Goal: Task Accomplishment & Management: Use online tool/utility

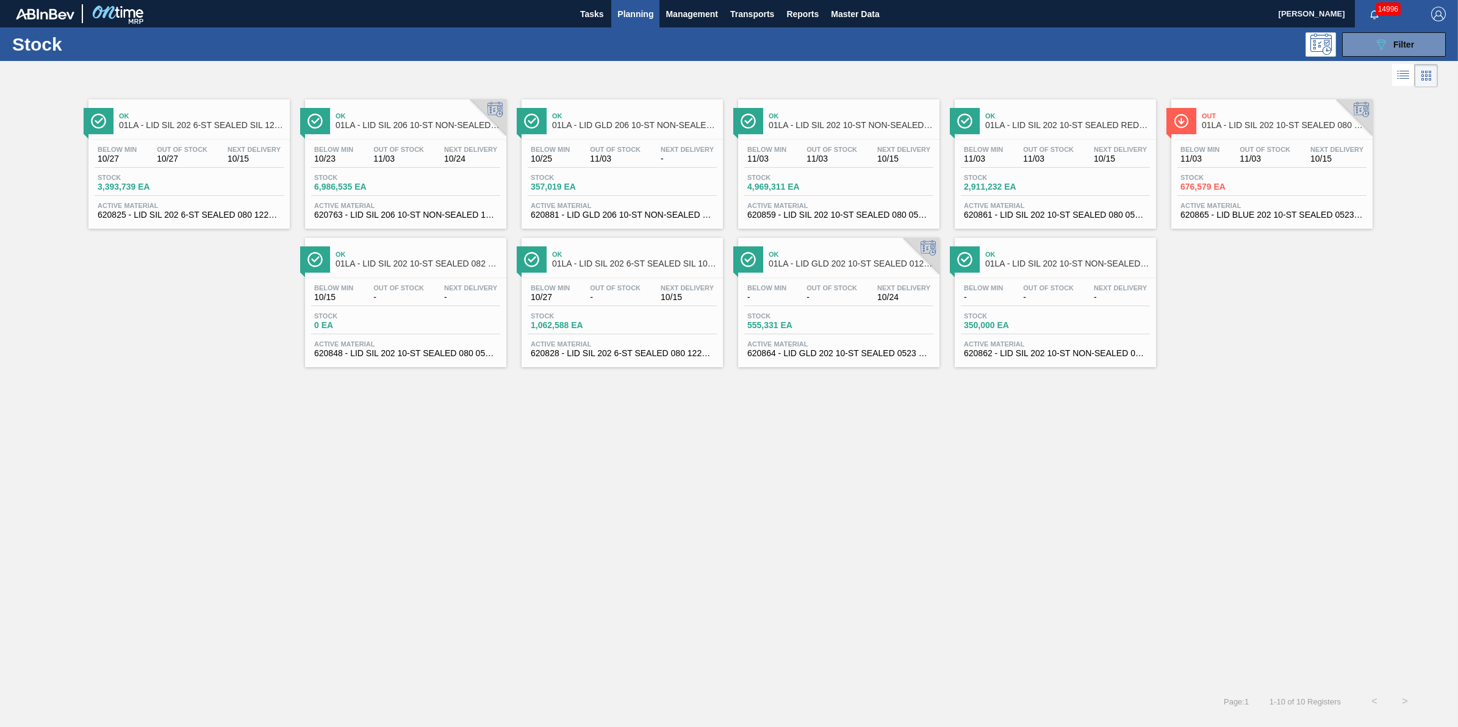
click at [191, 165] on div "Below Min 10/27 Out Of Stock 10/27 Next Delivery 10/15" at bounding box center [189, 157] width 189 height 22
click at [642, 348] on span "Active Material" at bounding box center [622, 343] width 183 height 7
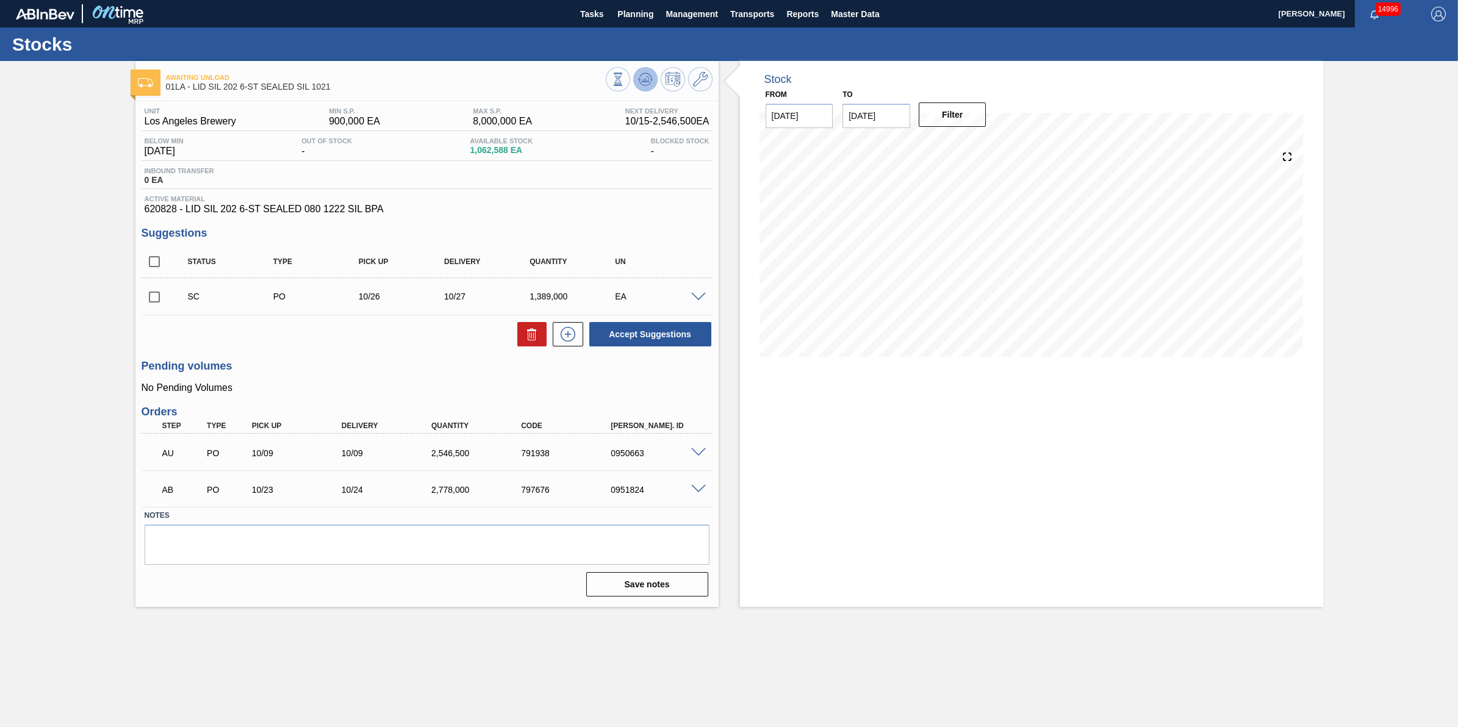
click at [650, 83] on icon at bounding box center [645, 82] width 12 height 6
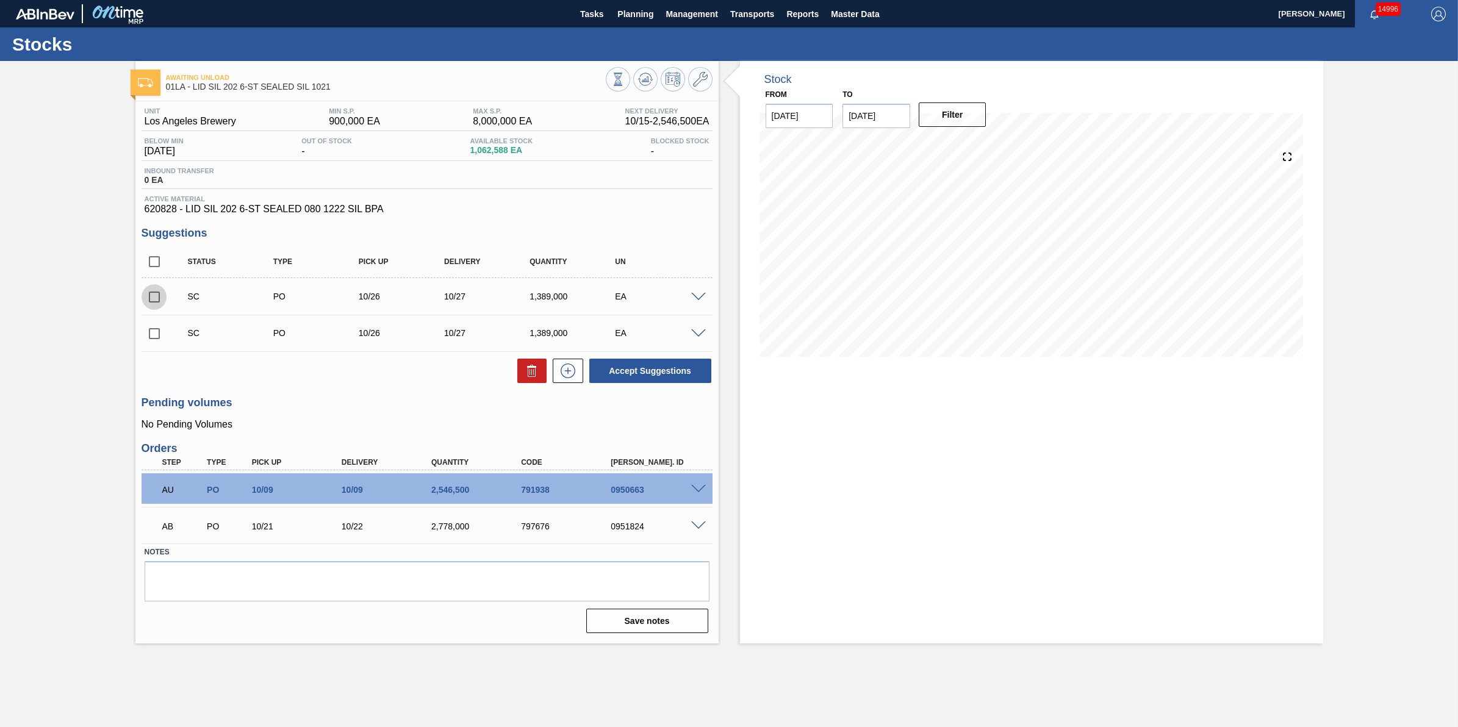
click at [151, 306] on input "checkbox" at bounding box center [155, 297] width 26 height 26
checkbox input "true"
click at [162, 342] on input "checkbox" at bounding box center [155, 334] width 26 height 26
checkbox input "true"
click at [525, 371] on icon at bounding box center [532, 371] width 15 height 15
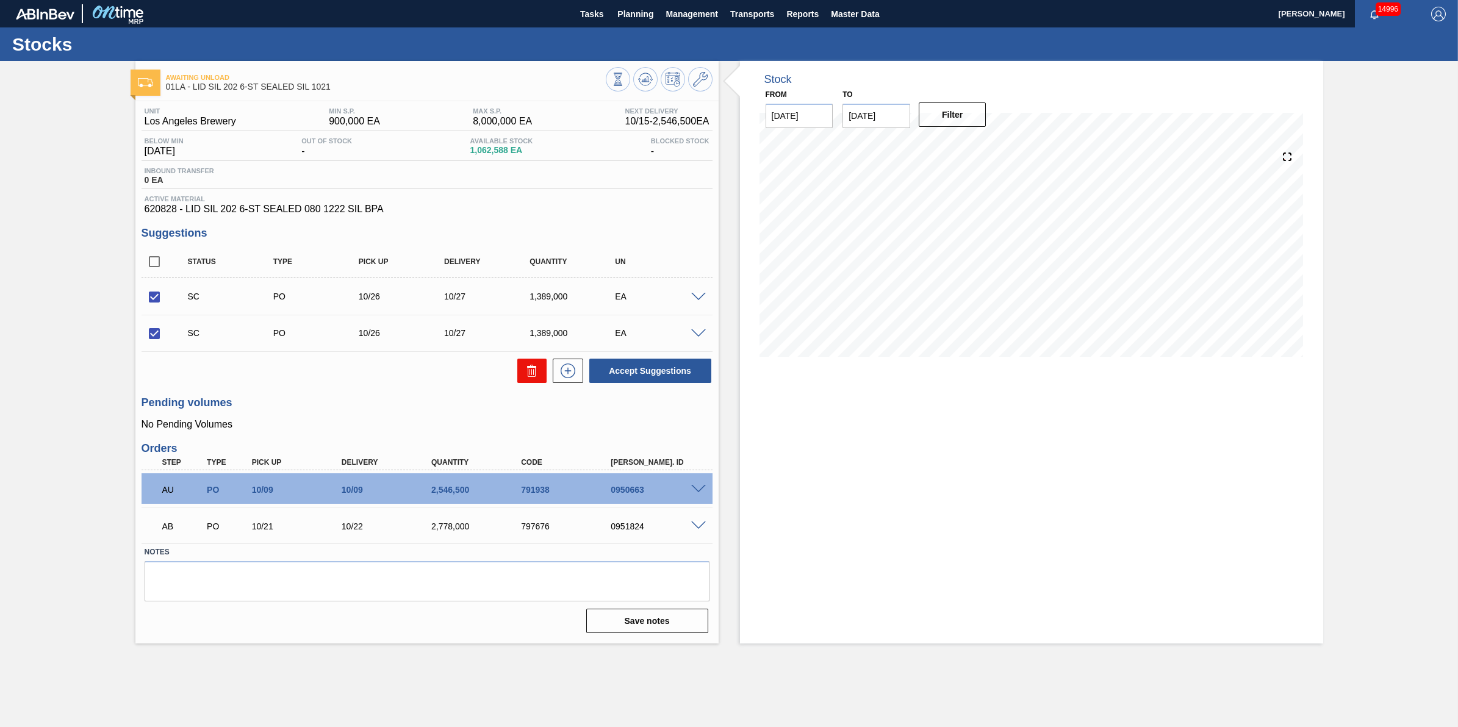
checkbox input "false"
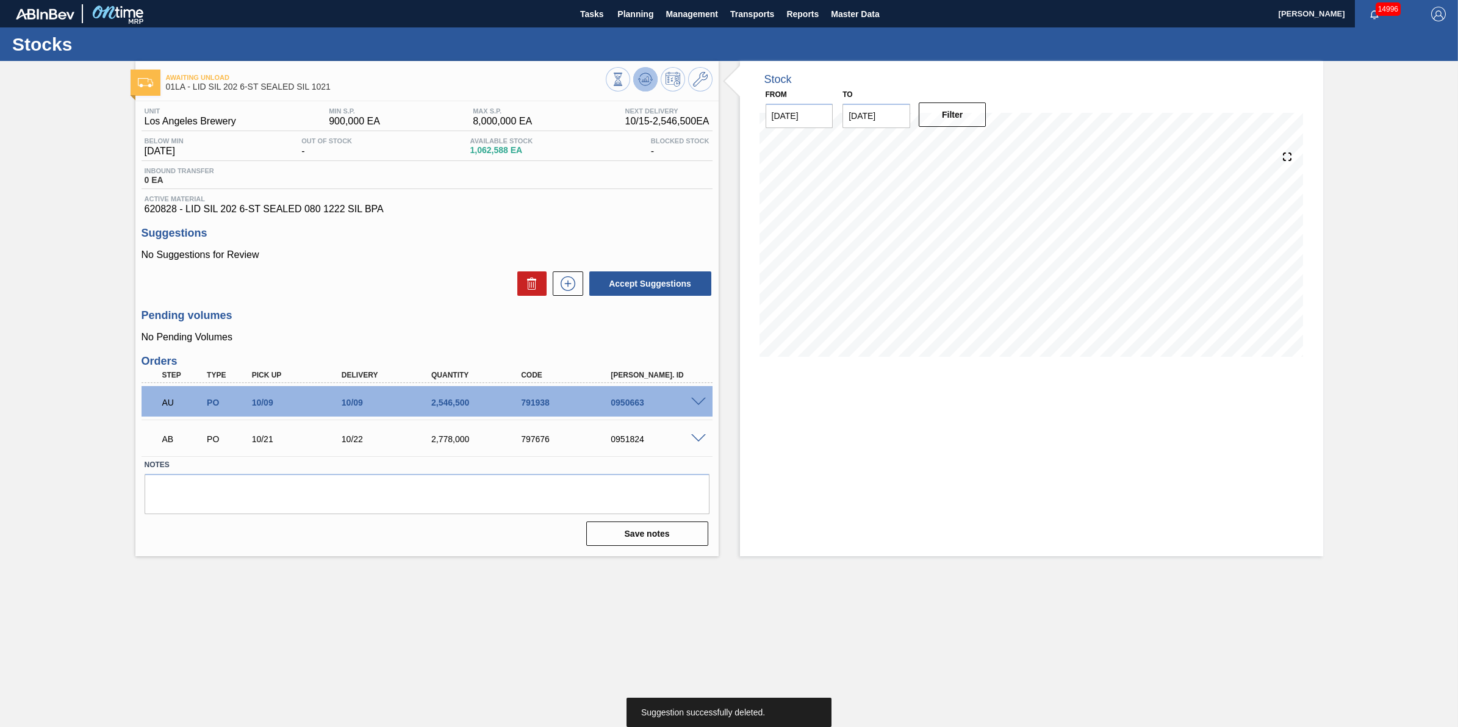
click at [645, 85] on icon at bounding box center [645, 82] width 12 height 6
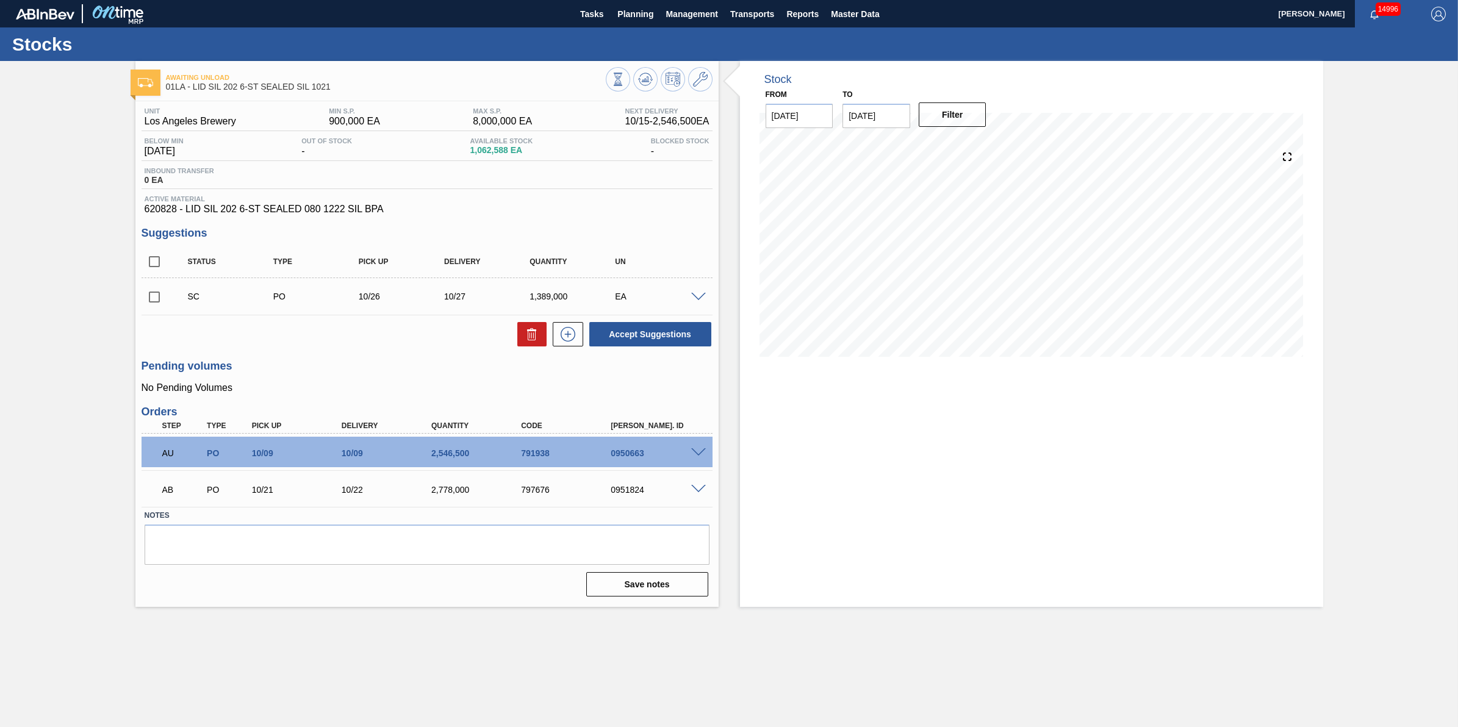
click at [151, 304] on input "checkbox" at bounding box center [155, 297] width 26 height 26
checkbox input "true"
click at [527, 340] on icon at bounding box center [532, 334] width 15 height 15
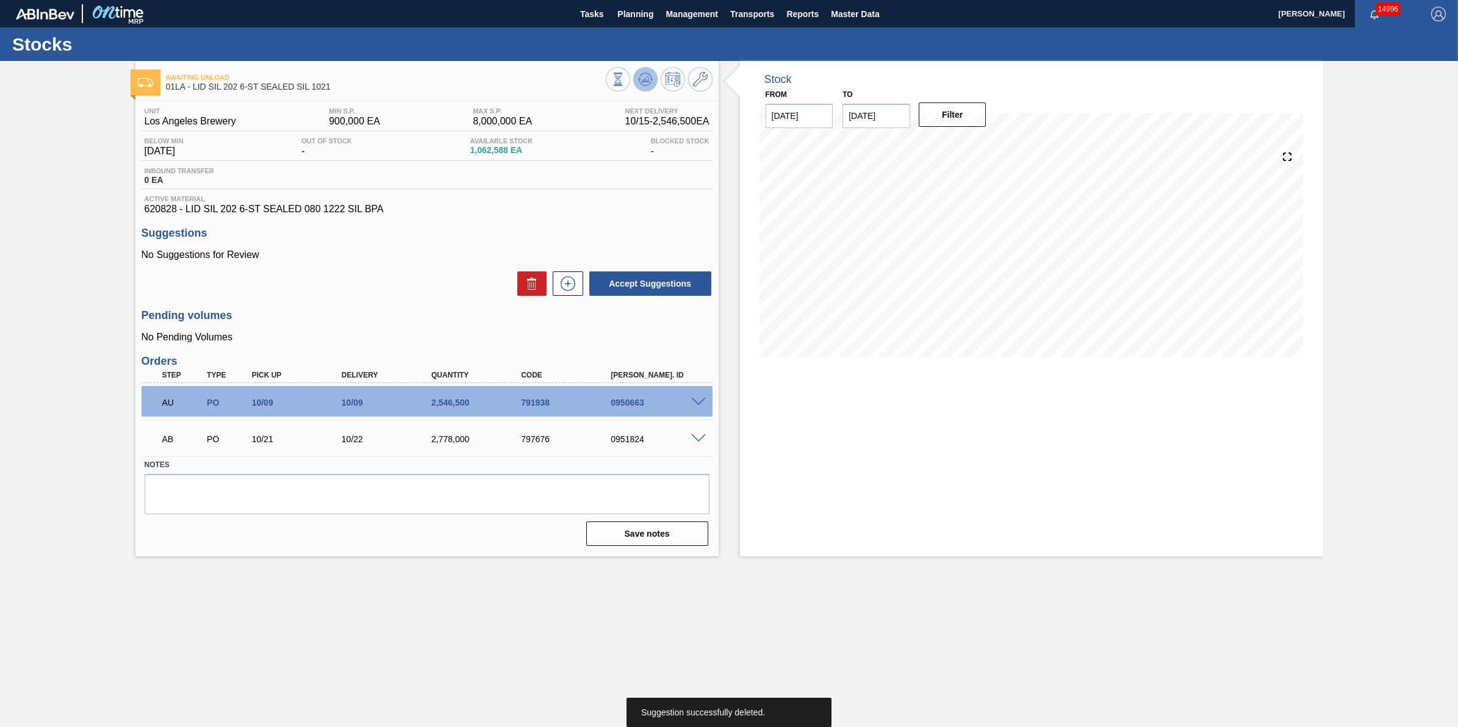
click at [642, 84] on icon at bounding box center [645, 82] width 12 height 6
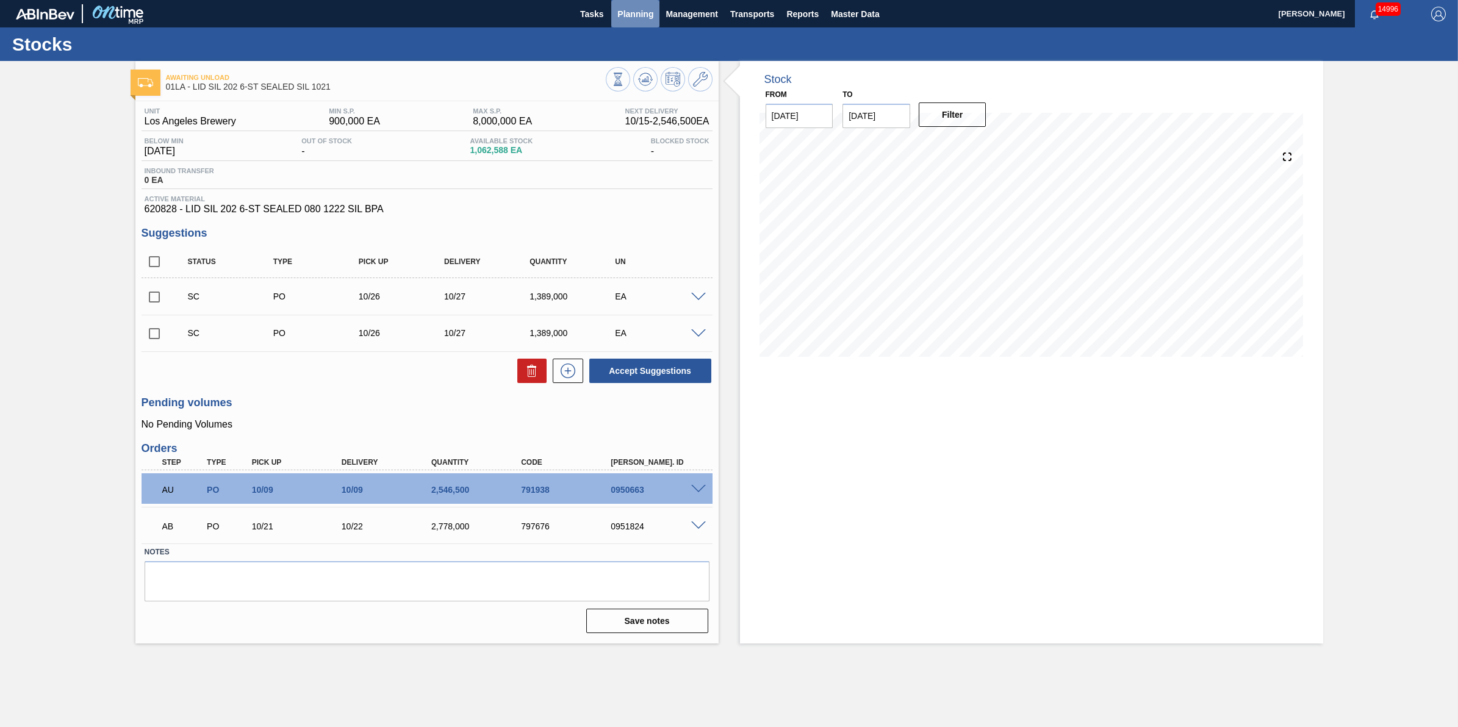
click at [626, 18] on span "Planning" at bounding box center [635, 14] width 36 height 15
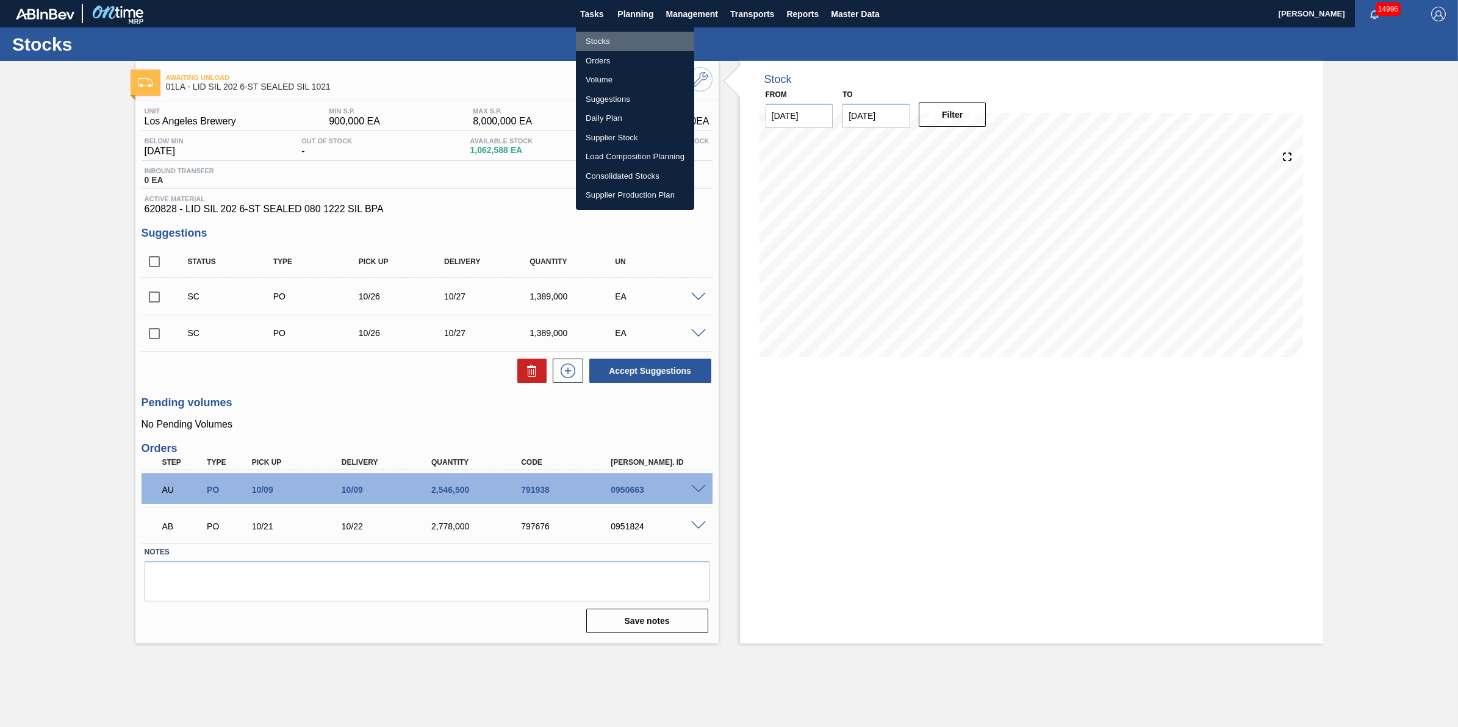
click at [623, 46] on li "Stocks" at bounding box center [635, 42] width 118 height 20
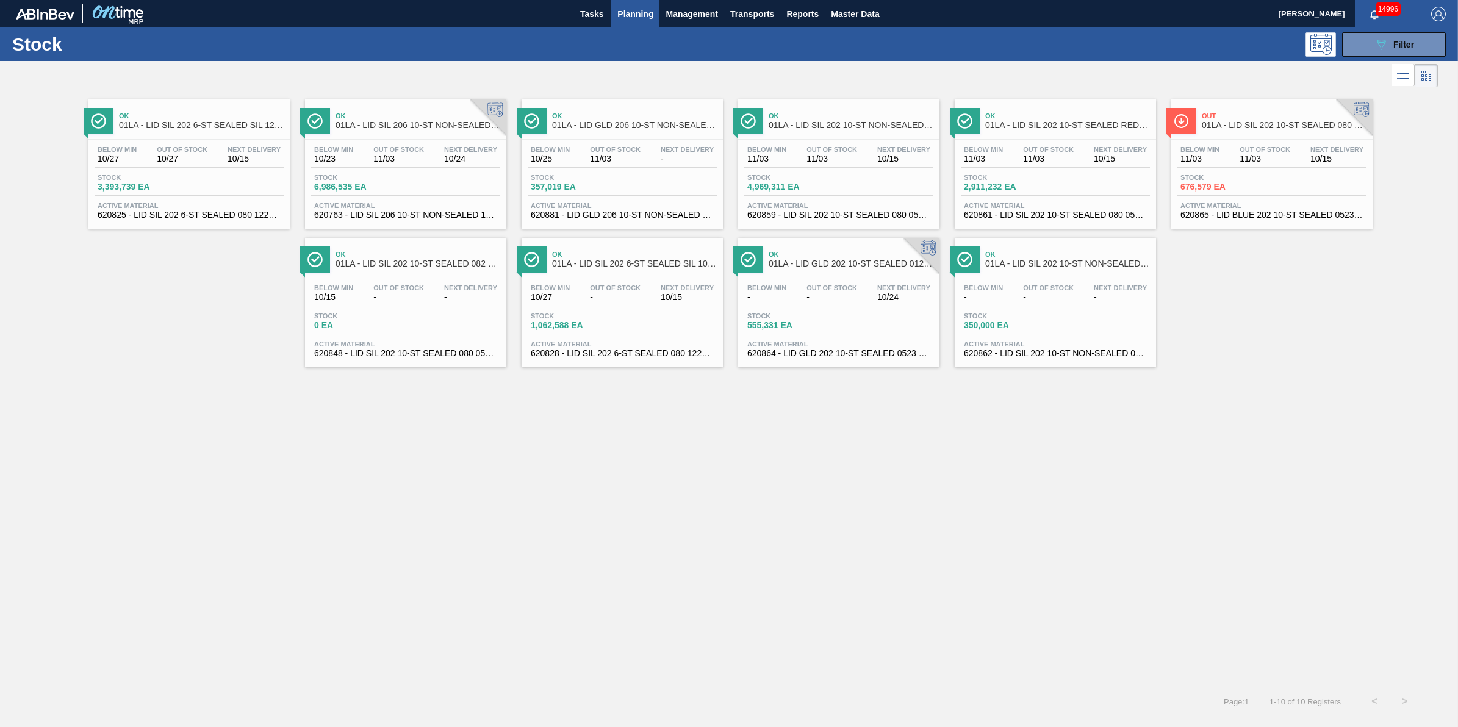
click at [628, 14] on span "Planning" at bounding box center [635, 14] width 36 height 15
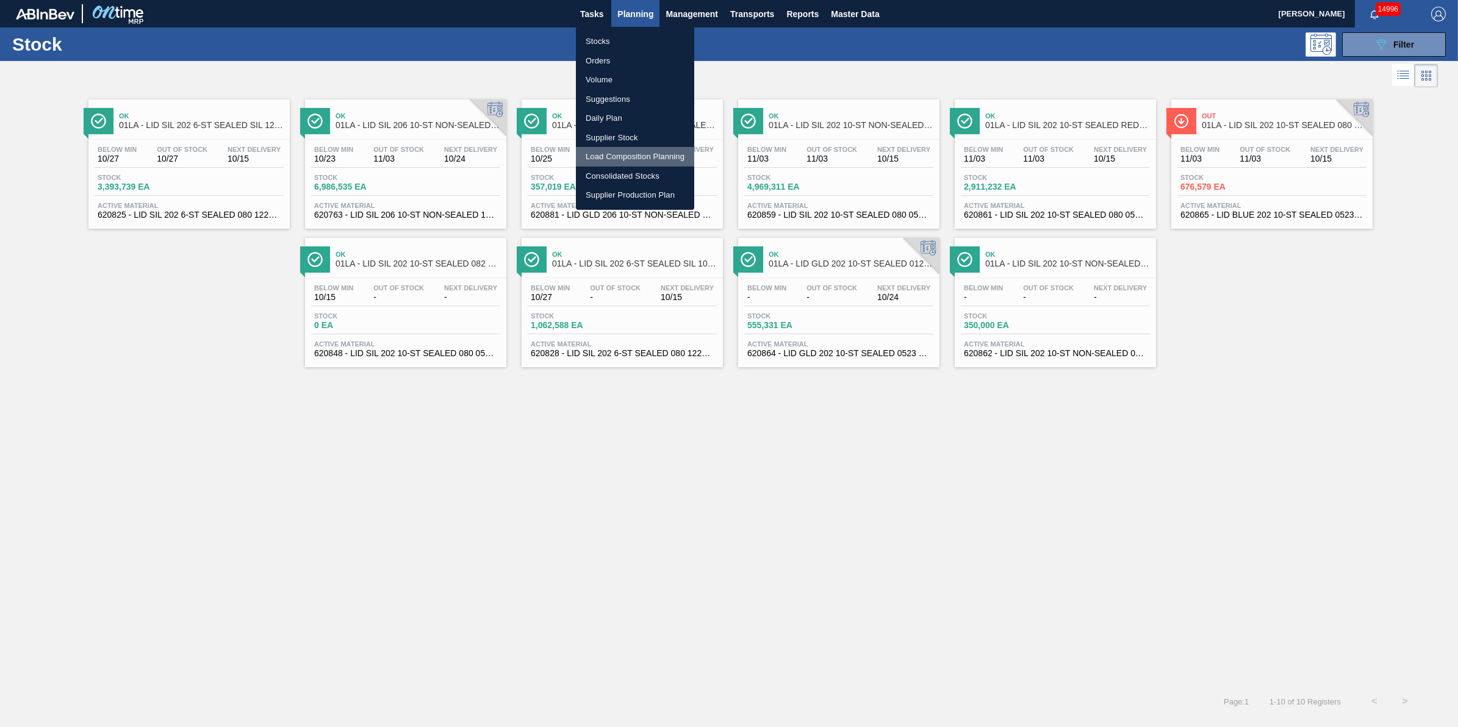
click at [616, 156] on li "Load Composition Planning" at bounding box center [635, 157] width 118 height 20
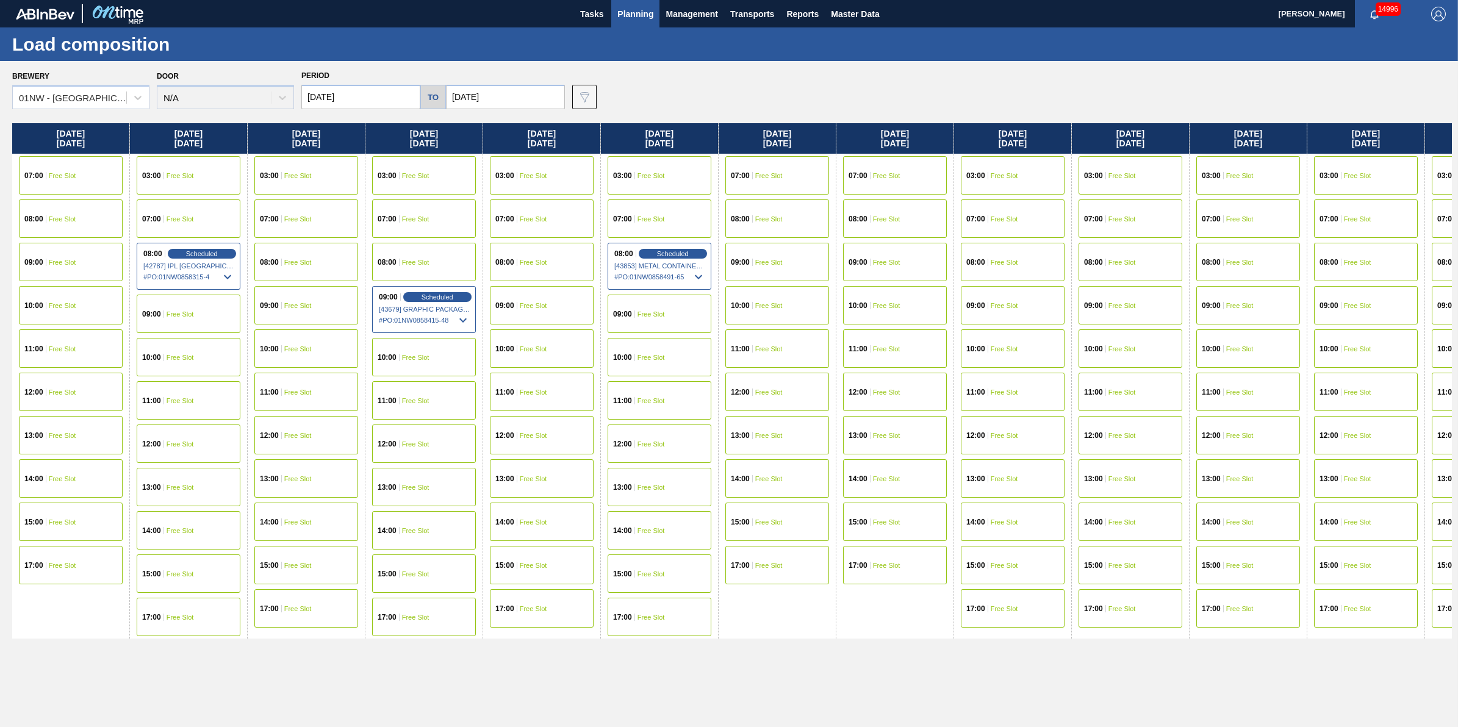
click at [104, 89] on div "01NW - [GEOGRAPHIC_DATA]" at bounding box center [69, 98] width 113 height 18
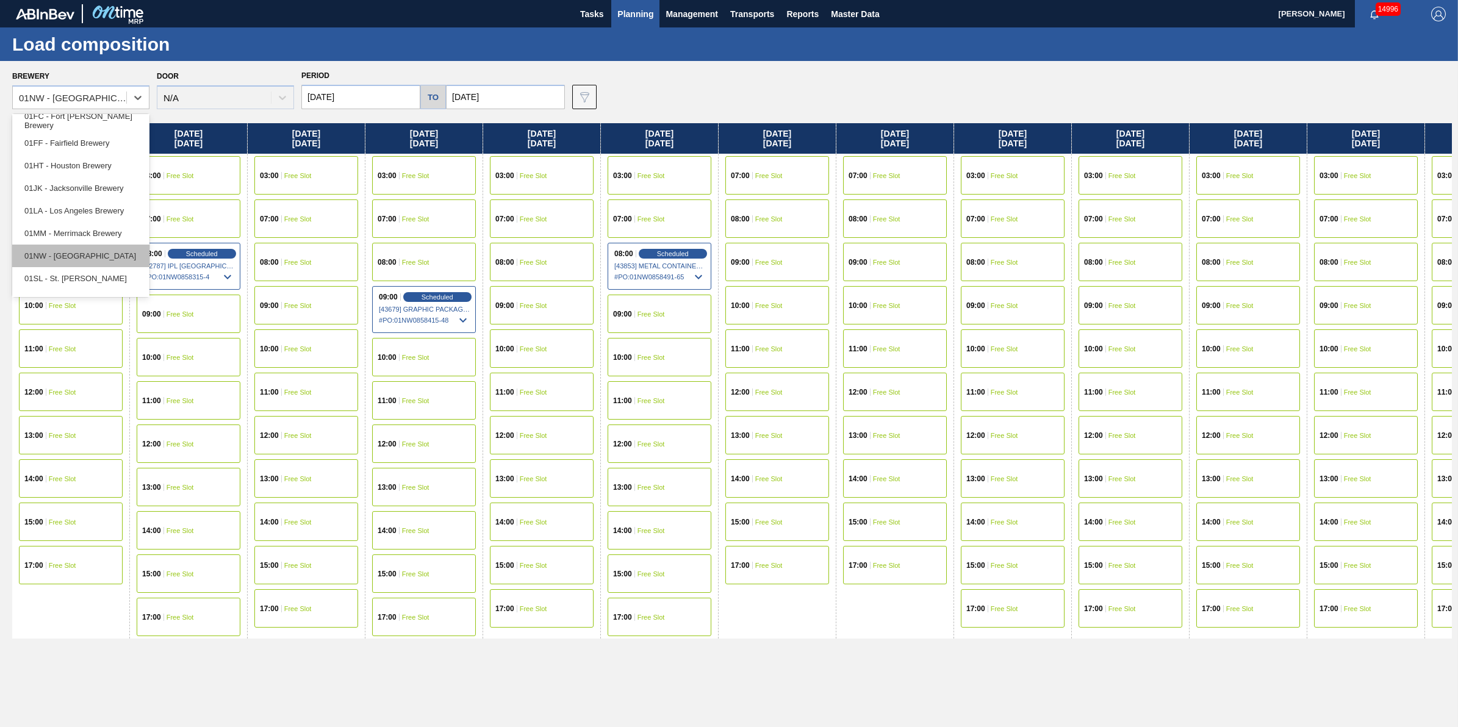
scroll to position [76, 0]
click at [118, 199] on div "01LA - Los Angeles Brewery" at bounding box center [80, 209] width 137 height 23
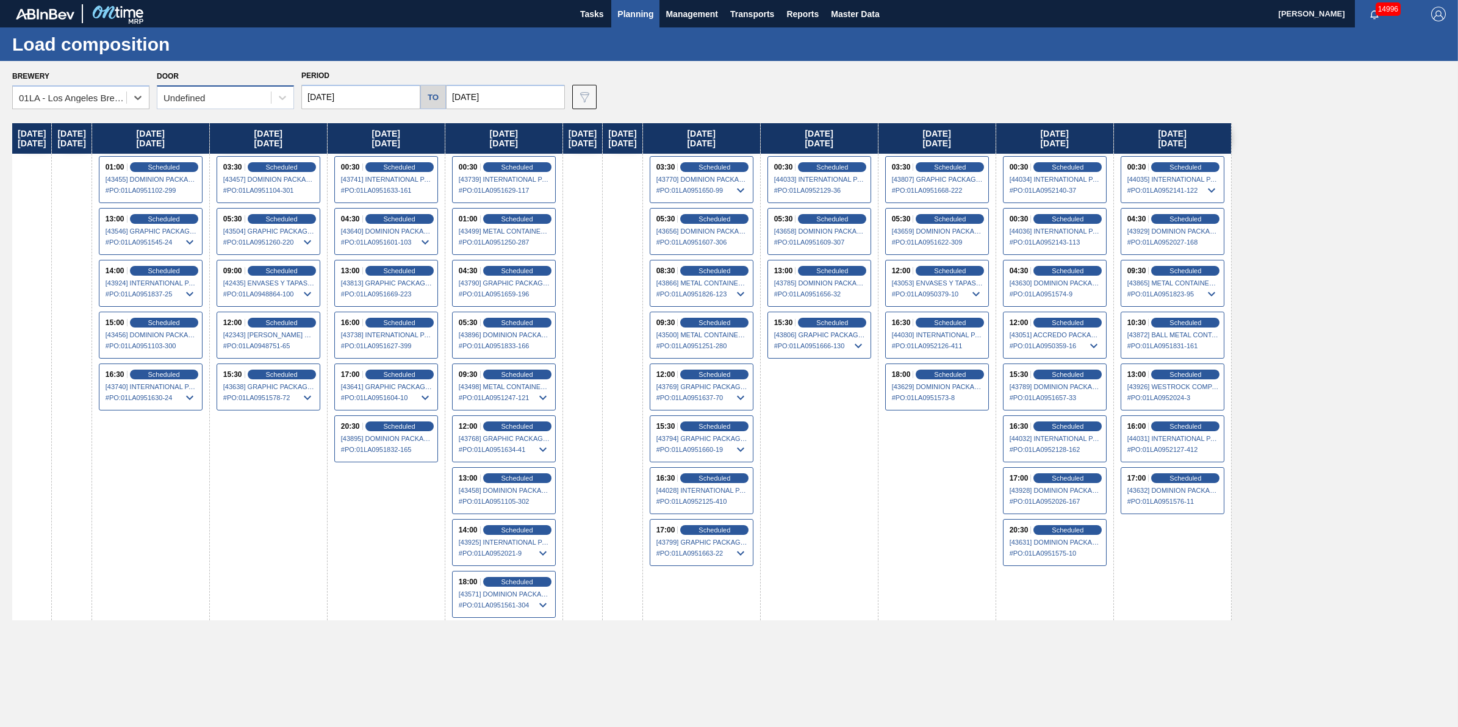
click at [248, 109] on div "Undefined" at bounding box center [225, 97] width 137 height 24
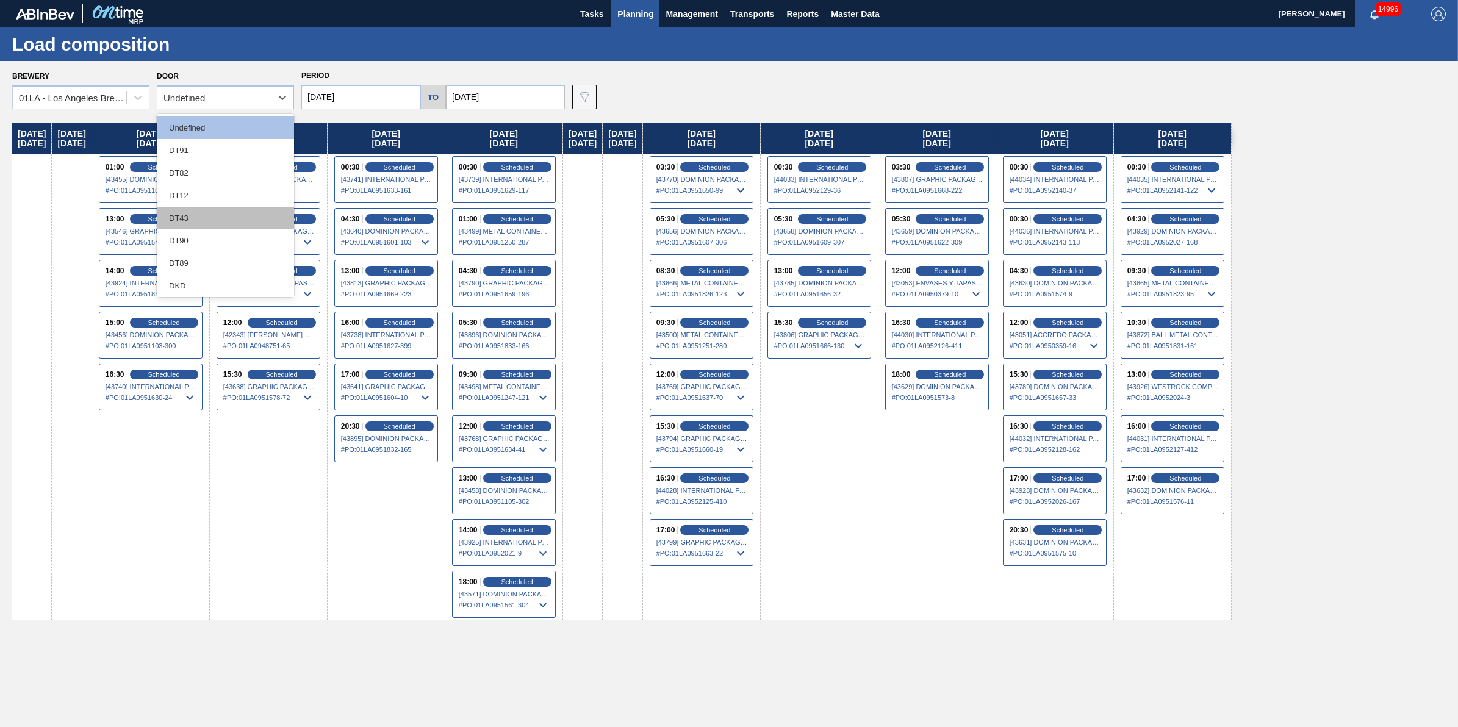
click at [227, 215] on div "DT43" at bounding box center [225, 218] width 137 height 23
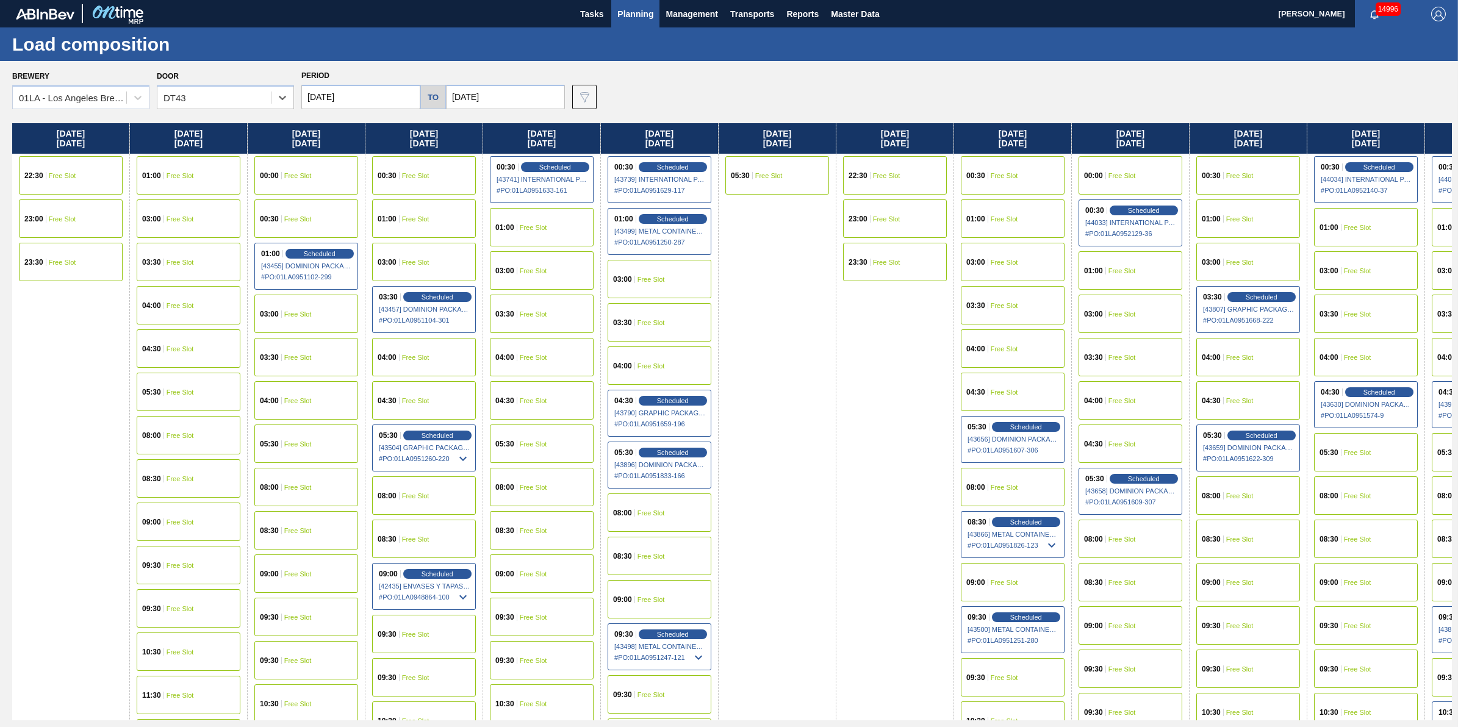
scroll to position [0, 95]
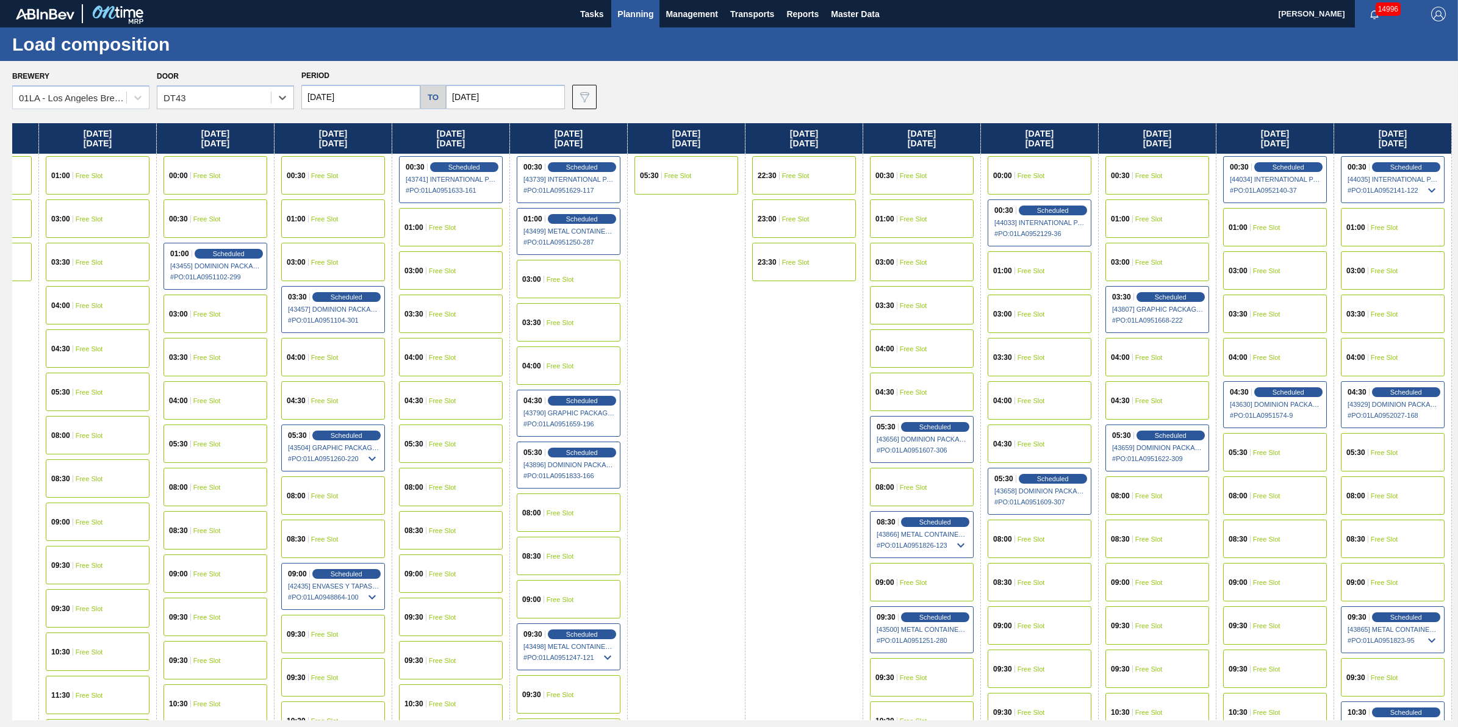
drag, startPoint x: 953, startPoint y: 254, endPoint x: 514, endPoint y: 264, distance: 439.4
click at [514, 264] on div "Sunday 10/12/2025 22:30 Free Slot 23:00 Free Slot 23:30 Free Slot Monday 10/13/…" at bounding box center [732, 421] width 1440 height 597
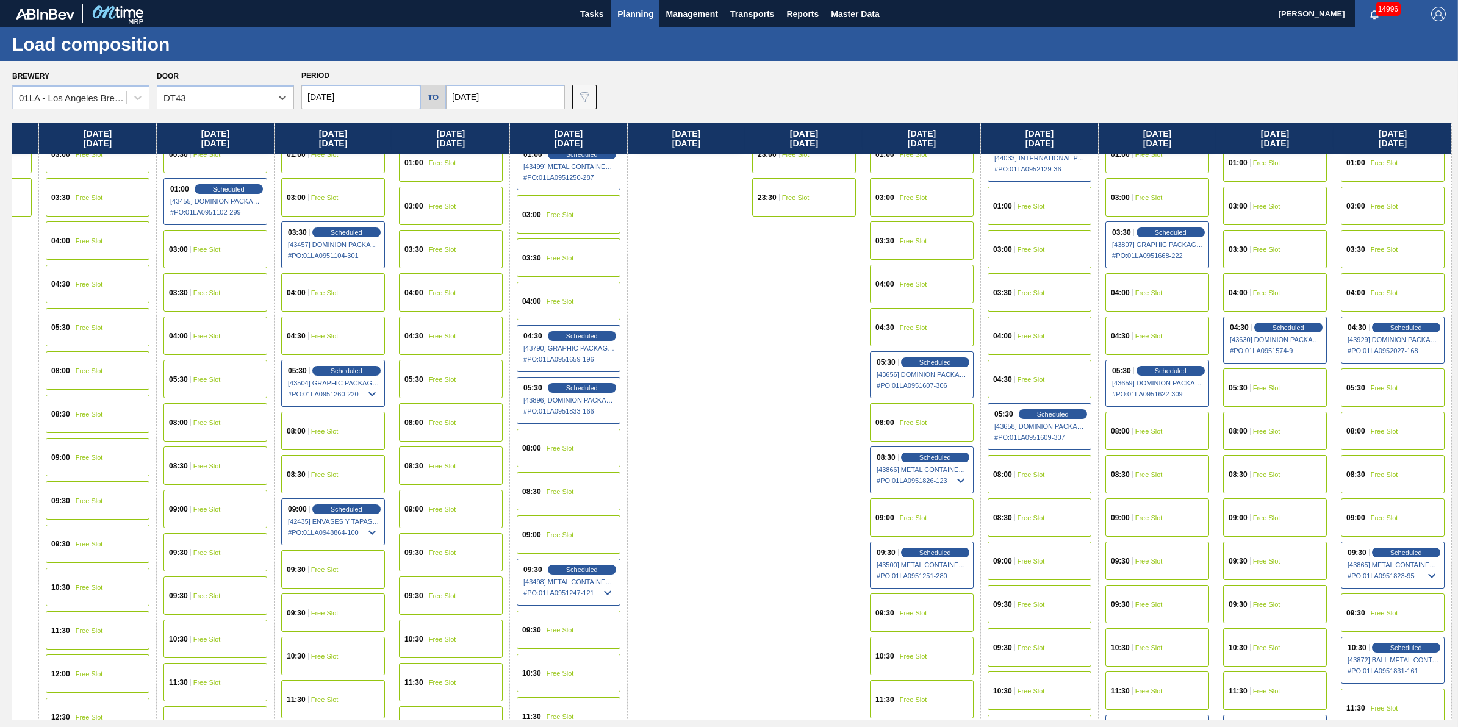
scroll to position [153, 95]
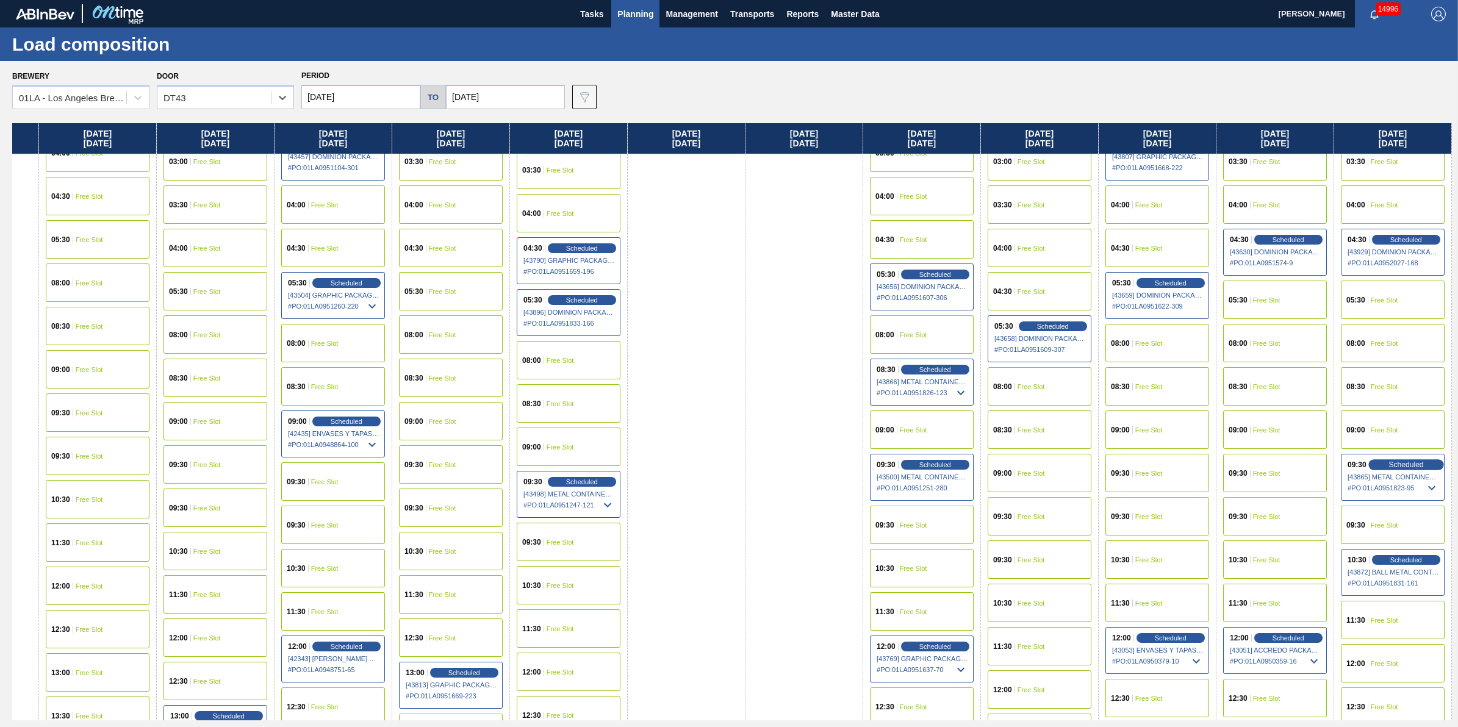
click at [1404, 462] on span "Scheduled" at bounding box center [1406, 465] width 35 height 8
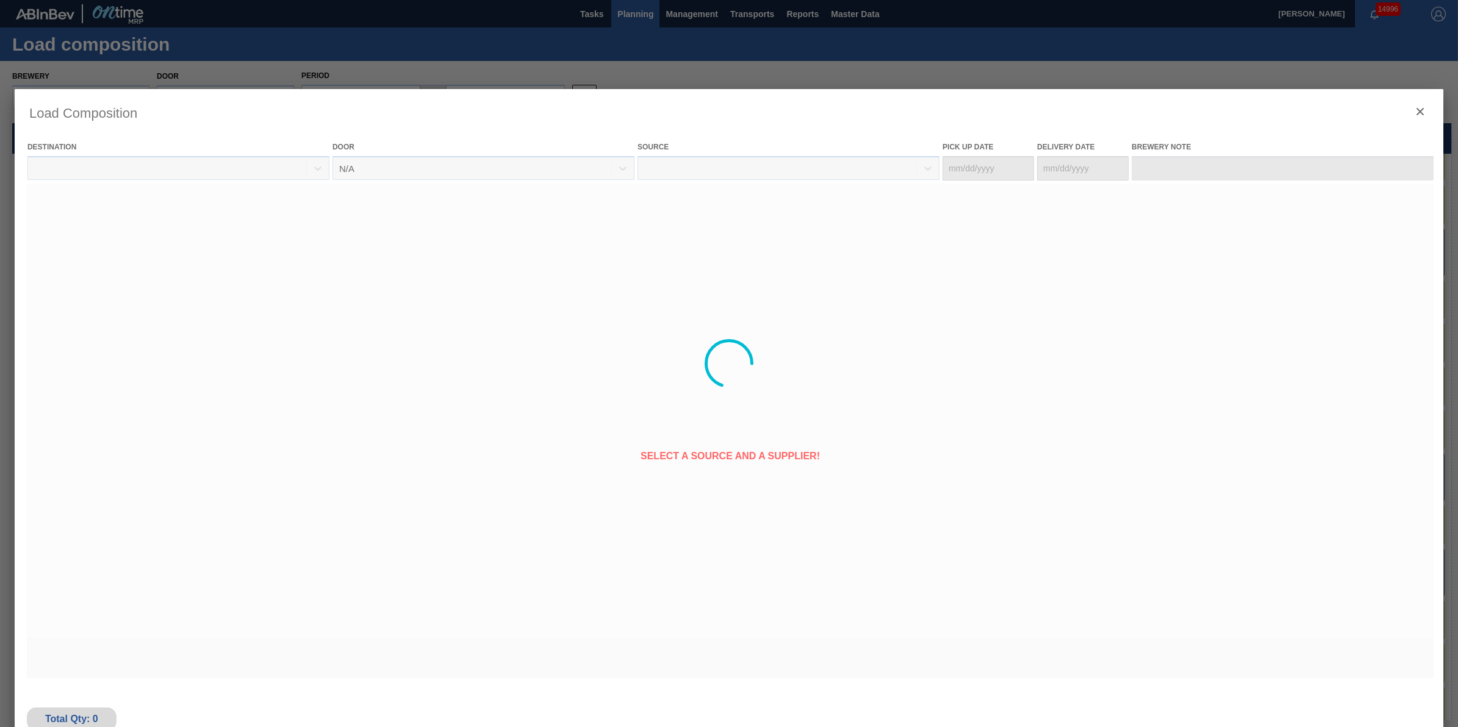
type Date "[DATE]"
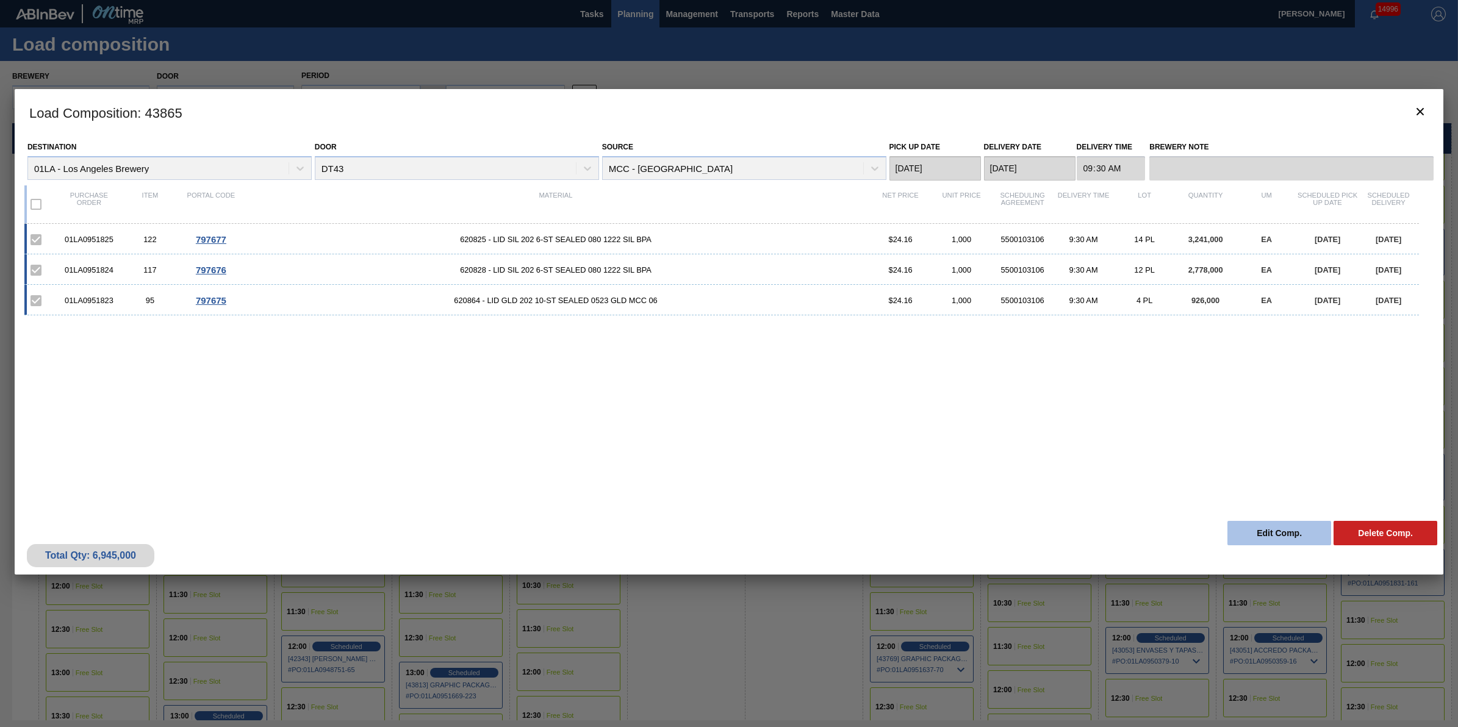
click at [1283, 528] on button "Edit Comp." at bounding box center [1279, 533] width 104 height 24
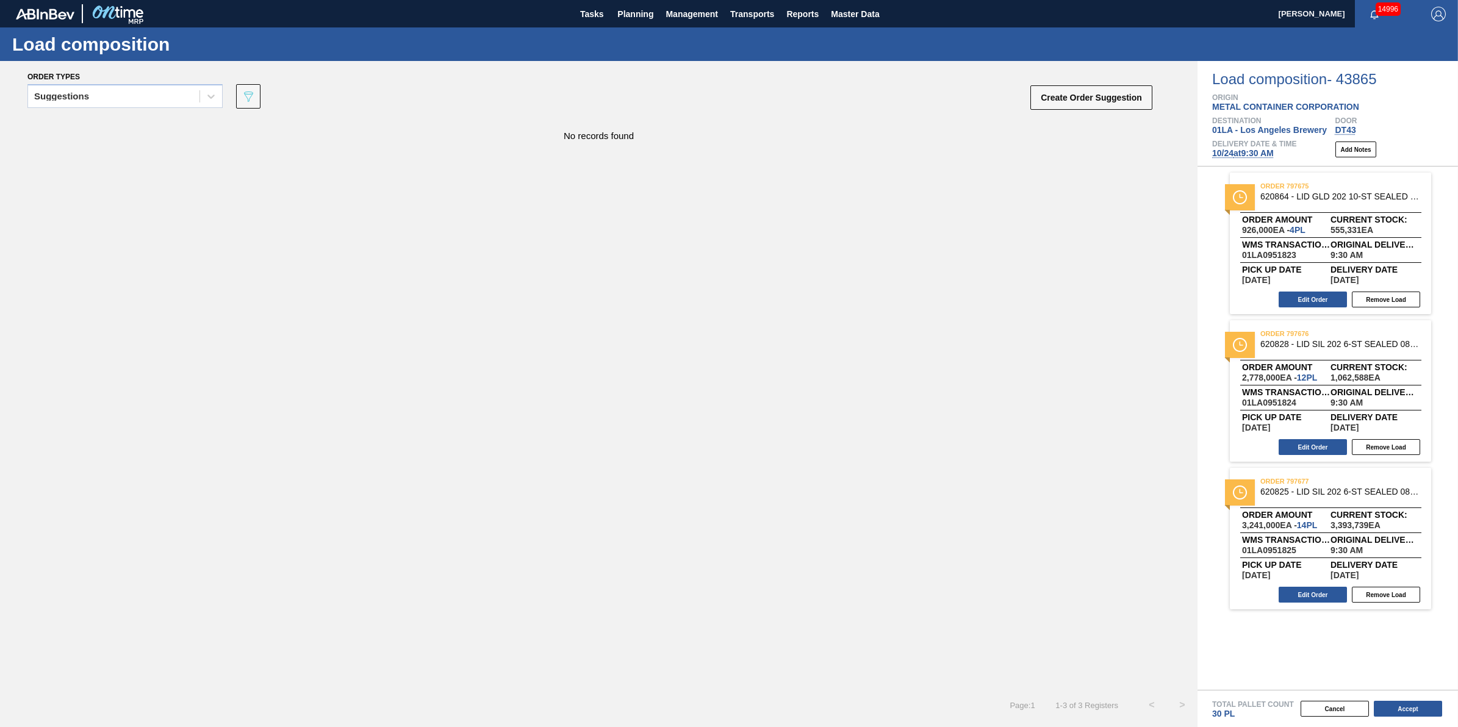
click at [1245, 163] on div "Load composition - 43865 Origin METAL CONTAINER CORPORATION Destination 01LA - …" at bounding box center [1328, 114] width 261 height 106
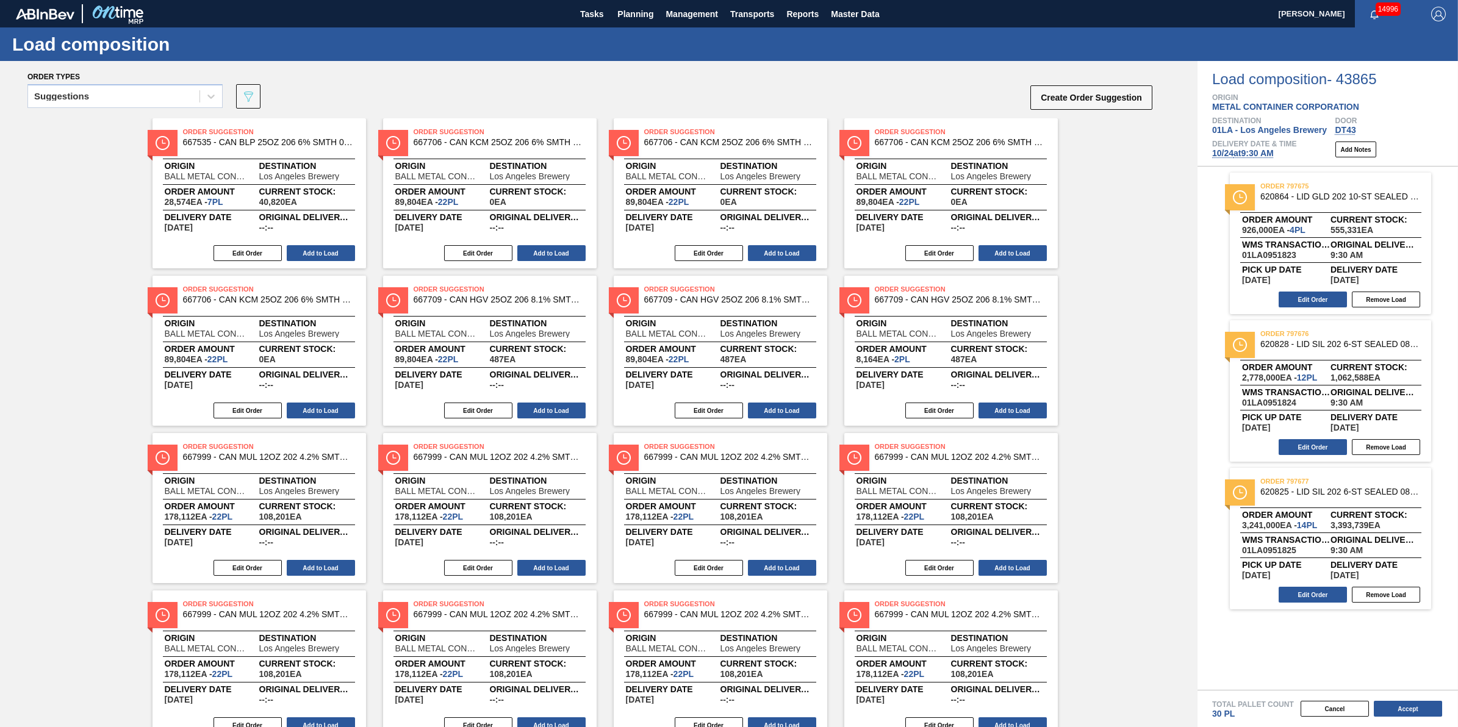
click at [1249, 156] on span "10/24 at 9:30 AM" at bounding box center [1243, 153] width 62 height 10
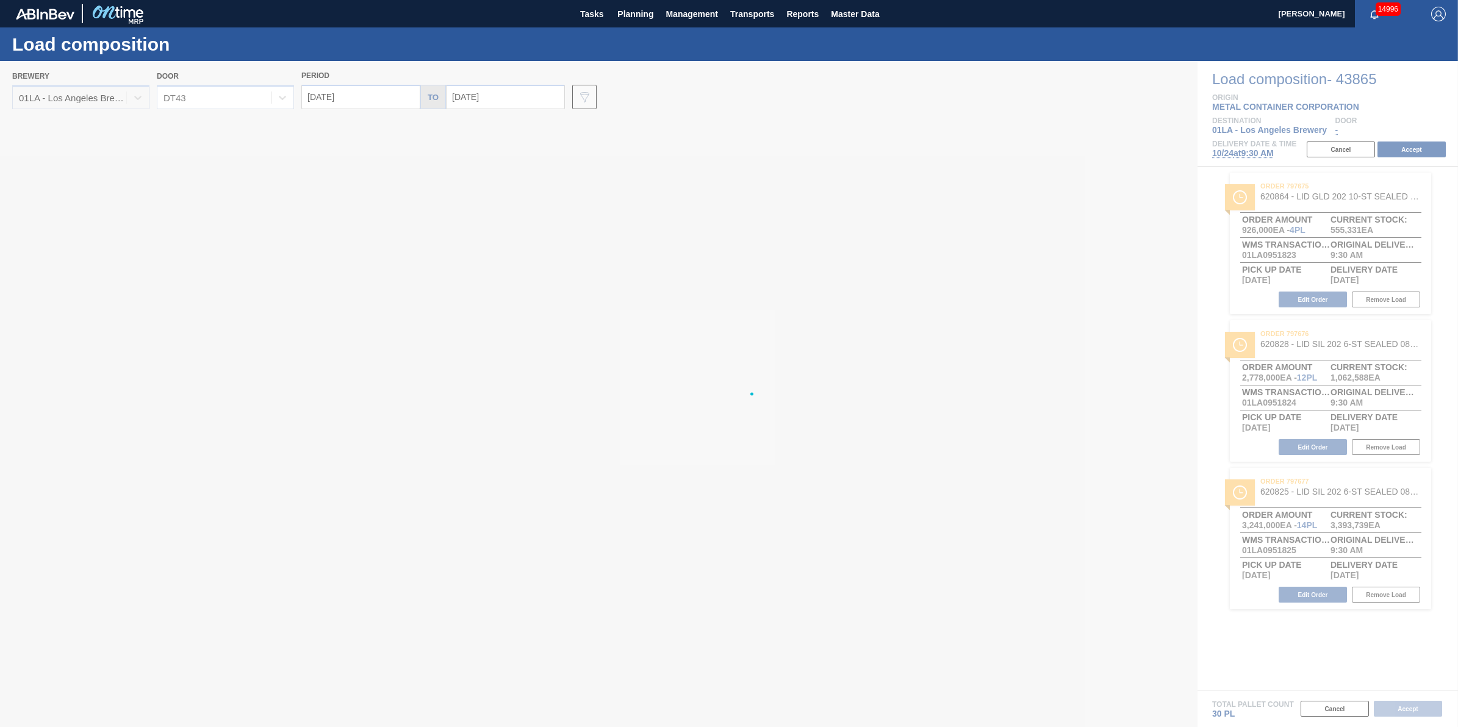
type input "[DATE]"
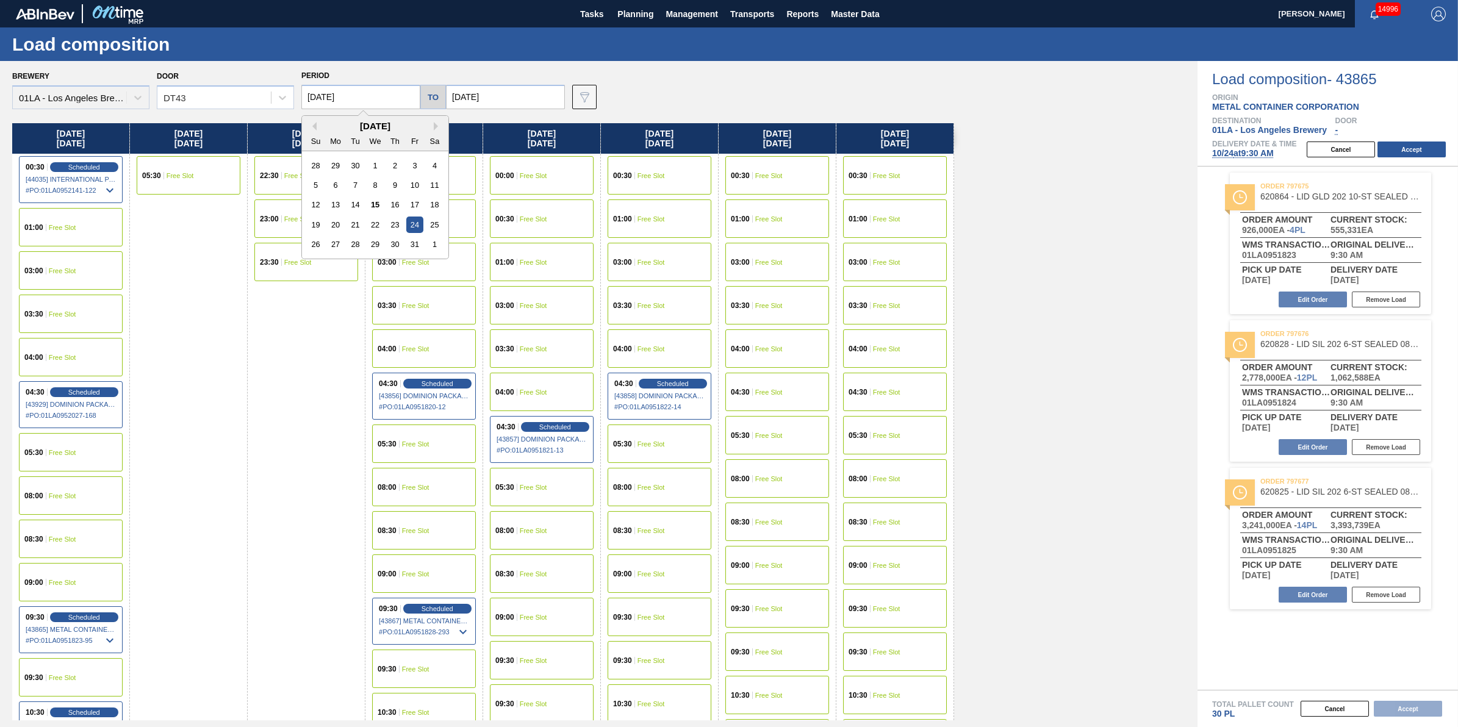
click at [404, 106] on input "[DATE]" at bounding box center [360, 97] width 119 height 24
click at [379, 226] on div "22" at bounding box center [375, 225] width 16 height 16
type input "10/22/2025"
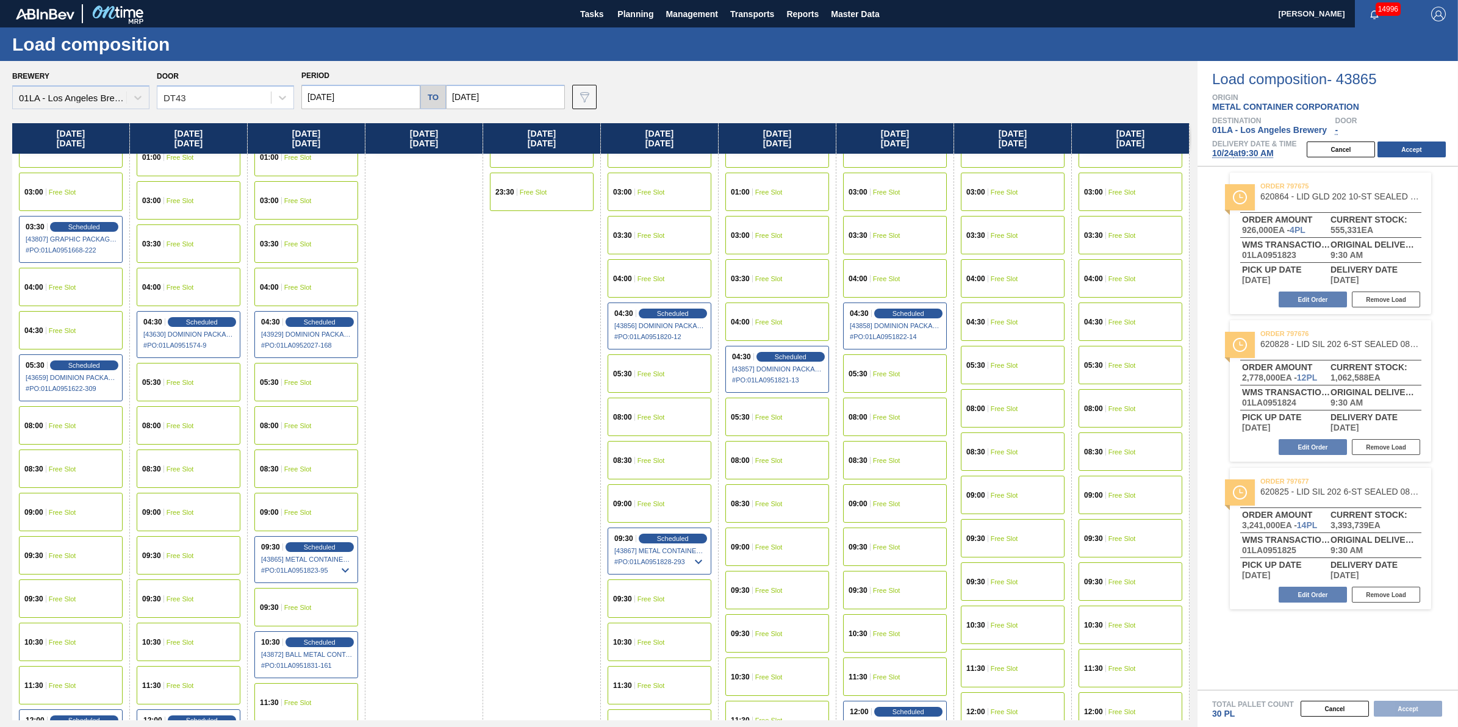
scroll to position [153, 0]
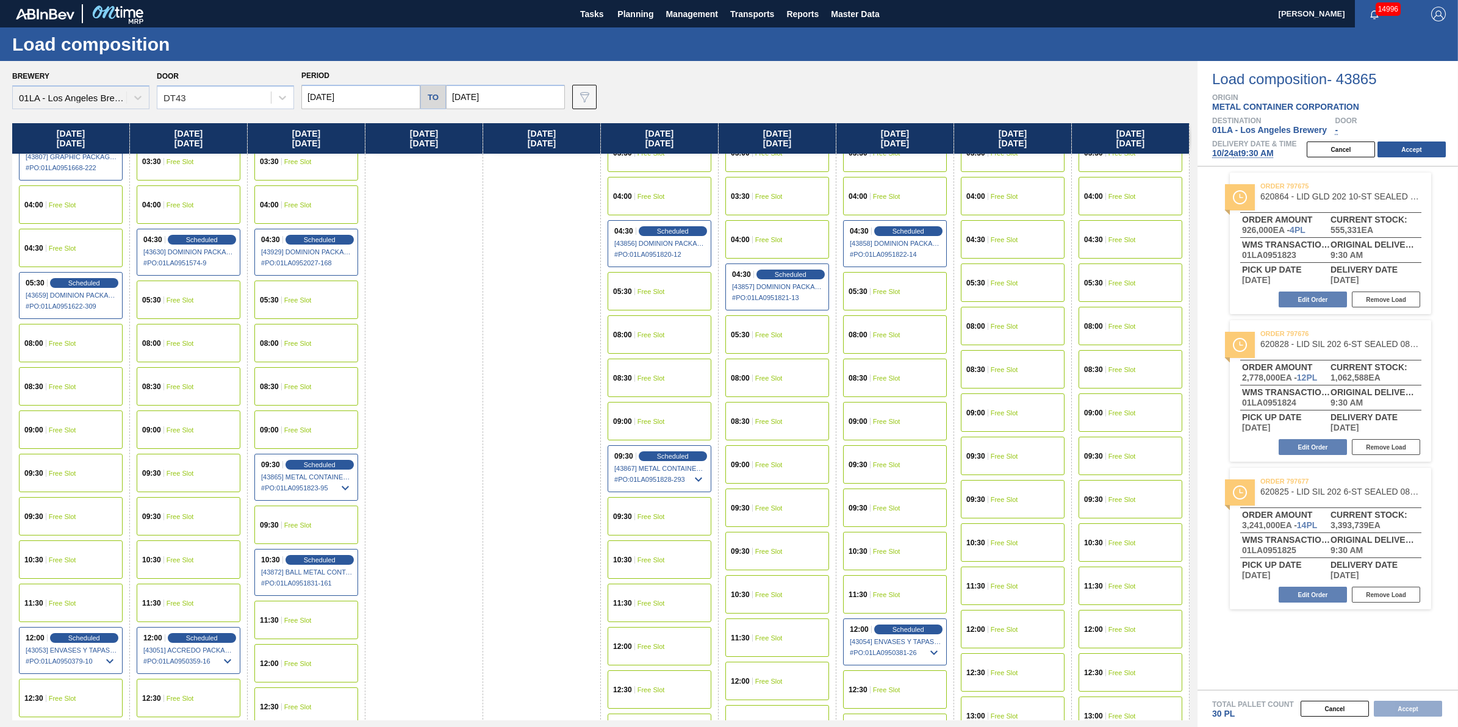
click at [90, 482] on div "09:30 Free Slot" at bounding box center [71, 473] width 104 height 38
click at [1438, 149] on button "Accept" at bounding box center [1412, 150] width 68 height 16
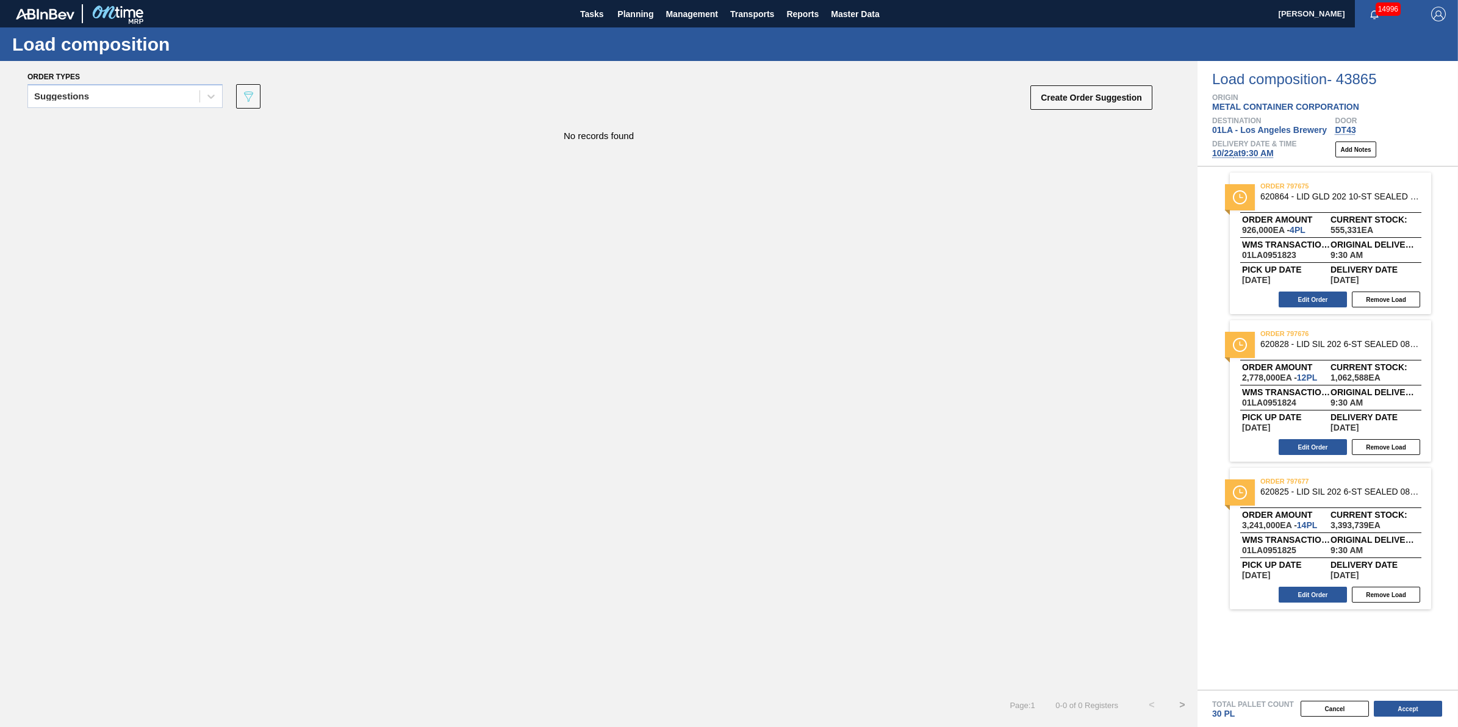
click at [1398, 699] on div "Total Pallet Count 30 PL" at bounding box center [1328, 705] width 261 height 29
click at [1396, 706] on button "Accept" at bounding box center [1408, 709] width 68 height 16
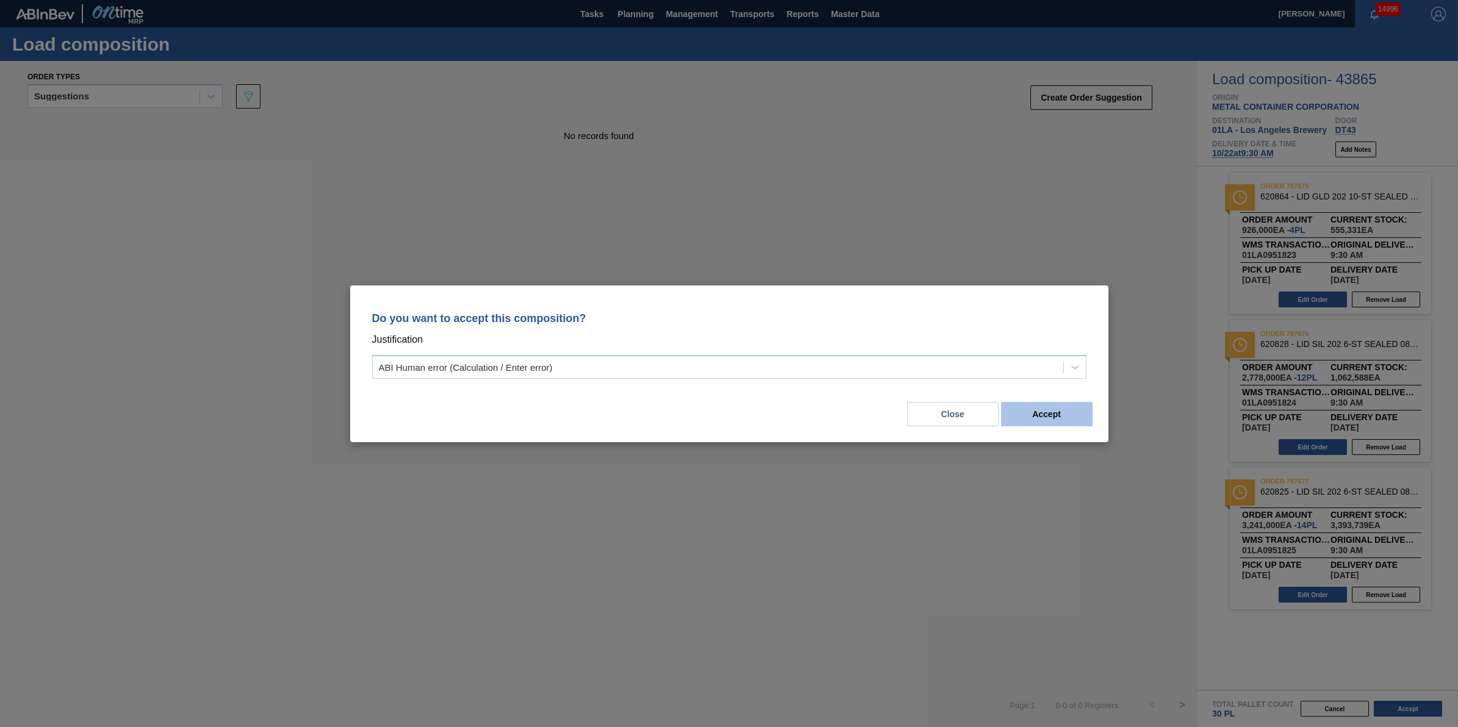
click at [1041, 414] on button "Accept" at bounding box center [1047, 414] width 92 height 24
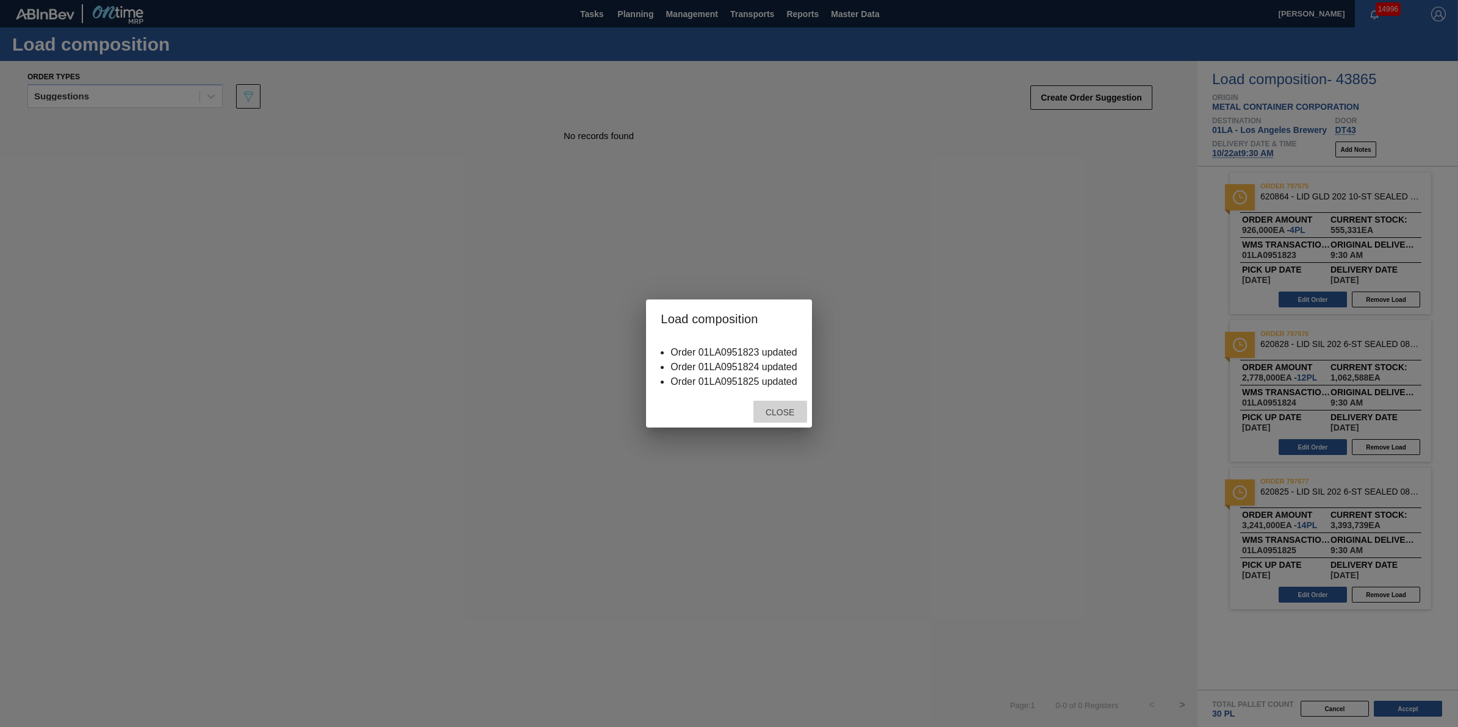
click at [788, 420] on div "Close" at bounding box center [780, 412] width 54 height 23
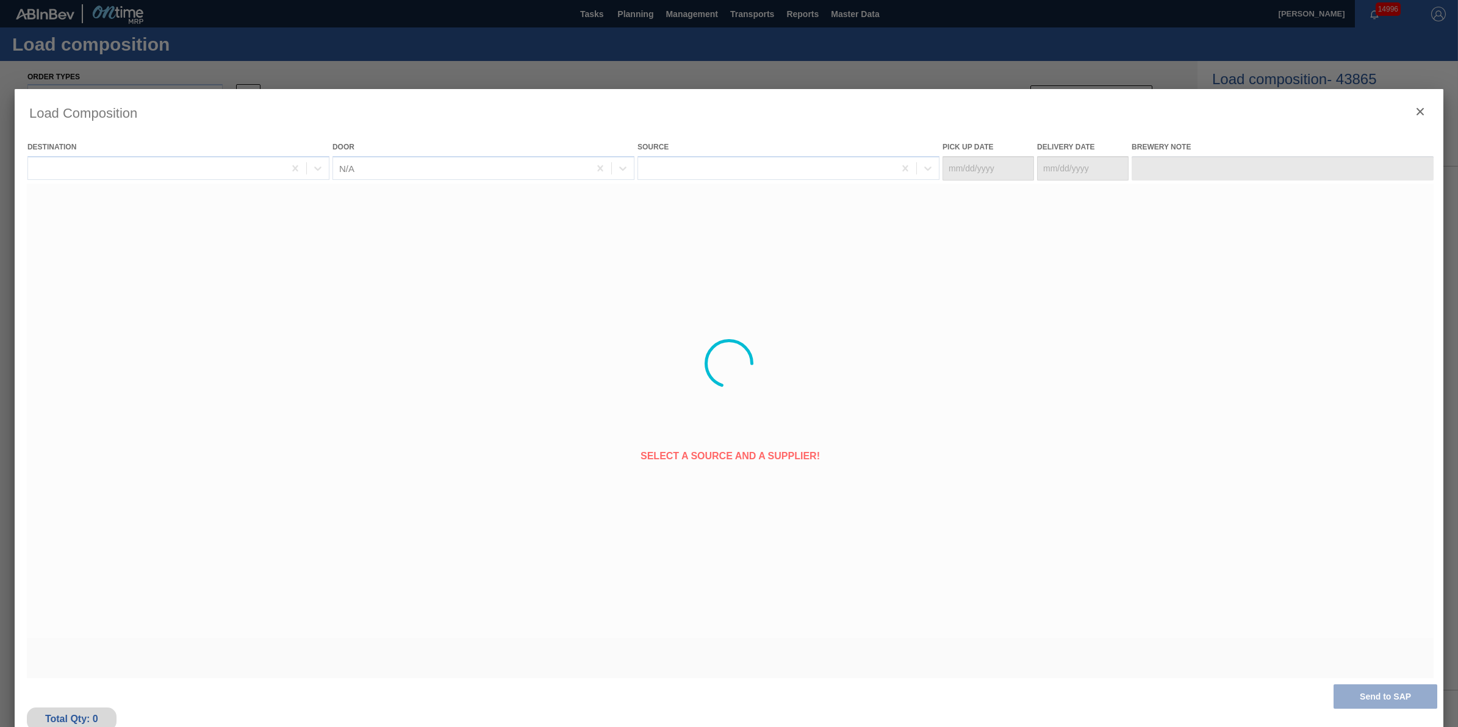
type Date "10/21/2025"
type Date "10/22/2025"
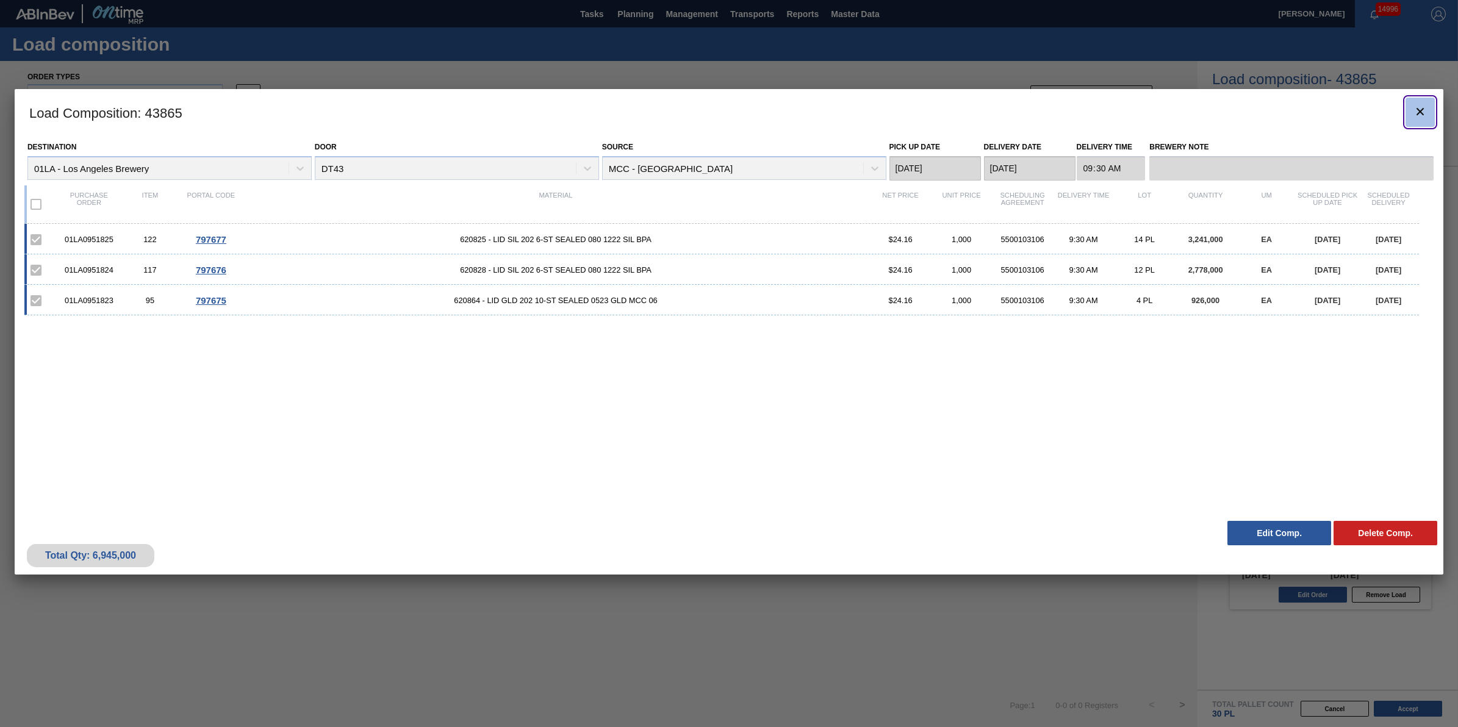
click at [1417, 107] on icon "botão de ícone" at bounding box center [1420, 111] width 15 height 15
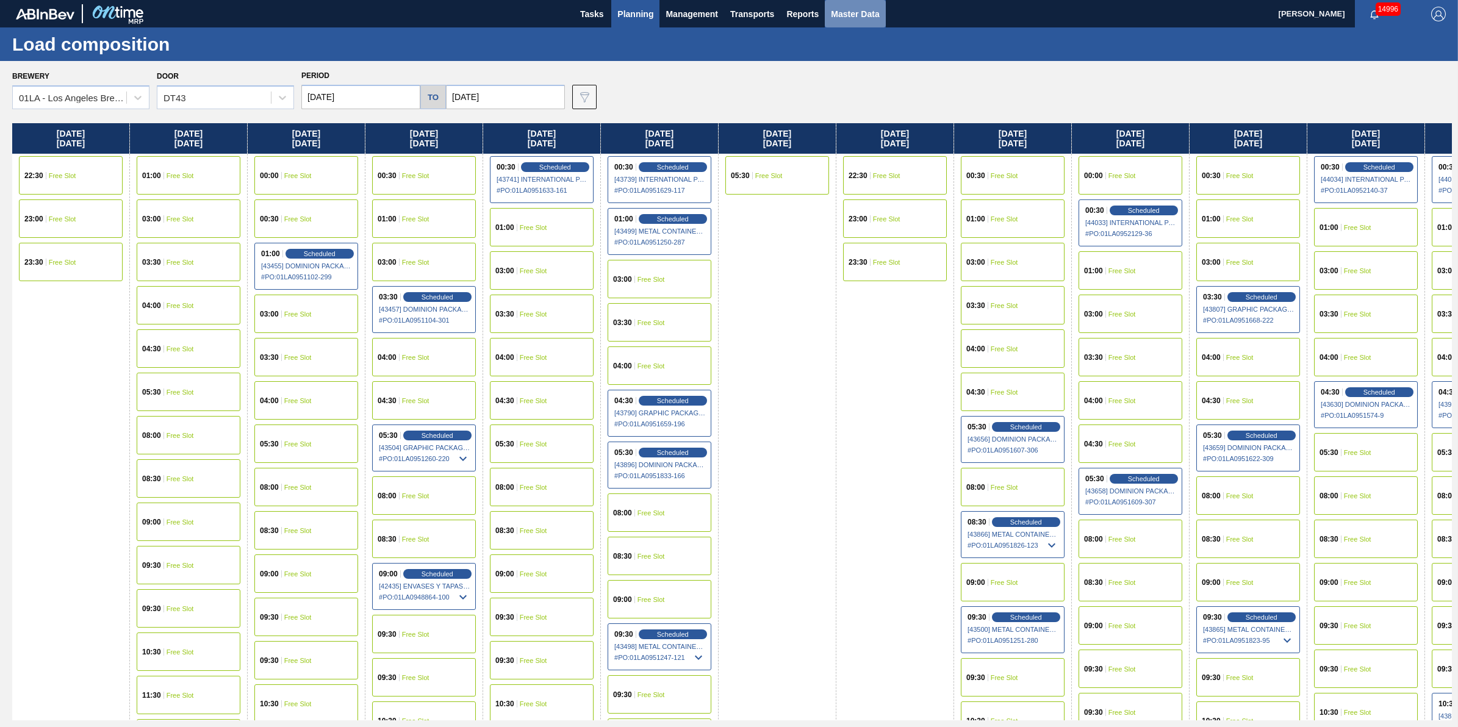
click at [852, 12] on span "Master Data" at bounding box center [855, 14] width 48 height 15
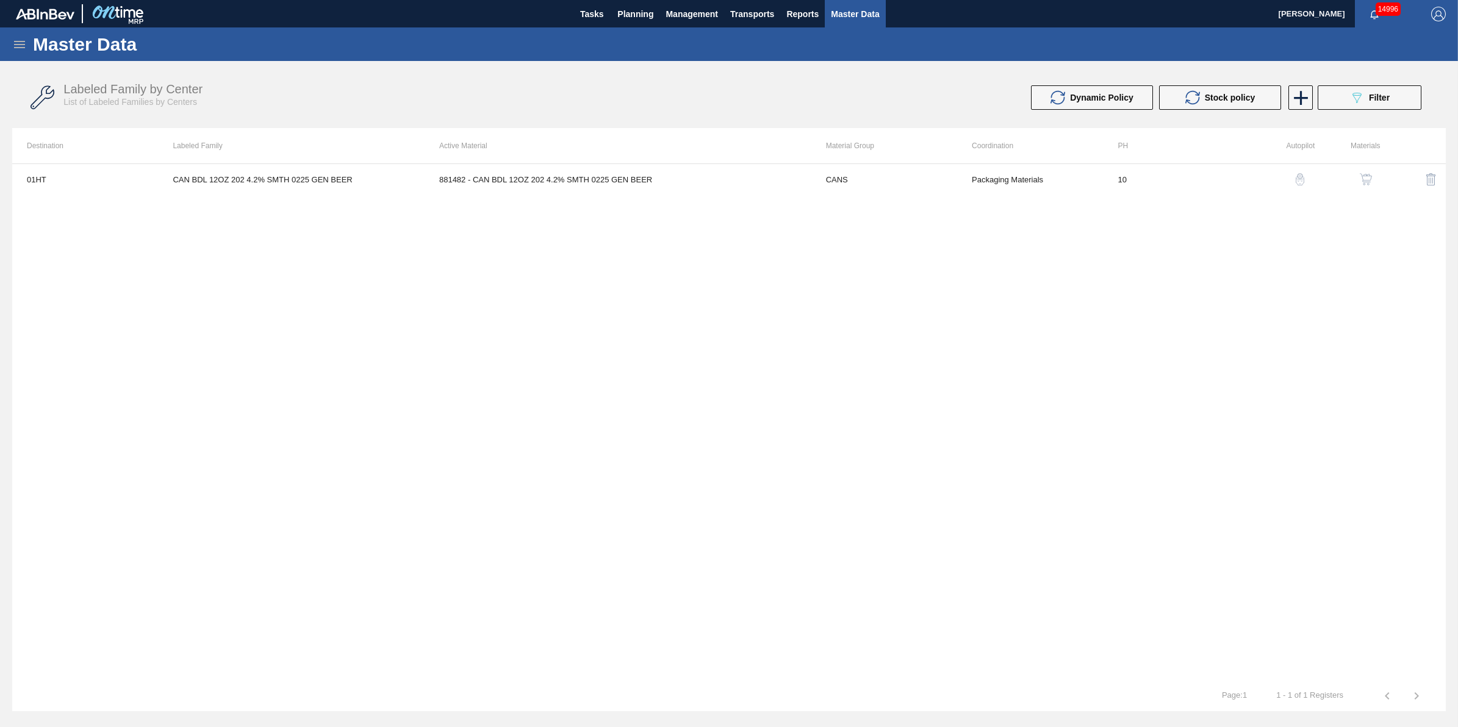
click at [16, 47] on icon at bounding box center [19, 44] width 11 height 7
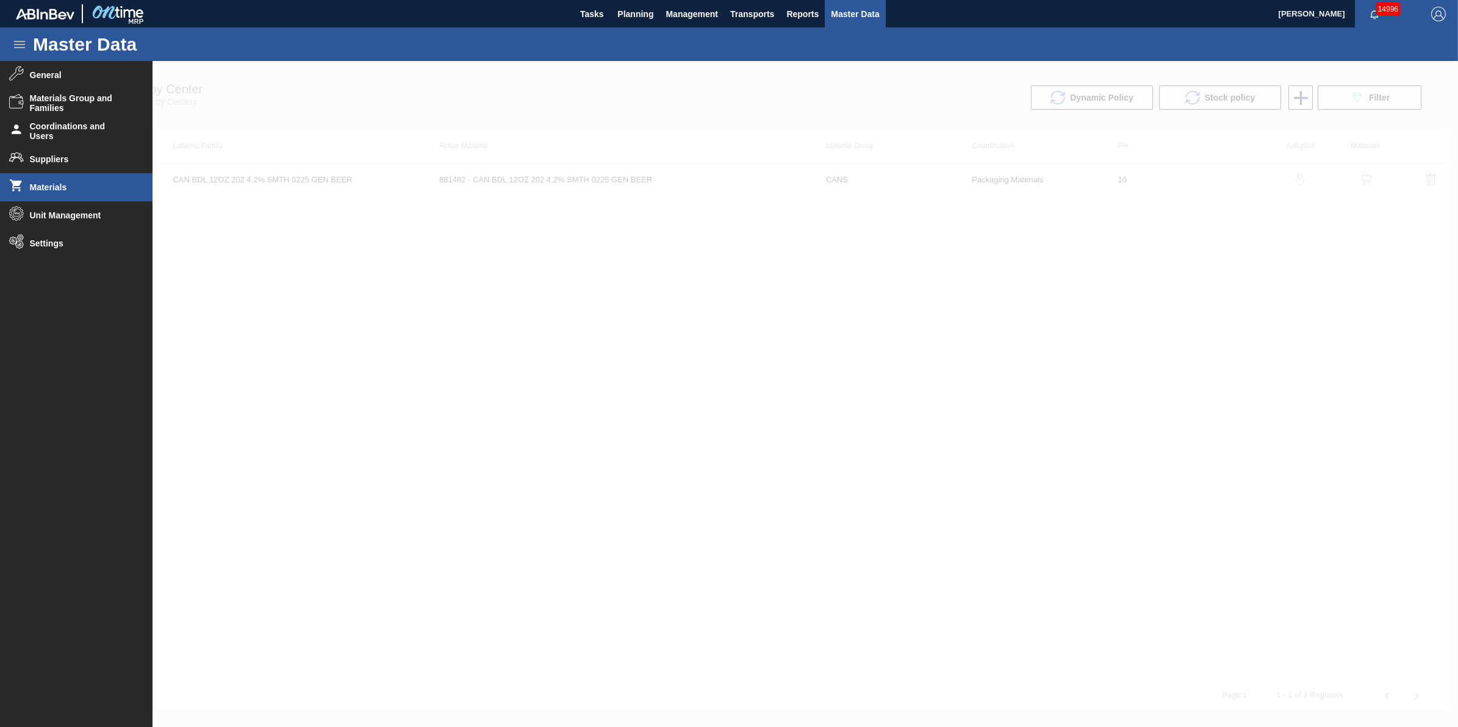
click at [93, 187] on span "Materials" at bounding box center [80, 187] width 101 height 10
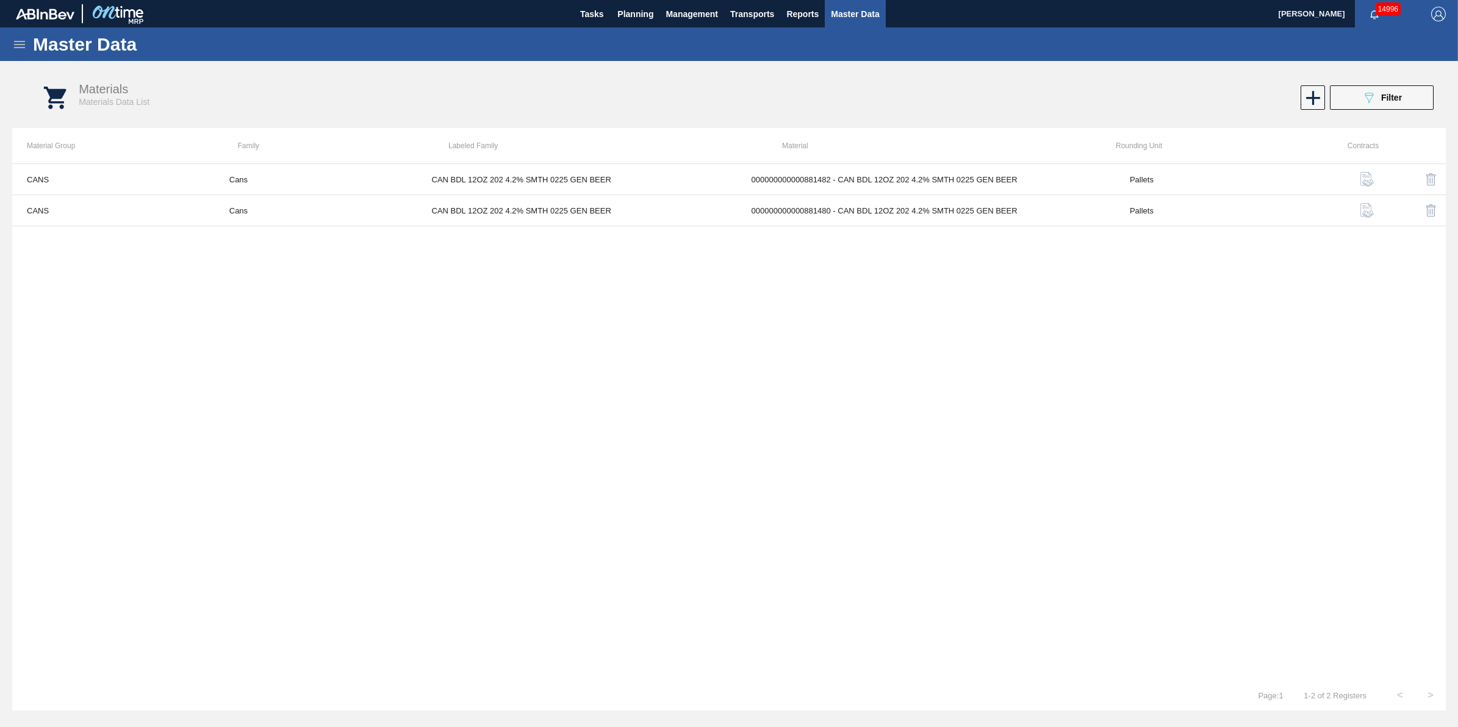
click at [21, 46] on icon at bounding box center [19, 44] width 15 height 15
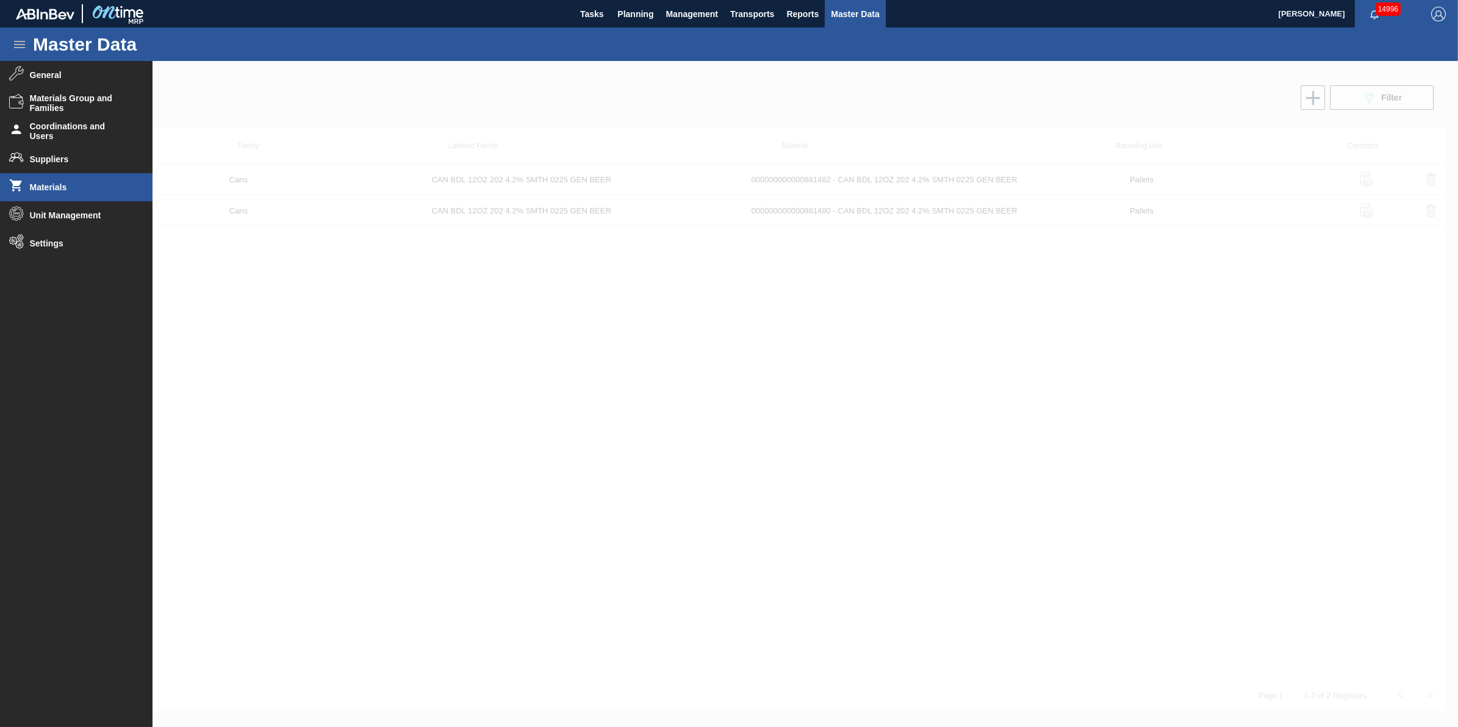
click at [126, 190] on span "Materials" at bounding box center [80, 187] width 101 height 10
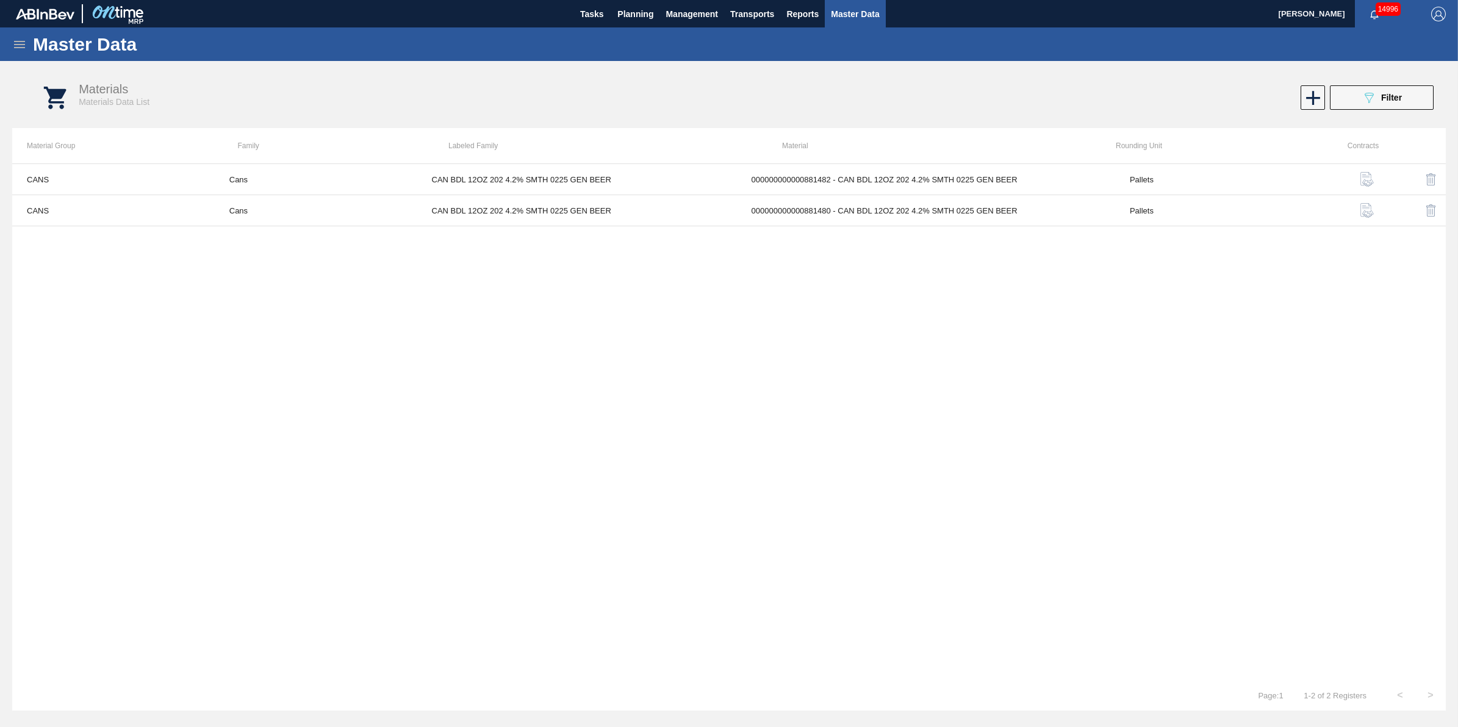
click at [20, 47] on icon at bounding box center [19, 44] width 11 height 7
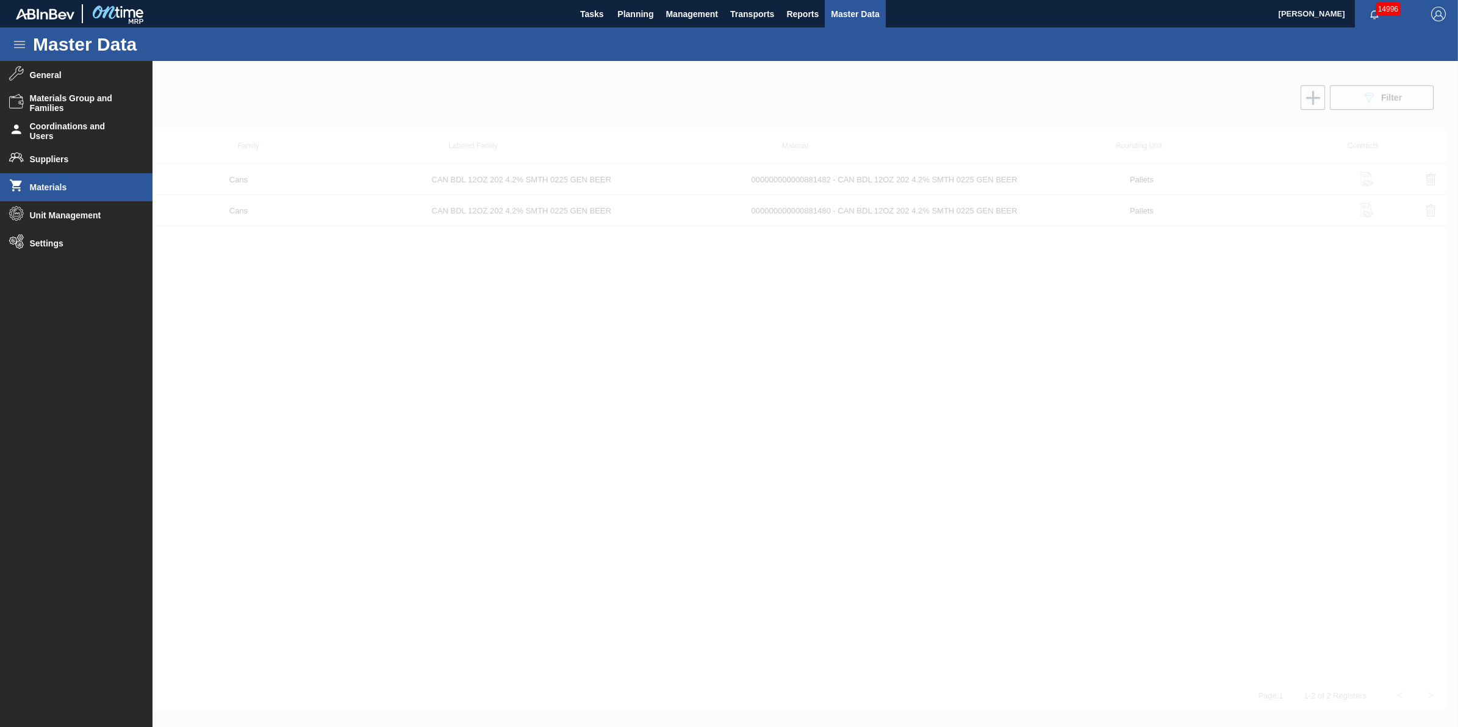
click at [121, 196] on li "Materials" at bounding box center [76, 187] width 153 height 28
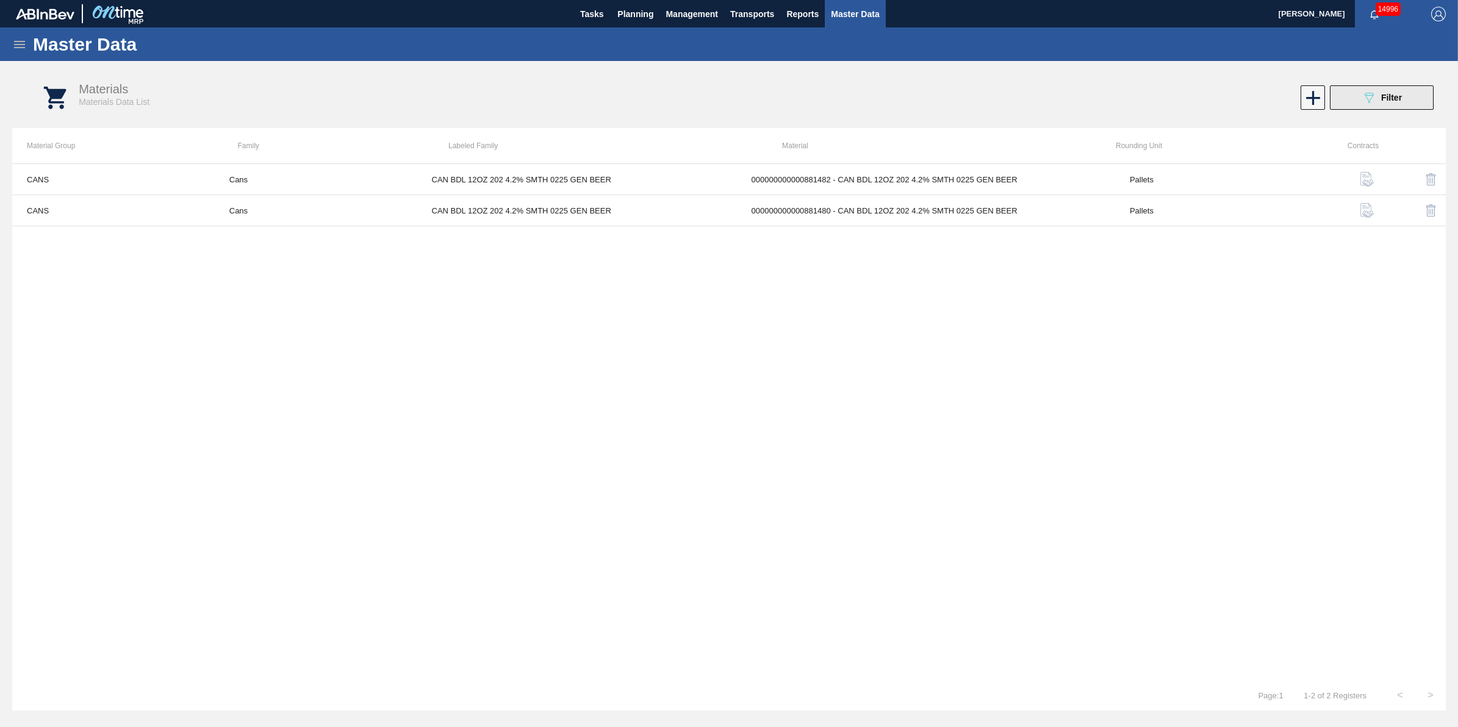
click at [1395, 88] on button "089F7B8B-B2A5-4AFE-B5C0-19BA573D28AC Filter" at bounding box center [1382, 97] width 104 height 24
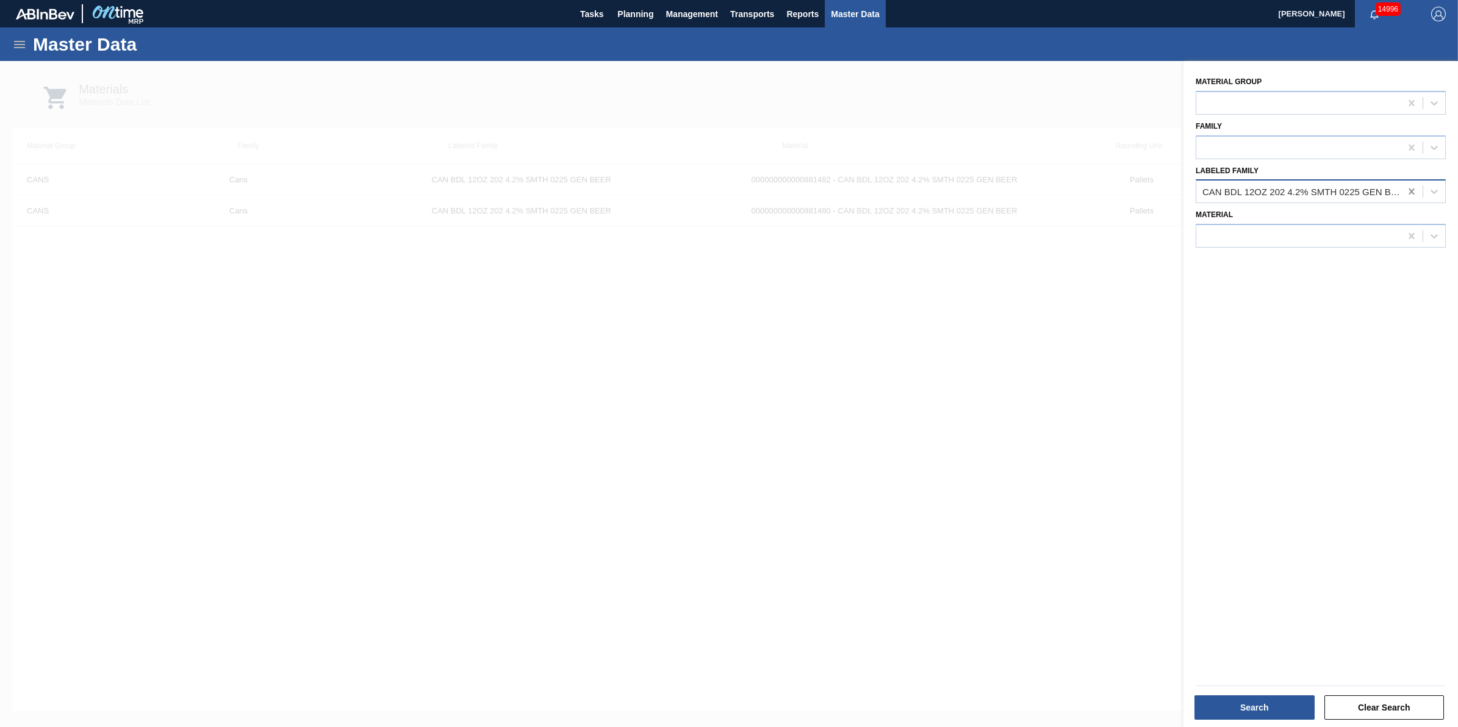
click at [1409, 193] on icon at bounding box center [1411, 192] width 5 height 6
click at [1364, 193] on div at bounding box center [1298, 192] width 204 height 18
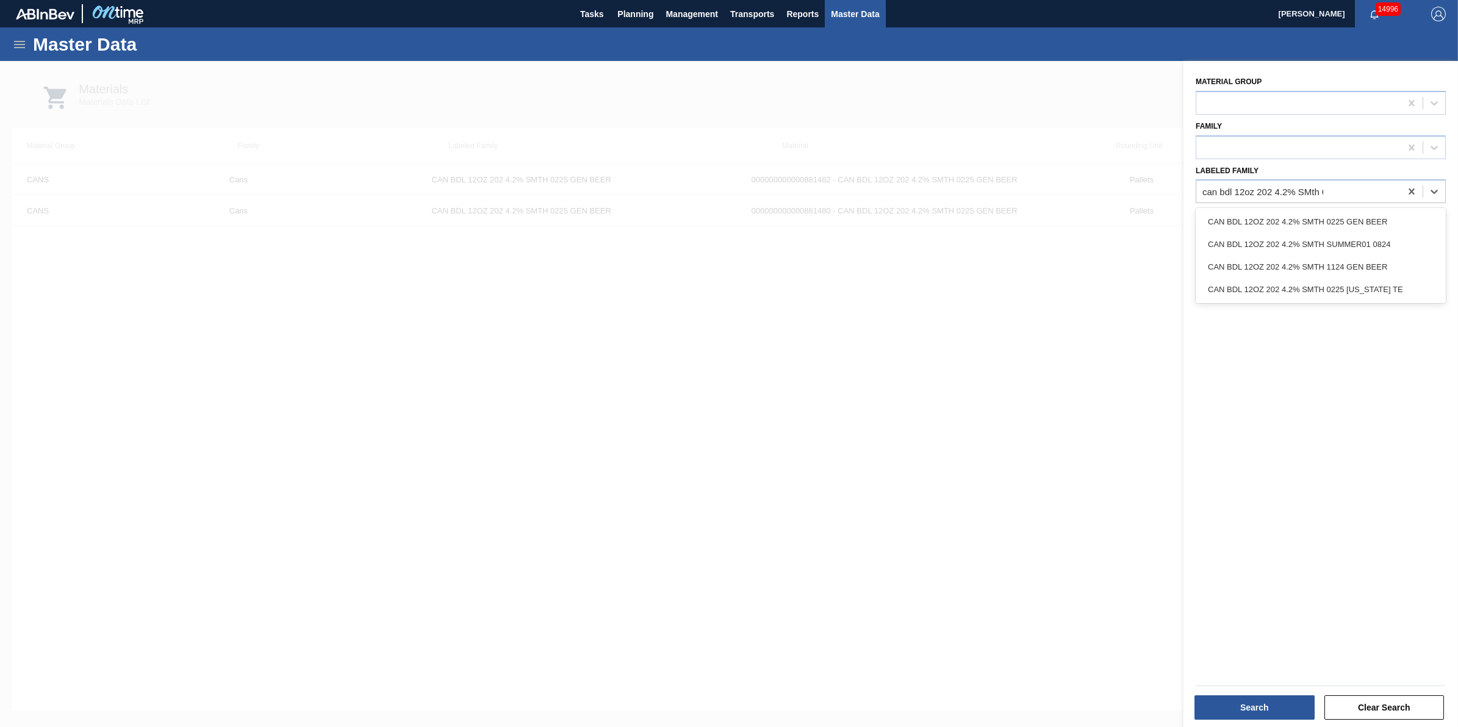
type Family "can bdl 12oz 202 4.2% SMth"
click at [1395, 220] on div "CAN BDL 12OZ 202 4.2% SMTH 0225 GEN BEER" at bounding box center [1321, 221] width 250 height 23
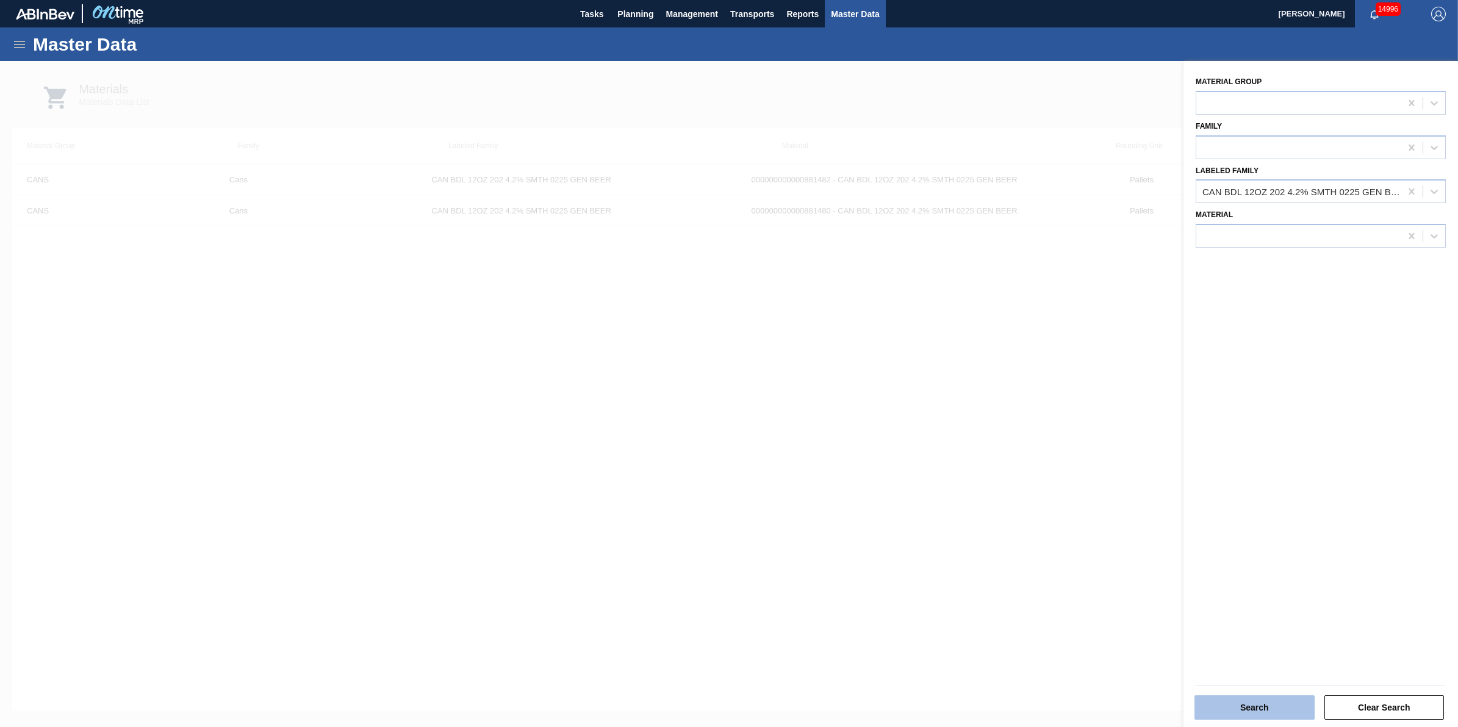
click at [1255, 706] on button "Search" at bounding box center [1255, 708] width 120 height 24
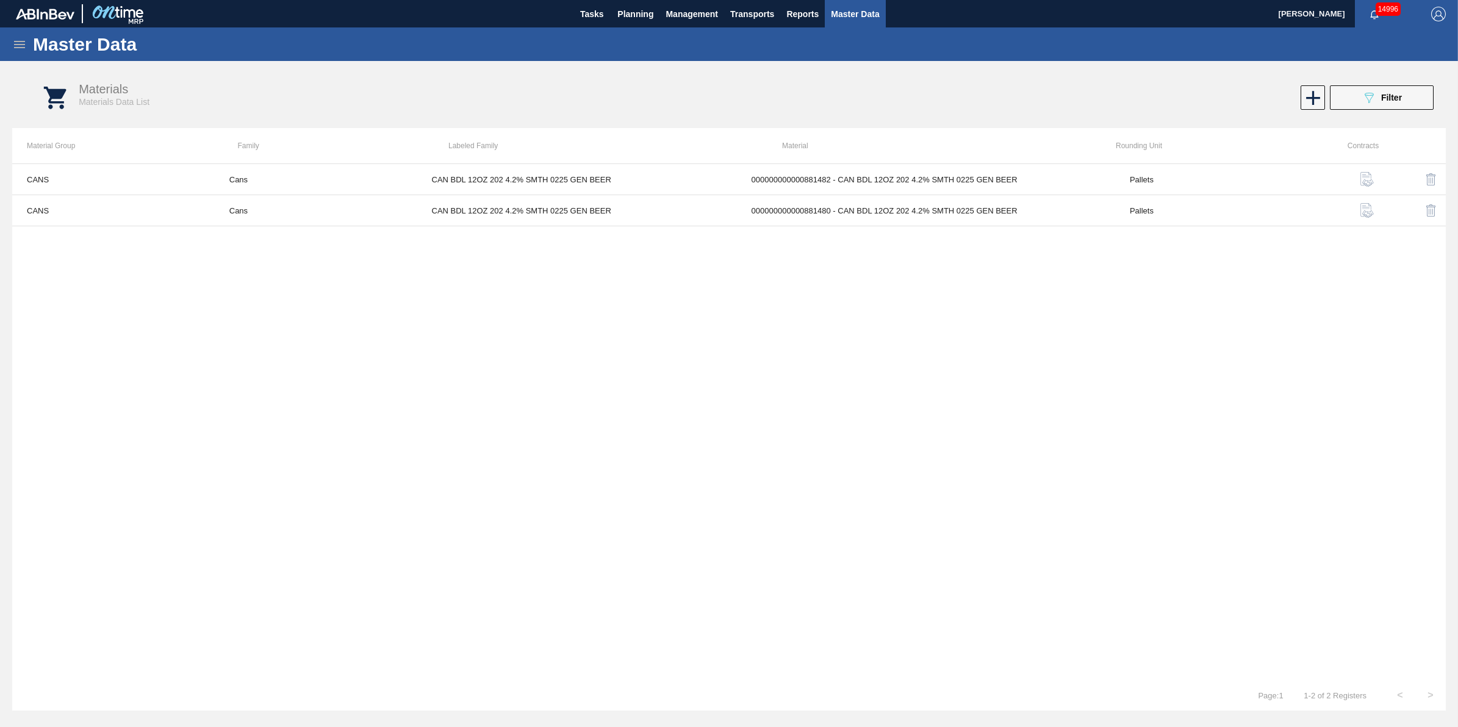
click at [16, 34] on div "Master Data" at bounding box center [729, 44] width 1458 height 34
click at [17, 38] on icon at bounding box center [19, 44] width 15 height 15
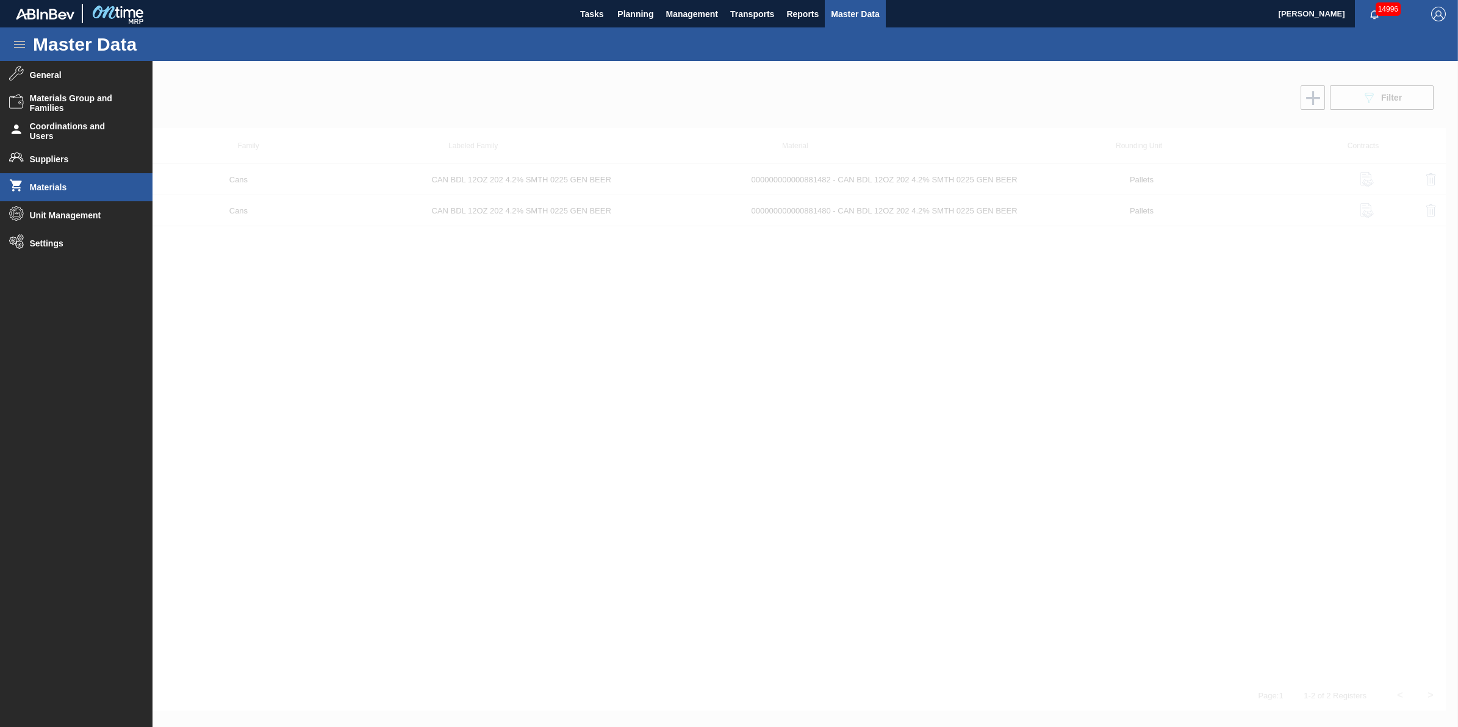
click at [85, 183] on span "Materials" at bounding box center [80, 187] width 101 height 10
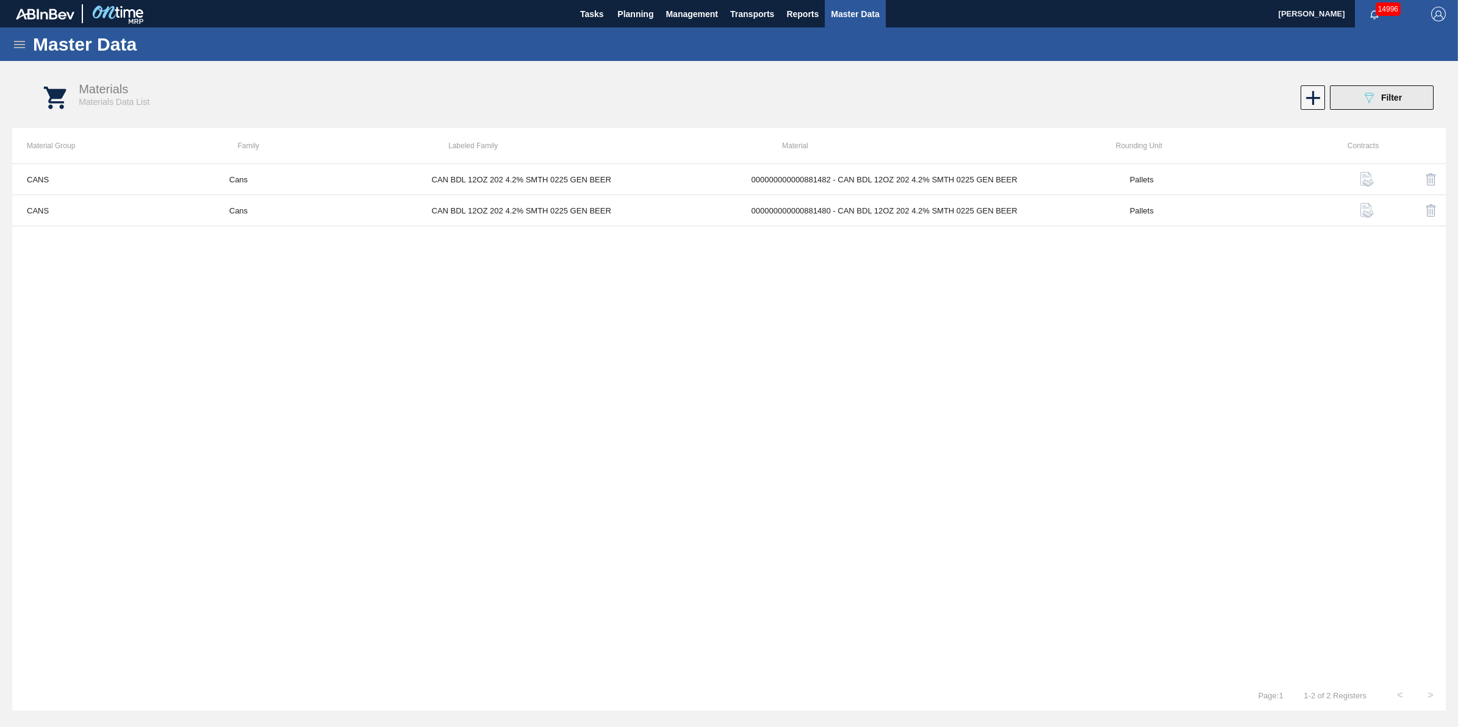
click at [1343, 102] on button "089F7B8B-B2A5-4AFE-B5C0-19BA573D28AC Filter" at bounding box center [1382, 97] width 104 height 24
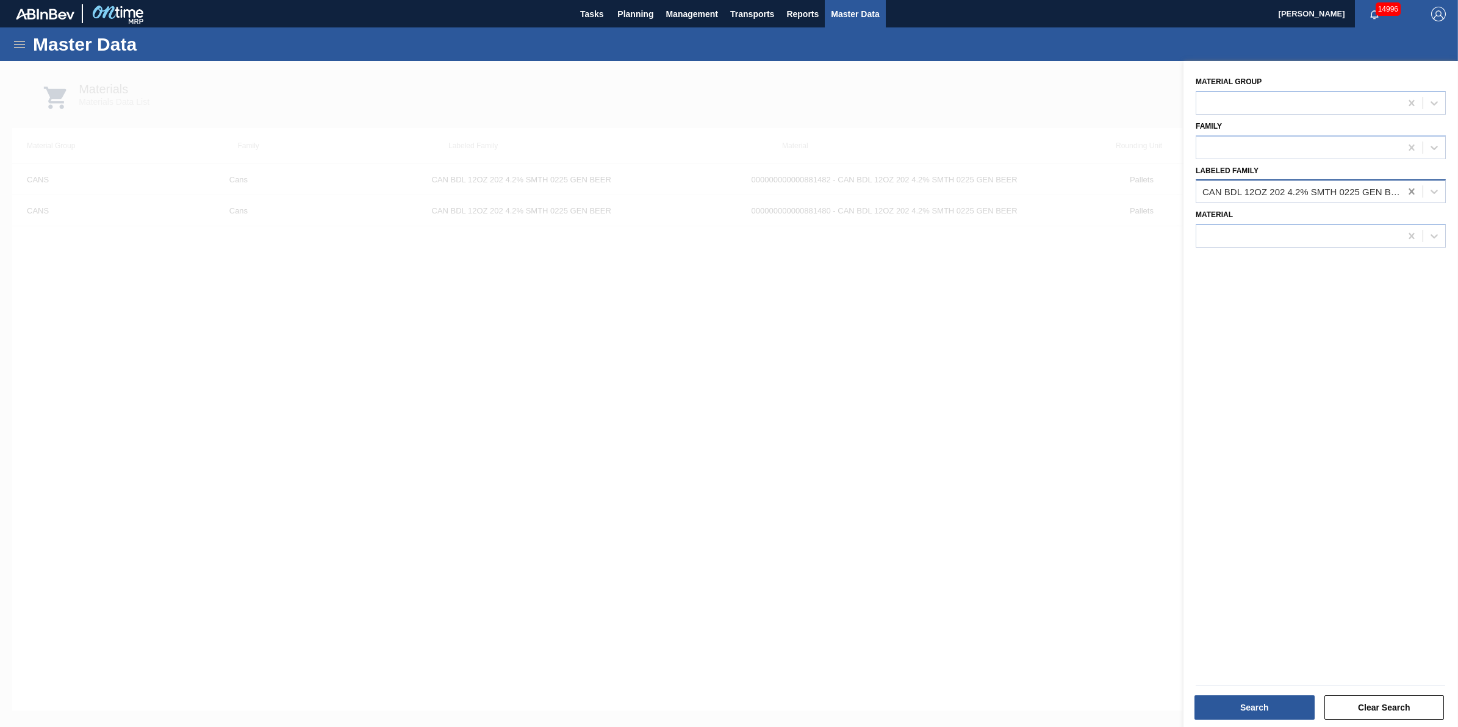
click at [1409, 194] on icon at bounding box center [1412, 191] width 12 height 12
drag, startPoint x: 1295, startPoint y: 252, endPoint x: 1301, endPoint y: 242, distance: 11.7
click at [1295, 253] on div "Material Group Family Labeled Family Material" at bounding box center [1321, 395] width 275 height 669
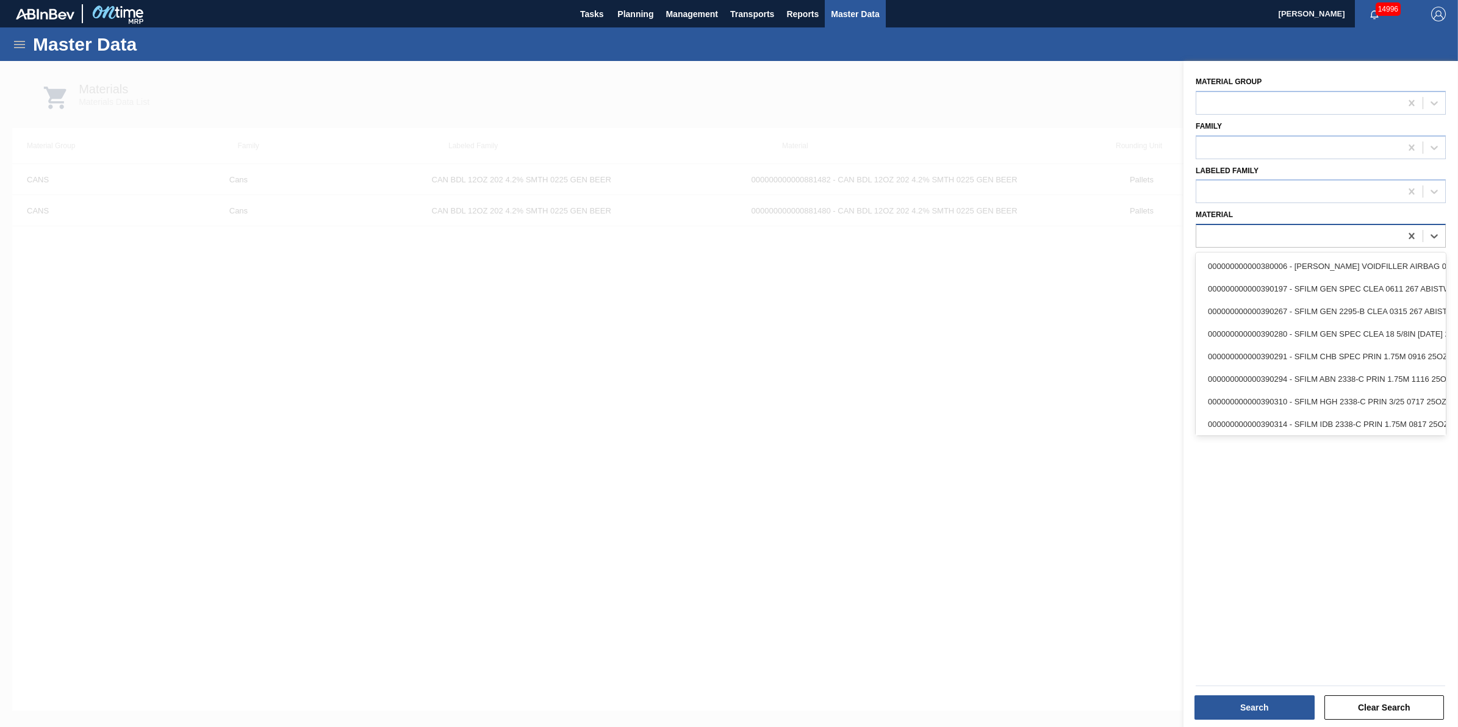
click at [1301, 242] on div at bounding box center [1298, 237] width 204 height 18
type input "881639"
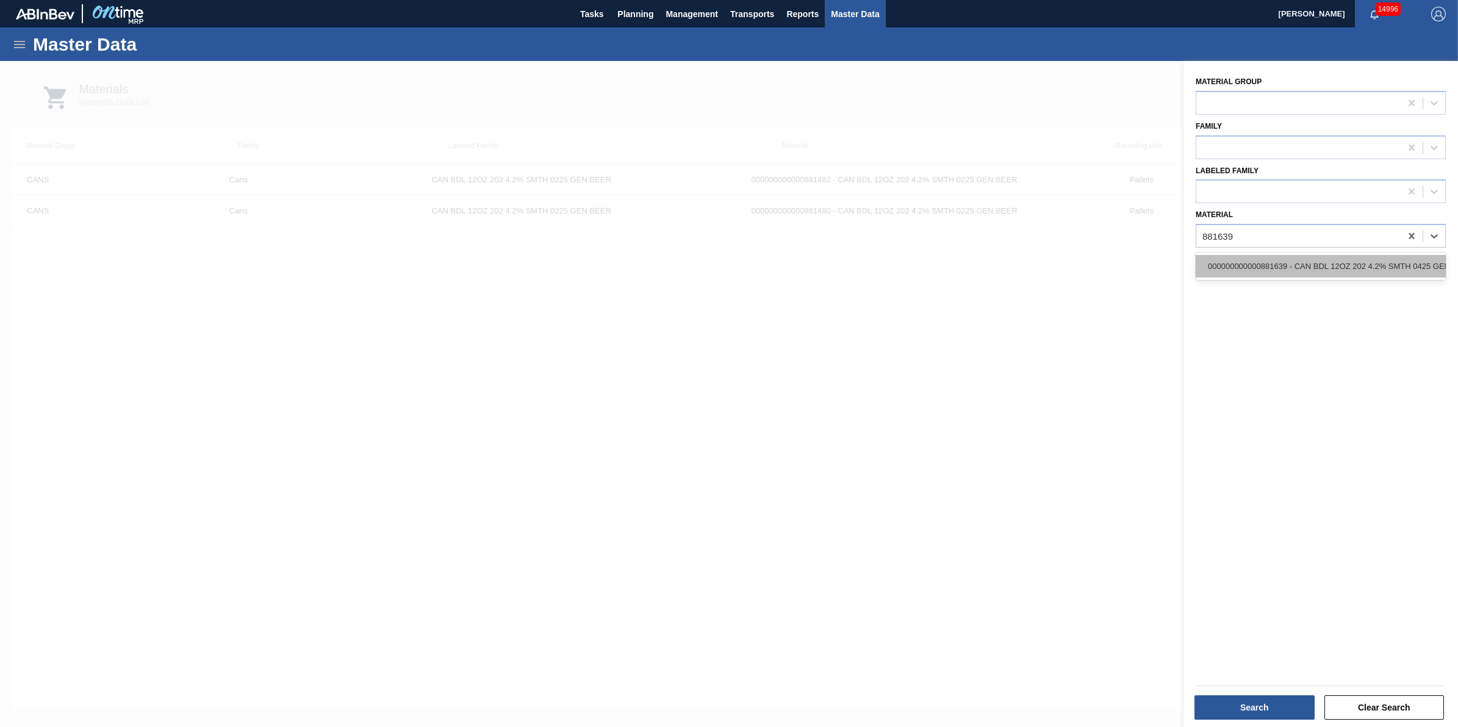
click at [1267, 267] on div "000000000000881639 - CAN BDL 12OZ 202 4.2% SMTH 0425 GEN BEER" at bounding box center [1321, 266] width 250 height 23
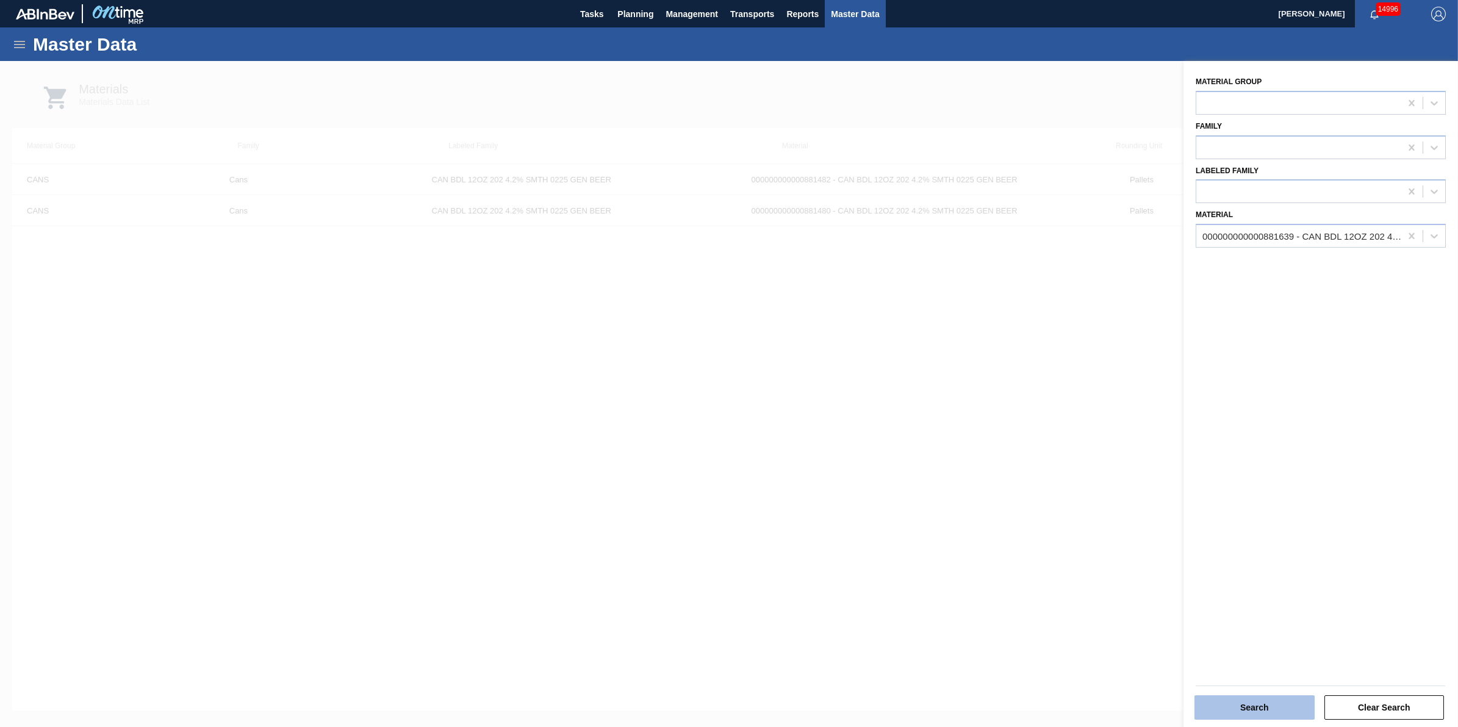
click at [1284, 709] on button "Search" at bounding box center [1255, 708] width 120 height 24
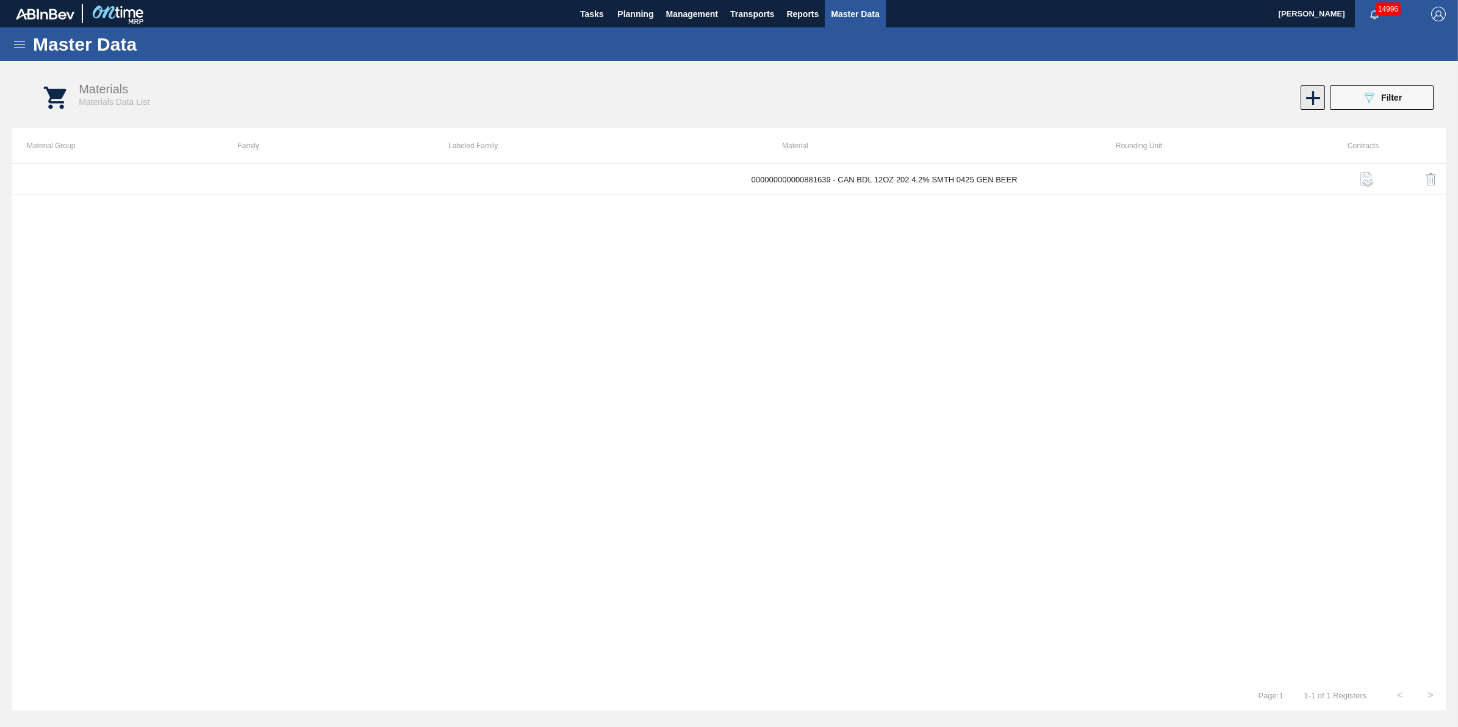
click at [1310, 102] on icon at bounding box center [1313, 98] width 24 height 24
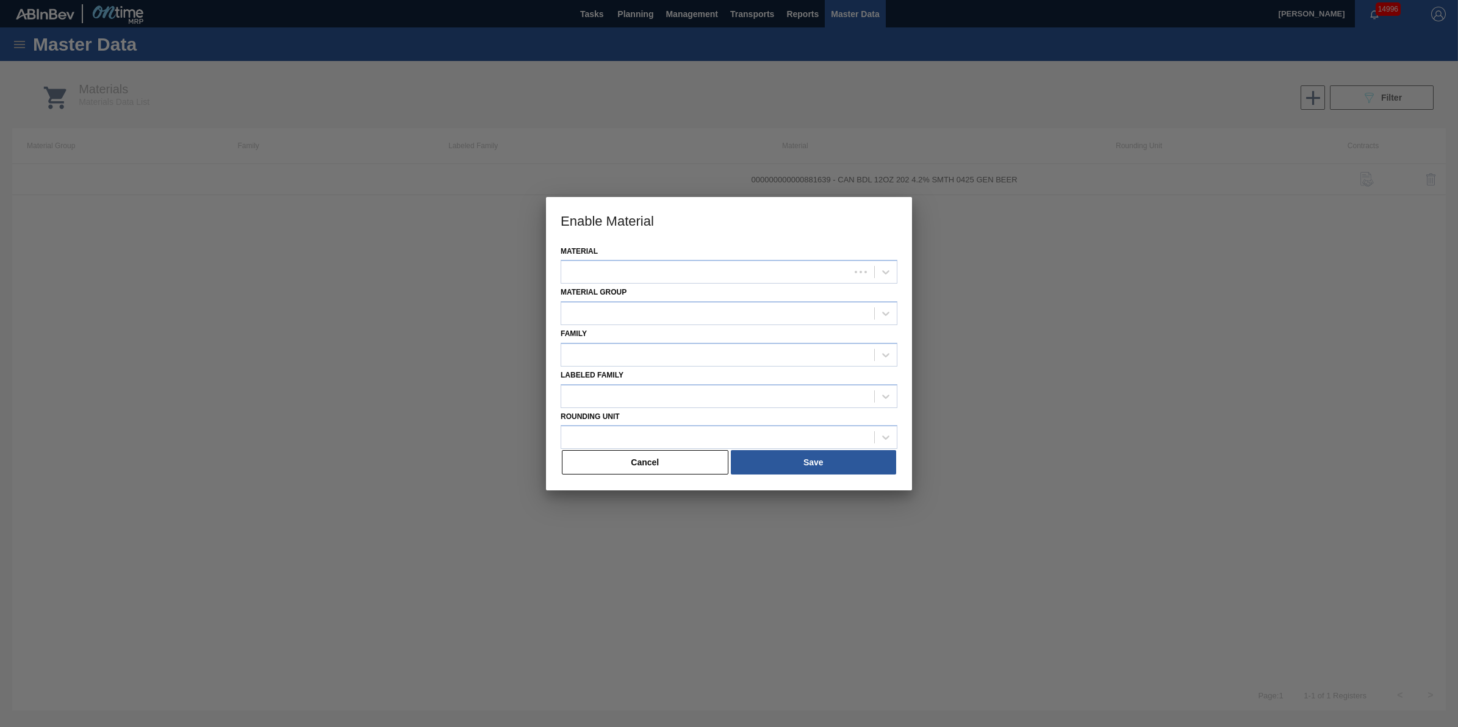
click at [614, 471] on button "Cancel" at bounding box center [645, 462] width 167 height 24
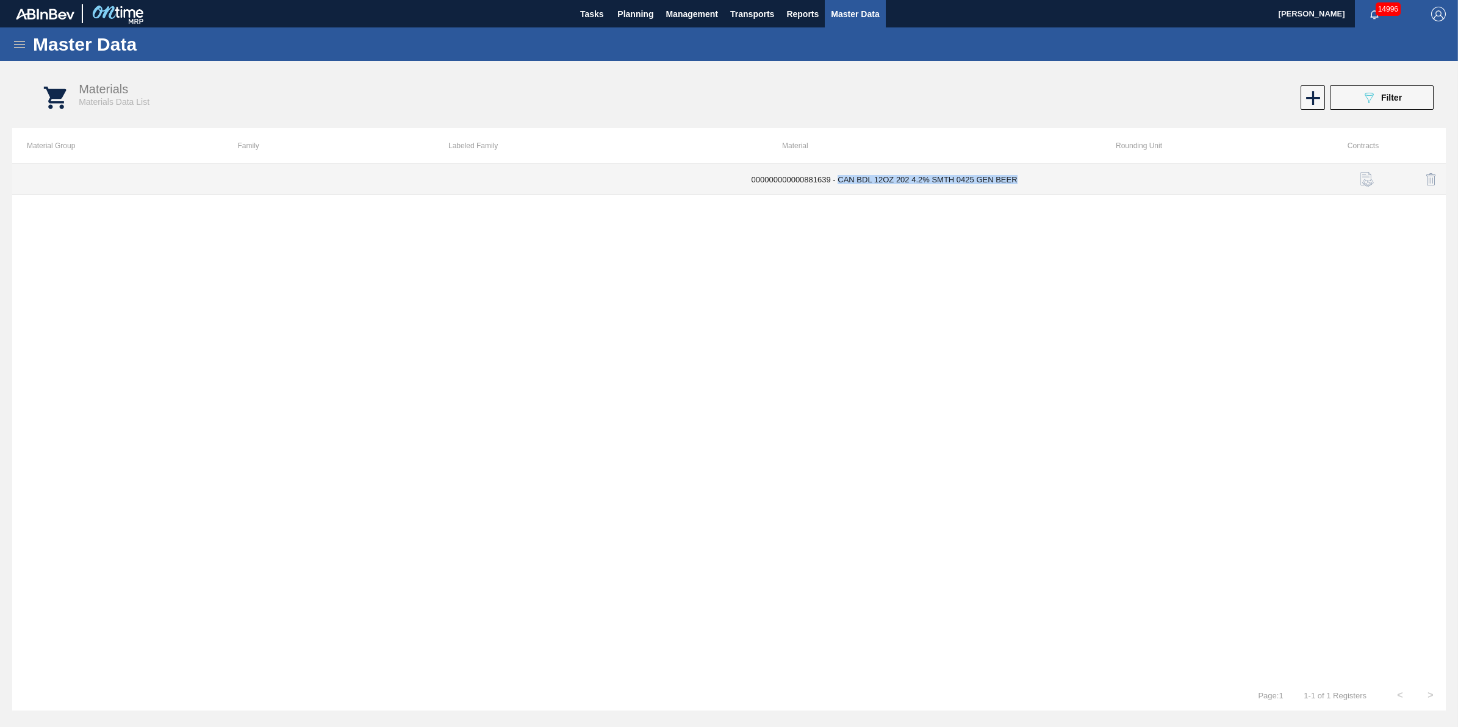
drag, startPoint x: 1016, startPoint y: 184, endPoint x: 840, endPoint y: 184, distance: 175.7
click at [840, 184] on td "000000000000881639 - CAN BDL 12OZ 202 4.2% SMTH 0425 GEN BEER" at bounding box center [926, 179] width 378 height 31
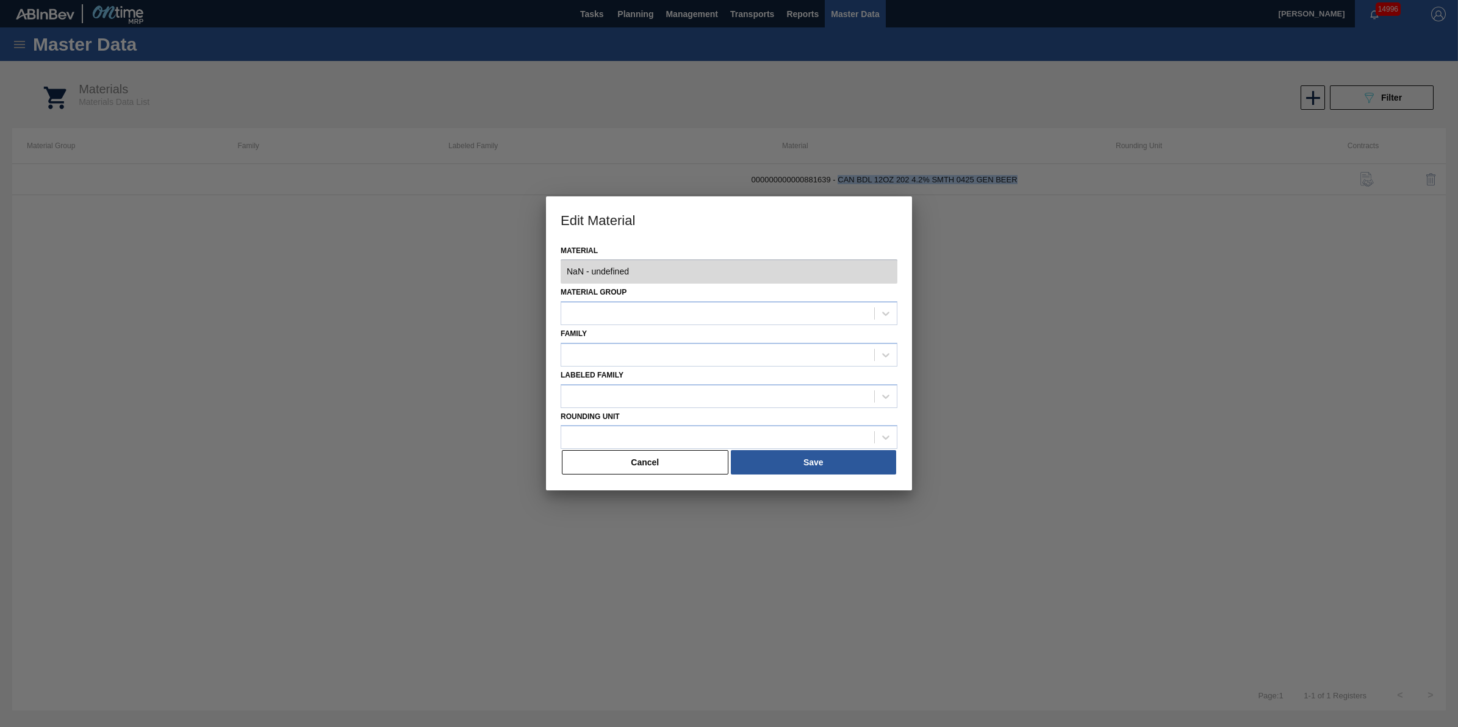
type input "881639 - 000000000000881639 - CAN BDL 12OZ 202 4.2% SMTH 0425 GEN BEER"
click at [674, 458] on button "Cancel" at bounding box center [645, 462] width 167 height 24
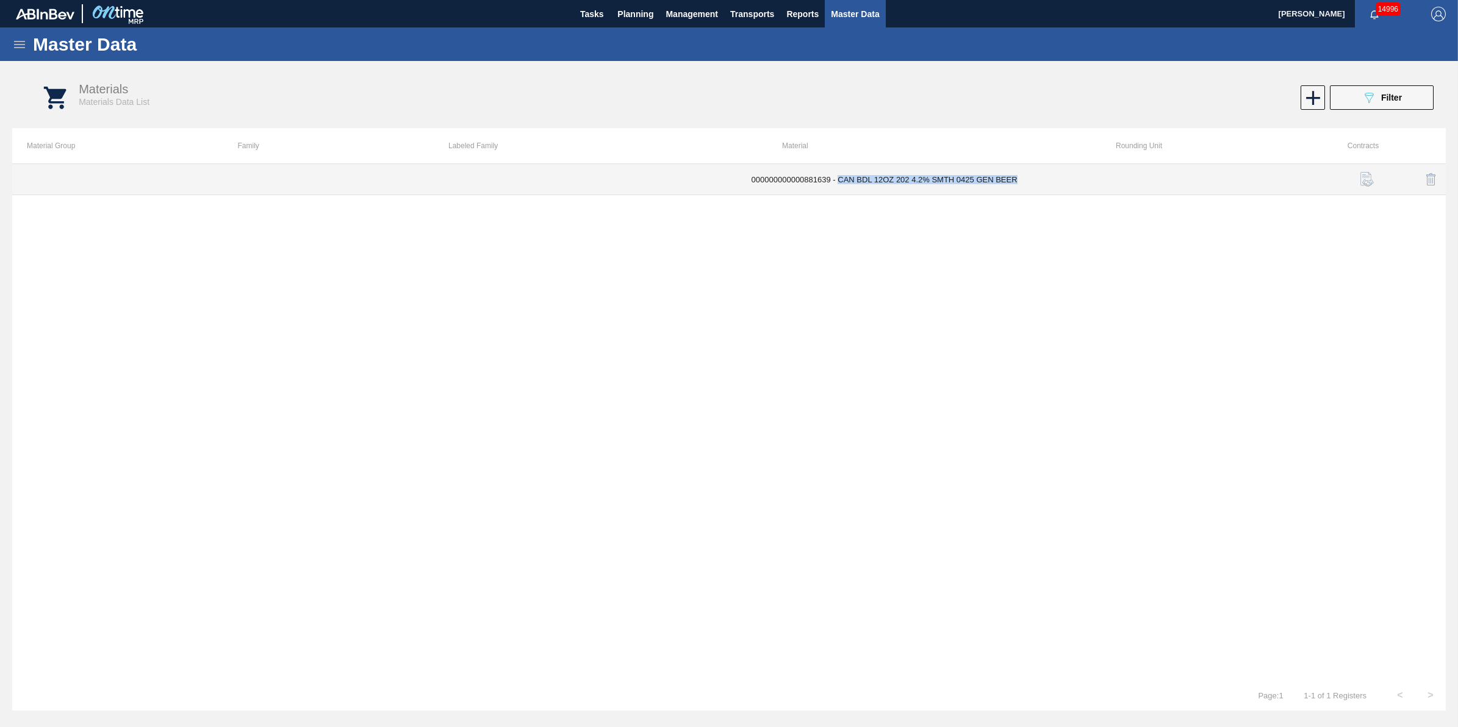
copy td "CAN BDL 12OZ 202 4.2% SMTH 0425 GEN BEER"
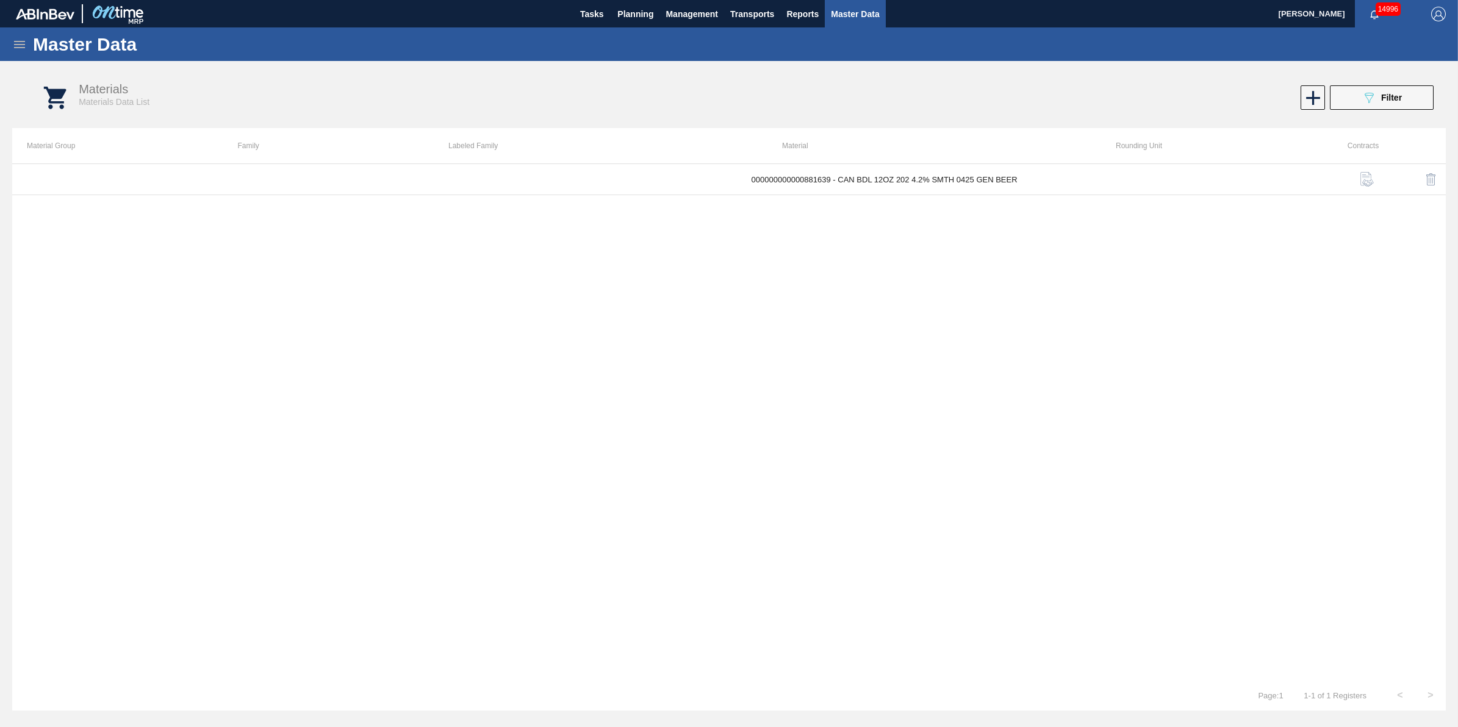
click at [10, 48] on div "Master Data" at bounding box center [729, 44] width 1458 height 34
click at [20, 46] on icon at bounding box center [19, 44] width 15 height 15
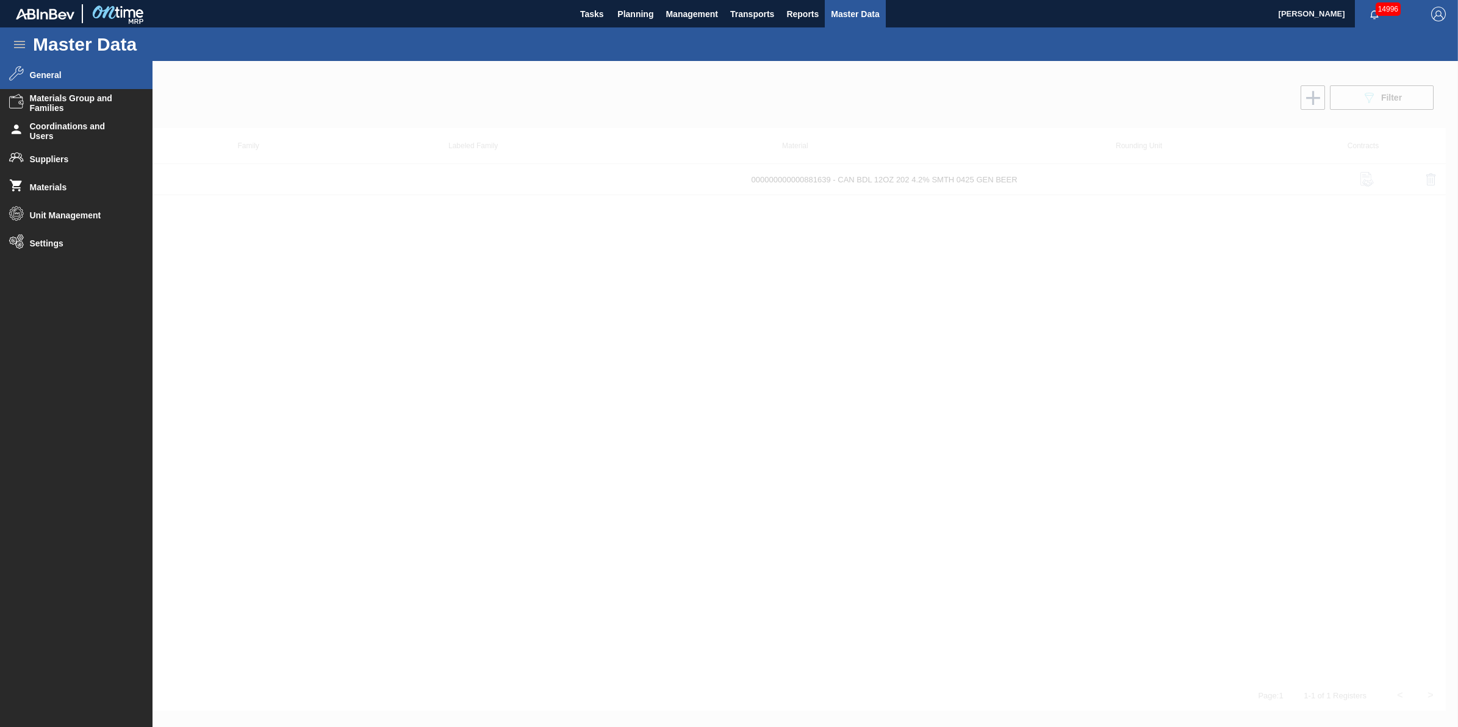
click at [81, 81] on li "General" at bounding box center [76, 75] width 153 height 28
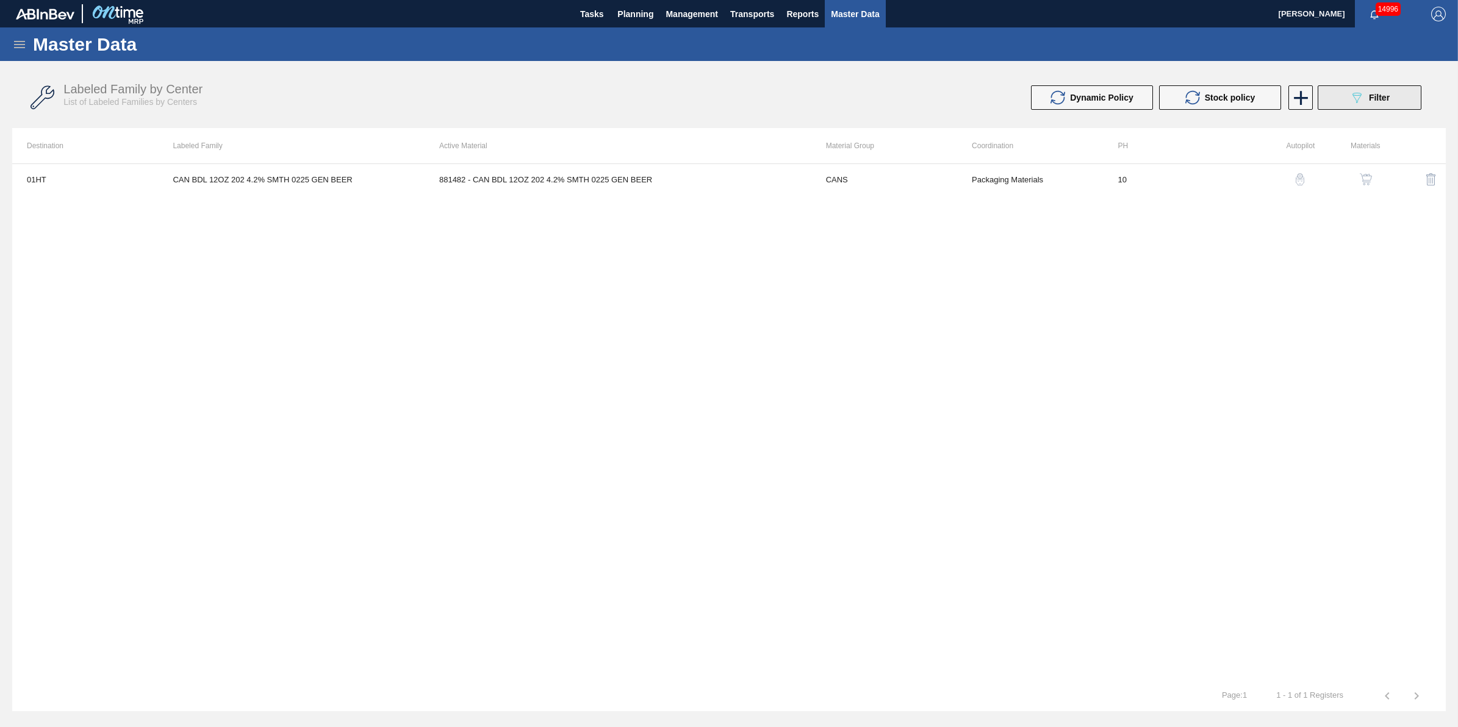
click at [1392, 96] on button "089F7B8B-B2A5-4AFE-B5C0-19BA573D28AC Filter" at bounding box center [1370, 97] width 104 height 24
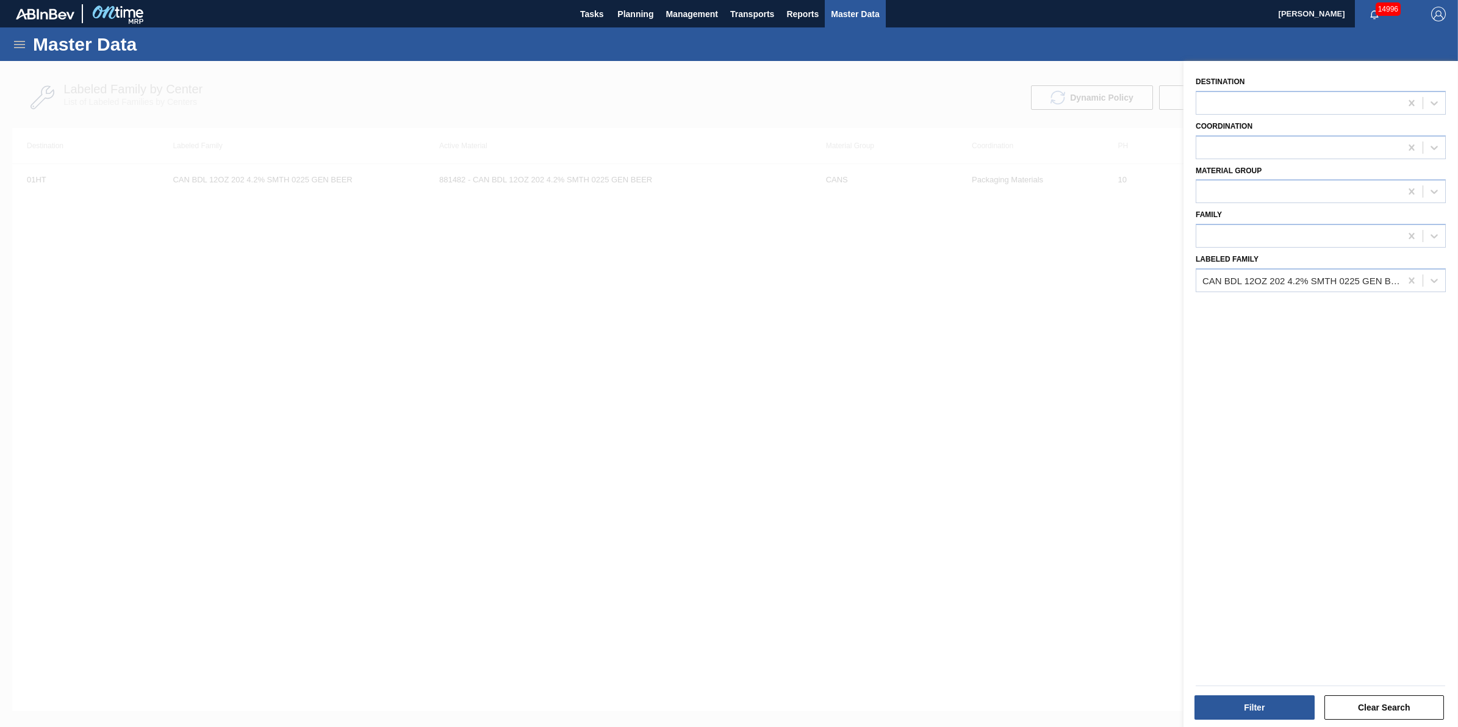
click at [958, 395] on div at bounding box center [729, 424] width 1458 height 727
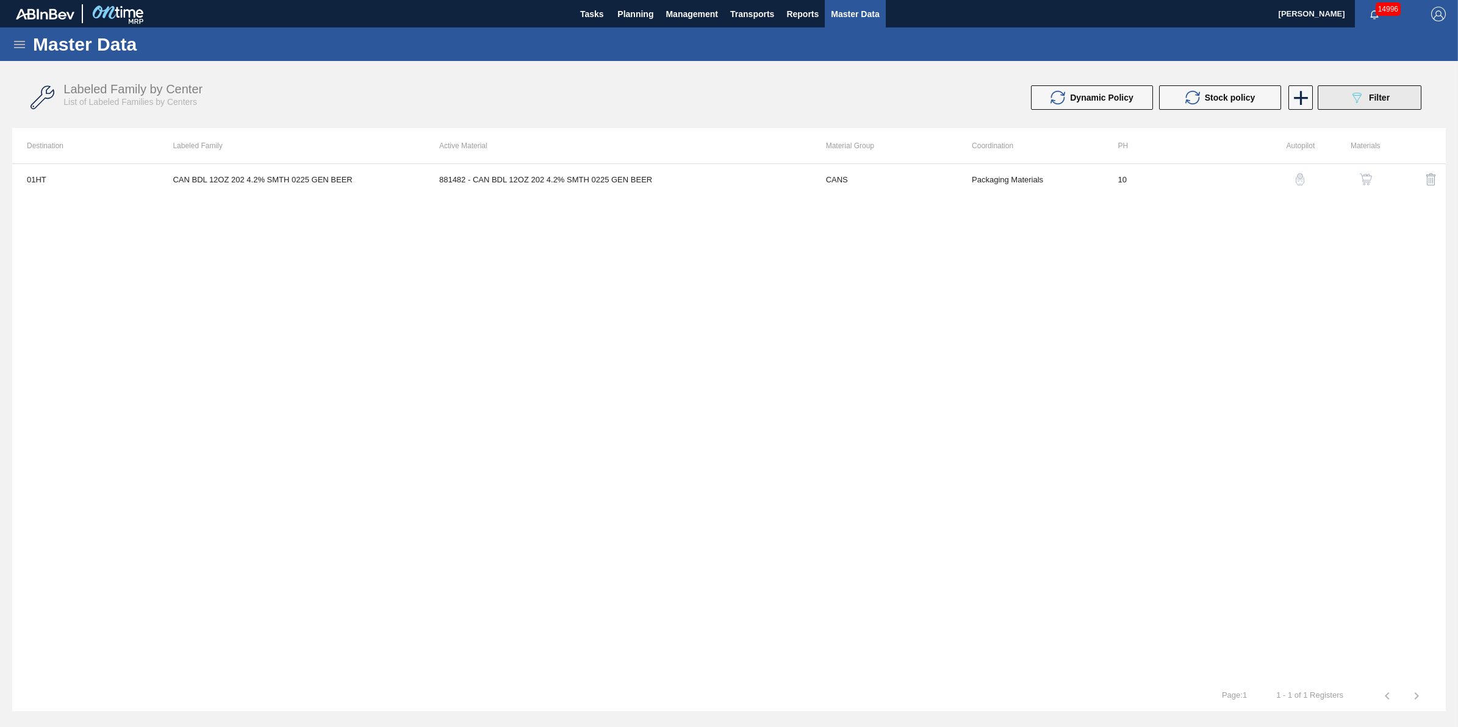
click at [1370, 87] on button "089F7B8B-B2A5-4AFE-B5C0-19BA573D28AC Filter" at bounding box center [1370, 97] width 104 height 24
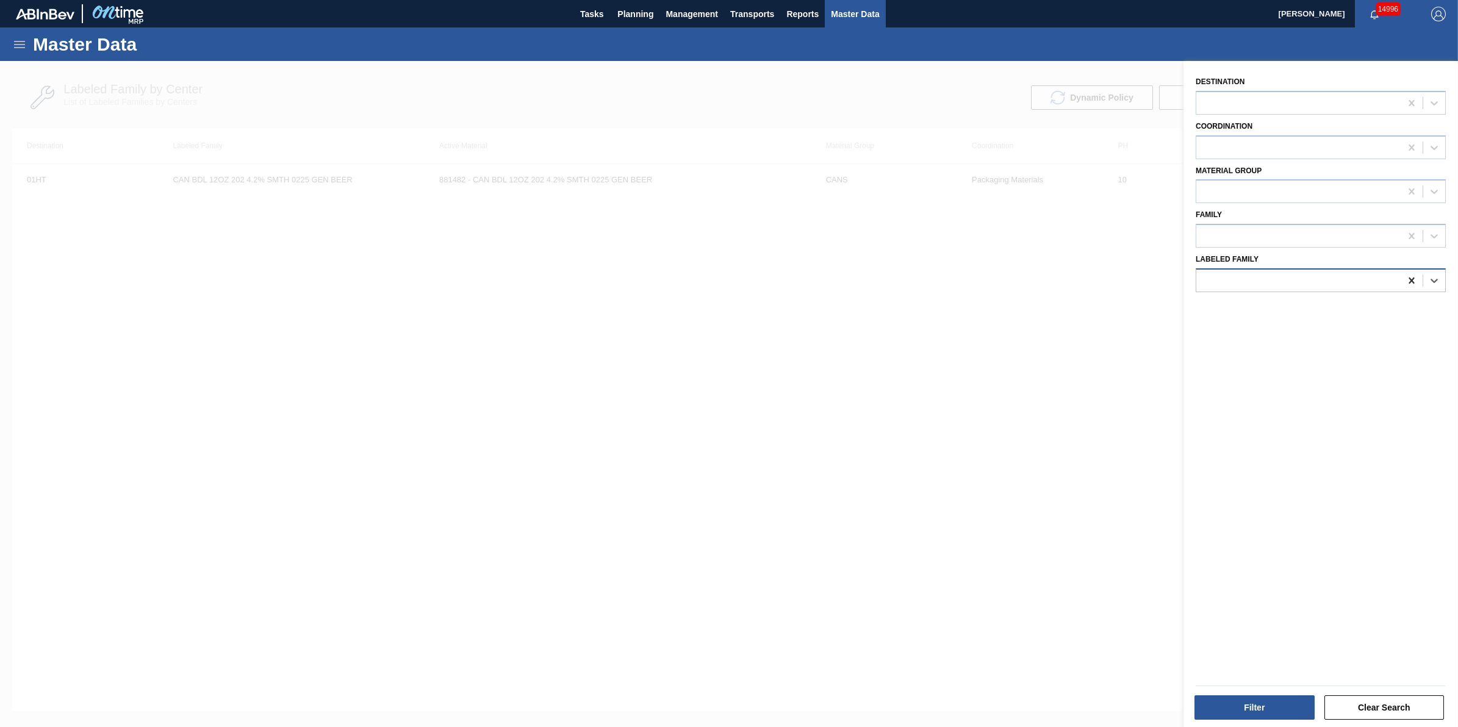
click at [1417, 272] on div at bounding box center [1412, 281] width 22 height 22
paste Family "CAN BDL 12OZ 202 4.2% SMTH 0425 GEN BEER"
type Family "CAN BDL 12OZ 202 4.2% SMTH 0425 GEN BEER"
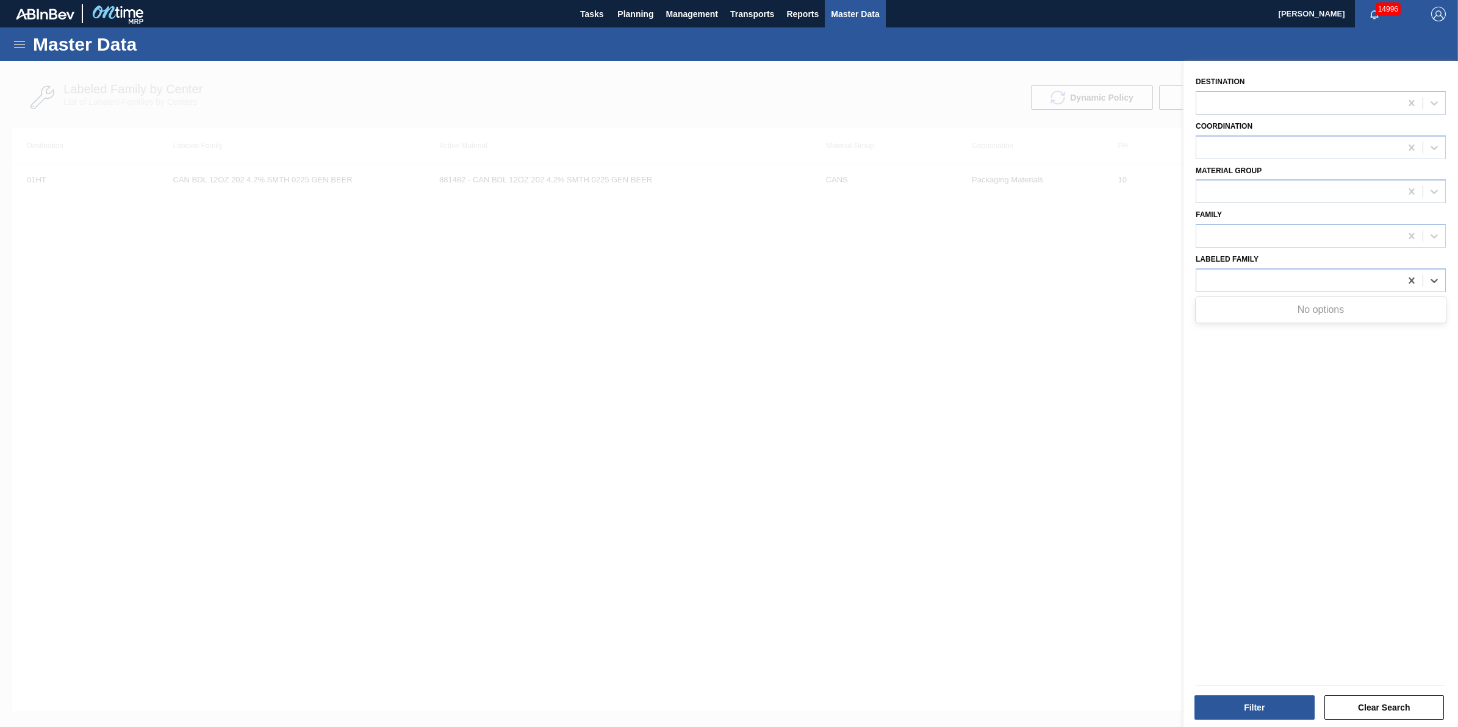
click at [1328, 382] on div "Destination Coordination Material Group Family Labeled Family Use Up and Down t…" at bounding box center [1321, 395] width 275 height 669
click at [1276, 284] on div at bounding box center [1298, 280] width 204 height 18
type Family "can bdl 12oz 202 4.2% smth"
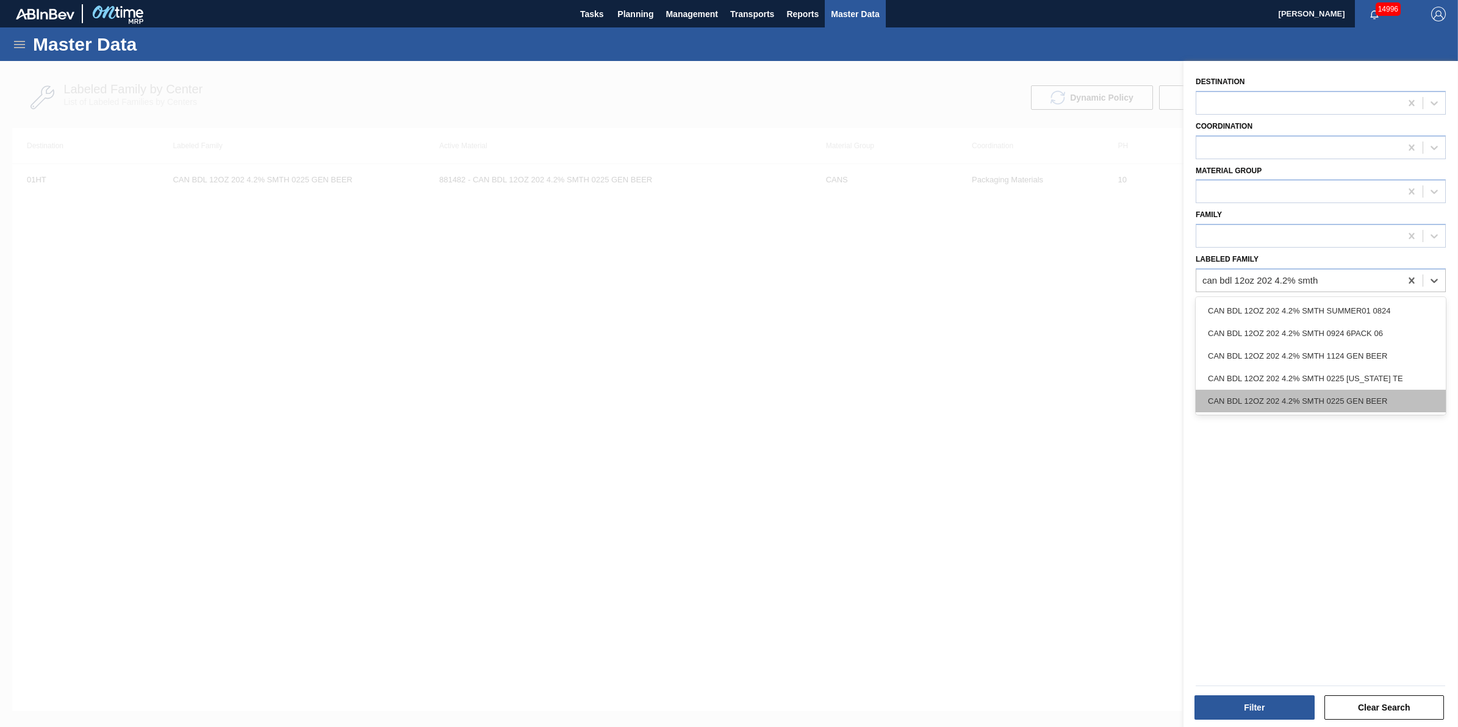
click at [1411, 395] on div "CAN BDL 12OZ 202 4.2% SMTH 0225 GEN BEER" at bounding box center [1321, 401] width 250 height 23
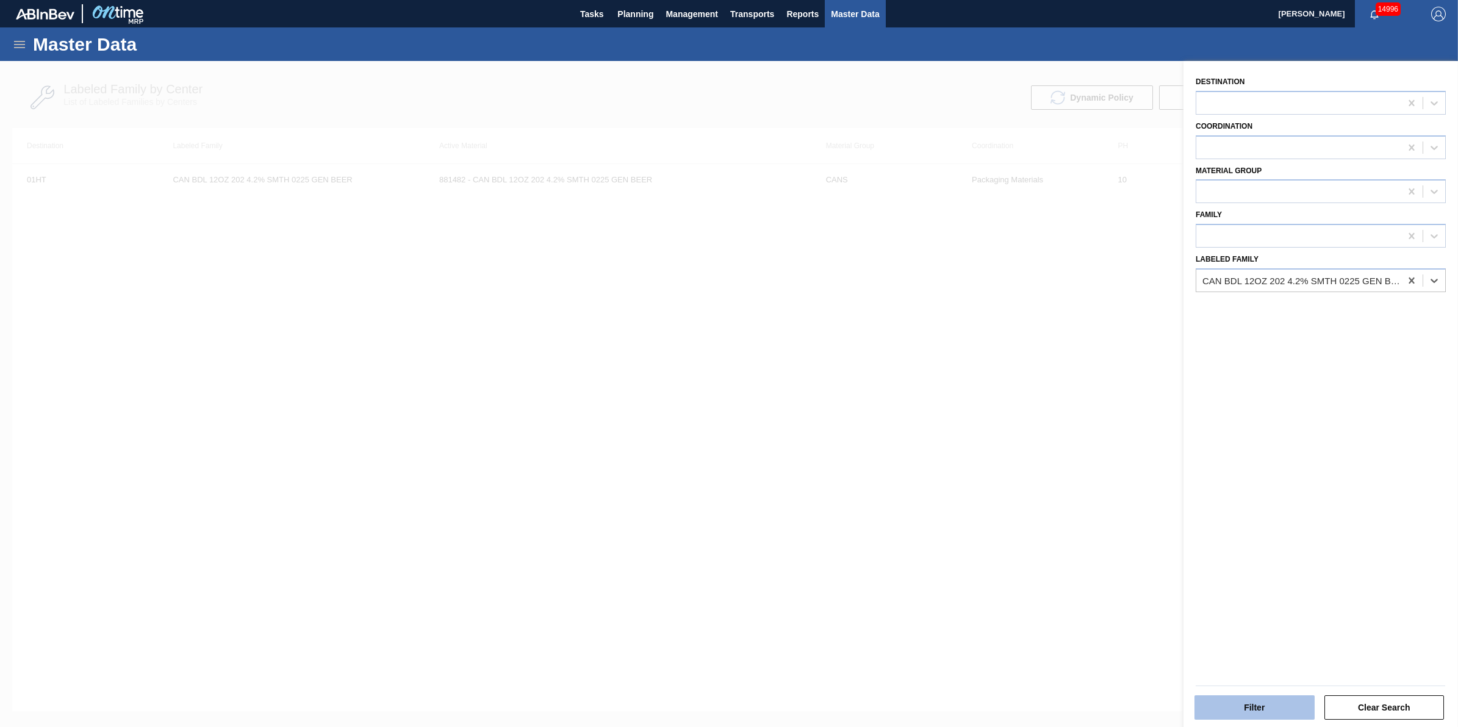
click at [1296, 711] on button "Filter" at bounding box center [1255, 708] width 120 height 24
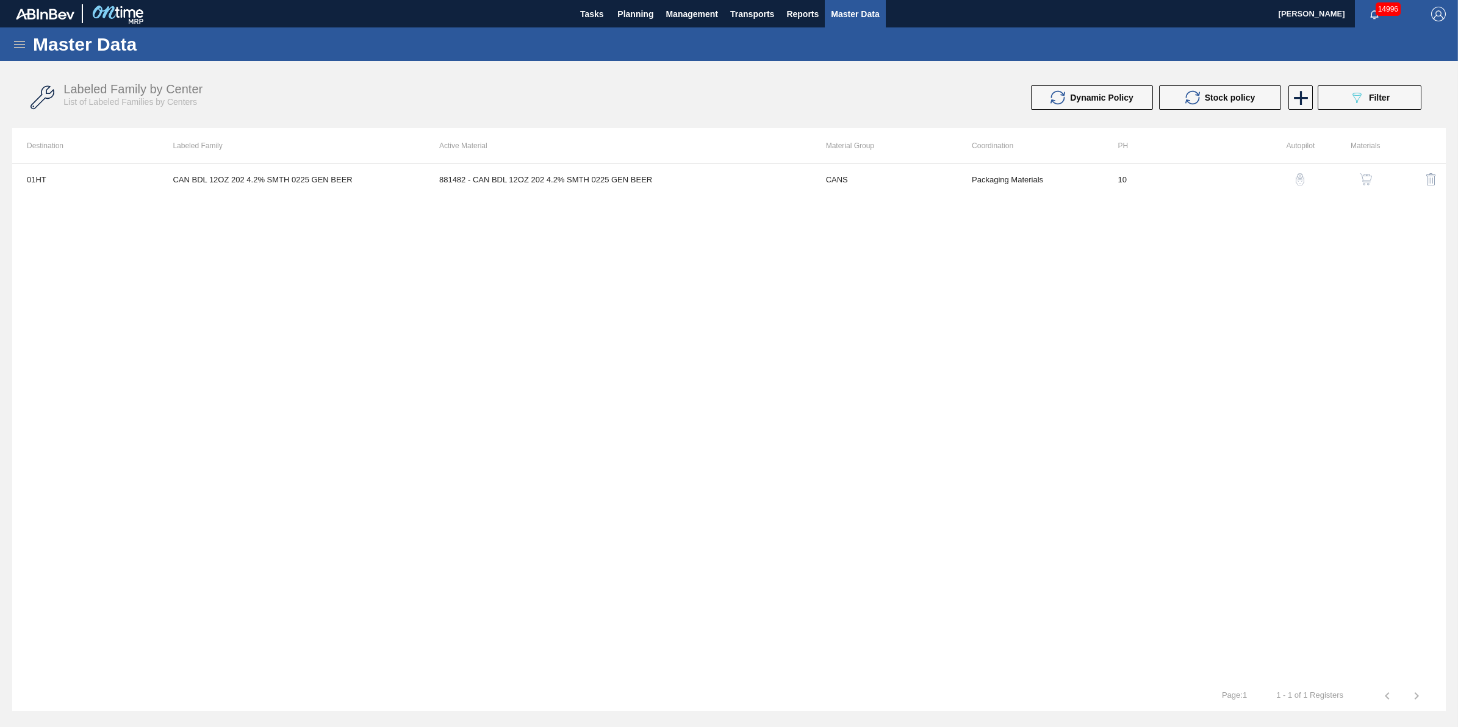
click at [1361, 177] on img "button" at bounding box center [1366, 179] width 12 height 12
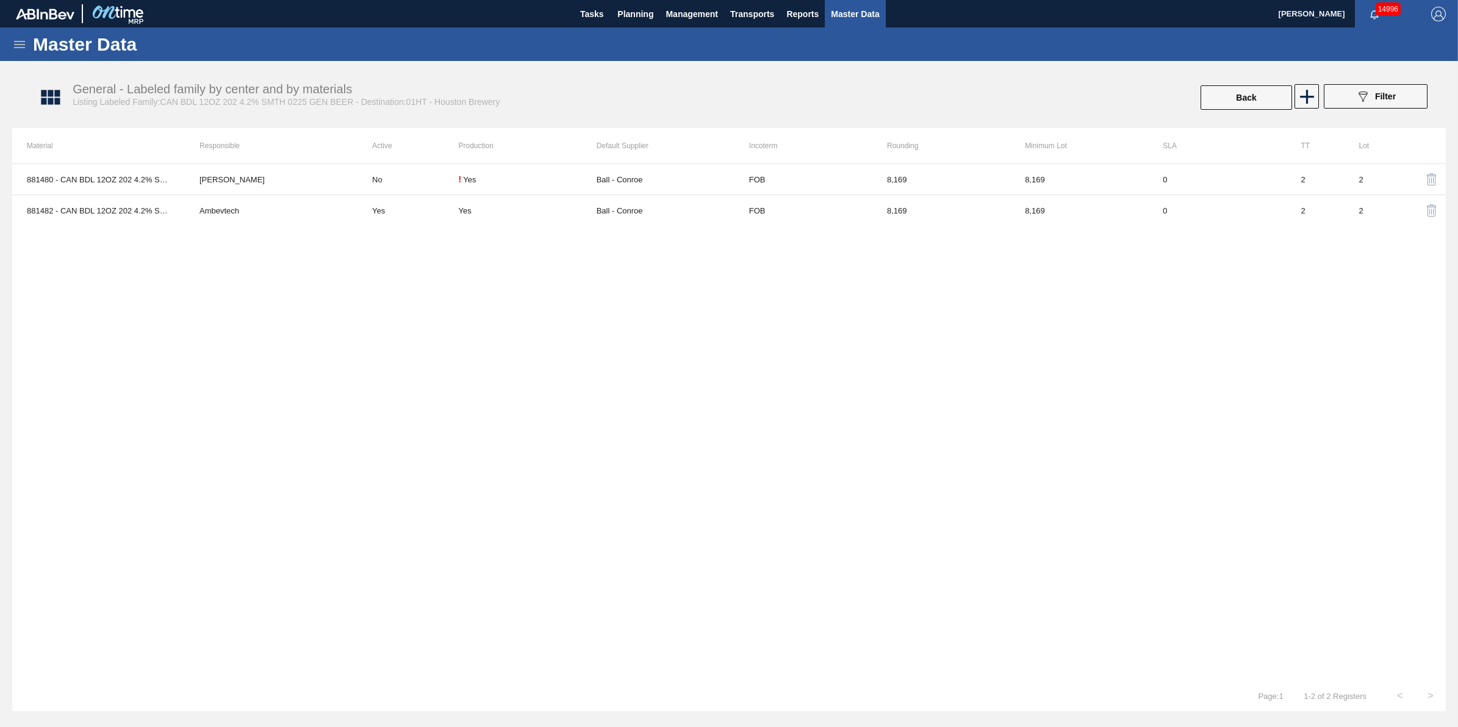
click at [20, 43] on icon at bounding box center [19, 44] width 15 height 15
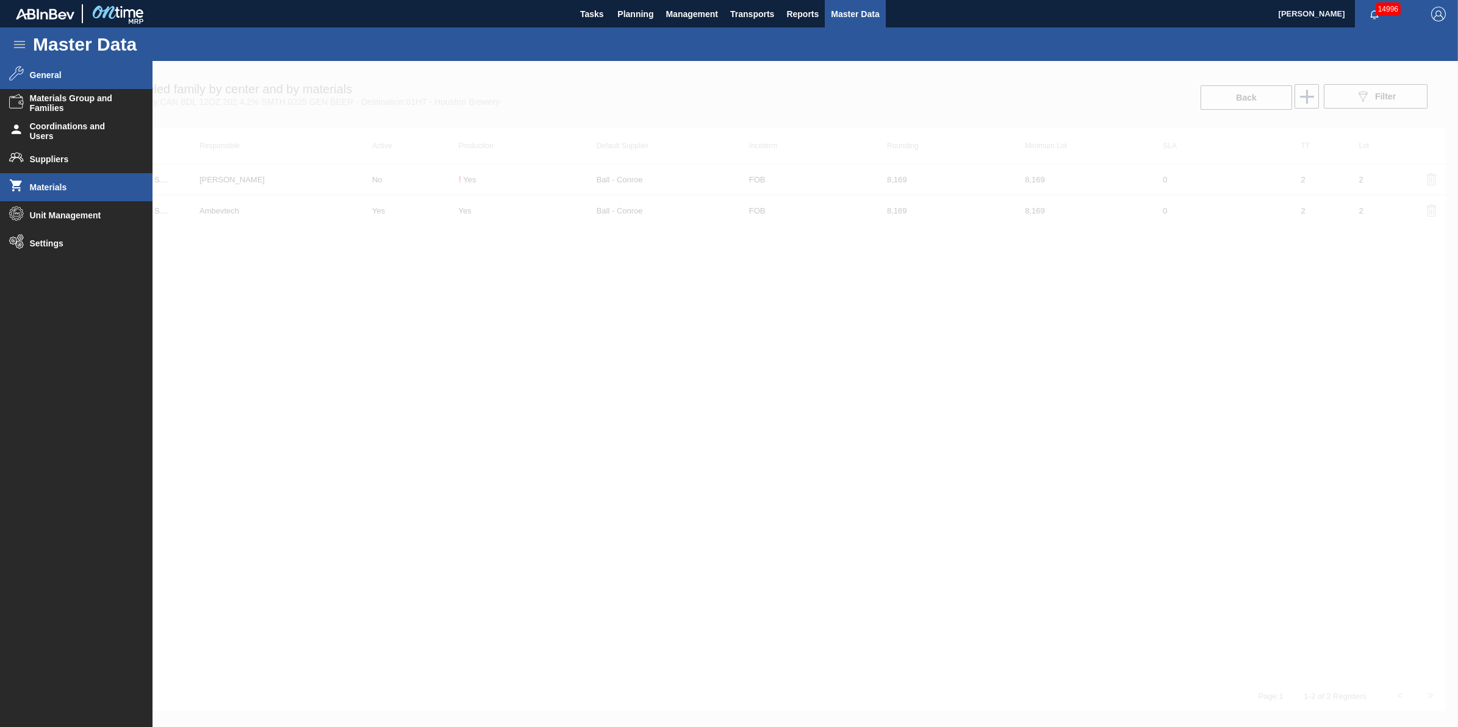
click at [64, 194] on li "Materials" at bounding box center [76, 187] width 153 height 28
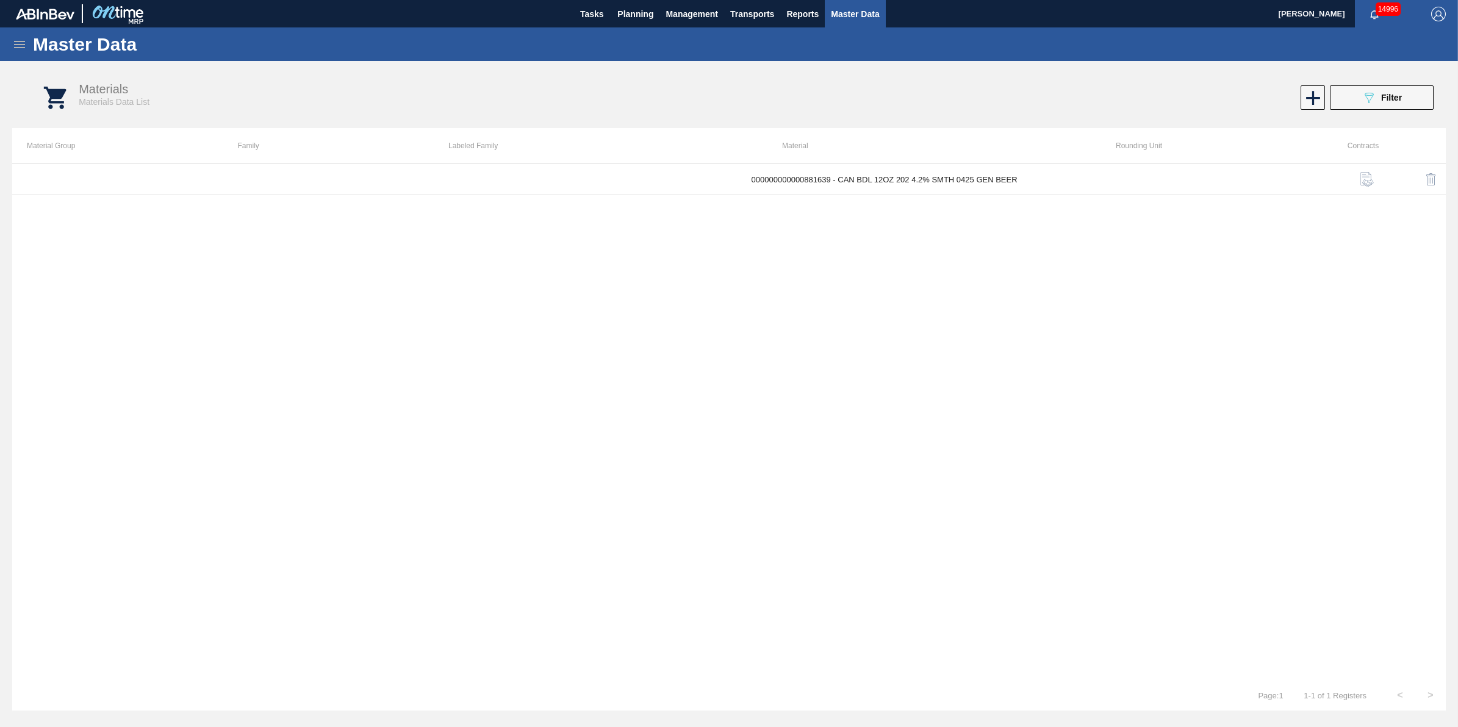
click at [1378, 110] on div "Materials Materials Data List 089F7B8B-B2A5-4AFE-B5C0-19BA573D28AC Filter" at bounding box center [741, 98] width 1434 height 46
click at [1379, 102] on div "089F7B8B-B2A5-4AFE-B5C0-19BA573D28AC Filter" at bounding box center [1382, 97] width 40 height 15
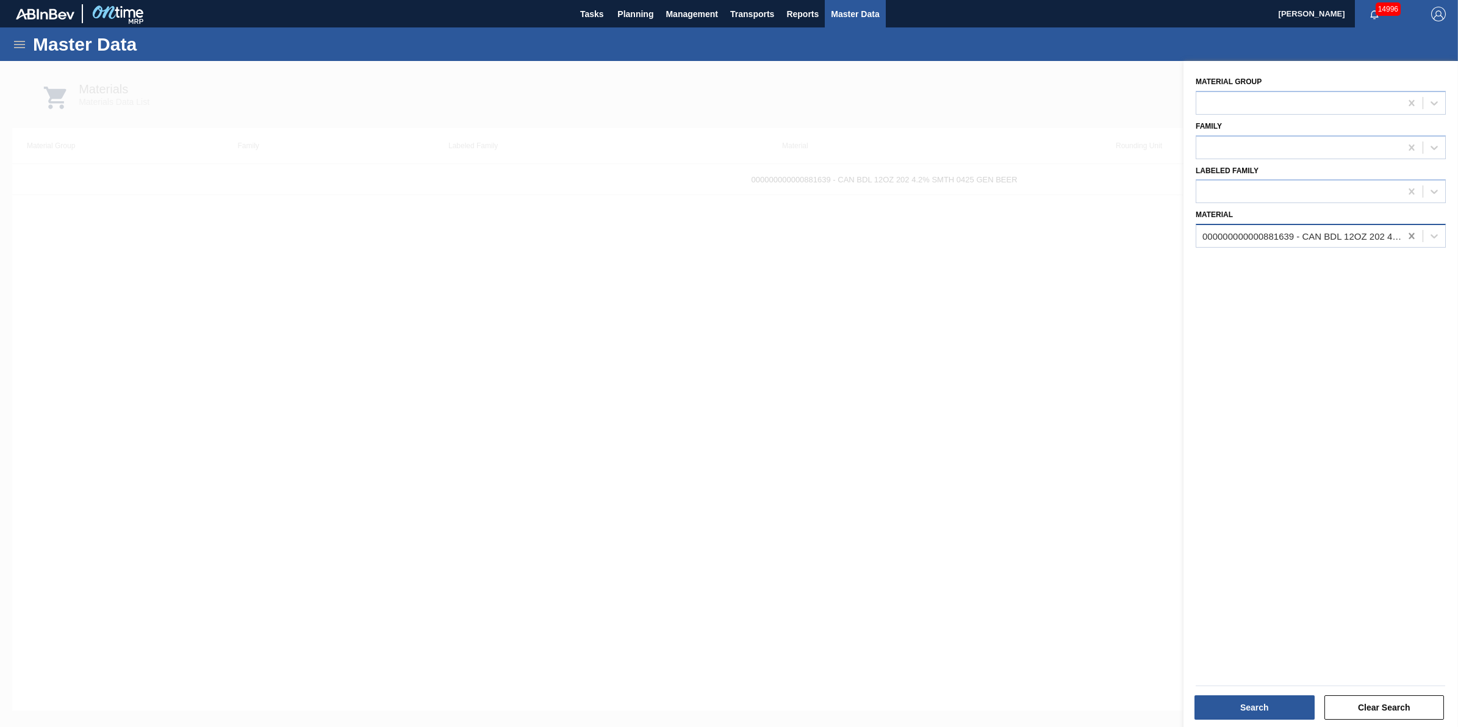
drag, startPoint x: 1409, startPoint y: 236, endPoint x: 1403, endPoint y: 238, distance: 6.4
click at [1409, 237] on icon at bounding box center [1411, 236] width 5 height 6
click at [1321, 238] on div at bounding box center [1298, 237] width 204 height 18
type input "881820"
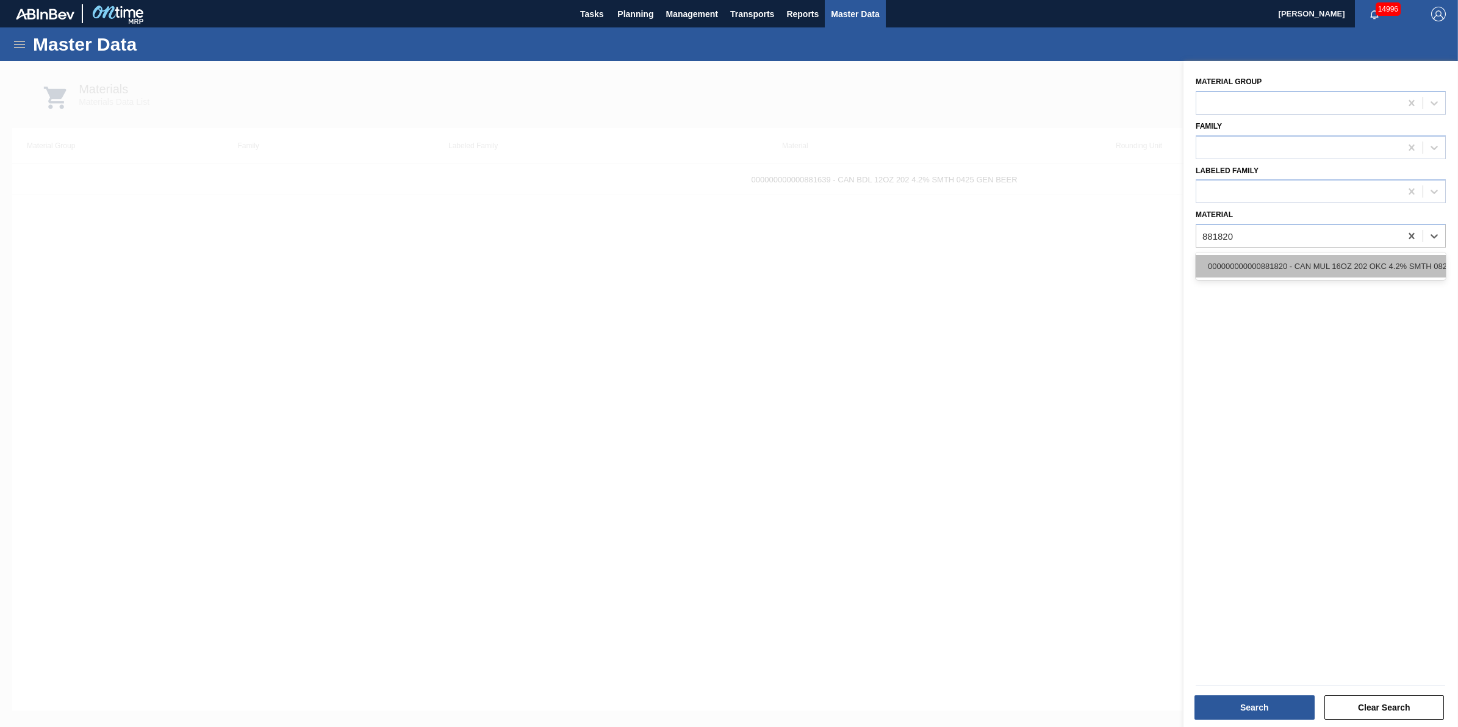
click at [1301, 266] on div "000000000000881820 - CAN MUL 16OZ 202 OKC 4.2% SMTH 0825 BEER" at bounding box center [1321, 266] width 250 height 23
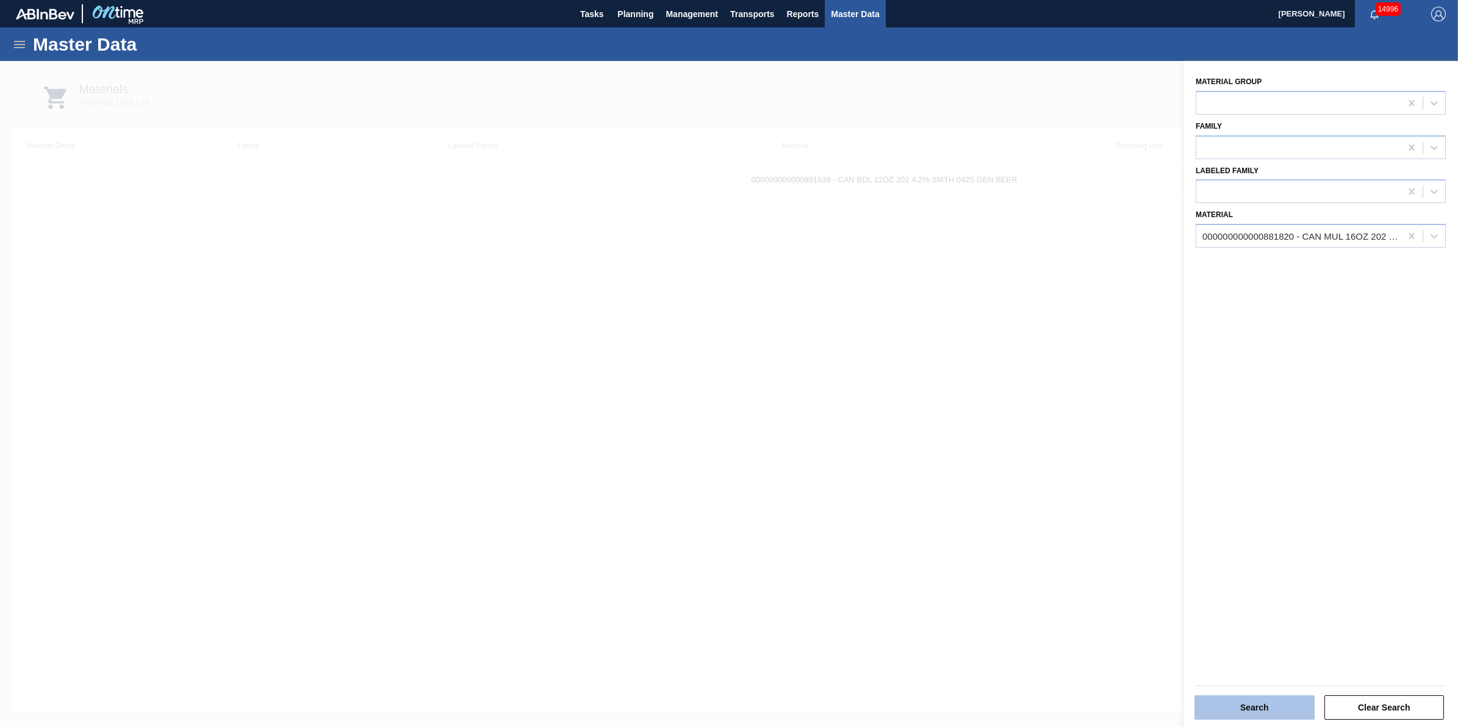
click at [1235, 715] on button "Search" at bounding box center [1255, 708] width 120 height 24
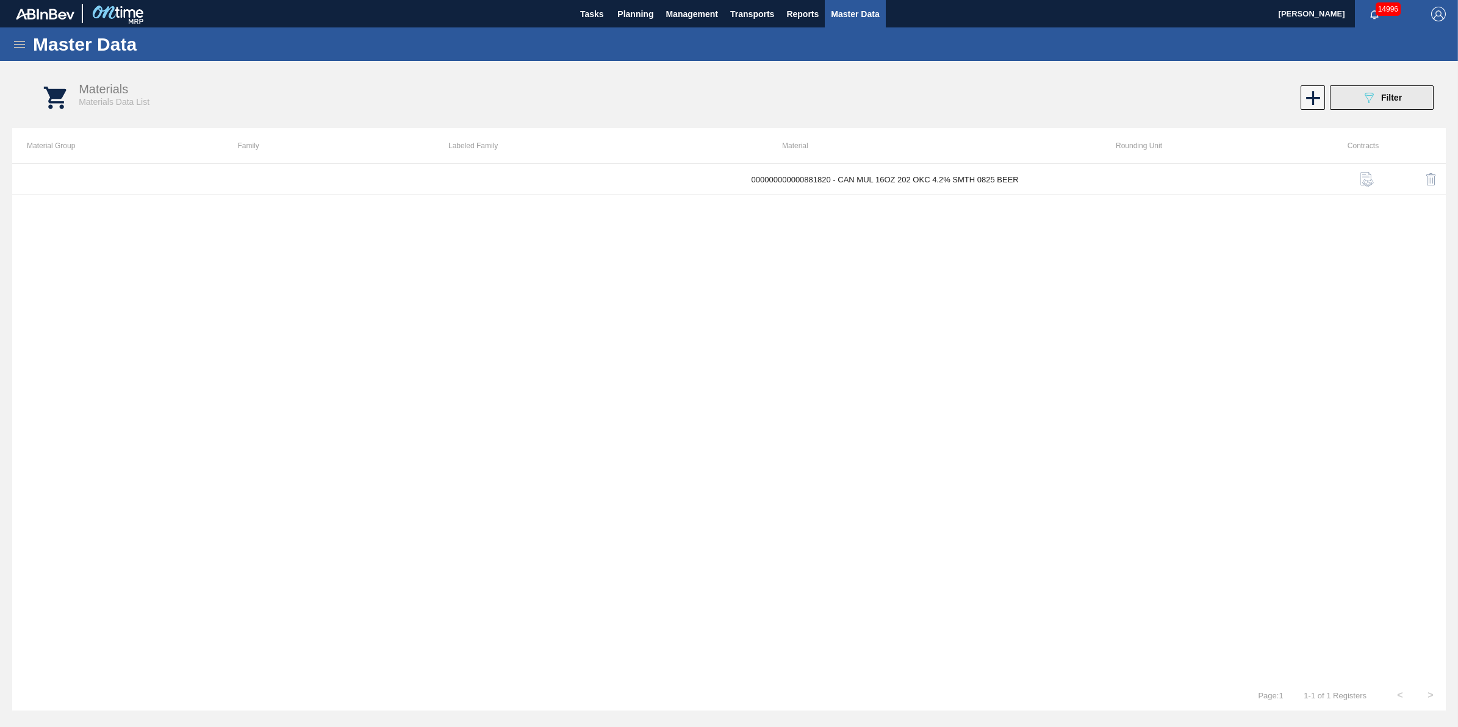
click at [1379, 90] on div "089F7B8B-B2A5-4AFE-B5C0-19BA573D28AC Filter" at bounding box center [1382, 97] width 40 height 15
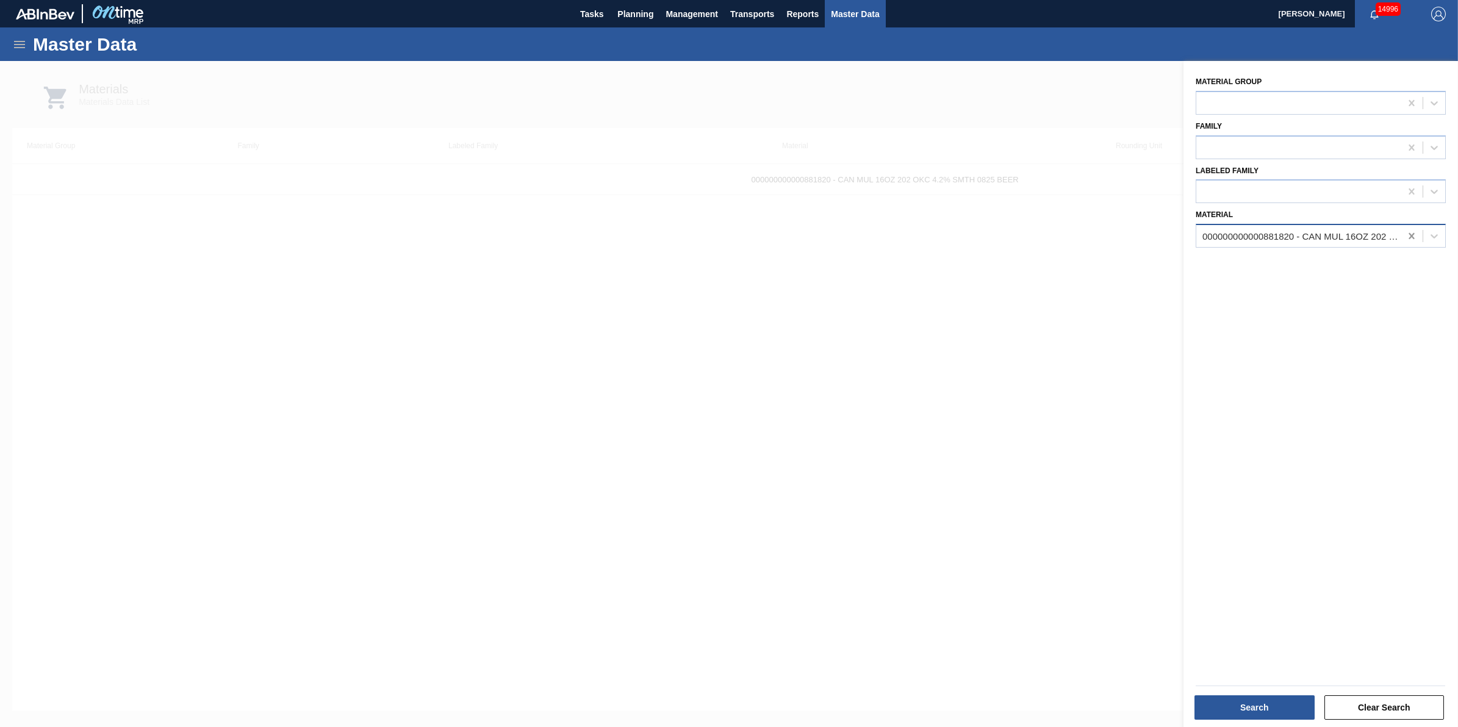
click at [1409, 235] on icon at bounding box center [1411, 236] width 5 height 6
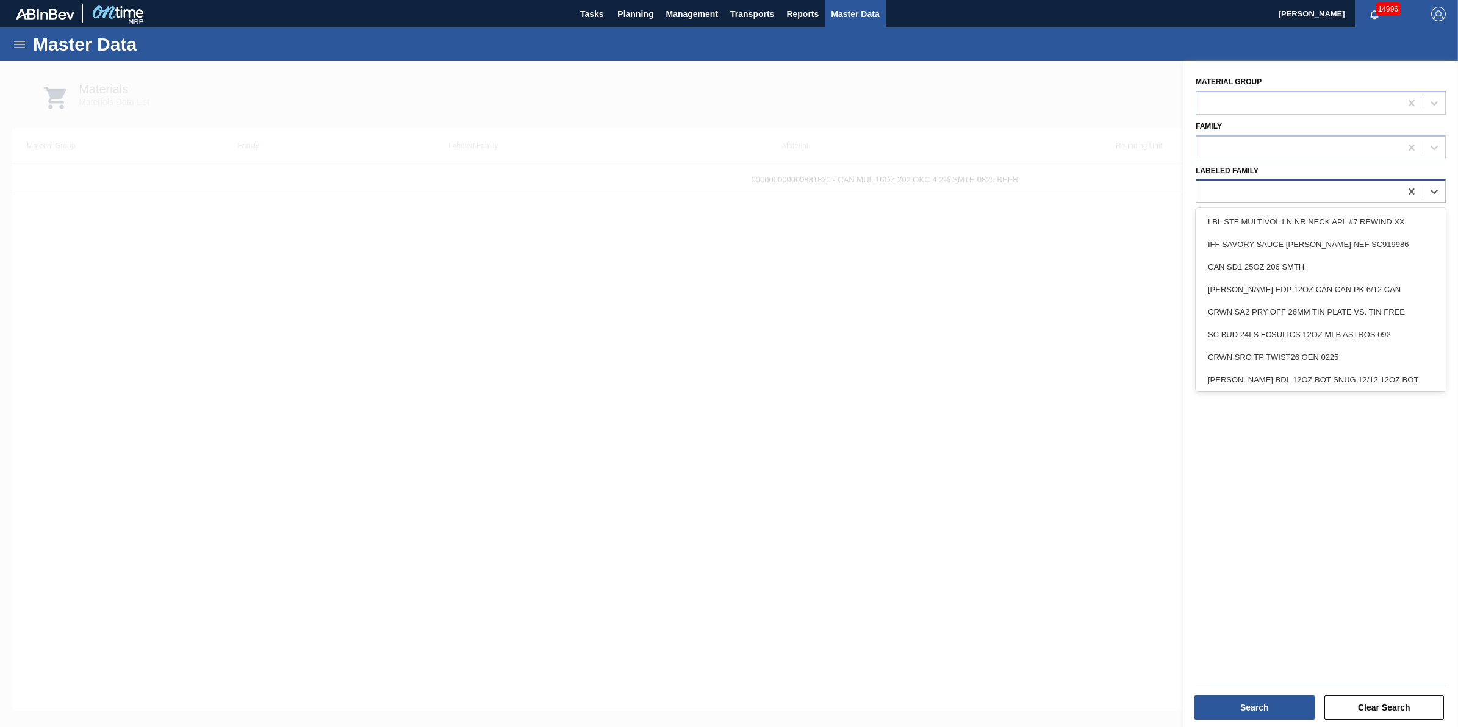
click at [1342, 196] on div at bounding box center [1298, 192] width 204 height 18
click at [929, 542] on div at bounding box center [729, 424] width 1458 height 727
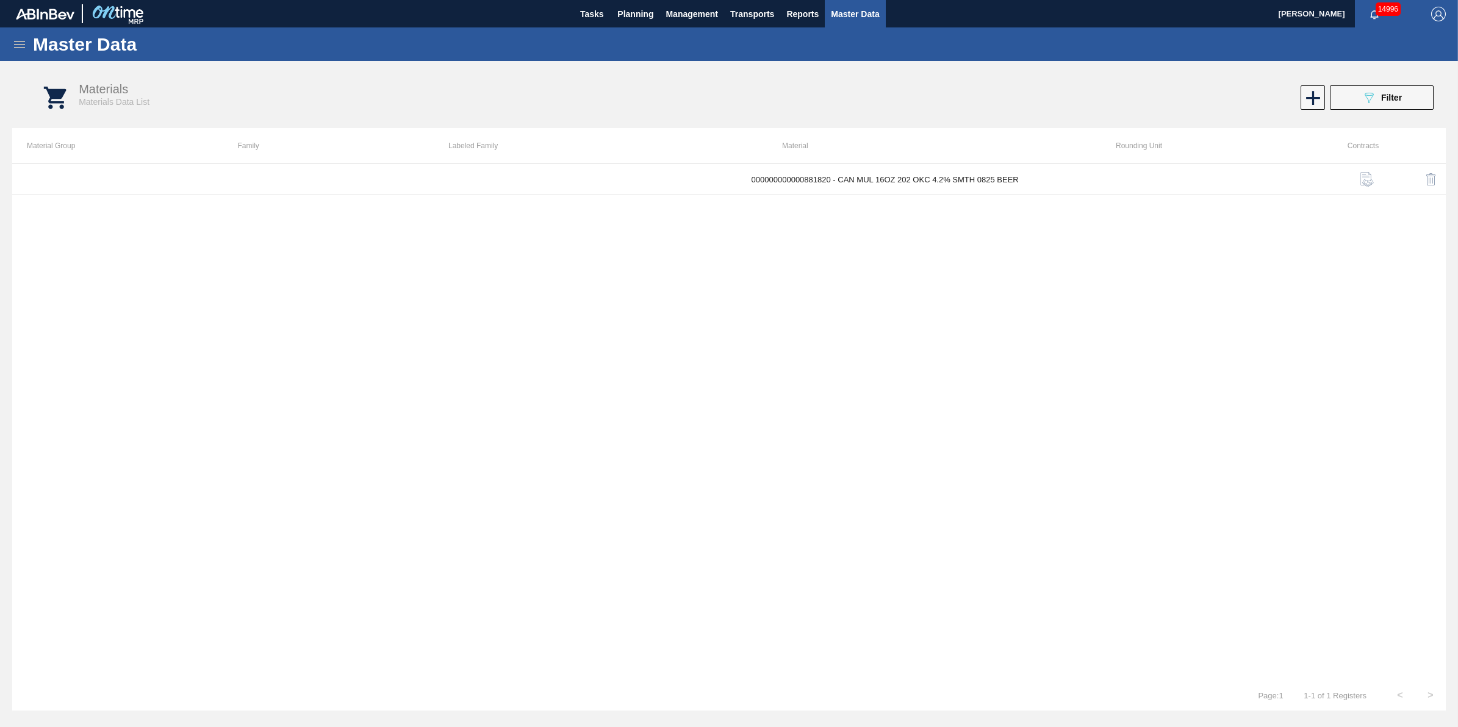
click at [1376, 81] on div "Materials Materials Data List 089F7B8B-B2A5-4AFE-B5C0-19BA573D28AC Filter" at bounding box center [741, 98] width 1434 height 46
click at [1379, 93] on div "089F7B8B-B2A5-4AFE-B5C0-19BA573D28AC Filter" at bounding box center [1382, 97] width 40 height 15
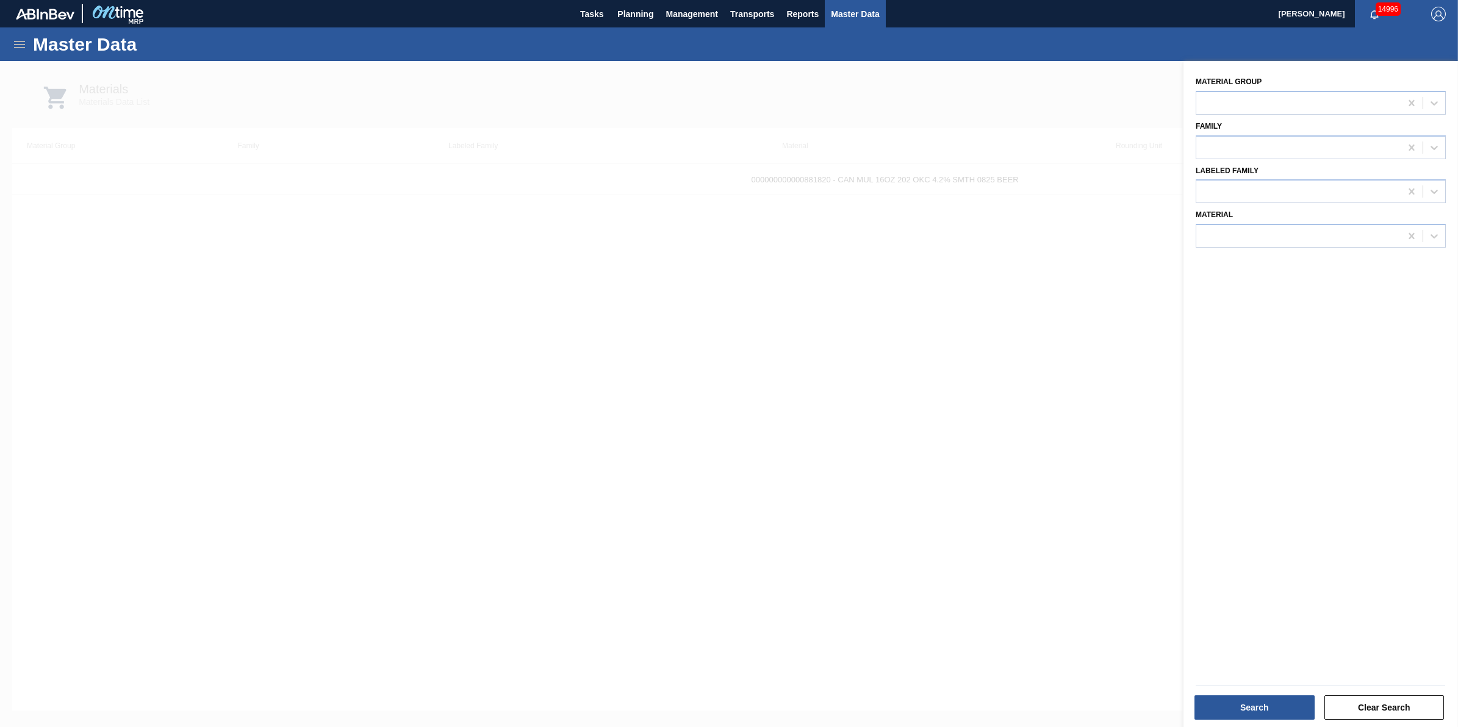
click at [883, 400] on div at bounding box center [729, 424] width 1458 height 727
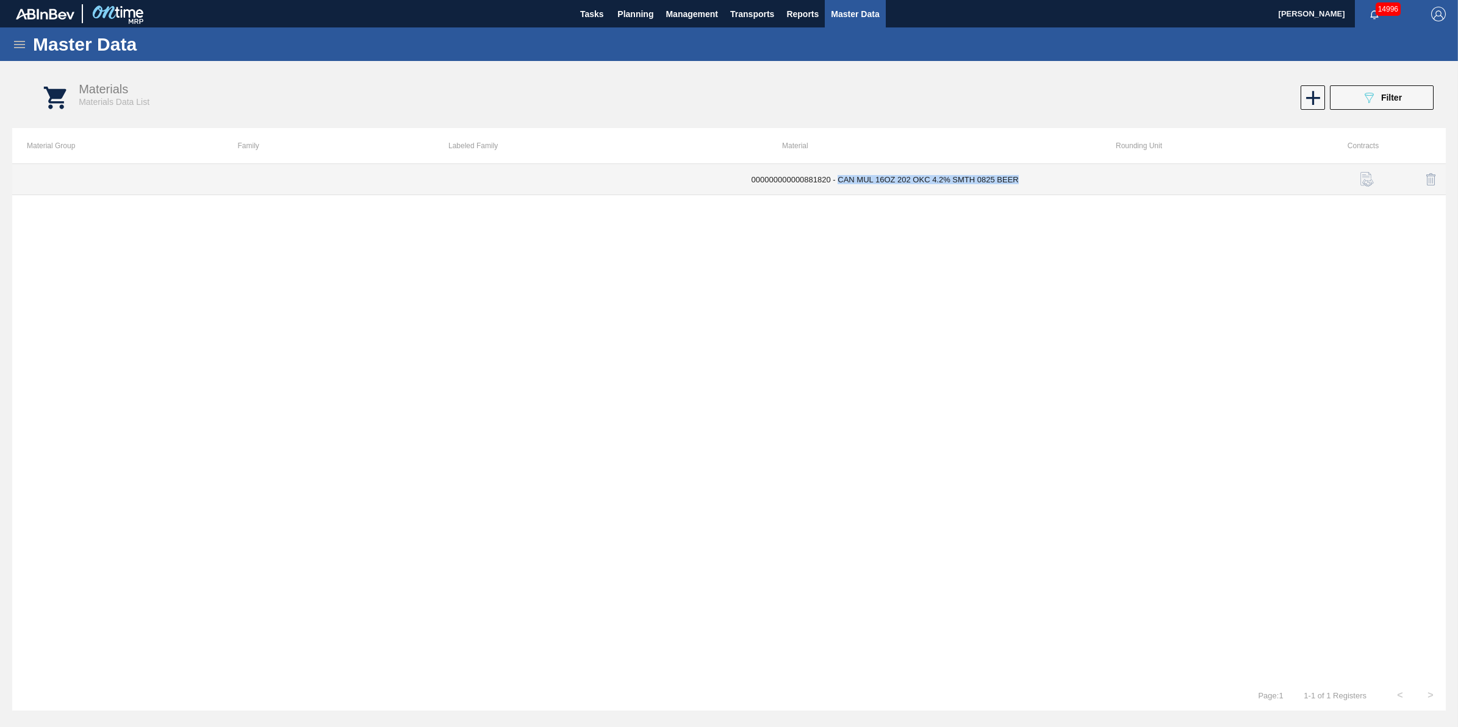
drag, startPoint x: 1026, startPoint y: 178, endPoint x: 839, endPoint y: 184, distance: 186.2
click at [839, 184] on td "000000000000881820 - CAN MUL 16OZ 202 OKC 4.2% SMTH 0825 BEER" at bounding box center [926, 179] width 378 height 31
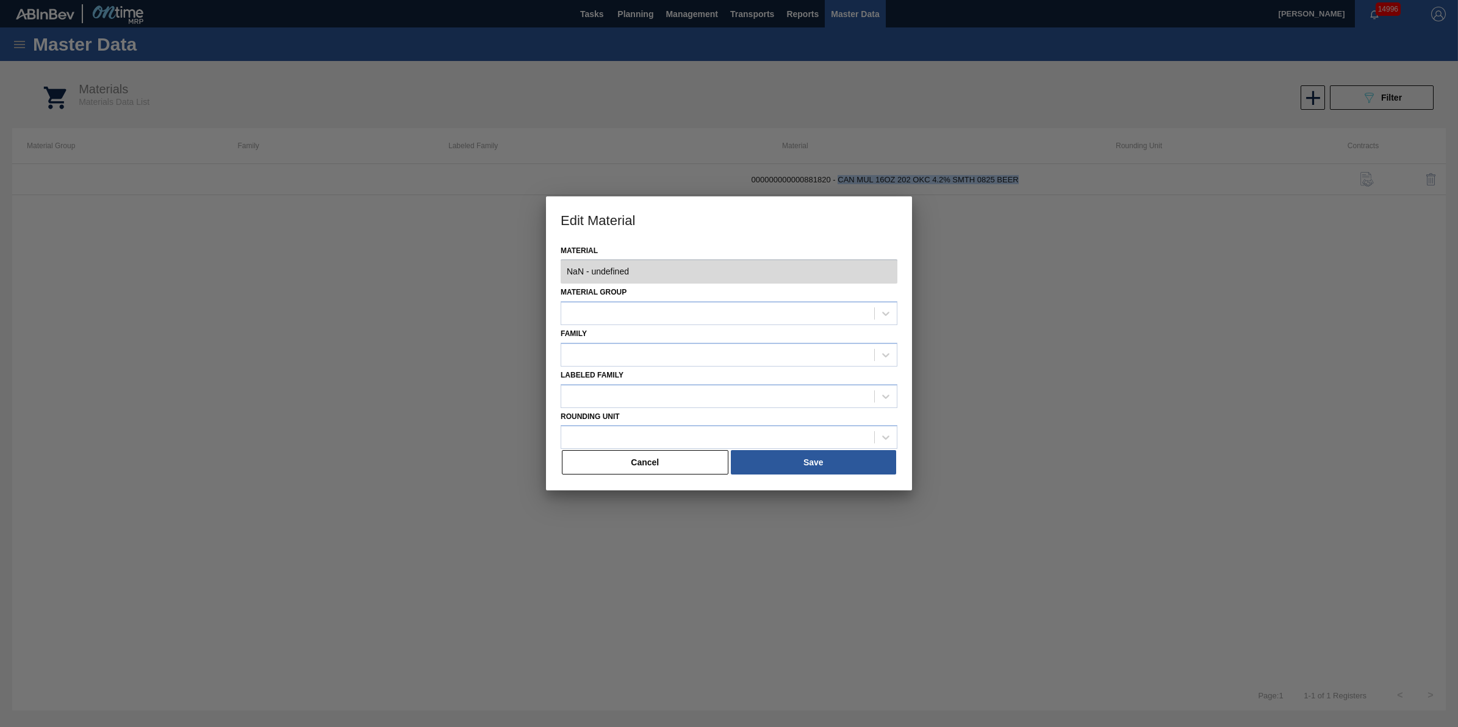
type input "881820 - 000000000000881820 - CAN MUL 16OZ 202 OKC 4.2% SMTH 0825 BEER"
click at [670, 468] on button "Cancel" at bounding box center [645, 462] width 167 height 24
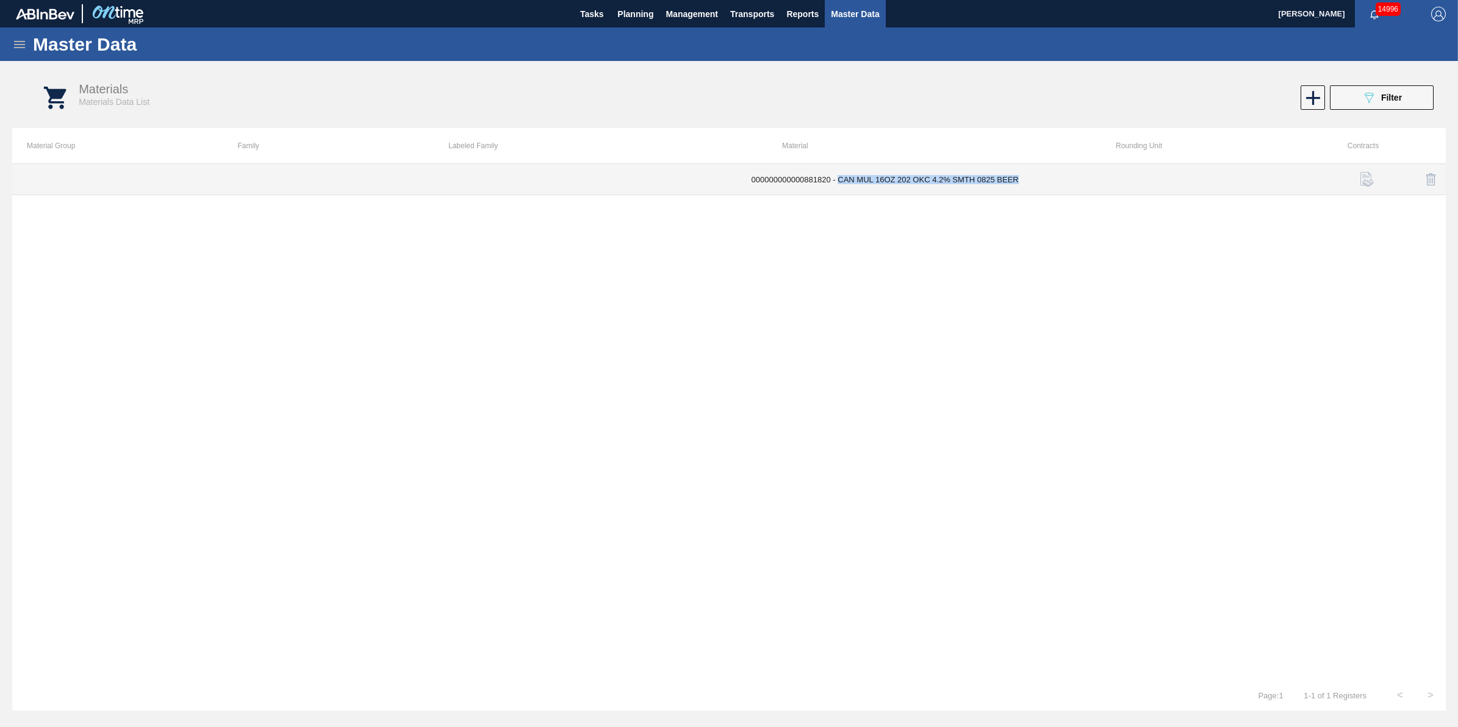
copy td "CAN MUL 16OZ 202 OKC 4.2% SMTH 0825 BEER"
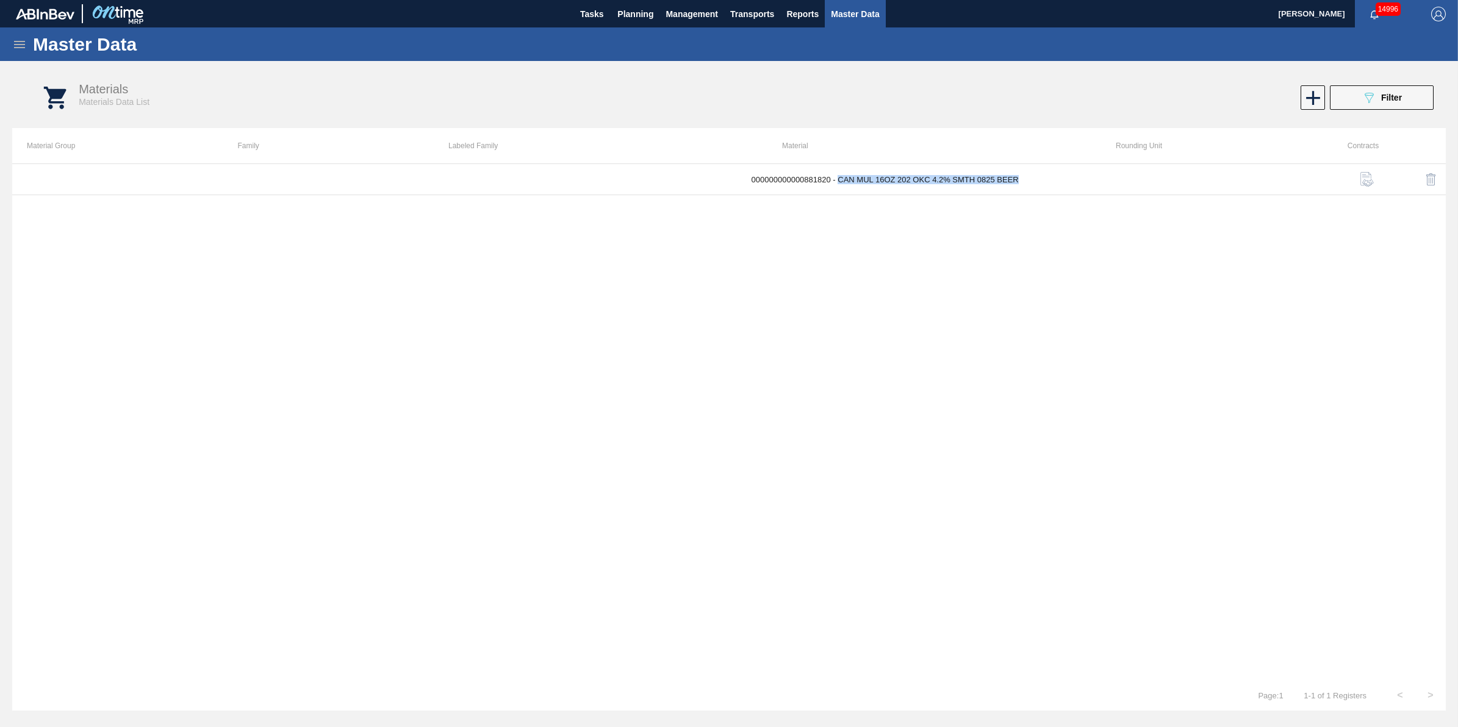
click at [18, 43] on icon at bounding box center [19, 44] width 15 height 15
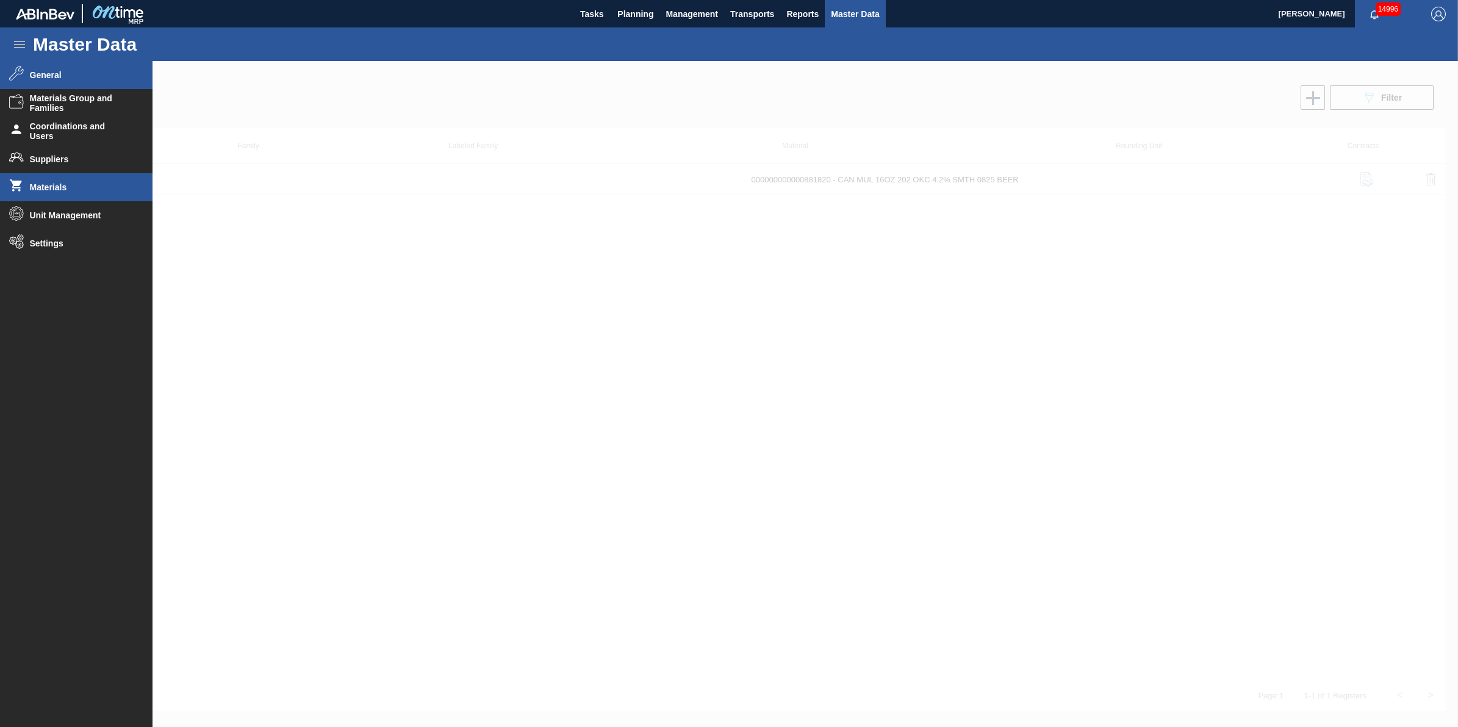
click at [47, 74] on span "General" at bounding box center [80, 75] width 101 height 10
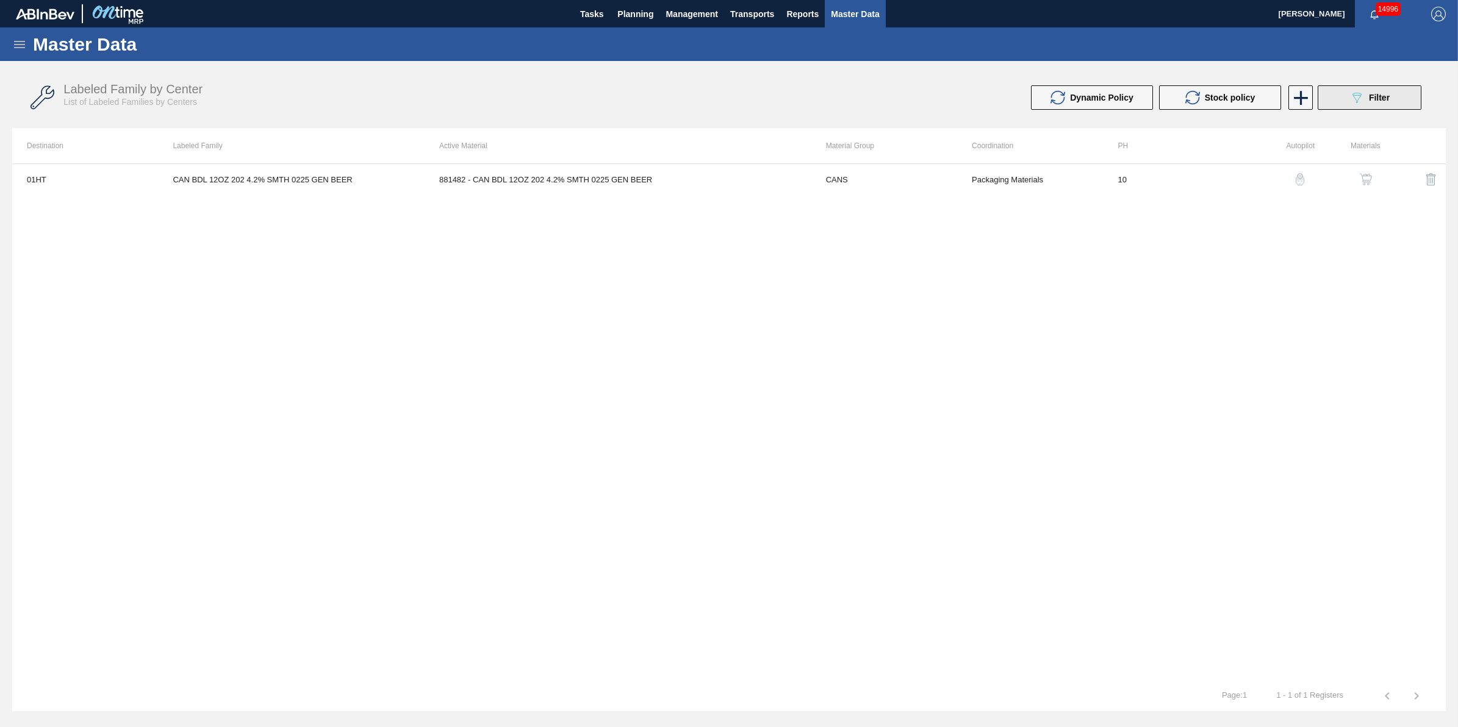
click at [1353, 99] on icon "089F7B8B-B2A5-4AFE-B5C0-19BA573D28AC" at bounding box center [1357, 97] width 15 height 15
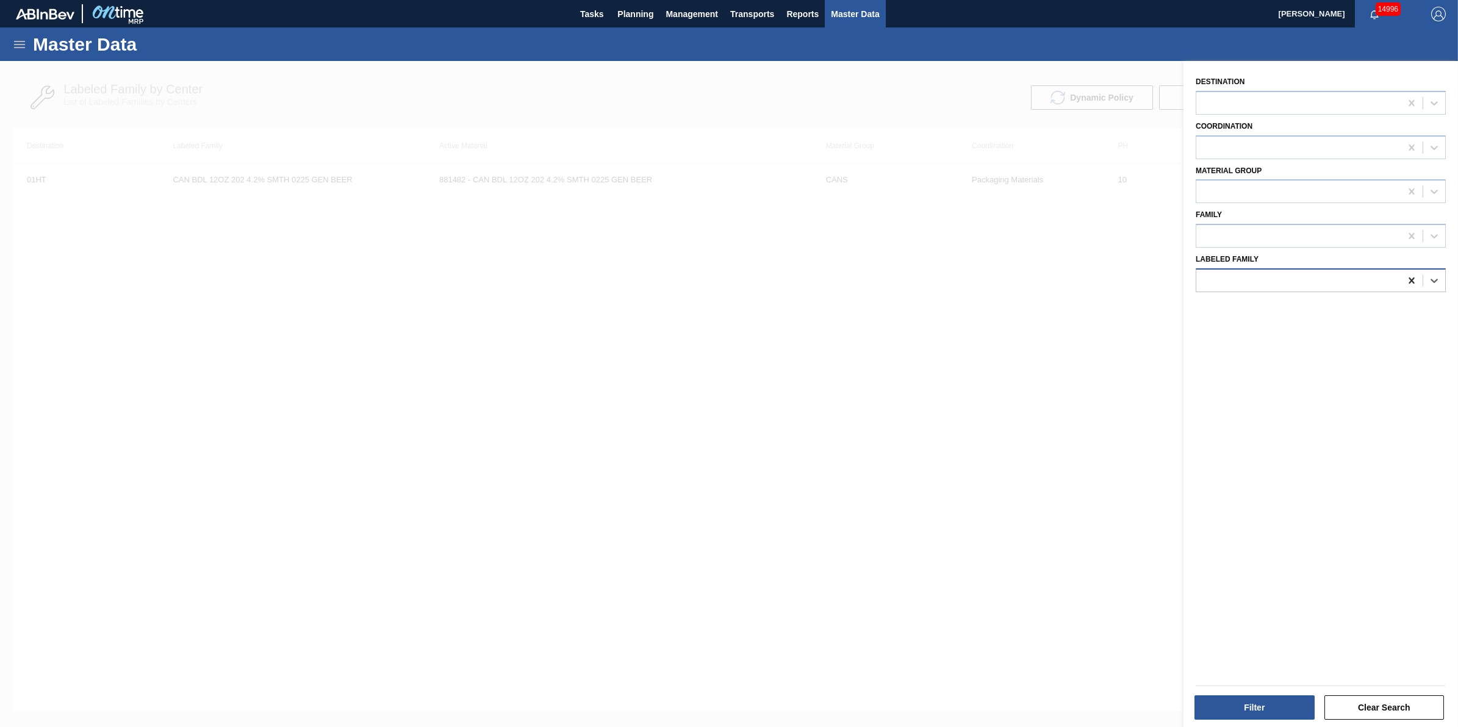
click at [1414, 276] on icon at bounding box center [1412, 281] width 12 height 12
paste Family "CAN MUL 16OZ 202 OKC 4.2% SMTH 0825 BEER"
type Family "CAN MUL 16OZ 202 OKC 4.2% SMTH 0825 BEER"
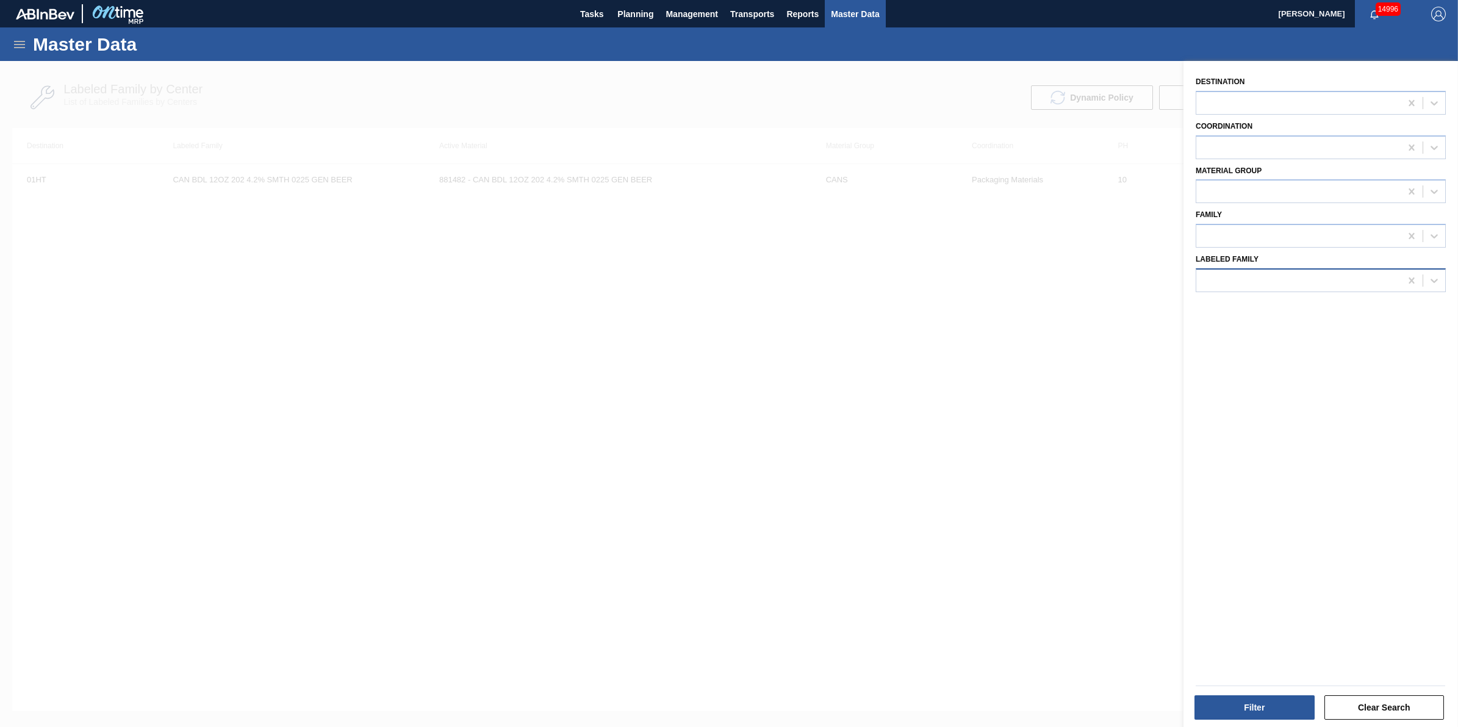
click at [1256, 285] on div at bounding box center [1298, 280] width 204 height 18
type Family "can mul 16"
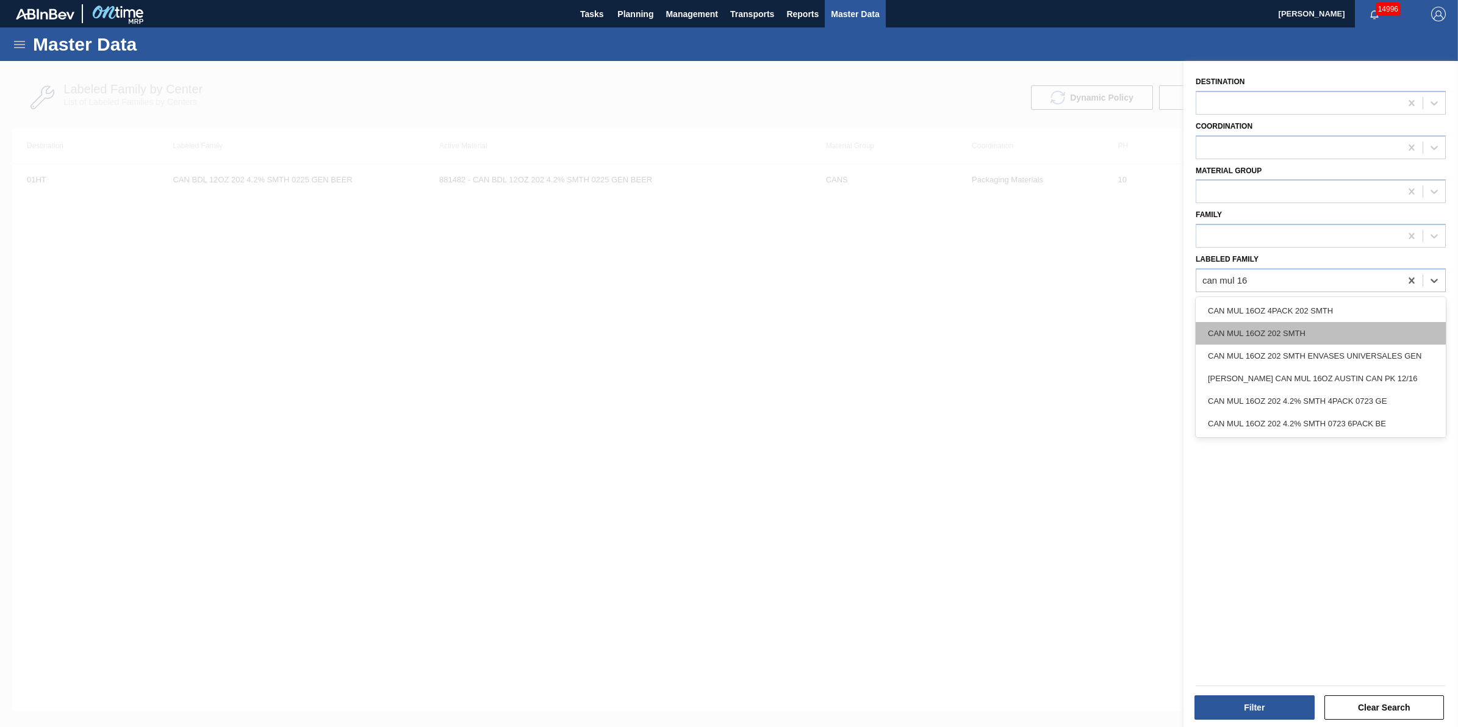
click at [1263, 337] on div "CAN MUL 16OZ 202 SMTH" at bounding box center [1321, 333] width 250 height 23
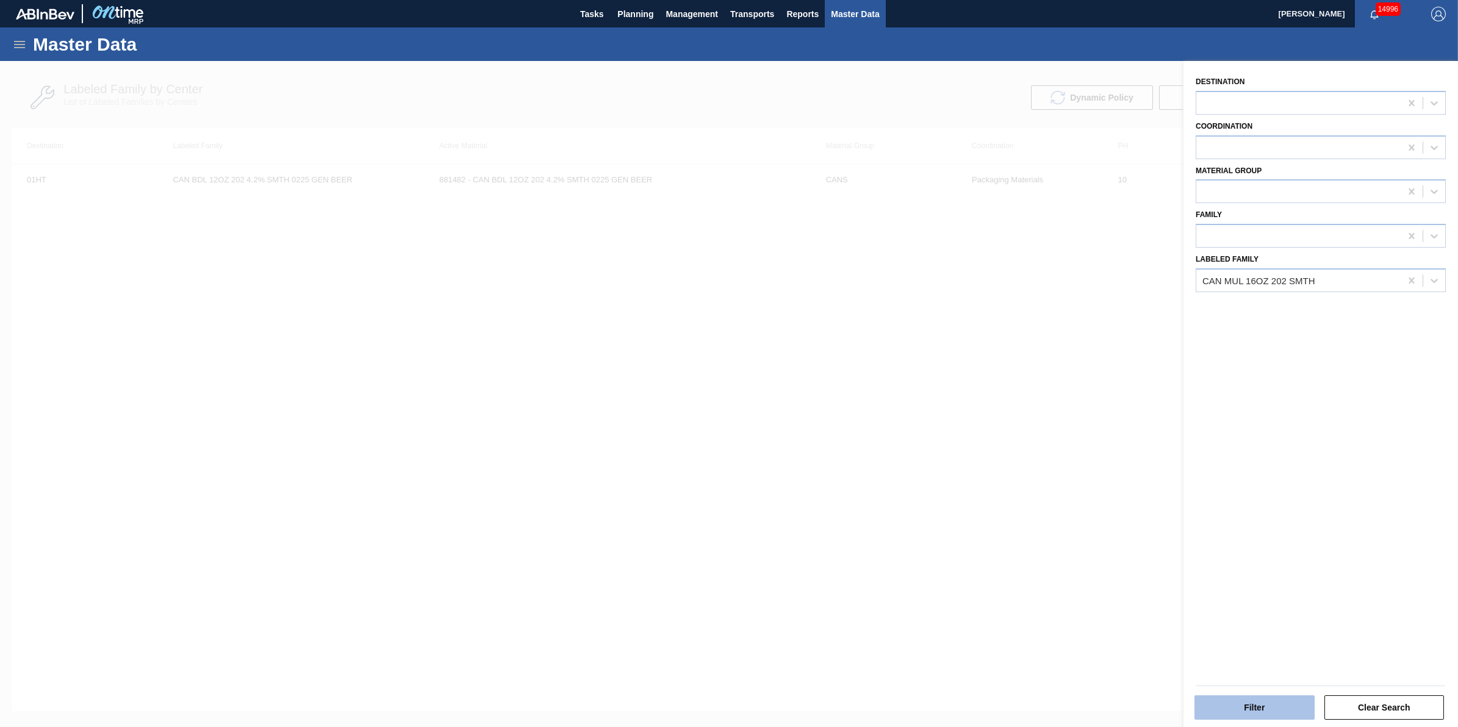
click at [1221, 710] on button "Filter" at bounding box center [1255, 708] width 120 height 24
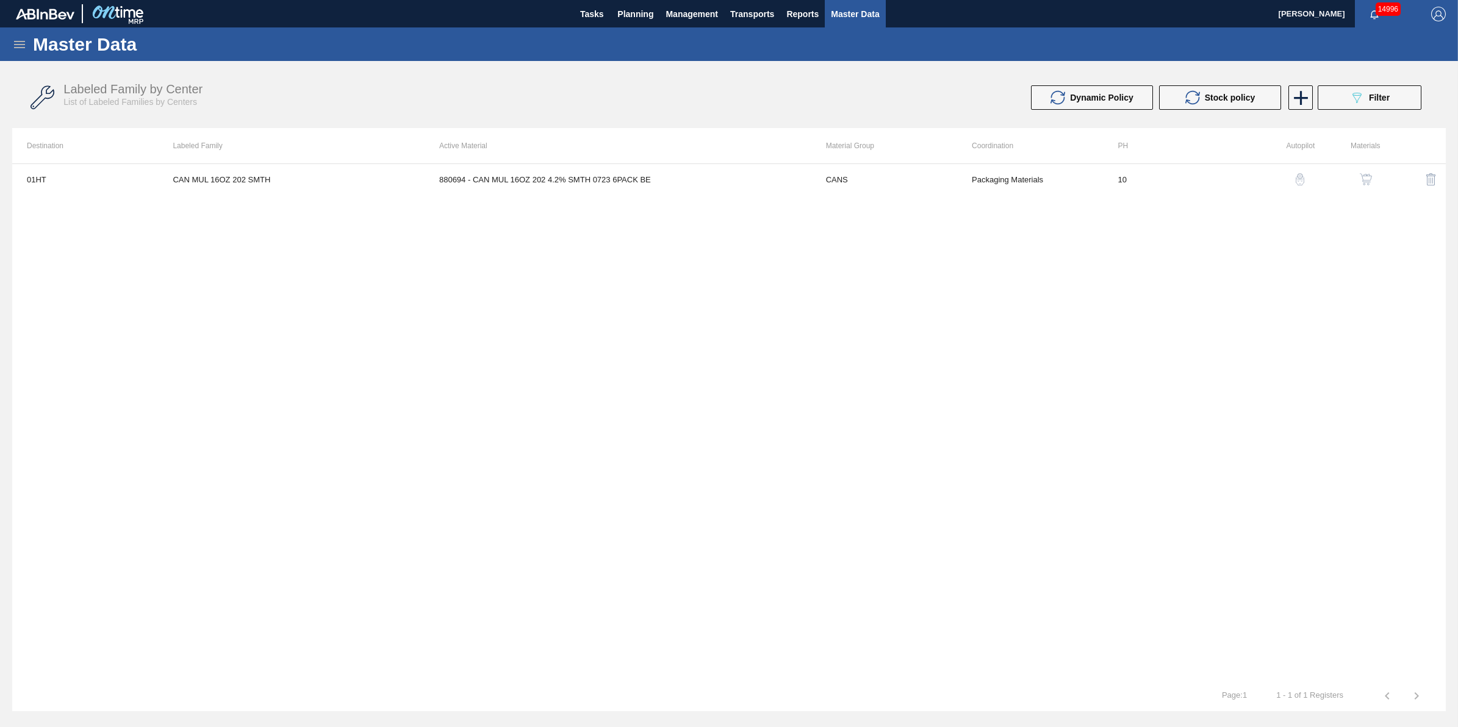
click at [1361, 178] on img "button" at bounding box center [1366, 179] width 12 height 12
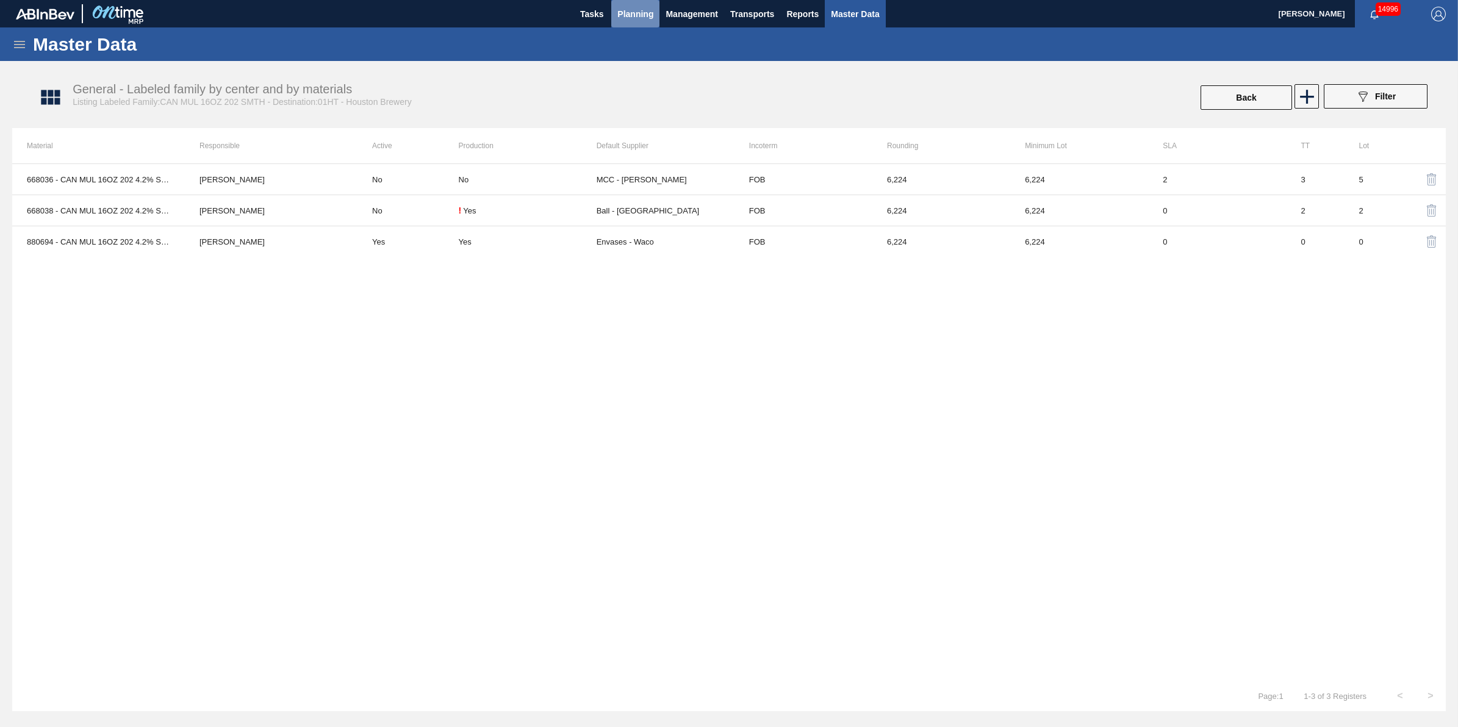
click at [638, 18] on span "Planning" at bounding box center [635, 14] width 36 height 15
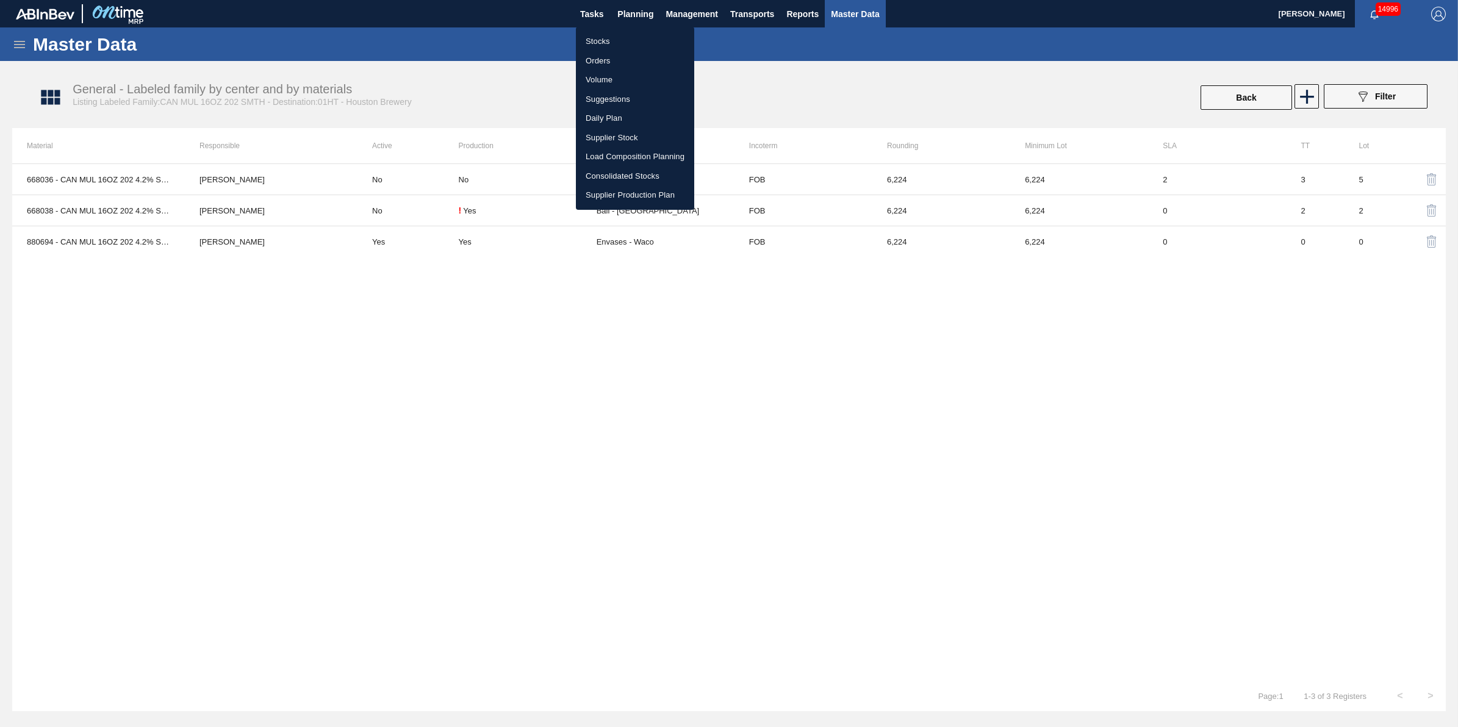
click at [636, 34] on li "Stocks" at bounding box center [635, 42] width 118 height 20
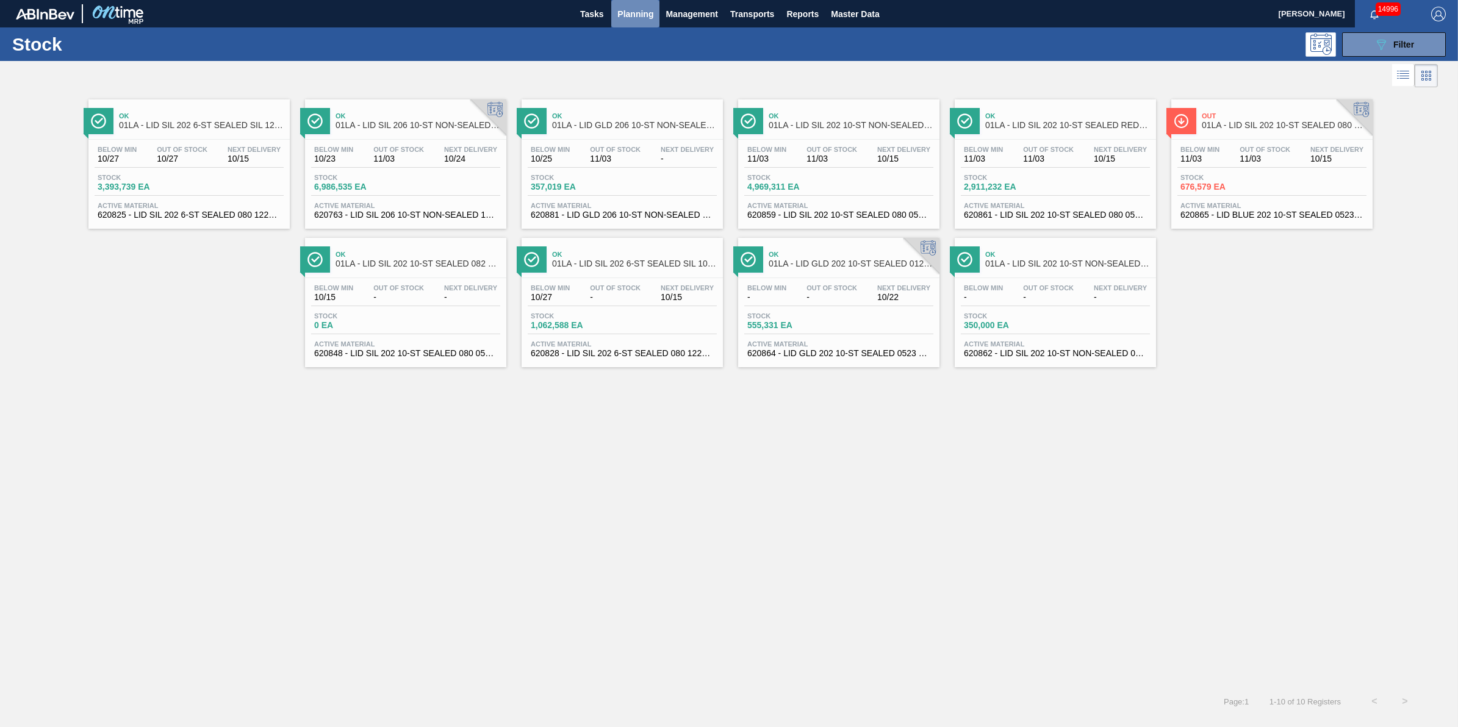
click at [652, 21] on button "Planning" at bounding box center [635, 13] width 48 height 27
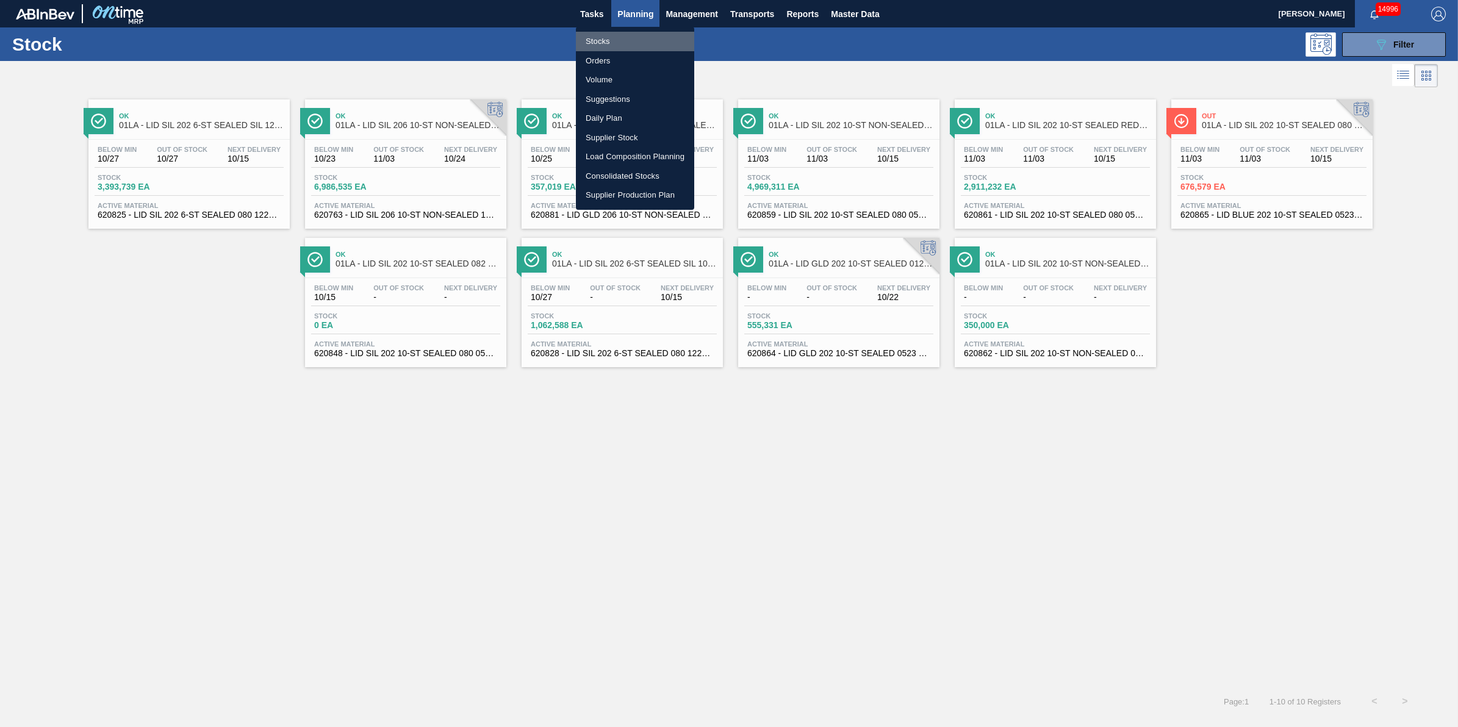
click at [615, 38] on li "Stocks" at bounding box center [635, 42] width 118 height 20
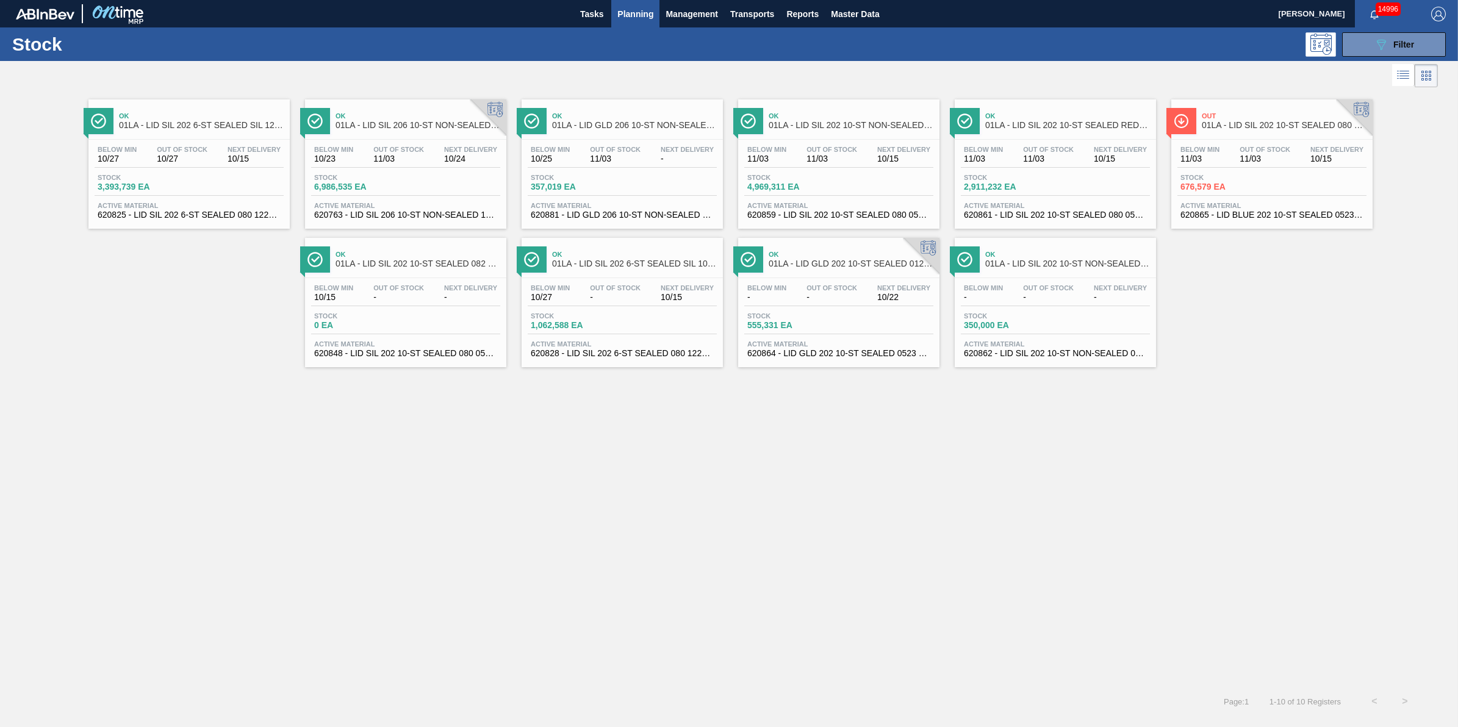
click at [638, 2] on button "Planning" at bounding box center [635, 13] width 48 height 27
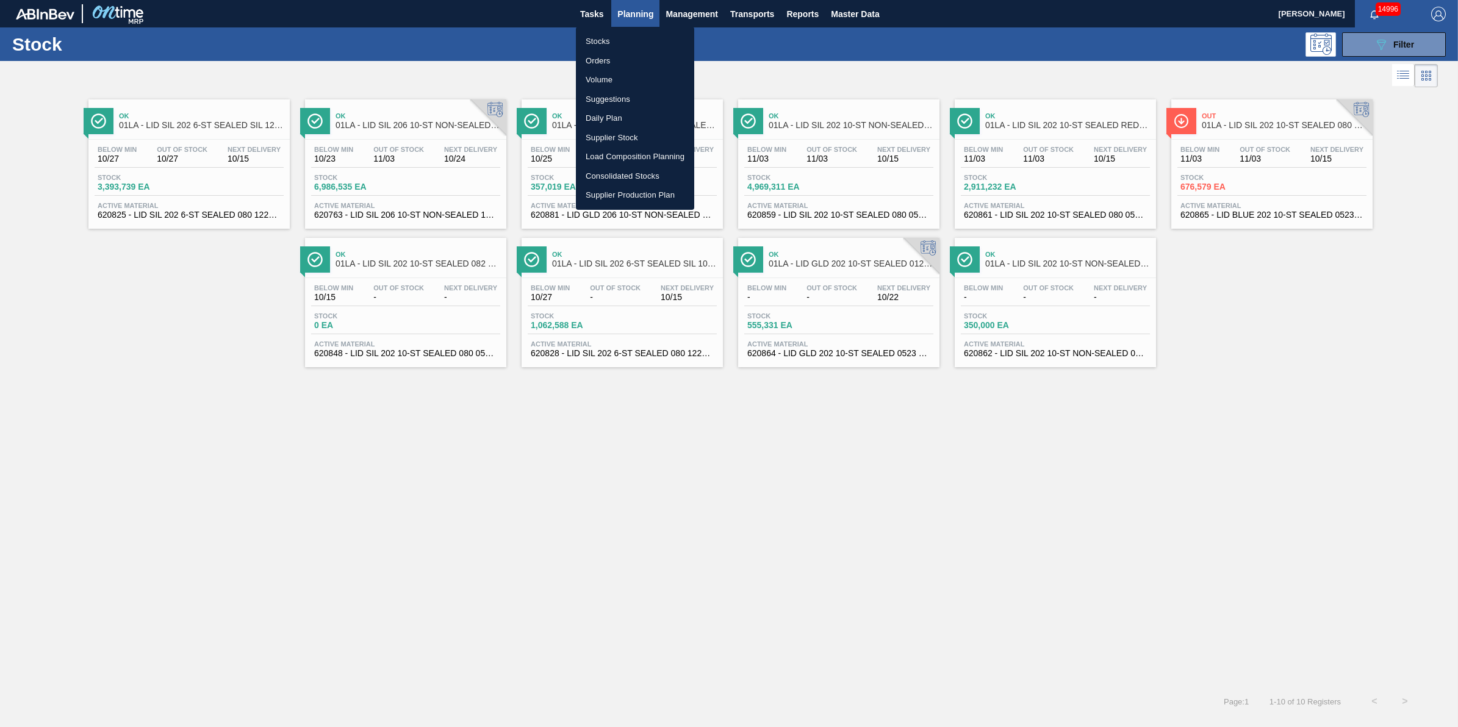
click at [644, 46] on li "Stocks" at bounding box center [635, 42] width 118 height 20
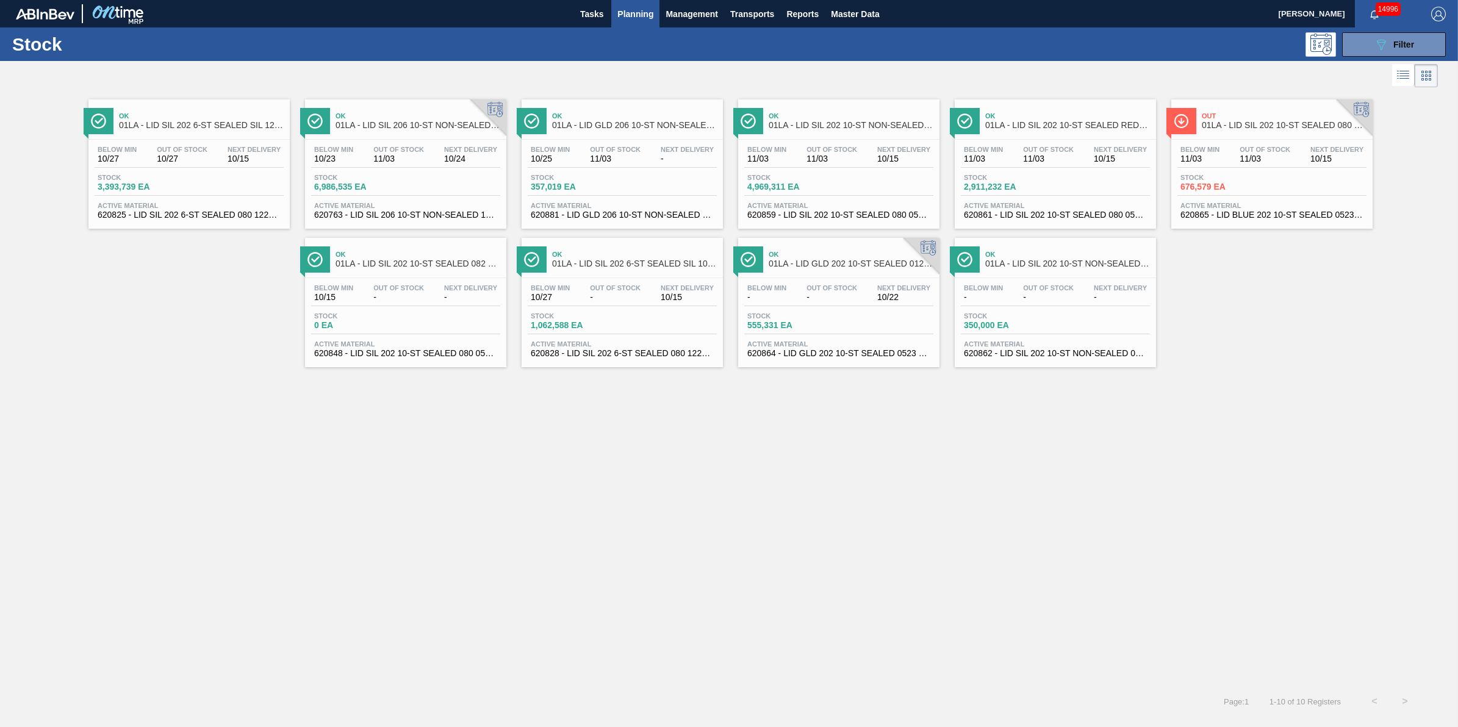
click at [649, 20] on span "Planning" at bounding box center [635, 14] width 36 height 15
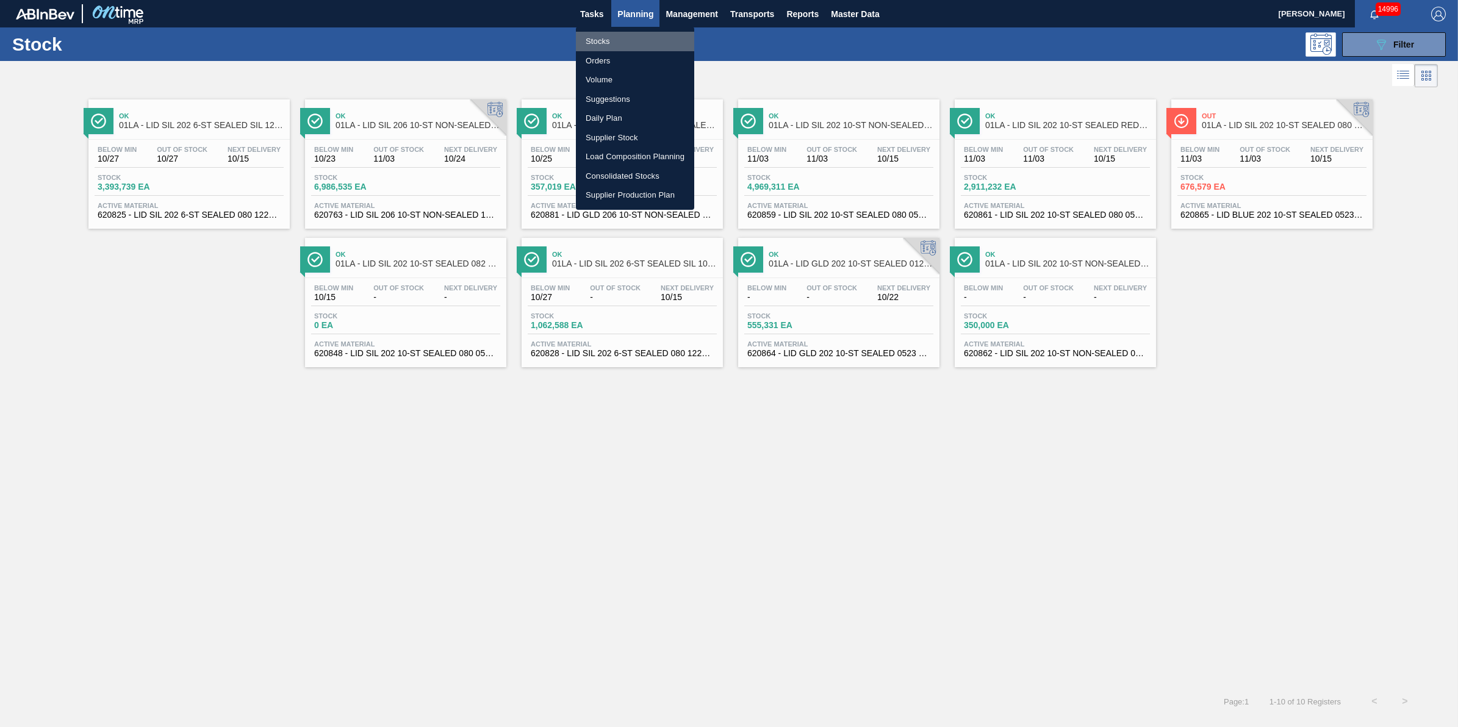
click at [653, 38] on li "Stocks" at bounding box center [635, 42] width 118 height 20
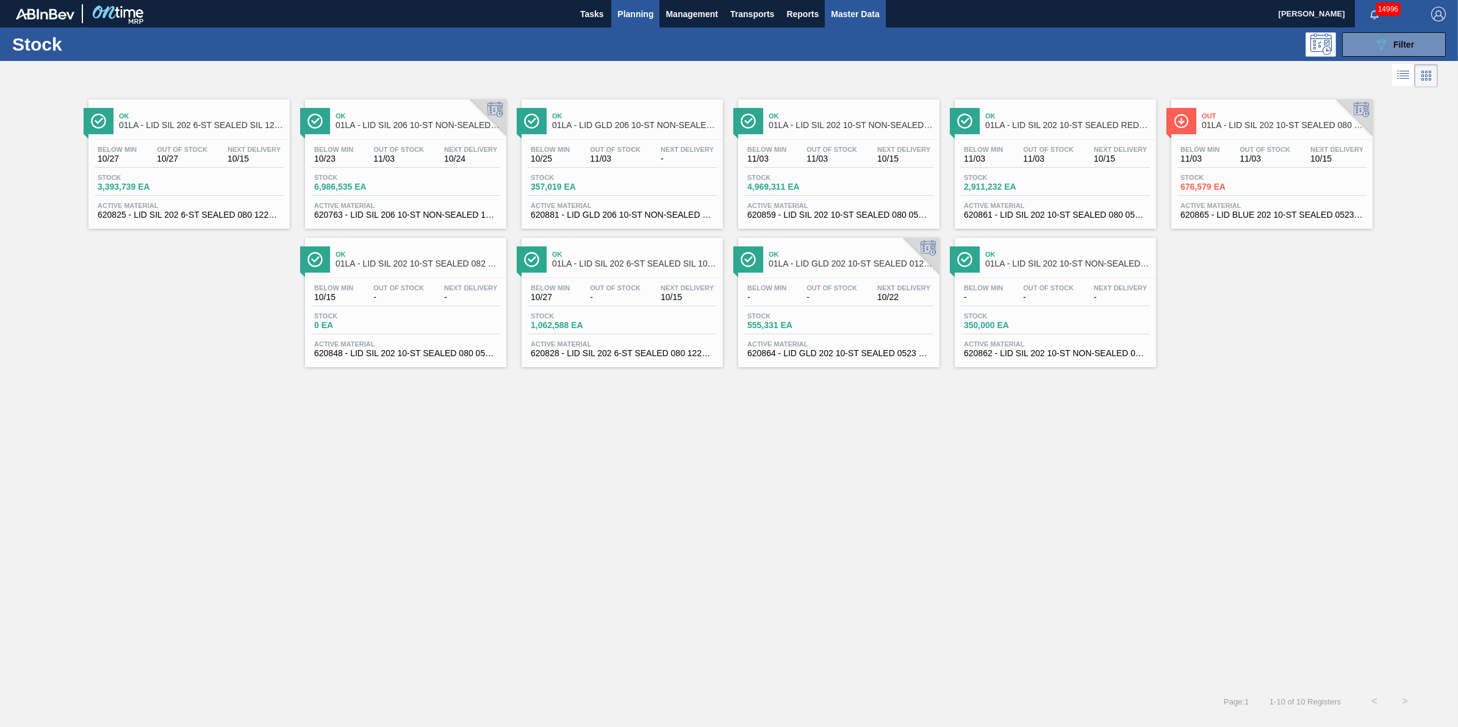
click at [836, 8] on span "Master Data" at bounding box center [855, 14] width 48 height 15
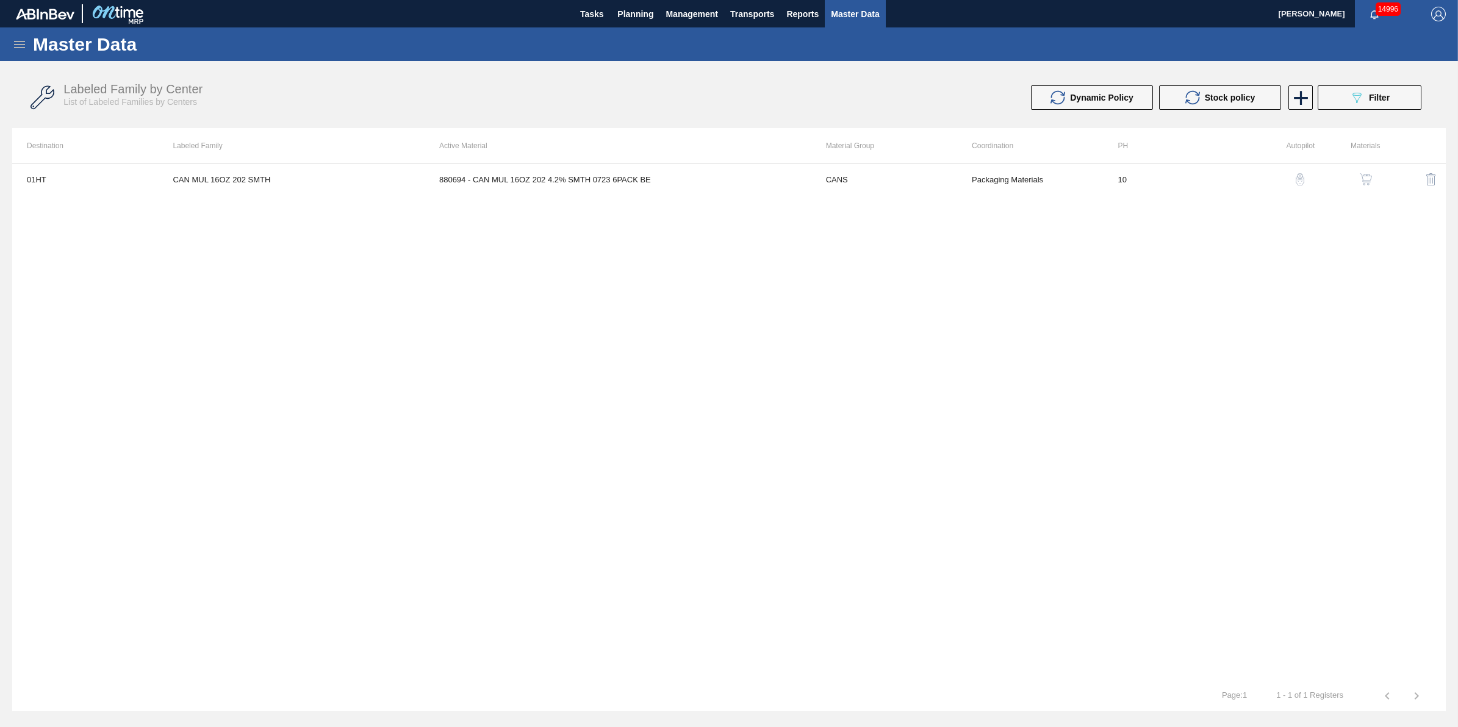
click at [1335, 110] on div "Labeled Family by Center List of Labeled Families by Centers Dynamic Policy Sto…" at bounding box center [729, 98] width 1434 height 46
click at [1344, 102] on button "089F7B8B-B2A5-4AFE-B5C0-19BA573D28AC Filter" at bounding box center [1370, 97] width 104 height 24
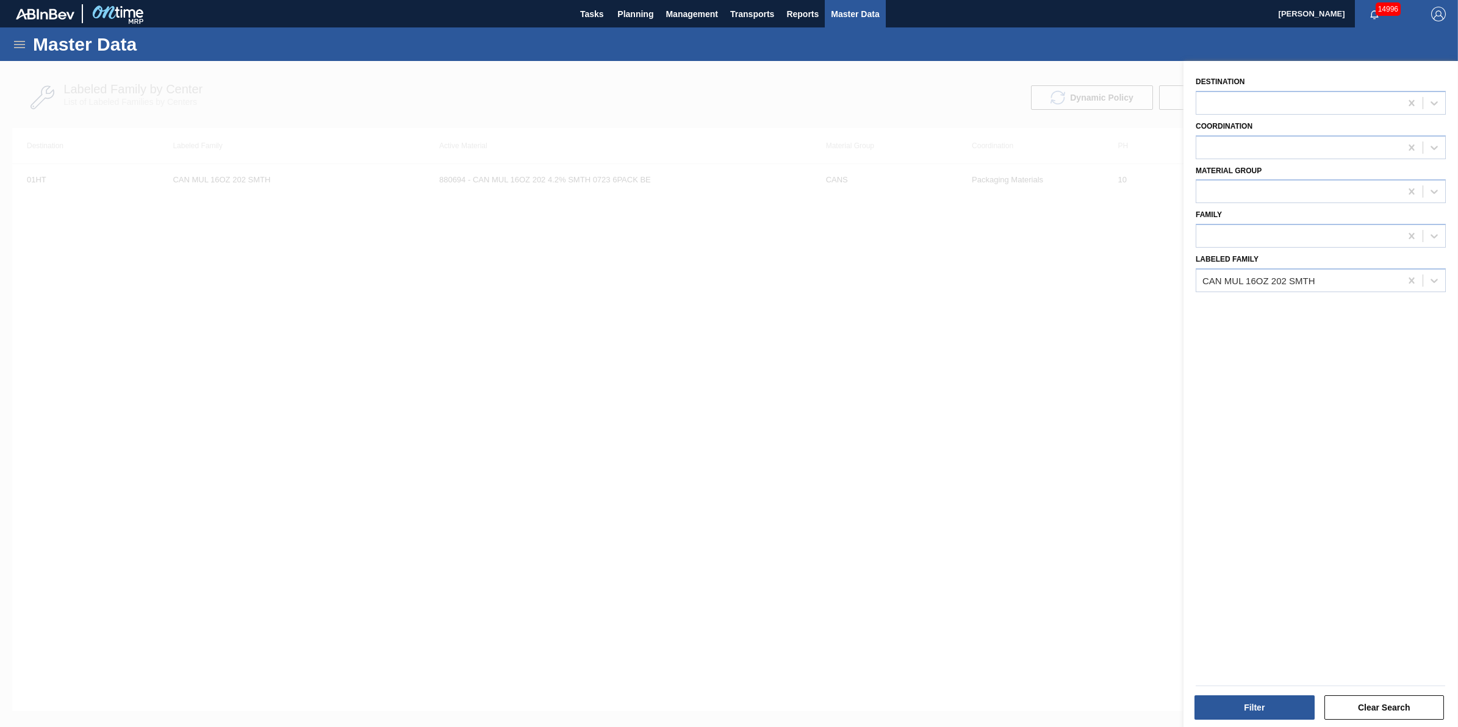
click at [13, 43] on icon at bounding box center [19, 44] width 15 height 15
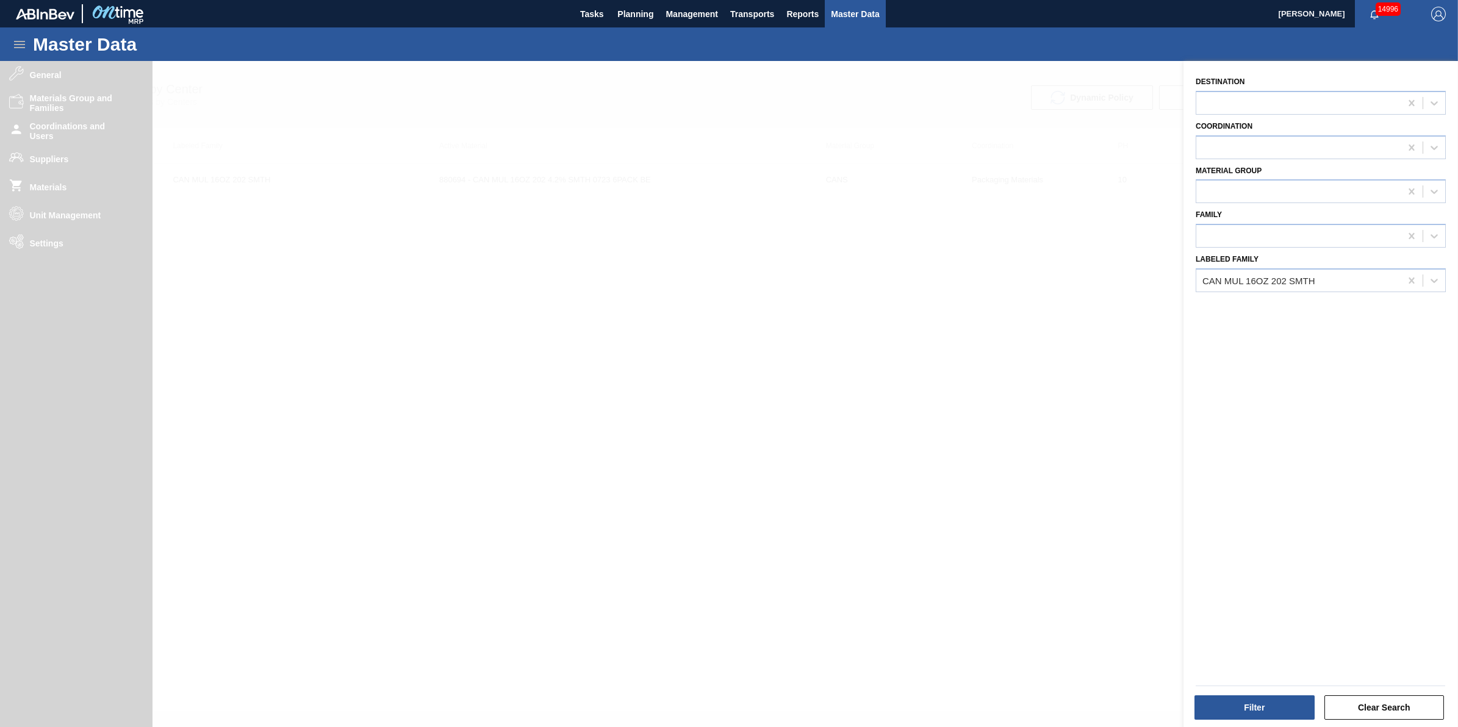
click at [81, 193] on div at bounding box center [729, 424] width 1458 height 727
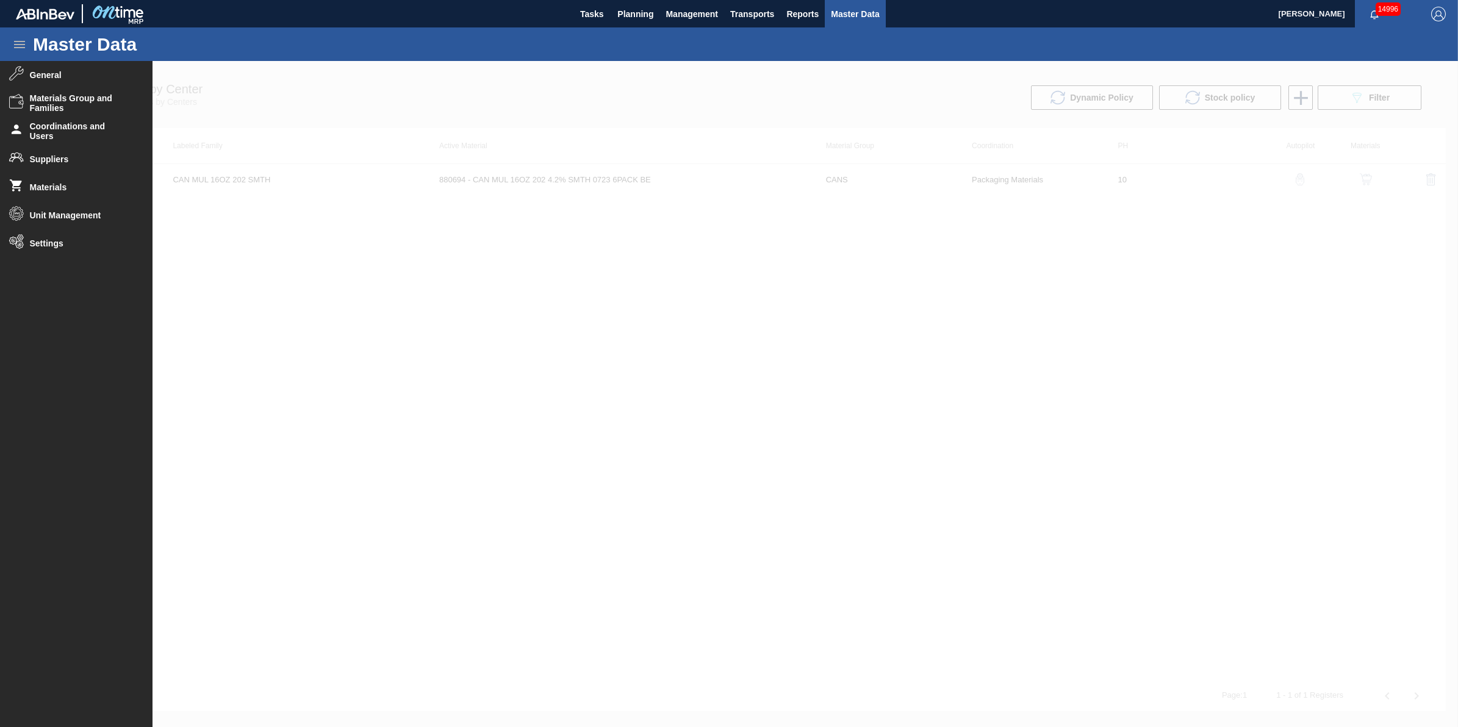
click at [80, 193] on div "Master Data General Materials Group and Families Coordinations and Users Suppli…" at bounding box center [729, 369] width 1458 height 685
click at [80, 190] on span "Materials" at bounding box center [80, 187] width 101 height 10
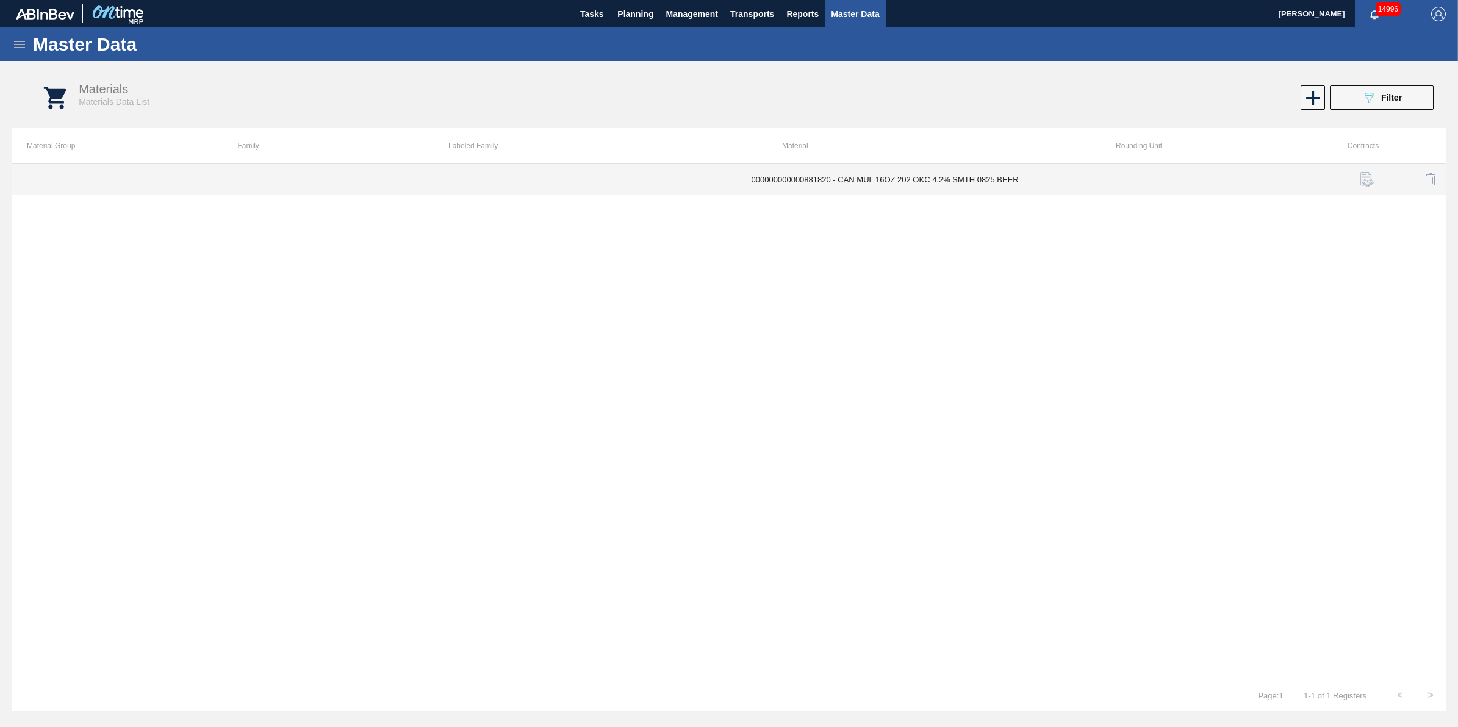
click at [824, 178] on td "000000000000881820 - CAN MUL 16OZ 202 OKC 4.2% SMTH 0825 BEER" at bounding box center [926, 179] width 378 height 31
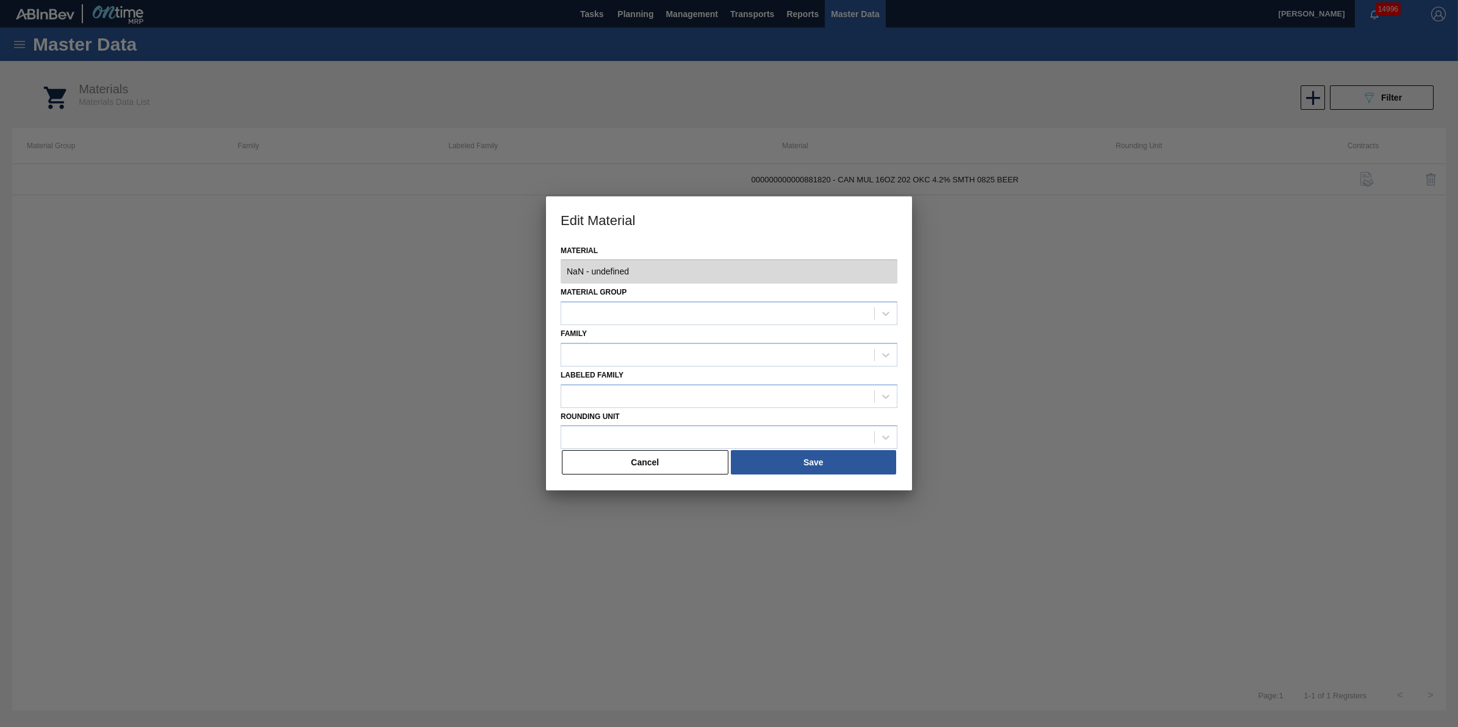
type input "881820 - 000000000000881820 - CAN MUL 16OZ 202 OKC 4.2% SMTH 0825 BEER"
click at [681, 459] on button "Cancel" at bounding box center [645, 462] width 167 height 24
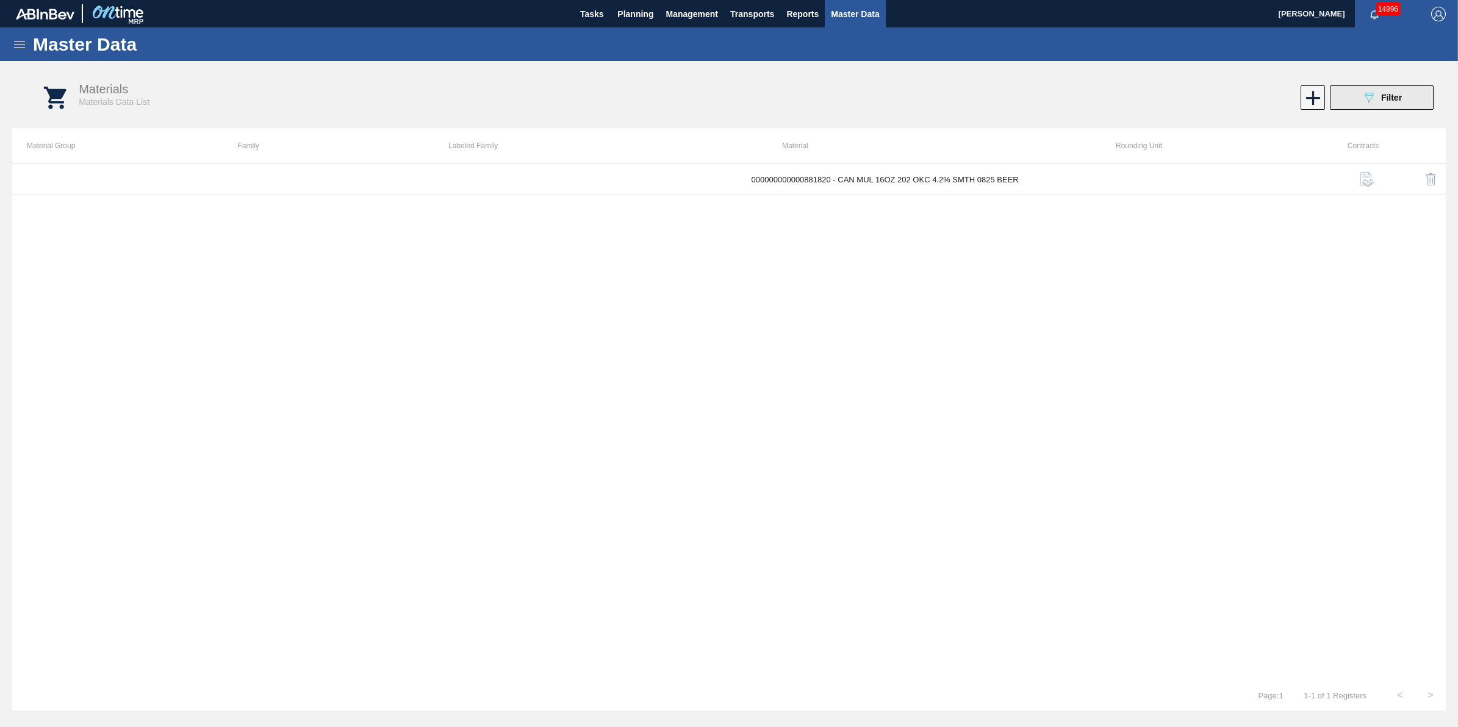
click at [1357, 99] on button "089F7B8B-B2A5-4AFE-B5C0-19BA573D28AC Filter" at bounding box center [1382, 97] width 104 height 24
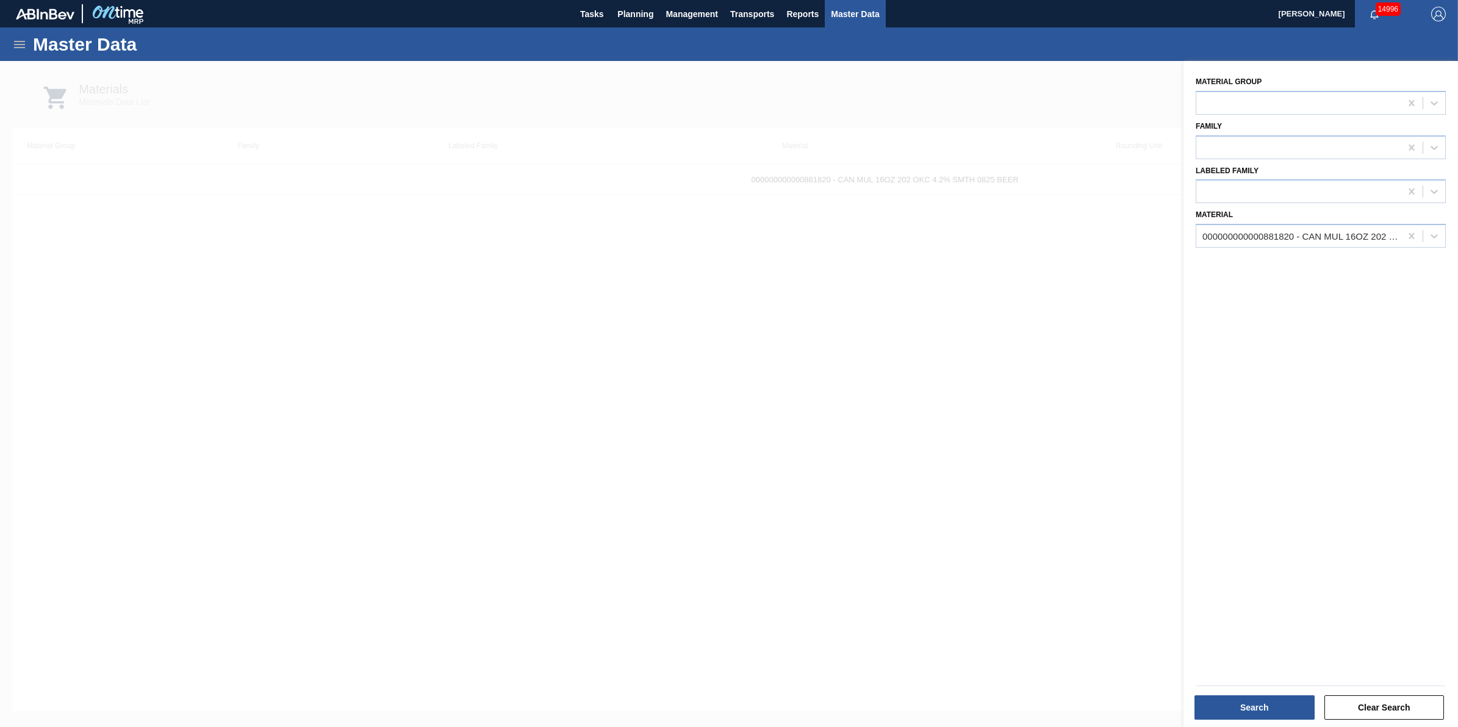
drag, startPoint x: 412, startPoint y: 431, endPoint x: 423, endPoint y: 433, distance: 10.7
click at [412, 434] on div at bounding box center [729, 424] width 1458 height 727
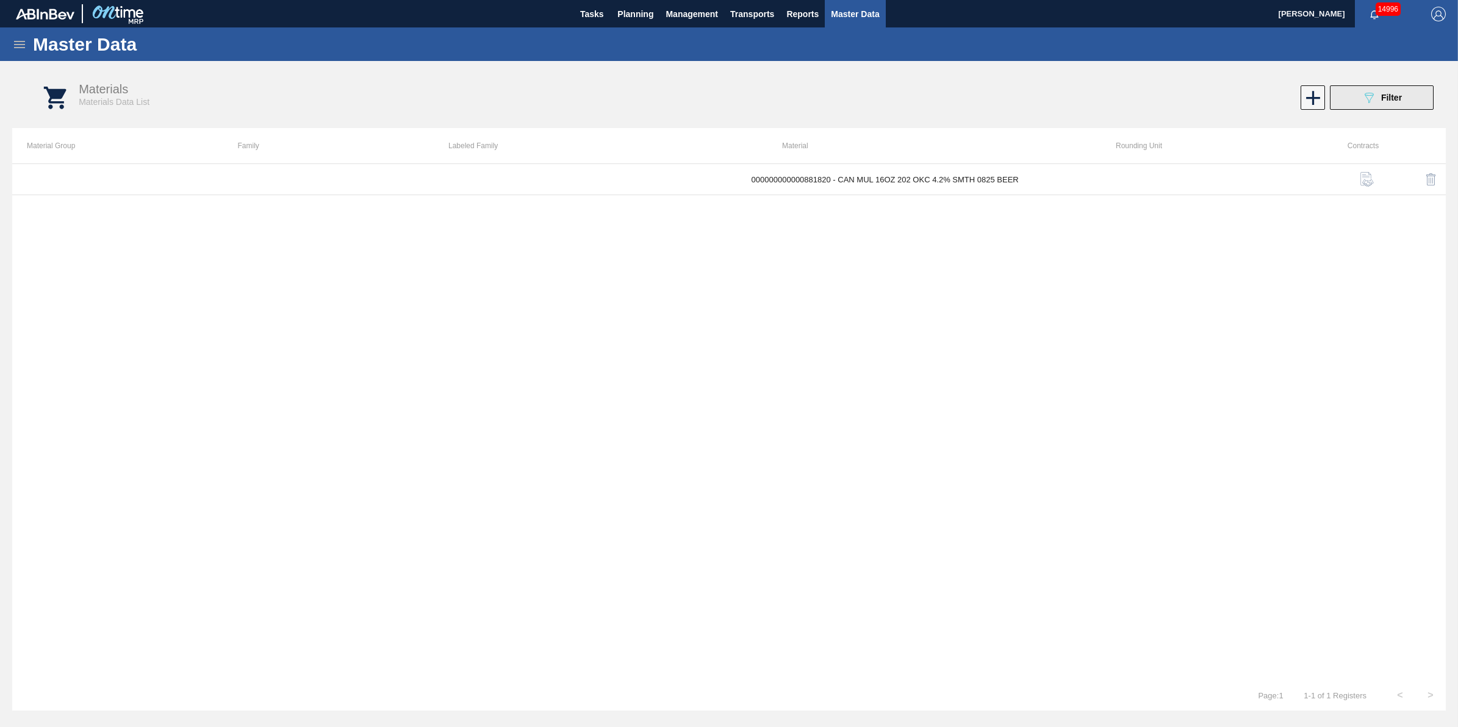
click at [1365, 89] on button "089F7B8B-B2A5-4AFE-B5C0-19BA573D28AC Filter" at bounding box center [1382, 97] width 104 height 24
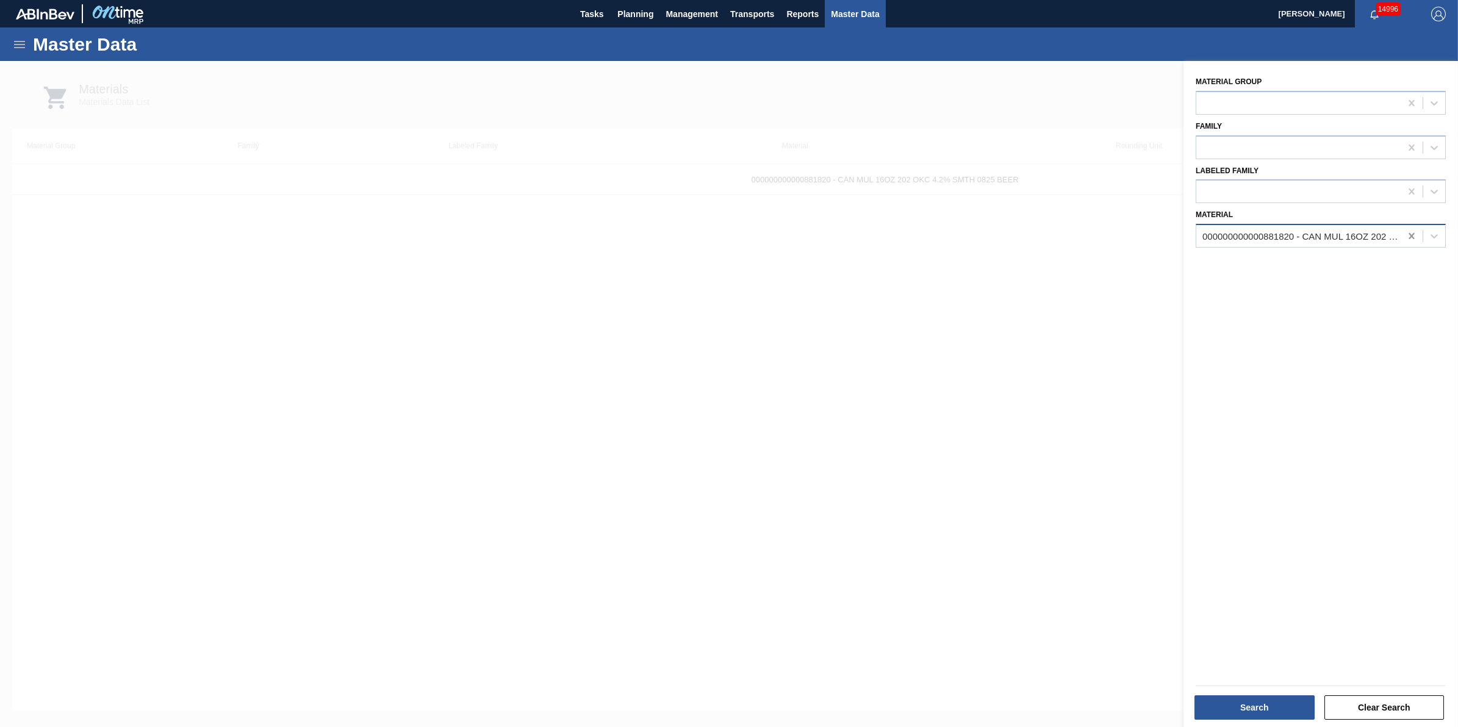
click at [1406, 236] on icon at bounding box center [1412, 236] width 12 height 12
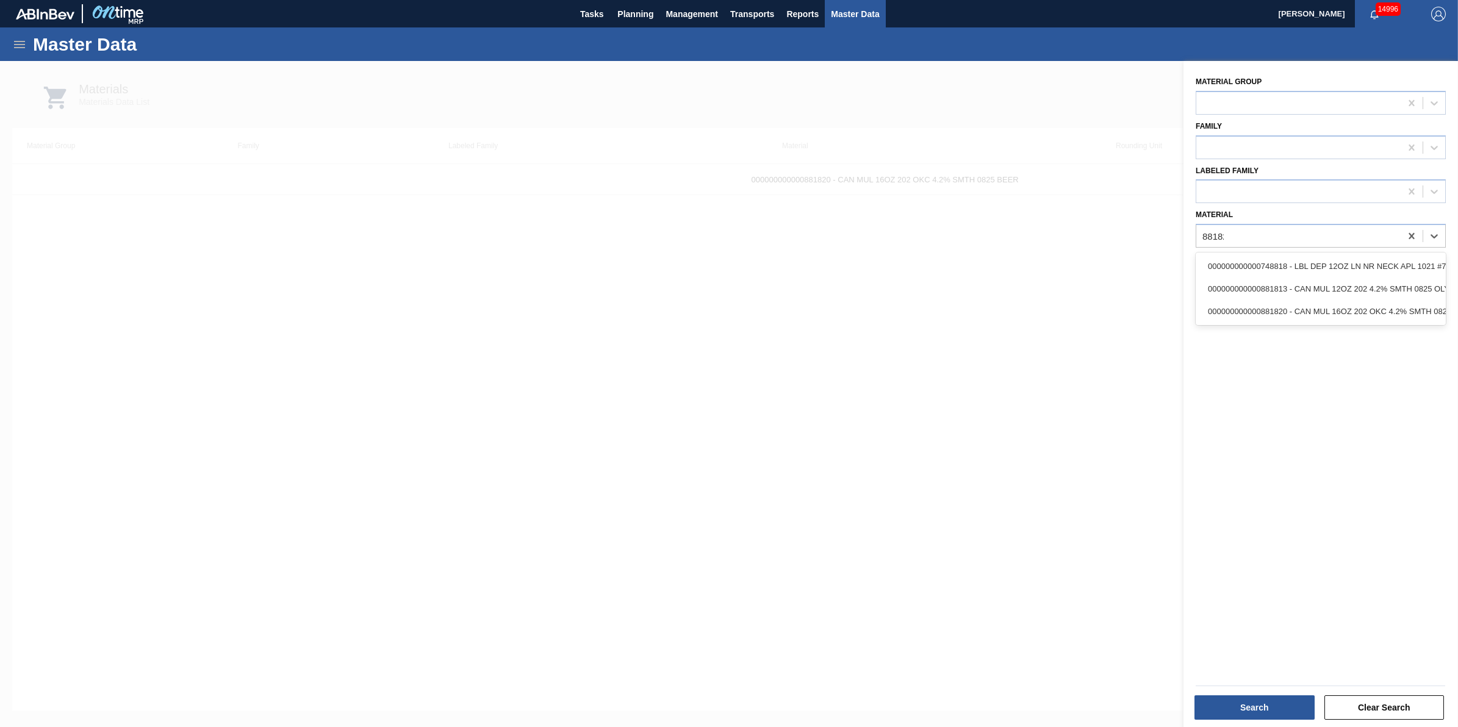
type input "881820"
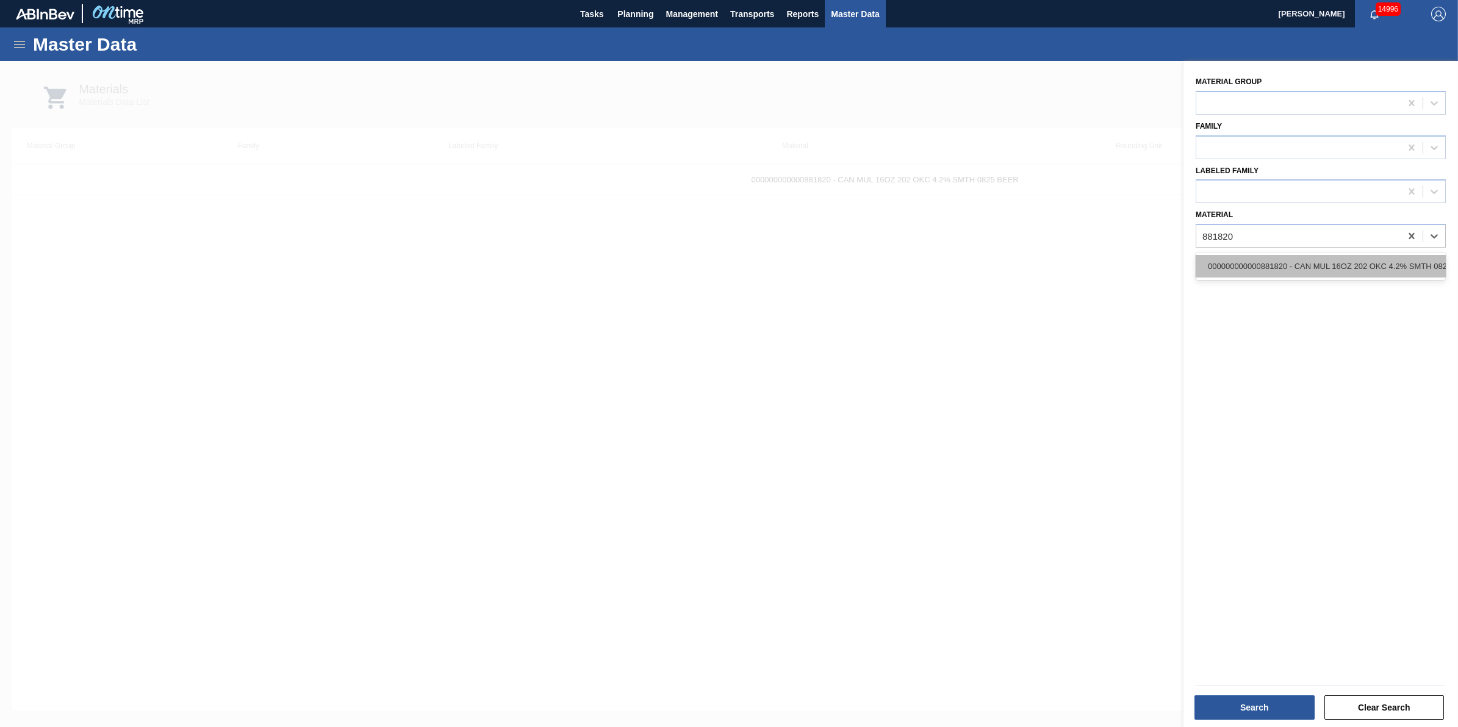
click at [1329, 257] on div "000000000000881820 - CAN MUL 16OZ 202 OKC 4.2% SMTH 0825 BEER" at bounding box center [1321, 266] width 250 height 23
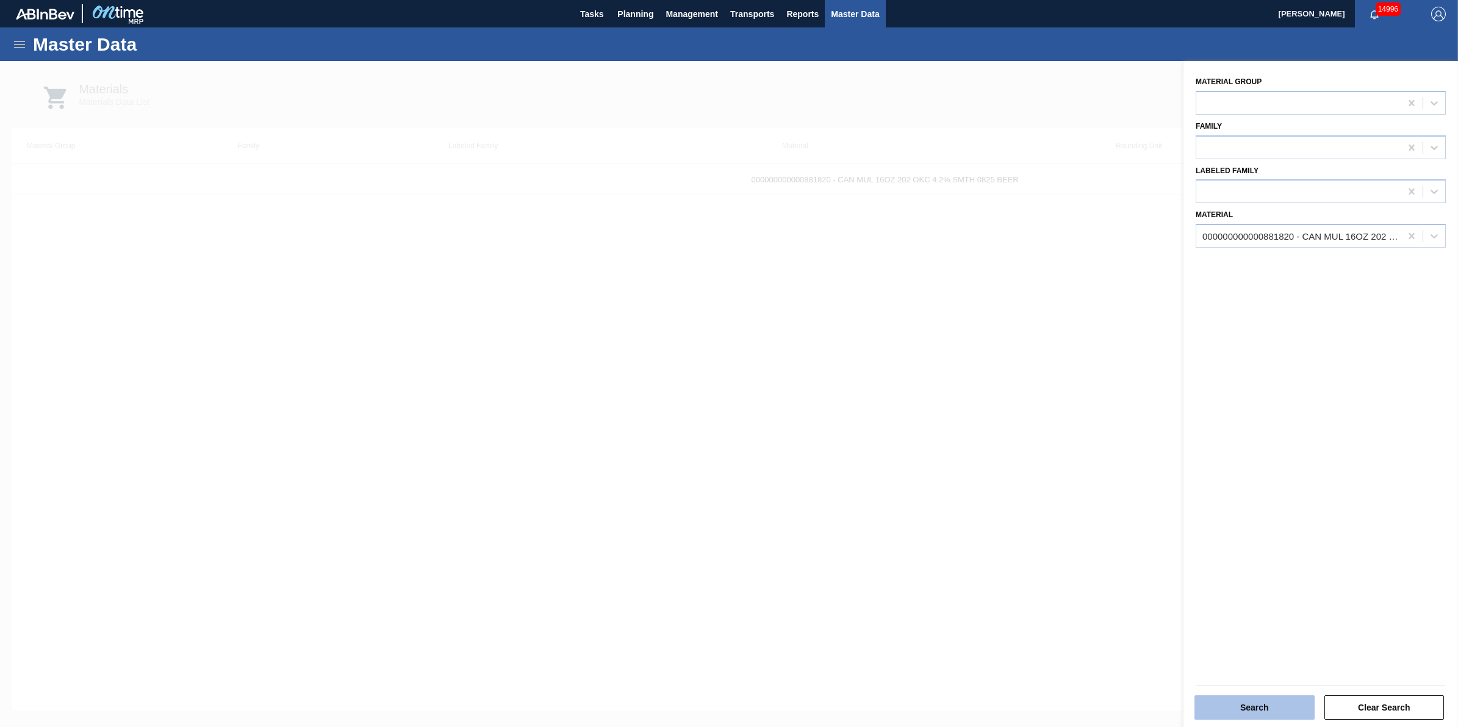
click at [1281, 708] on button "Search" at bounding box center [1255, 708] width 120 height 24
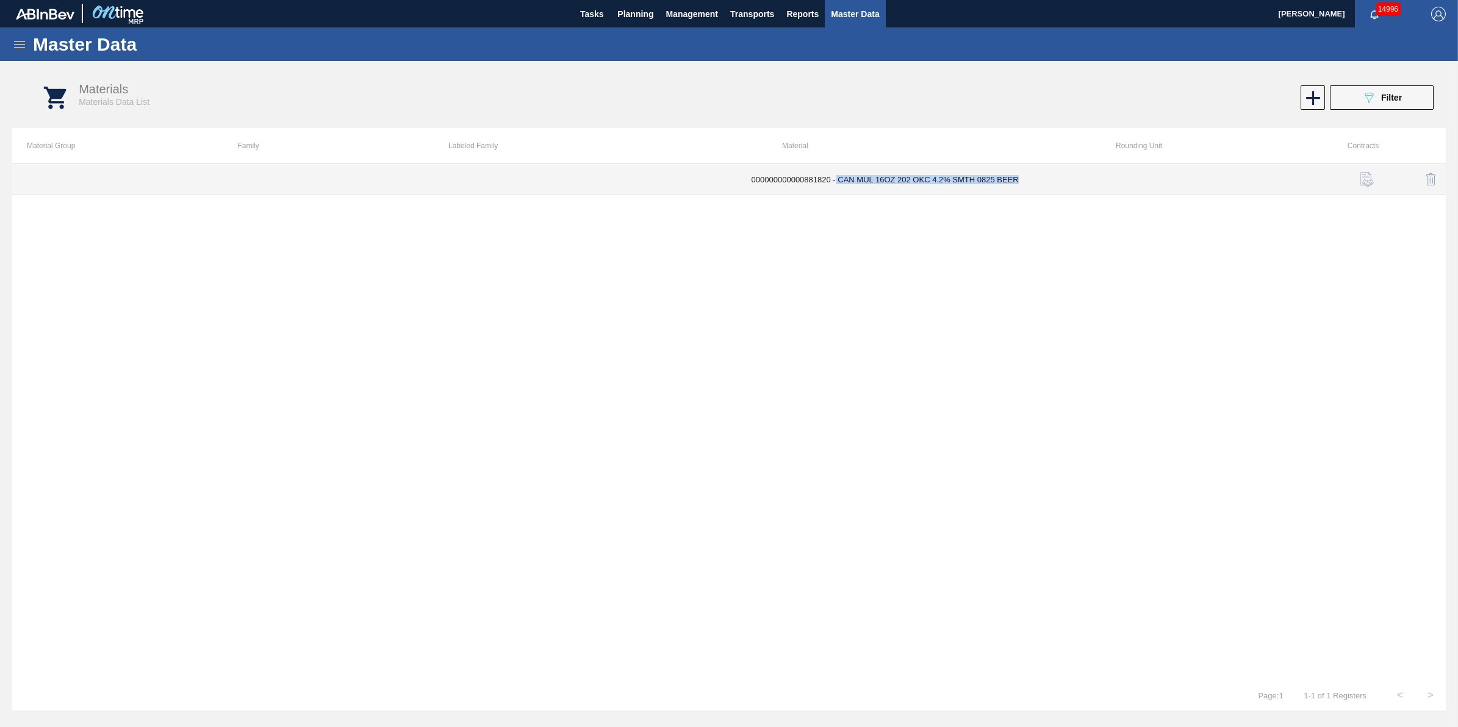
drag, startPoint x: 1017, startPoint y: 181, endPoint x: 834, endPoint y: 182, distance: 183.0
click at [834, 182] on td "000000000000881820 - CAN MUL 16OZ 202 OKC 4.2% SMTH 0825 BEER" at bounding box center [926, 179] width 378 height 31
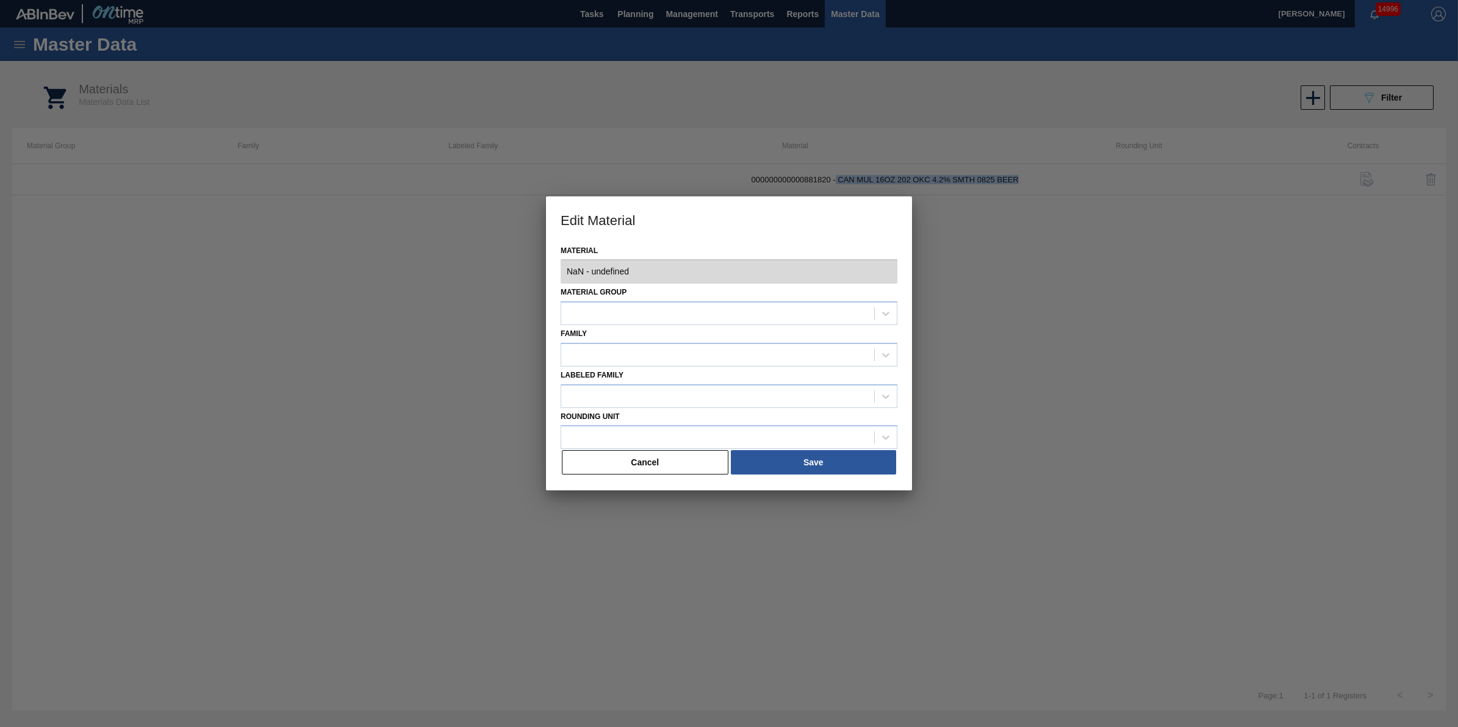
type input "881820 - 000000000000881820 - CAN MUL 16OZ 202 OKC 4.2% SMTH 0825 BEER"
click at [684, 461] on button "Cancel" at bounding box center [645, 462] width 167 height 24
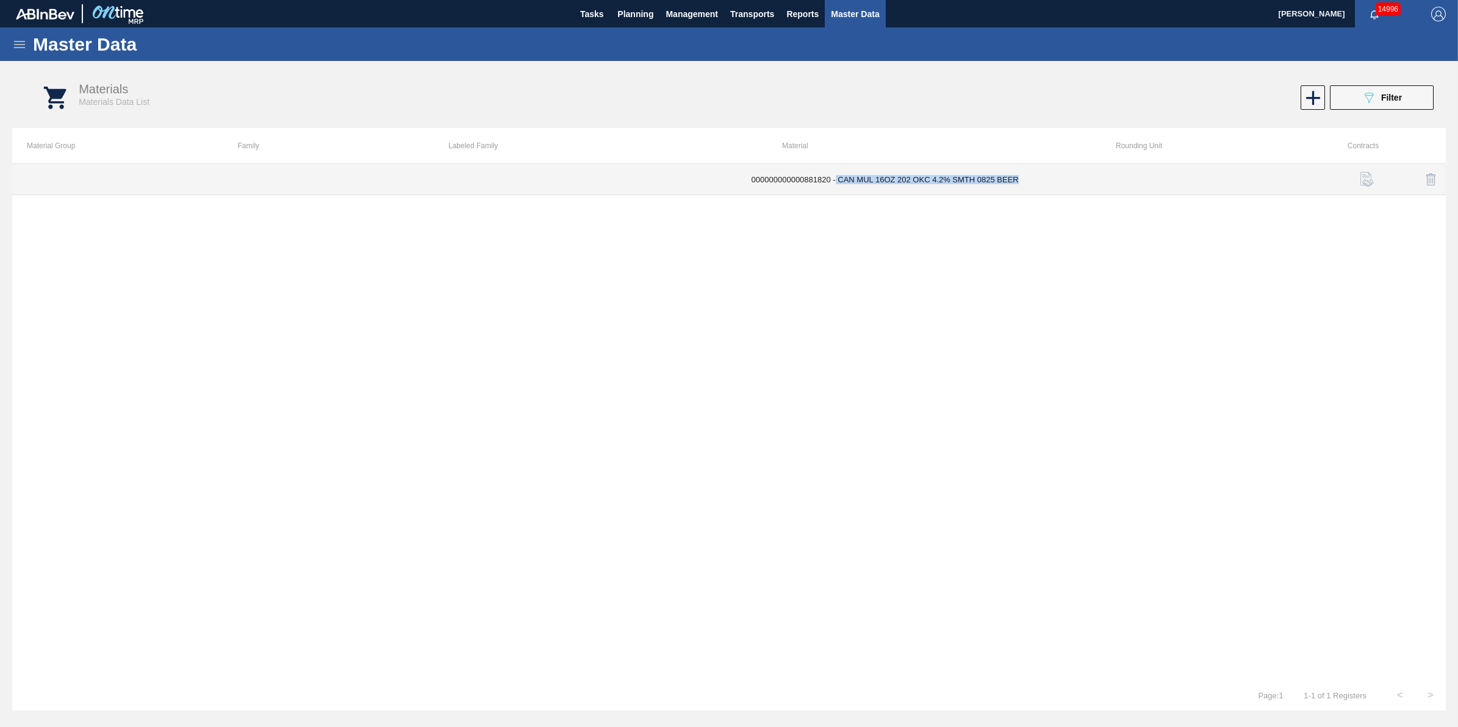
copy td "CAN MUL 16OZ 202 OKC 4.2% SMTH 0825 BEER"
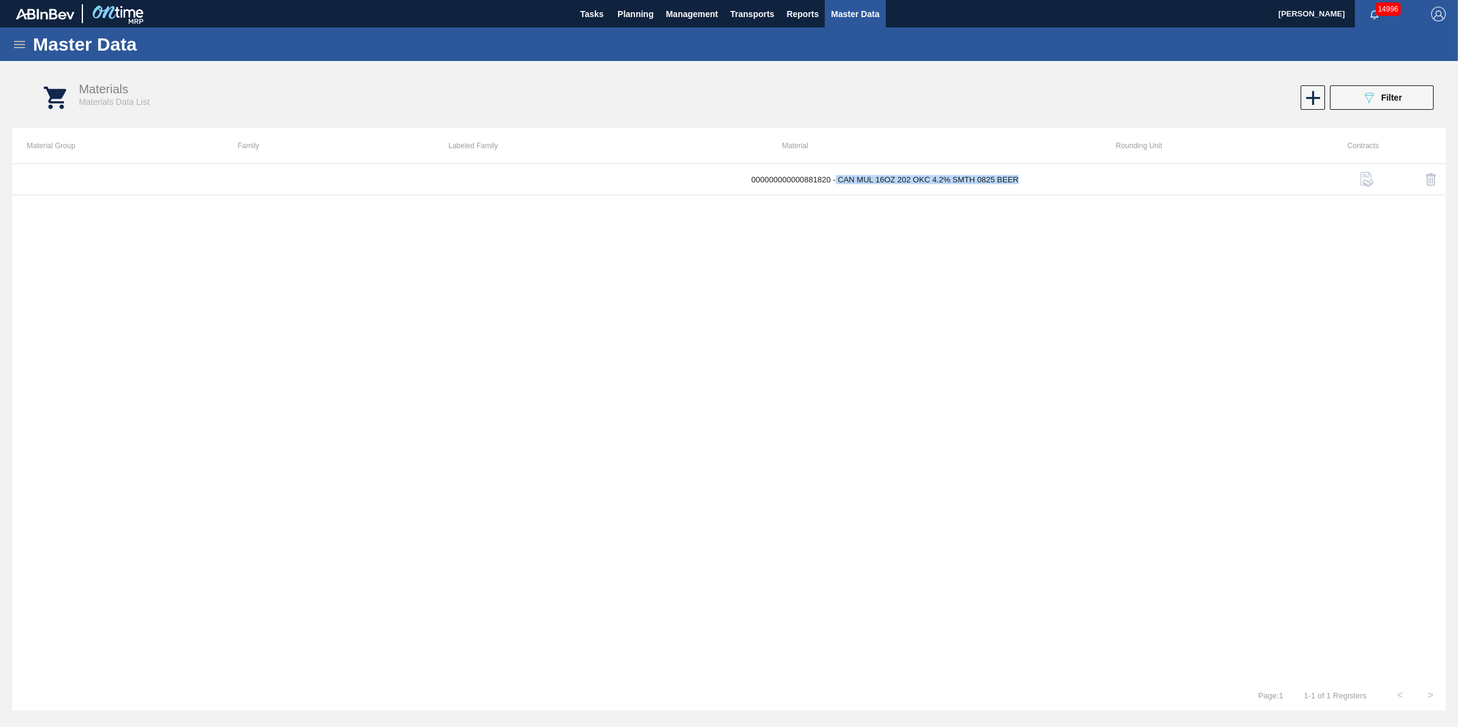
click at [26, 49] on icon at bounding box center [19, 44] width 15 height 15
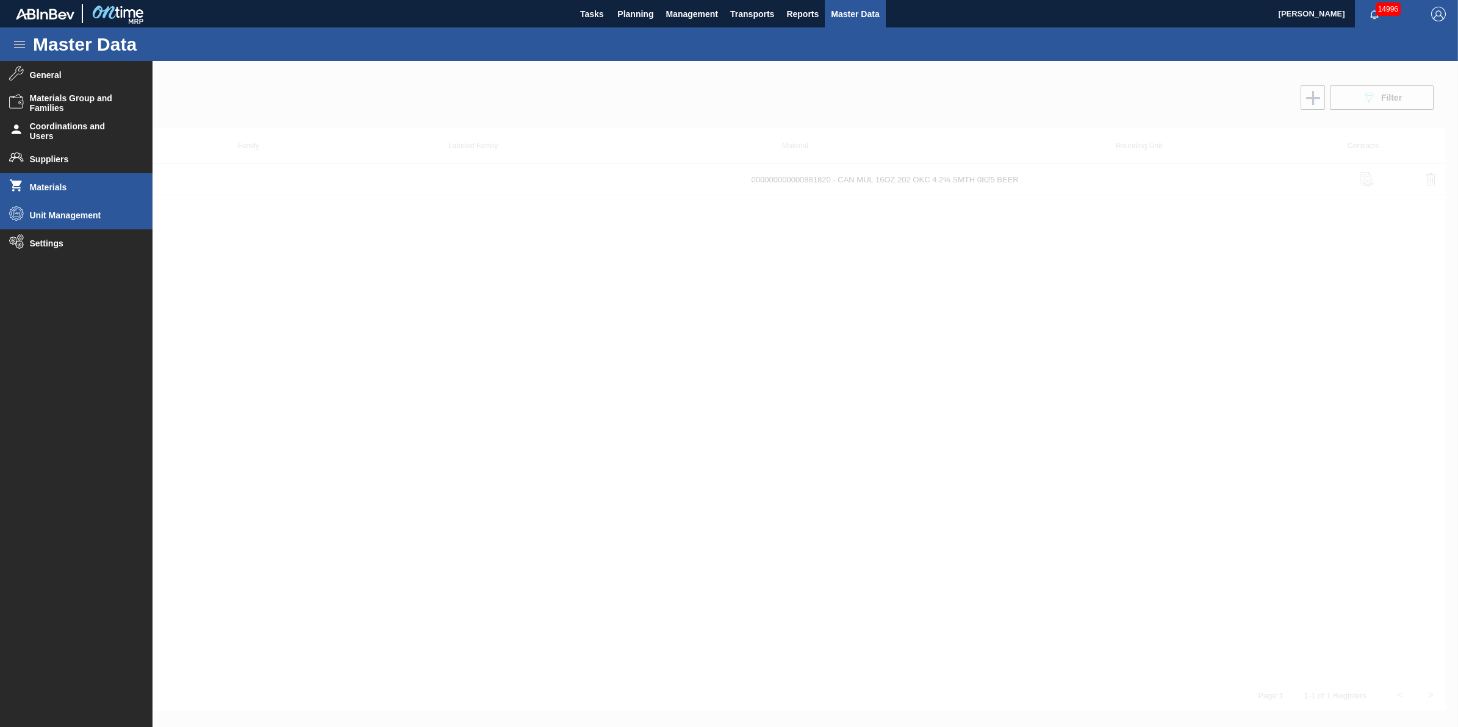
click at [95, 221] on li "Unit Management" at bounding box center [76, 215] width 153 height 28
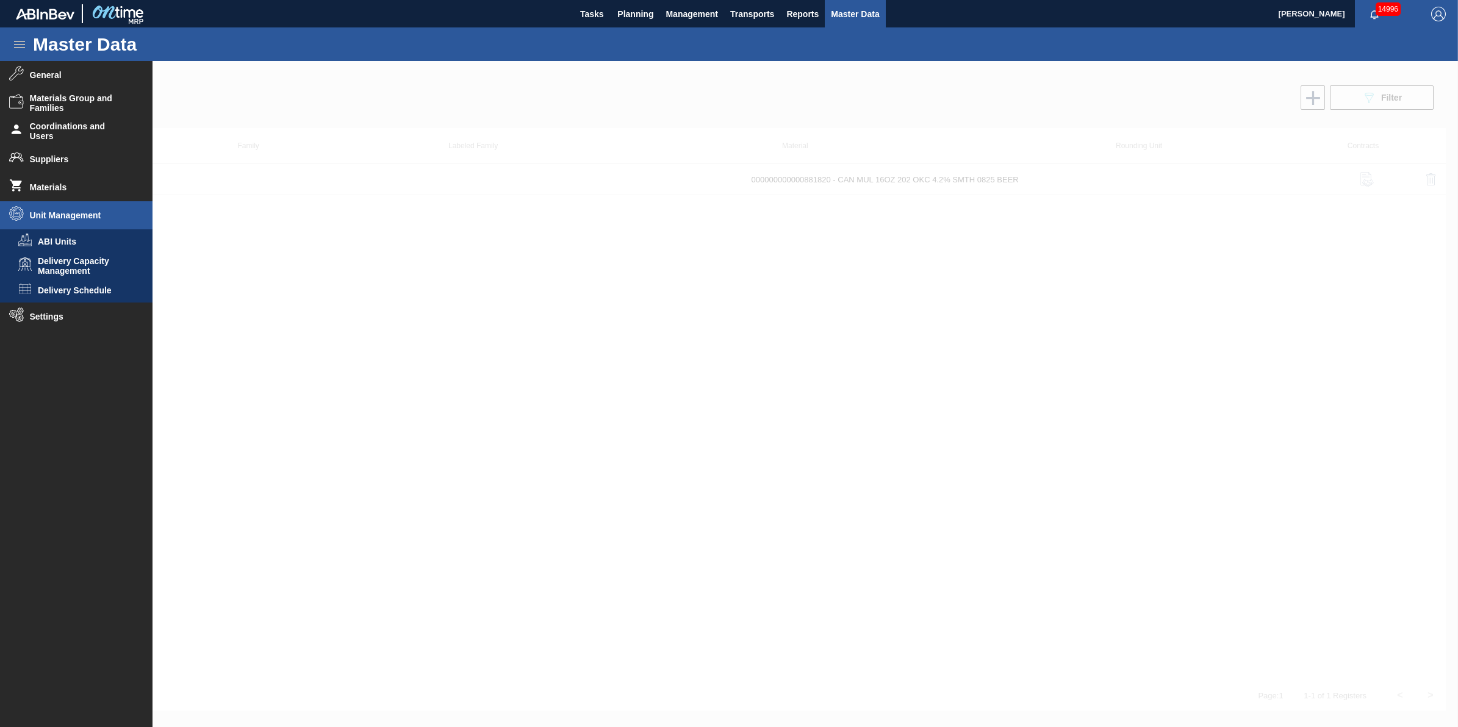
click at [317, 236] on div at bounding box center [729, 394] width 1458 height 666
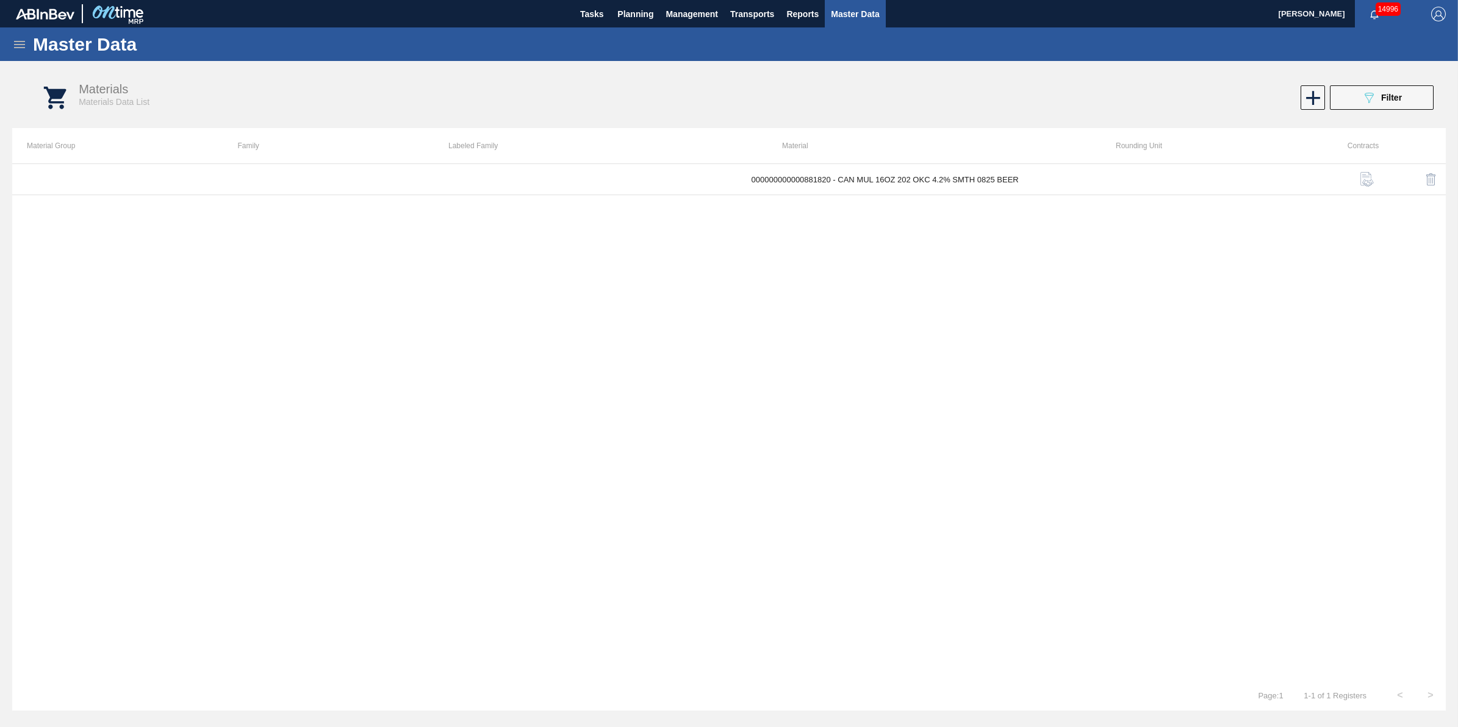
click at [10, 50] on div "Master Data" at bounding box center [729, 44] width 1458 height 34
click at [16, 47] on icon at bounding box center [19, 44] width 11 height 7
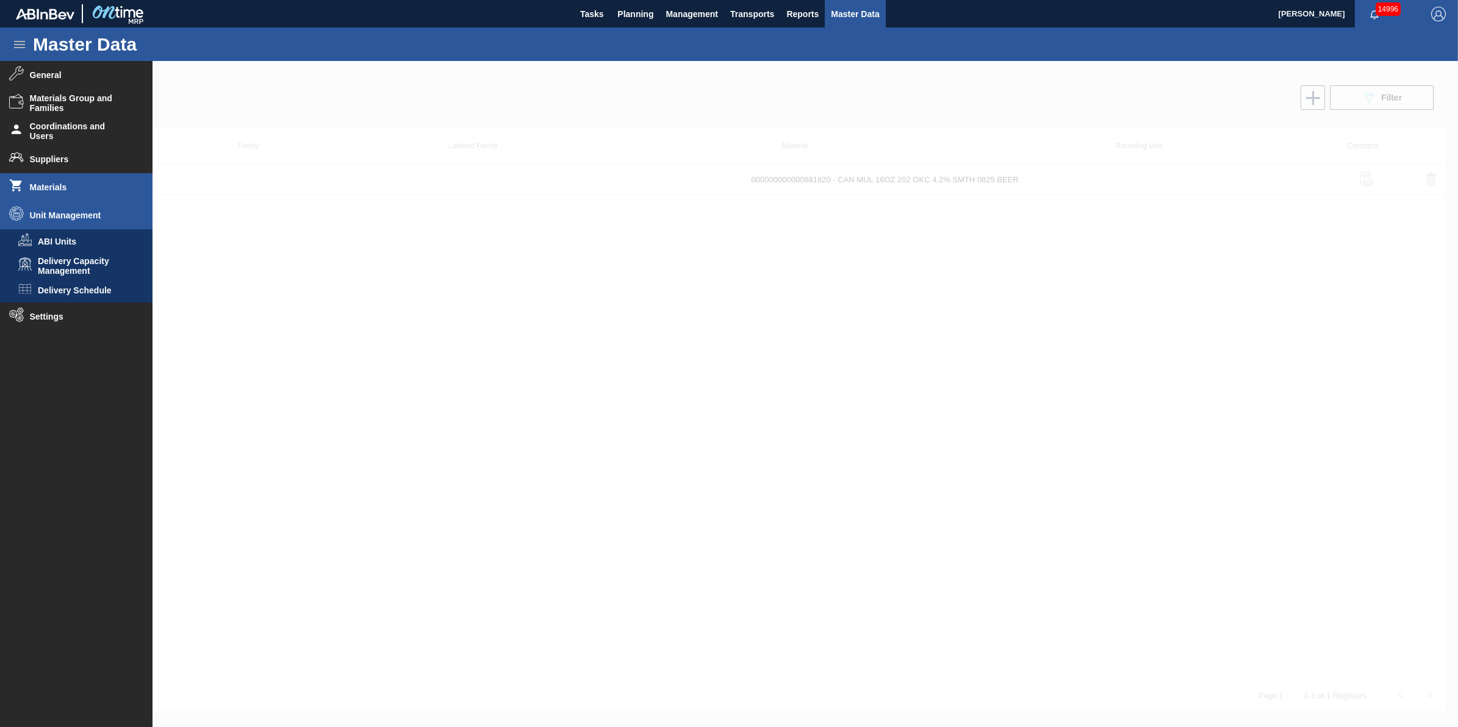
click at [84, 195] on li "Materials" at bounding box center [76, 187] width 153 height 28
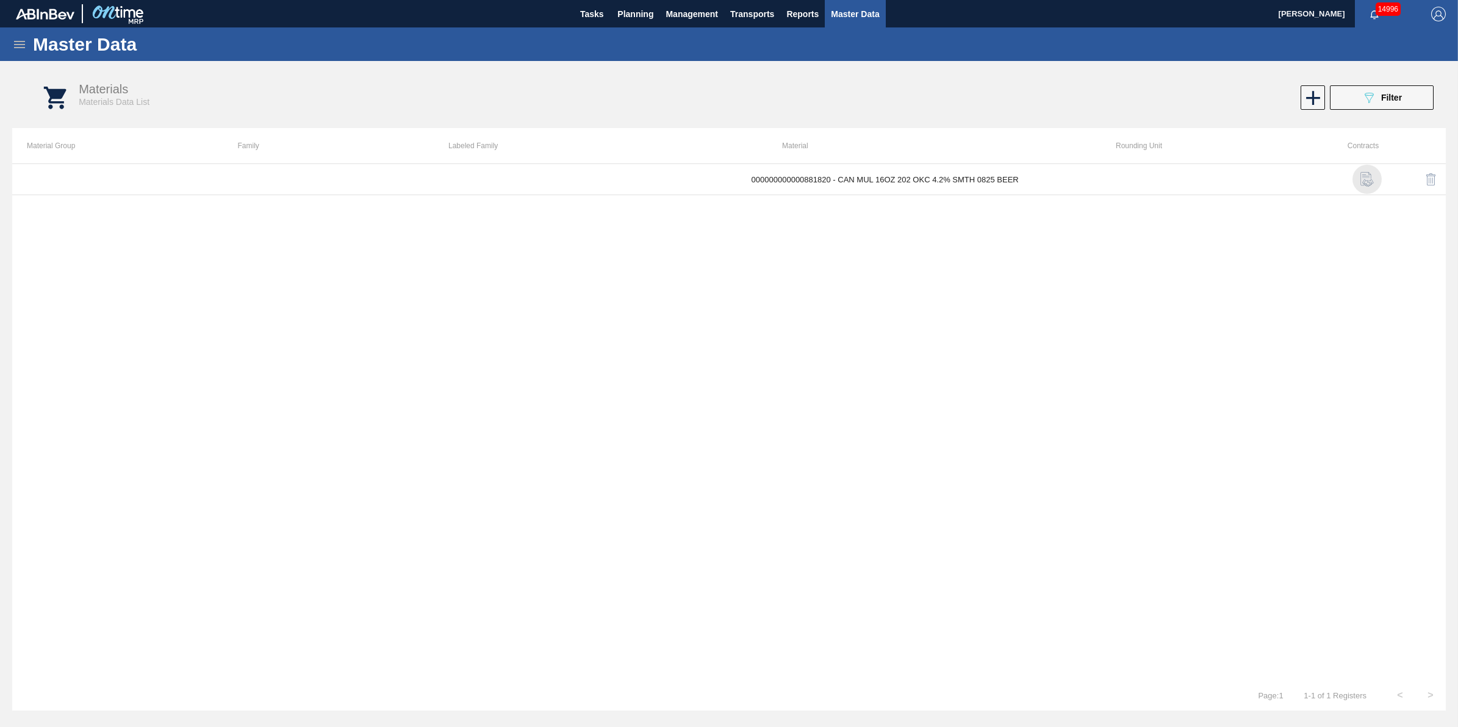
click at [1373, 181] on img "button" at bounding box center [1367, 179] width 15 height 15
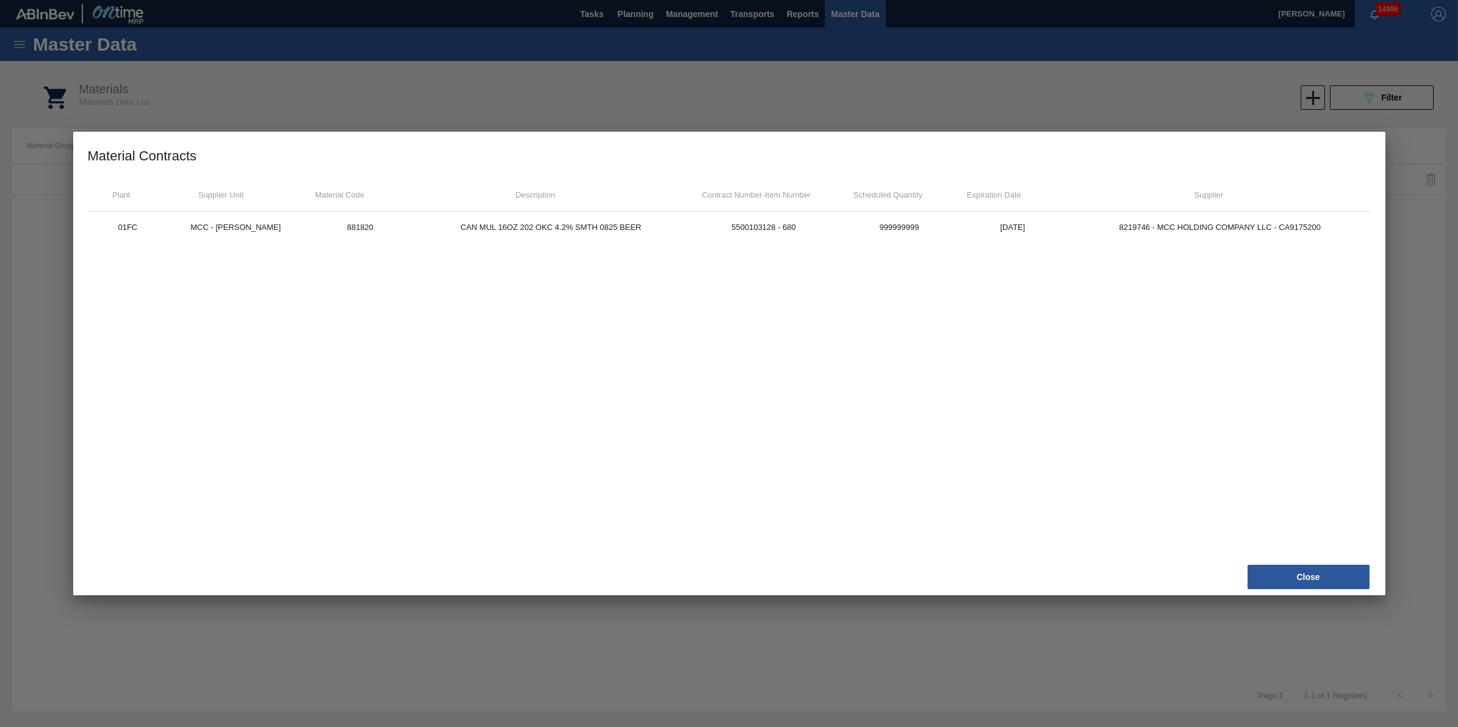
click at [1334, 573] on button "Close" at bounding box center [1309, 577] width 122 height 24
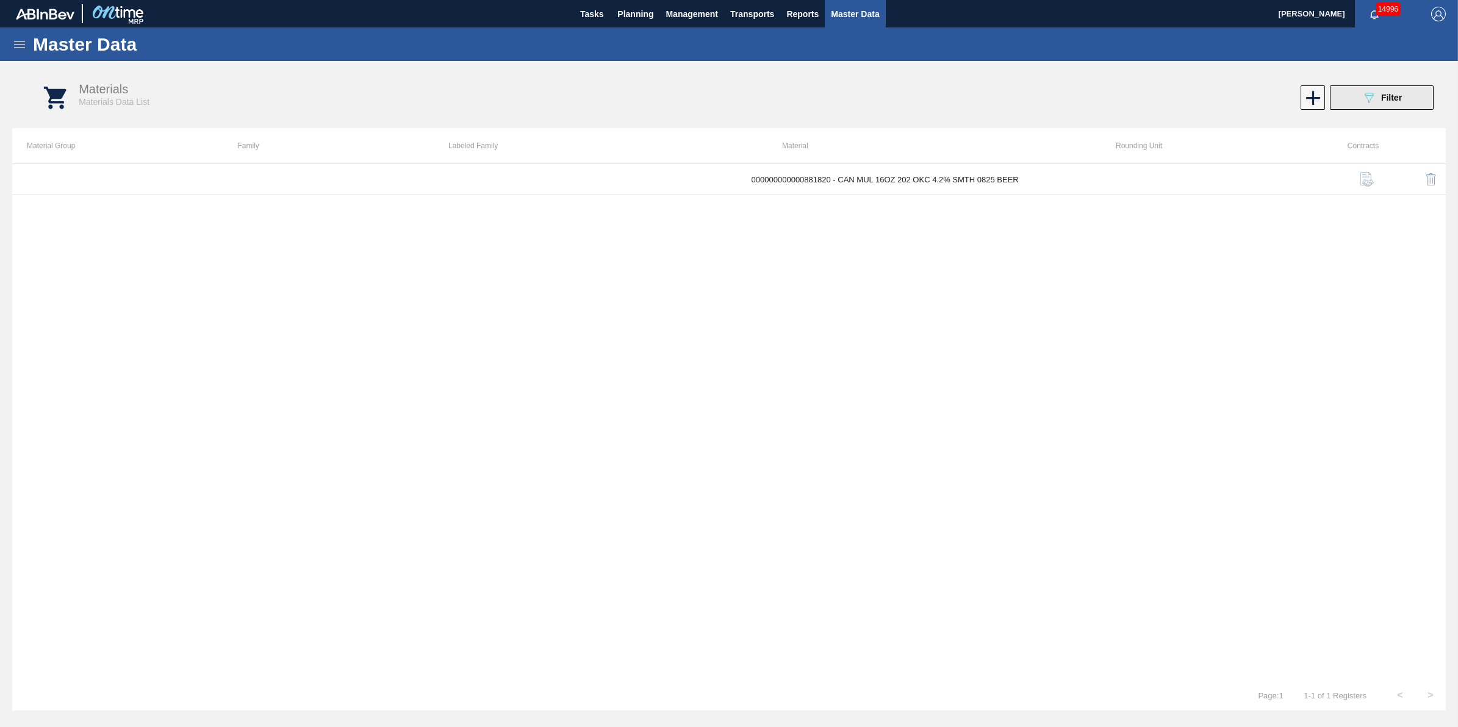
click at [1386, 104] on div "089F7B8B-B2A5-4AFE-B5C0-19BA573D28AC Filter" at bounding box center [1382, 97] width 40 height 15
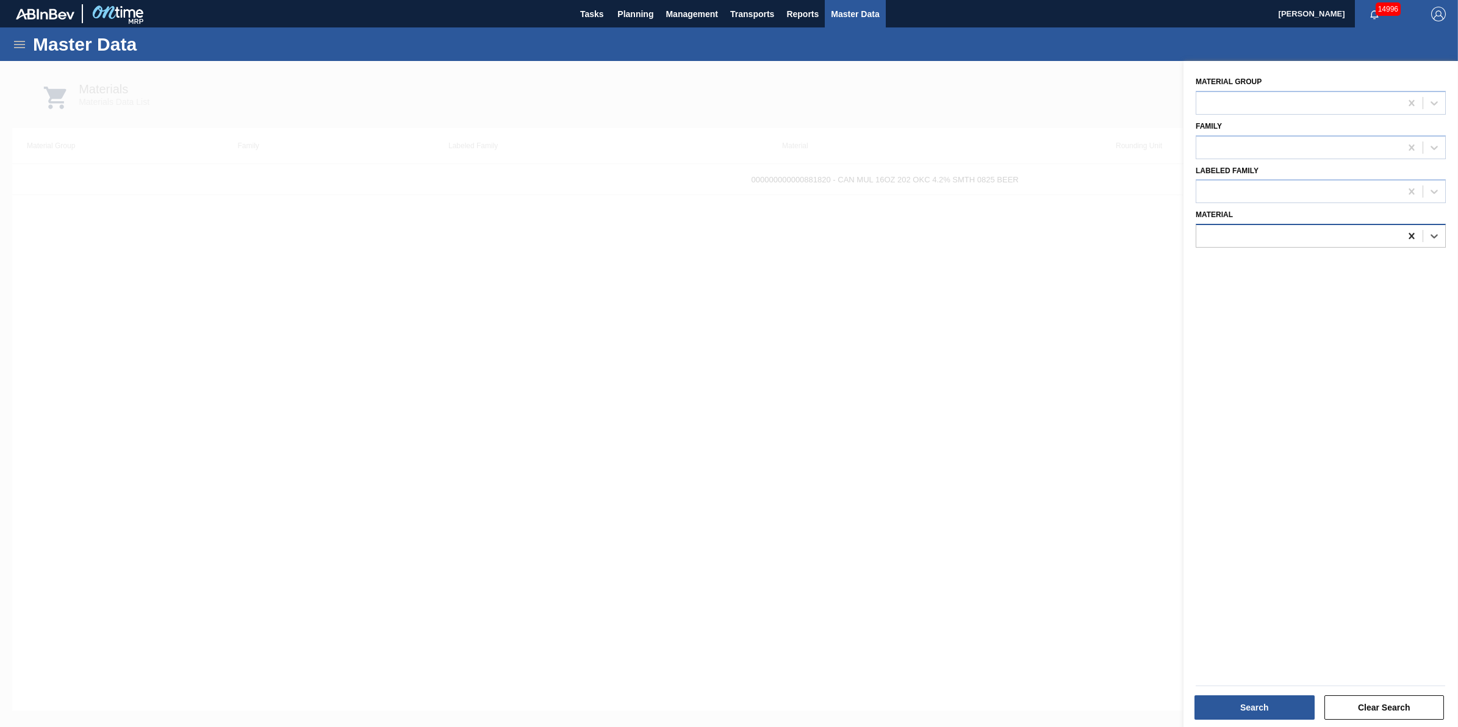
click at [1413, 237] on icon at bounding box center [1412, 236] width 12 height 12
click at [1306, 190] on div at bounding box center [1298, 192] width 204 height 18
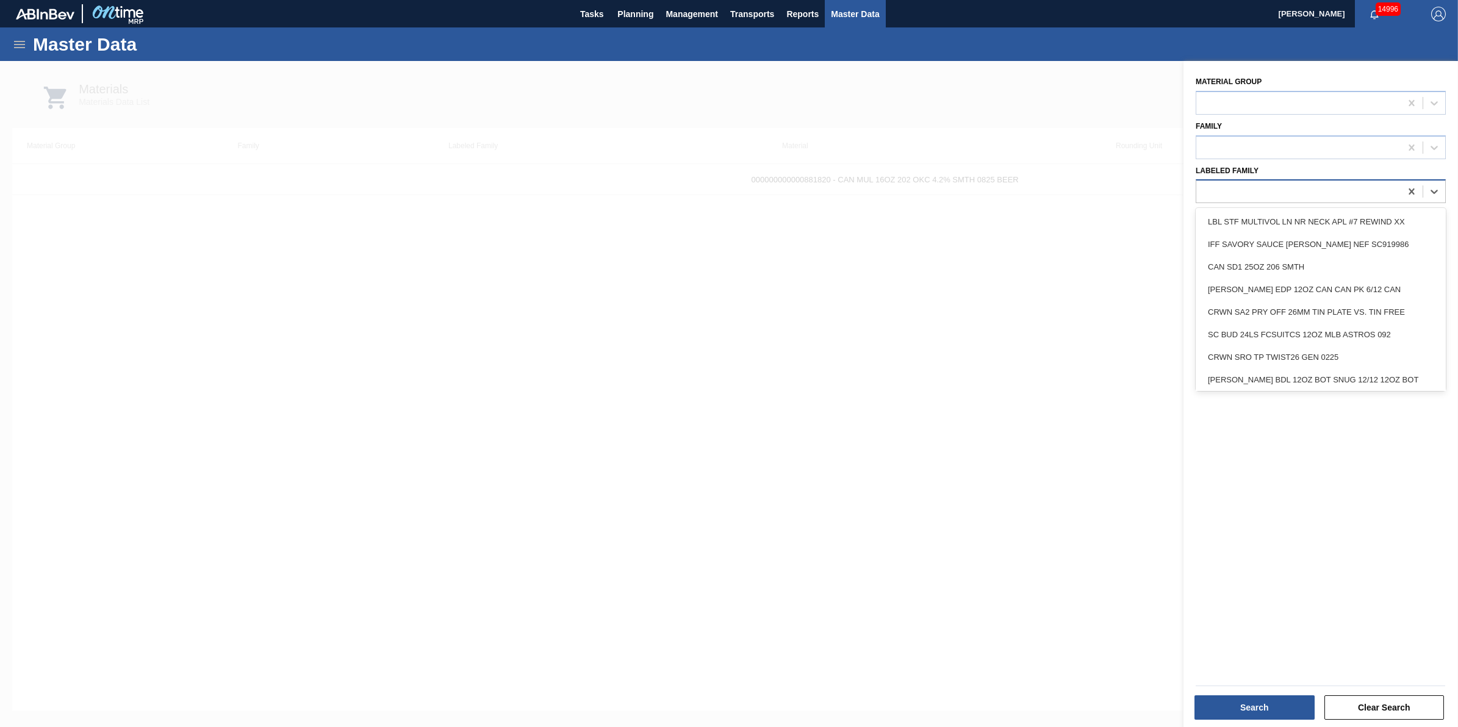
paste Family "CAN MUL 16OZ 202 OKC 4.2% SMTH 0825 BEER"
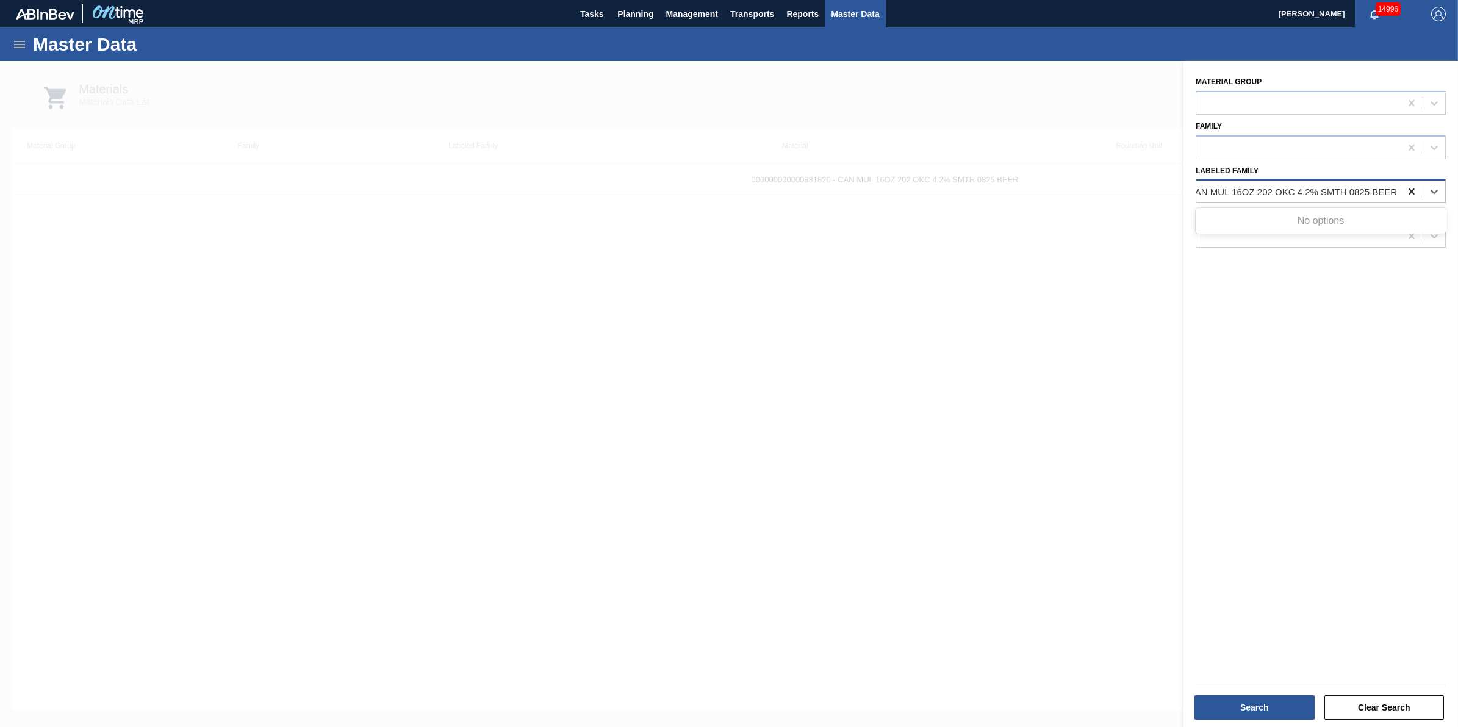
type Family "CAN MUL 16OZ 202 OKC 4.2% SMTH 0825 BEER"
click at [1407, 189] on icon at bounding box center [1412, 191] width 12 height 12
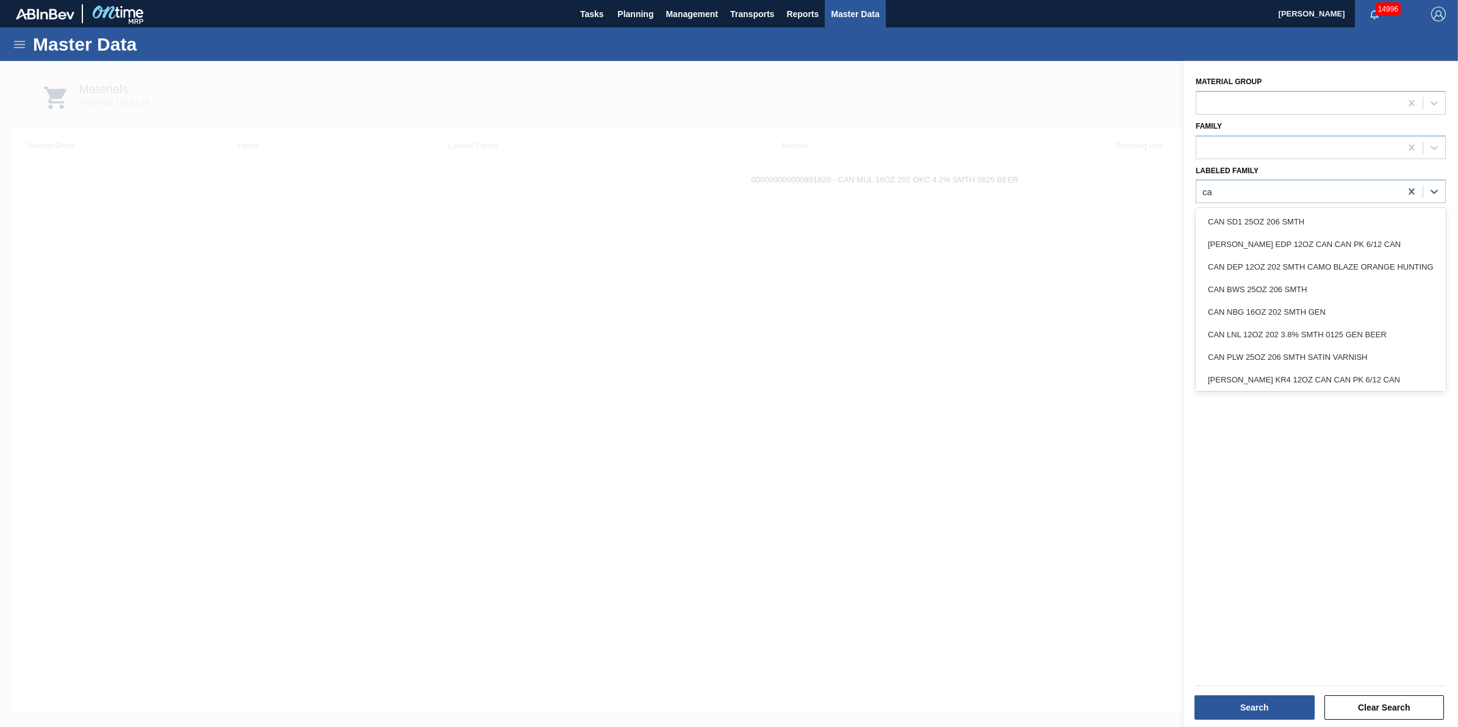
type Family "c"
click at [677, 426] on div at bounding box center [729, 424] width 1458 height 727
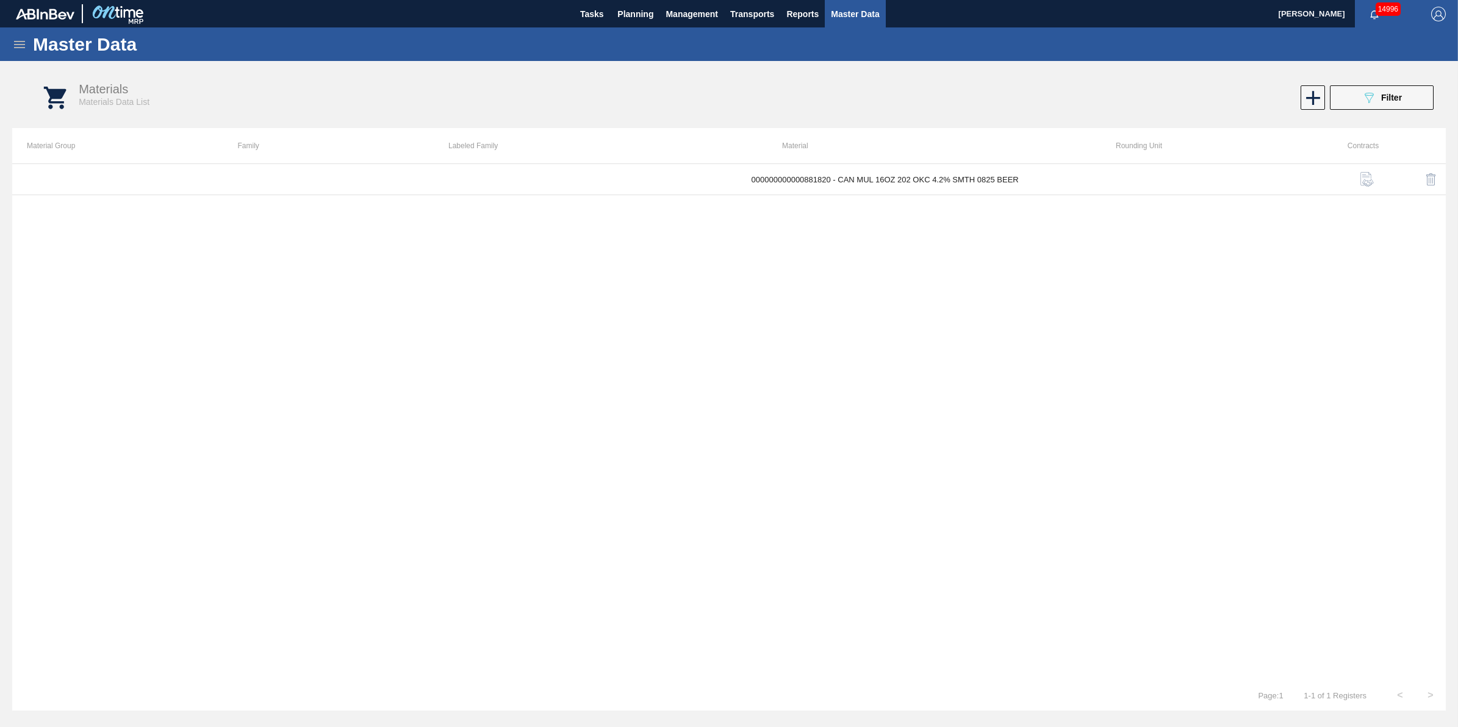
click at [31, 53] on div "Master Data" at bounding box center [729, 44] width 1458 height 34
click at [23, 40] on icon at bounding box center [19, 44] width 15 height 15
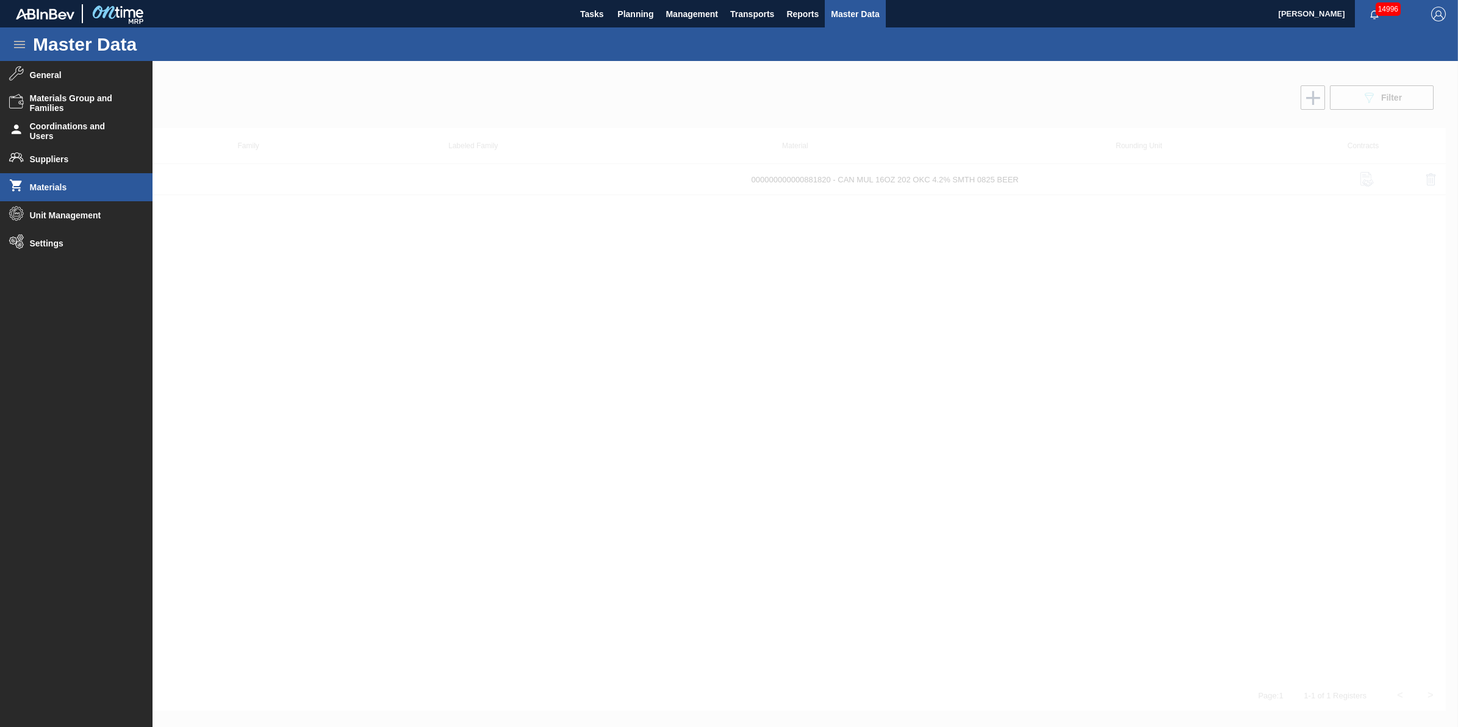
click at [104, 188] on span "Materials" at bounding box center [80, 187] width 101 height 10
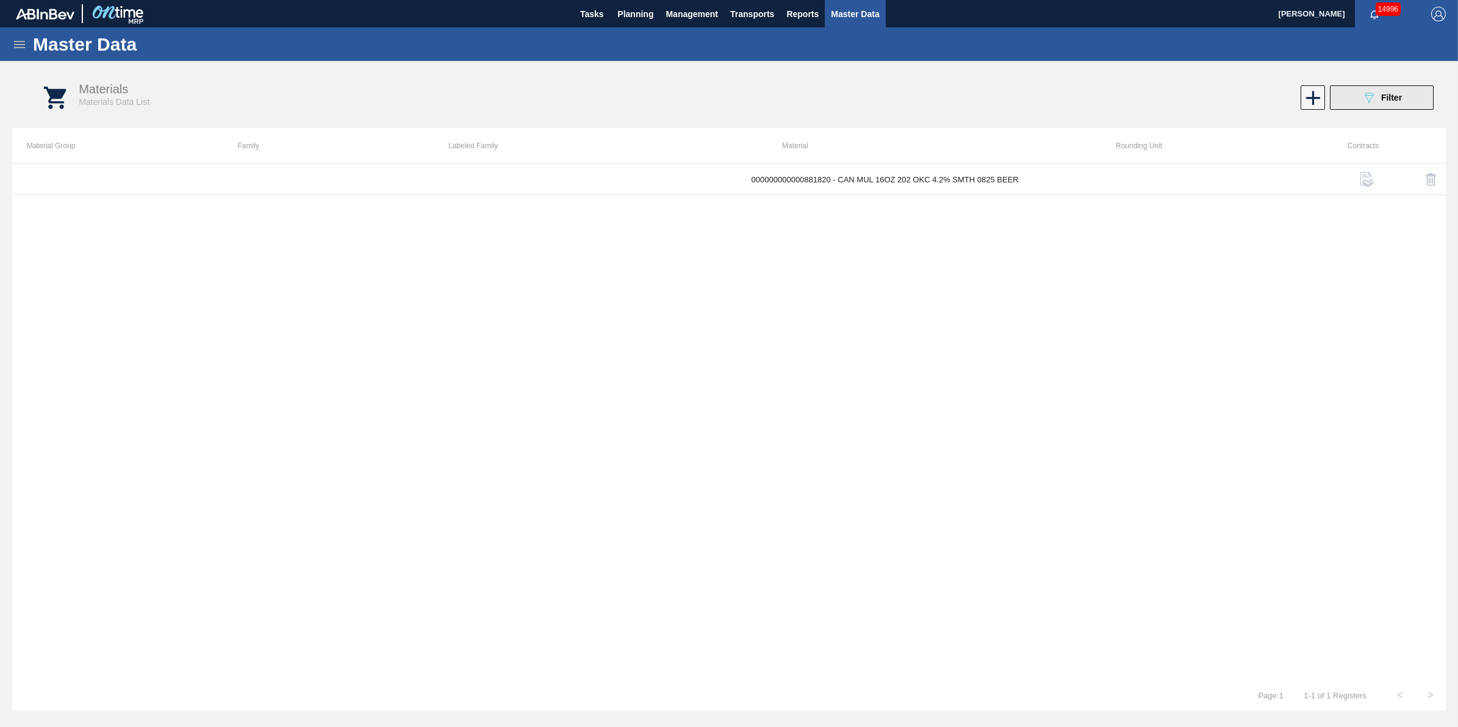
click at [1382, 95] on span "Filter" at bounding box center [1391, 98] width 21 height 10
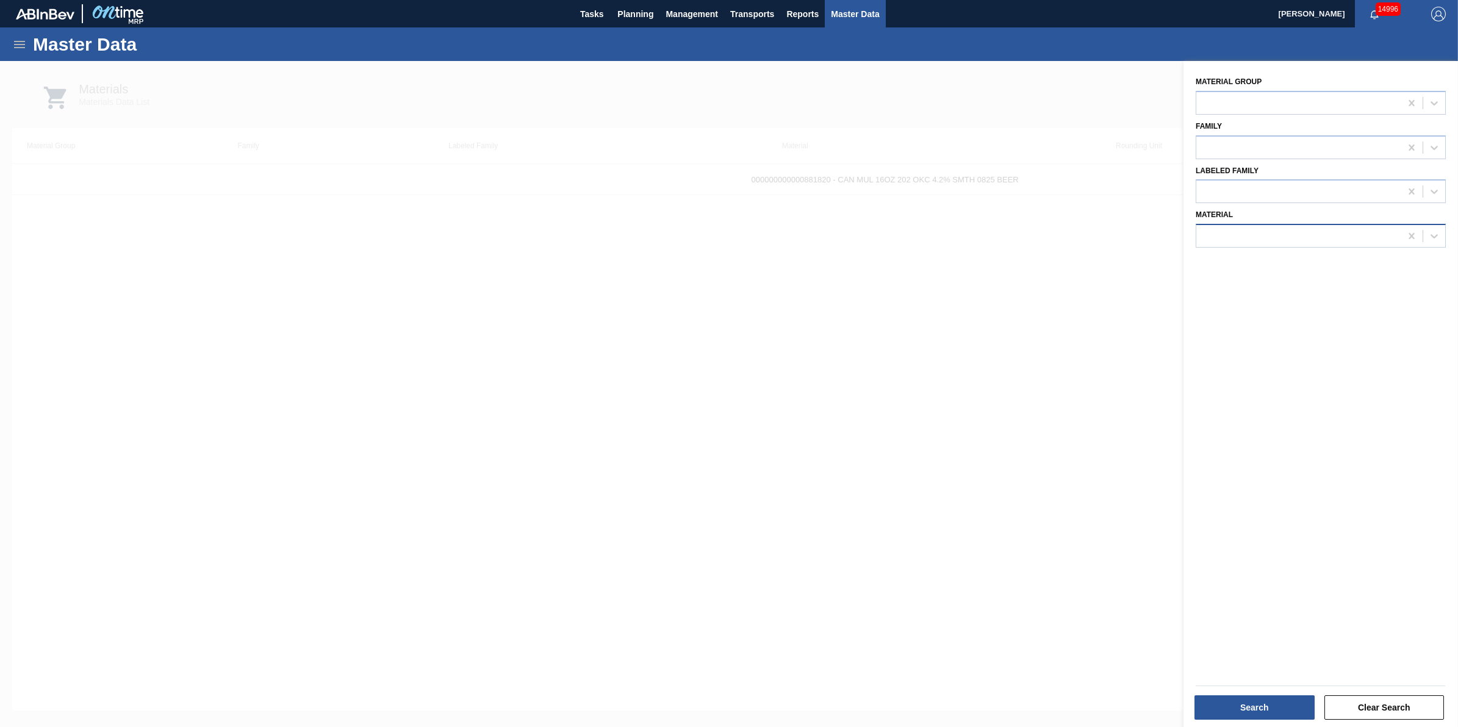
click at [1362, 241] on div at bounding box center [1298, 237] width 204 height 18
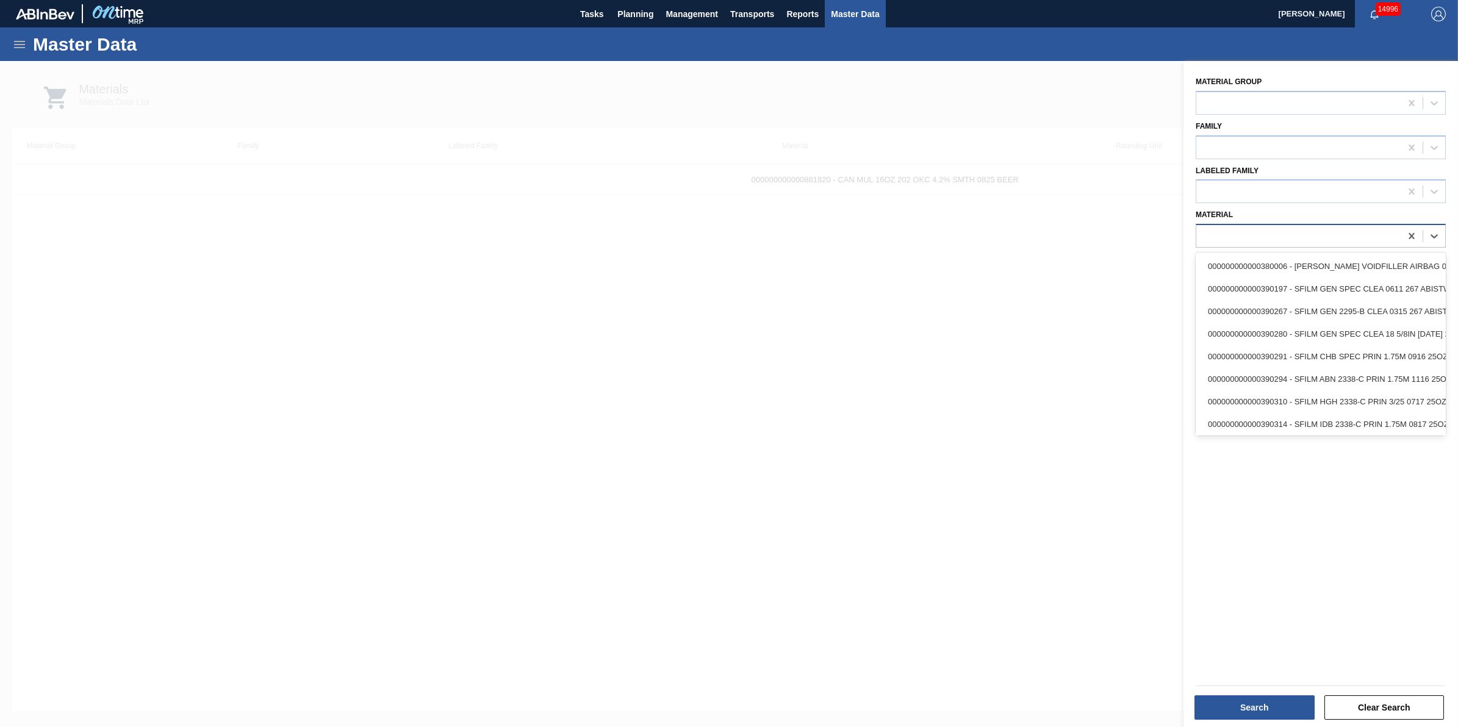
click at [1246, 229] on div at bounding box center [1298, 237] width 204 height 18
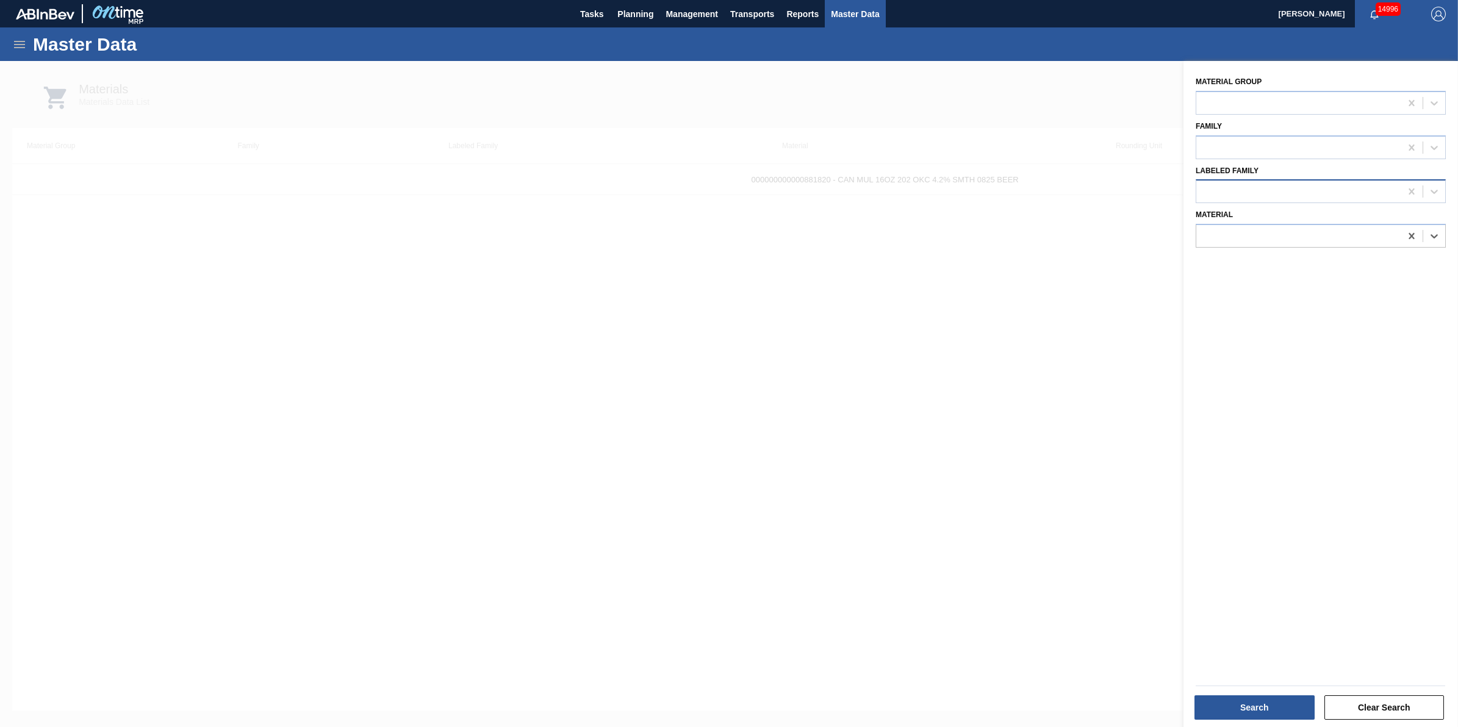
click at [1285, 195] on div at bounding box center [1298, 192] width 204 height 18
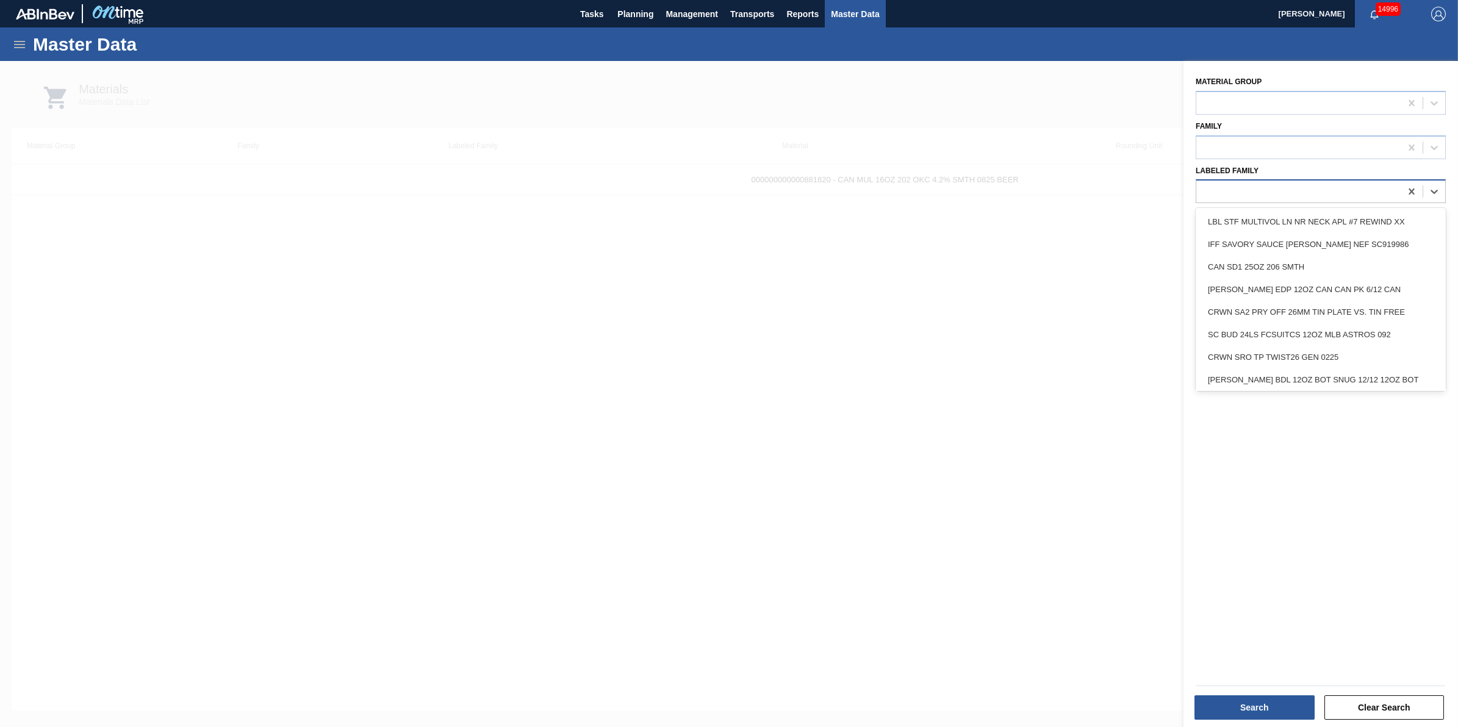
paste Family "CAN MUL 16OZ 202 OKC 4.2% SMTH 0825 BEER"
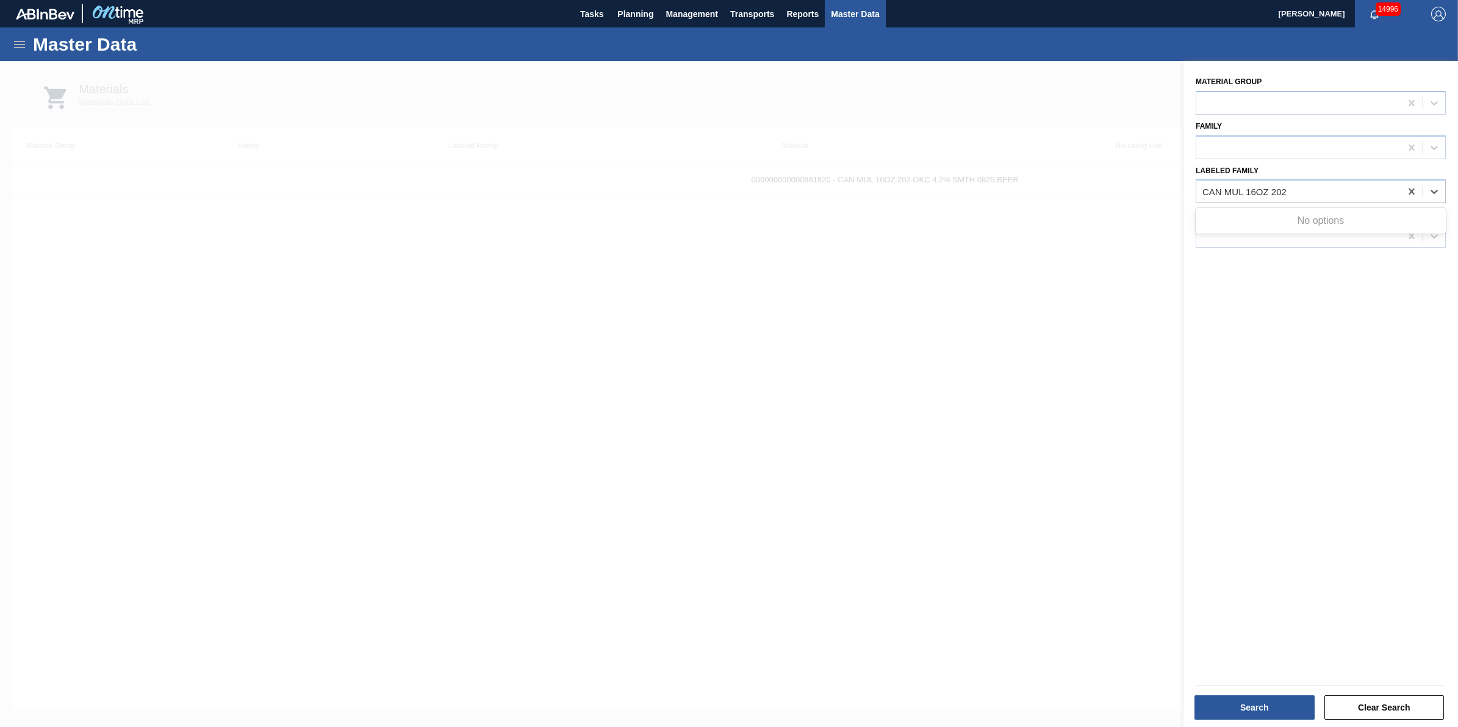
type Family "CAN MUL 16OZ 202"
click at [644, 13] on span "Planning" at bounding box center [635, 14] width 36 height 15
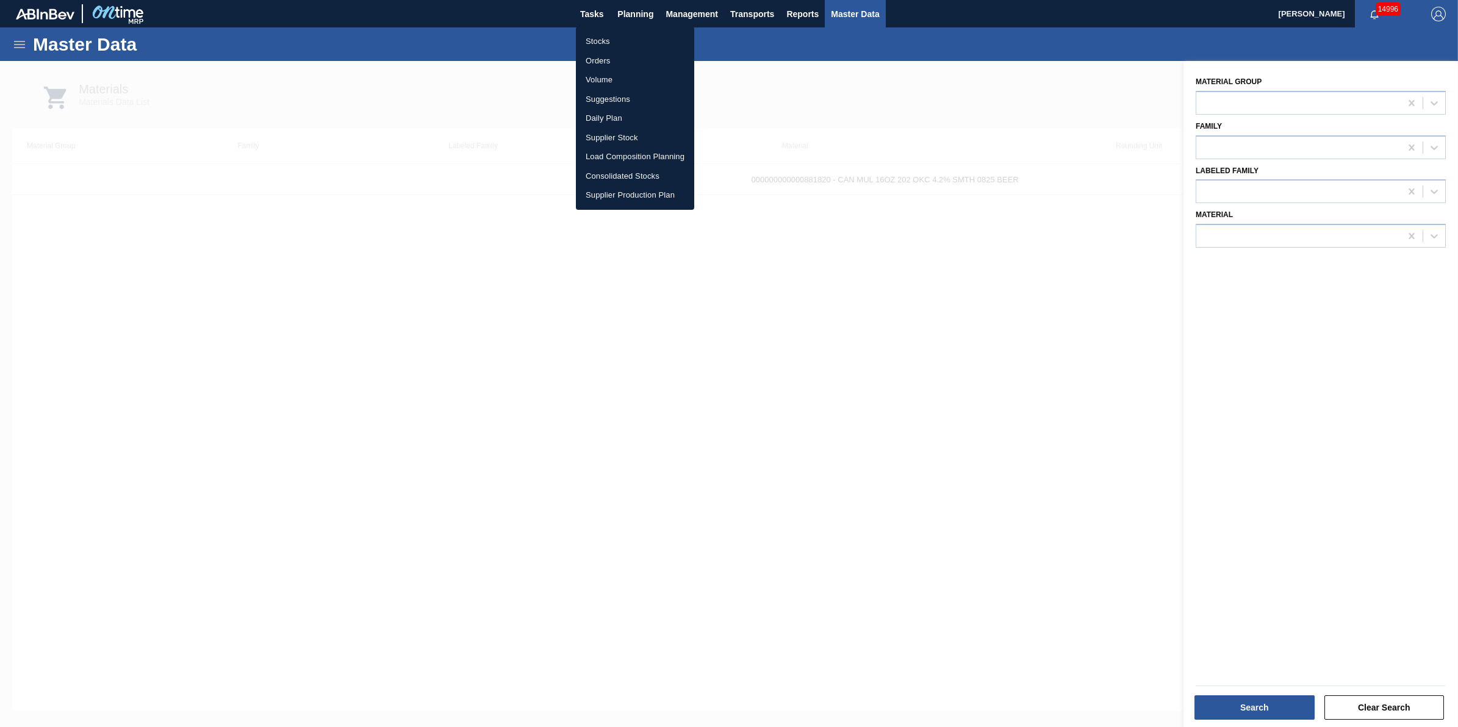
click at [647, 28] on ul "Stocks Orders Volume Suggestions Daily Plan Supplier Stock Load Composition Pla…" at bounding box center [635, 118] width 118 height 183
click at [647, 37] on li "Stocks" at bounding box center [635, 42] width 118 height 20
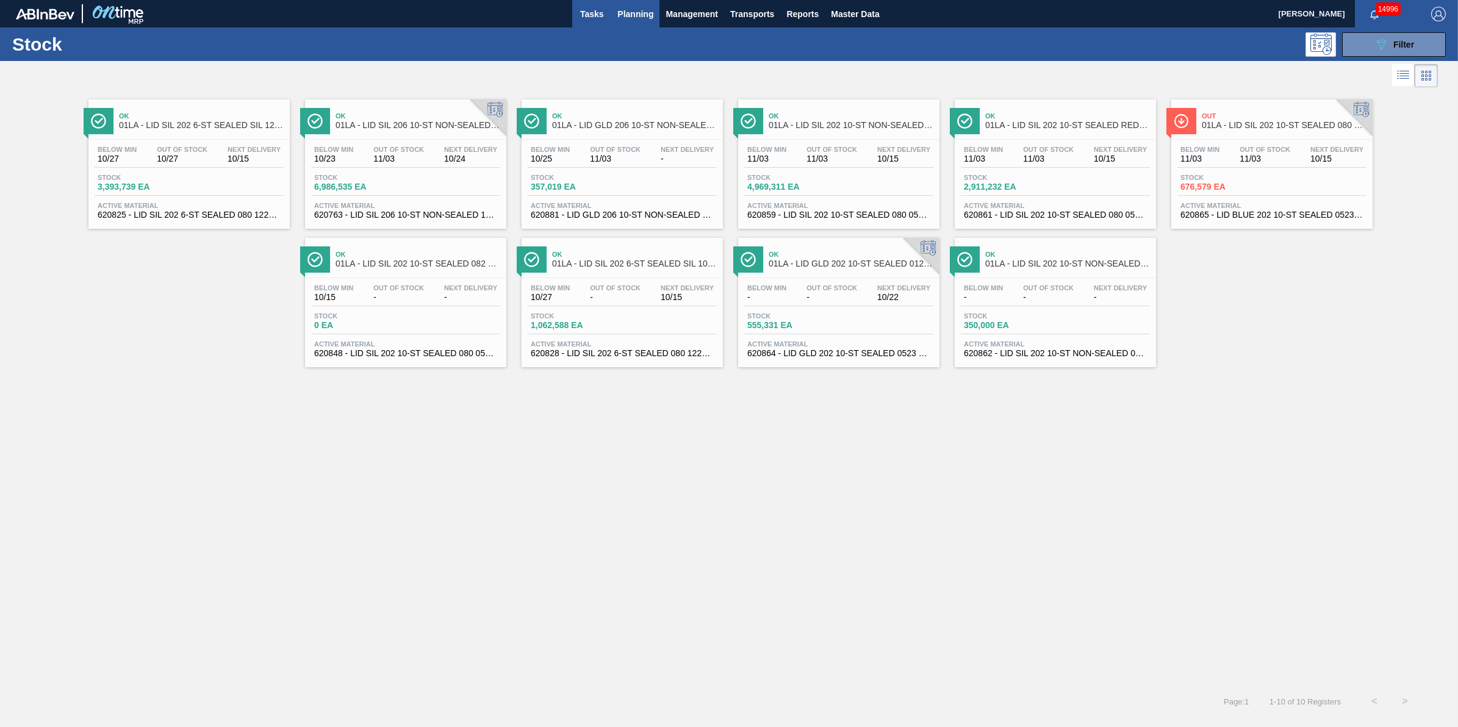
click at [578, 13] on span "Tasks" at bounding box center [591, 14] width 27 height 15
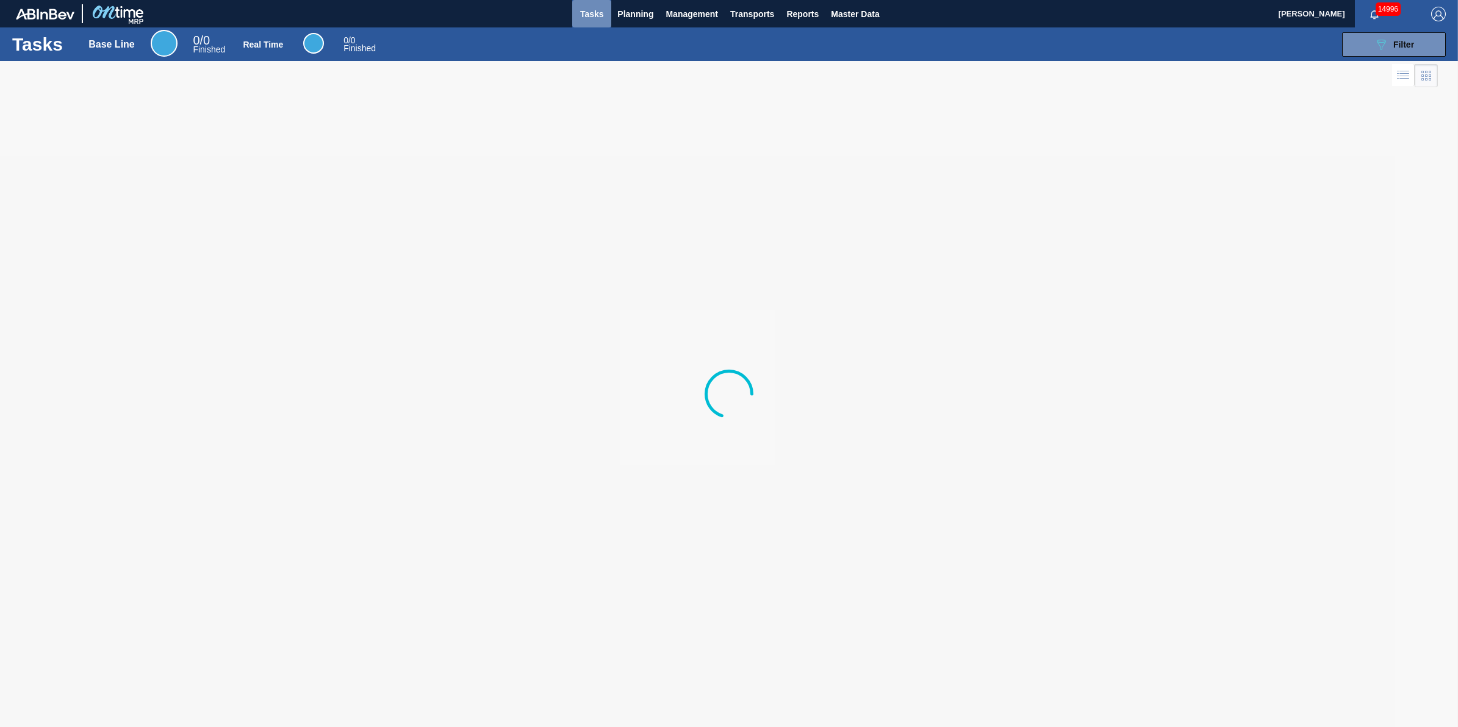
click at [608, 22] on button "Tasks" at bounding box center [591, 13] width 39 height 27
click at [619, 22] on button "Planning" at bounding box center [635, 13] width 48 height 27
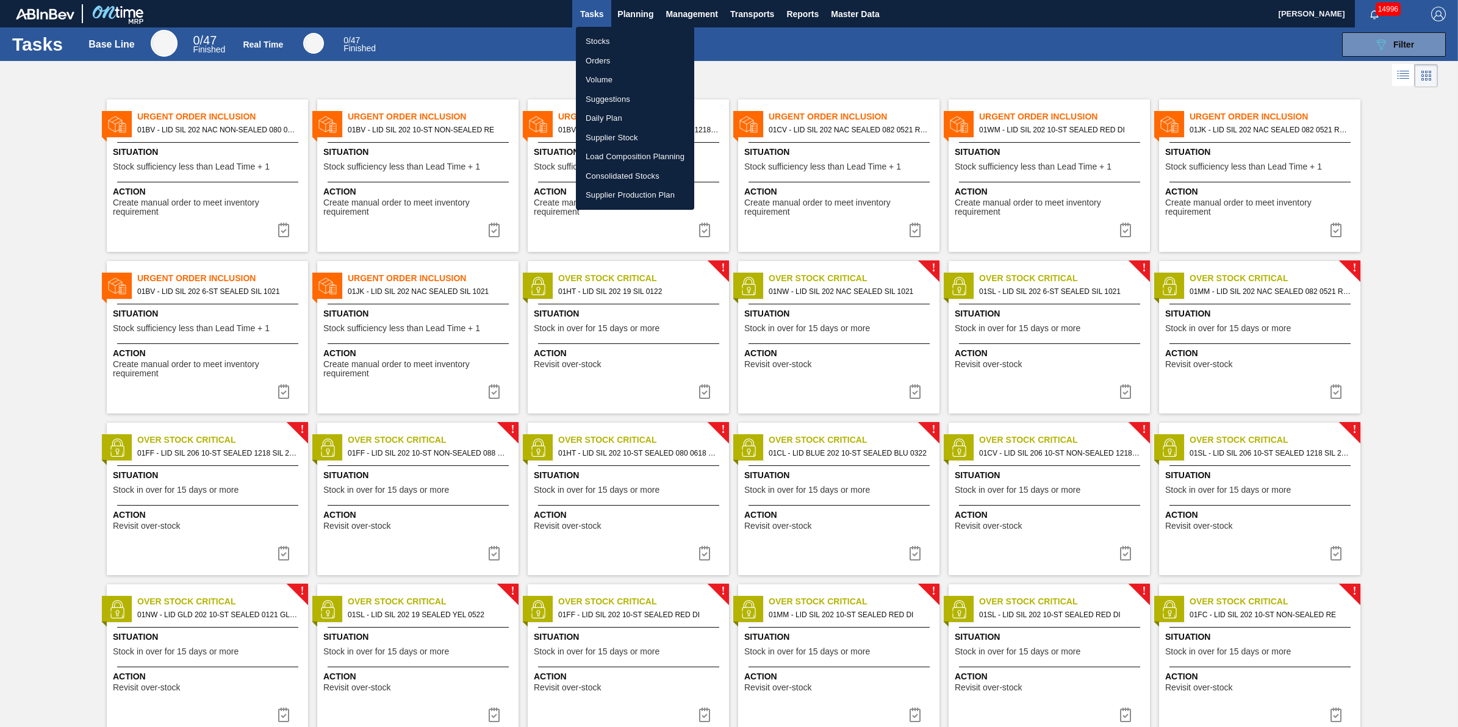
click at [499, 64] on div at bounding box center [729, 363] width 1458 height 727
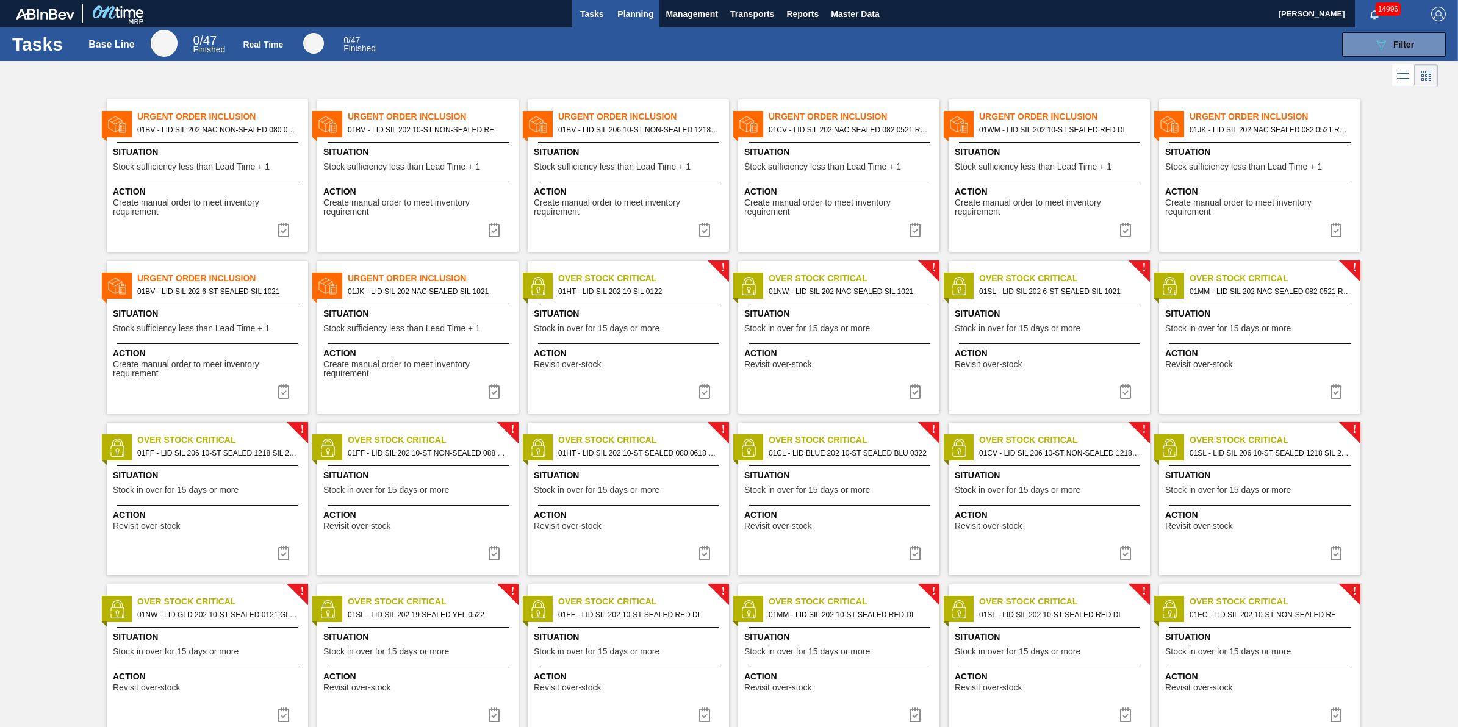
click at [647, 5] on button "Planning" at bounding box center [635, 13] width 48 height 27
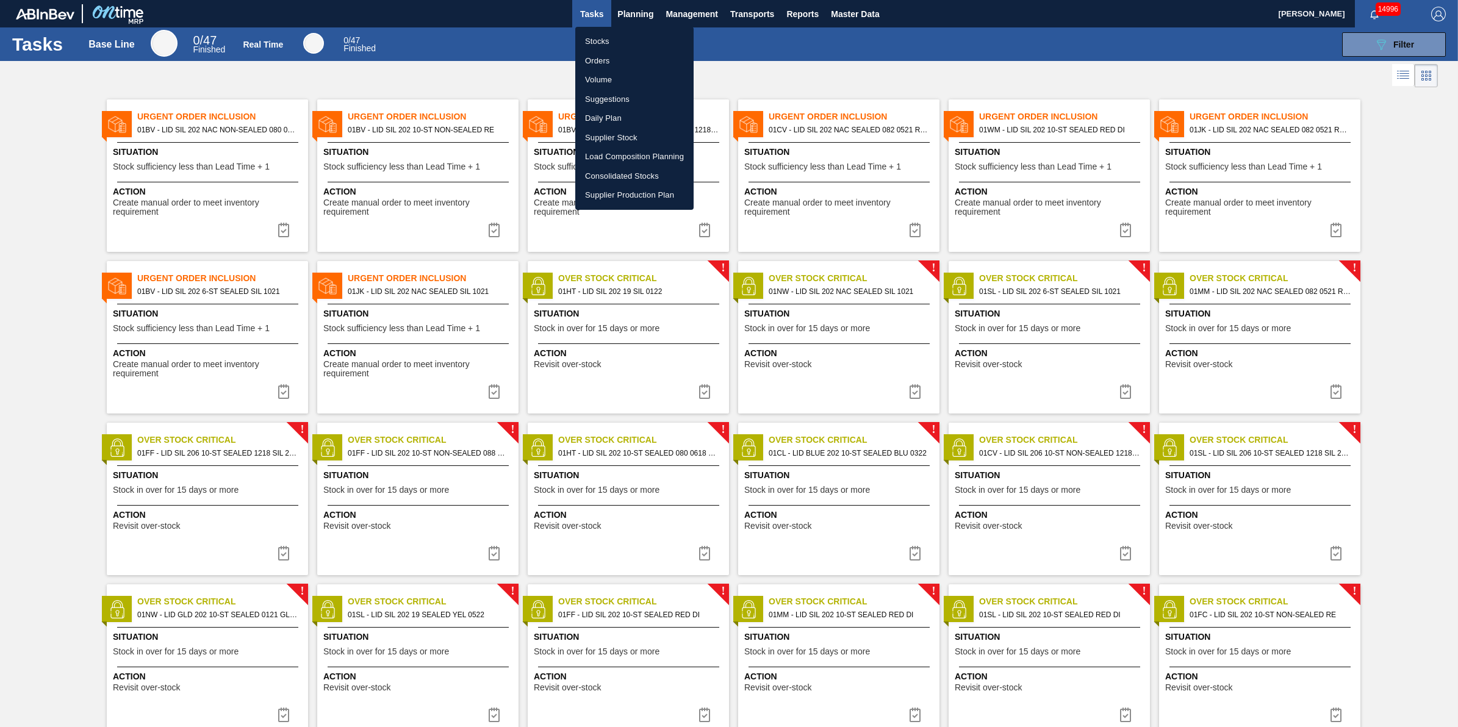
click at [642, 44] on li "Stocks" at bounding box center [634, 42] width 118 height 20
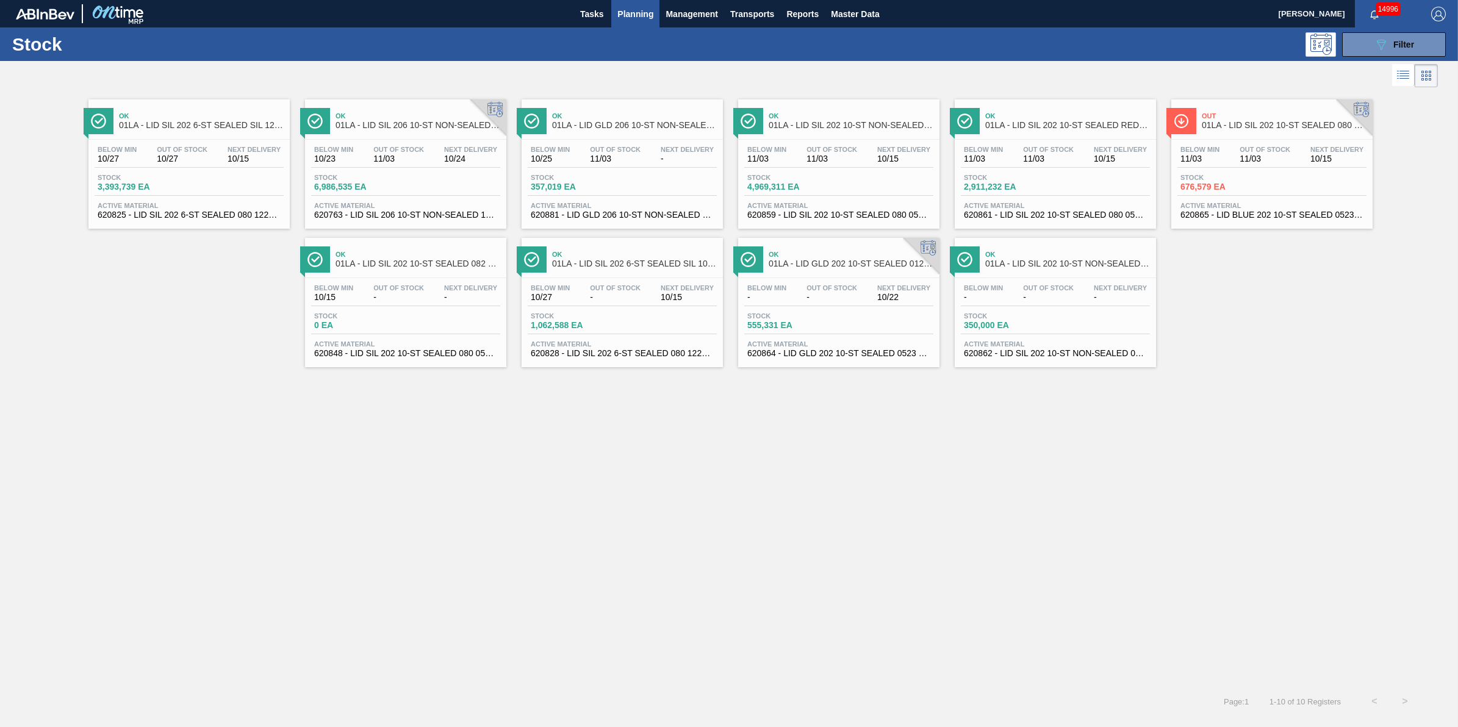
drag, startPoint x: 767, startPoint y: 472, endPoint x: 778, endPoint y: 461, distance: 15.1
click at [767, 472] on div "Ok 01LA - LID SIL 202 6-ST SEALED SIL 1222 Below Min 10/27 Out Of Stock 10/27 N…" at bounding box center [729, 388] width 1458 height 596
click at [592, 17] on span "Tasks" at bounding box center [591, 14] width 27 height 15
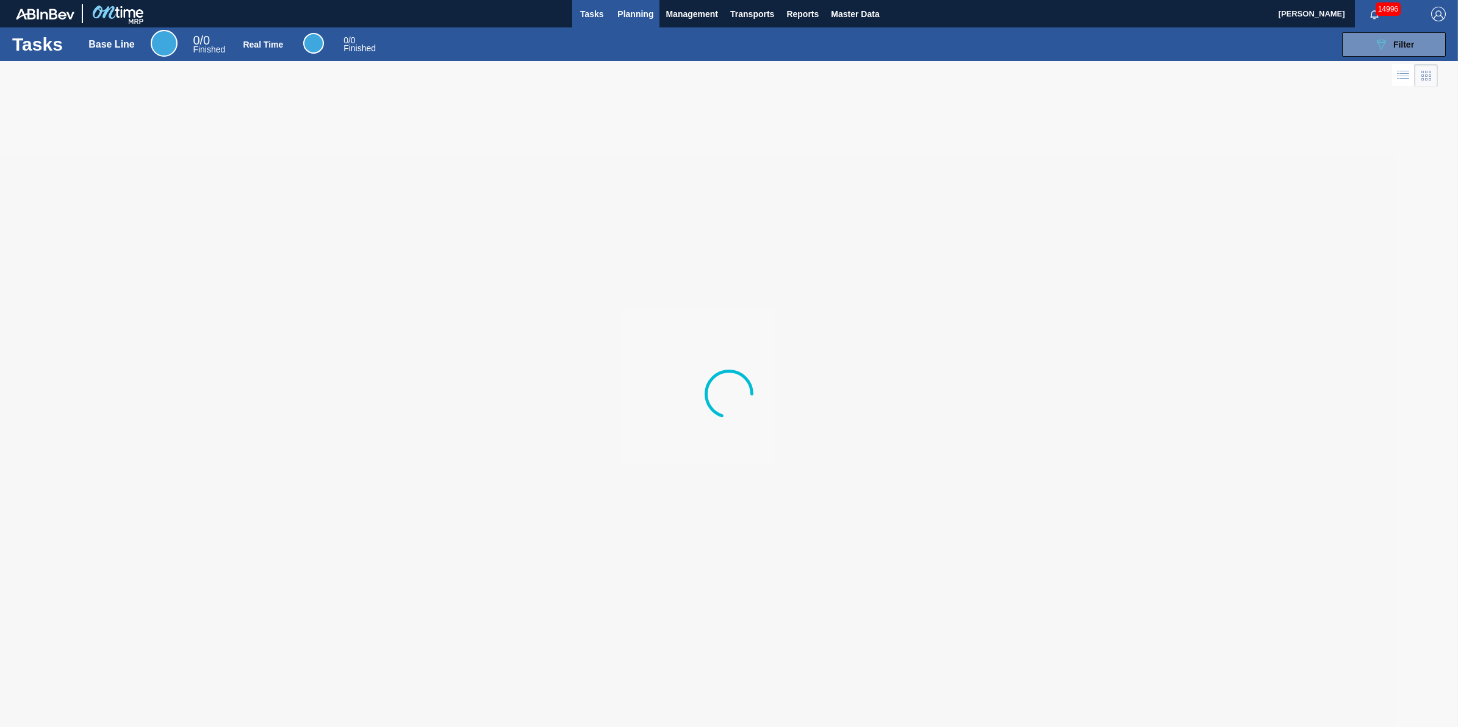
click at [620, 15] on span "Planning" at bounding box center [635, 14] width 36 height 15
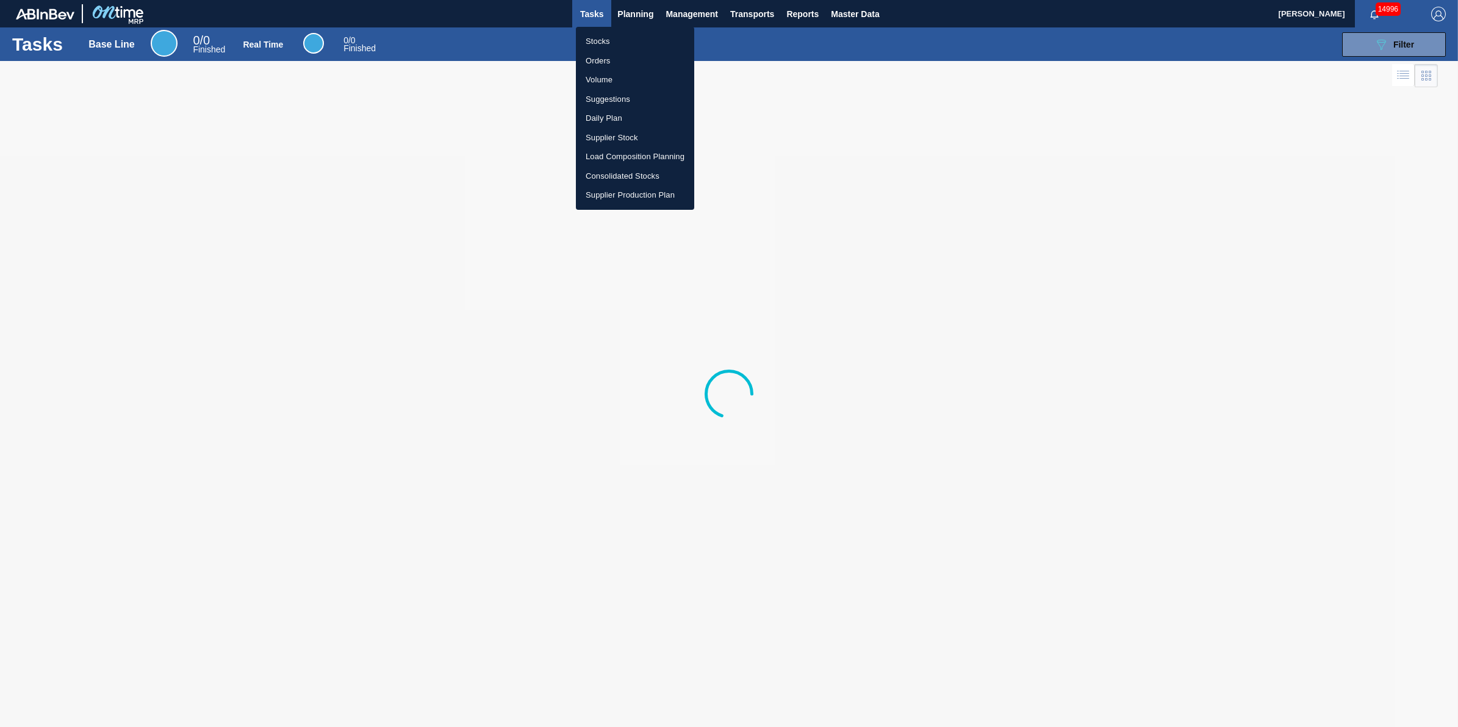
click at [611, 35] on li "Stocks" at bounding box center [635, 42] width 118 height 20
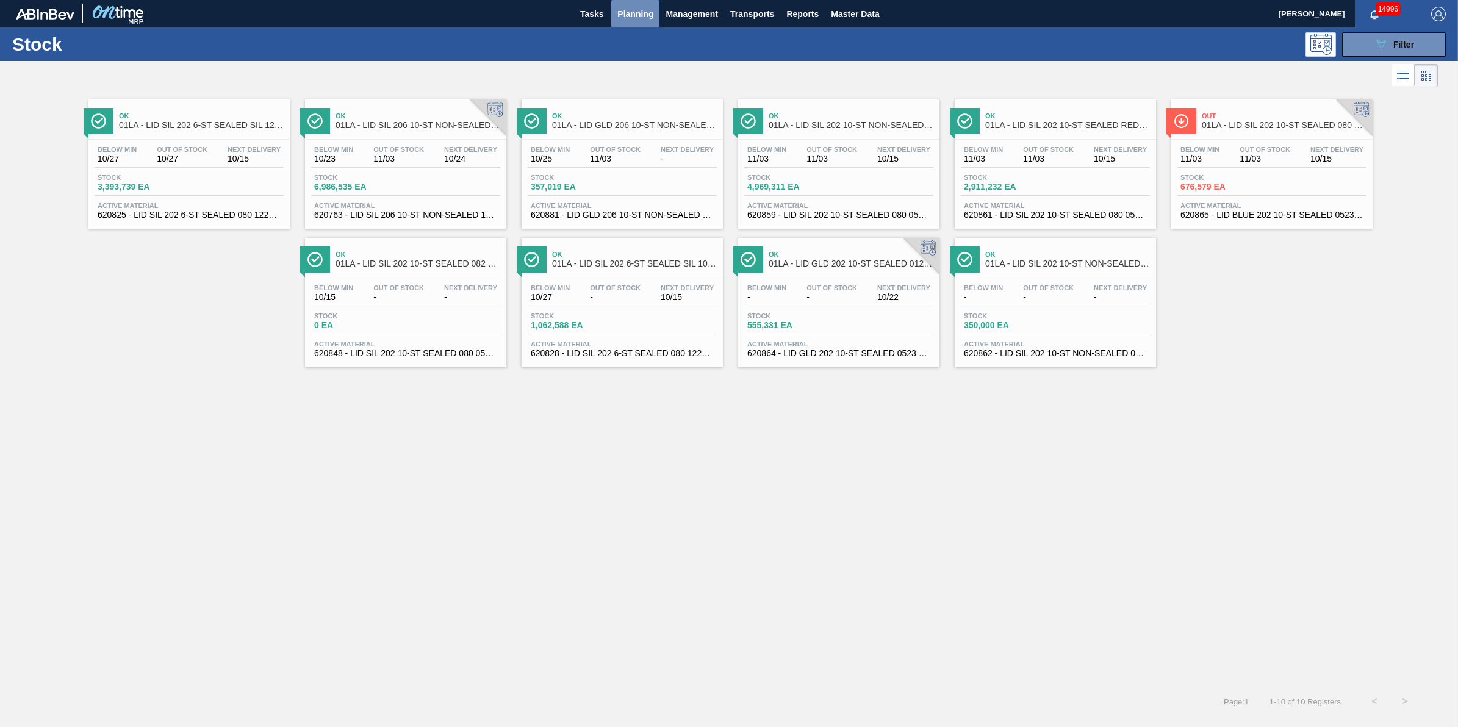
drag, startPoint x: 627, startPoint y: 19, endPoint x: 626, endPoint y: 31, distance: 11.6
click at [627, 20] on span "Planning" at bounding box center [635, 14] width 36 height 15
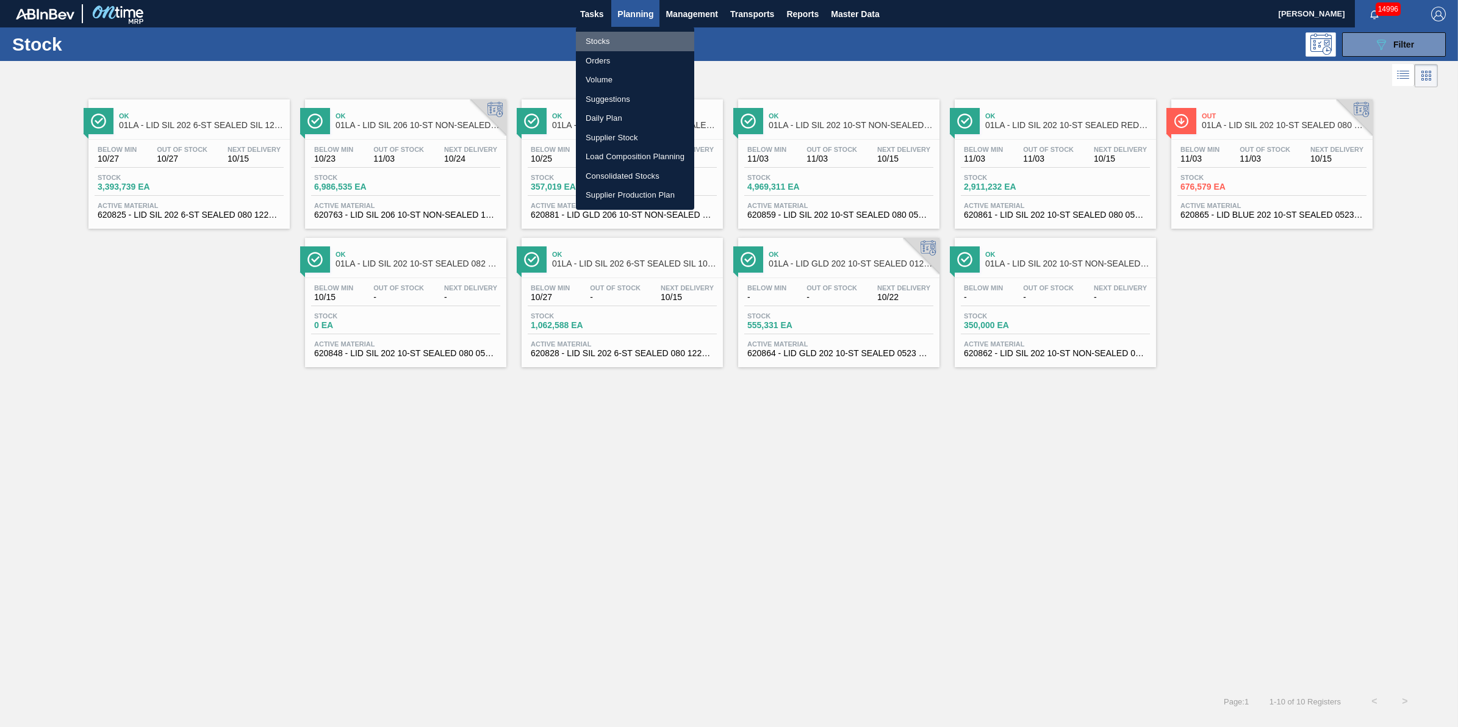
click at [625, 37] on li "Stocks" at bounding box center [635, 42] width 118 height 20
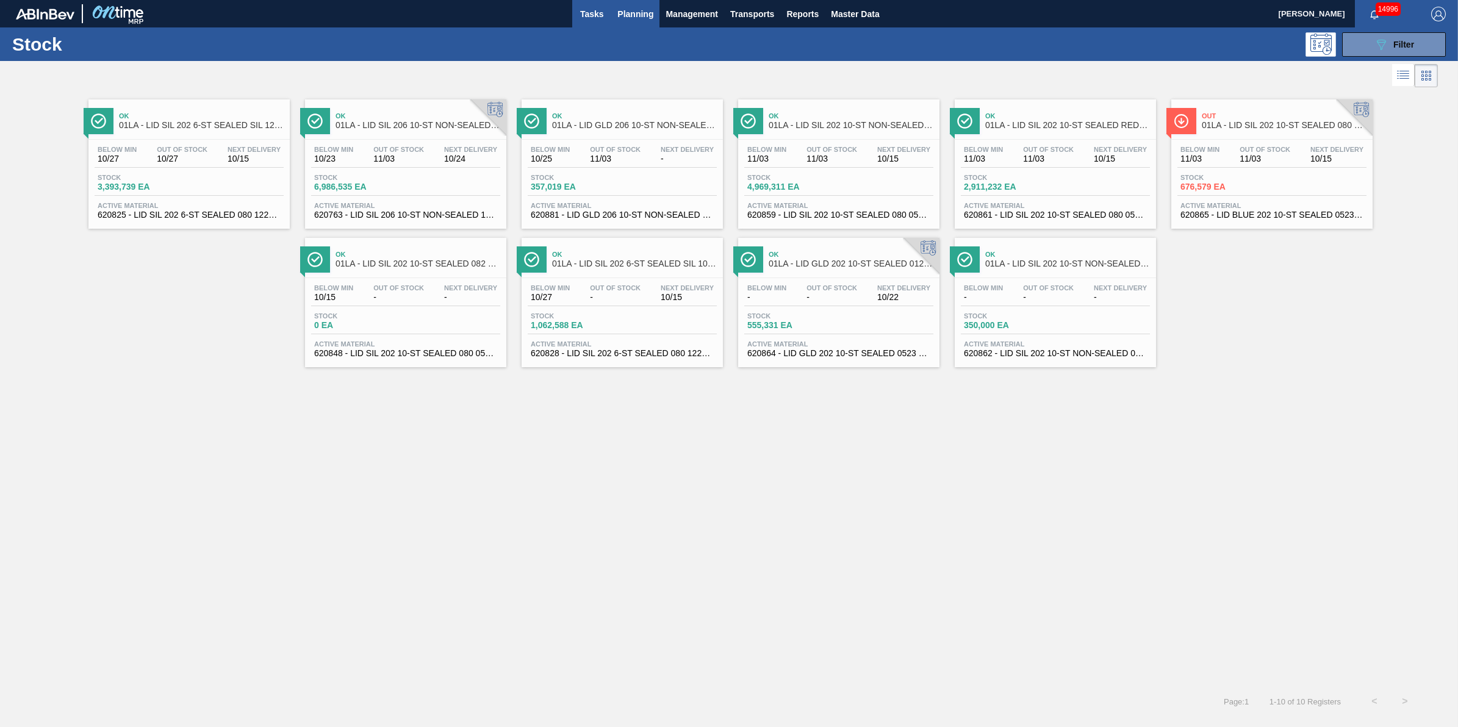
click at [593, 14] on span "Tasks" at bounding box center [591, 14] width 27 height 15
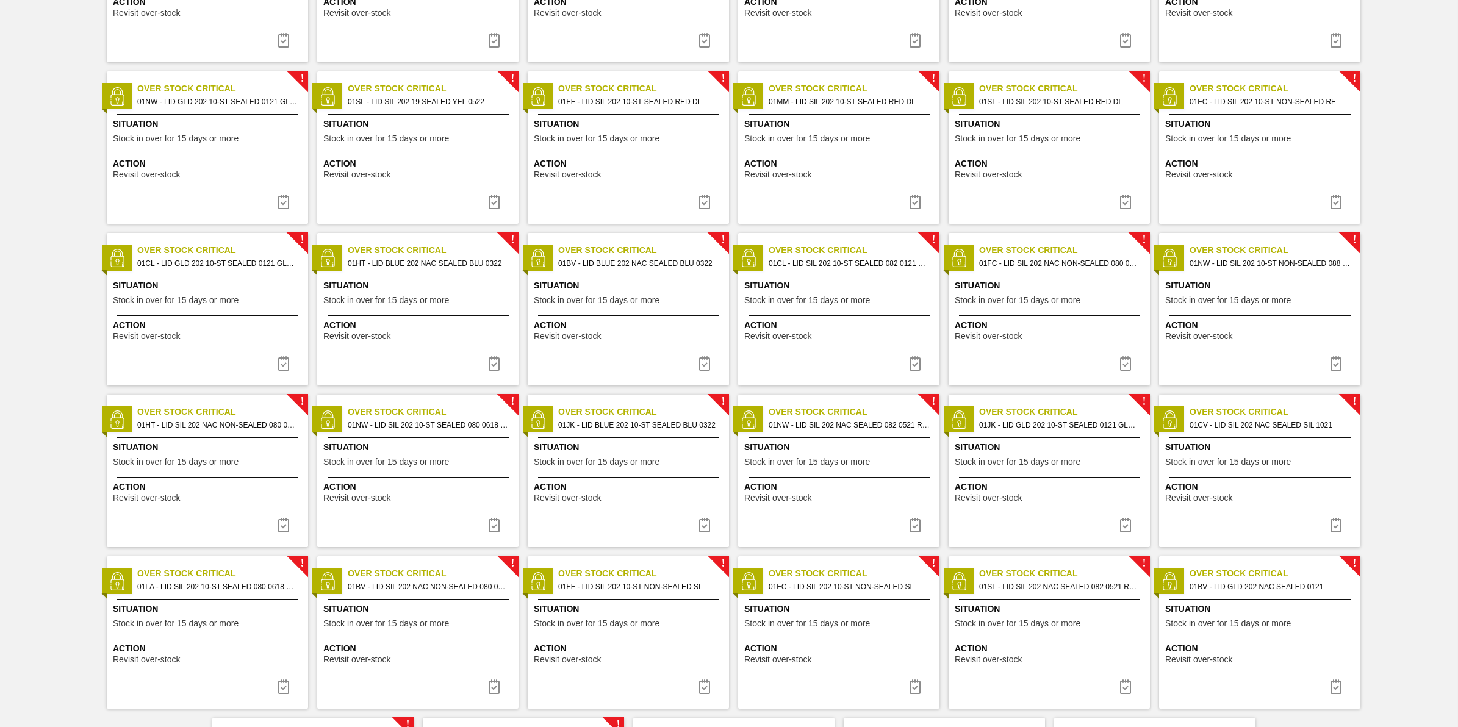
scroll to position [687, 0]
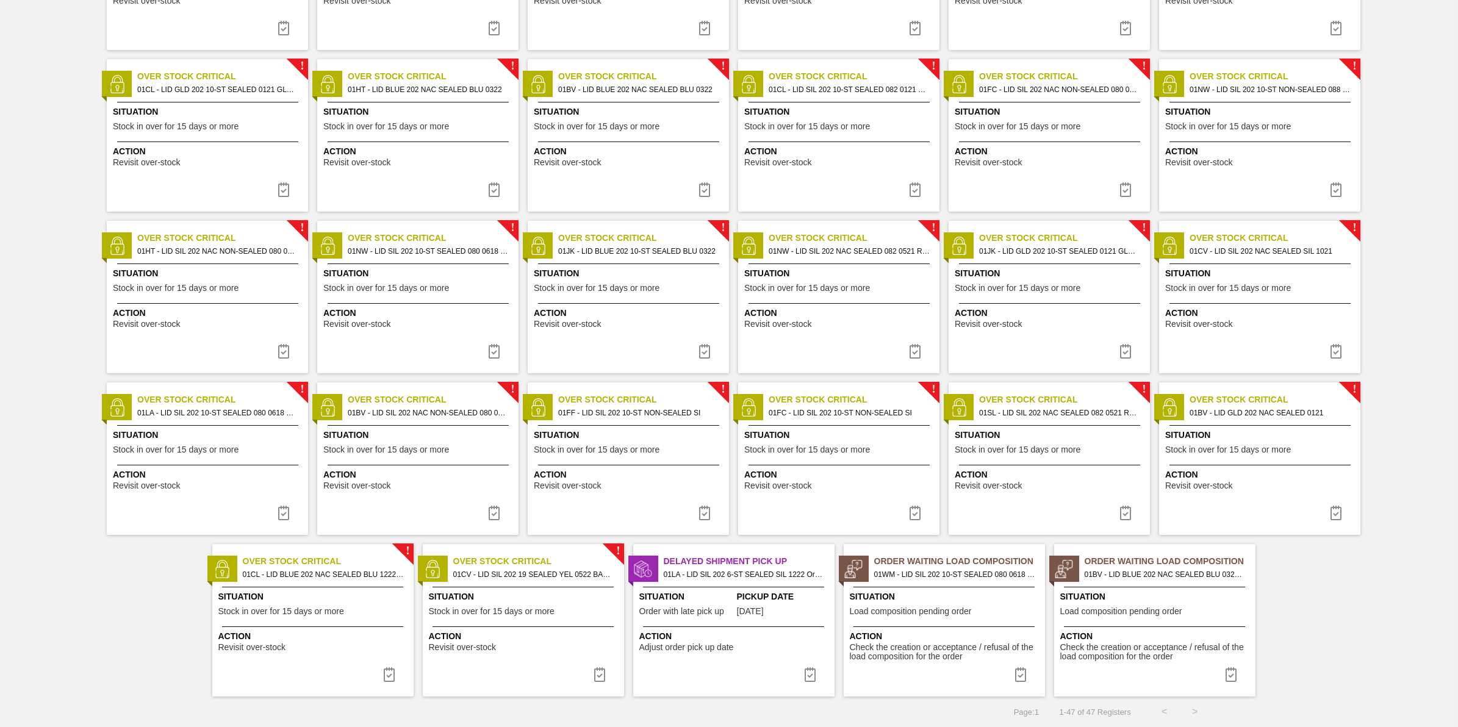
click at [777, 654] on div "Delayed Shipment Pick Up 01LA - LID SIL 202 6-ST SEALED SIL 1222 Order - 794812…" at bounding box center [733, 620] width 201 height 153
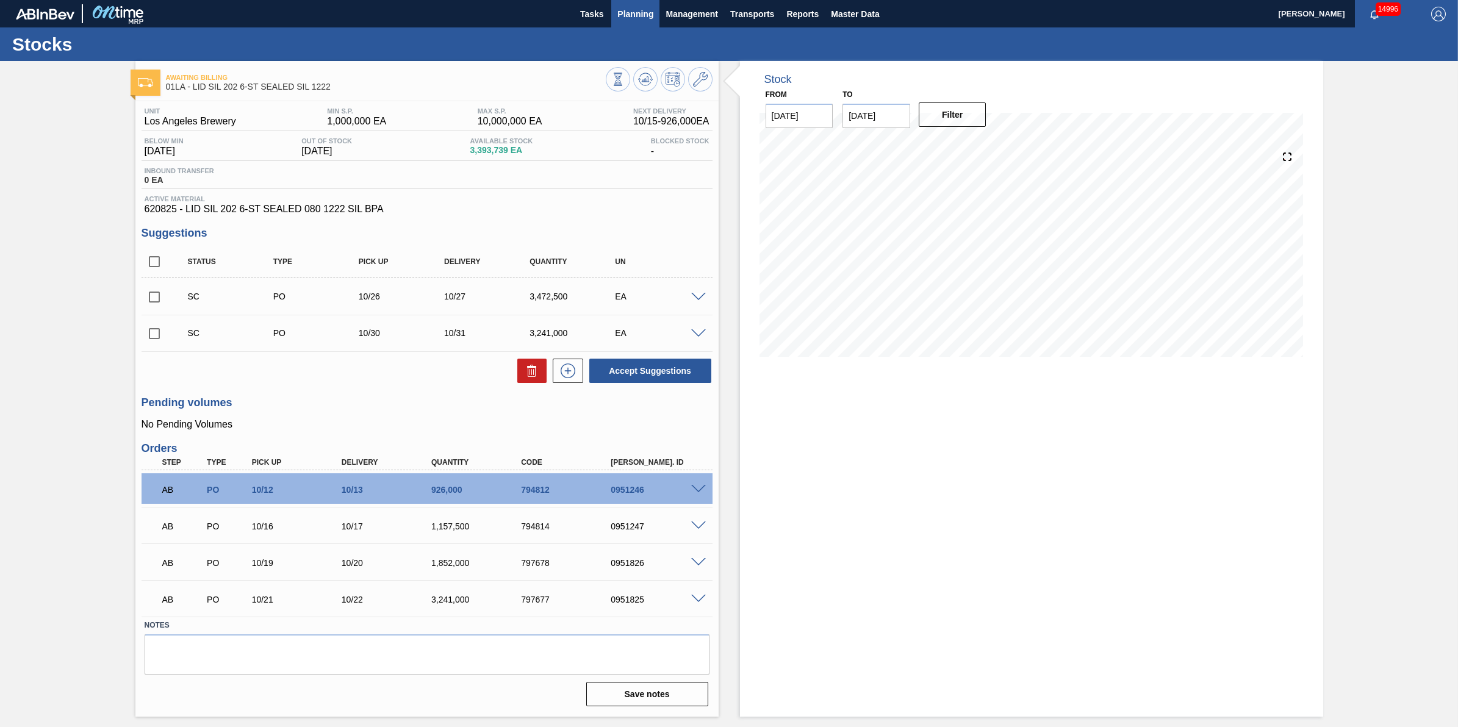
click at [614, 1] on button "Planning" at bounding box center [635, 13] width 48 height 27
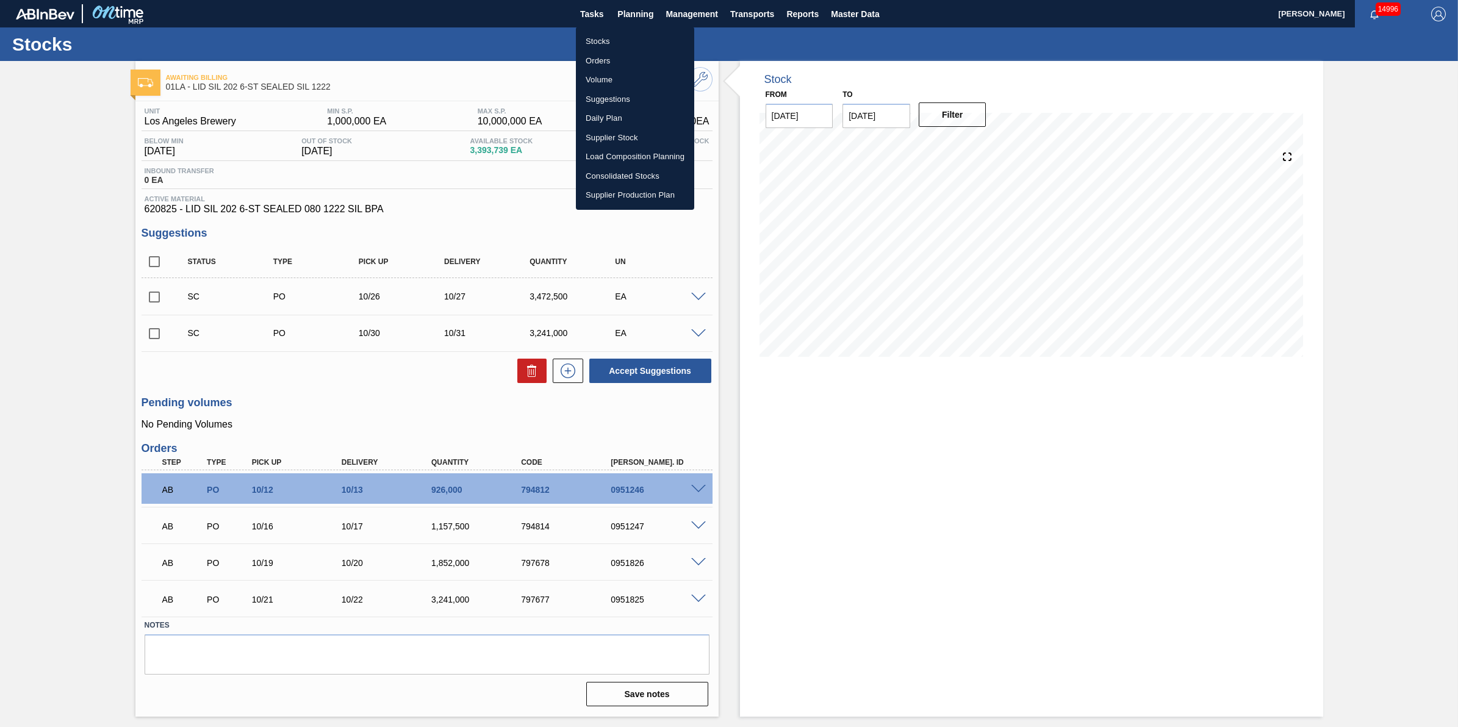
click at [601, 27] on ul "Stocks Orders Volume Suggestions Daily Plan Supplier Stock Load Composition Pla…" at bounding box center [635, 118] width 118 height 183
click at [602, 37] on li "Stocks" at bounding box center [635, 42] width 118 height 20
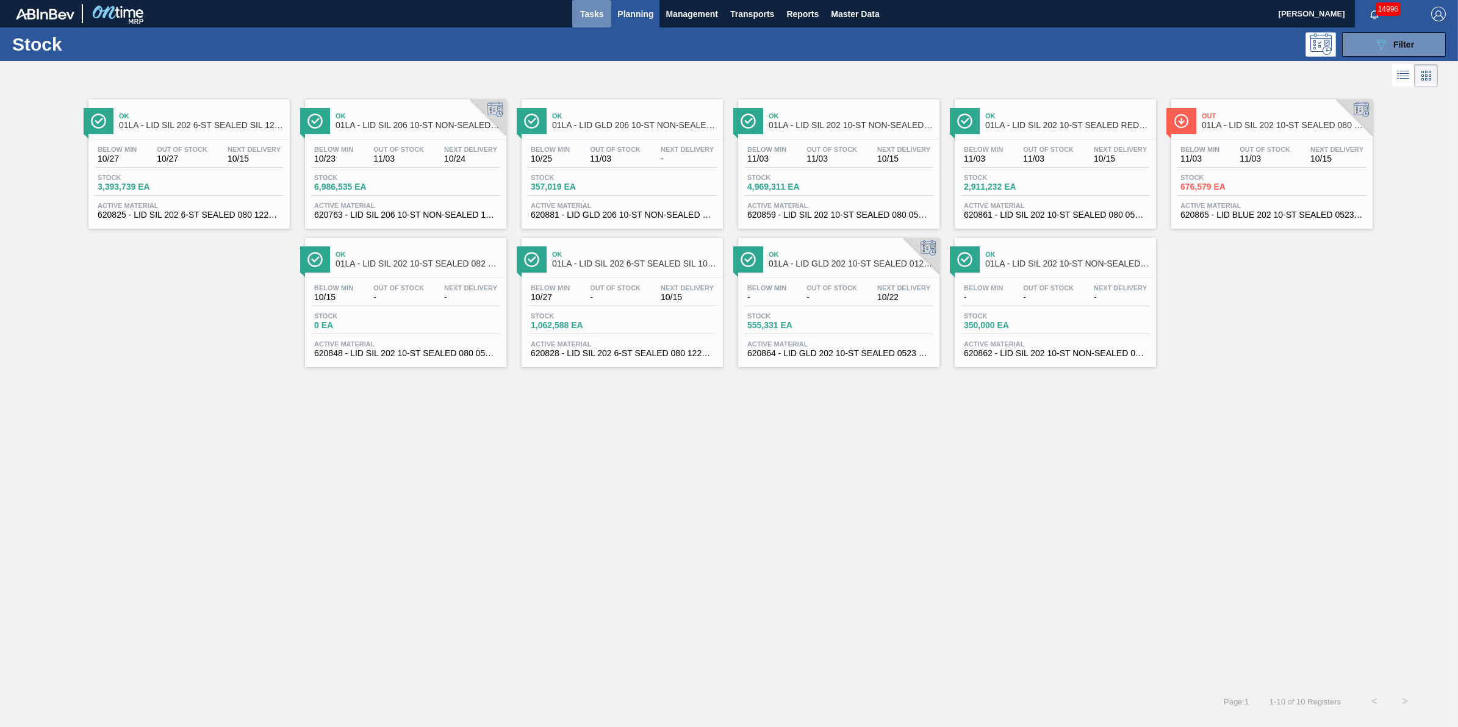
click at [584, 23] on button "Tasks" at bounding box center [591, 13] width 39 height 27
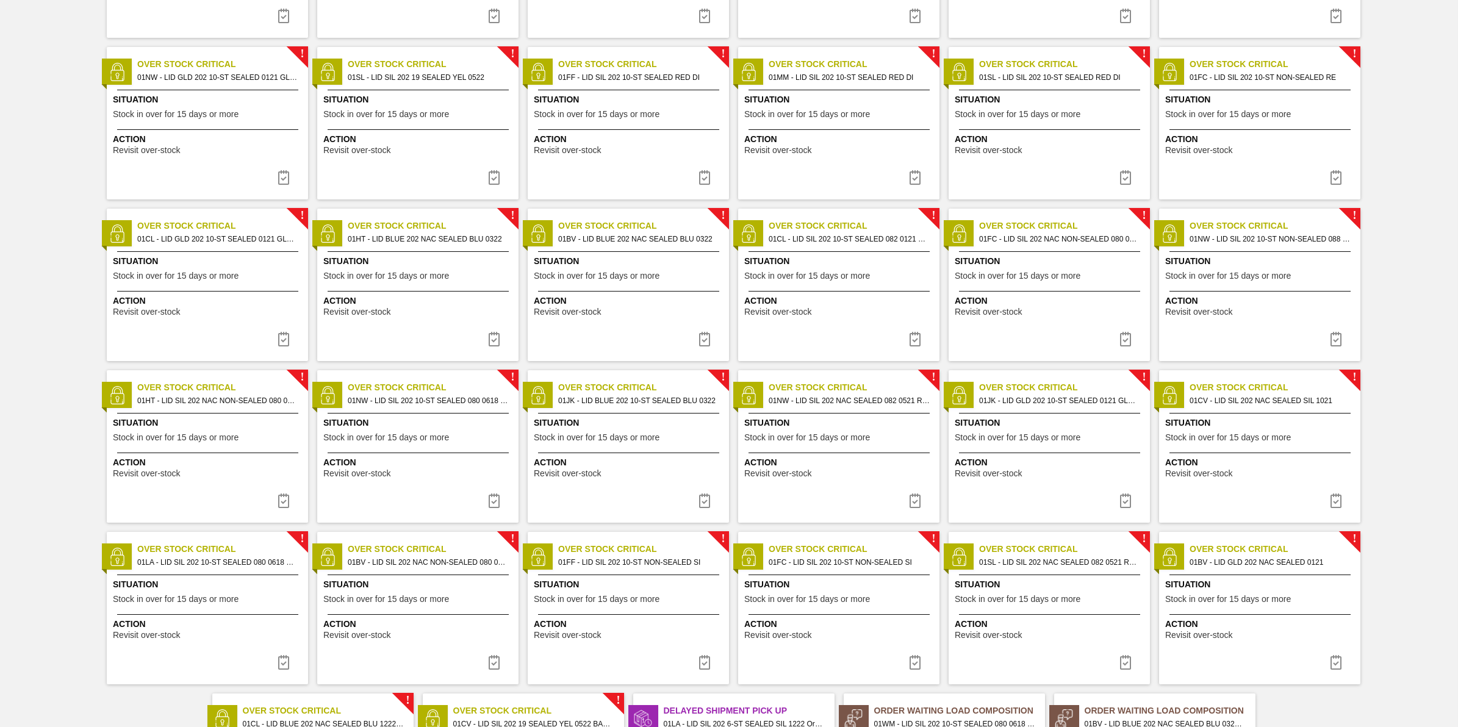
scroll to position [687, 0]
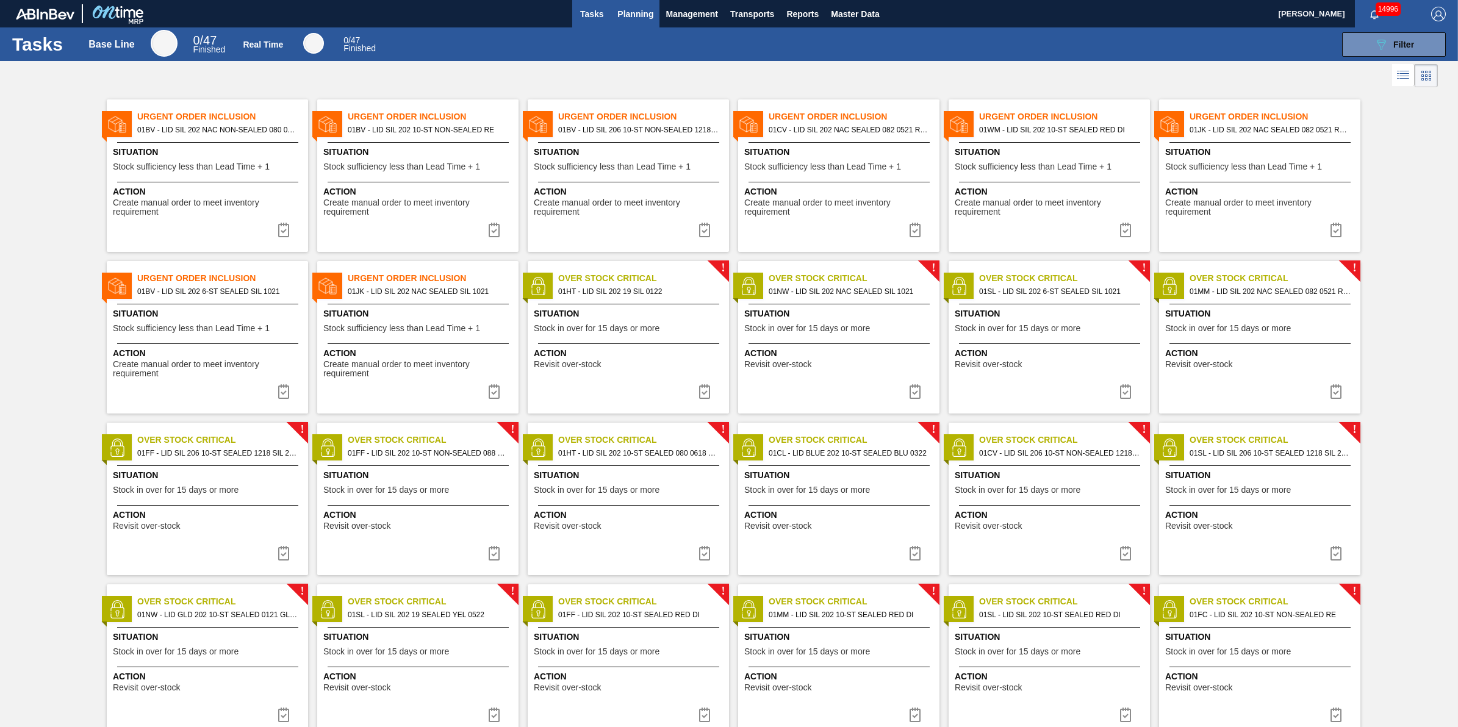
click at [625, 20] on span "Planning" at bounding box center [635, 14] width 36 height 15
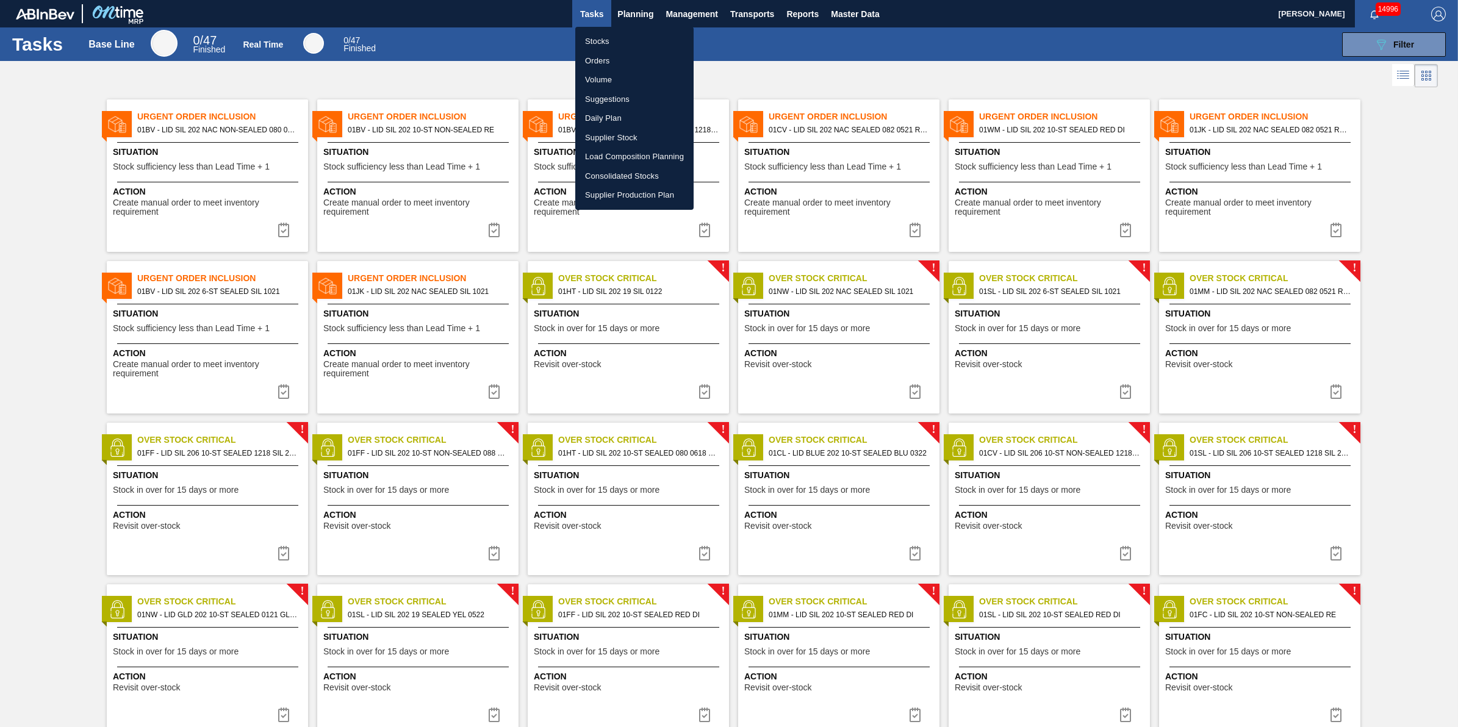
click at [628, 35] on li "Stocks" at bounding box center [634, 42] width 118 height 20
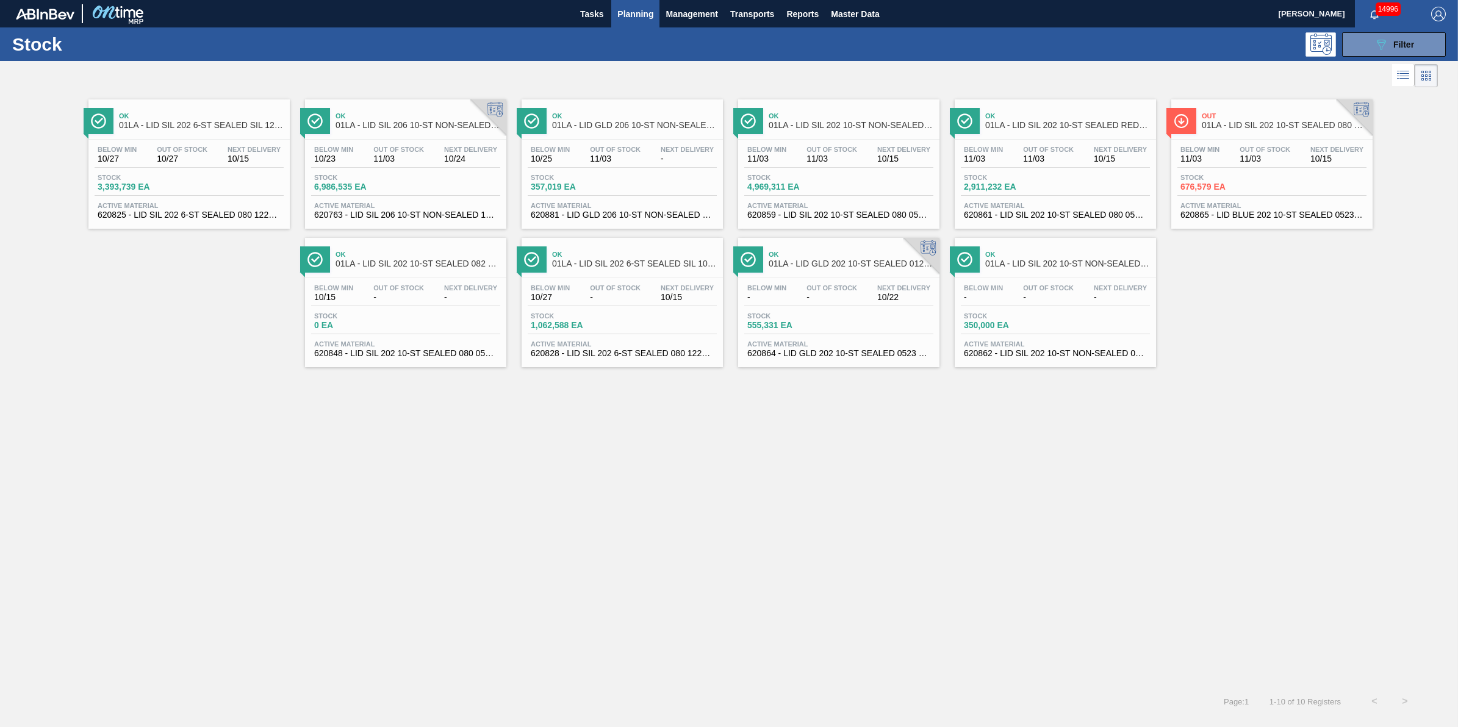
click at [629, 18] on span "Planning" at bounding box center [635, 14] width 36 height 15
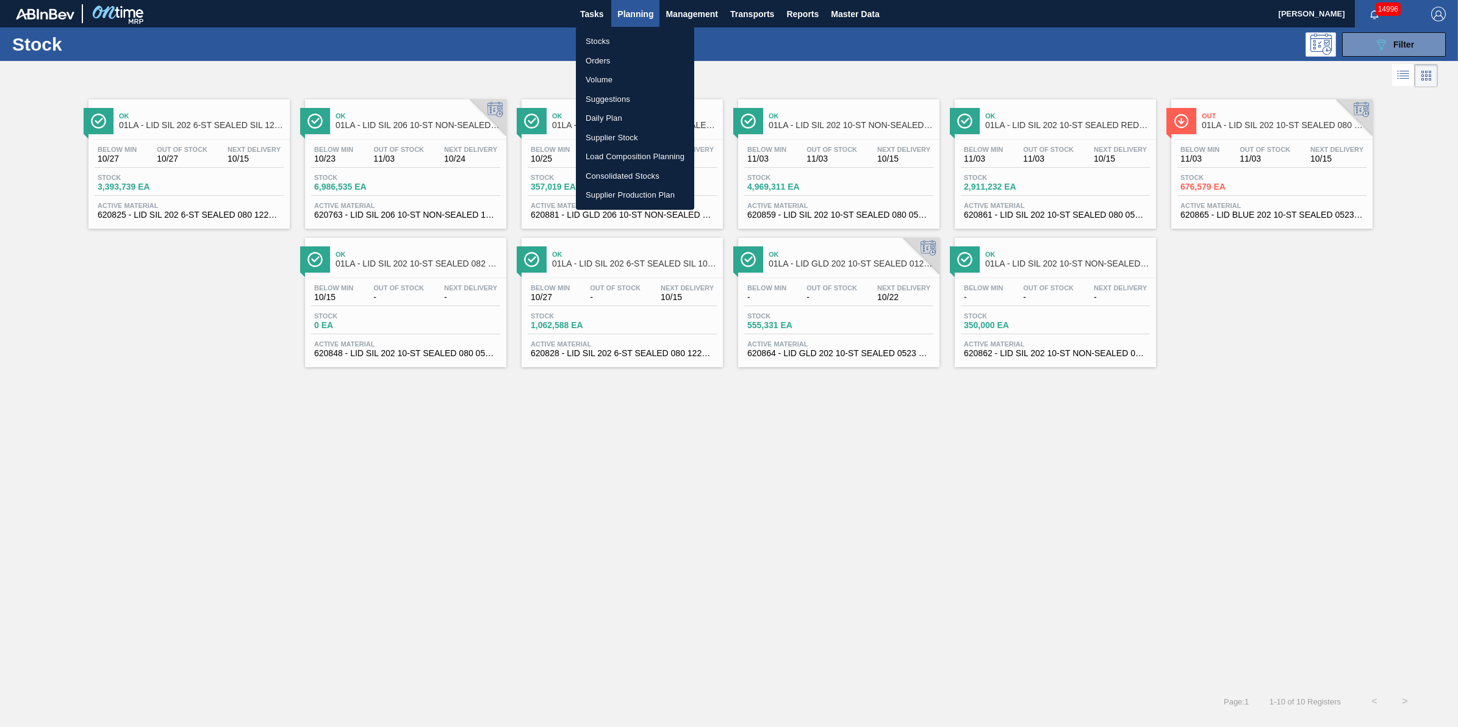
click at [1411, 56] on div at bounding box center [729, 363] width 1458 height 727
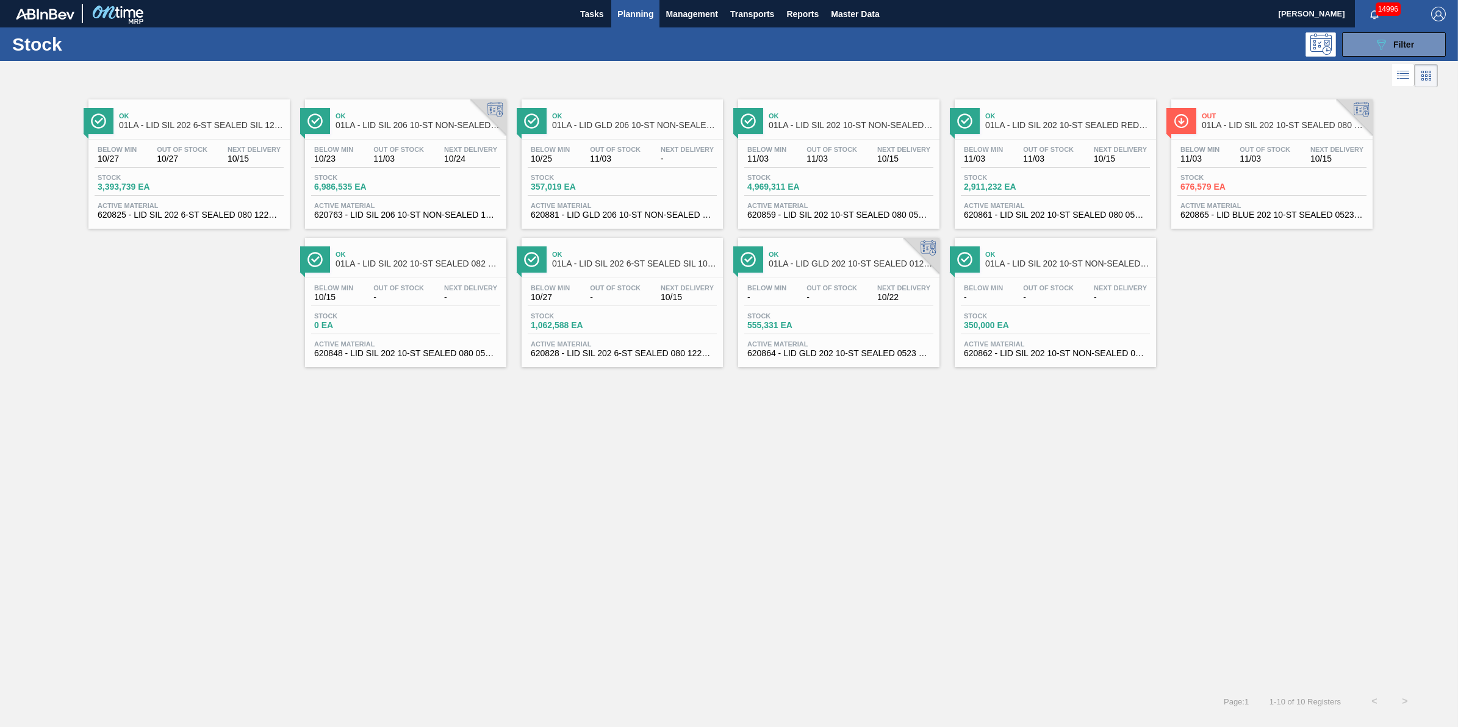
click at [1409, 55] on div "Stocks Orders Volume Suggestions Daily Plan Supplier Stock Load Composition Pla…" at bounding box center [729, 363] width 1458 height 727
click at [1397, 48] on span "Filter" at bounding box center [1403, 45] width 21 height 10
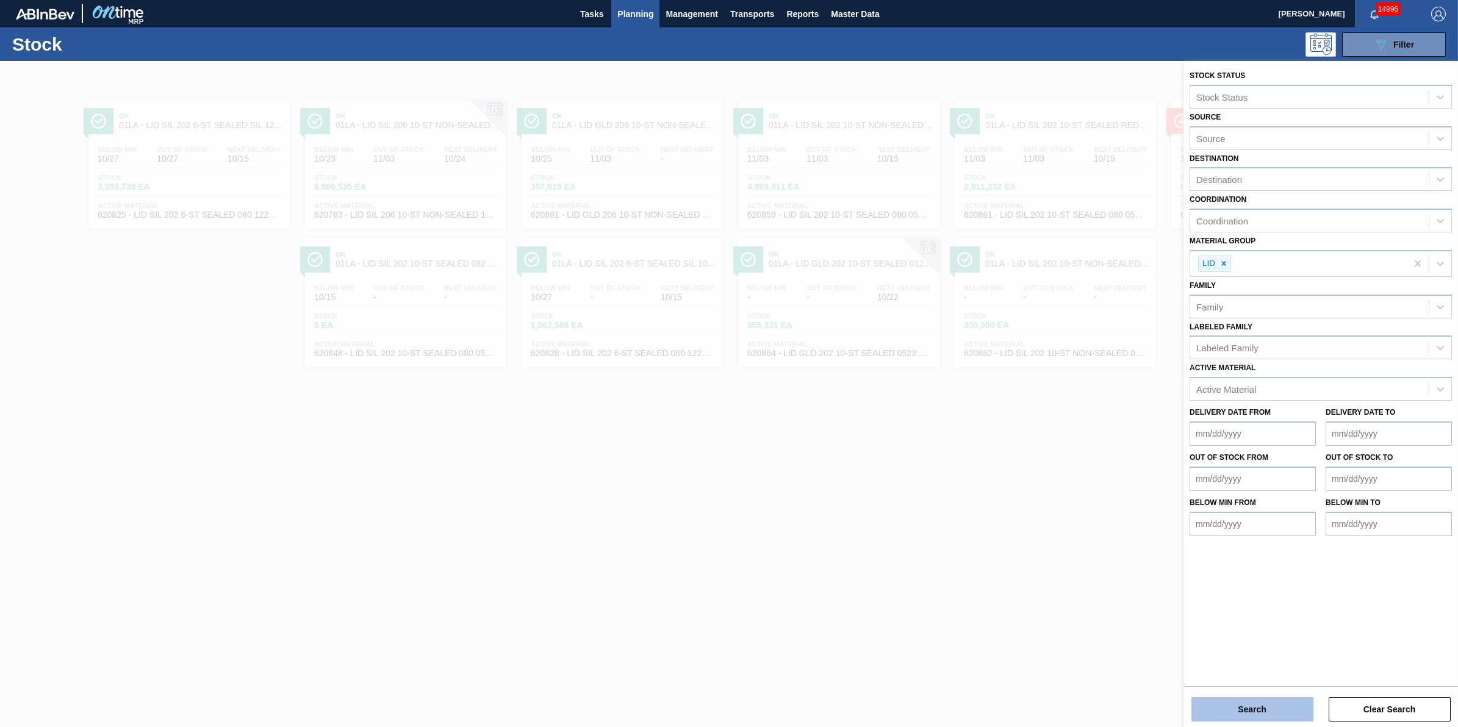
click at [1197, 713] on button "Search" at bounding box center [1253, 709] width 122 height 24
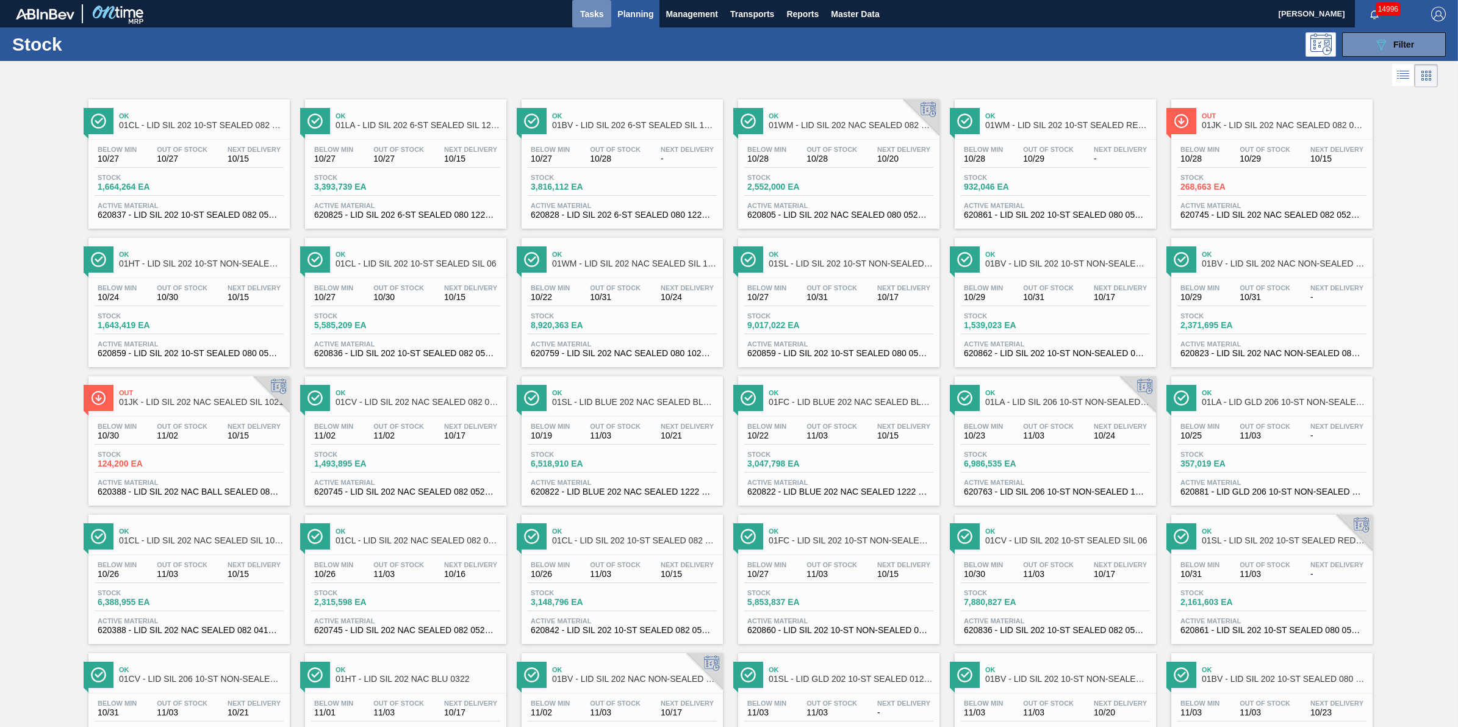
click at [606, 20] on button "Tasks" at bounding box center [591, 13] width 39 height 27
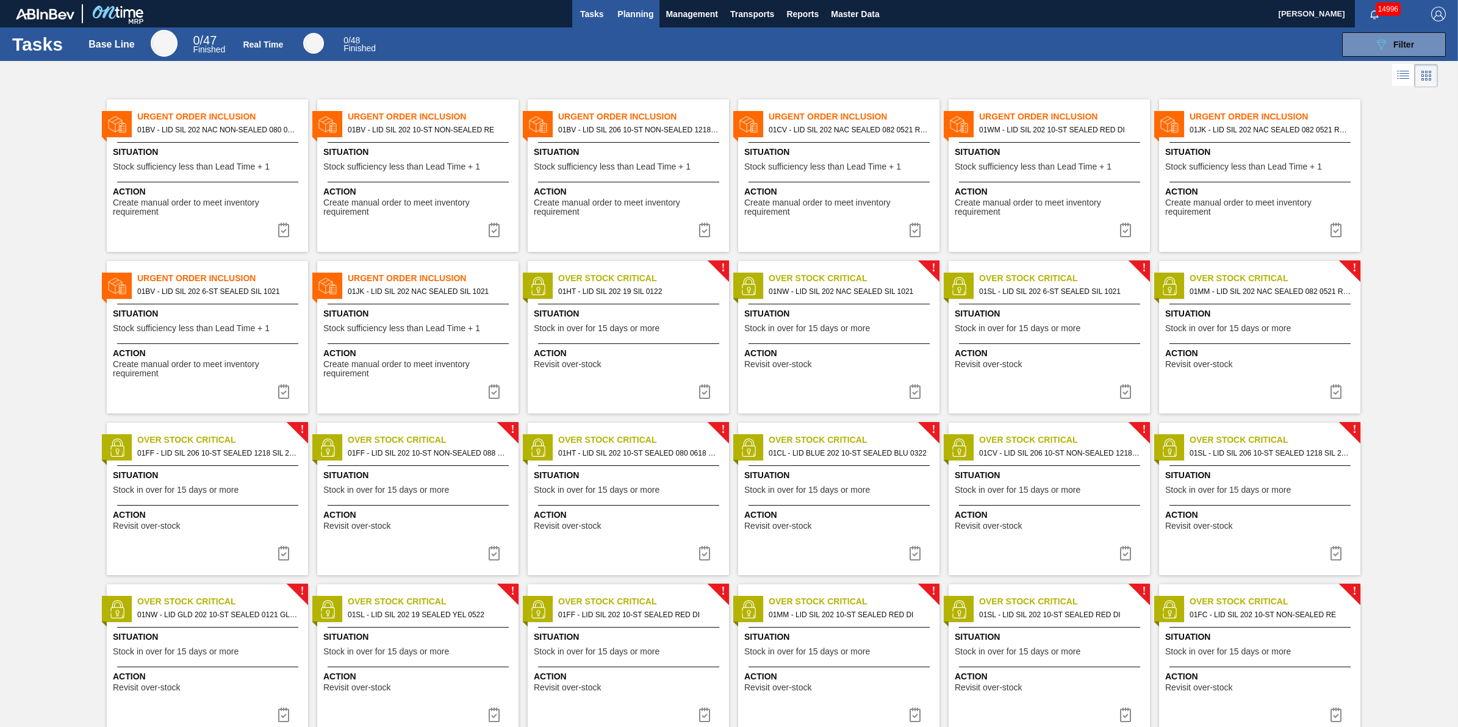
click at [642, 14] on span "Planning" at bounding box center [635, 14] width 36 height 15
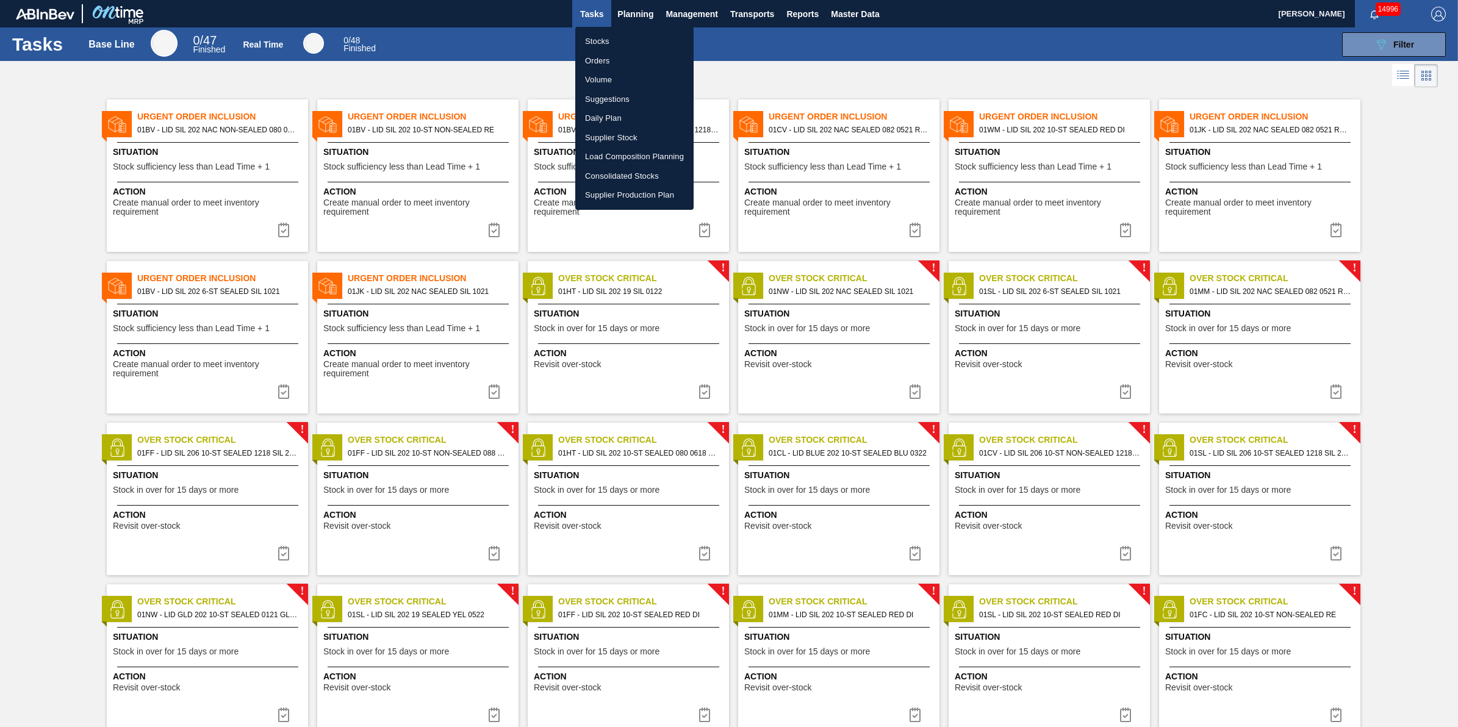
click at [638, 40] on li "Stocks" at bounding box center [634, 42] width 118 height 20
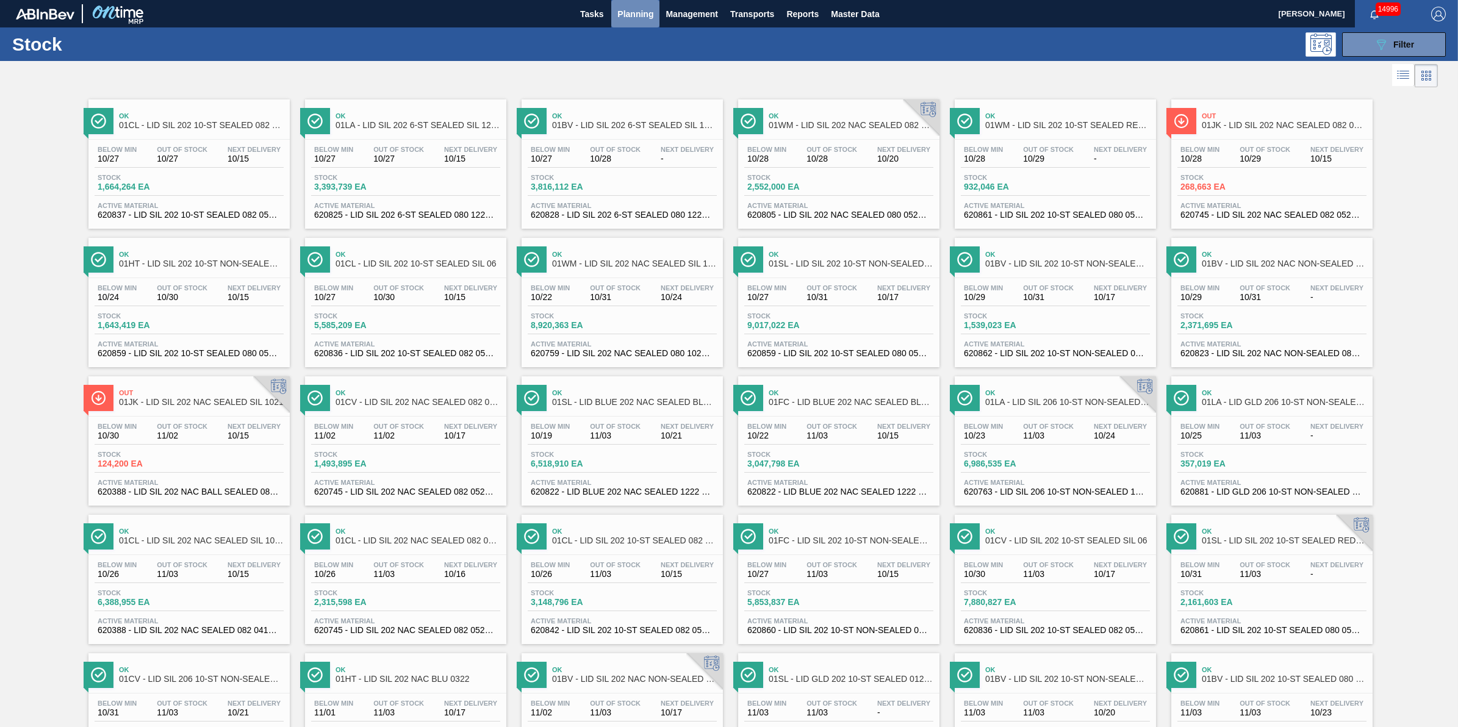
click at [647, 7] on span "Planning" at bounding box center [635, 14] width 36 height 15
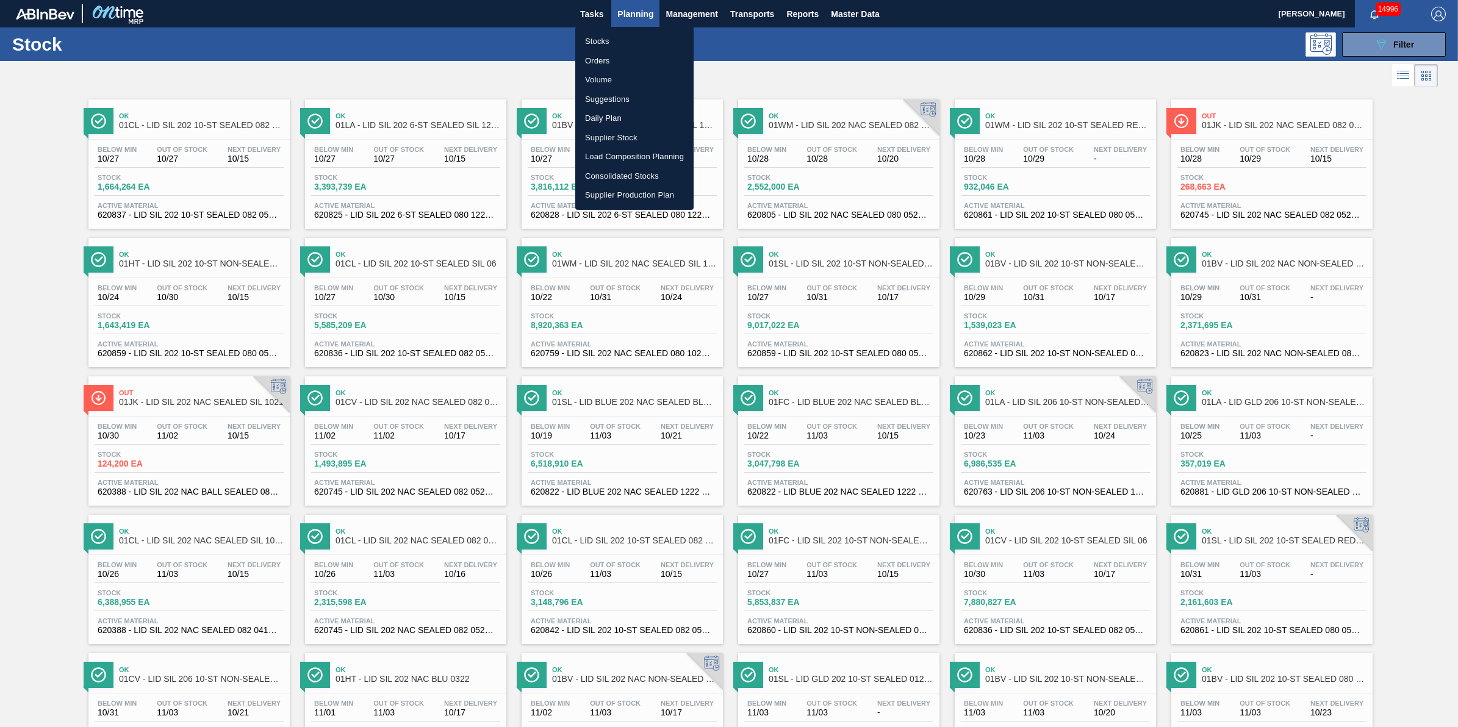
click at [624, 99] on li "Suggestions" at bounding box center [634, 100] width 118 height 20
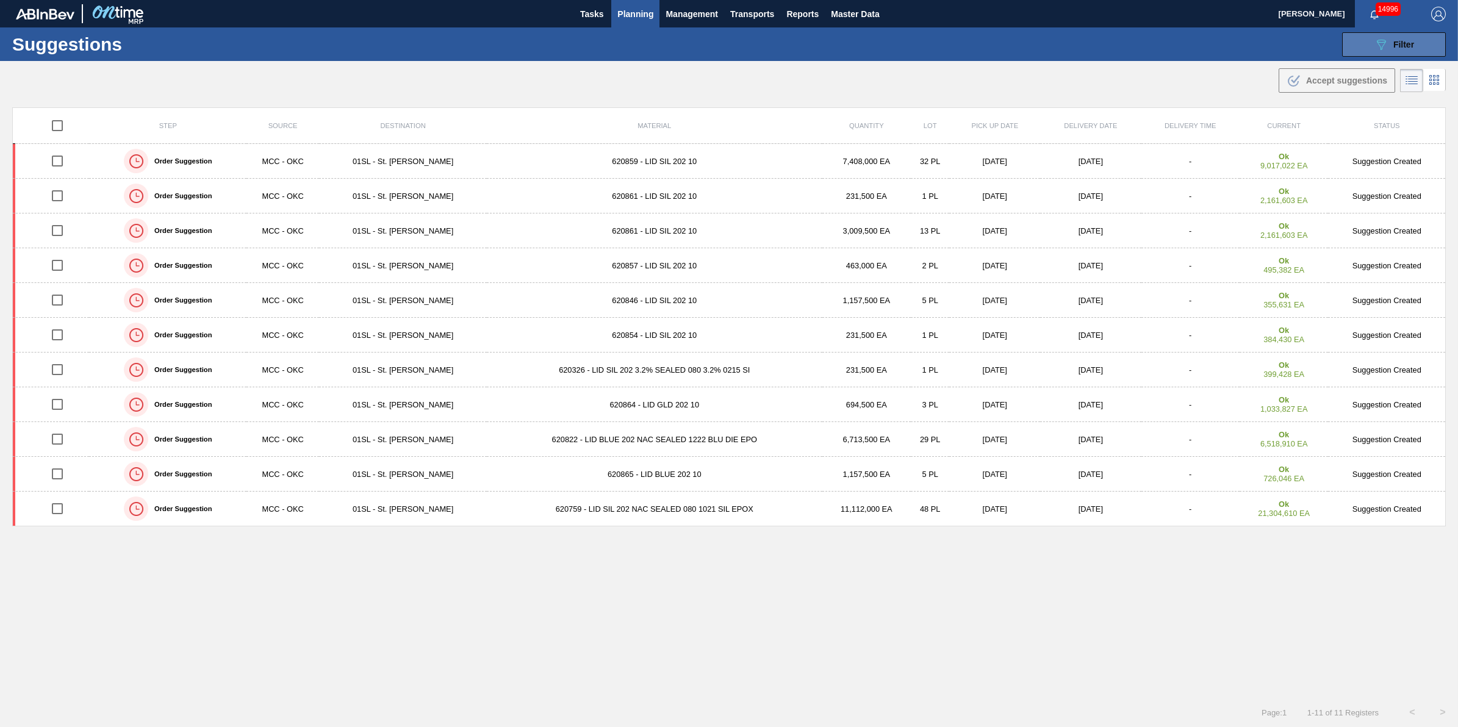
click at [1385, 44] on icon "089F7B8B-B2A5-4AFE-B5C0-19BA573D28AC" at bounding box center [1381, 44] width 15 height 15
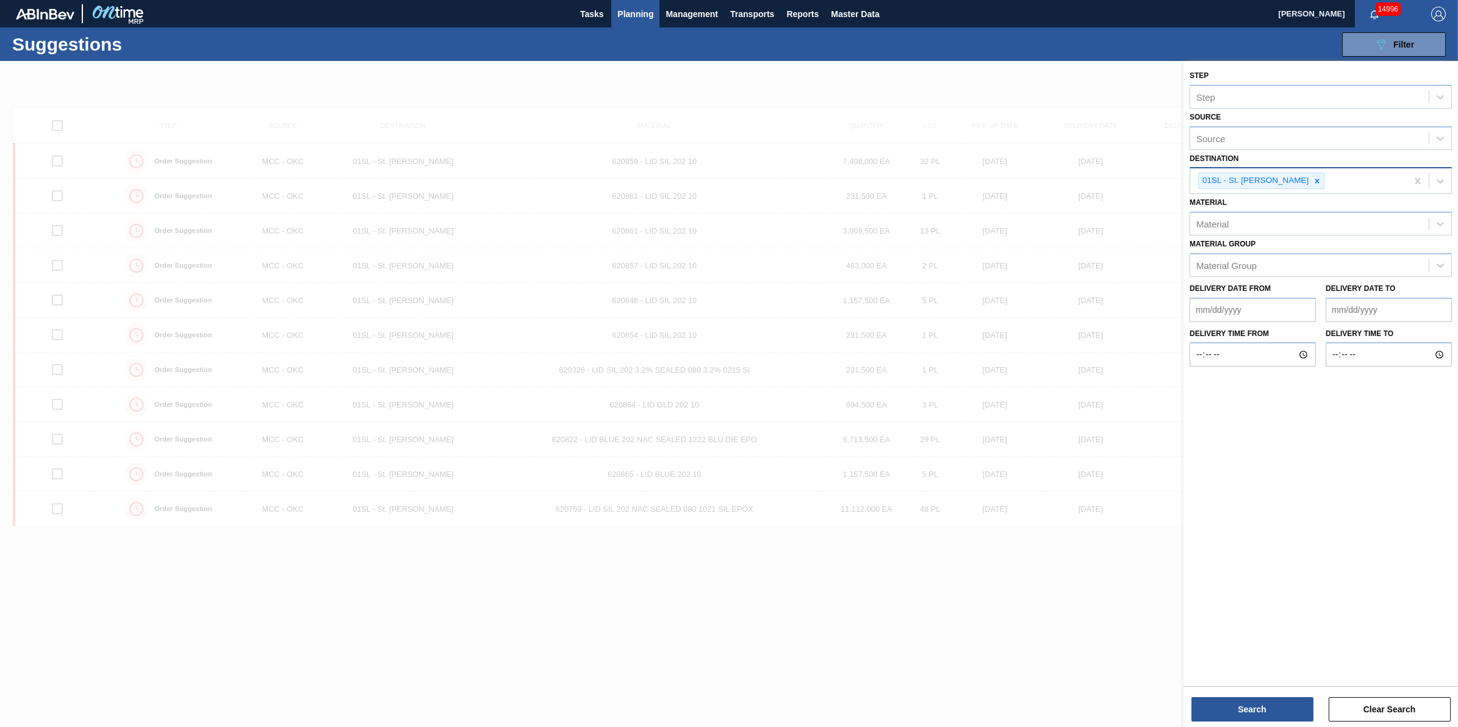
click at [1406, 178] on div "01SL - St. [PERSON_NAME]" at bounding box center [1298, 180] width 217 height 25
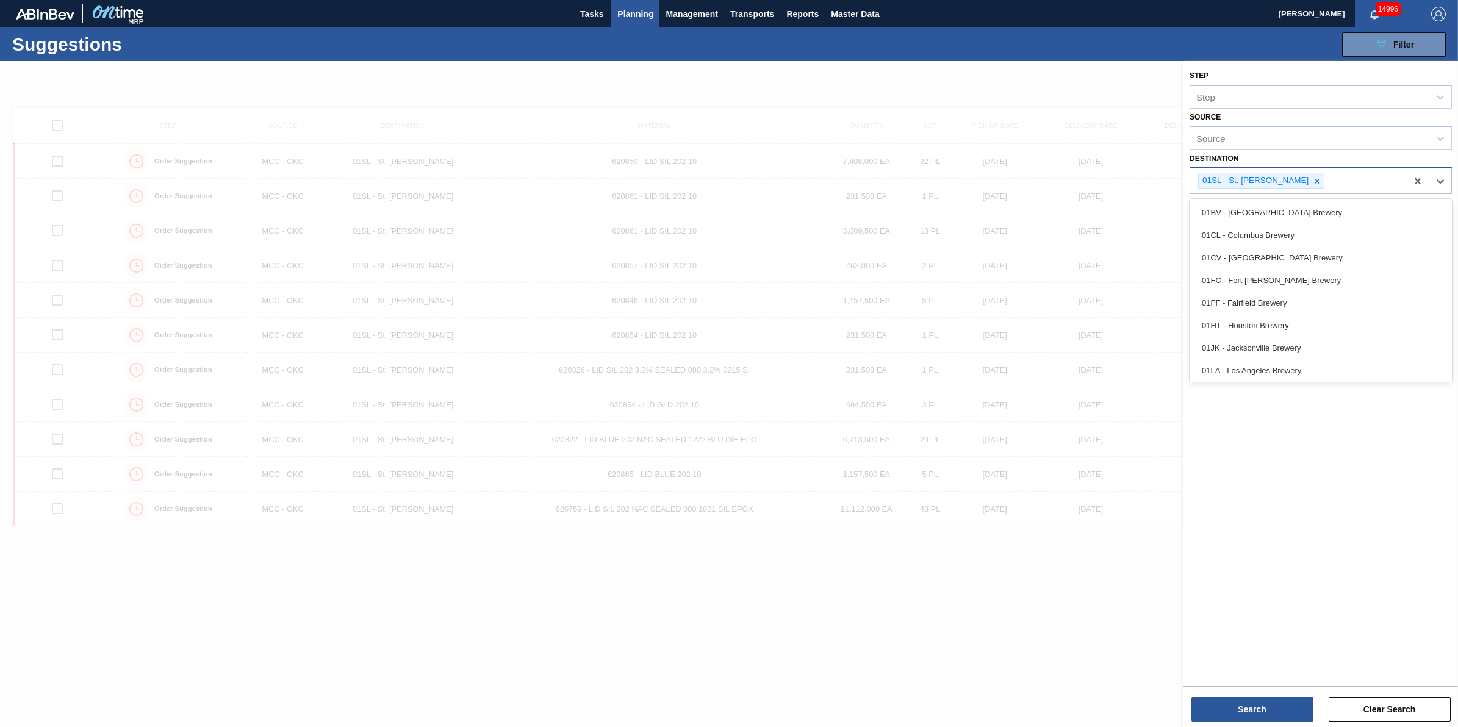
click at [1401, 181] on div "01SL - St. [PERSON_NAME]" at bounding box center [1298, 180] width 217 height 25
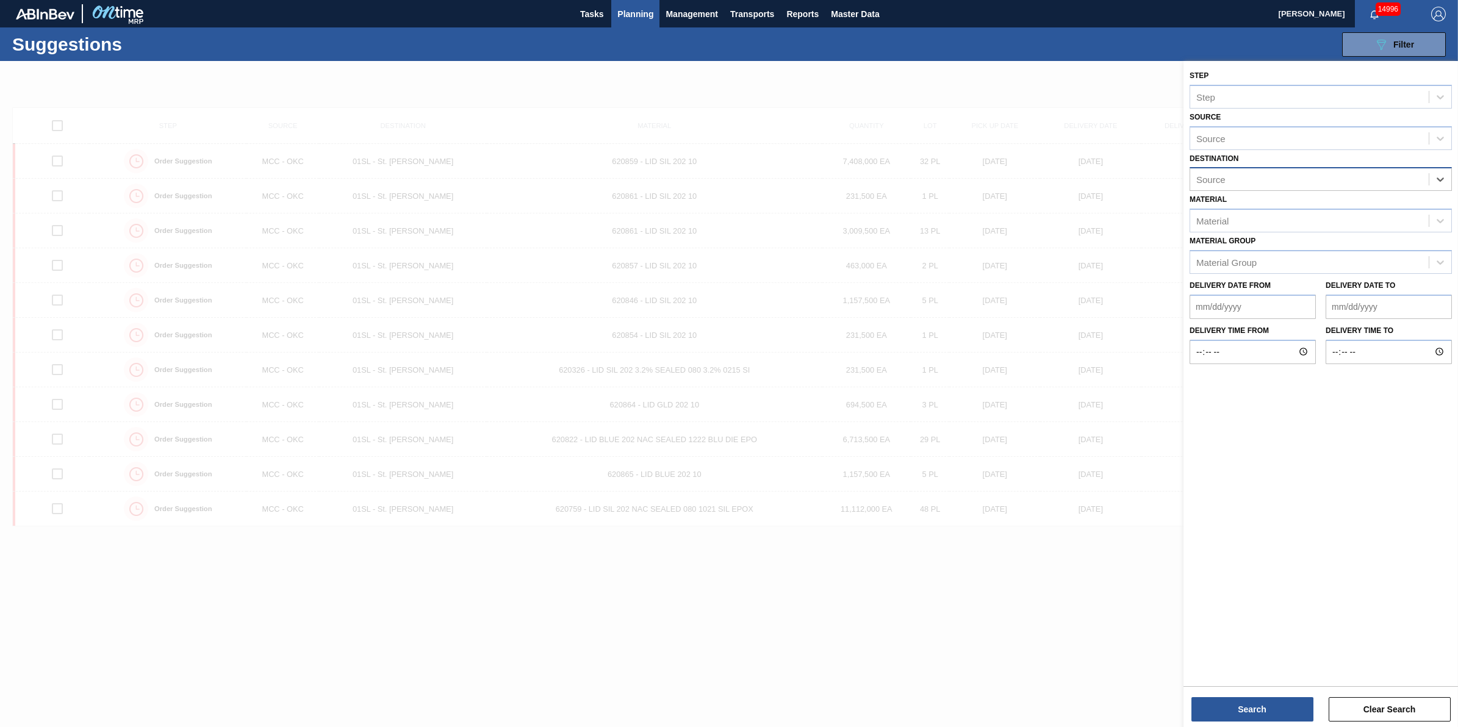
click at [1381, 188] on div "Source" at bounding box center [1321, 179] width 262 height 24
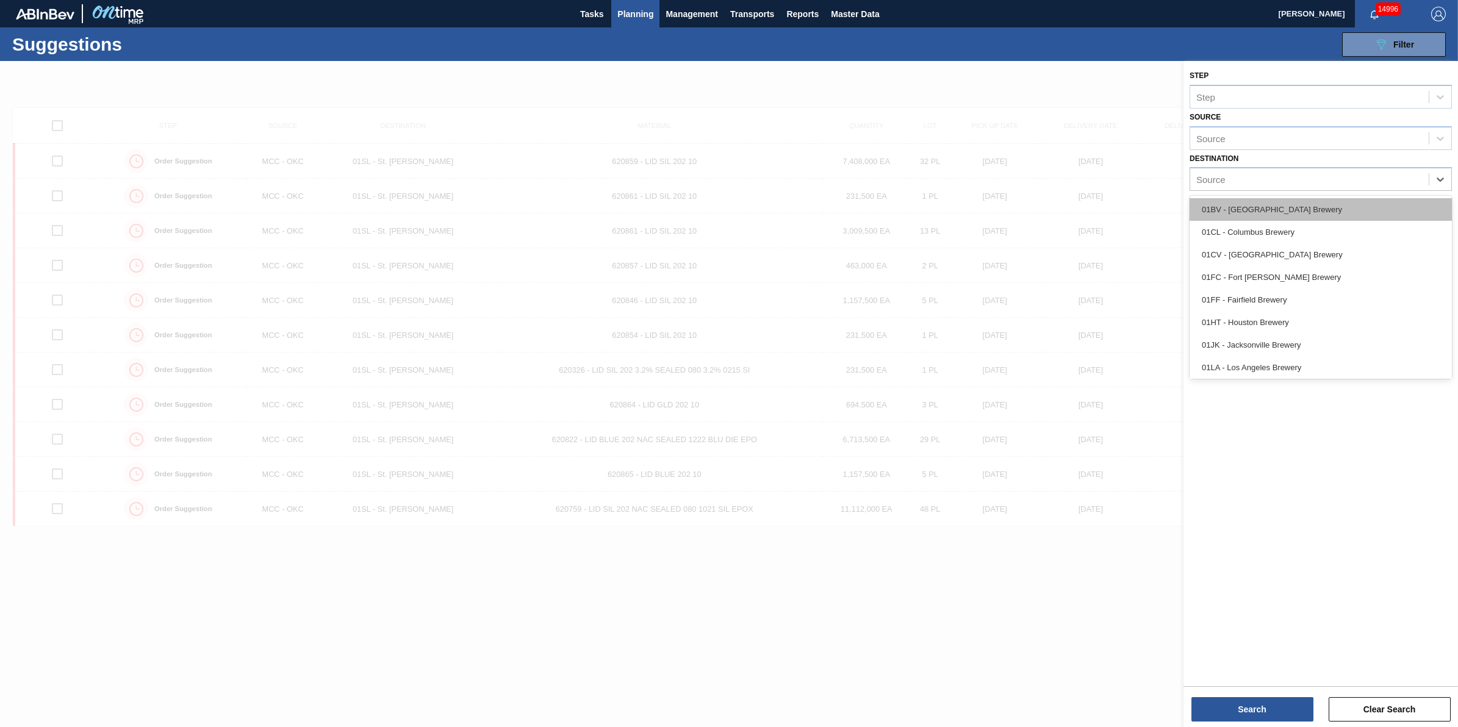
click at [1368, 204] on div "01BV - [GEOGRAPHIC_DATA] Brewery" at bounding box center [1321, 209] width 262 height 23
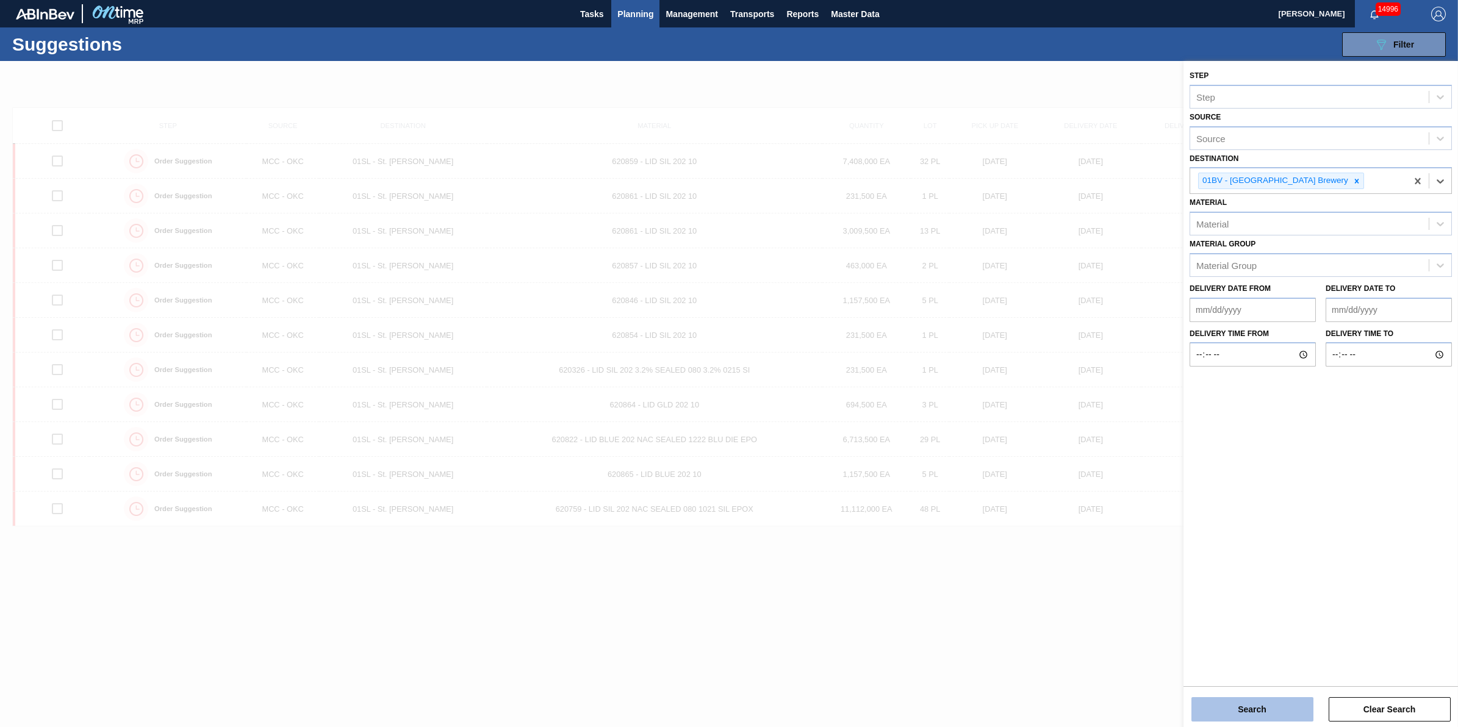
click at [1252, 711] on button "Search" at bounding box center [1253, 709] width 122 height 24
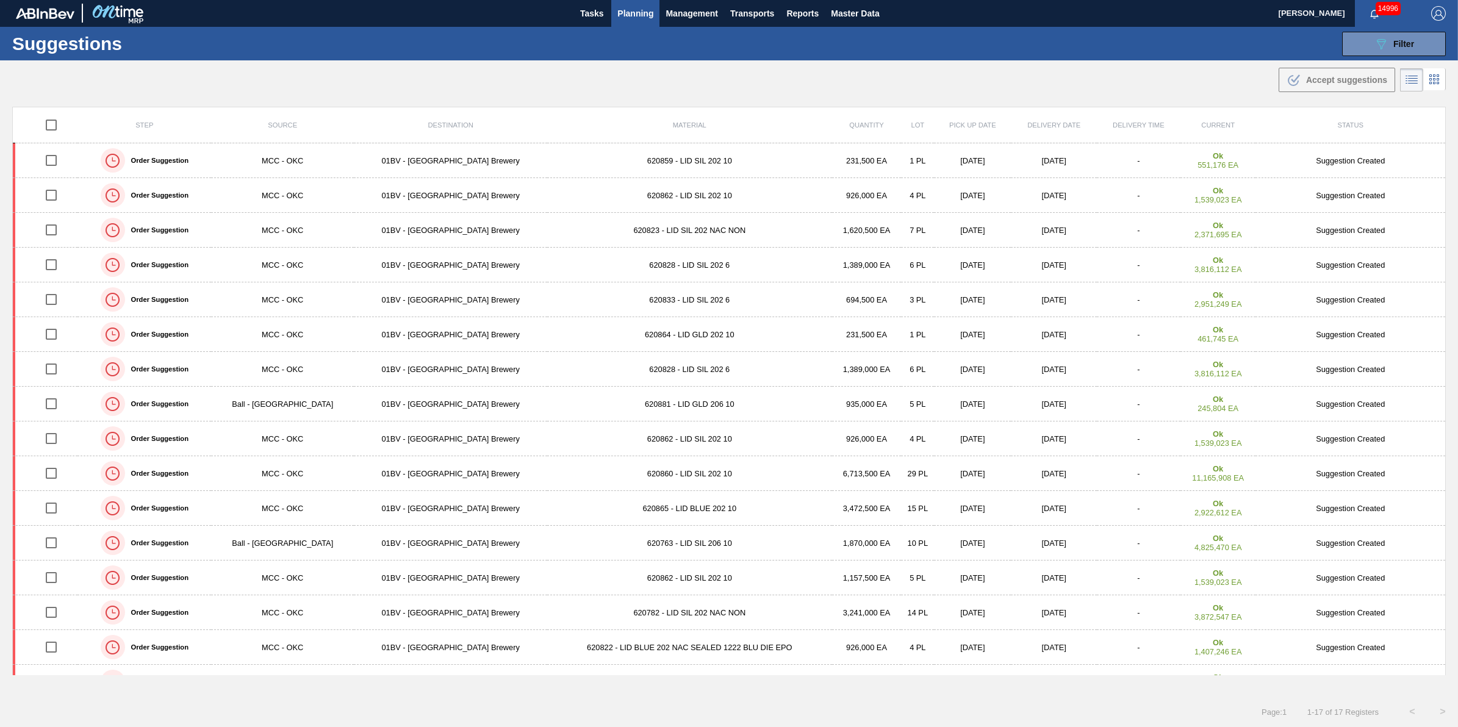
click at [57, 125] on input "checkbox" at bounding box center [51, 125] width 26 height 26
checkbox input "true"
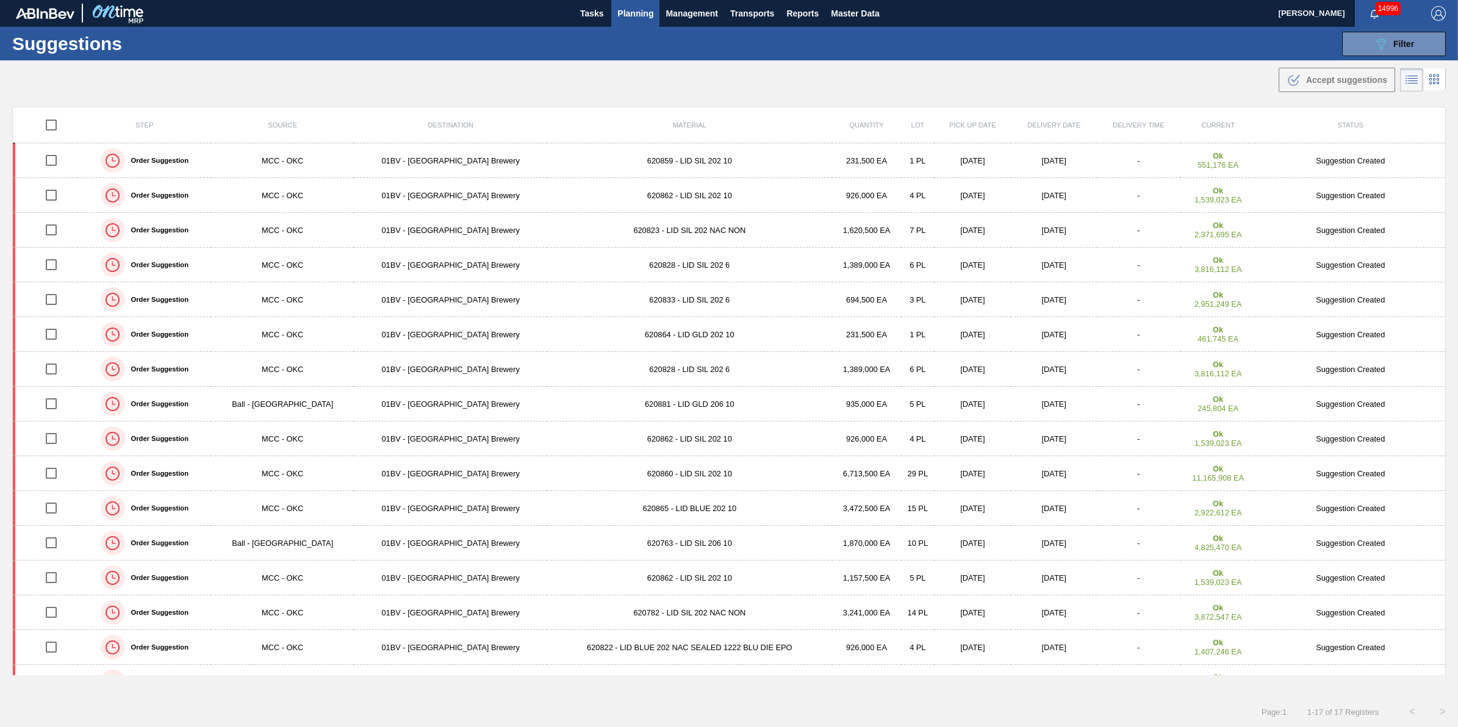
checkbox input "true"
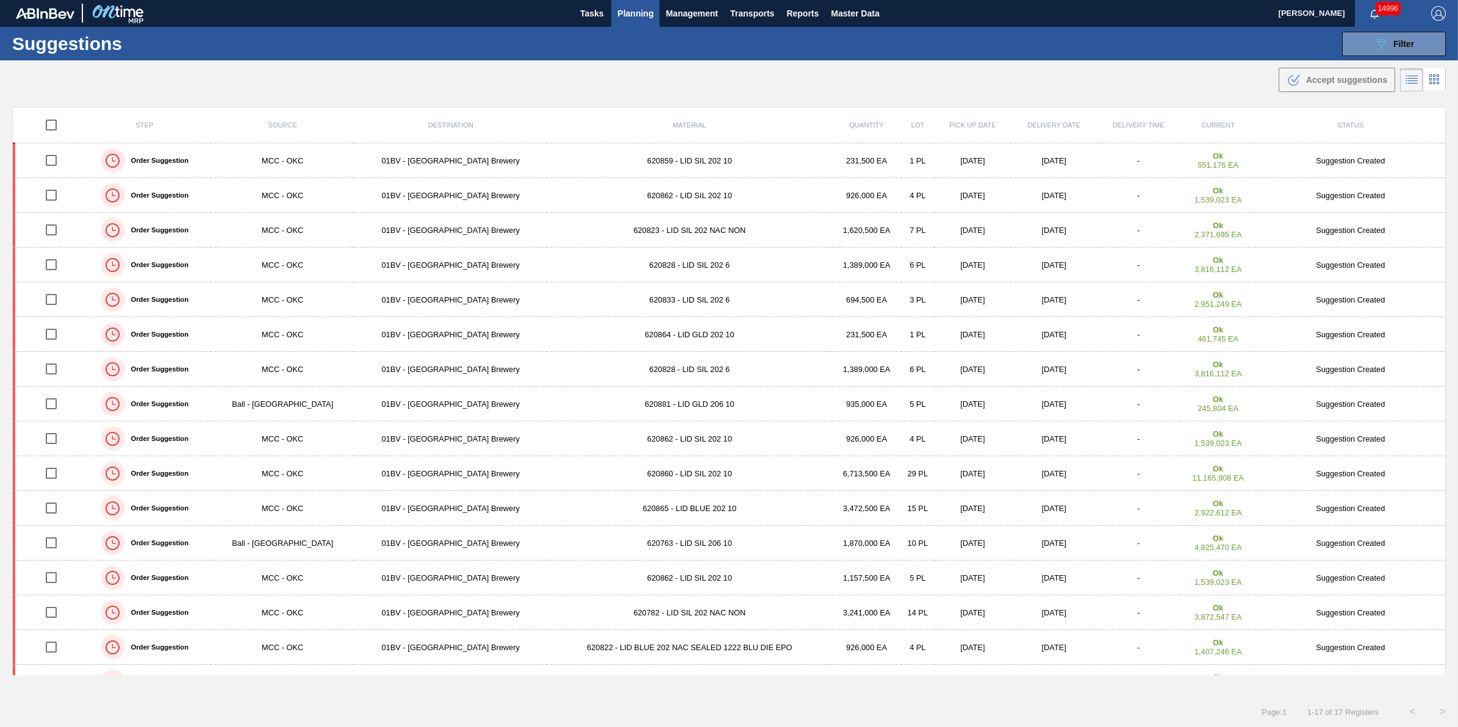
checkbox input "true"
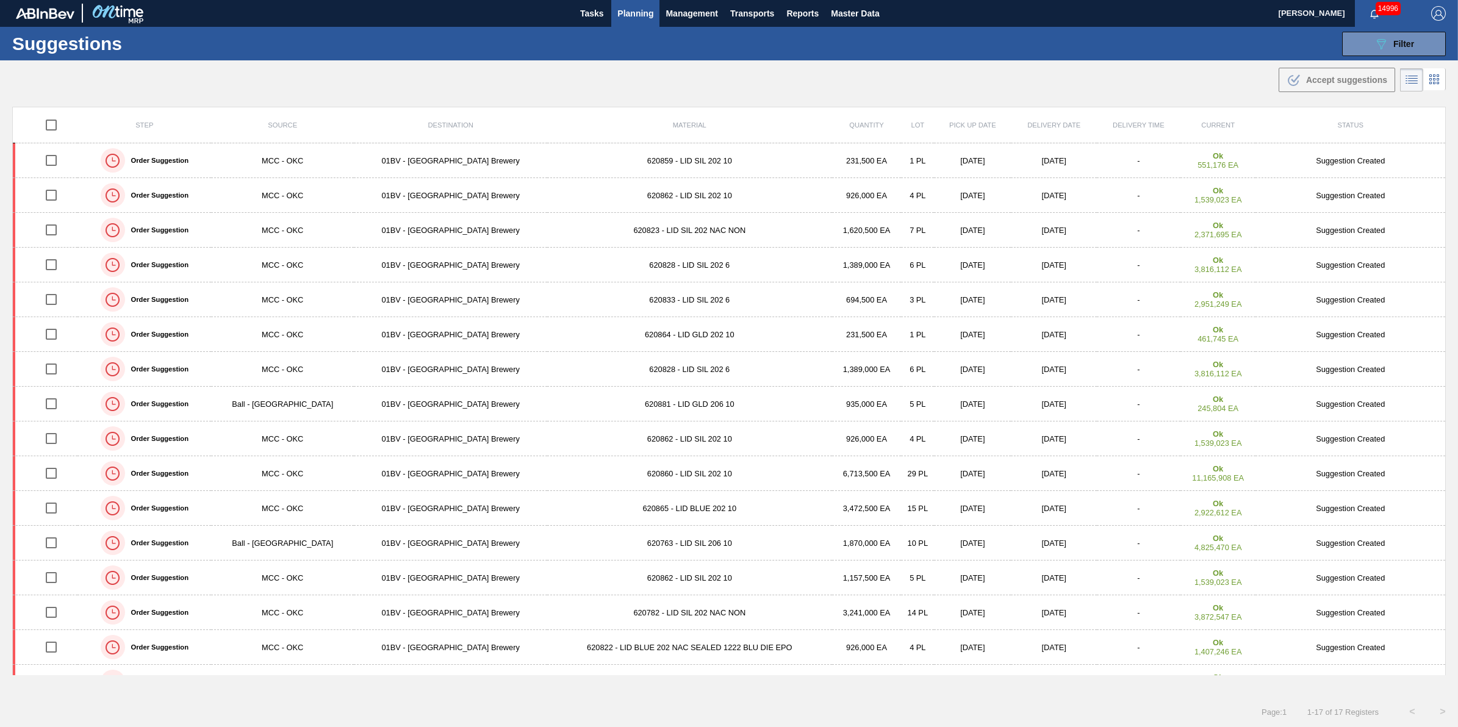
checkbox input "true"
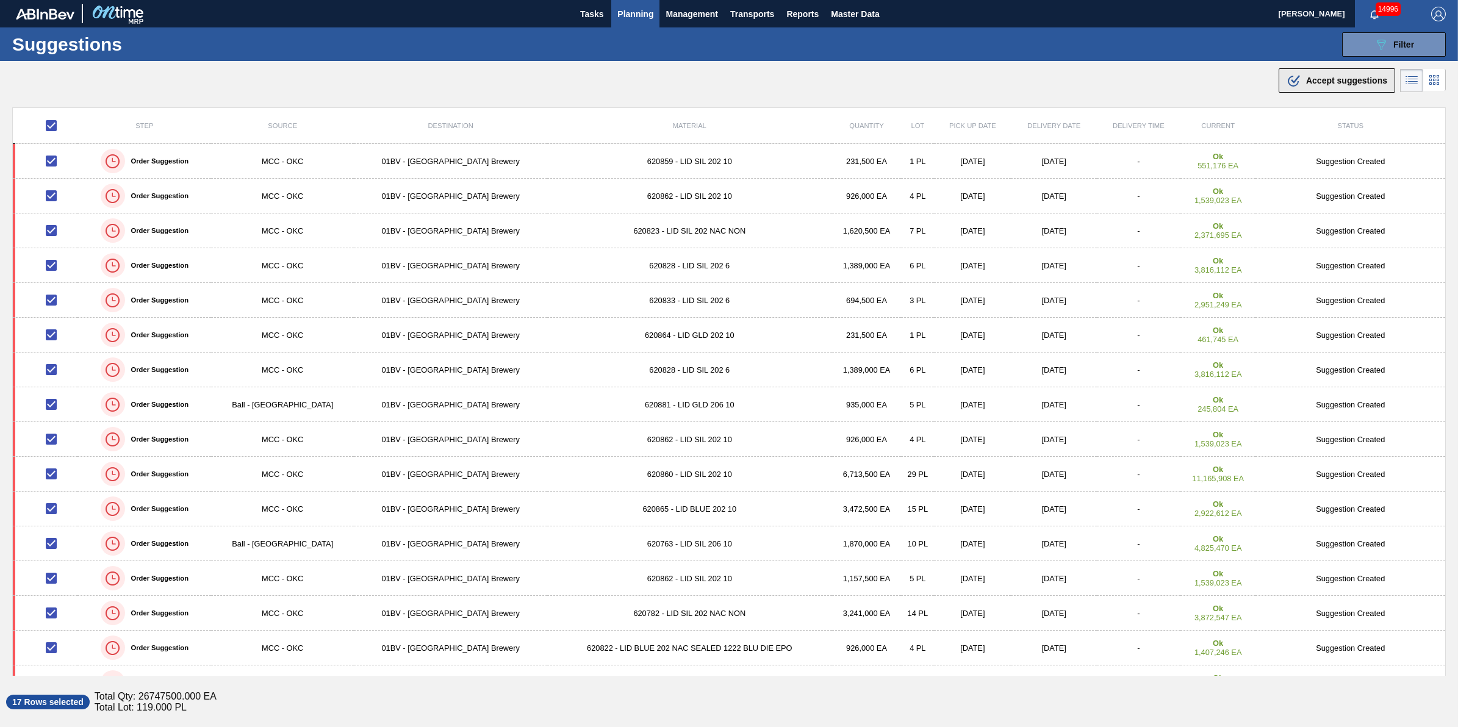
click at [1287, 77] on icon ".b{fill:var(--color-action-default)}" at bounding box center [1294, 80] width 15 height 15
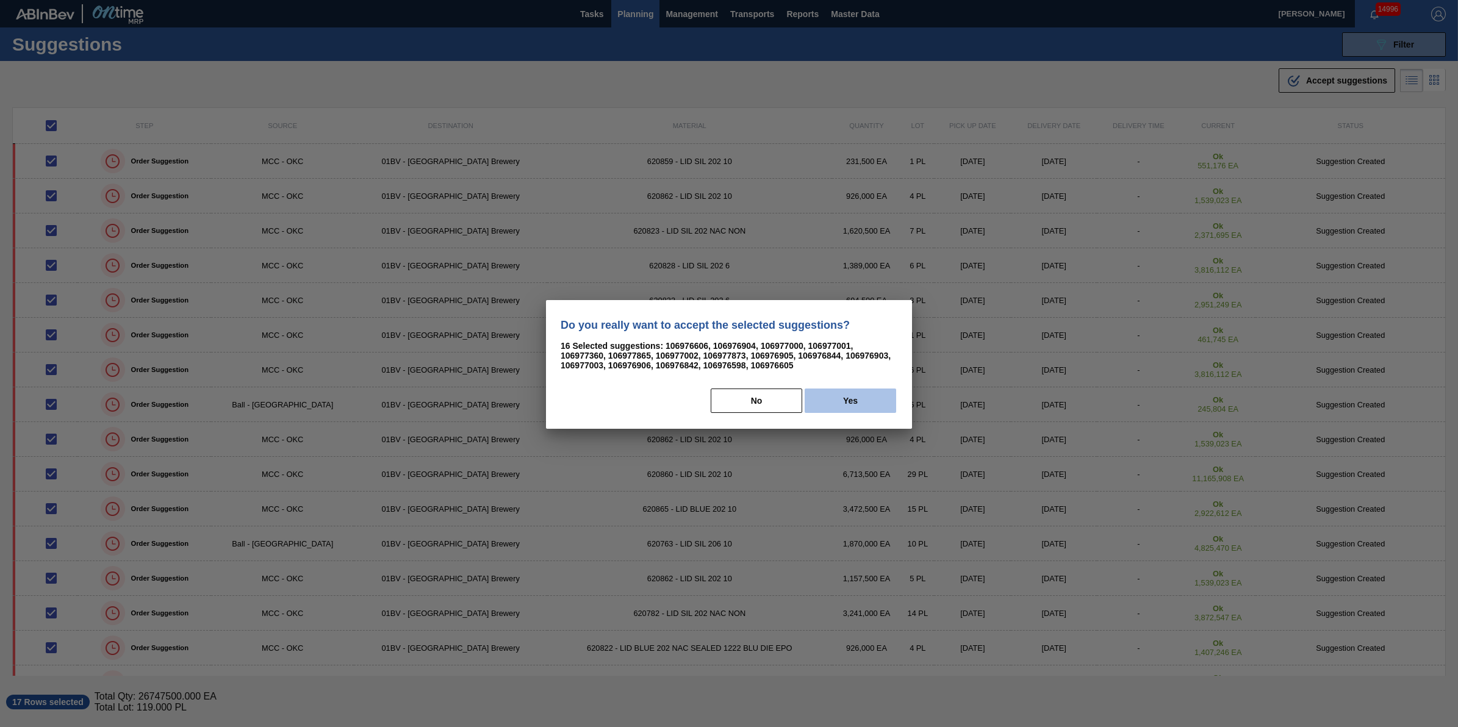
click at [858, 398] on button "Yes" at bounding box center [851, 401] width 92 height 24
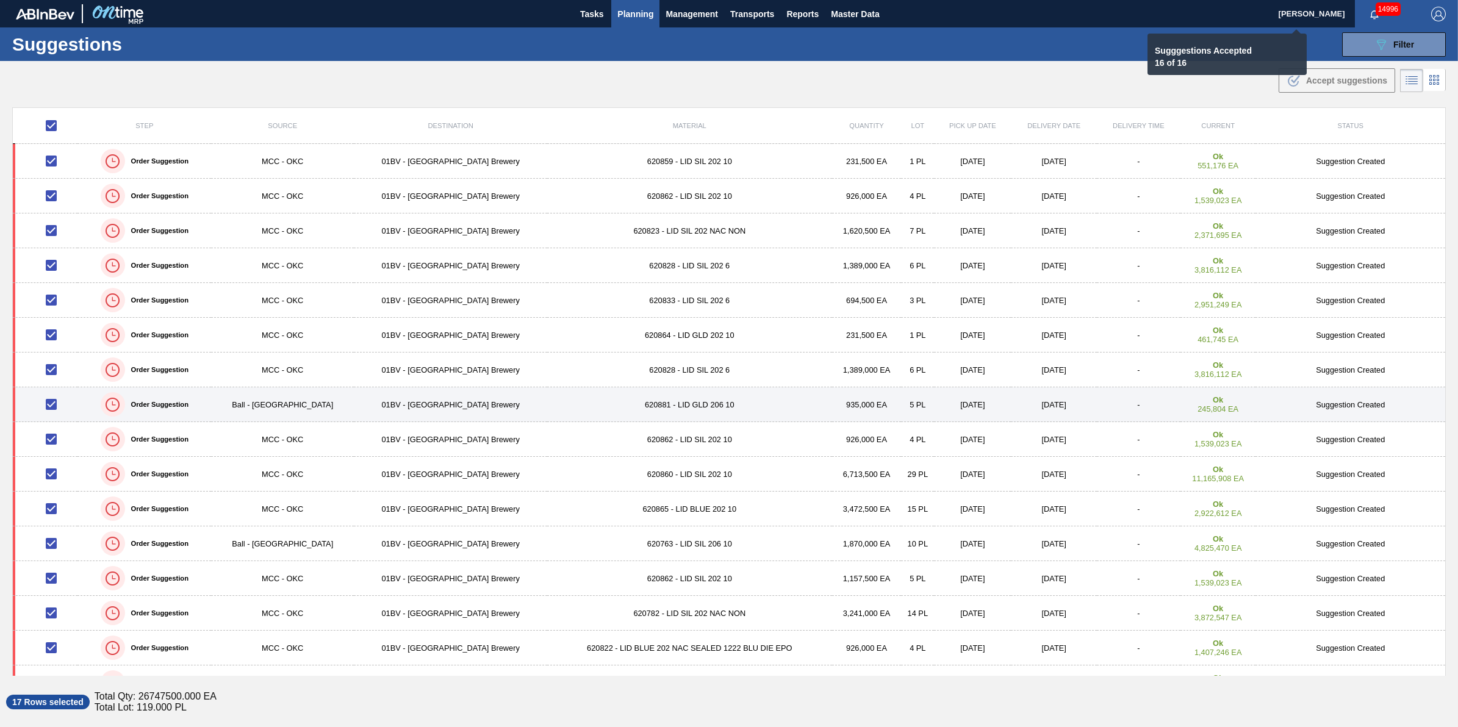
checkbox input "false"
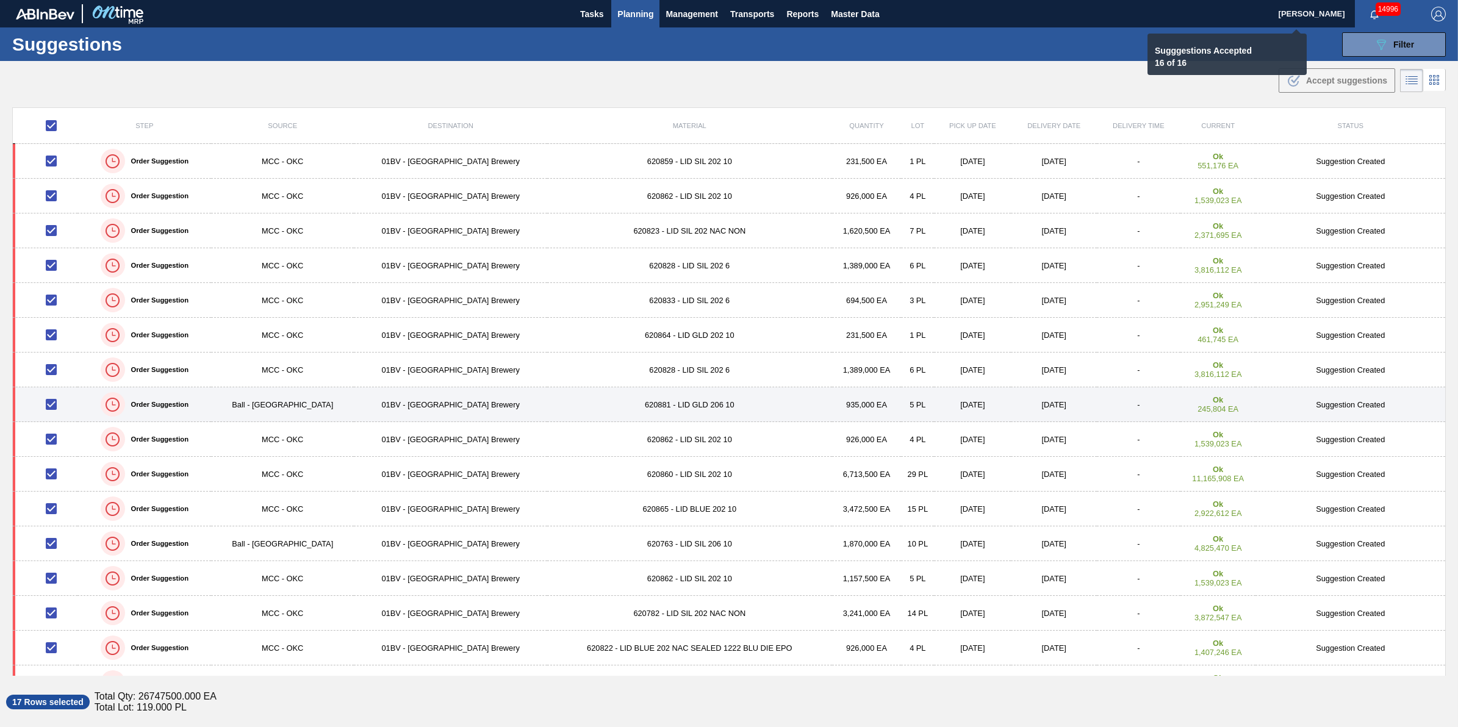
checkbox input "false"
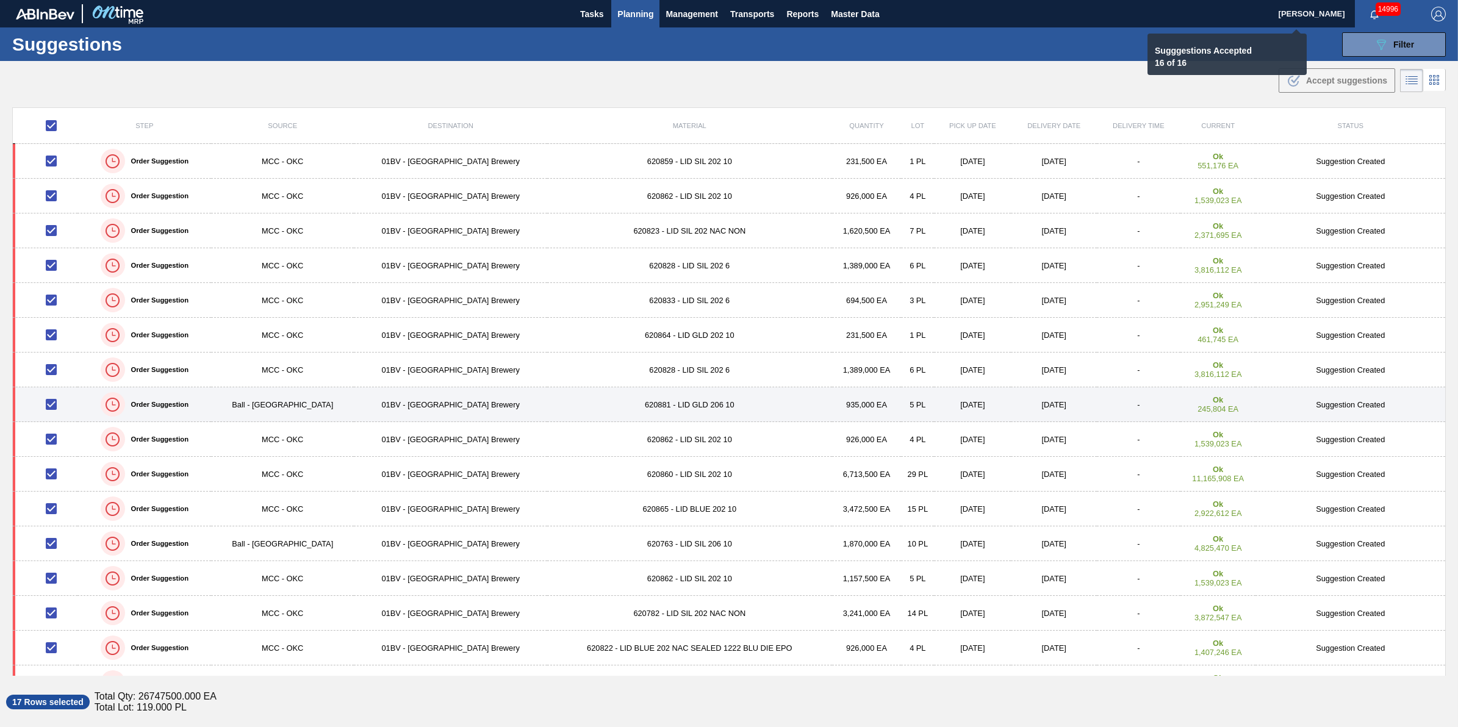
checkbox input "false"
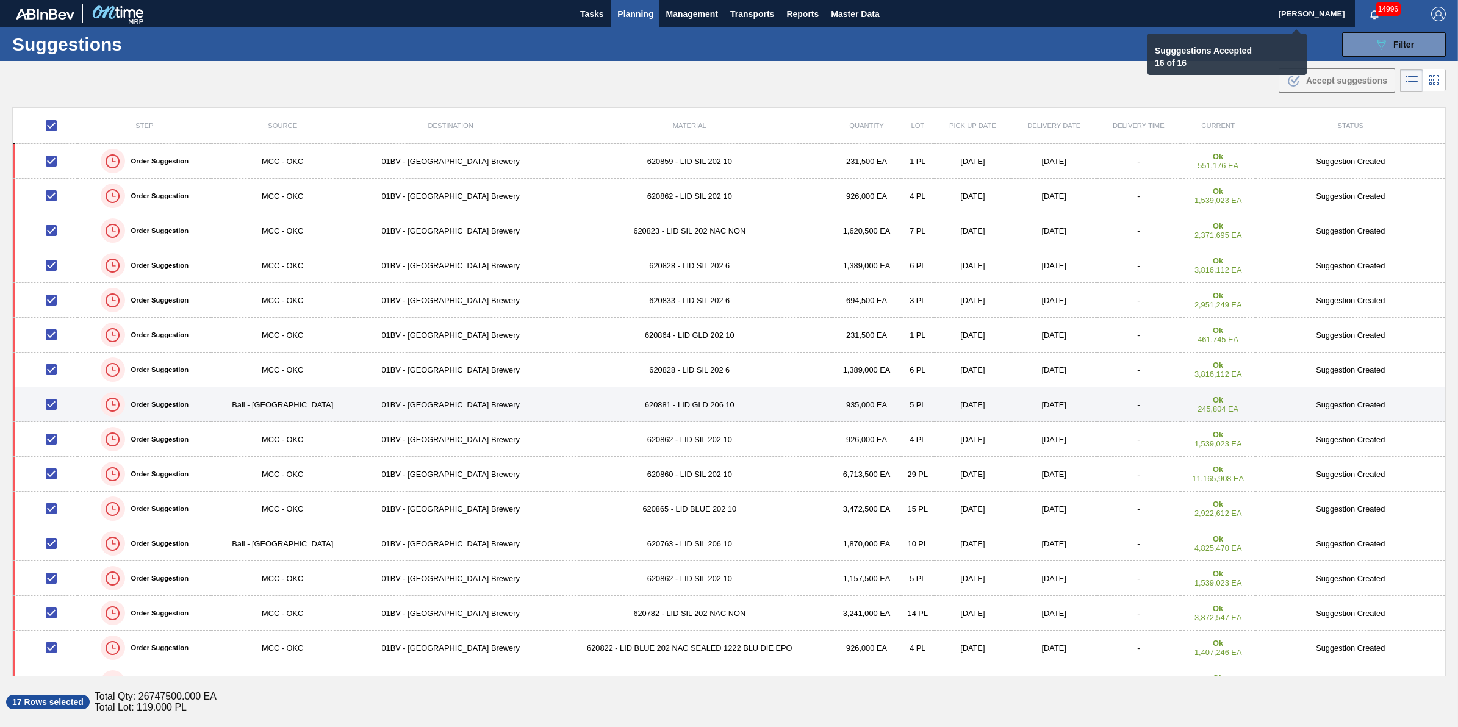
checkbox input "false"
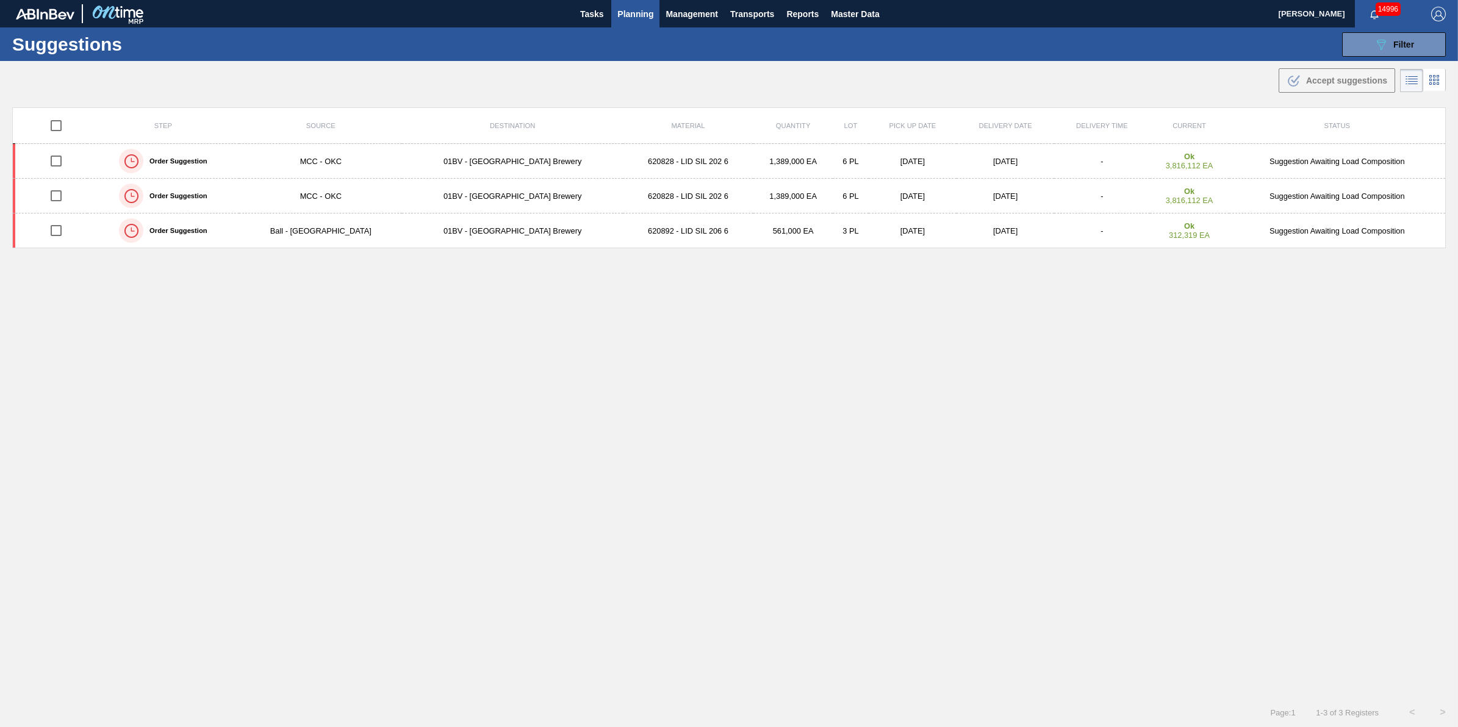
click at [41, 126] on div at bounding box center [56, 126] width 52 height 26
click at [49, 125] on input "checkbox" at bounding box center [56, 126] width 26 height 26
checkbox input "true"
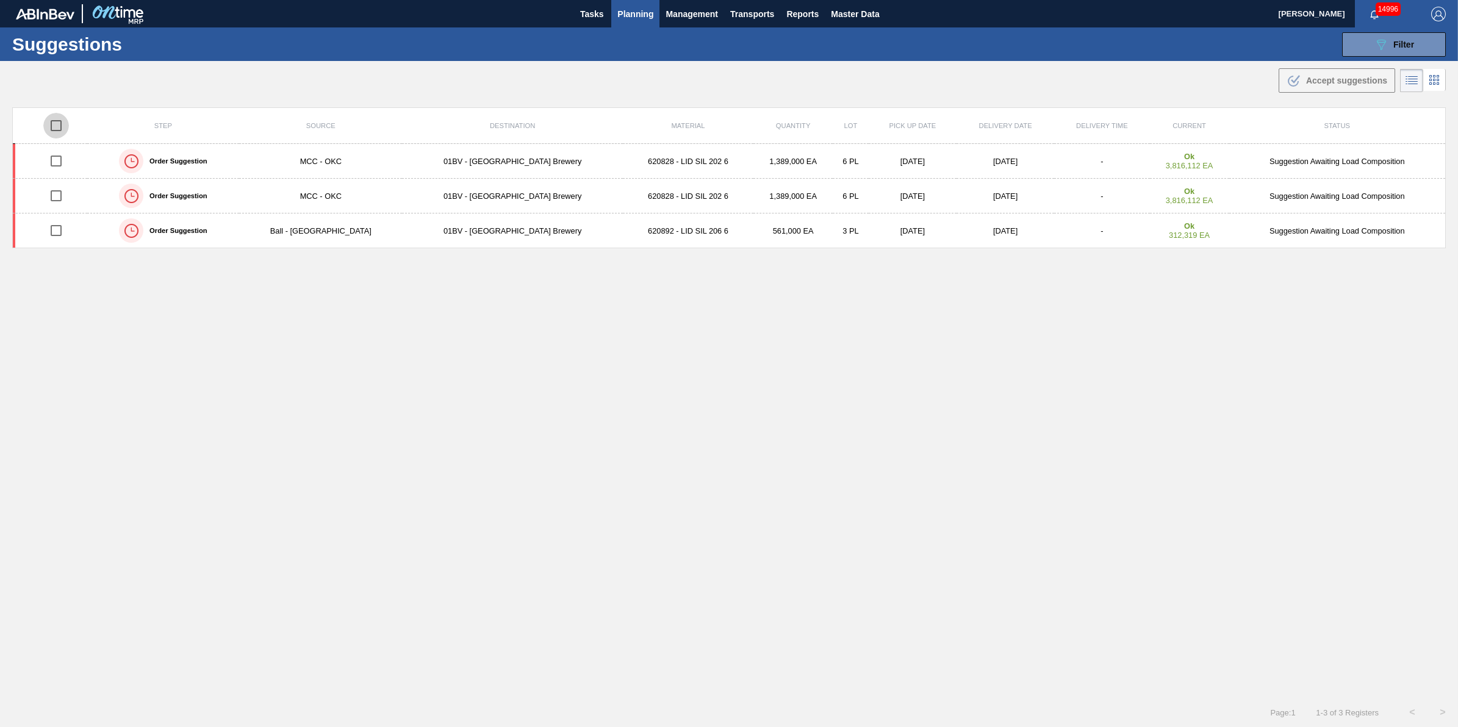
checkbox input "true"
click at [73, 127] on div at bounding box center [56, 126] width 52 height 26
click at [63, 129] on input "checkbox" at bounding box center [56, 126] width 26 height 26
checkbox input "true"
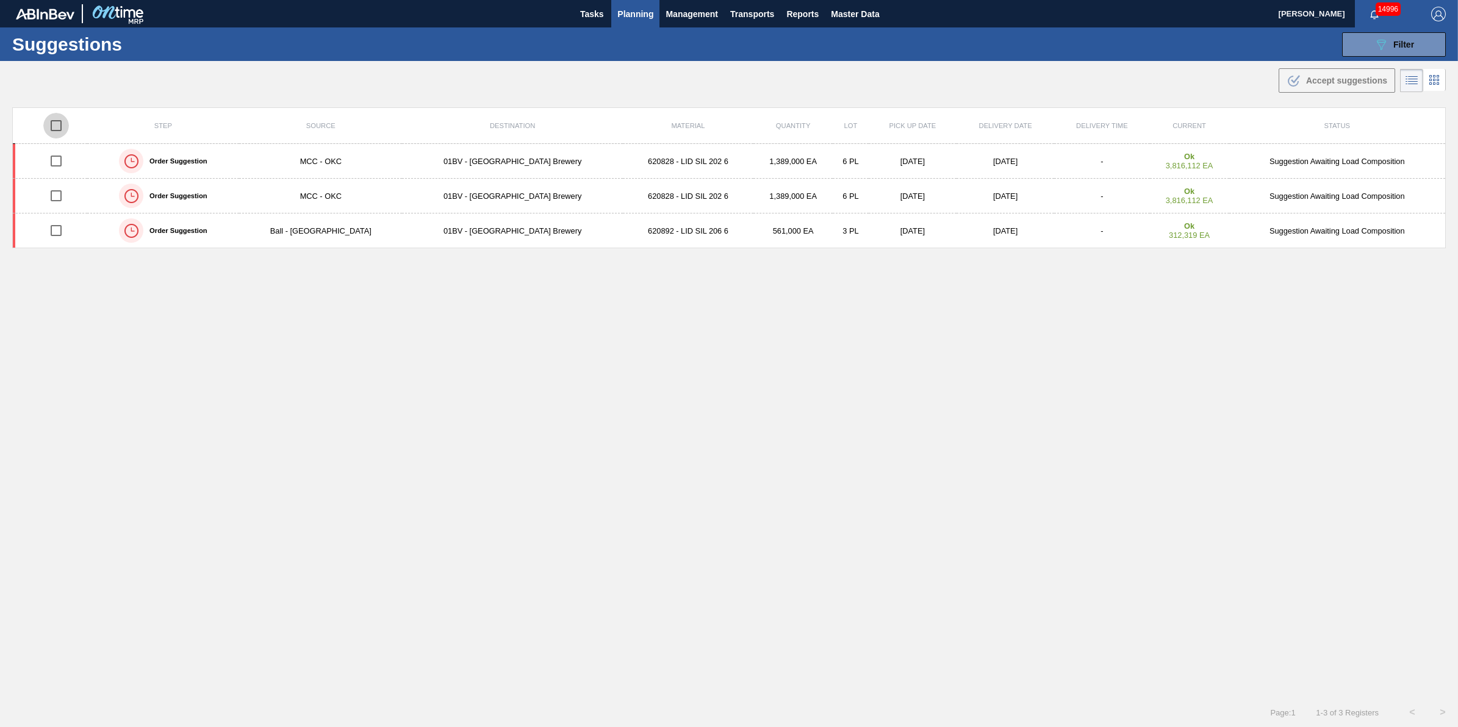
checkbox input "true"
click at [755, 13] on span "Transports" at bounding box center [752, 14] width 44 height 15
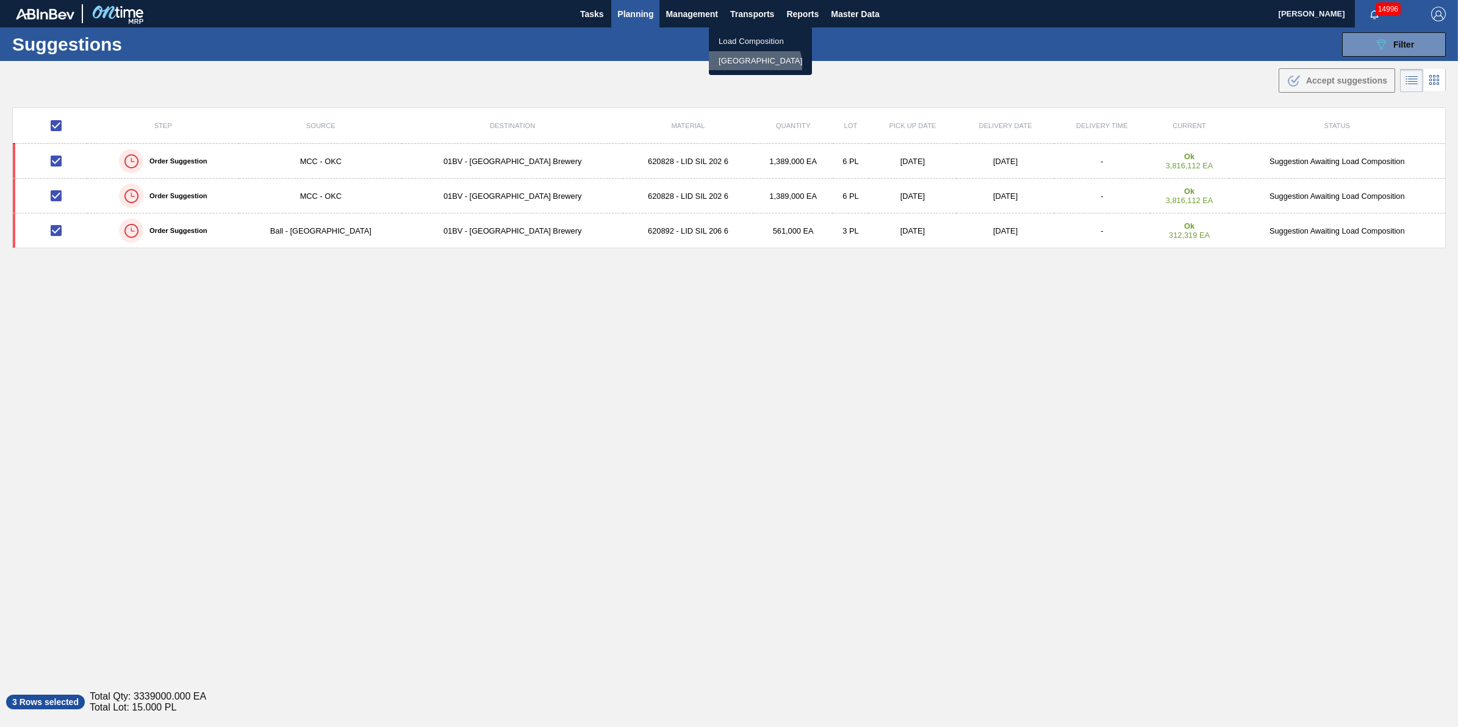
click at [754, 65] on li "[GEOGRAPHIC_DATA]" at bounding box center [760, 61] width 103 height 20
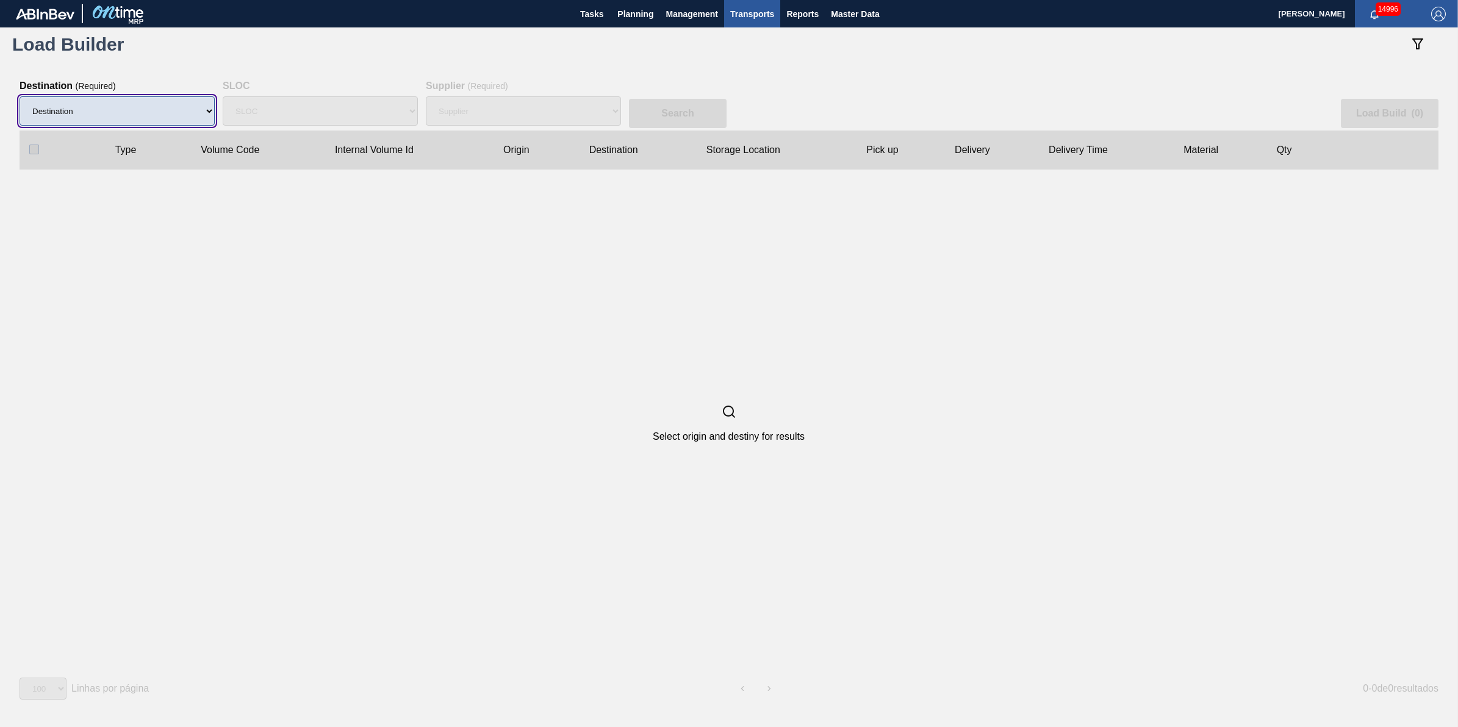
click at [99, 123] on select "Destination 01BV - [GEOGRAPHIC_DATA] 01CL - [GEOGRAPHIC_DATA] 01CV - [GEOGRAPHI…" at bounding box center [117, 110] width 195 height 29
select select "4"
click at [20, 96] on select "Destination 01BV - [GEOGRAPHIC_DATA] 01CL - [GEOGRAPHIC_DATA] 01CV - [GEOGRAPHI…" at bounding box center [117, 110] width 195 height 29
click at [378, 104] on div "SLOC" at bounding box center [320, 111] width 195 height 39
click at [481, 108] on div "Supplier" at bounding box center [523, 111] width 195 height 39
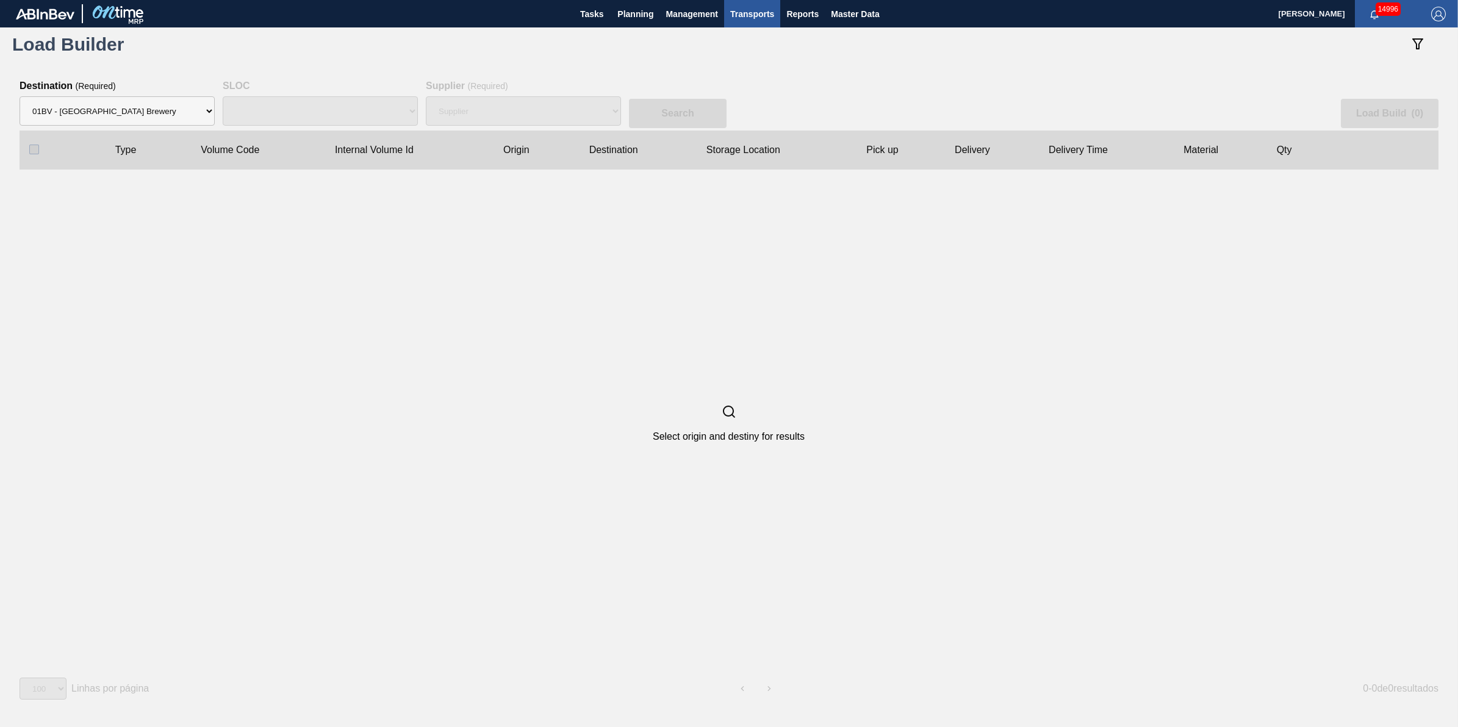
click at [359, 120] on div "SLOC" at bounding box center [320, 111] width 195 height 39
select select "N/A"
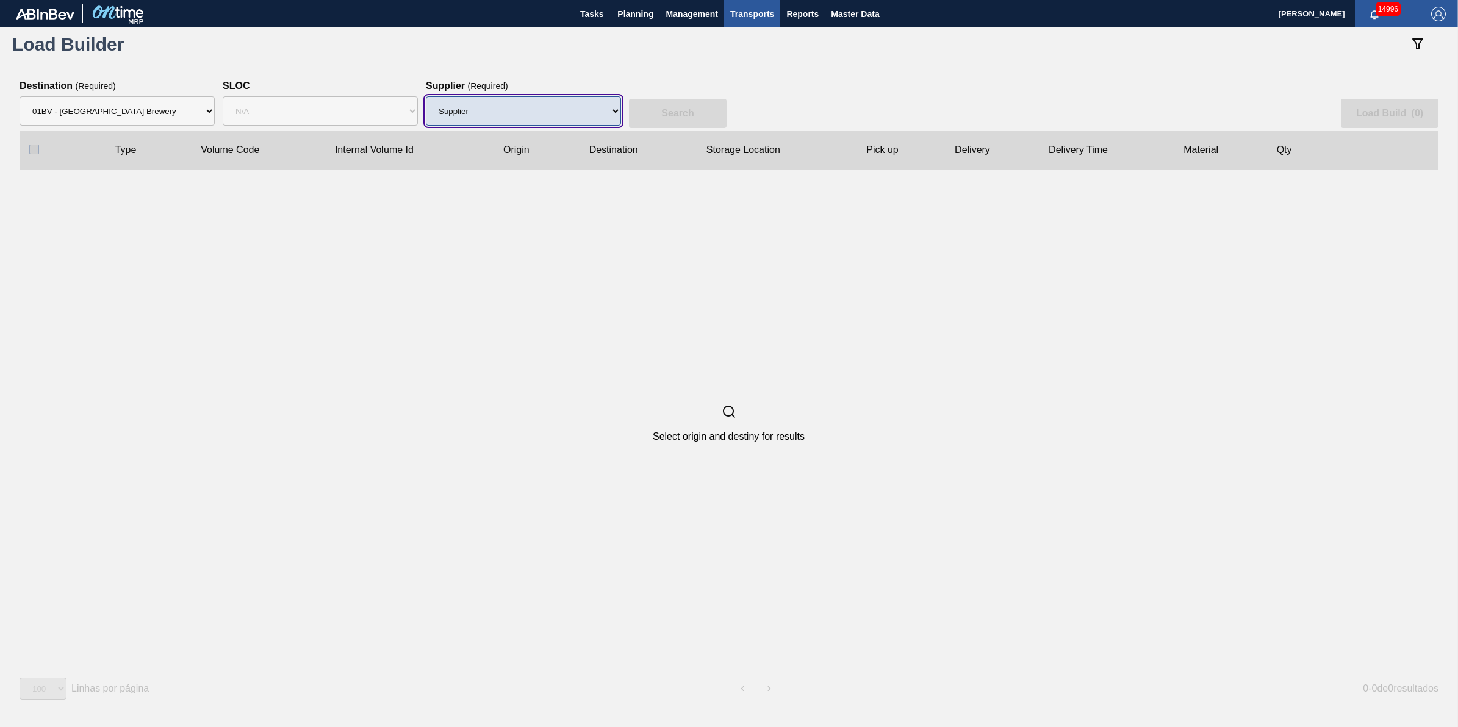
click at [578, 117] on select "Supplier 8221649 - BALL METAL CONTAINER GROUP 8342641 - BALL METAL CONTAINER GR…" at bounding box center [523, 110] width 195 height 29
select select "166"
click at [426, 96] on select "Supplier 8221649 - BALL METAL CONTAINER GROUP 8342641 - BALL METAL CONTAINER GR…" at bounding box center [523, 110] width 195 height 29
click at [0, 0] on slot "Search" at bounding box center [0, 0] width 0 height 0
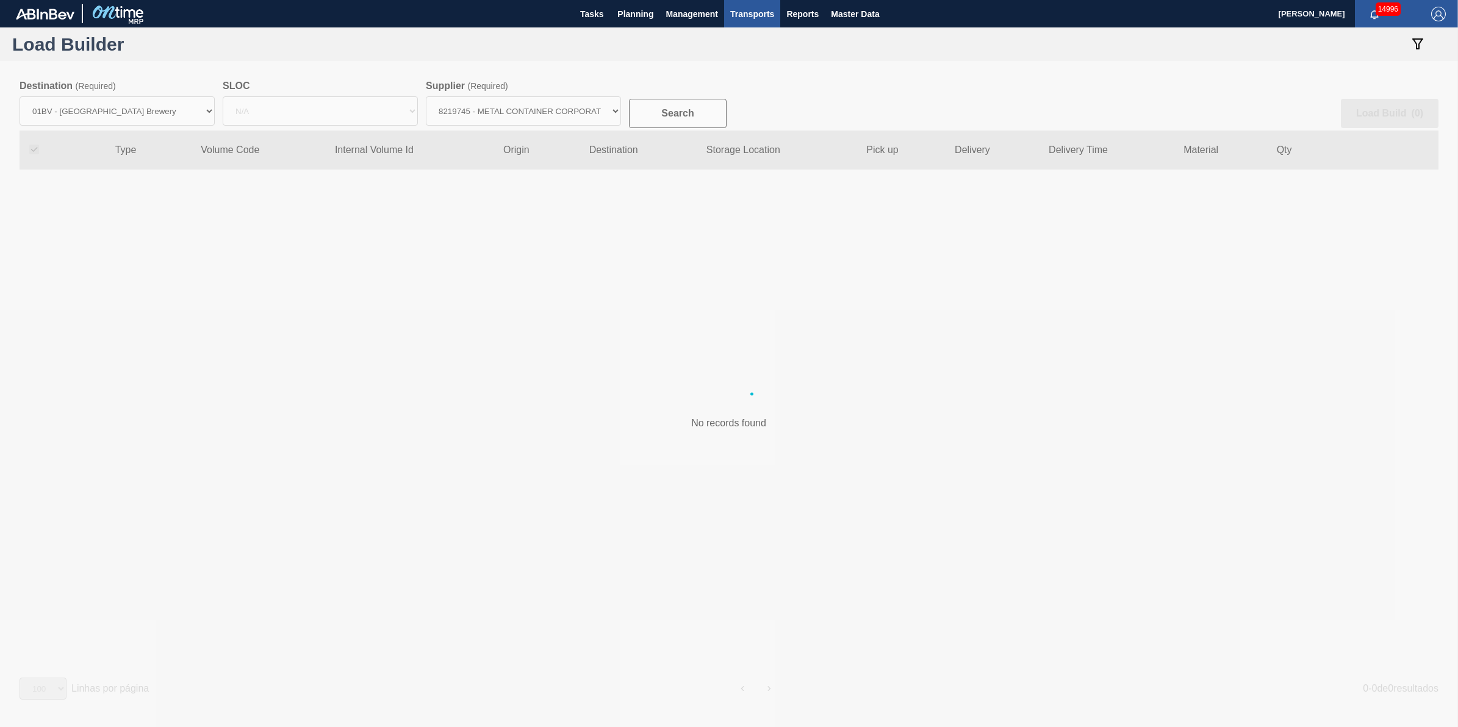
checkbox input "true"
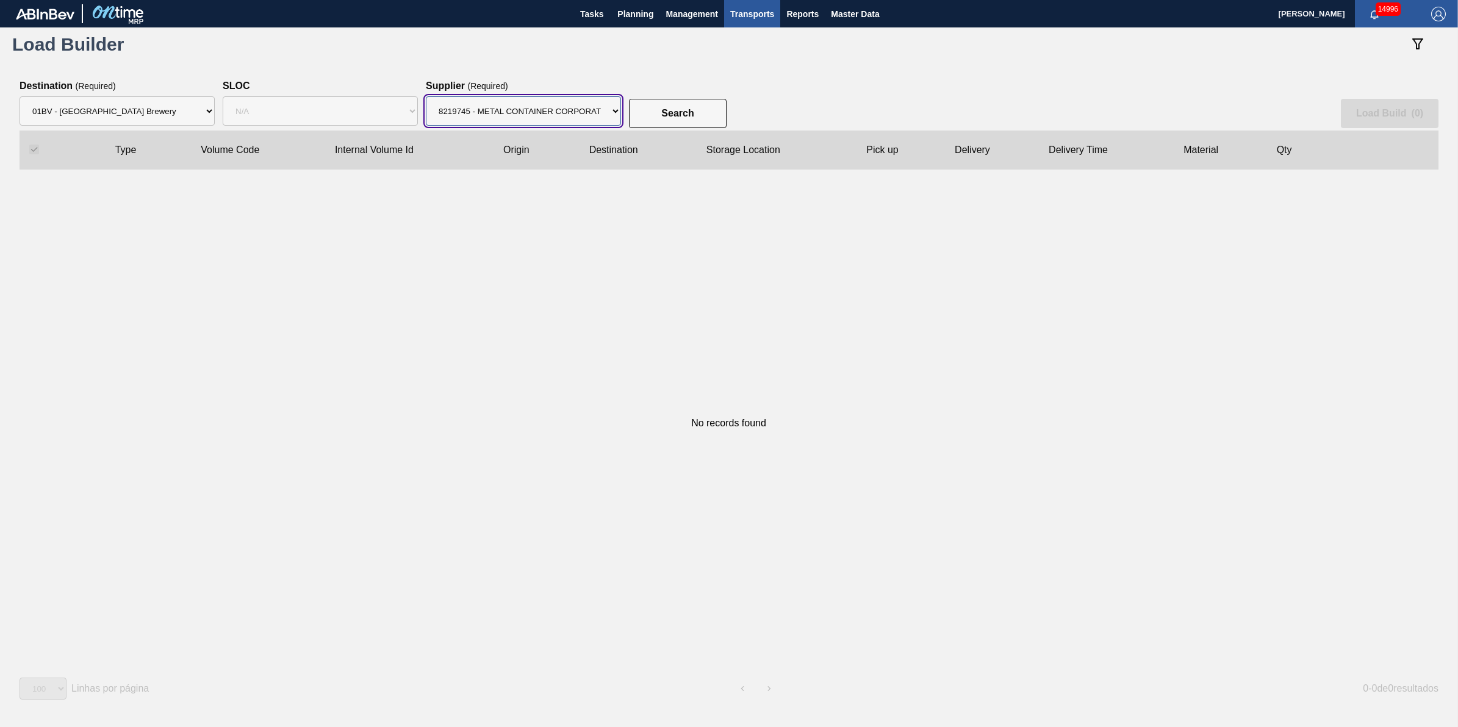
drag, startPoint x: 563, startPoint y: 120, endPoint x: 561, endPoint y: 128, distance: 8.1
click at [563, 120] on select "Supplier 8221649 - BALL METAL CONTAINER GROUP 8342641 - BALL METAL CONTAINER GR…" at bounding box center [523, 110] width 195 height 29
select select "13"
click at [426, 96] on select "Supplier 8221649 - BALL METAL CONTAINER GROUP 8342641 - BALL METAL CONTAINER GR…" at bounding box center [523, 110] width 195 height 29
click at [641, 117] on button "Search" at bounding box center [678, 113] width 98 height 29
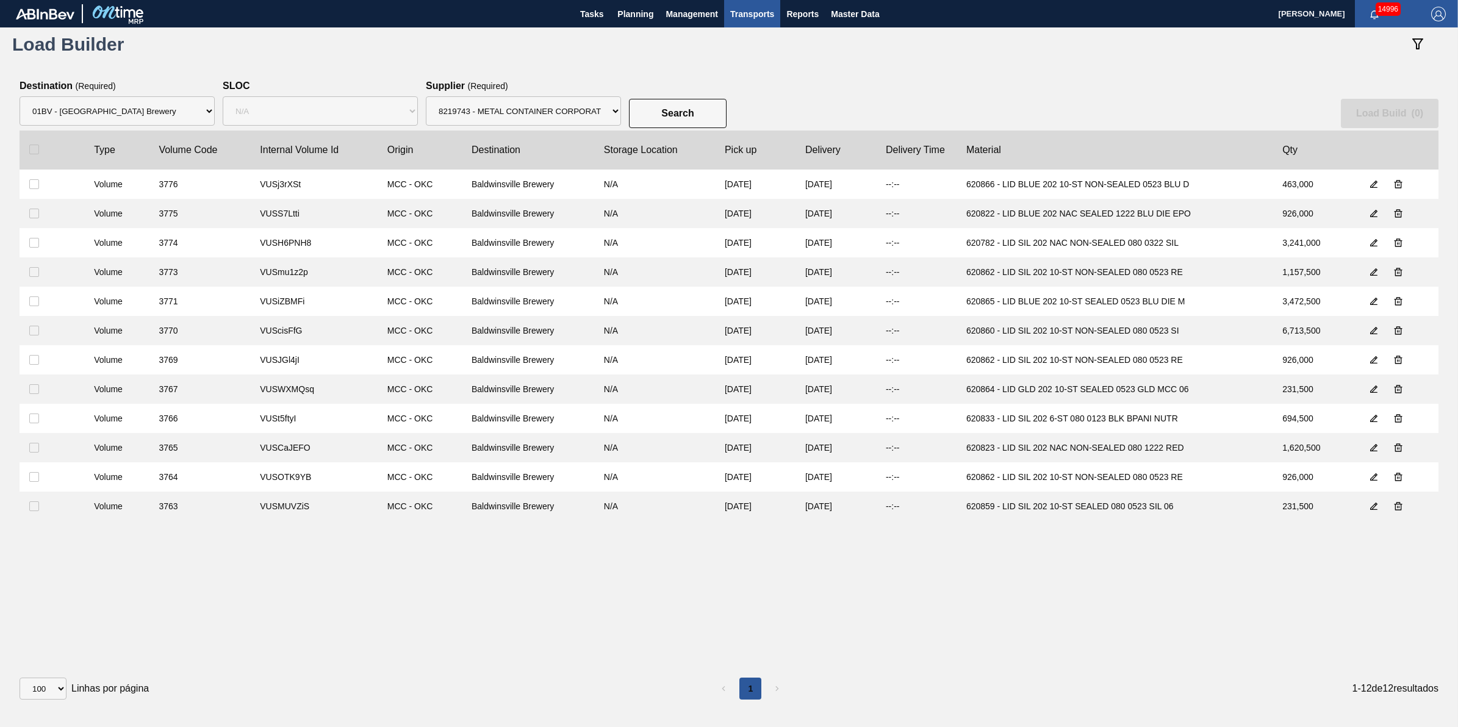
drag, startPoint x: 38, startPoint y: 153, endPoint x: 206, endPoint y: 148, distance: 168.5
click at [37, 153] on input "checkbox" at bounding box center [34, 150] width 10 height 10
checkbox input "true"
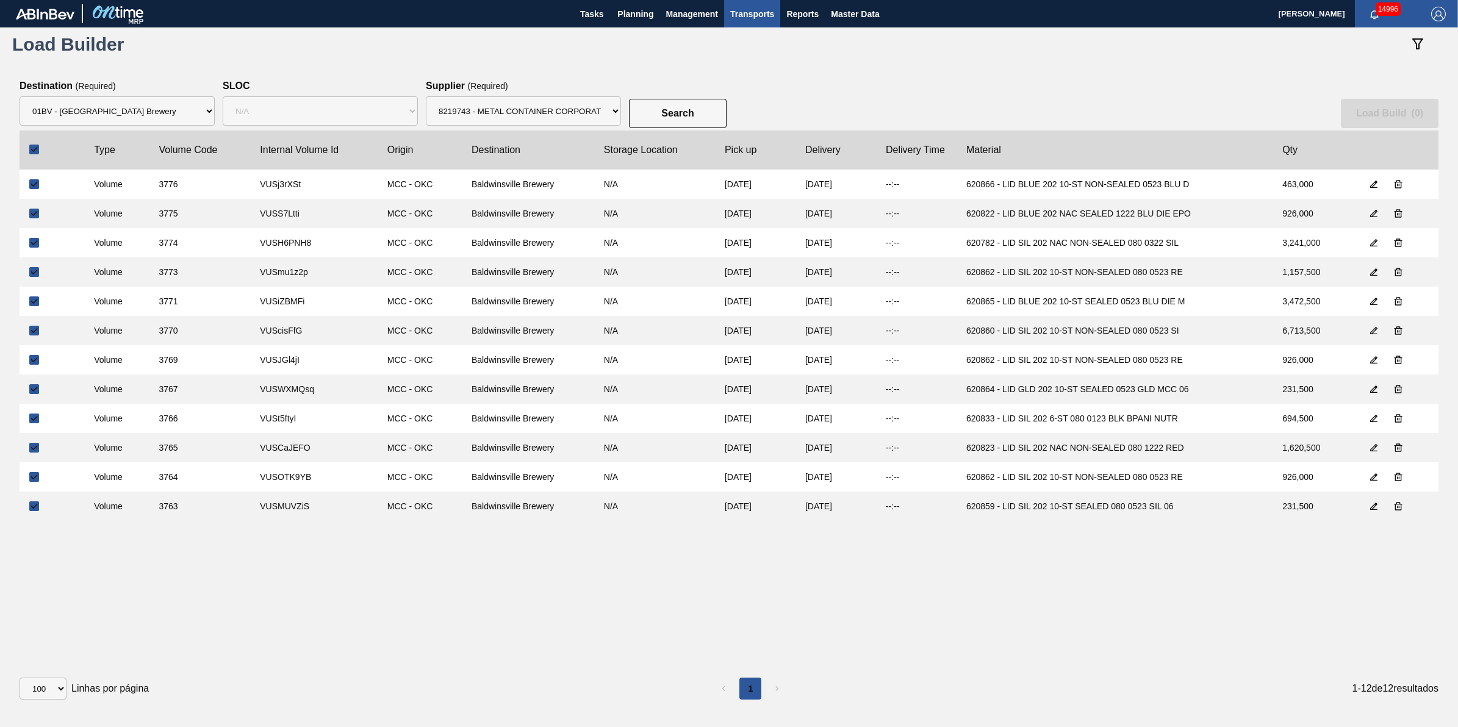
checkbox input "true"
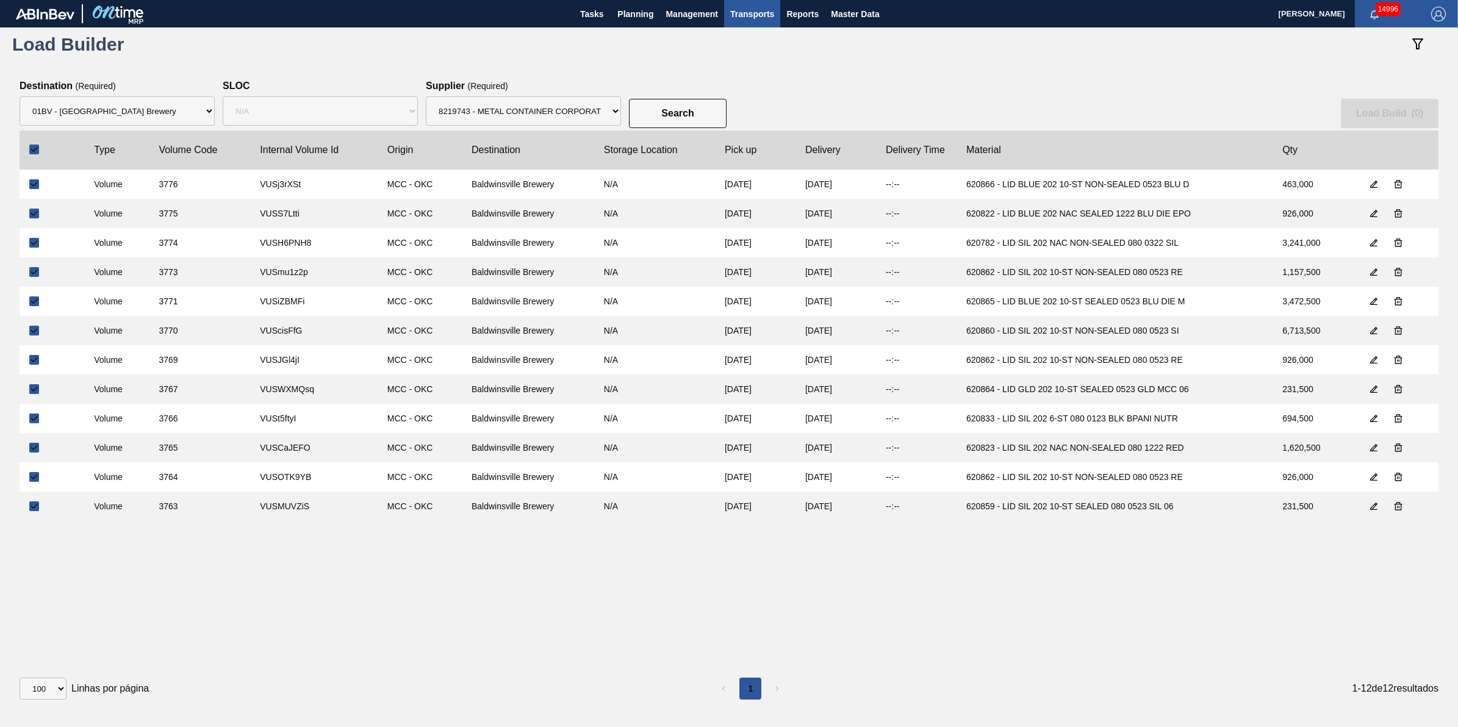
checkbox input "true"
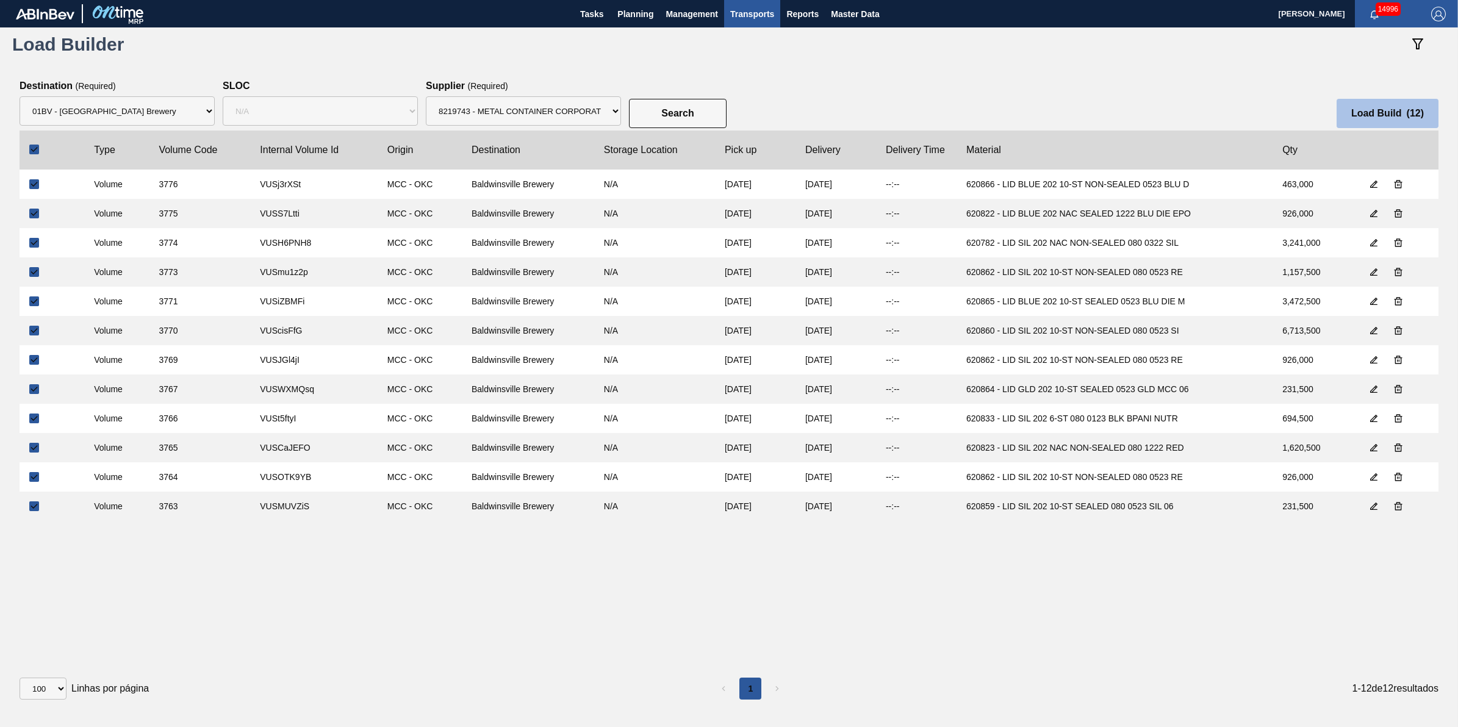
click at [1370, 124] on button "Load Build ( 12 )" at bounding box center [1388, 113] width 102 height 29
select select "Undefined"
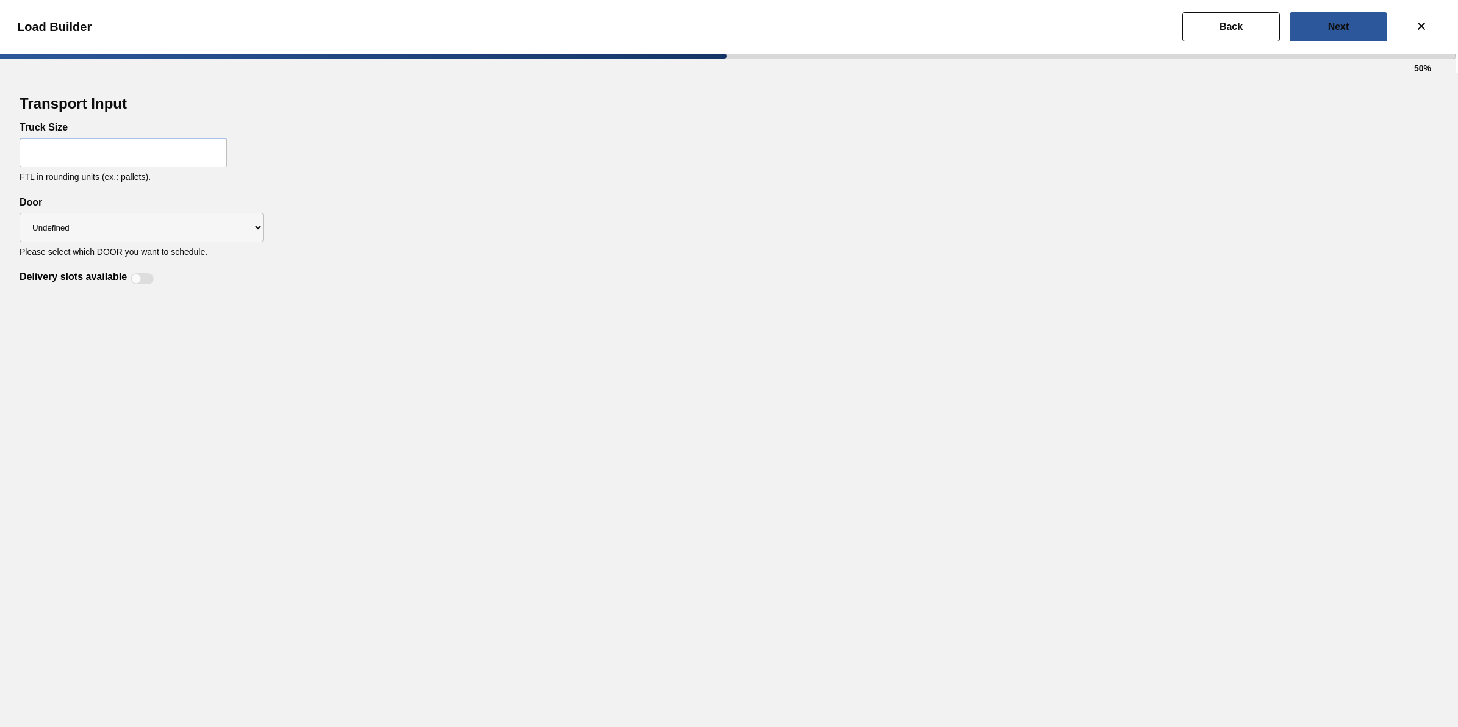
click at [171, 168] on div "Truck Size FTL in rounding units (ex.: pallets)." at bounding box center [729, 159] width 1419 height 75
click at [169, 148] on input "text" at bounding box center [123, 152] width 207 height 29
type input "32"
click at [135, 212] on div "Undefined LIDS TRAYS" at bounding box center [142, 227] width 244 height 39
click at [128, 236] on select "Undefined LIDS TRAYS" at bounding box center [142, 227] width 244 height 29
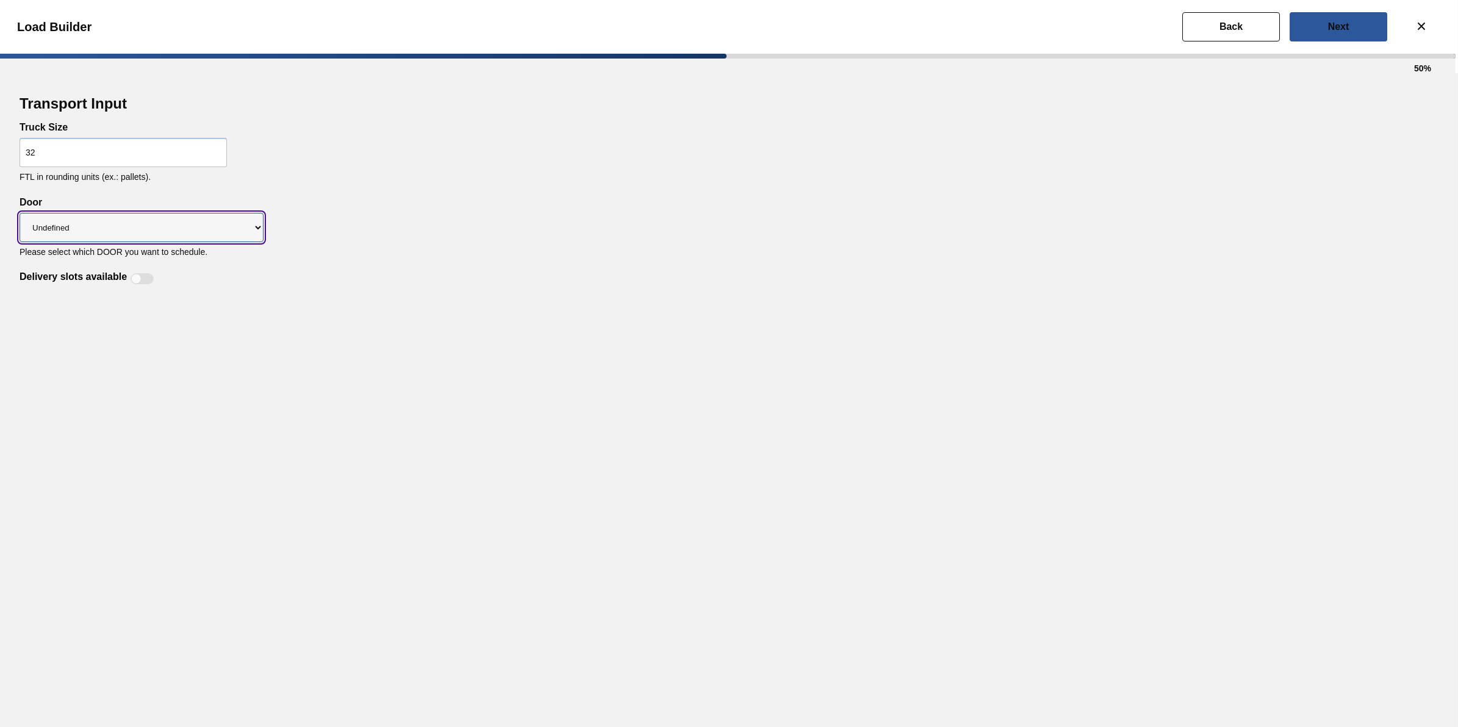
select select "LIDS"
click at [20, 213] on select "Undefined LIDS TRAYS" at bounding box center [142, 227] width 244 height 29
click at [136, 281] on div at bounding box center [136, 279] width 10 height 10
checkbox input "true"
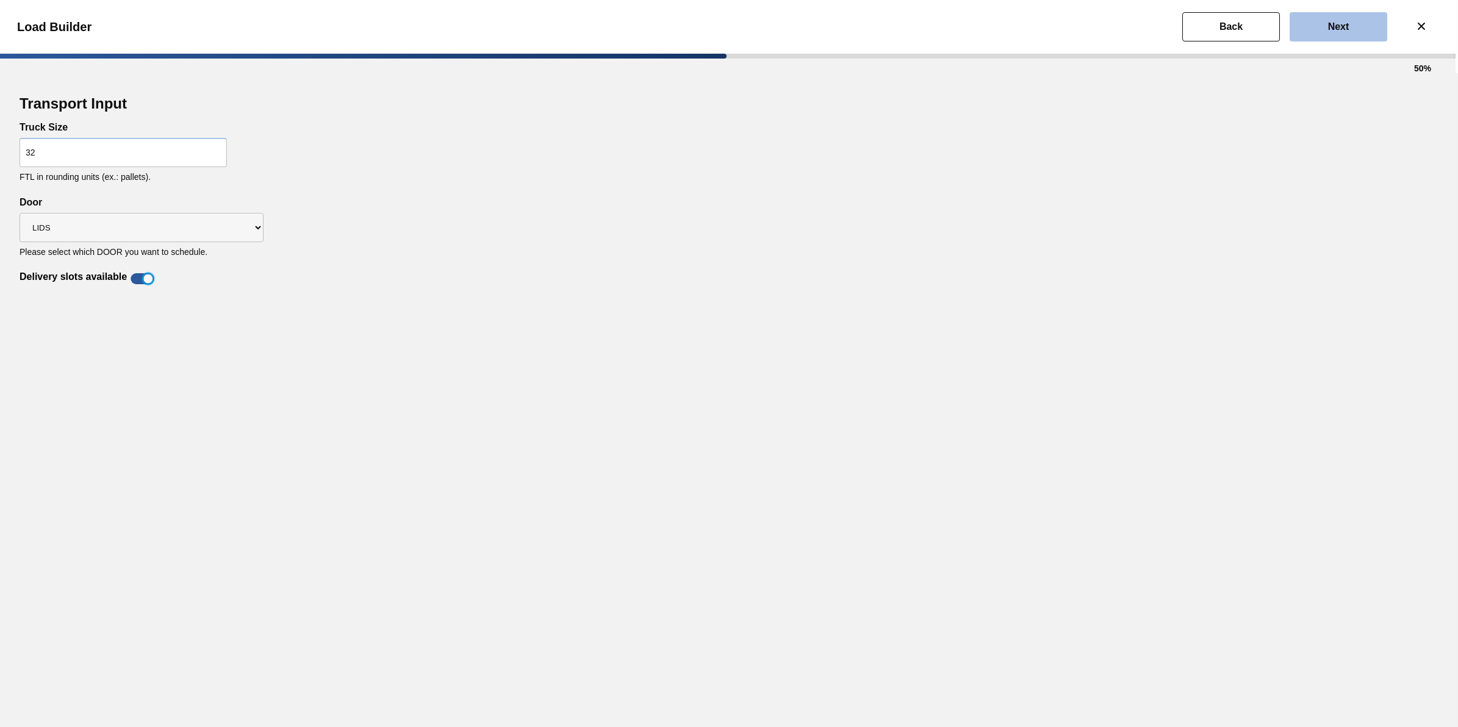
click at [1318, 26] on button "Next" at bounding box center [1339, 26] width 98 height 29
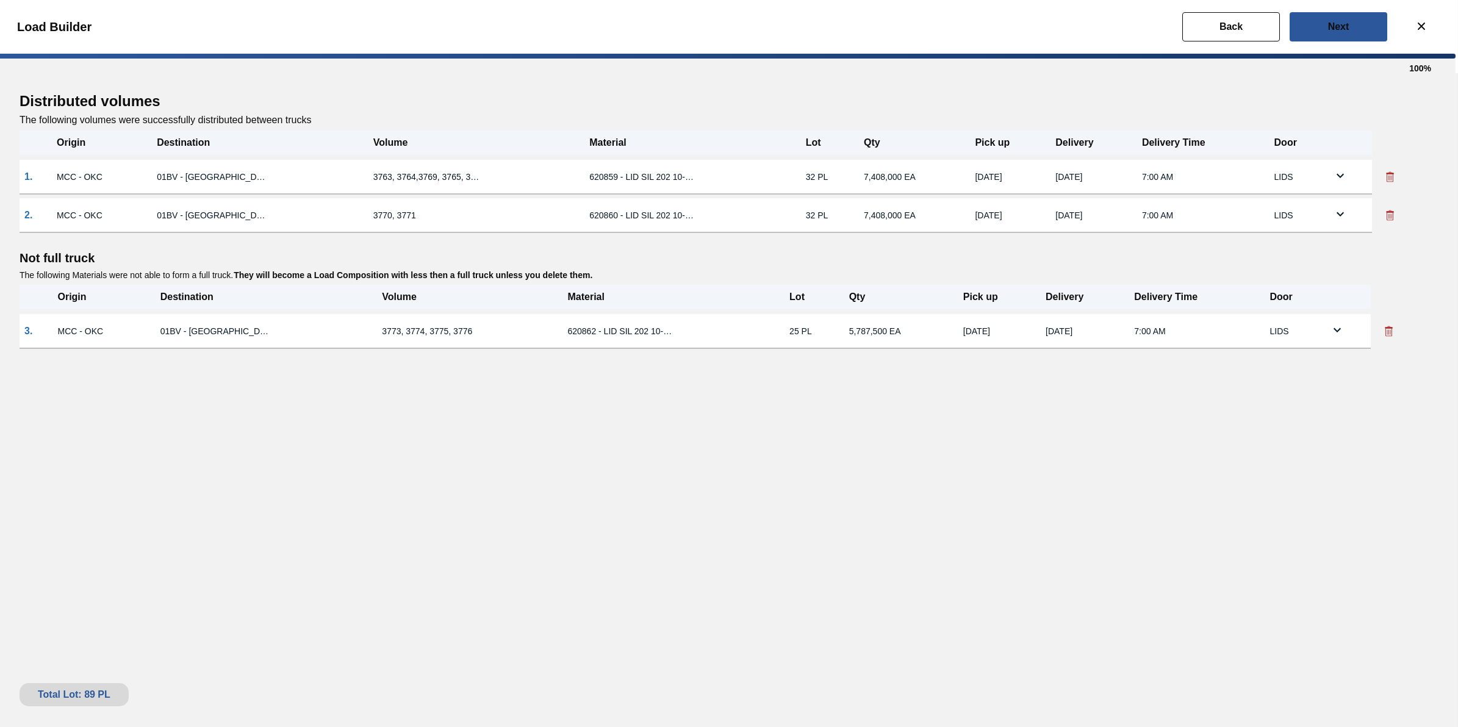
click at [970, 188] on td "[DATE]" at bounding box center [1010, 177] width 81 height 34
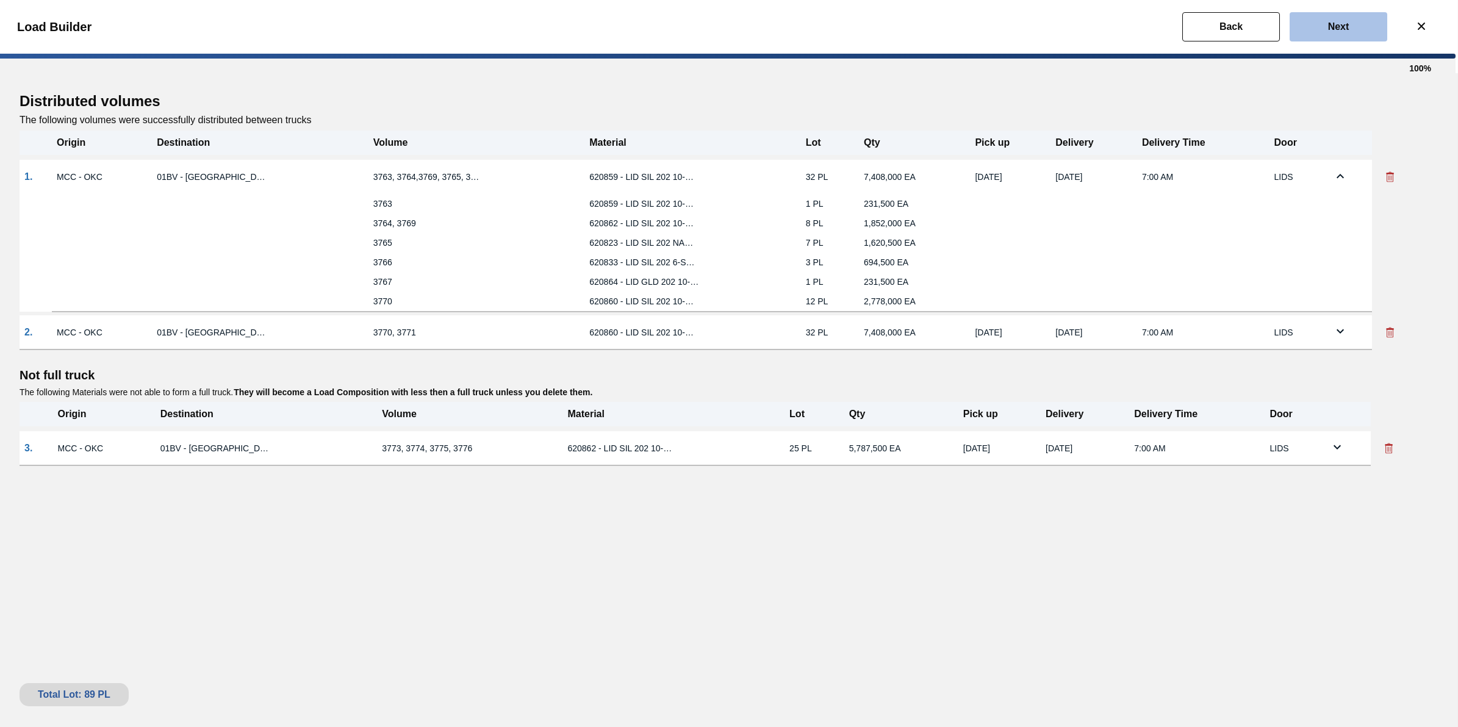
click at [0, 0] on slot "Next" at bounding box center [0, 0] width 0 height 0
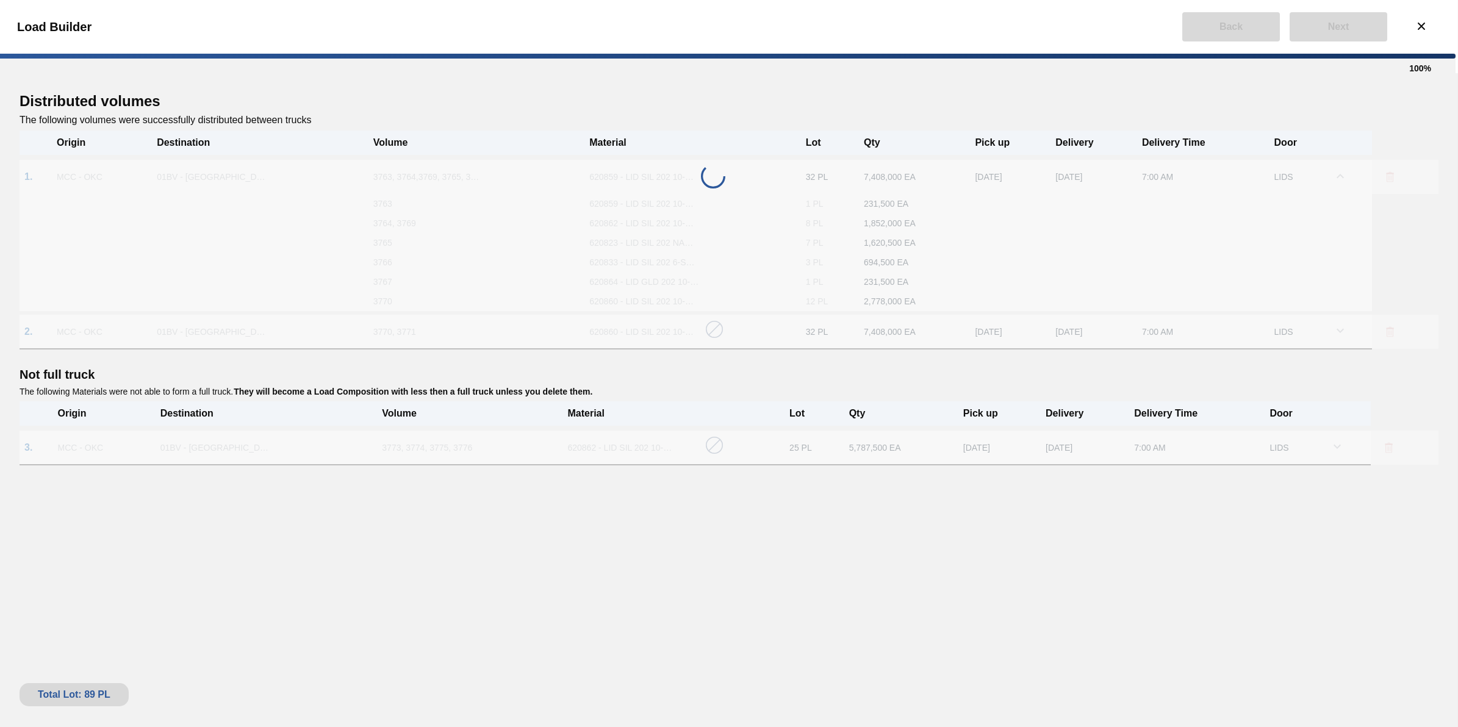
click at [1215, 8] on div "Load Builder" at bounding box center [727, 27] width 1458 height 54
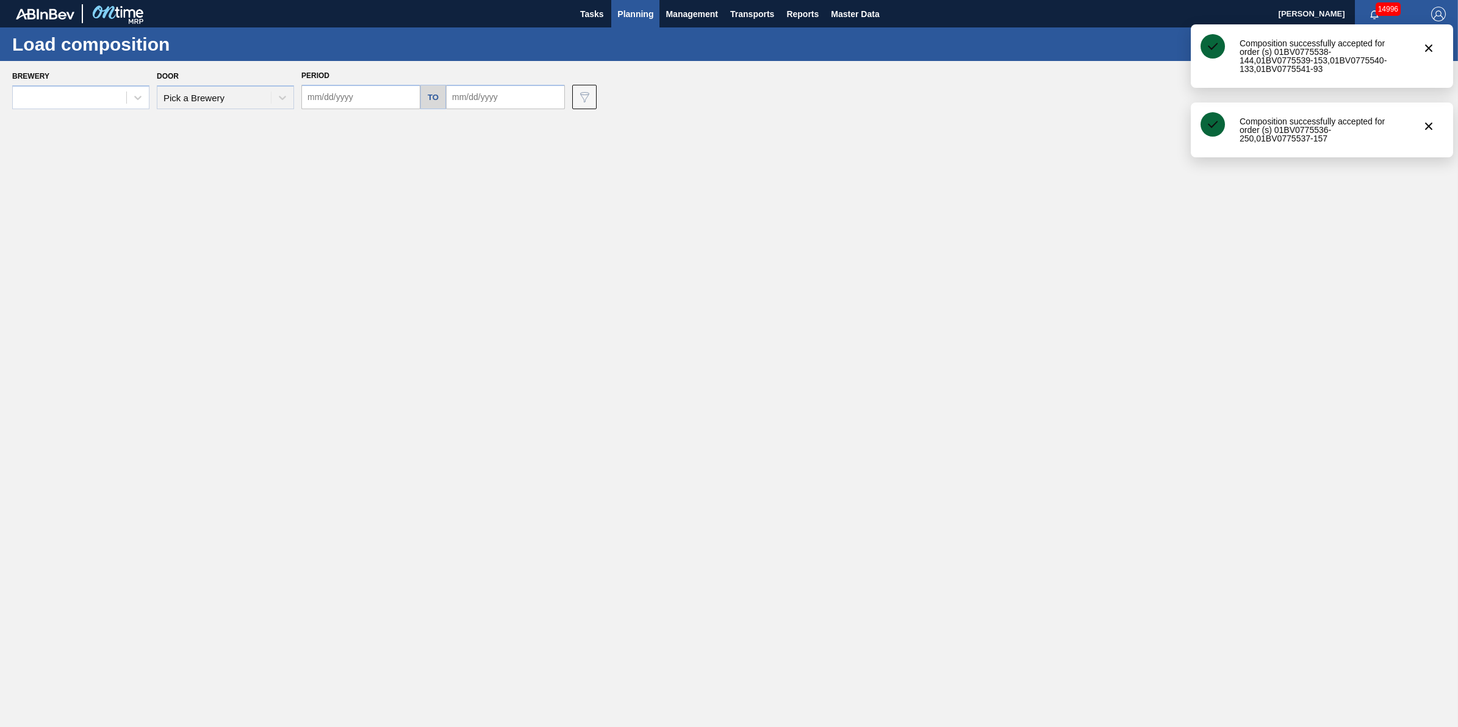
type input "10/12/2025"
type input "10/24/2025"
type input "[DATE]"
type input "10/31/2025"
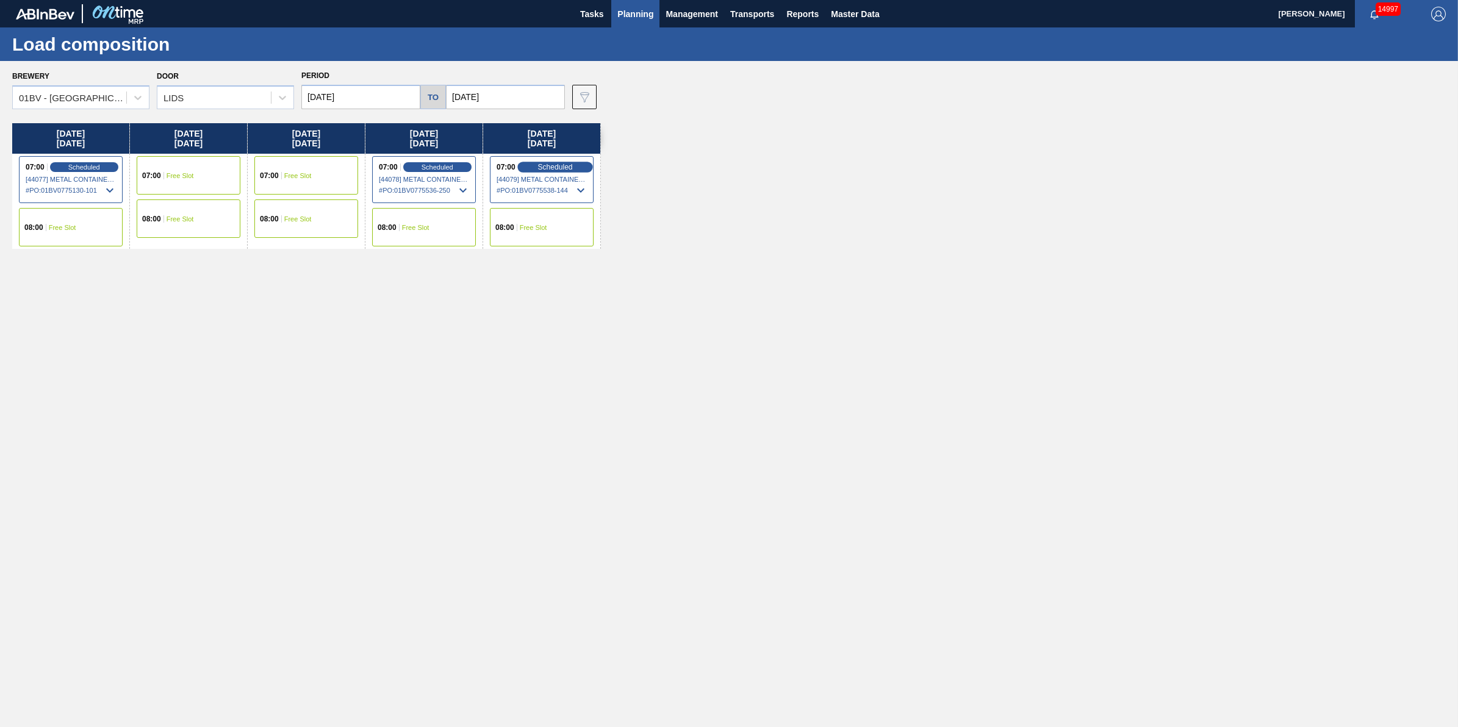
click at [535, 162] on div "Scheduled" at bounding box center [554, 167] width 75 height 11
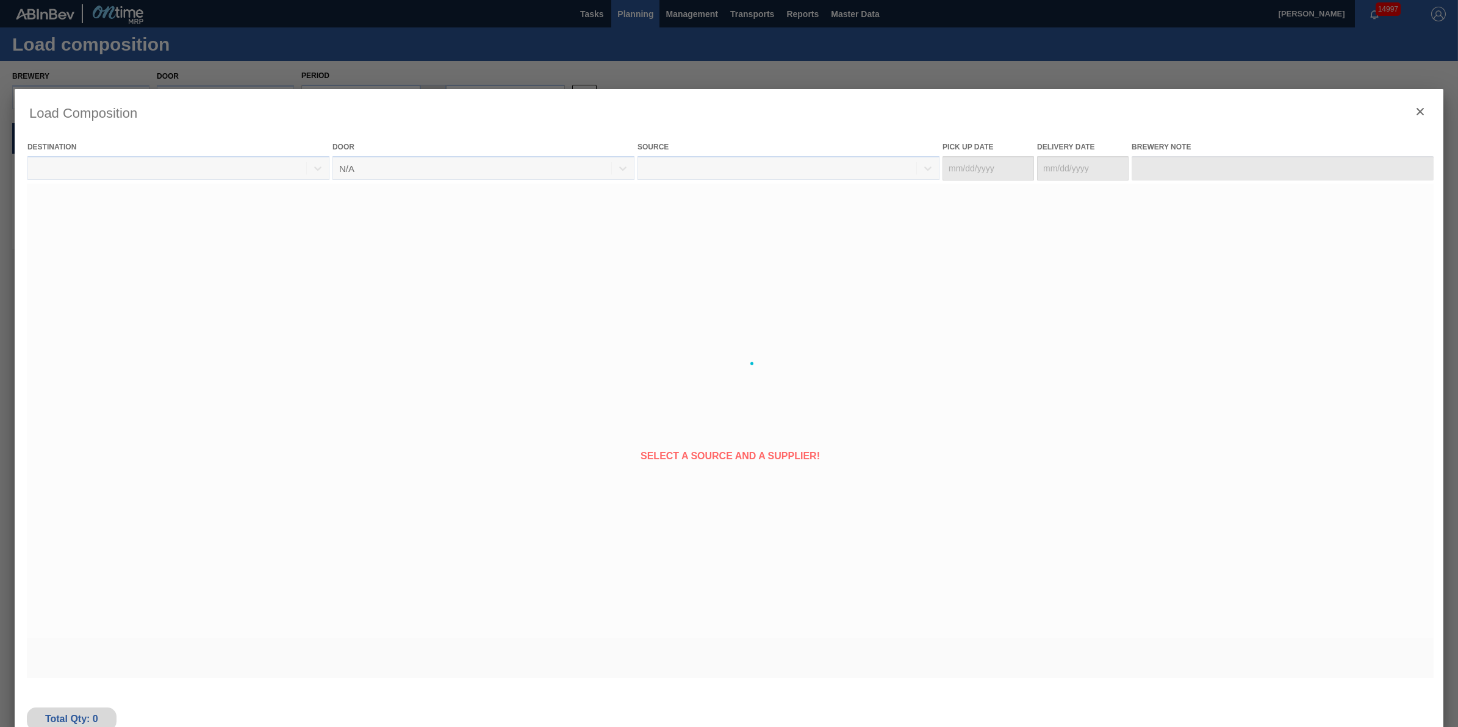
type Date "[DATE]"
type Date "10/31/2025"
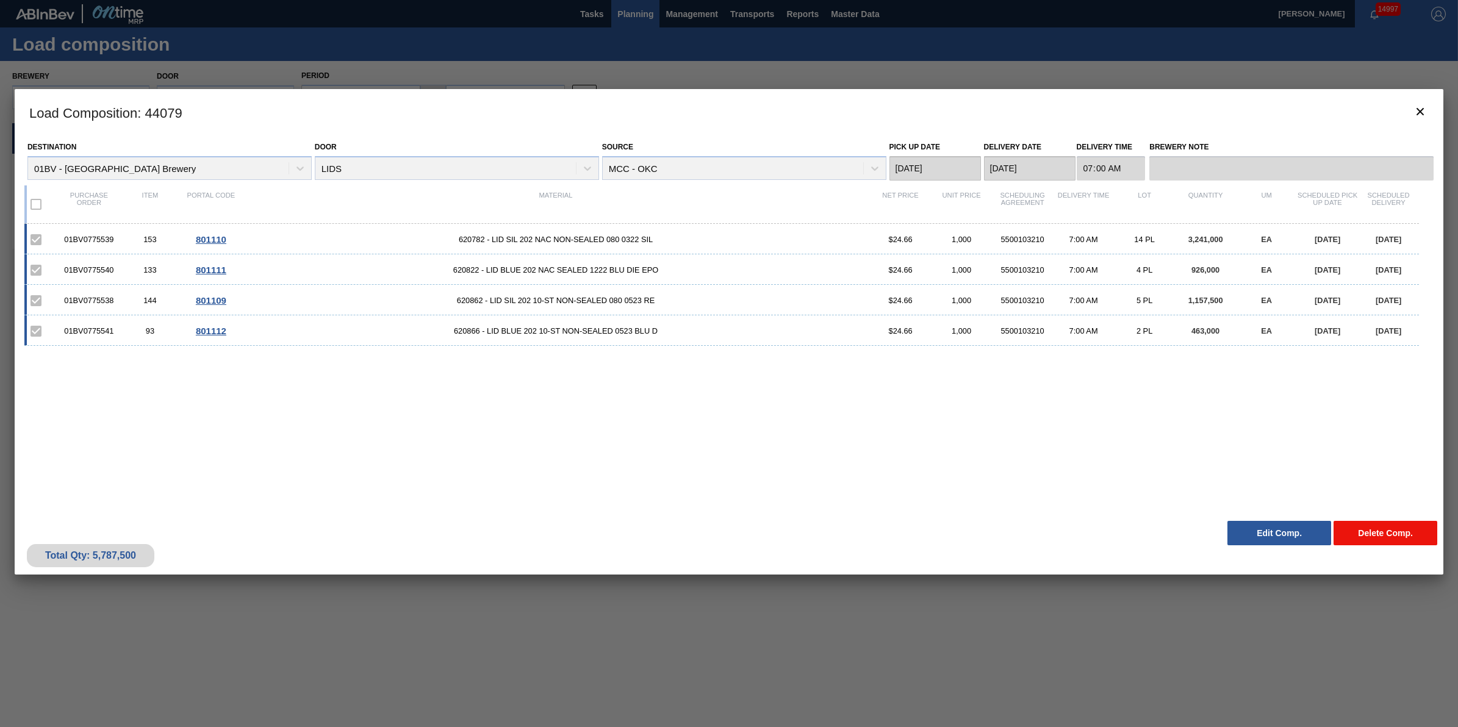
click at [1365, 530] on button "Delete Comp." at bounding box center [1386, 533] width 104 height 24
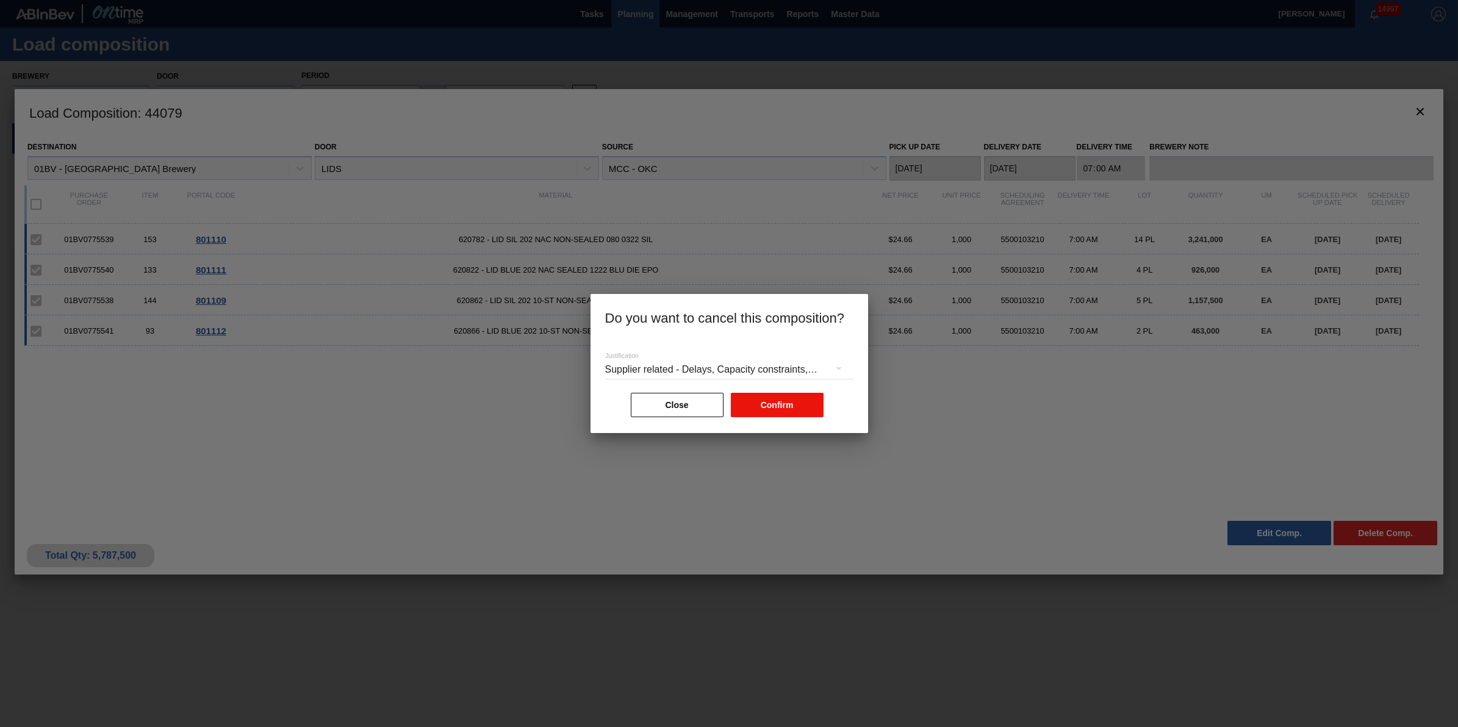
click at [806, 401] on button "Confirm" at bounding box center [777, 405] width 93 height 24
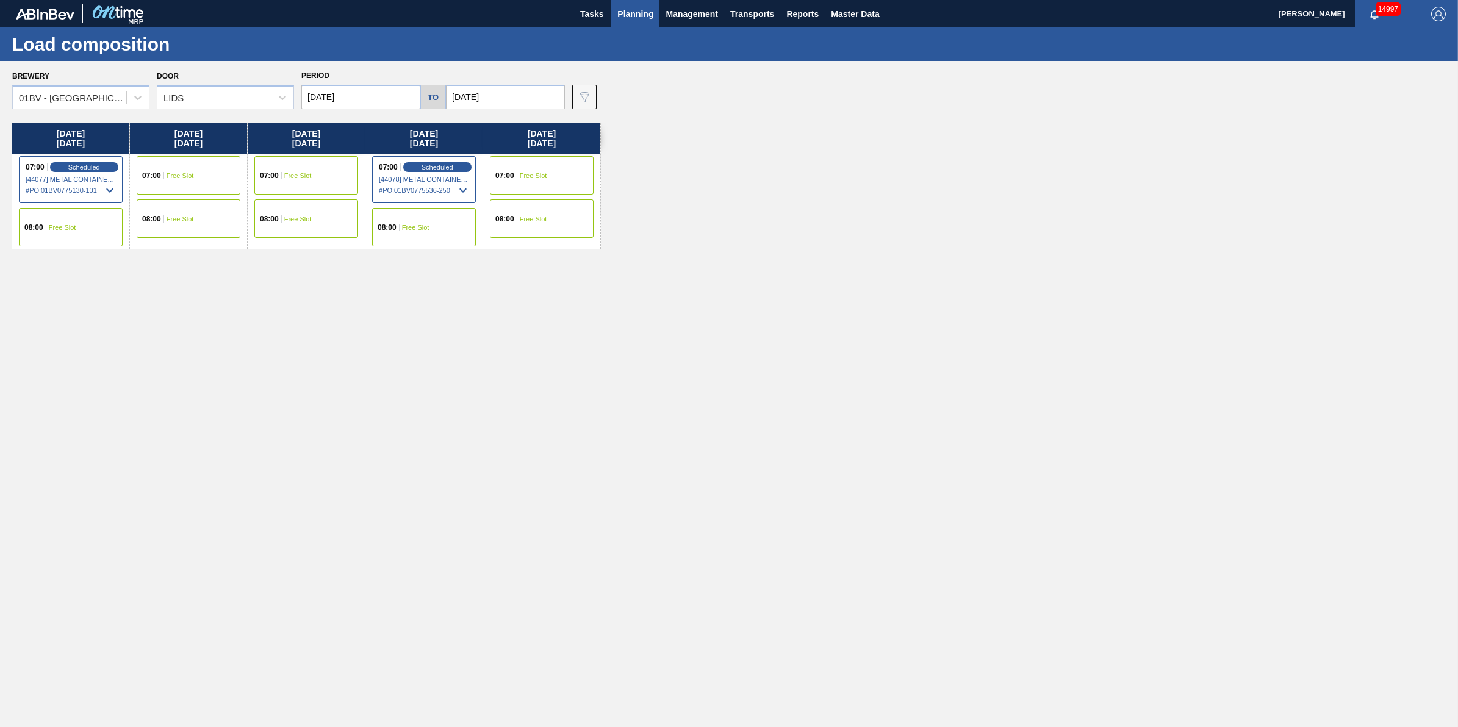
click at [560, 182] on div "07:00 Free Slot" at bounding box center [542, 175] width 104 height 38
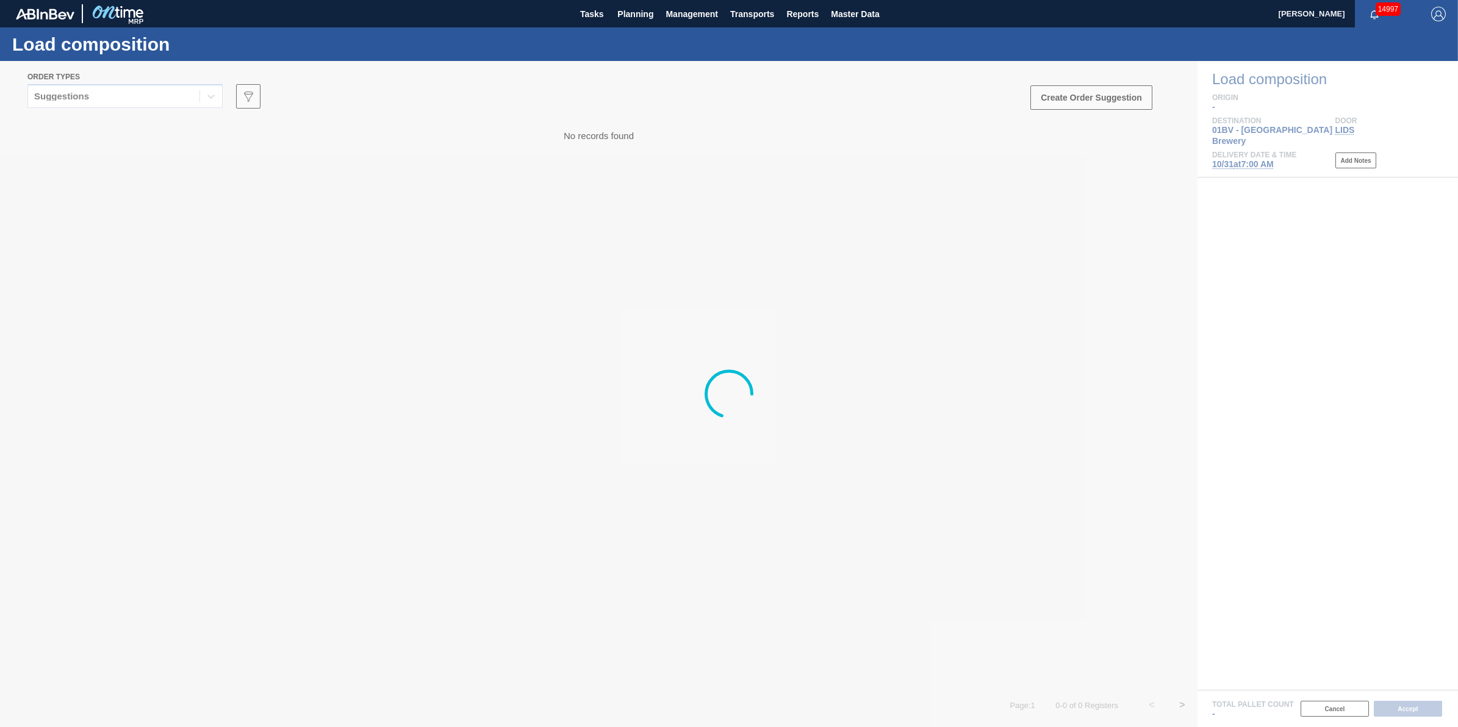
click at [113, 104] on div "Suggestions" at bounding box center [113, 97] width 171 height 18
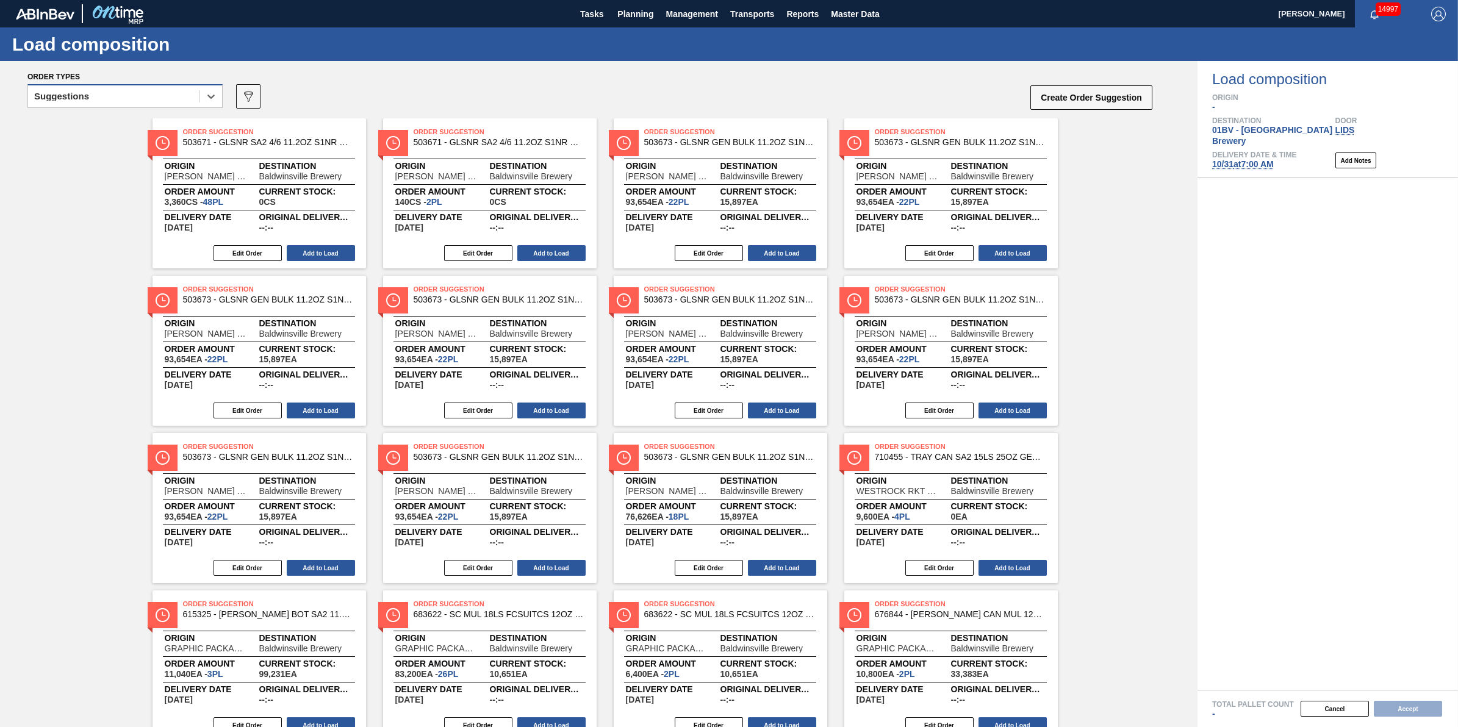
click at [117, 104] on div "Suggestions" at bounding box center [113, 97] width 171 height 18
click at [122, 102] on div "Suggestions" at bounding box center [113, 97] width 171 height 18
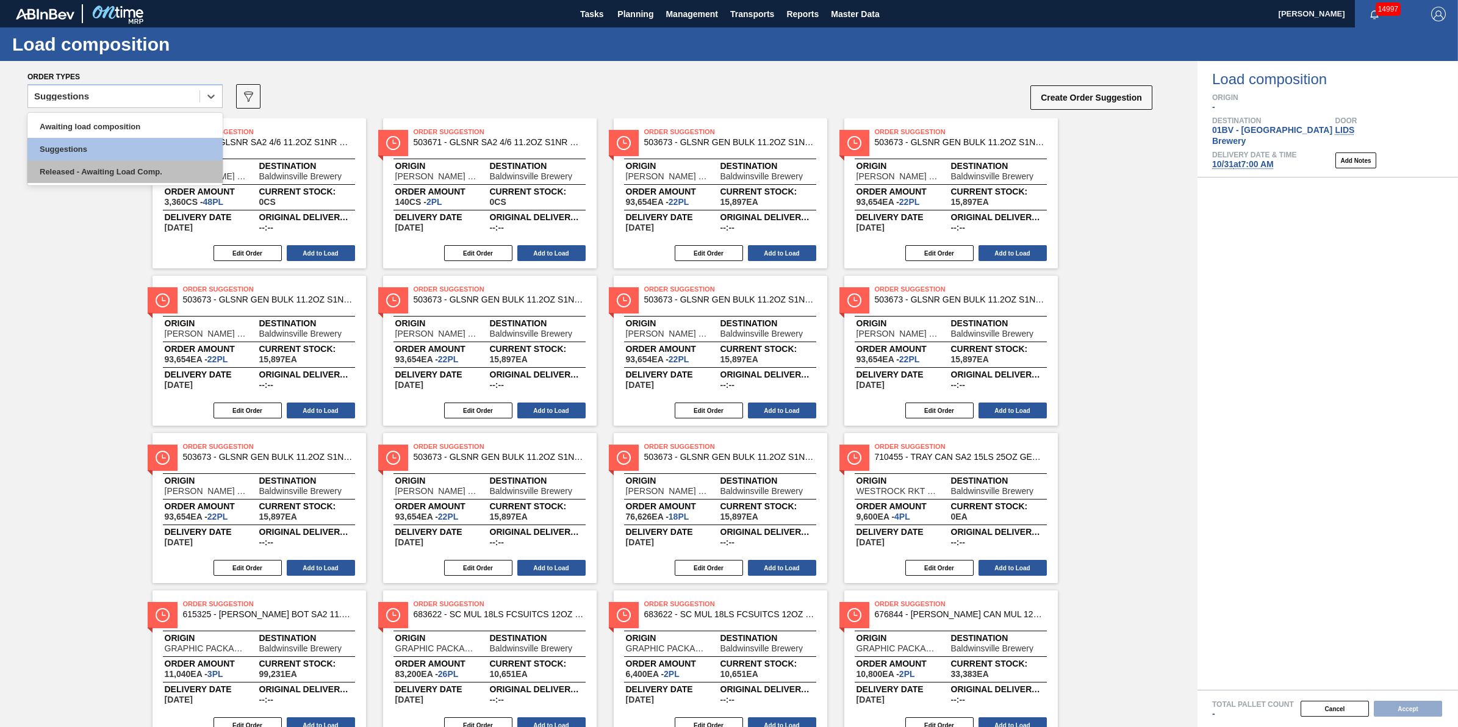
click at [107, 160] on div "Released - Awaiting Load Comp." at bounding box center [124, 171] width 195 height 23
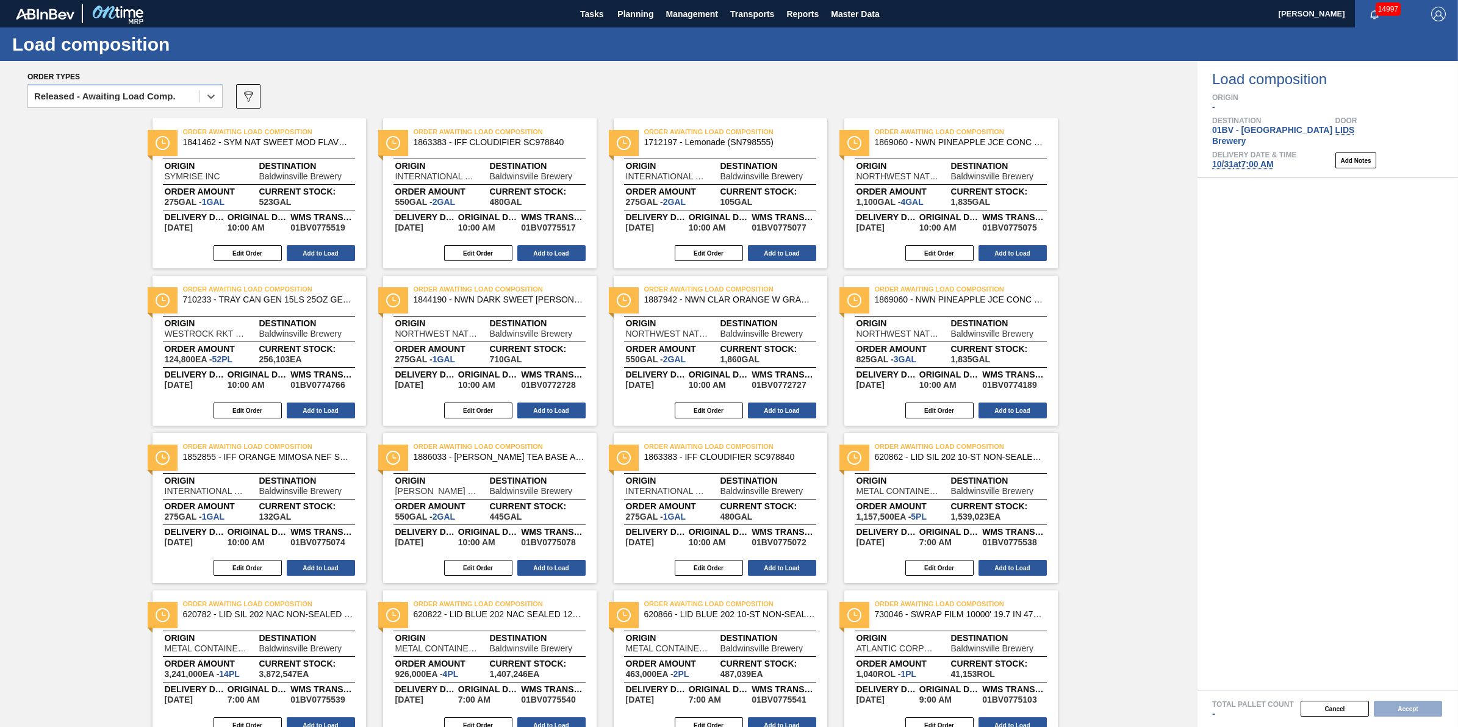
click at [245, 101] on icon "089F7B8B-B2A5-4AFE-B5C0-19BA573D28AC" at bounding box center [248, 96] width 15 height 15
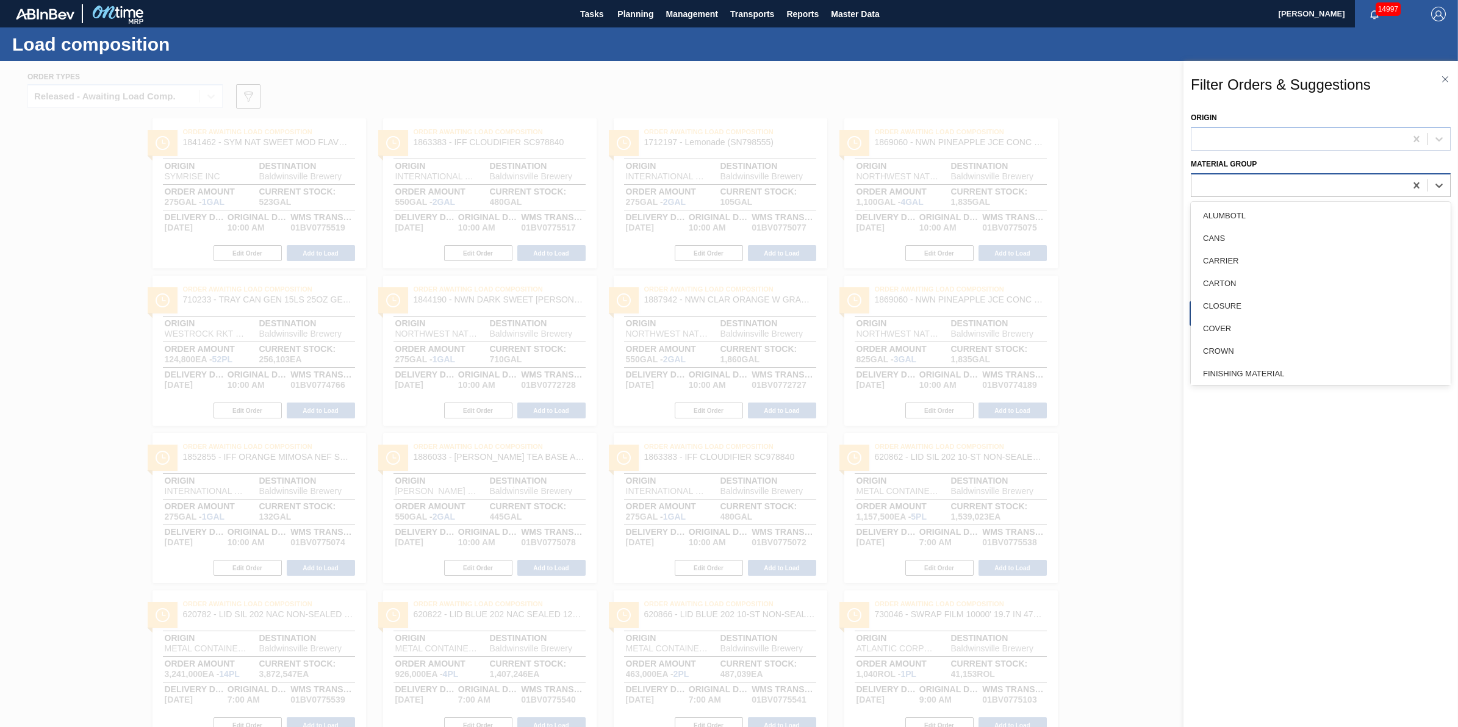
click at [1232, 184] on div at bounding box center [1299, 185] width 214 height 18
click at [1260, 307] on div "LID" at bounding box center [1321, 311] width 260 height 23
click at [1260, 309] on button "Apply" at bounding box center [1252, 313] width 125 height 24
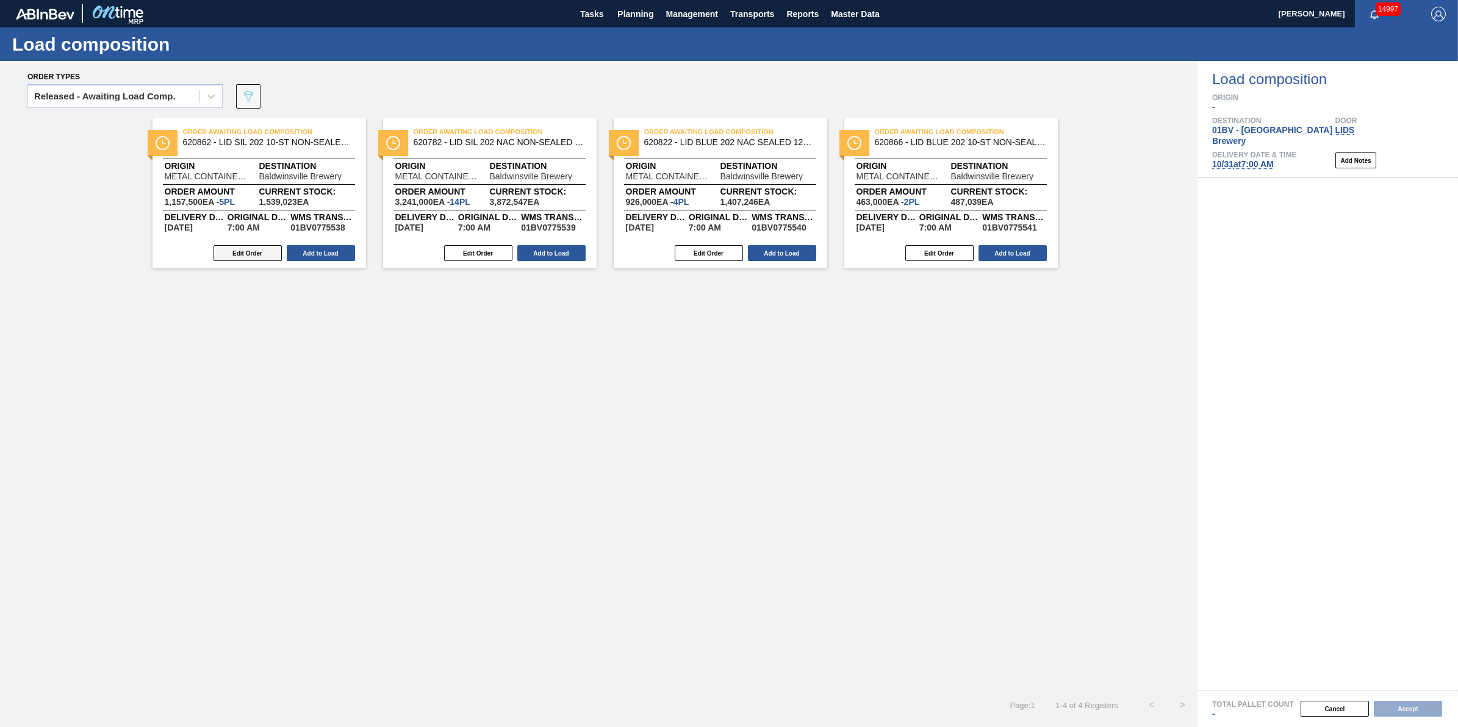
click at [264, 257] on button "Edit Order" at bounding box center [248, 253] width 68 height 16
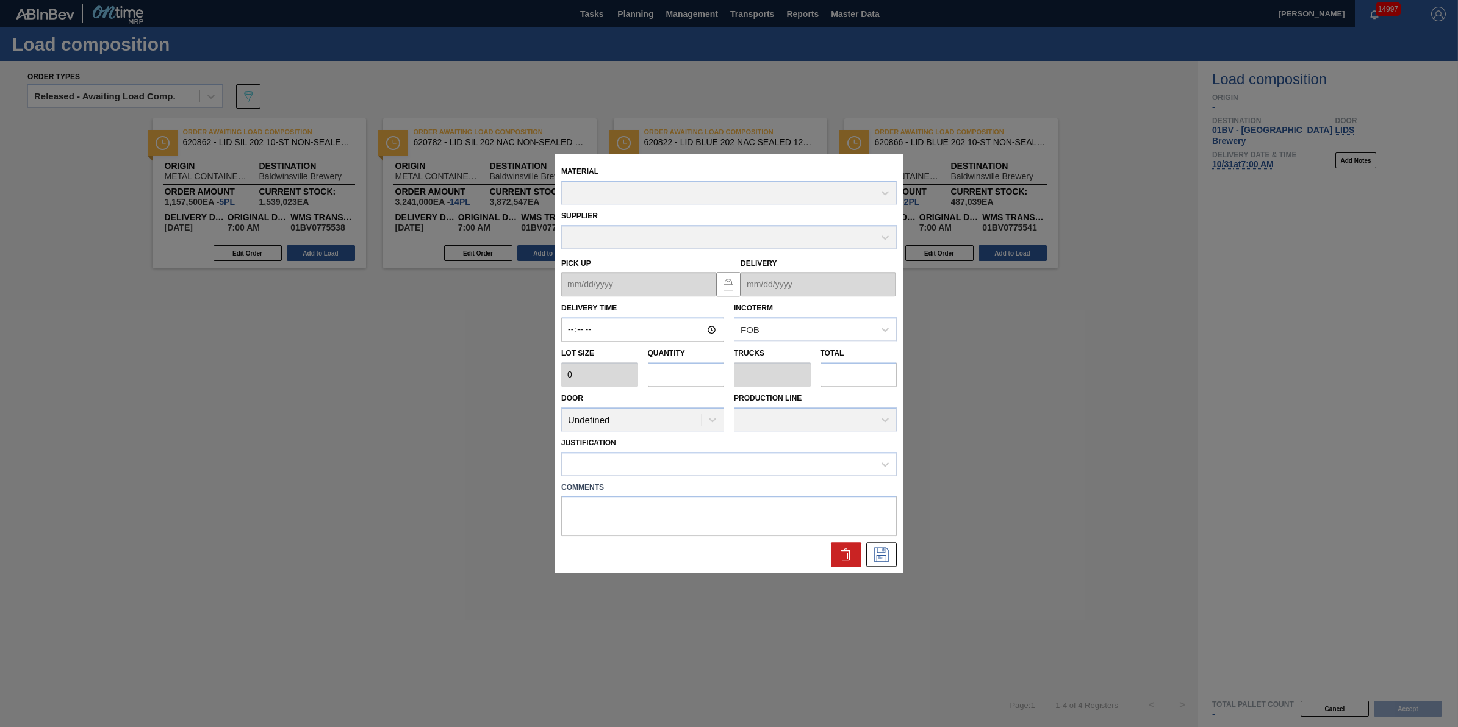
type input "07:00:00"
type input "231,500"
type input "5"
type input "0.156"
type input "1,157,500"
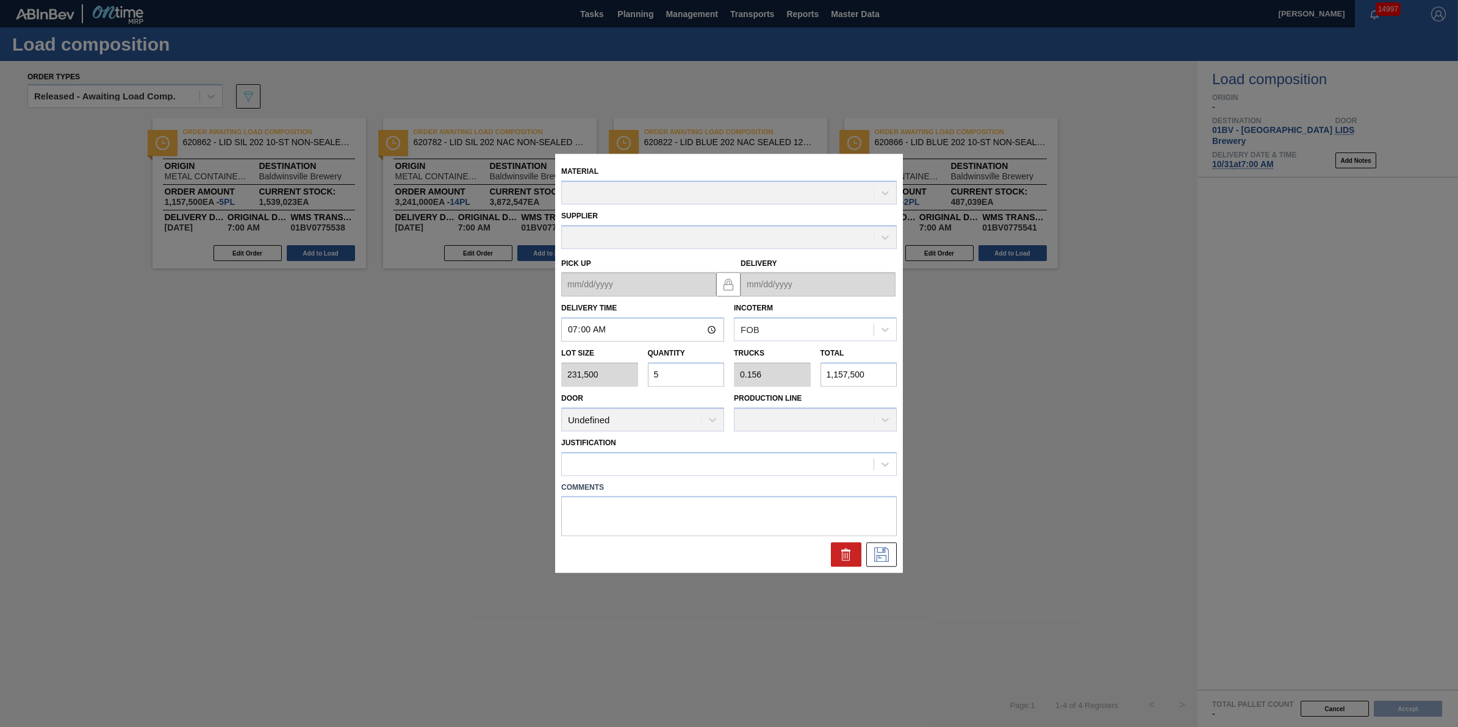
type up "[DATE]"
type input "[DATE]"
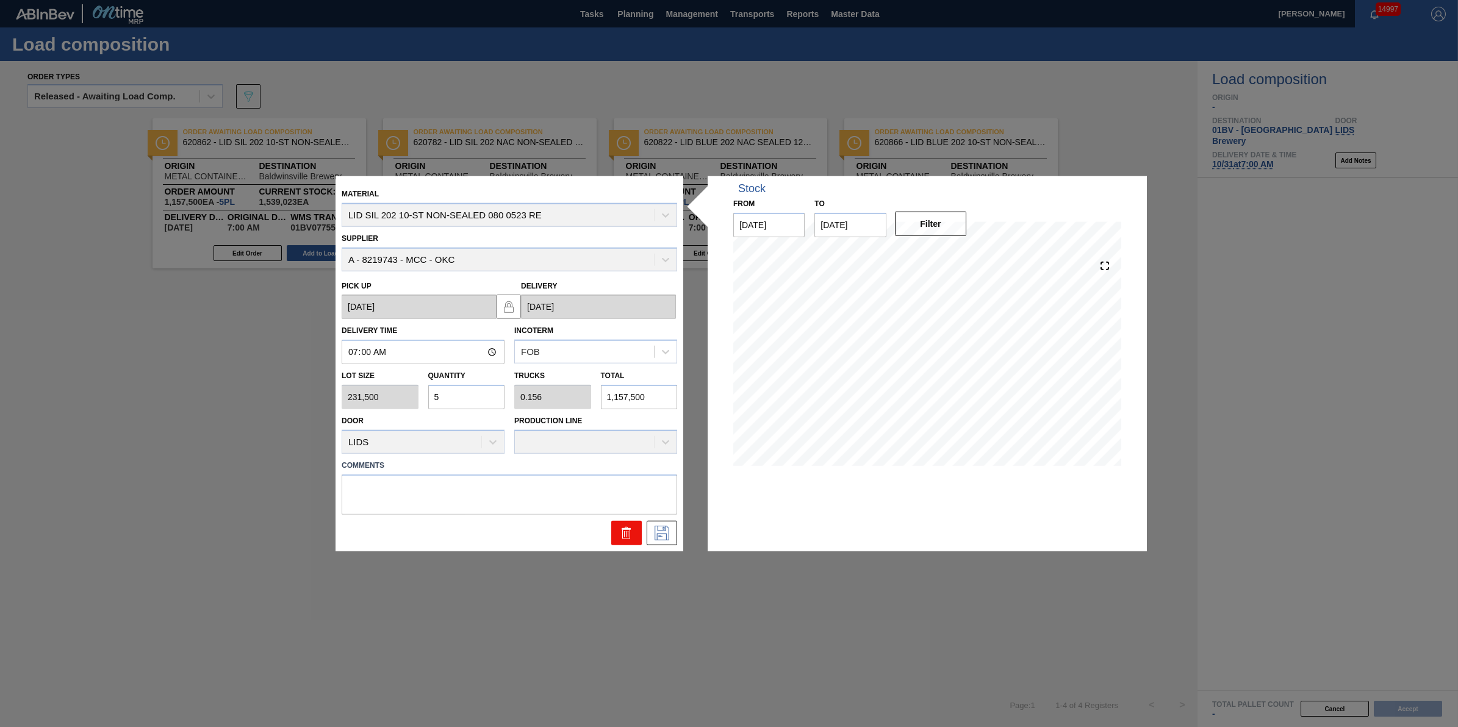
click at [633, 537] on icon at bounding box center [626, 532] width 15 height 15
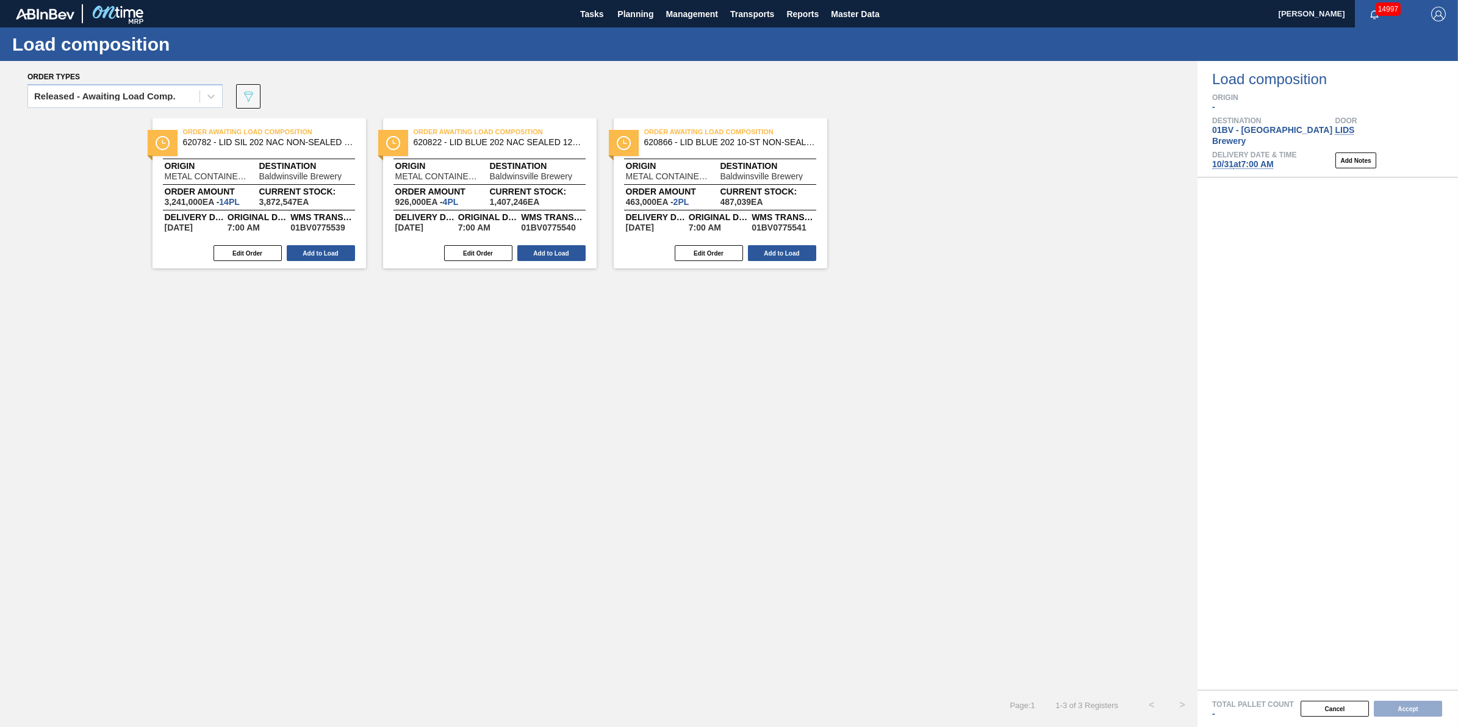
click at [254, 251] on button "Edit Order" at bounding box center [248, 253] width 68 height 16
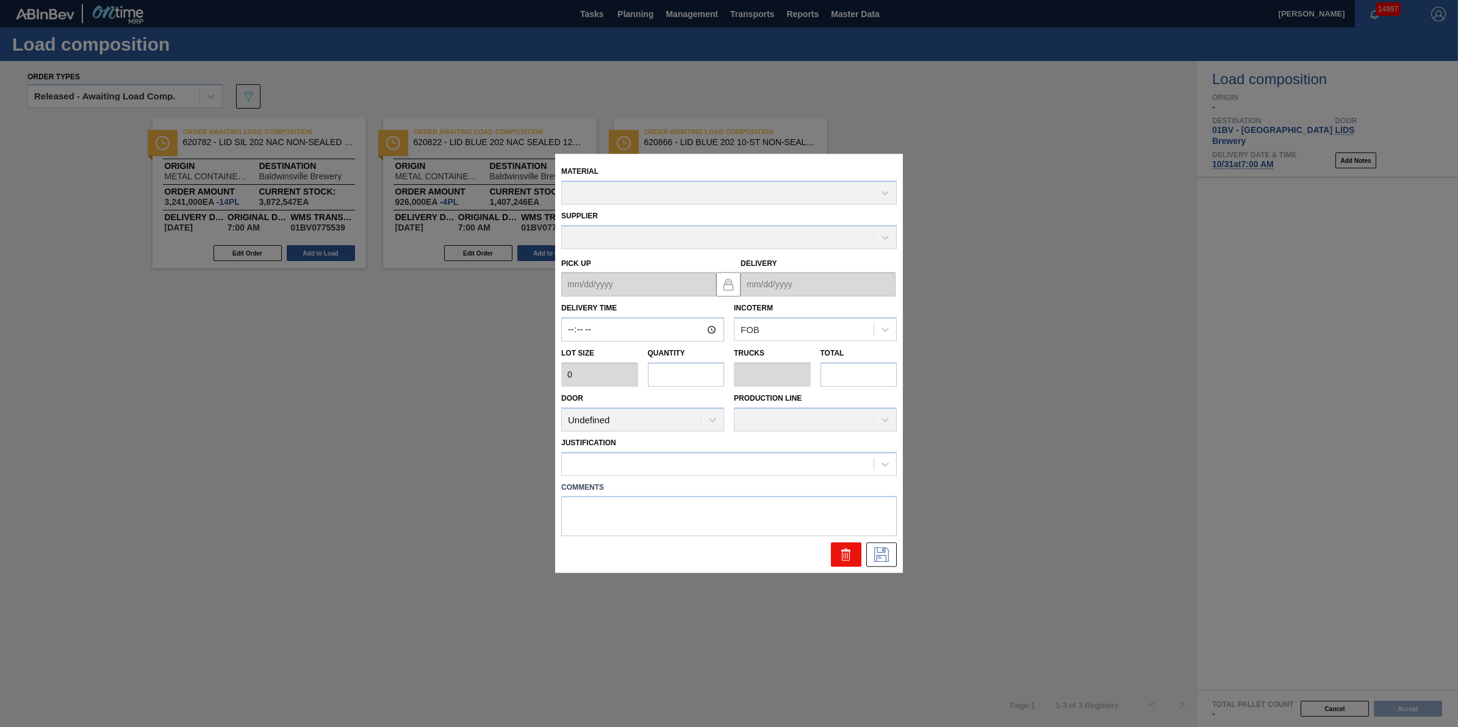
click at [840, 548] on icon at bounding box center [846, 555] width 15 height 15
type input "07:00:00"
type input "231,500"
type input "14"
type input "0.438"
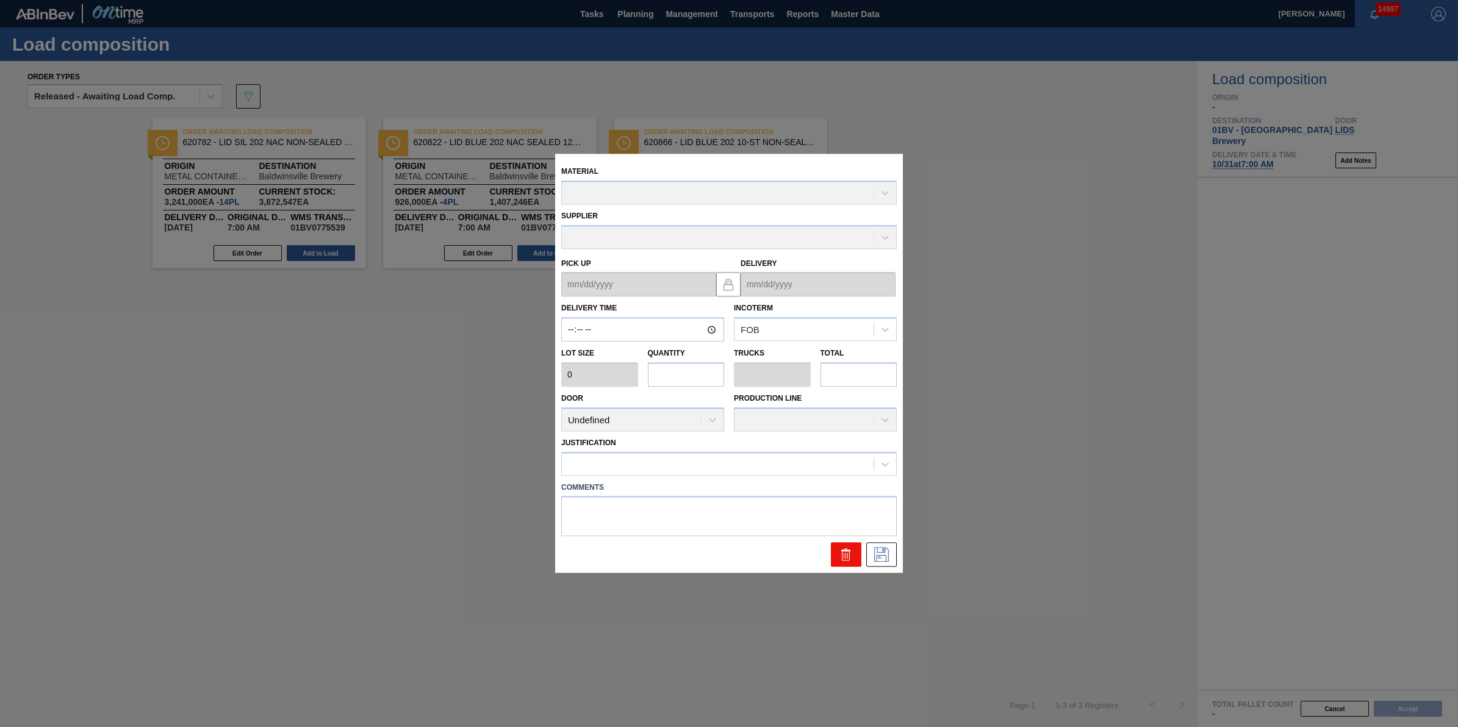
type input "3,241,000"
type up "[DATE]"
type input "[DATE]"
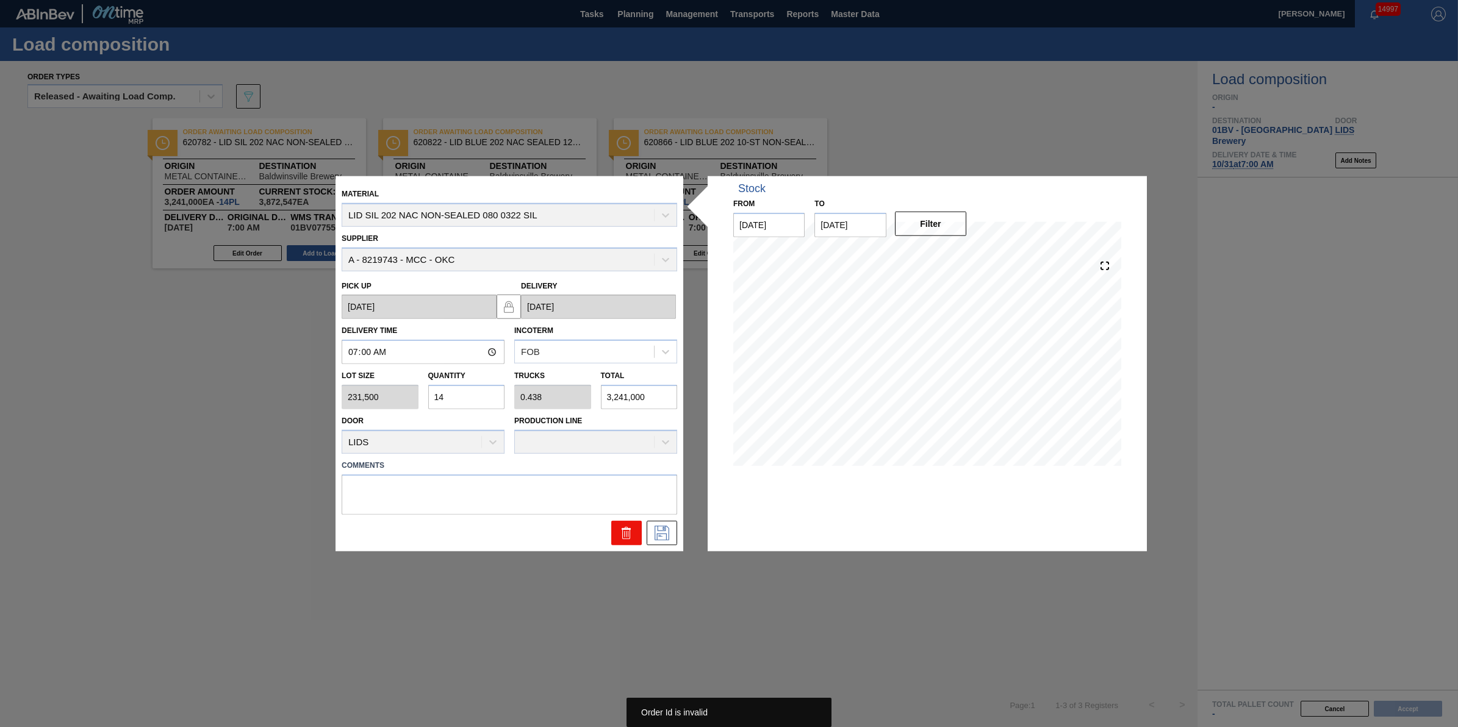
click at [622, 522] on div at bounding box center [509, 529] width 345 height 31
click at [624, 527] on icon at bounding box center [626, 532] width 15 height 15
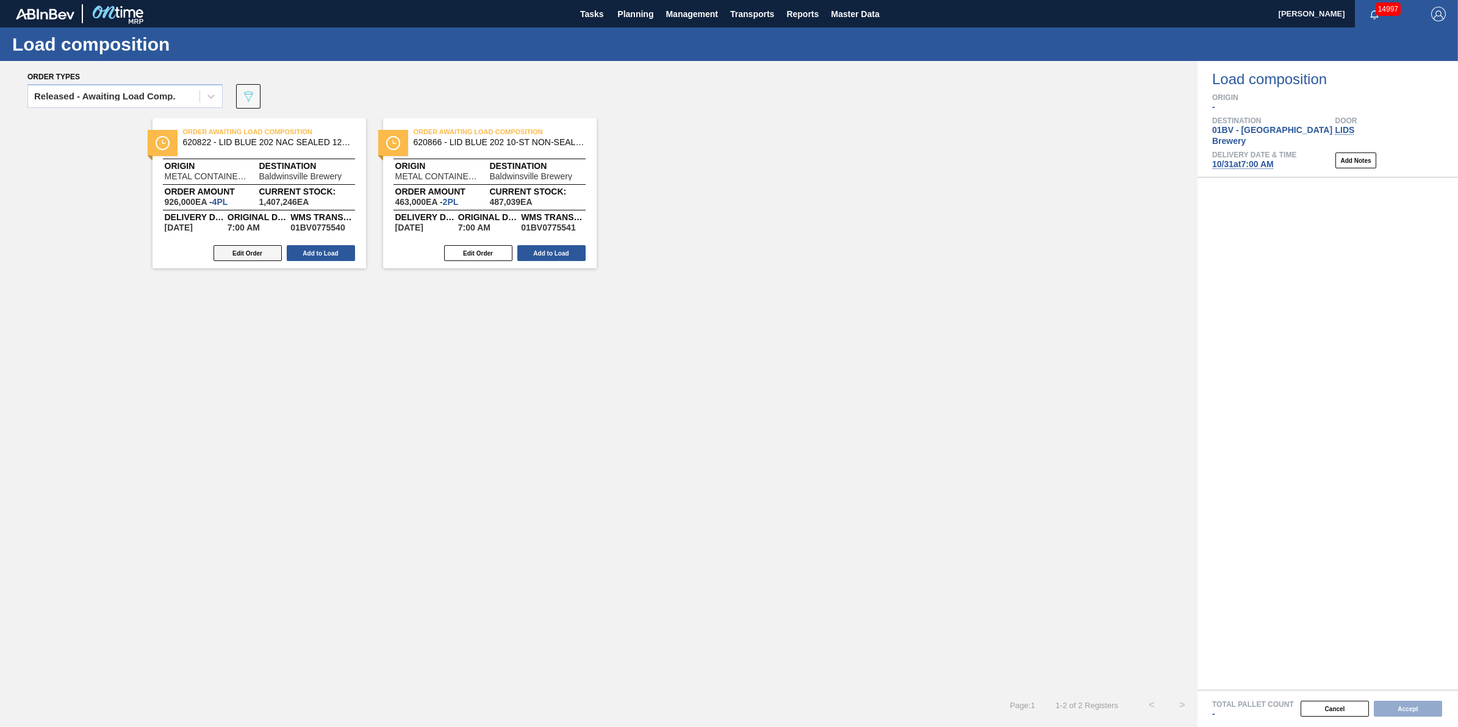
click at [239, 257] on button "Edit Order" at bounding box center [248, 253] width 68 height 16
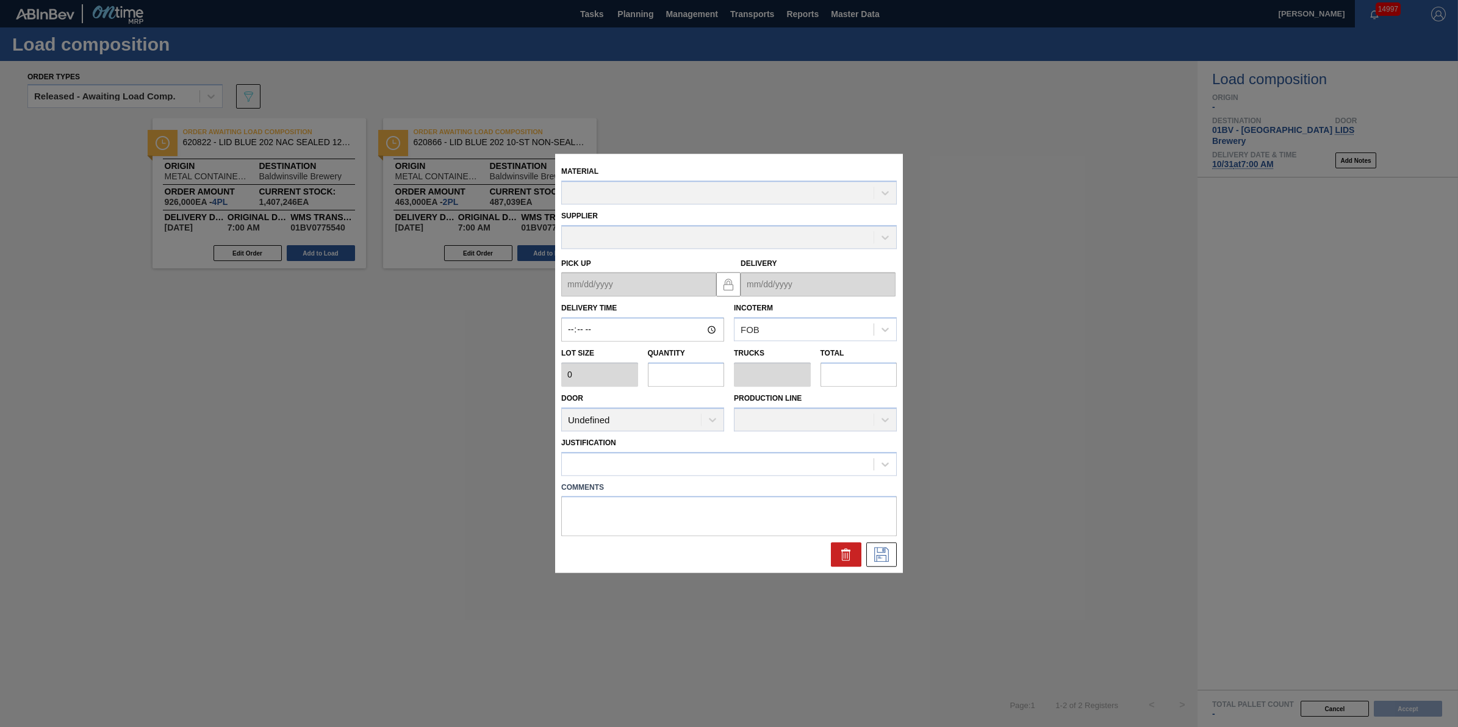
type input "07:00:00"
type input "231,500"
type input "4"
type input "0.125"
type input "926,000"
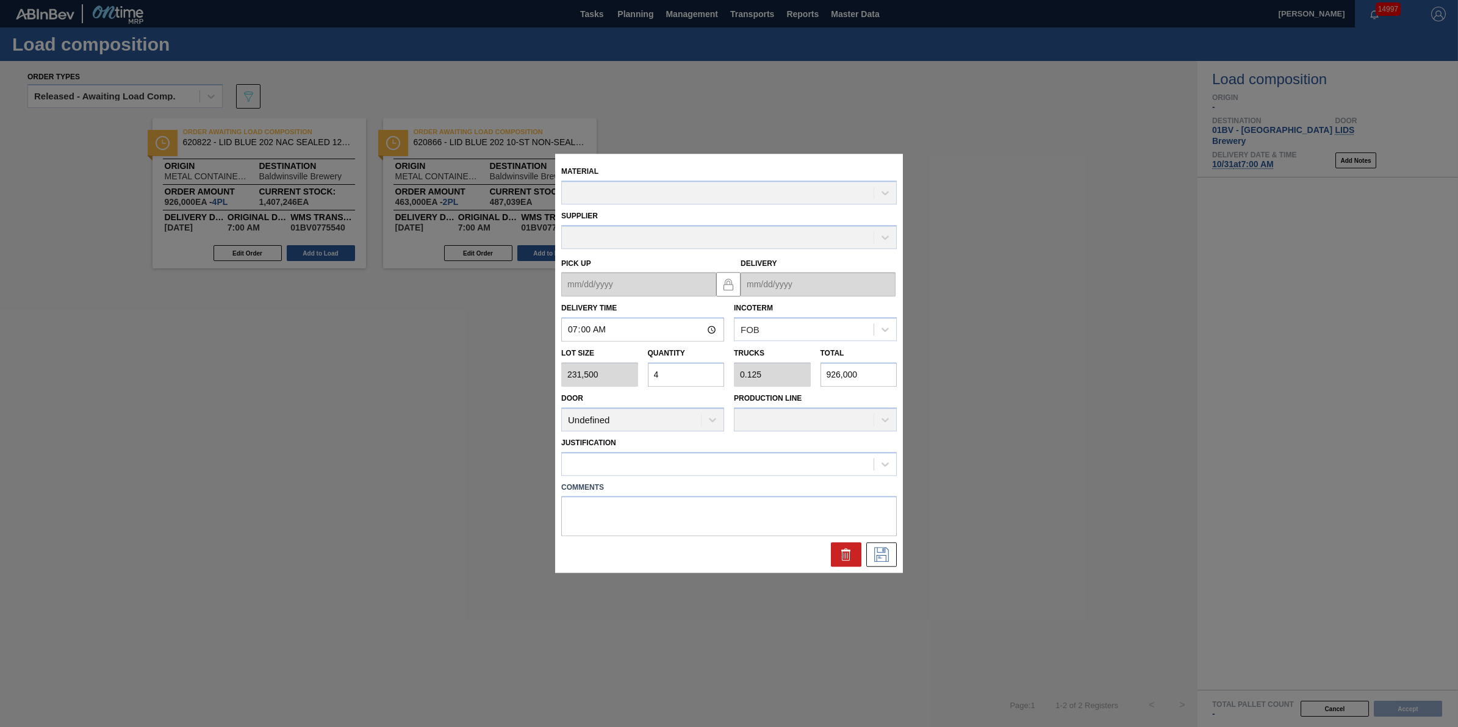
type up "[DATE]"
type input "[DATE]"
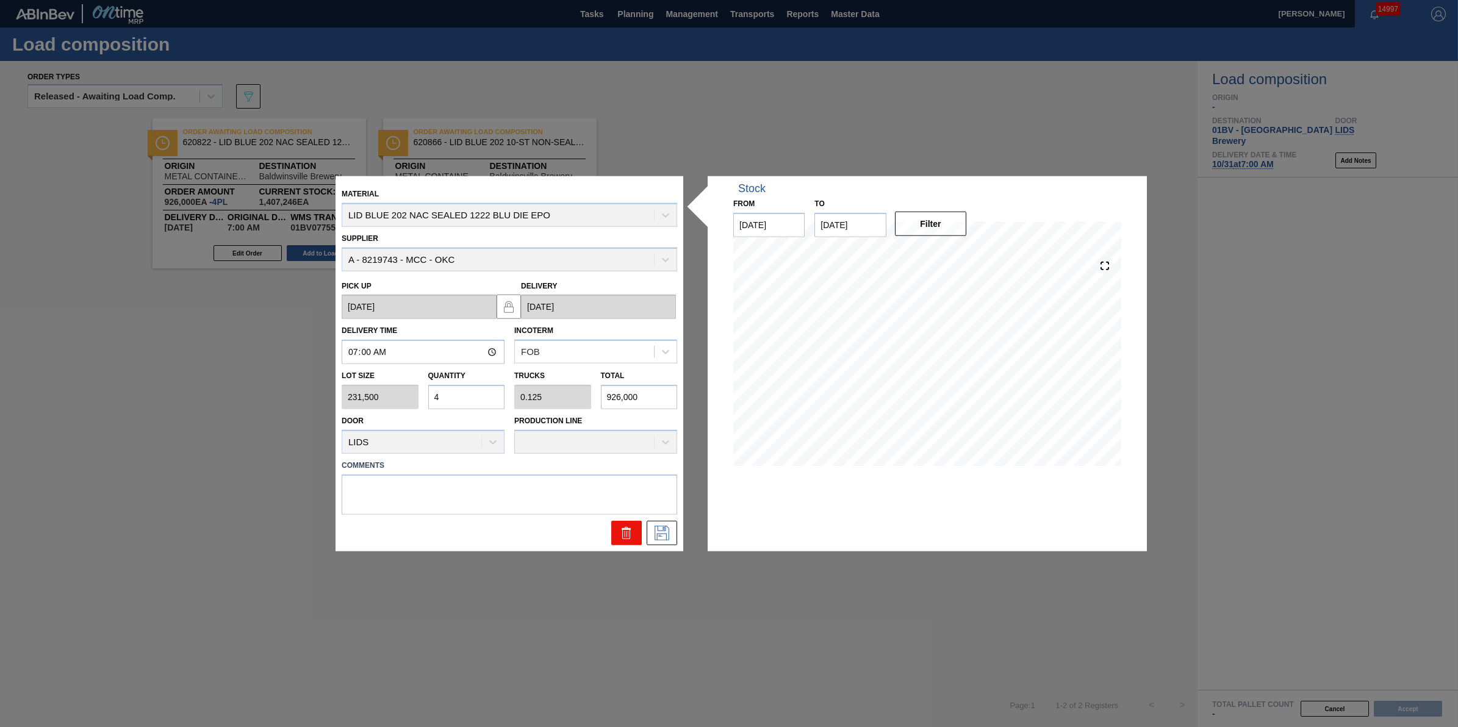
click at [623, 537] on icon at bounding box center [626, 532] width 15 height 15
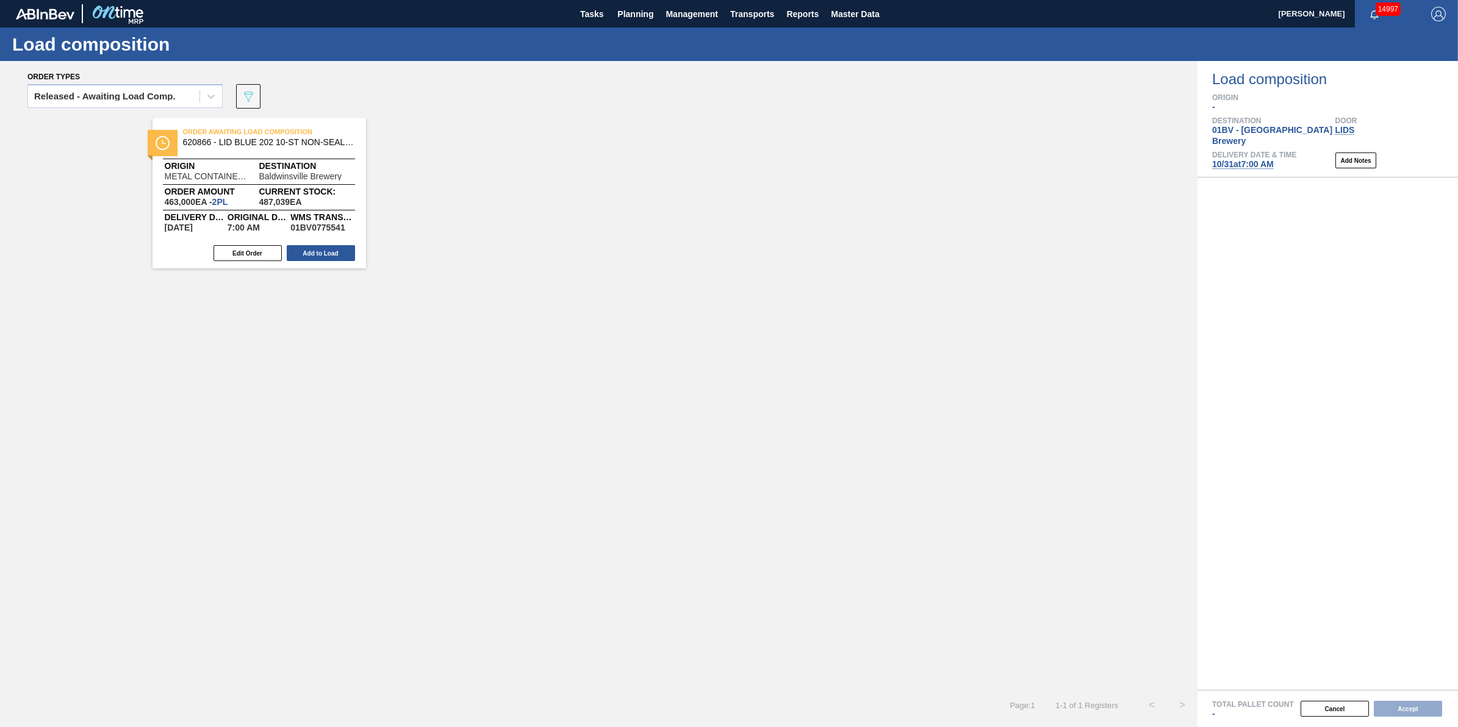
click at [261, 261] on div "Edit Order Add to Load" at bounding box center [255, 253] width 204 height 18
click at [250, 265] on div "Order Awaiting Load Composition 620866 - LID BLUE 202 10-ST NON-SEALED 0523 BLU…" at bounding box center [260, 193] width 214 height 150
click at [253, 263] on div "Order Awaiting Load Composition 620866 - LID BLUE 202 10-ST NON-SEALED 0523 BLU…" at bounding box center [260, 193] width 214 height 150
click at [272, 251] on button "Edit Order" at bounding box center [248, 253] width 68 height 16
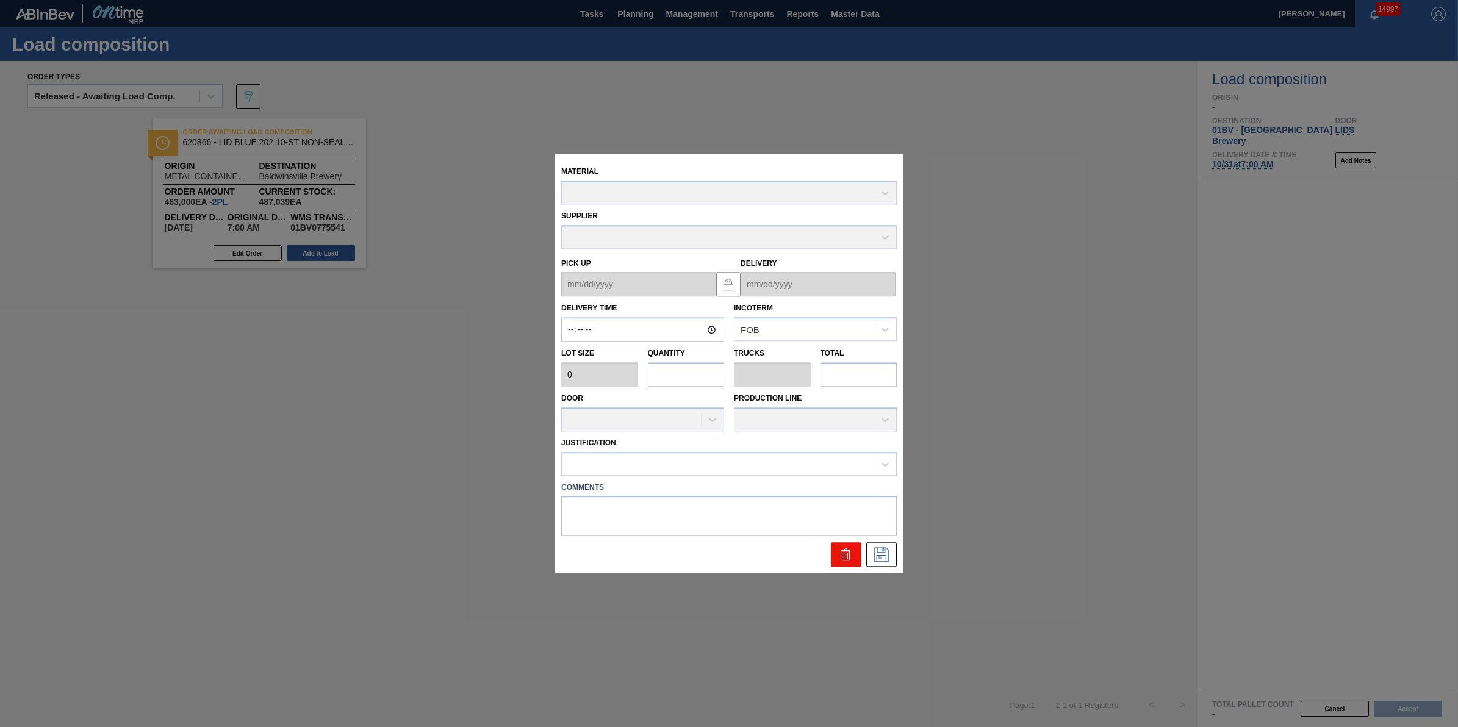
click at [847, 554] on icon at bounding box center [846, 555] width 15 height 15
type input "07:00:00"
type input "231,500"
type input "2"
type input "0.062"
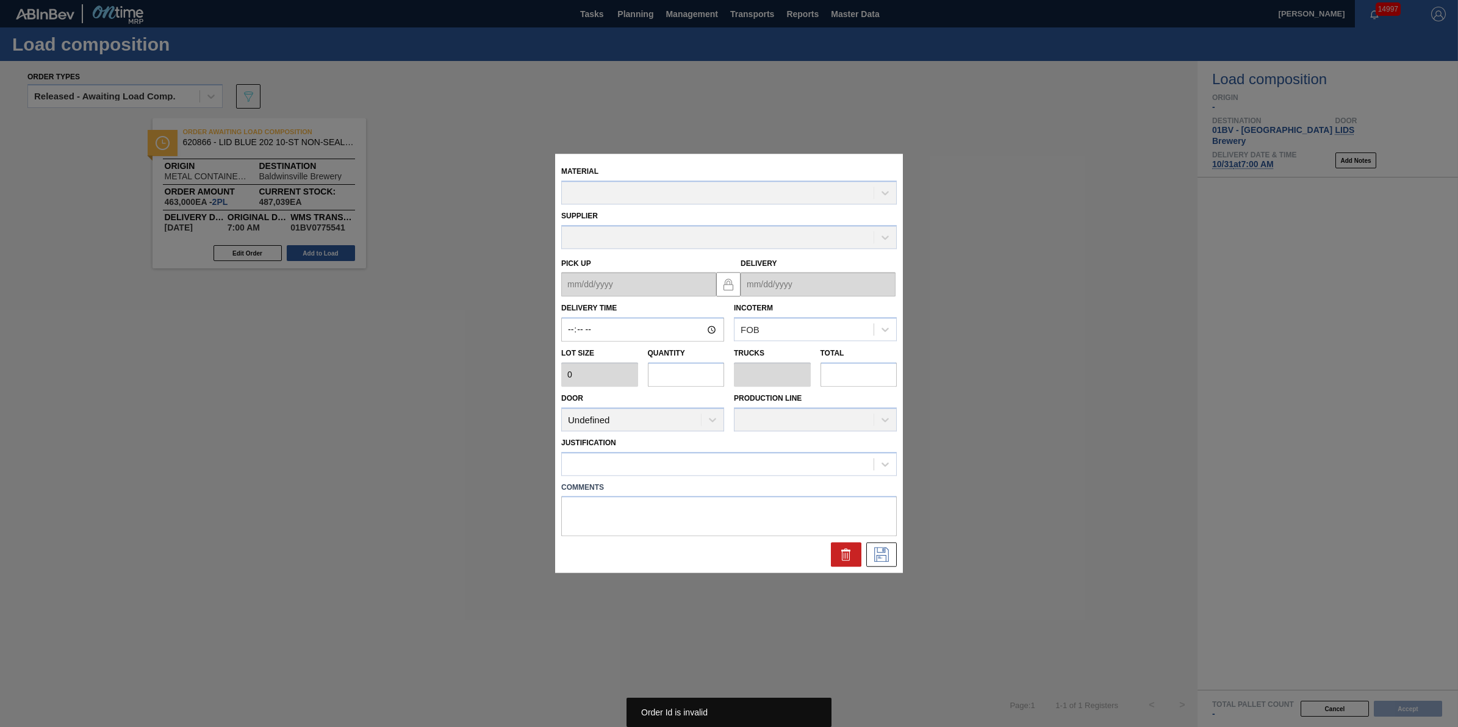
type input "463,000"
type up "[DATE]"
type input "[DATE]"
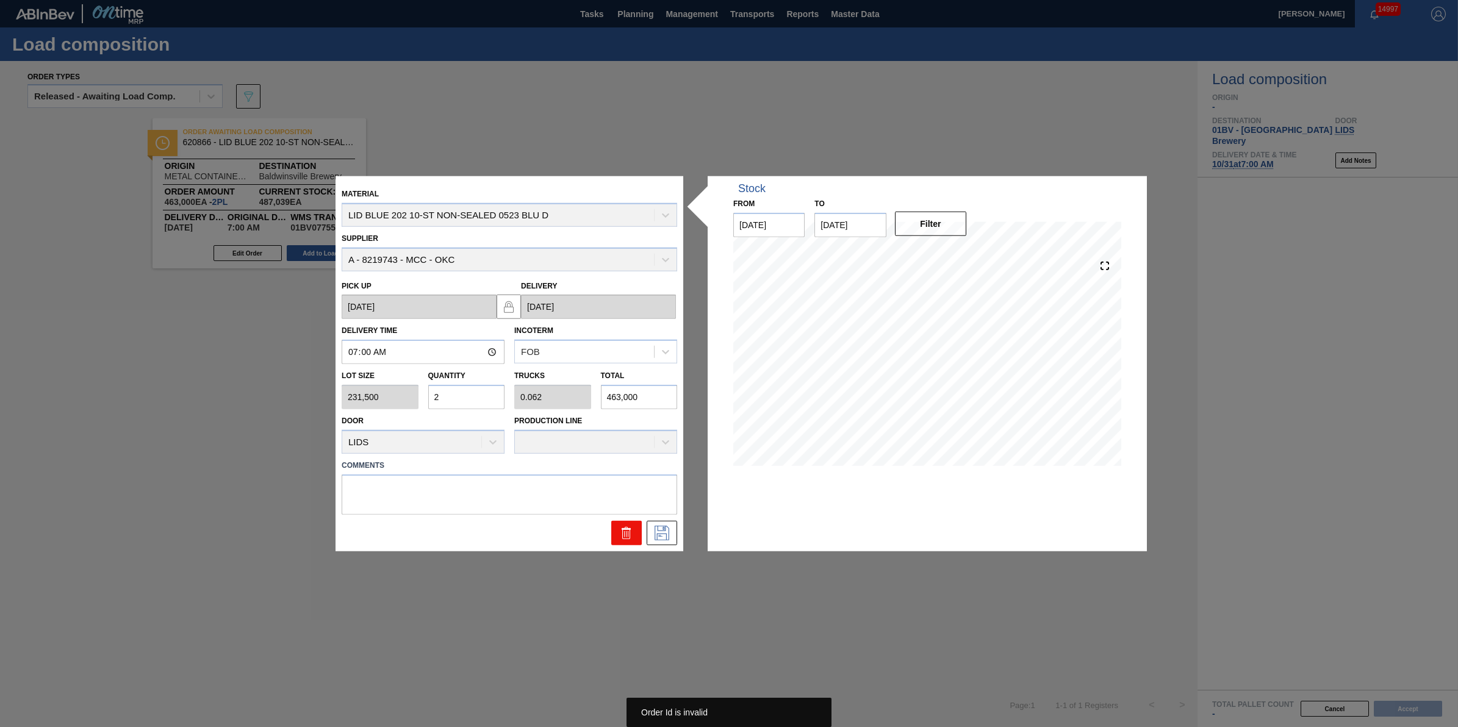
click at [617, 528] on button at bounding box center [626, 532] width 31 height 24
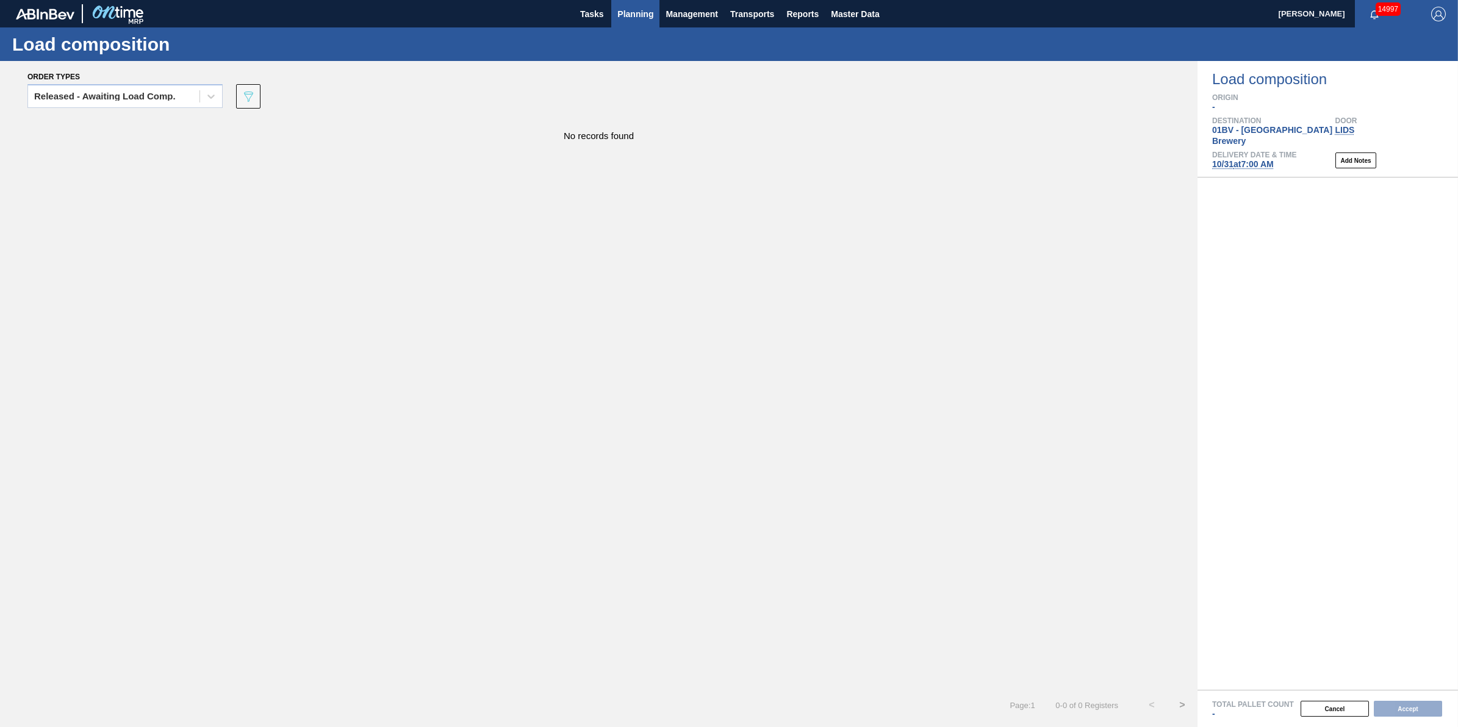
click at [626, 10] on span "Planning" at bounding box center [635, 14] width 36 height 15
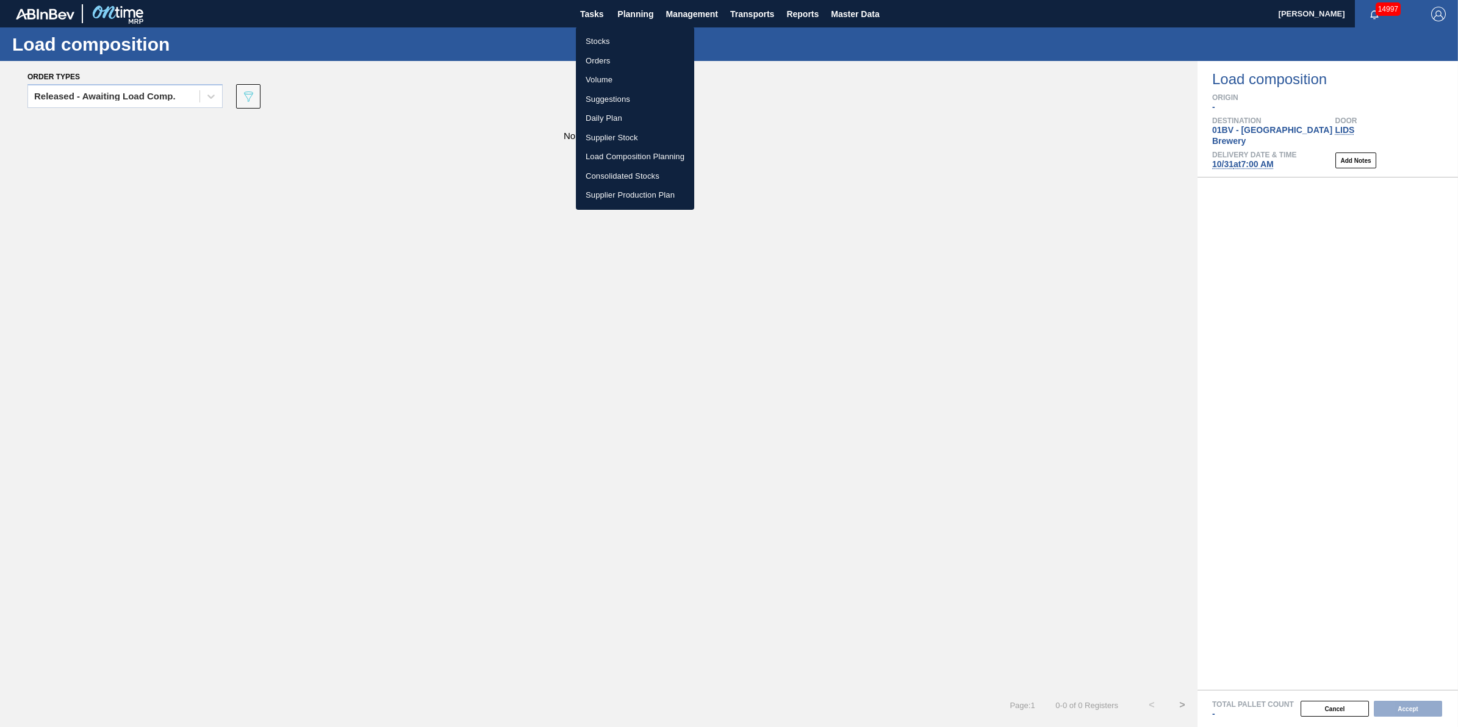
click at [612, 154] on li "Load Composition Planning" at bounding box center [635, 157] width 118 height 20
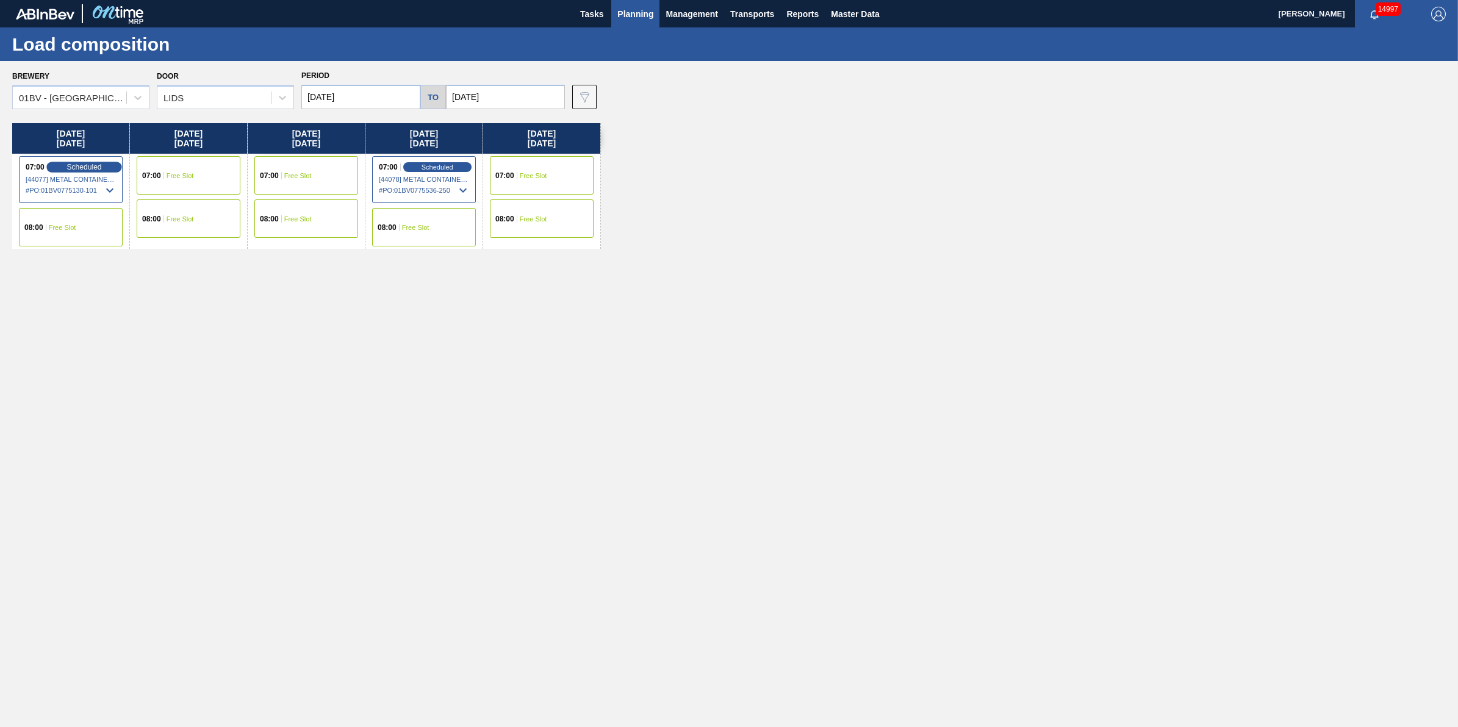
click at [93, 163] on span "Scheduled" at bounding box center [83, 167] width 35 height 8
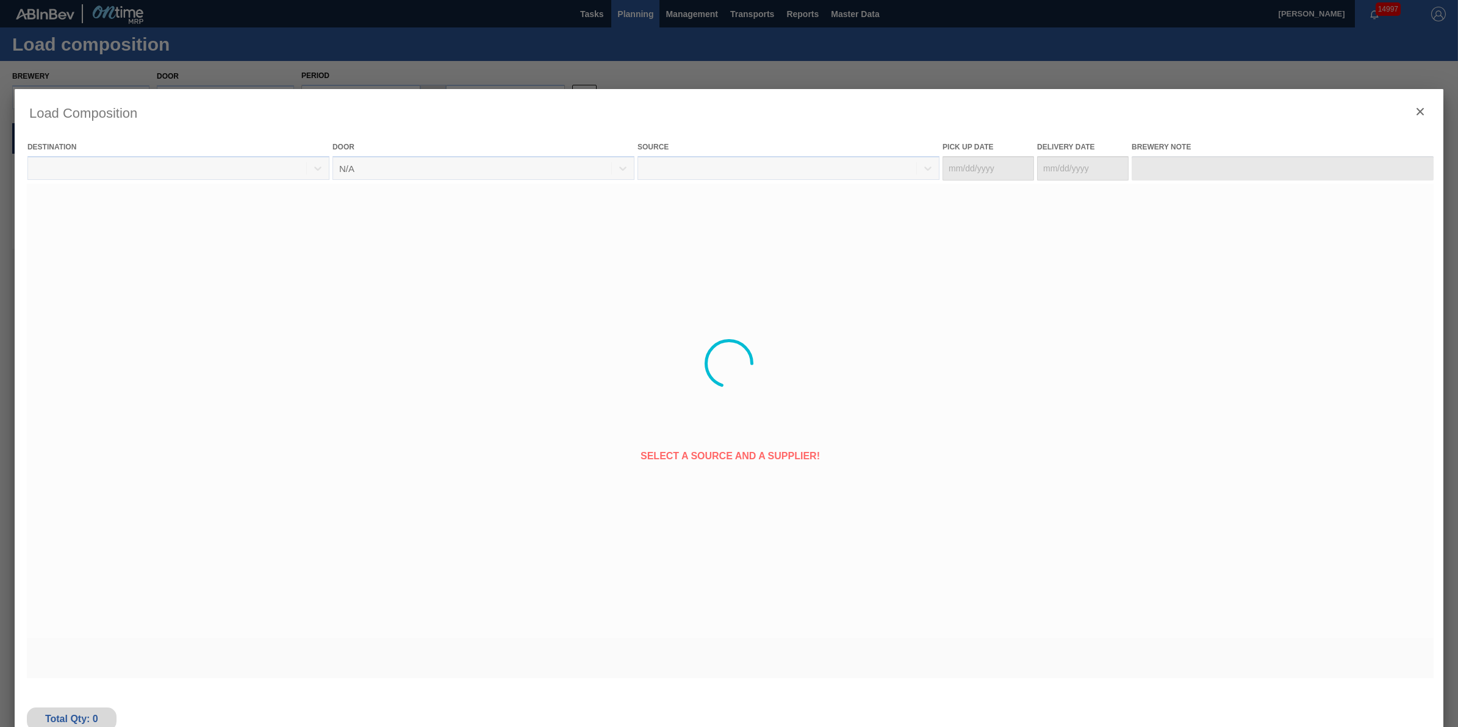
type Date "[DATE]"
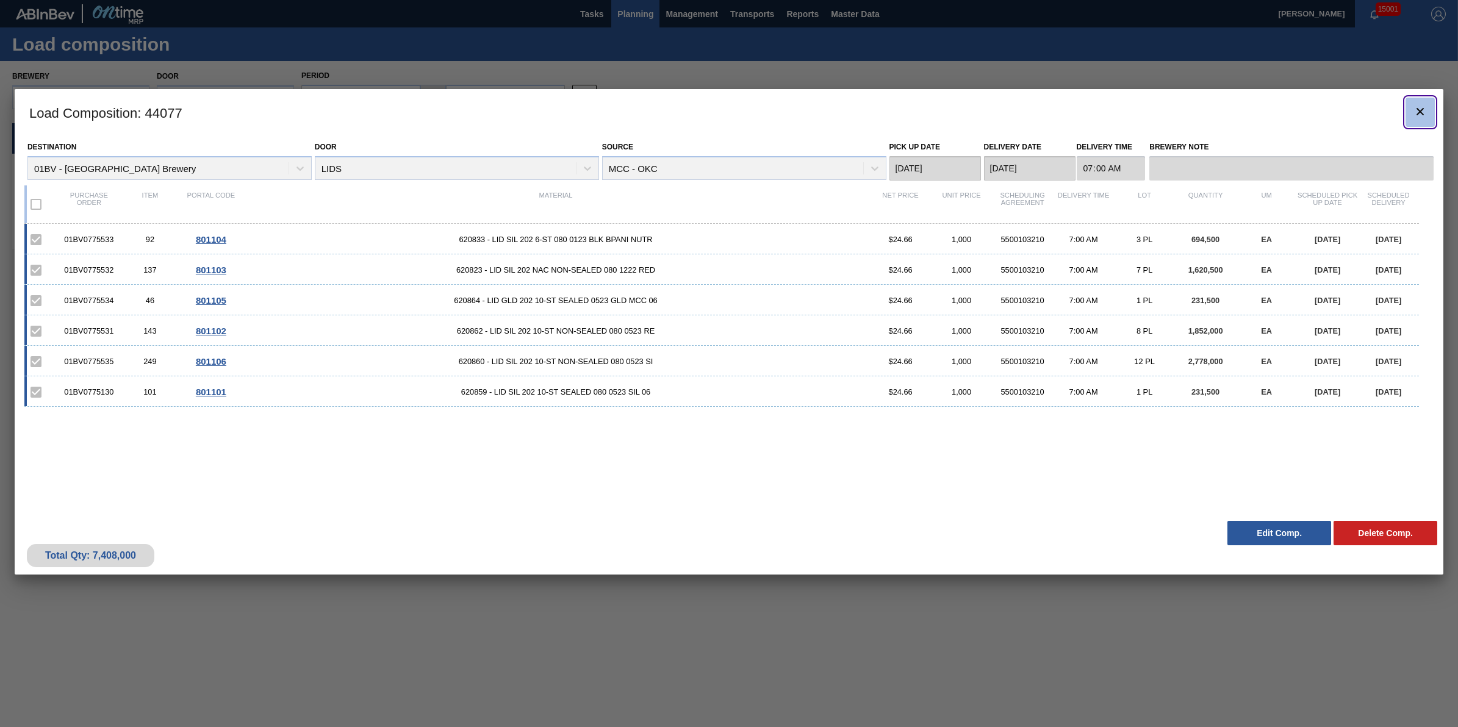
click at [1426, 115] on icon "botão de ícone" at bounding box center [1420, 111] width 15 height 15
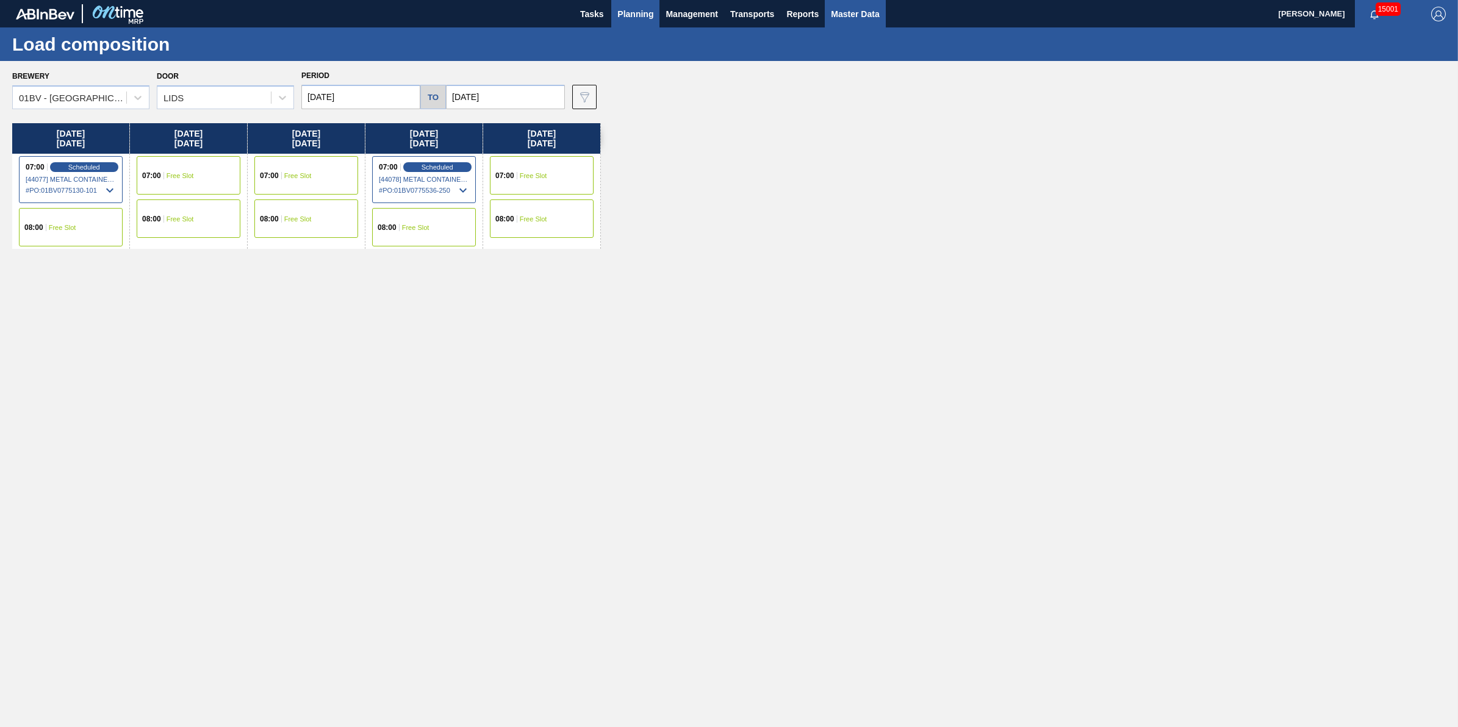
click at [874, 15] on span "Master Data" at bounding box center [855, 14] width 48 height 15
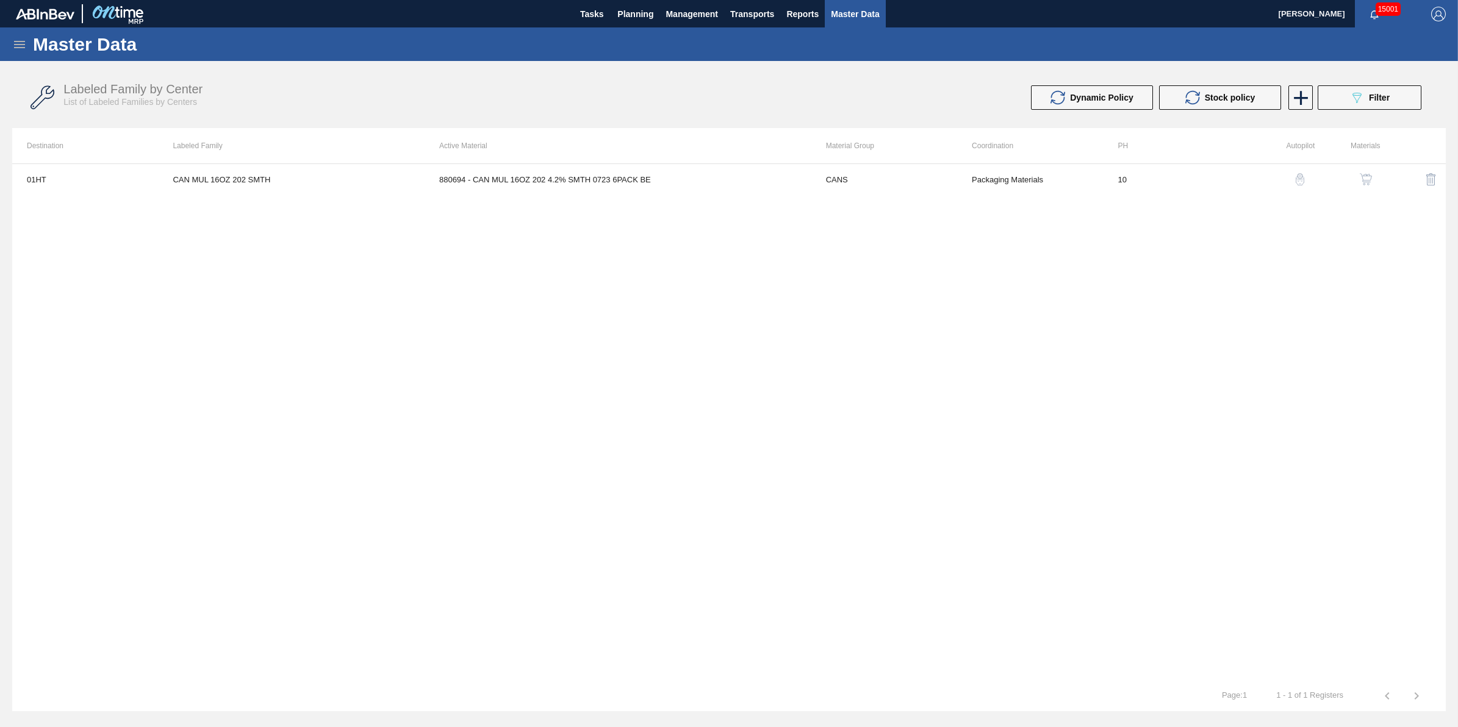
click at [16, 47] on icon at bounding box center [19, 44] width 11 height 7
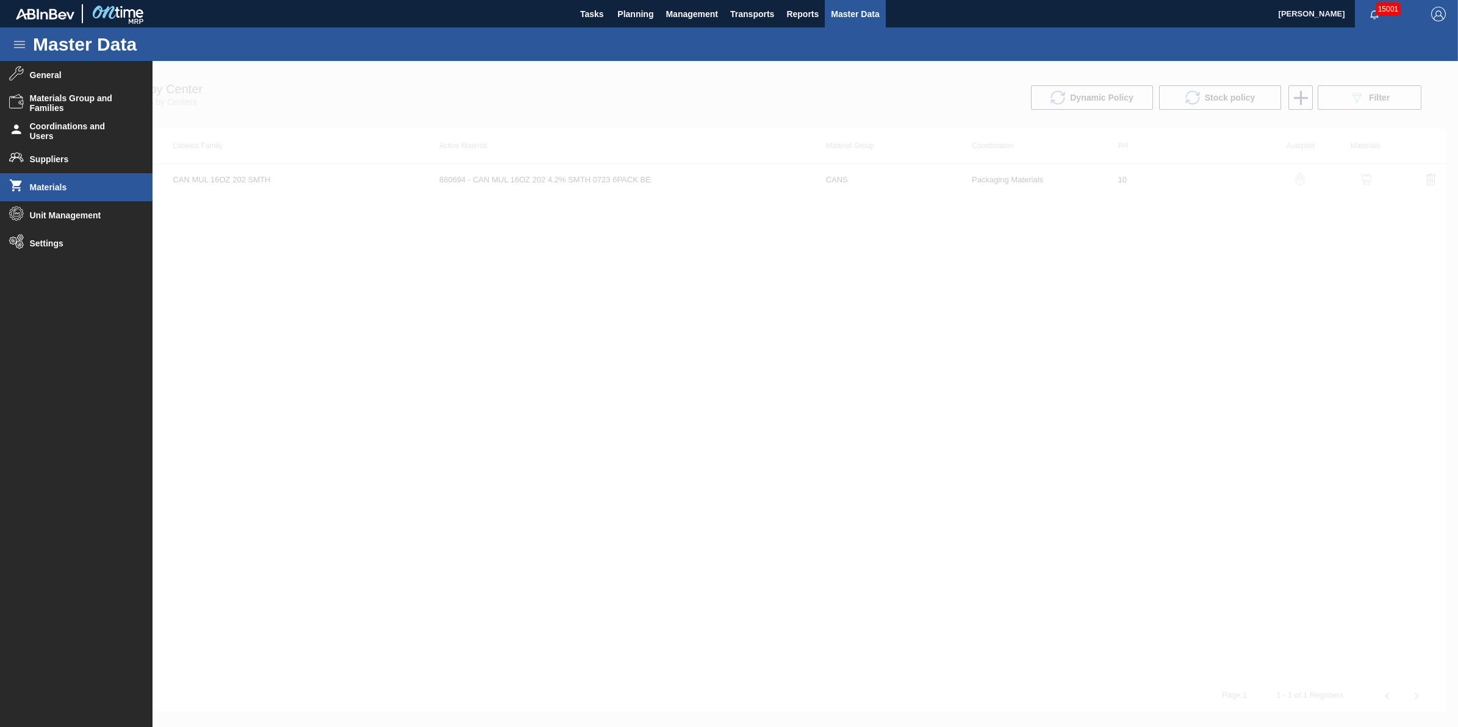
click at [96, 181] on li "Materials" at bounding box center [76, 187] width 153 height 28
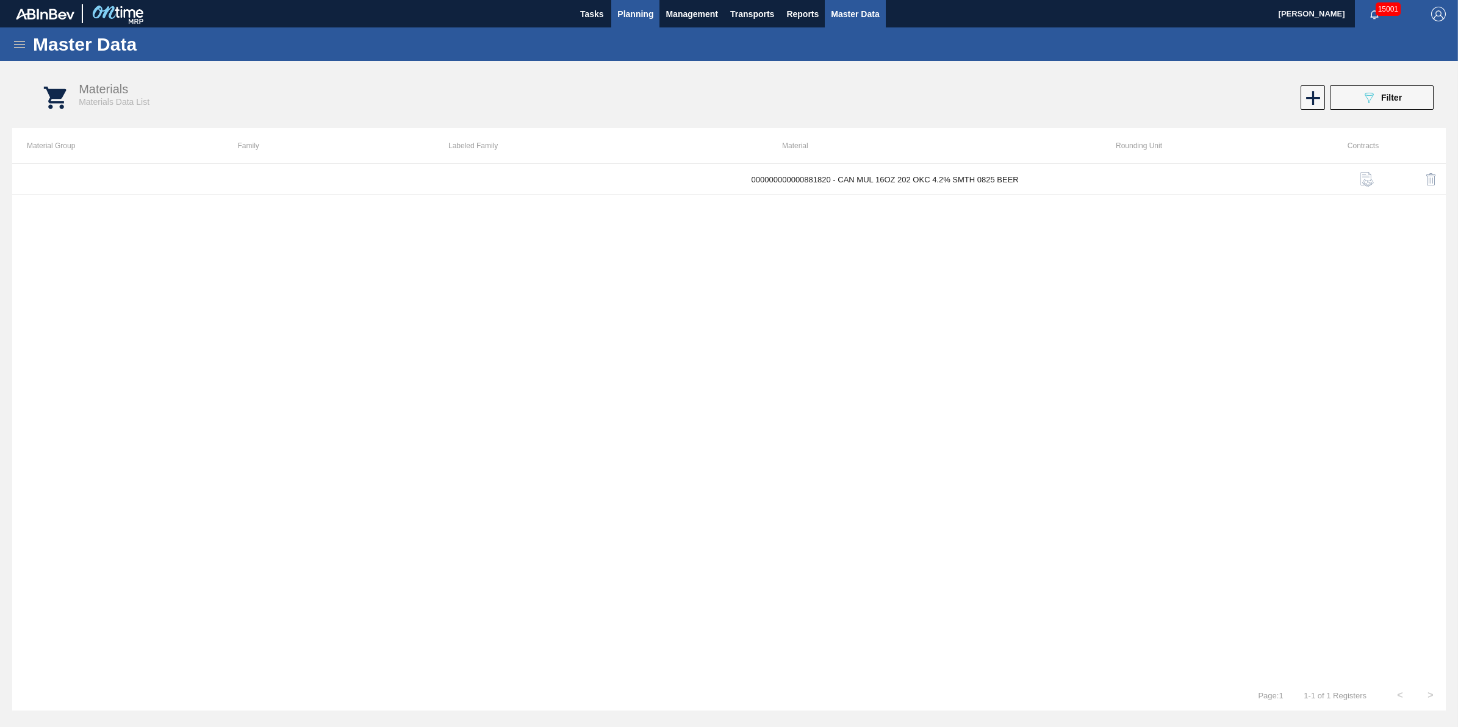
click at [632, 7] on span "Planning" at bounding box center [635, 14] width 36 height 15
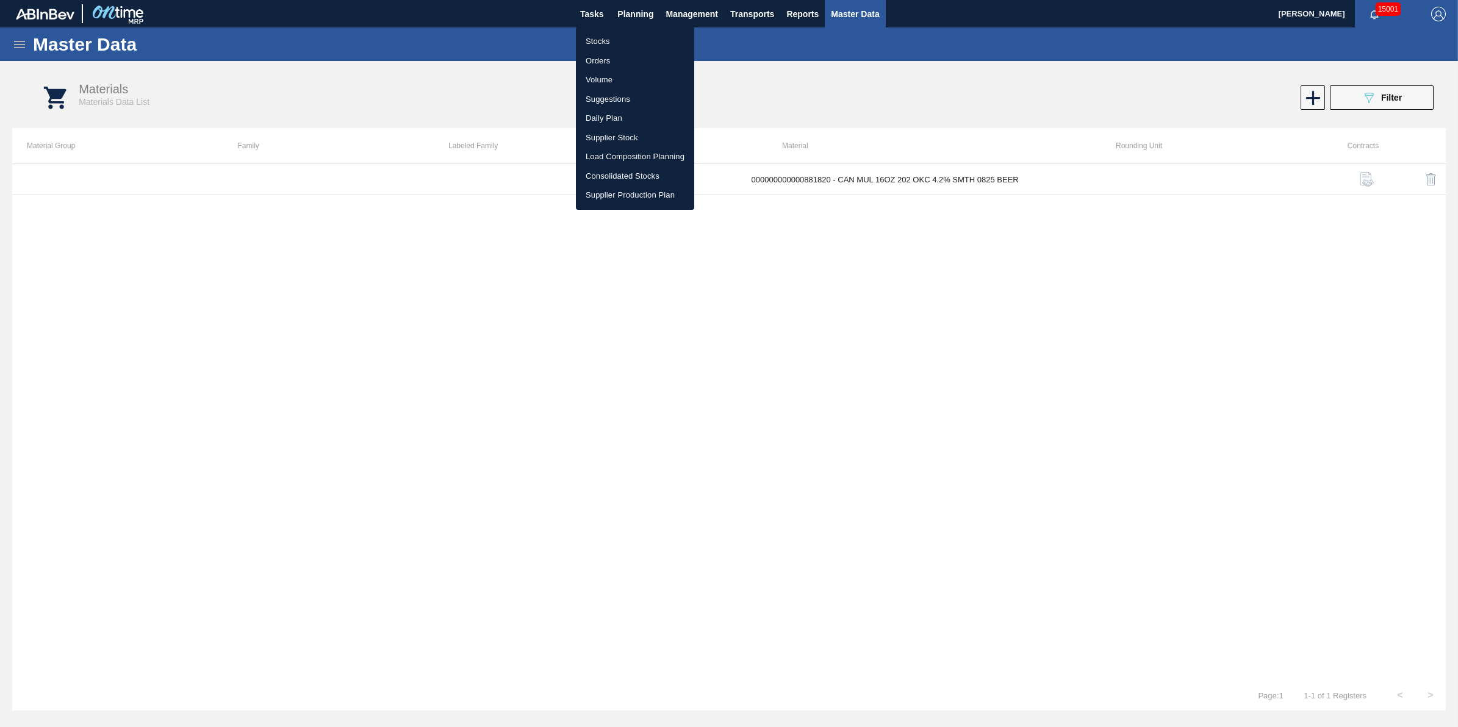
click at [608, 41] on li "Stocks" at bounding box center [635, 42] width 118 height 20
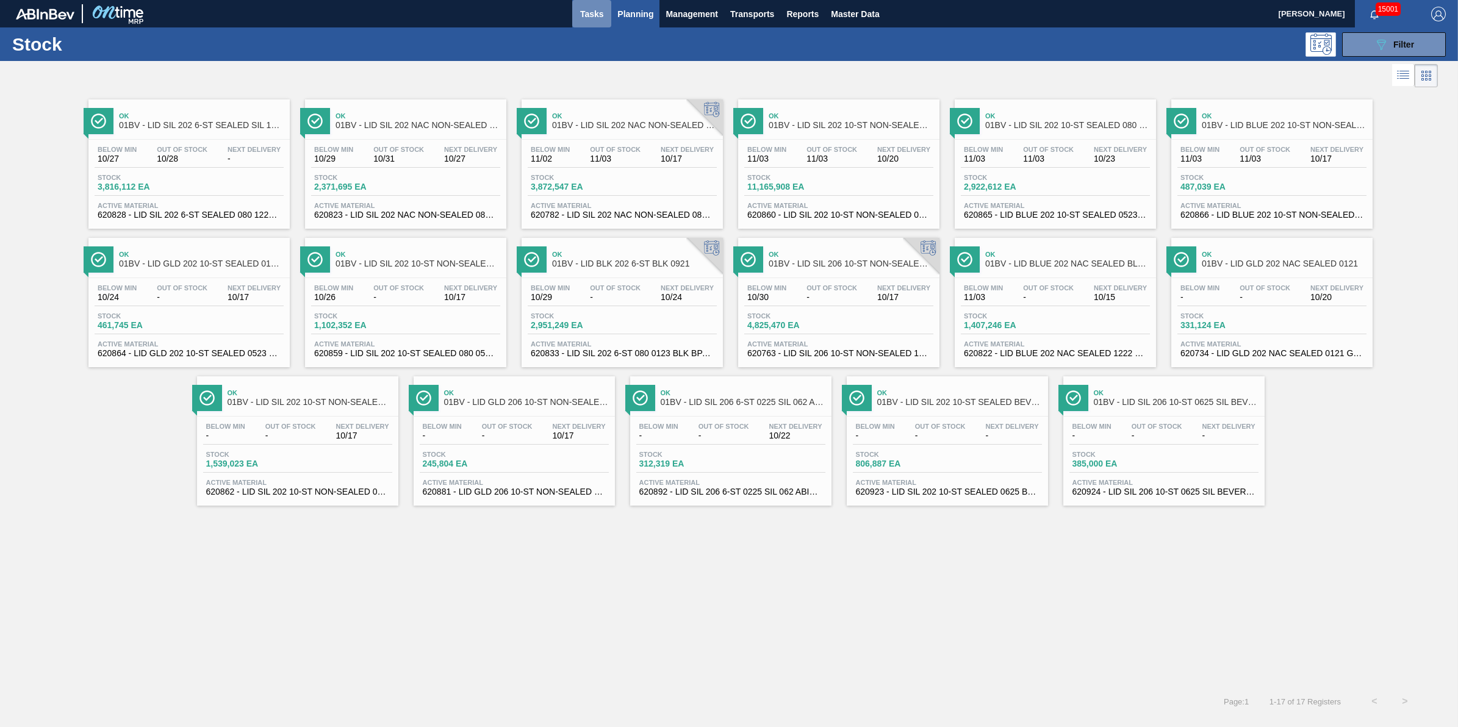
click at [598, 13] on span "Tasks" at bounding box center [591, 14] width 27 height 15
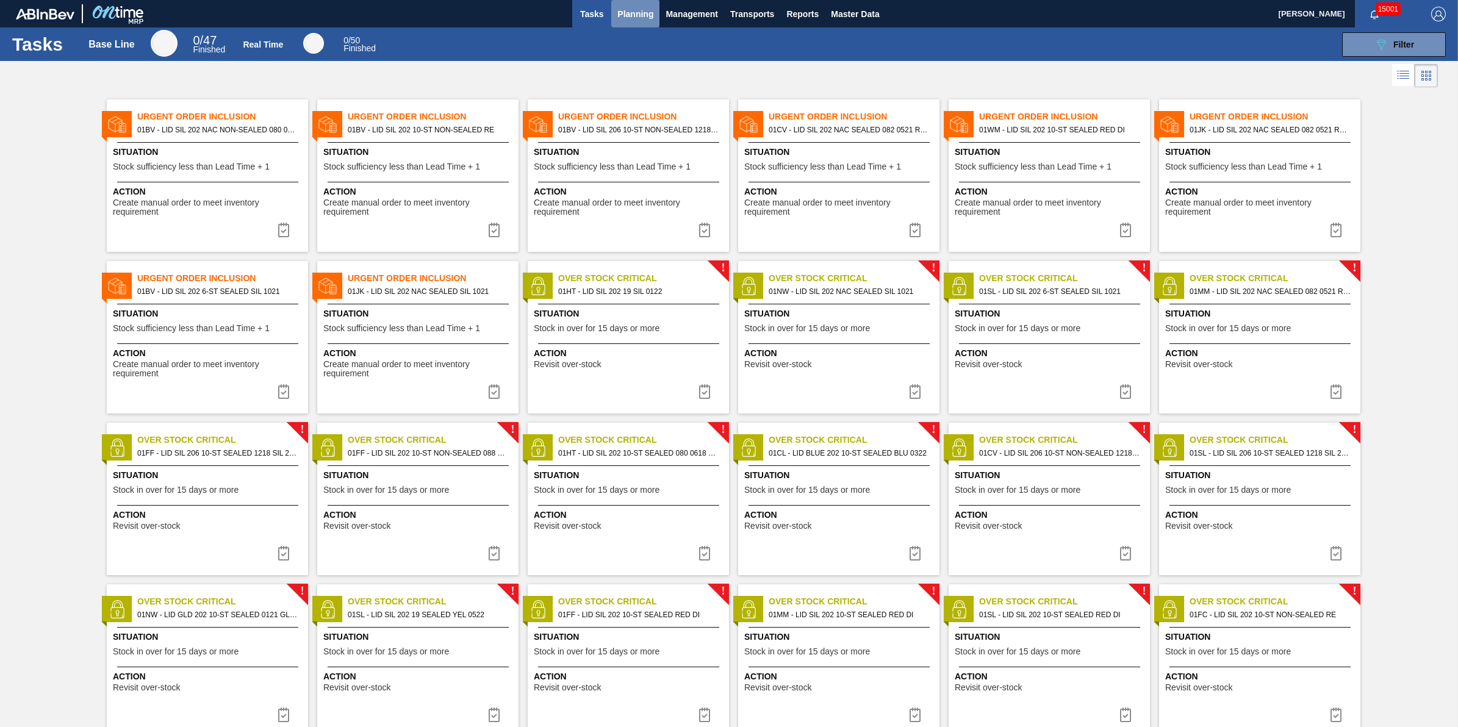
click at [627, 7] on span "Planning" at bounding box center [635, 14] width 36 height 15
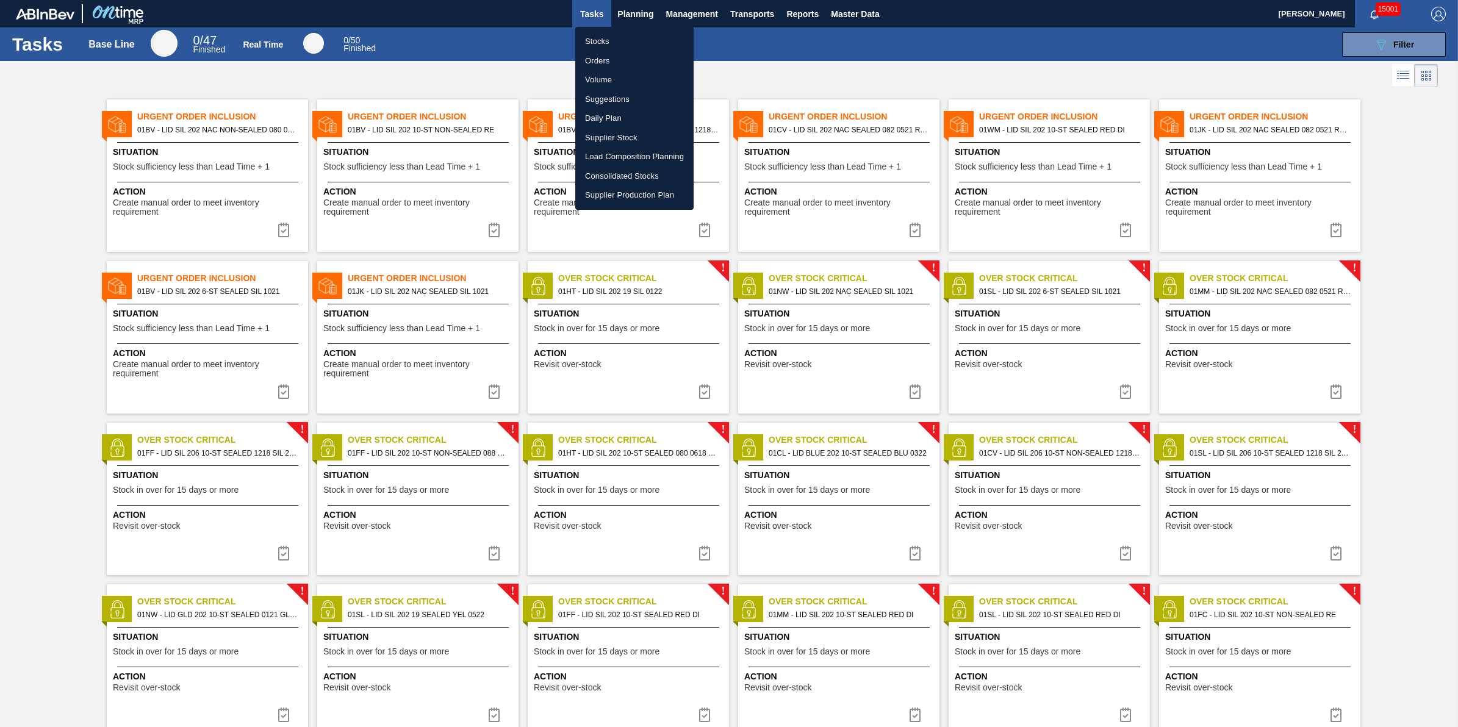
click at [623, 35] on li "Stocks" at bounding box center [634, 42] width 118 height 20
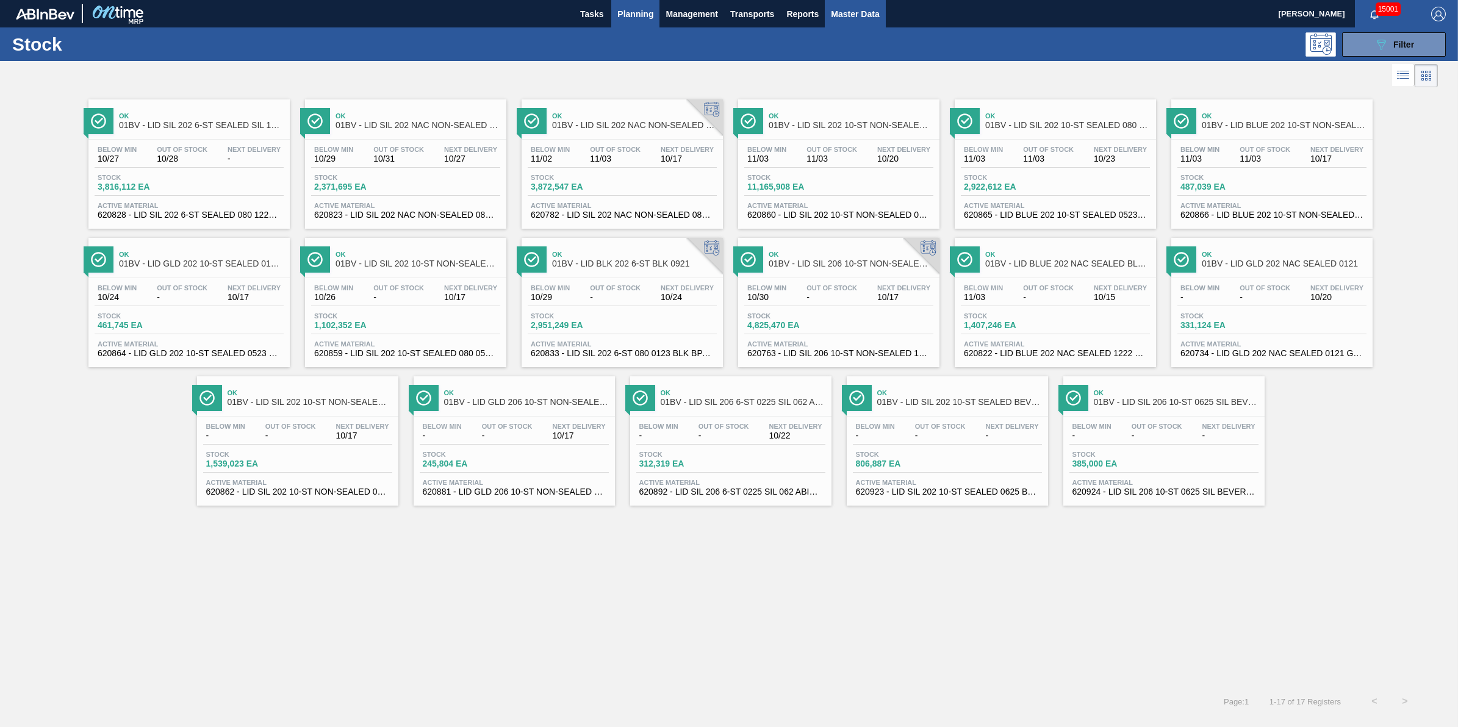
click at [830, 11] on button "Master Data" at bounding box center [855, 13] width 60 height 27
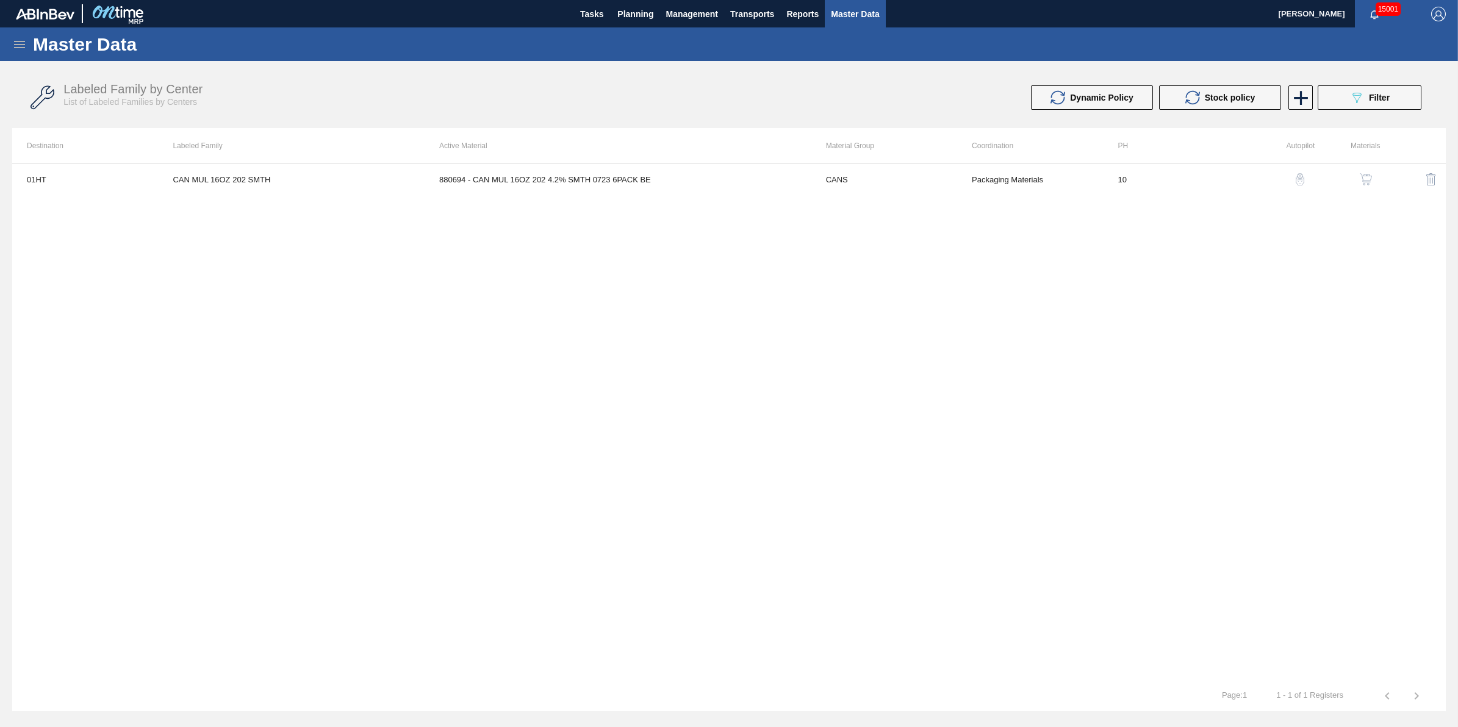
click at [11, 45] on div "Master Data" at bounding box center [729, 44] width 1458 height 34
click at [15, 44] on icon at bounding box center [19, 44] width 11 height 7
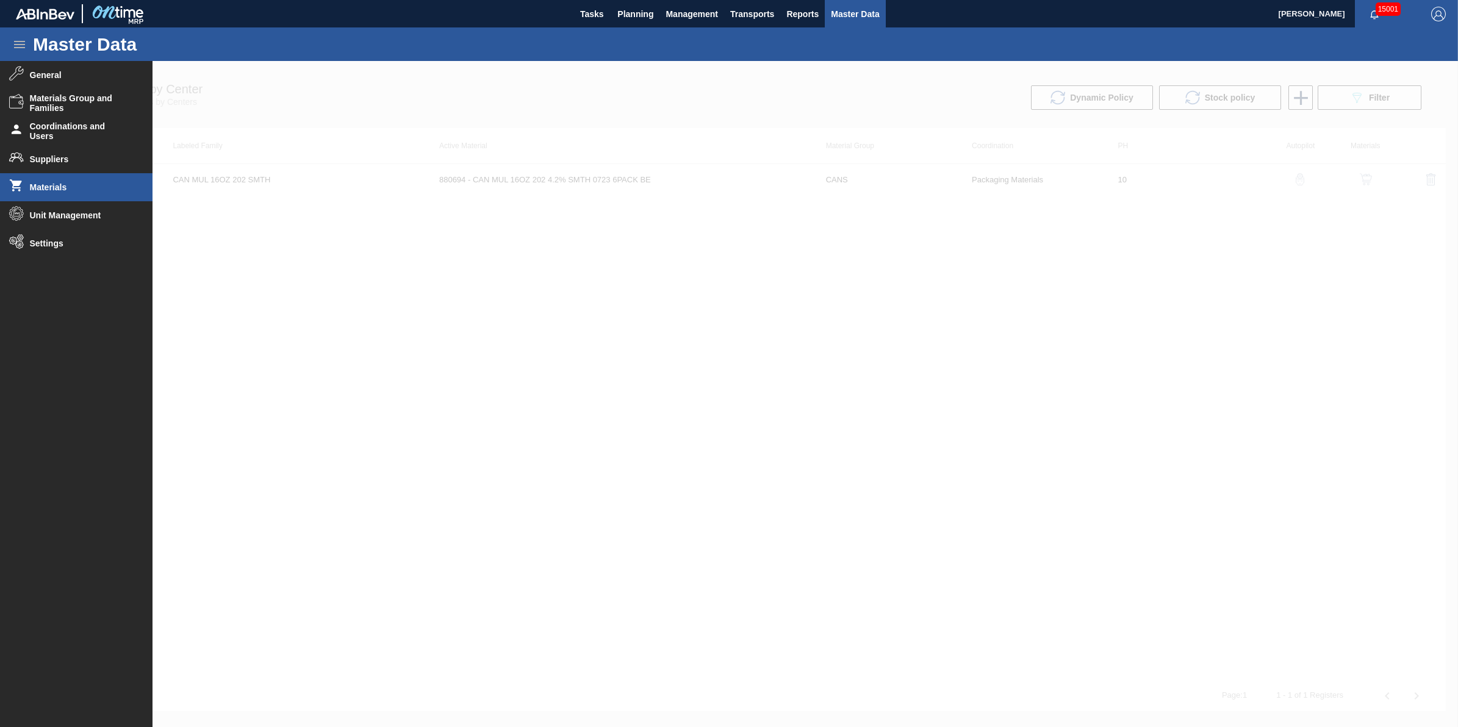
click at [62, 189] on span "Materials" at bounding box center [80, 187] width 101 height 10
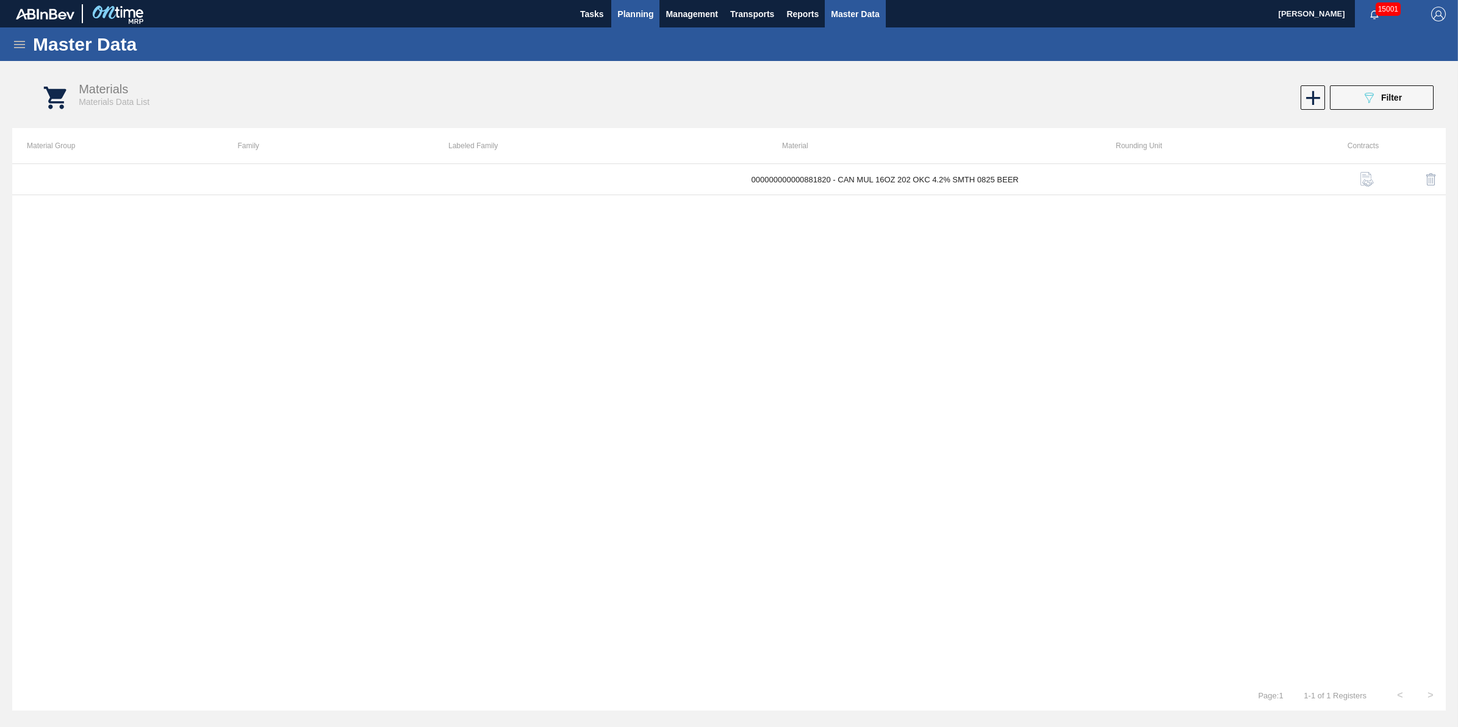
click at [648, 21] on button "Planning" at bounding box center [635, 13] width 48 height 27
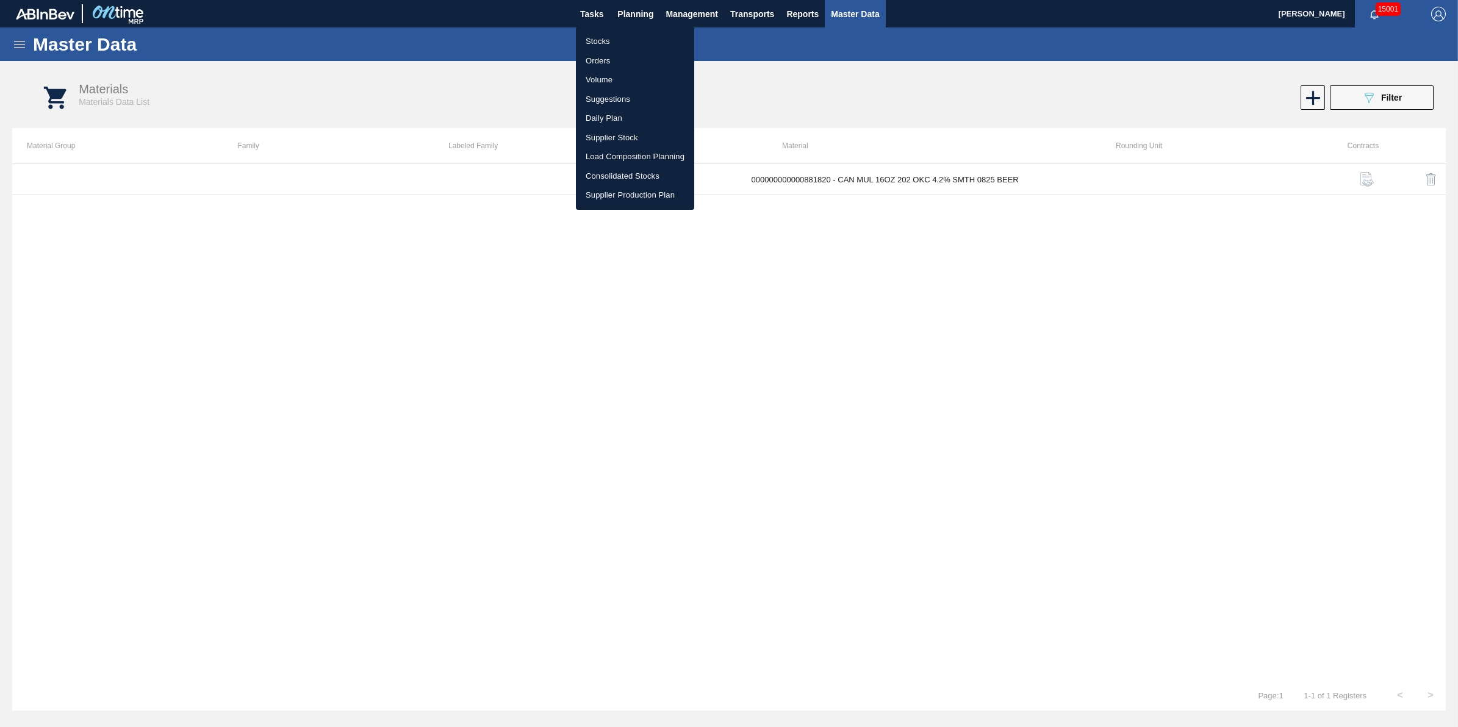
click at [641, 46] on li "Stocks" at bounding box center [635, 42] width 118 height 20
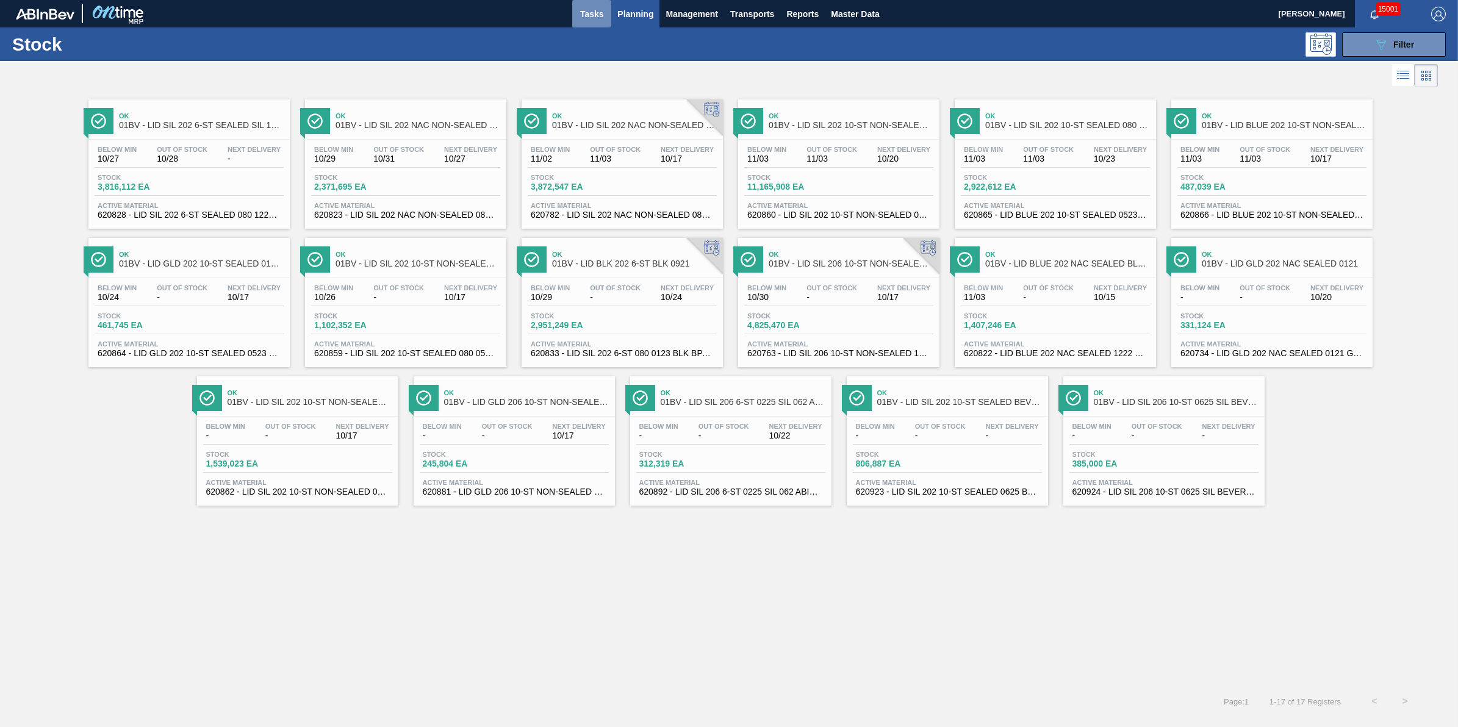
click at [581, 13] on span "Tasks" at bounding box center [591, 14] width 27 height 15
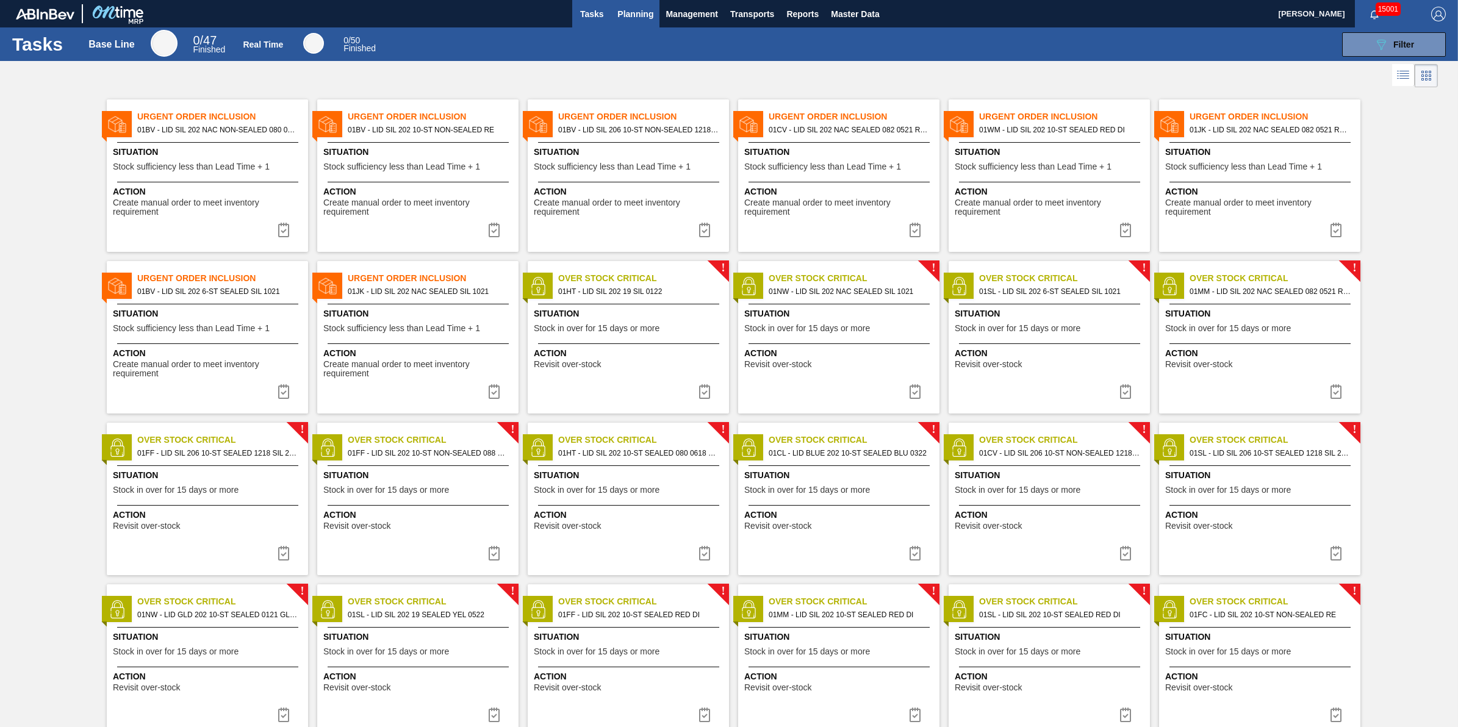
click at [642, 17] on span "Planning" at bounding box center [635, 14] width 36 height 15
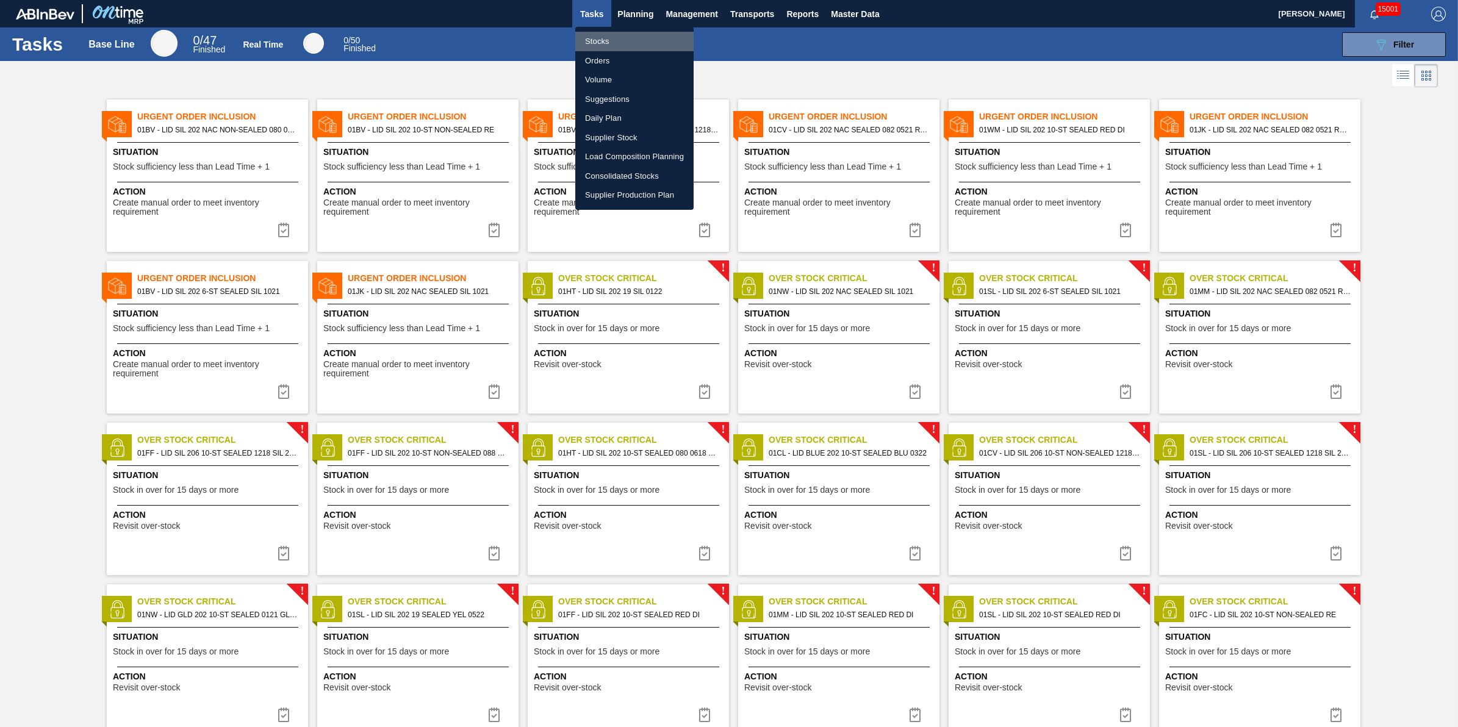
click at [638, 32] on li "Stocks" at bounding box center [634, 42] width 118 height 20
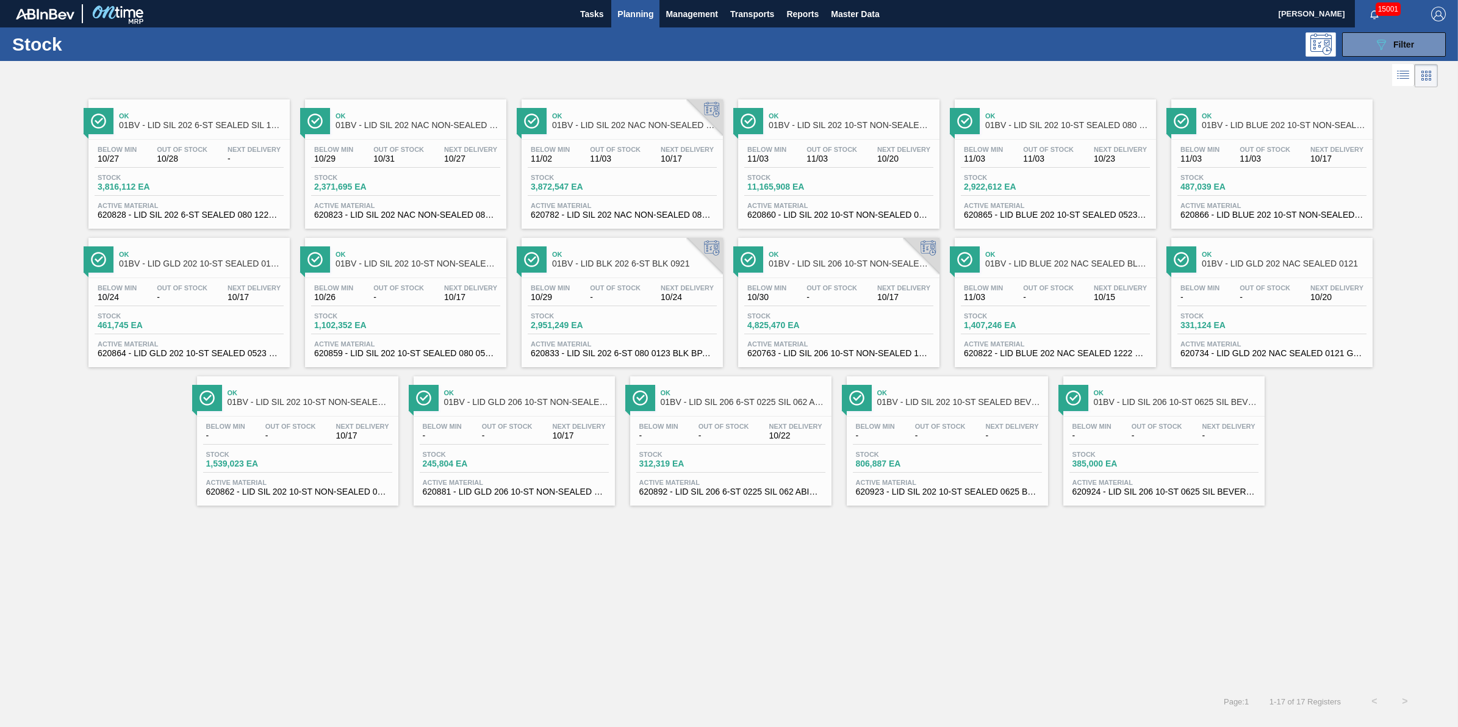
click at [788, 204] on span "Active Material" at bounding box center [838, 205] width 183 height 7
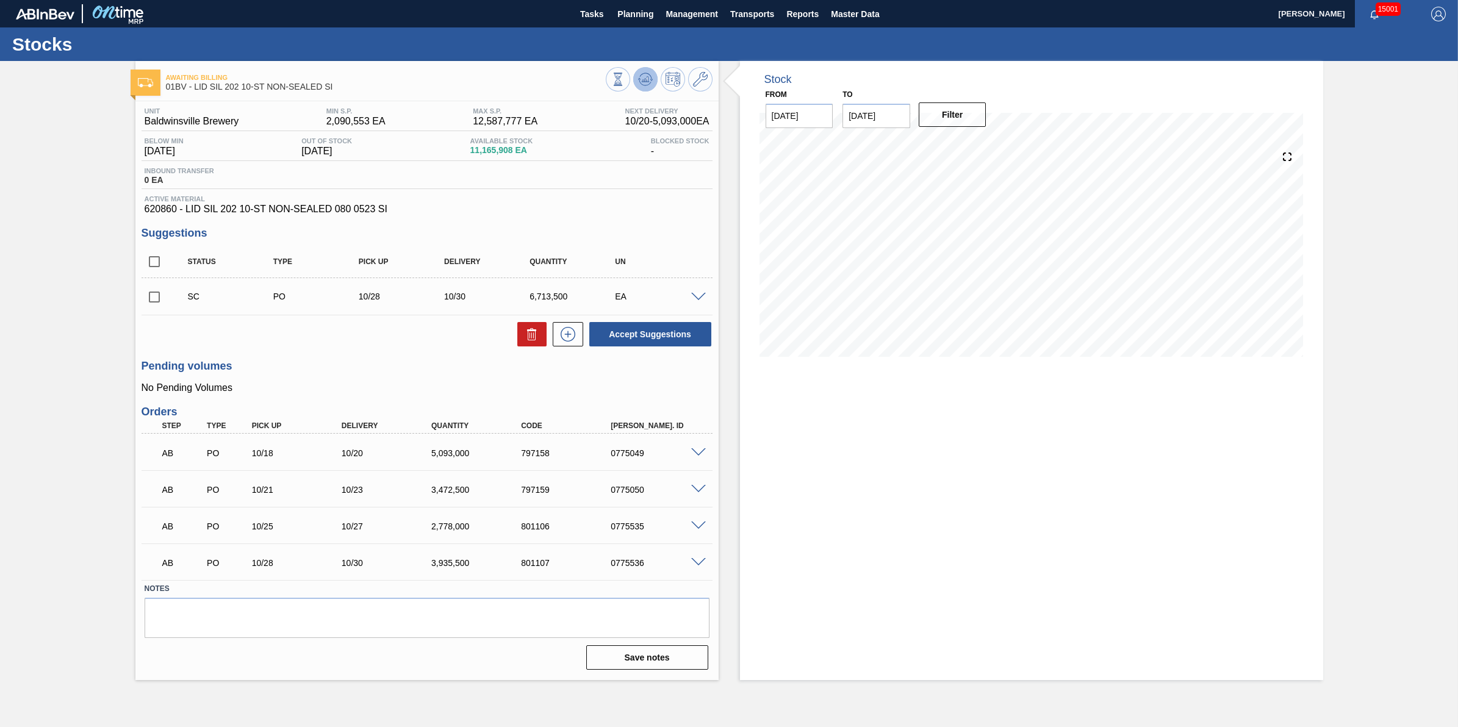
click at [645, 90] on button at bounding box center [645, 79] width 24 height 24
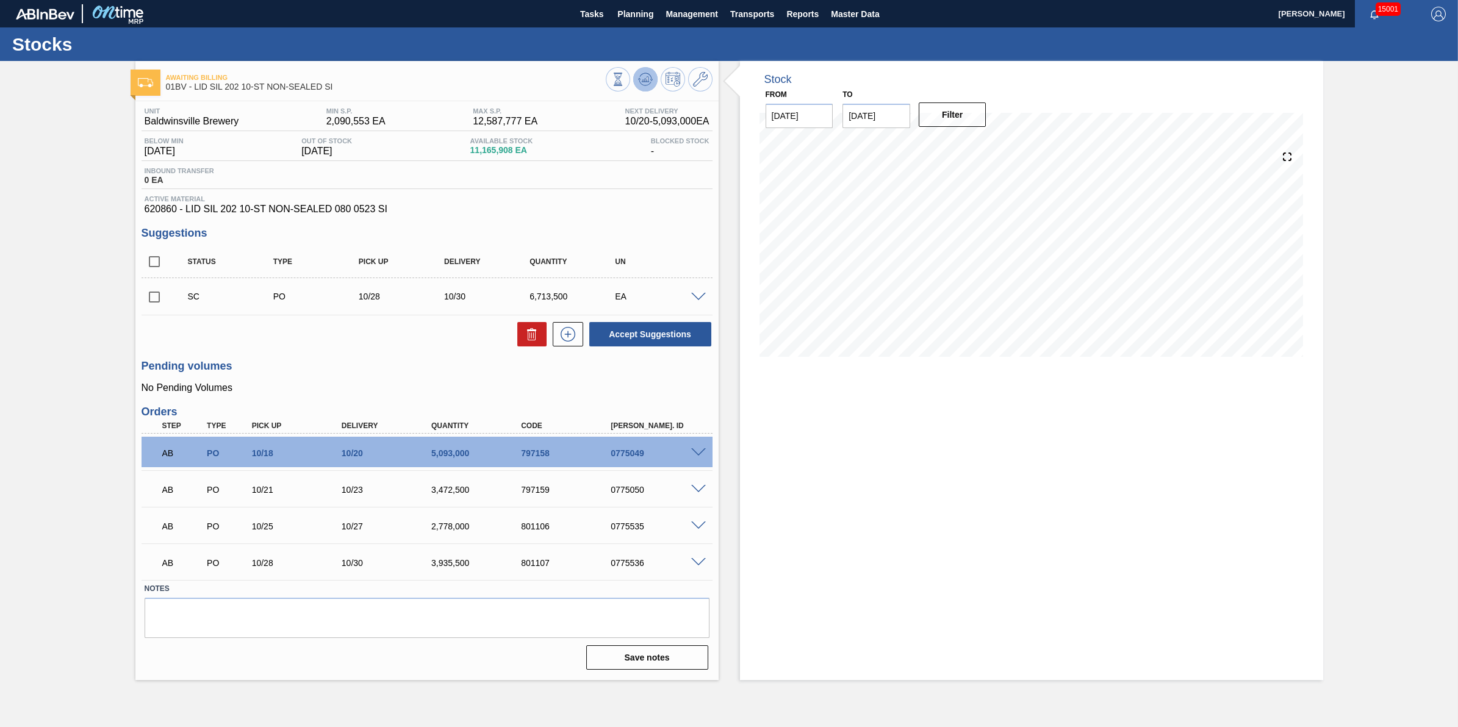
click at [644, 74] on icon at bounding box center [645, 79] width 15 height 15
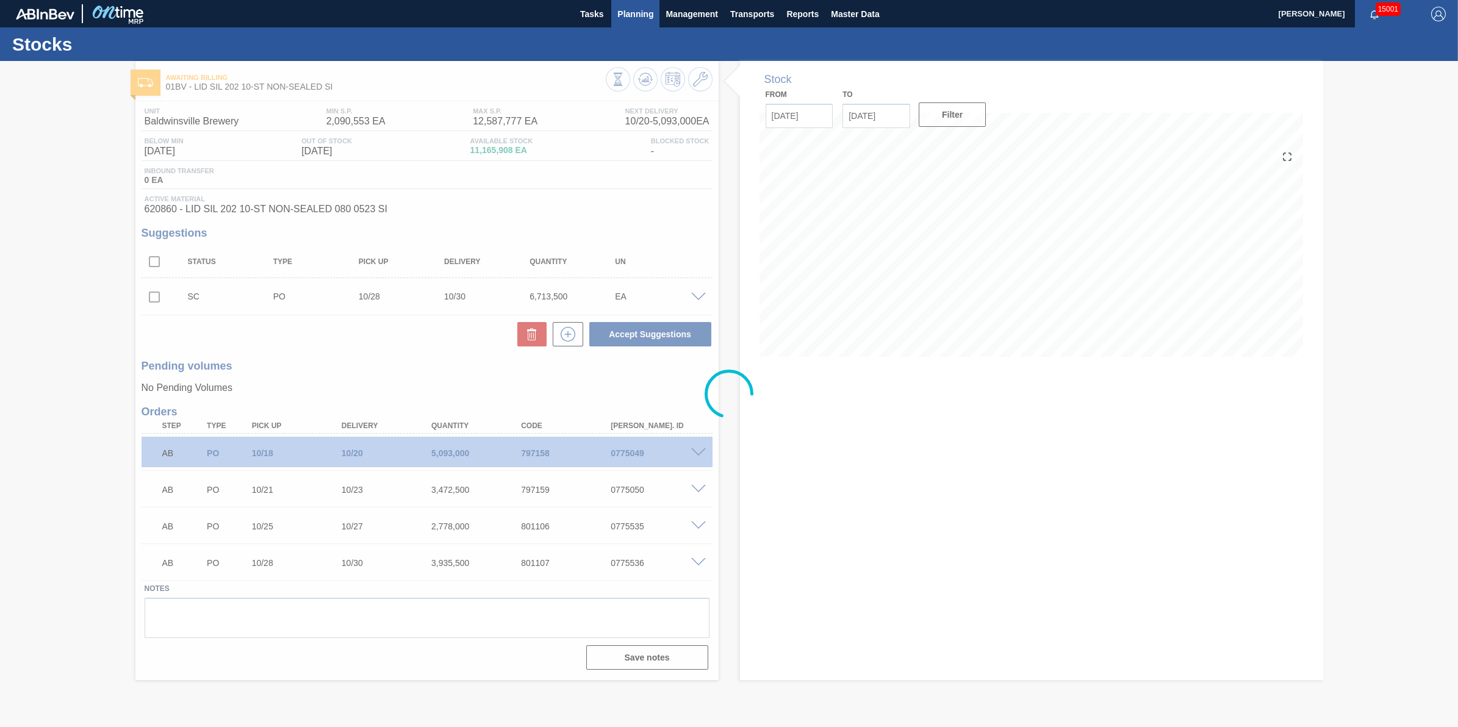
click at [644, 19] on span "Planning" at bounding box center [635, 14] width 36 height 15
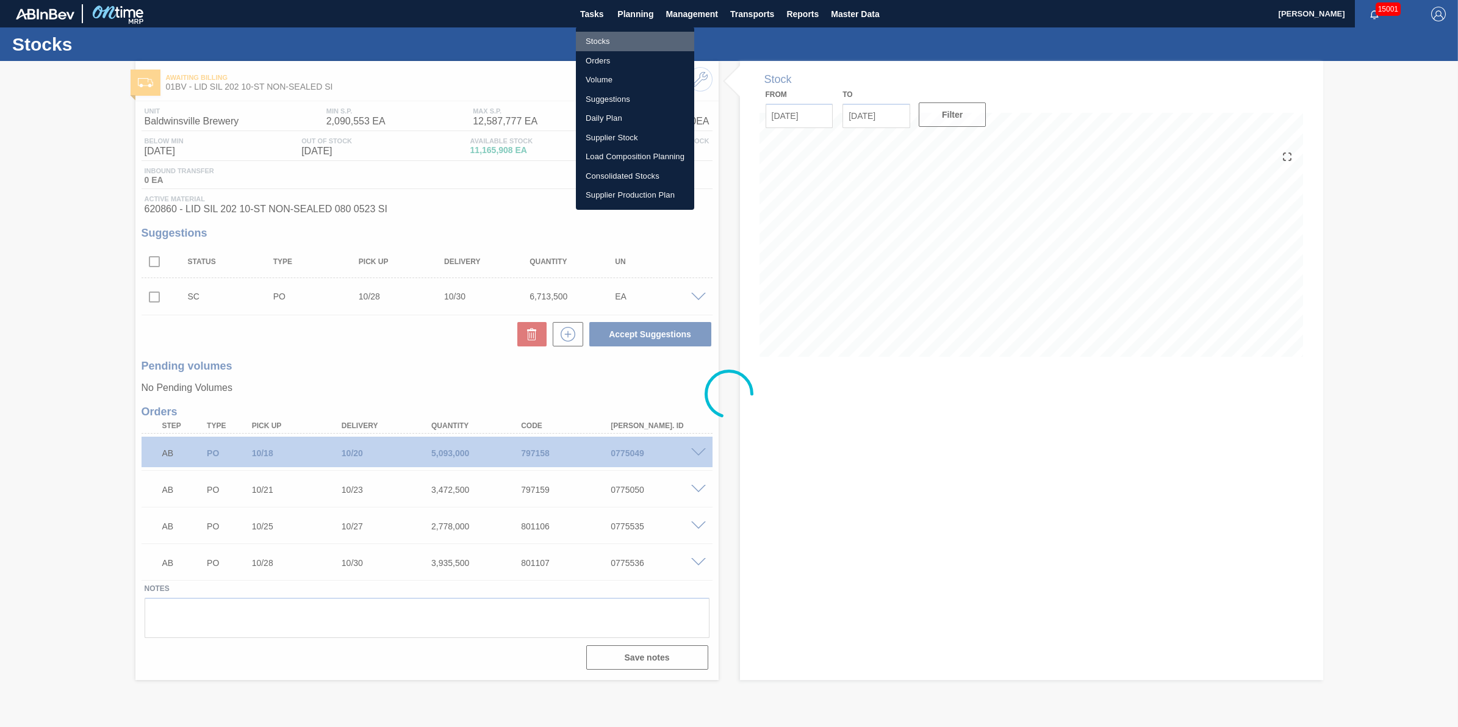
click at [639, 41] on li "Stocks" at bounding box center [635, 42] width 118 height 20
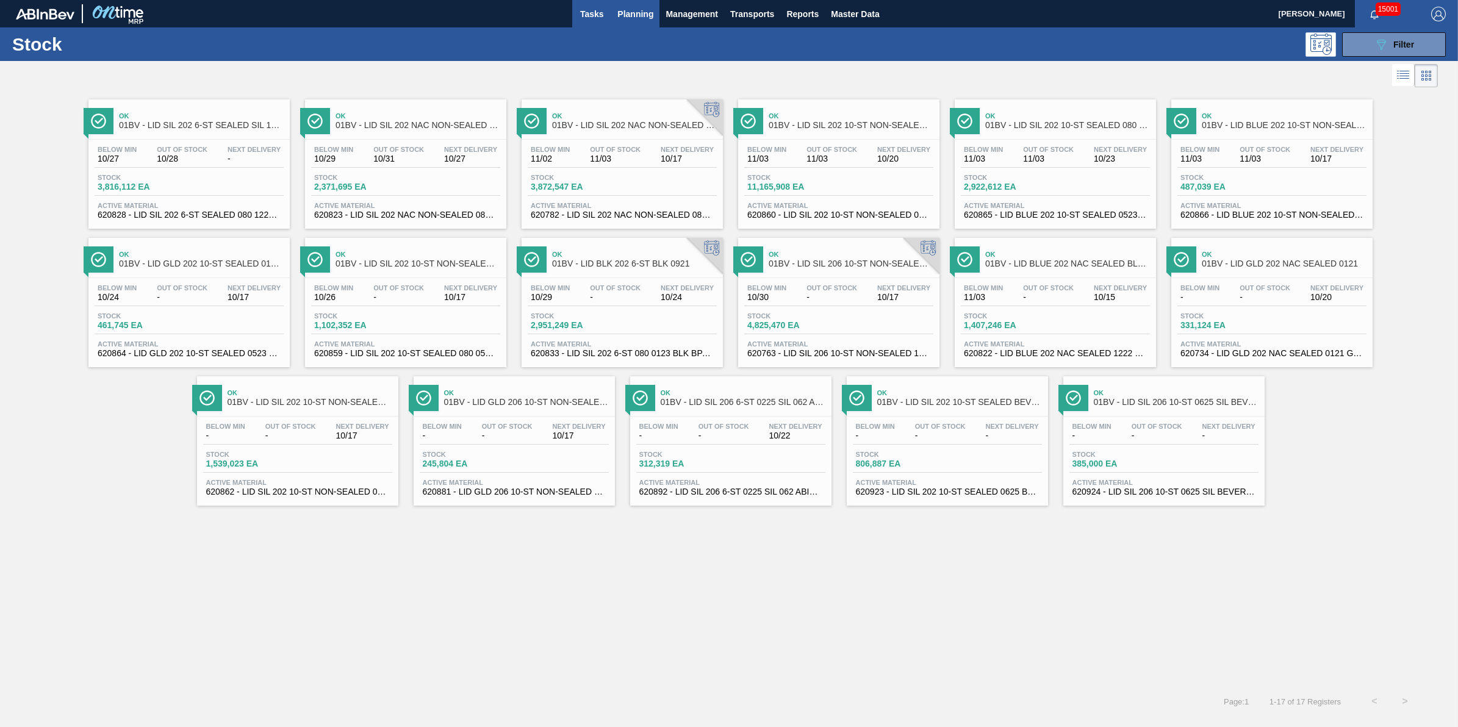
click at [591, 23] on button "Tasks" at bounding box center [591, 13] width 39 height 27
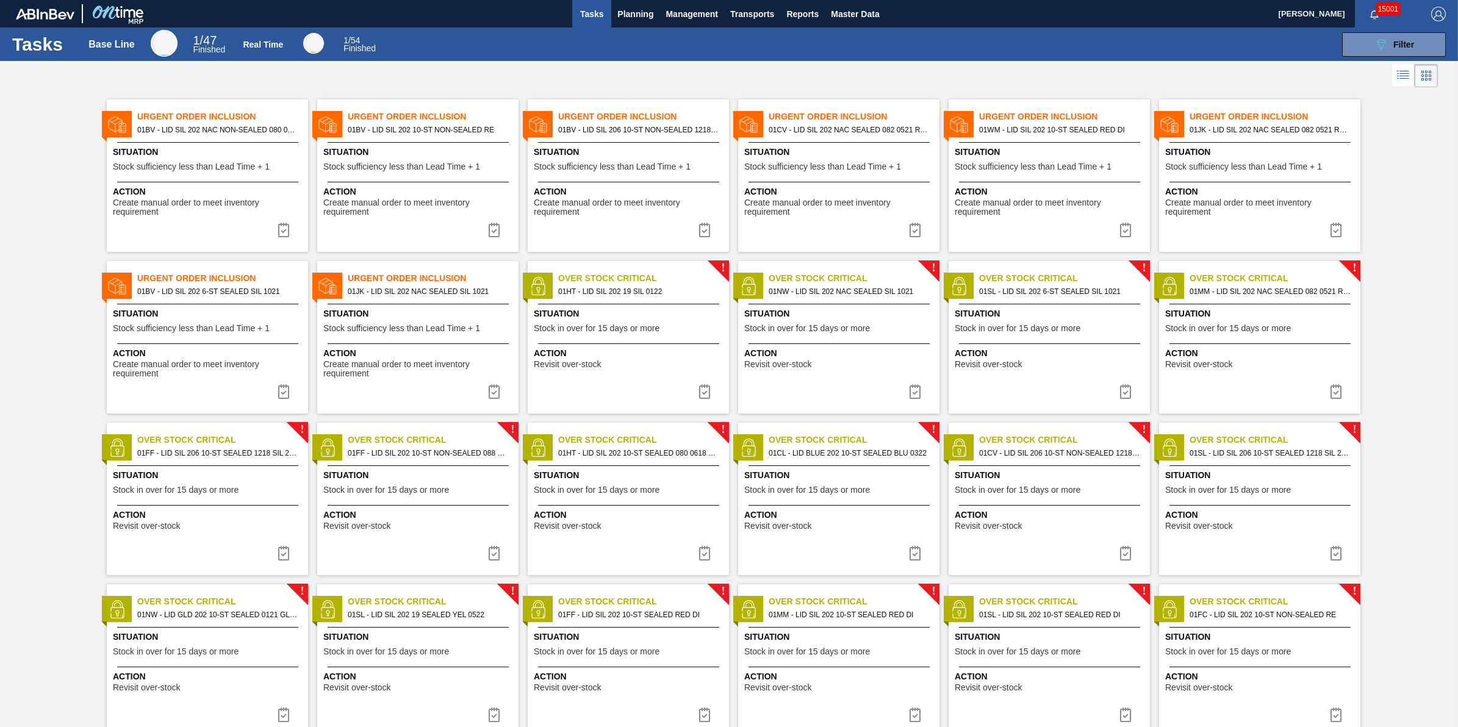
click at [248, 185] on span "Action" at bounding box center [209, 191] width 192 height 13
click at [237, 163] on span "Stock sufficiency less than Lead Time + 1" at bounding box center [191, 166] width 157 height 9
click at [154, 169] on span "Stock sufficiency less than Lead Time + 1" at bounding box center [191, 166] width 157 height 9
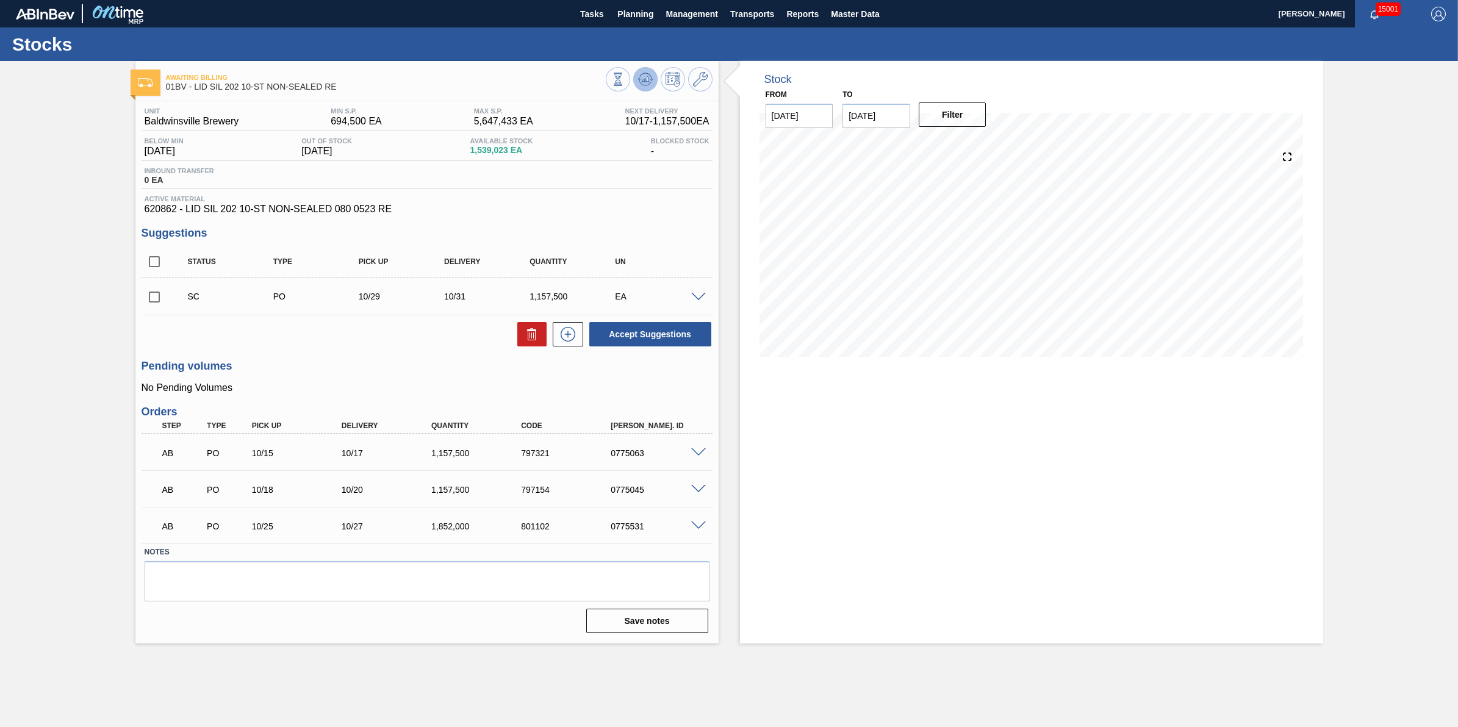
click at [648, 84] on icon at bounding box center [645, 82] width 12 height 6
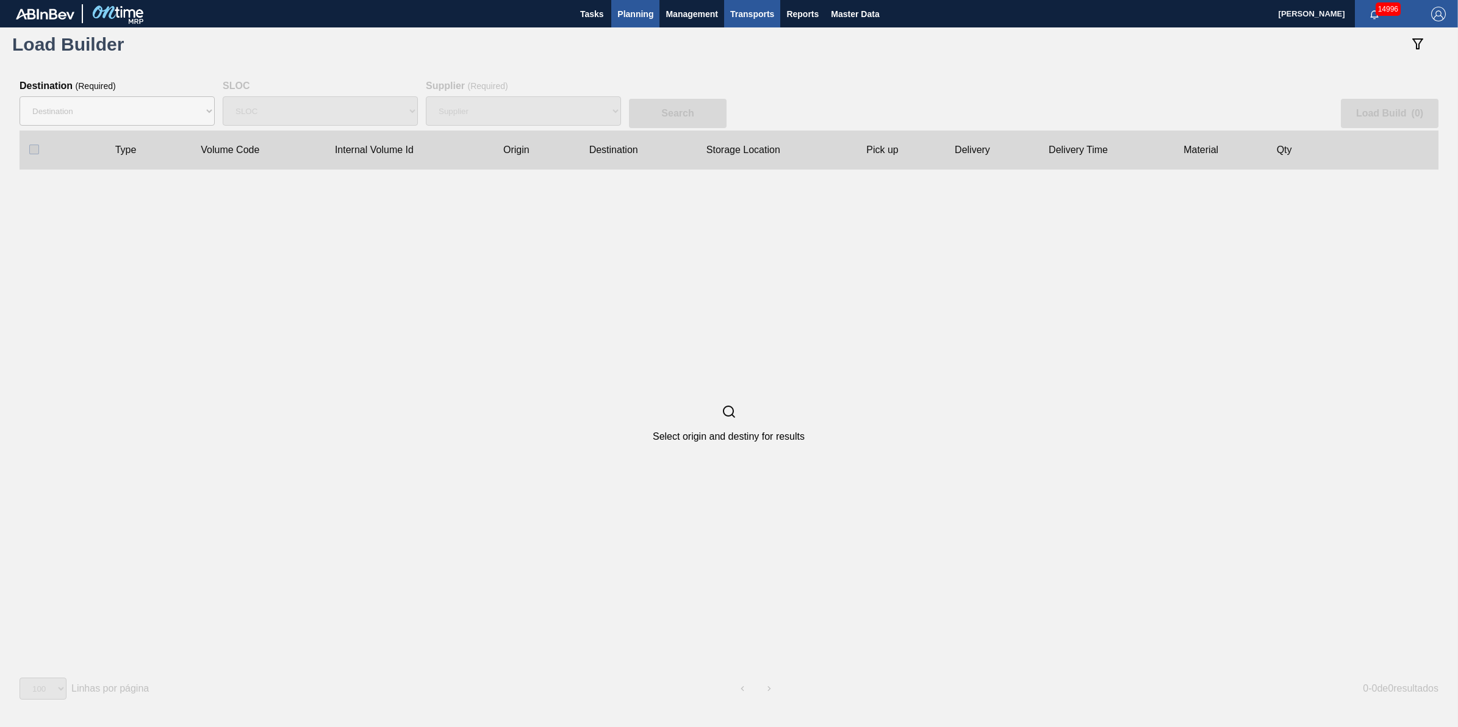
click at [636, 14] on span "Planning" at bounding box center [635, 14] width 36 height 15
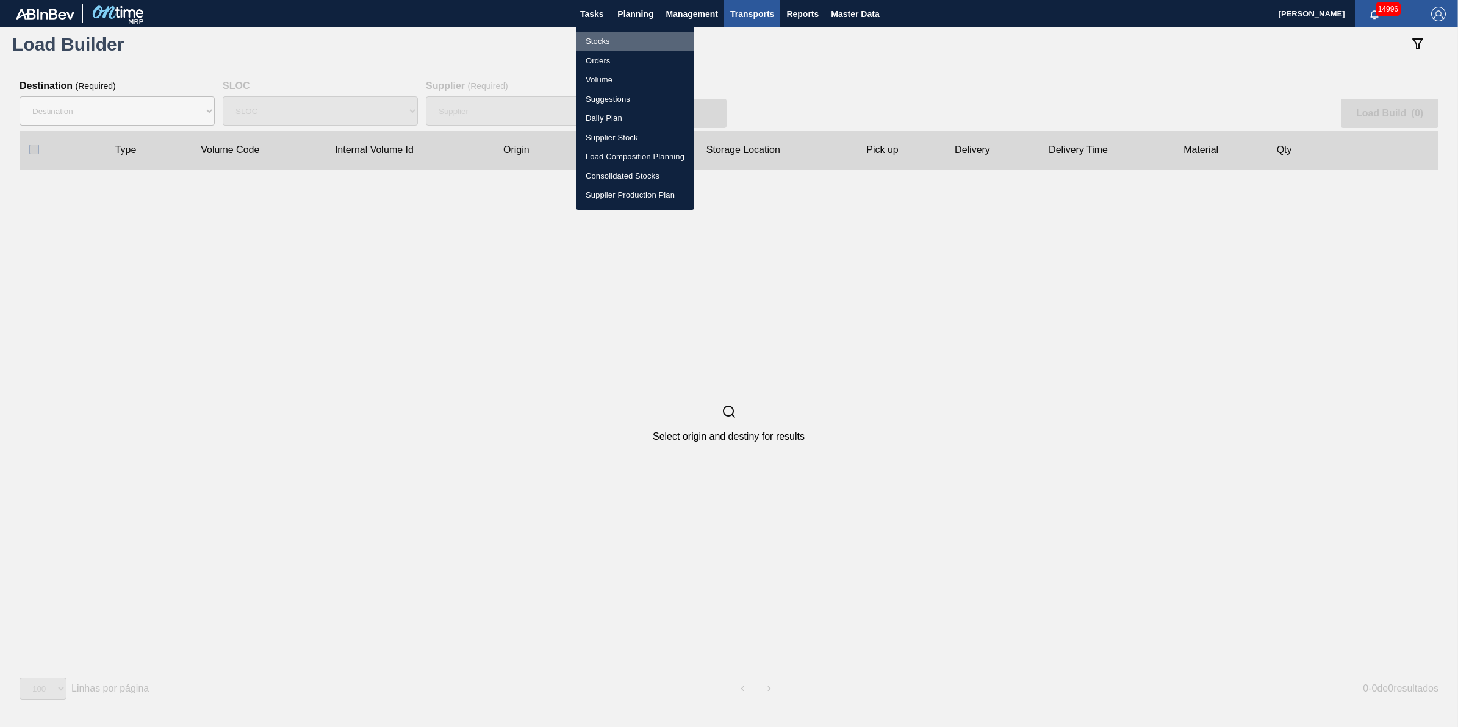
click at [625, 32] on li "Stocks" at bounding box center [635, 42] width 118 height 20
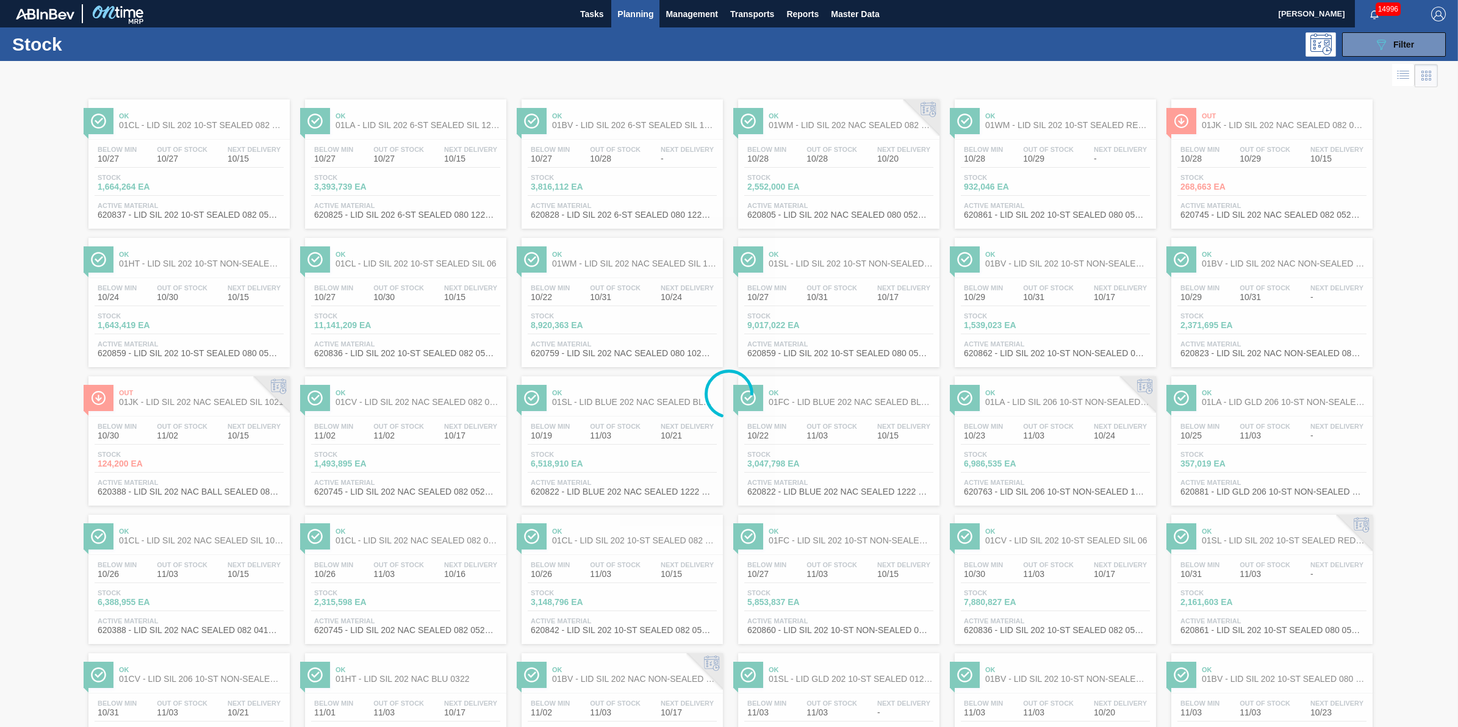
click at [1376, 61] on div at bounding box center [729, 394] width 1458 height 666
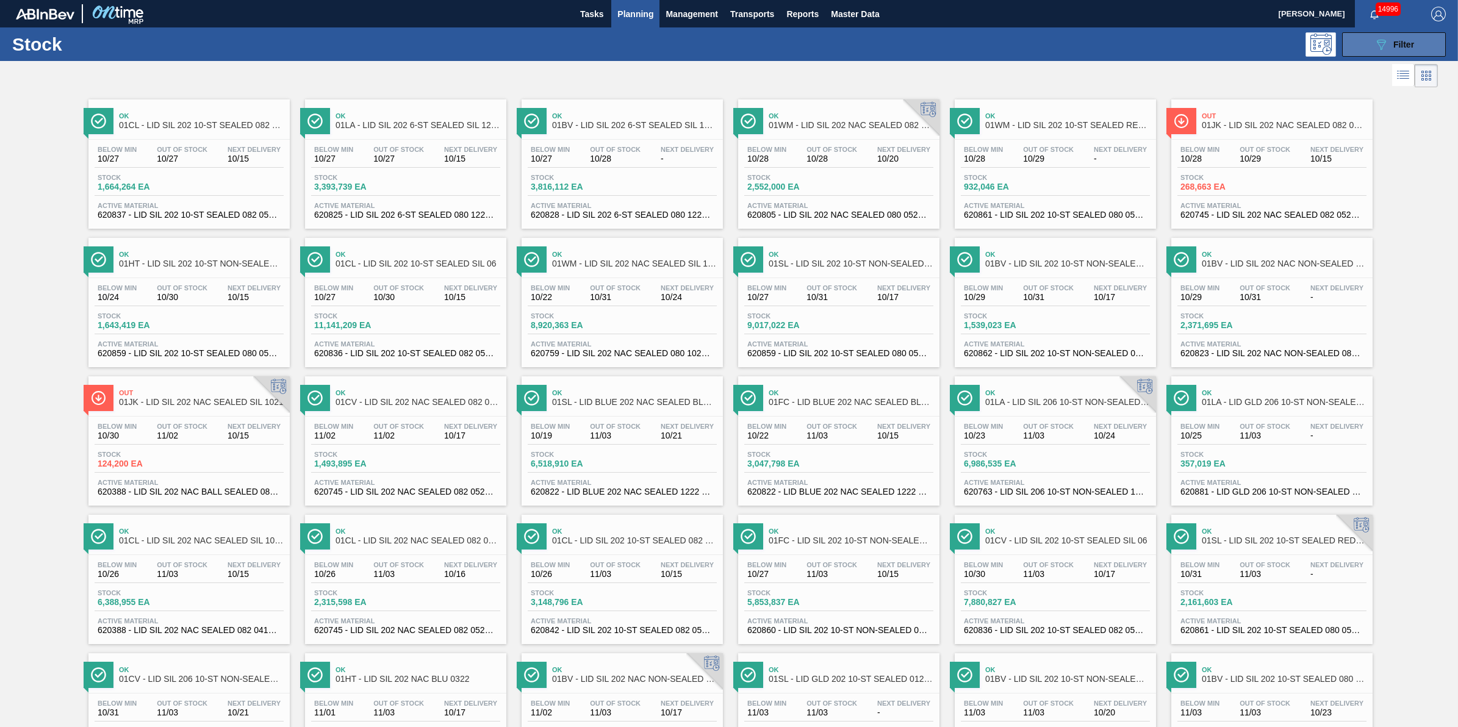
click at [1374, 48] on icon "089F7B8B-B2A5-4AFE-B5C0-19BA573D28AC" at bounding box center [1381, 44] width 15 height 15
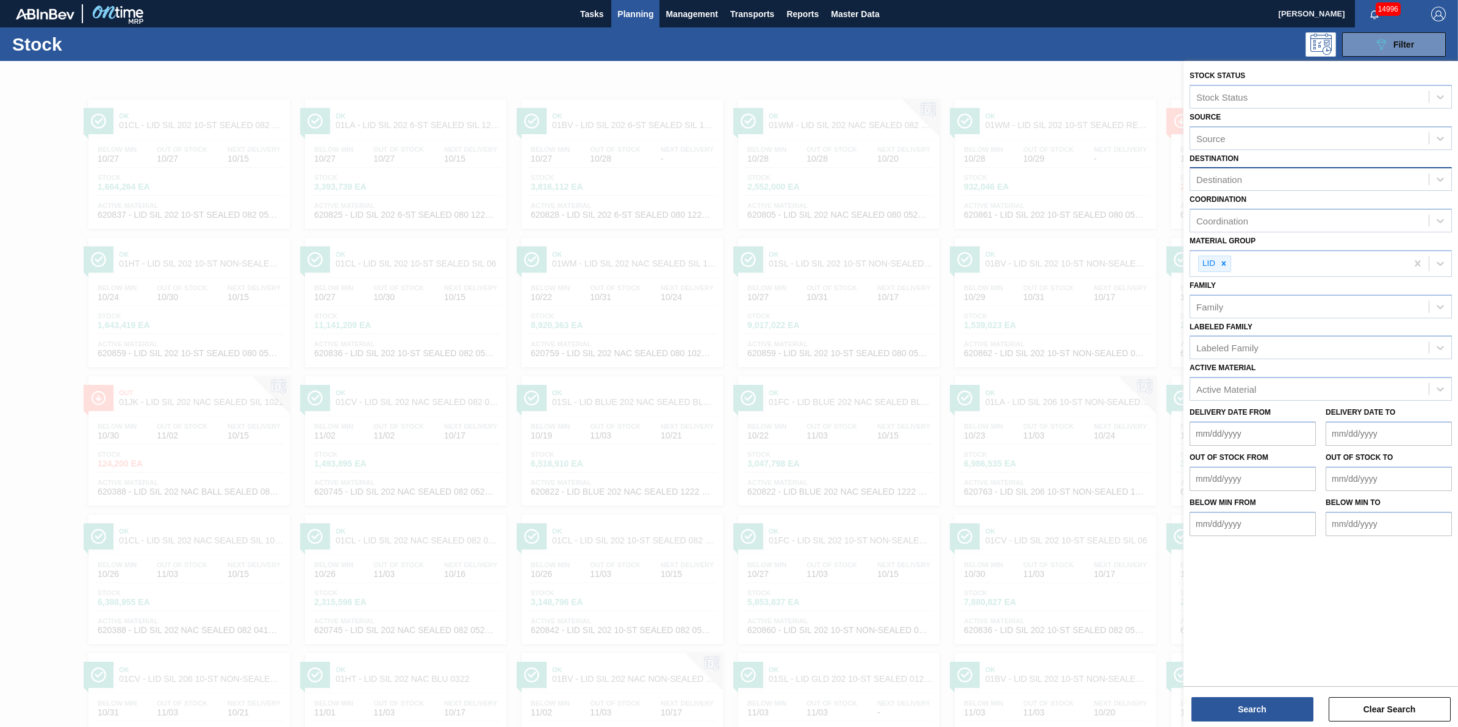
click at [1371, 186] on div "Destination" at bounding box center [1309, 180] width 239 height 18
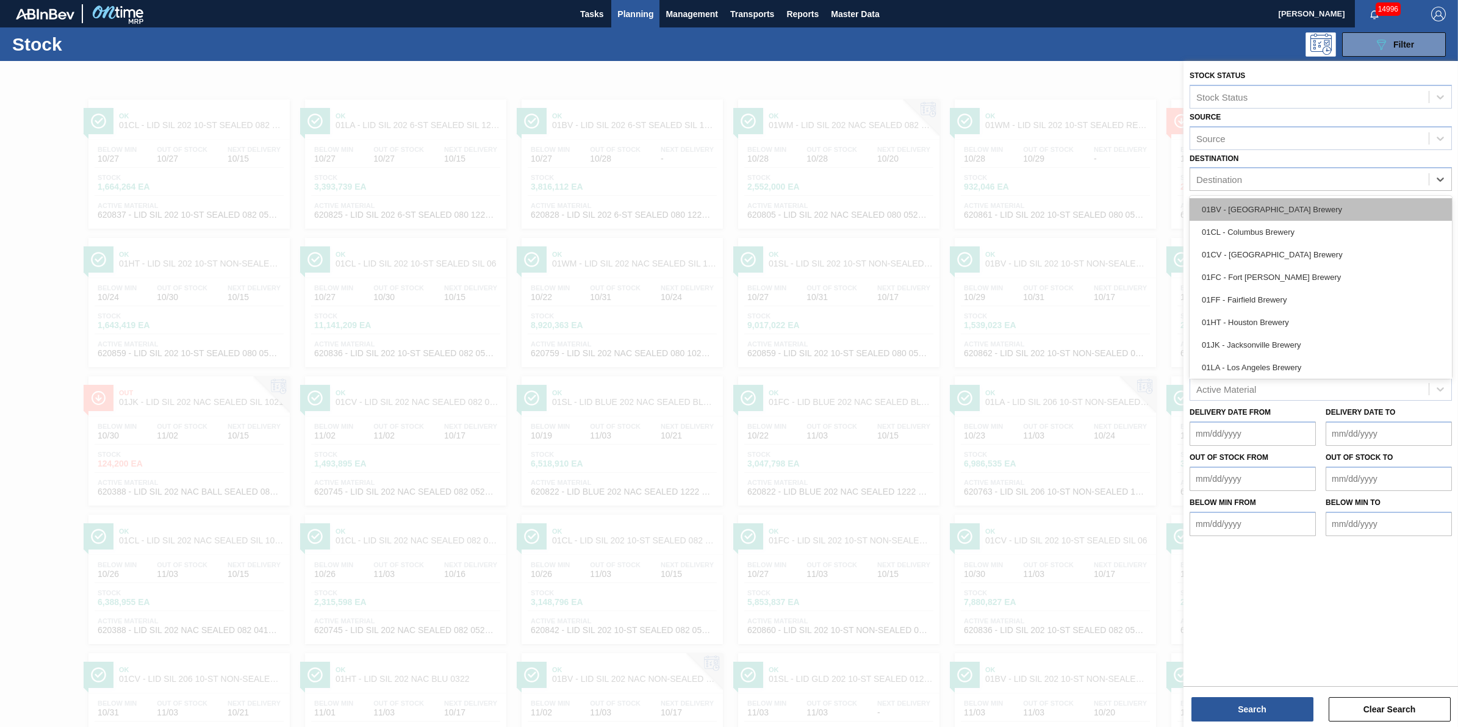
click at [1356, 215] on div "01BV - [GEOGRAPHIC_DATA] Brewery" at bounding box center [1321, 209] width 262 height 23
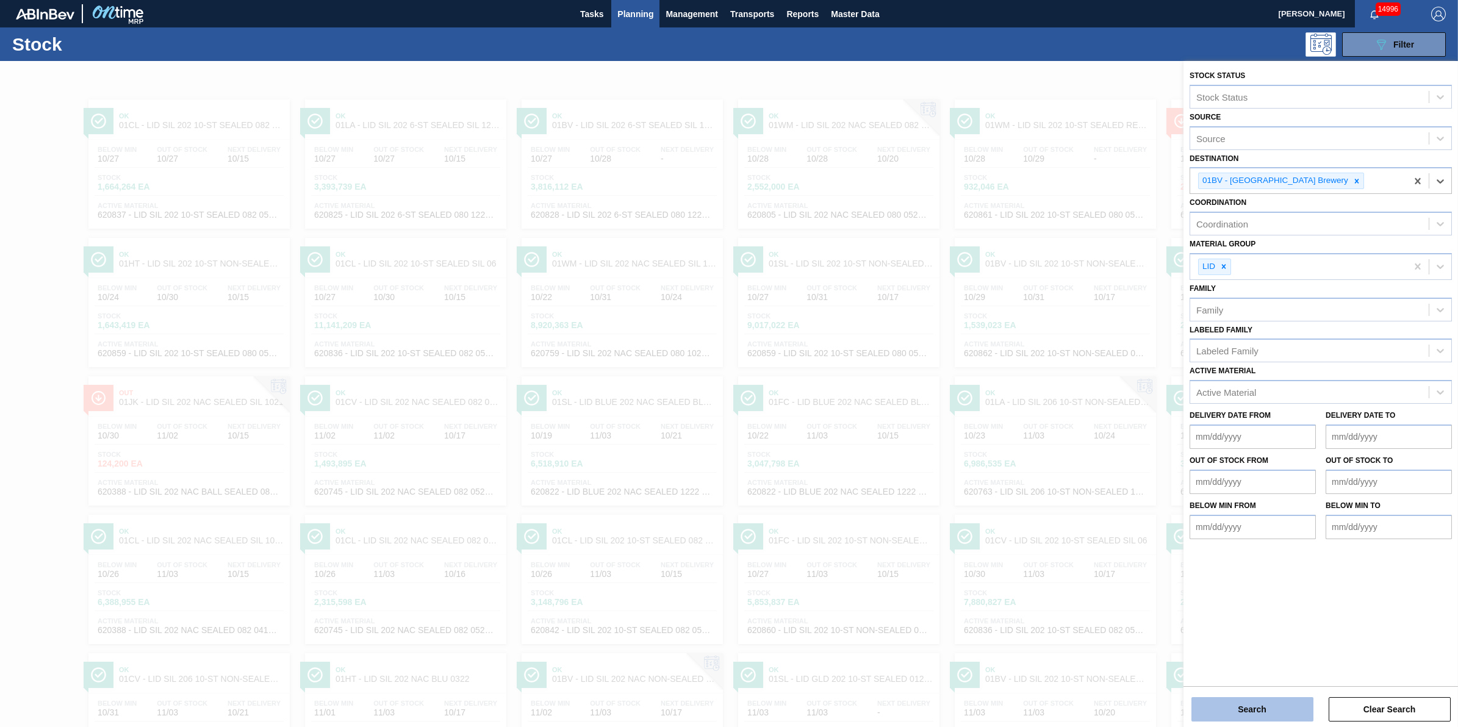
click at [1221, 706] on button "Search" at bounding box center [1253, 709] width 122 height 24
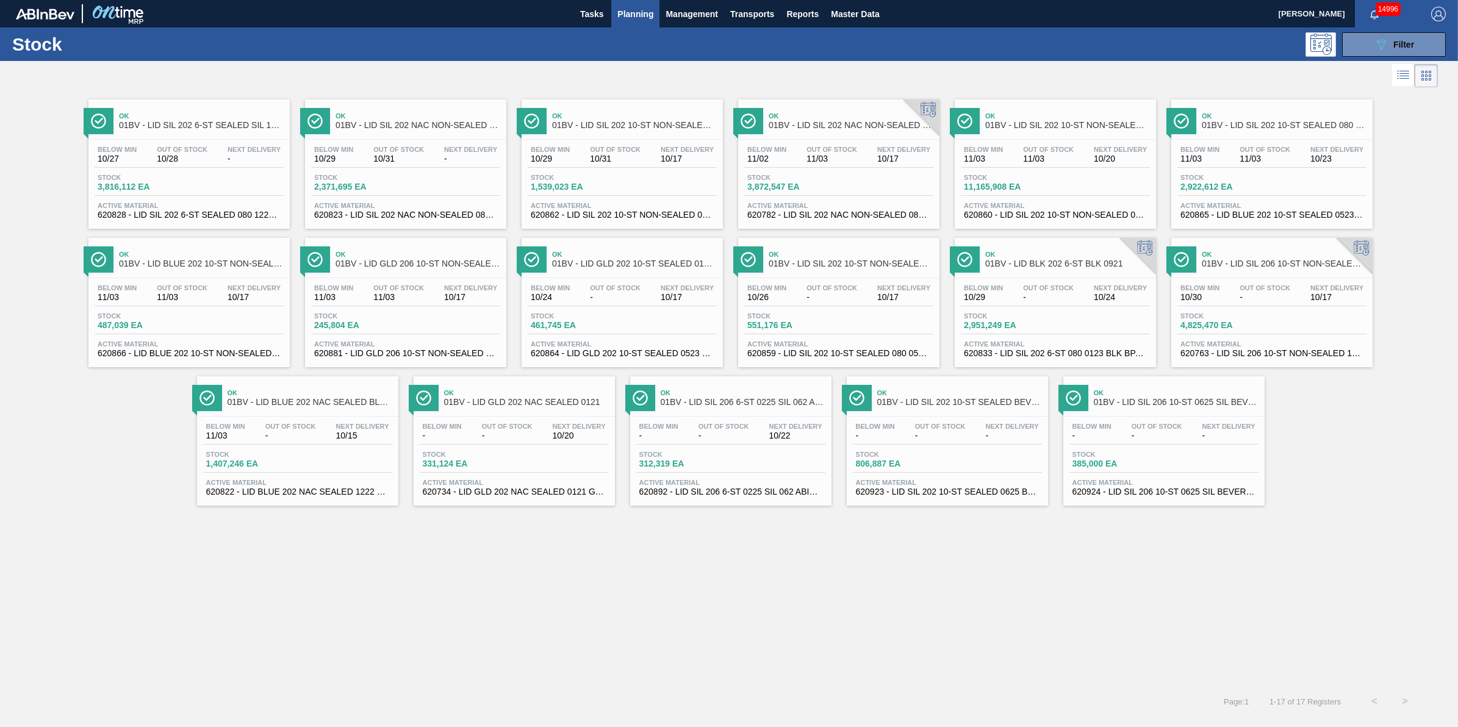
click at [822, 306] on div "Below Min 10/26 Out Of Stock - Next Delivery 10/17" at bounding box center [838, 295] width 189 height 22
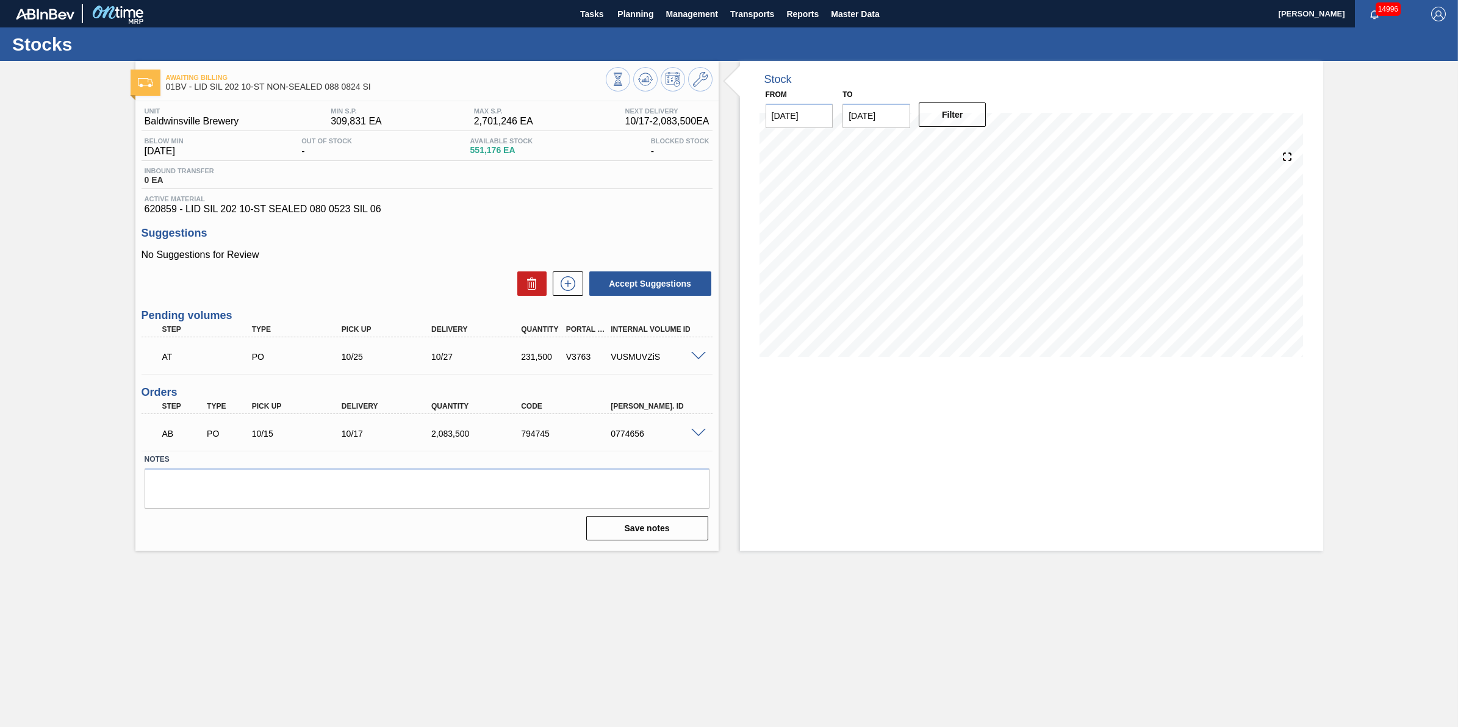
click at [657, 77] on div at bounding box center [659, 80] width 107 height 27
click at [650, 77] on icon at bounding box center [645, 79] width 15 height 15
click at [634, 71] on button at bounding box center [645, 79] width 24 height 24
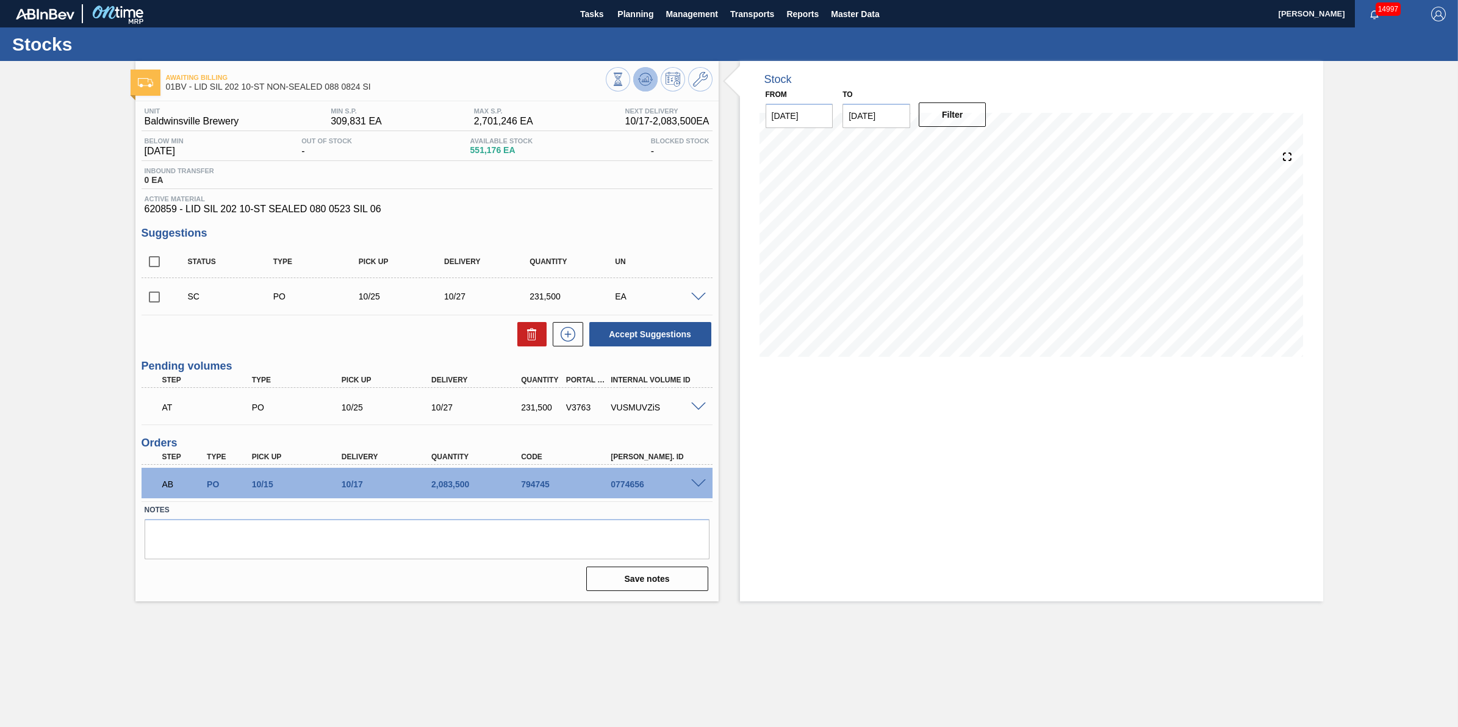
click at [642, 82] on icon at bounding box center [645, 79] width 15 height 15
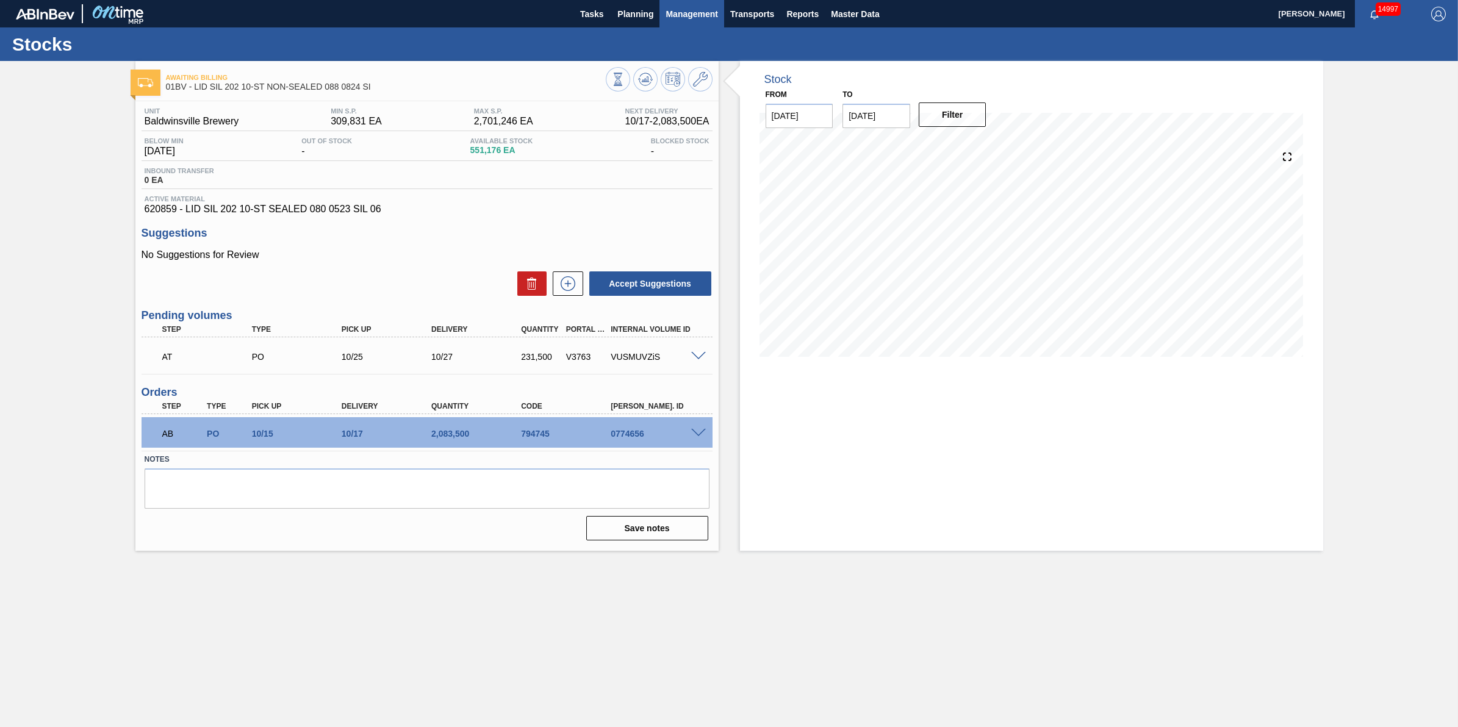
click at [675, 11] on span "Management" at bounding box center [692, 14] width 52 height 15
click at [639, 20] on div at bounding box center [729, 363] width 1458 height 727
click at [639, 17] on span "Planning" at bounding box center [635, 14] width 36 height 15
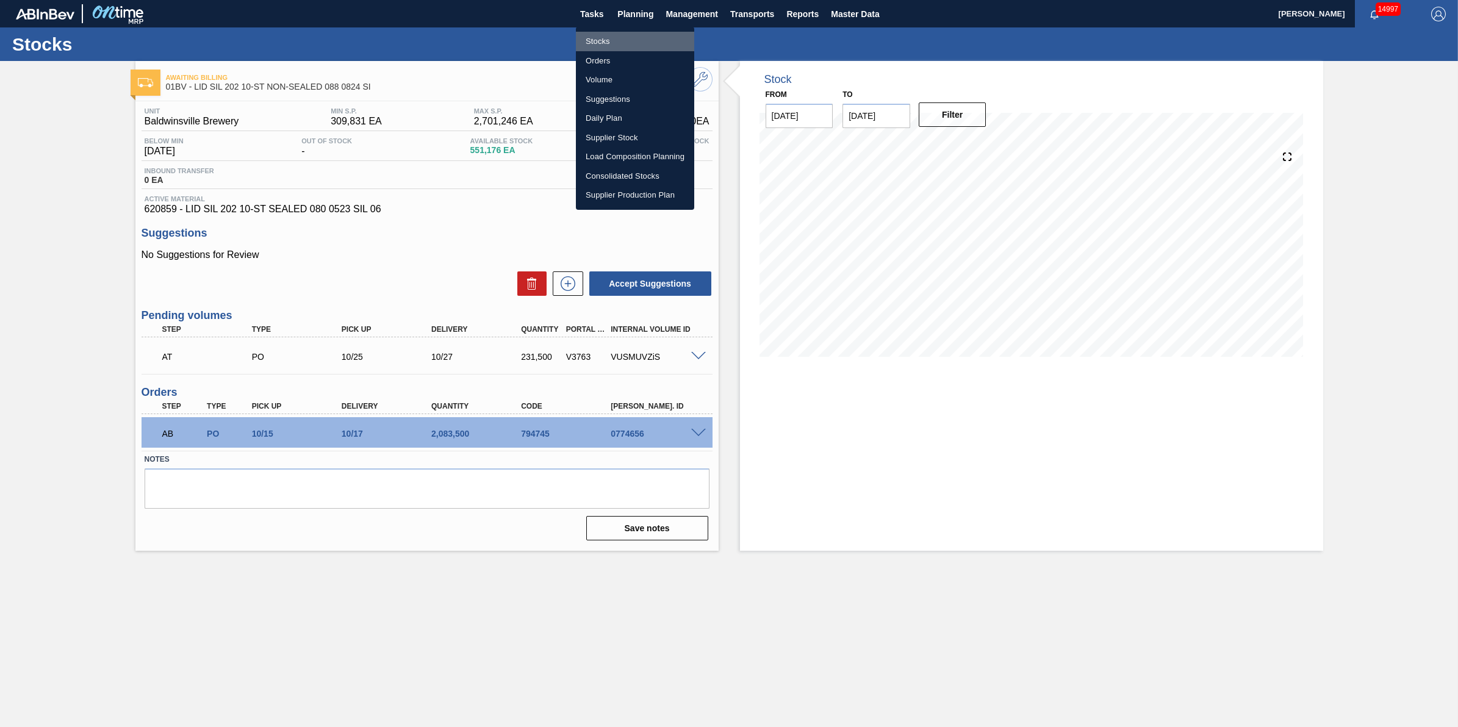
click at [632, 37] on li "Stocks" at bounding box center [635, 42] width 118 height 20
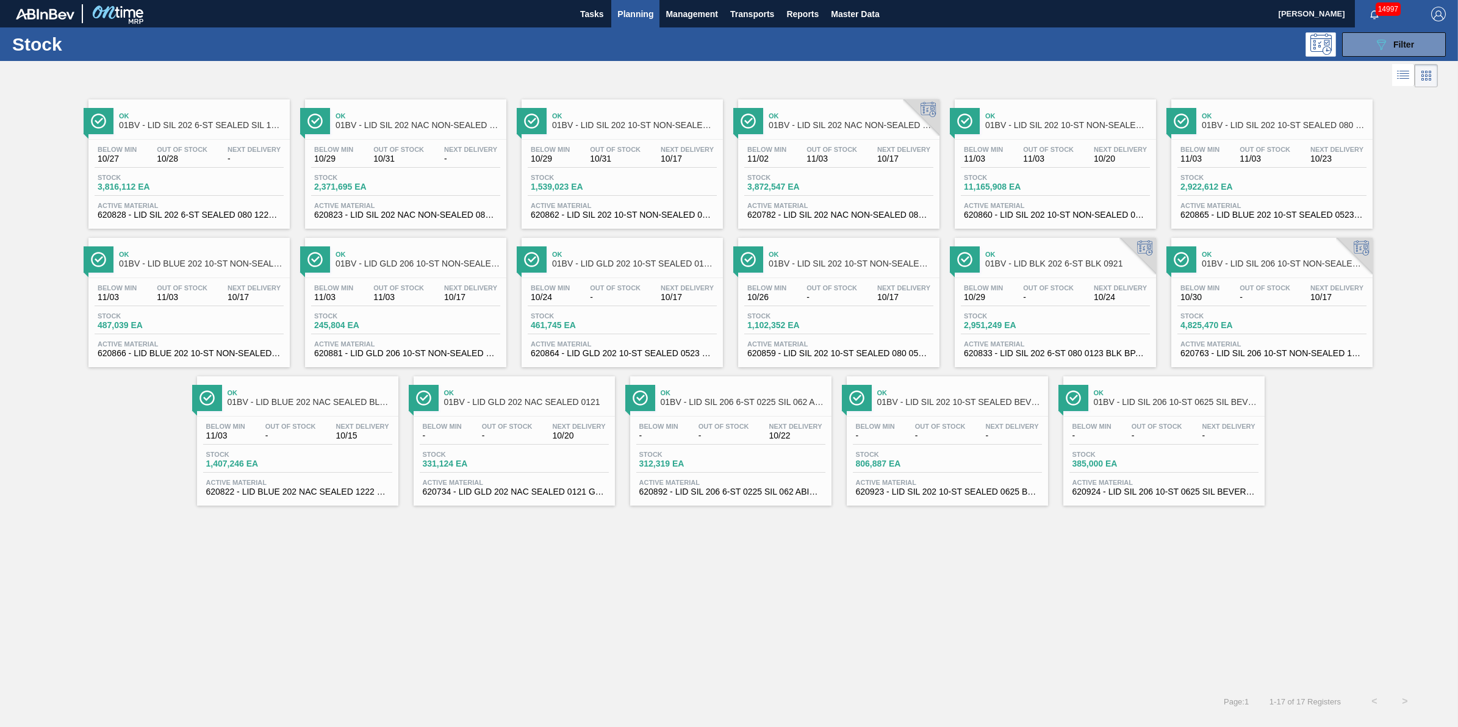
click at [569, 181] on span "Stock" at bounding box center [573, 177] width 85 height 7
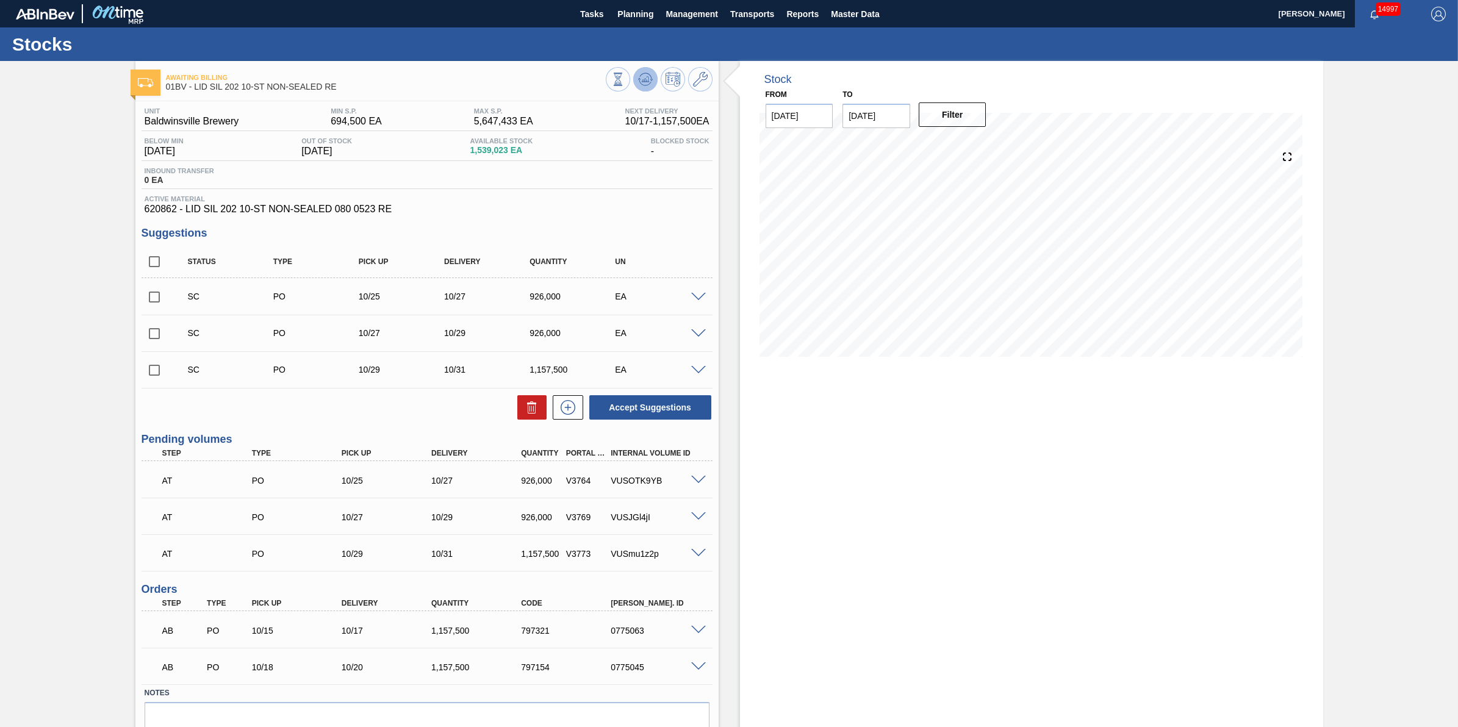
click at [651, 79] on icon at bounding box center [651, 80] width 2 height 2
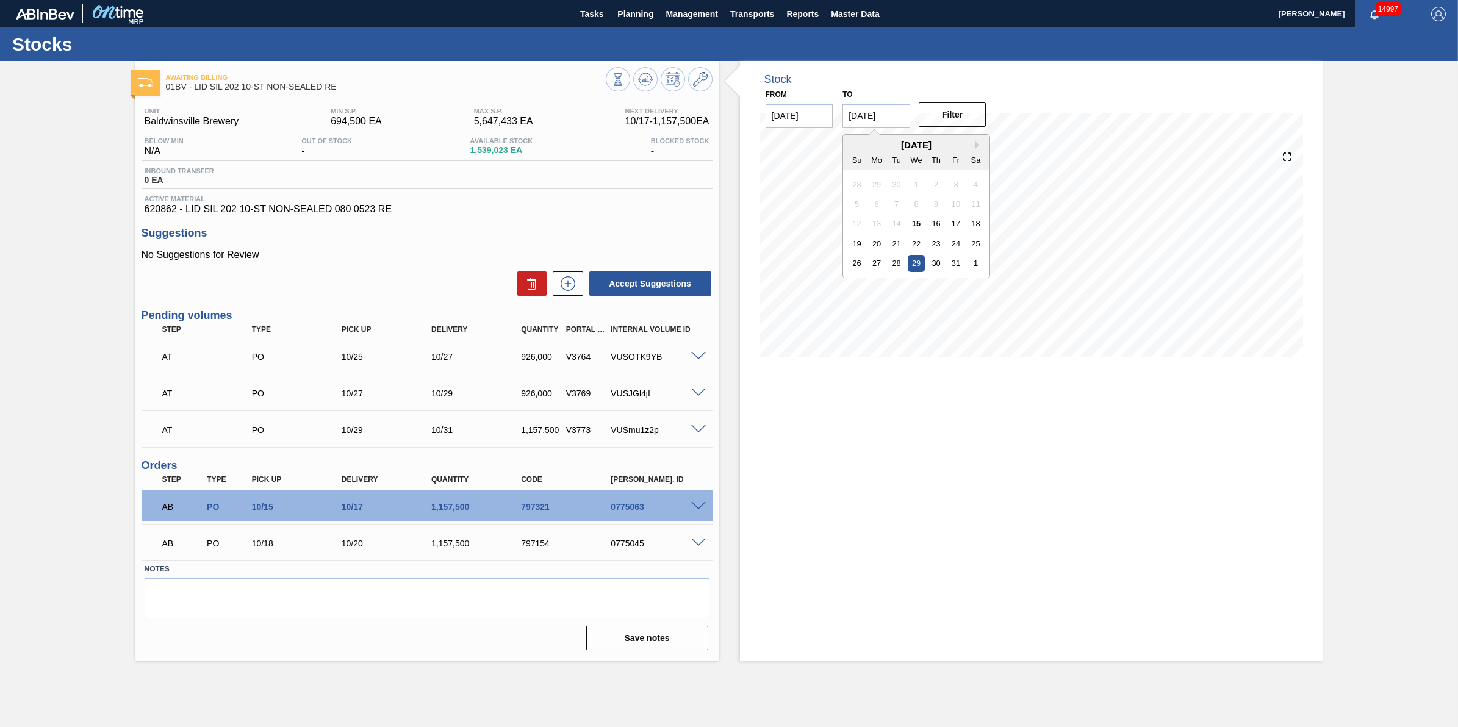
click at [886, 114] on input "[DATE]" at bounding box center [877, 116] width 68 height 24
click at [977, 260] on div "1" at bounding box center [976, 263] width 16 height 16
type input "[DATE]"
click at [979, 112] on button "Filter" at bounding box center [953, 114] width 68 height 24
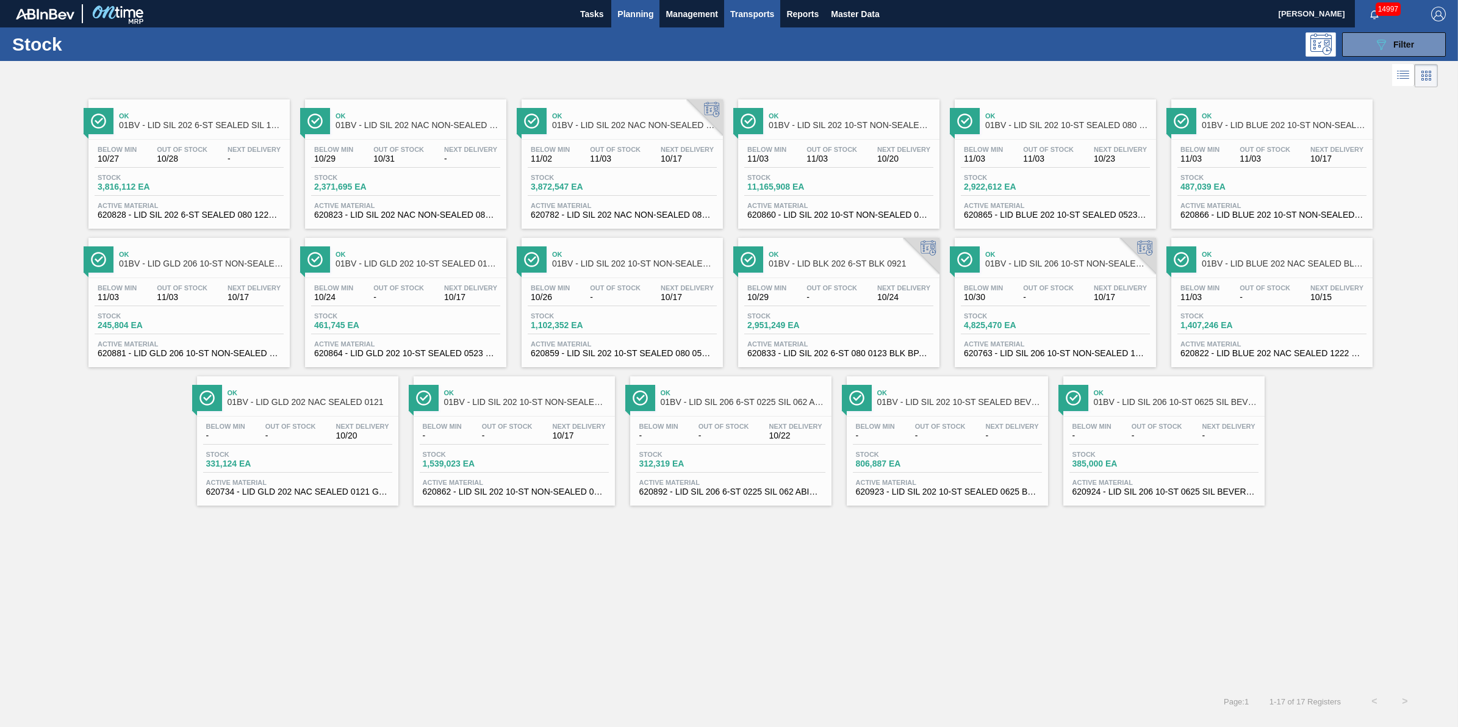
click at [736, 9] on span "Transports" at bounding box center [752, 14] width 44 height 15
click at [638, 13] on div at bounding box center [729, 363] width 1458 height 727
click at [635, 19] on span "Planning" at bounding box center [635, 14] width 36 height 15
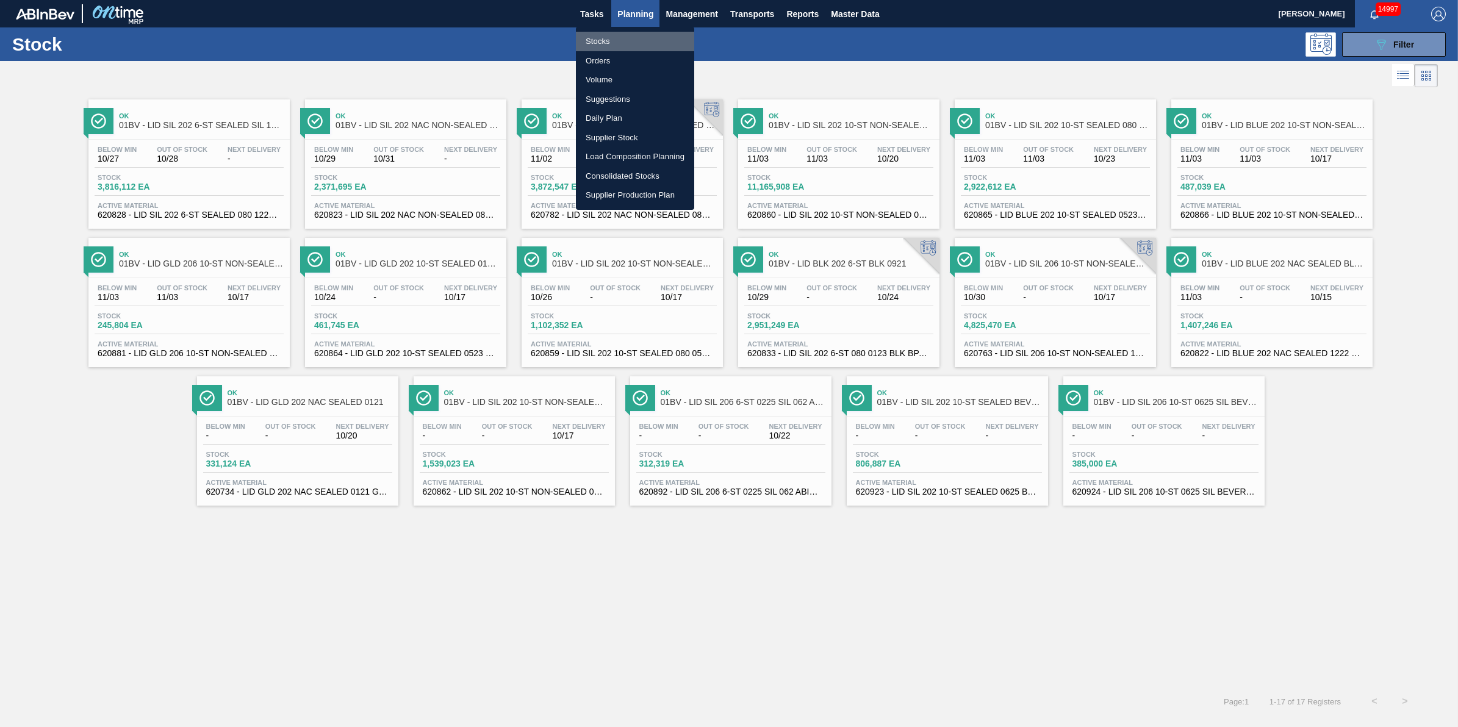
click at [630, 37] on li "Stocks" at bounding box center [635, 42] width 118 height 20
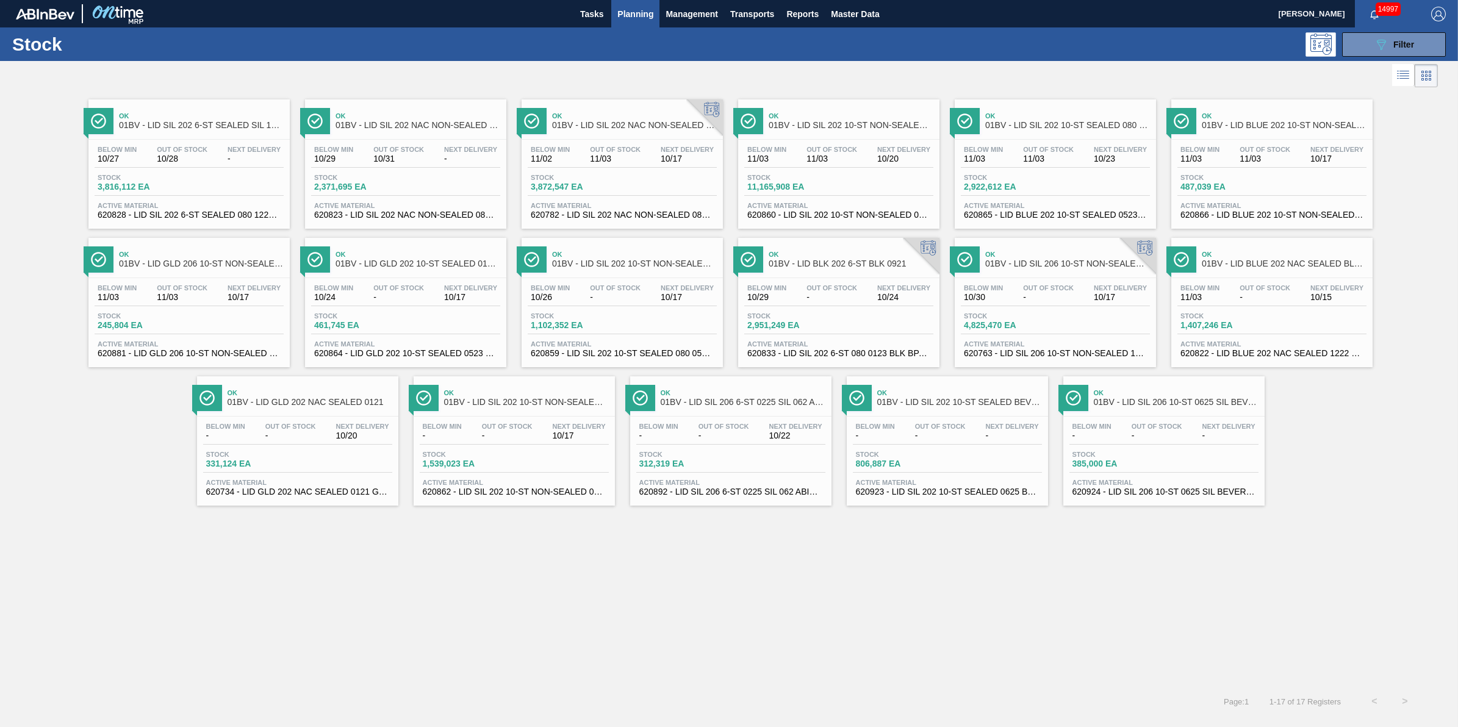
click at [838, 293] on div "Out Of Stock -" at bounding box center [831, 293] width 57 height 18
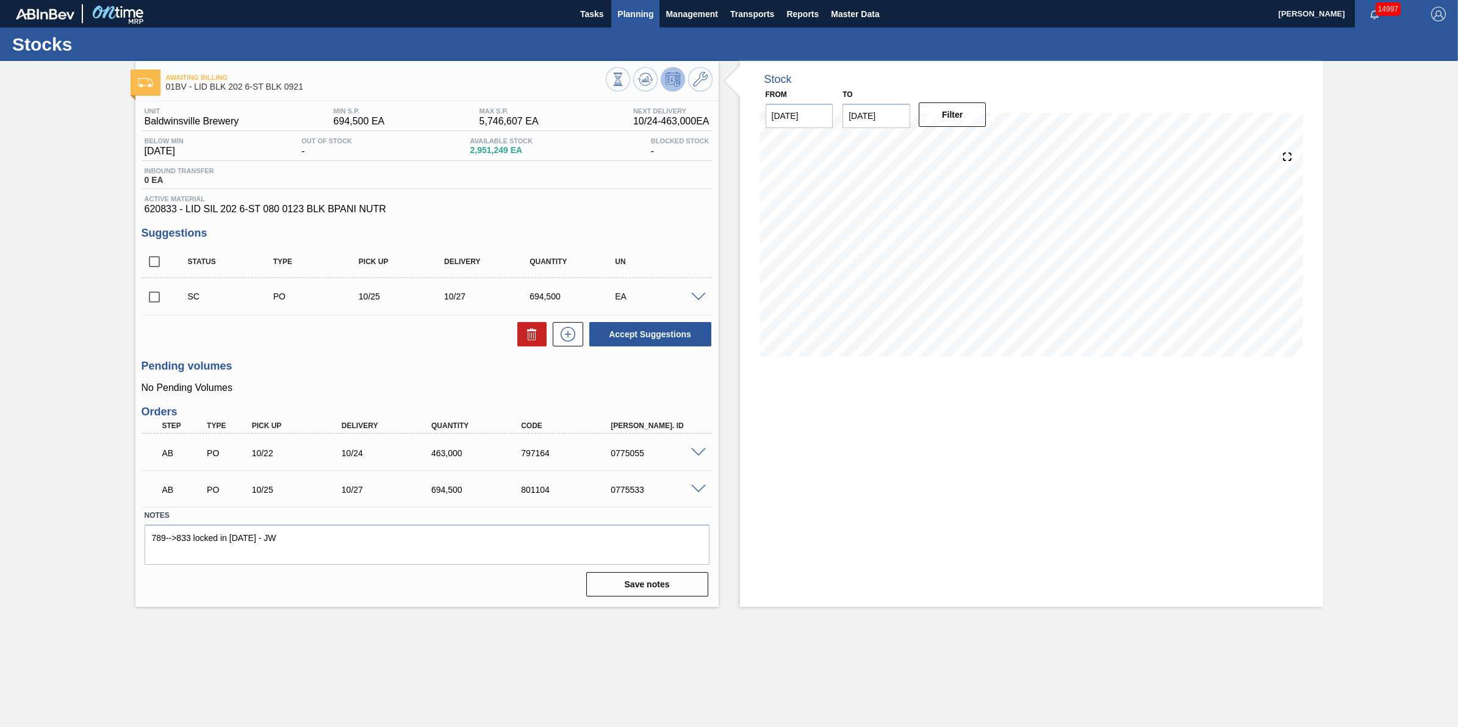
click at [650, 7] on span "Planning" at bounding box center [635, 14] width 36 height 15
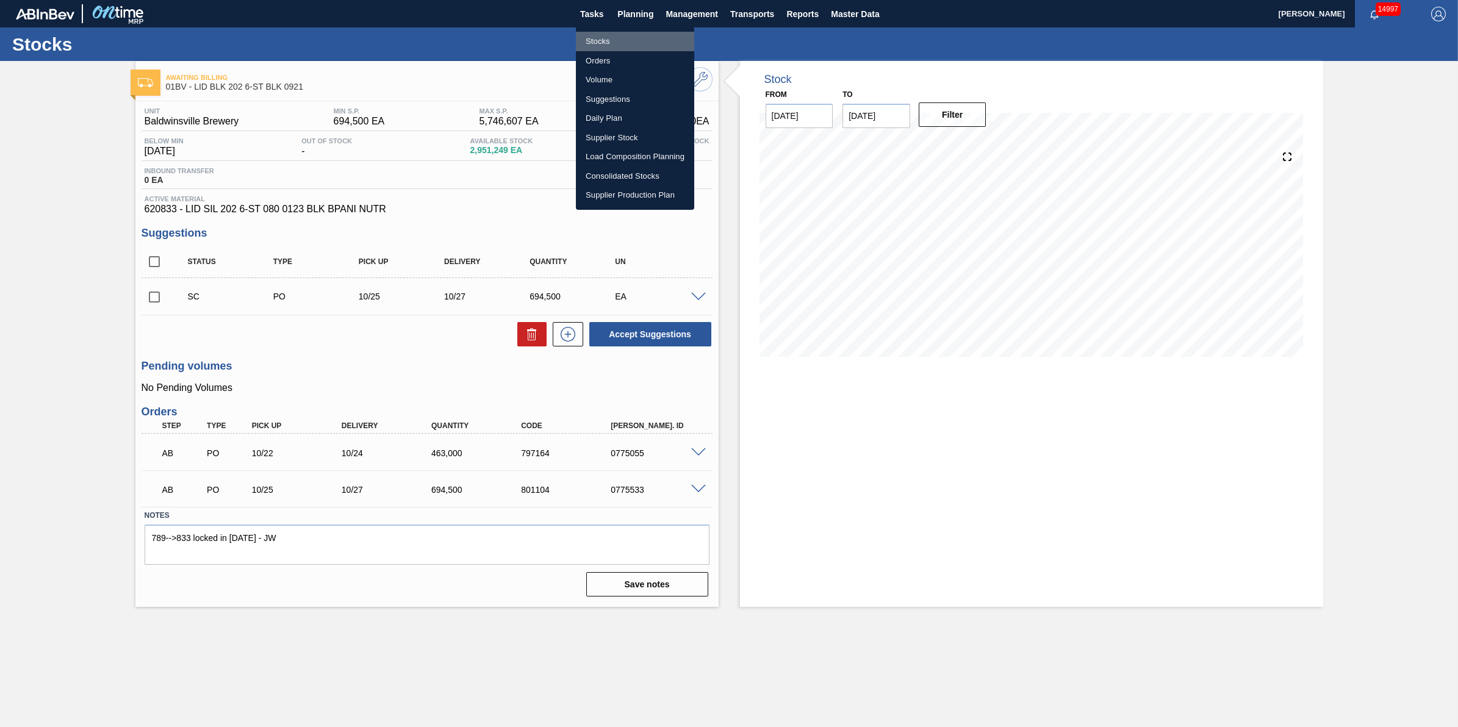
click at [638, 38] on li "Stocks" at bounding box center [635, 42] width 118 height 20
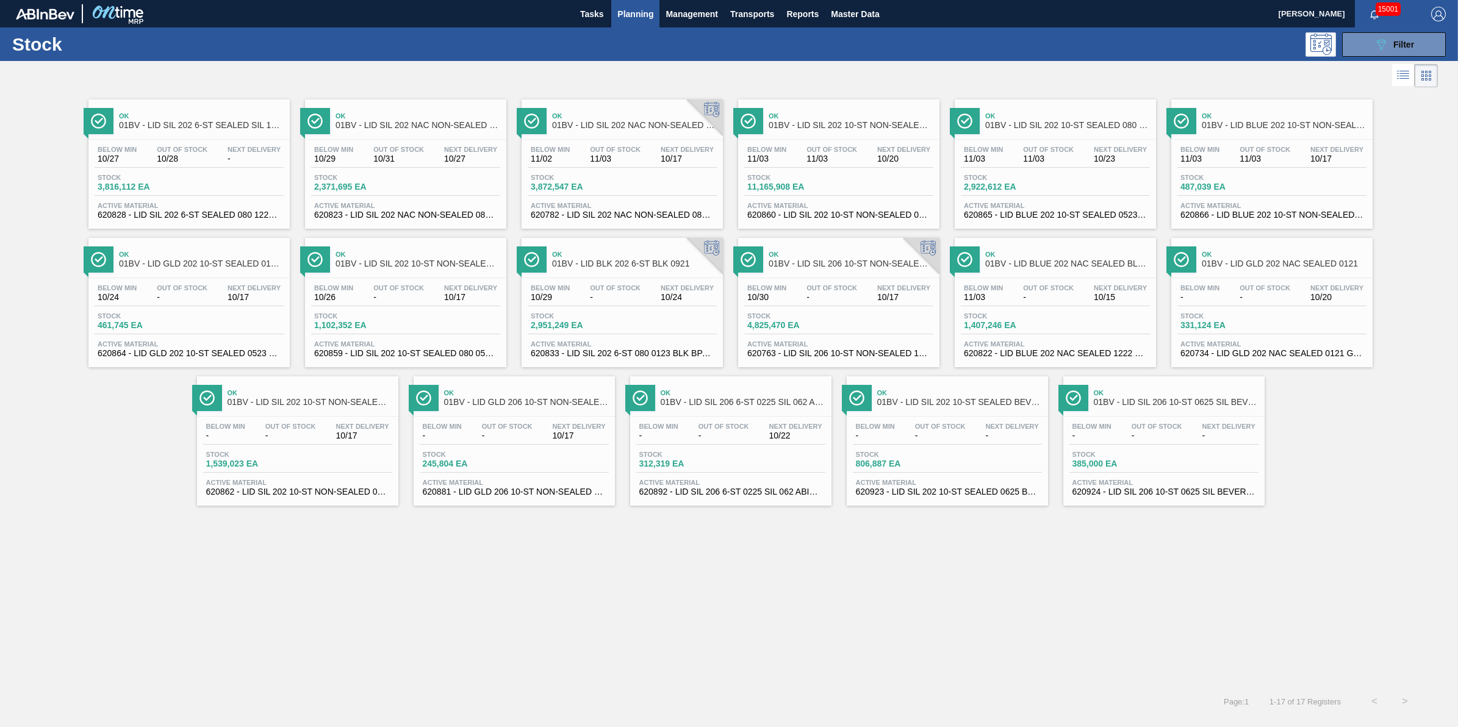
click at [421, 196] on div "Stock 2,371,695 EA" at bounding box center [405, 185] width 189 height 22
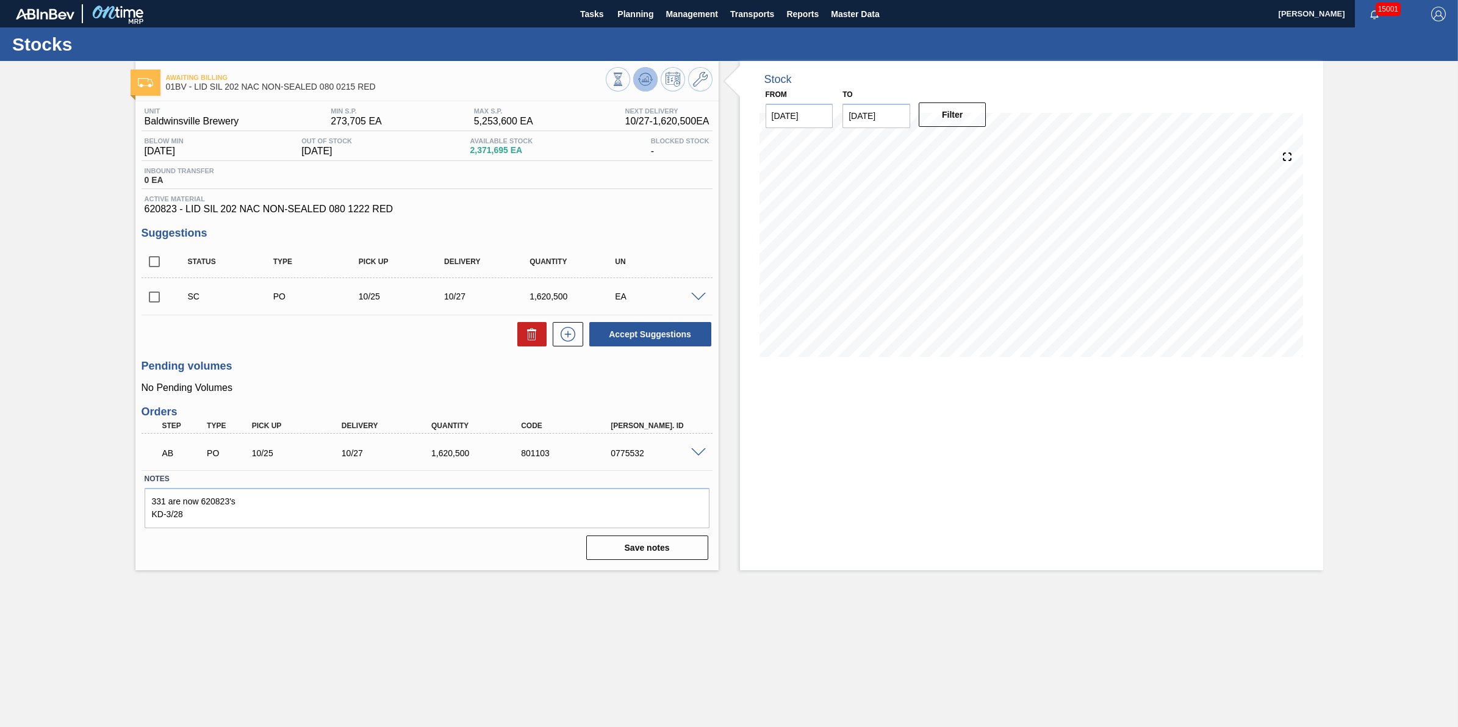
click at [639, 77] on icon at bounding box center [645, 79] width 15 height 15
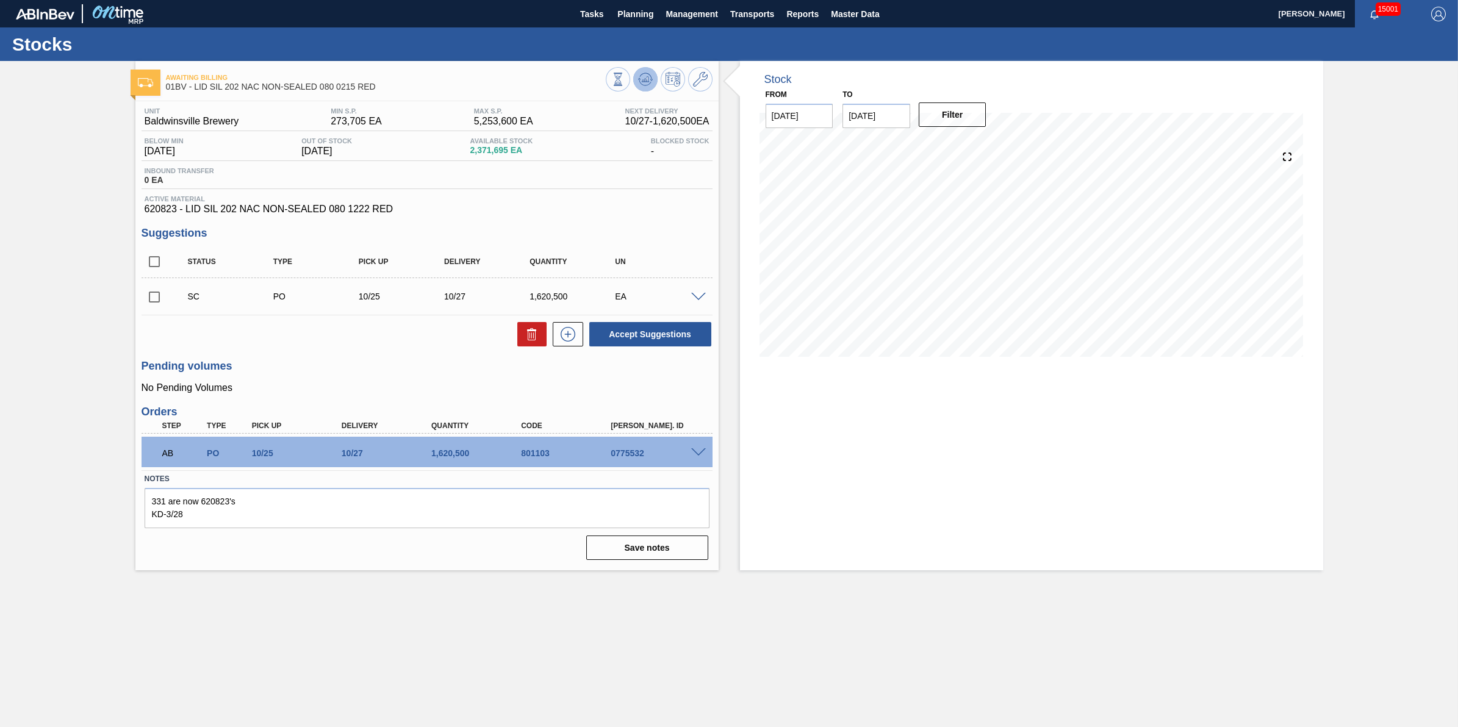
click at [651, 74] on icon at bounding box center [645, 79] width 15 height 15
click at [634, 14] on span "Planning" at bounding box center [635, 14] width 36 height 15
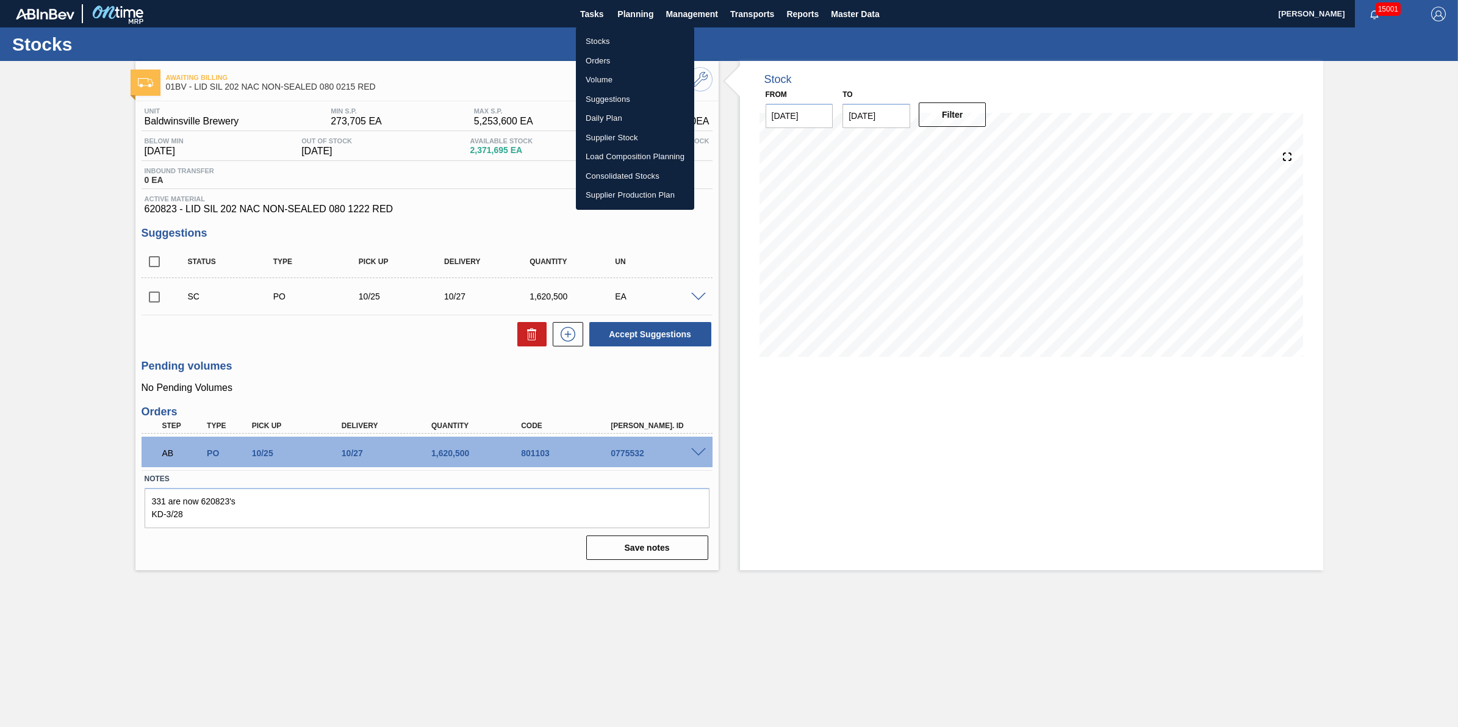
click at [629, 29] on ul "Stocks Orders Volume Suggestions Daily Plan Supplier Stock Load Composition Pla…" at bounding box center [635, 118] width 118 height 183
click at [628, 38] on li "Stocks" at bounding box center [635, 42] width 118 height 20
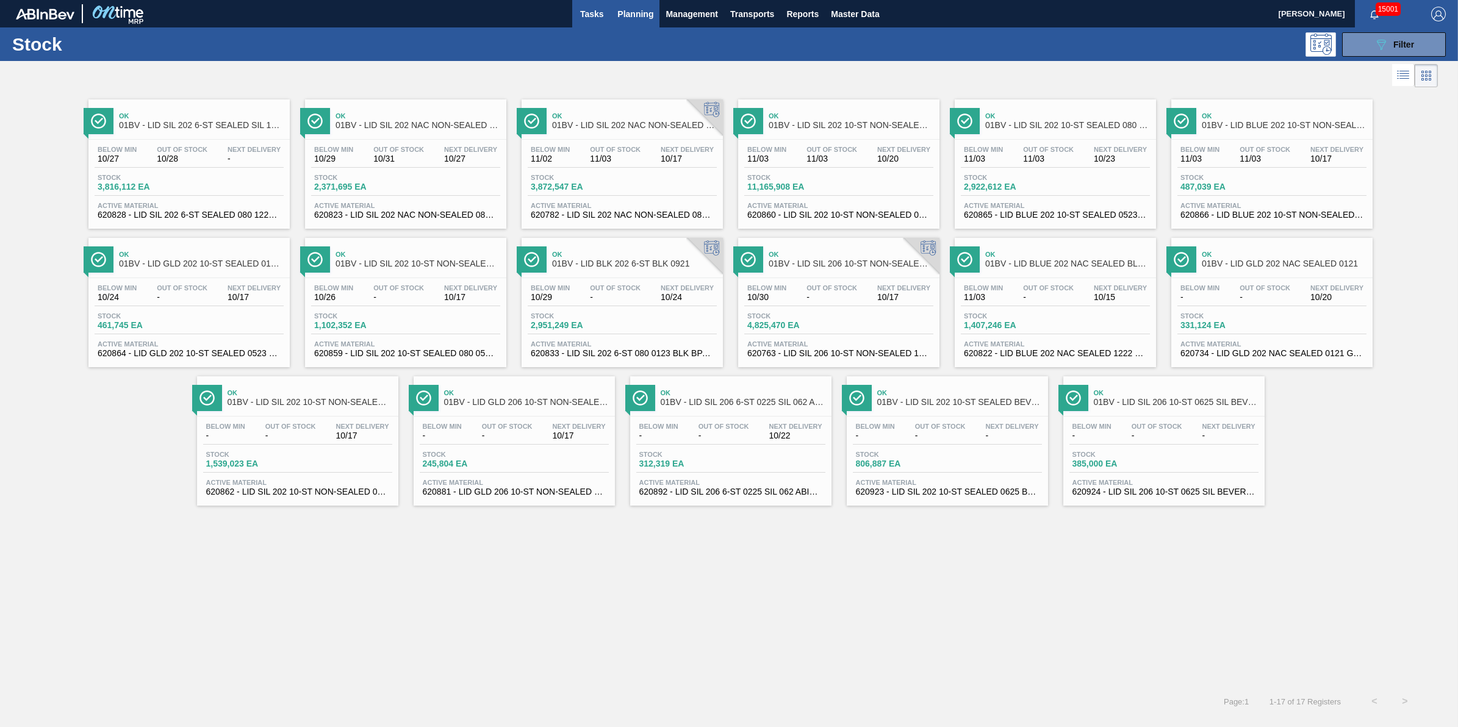
click at [580, 18] on span "Tasks" at bounding box center [591, 14] width 27 height 15
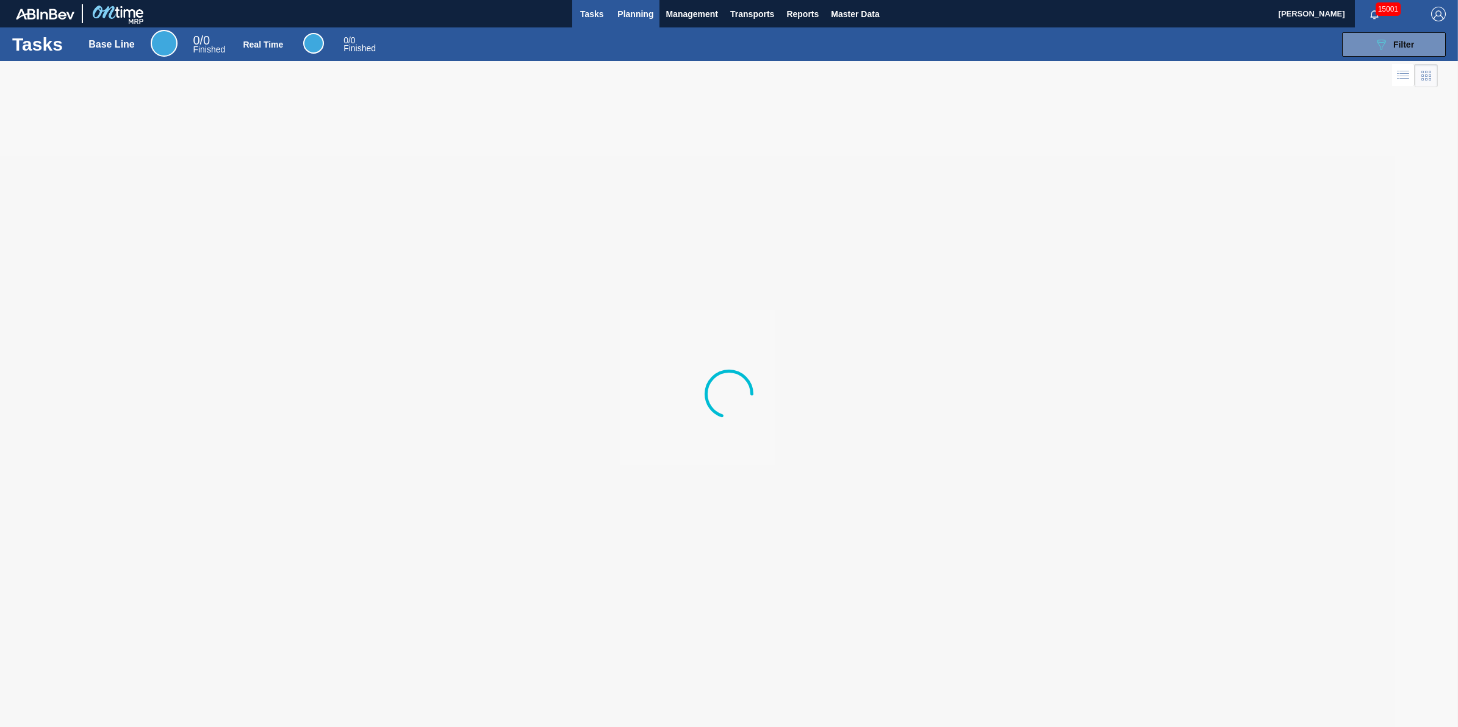
click at [626, 15] on span "Planning" at bounding box center [635, 14] width 36 height 15
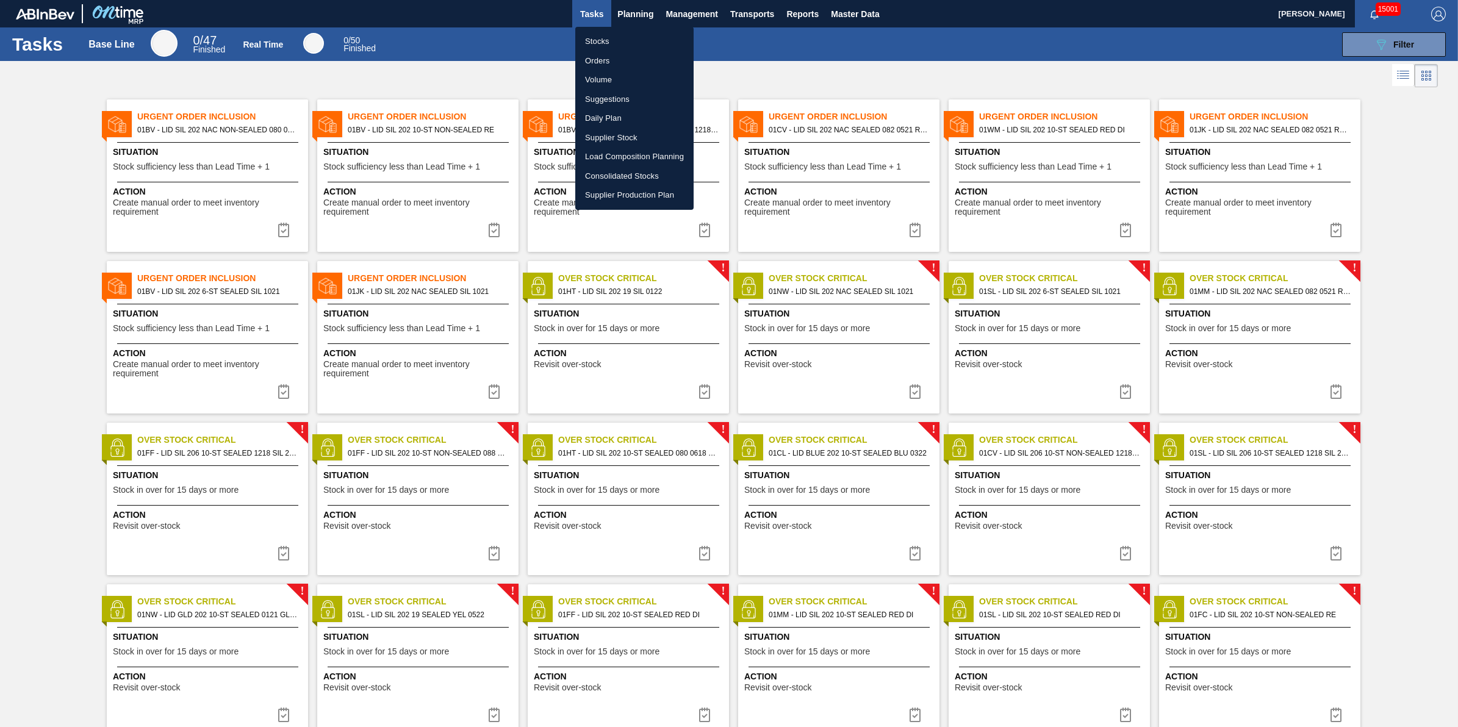
click at [630, 32] on li "Stocks" at bounding box center [634, 42] width 118 height 20
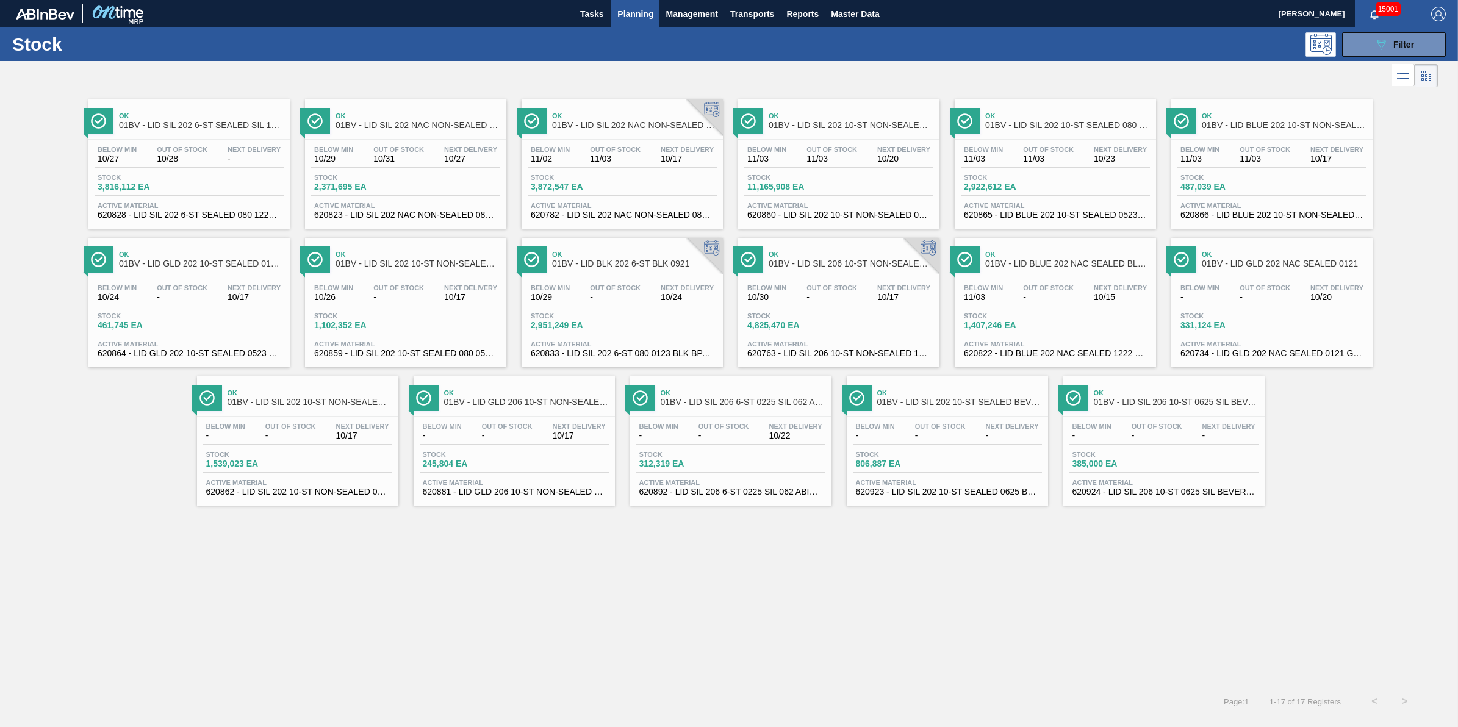
click at [242, 288] on span "Next Delivery" at bounding box center [254, 287] width 53 height 7
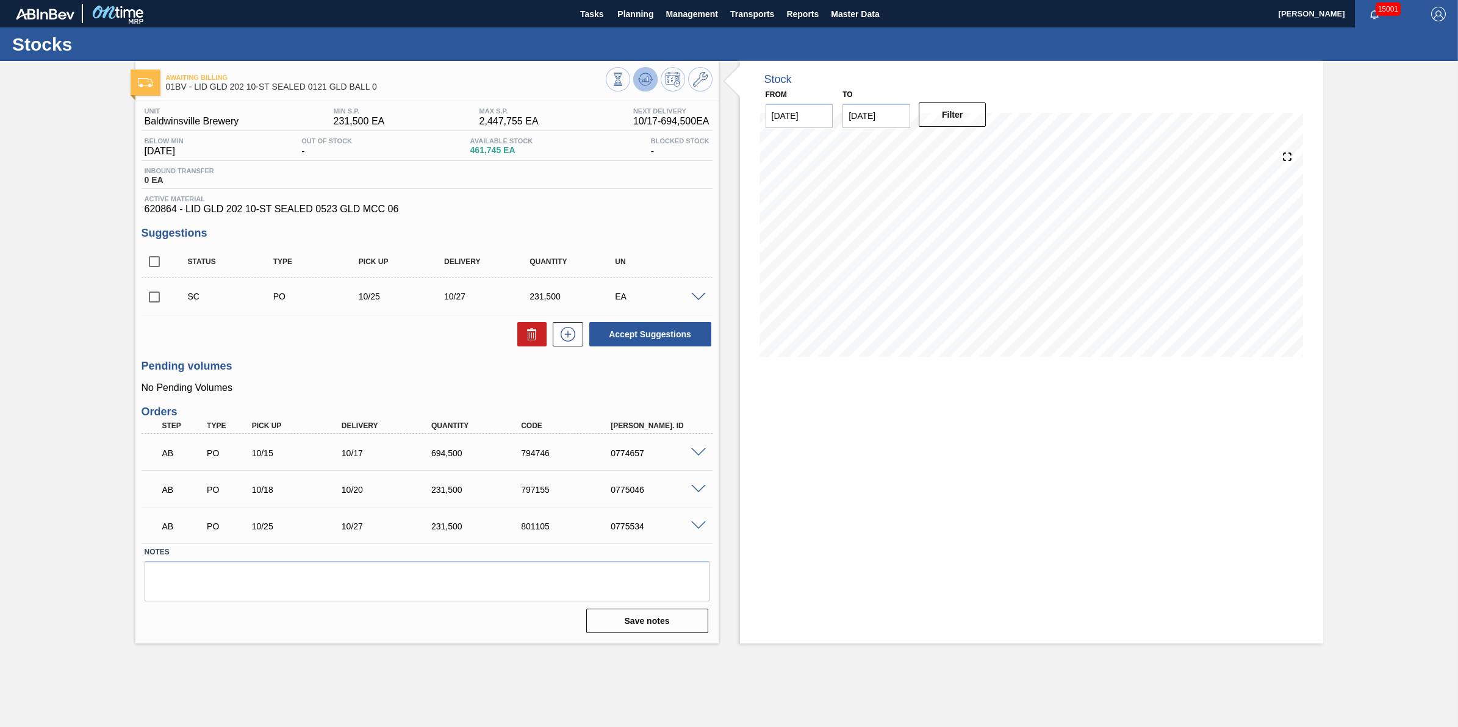
click at [650, 83] on icon at bounding box center [645, 79] width 15 height 15
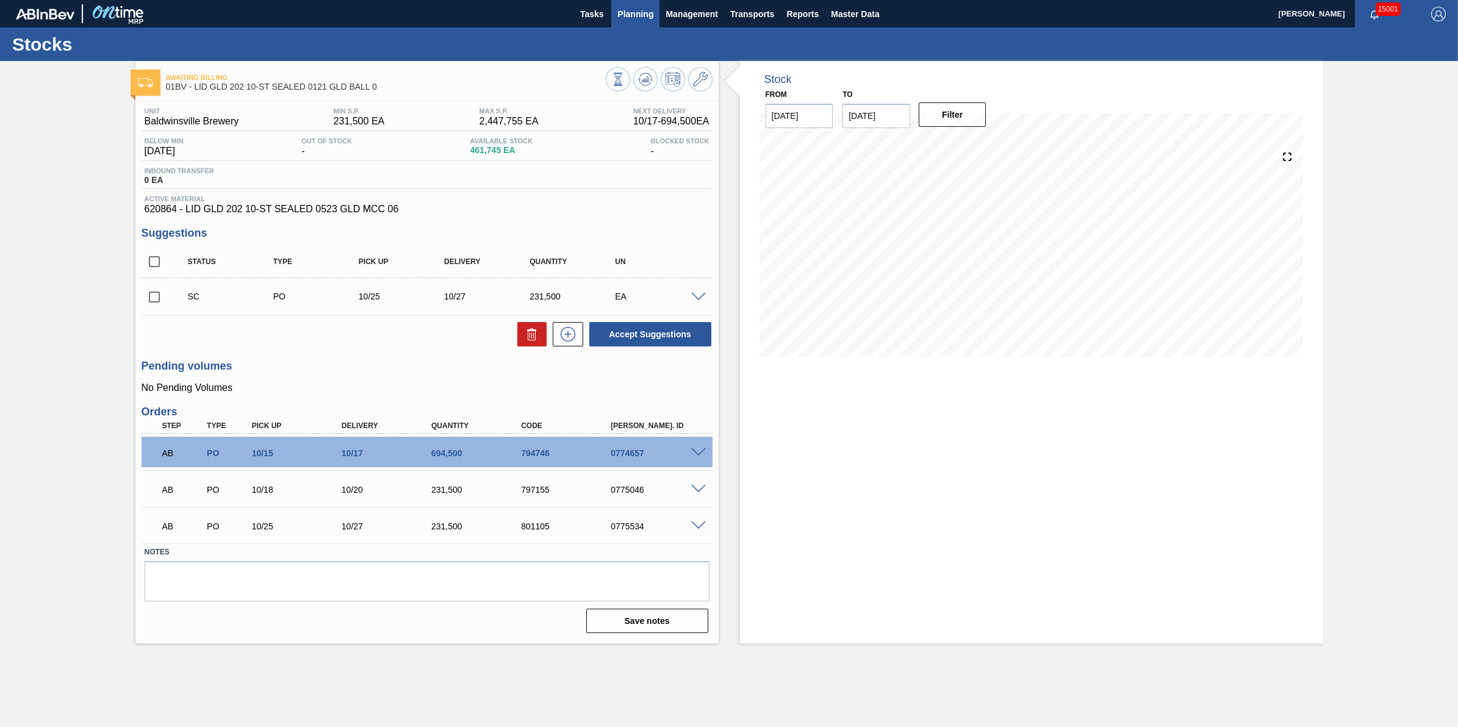
click at [645, 17] on span "Planning" at bounding box center [635, 14] width 36 height 15
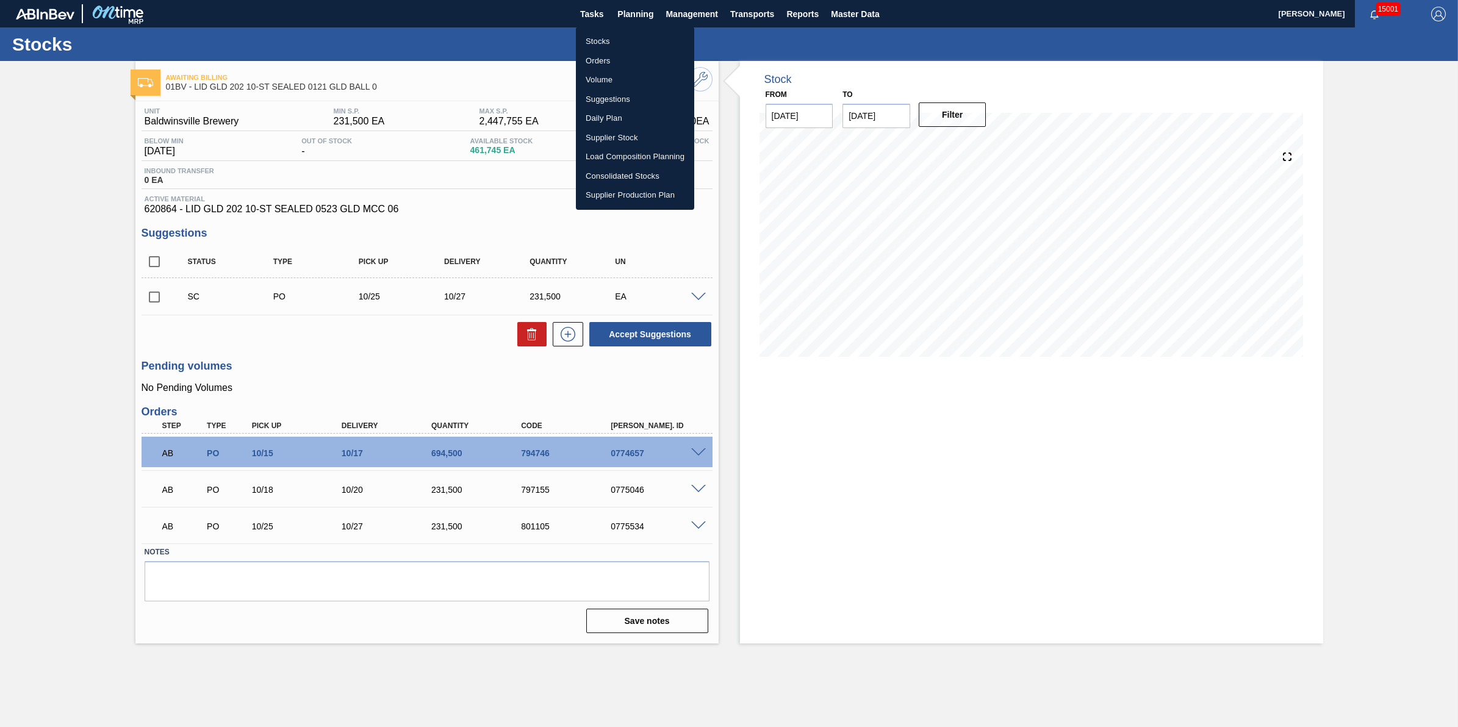
click at [647, 34] on li "Stocks" at bounding box center [635, 42] width 118 height 20
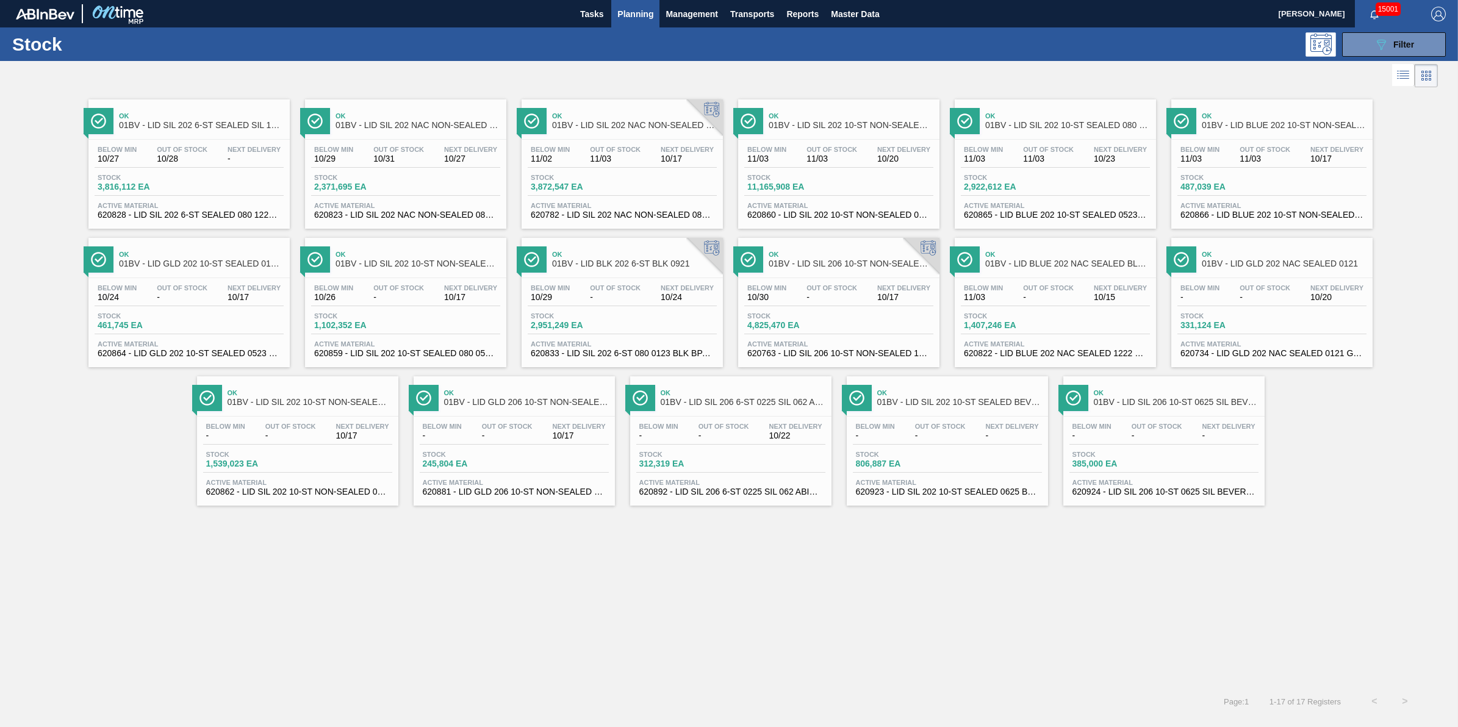
click at [298, 450] on div "Below Min - Out Of Stock - Next Delivery 10/17 Stock 1,539,023 EA Active Materi…" at bounding box center [297, 458] width 201 height 83
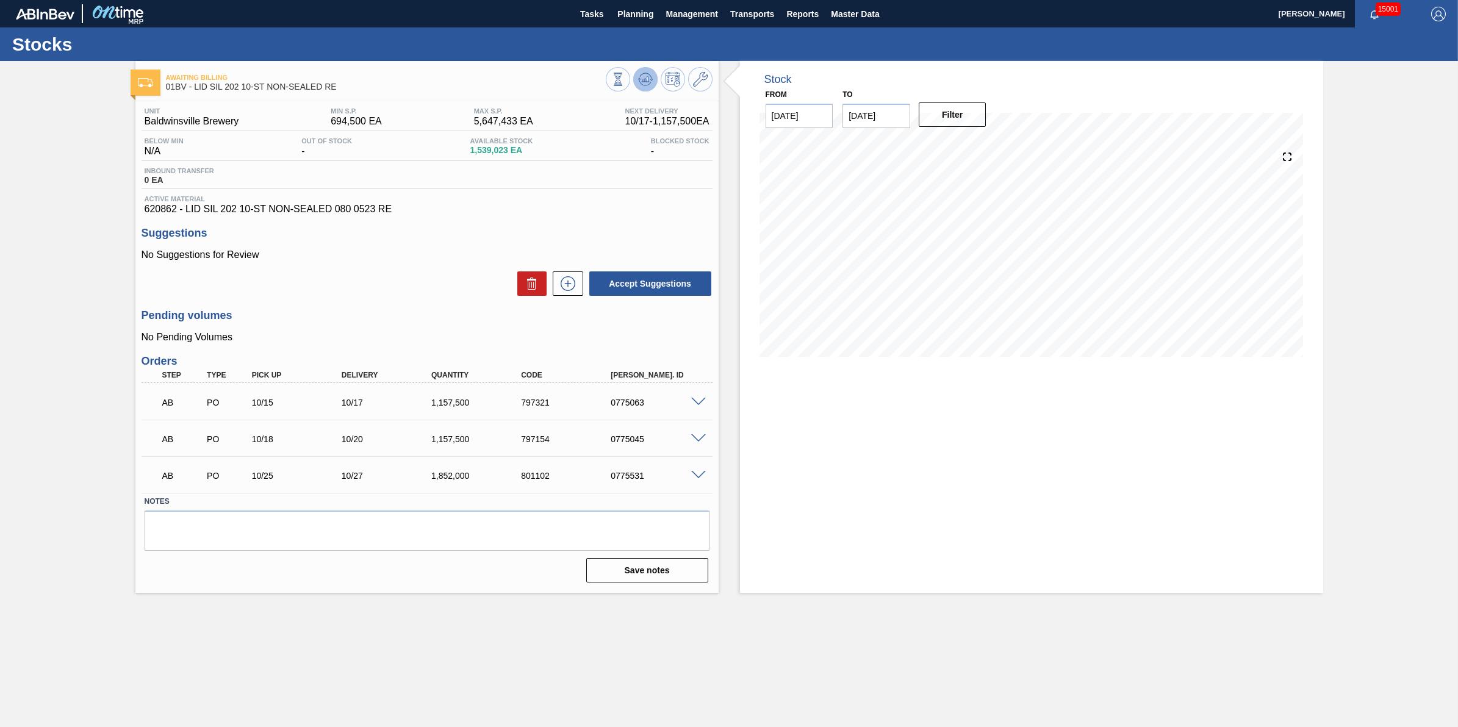
click at [647, 70] on button at bounding box center [645, 79] width 24 height 24
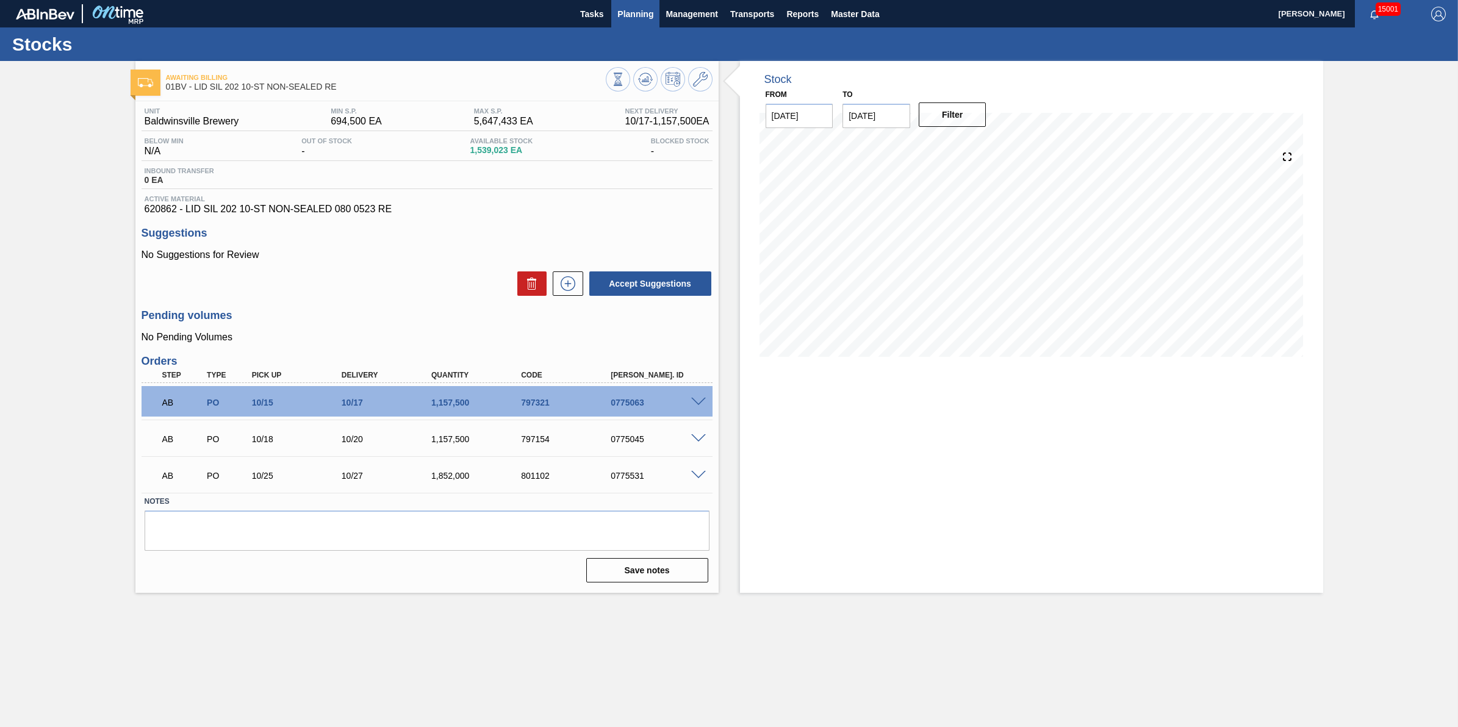
click at [615, 13] on button "Planning" at bounding box center [635, 13] width 48 height 27
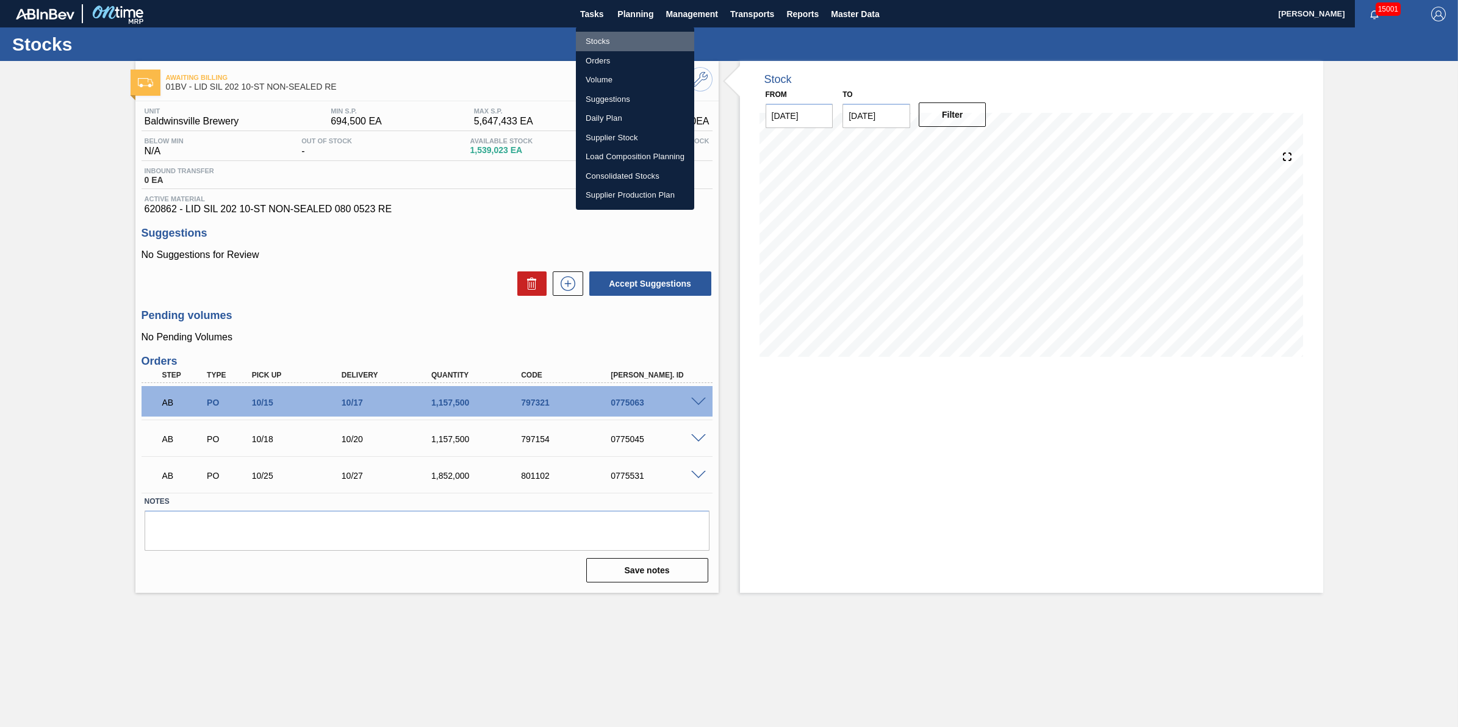
click at [614, 37] on li "Stocks" at bounding box center [635, 42] width 118 height 20
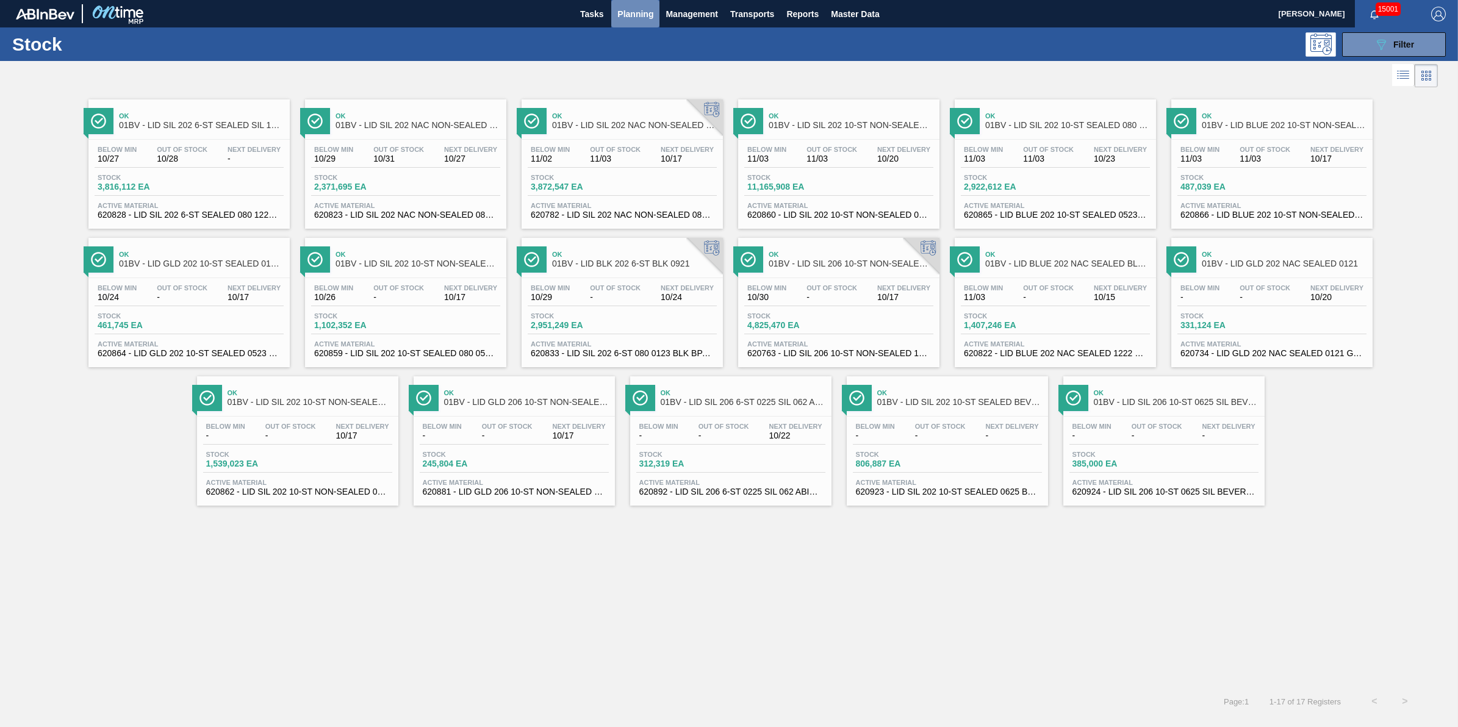
click at [634, 20] on span "Planning" at bounding box center [635, 14] width 36 height 15
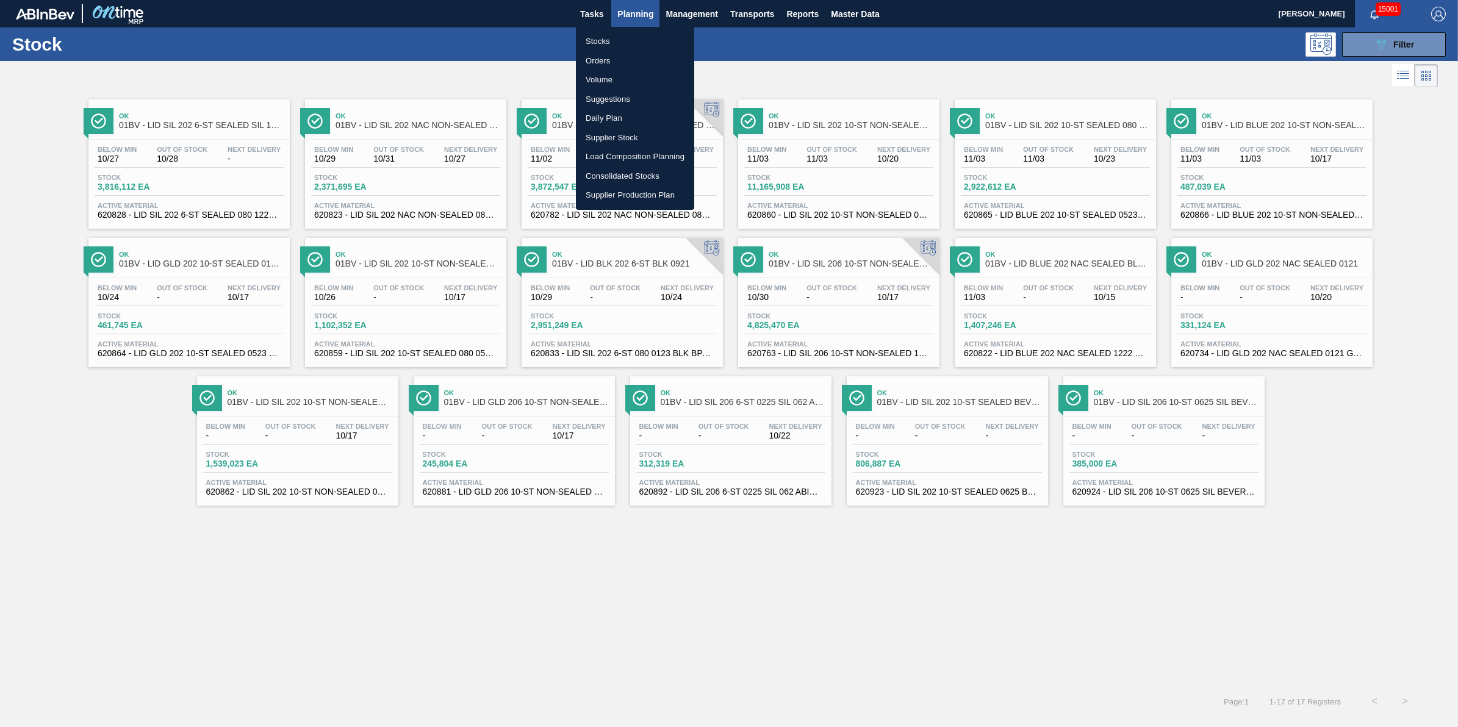
click at [629, 37] on li "Stocks" at bounding box center [635, 42] width 118 height 20
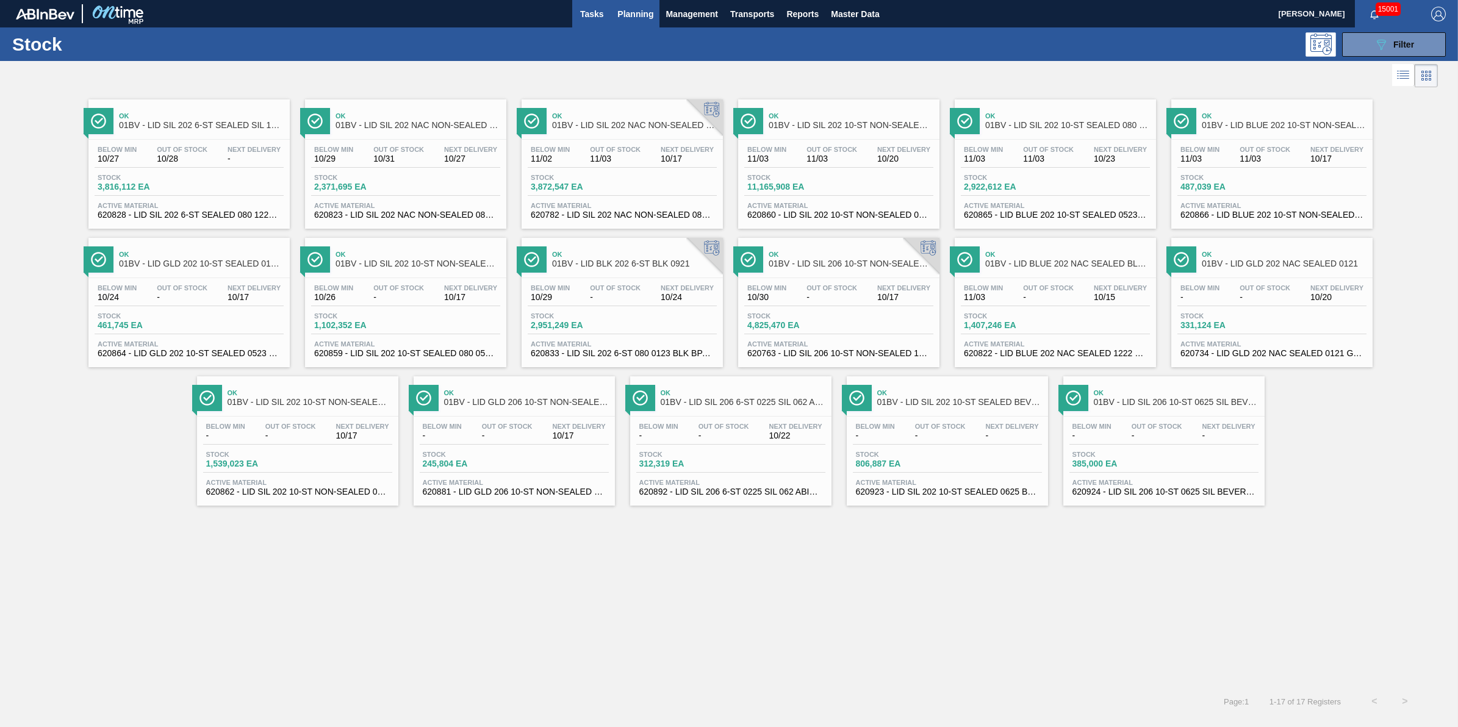
click at [580, 14] on span "Tasks" at bounding box center [591, 14] width 27 height 15
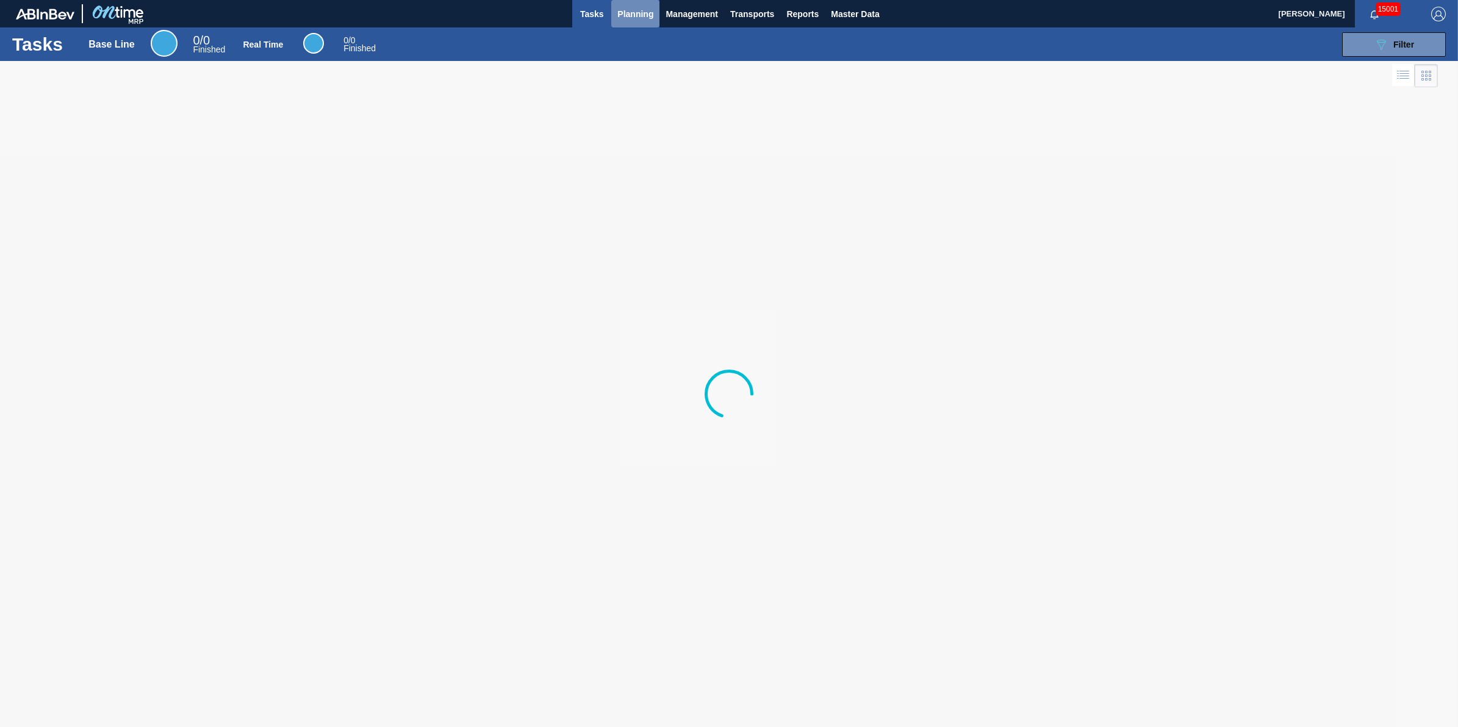
click at [629, 16] on span "Planning" at bounding box center [635, 14] width 36 height 15
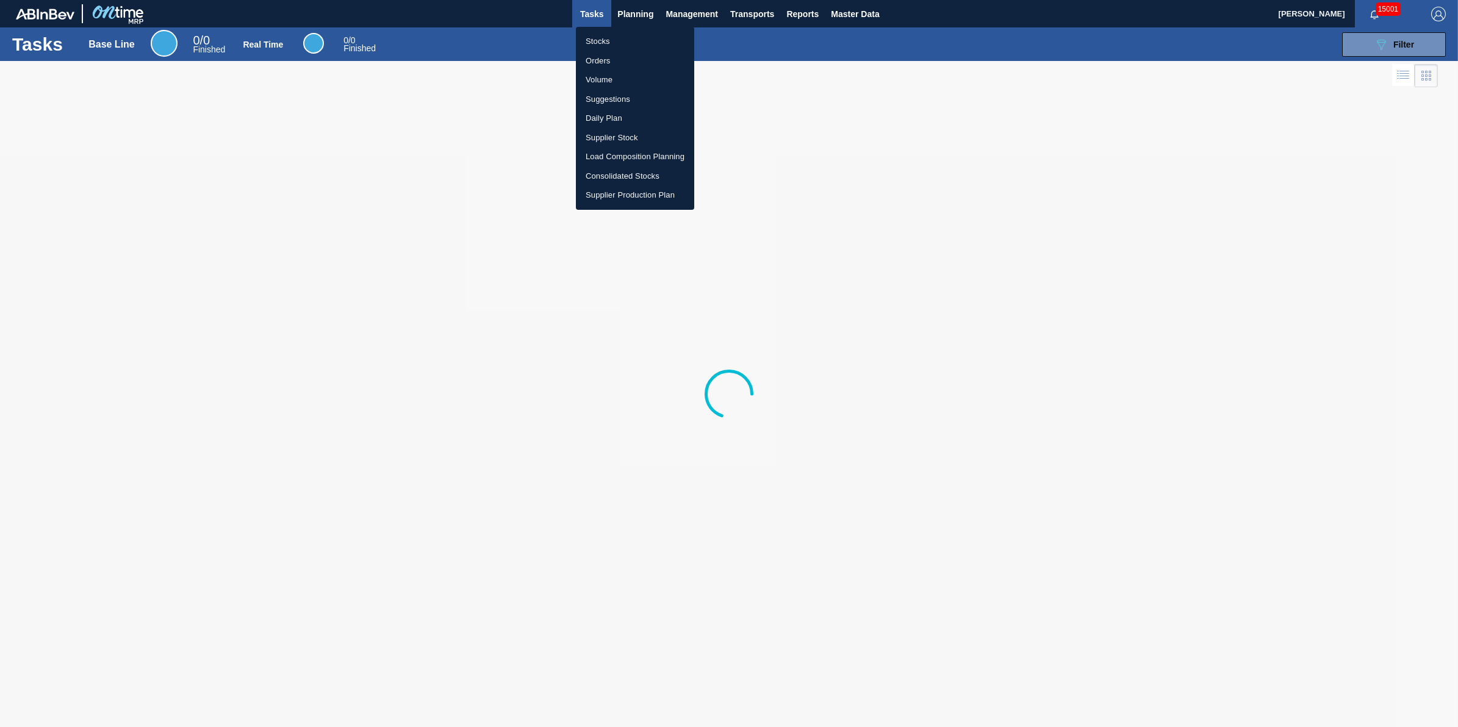
click at [627, 41] on li "Stocks" at bounding box center [635, 42] width 118 height 20
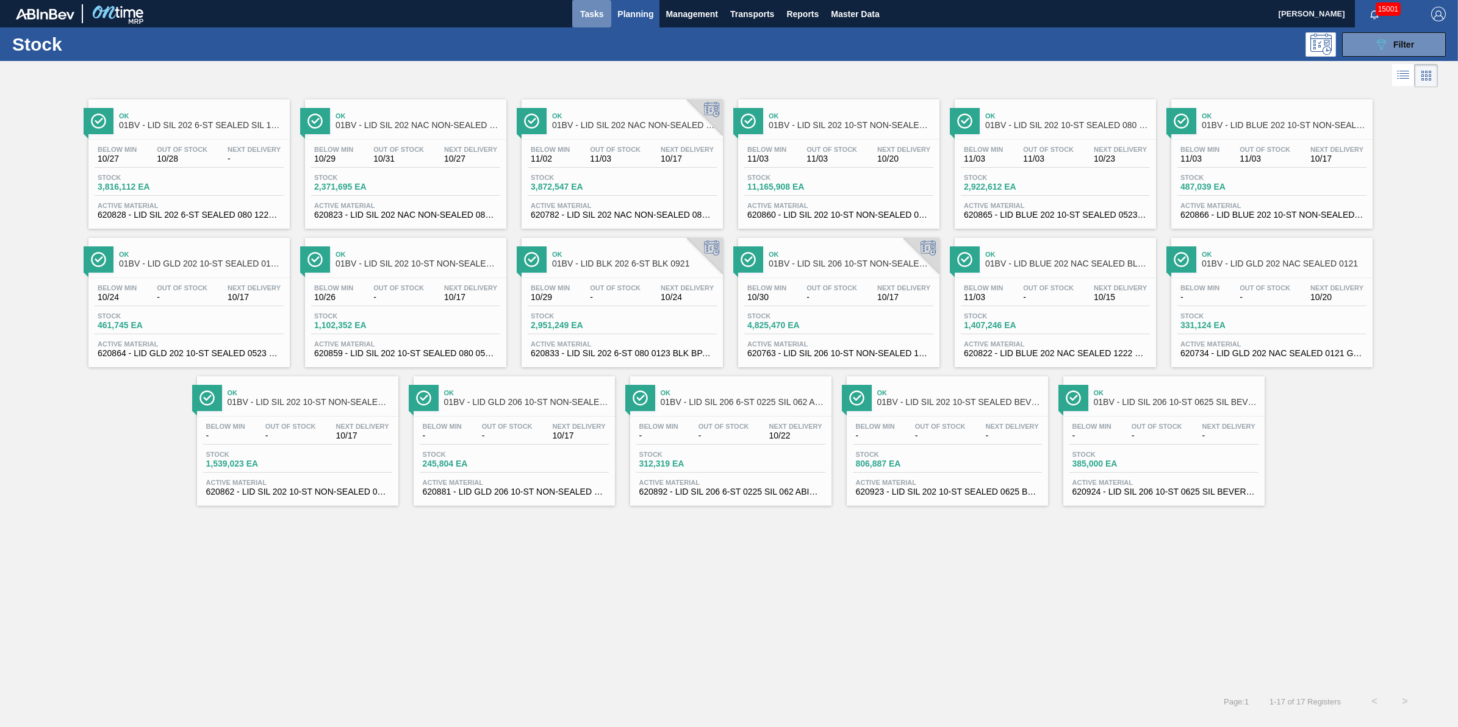
click at [607, 18] on button "Tasks" at bounding box center [591, 13] width 39 height 27
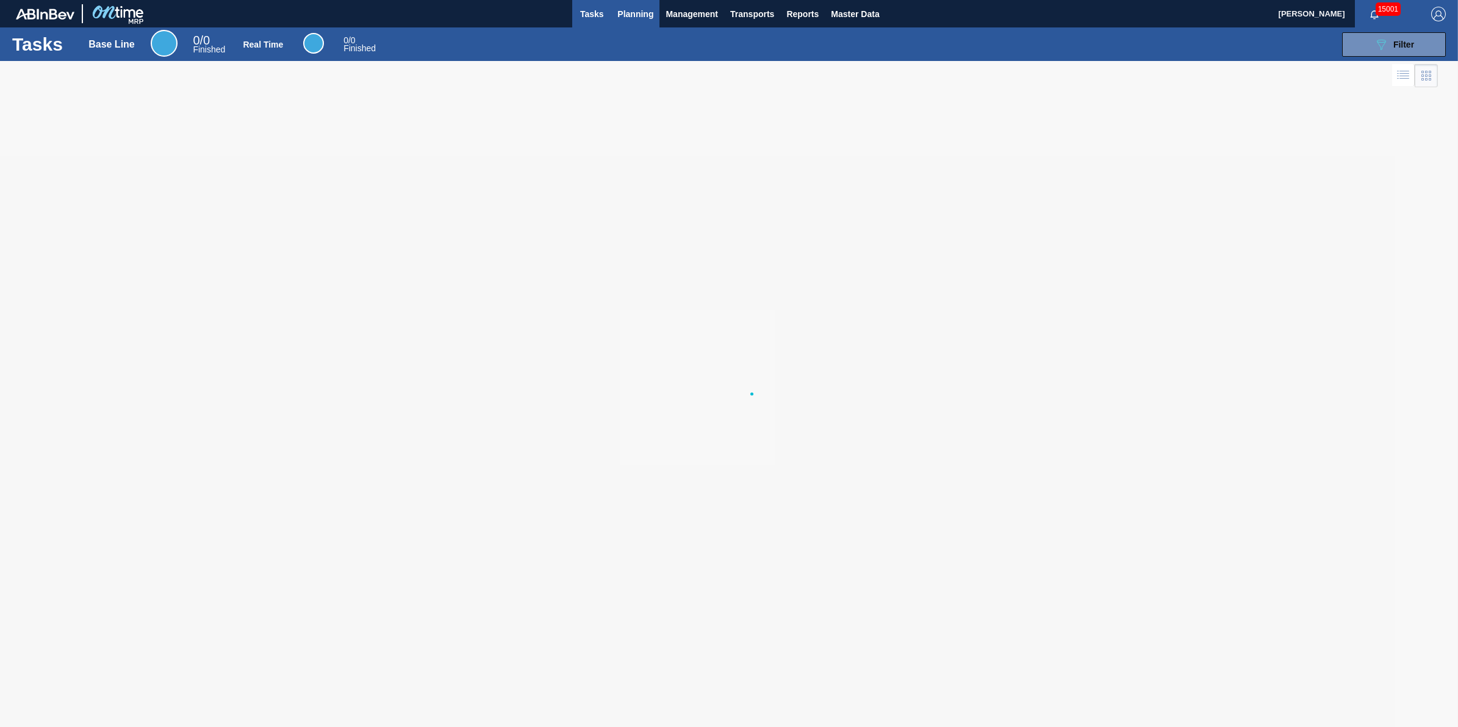
click at [625, 16] on span "Planning" at bounding box center [635, 14] width 36 height 15
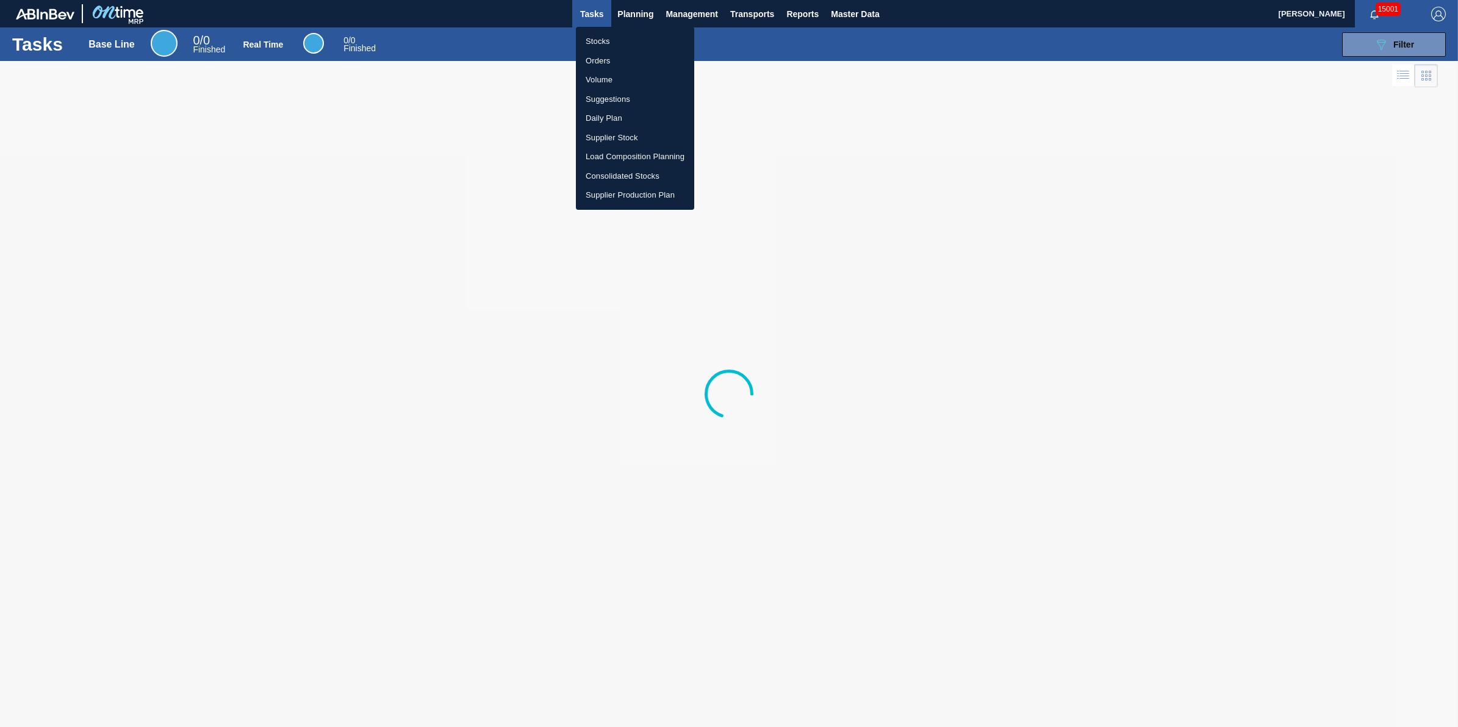
click at [611, 43] on li "Stocks" at bounding box center [635, 42] width 118 height 20
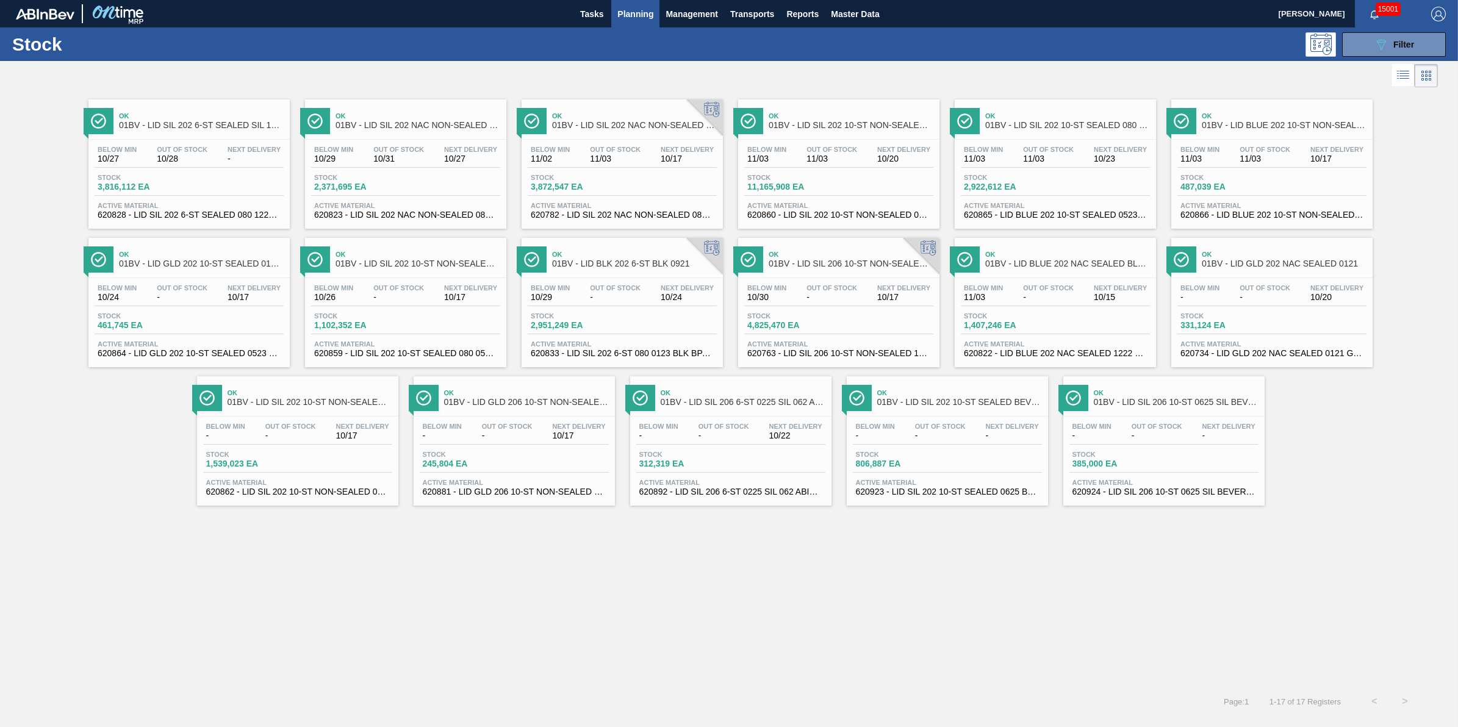
click at [642, 21] on button "Planning" at bounding box center [635, 13] width 48 height 27
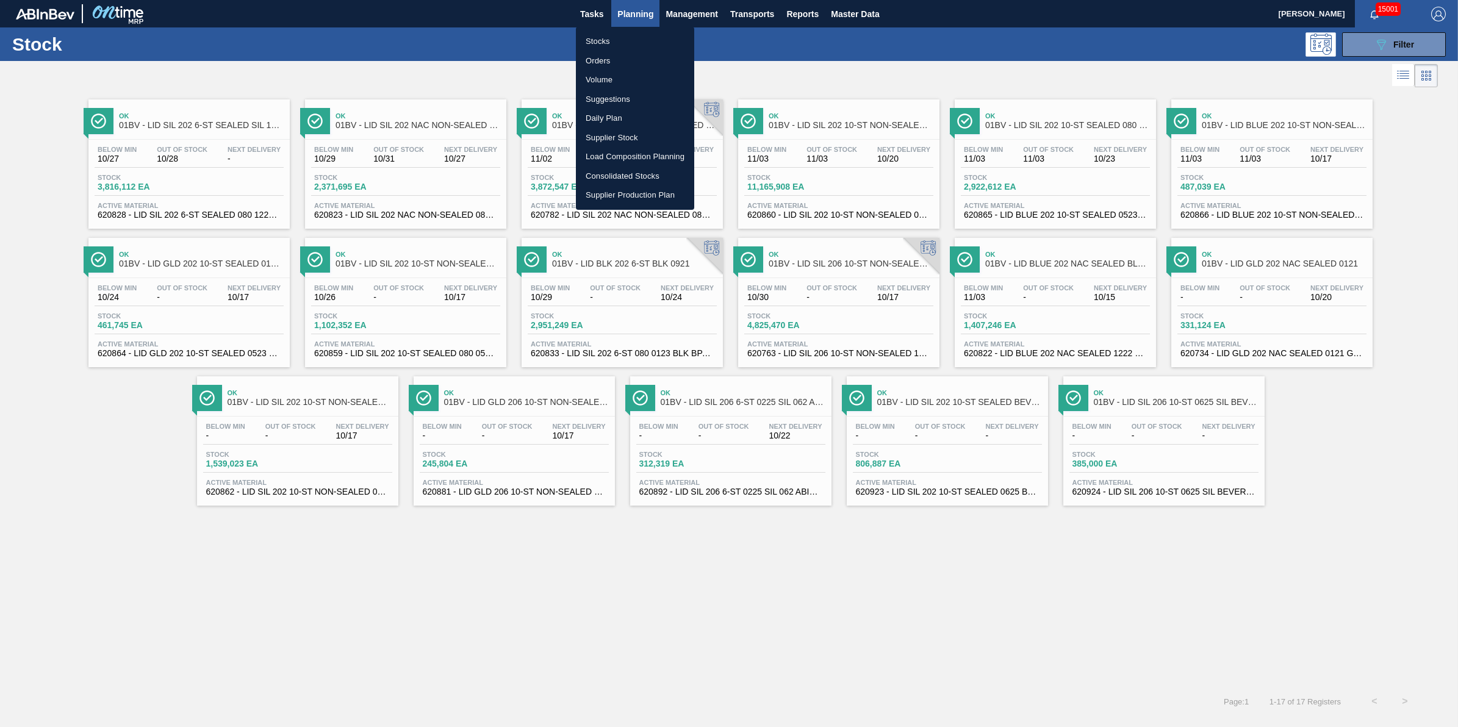
click at [626, 41] on li "Stocks" at bounding box center [635, 42] width 118 height 20
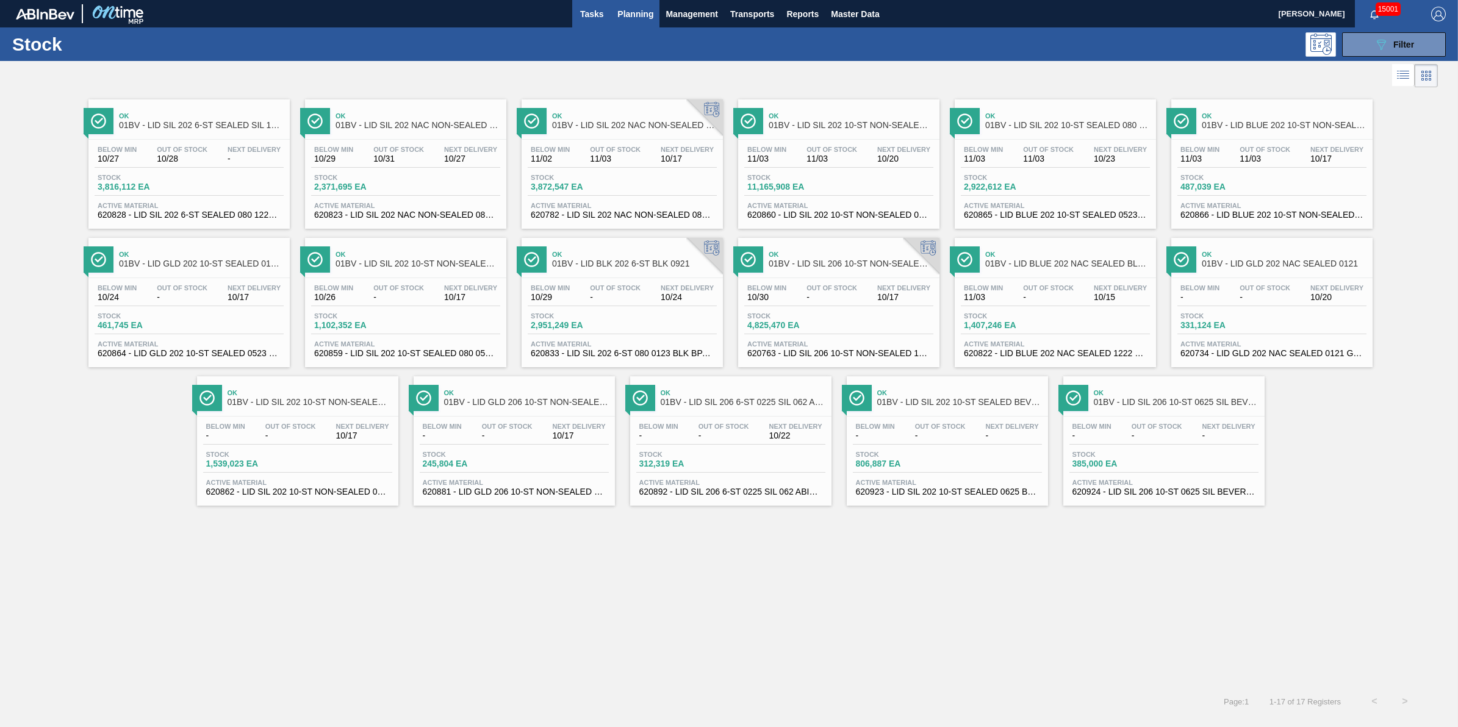
click at [594, 23] on button "Tasks" at bounding box center [591, 13] width 39 height 27
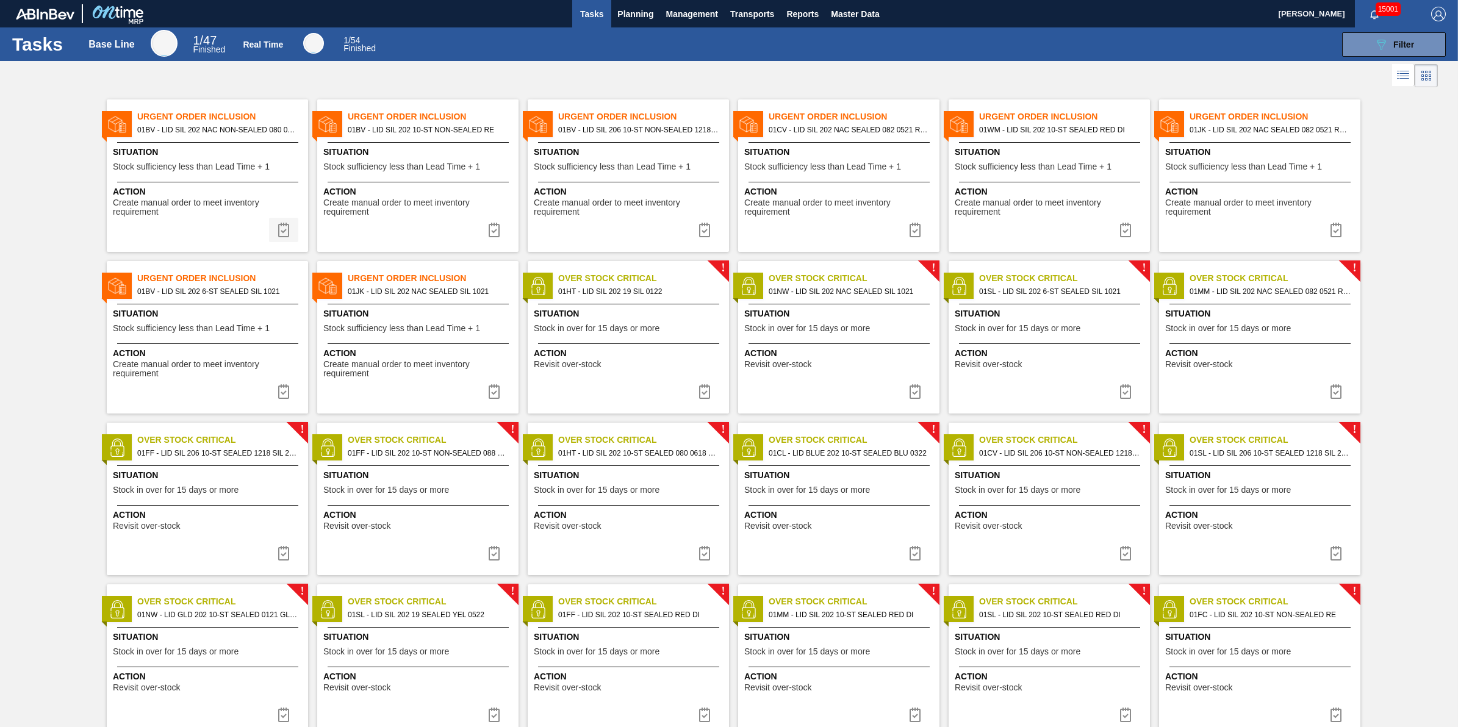
click at [293, 231] on button at bounding box center [283, 230] width 29 height 24
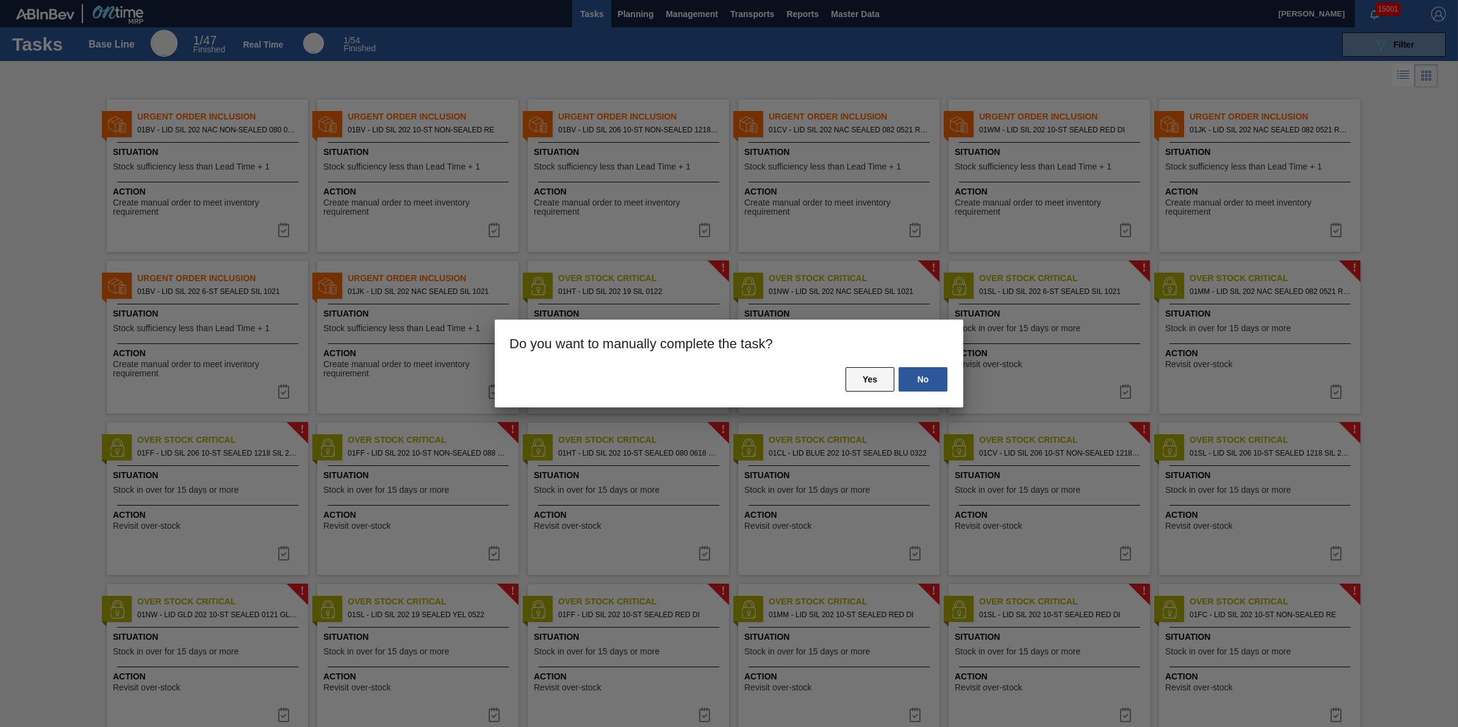
click at [868, 386] on button "Yes" at bounding box center [870, 379] width 49 height 24
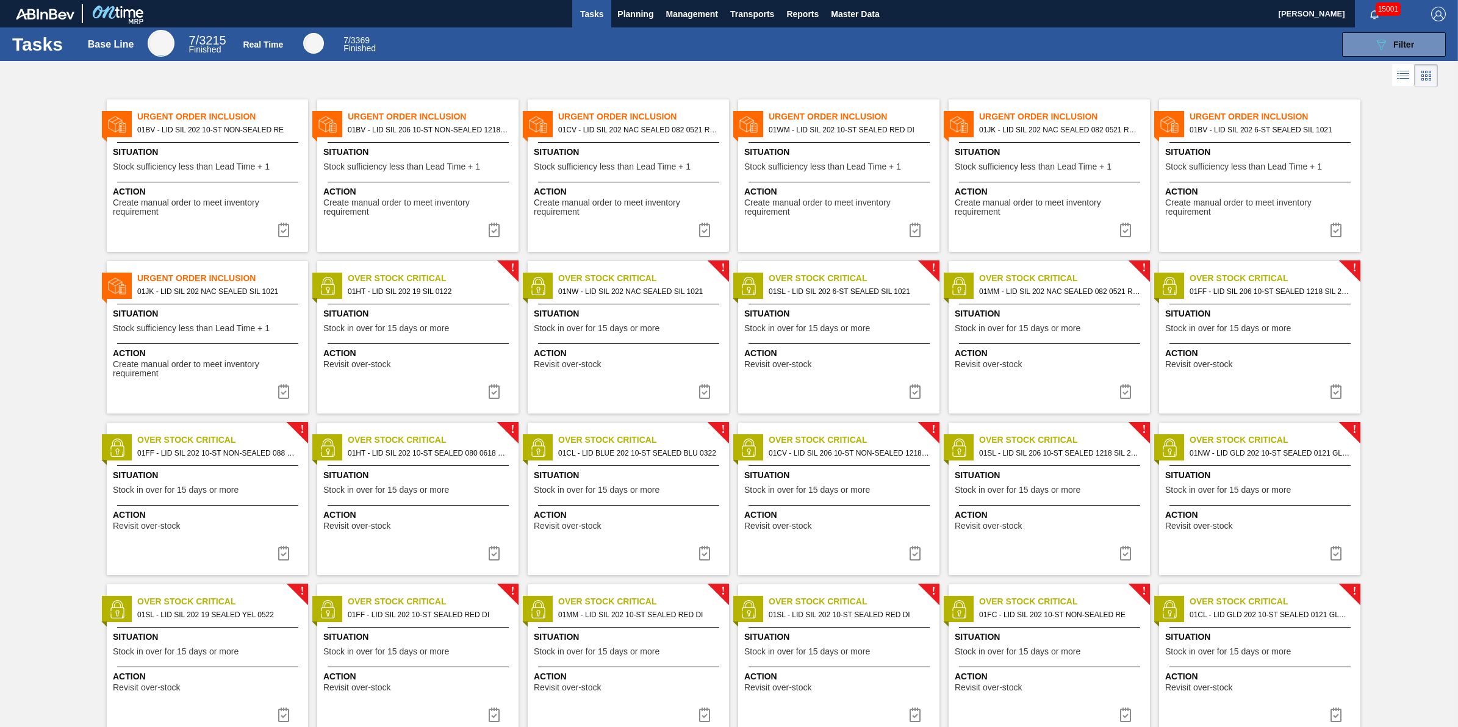
click at [221, 180] on div "Urgent Order Inclusion 01BV - LID SIL 202 10-ST NON-SEALED RE Situation Stock s…" at bounding box center [207, 175] width 201 height 153
click at [279, 230] on img at bounding box center [283, 230] width 15 height 15
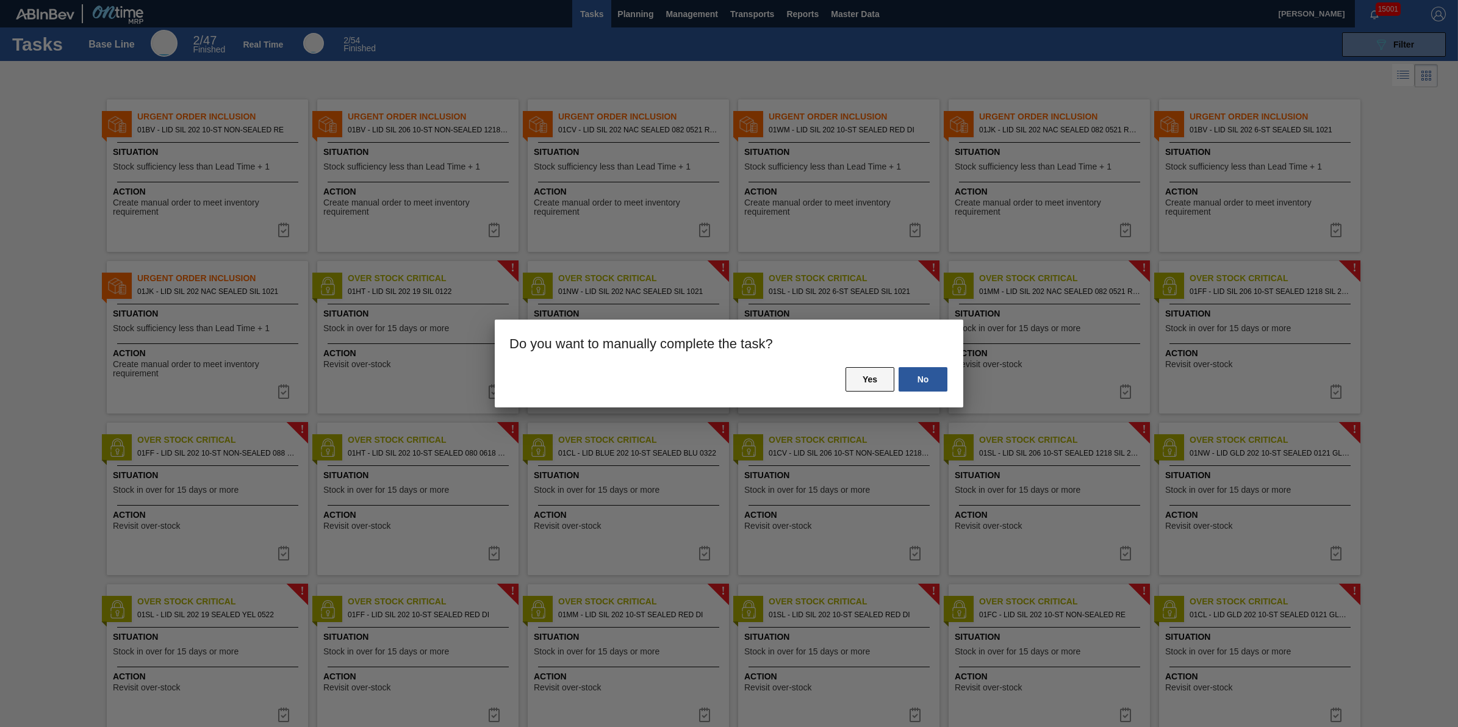
click at [858, 374] on button "Yes" at bounding box center [870, 379] width 49 height 24
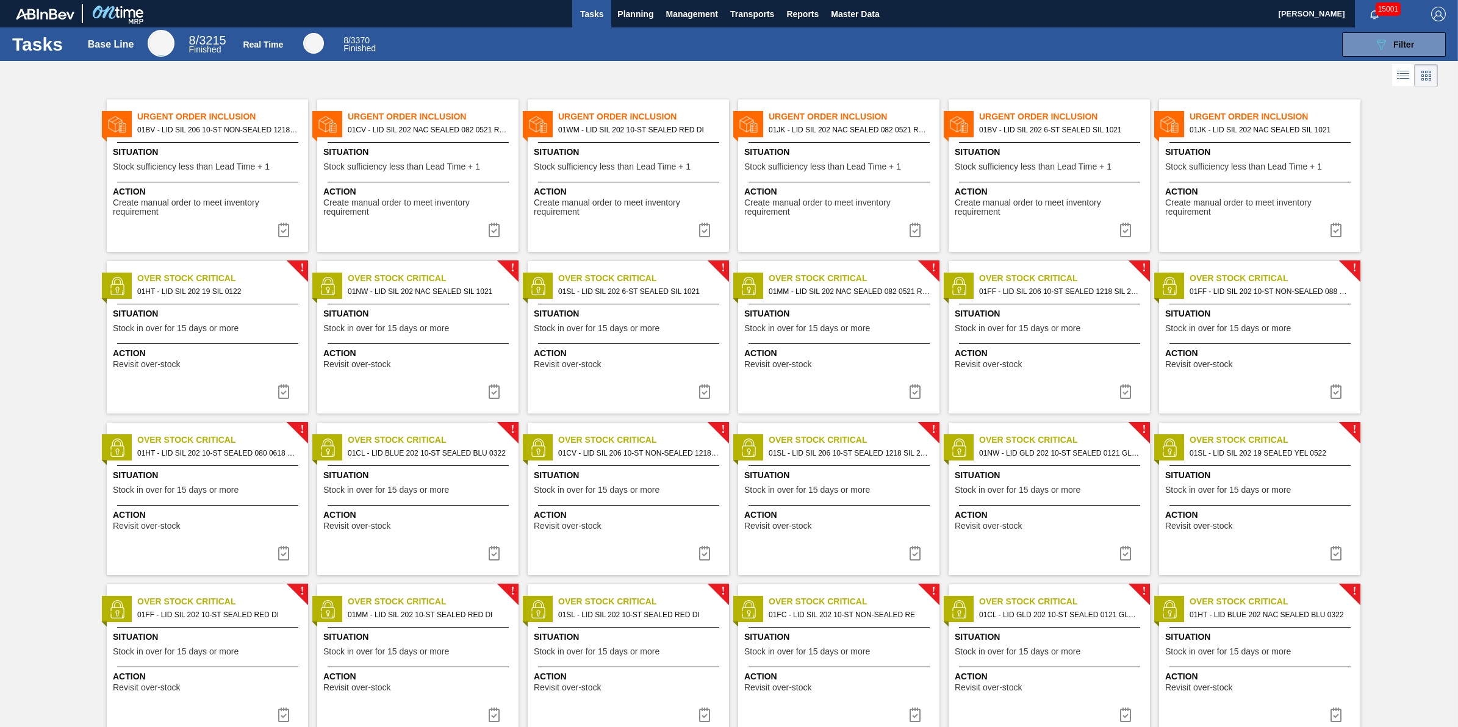
click at [191, 156] on span "Situation" at bounding box center [209, 152] width 192 height 13
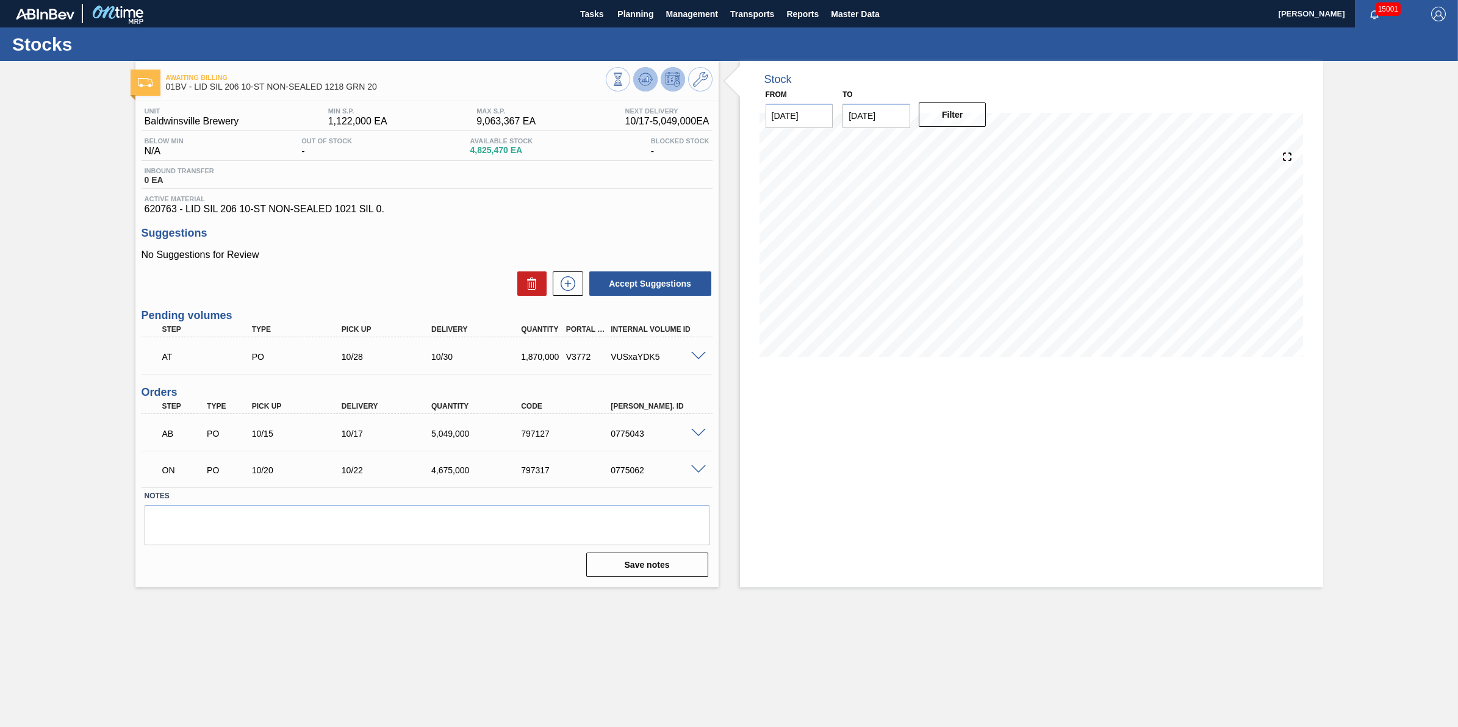
click at [645, 74] on icon at bounding box center [645, 79] width 15 height 15
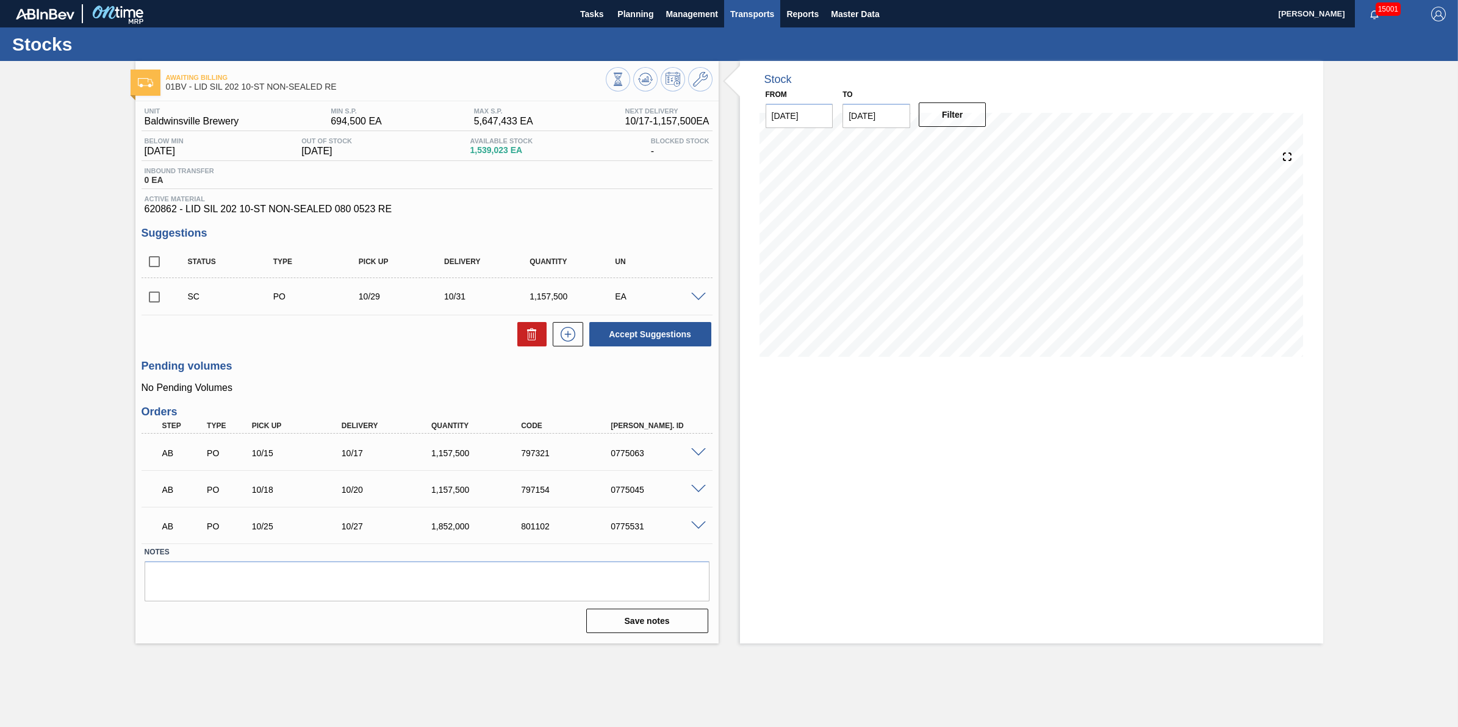
click at [764, 16] on span "Transports" at bounding box center [752, 14] width 44 height 15
click at [757, 62] on li "[GEOGRAPHIC_DATA]" at bounding box center [761, 61] width 103 height 20
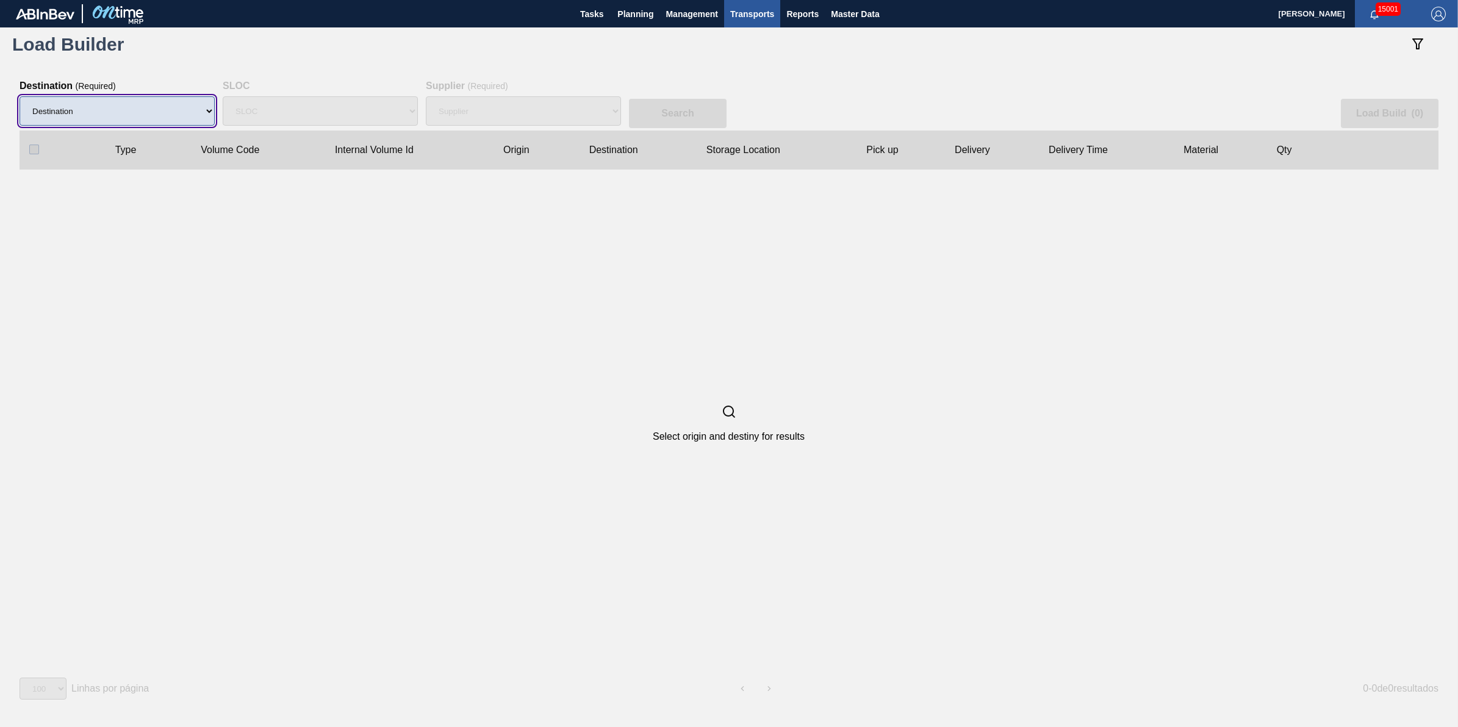
click at [171, 99] on select "Destination" at bounding box center [117, 110] width 195 height 29
select select "4"
click at [20, 96] on select "Destination 01BV - Baldwinsville Brewery 01CL - Columbus Brewery 01CV - Carters…" at bounding box center [117, 110] width 195 height 29
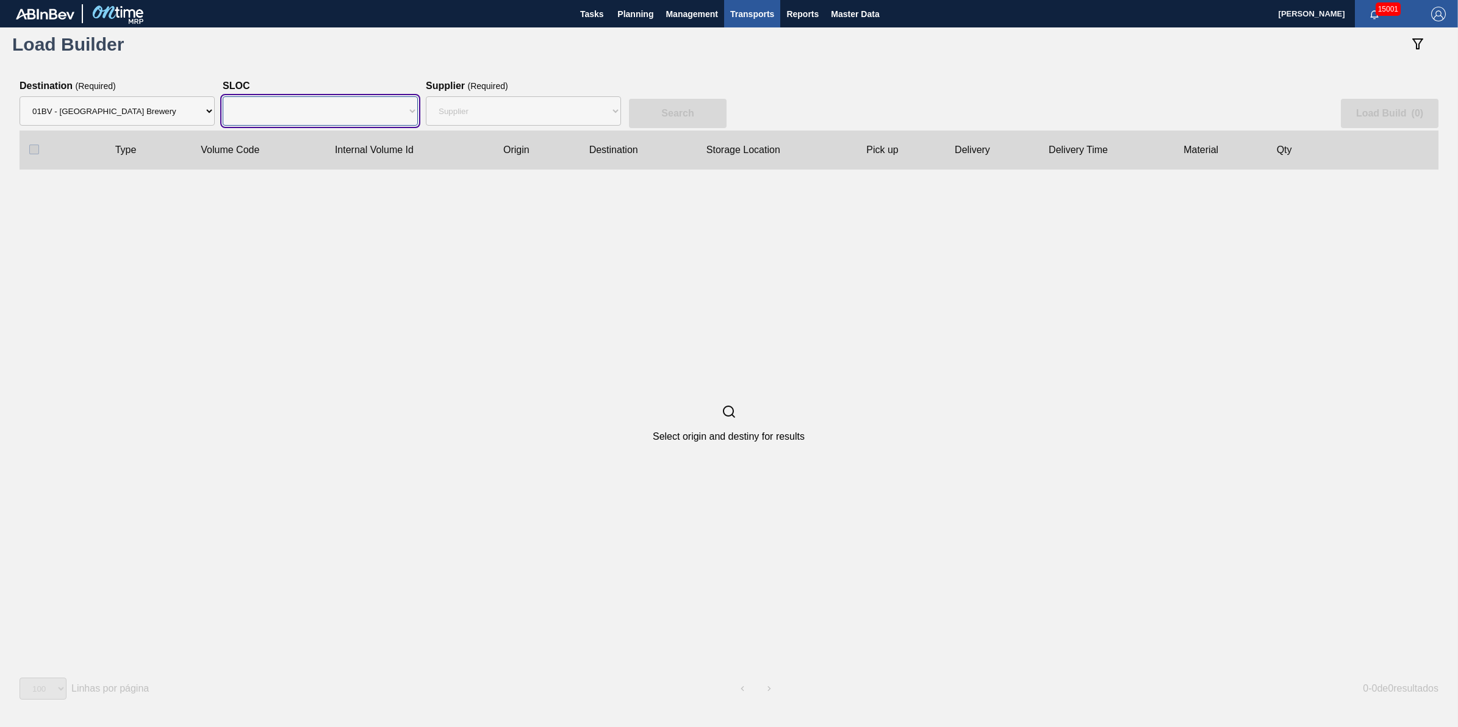
select select "N/A"
click at [314, 119] on select "SLOC N/A" at bounding box center [320, 110] width 195 height 29
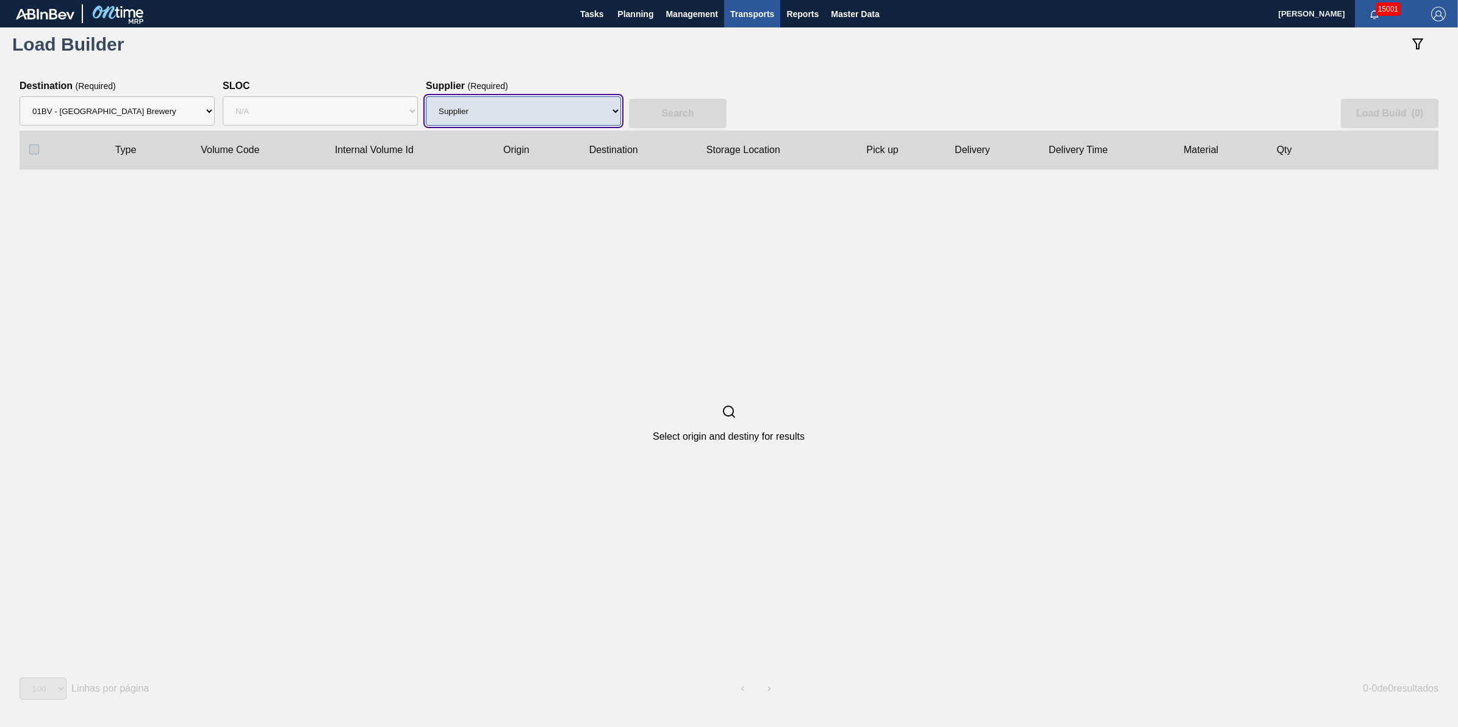
click at [513, 116] on select "Supplier 8221649 - BALL METAL CONTAINER GROUP 8342641 - BALL METAL CONTAINER GR…" at bounding box center [523, 110] width 195 height 29
select select "15"
click at [426, 96] on select "Supplier 8221649 - BALL METAL CONTAINER GROUP 8342641 - BALL METAL CONTAINER GR…" at bounding box center [523, 110] width 195 height 29
click at [636, 106] on button "Search" at bounding box center [678, 113] width 98 height 29
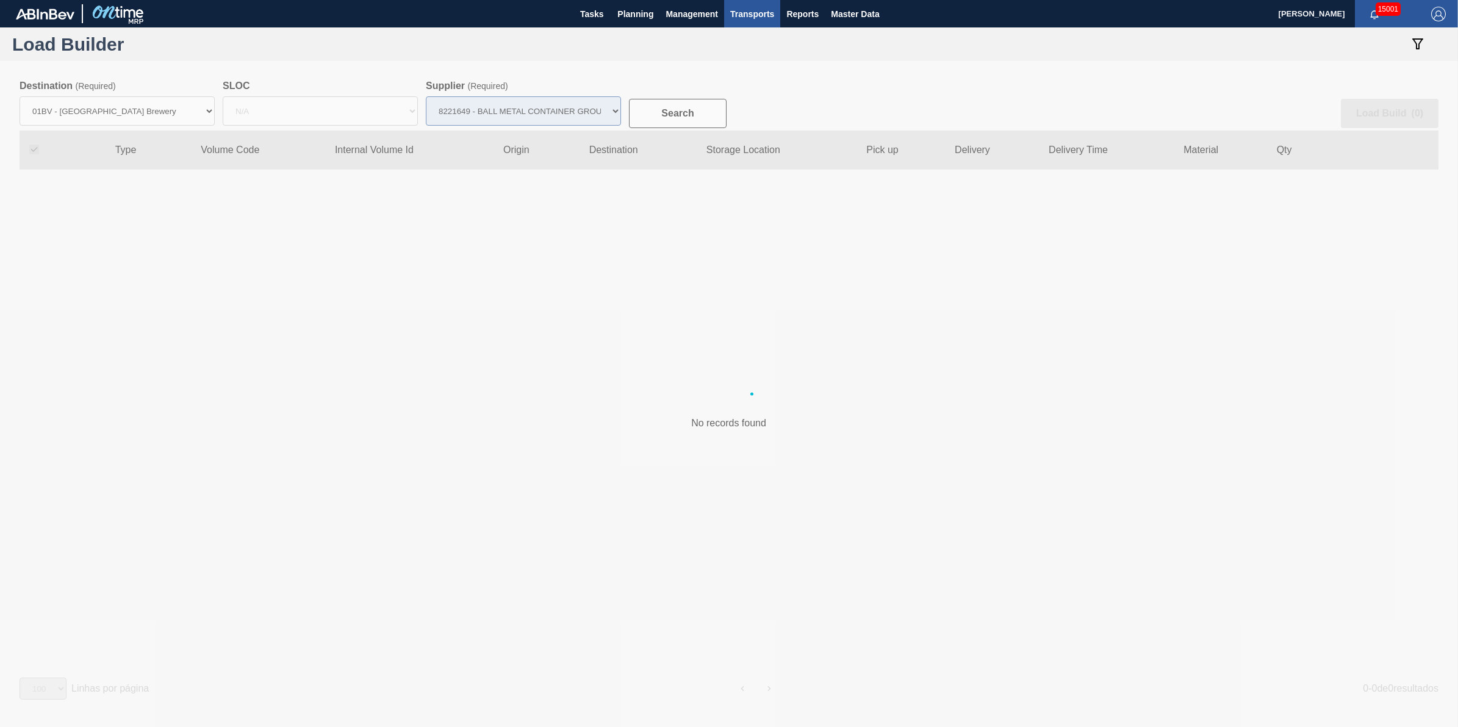
checkbox input "true"
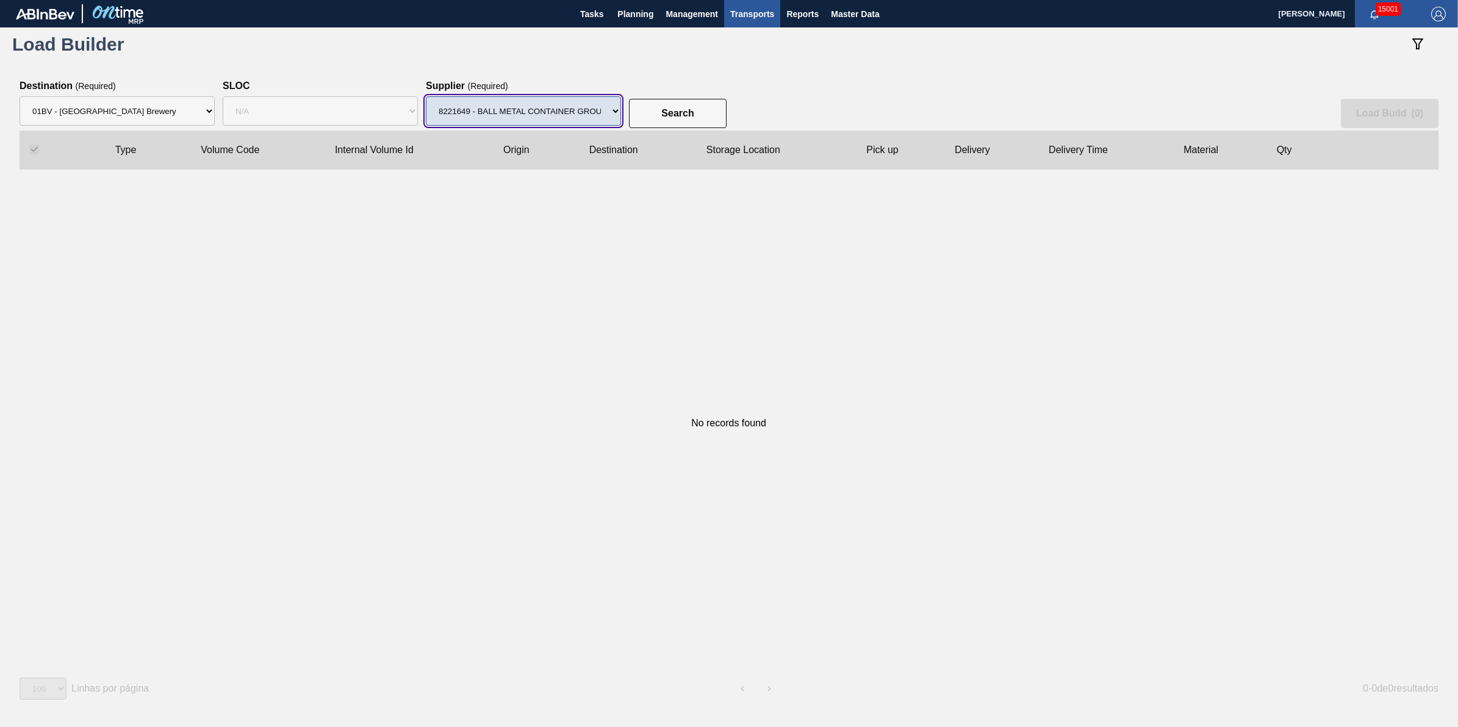
drag, startPoint x: 553, startPoint y: 117, endPoint x: 553, endPoint y: 123, distance: 6.1
click at [553, 117] on select "Supplier 8221649 - BALL METAL CONTAINER GROUP 8342641 - BALL METAL CONTAINER GR…" at bounding box center [523, 110] width 195 height 29
select select "47"
click at [426, 96] on select "Supplier 8221649 - BALL METAL CONTAINER GROUP 8342641 - BALL METAL CONTAINER GR…" at bounding box center [523, 110] width 195 height 29
click at [0, 0] on slot "Search" at bounding box center [0, 0] width 0 height 0
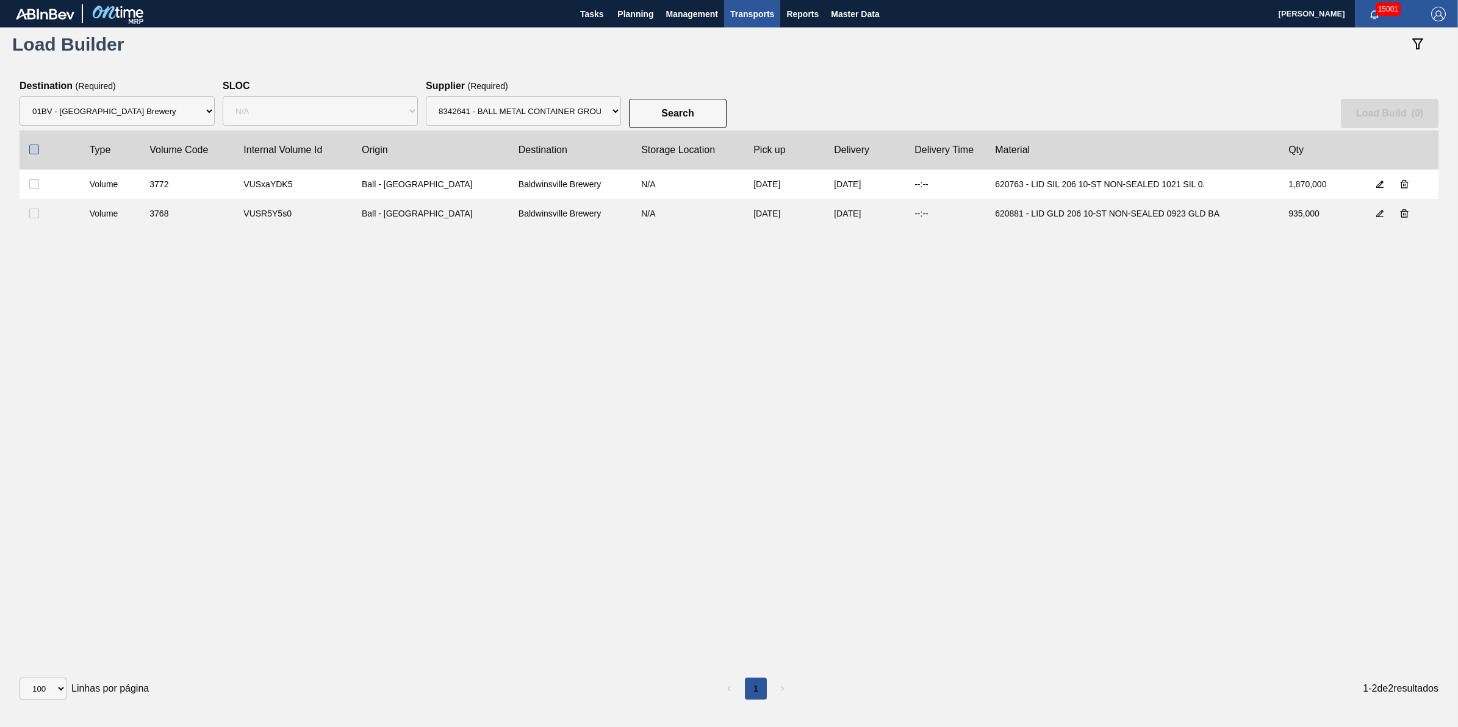
click at [32, 148] on input "checkbox" at bounding box center [34, 150] width 10 height 10
checkbox input "true"
click at [1392, 118] on button "Load Build ( 2 )" at bounding box center [1390, 113] width 98 height 29
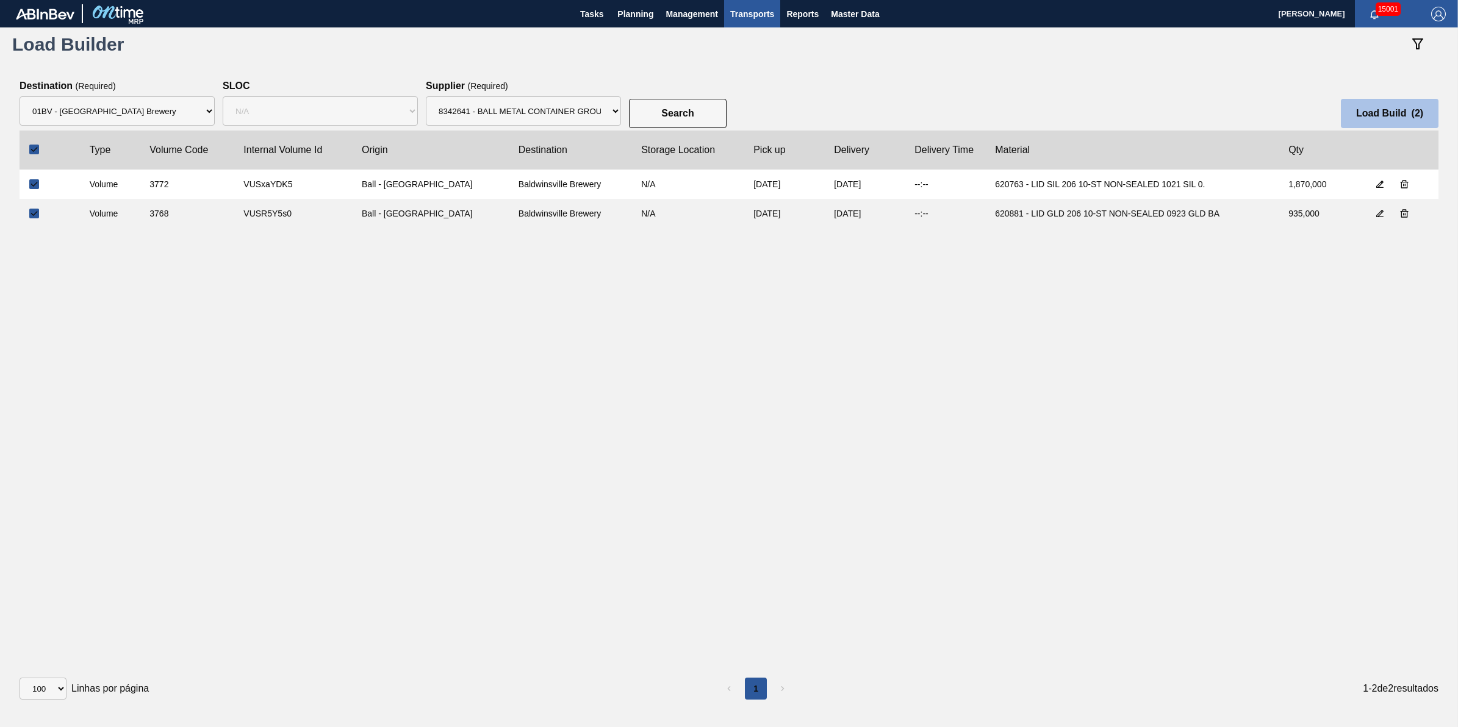
select select "Undefined"
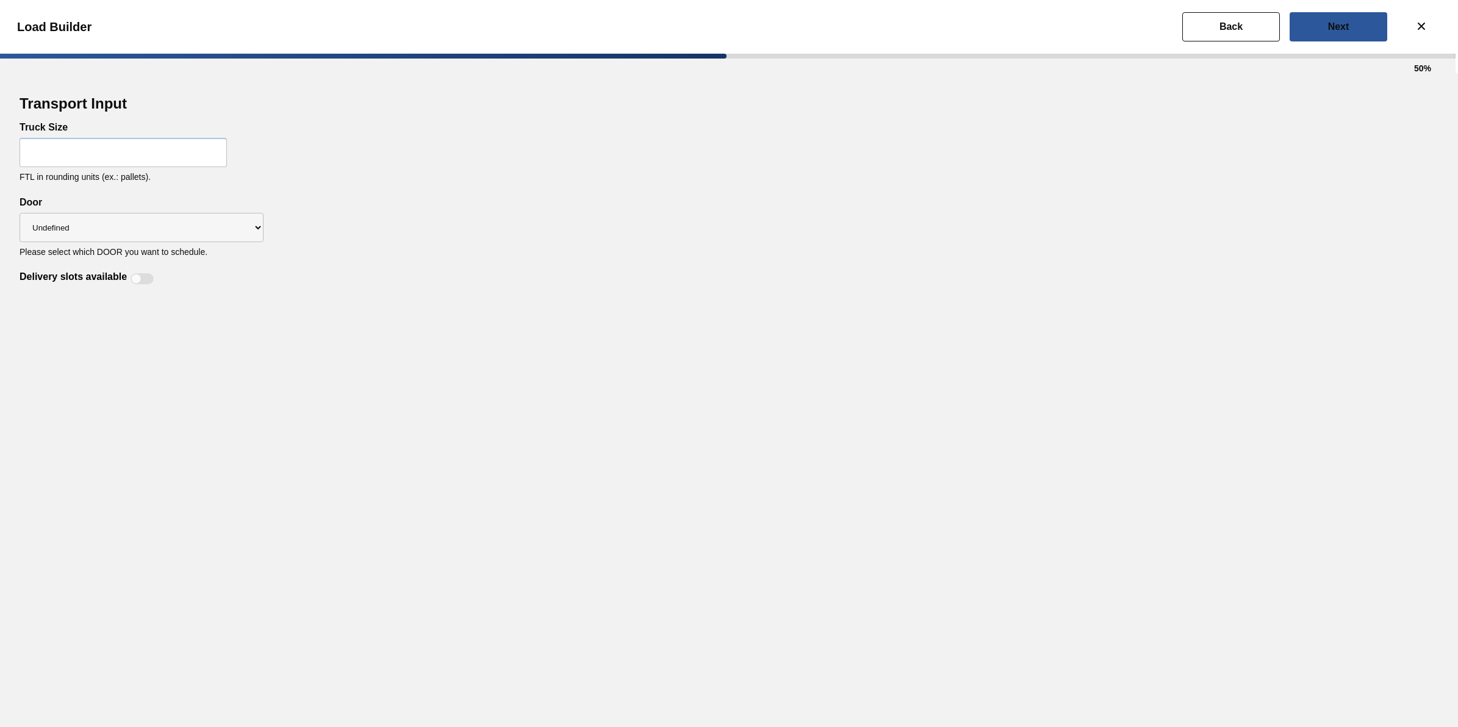
click at [95, 154] on input "text" at bounding box center [123, 152] width 207 height 29
type input "28"
click at [371, 289] on div "Transport Input Truck Size 28 FTL in rounding units (ex.: pallets). Delivery sl…" at bounding box center [729, 400] width 1458 height 654
click at [151, 276] on div at bounding box center [142, 278] width 23 height 11
checkbox input "true"
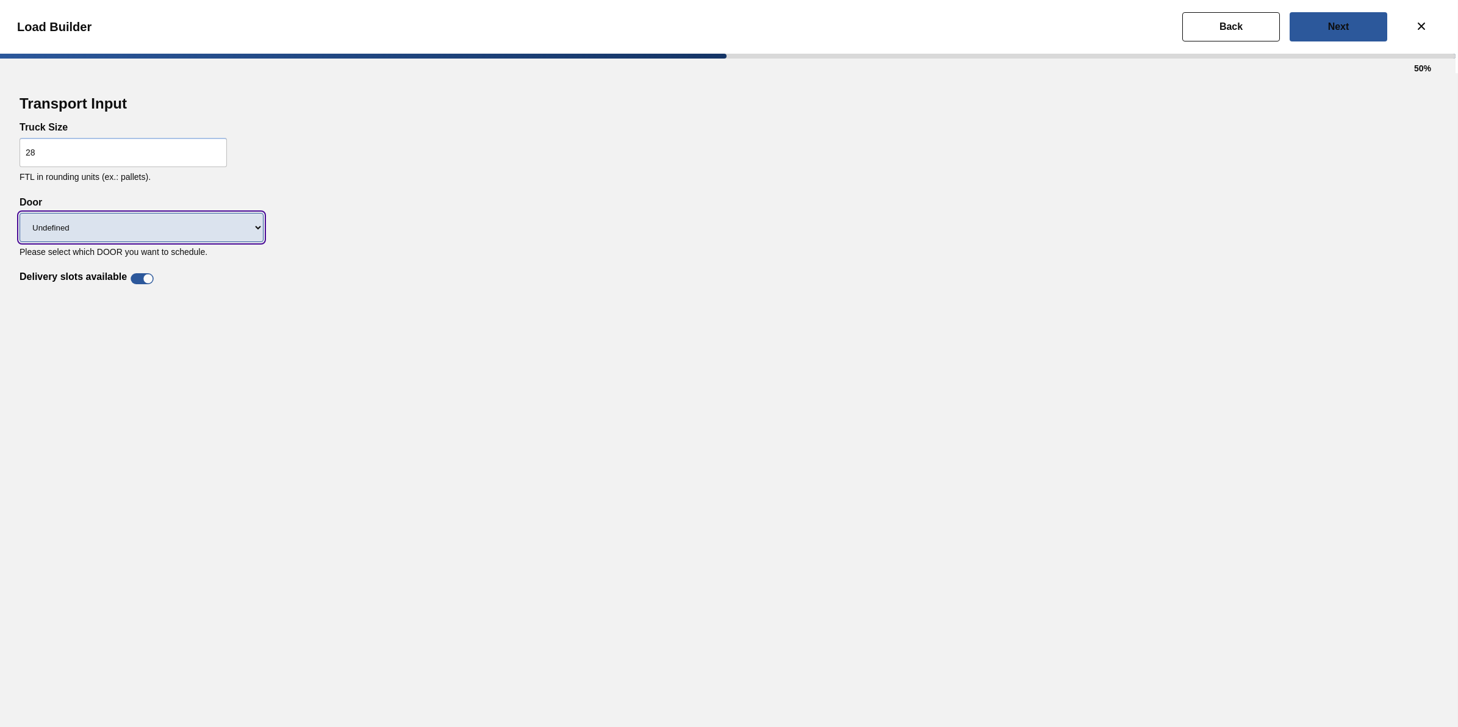
click at [207, 223] on select "Undefined LIDS TRAYS" at bounding box center [142, 227] width 244 height 29
select select "LIDS"
click at [20, 213] on select "Undefined LIDS TRAYS" at bounding box center [142, 227] width 244 height 29
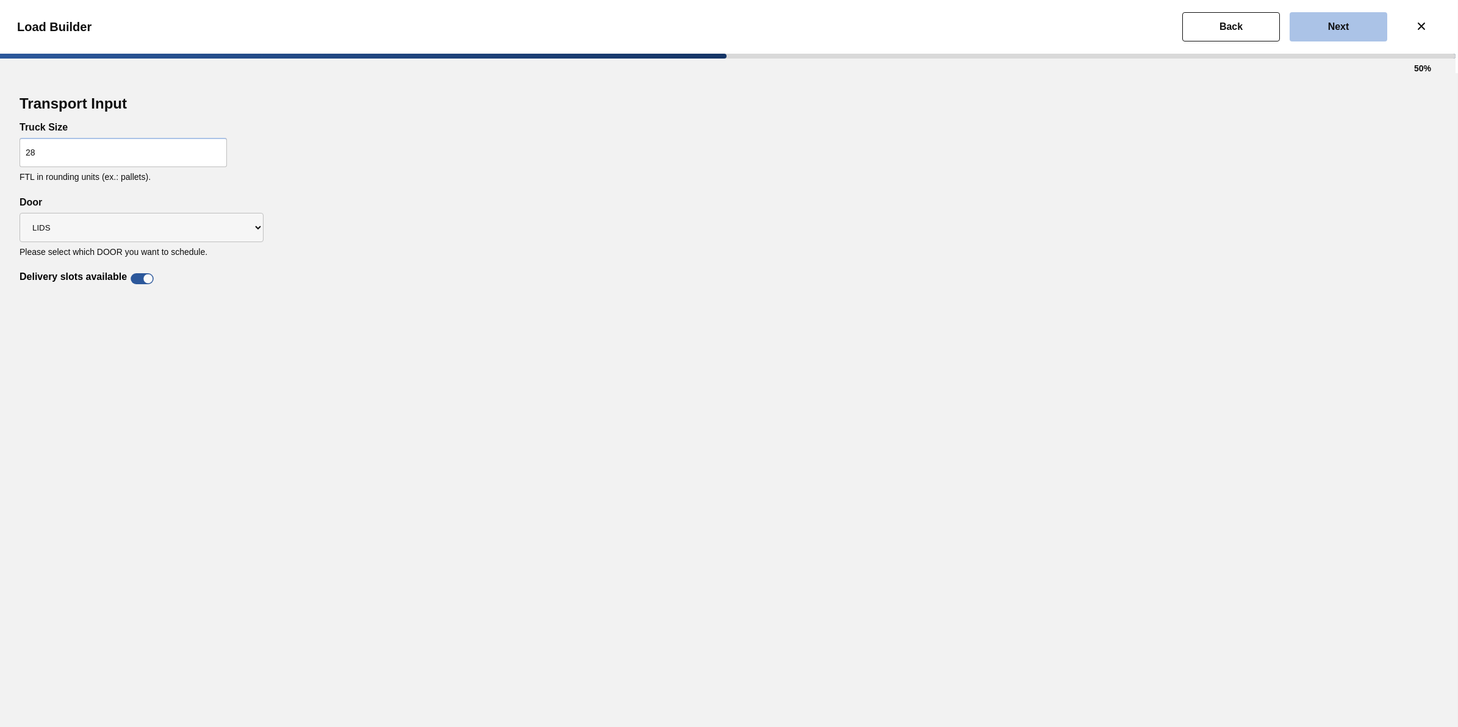
click at [0, 0] on slot "Next" at bounding box center [0, 0] width 0 height 0
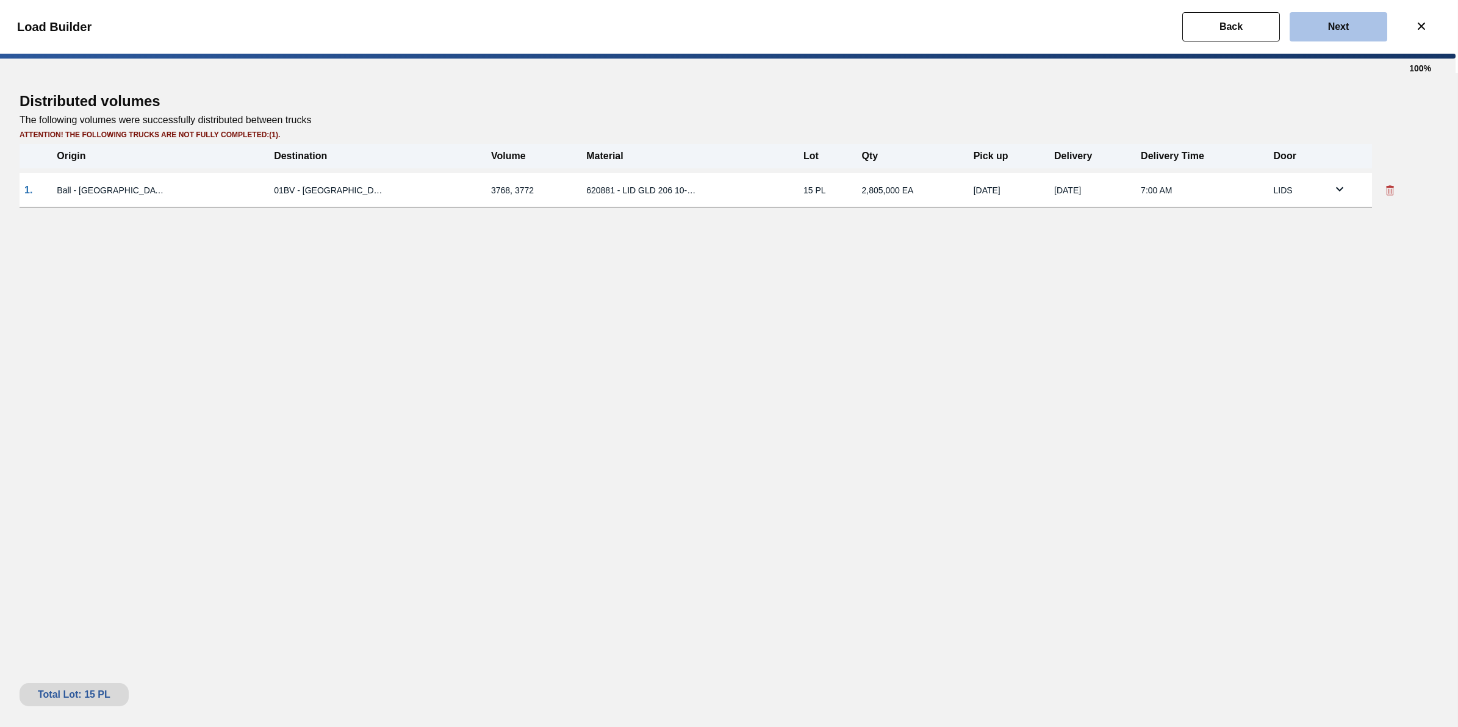
click at [0, 0] on slot "Next" at bounding box center [0, 0] width 0 height 0
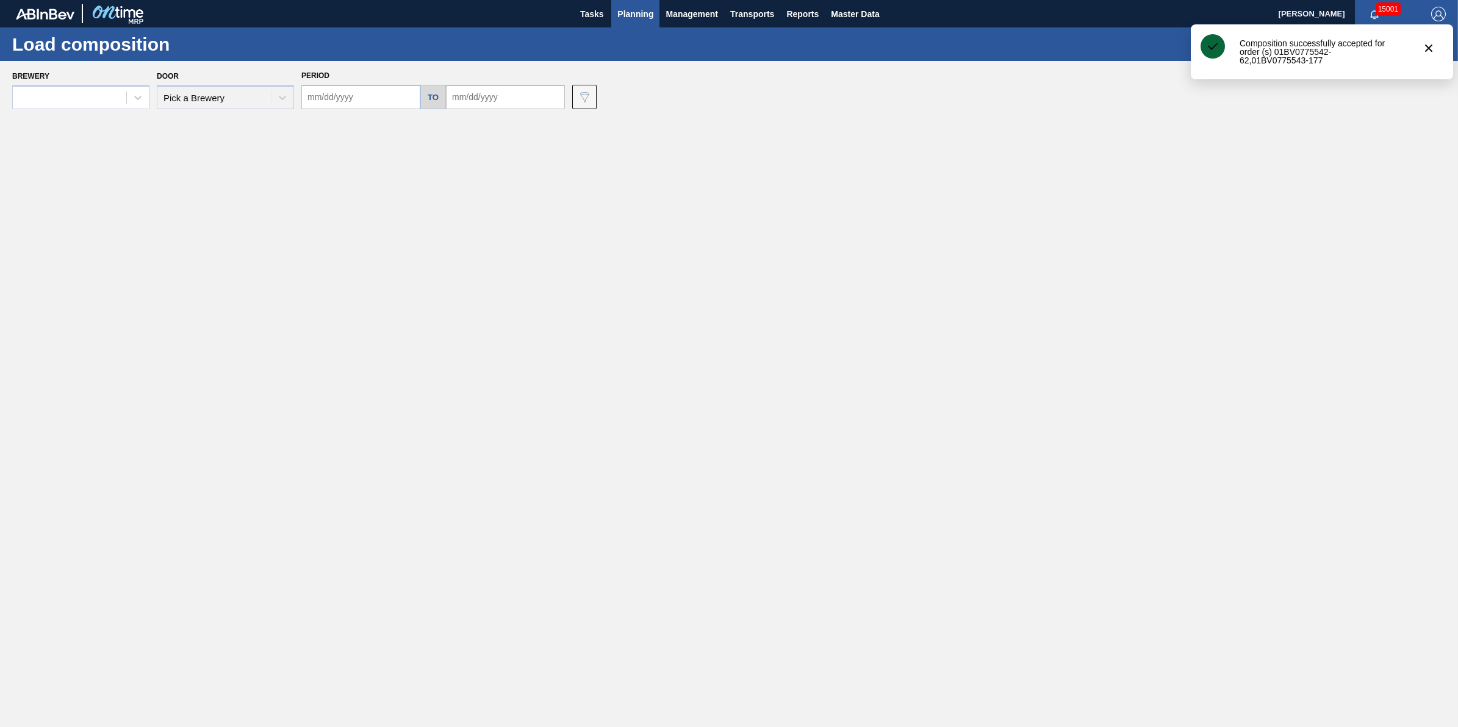
type input "[DATE]"
type input "10/29/2025"
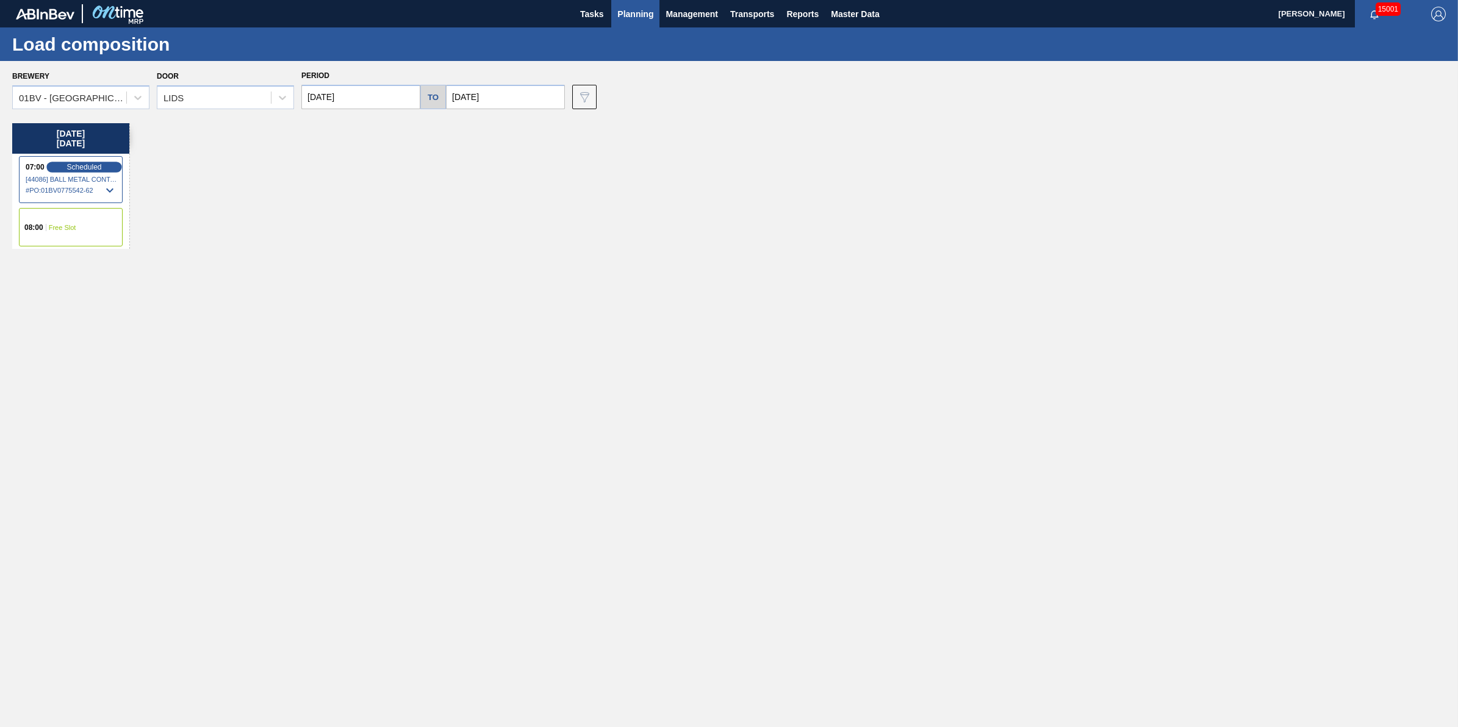
click at [77, 163] on span "Scheduled" at bounding box center [83, 167] width 35 height 8
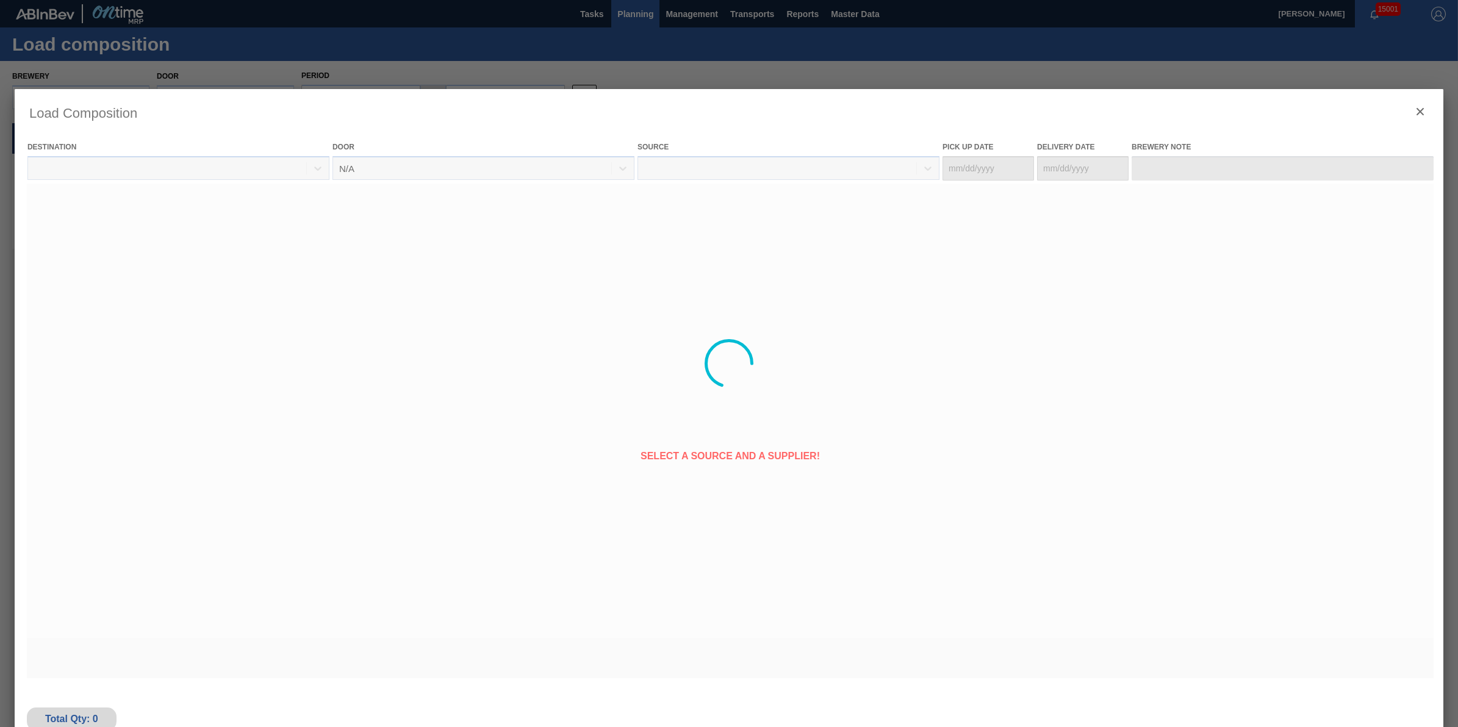
type Date "10/27/2025"
type Date "10/29/2025"
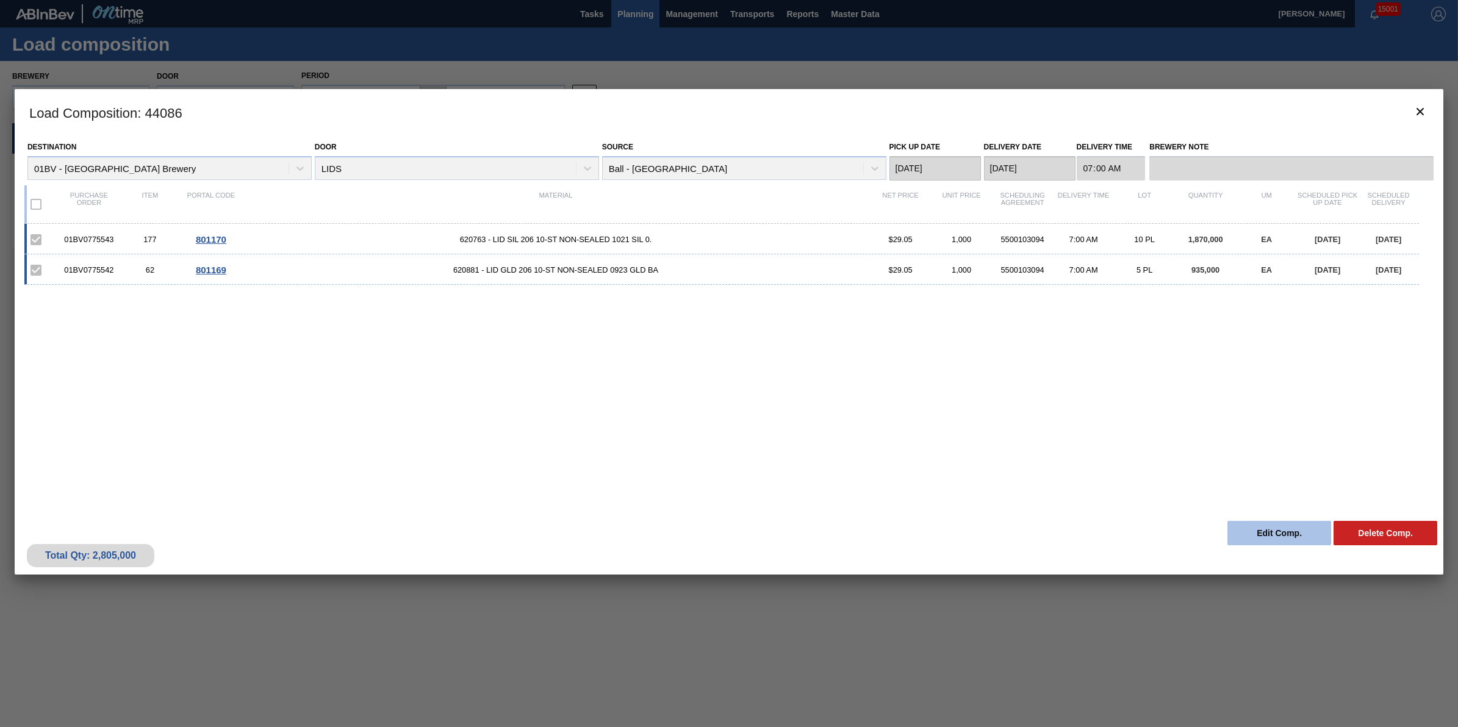
click at [1276, 532] on button "Edit Comp." at bounding box center [1279, 533] width 104 height 24
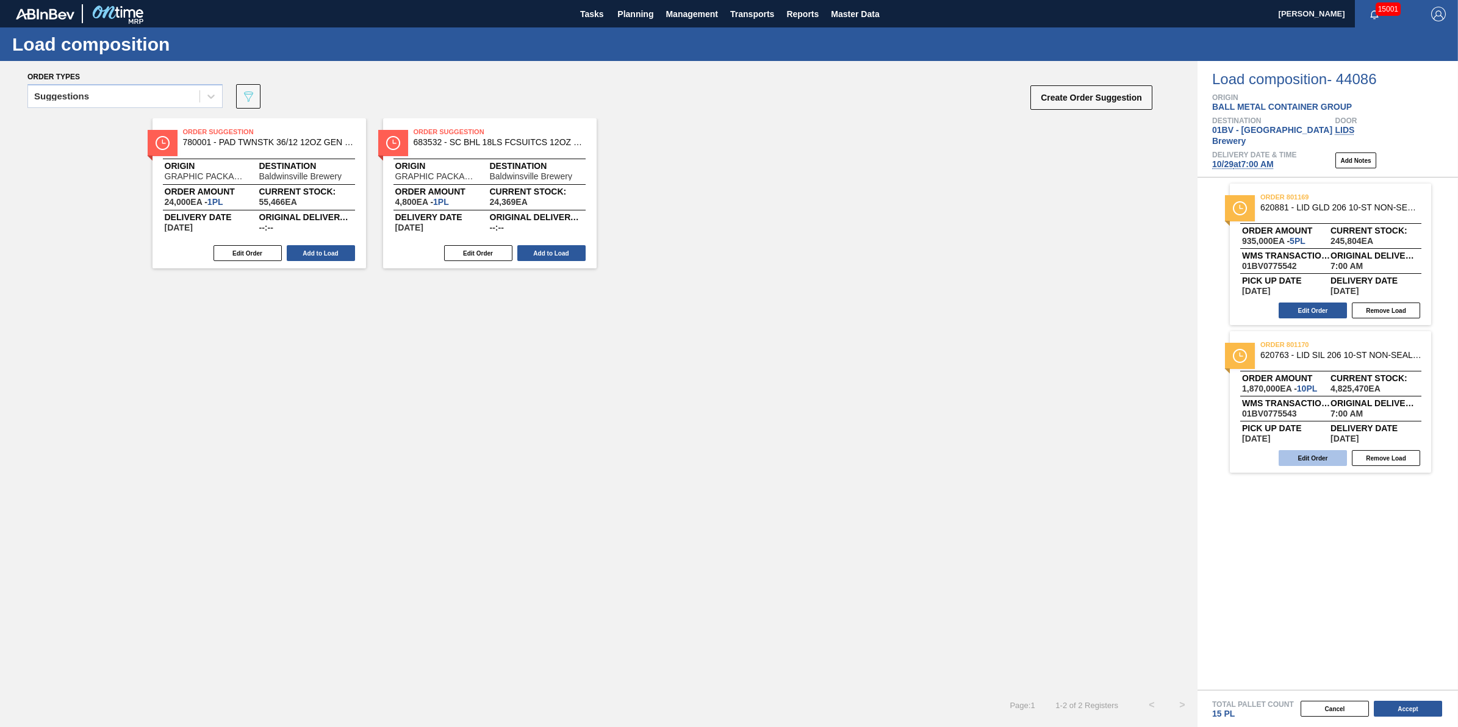
click at [1301, 450] on button "Edit Order" at bounding box center [1313, 458] width 68 height 16
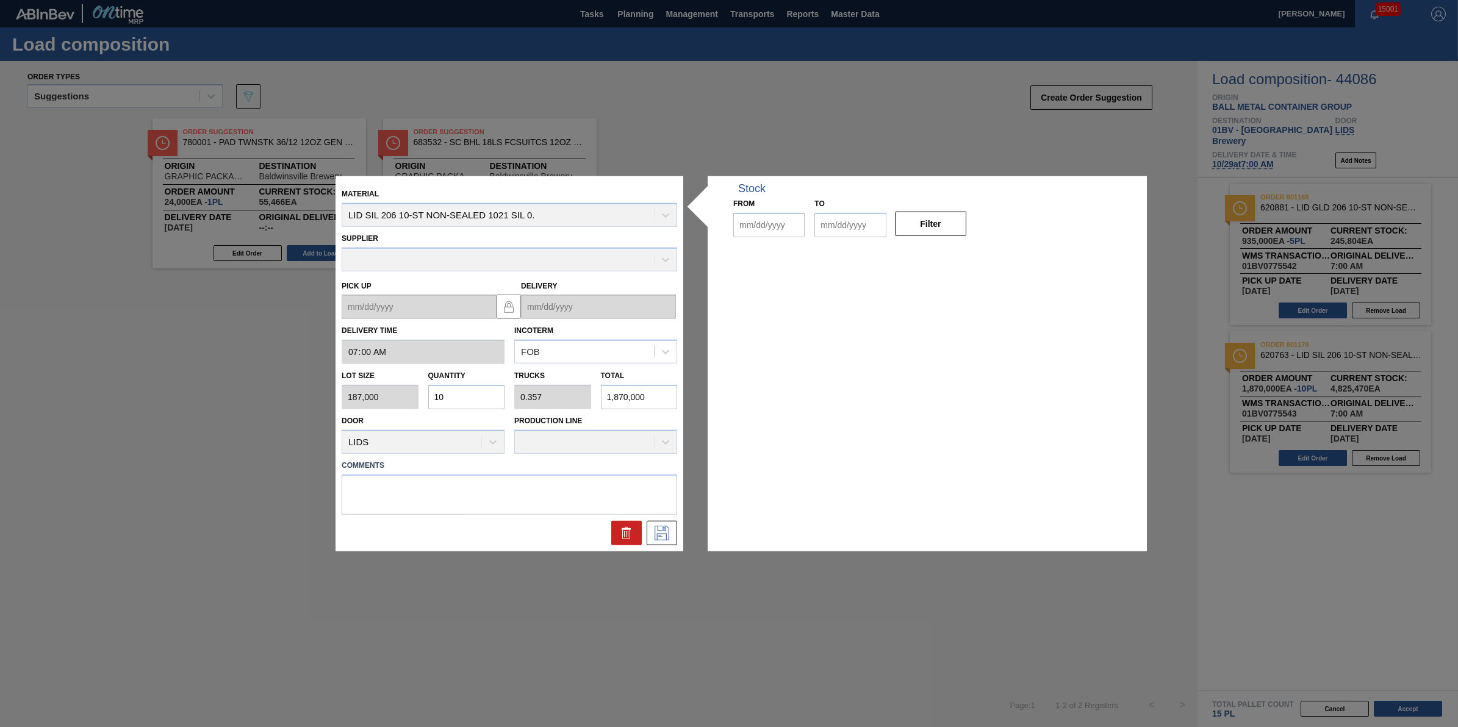
type input "07:00:00"
type input "187,000"
type input "10"
type input "0.357"
type input "1,870,000"
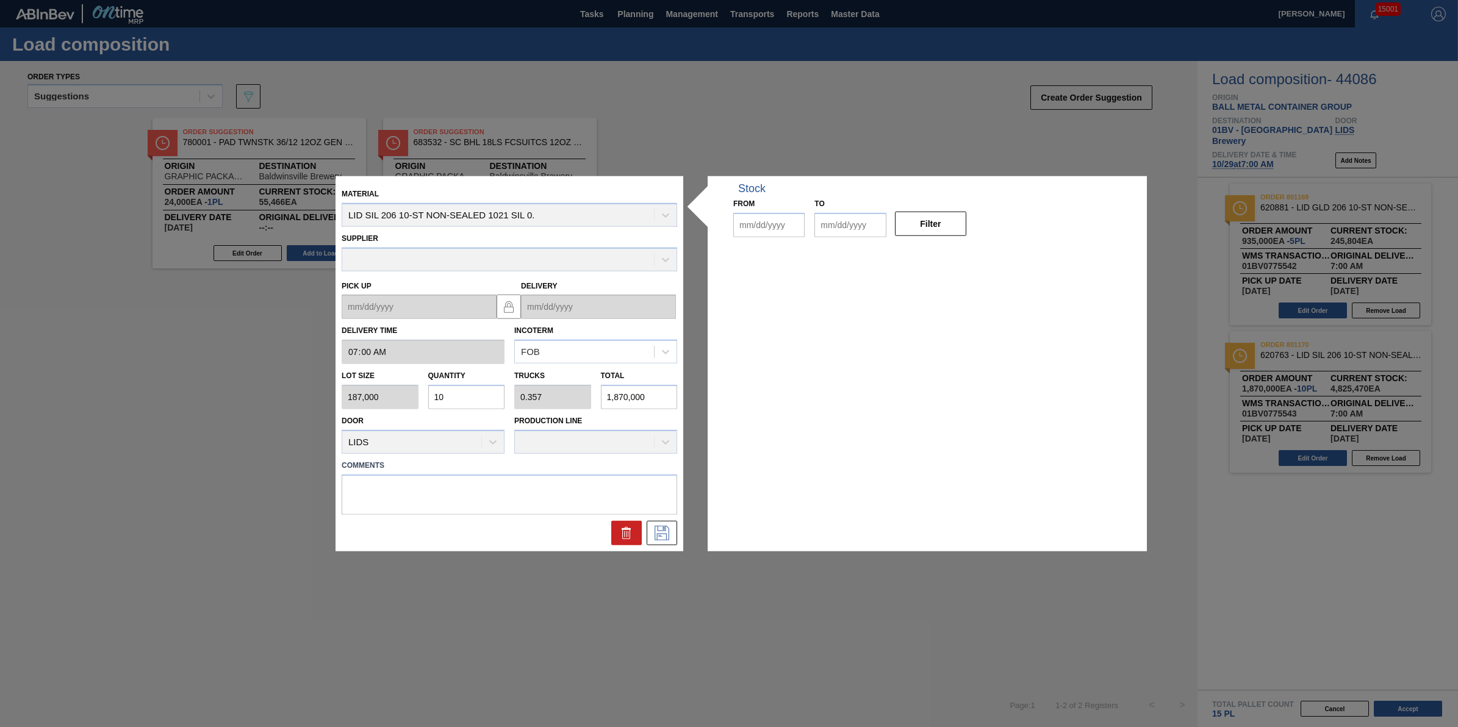
type up "10/27/2025"
type input "10/29/2025"
type input "10/15/2025"
type input "11/01/2025"
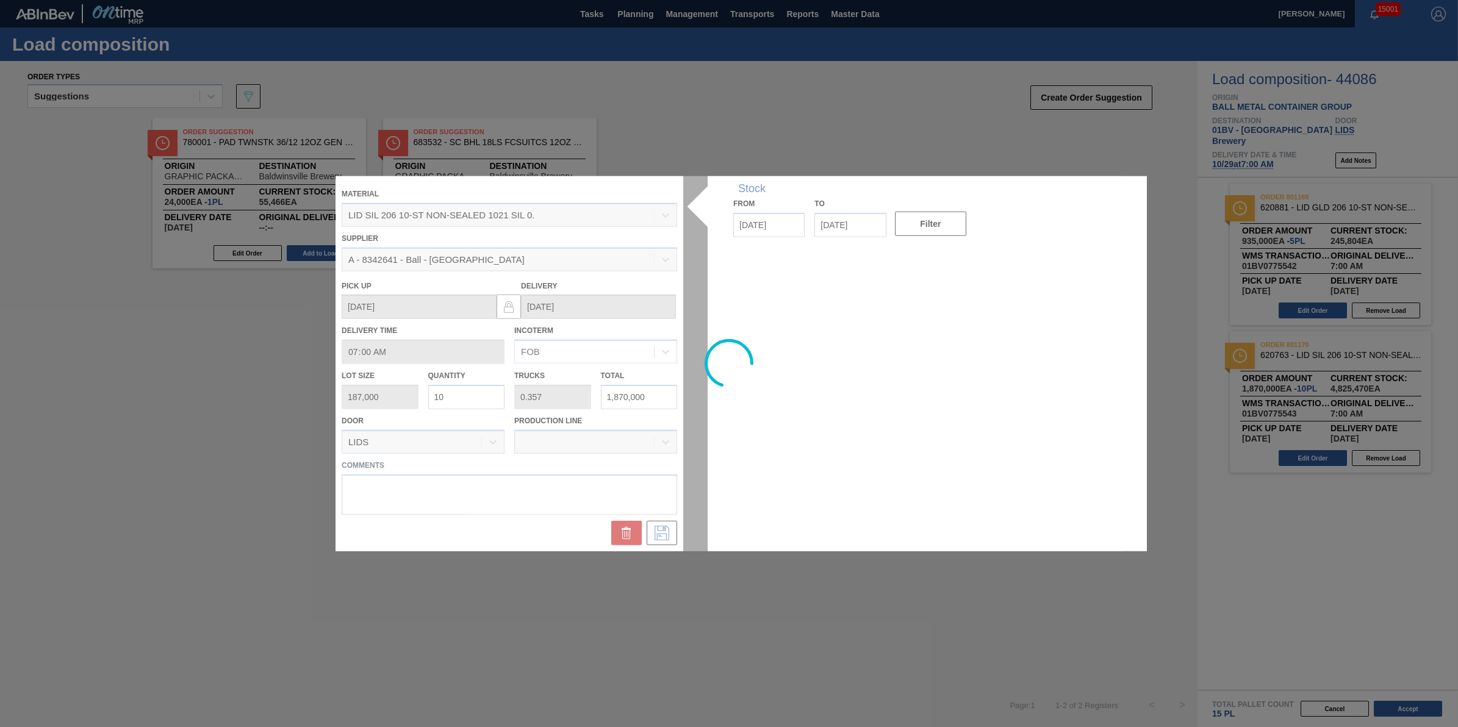
click at [459, 395] on div at bounding box center [729, 363] width 787 height 375
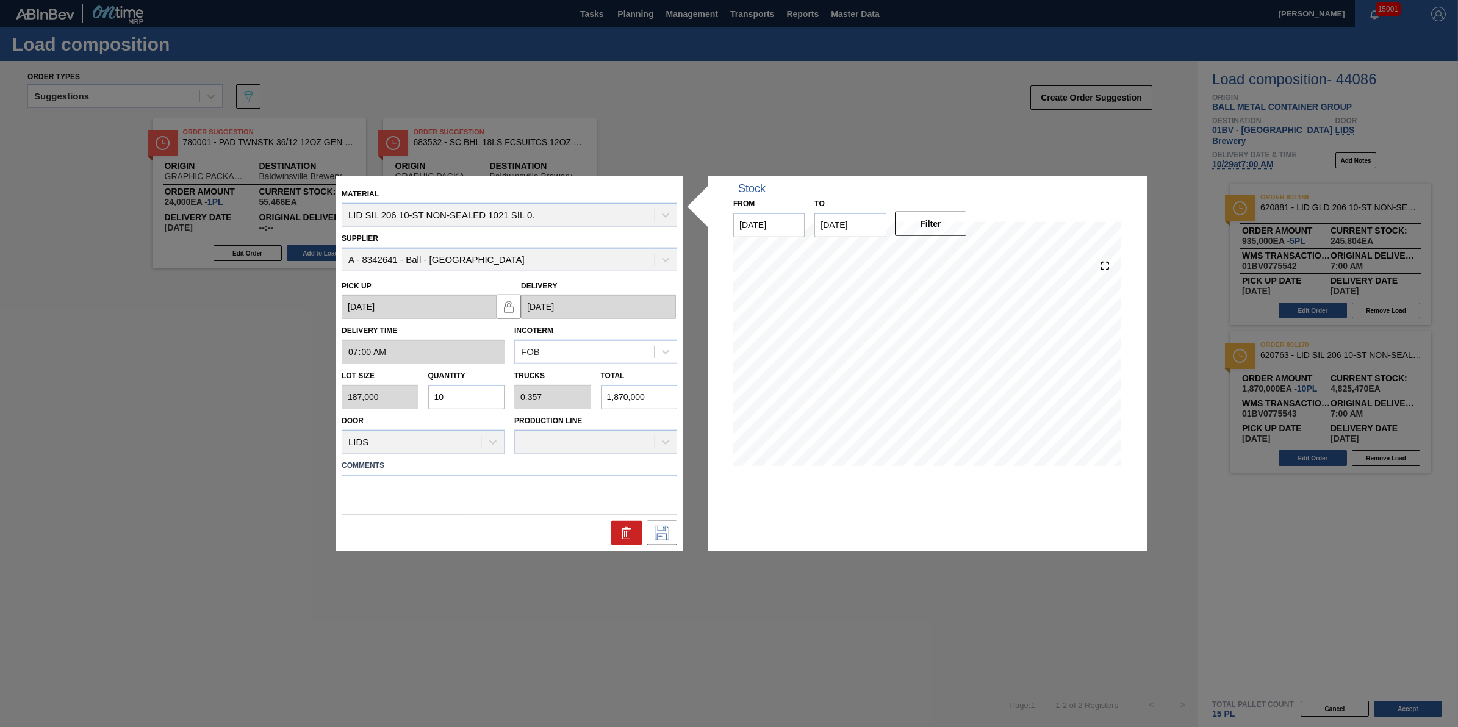
click at [459, 395] on input "10" at bounding box center [466, 397] width 77 height 24
type input "2"
type input "0.071"
type input "374,000"
type input "23"
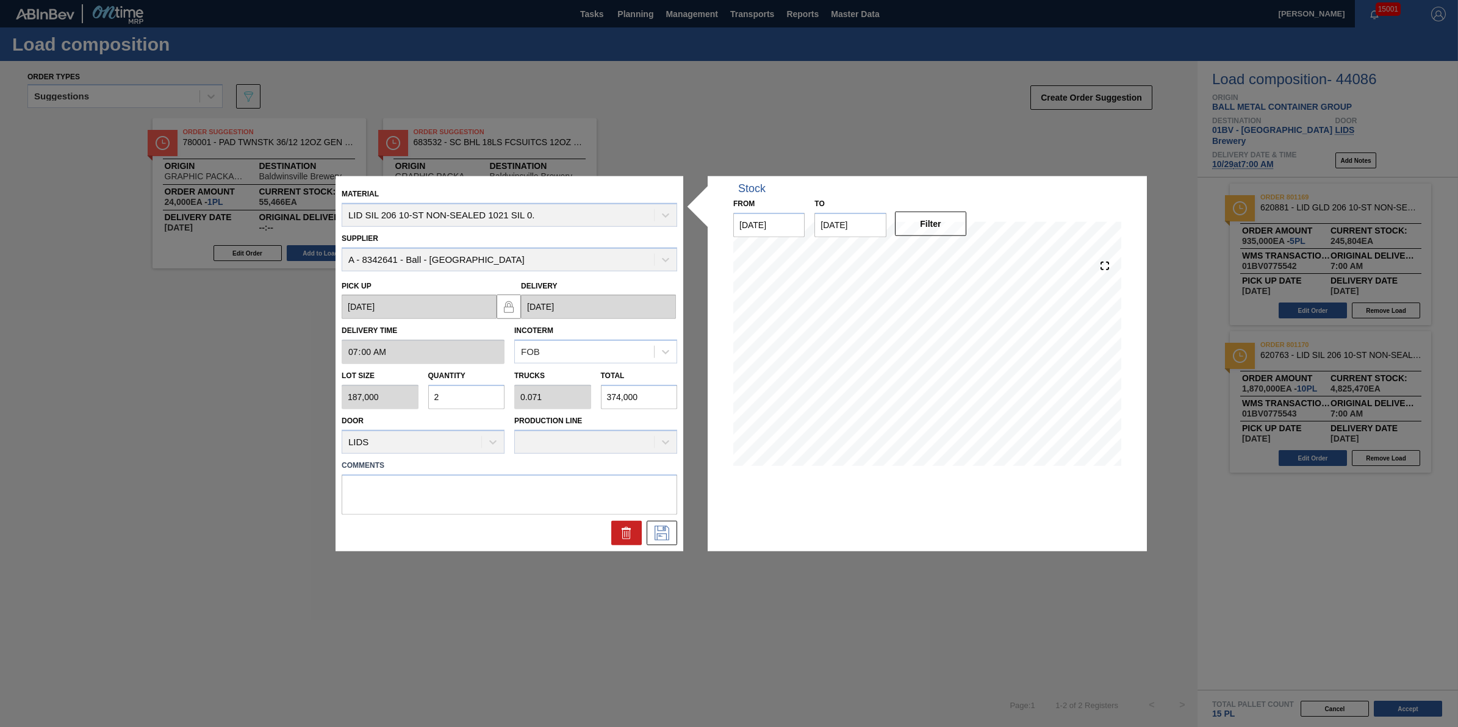
type input "0.821"
type input "4,301,000"
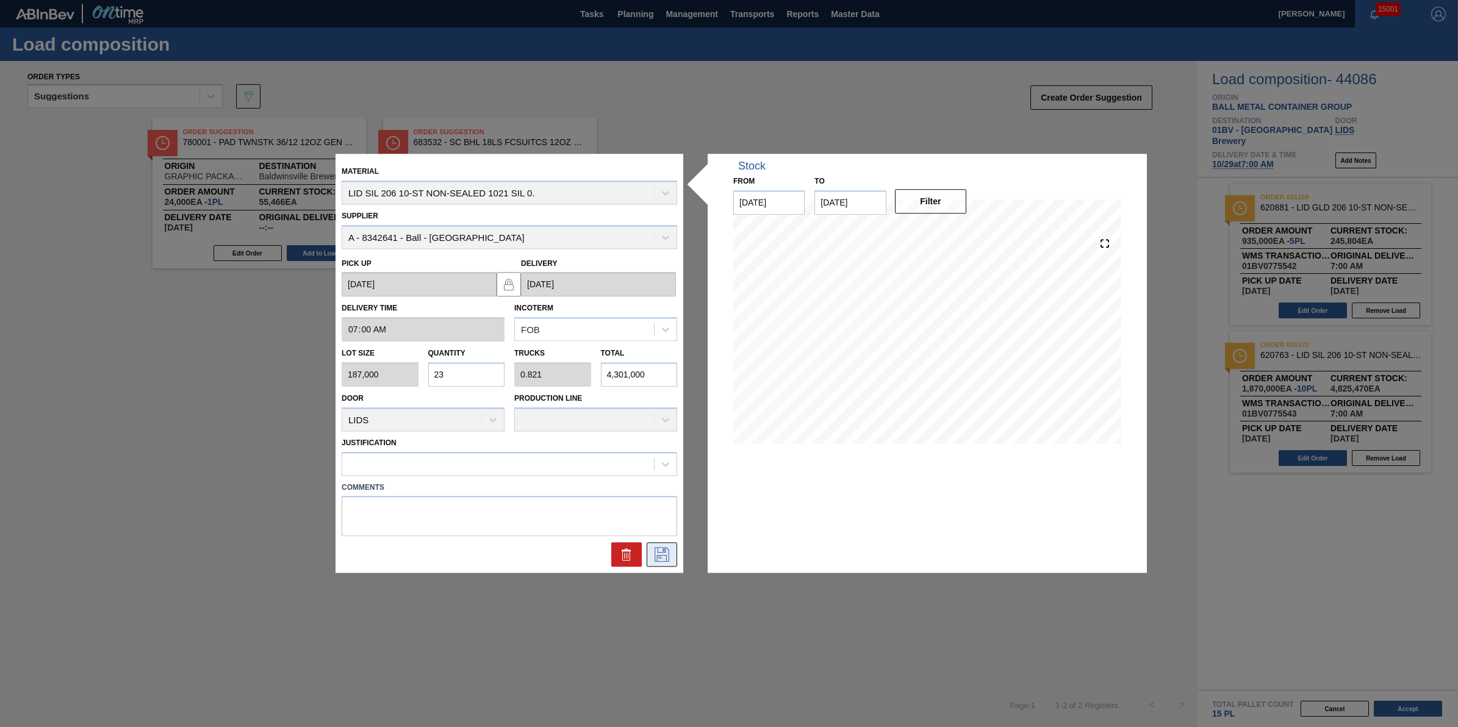
type input "23"
click at [662, 562] on button at bounding box center [662, 555] width 31 height 24
click at [601, 459] on div at bounding box center [498, 464] width 312 height 18
type input "other"
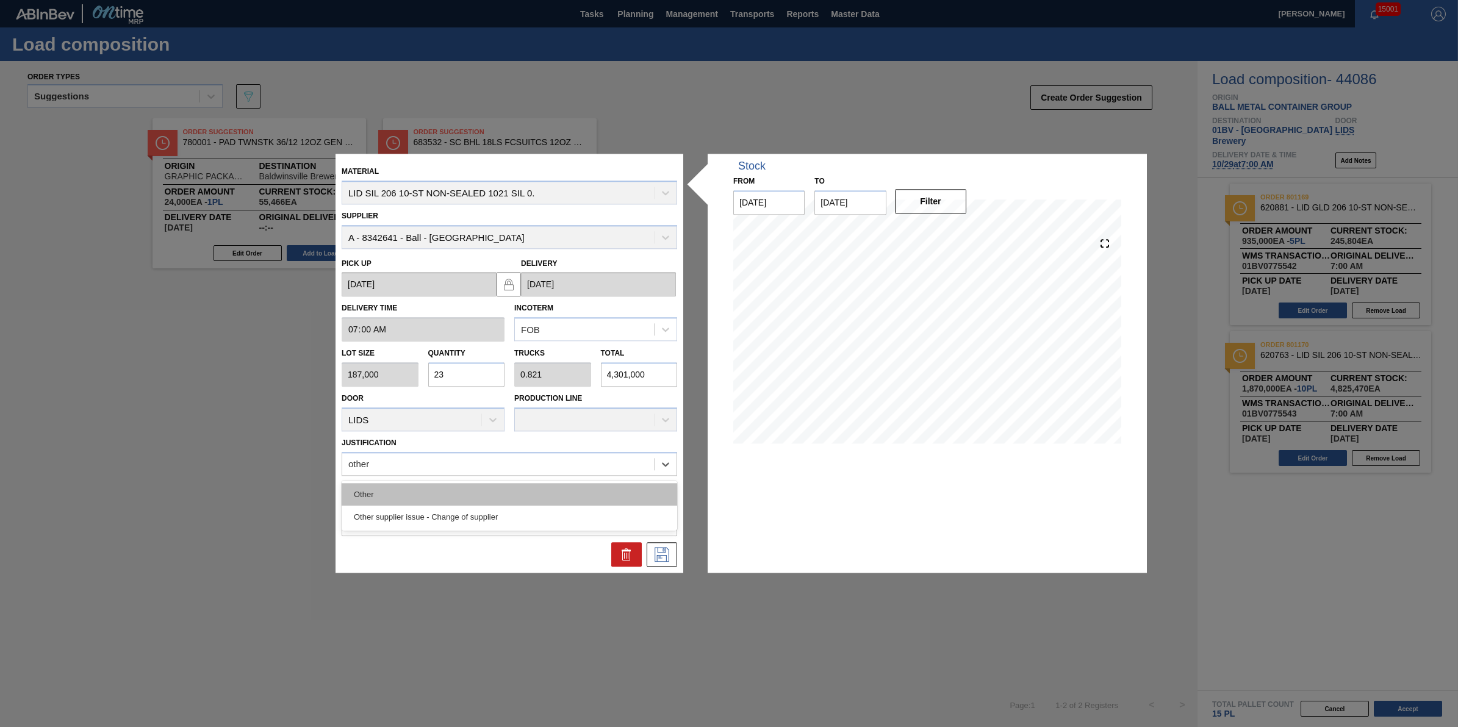
click at [609, 481] on div "Other Other supplier issue - Change of supplier" at bounding box center [510, 506] width 336 height 50
click at [602, 489] on div "Other" at bounding box center [510, 494] width 336 height 23
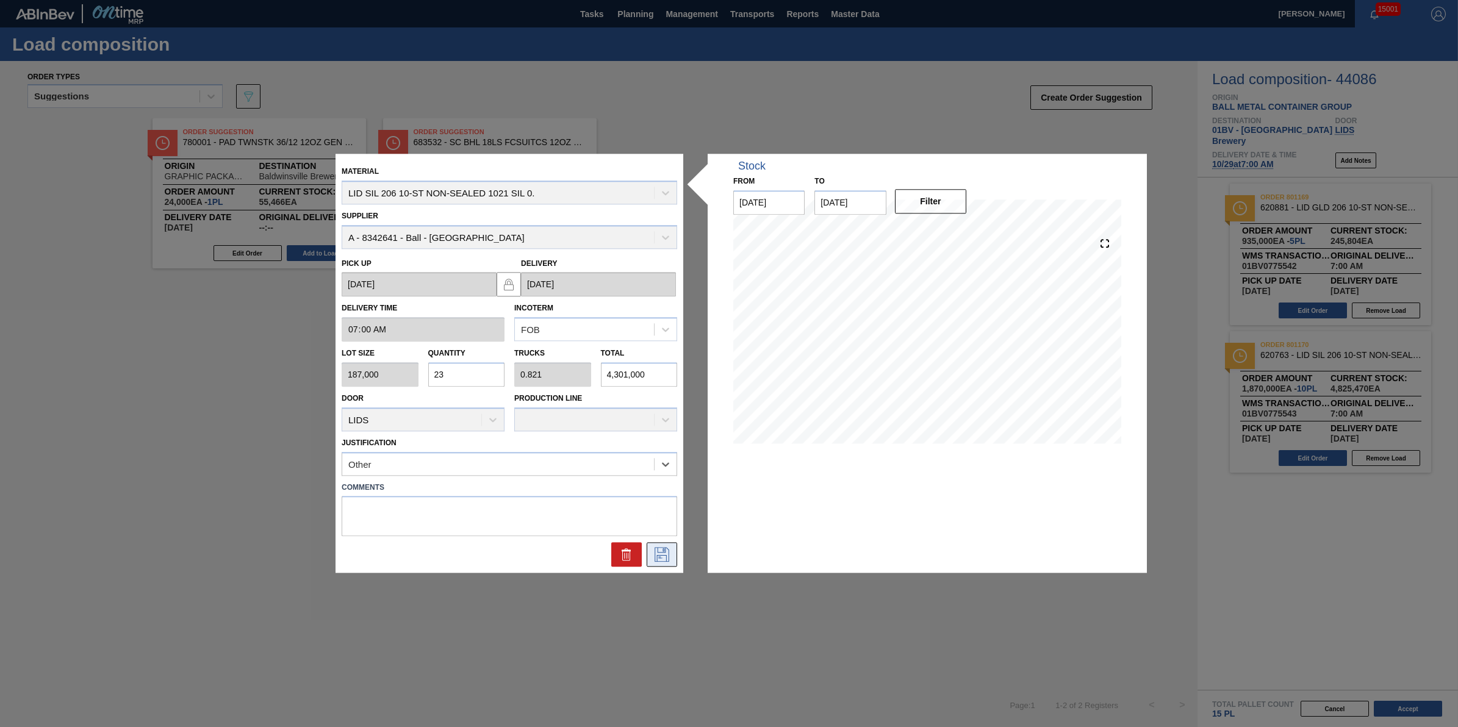
click at [666, 557] on icon at bounding box center [662, 555] width 20 height 15
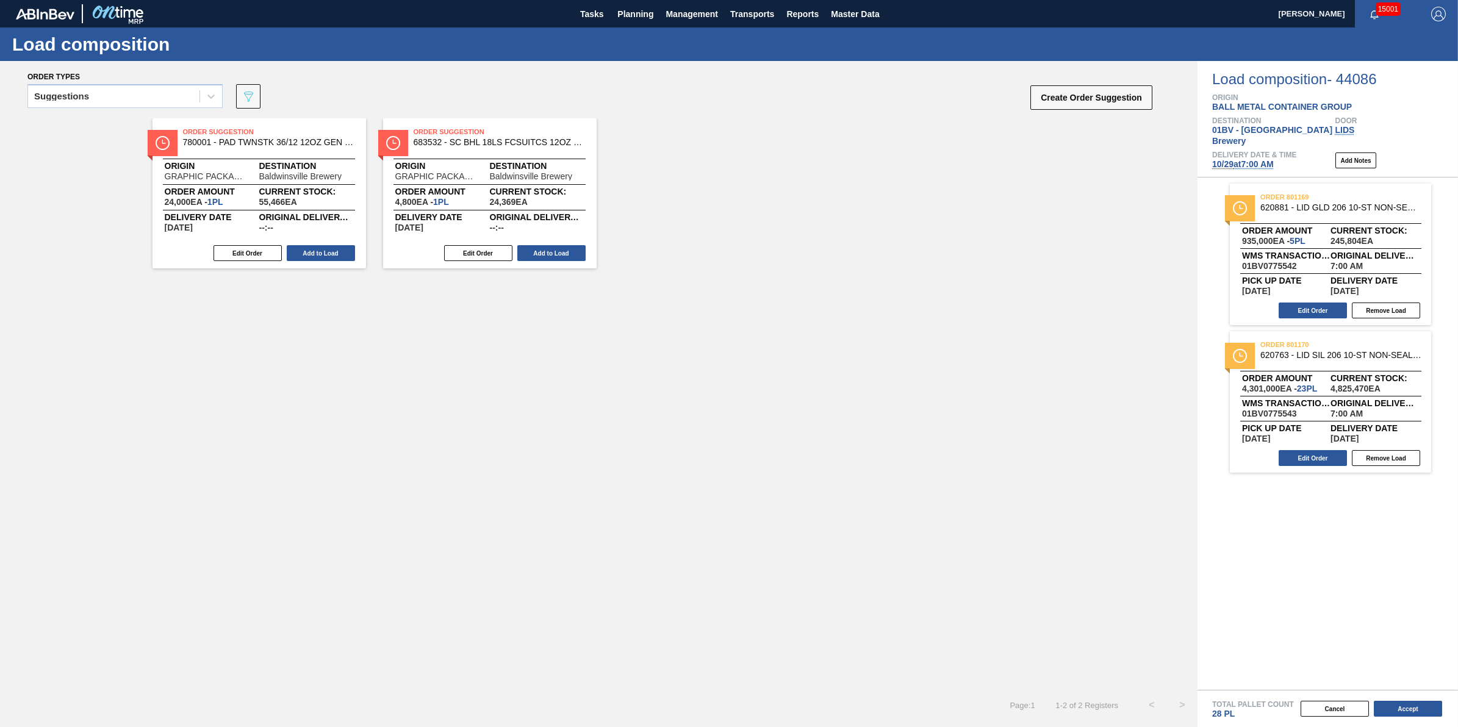
click at [1234, 159] on span "10/29 at 7:00 AM" at bounding box center [1243, 164] width 62 height 10
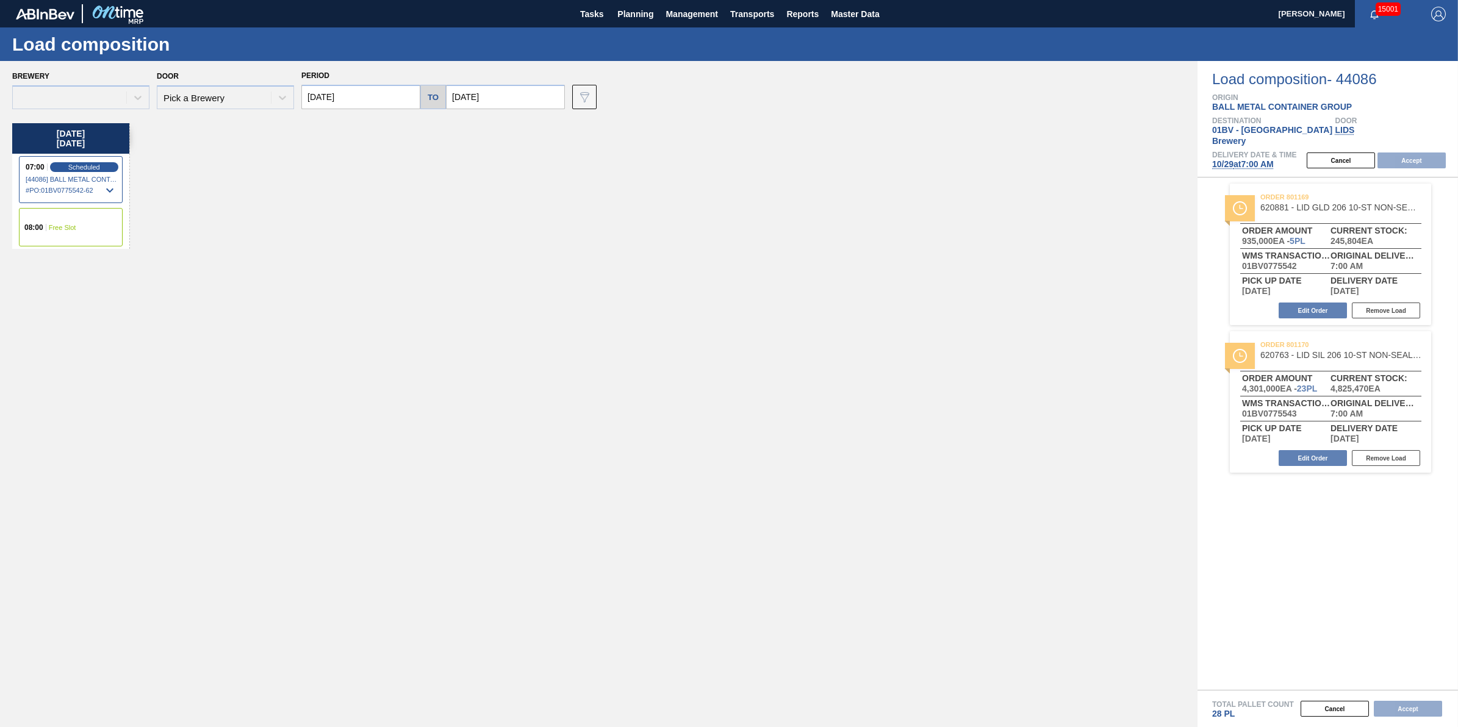
type input "11/05/2025"
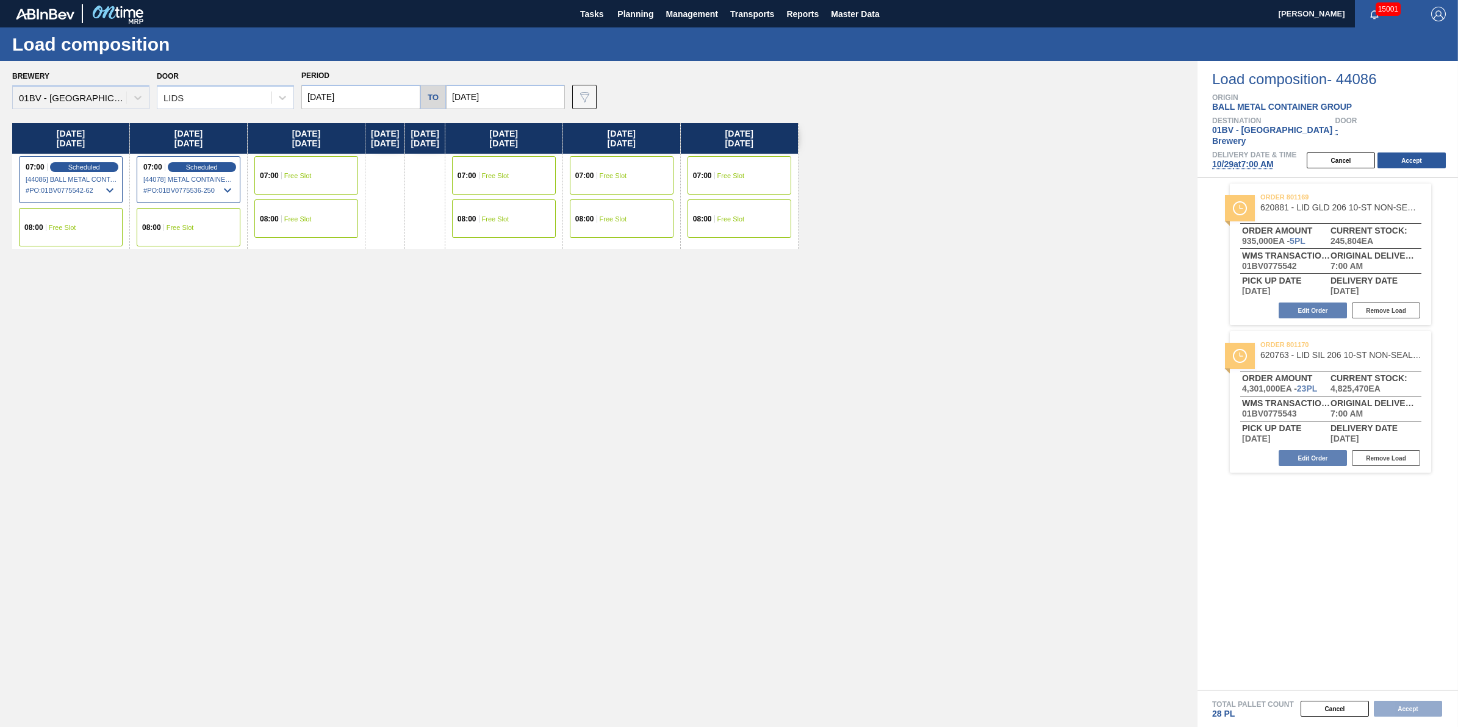
click at [305, 104] on input "[DATE]" at bounding box center [360, 97] width 119 height 24
click at [333, 242] on div "27" at bounding box center [336, 244] width 16 height 16
type input "[DATE]"
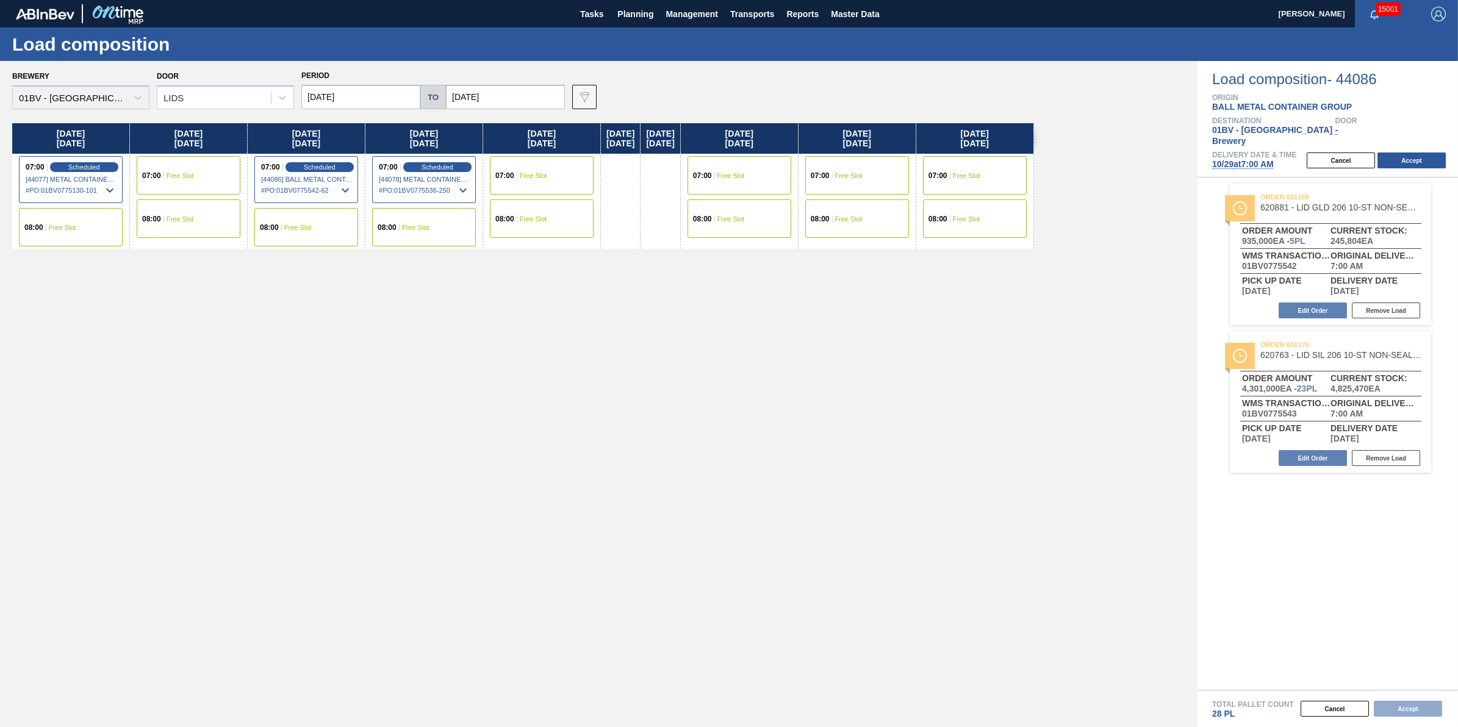
click at [175, 172] on span "Free Slot" at bounding box center [180, 175] width 27 height 7
click at [1437, 153] on button "Accept" at bounding box center [1412, 161] width 68 height 16
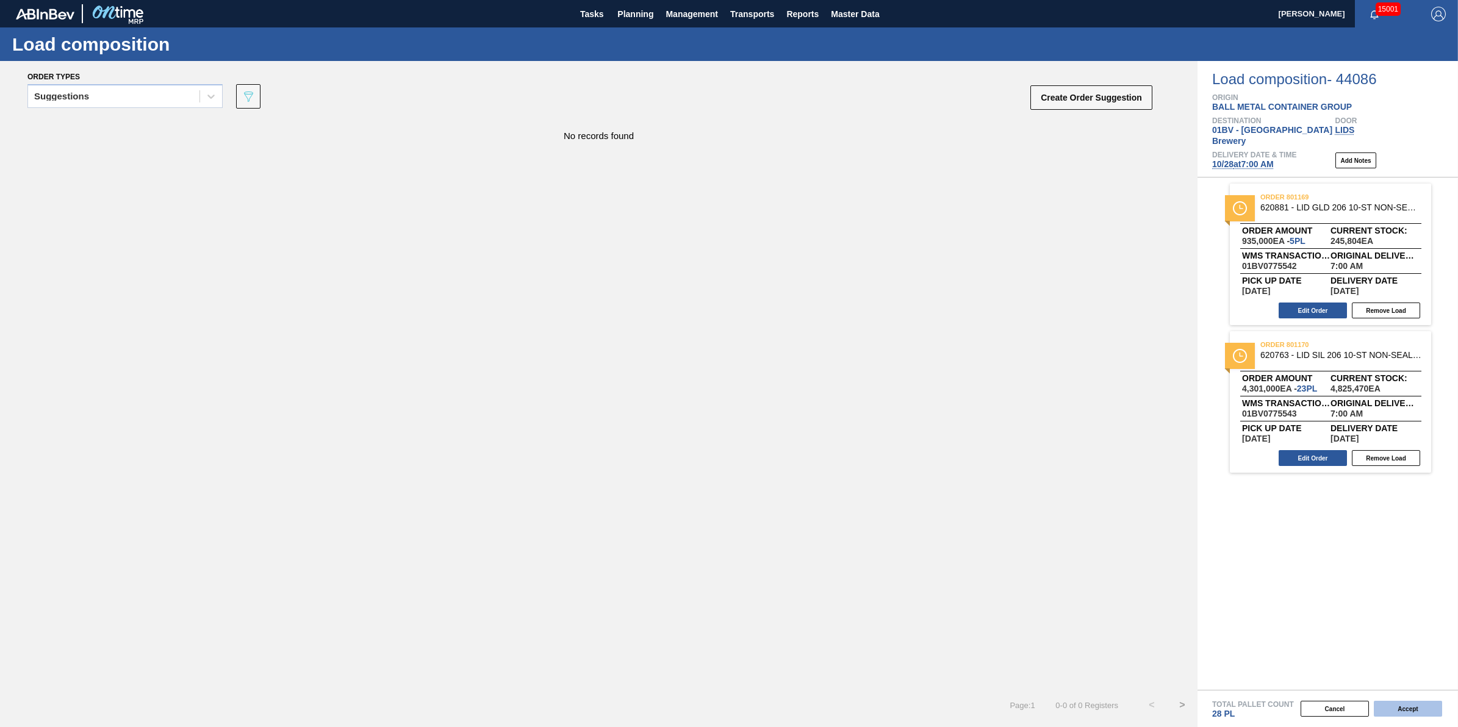
click at [1442, 711] on button "Accept" at bounding box center [1408, 709] width 68 height 16
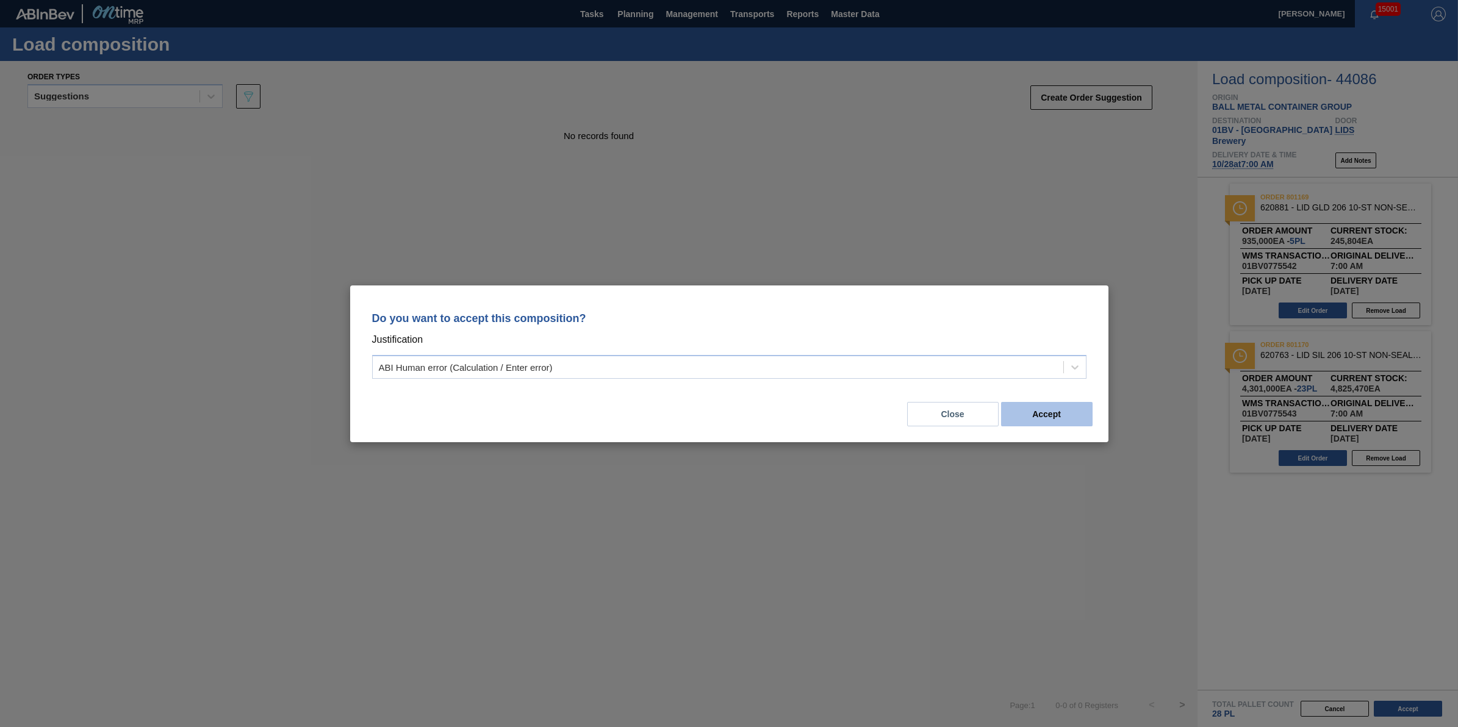
click at [1057, 419] on button "Accept" at bounding box center [1047, 414] width 92 height 24
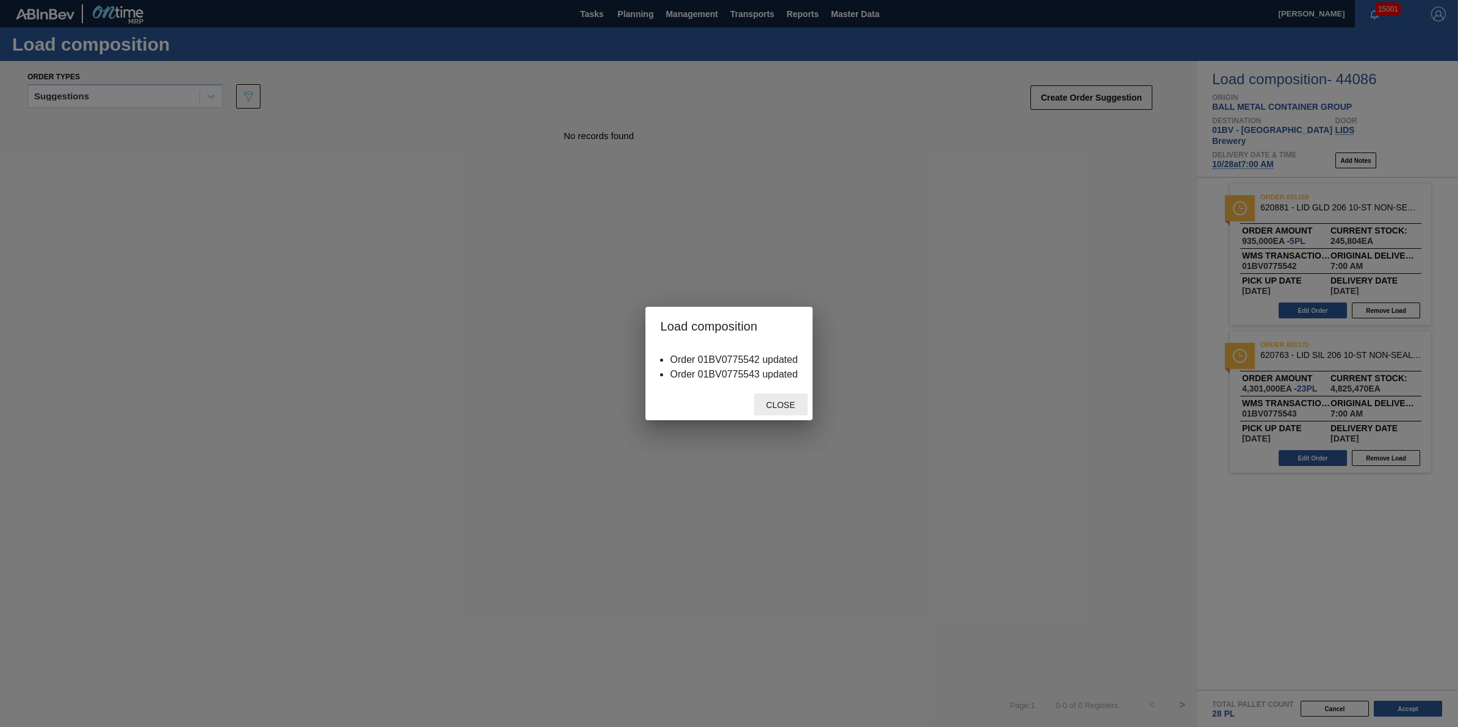
click at [803, 406] on span "Close" at bounding box center [781, 405] width 48 height 10
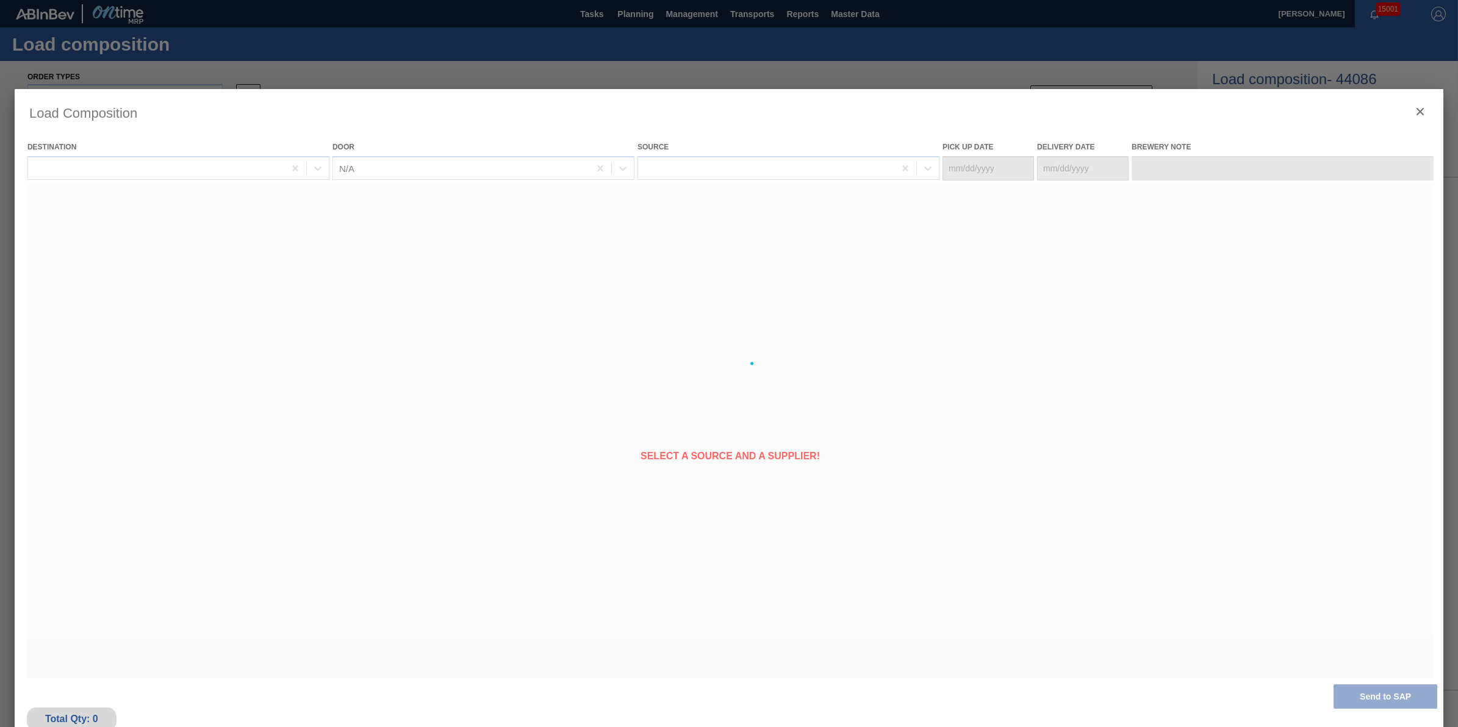
type Date "[DATE]"
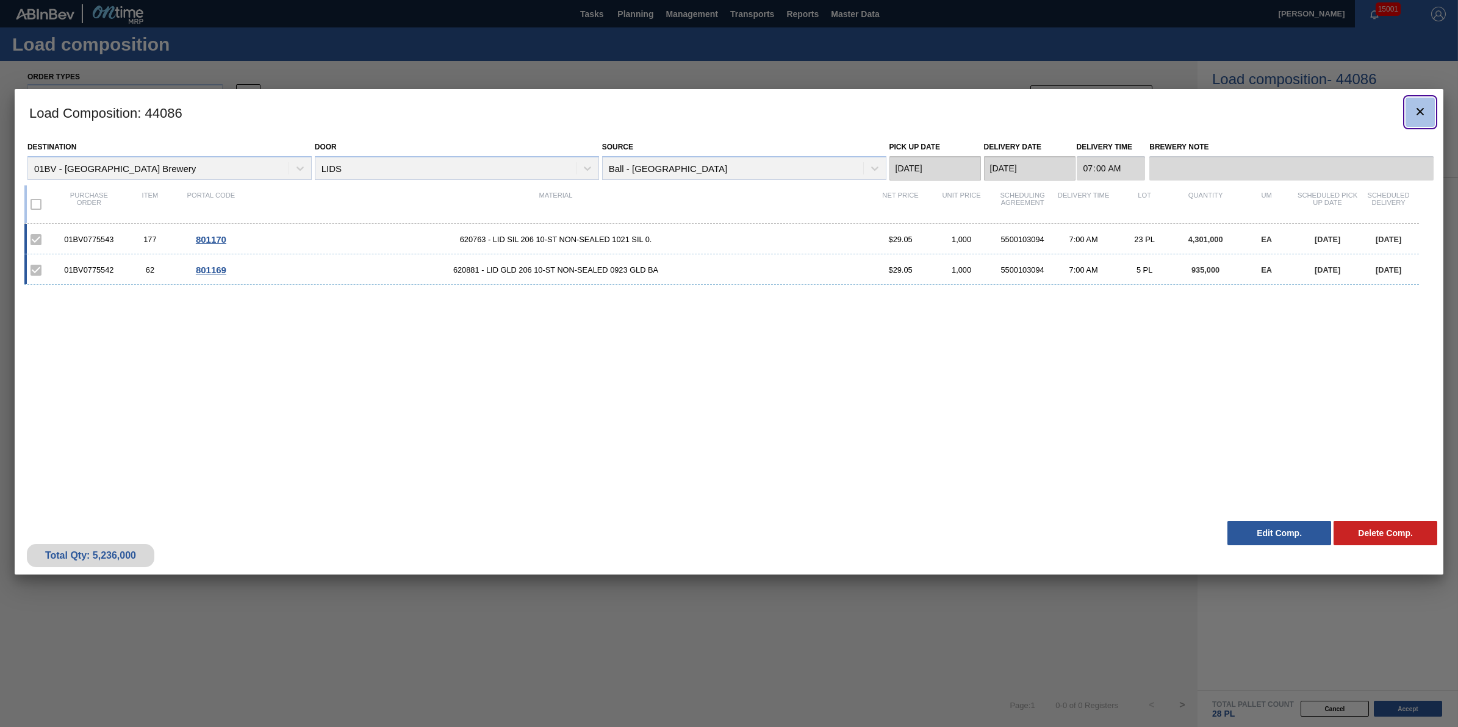
click at [1413, 108] on icon "botão de ícone" at bounding box center [1420, 111] width 15 height 15
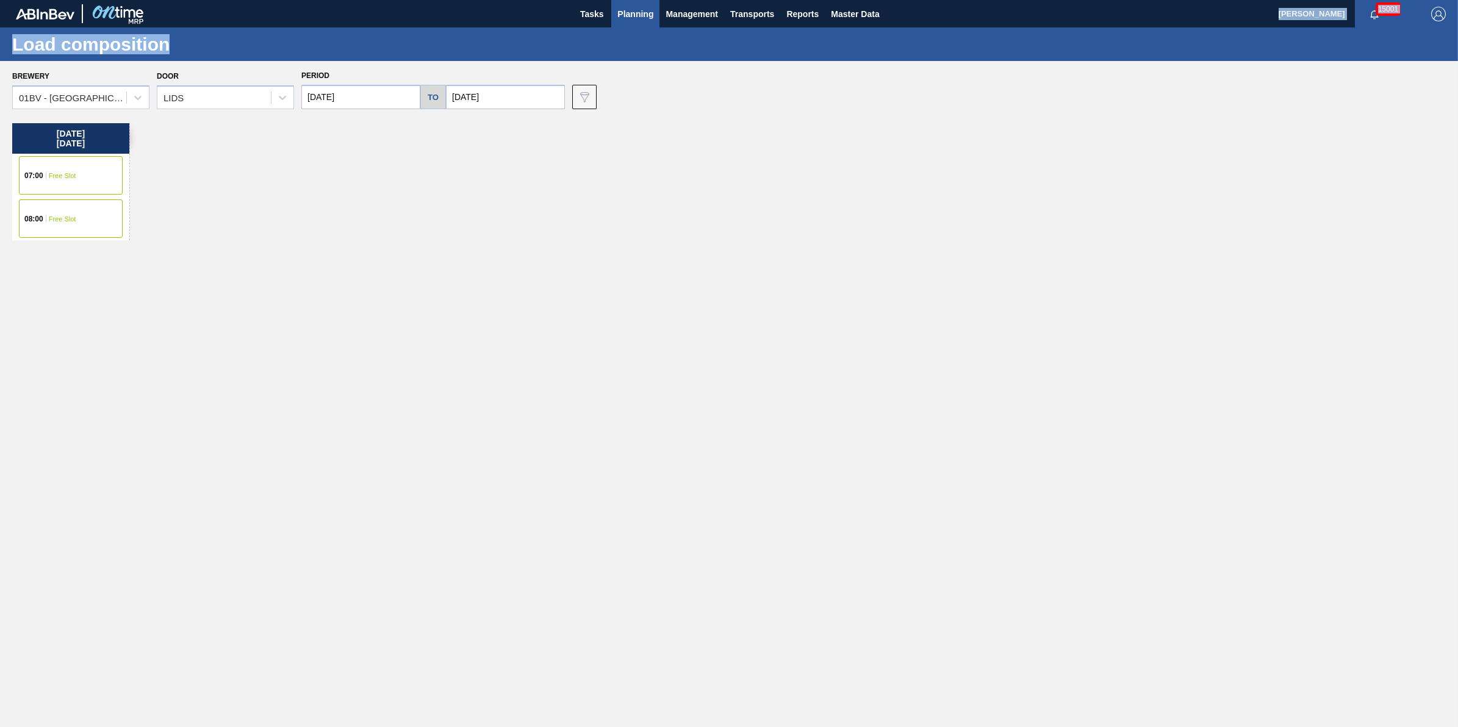
click at [624, 21] on main "Tasks Planning Management Transports Reports Master Data Jack Schuld 15001 Mark…" at bounding box center [729, 363] width 1458 height 727
drag, startPoint x: 624, startPoint y: 21, endPoint x: 627, endPoint y: 9, distance: 12.4
click at [627, 9] on span "Planning" at bounding box center [635, 14] width 36 height 15
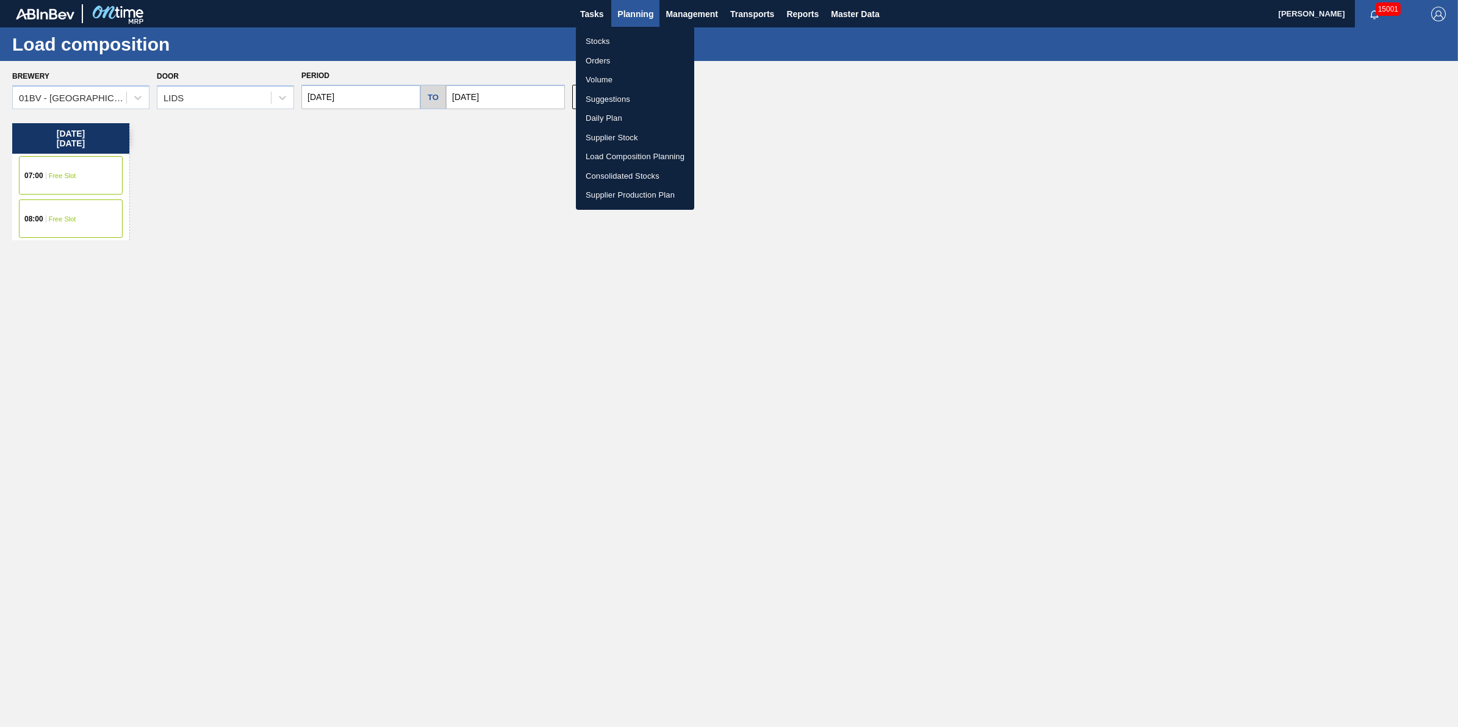
click at [627, 5] on div at bounding box center [729, 363] width 1458 height 727
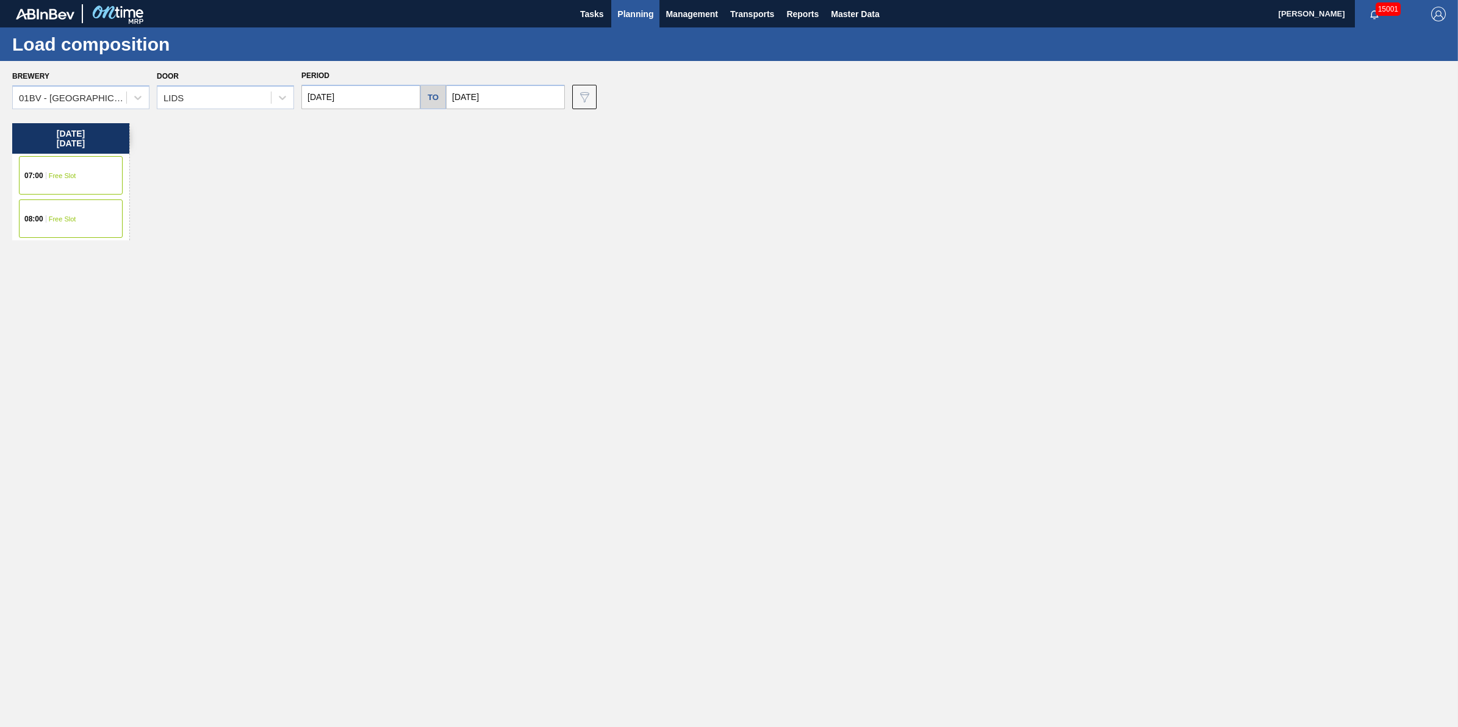
click at [625, 0] on body "Tasks Planning Management Transports Reports Master Data Jack Schuld 15001 Mark…" at bounding box center [729, 0] width 1458 height 0
click at [633, 10] on span "Planning" at bounding box center [635, 14] width 36 height 15
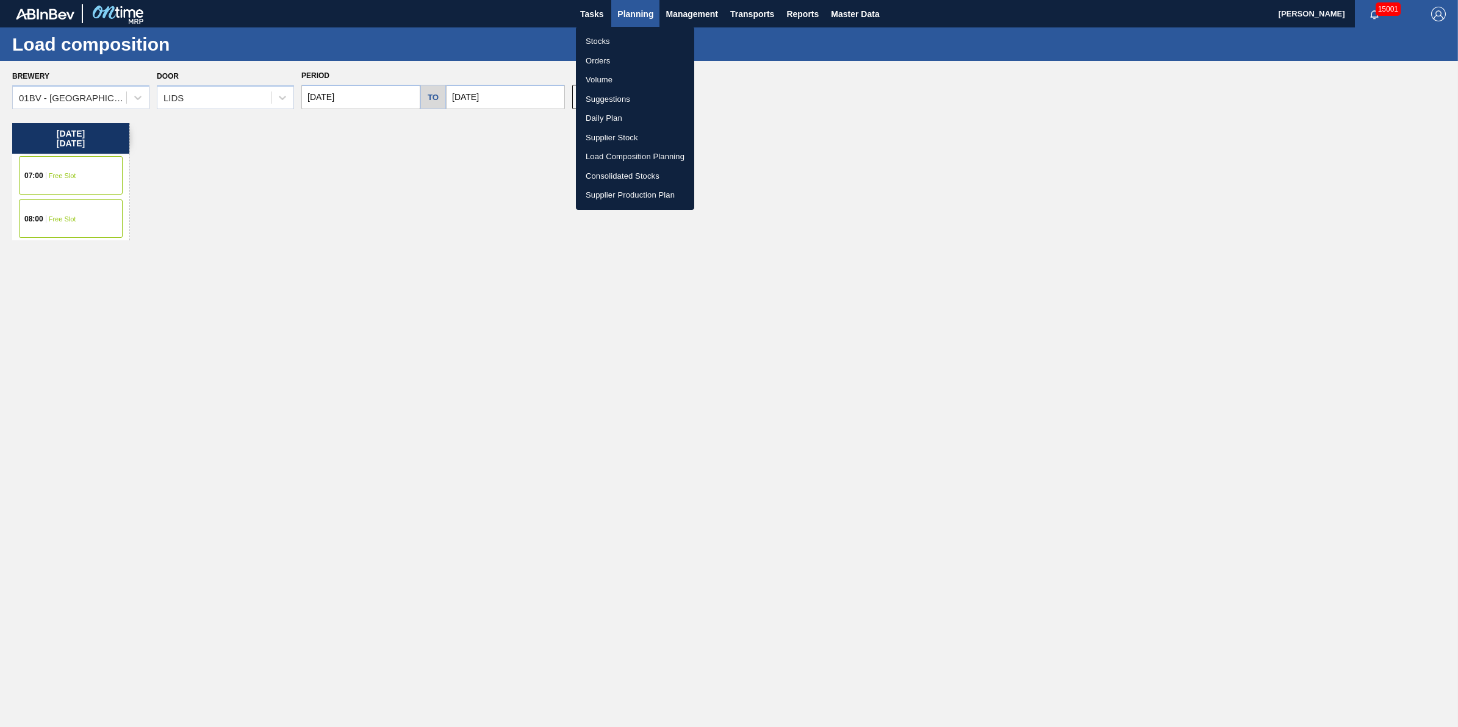
click at [617, 98] on li "Suggestions" at bounding box center [635, 100] width 118 height 20
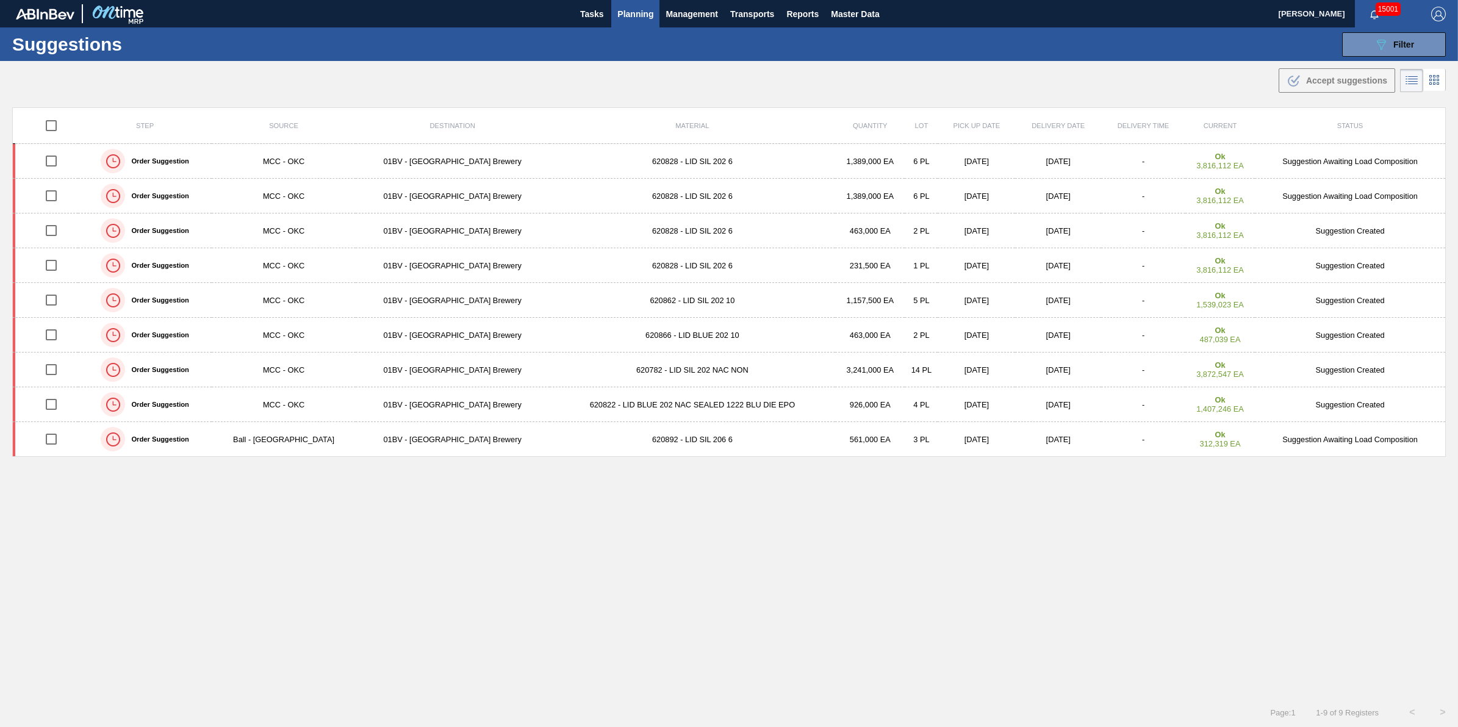
click at [623, 5] on button "Planning" at bounding box center [635, 13] width 48 height 27
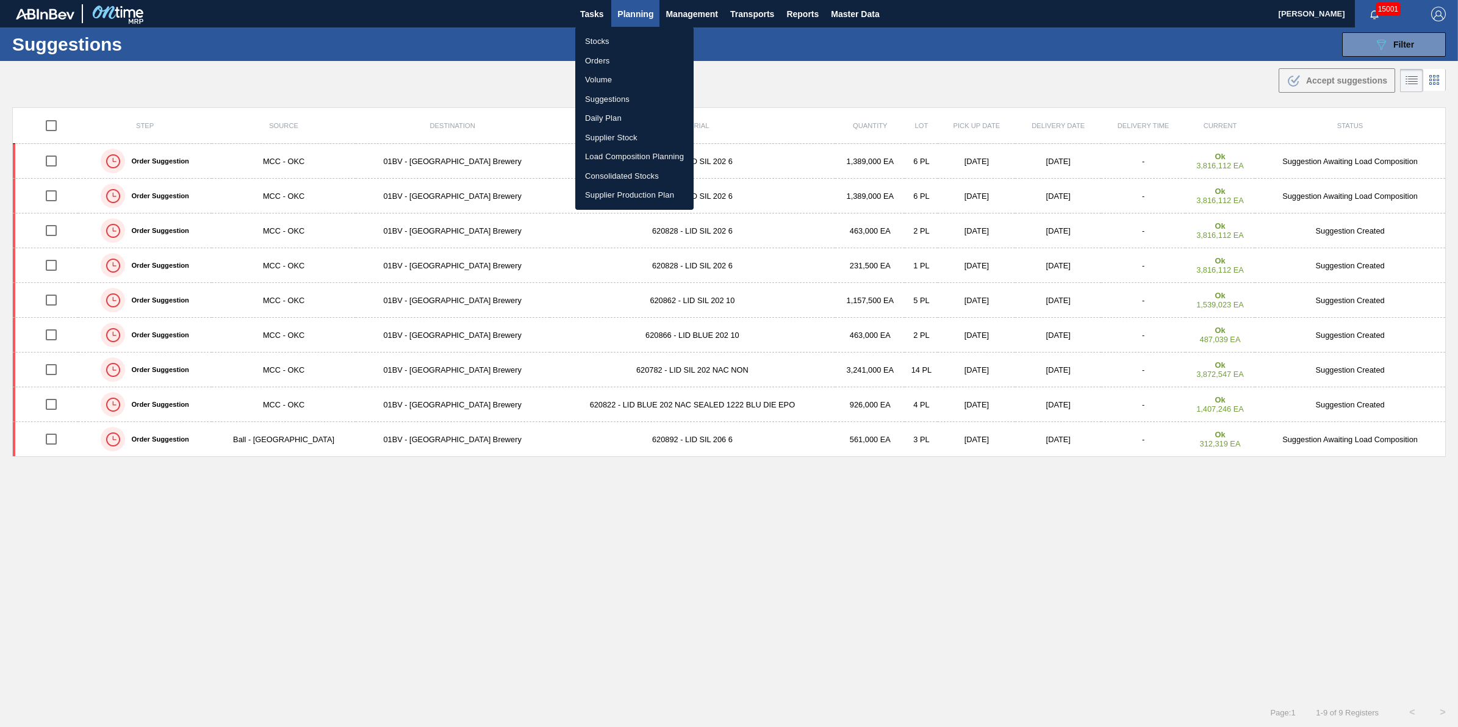
click at [1370, 51] on div at bounding box center [729, 363] width 1458 height 727
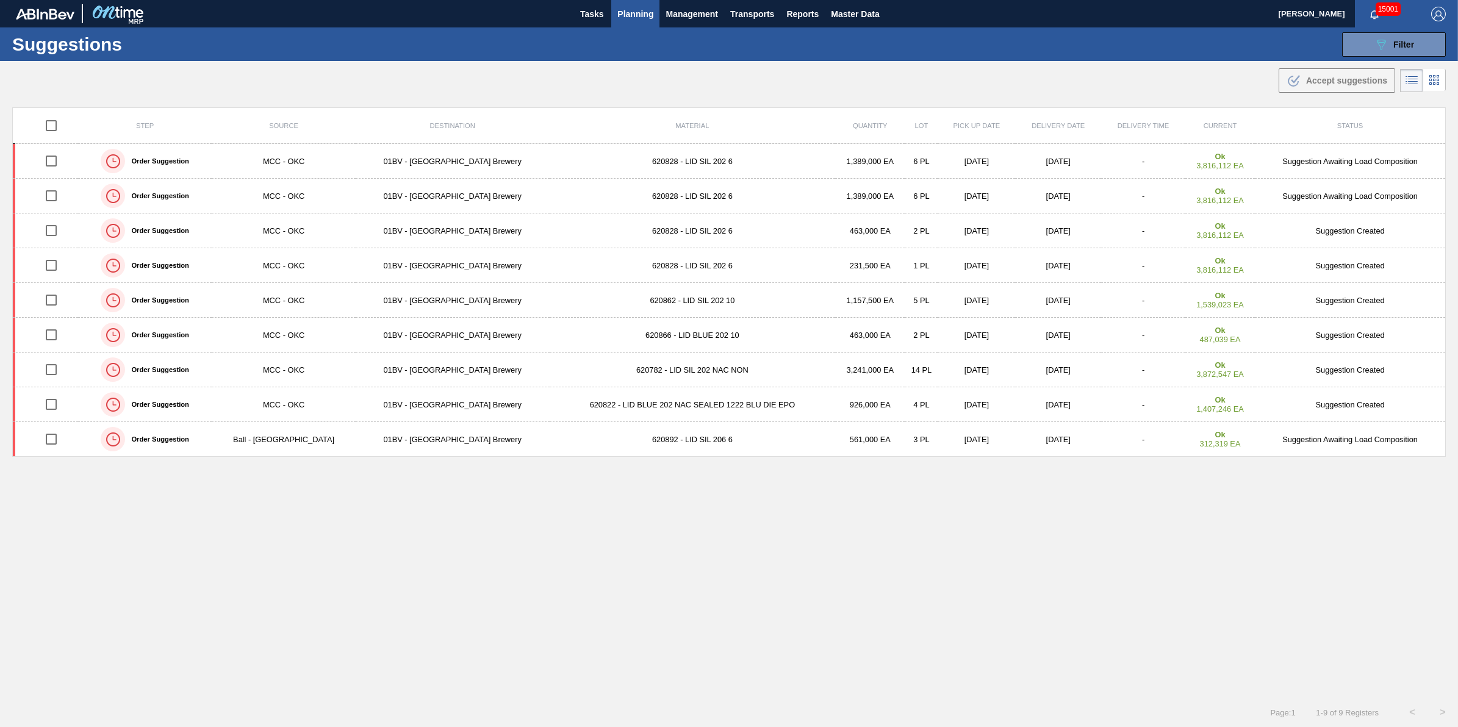
click at [1371, 0] on body "Tasks Planning Management Transports Reports Master Data Jack Schuld 15001 Mark…" at bounding box center [729, 0] width 1458 height 0
click at [1374, 46] on icon "089F7B8B-B2A5-4AFE-B5C0-19BA573D28AC" at bounding box center [1381, 44] width 15 height 15
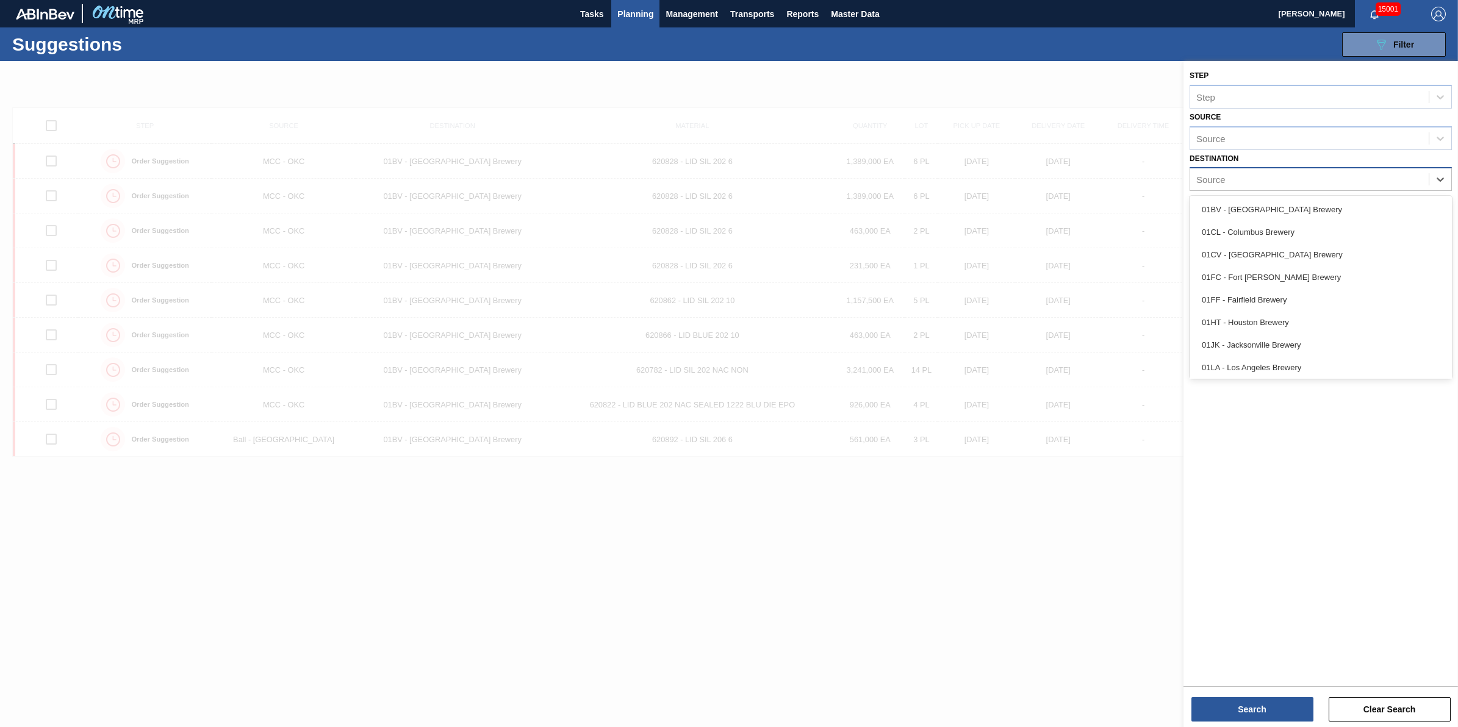
click at [1412, 178] on div "Source" at bounding box center [1309, 180] width 239 height 18
click at [1321, 239] on div "01CL - Columbus Brewery" at bounding box center [1321, 232] width 262 height 23
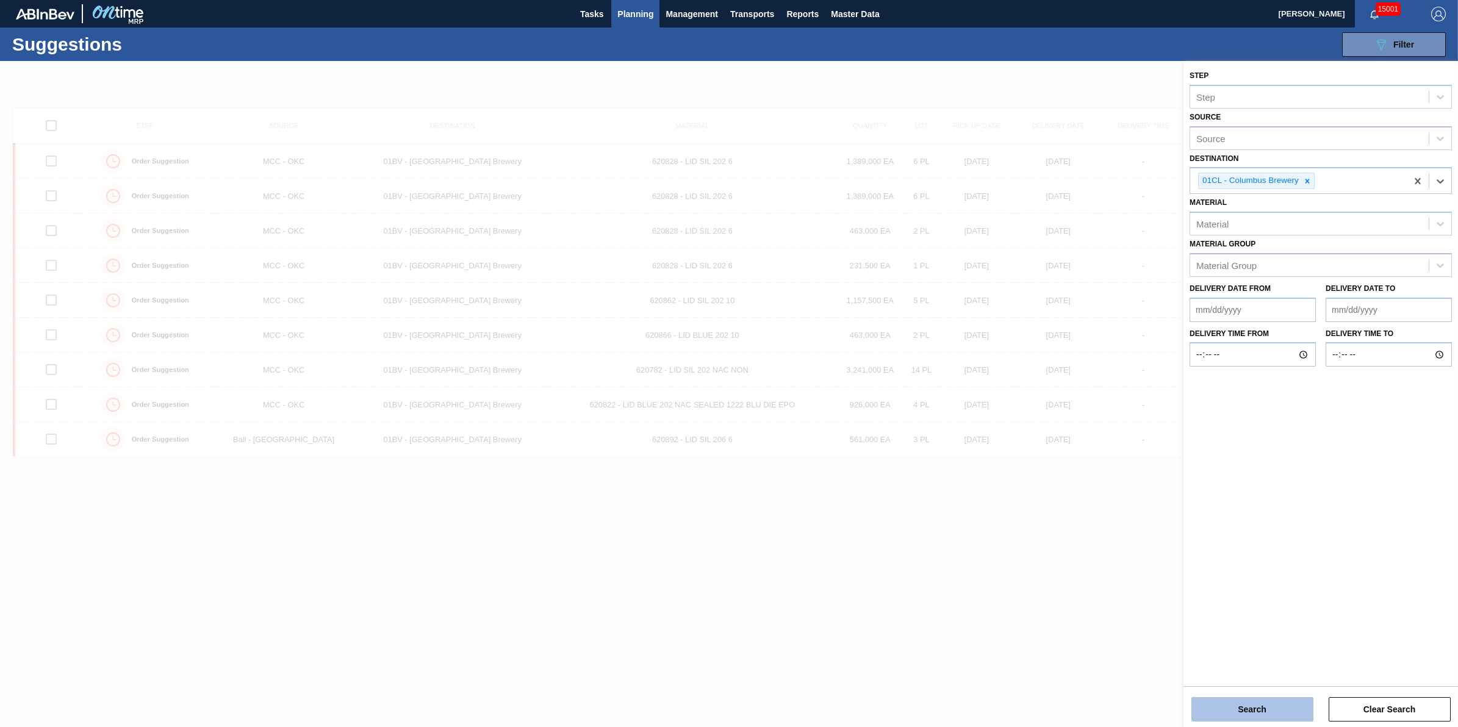
click at [1219, 709] on button "Search" at bounding box center [1253, 709] width 122 height 24
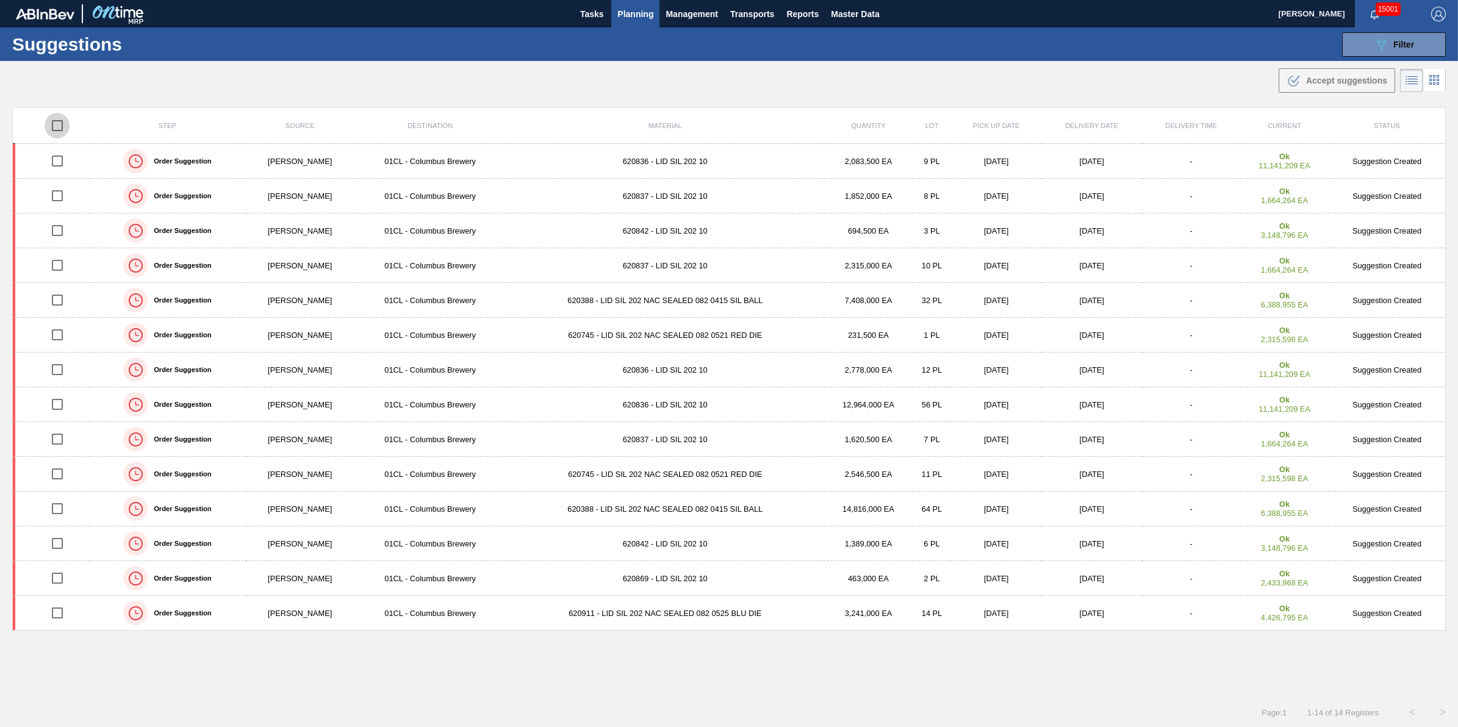
click at [61, 125] on input "checkbox" at bounding box center [58, 126] width 26 height 26
checkbox input "true"
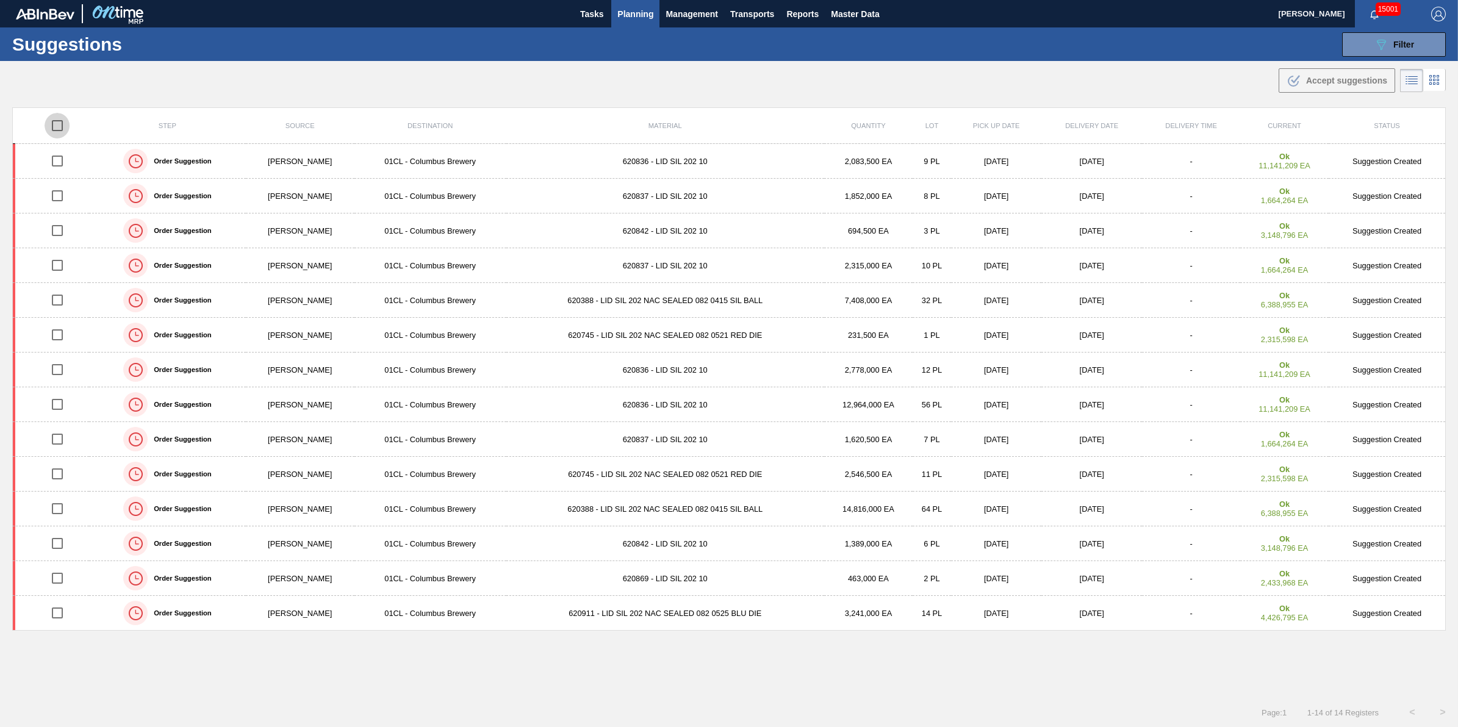
checkbox input "true"
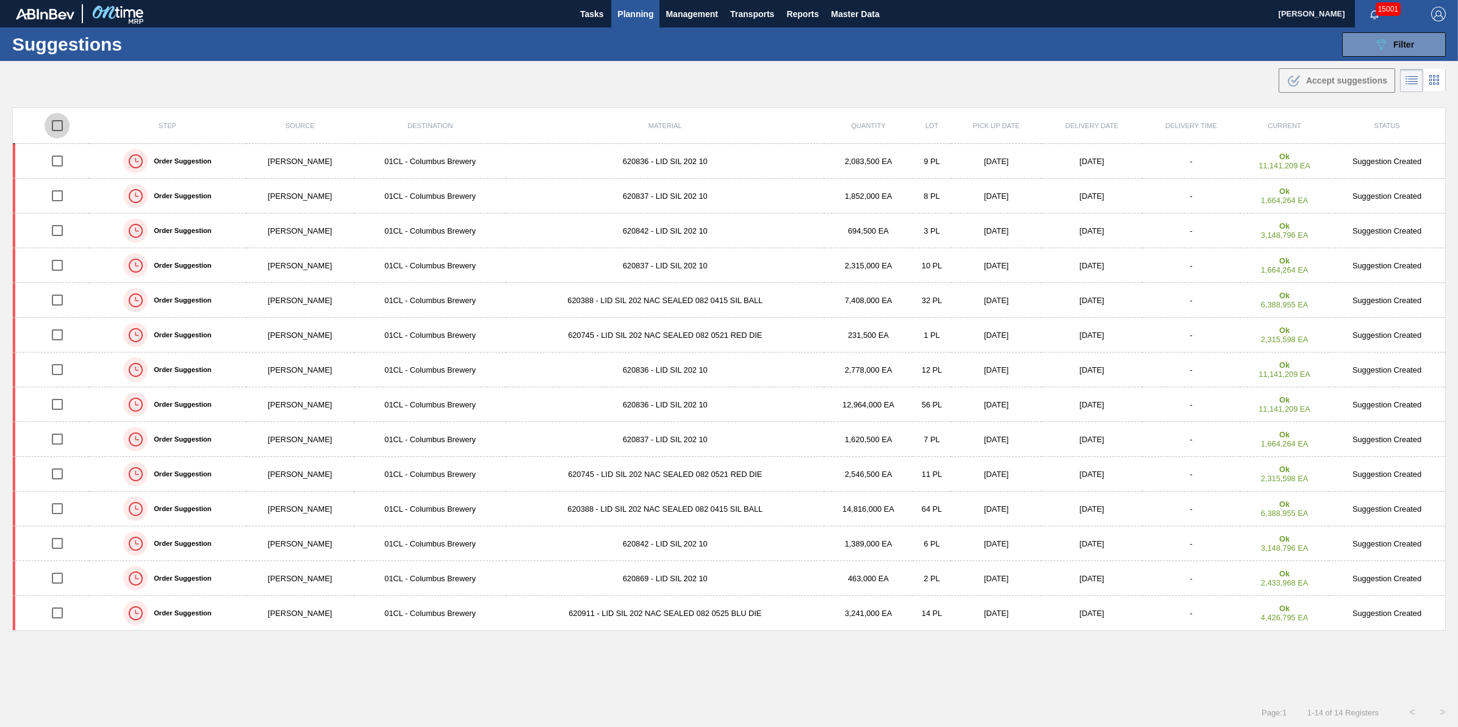
checkbox input "true"
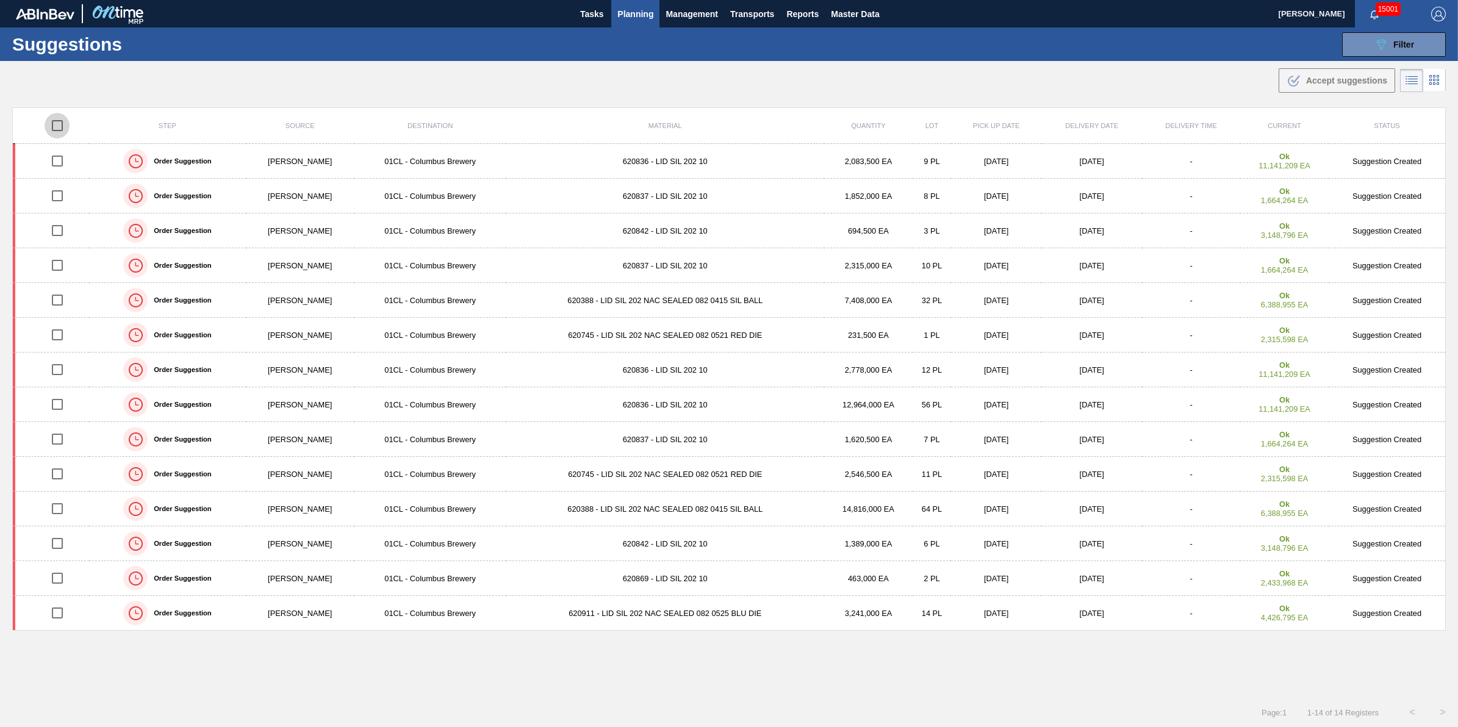
checkbox input "true"
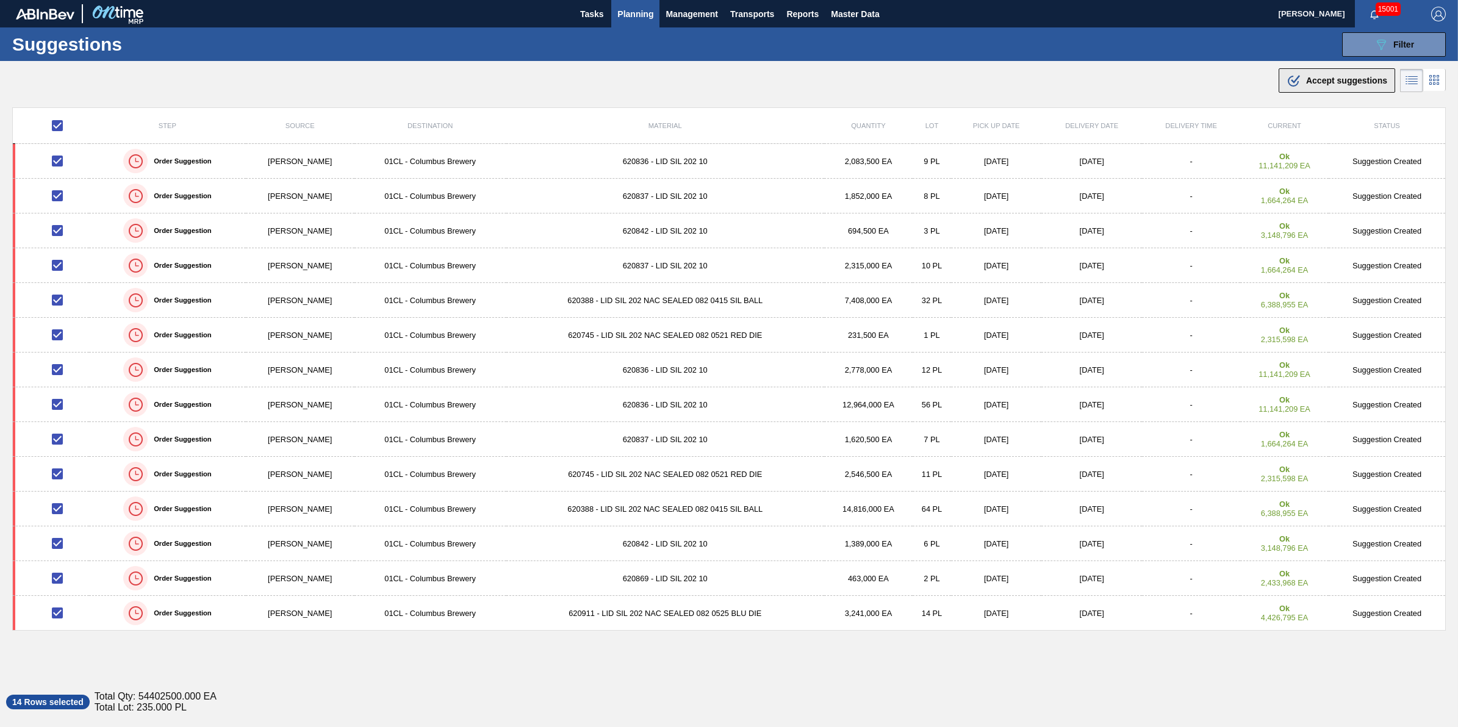
click at [1331, 68] on button ".b{fill:var(--color-action-default)} Accept suggestions" at bounding box center [1337, 80] width 117 height 24
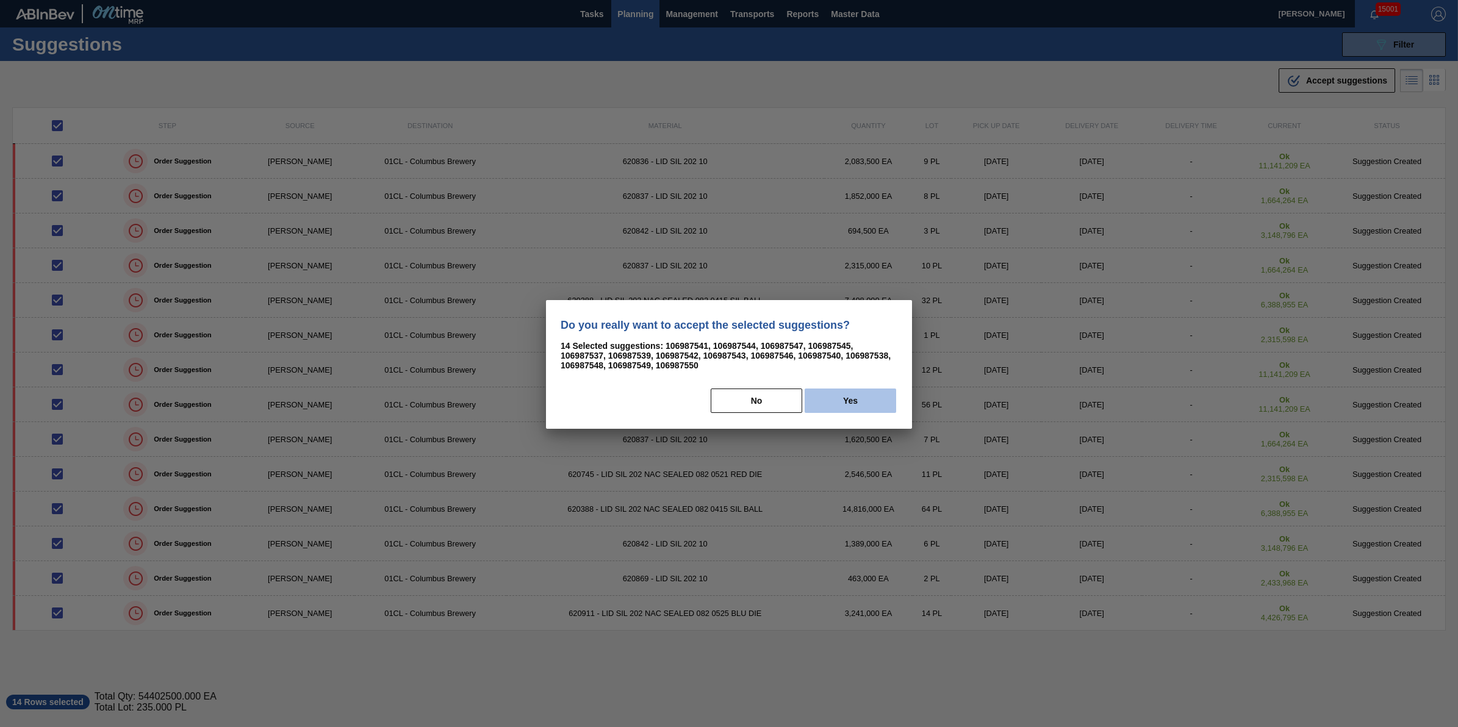
click at [863, 398] on button "Yes" at bounding box center [851, 401] width 92 height 24
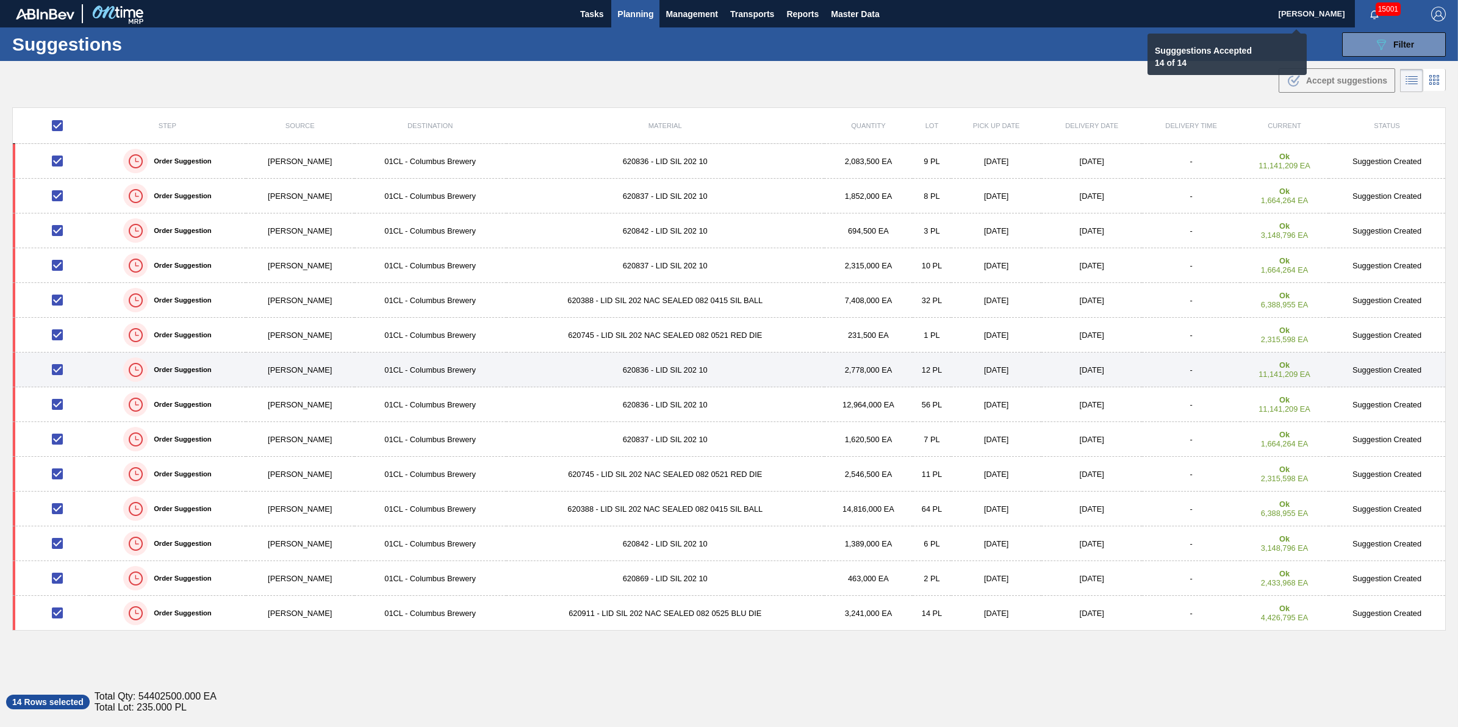
checkbox input "false"
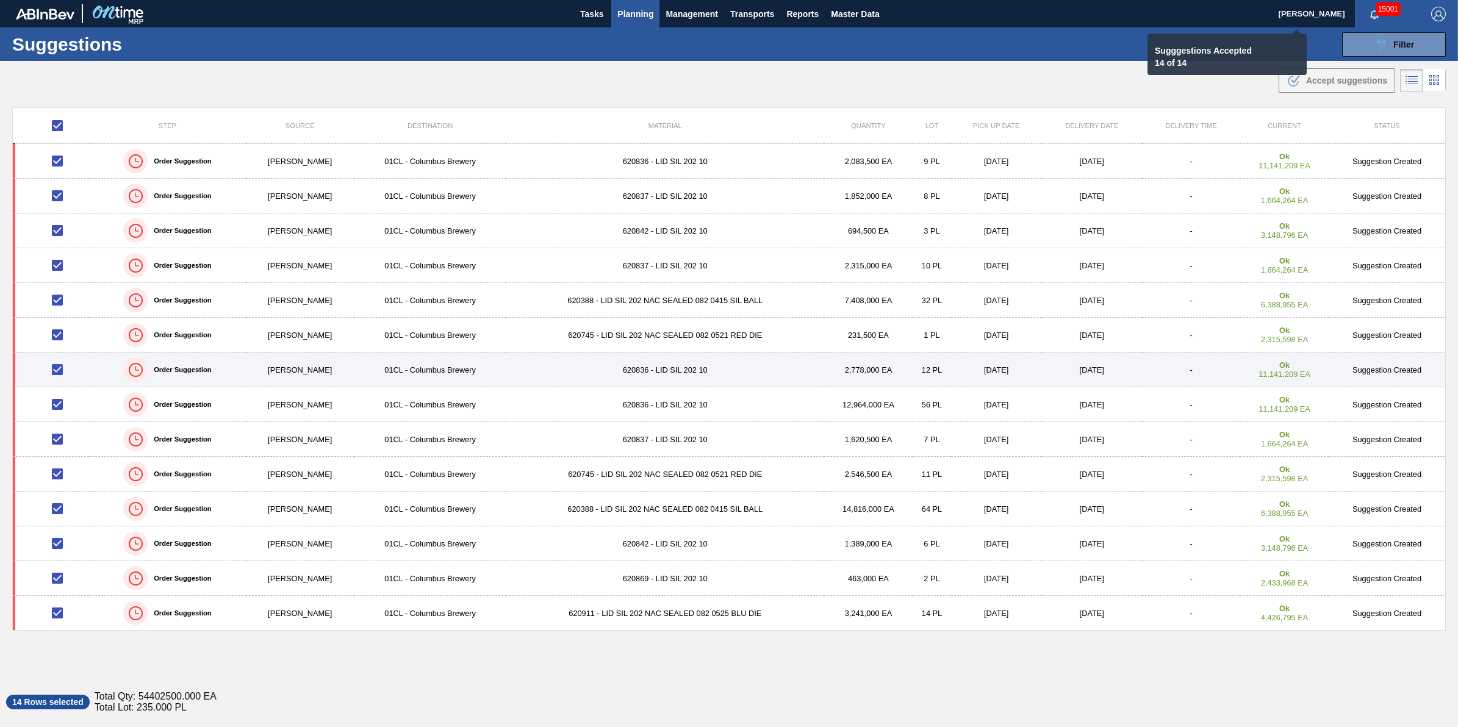
checkbox input "false"
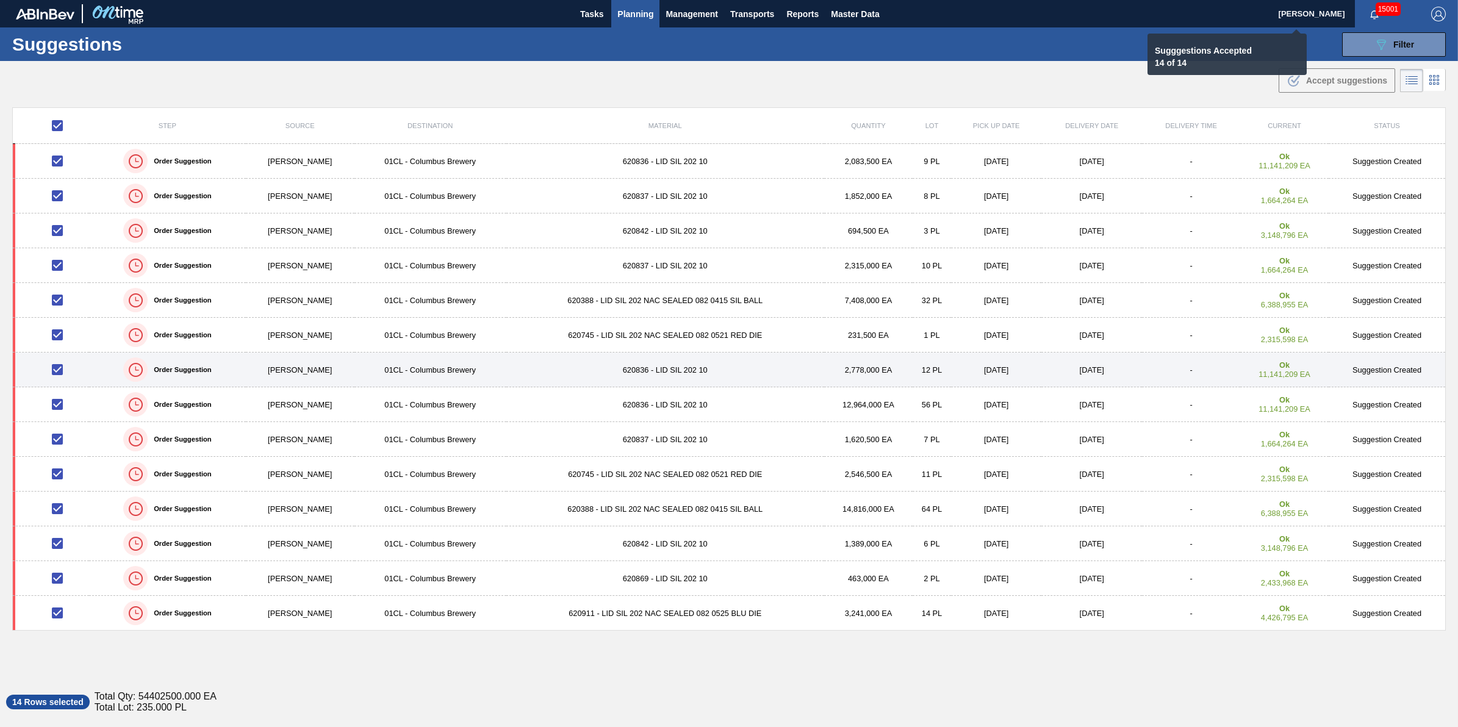
checkbox input "false"
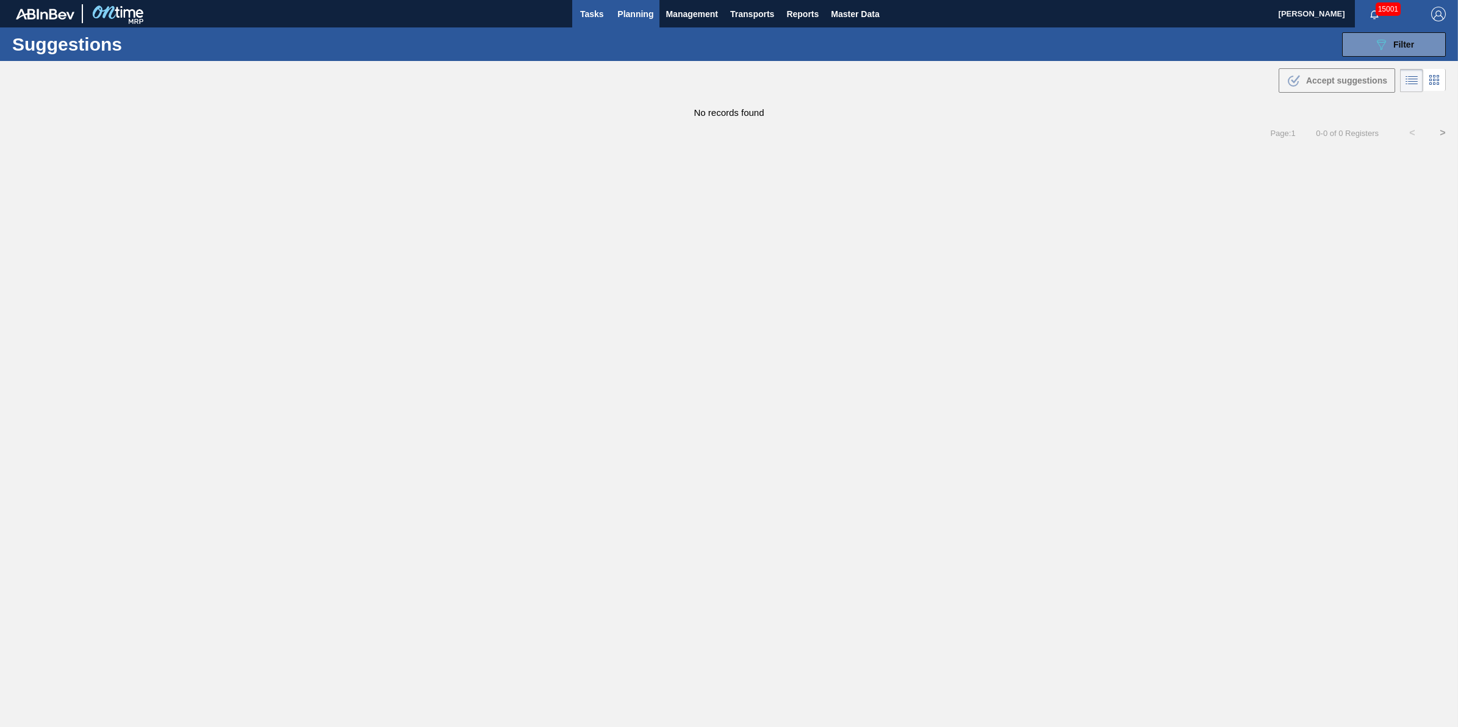
click at [572, 8] on button "Tasks" at bounding box center [591, 13] width 39 height 27
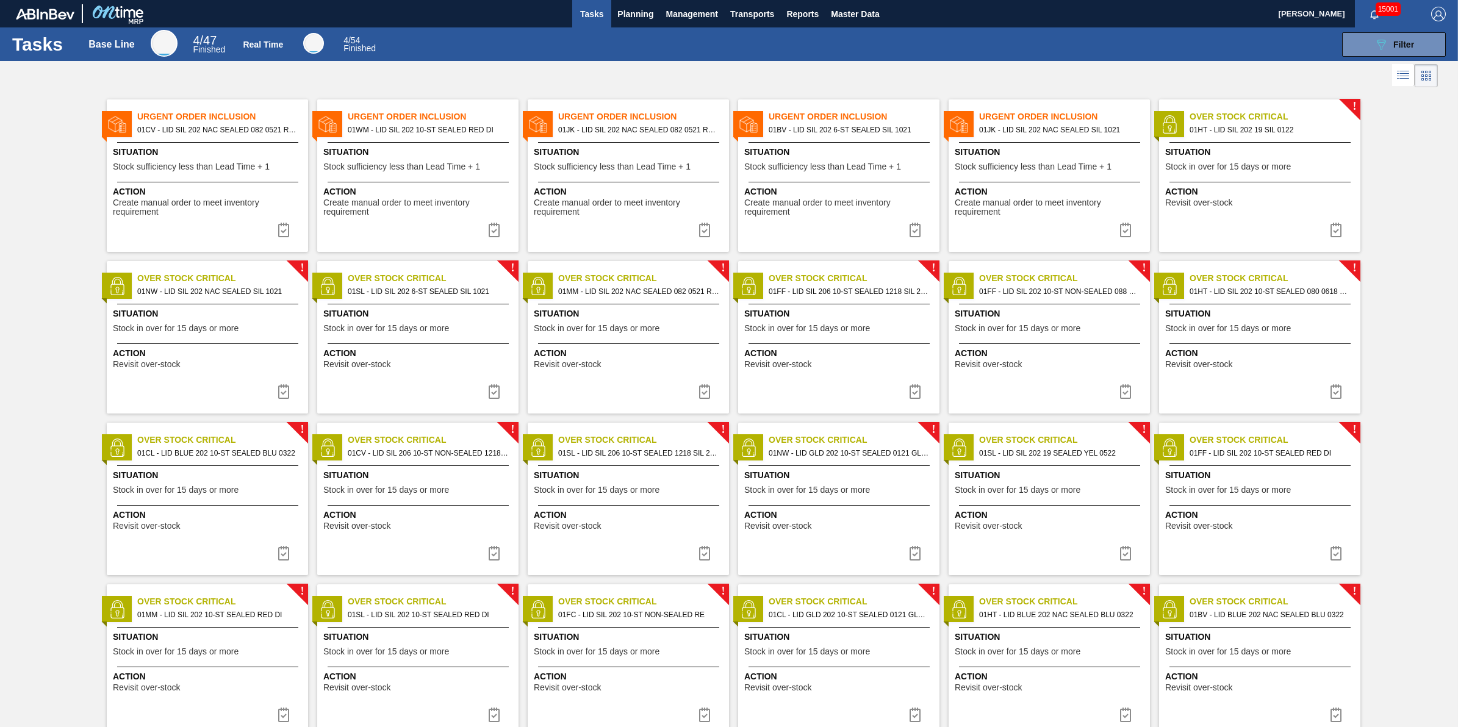
click at [218, 135] on span "01CV - LID SIL 202 NAC SEALED 082 0521 RED DIE" at bounding box center [217, 129] width 161 height 13
click at [220, 179] on div "Urgent Order Inclusion 01CV - LID SIL 202 NAC SEALED 082 0521 RED DIE Situation…" at bounding box center [207, 175] width 201 height 153
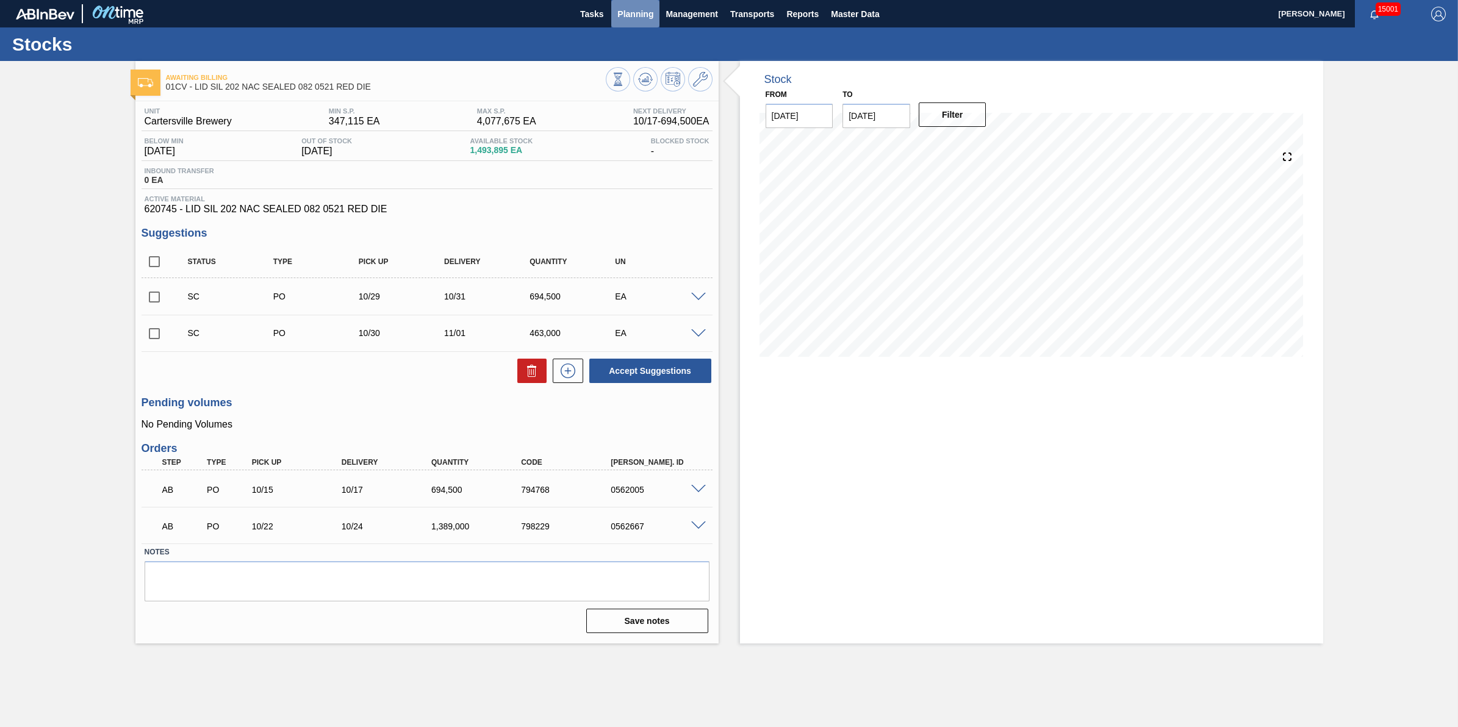
click at [644, 22] on button "Planning" at bounding box center [635, 13] width 48 height 27
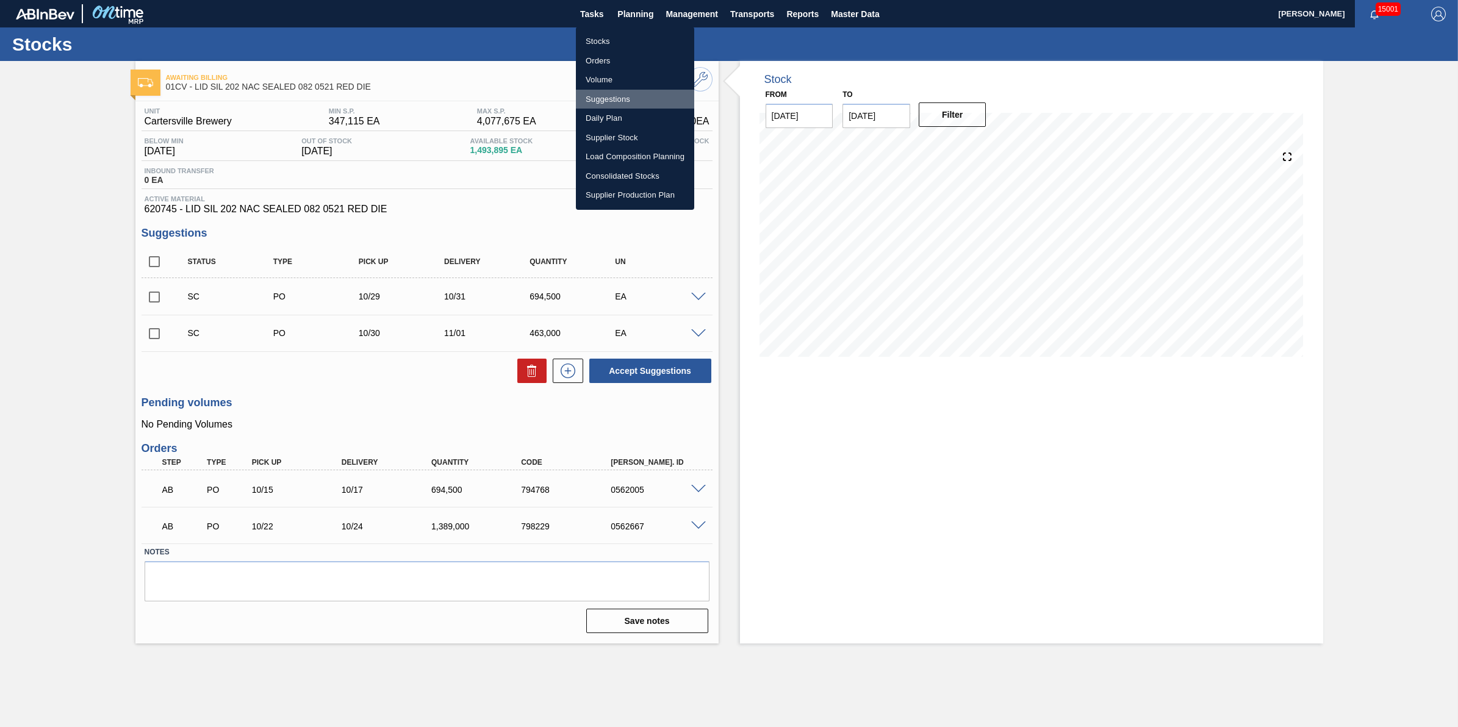
click at [639, 96] on li "Suggestions" at bounding box center [635, 100] width 118 height 20
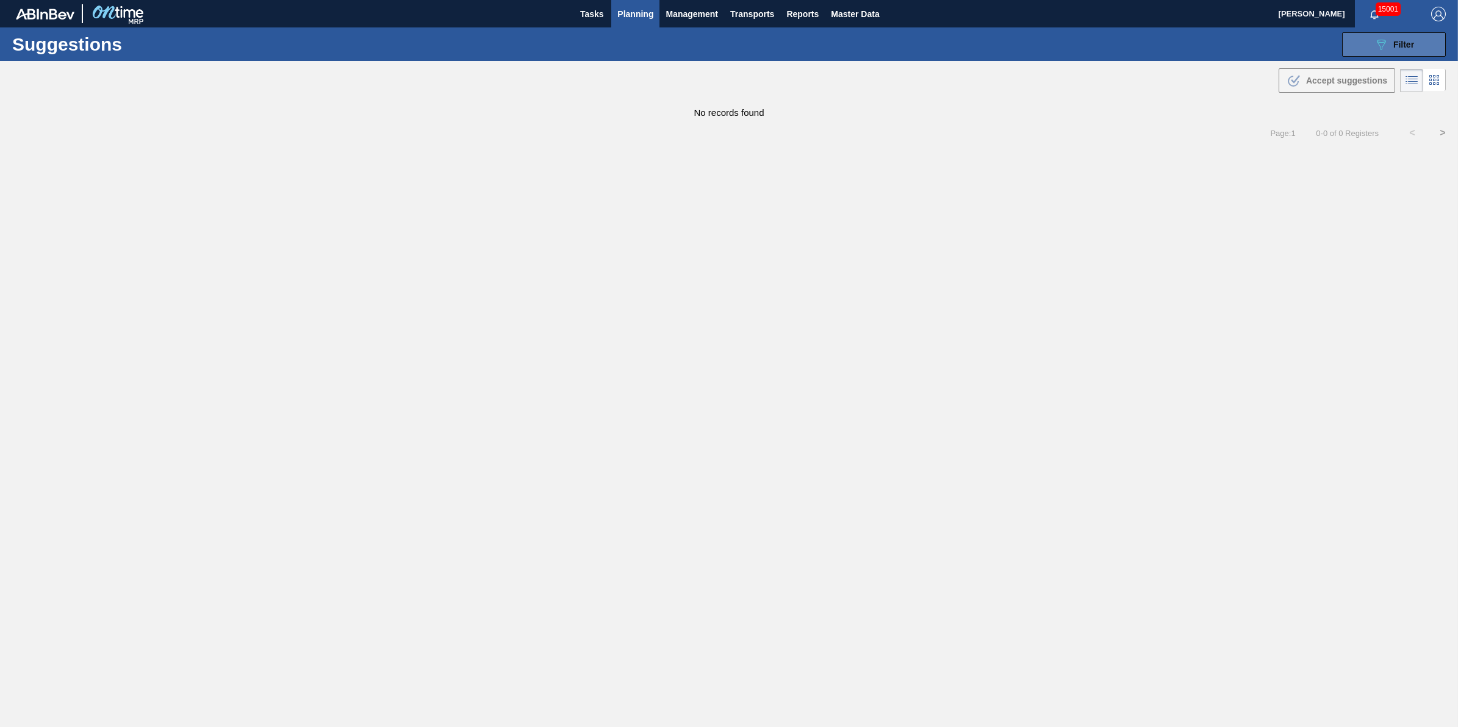
drag, startPoint x: 1391, startPoint y: 45, endPoint x: 1371, endPoint y: 56, distance: 22.4
click at [1391, 43] on div "089F7B8B-B2A5-4AFE-B5C0-19BA573D28AC Filter" at bounding box center [1394, 44] width 40 height 15
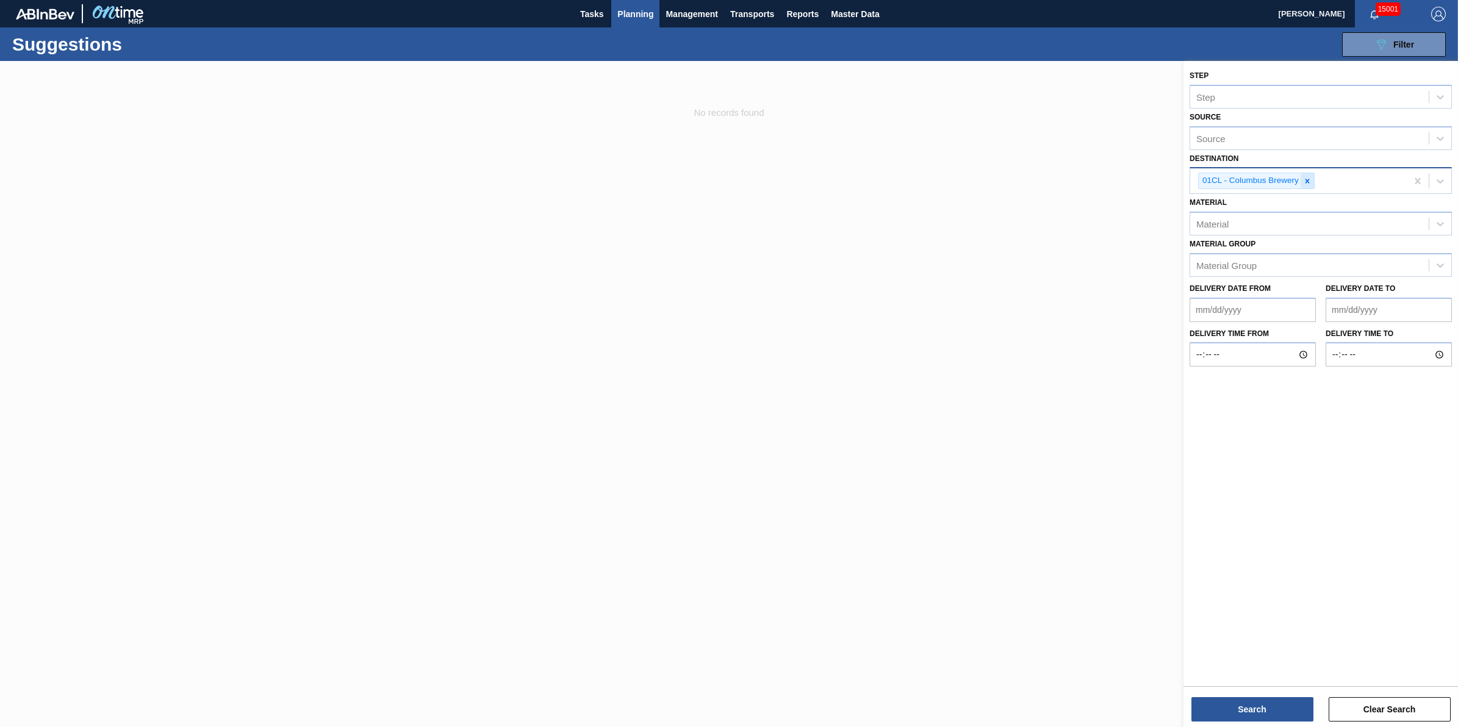
click at [1313, 182] on div at bounding box center [1307, 180] width 13 height 15
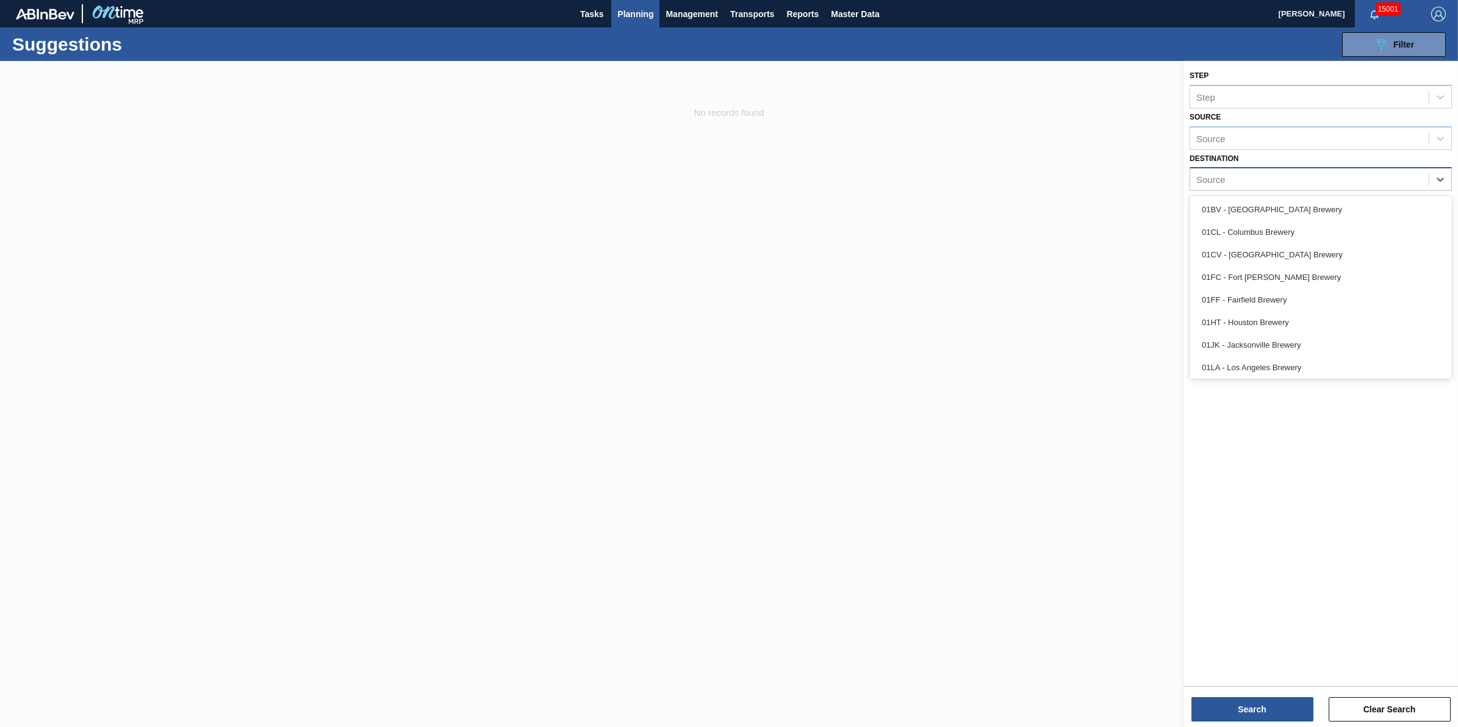
click at [1309, 177] on div "Source" at bounding box center [1309, 180] width 239 height 18
click at [1249, 243] on div "01CV - Cartersville Brewery" at bounding box center [1321, 254] width 262 height 23
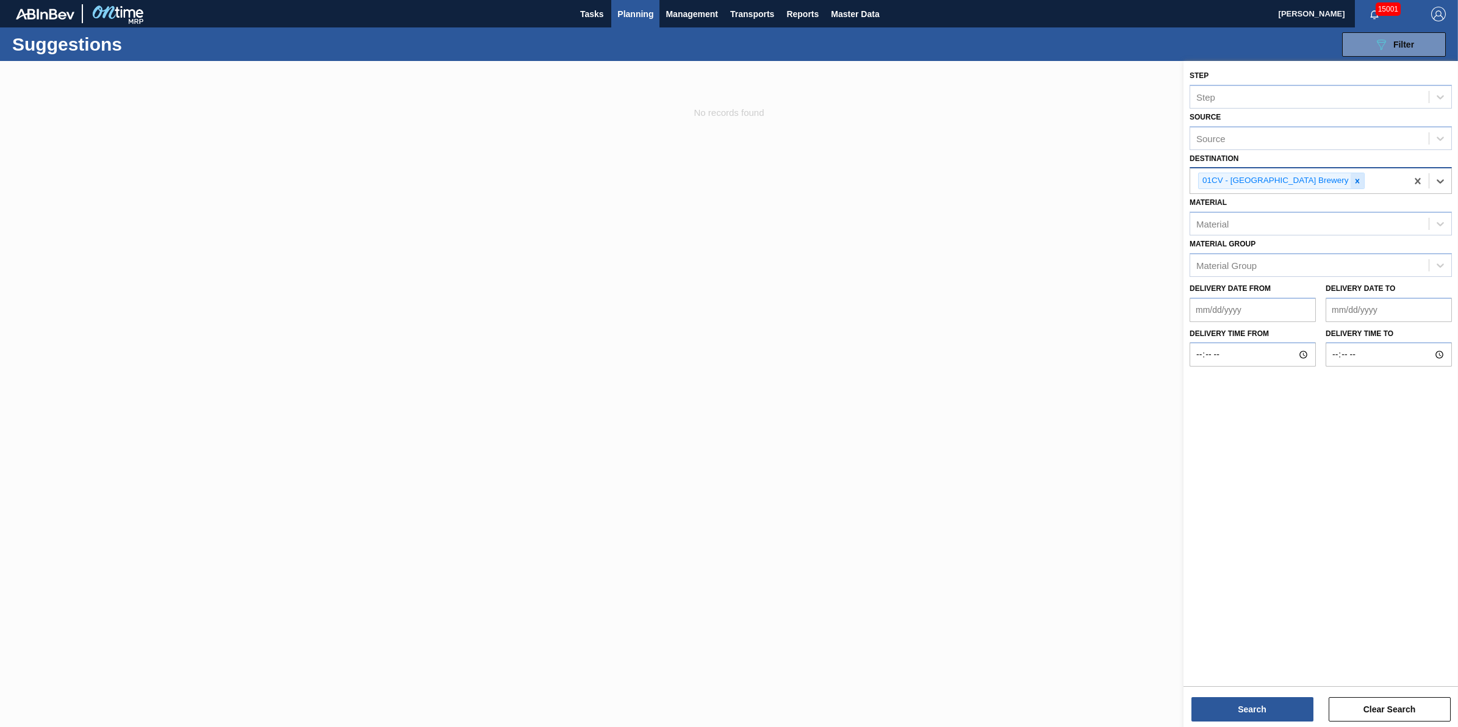
click at [1353, 180] on icon at bounding box center [1357, 181] width 9 height 9
click at [1310, 180] on div "Source" at bounding box center [1309, 180] width 239 height 18
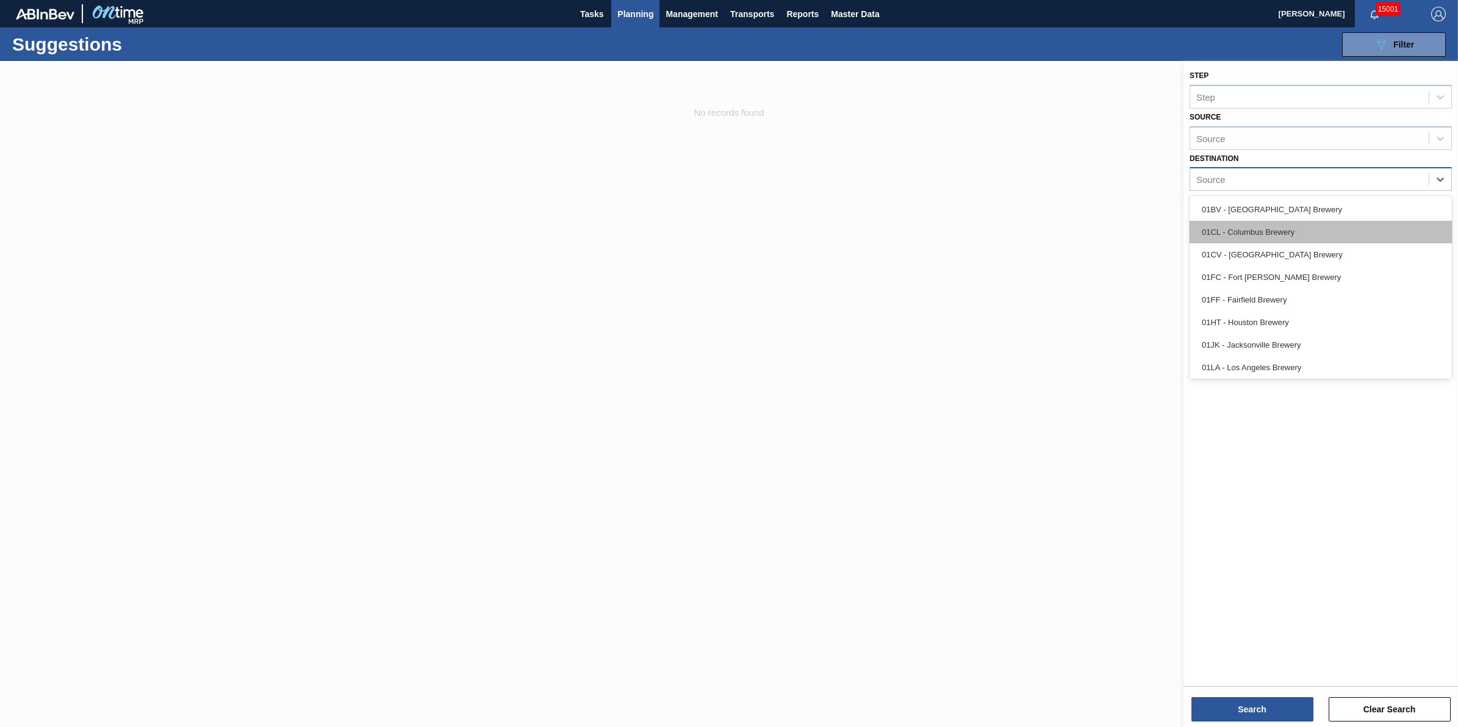
click at [1310, 236] on div "01CL - Columbus Brewery" at bounding box center [1321, 232] width 262 height 23
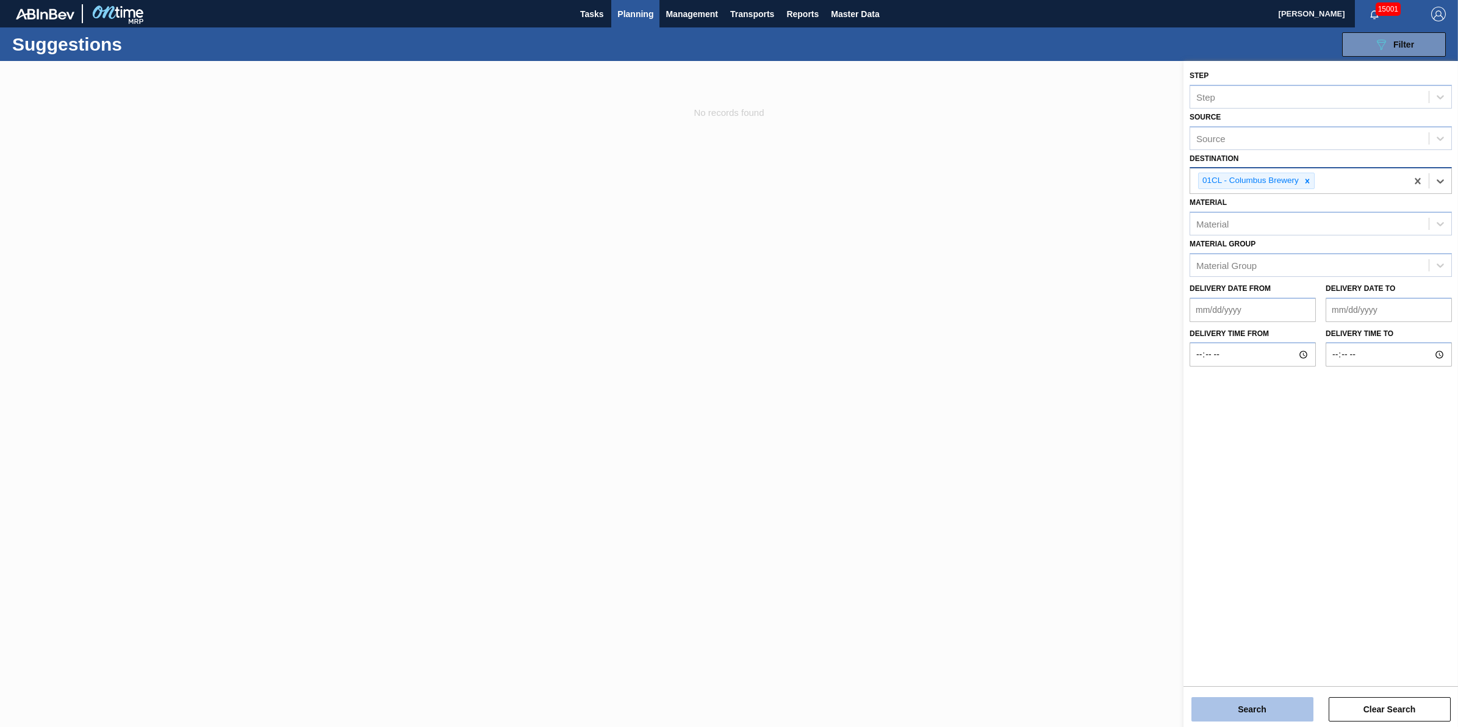
drag, startPoint x: 1235, startPoint y: 708, endPoint x: 1235, endPoint y: 715, distance: 6.7
click at [1235, 715] on button "Search" at bounding box center [1253, 709] width 122 height 24
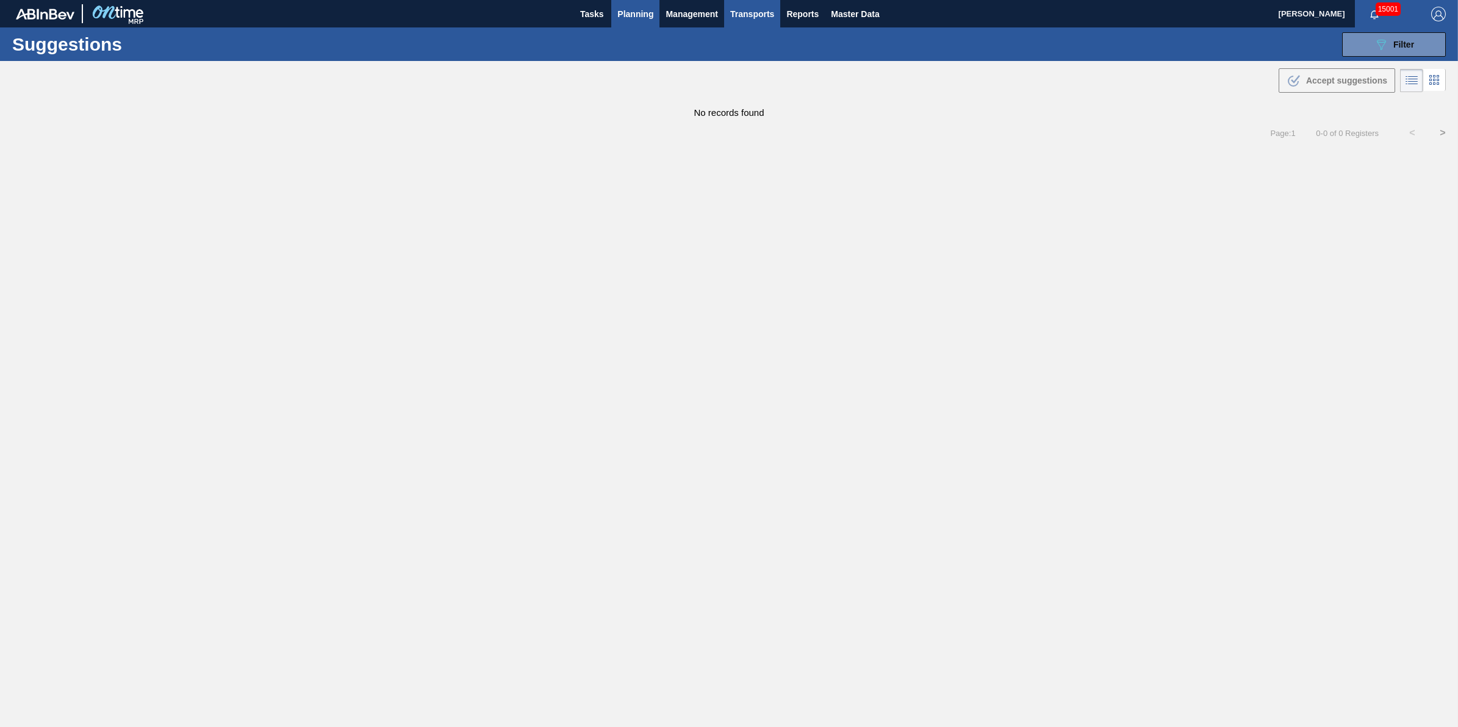
click at [749, 7] on span "Transports" at bounding box center [752, 14] width 44 height 15
click at [775, 61] on li "Load Building" at bounding box center [761, 61] width 103 height 20
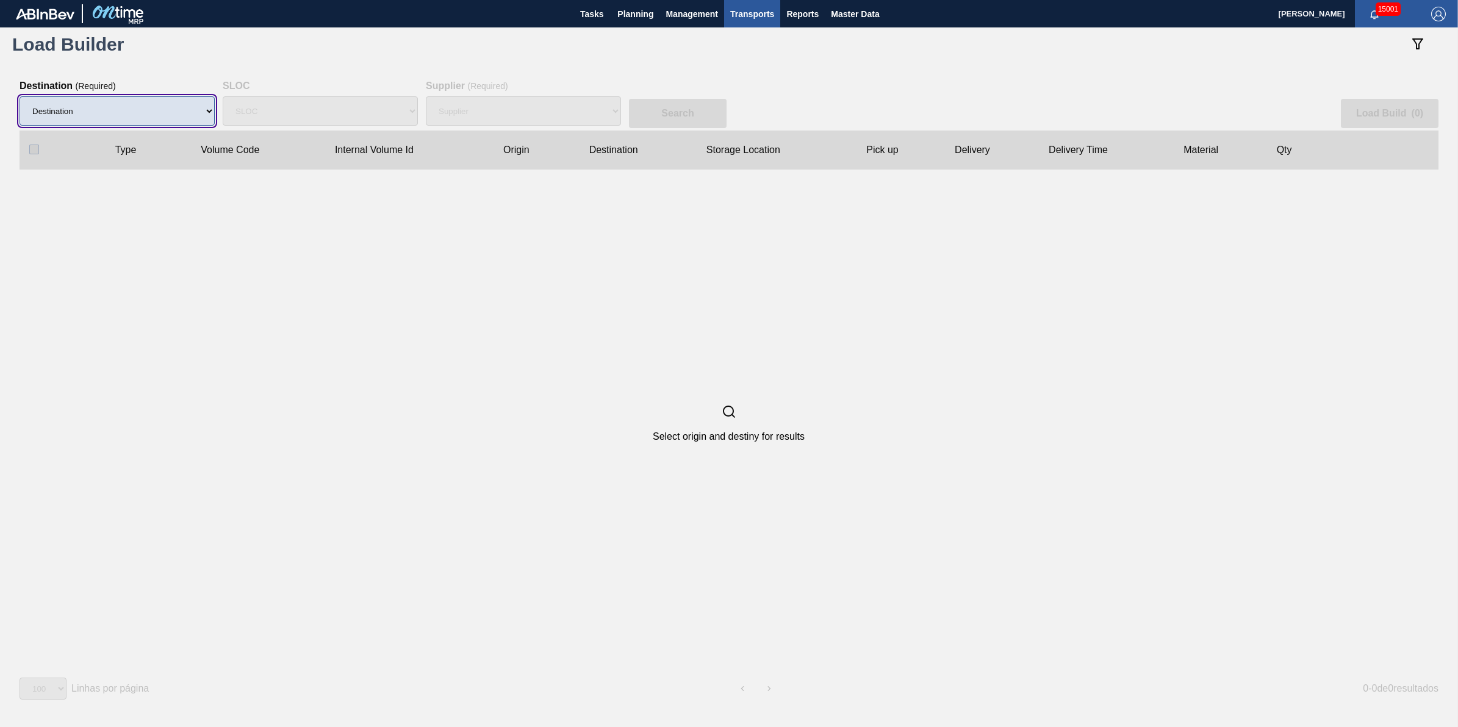
click at [175, 119] on select "Destination" at bounding box center [117, 110] width 195 height 29
click at [181, 124] on select "Destination" at bounding box center [117, 110] width 195 height 29
click at [185, 117] on select "Destination 01BV - Baldwinsville Brewery 01CL - Columbus Brewery 01CV - Carters…" at bounding box center [117, 110] width 195 height 29
select select "5"
click at [20, 96] on select "Destination 01BV - Baldwinsville Brewery 01CL - Columbus Brewery 01CV - Carters…" at bounding box center [117, 110] width 195 height 29
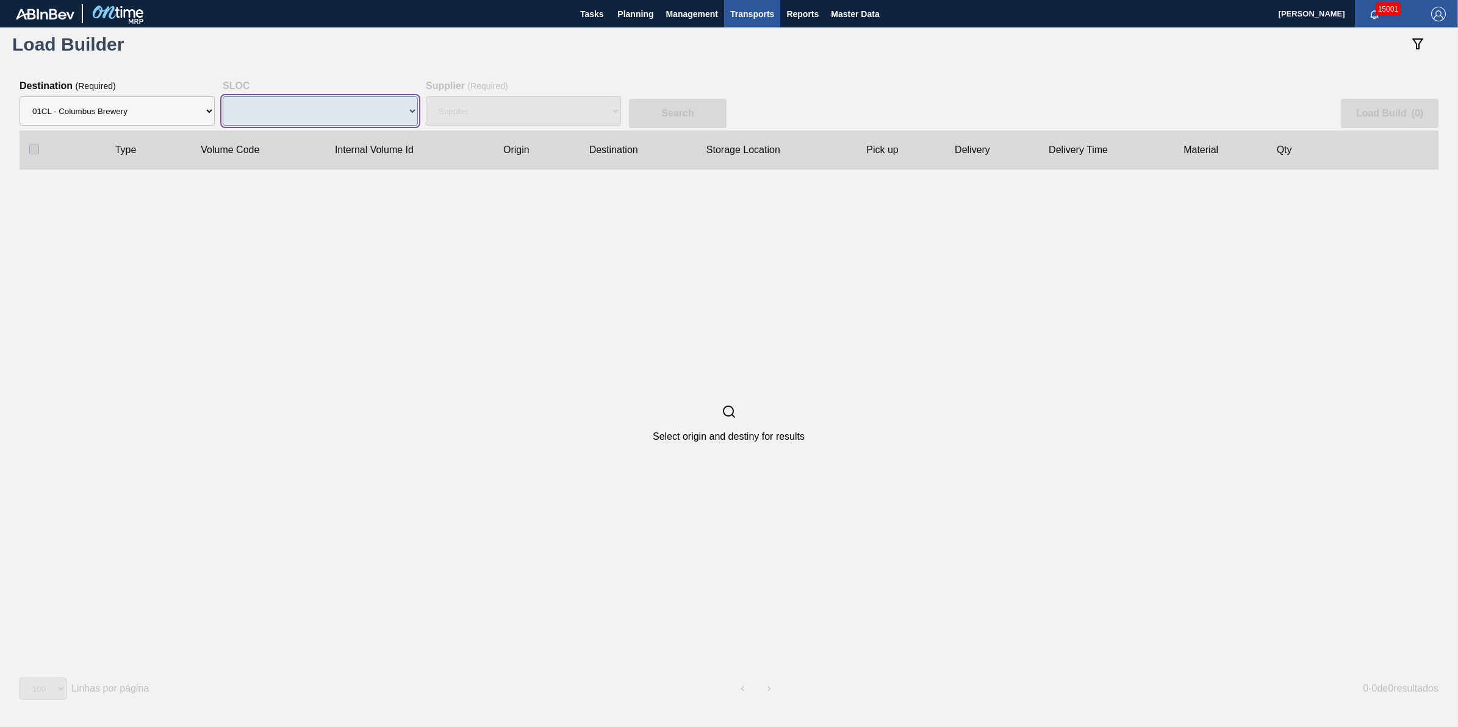
click at [376, 119] on select "SLOC" at bounding box center [320, 110] width 195 height 29
select select "N/A"
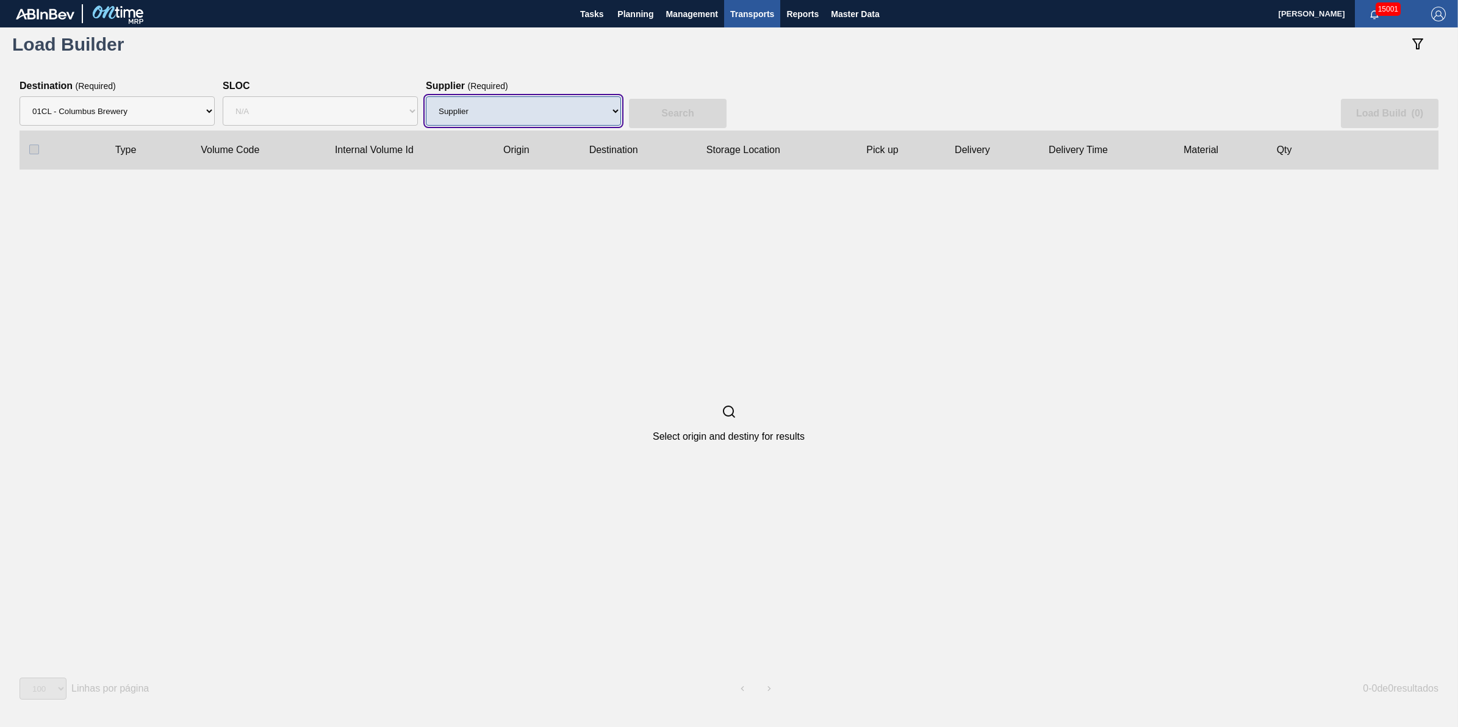
click at [545, 118] on select "Supplier 8221649 - BALL METAL CONTAINER GROUP 8342641 - BALL METAL CONTAINER GR…" at bounding box center [523, 110] width 195 height 29
click at [426, 96] on select "Supplier 8221649 - BALL METAL CONTAINER GROUP 8342641 - BALL METAL CONTAINER GR…" at bounding box center [523, 110] width 195 height 29
click at [737, 104] on div "Search Load Build ( 0 )" at bounding box center [729, 106] width 1419 height 50
click at [0, 0] on slot "Search" at bounding box center [0, 0] width 0 height 0
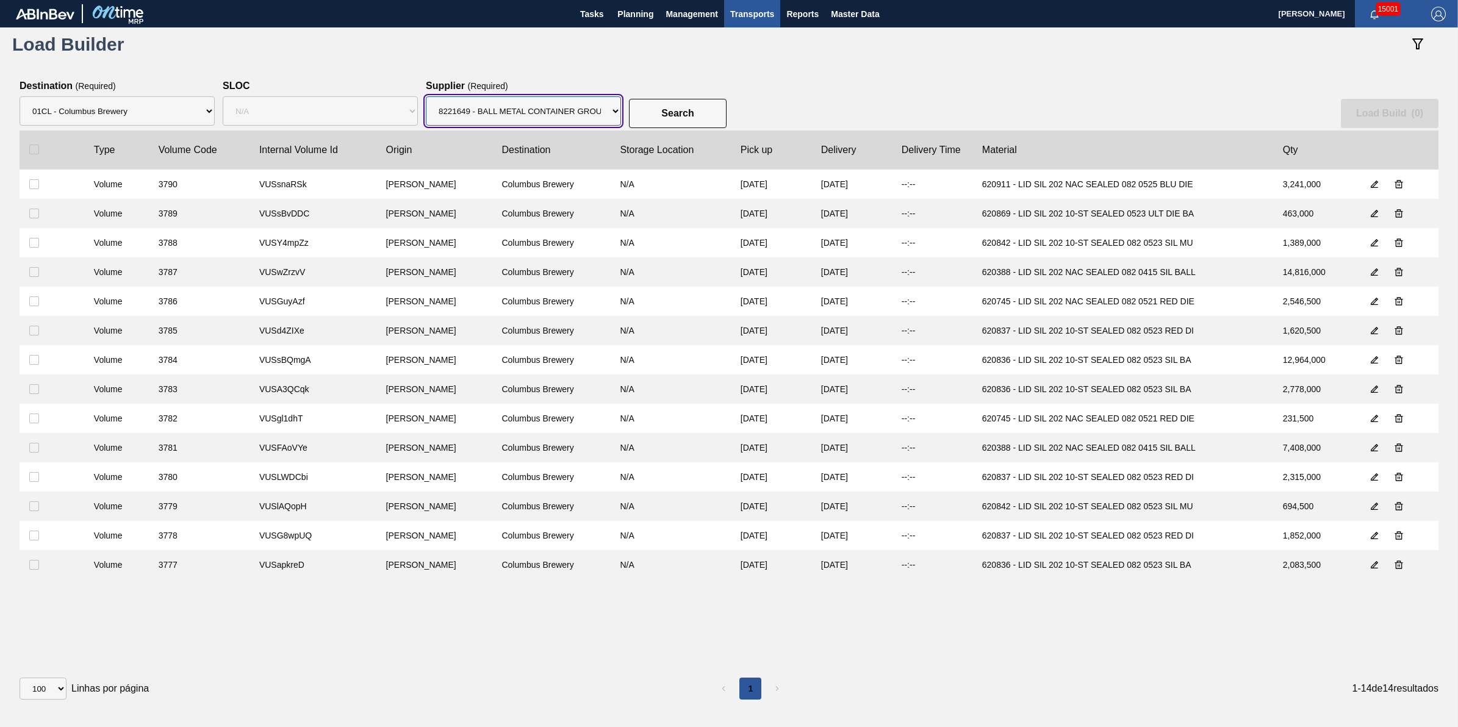
drag, startPoint x: 584, startPoint y: 105, endPoint x: 577, endPoint y: 128, distance: 24.3
click at [583, 105] on select "Supplier 8221649 - BALL METAL CONTAINER GROUP 8342641 - BALL METAL CONTAINER GR…" at bounding box center [523, 110] width 195 height 29
select select "47"
click at [426, 96] on select "Supplier 8221649 - BALL METAL CONTAINER GROUP 8342641 - BALL METAL CONTAINER GR…" at bounding box center [523, 110] width 195 height 29
click at [671, 101] on button "Search" at bounding box center [678, 113] width 98 height 29
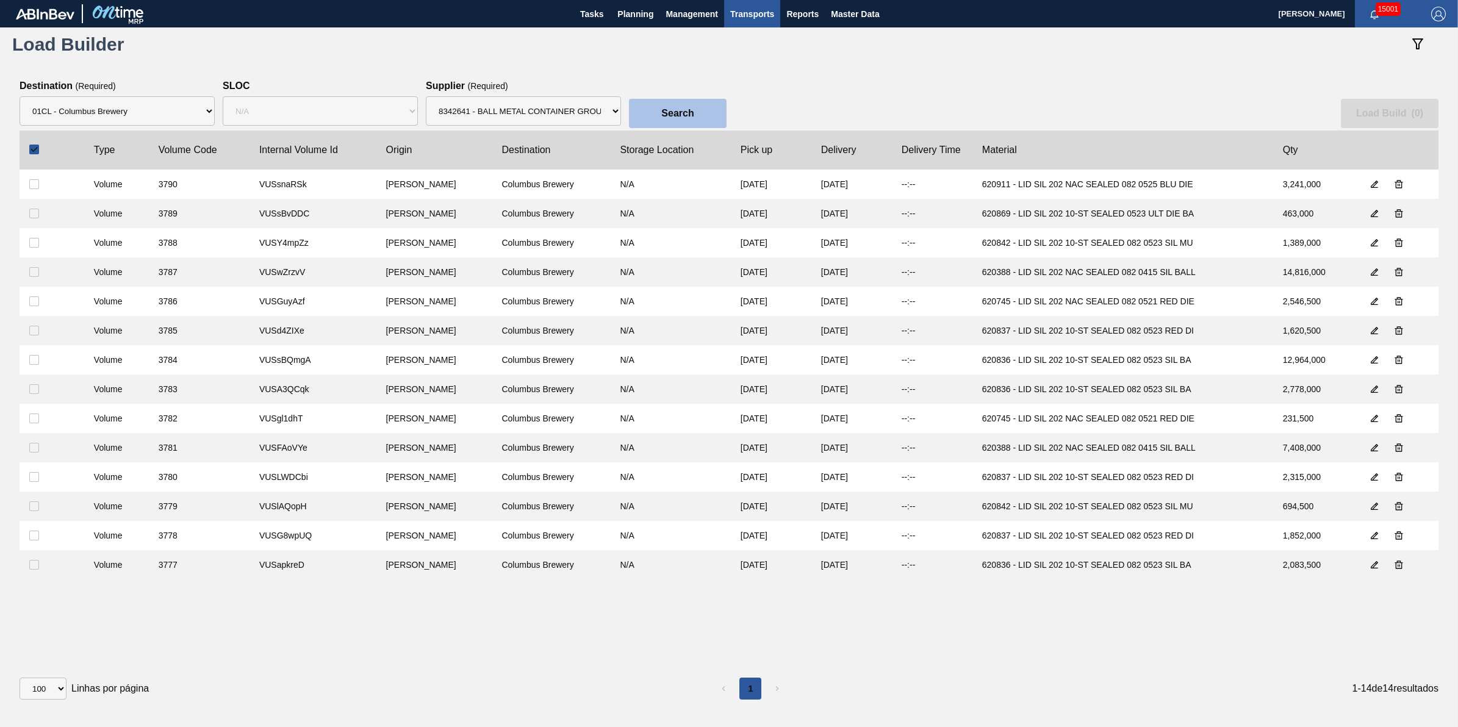
checkbox input "true"
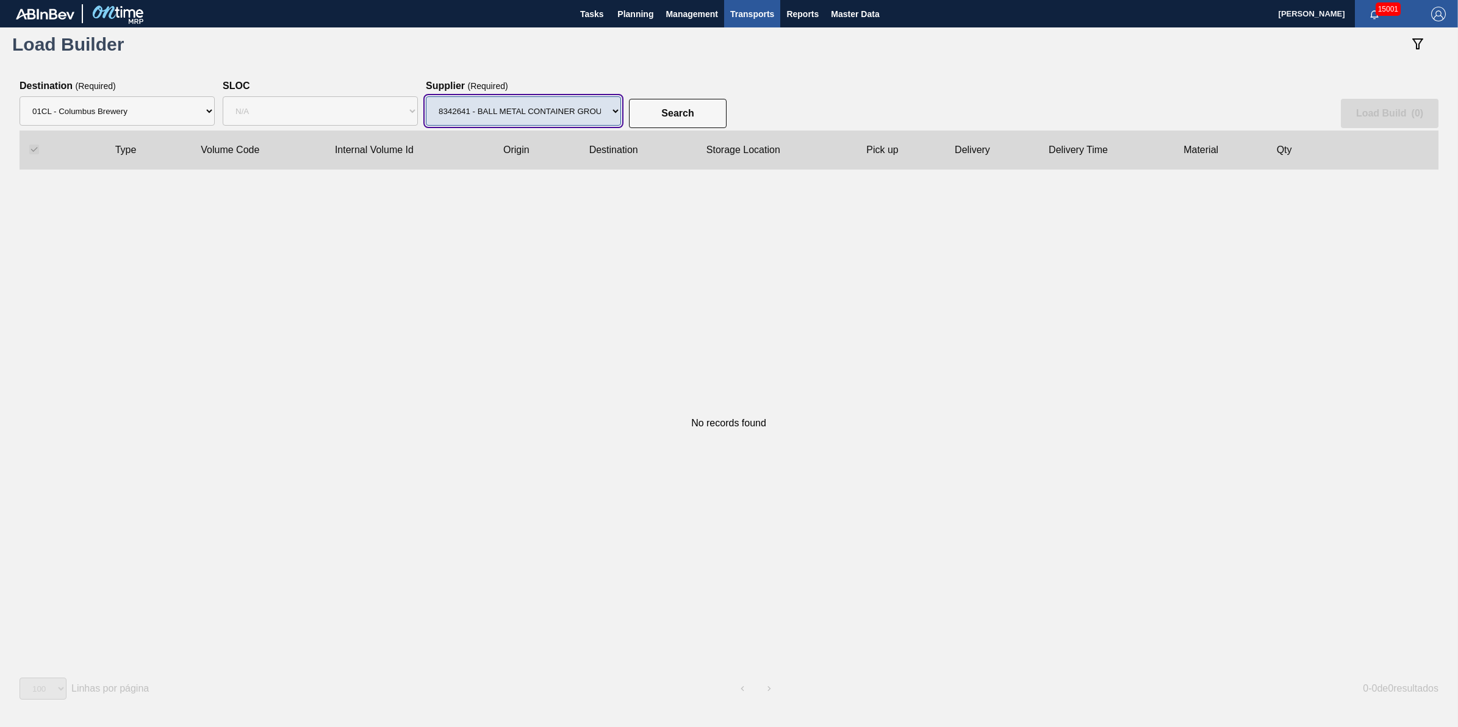
drag, startPoint x: 584, startPoint y: 104, endPoint x: 575, endPoint y: 124, distance: 22.1
click at [581, 106] on select "Supplier 8221649 - BALL METAL CONTAINER GROUP 8342641 - BALL METAL CONTAINER GR…" at bounding box center [523, 110] width 195 height 29
select select "15"
click at [426, 96] on select "Supplier 8221649 - BALL METAL CONTAINER GROUP 8342641 - BALL METAL CONTAINER GR…" at bounding box center [523, 110] width 195 height 29
click at [715, 110] on button "Search" at bounding box center [678, 113] width 98 height 29
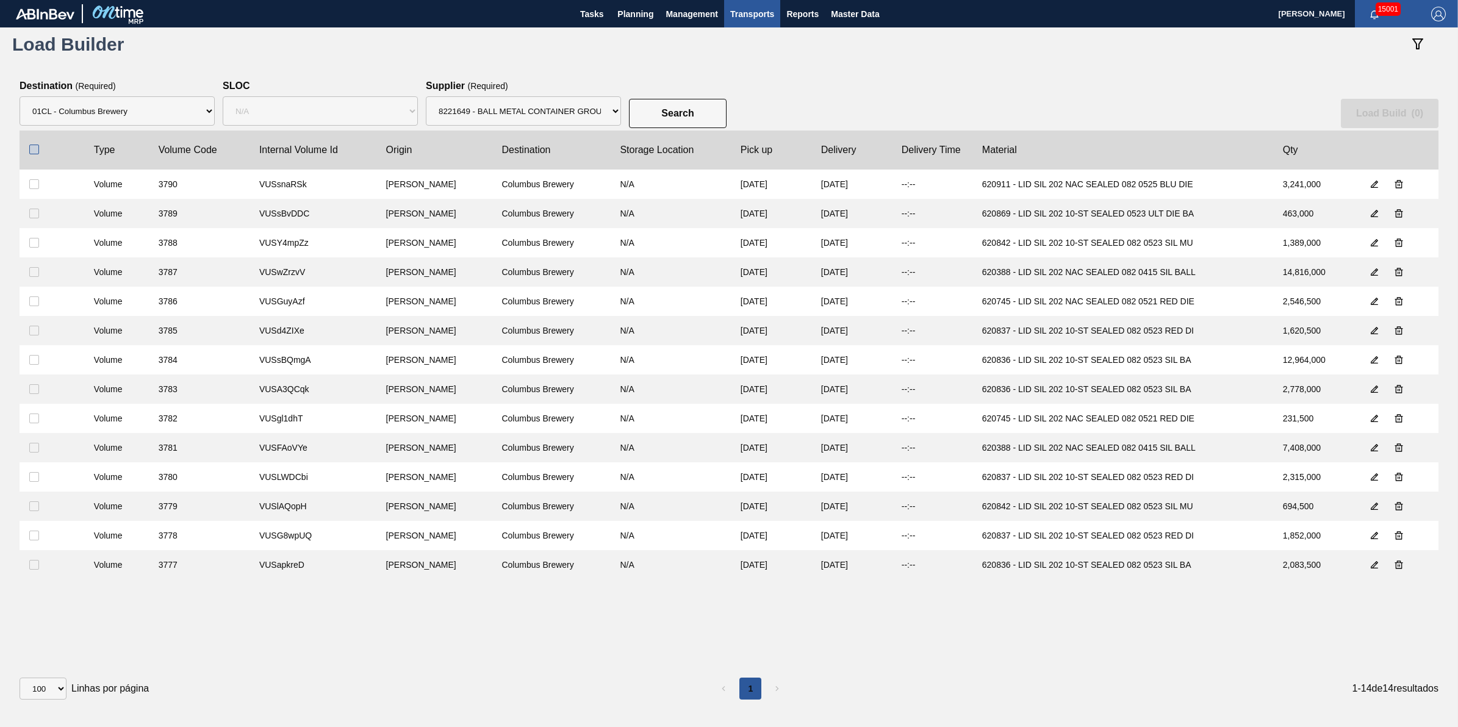
click at [32, 151] on input "checkbox" at bounding box center [34, 150] width 10 height 10
checkbox input "true"
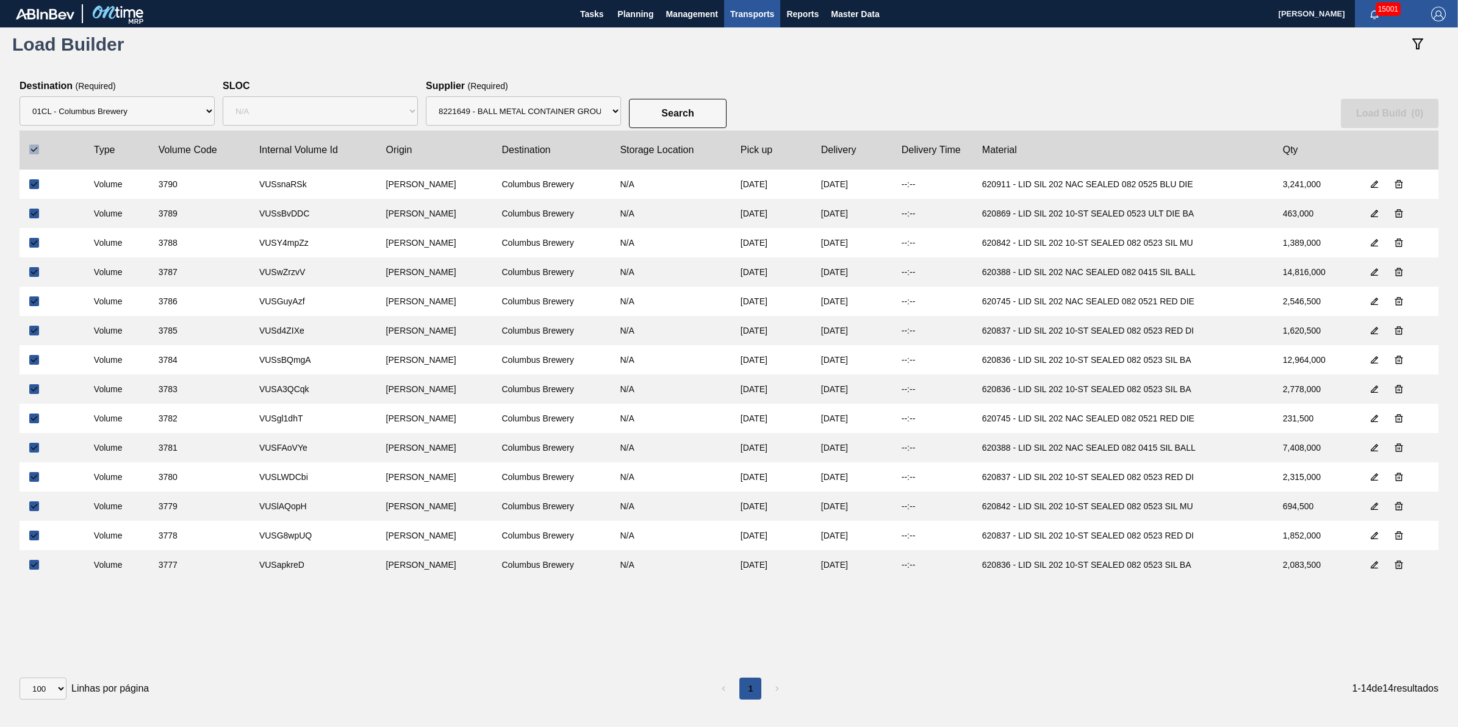
checkbox input "true"
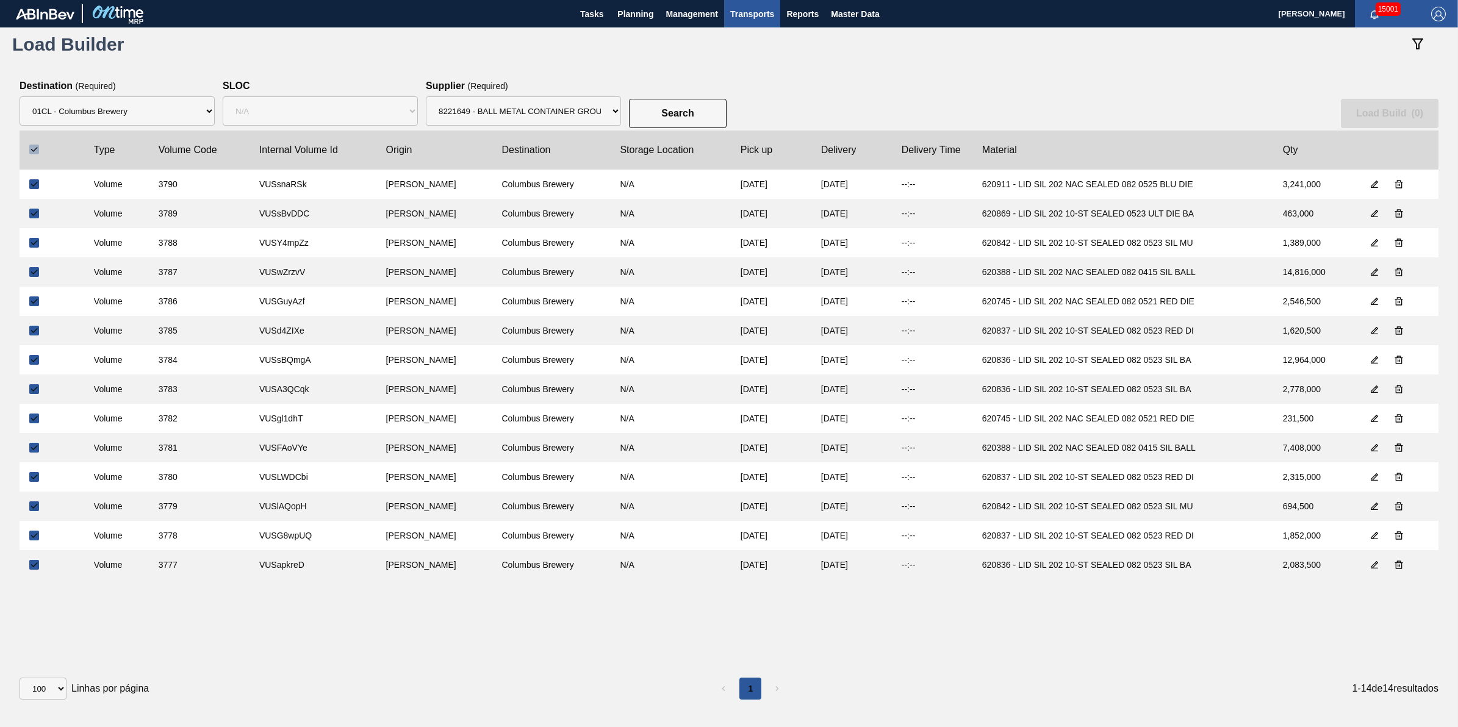
checkbox input "true"
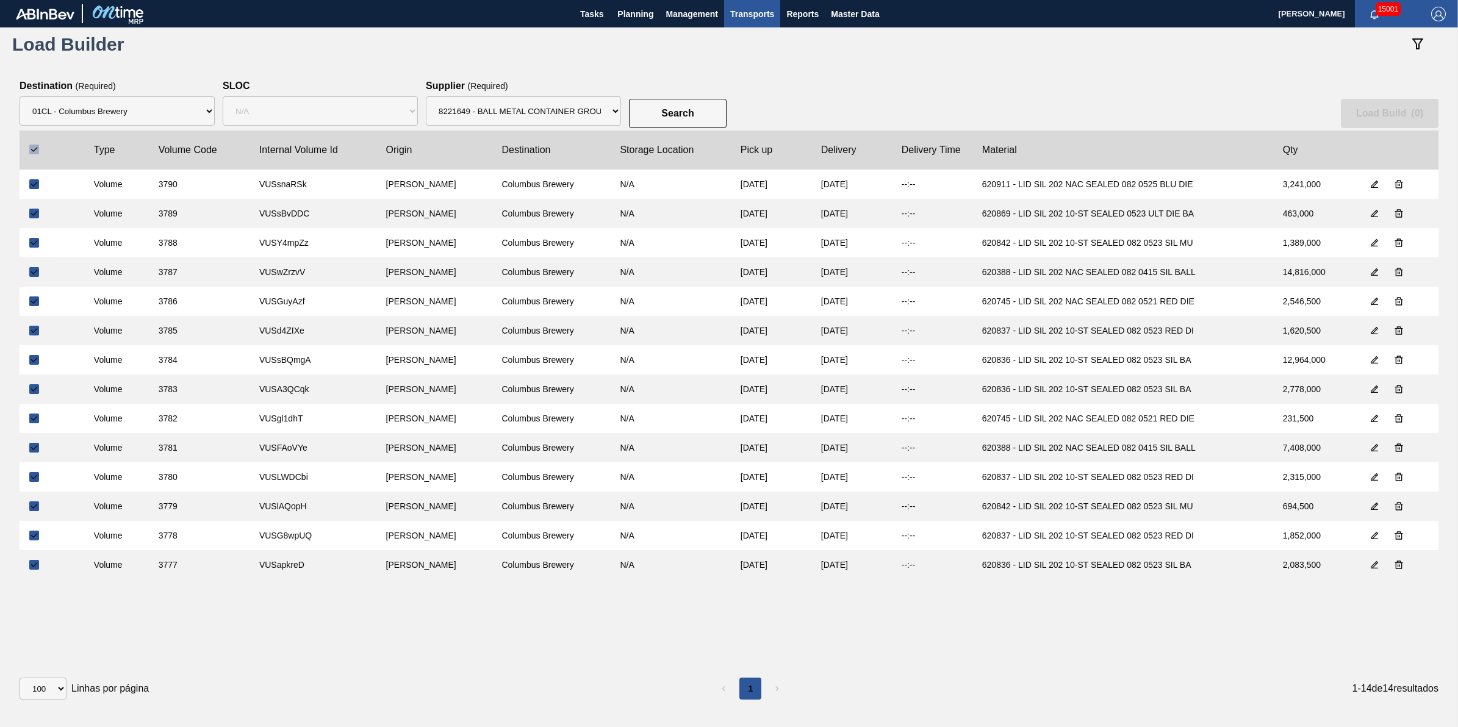
checkbox input "true"
click at [0, 0] on slot "Load Build ( 14 )" at bounding box center [0, 0] width 0 height 0
select select "Undefined"
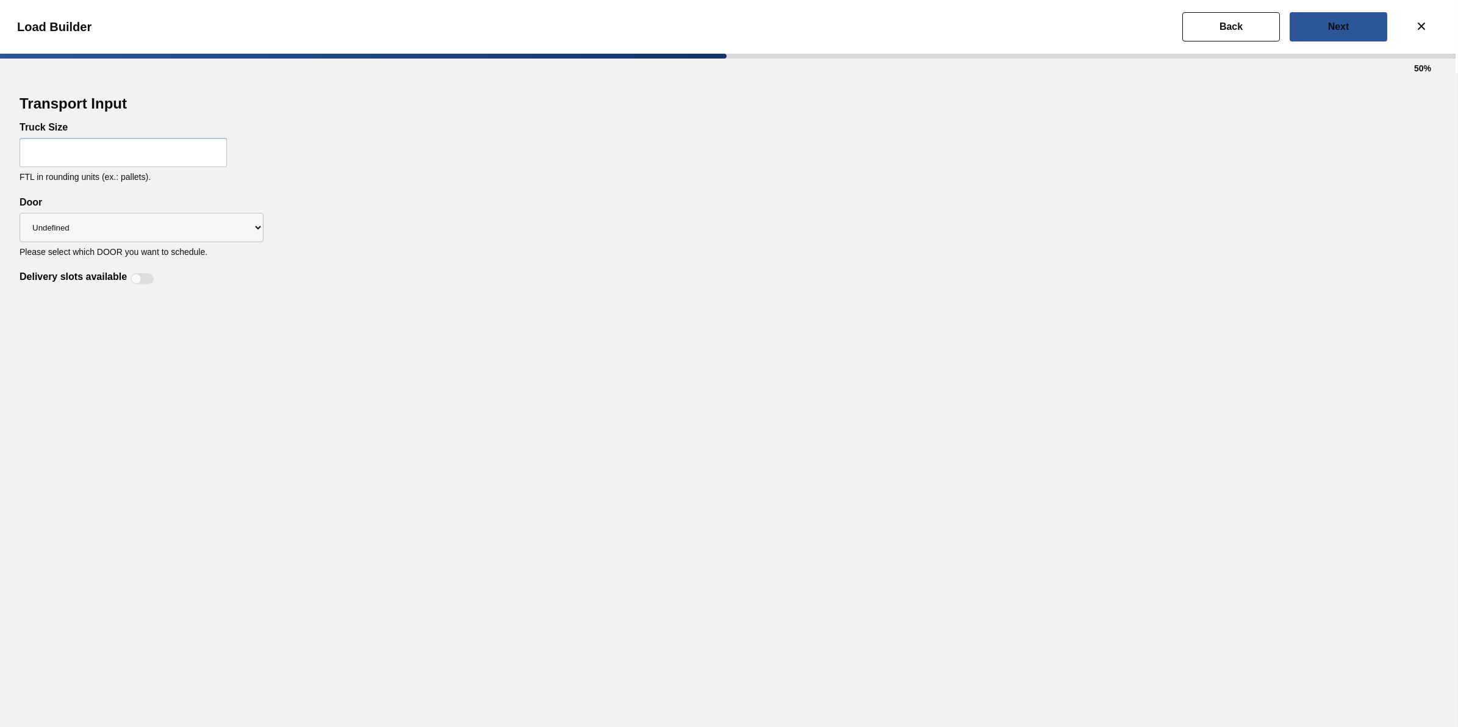
click at [187, 159] on input "text" at bounding box center [123, 152] width 207 height 29
type input "32"
click at [134, 278] on div at bounding box center [136, 279] width 10 height 10
checkbox input "true"
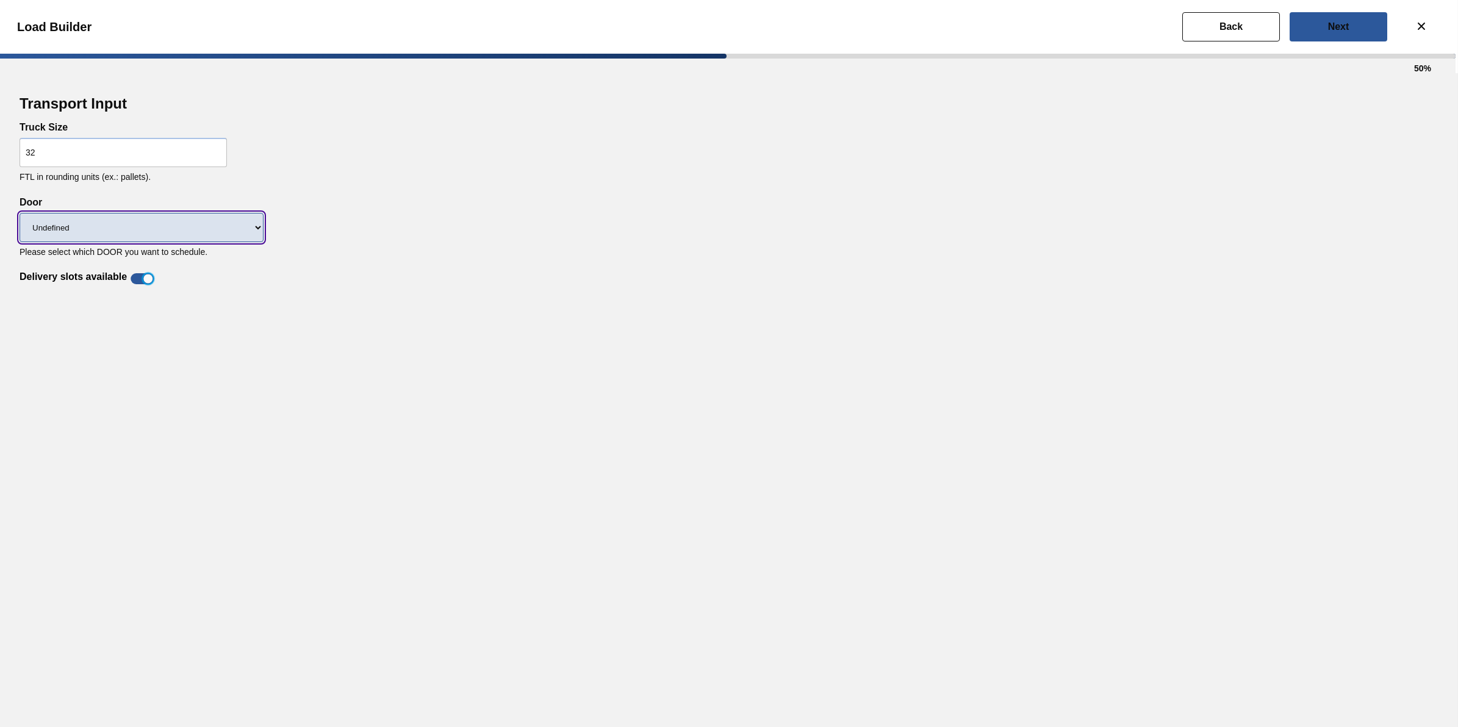
click at [174, 226] on select "Undefined Tray Lid" at bounding box center [142, 227] width 244 height 29
select select "Lid"
click at [20, 213] on select "Undefined Tray Lid" at bounding box center [142, 227] width 244 height 29
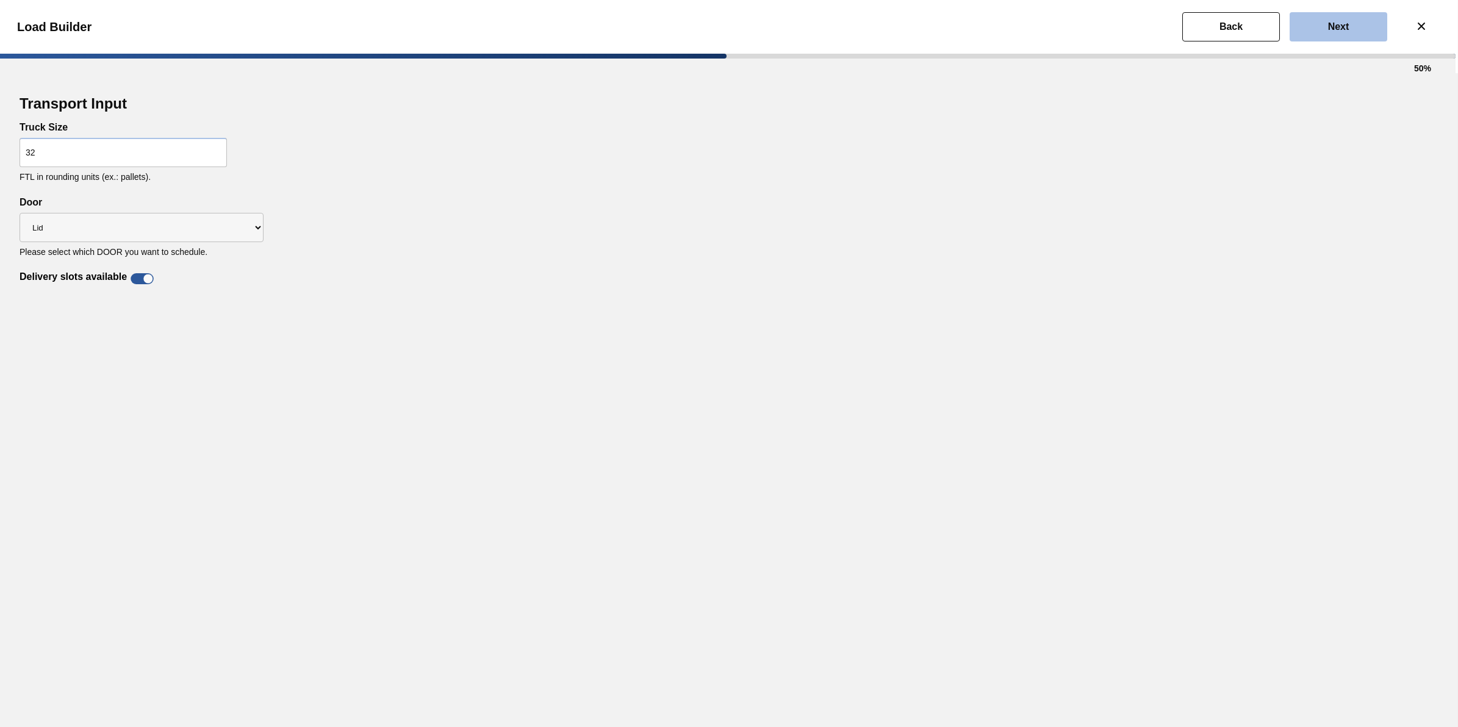
click at [0, 0] on slot "Next" at bounding box center [0, 0] width 0 height 0
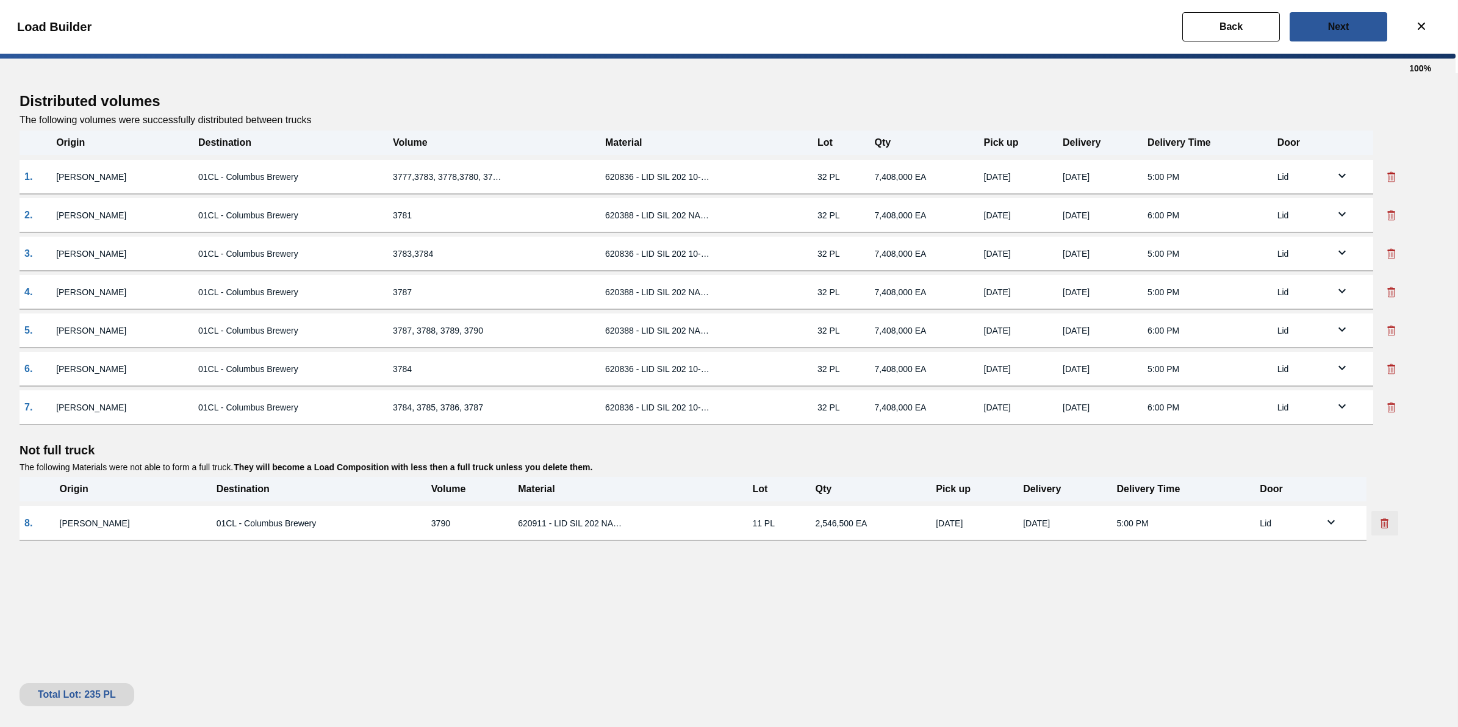
click at [1379, 526] on icon at bounding box center [1385, 523] width 12 height 12
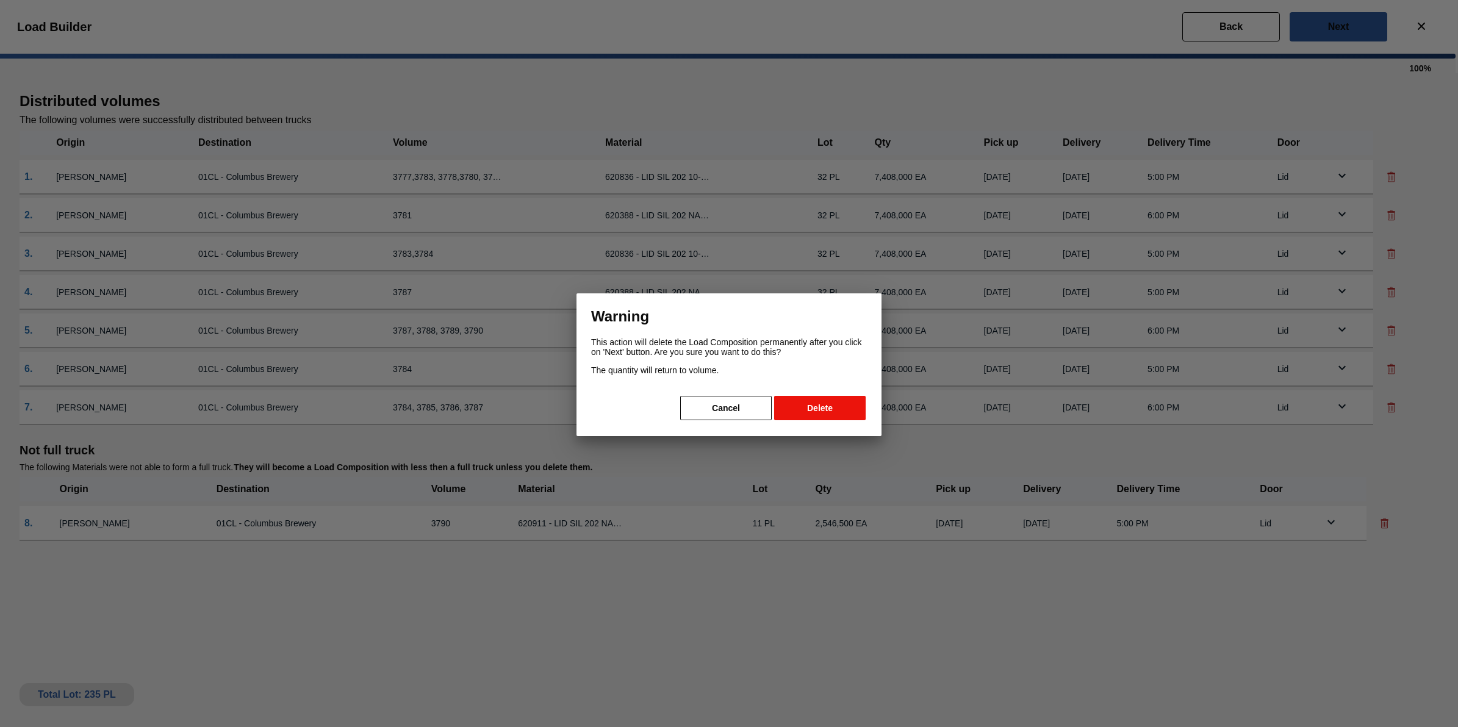
click at [825, 410] on button "Delete" at bounding box center [820, 408] width 92 height 24
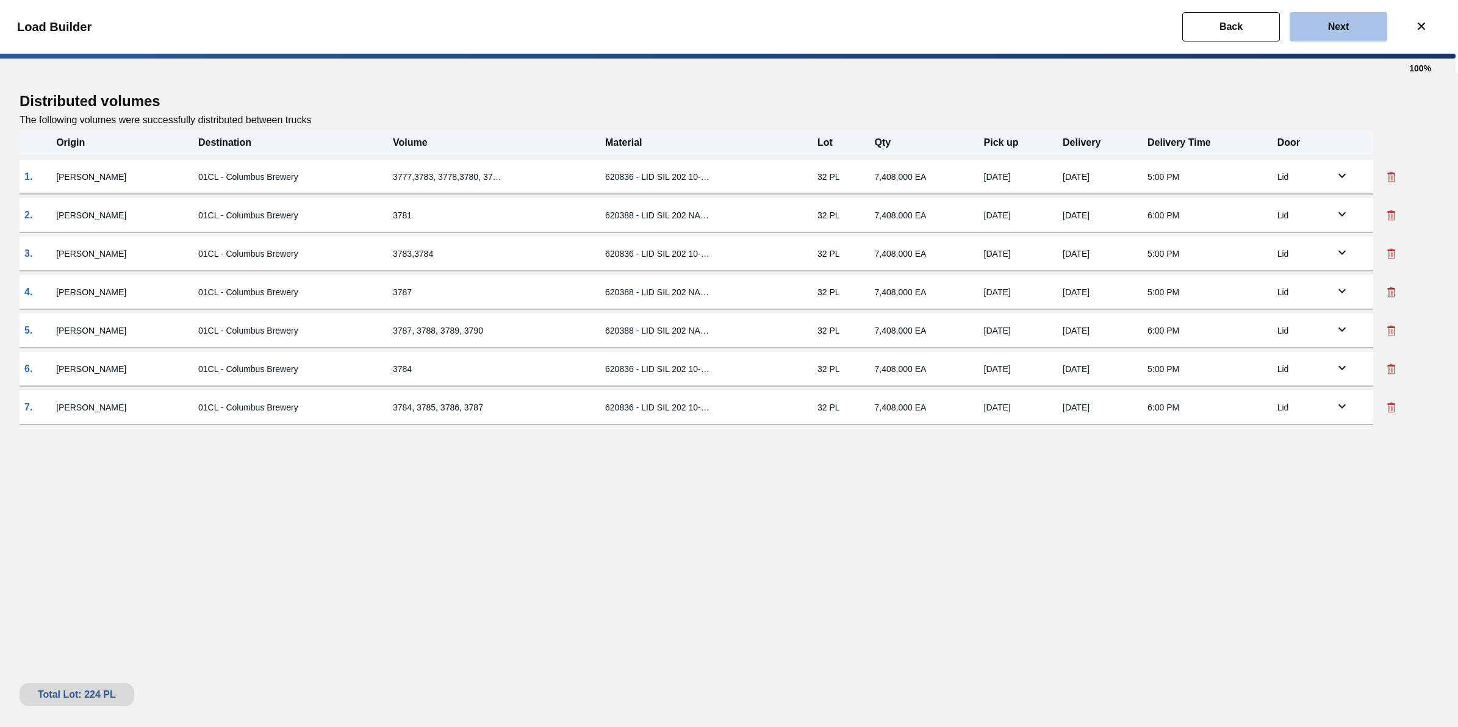
click at [1325, 18] on button "Next" at bounding box center [1339, 26] width 98 height 29
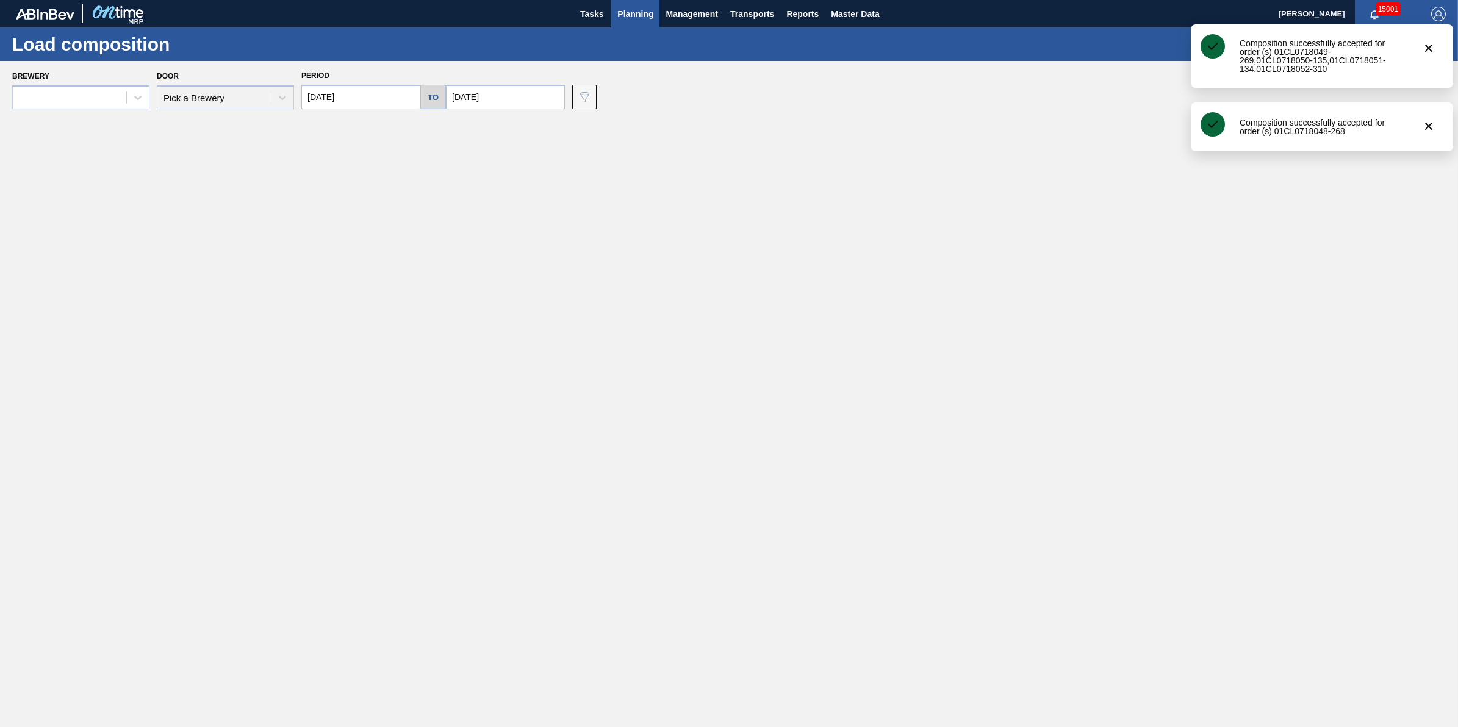
type input "10/27/2025"
type input "10/31/2025"
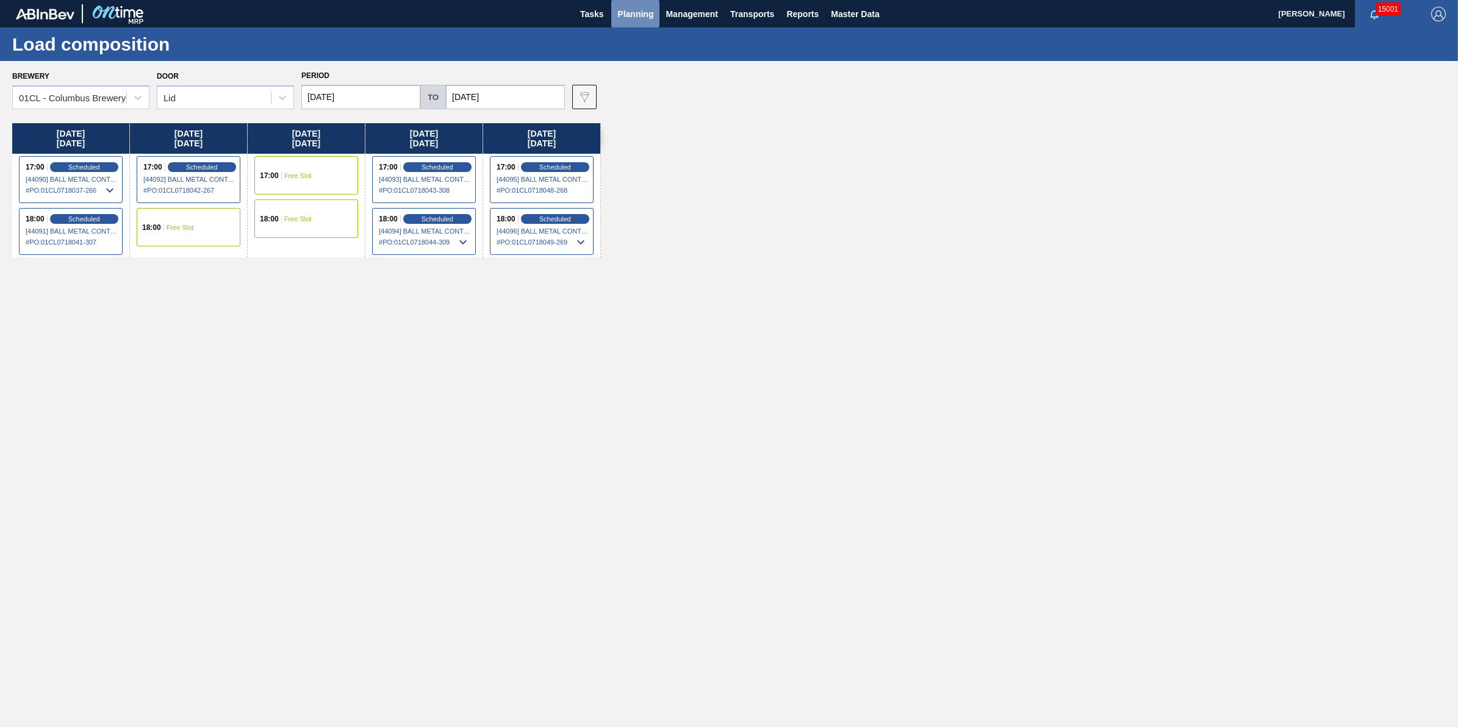
drag, startPoint x: 644, startPoint y: 23, endPoint x: 641, endPoint y: 40, distance: 16.7
click at [644, 23] on button "Planning" at bounding box center [635, 13] width 48 height 27
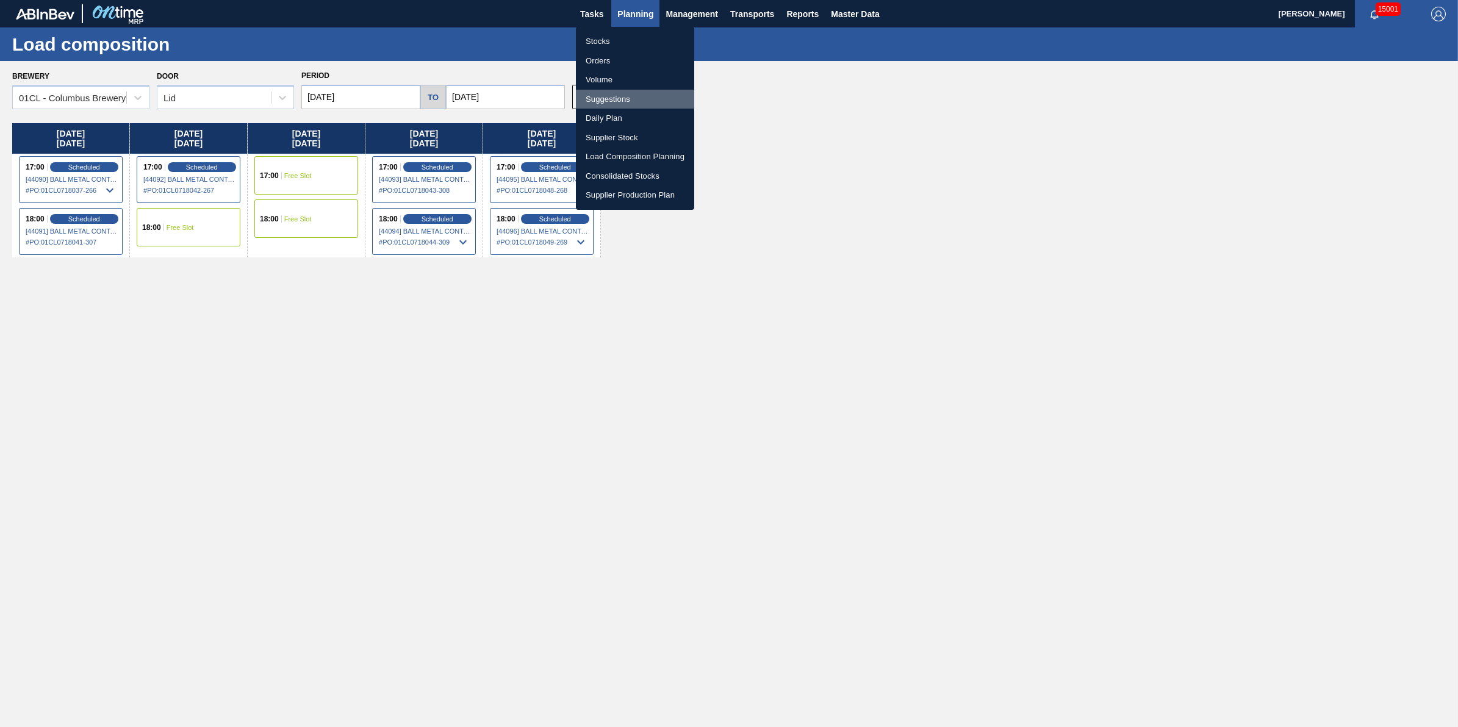
click at [628, 93] on li "Suggestions" at bounding box center [635, 100] width 118 height 20
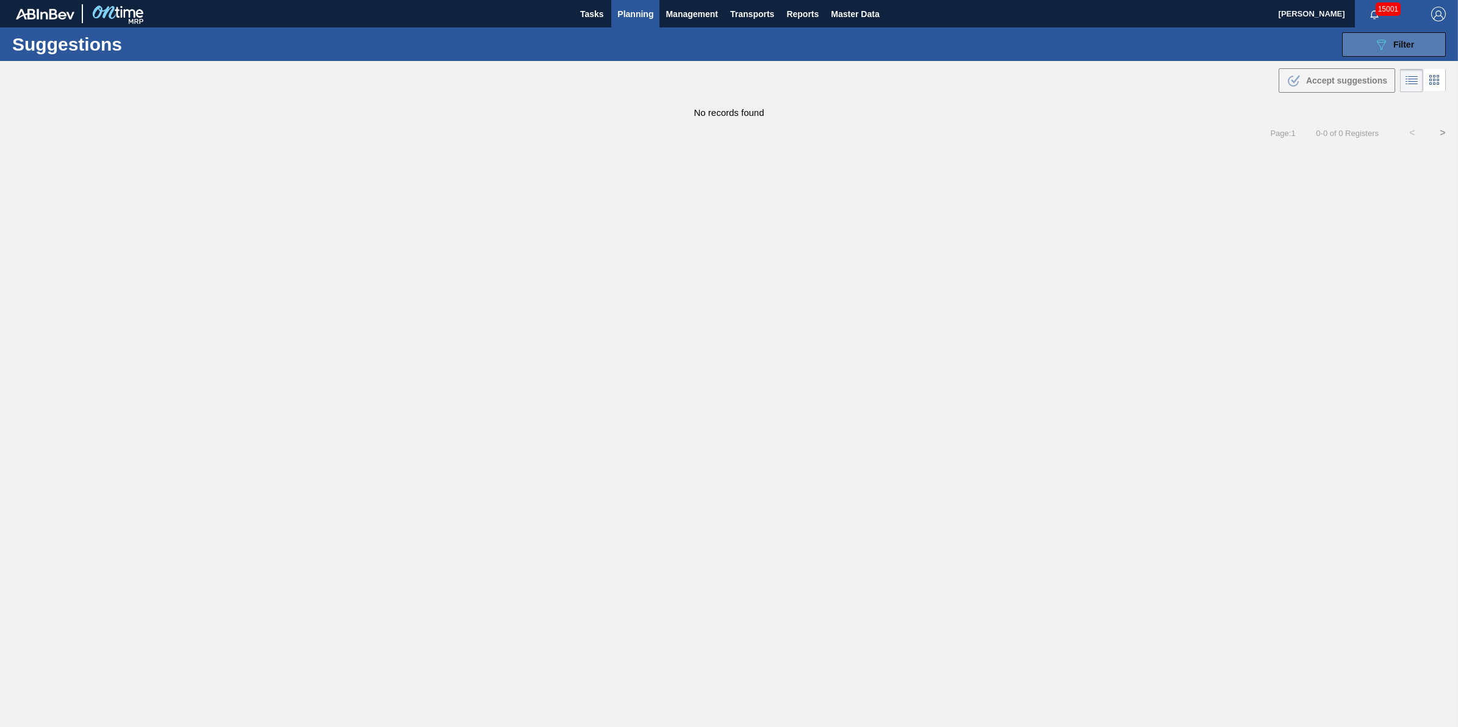
click at [1391, 46] on div "089F7B8B-B2A5-4AFE-B5C0-19BA573D28AC Filter" at bounding box center [1394, 44] width 40 height 15
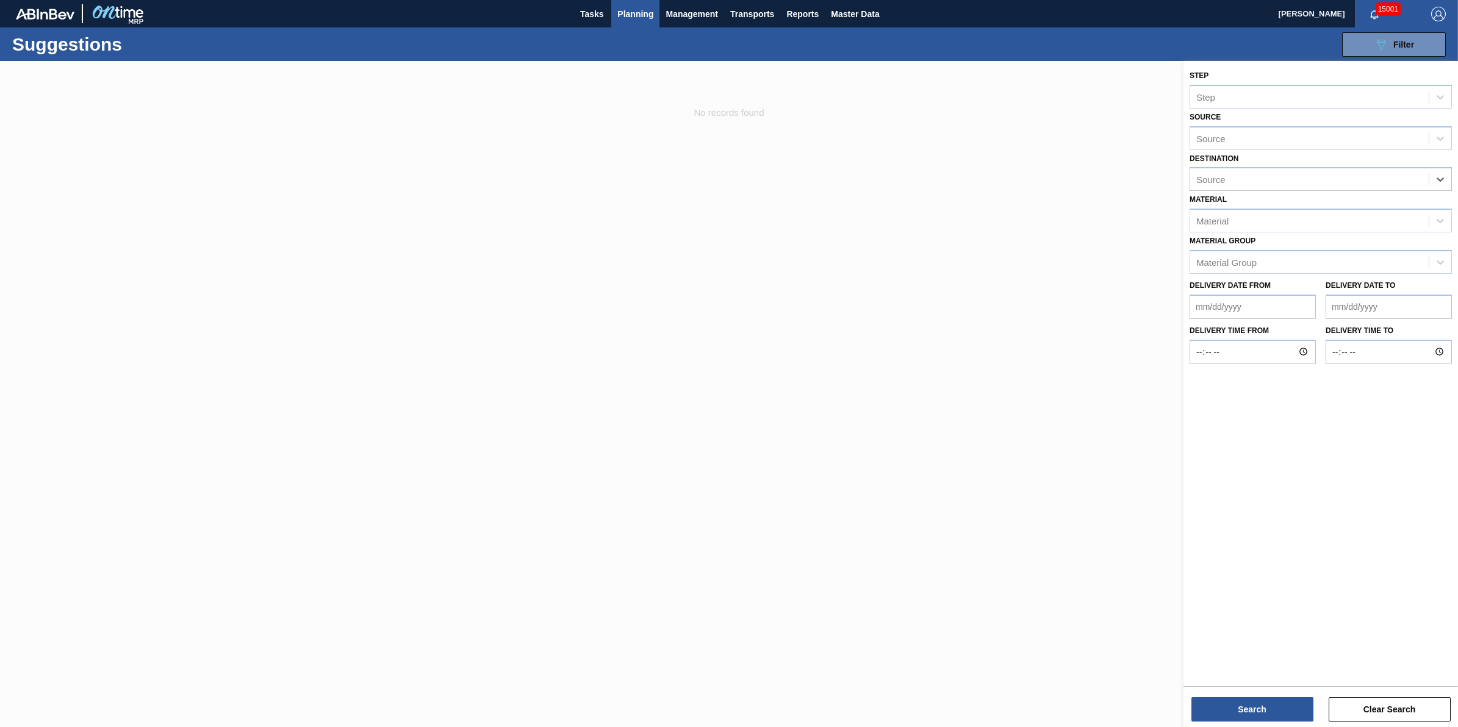
click at [639, 19] on span "Planning" at bounding box center [635, 14] width 36 height 15
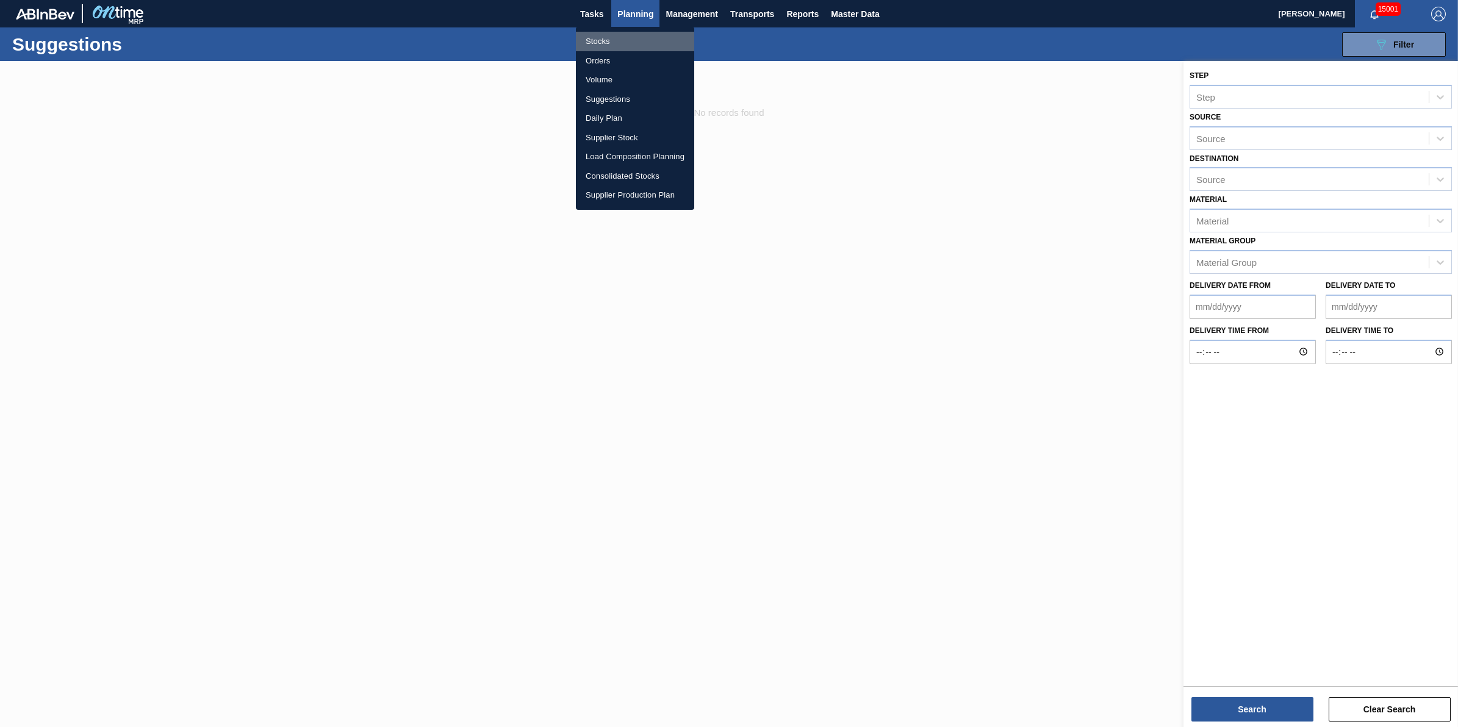
click at [635, 40] on li "Stocks" at bounding box center [635, 42] width 118 height 20
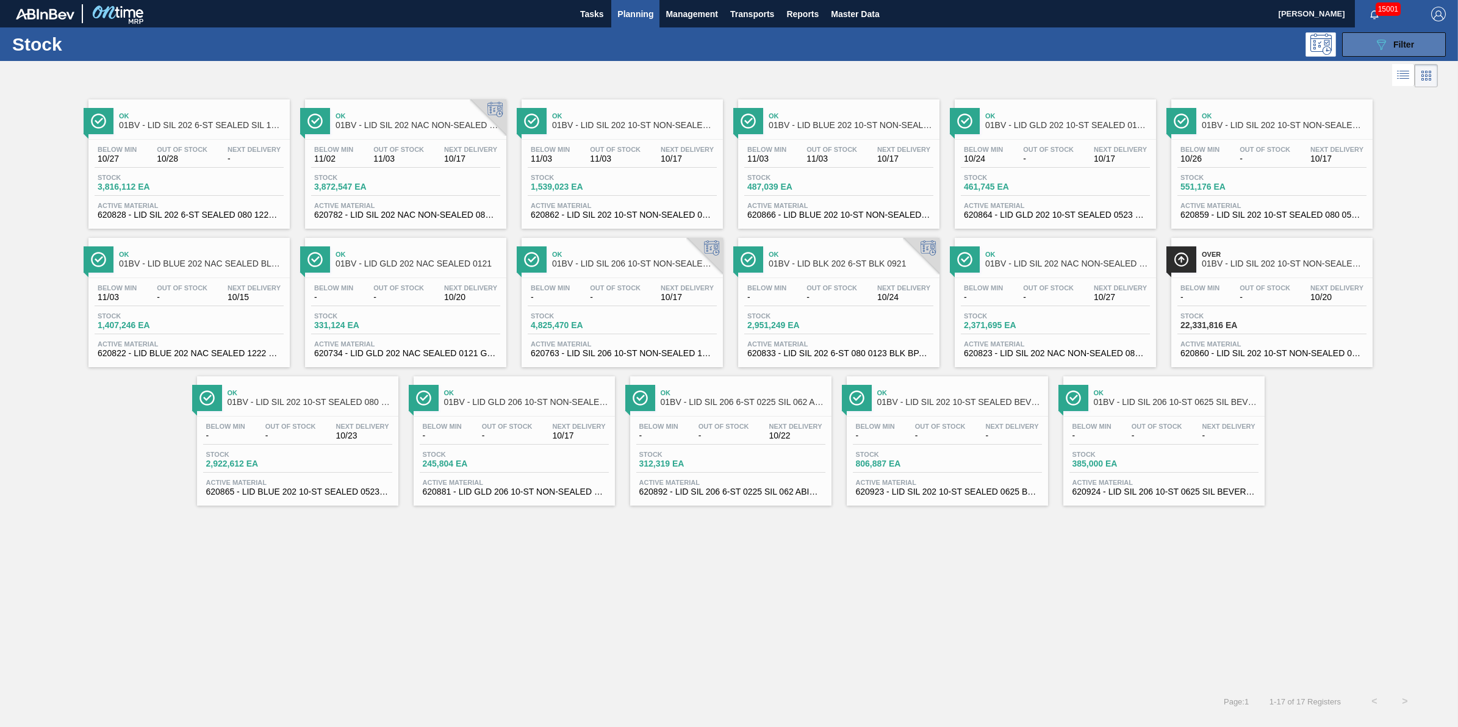
click at [1399, 48] on span "Filter" at bounding box center [1403, 45] width 21 height 10
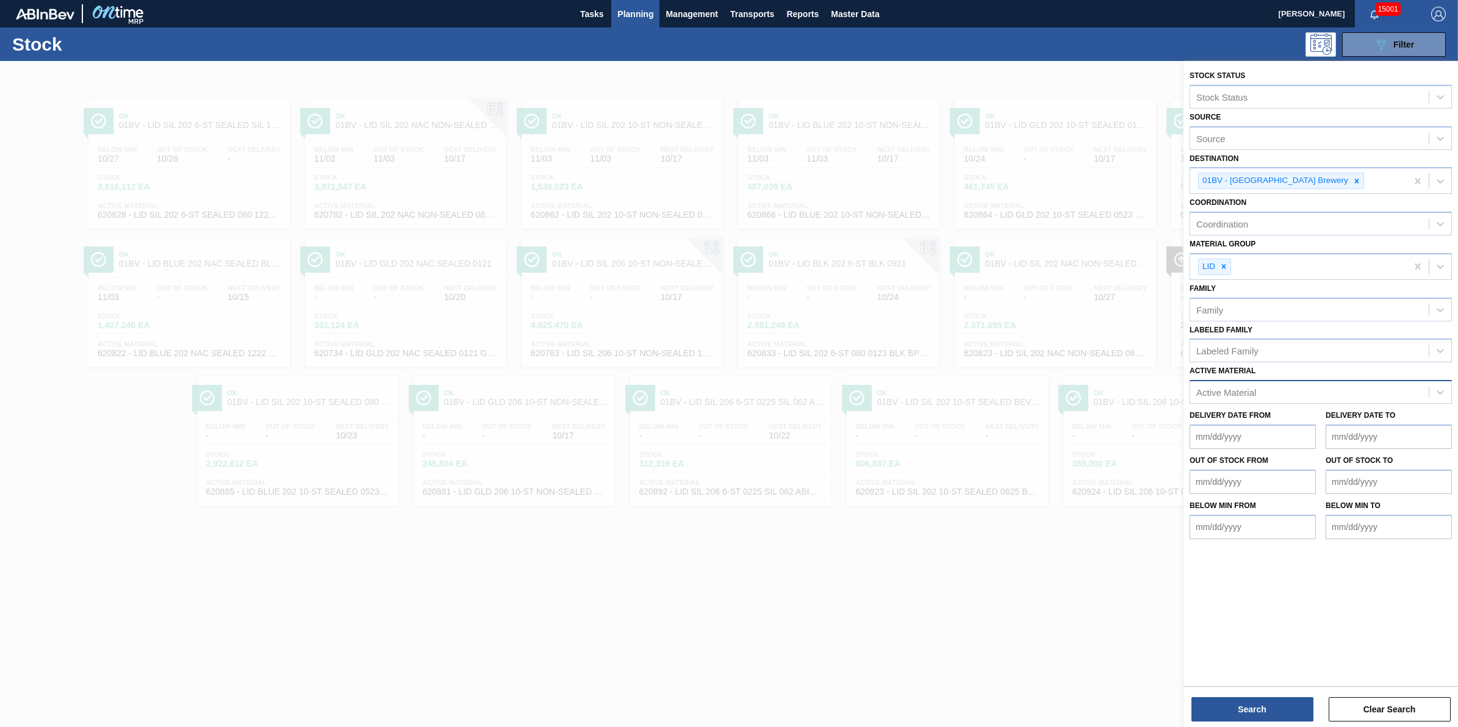
click at [1246, 390] on div "Active Material" at bounding box center [1226, 392] width 60 height 10
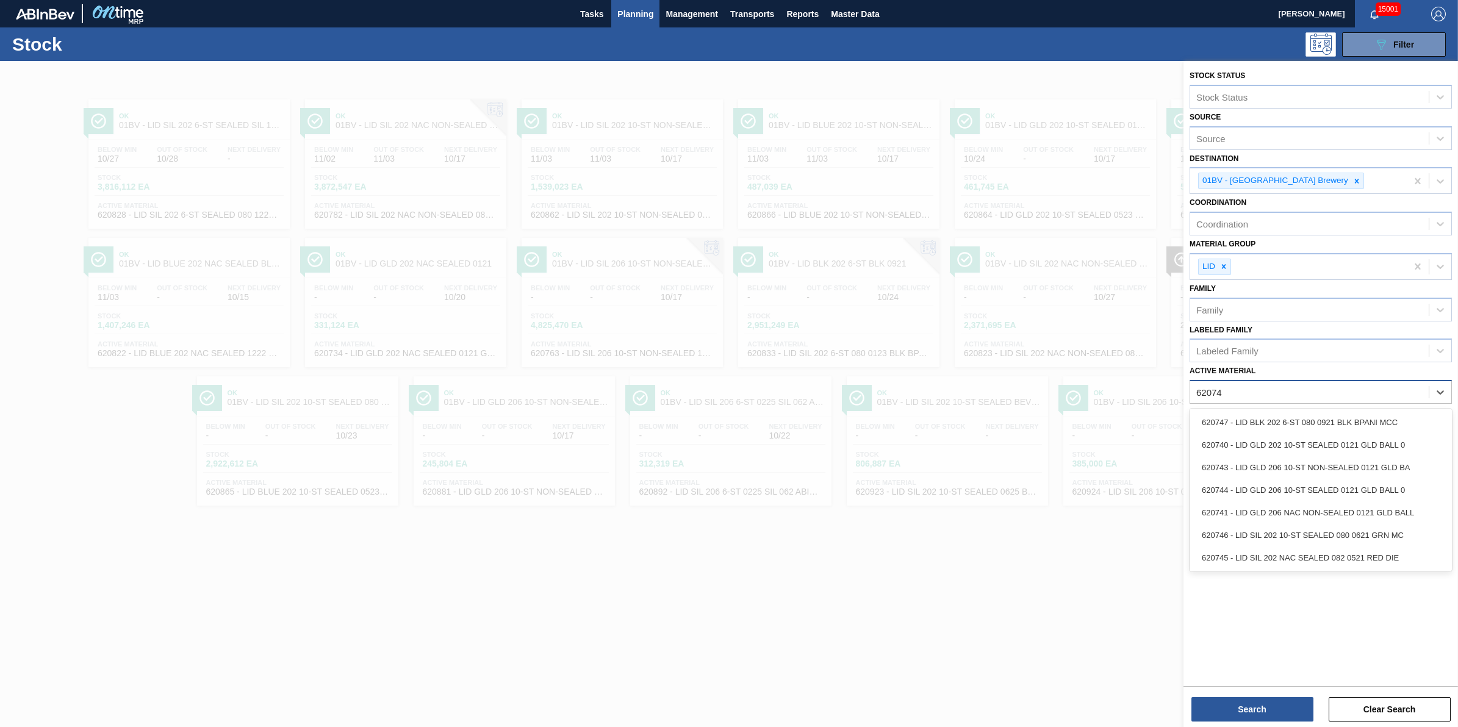
type Material "620745"
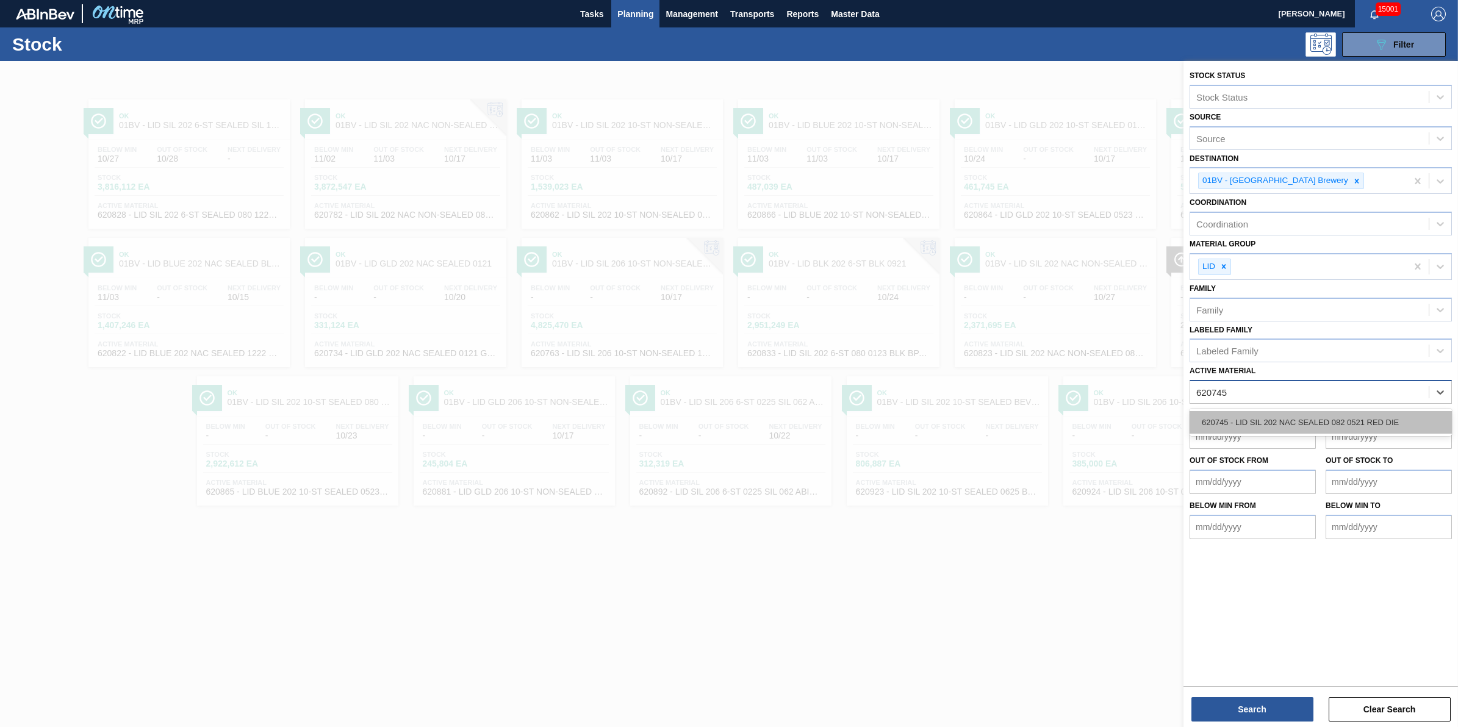
click at [1249, 413] on div "620745 - LID SIL 202 NAC SEALED 082 0521 RED DIE" at bounding box center [1321, 422] width 262 height 23
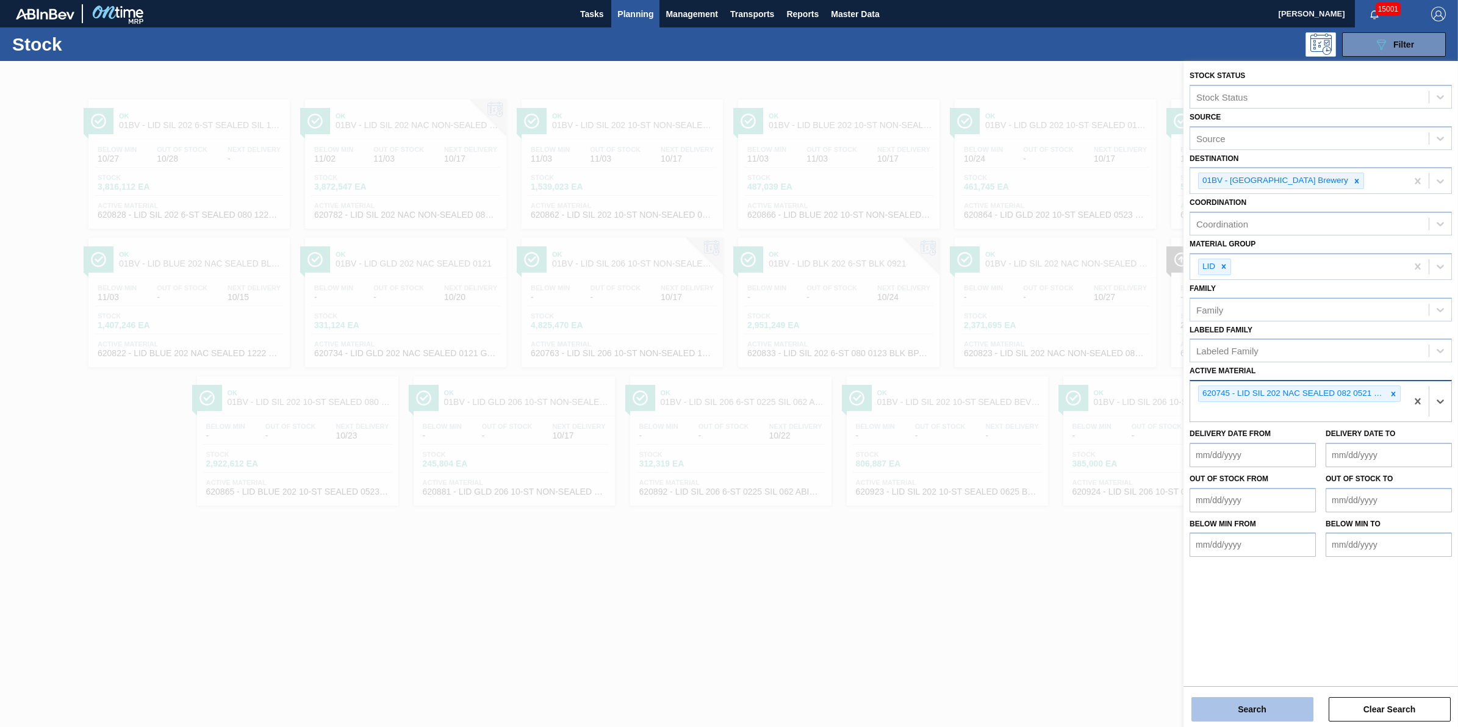
click at [1234, 711] on button "Search" at bounding box center [1253, 709] width 122 height 24
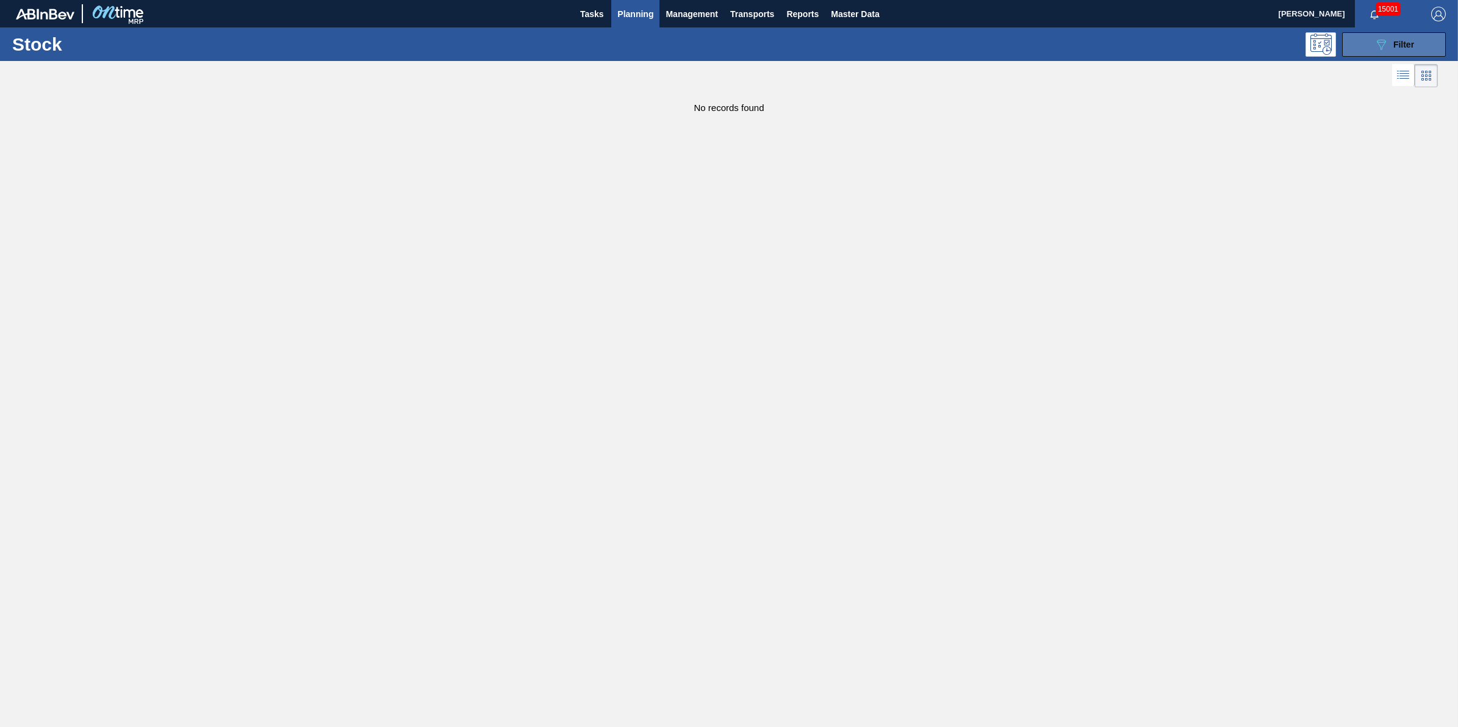
click at [1386, 40] on icon "089F7B8B-B2A5-4AFE-B5C0-19BA573D28AC" at bounding box center [1381, 44] width 15 height 15
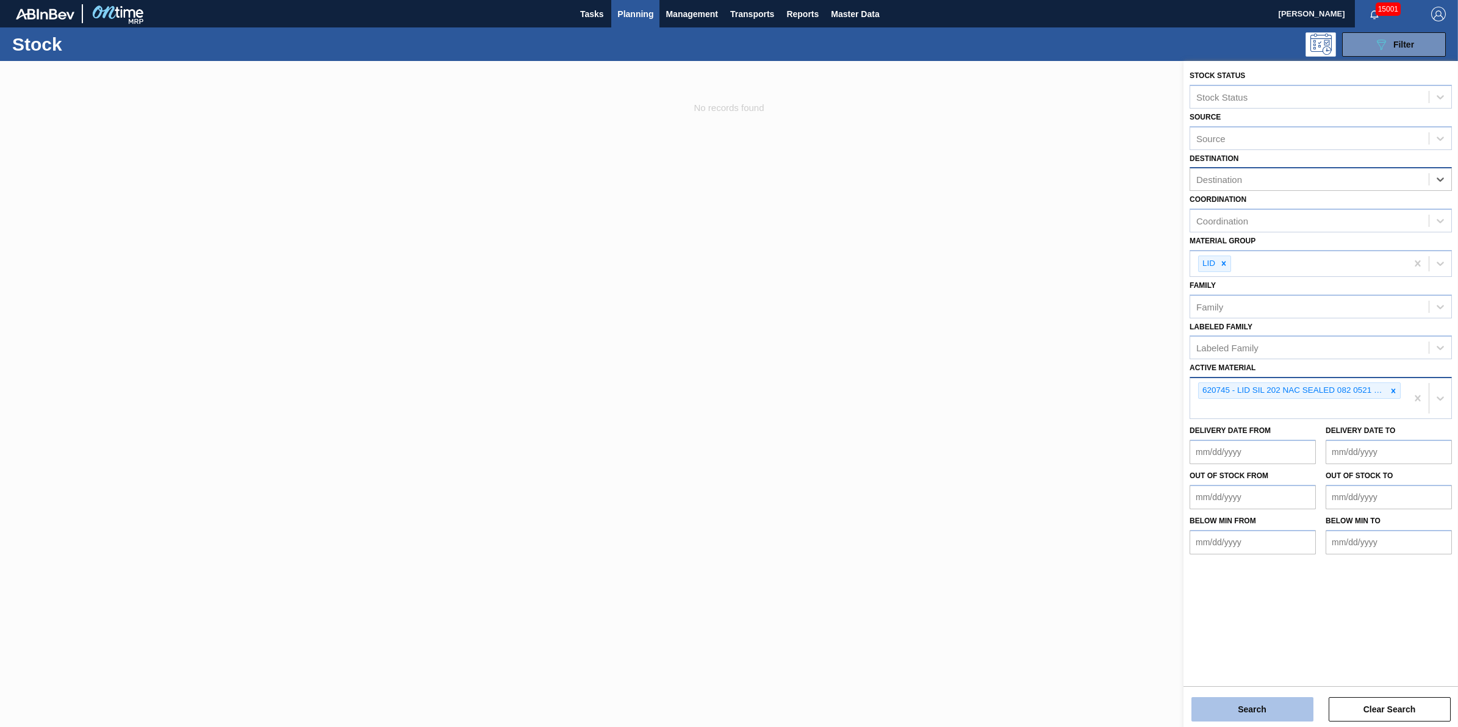
click at [1237, 721] on button "Search" at bounding box center [1253, 709] width 122 height 24
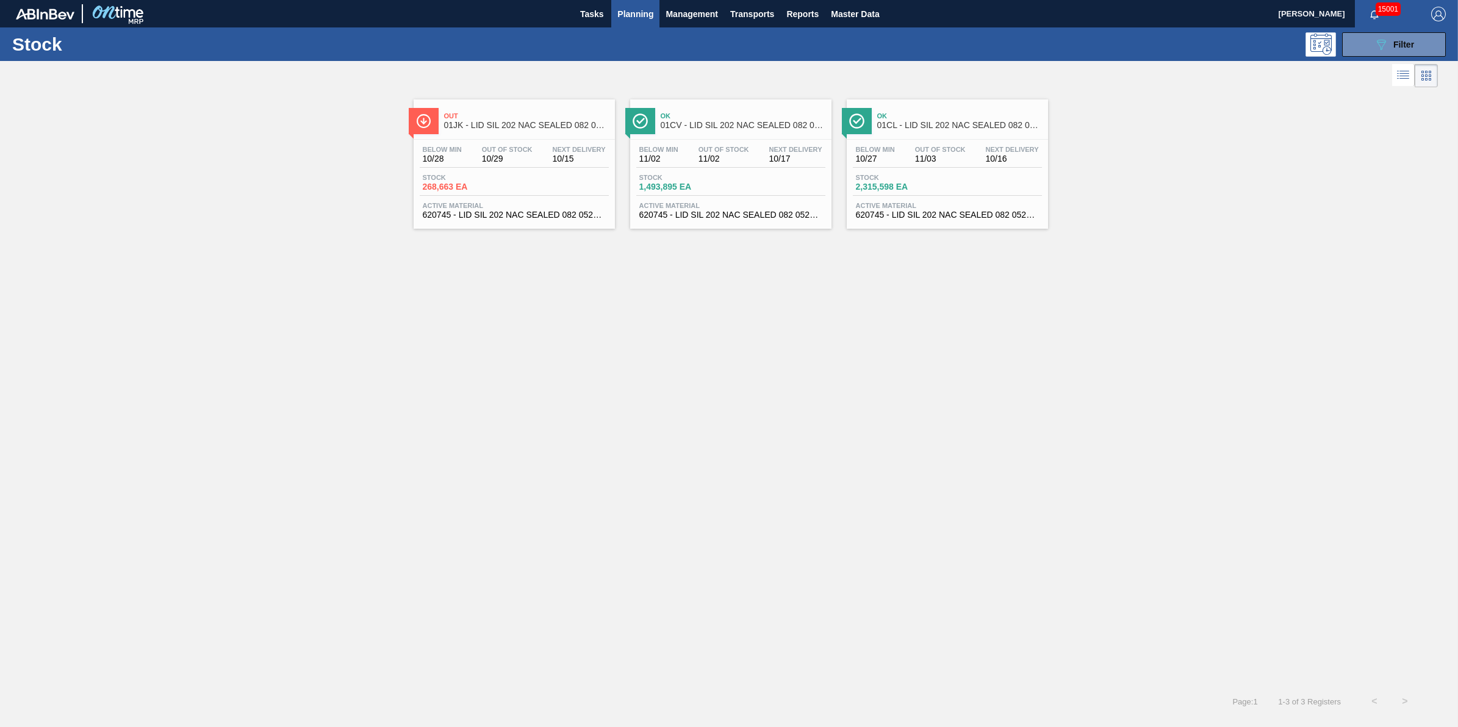
click at [935, 184] on span "2,315,598 EA" at bounding box center [898, 186] width 85 height 9
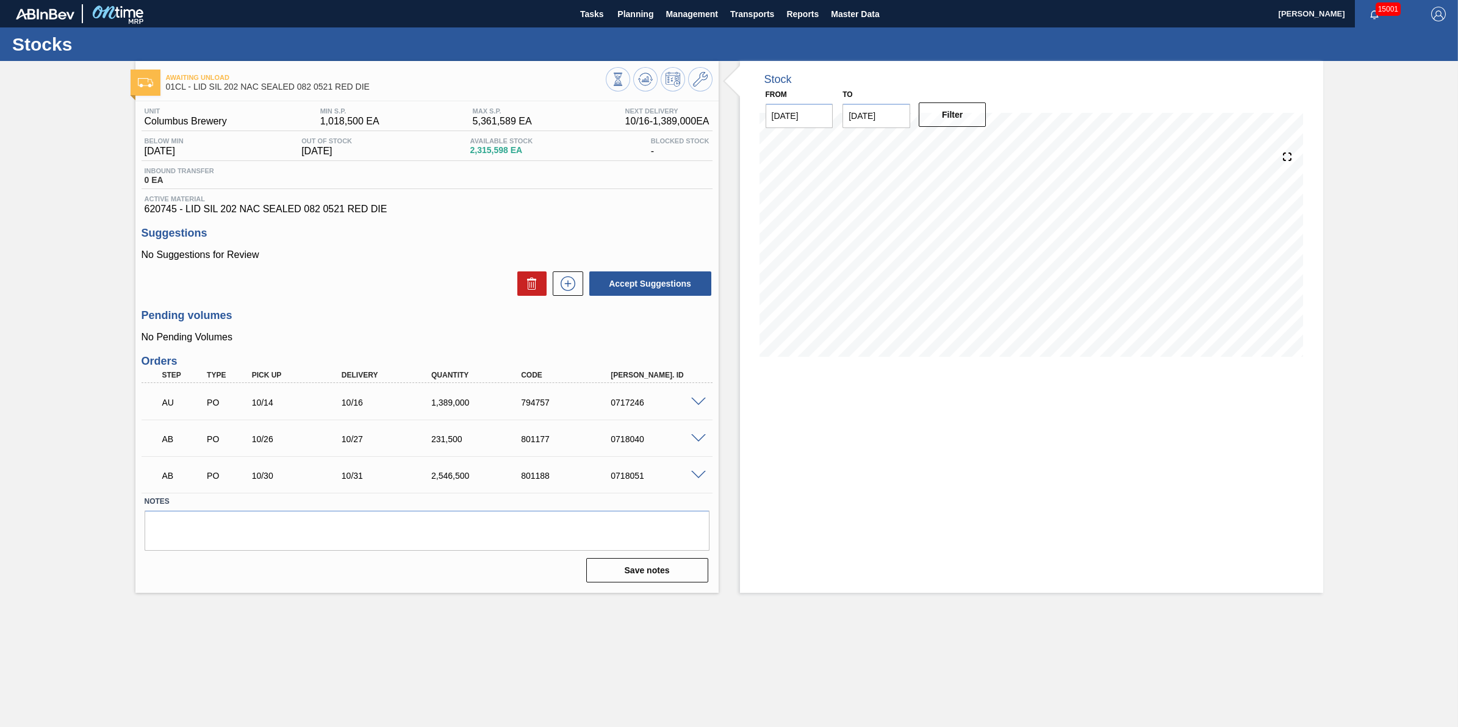
click at [880, 121] on input "11/01/2025" at bounding box center [877, 116] width 68 height 24
click at [641, 75] on icon at bounding box center [645, 79] width 15 height 15
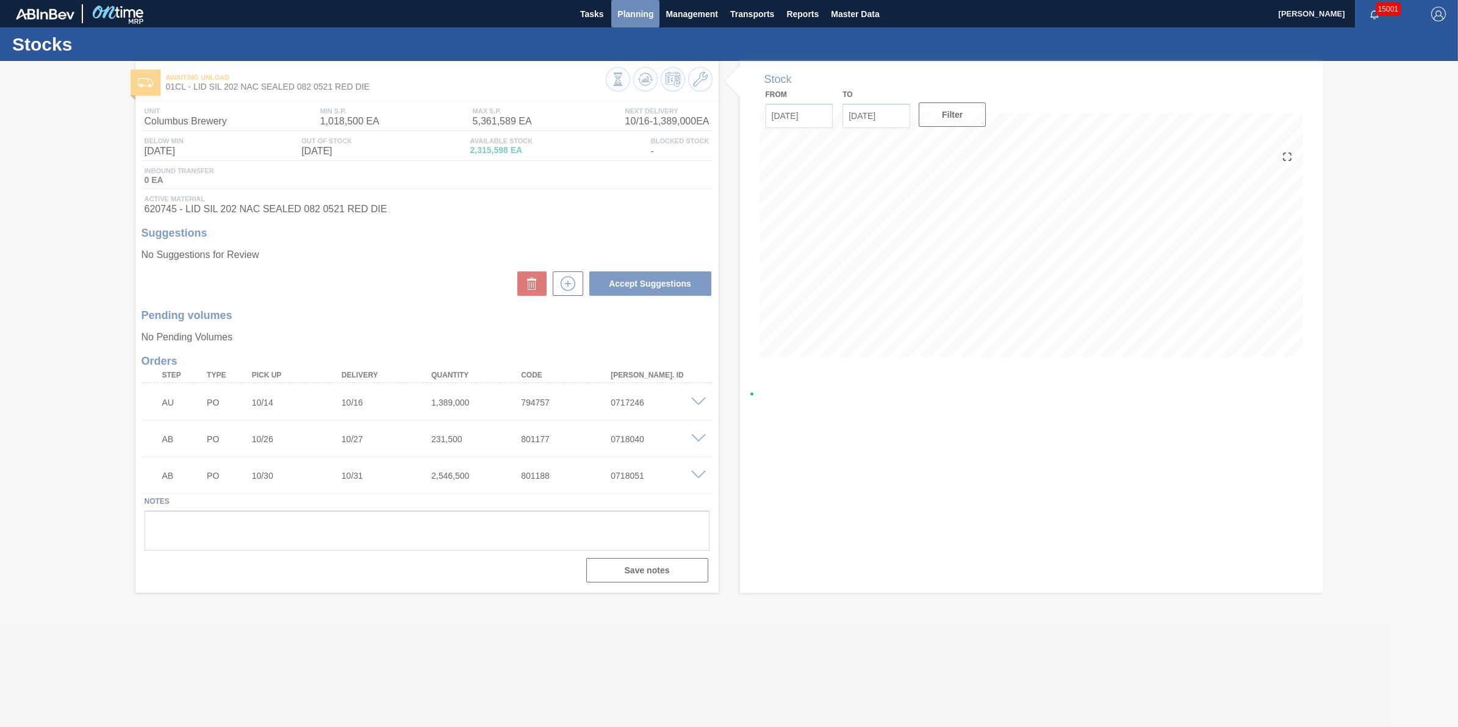
click at [627, 16] on span "Planning" at bounding box center [635, 14] width 36 height 15
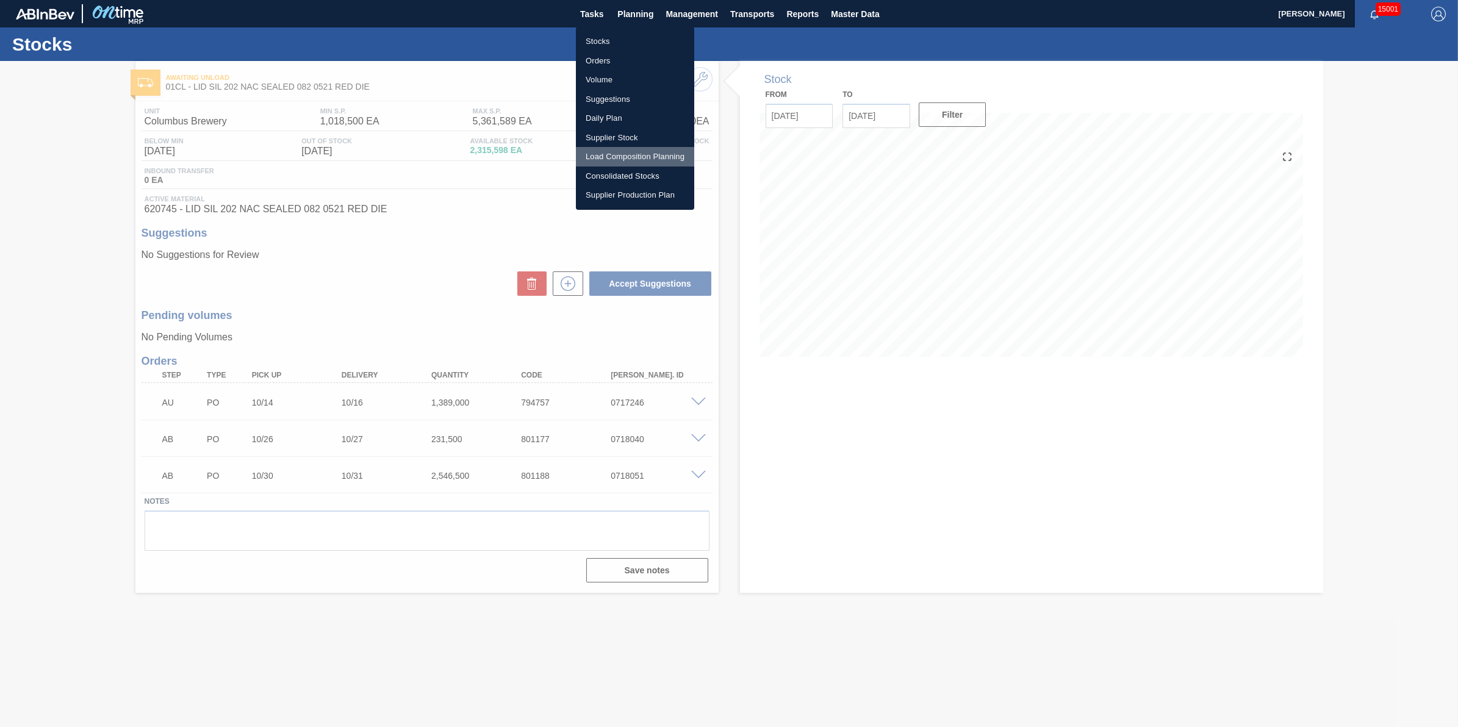
click at [627, 160] on li "Load Composition Planning" at bounding box center [635, 157] width 118 height 20
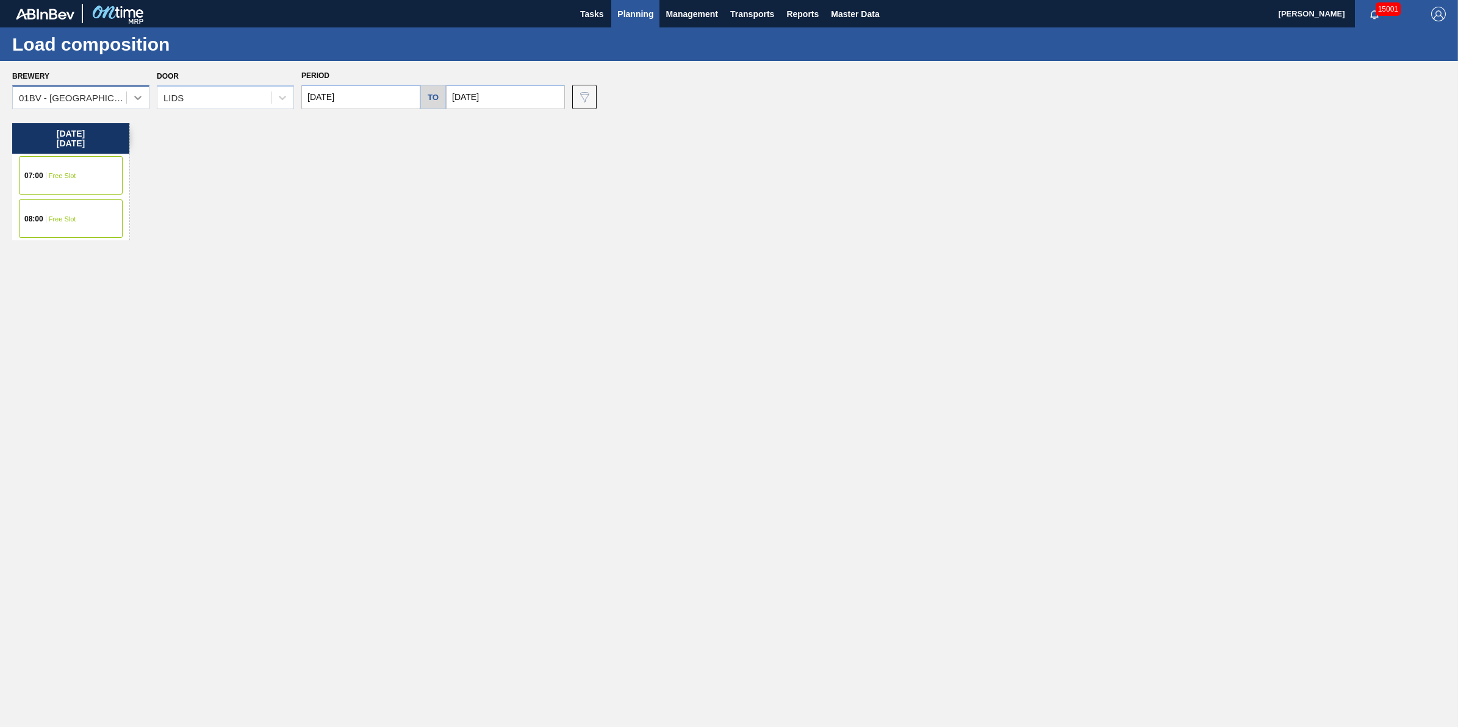
click at [138, 88] on div at bounding box center [138, 98] width 22 height 22
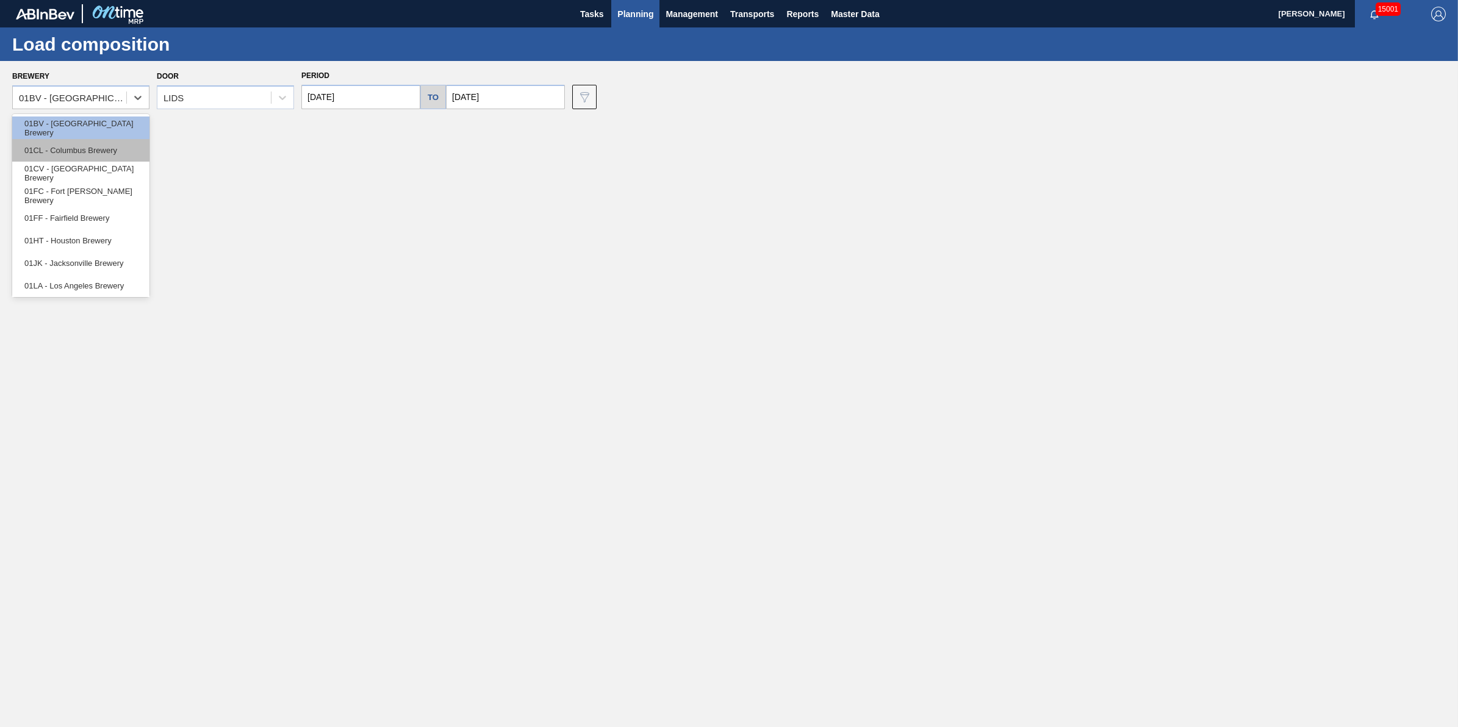
click at [125, 146] on div "01CL - Columbus Brewery" at bounding box center [80, 150] width 137 height 23
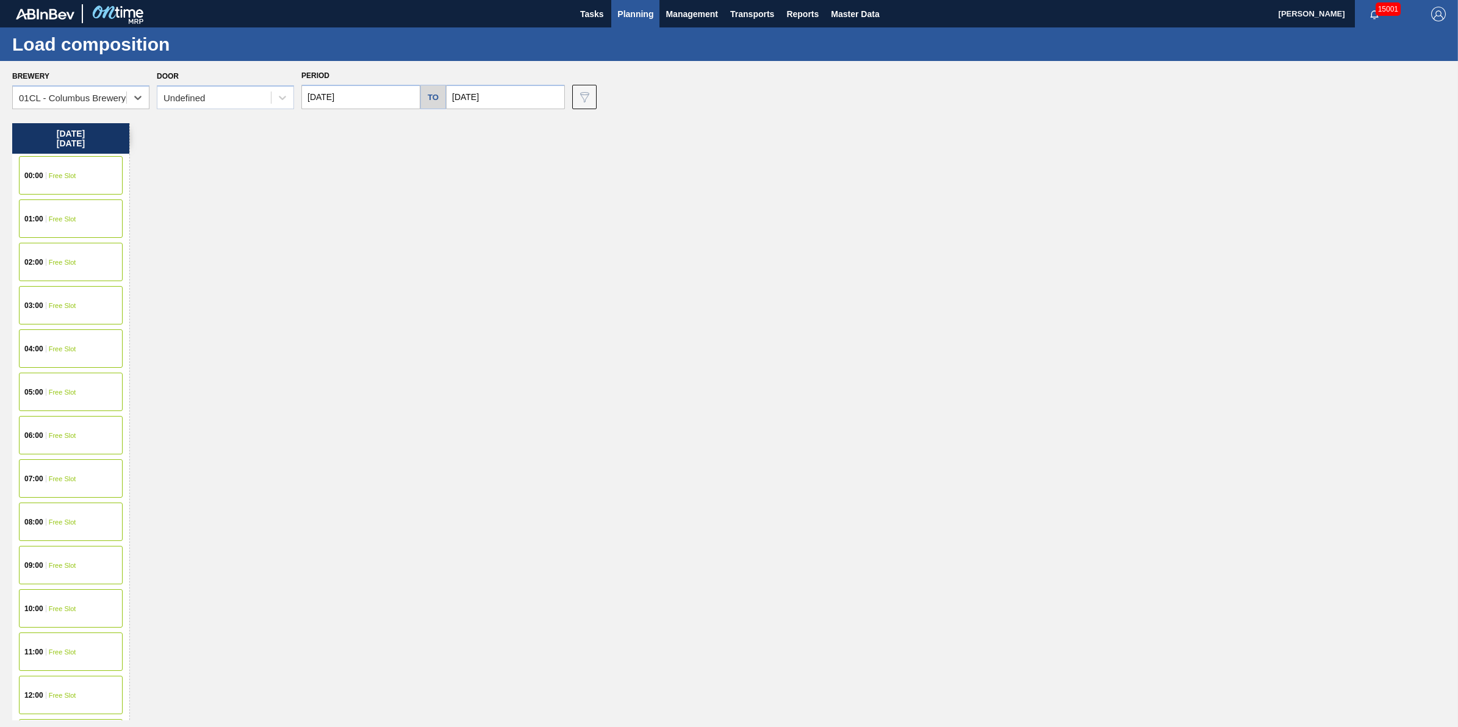
click at [339, 98] on input "10/29/2025" at bounding box center [360, 97] width 119 height 24
click at [334, 242] on div "27" at bounding box center [336, 244] width 16 height 16
type input "10/27/2025"
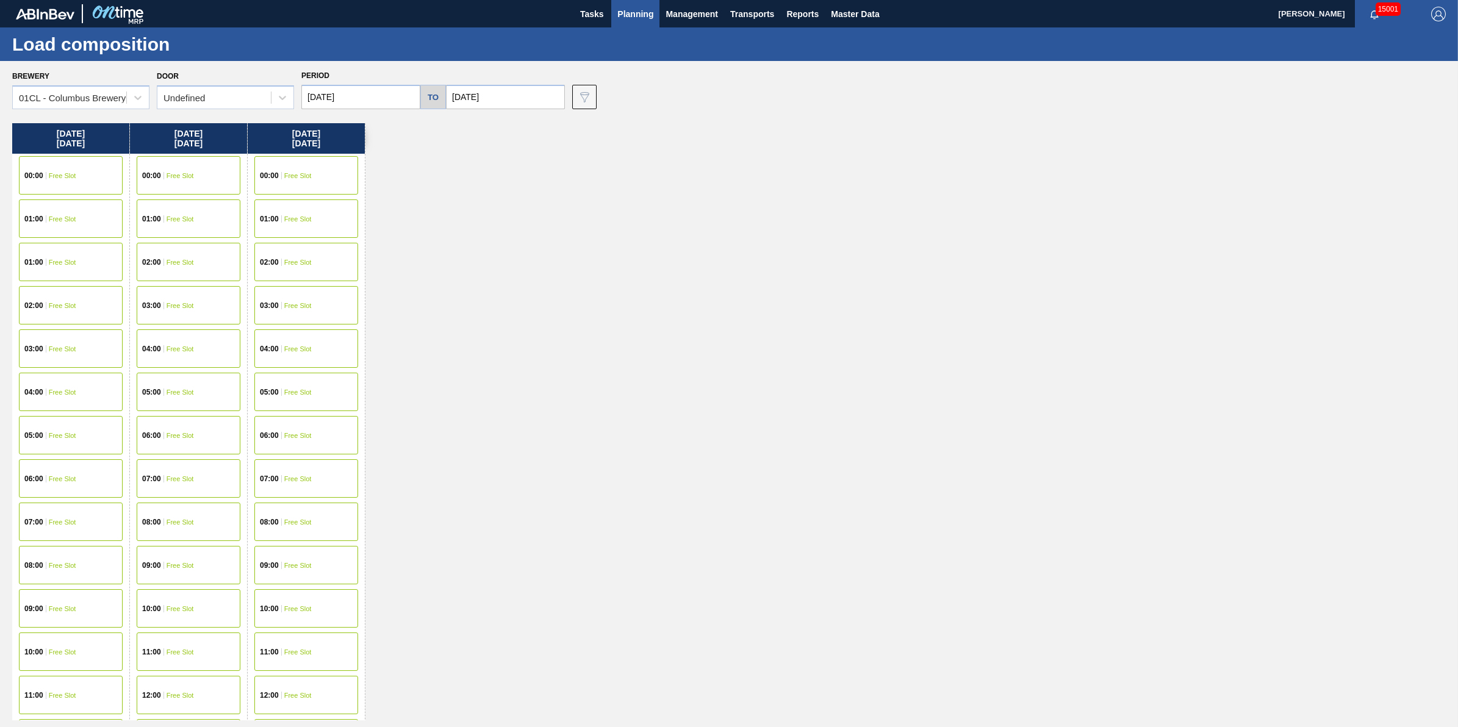
click at [499, 98] on input "10/29/2025" at bounding box center [505, 97] width 119 height 24
click at [555, 247] on div "31" at bounding box center [559, 244] width 16 height 16
type input "10/31/2025"
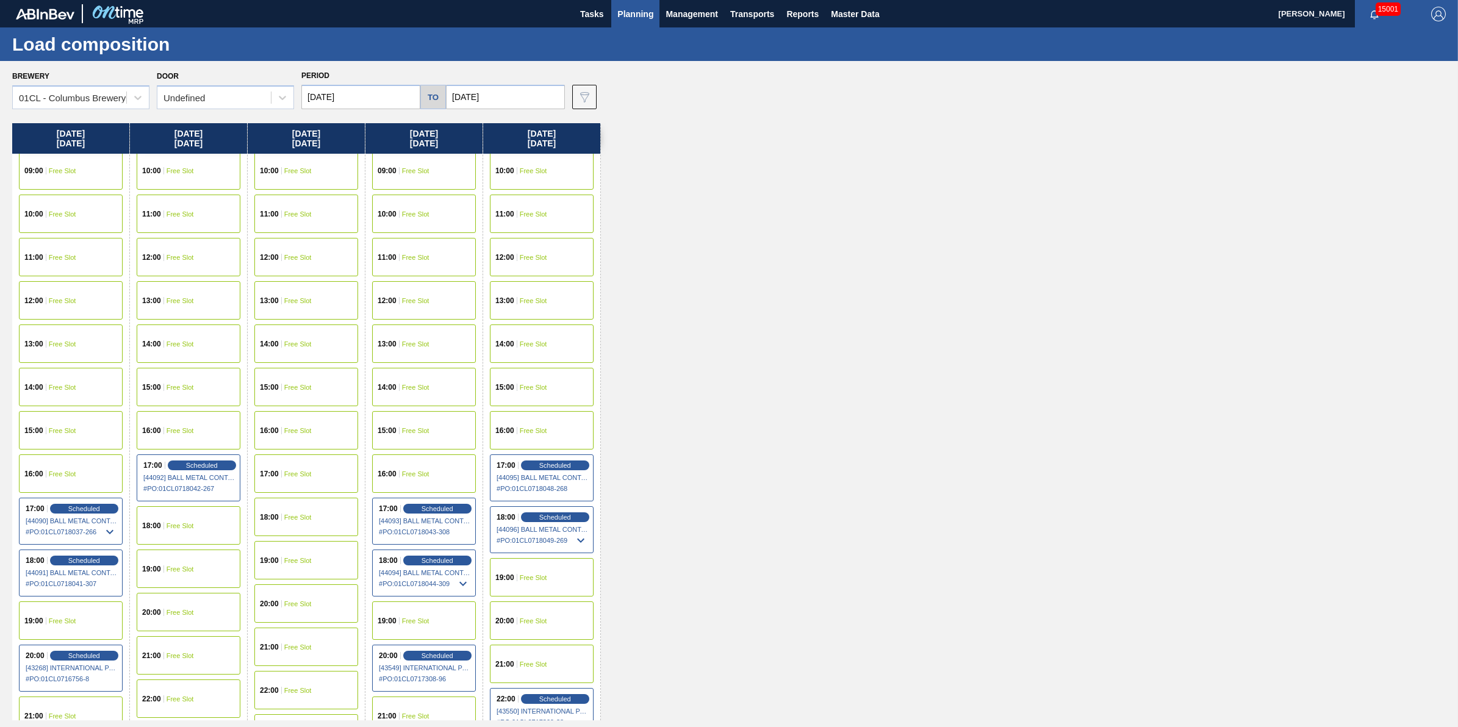
scroll to position [540, 0]
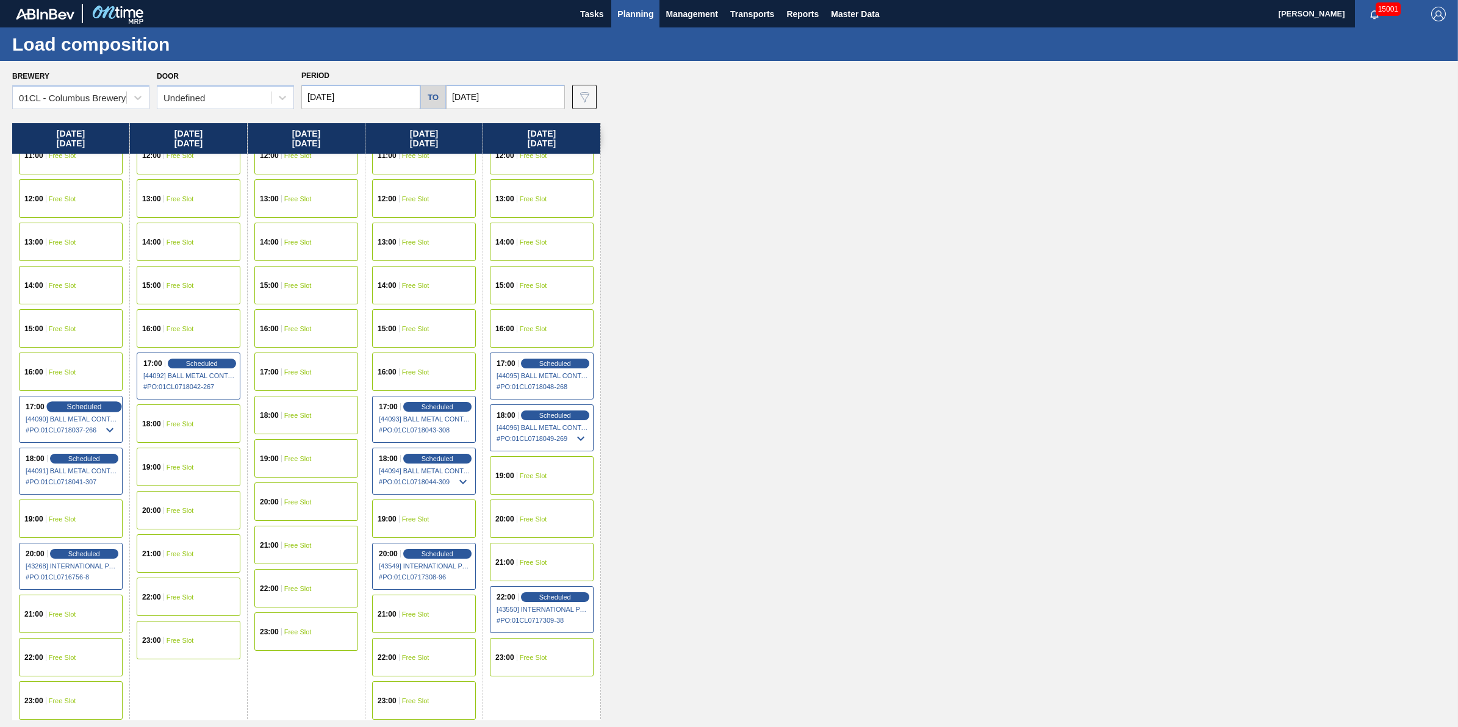
click at [88, 404] on span "Scheduled" at bounding box center [83, 407] width 35 height 8
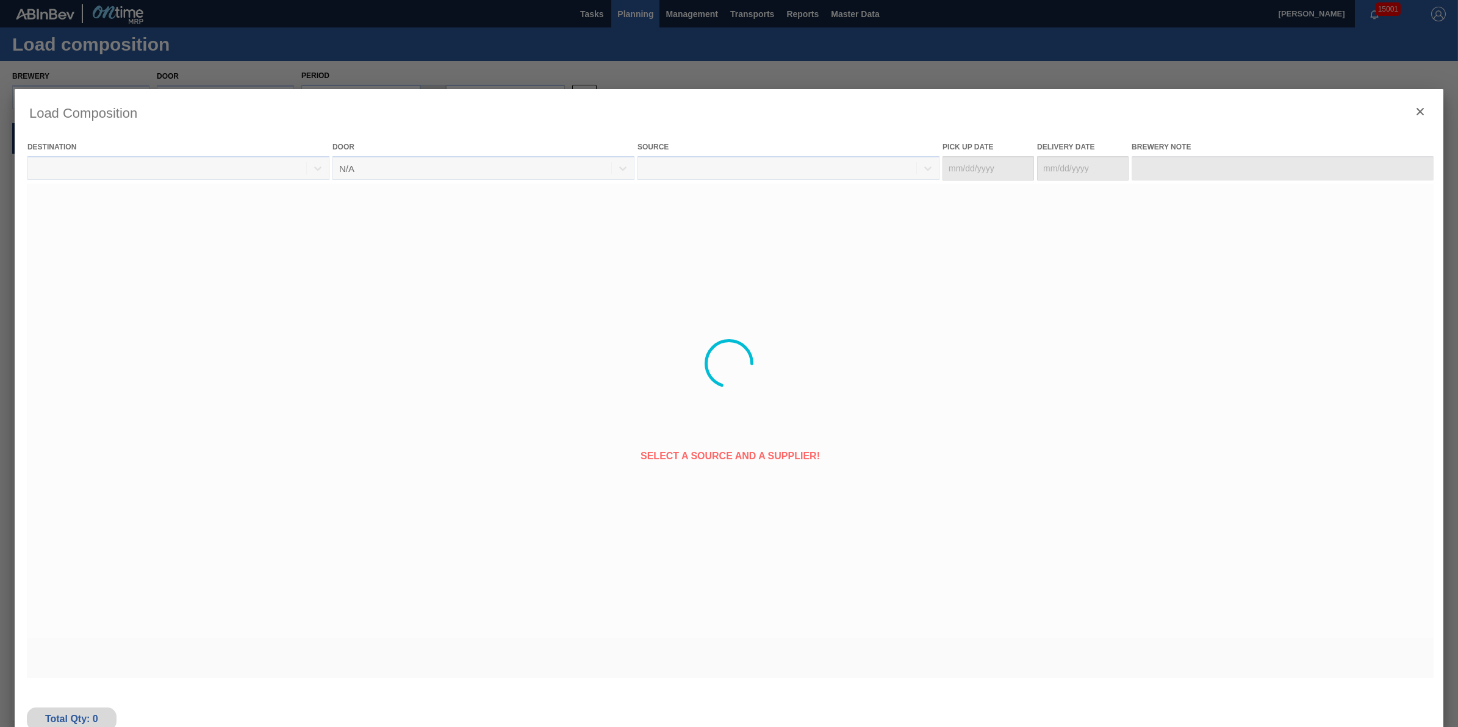
type Date "10/26/2025"
type Date "10/27/2025"
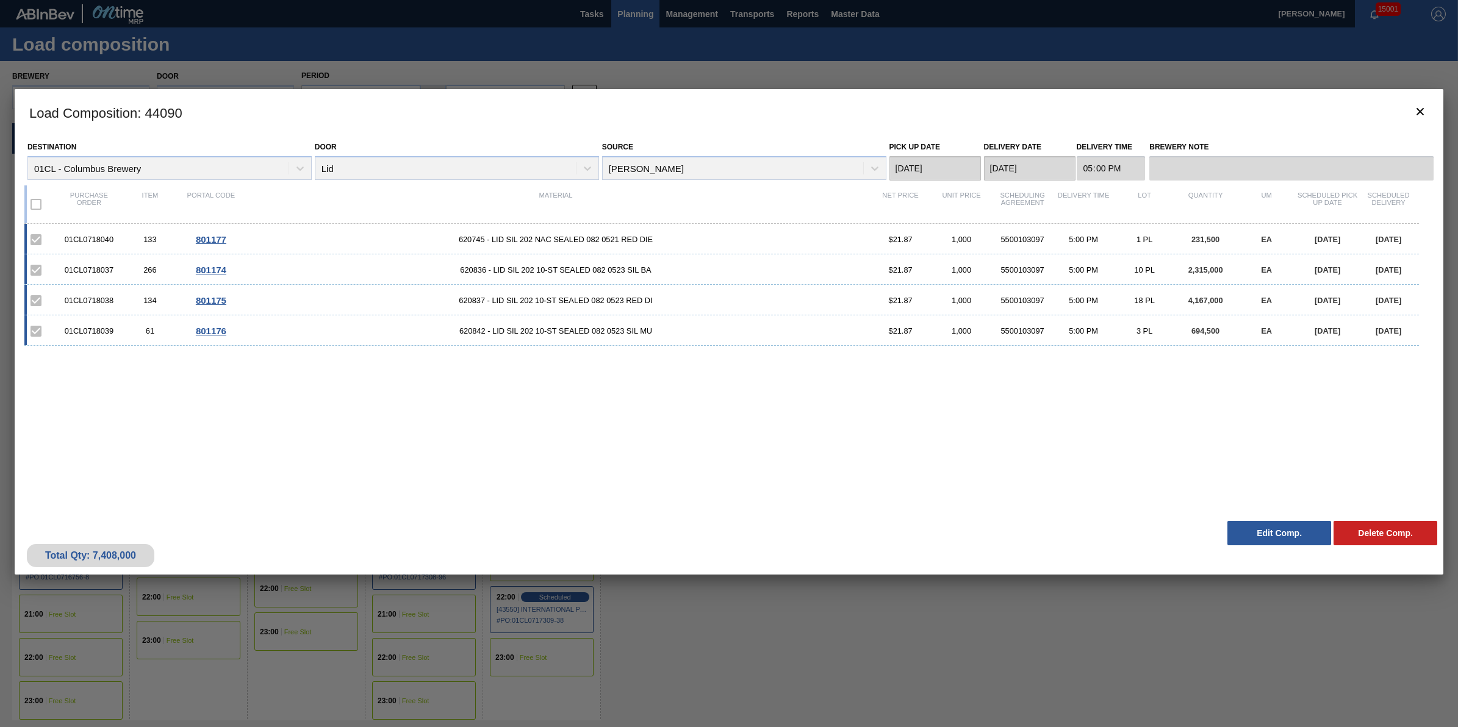
click at [1261, 534] on button "Edit Comp." at bounding box center [1279, 533] width 104 height 24
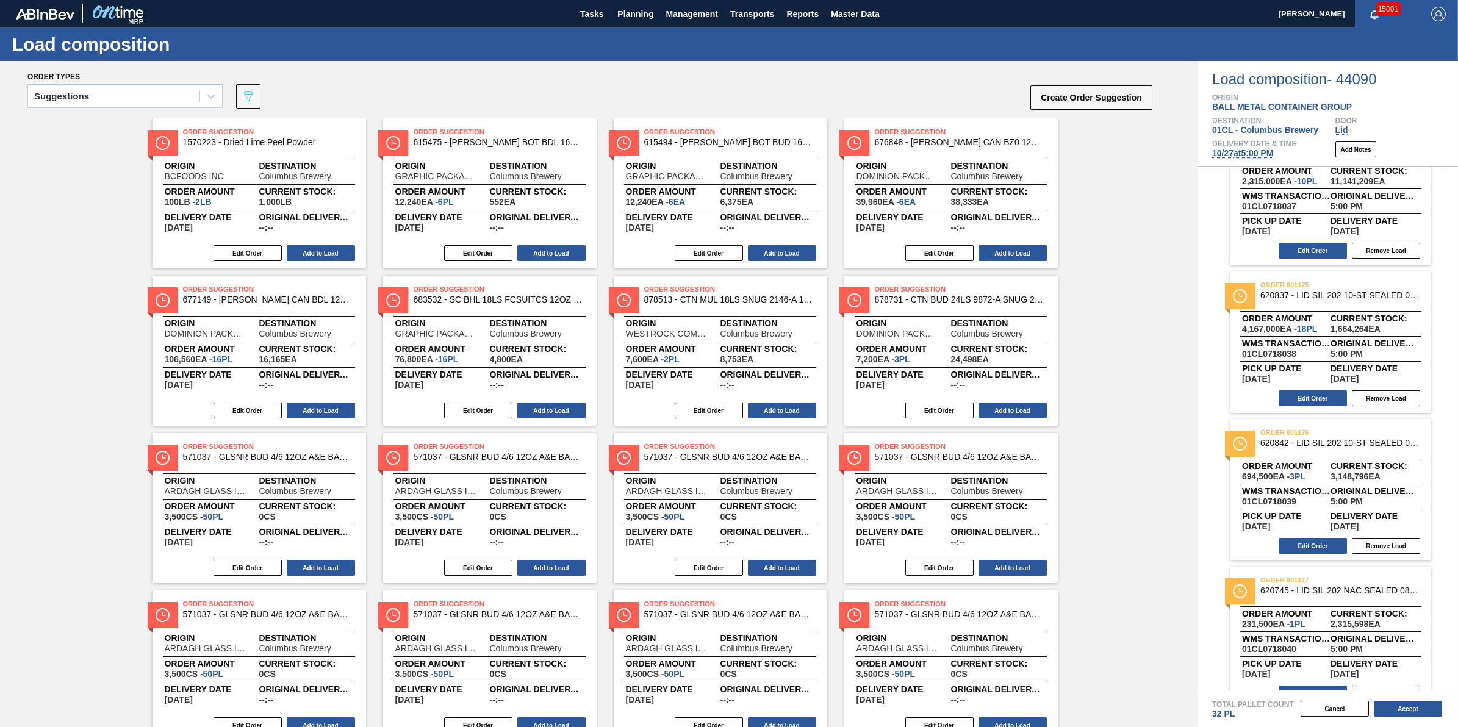
scroll to position [74, 0]
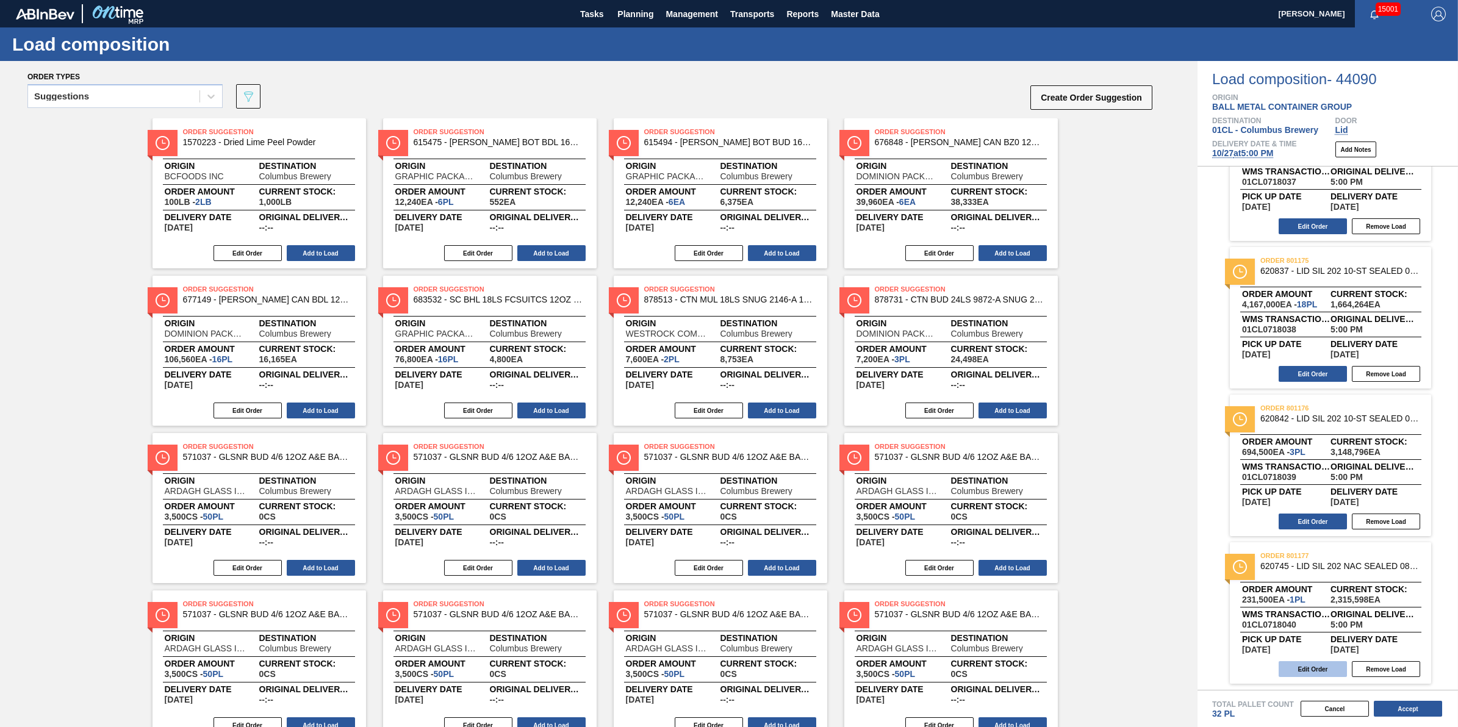
click at [1287, 664] on button "Edit Order" at bounding box center [1313, 669] width 68 height 16
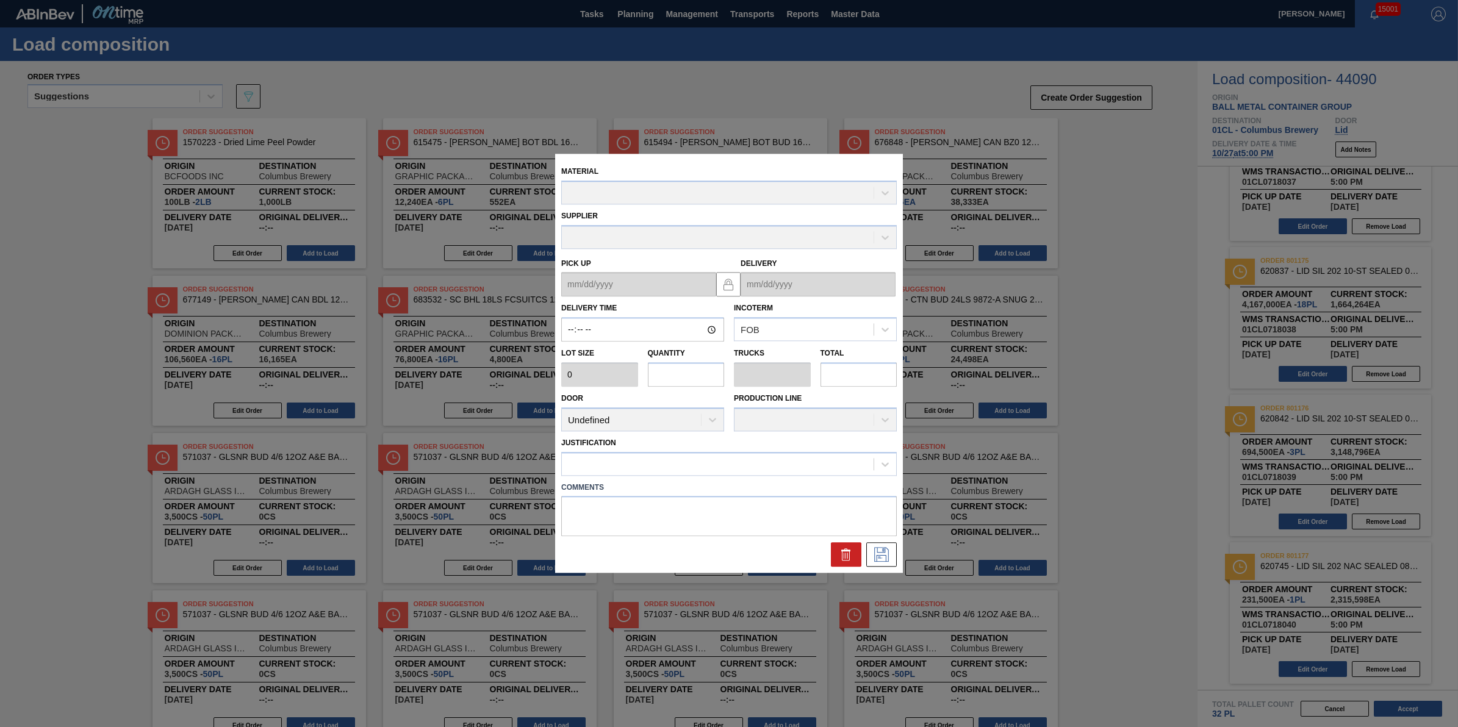
type input "17:00:00"
type input "231,500"
type input "1"
type input "0.031"
type input "231,500"
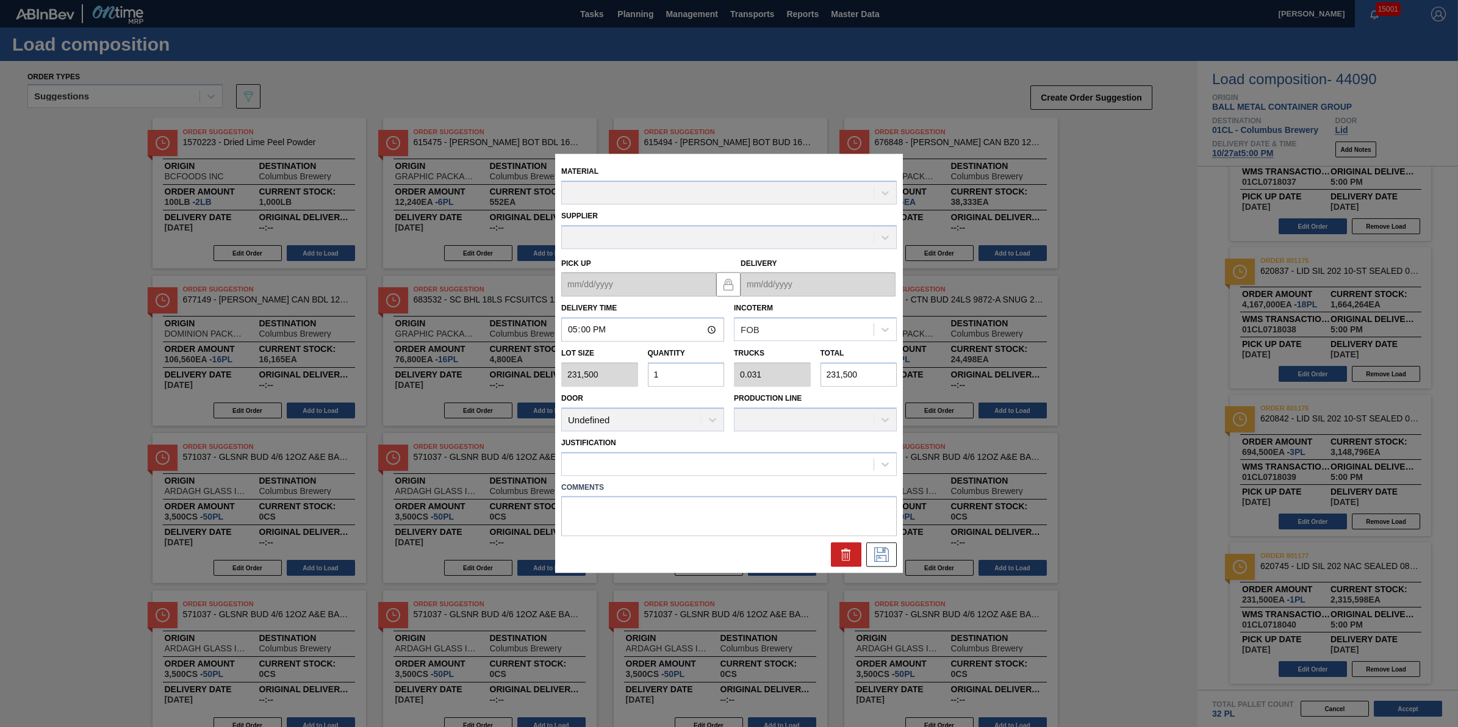
type up "10/26/2025"
type input "10/27/2025"
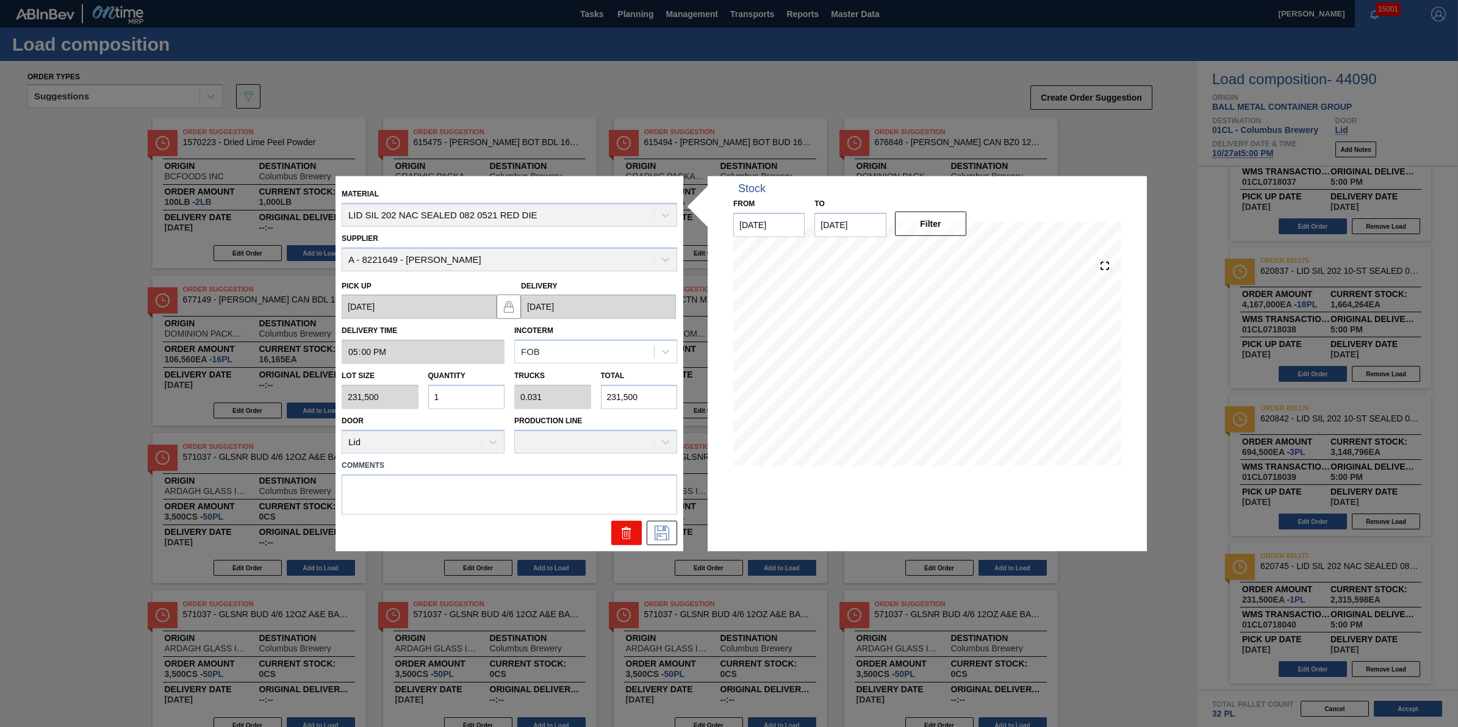
click at [627, 527] on icon at bounding box center [626, 528] width 3 height 2
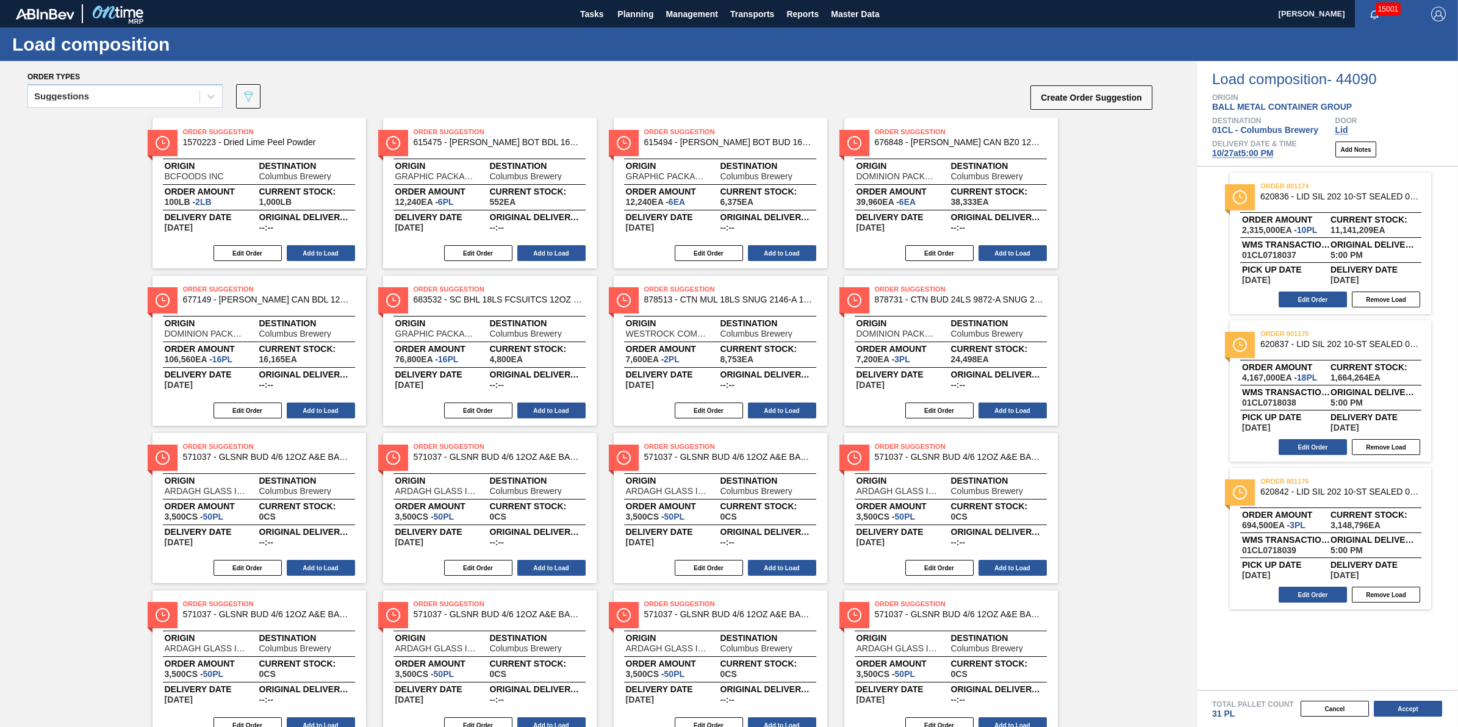
scroll to position [0, 0]
click at [1382, 706] on button "Accept" at bounding box center [1408, 709] width 68 height 16
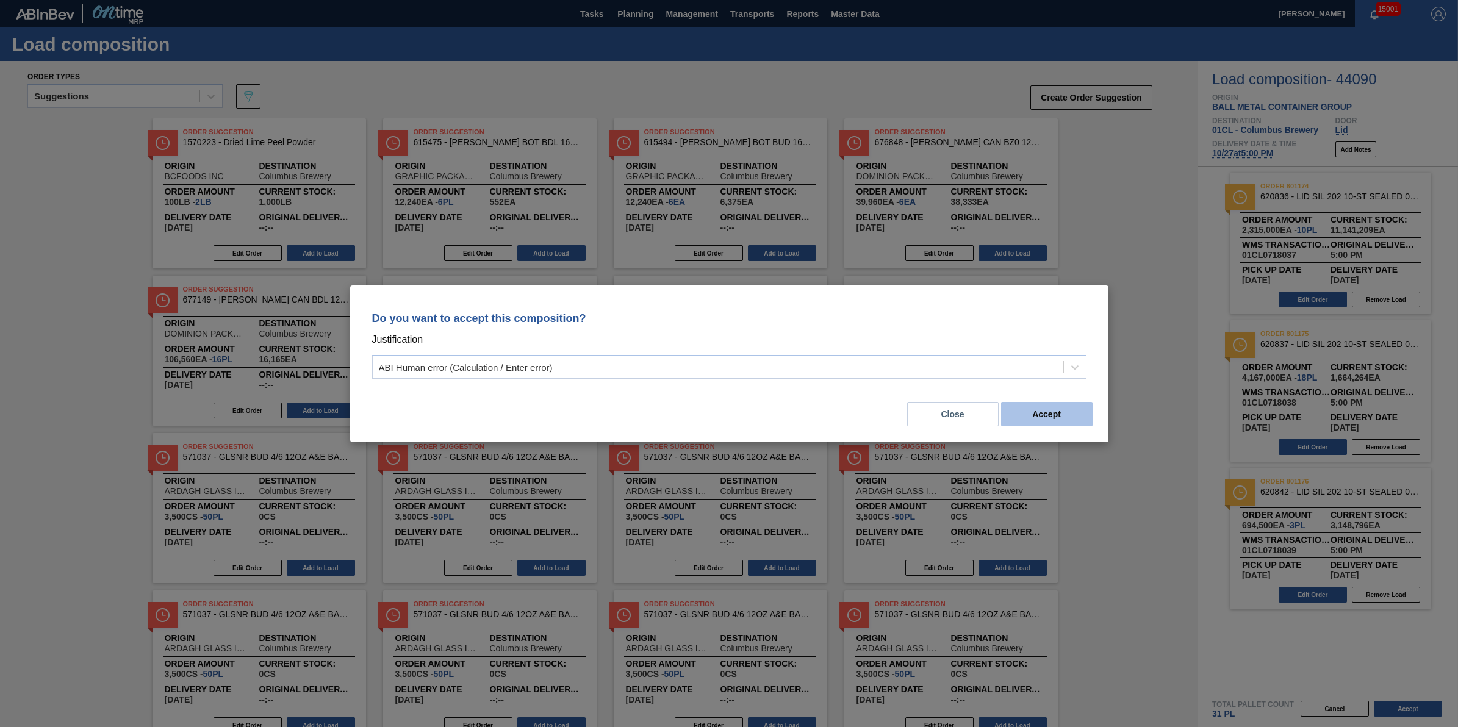
click at [1075, 424] on button "Accept" at bounding box center [1047, 414] width 92 height 24
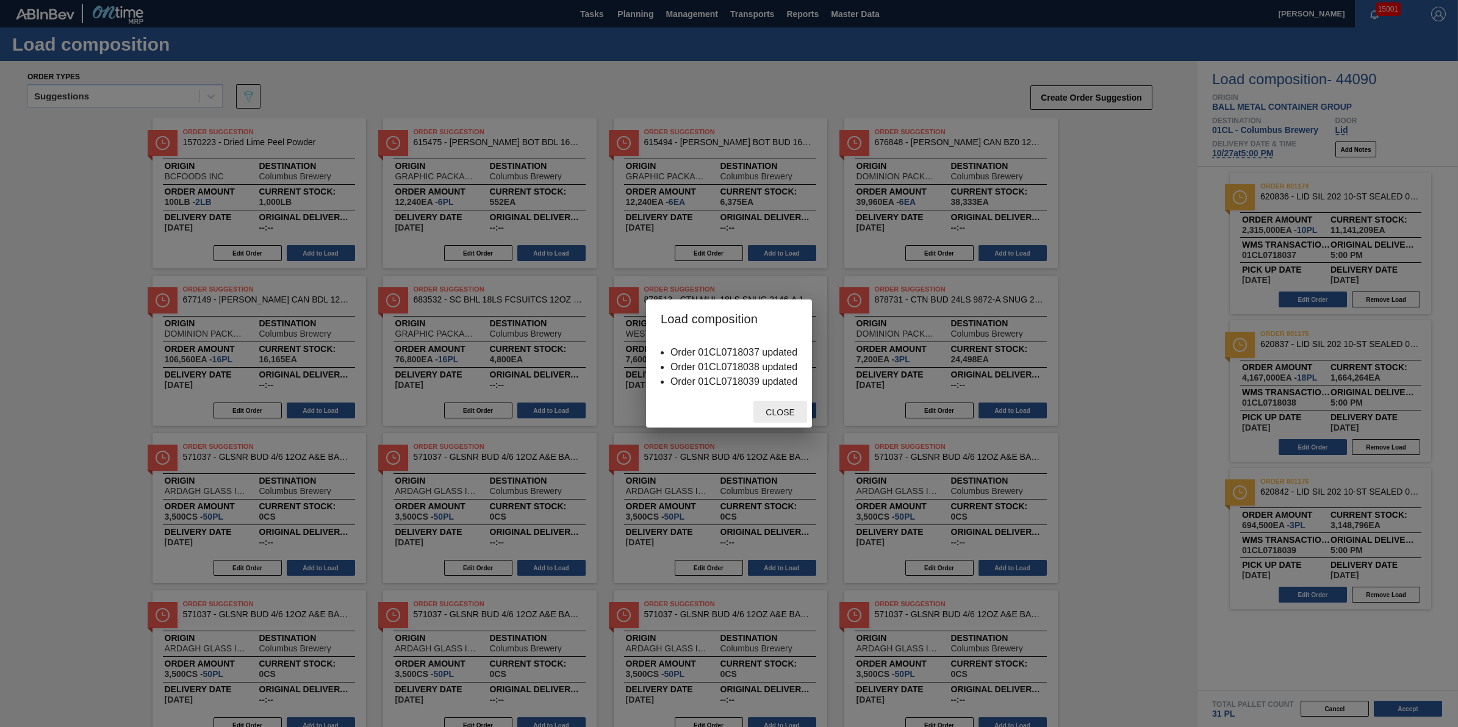
click at [772, 414] on span "Close" at bounding box center [780, 413] width 48 height 10
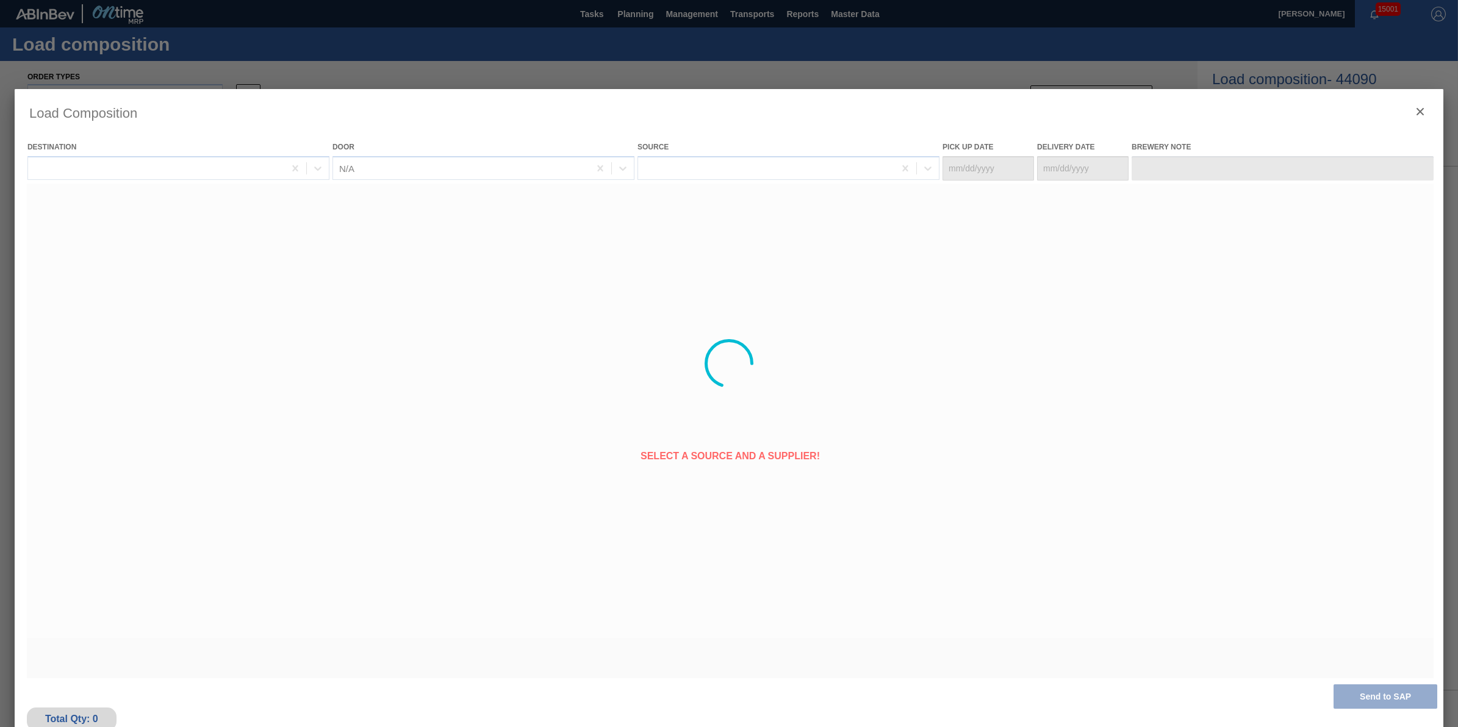
type Date "10/26/2025"
type Date "10/27/2025"
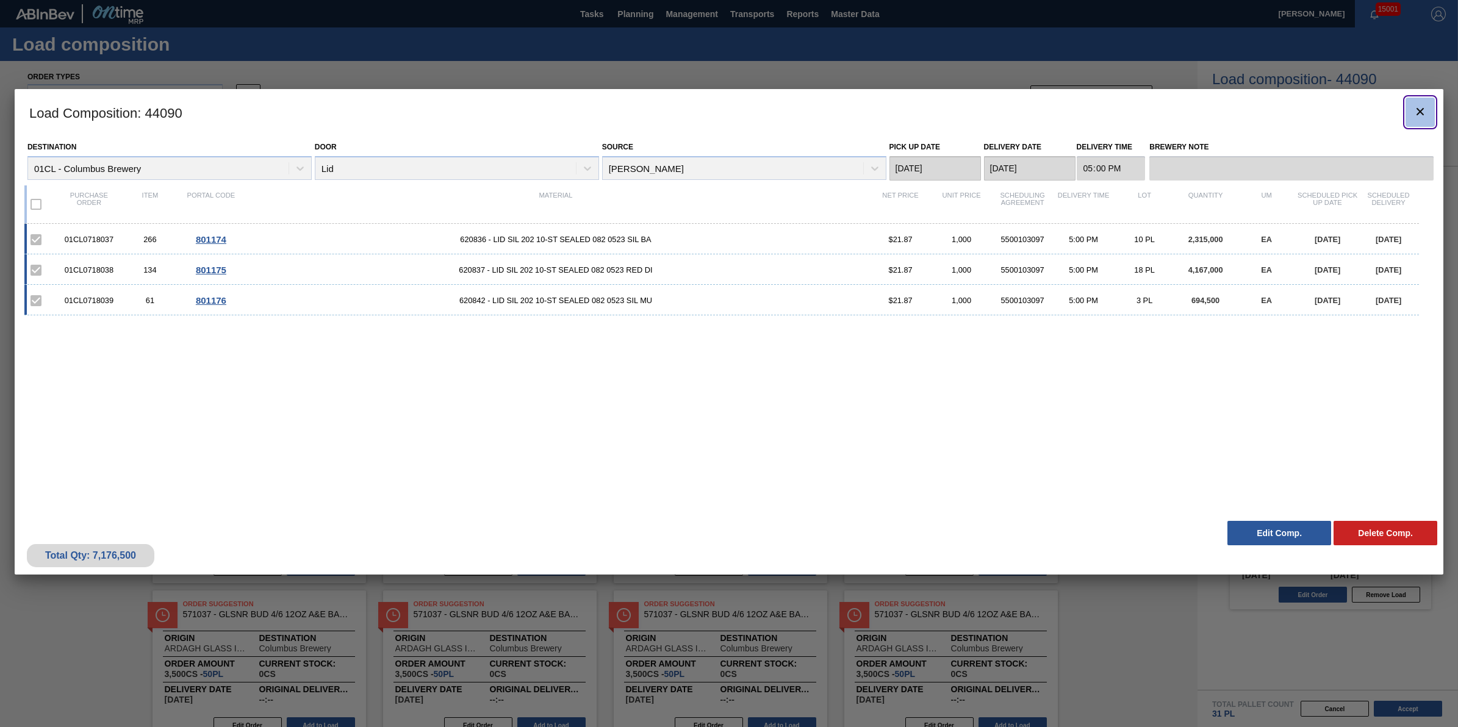
click at [1413, 113] on icon "botão de ícone" at bounding box center [1420, 111] width 15 height 15
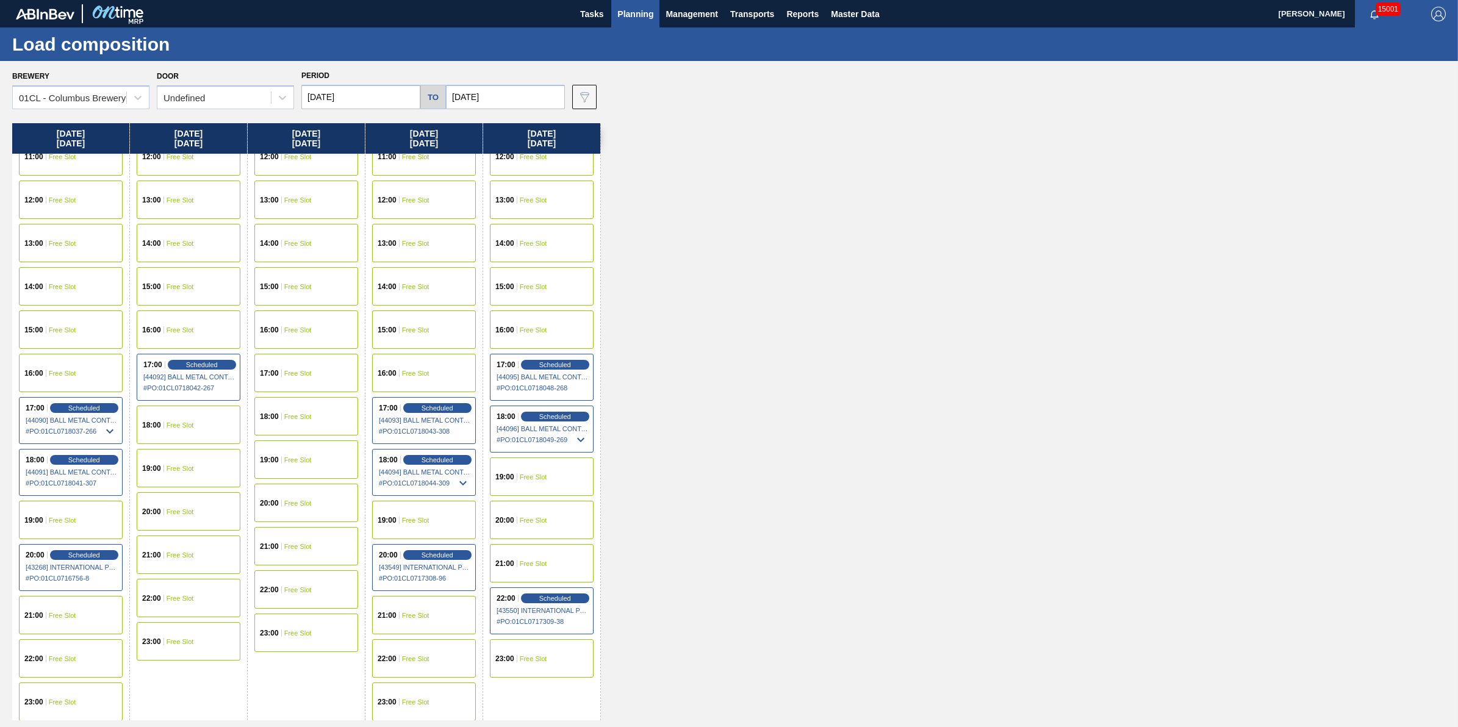
scroll to position [540, 0]
click at [568, 418] on span "Scheduled" at bounding box center [554, 415] width 35 height 8
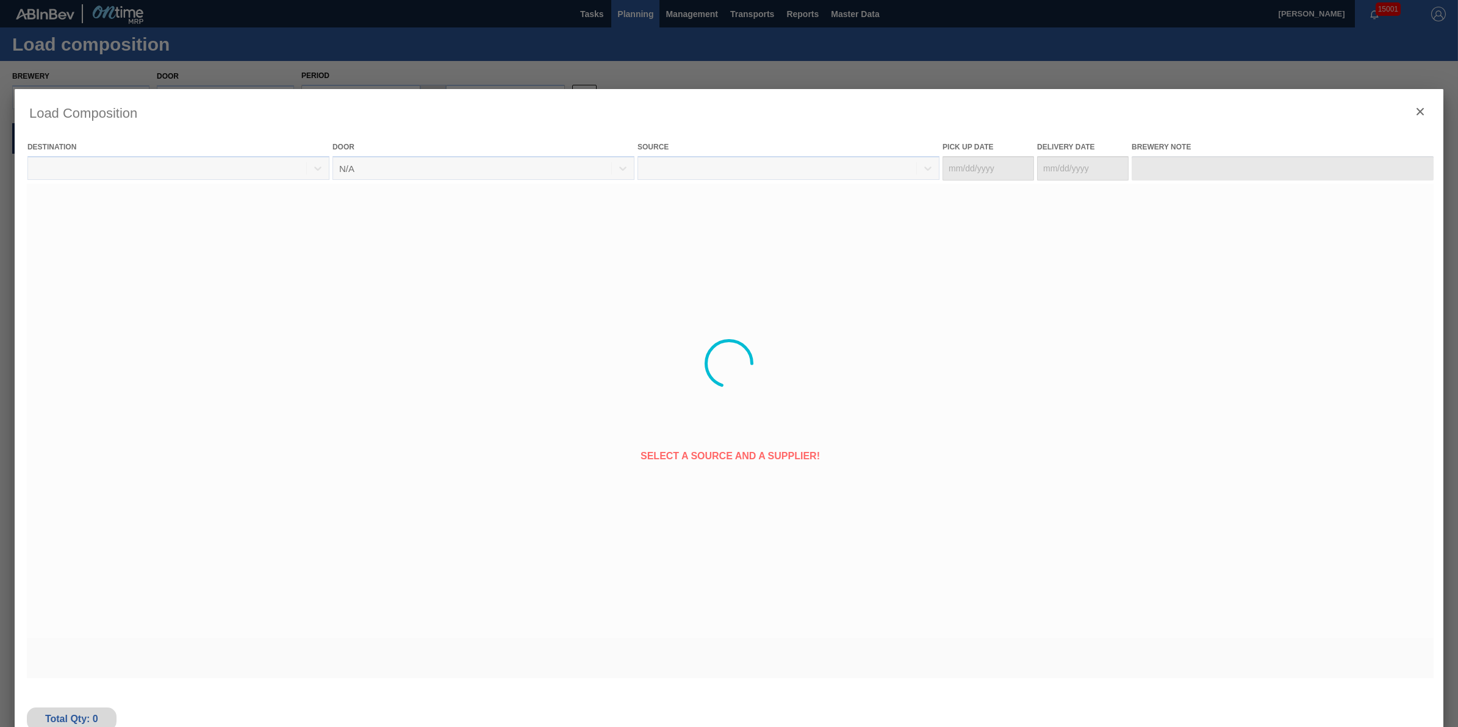
type Date "10/30/2025"
type Date "10/31/2025"
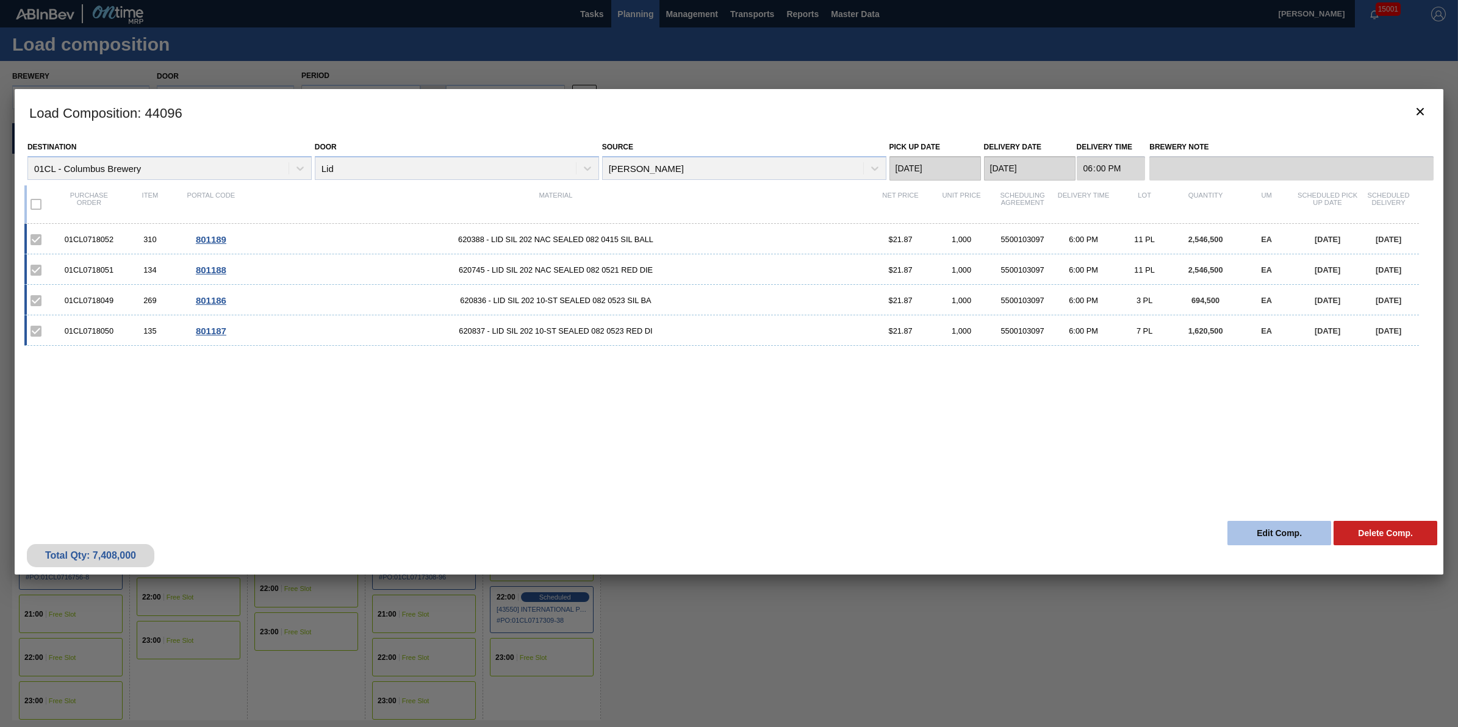
click at [1262, 531] on button "Edit Comp." at bounding box center [1279, 533] width 104 height 24
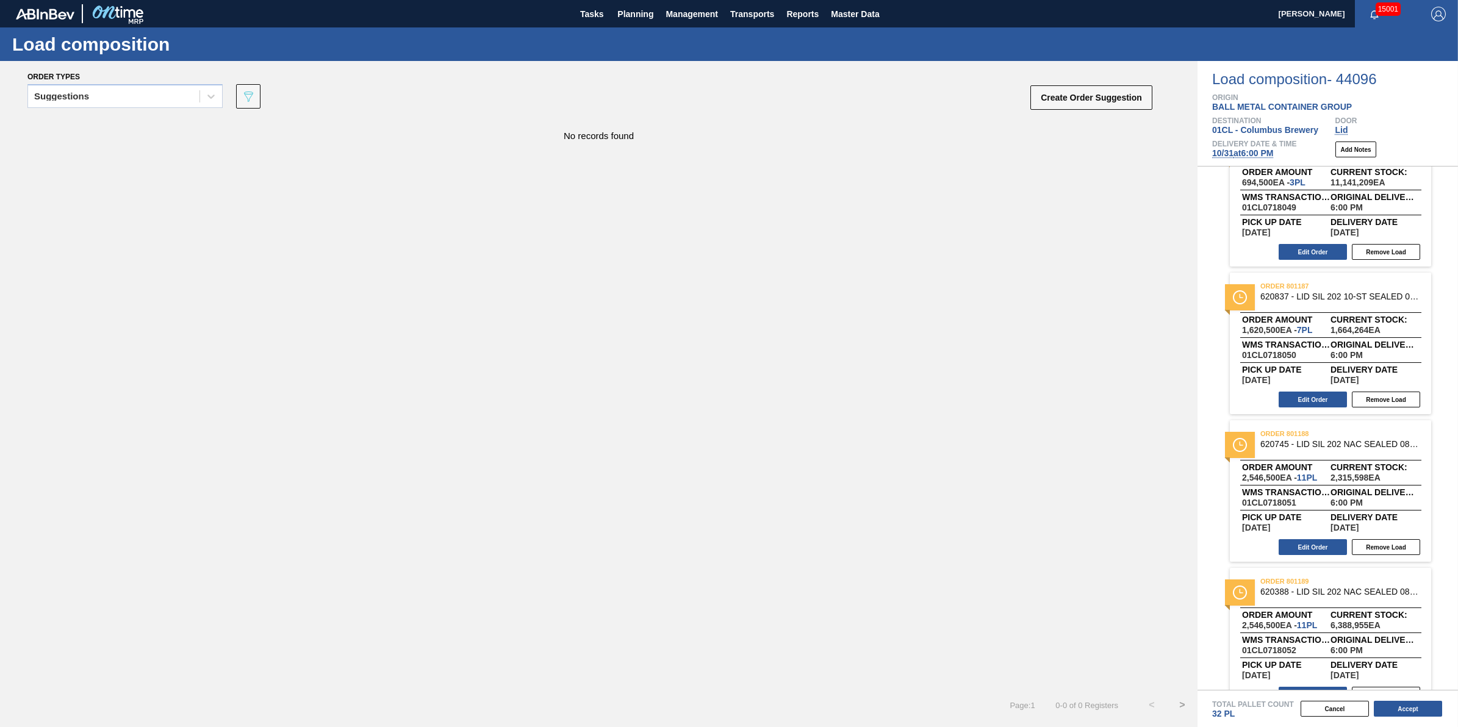
scroll to position [74, 0]
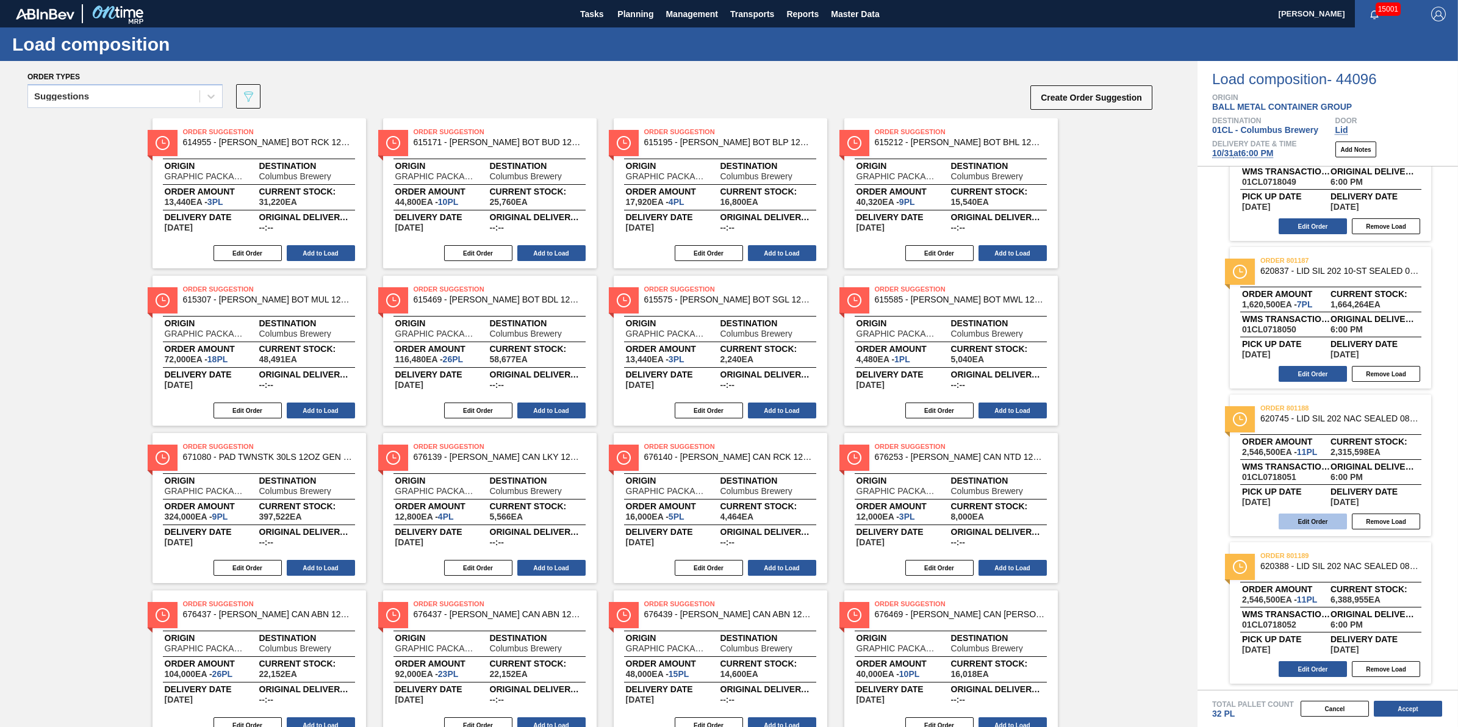
click at [1306, 525] on button "Edit Order" at bounding box center [1313, 522] width 68 height 16
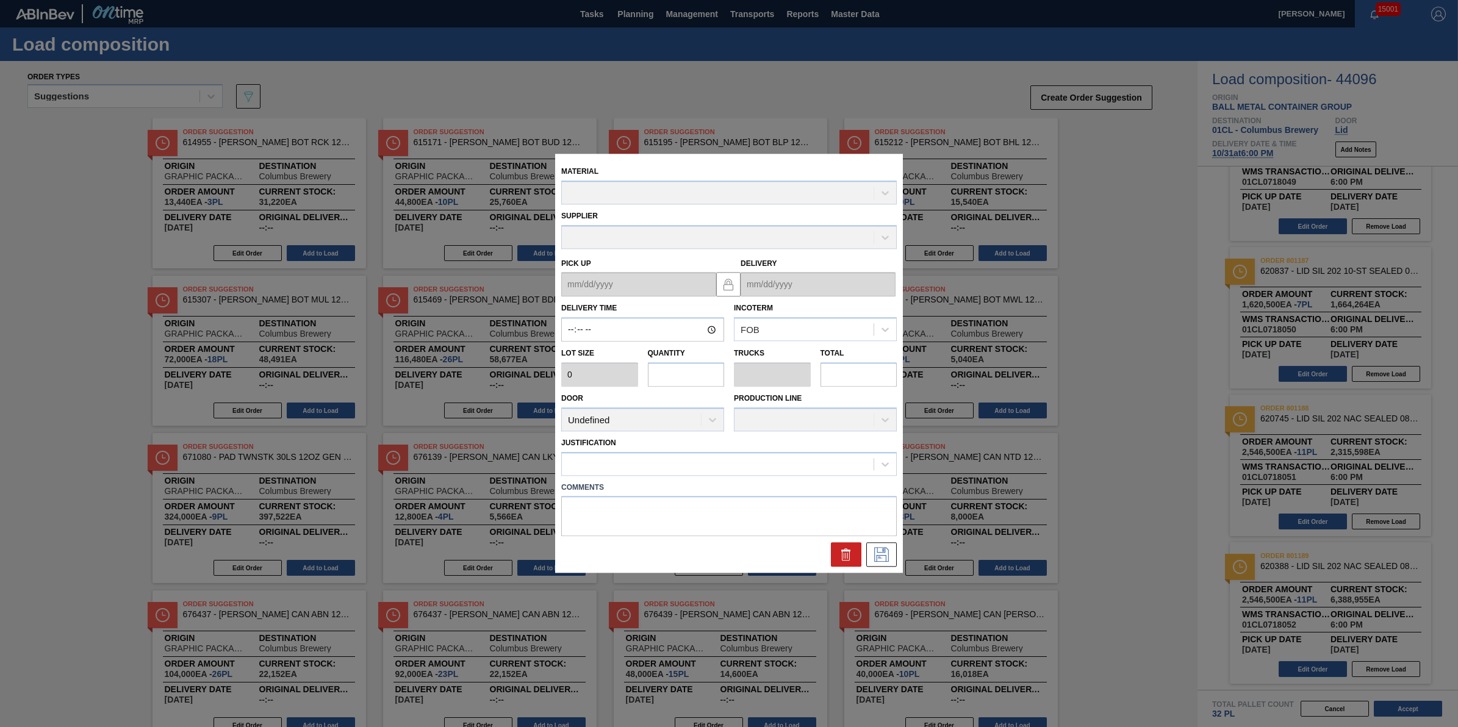
type input "18:00:00"
type input "231,500"
type input "11"
type input "0.344"
type input "2,546,500"
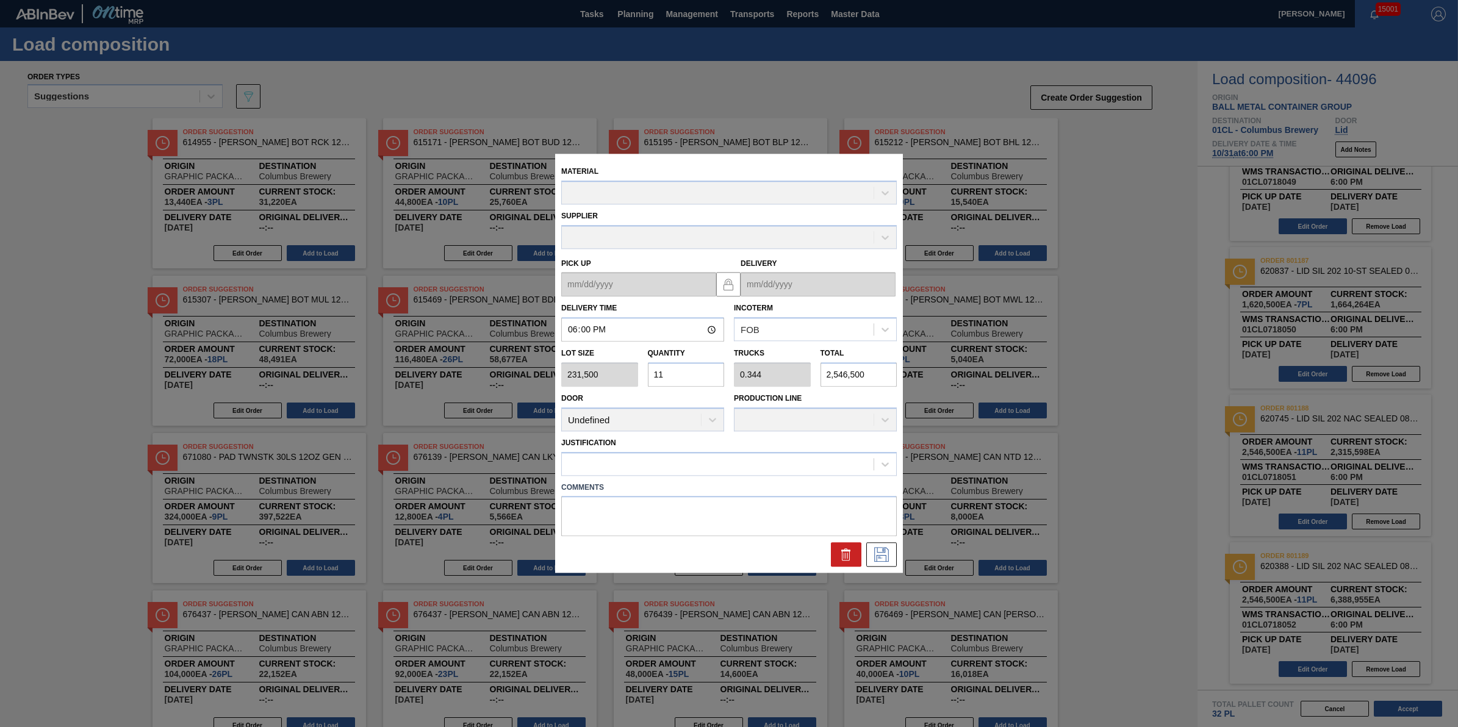
type up "10/30/2025"
type input "10/31/2025"
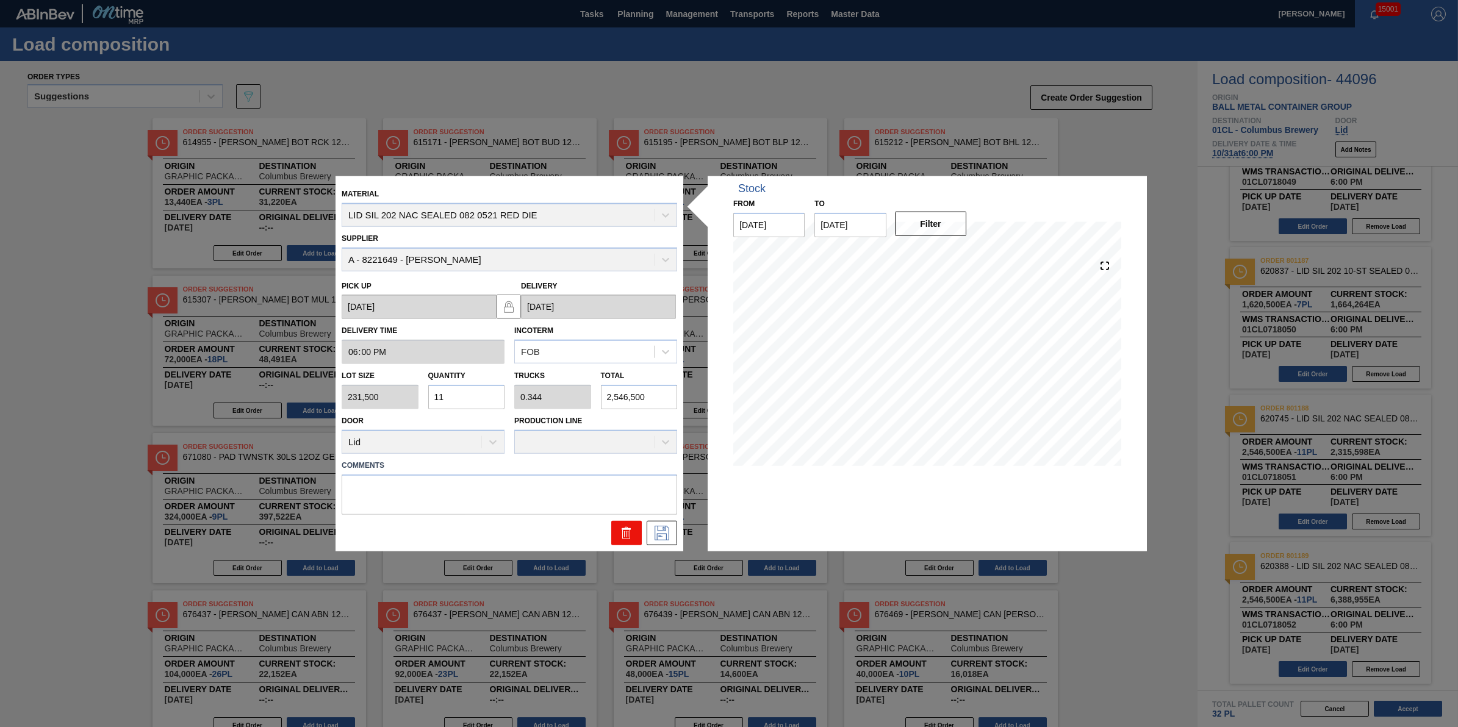
click at [632, 528] on icon at bounding box center [626, 532] width 15 height 15
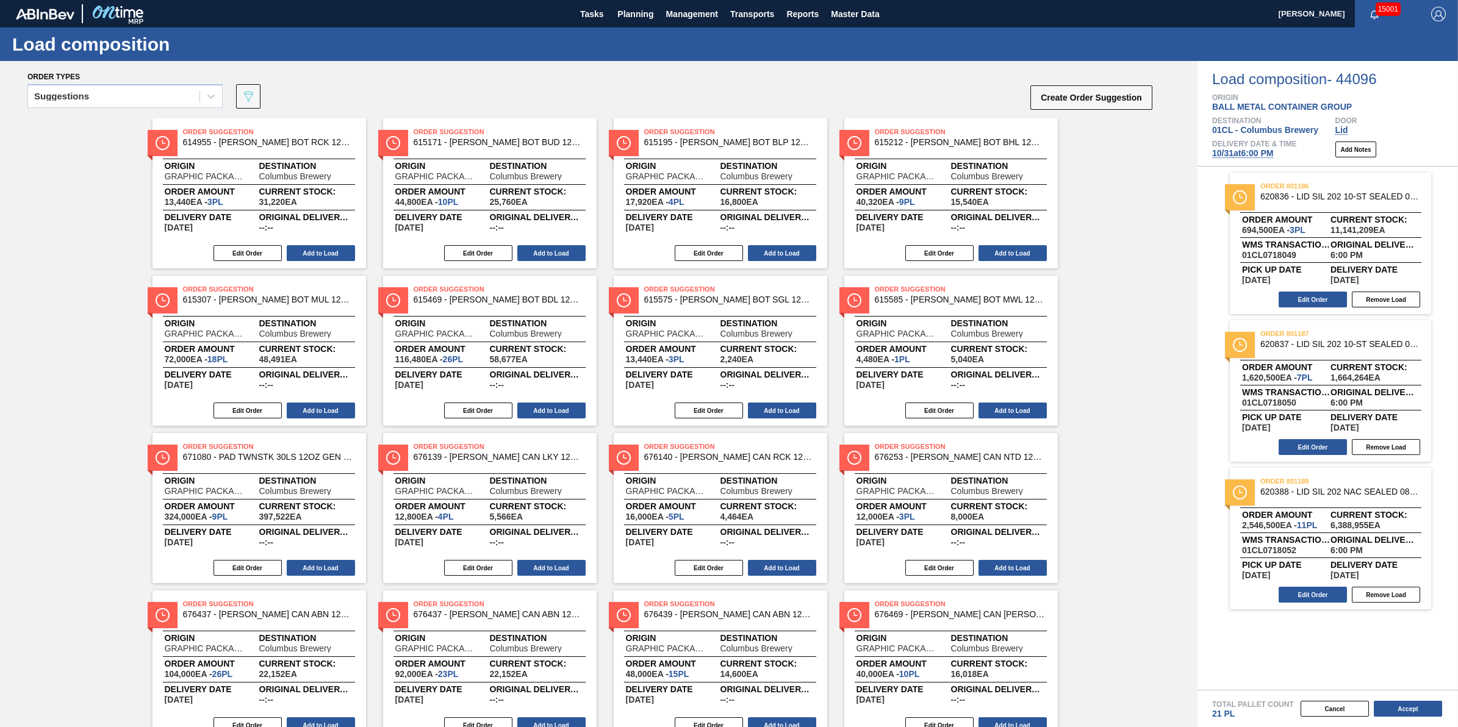
scroll to position [0, 0]
click at [1395, 706] on button "Accept" at bounding box center [1408, 709] width 68 height 16
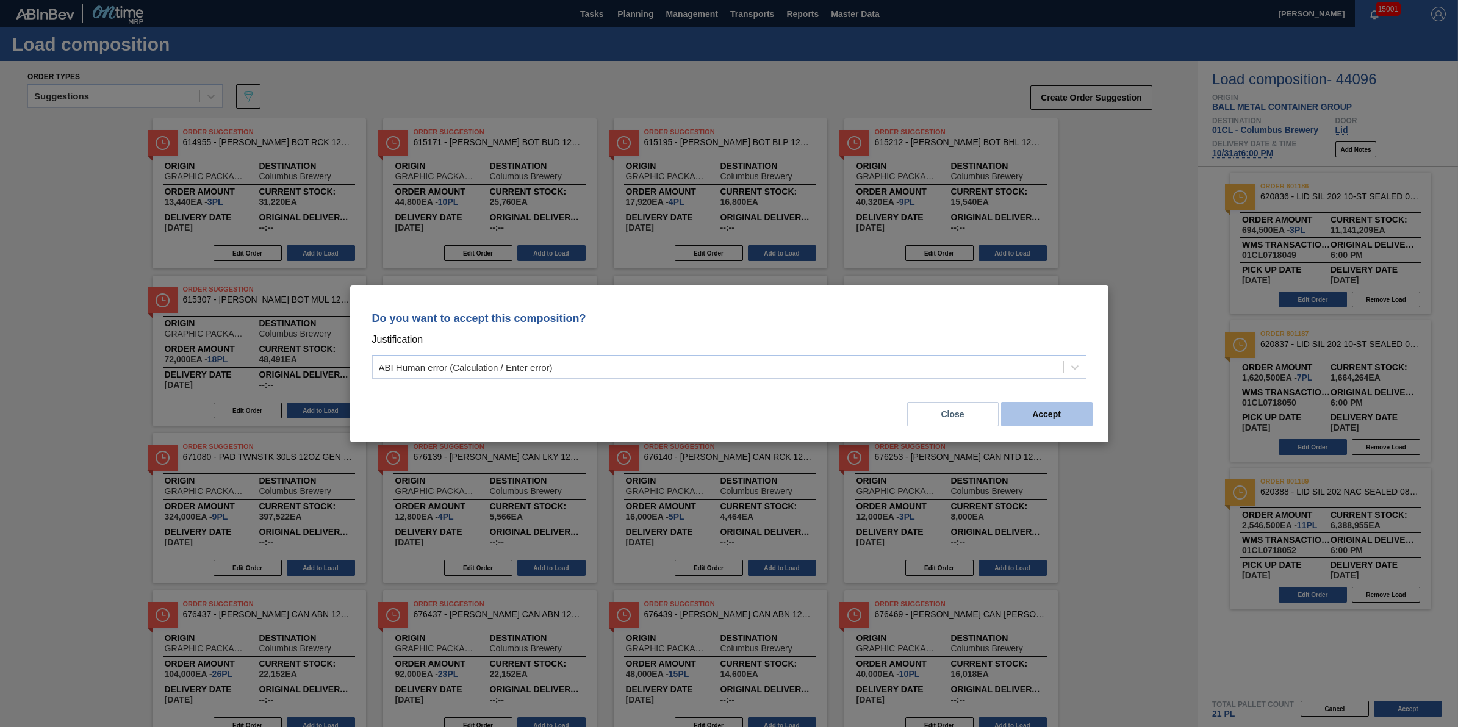
click at [1044, 404] on button "Accept" at bounding box center [1047, 414] width 92 height 24
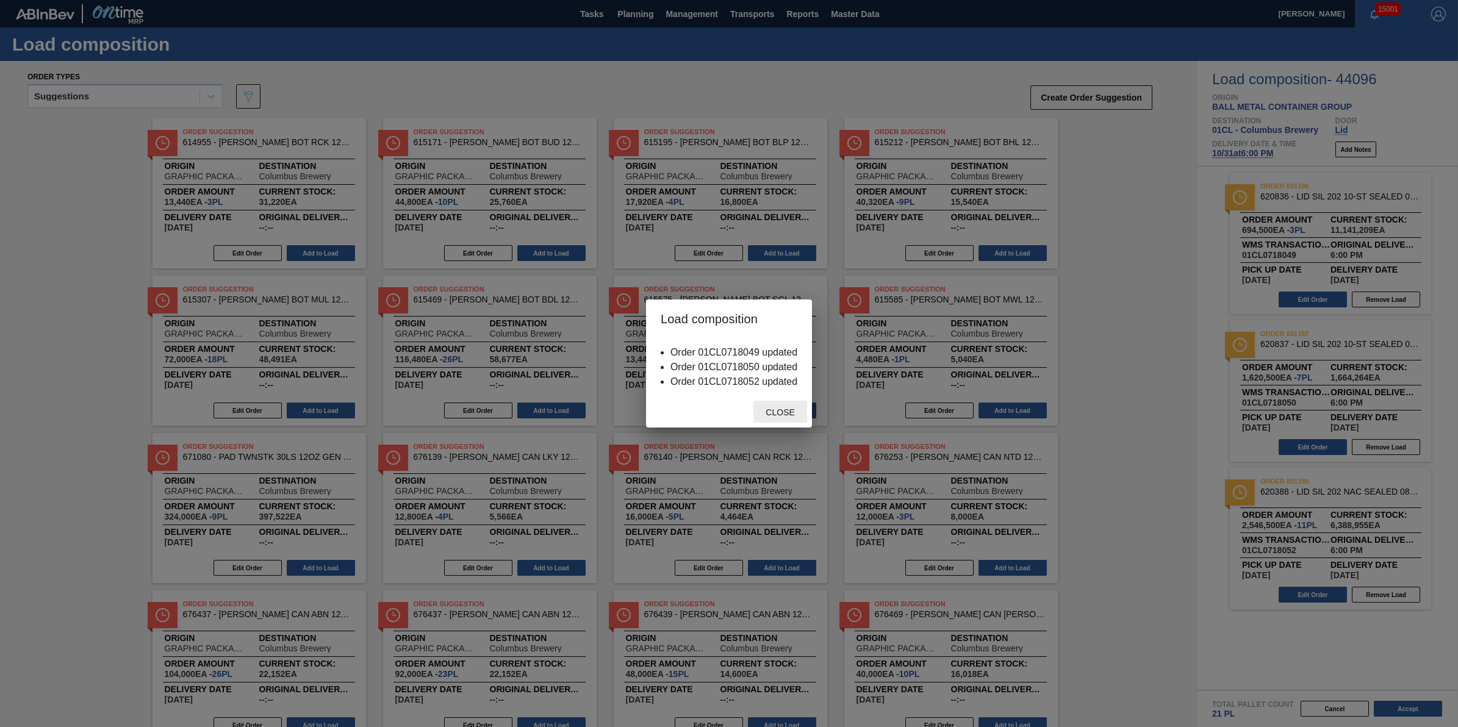
click at [775, 409] on span "Close" at bounding box center [780, 413] width 48 height 10
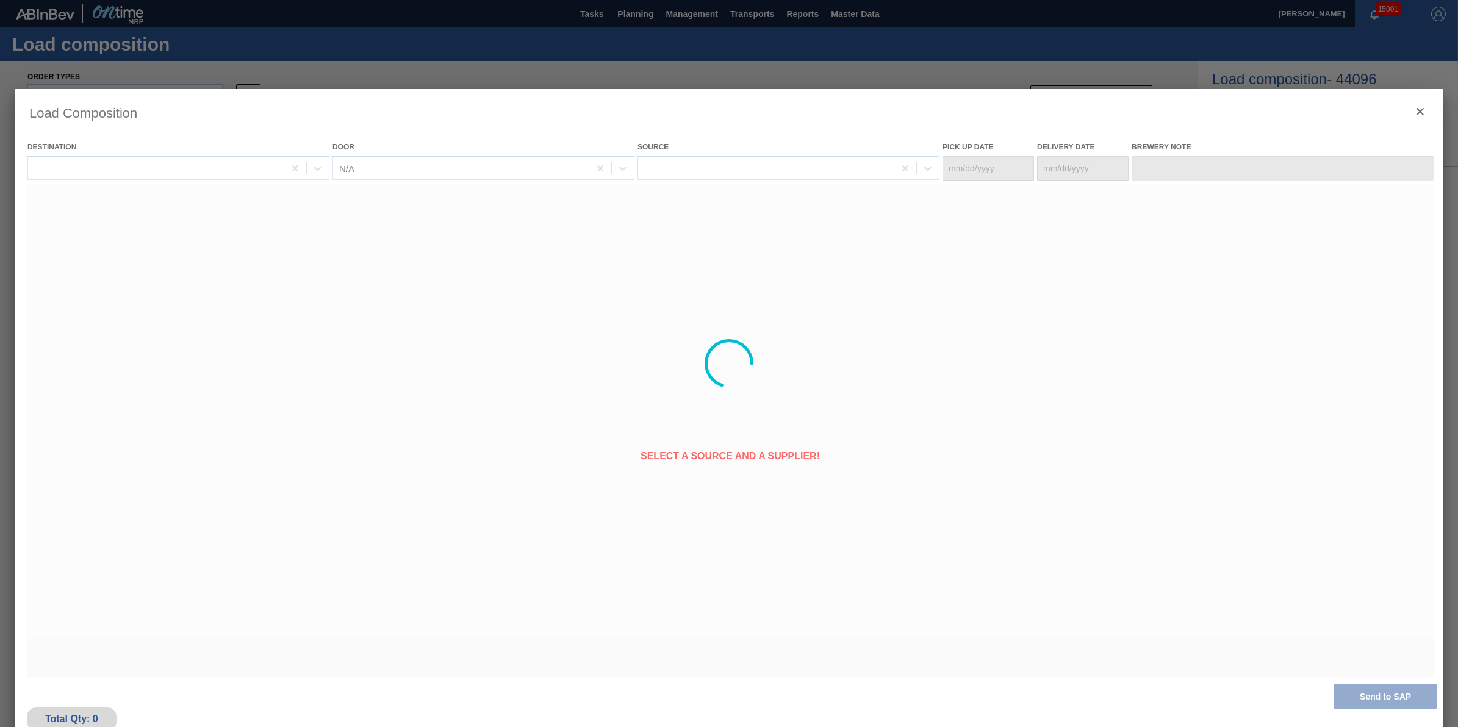
type Date "10/30/2025"
type Date "10/31/2025"
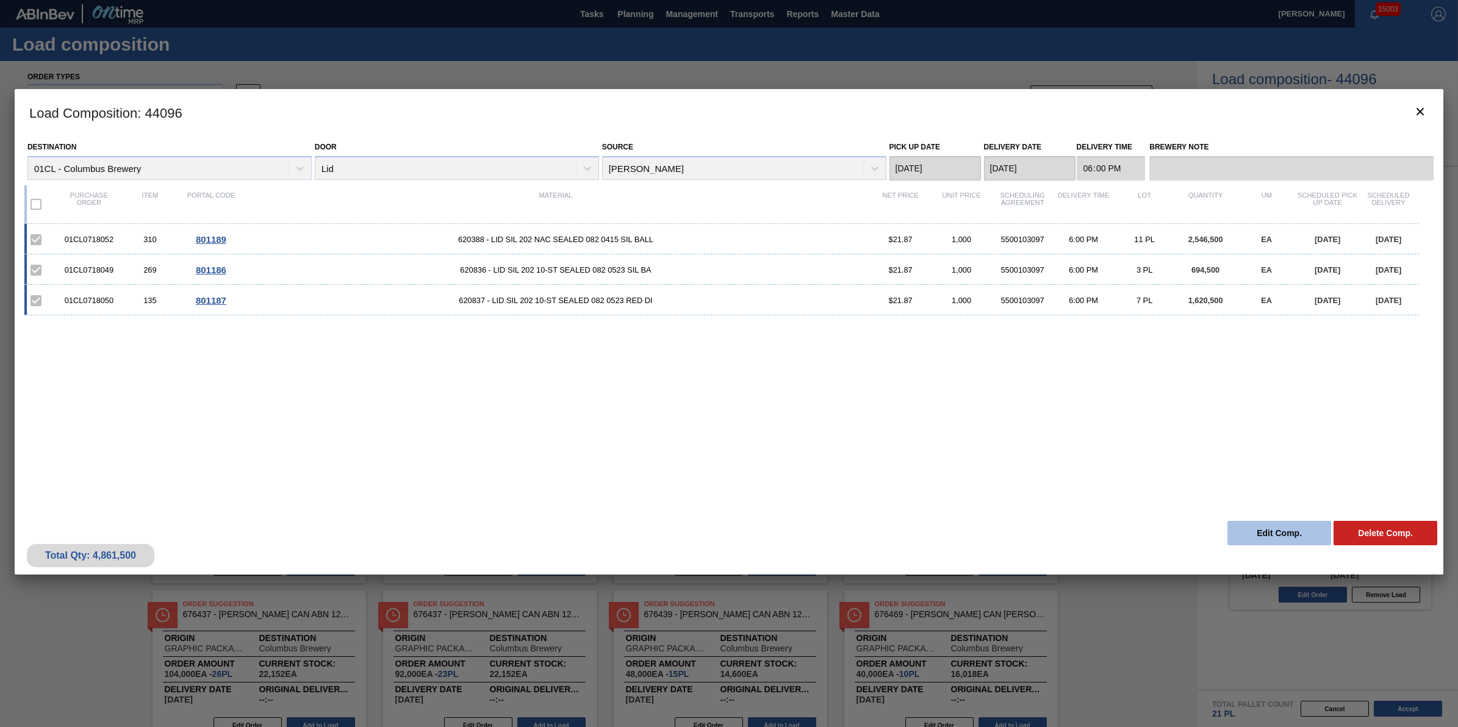
click at [1279, 537] on button "Edit Comp." at bounding box center [1279, 533] width 104 height 24
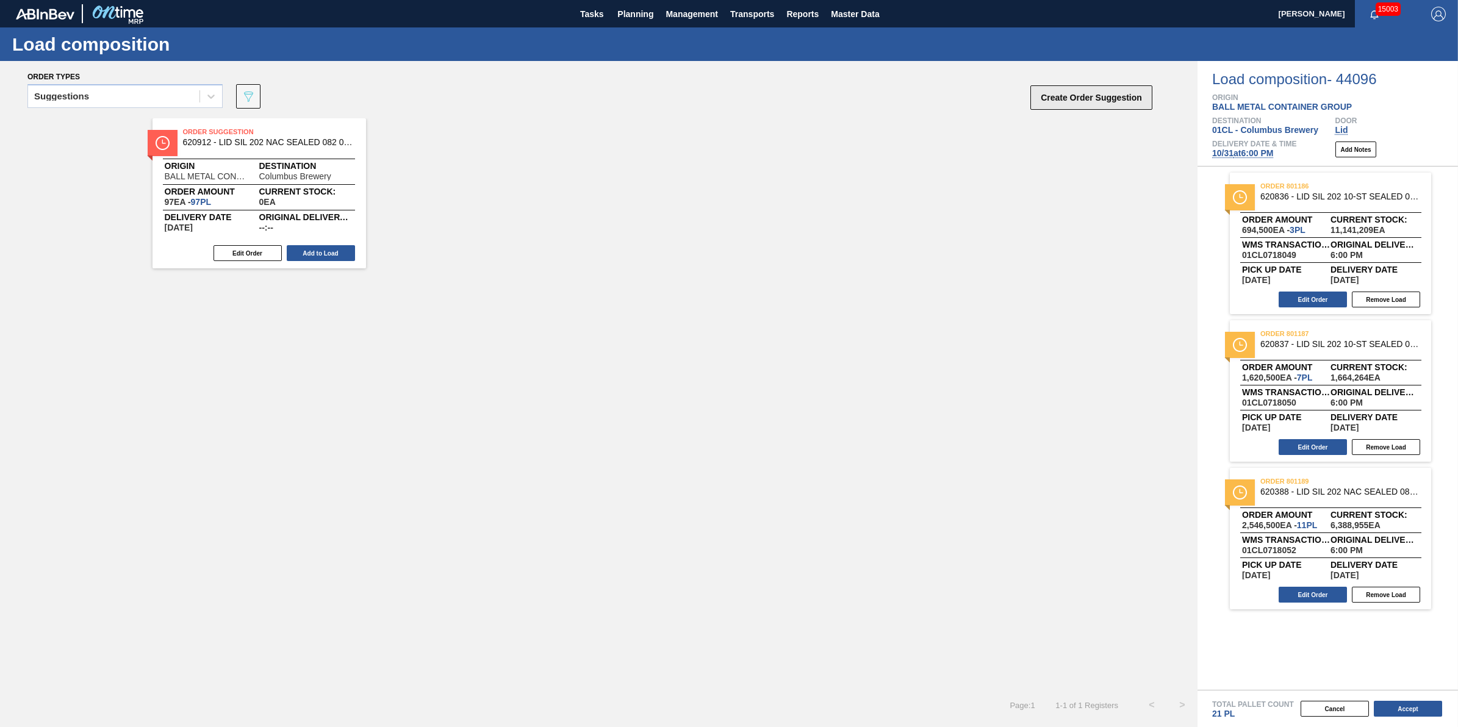
click at [1100, 102] on button "Create Order Suggestion" at bounding box center [1091, 97] width 122 height 24
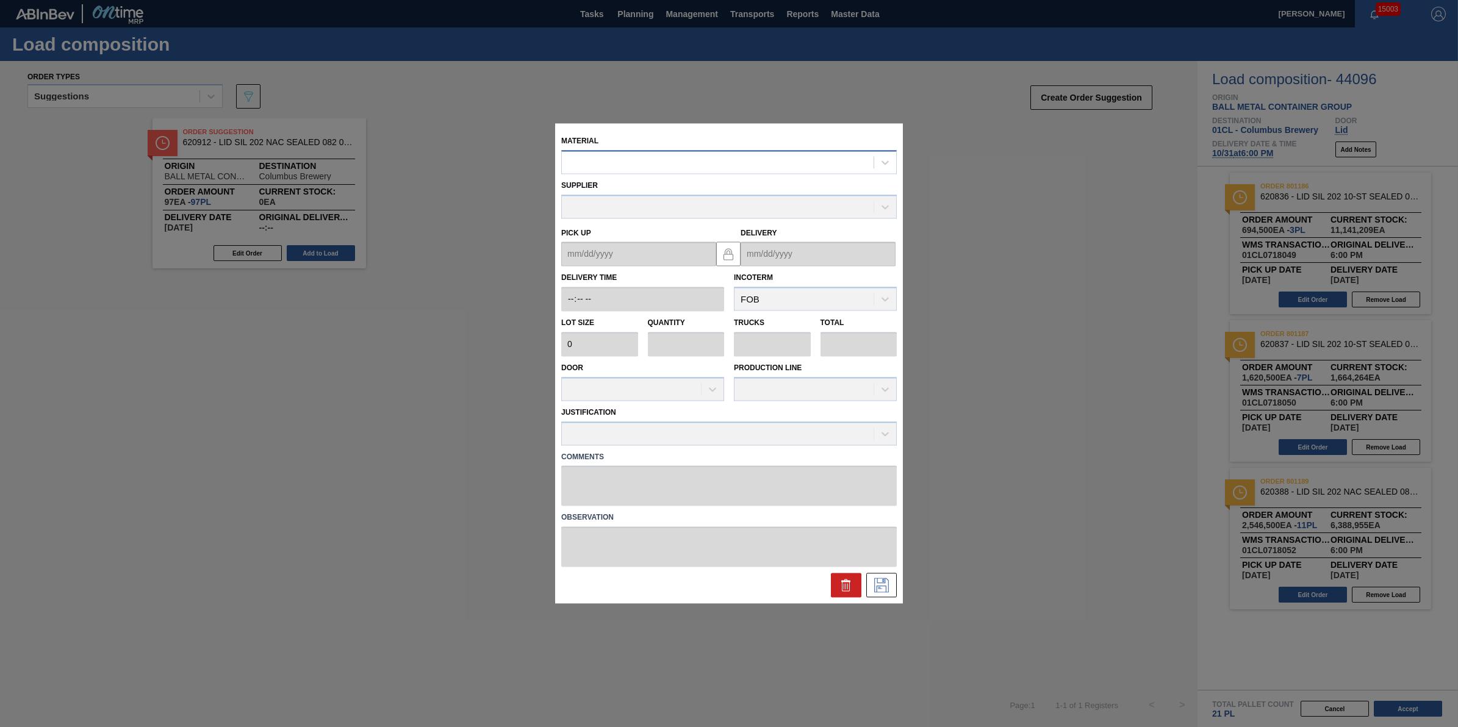
drag, startPoint x: 796, startPoint y: 156, endPoint x: 786, endPoint y: 162, distance: 12.4
click at [793, 157] on div at bounding box center [718, 163] width 312 height 18
type input "620912"
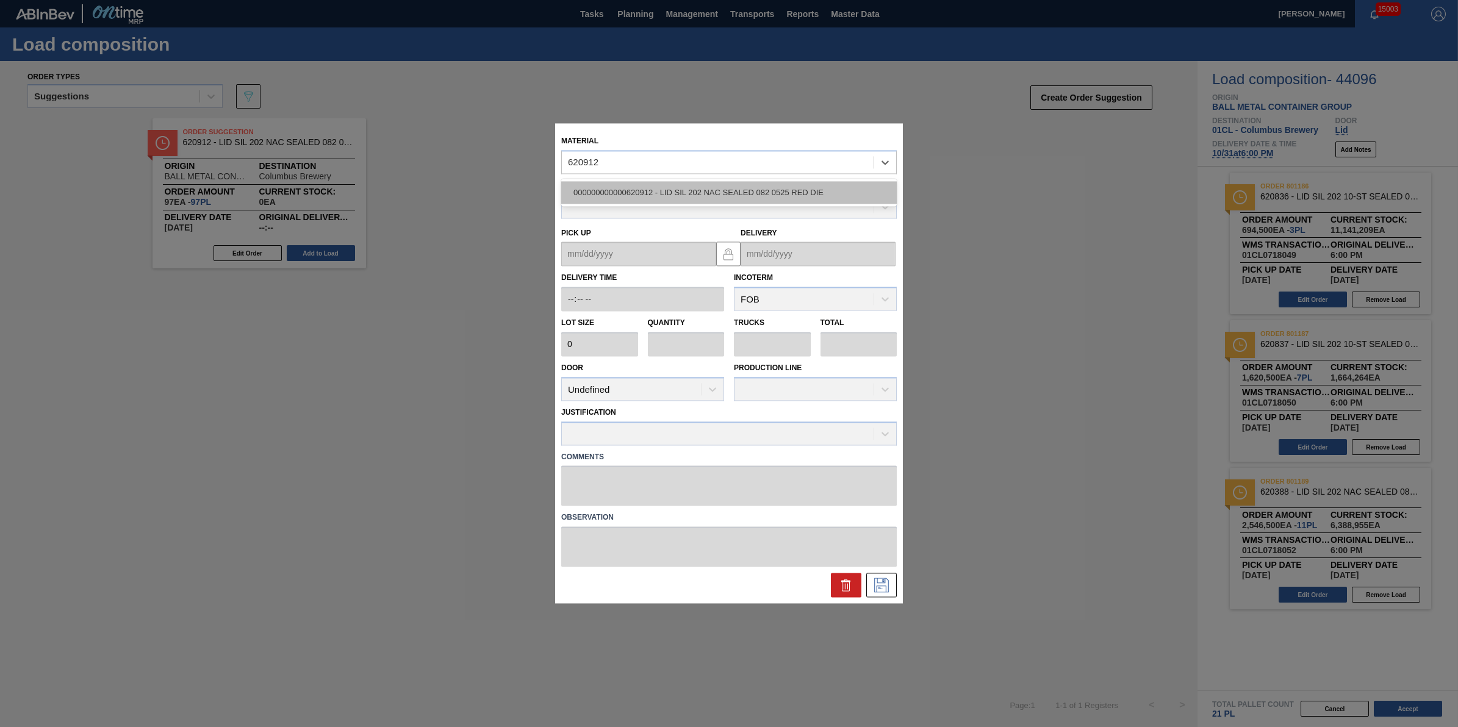
click at [791, 190] on div "000000000000620912 - LID SIL 202 NAC SEALED 082 0525 RED DIE" at bounding box center [729, 192] width 336 height 23
type input "1"
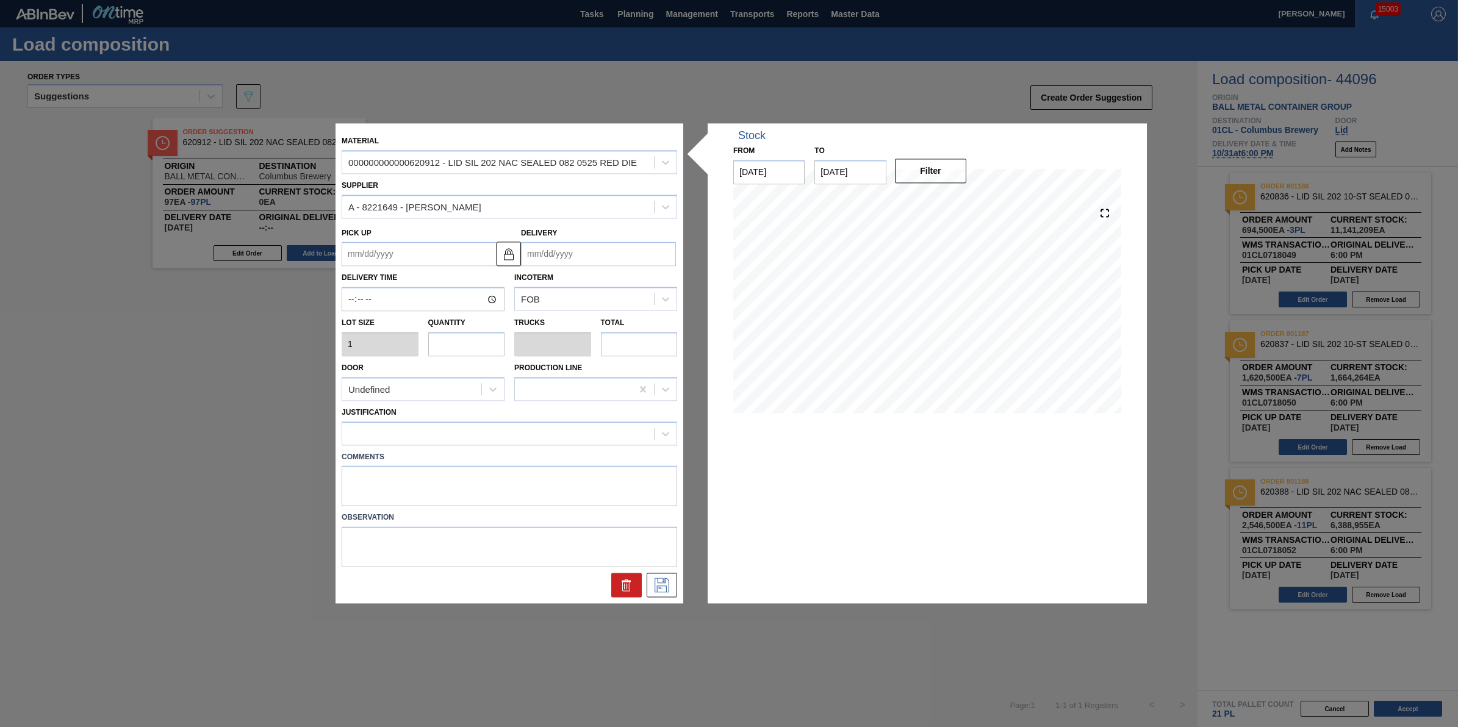
click at [465, 348] on input "text" at bounding box center [466, 344] width 77 height 24
type input "1"
type input "11"
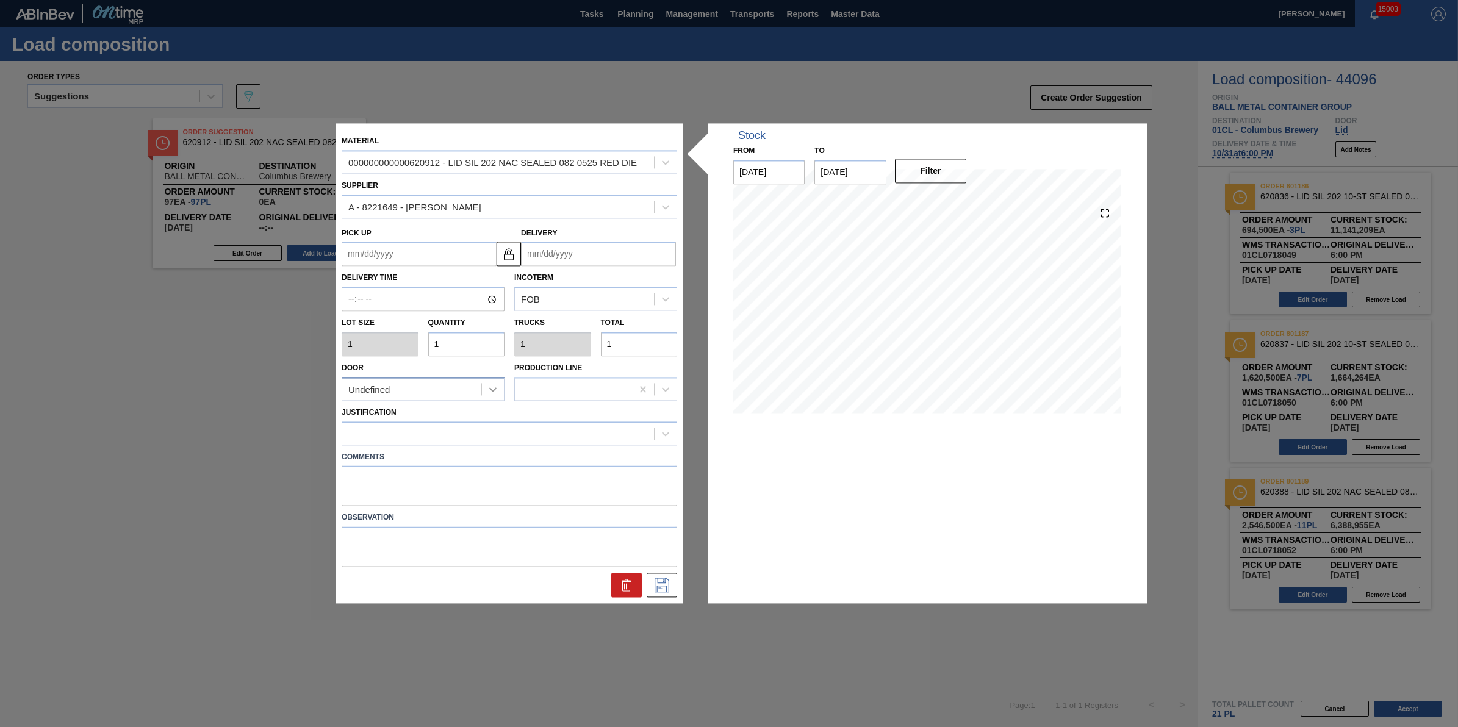
type input "11"
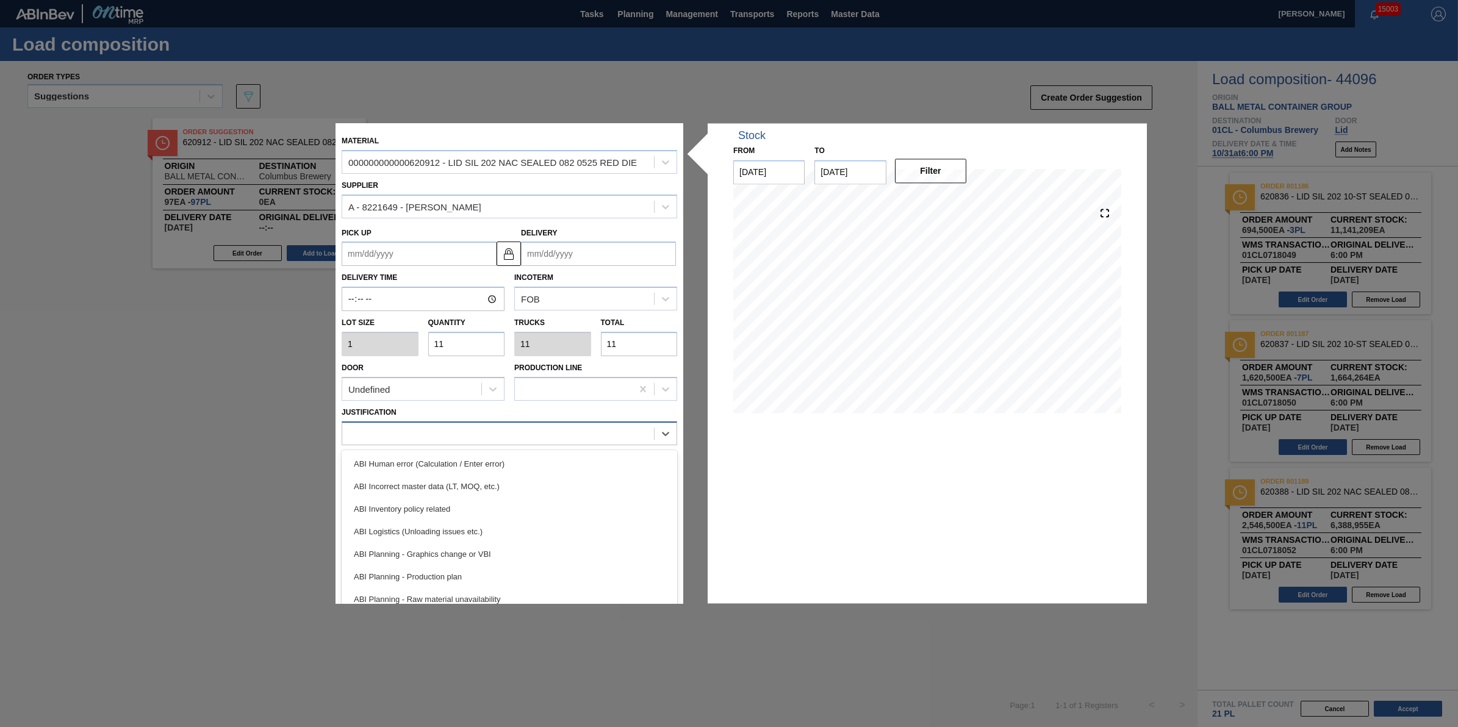
click at [498, 429] on div at bounding box center [498, 434] width 312 height 18
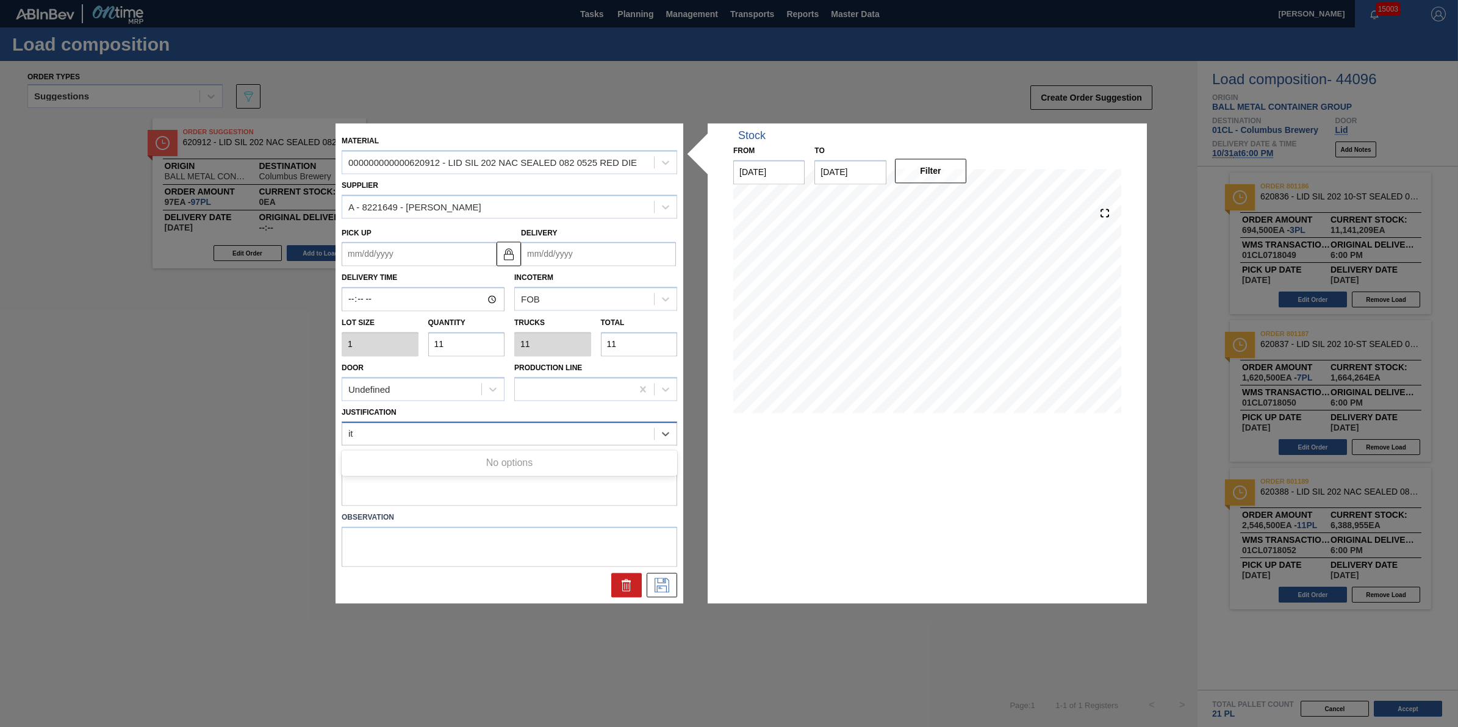
type input "i"
type input "other"
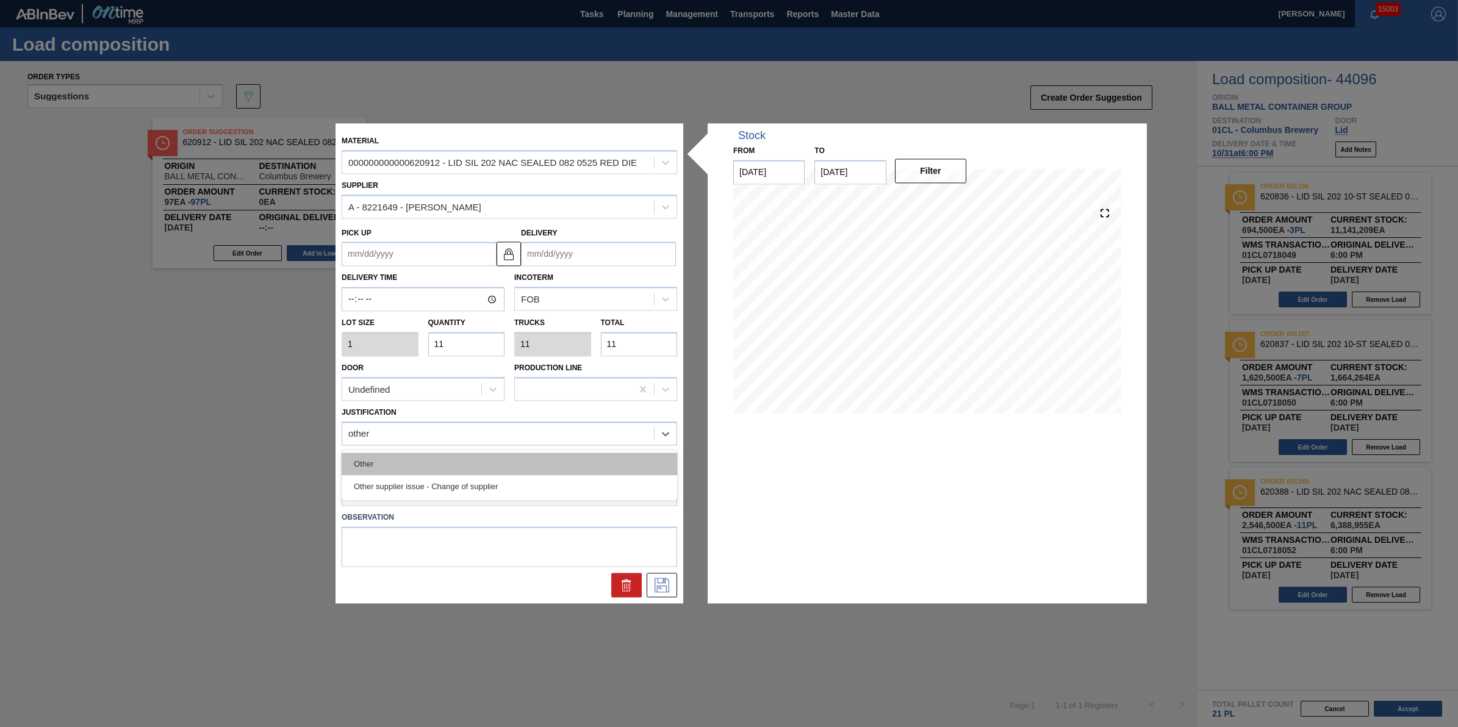
click at [498, 458] on div "Other" at bounding box center [510, 464] width 336 height 23
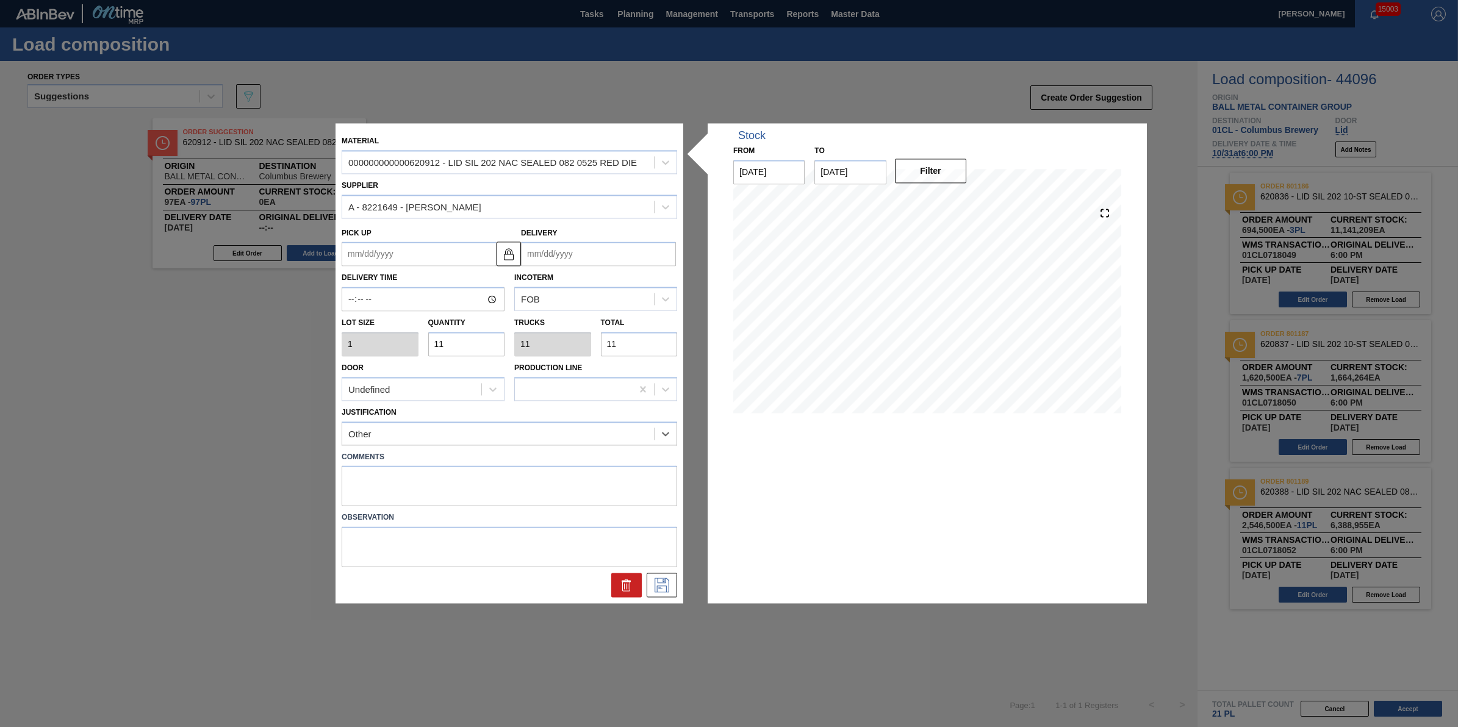
click at [612, 270] on div "Incoterm FOB" at bounding box center [595, 290] width 163 height 41
click at [623, 254] on input "Delivery" at bounding box center [598, 254] width 155 height 24
click at [656, 408] on div "1" at bounding box center [654, 402] width 16 height 16
type up "11/01/2025"
type input "11/01/2025"
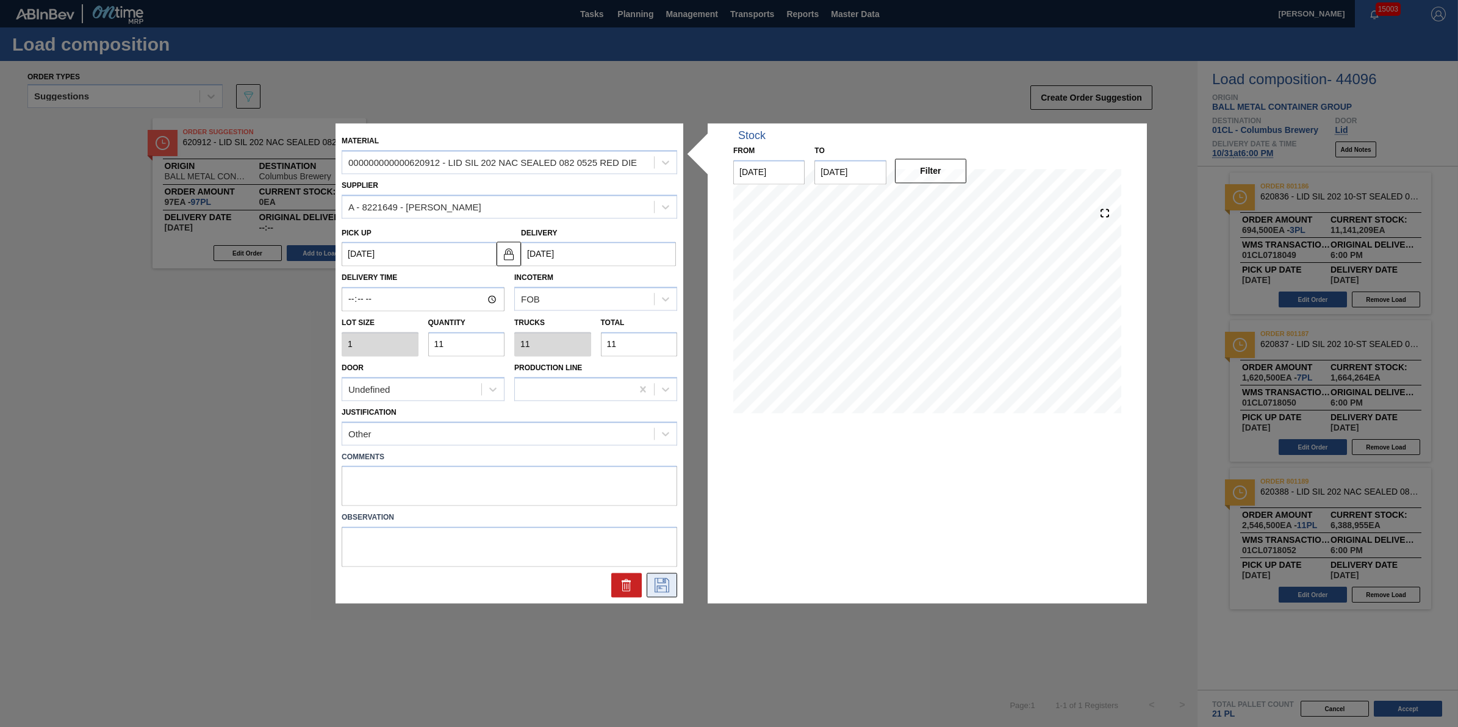
click at [667, 580] on icon at bounding box center [662, 585] width 20 height 15
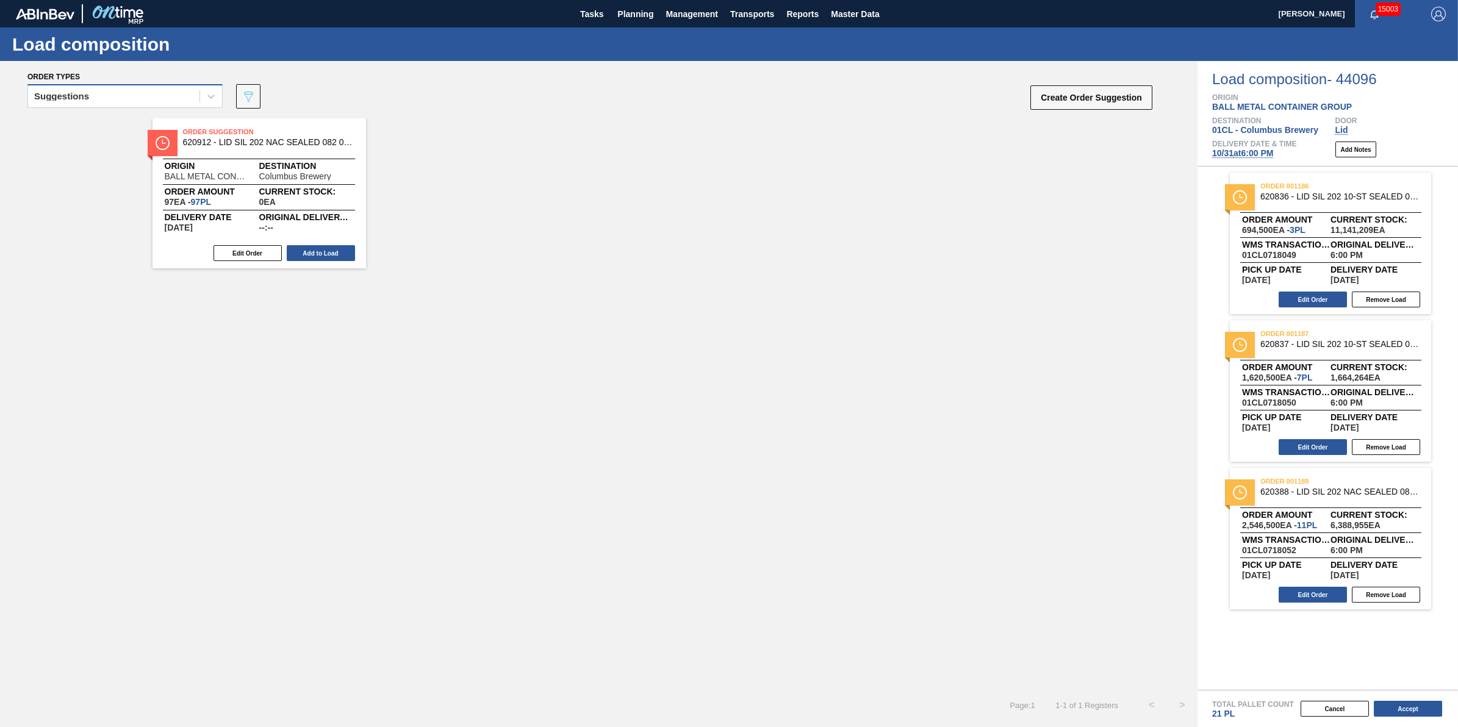
click at [178, 101] on div "Suggestions" at bounding box center [113, 97] width 171 height 18
click at [181, 114] on div "Awaiting load composition Suggestions Released - Awaiting Load Comp." at bounding box center [124, 149] width 195 height 73
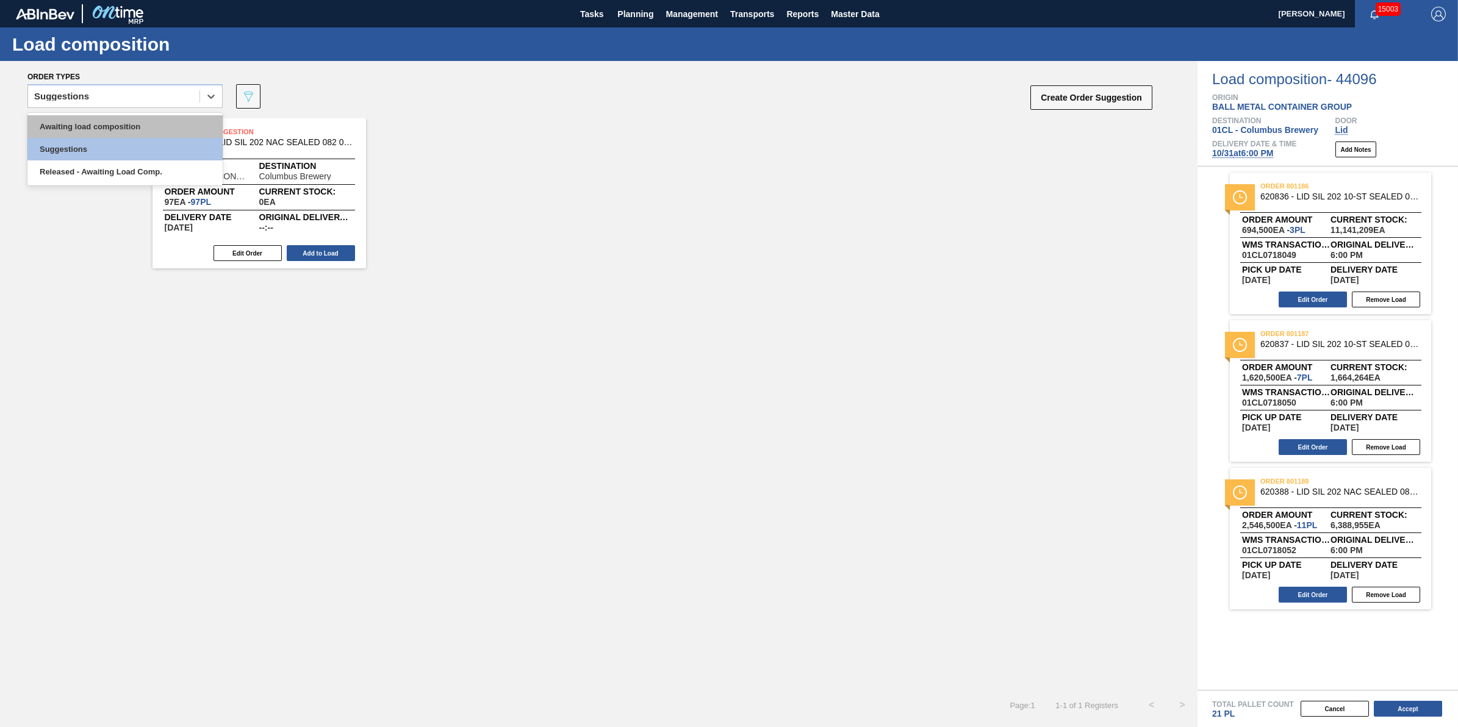
click at [181, 117] on div "Awaiting load composition" at bounding box center [124, 126] width 195 height 23
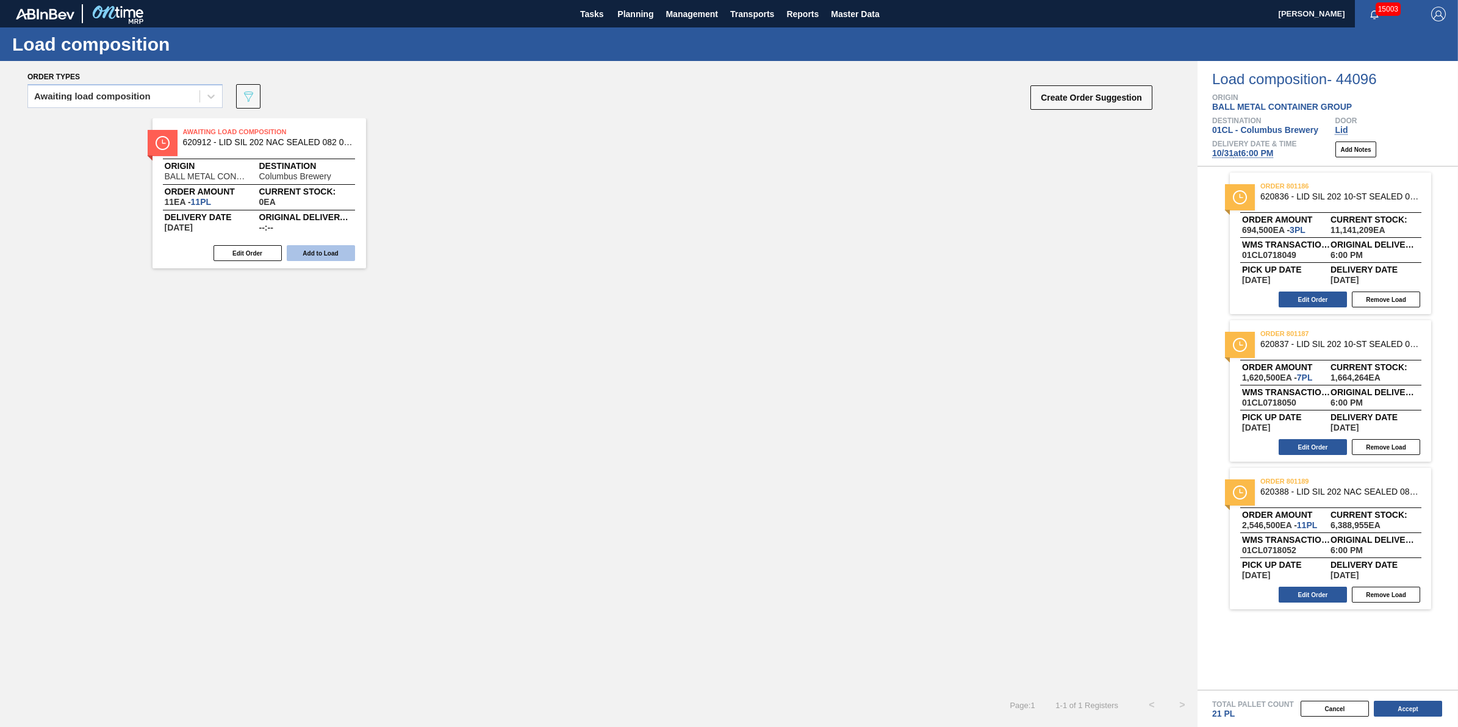
click at [329, 255] on button "Add to Load" at bounding box center [321, 253] width 68 height 16
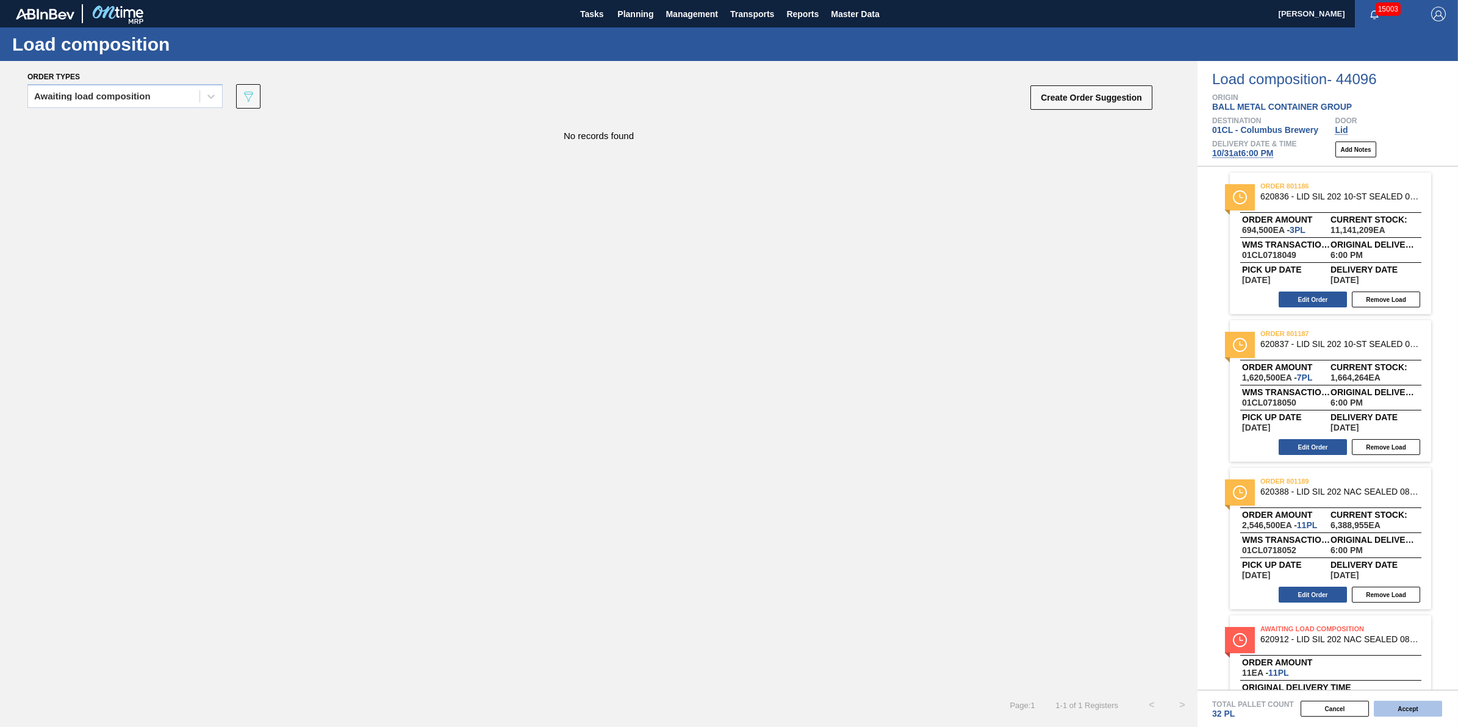
click at [1386, 708] on button "Accept" at bounding box center [1408, 709] width 68 height 16
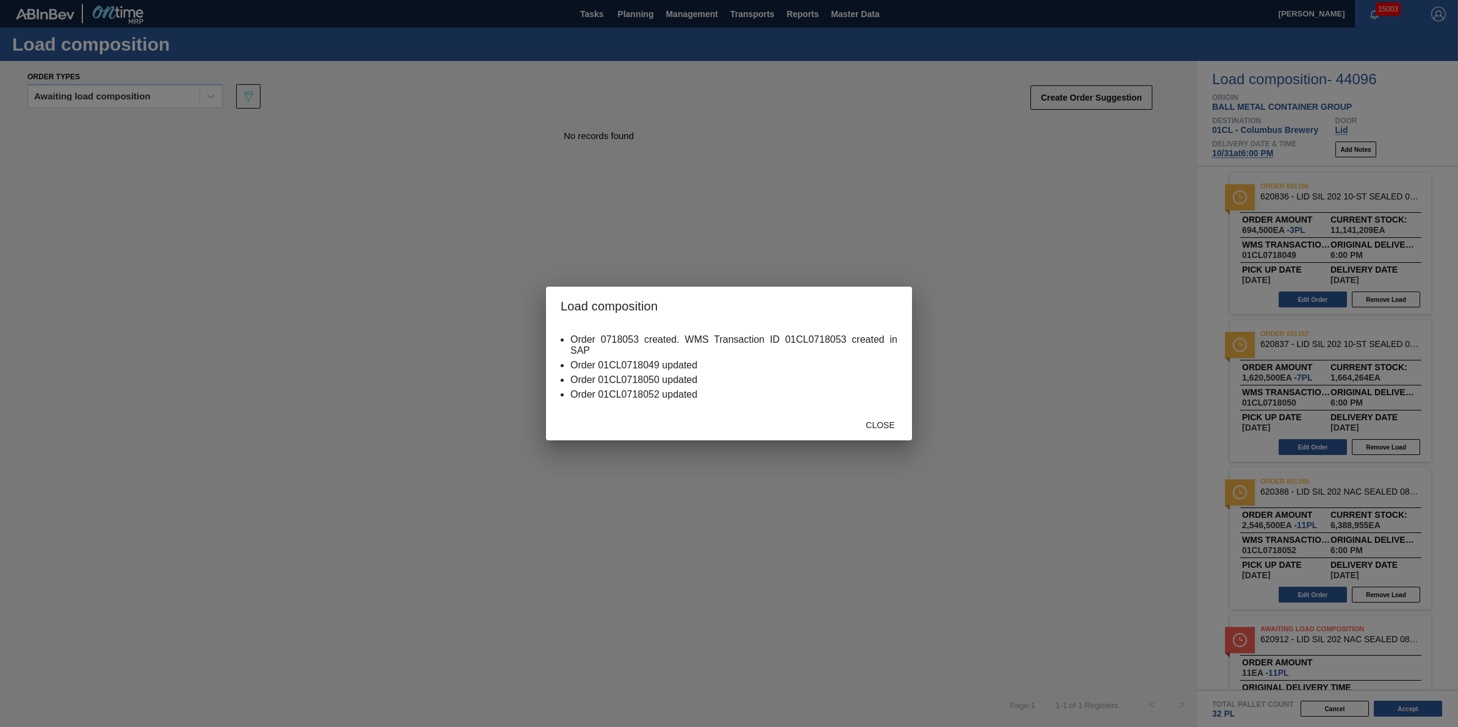
click at [885, 417] on div "Close" at bounding box center [881, 425] width 54 height 23
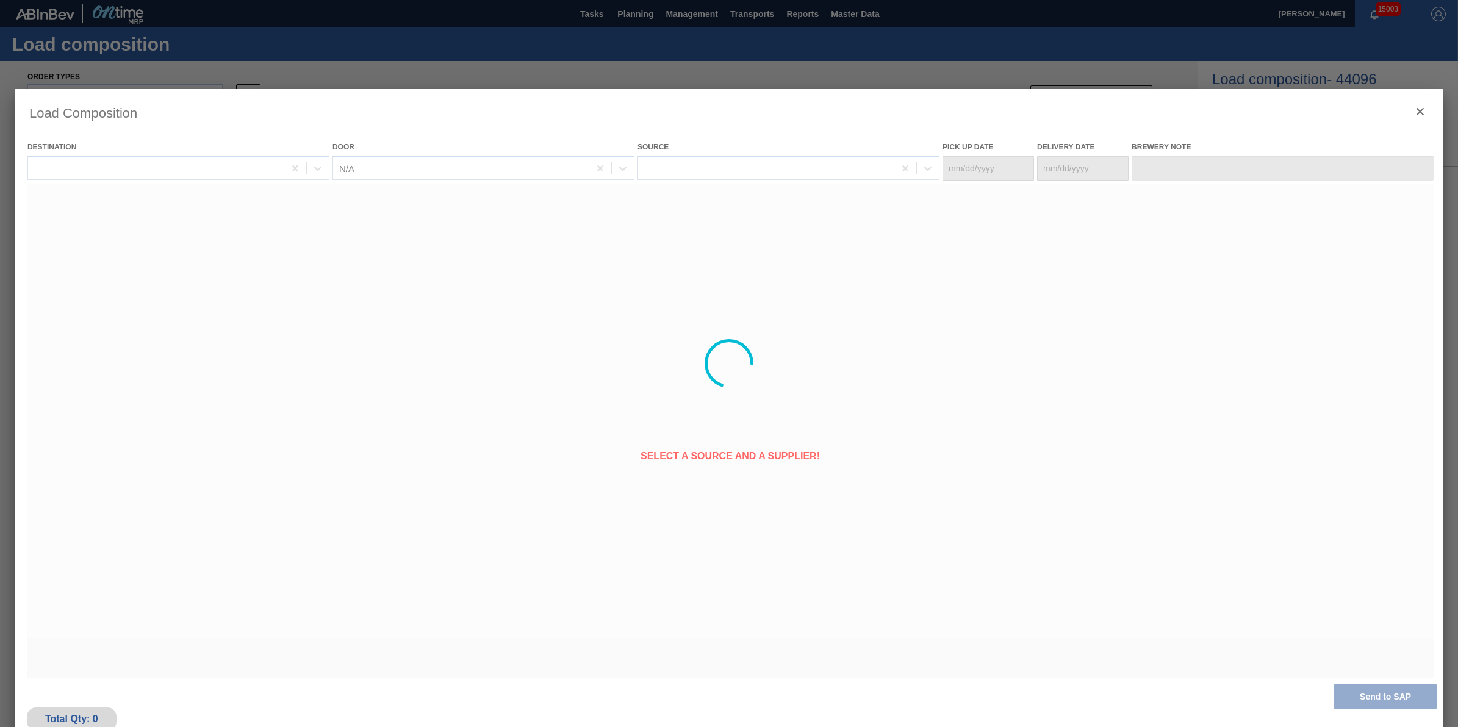
type Date "10/30/2025"
type Date "10/31/2025"
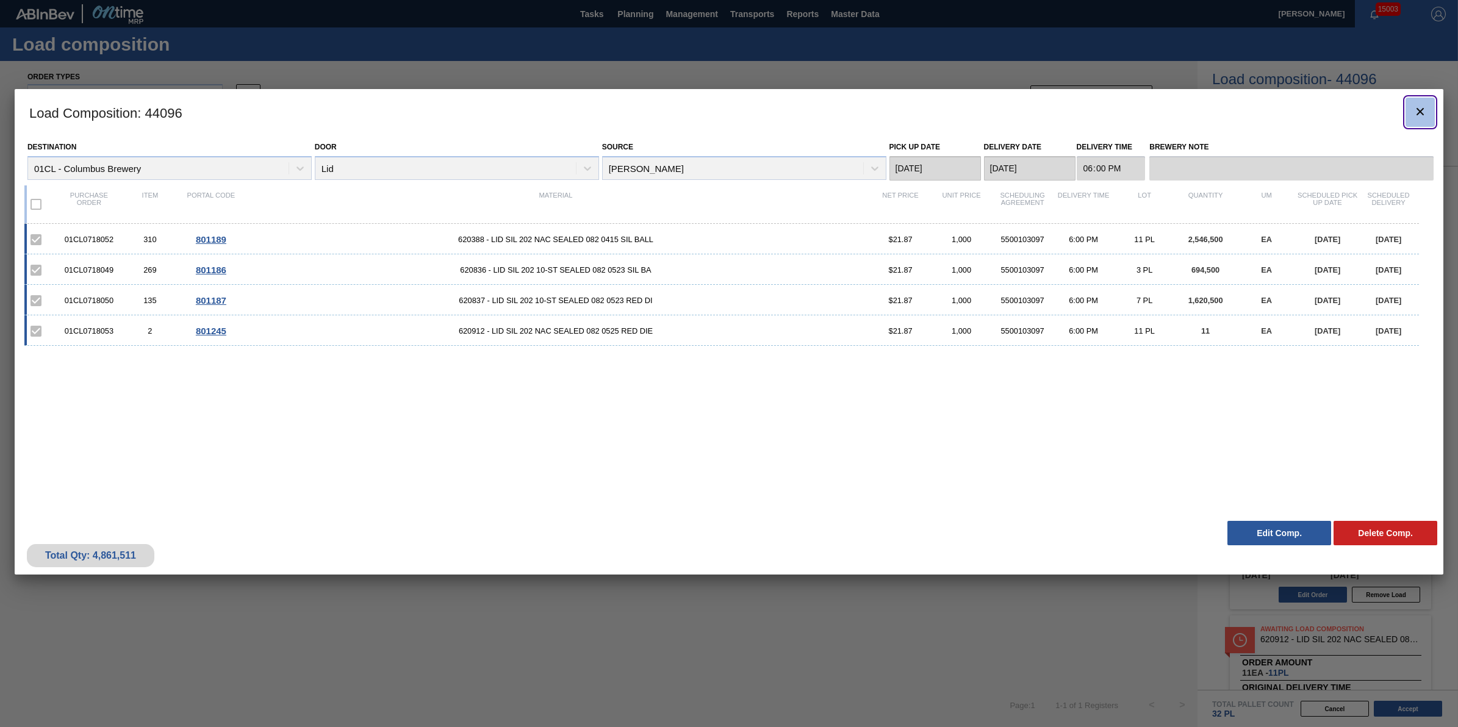
click at [1418, 111] on icon "botão de ícone" at bounding box center [1420, 111] width 15 height 15
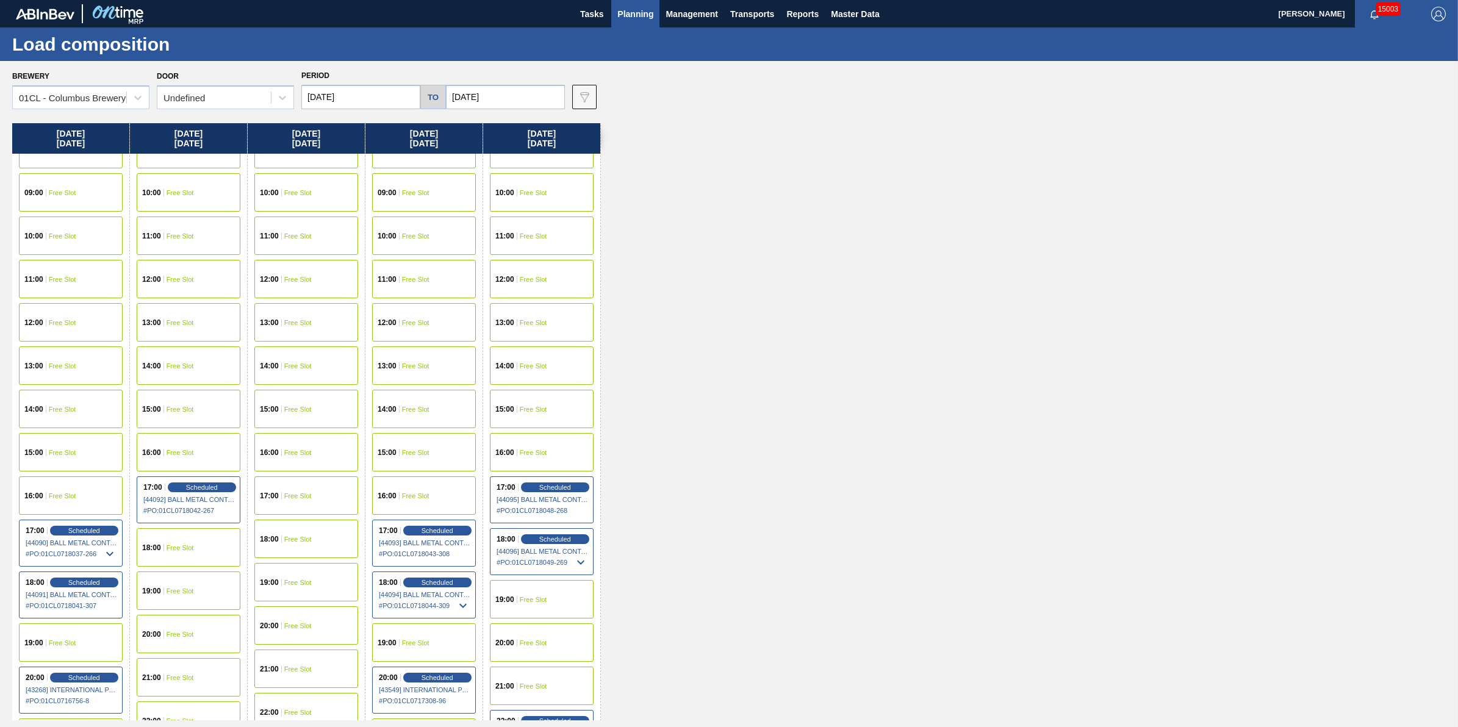
scroll to position [540, 0]
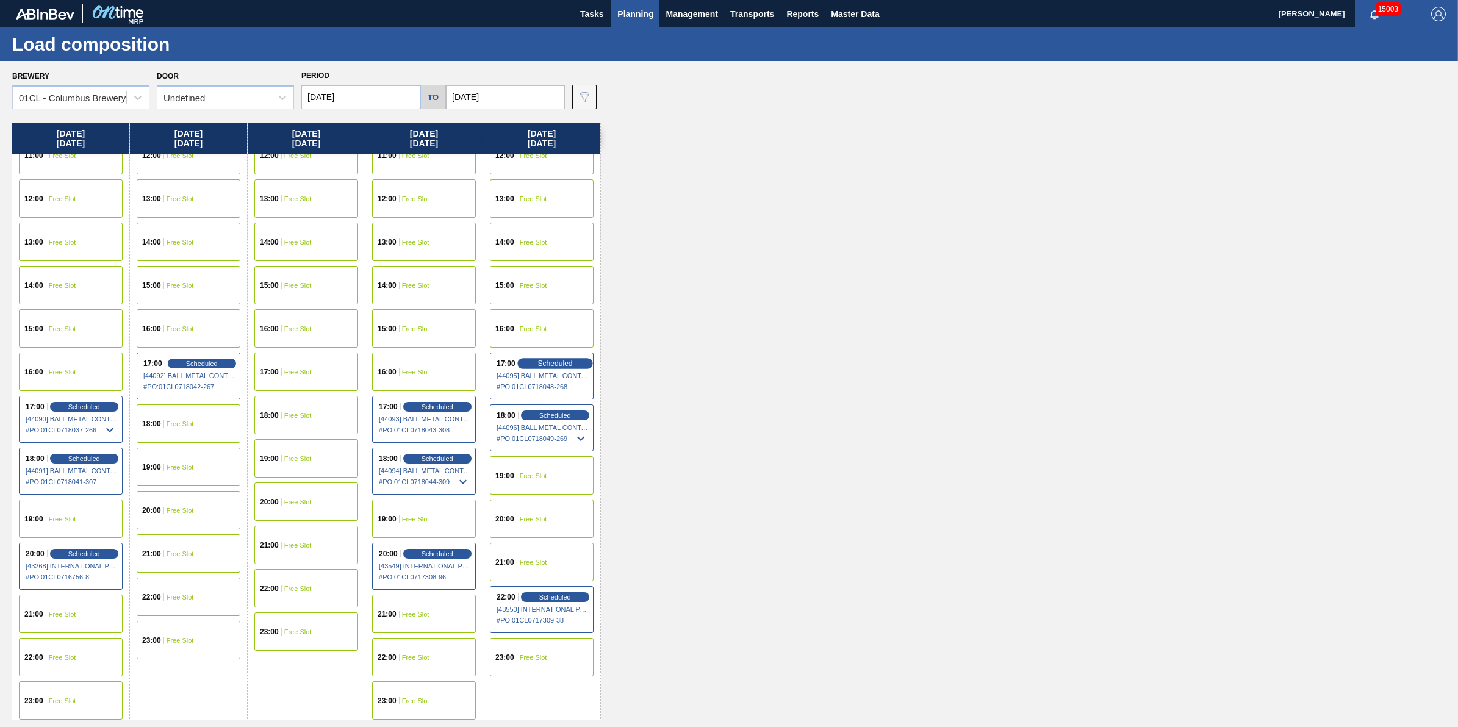
click at [572, 361] on span "Scheduled" at bounding box center [554, 363] width 35 height 8
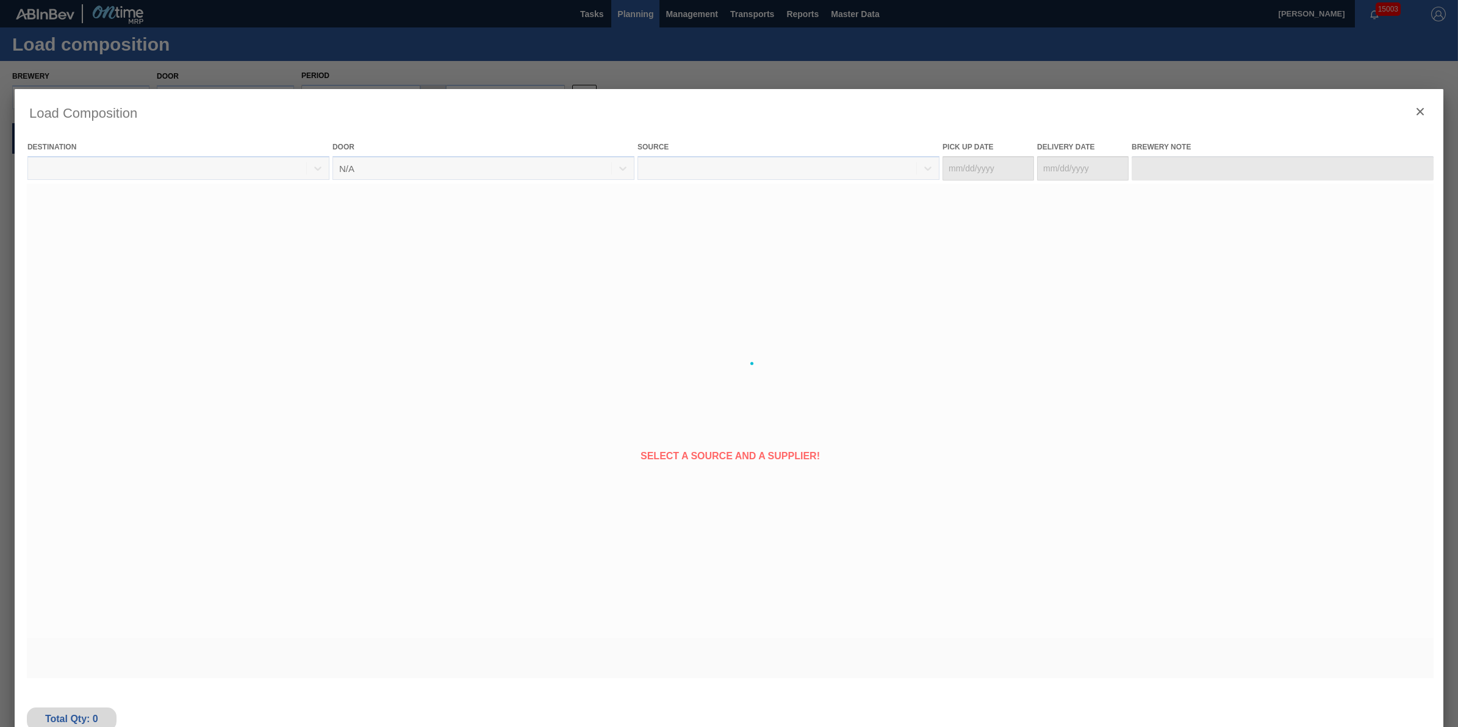
type Date "10/30/2025"
type Date "10/31/2025"
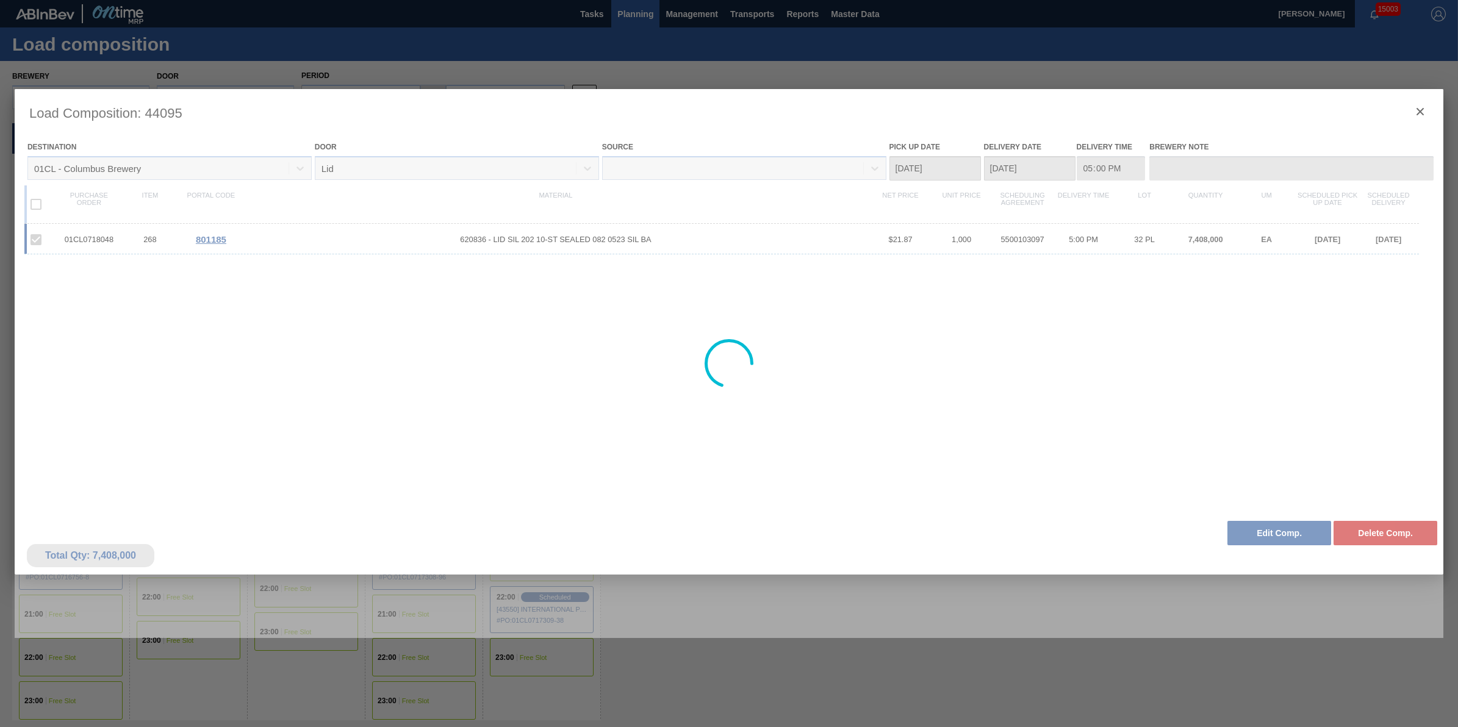
click at [1416, 105] on div at bounding box center [729, 363] width 1429 height 549
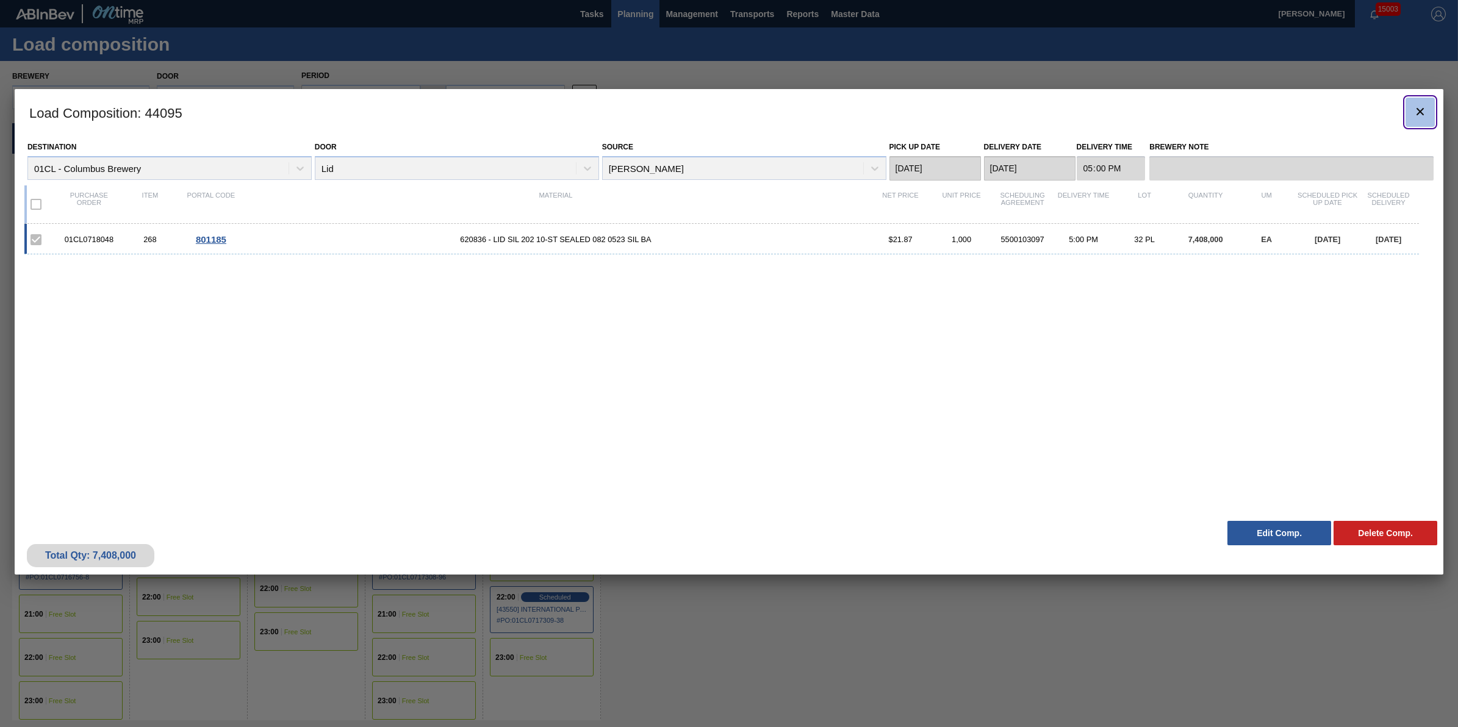
click at [1418, 113] on icon "botão de ícone" at bounding box center [1420, 111] width 7 height 7
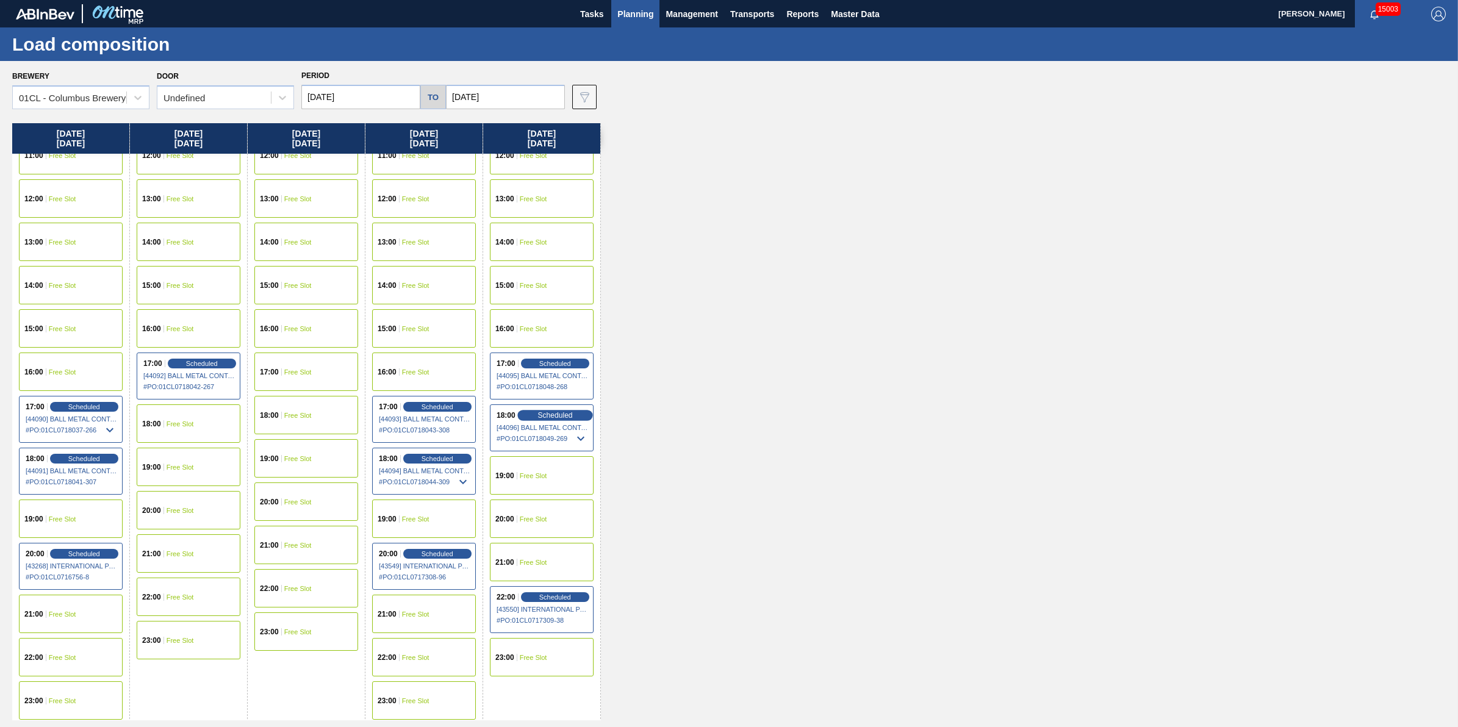
click at [577, 416] on div "Scheduled" at bounding box center [554, 415] width 75 height 11
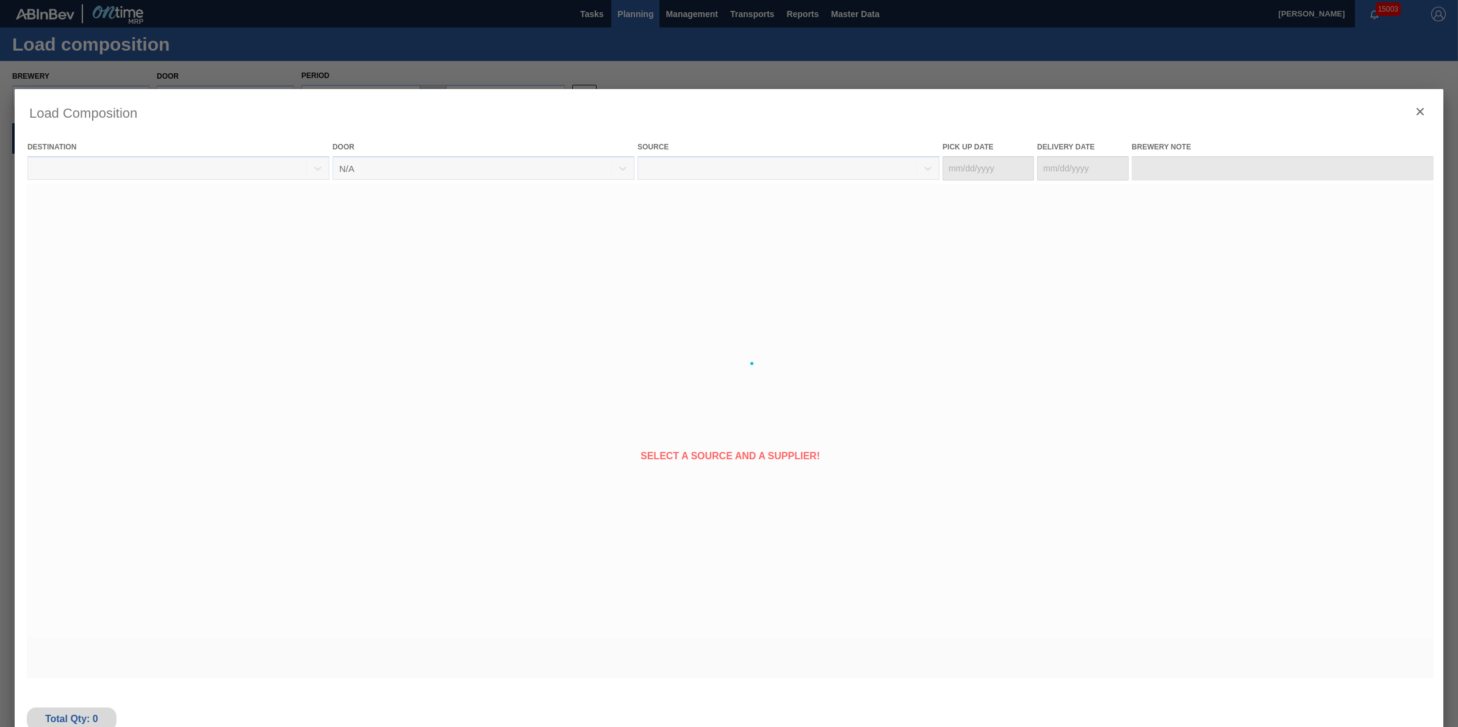
type Date "10/30/2025"
type Date "10/31/2025"
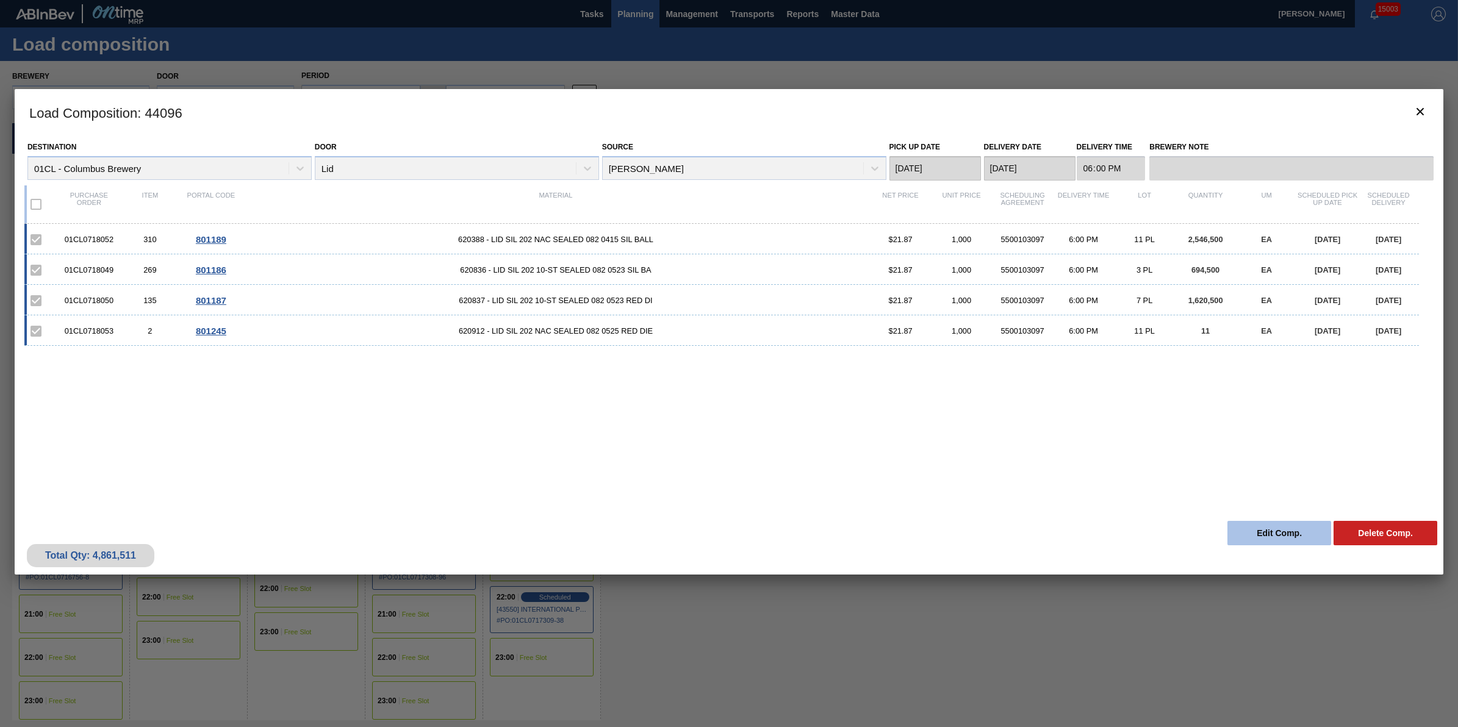
click at [1257, 529] on button "Edit Comp." at bounding box center [1279, 533] width 104 height 24
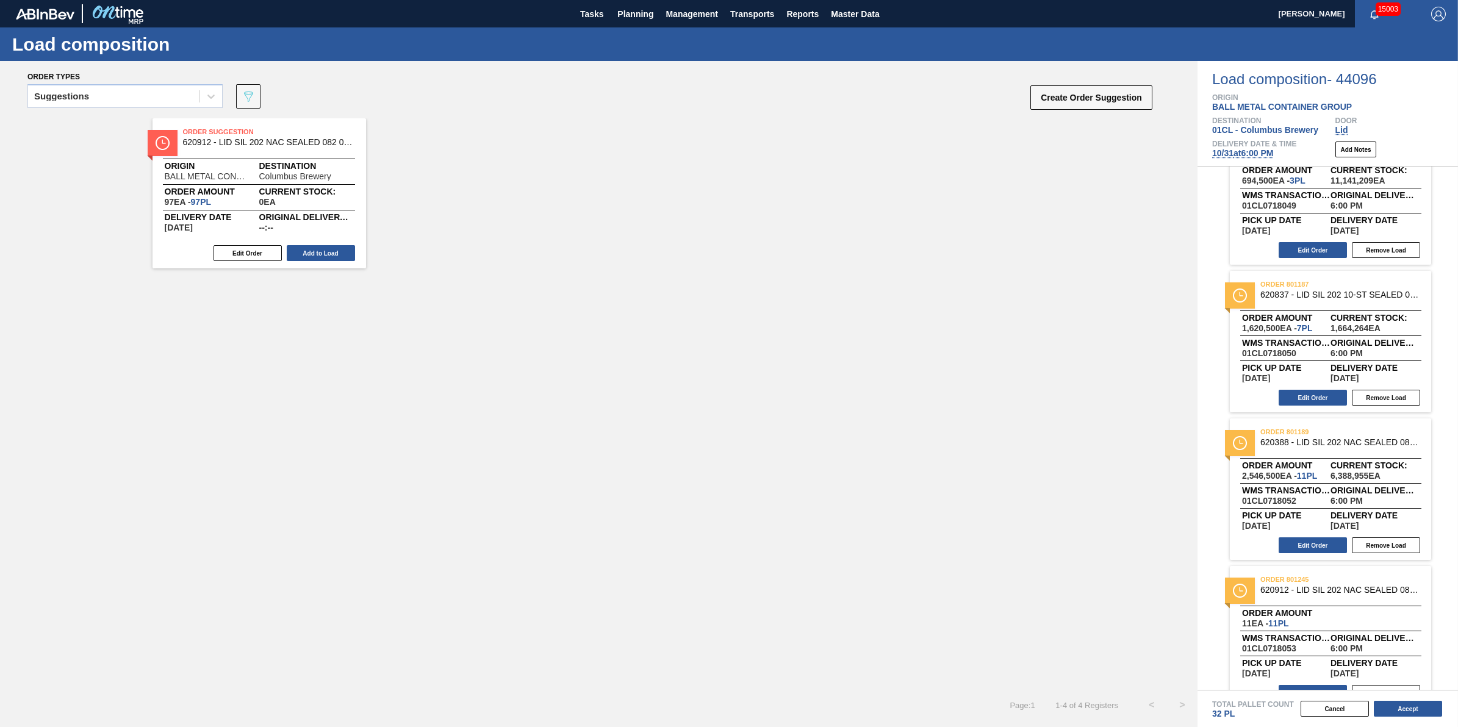
scroll to position [74, 0]
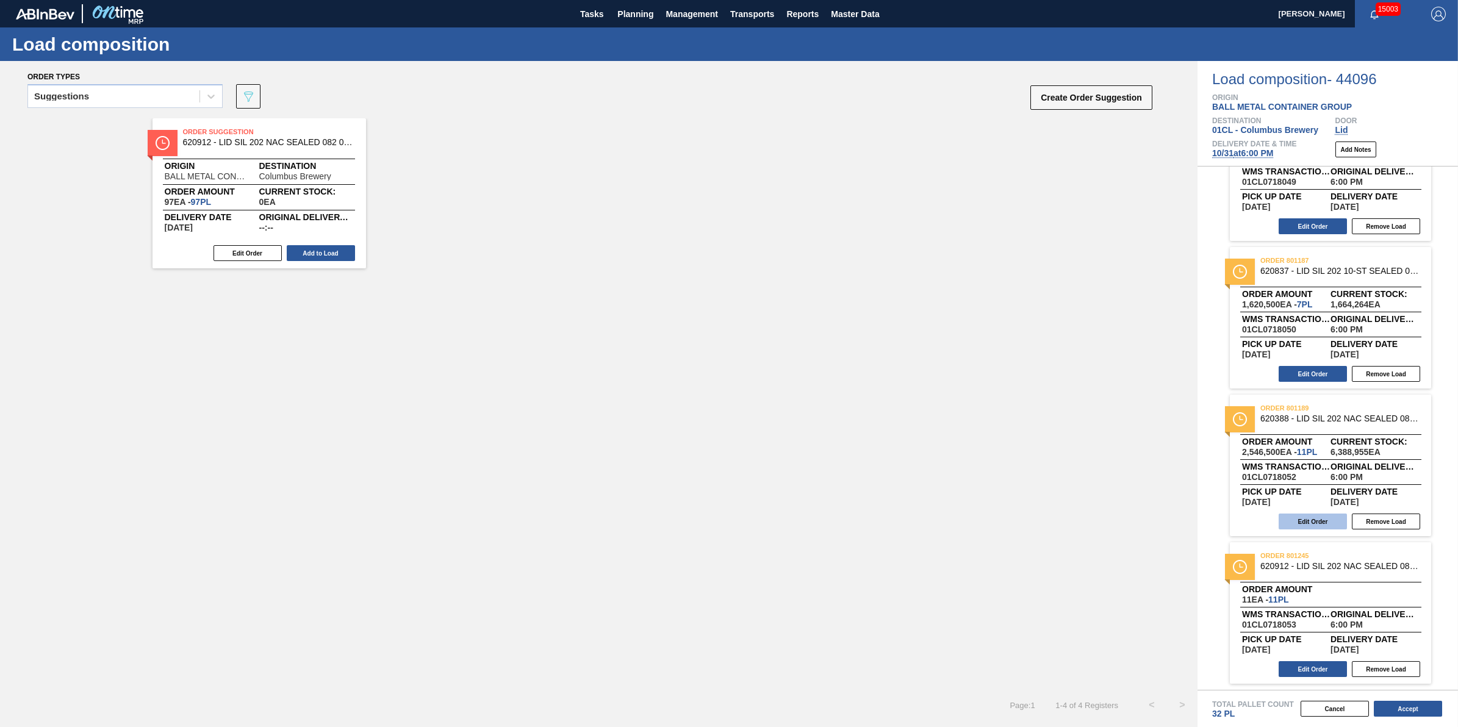
click at [1323, 519] on button "Edit Order" at bounding box center [1313, 522] width 68 height 16
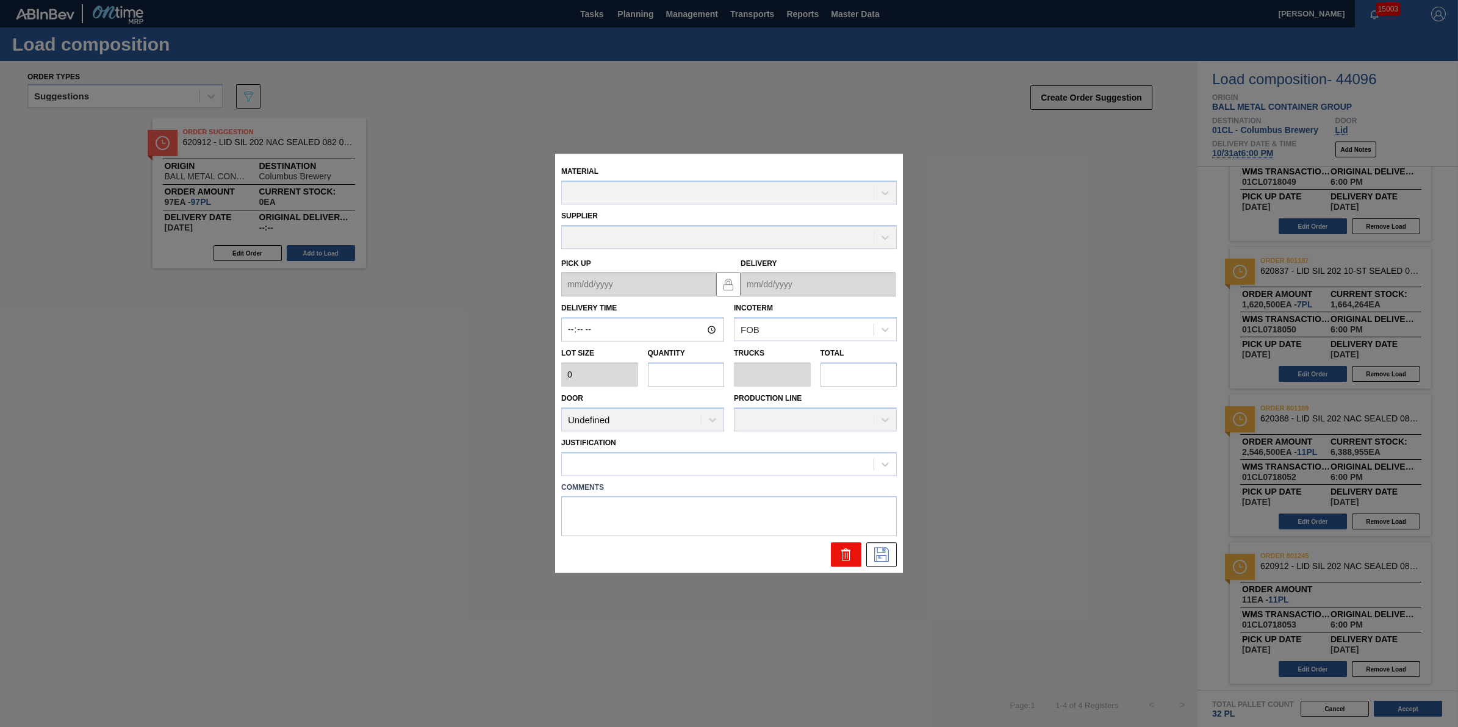
type input "18:00:00"
type input "231,500"
type input "11"
type input "0.344"
type input "2,546,500"
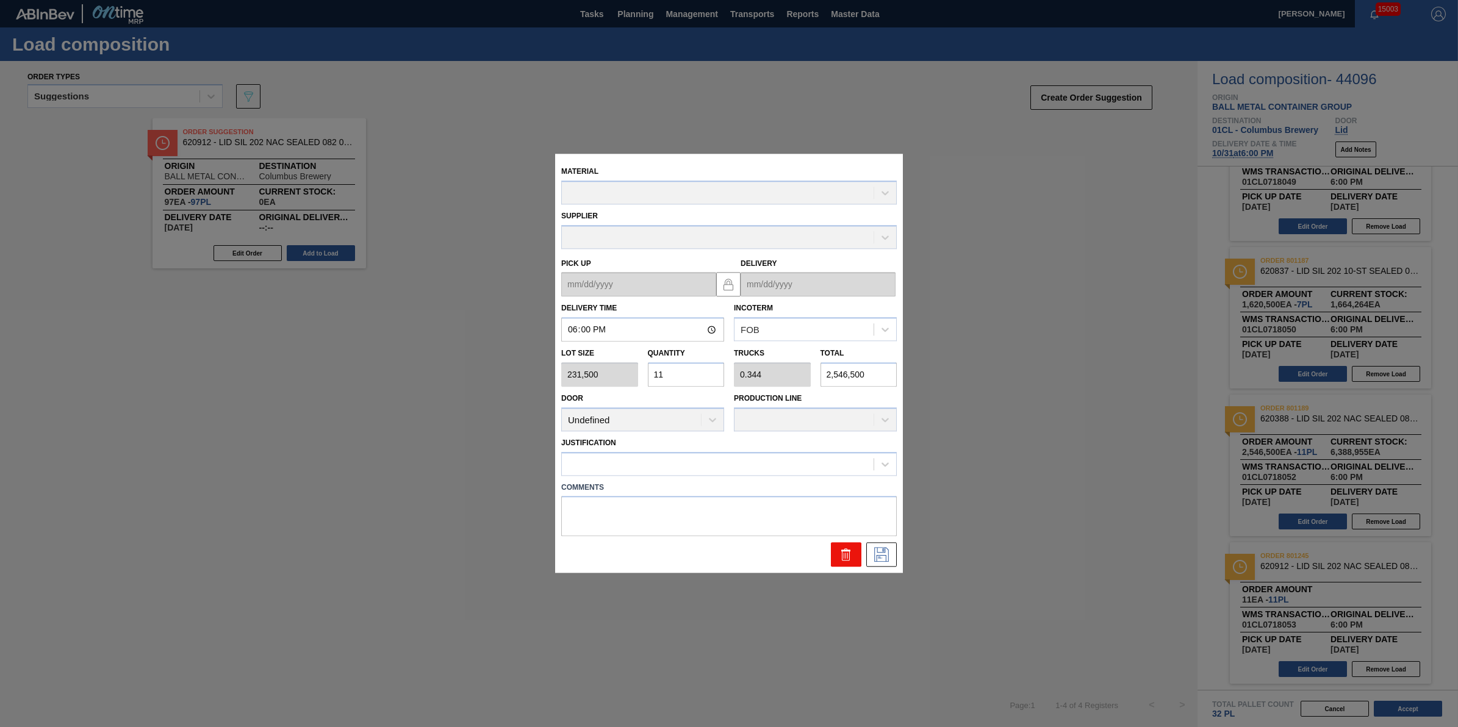
type up "10/30/2025"
type input "10/31/2025"
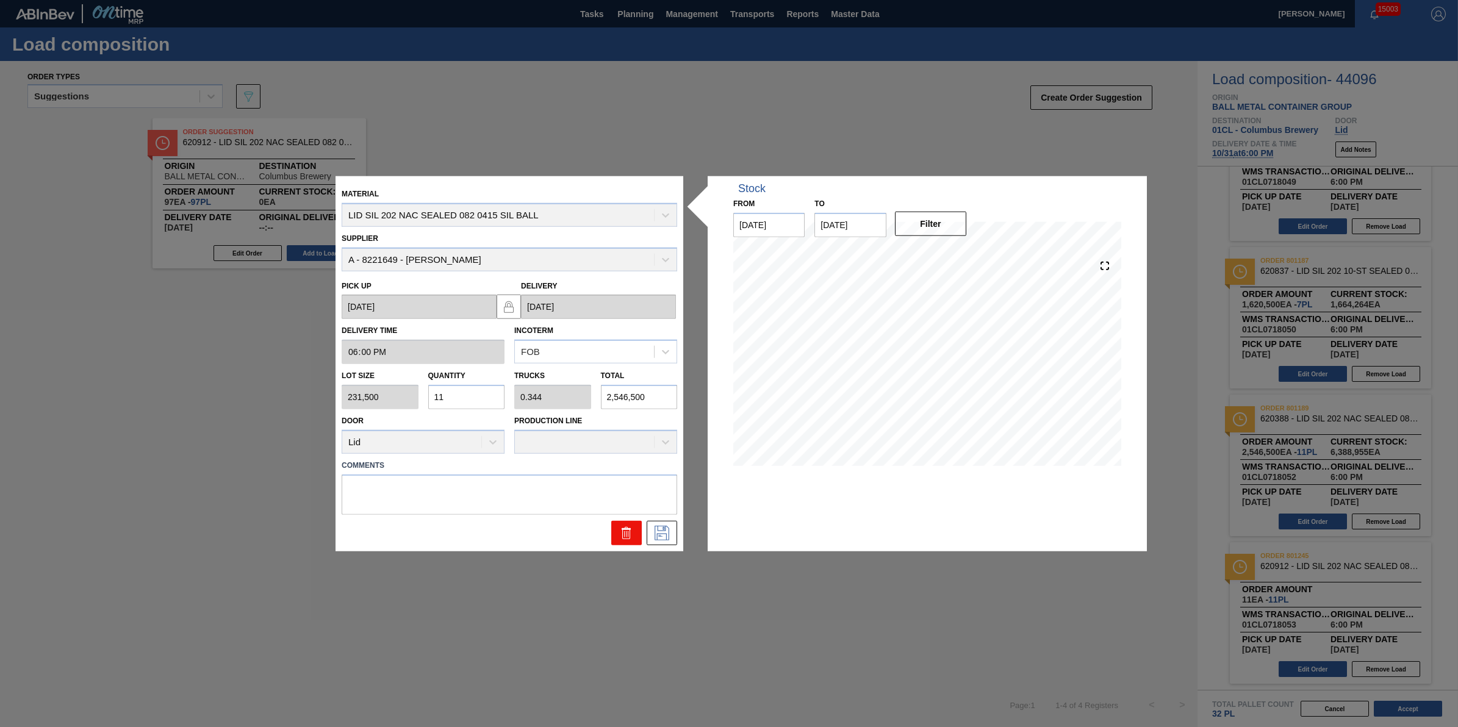
click at [629, 530] on icon at bounding box center [626, 532] width 15 height 15
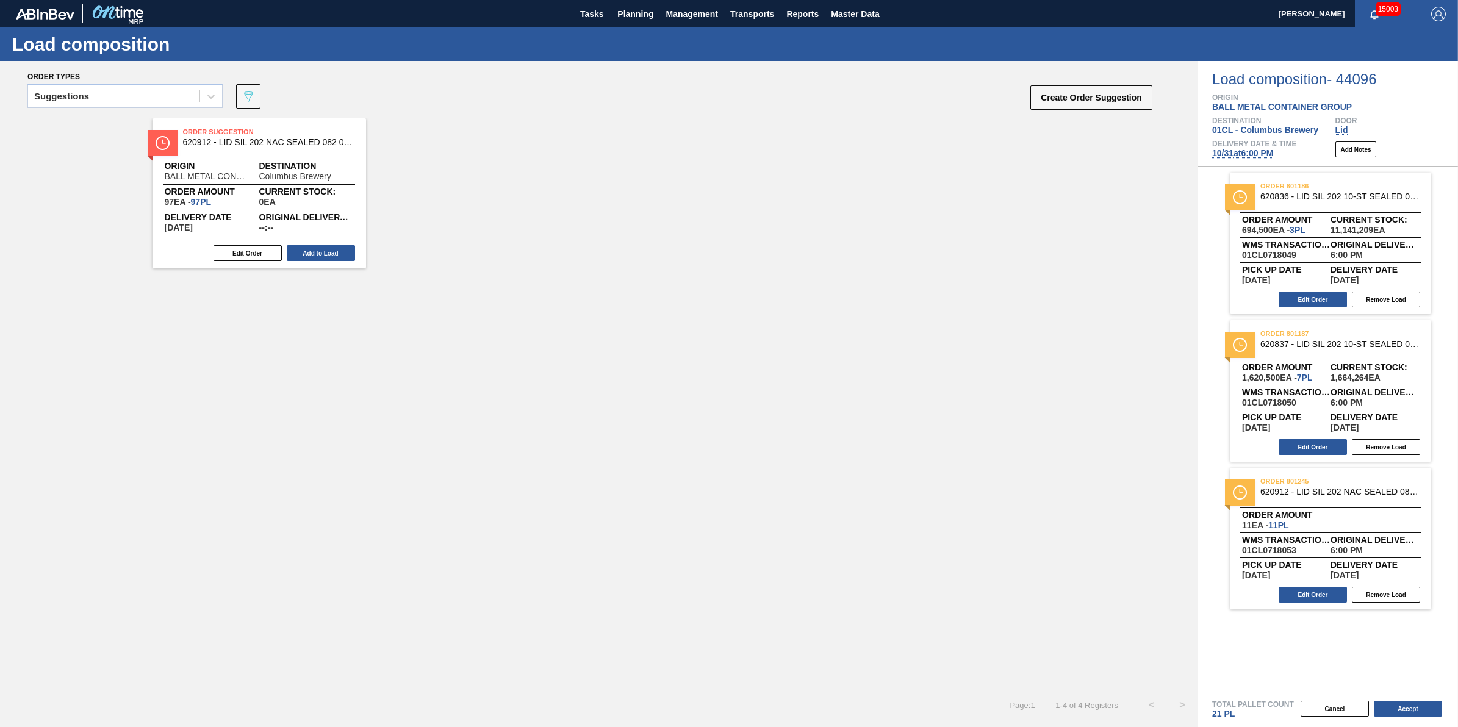
scroll to position [0, 0]
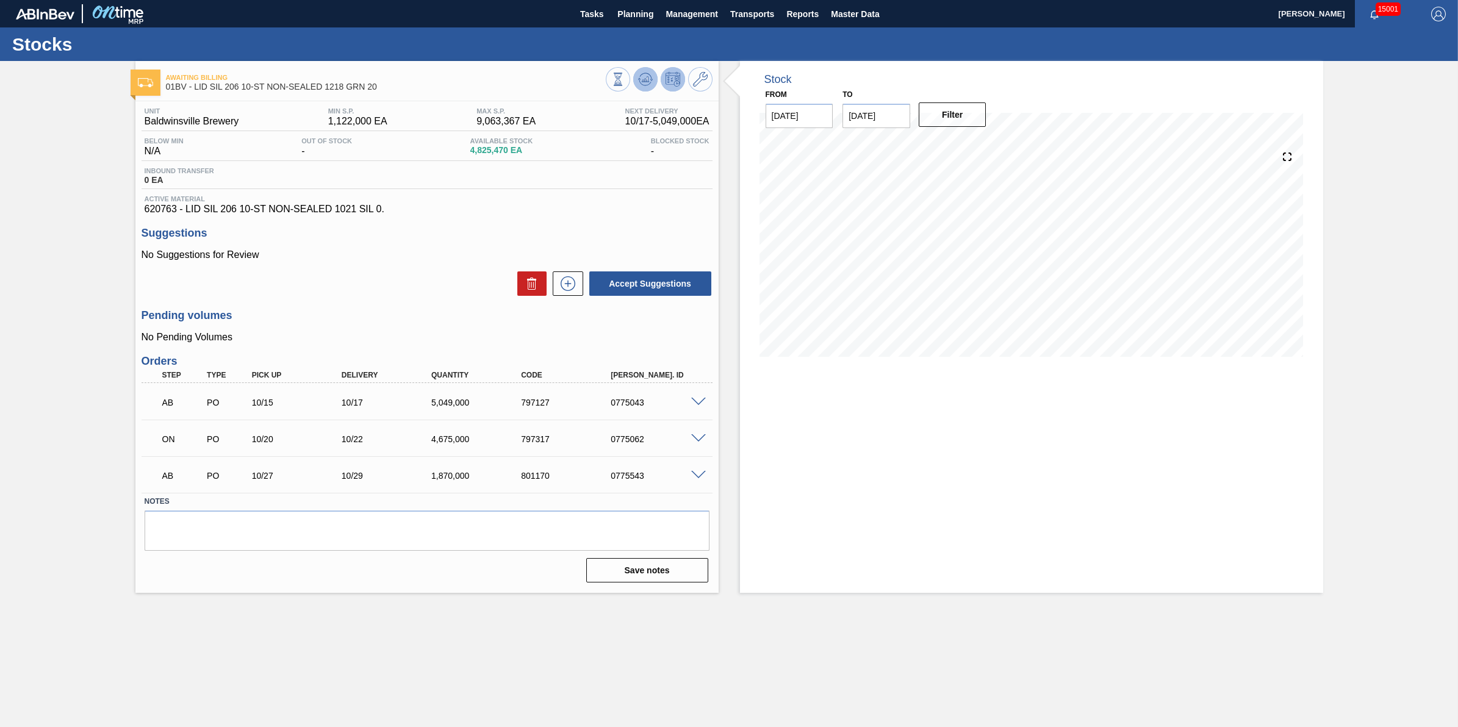
click at [639, 87] on span at bounding box center [645, 79] width 15 height 15
click at [649, 77] on icon at bounding box center [645, 79] width 15 height 15
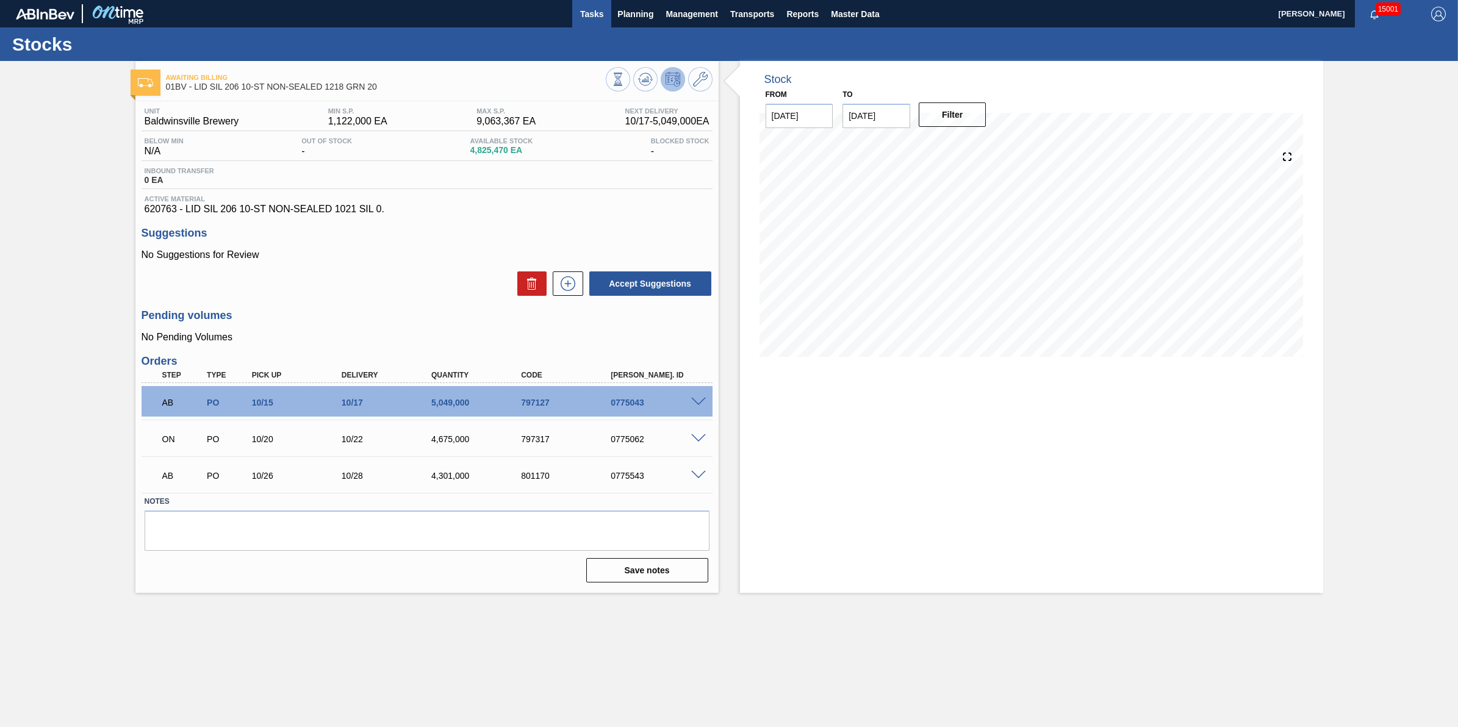
click at [598, 20] on span "Tasks" at bounding box center [591, 14] width 27 height 15
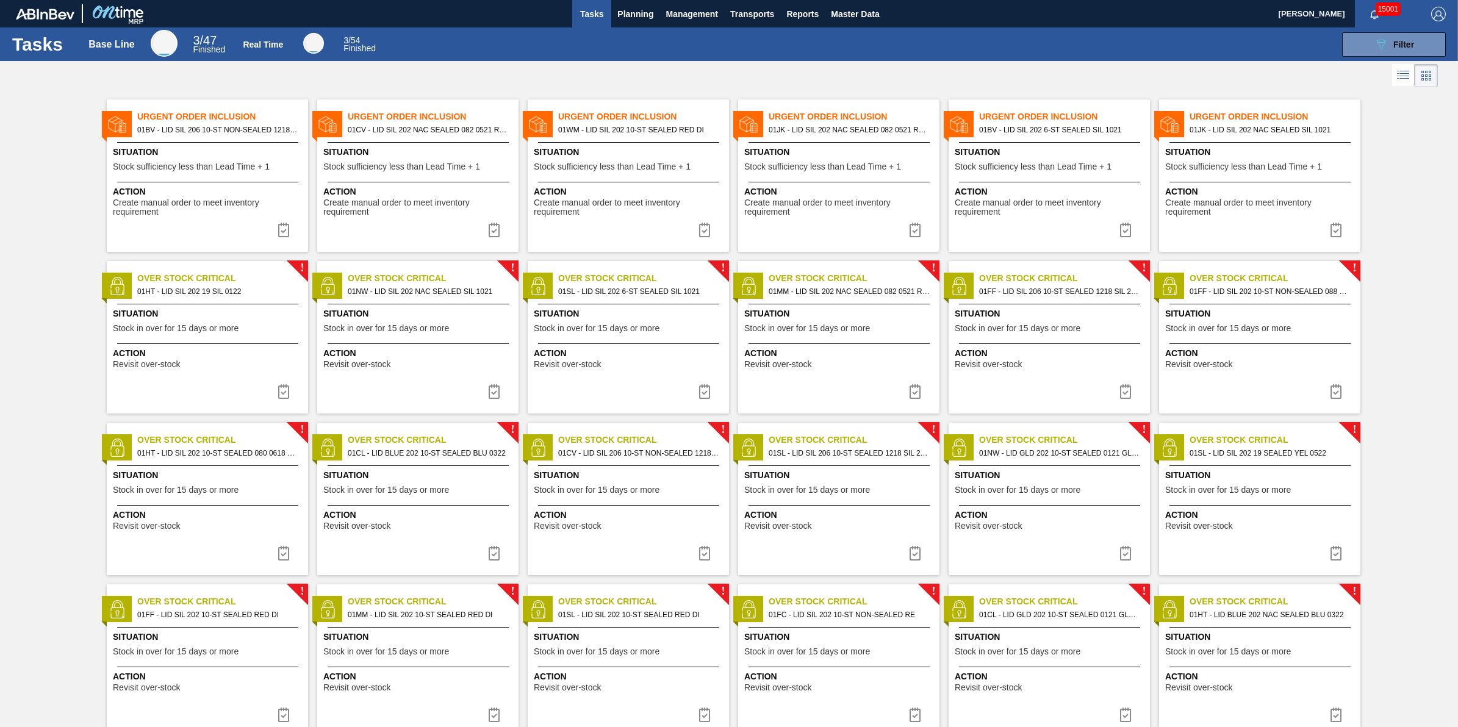
click at [278, 221] on button at bounding box center [283, 230] width 29 height 24
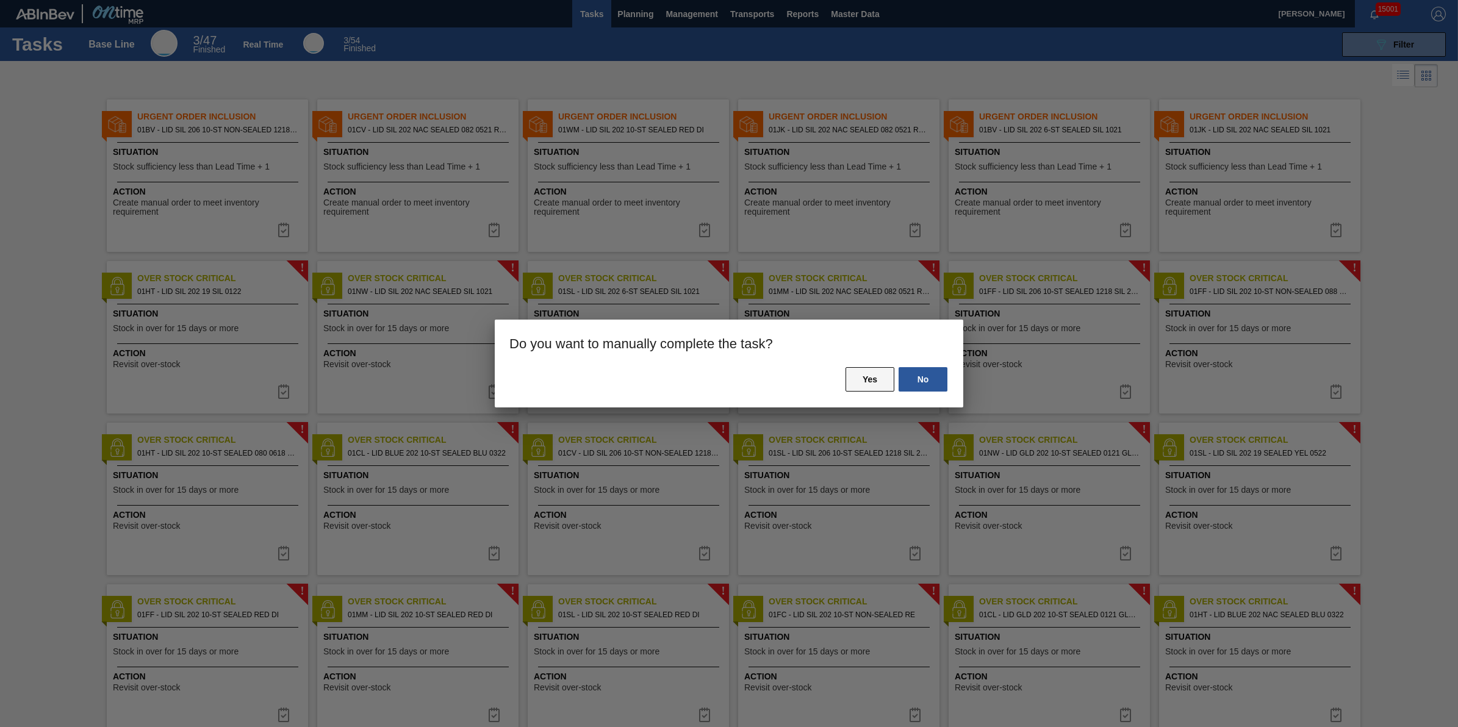
click at [851, 373] on button "Yes" at bounding box center [870, 379] width 49 height 24
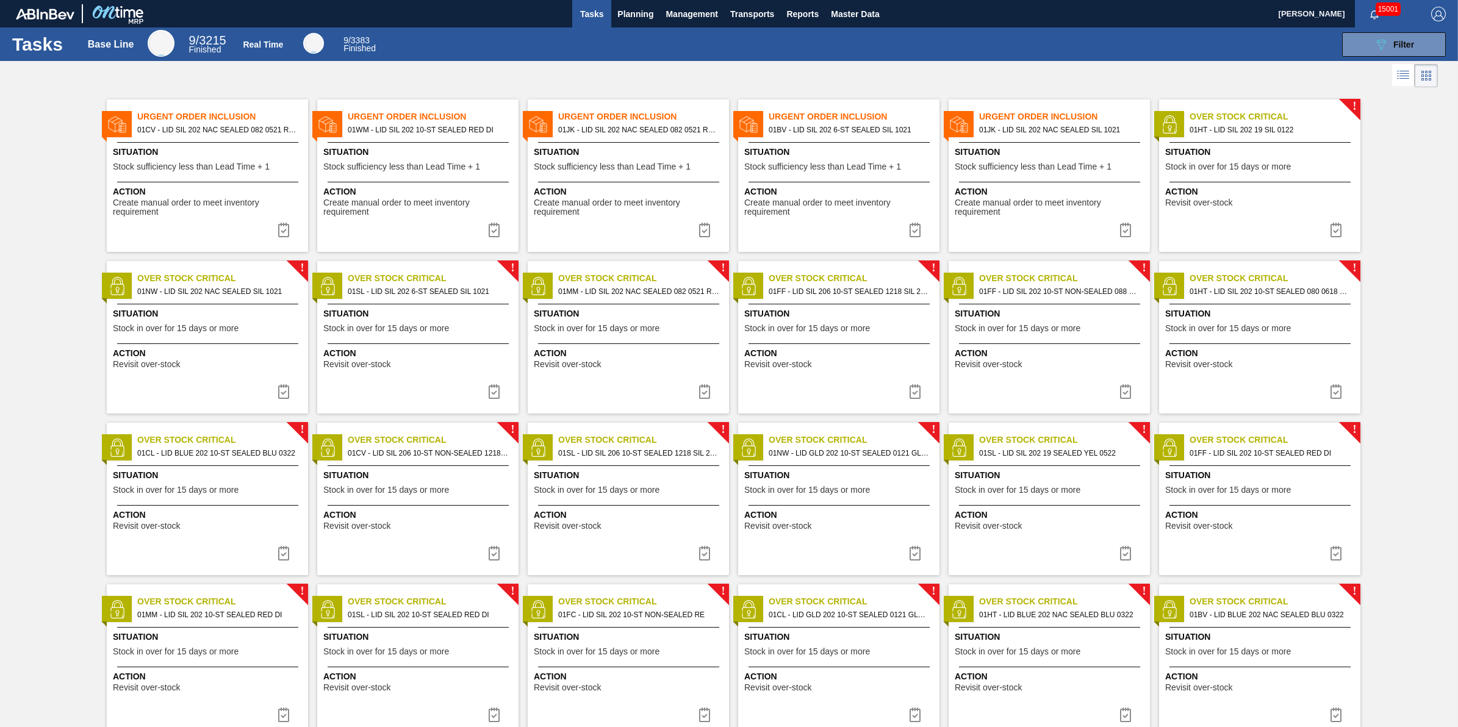
drag, startPoint x: 214, startPoint y: 162, endPoint x: 221, endPoint y: 166, distance: 8.2
click at [215, 163] on span "Stock sufficiency less than Lead Time + 1" at bounding box center [191, 166] width 157 height 9
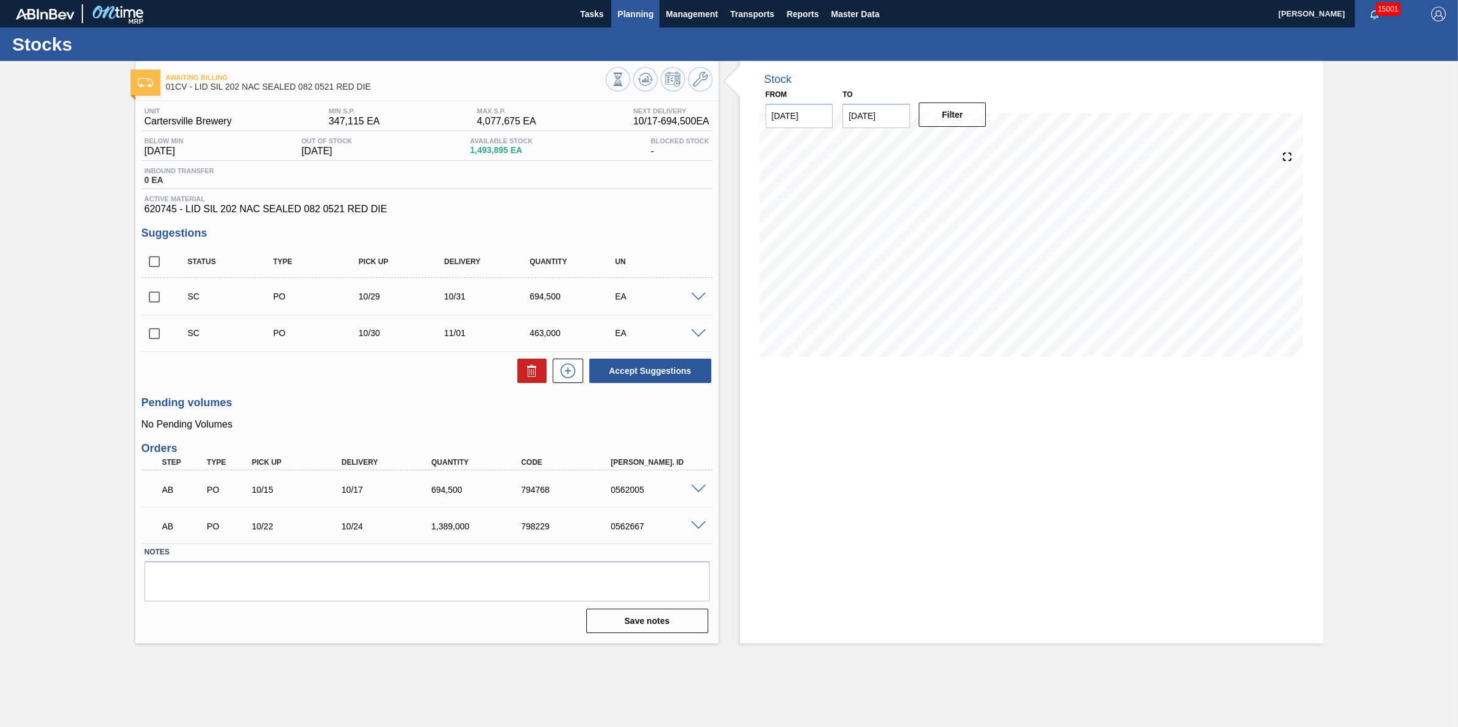
drag, startPoint x: 628, startPoint y: 29, endPoint x: 633, endPoint y: 18, distance: 11.2
click at [628, 29] on div "Stocks" at bounding box center [729, 44] width 1458 height 34
click at [633, 18] on span "Planning" at bounding box center [635, 14] width 36 height 15
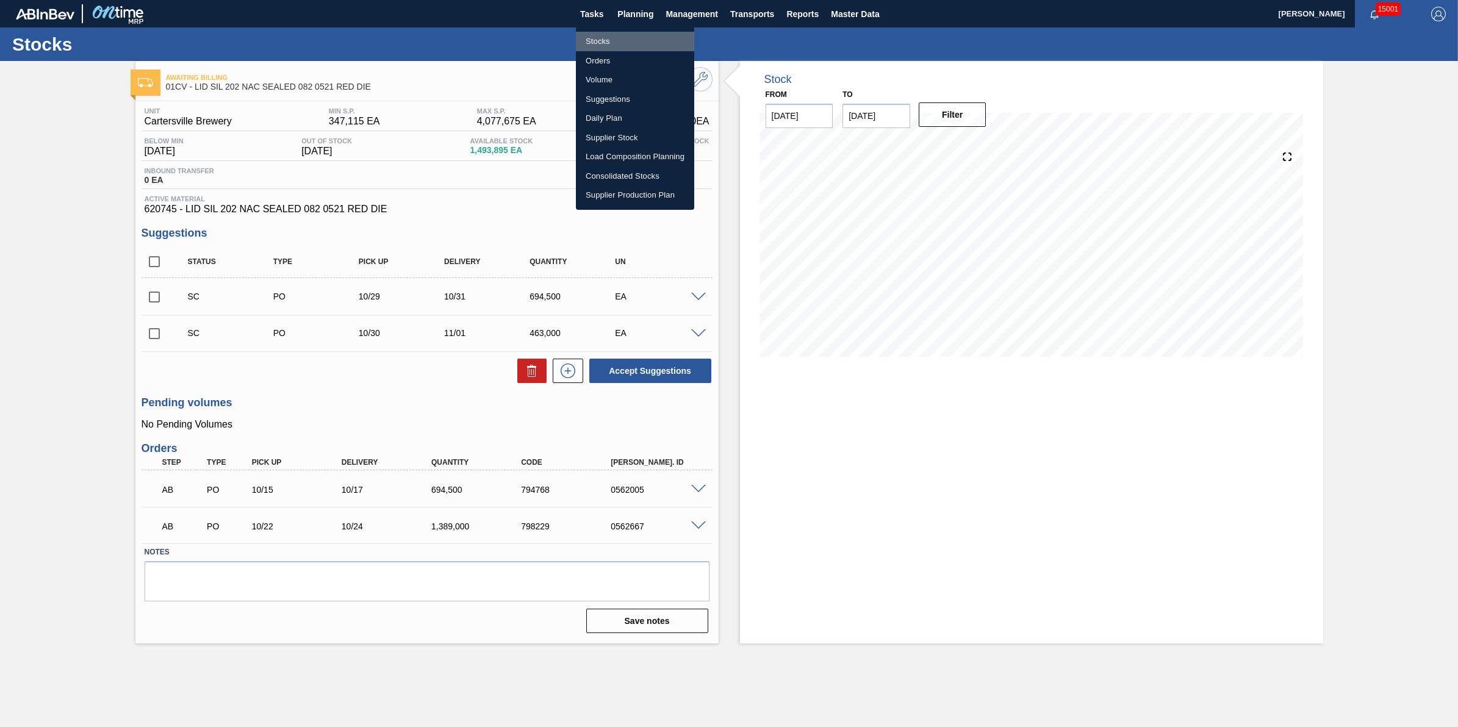
click at [632, 34] on li "Stocks" at bounding box center [635, 42] width 118 height 20
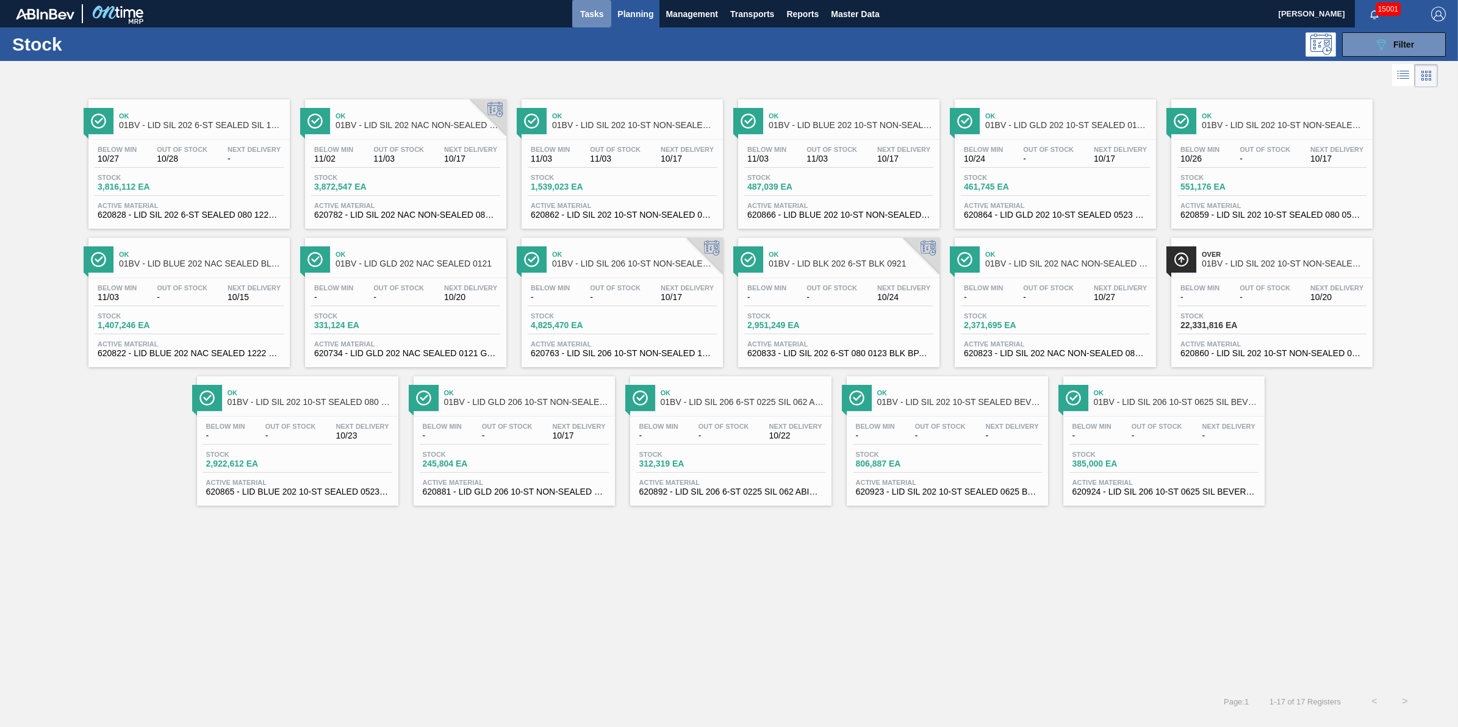
click at [592, 18] on span "Tasks" at bounding box center [591, 14] width 27 height 15
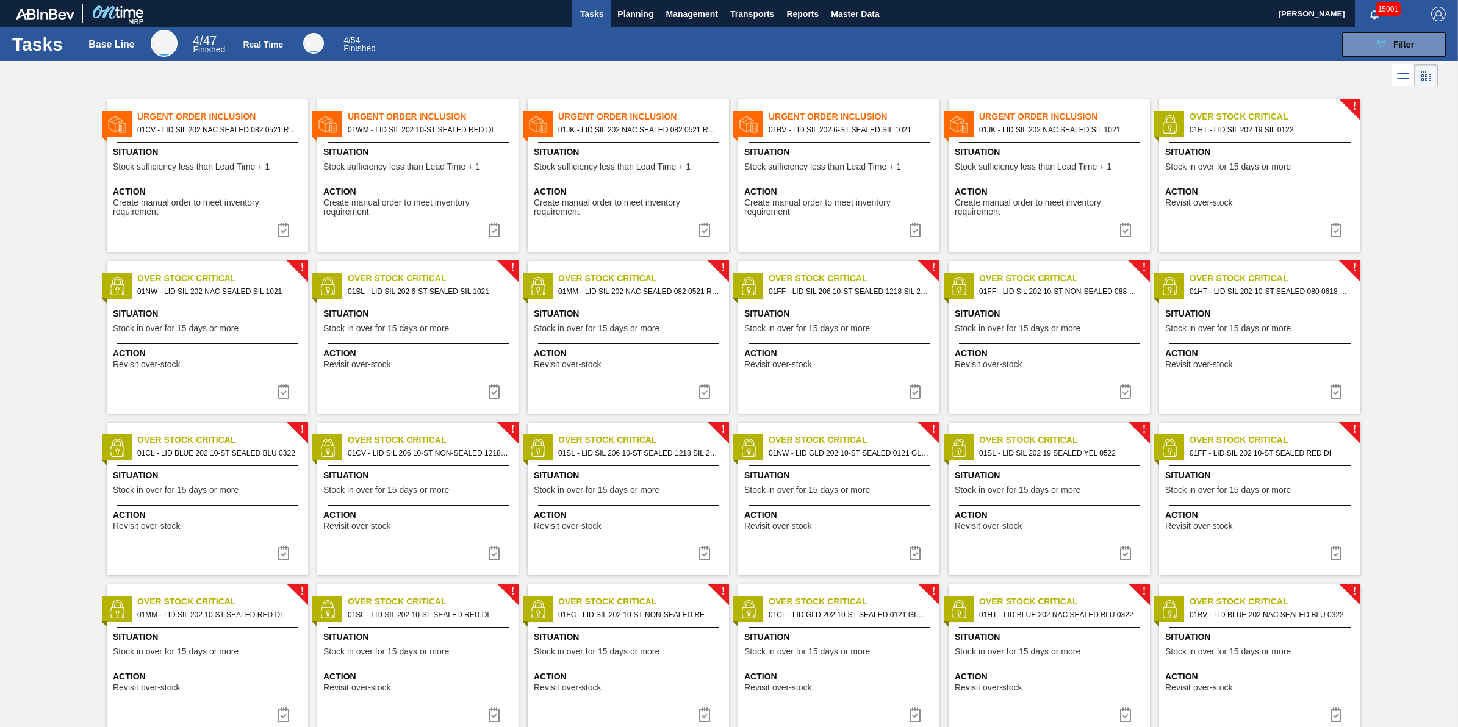
click at [245, 154] on span "Situation" at bounding box center [209, 152] width 192 height 13
click at [1370, 52] on button "089F7B8B-B2A5-4AFE-B5C0-19BA573D28AC Filter" at bounding box center [1394, 44] width 104 height 24
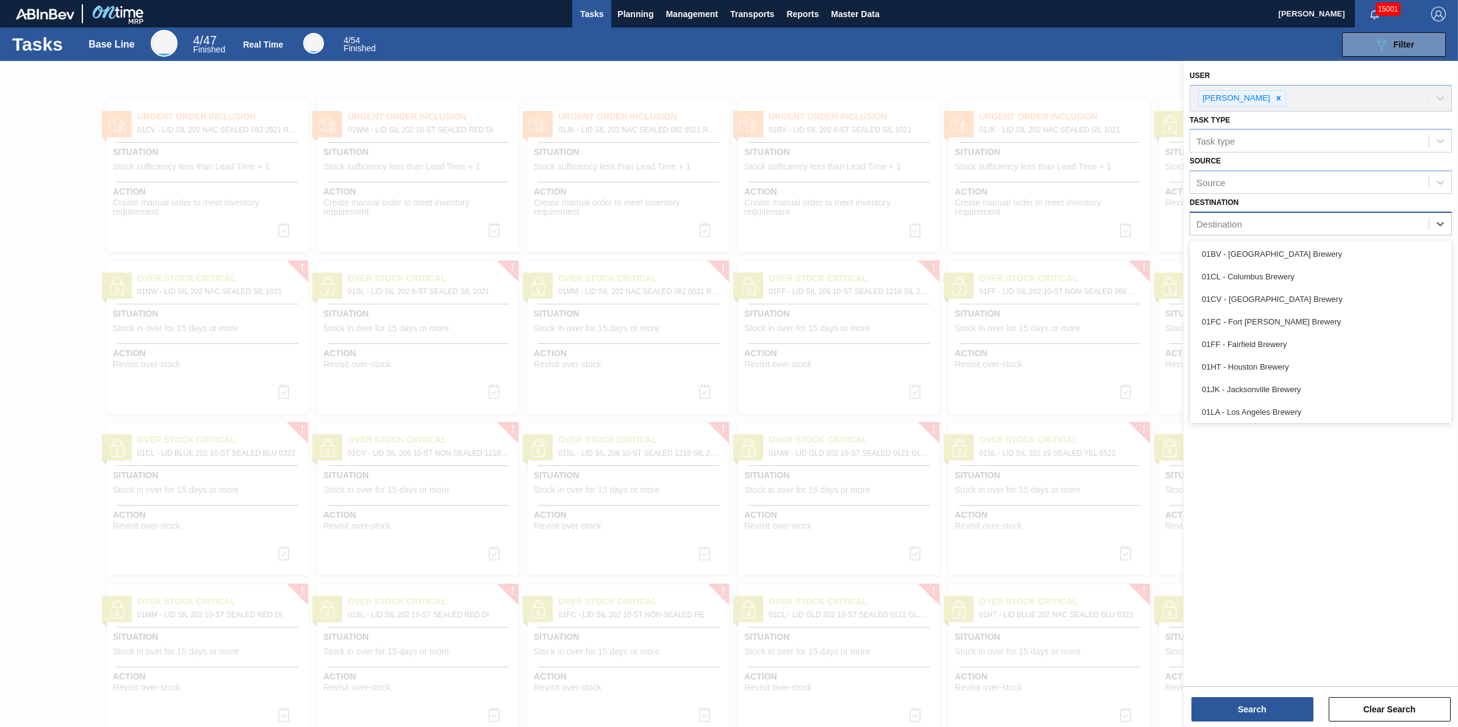
click at [1248, 212] on div "Destination" at bounding box center [1321, 224] width 262 height 24
click at [1271, 279] on div "01CL - Columbus Brewery" at bounding box center [1321, 276] width 262 height 23
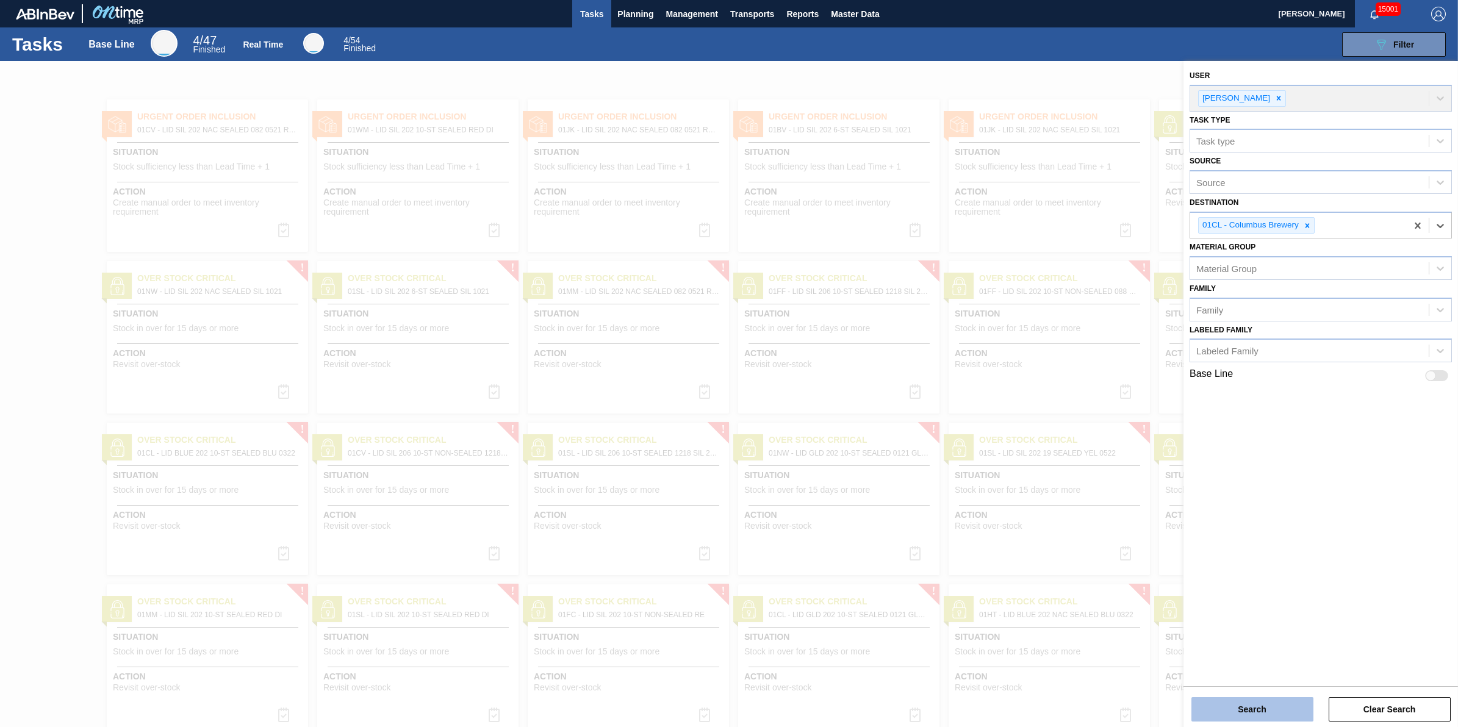
click at [1243, 711] on button "Search" at bounding box center [1253, 709] width 122 height 24
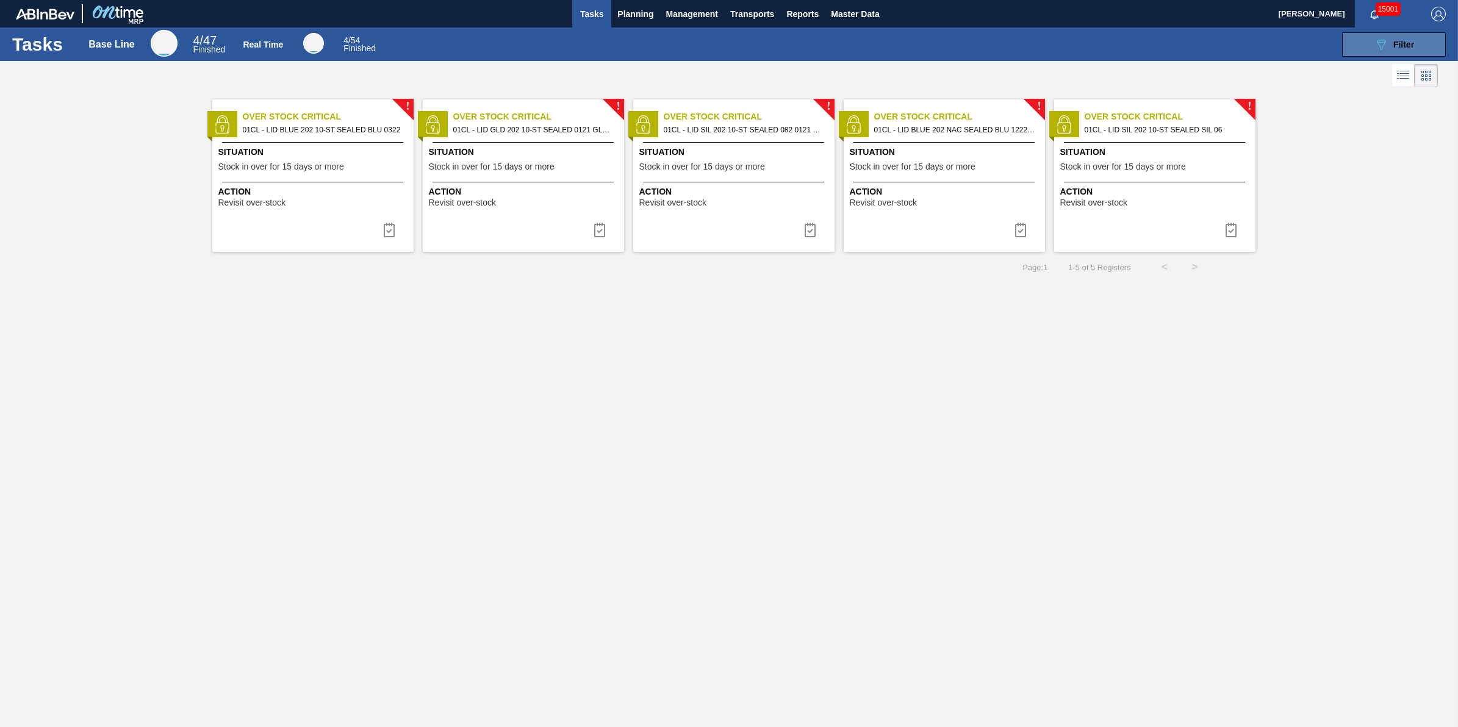
click at [1371, 43] on button "089F7B8B-B2A5-4AFE-B5C0-19BA573D28AC Filter" at bounding box center [1394, 44] width 104 height 24
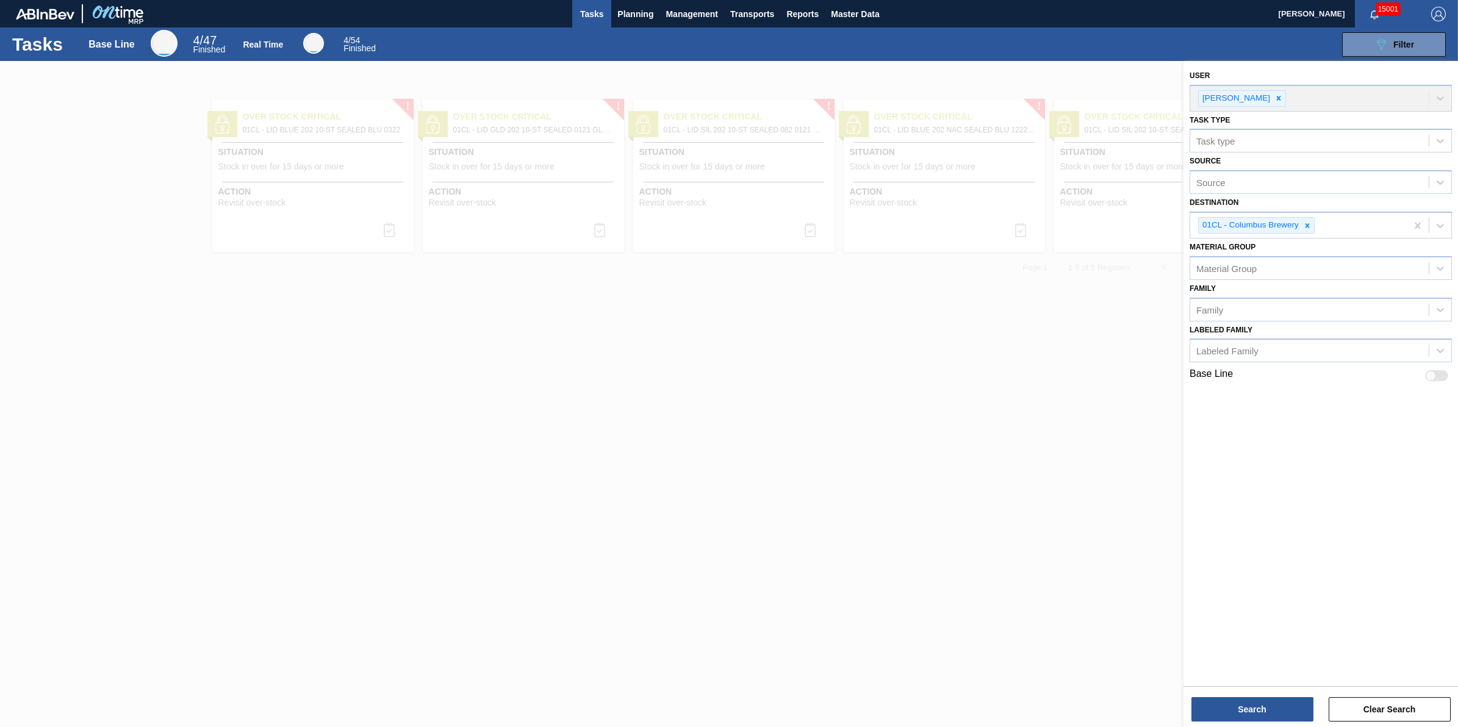
drag, startPoint x: 656, startPoint y: 421, endPoint x: 656, endPoint y: 397, distance: 23.8
click at [656, 422] on div at bounding box center [729, 424] width 1458 height 727
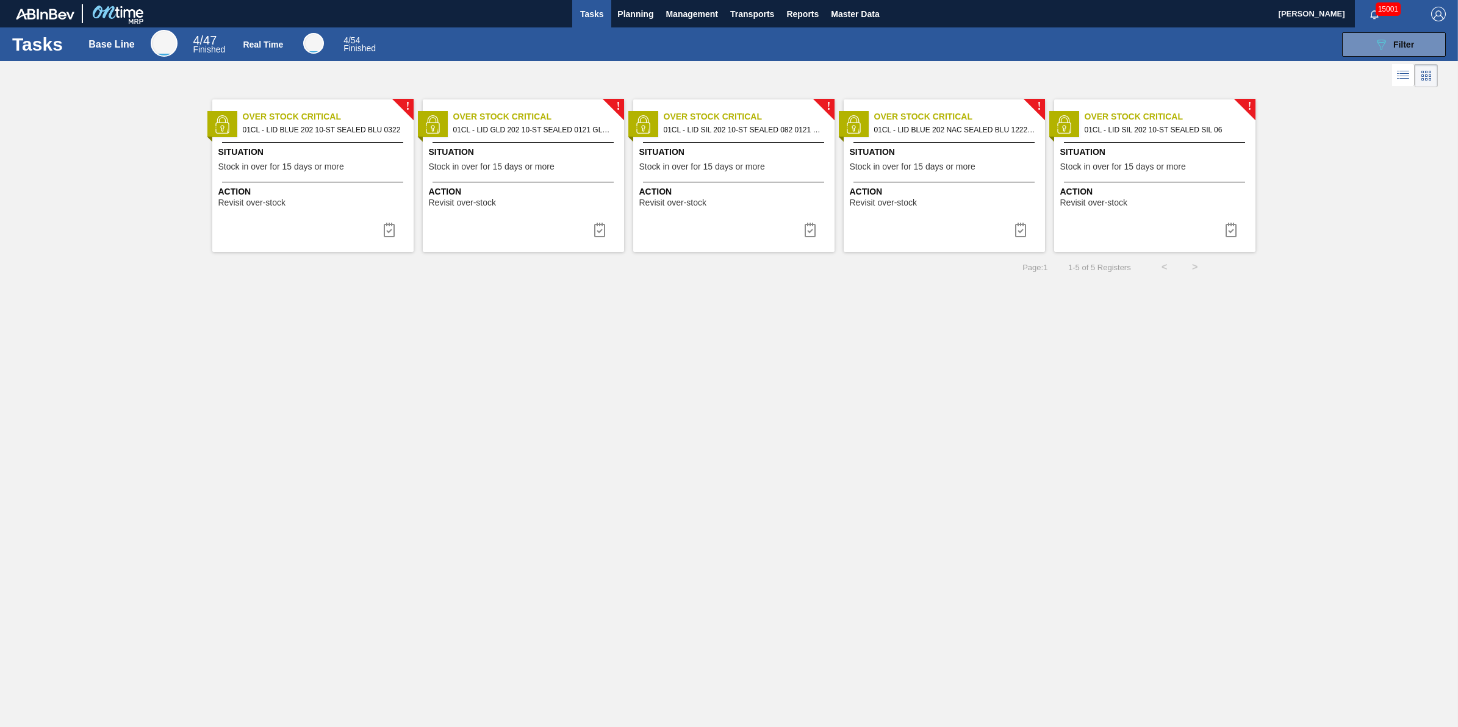
click at [638, 35] on div "089F7B8B-B2A5-4AFE-B5C0-19BA573D28AC Filter" at bounding box center [919, 44] width 1066 height 24
click at [636, 12] on span "Planning" at bounding box center [635, 14] width 36 height 15
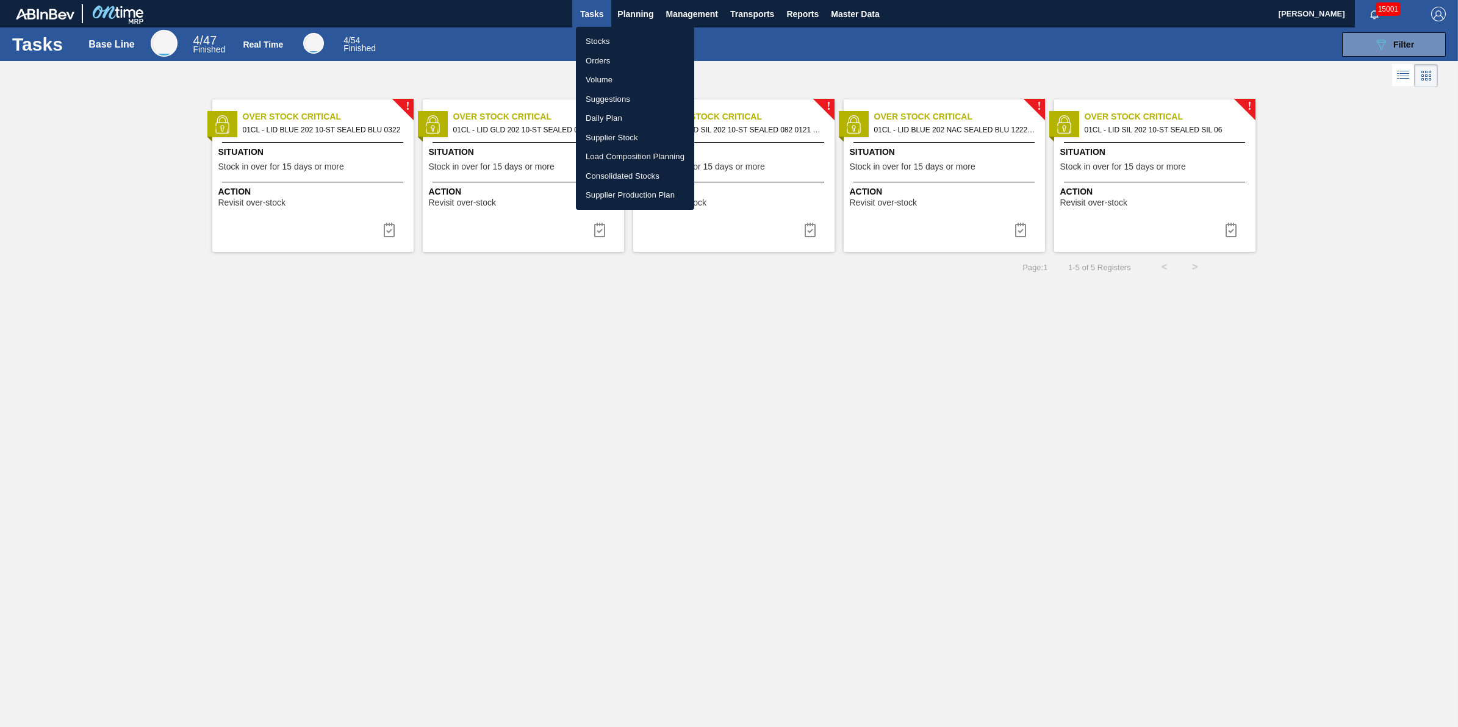
click at [627, 34] on li "Stocks" at bounding box center [635, 42] width 118 height 20
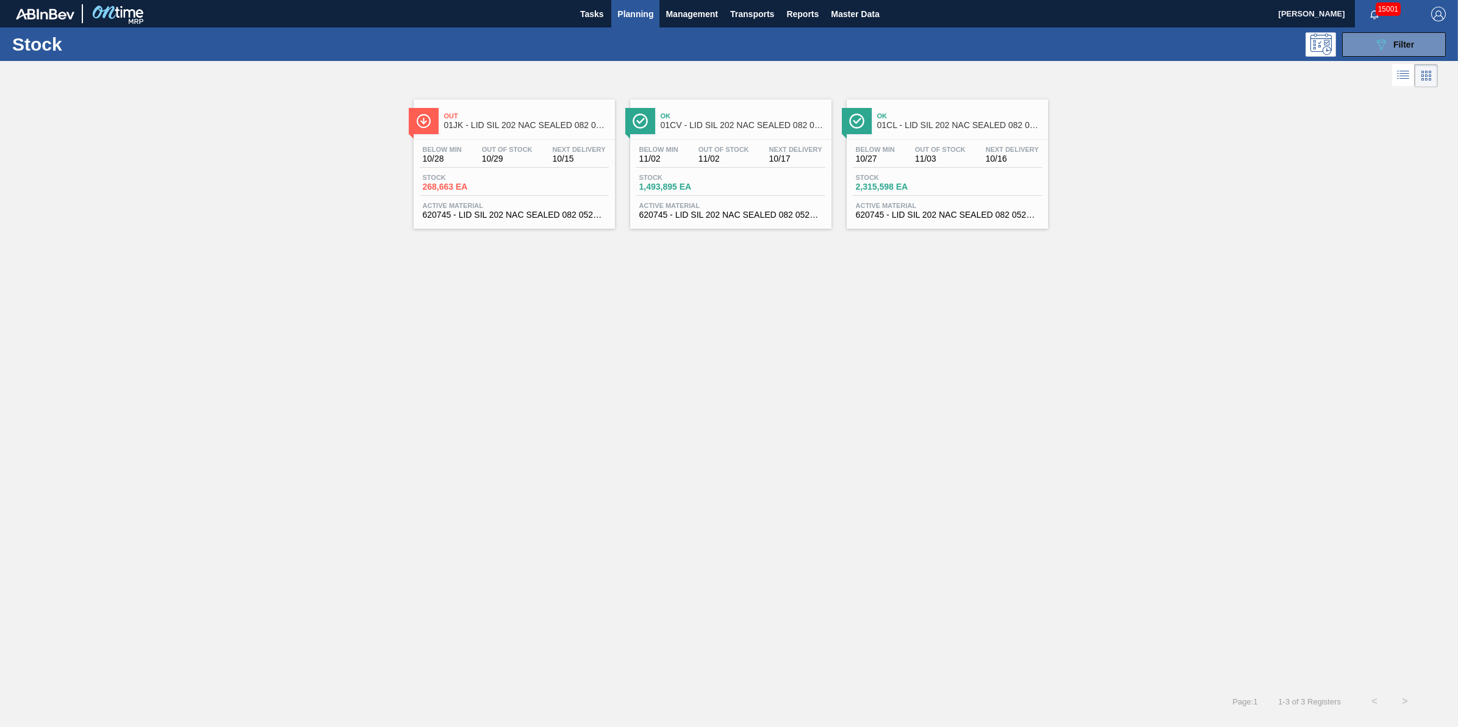
click at [935, 194] on div "Stock 2,315,598 EA" at bounding box center [947, 185] width 189 height 22
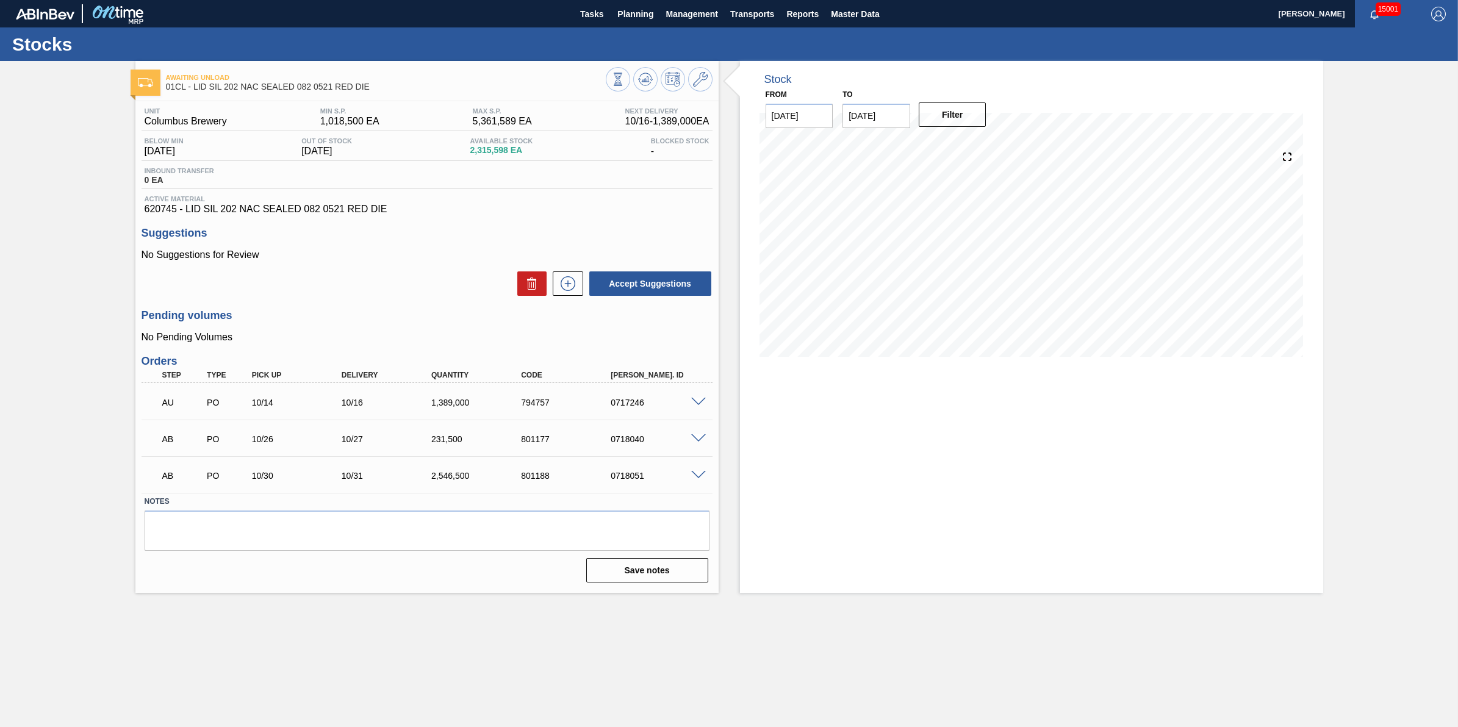
click at [694, 440] on span at bounding box center [698, 438] width 15 height 9
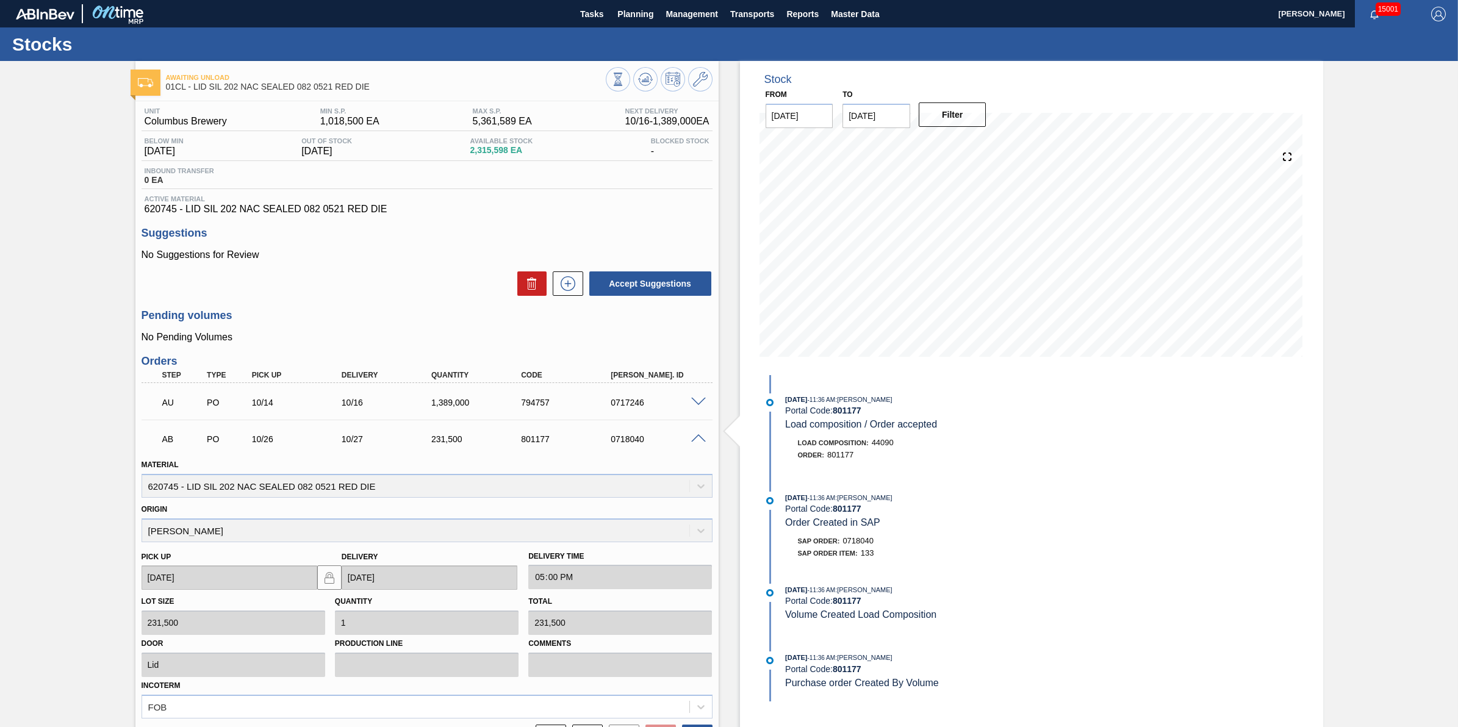
click at [697, 444] on div "AB PO 10/26 10/27 231,500 801177 0718040" at bounding box center [427, 438] width 571 height 31
click at [697, 438] on span at bounding box center [698, 438] width 15 height 9
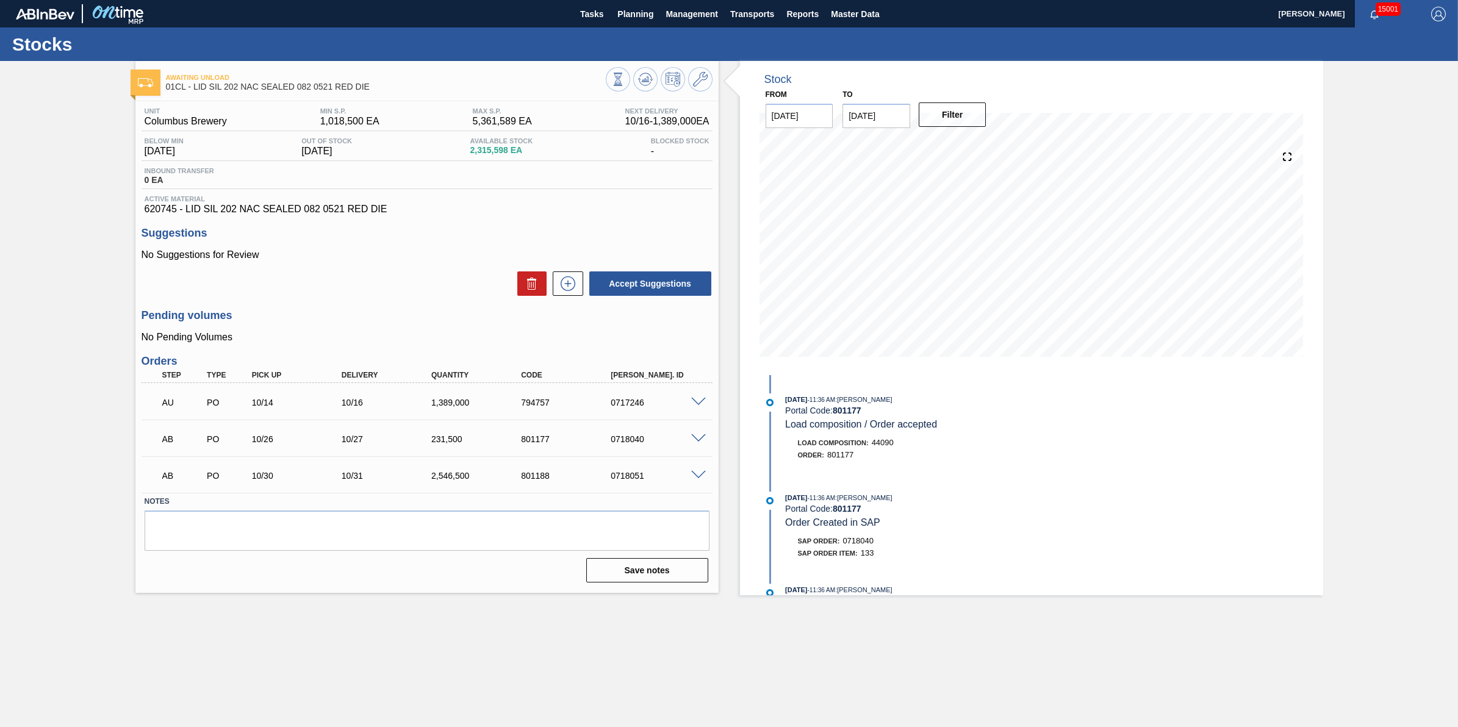
click at [699, 476] on span at bounding box center [698, 475] width 15 height 9
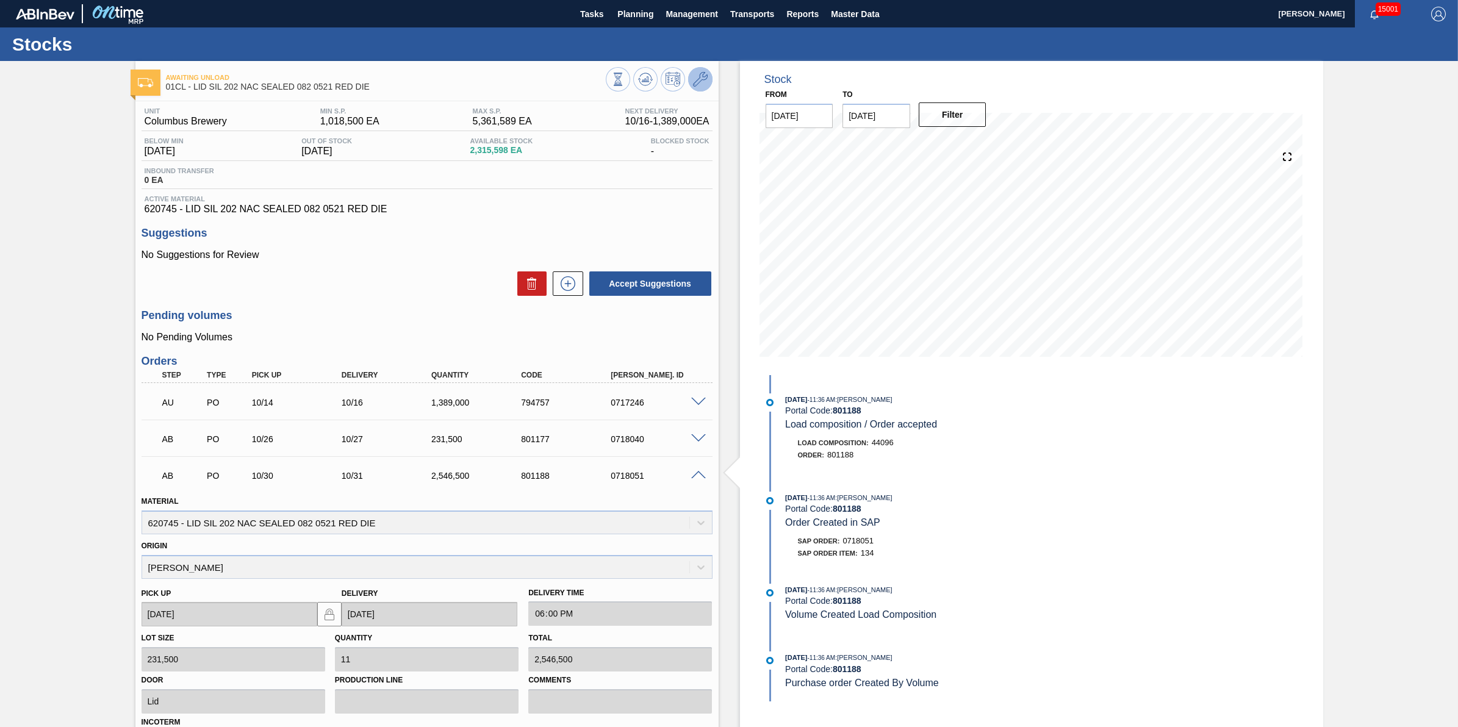
click at [702, 87] on button at bounding box center [700, 79] width 24 height 24
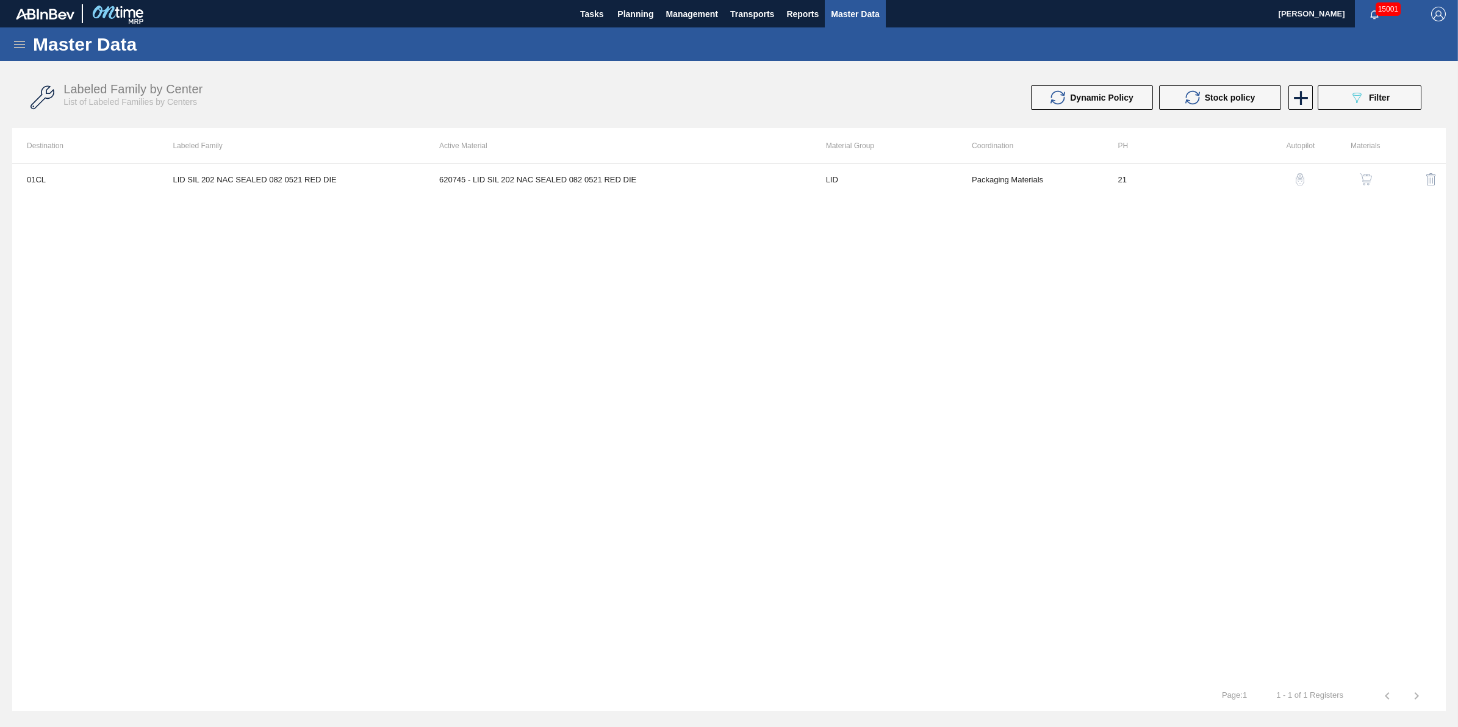
click at [1364, 187] on button "button" at bounding box center [1365, 179] width 29 height 29
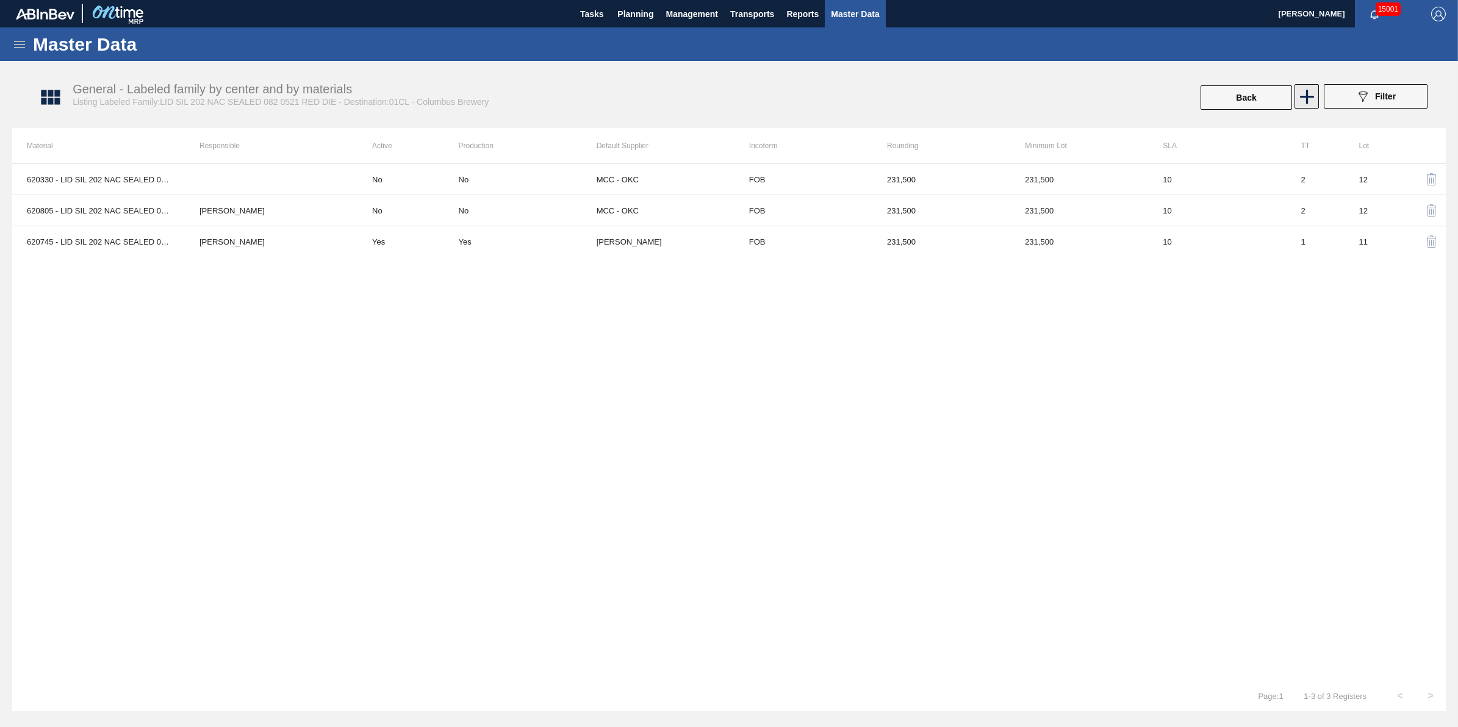
click at [1306, 98] on icon at bounding box center [1307, 97] width 14 height 14
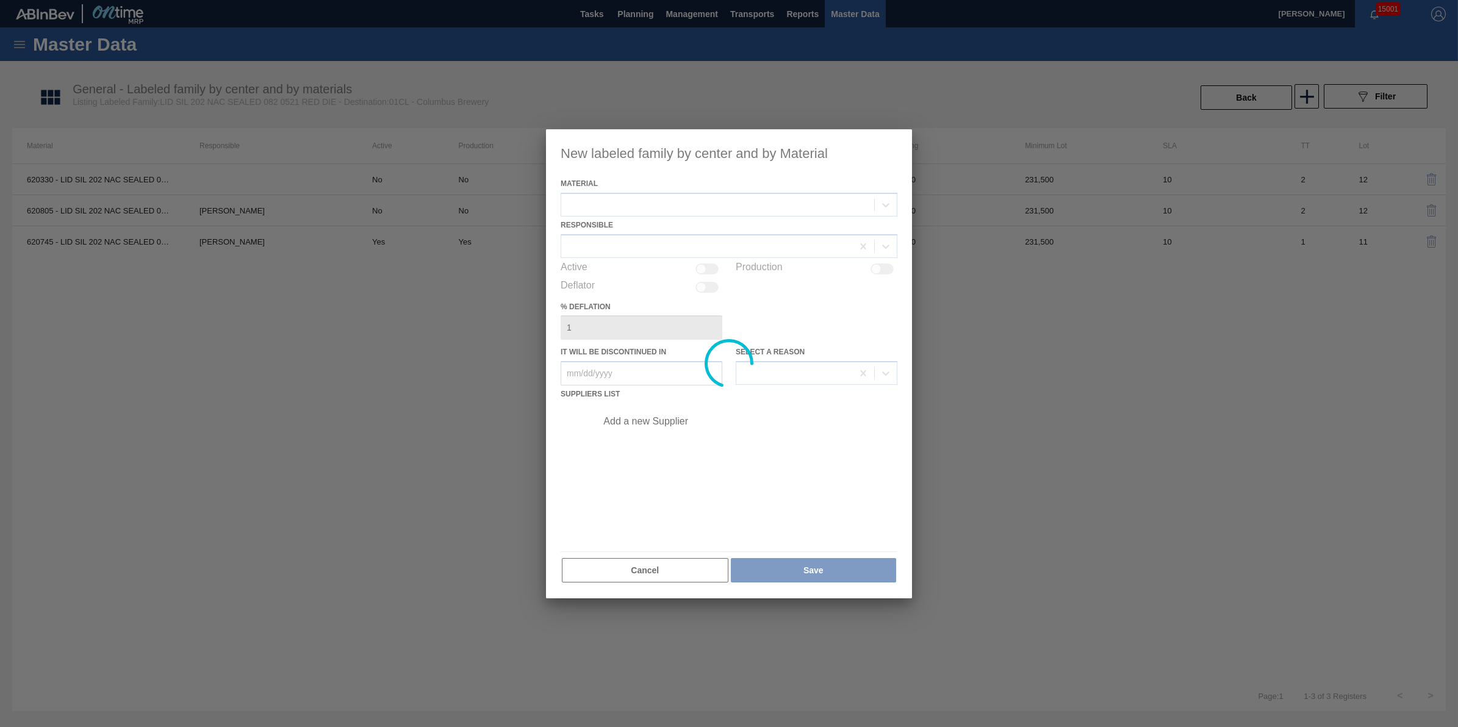
click at [717, 214] on div at bounding box center [729, 363] width 366 height 469
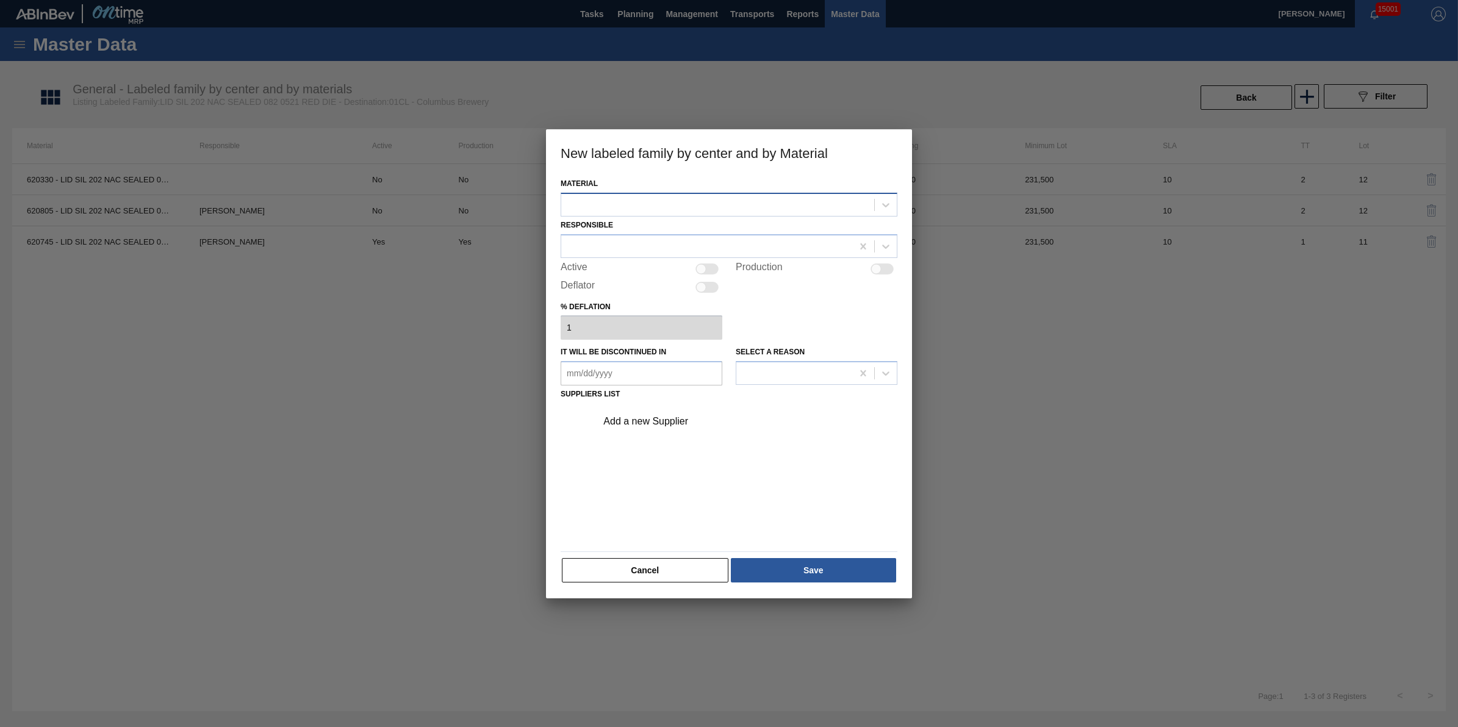
click at [720, 212] on div at bounding box center [717, 205] width 313 height 18
type input "620912"
click at [725, 229] on div "No options" at bounding box center [729, 234] width 337 height 21
click at [717, 203] on div at bounding box center [717, 205] width 313 height 18
click at [717, 202] on div at bounding box center [717, 205] width 313 height 18
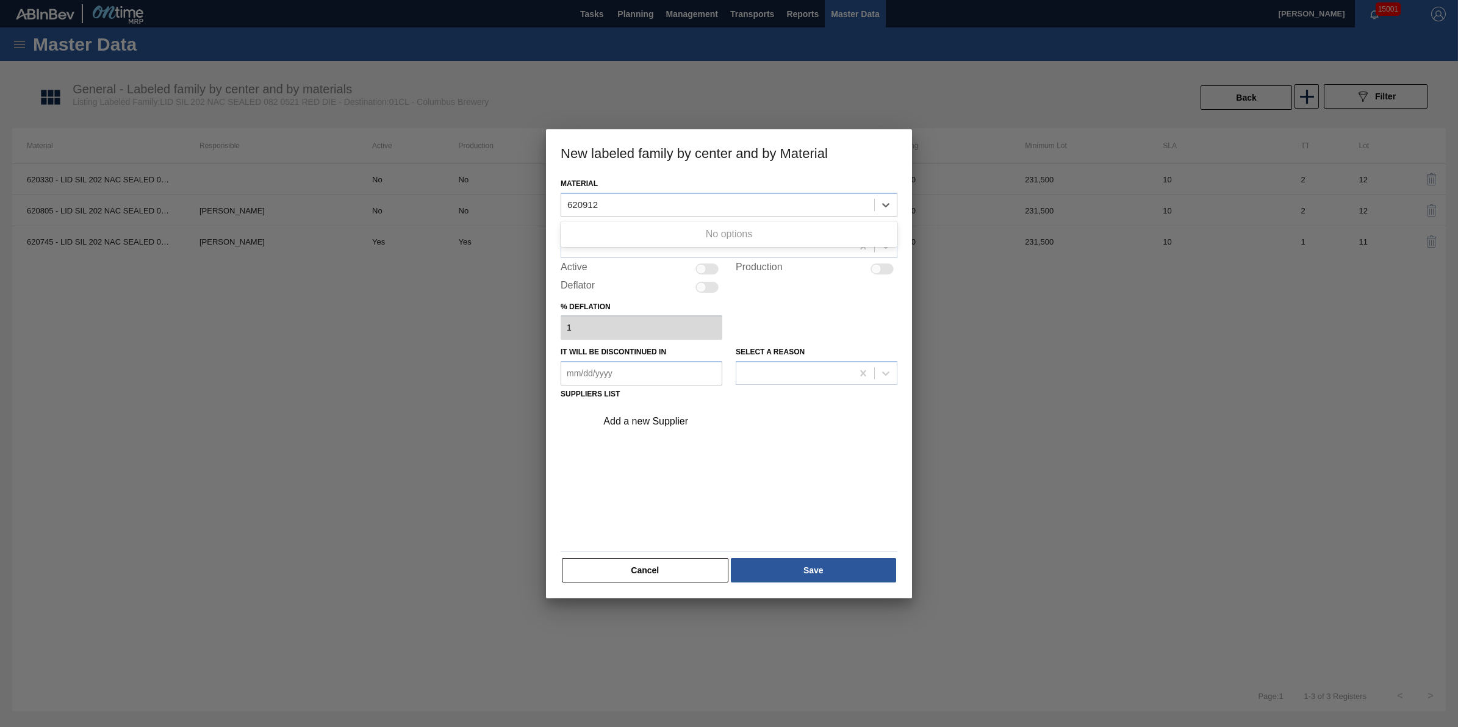
click at [717, 230] on div "No options" at bounding box center [729, 234] width 337 height 21
click at [674, 228] on div "No options" at bounding box center [729, 234] width 337 height 21
click at [642, 234] on div "No options" at bounding box center [729, 234] width 337 height 21
click at [636, 235] on div "No options" at bounding box center [729, 234] width 337 height 21
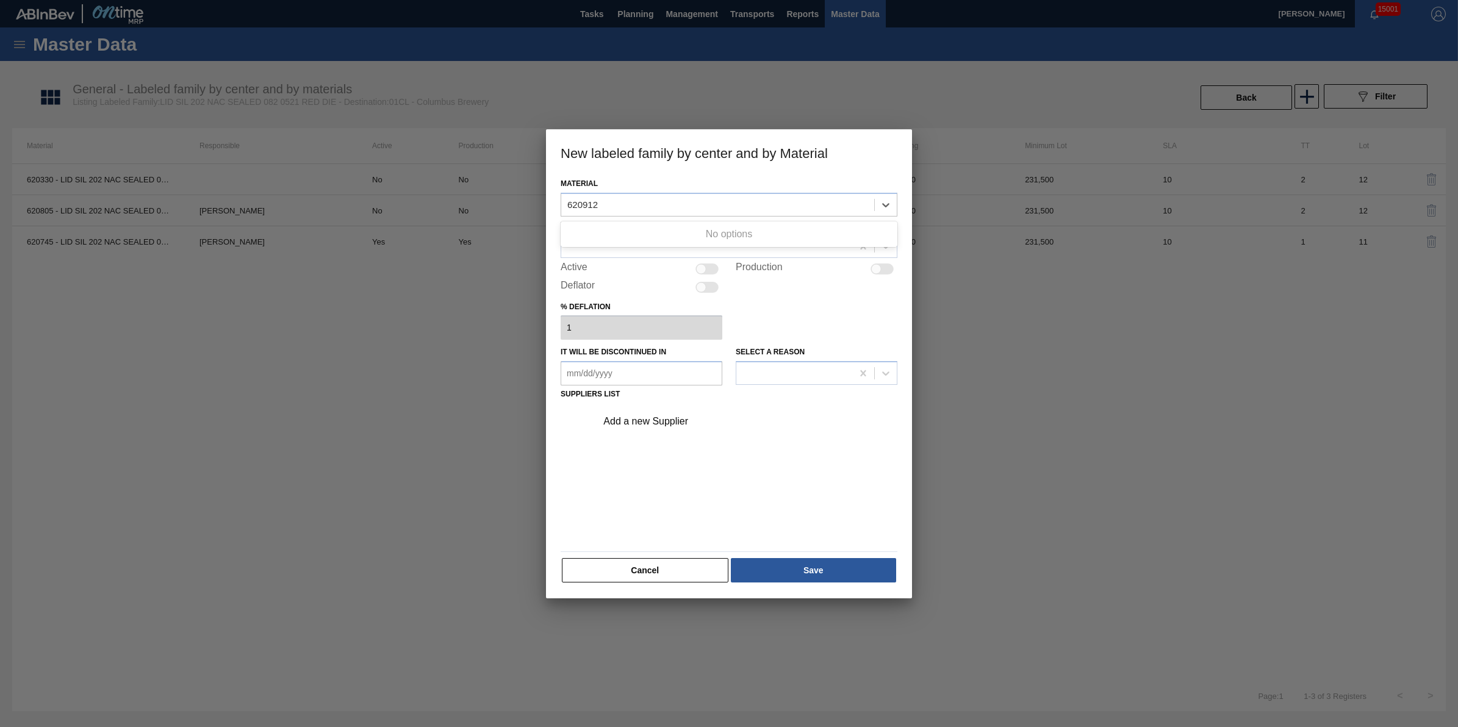
click at [639, 237] on div "No options" at bounding box center [729, 234] width 337 height 21
type input "620912"
click at [645, 286] on div "Deflator" at bounding box center [642, 287] width 162 height 15
click at [658, 207] on div at bounding box center [717, 205] width 313 height 18
type input "620"
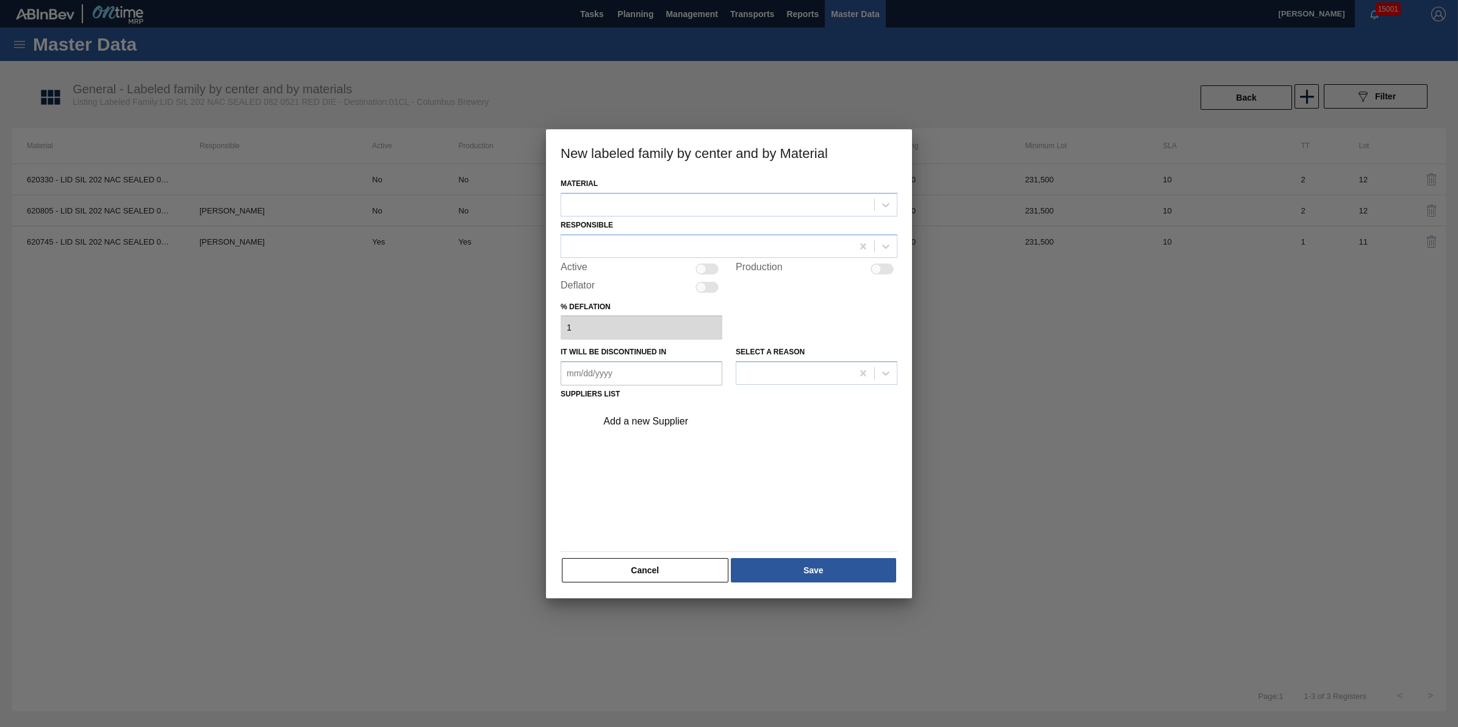
click at [1066, 473] on div at bounding box center [729, 363] width 1458 height 727
click at [1063, 464] on div at bounding box center [729, 363] width 1458 height 727
click at [678, 572] on button "Cancel" at bounding box center [645, 570] width 167 height 24
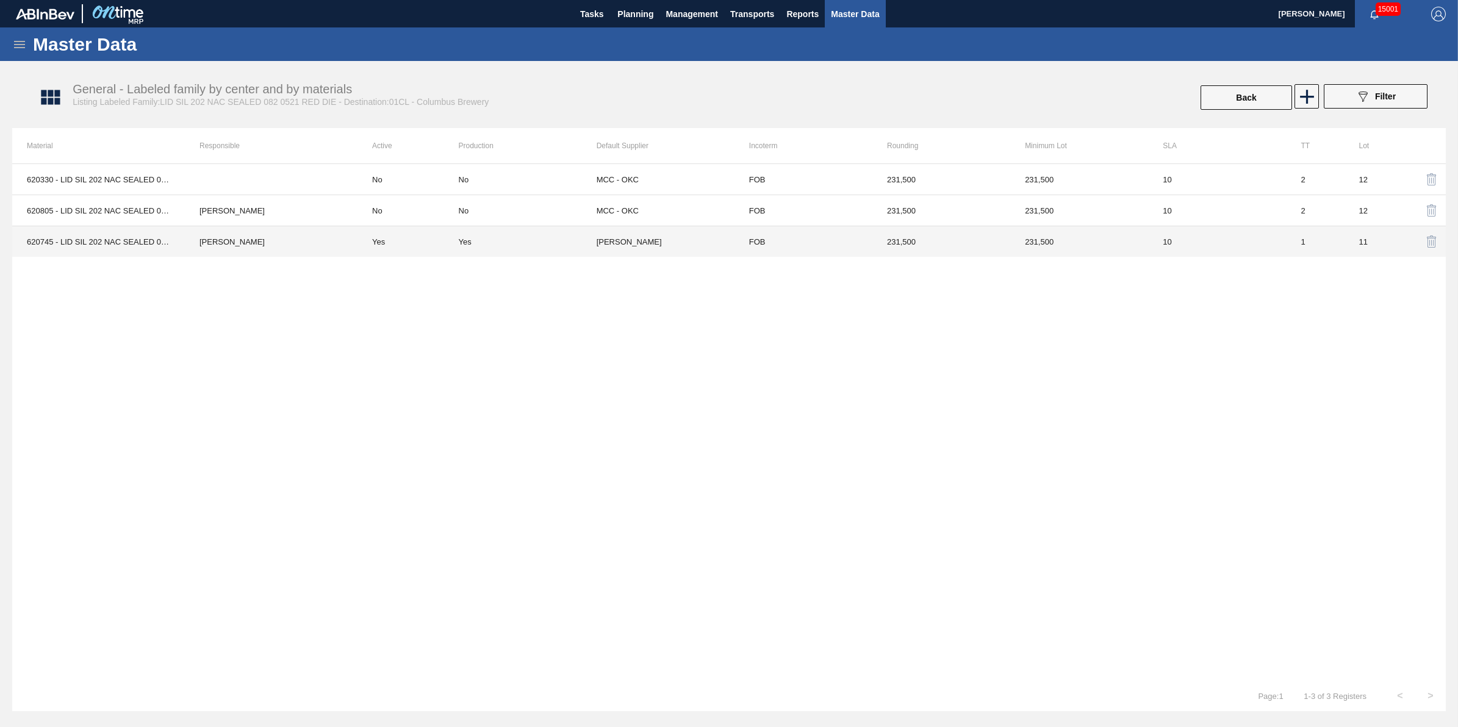
click at [430, 253] on td "Yes" at bounding box center [408, 241] width 101 height 31
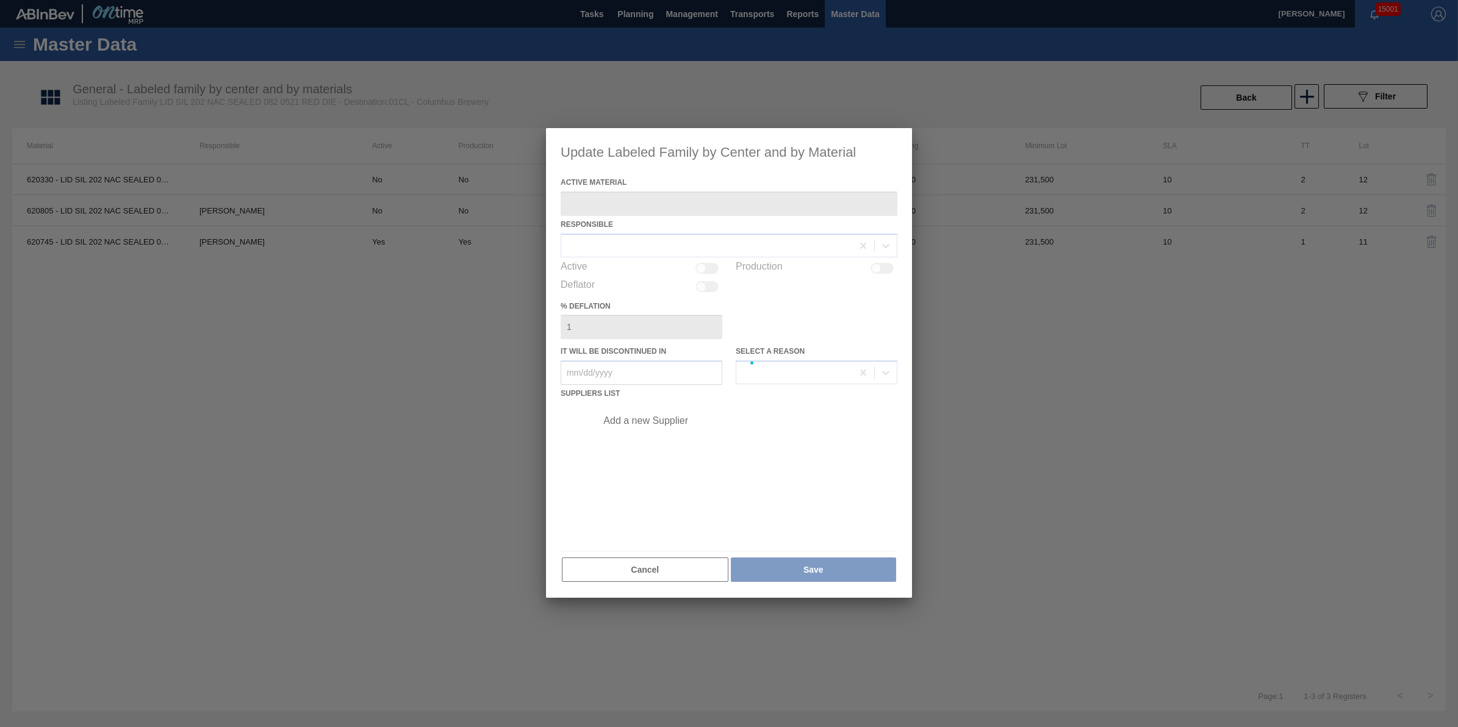
type Material "620745 - LID SIL 202 NAC SEALED 082 0521 RED DIE"
checkbox input "true"
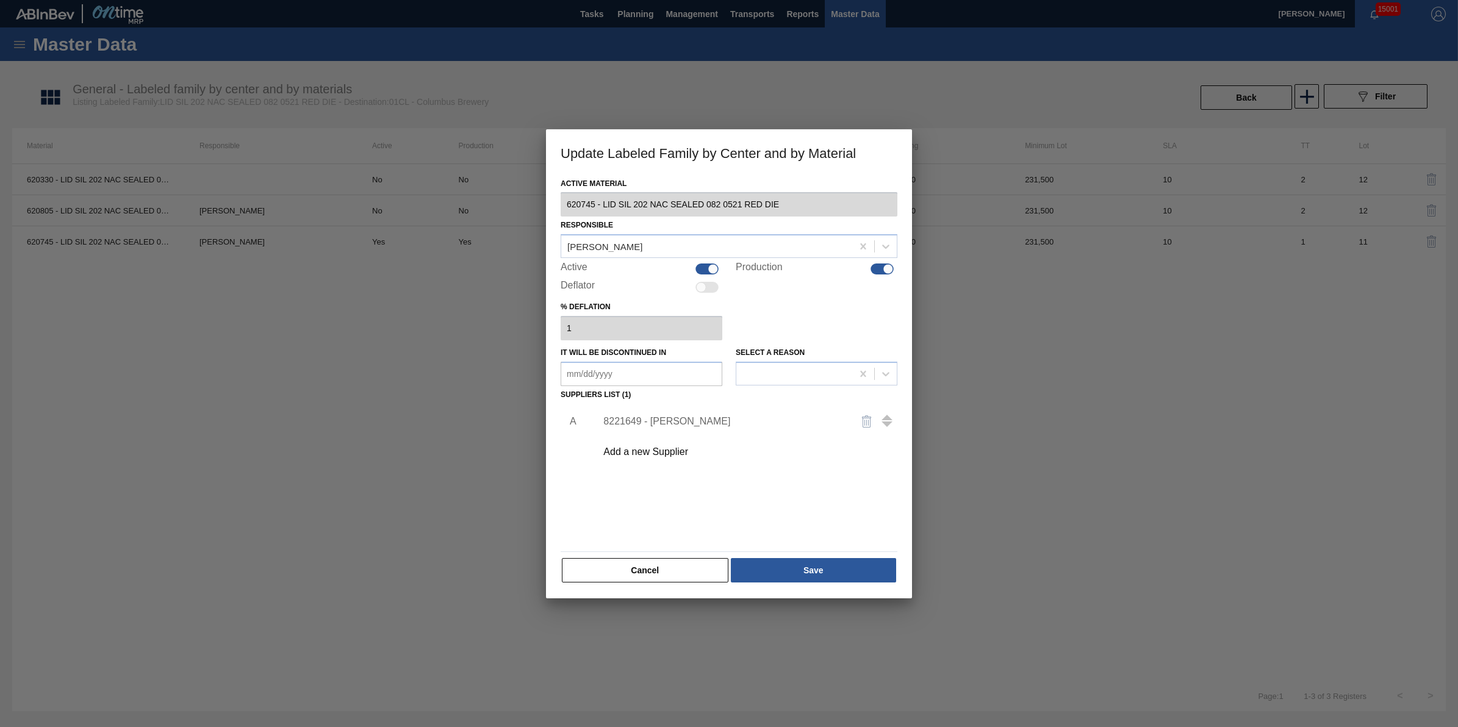
click at [713, 269] on div at bounding box center [713, 269] width 10 height 10
checkbox input "false"
click at [854, 569] on button "Save" at bounding box center [813, 570] width 165 height 24
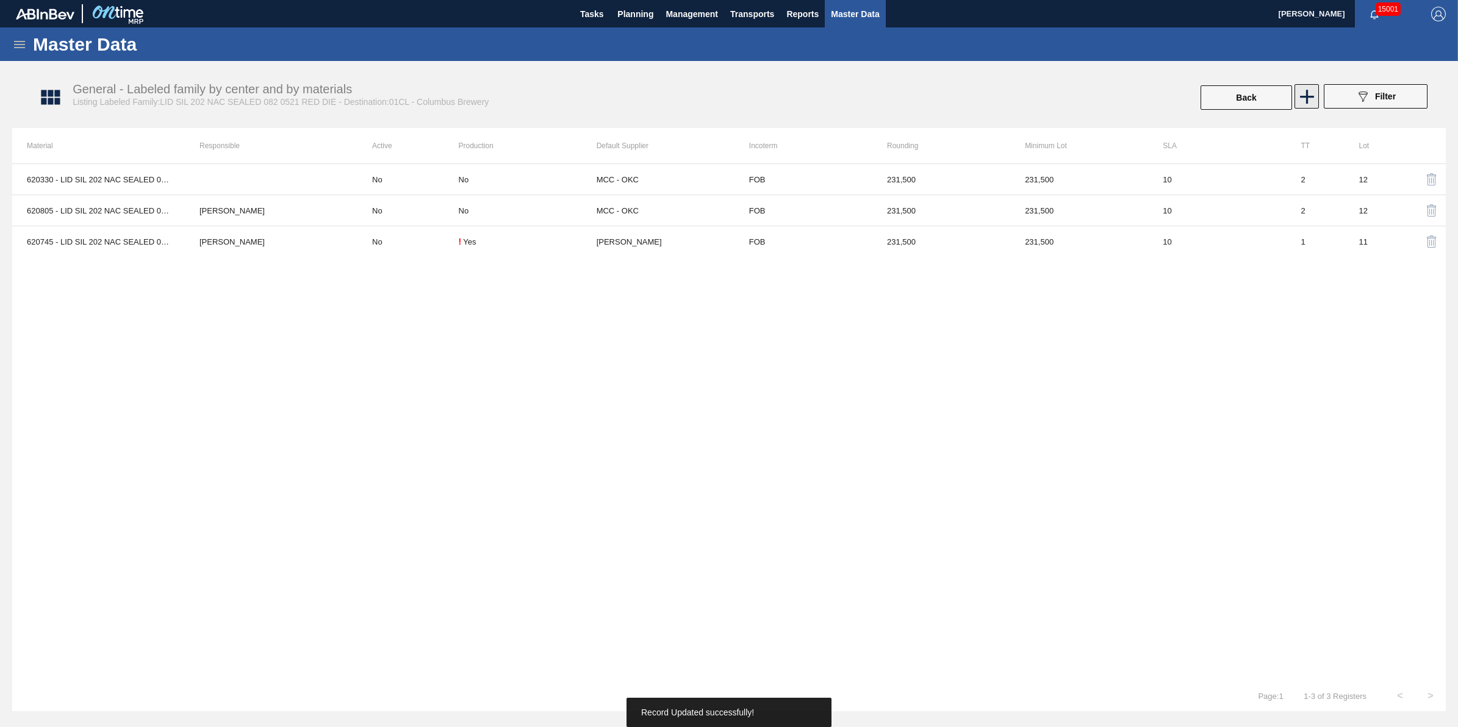
click at [1303, 90] on icon at bounding box center [1307, 97] width 24 height 24
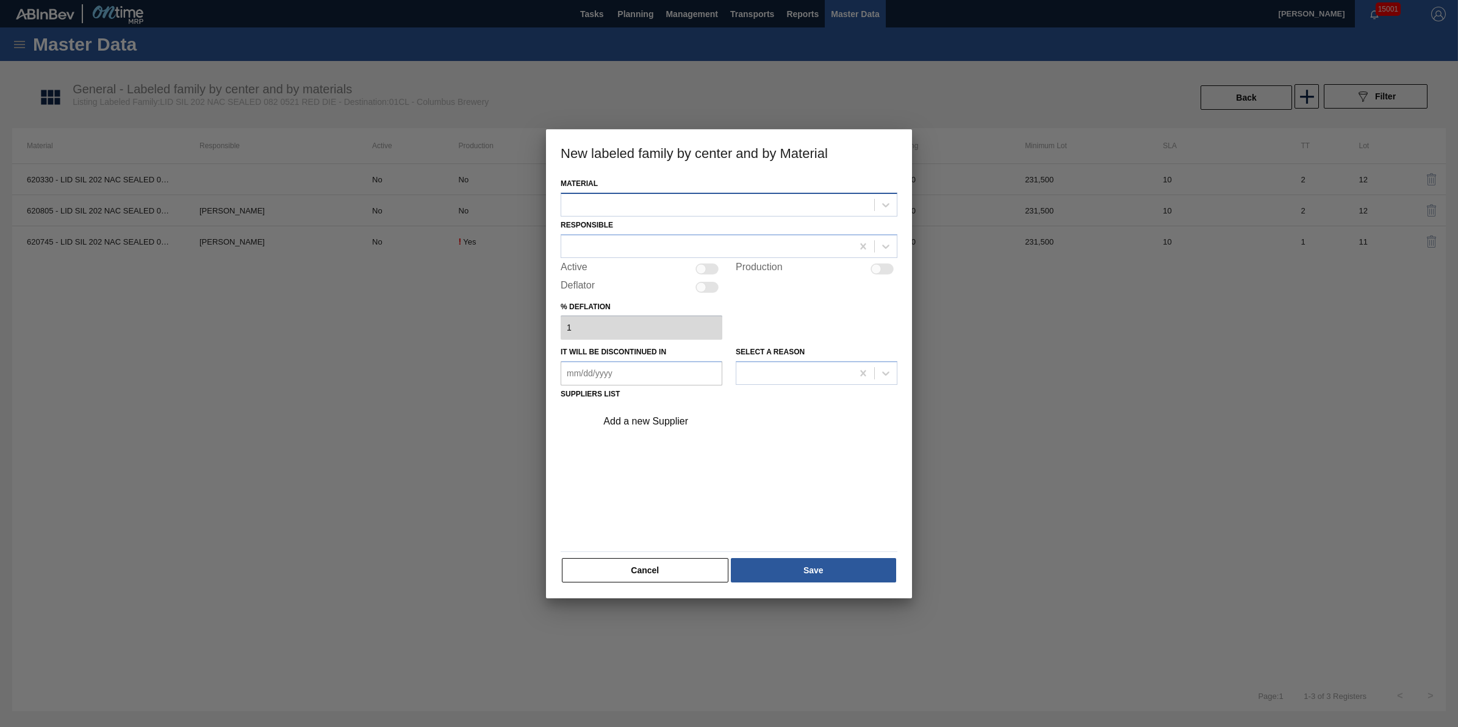
click at [782, 209] on div at bounding box center [717, 205] width 313 height 18
type input "620"
click at [714, 199] on div at bounding box center [717, 205] width 313 height 18
click at [667, 232] on div "Responsible" at bounding box center [729, 237] width 337 height 41
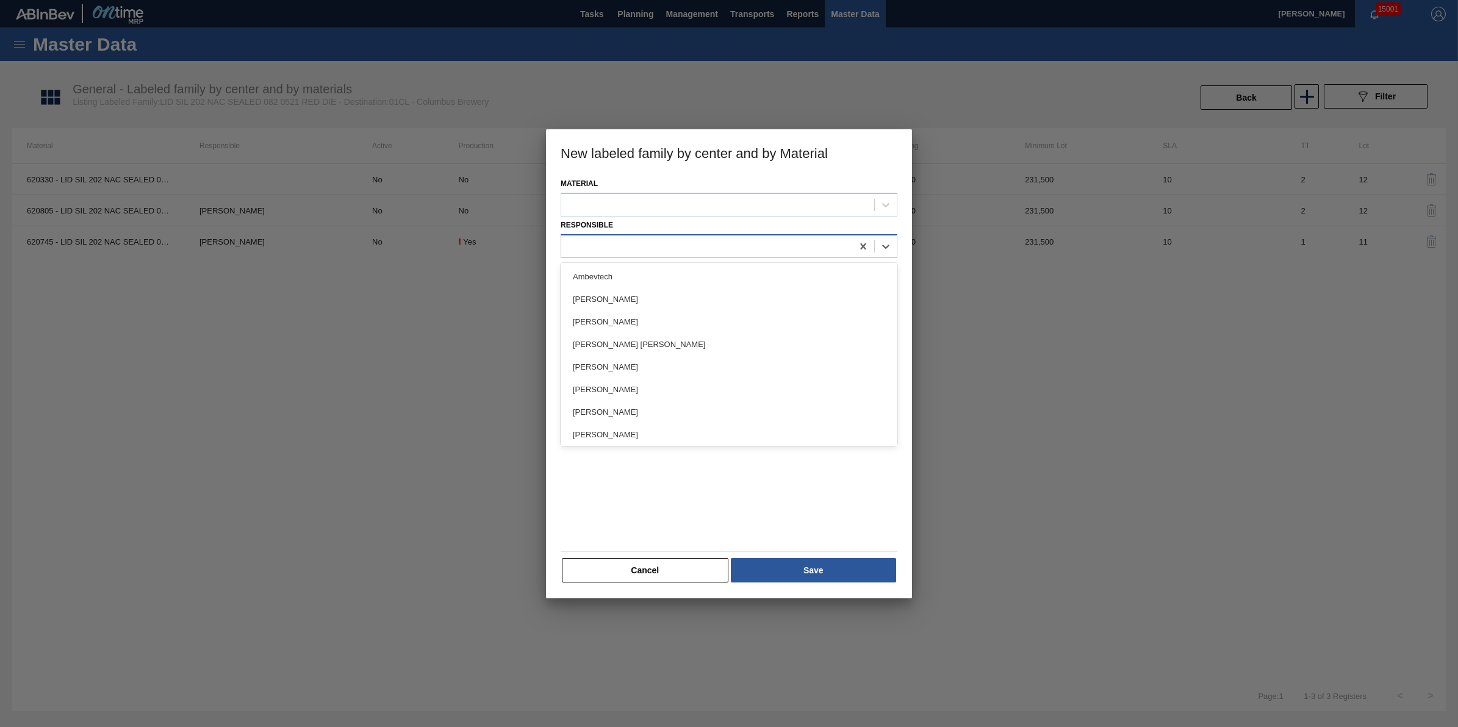
click at [663, 245] on div at bounding box center [706, 246] width 291 height 18
click at [681, 209] on div at bounding box center [717, 205] width 313 height 18
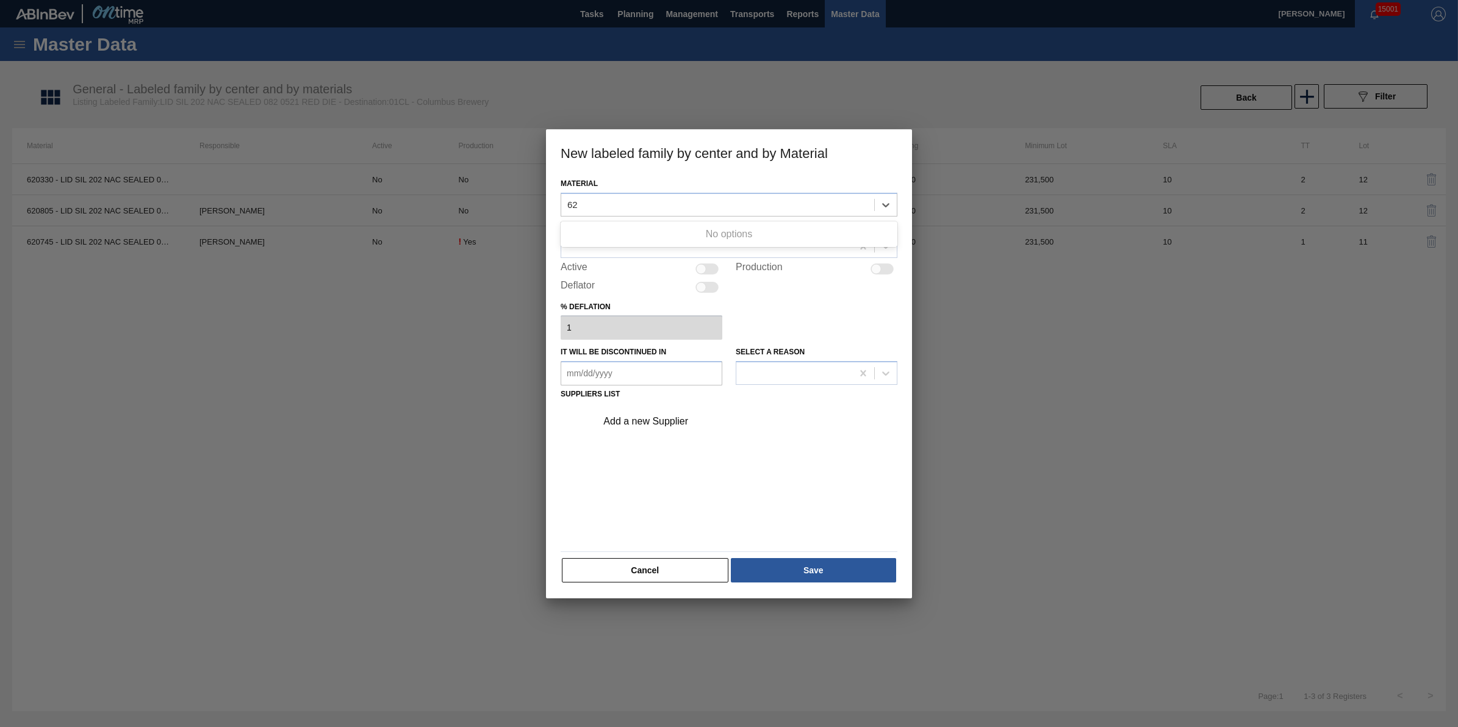
type input "62"
click at [976, 357] on div at bounding box center [729, 363] width 1458 height 727
click at [983, 347] on div at bounding box center [729, 363] width 1458 height 727
click at [633, 571] on button "Cancel" at bounding box center [645, 570] width 167 height 24
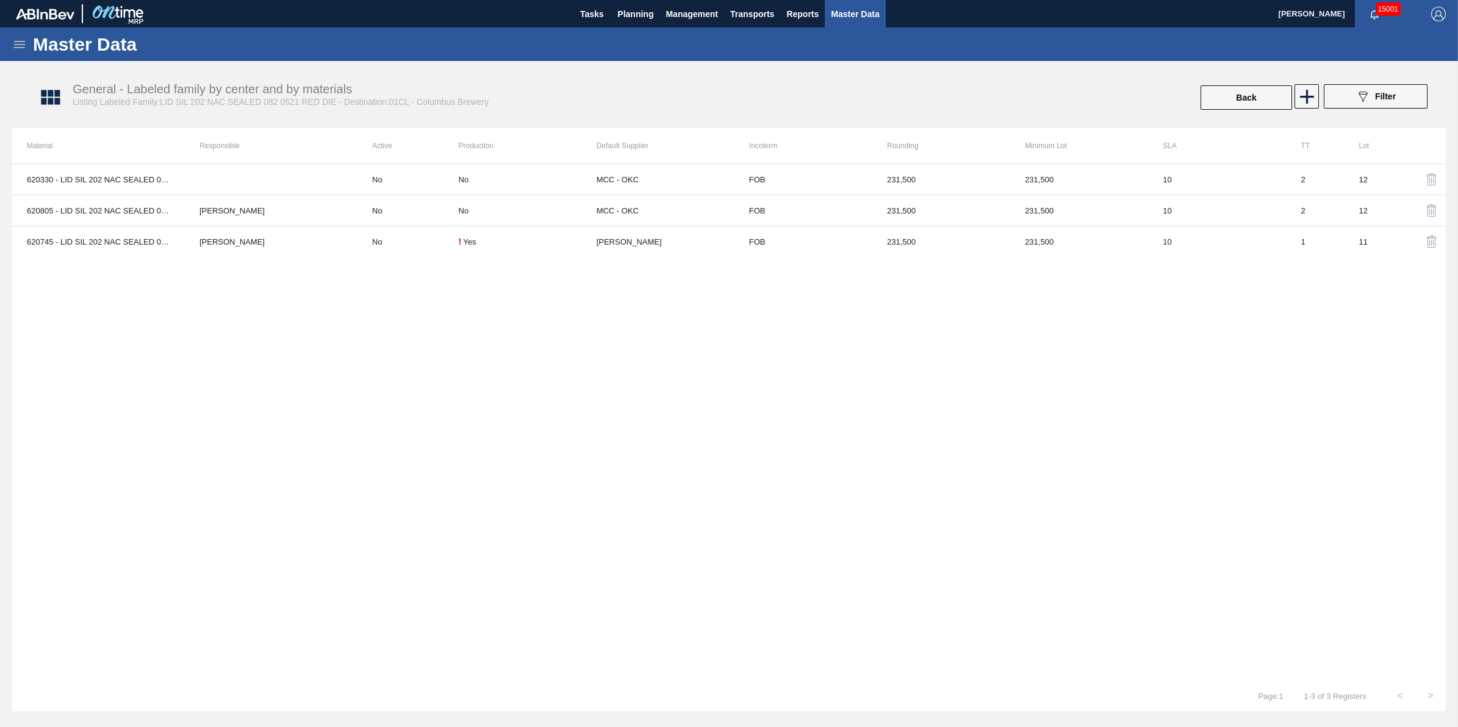
click at [18, 43] on icon at bounding box center [19, 44] width 15 height 15
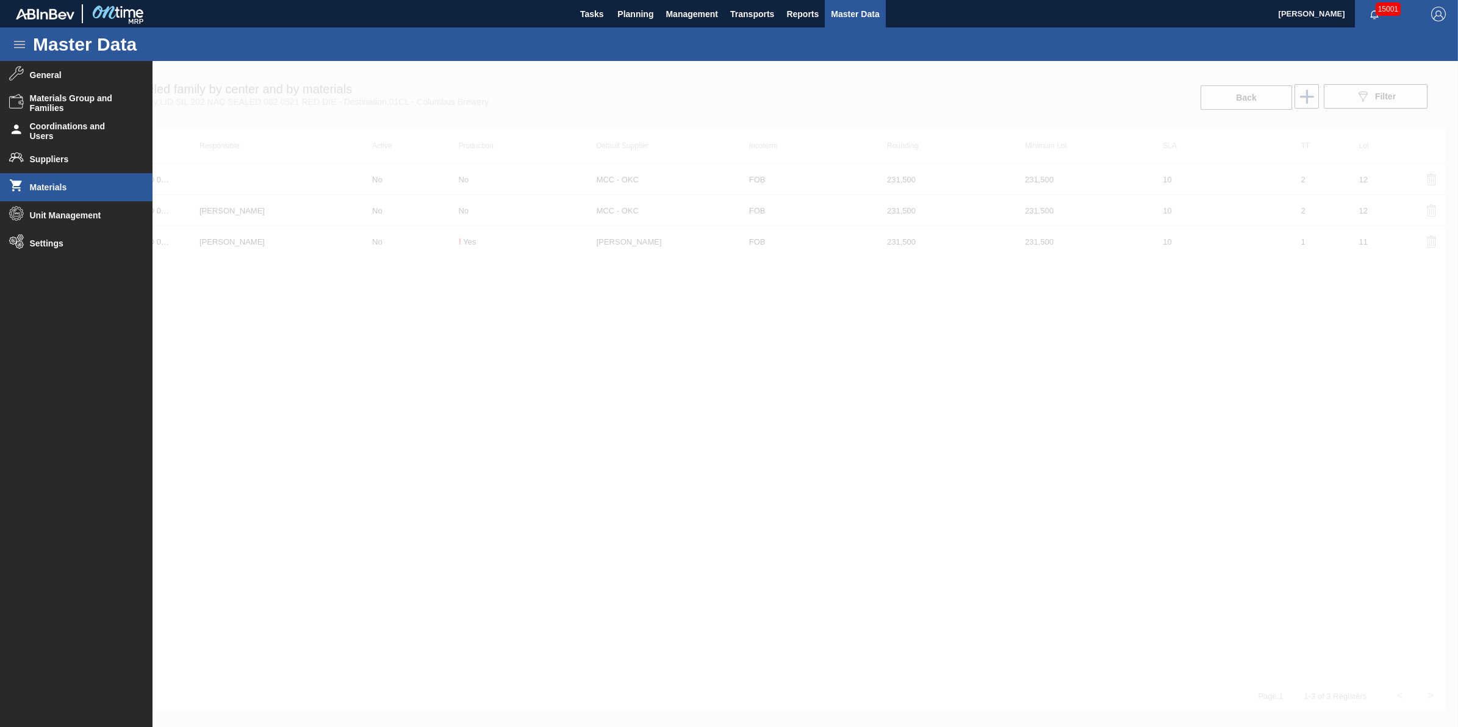
click at [87, 187] on span "Materials" at bounding box center [80, 187] width 101 height 10
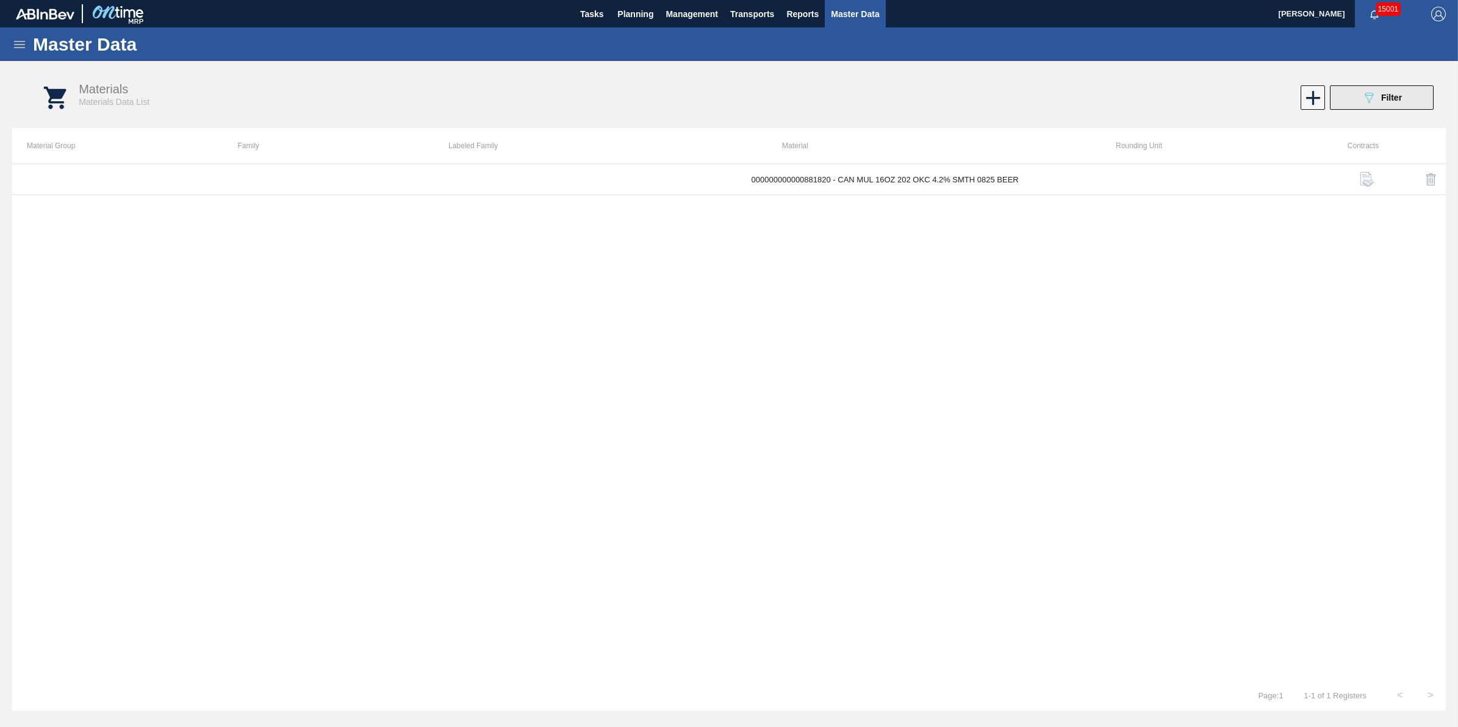
click at [1343, 96] on button "089F7B8B-B2A5-4AFE-B5C0-19BA573D28AC Filter" at bounding box center [1382, 97] width 104 height 24
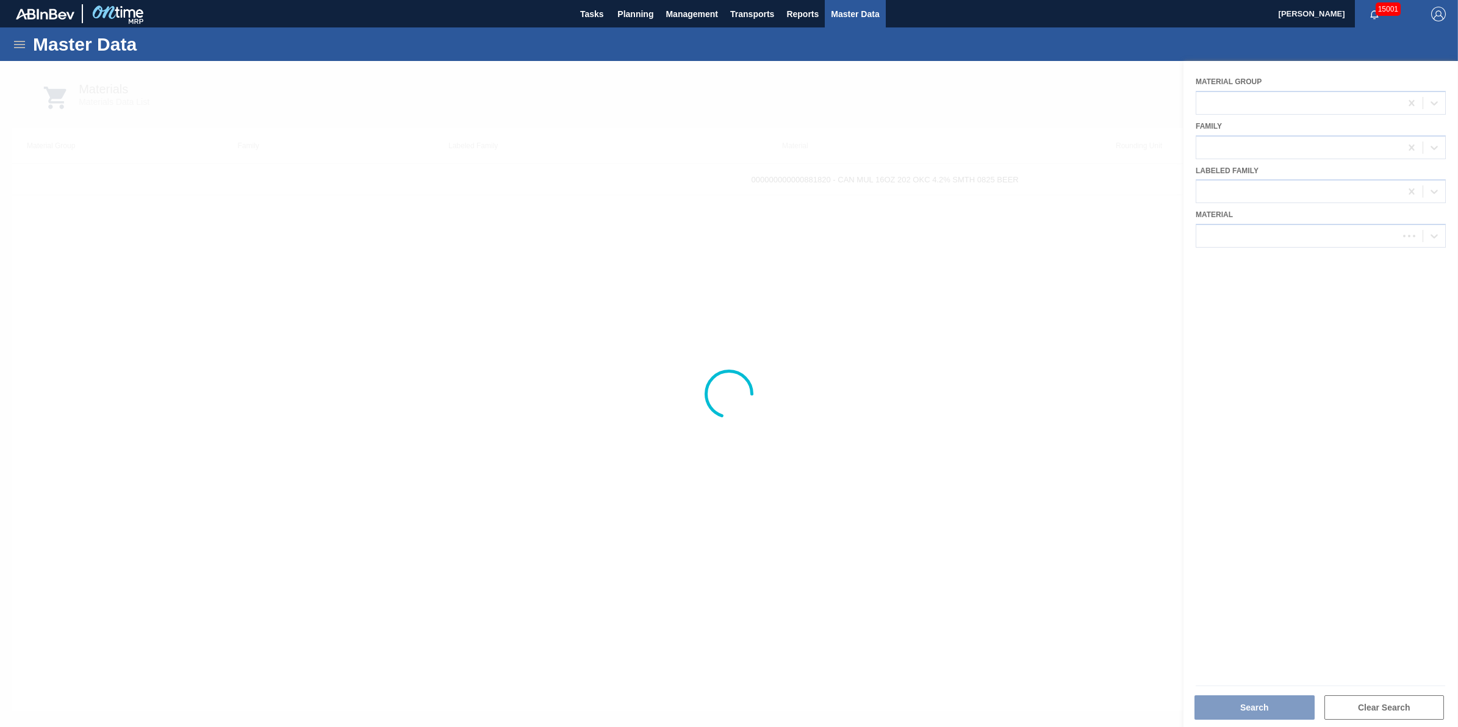
click at [1315, 234] on div at bounding box center [729, 394] width 1458 height 666
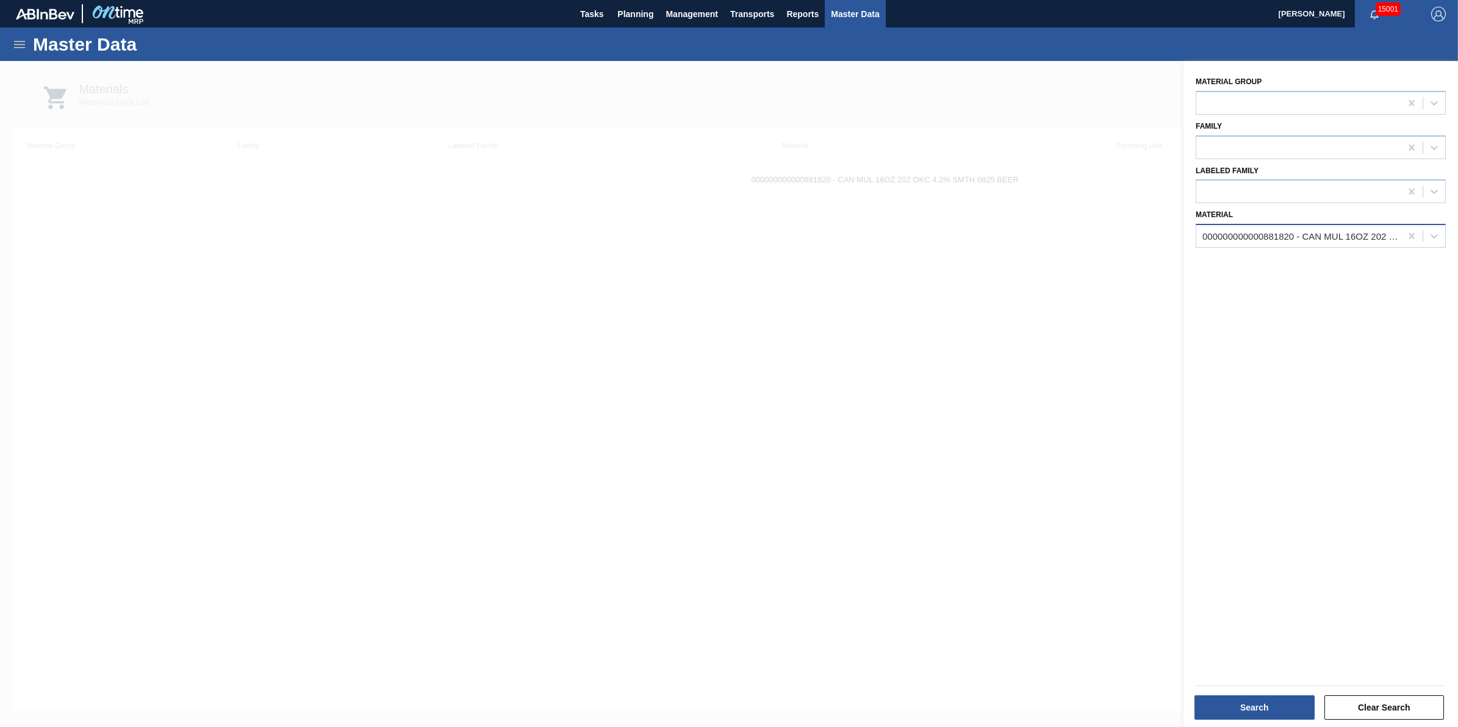
drag, startPoint x: 1315, startPoint y: 234, endPoint x: 1398, endPoint y: 231, distance: 82.4
click at [1397, 231] on div "000000000000881820 - CAN MUL 16OZ 202 OKC 4.2% SMTH 0825 BEER" at bounding box center [1301, 236] width 199 height 10
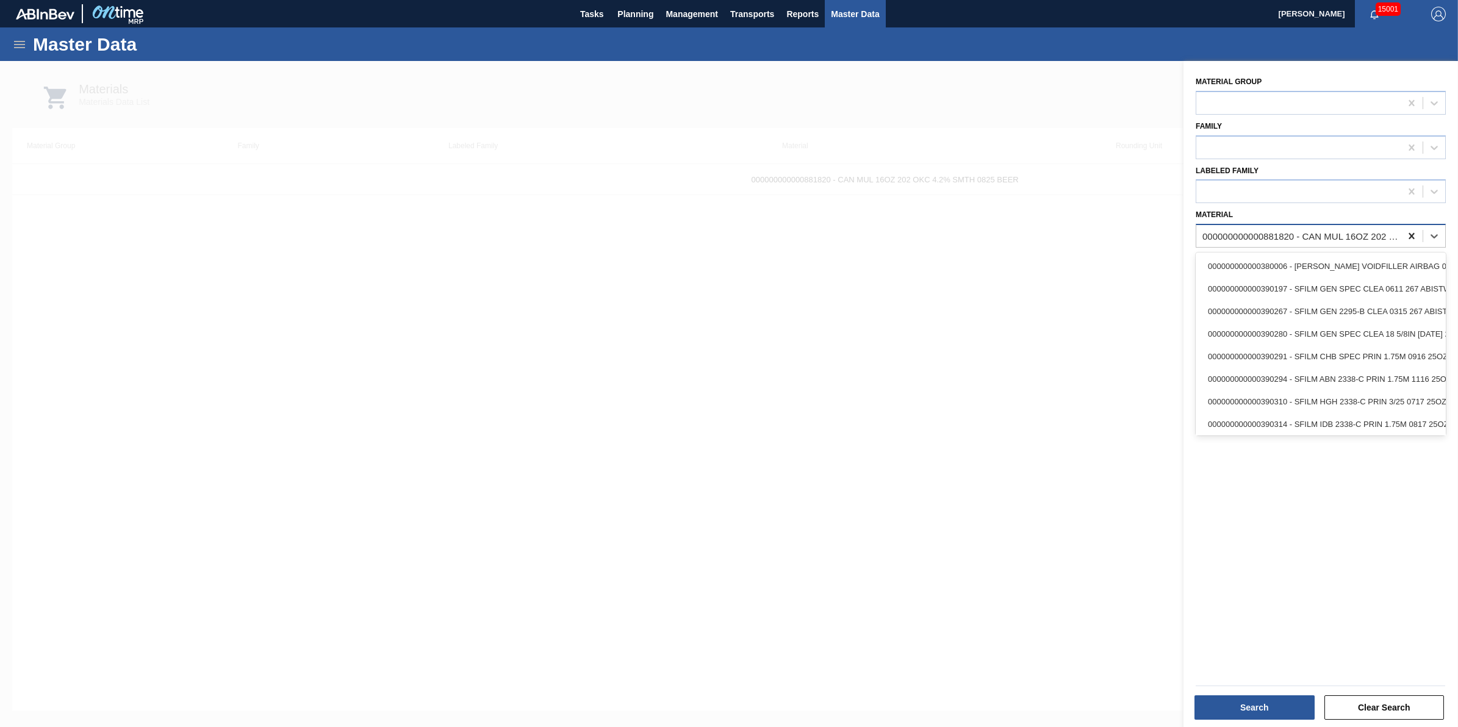
click at [1402, 234] on div at bounding box center [1412, 236] width 22 height 22
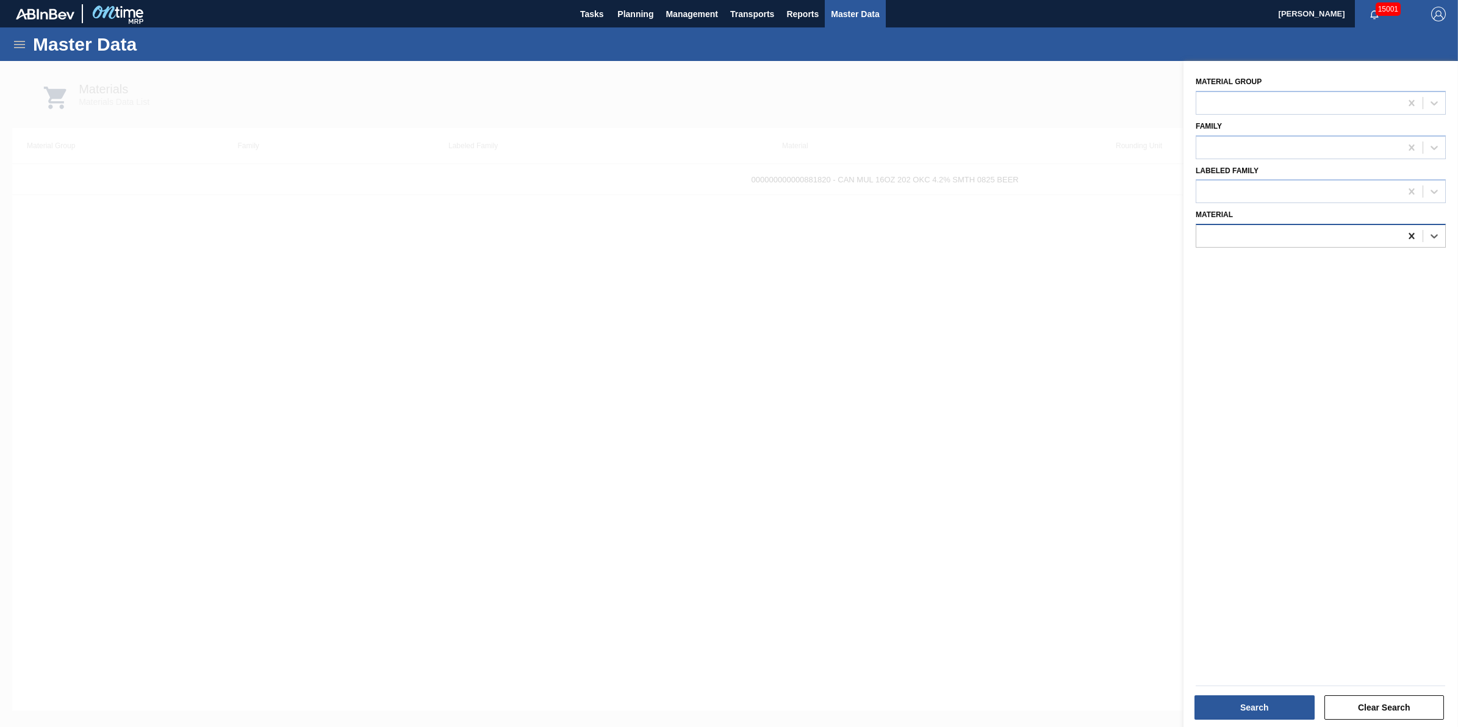
click at [1406, 234] on icon at bounding box center [1412, 236] width 12 height 12
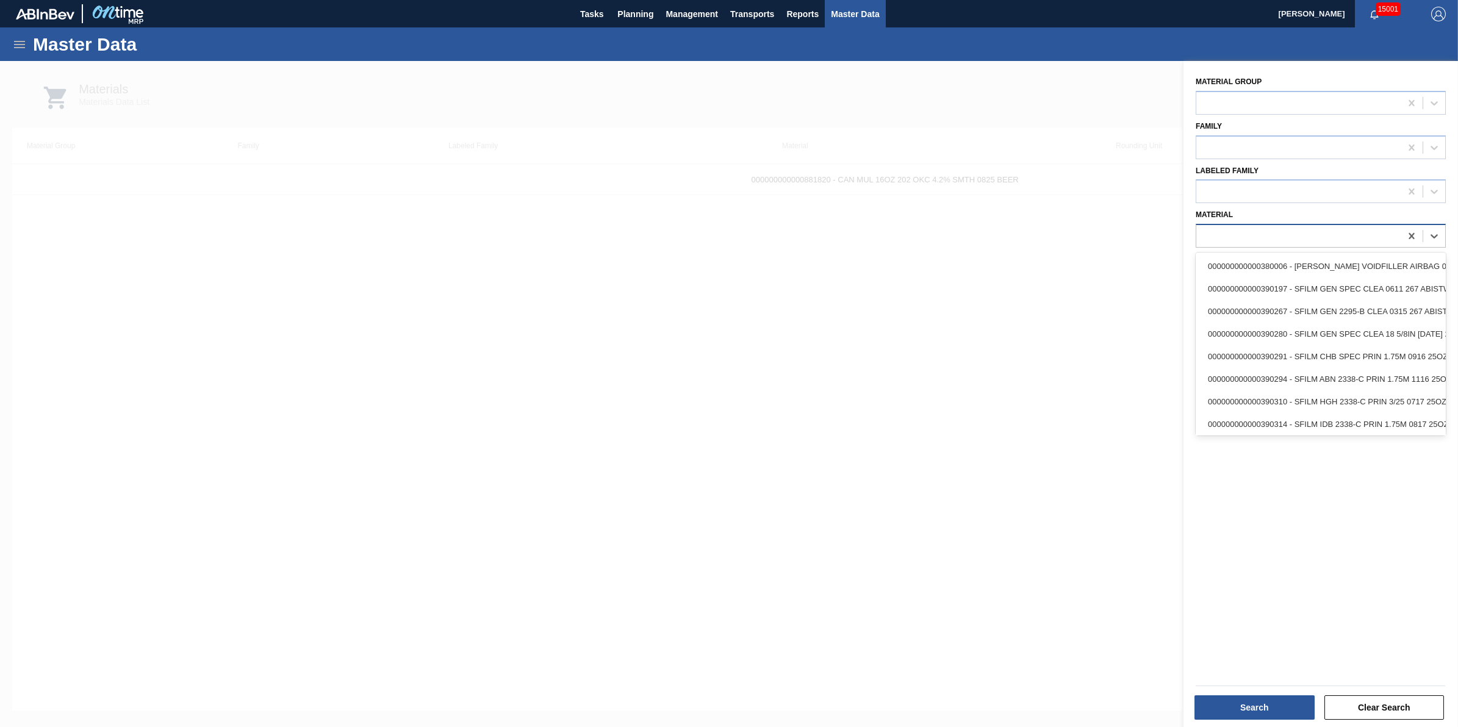
click at [1373, 238] on div at bounding box center [1298, 237] width 204 height 18
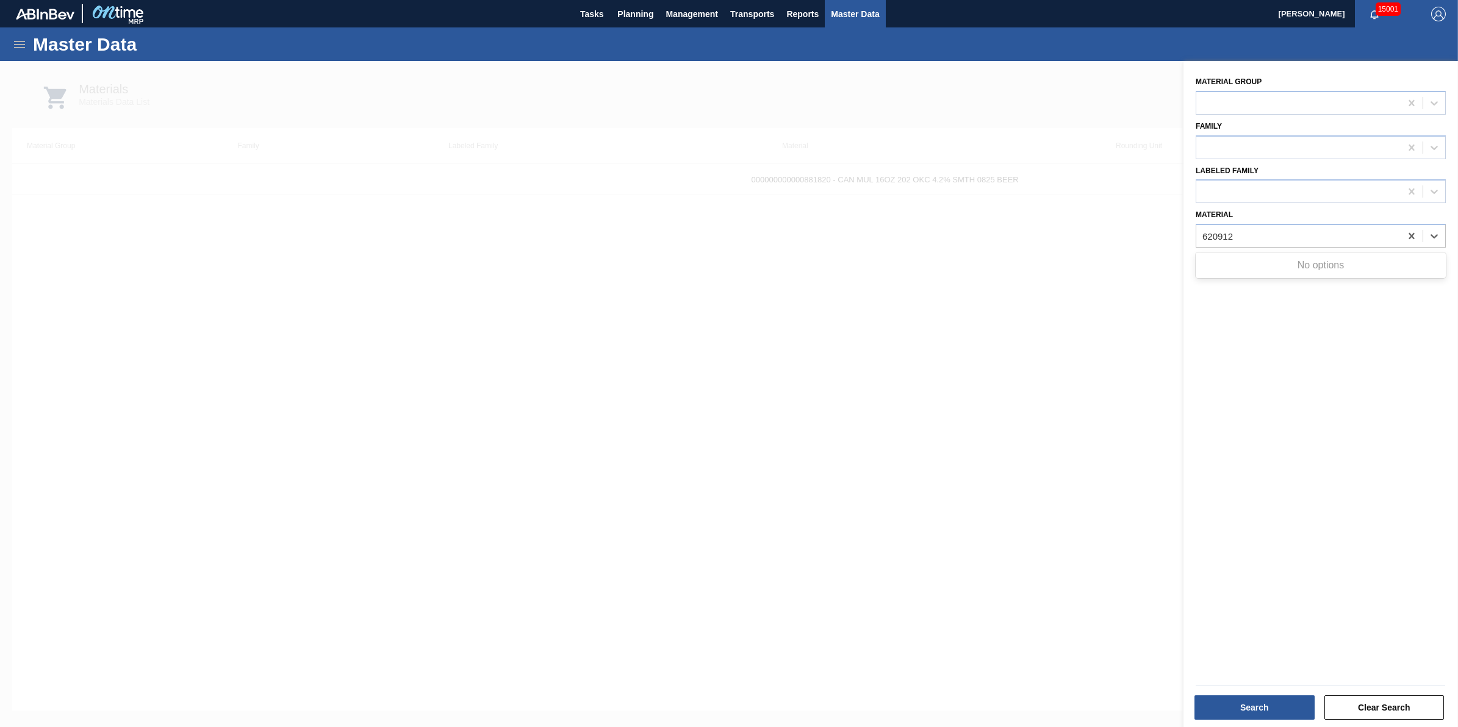
type input "620912"
click at [1008, 370] on div at bounding box center [729, 424] width 1458 height 727
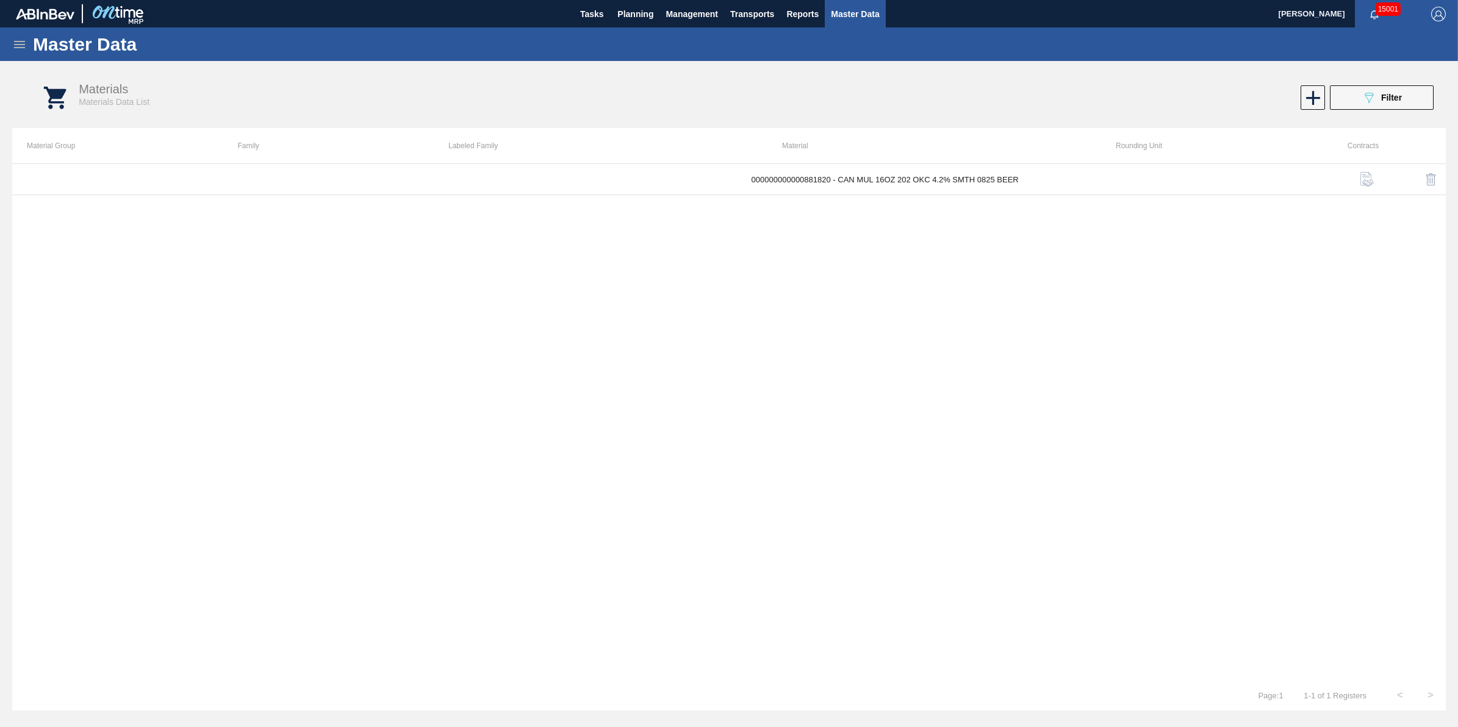
click at [1299, 98] on div "089F7B8B-B2A5-4AFE-B5C0-19BA573D28AC Filter" at bounding box center [1097, 97] width 685 height 24
click at [1304, 98] on icon at bounding box center [1313, 98] width 24 height 24
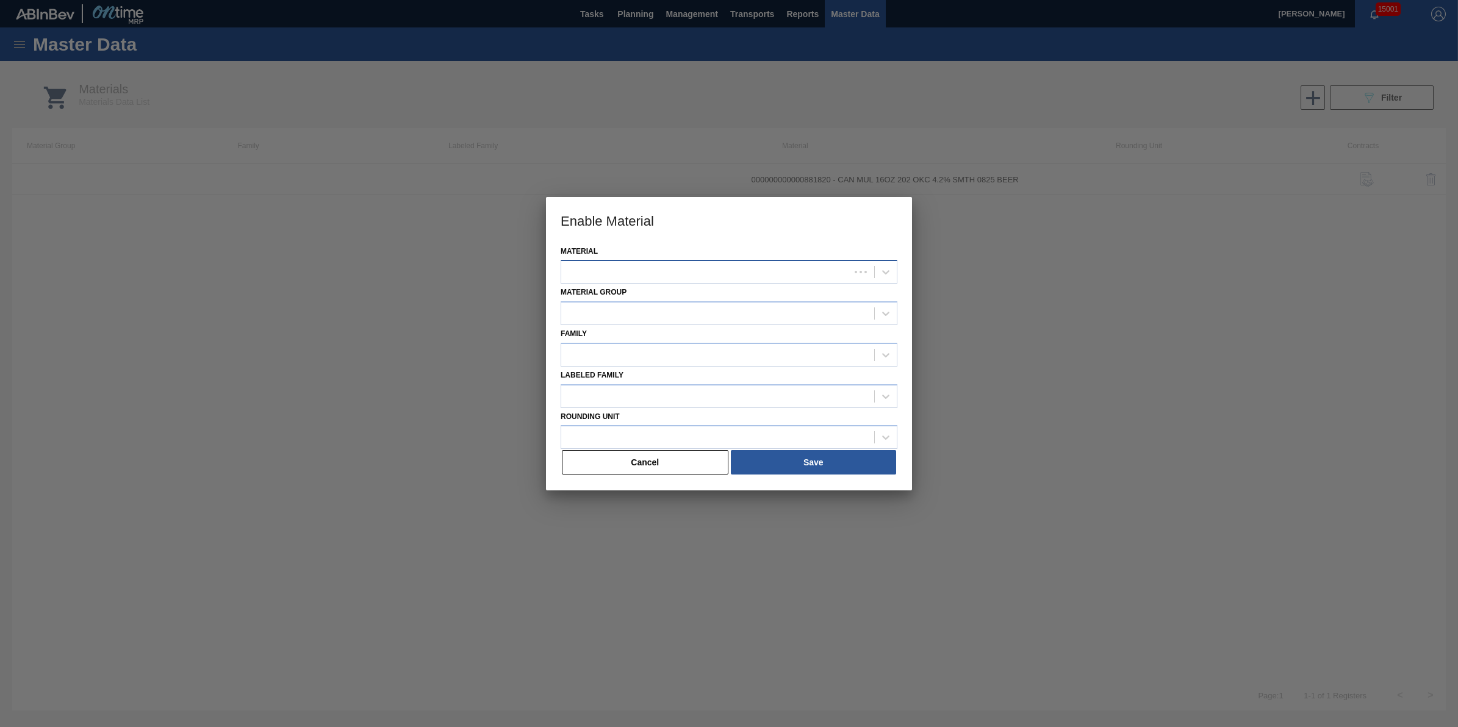
click at [656, 264] on div at bounding box center [705, 273] width 289 height 18
type input "620912"
click at [740, 295] on div "000000000000620912 - LID SIL 202 NAC SEALED 082 0525 RED DIE" at bounding box center [729, 302] width 337 height 23
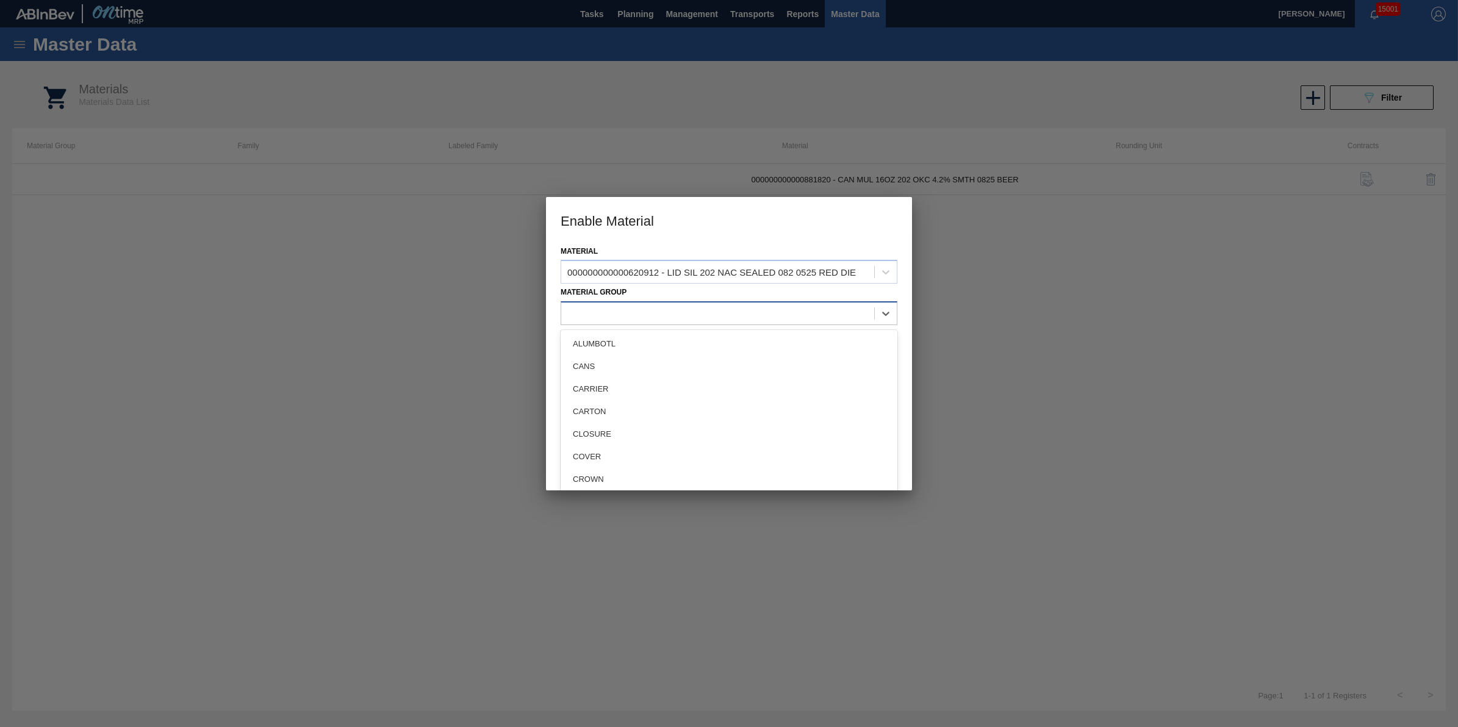
click at [697, 302] on div at bounding box center [729, 313] width 337 height 24
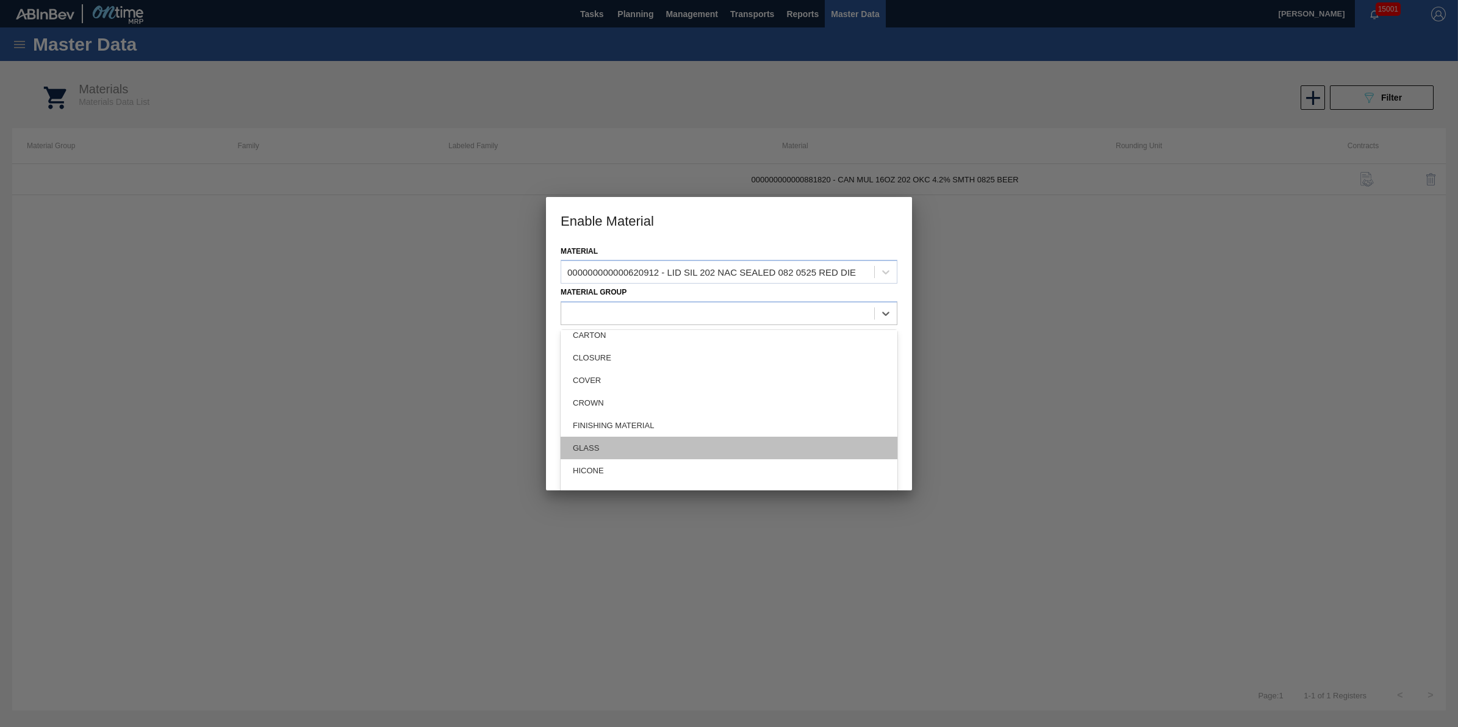
scroll to position [229, 0]
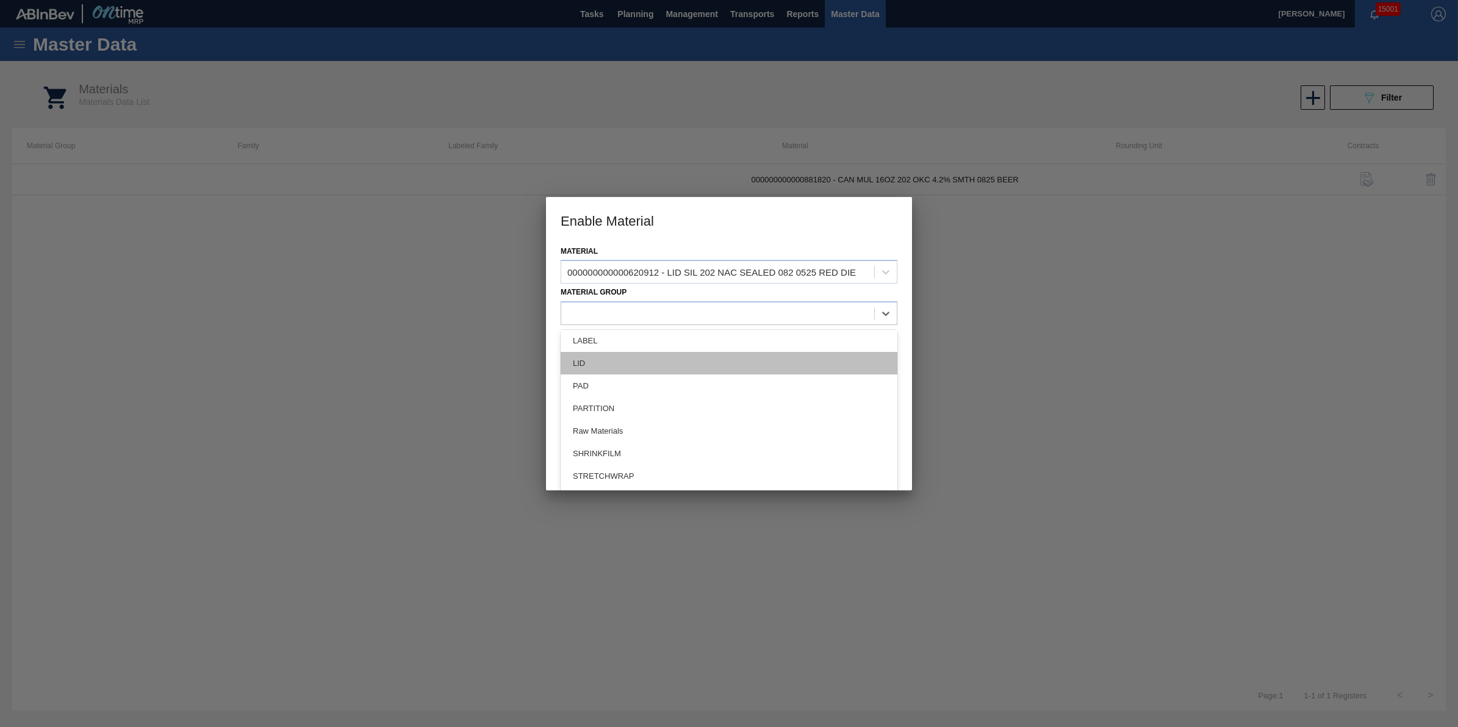
click at [642, 361] on div "LID" at bounding box center [729, 363] width 337 height 23
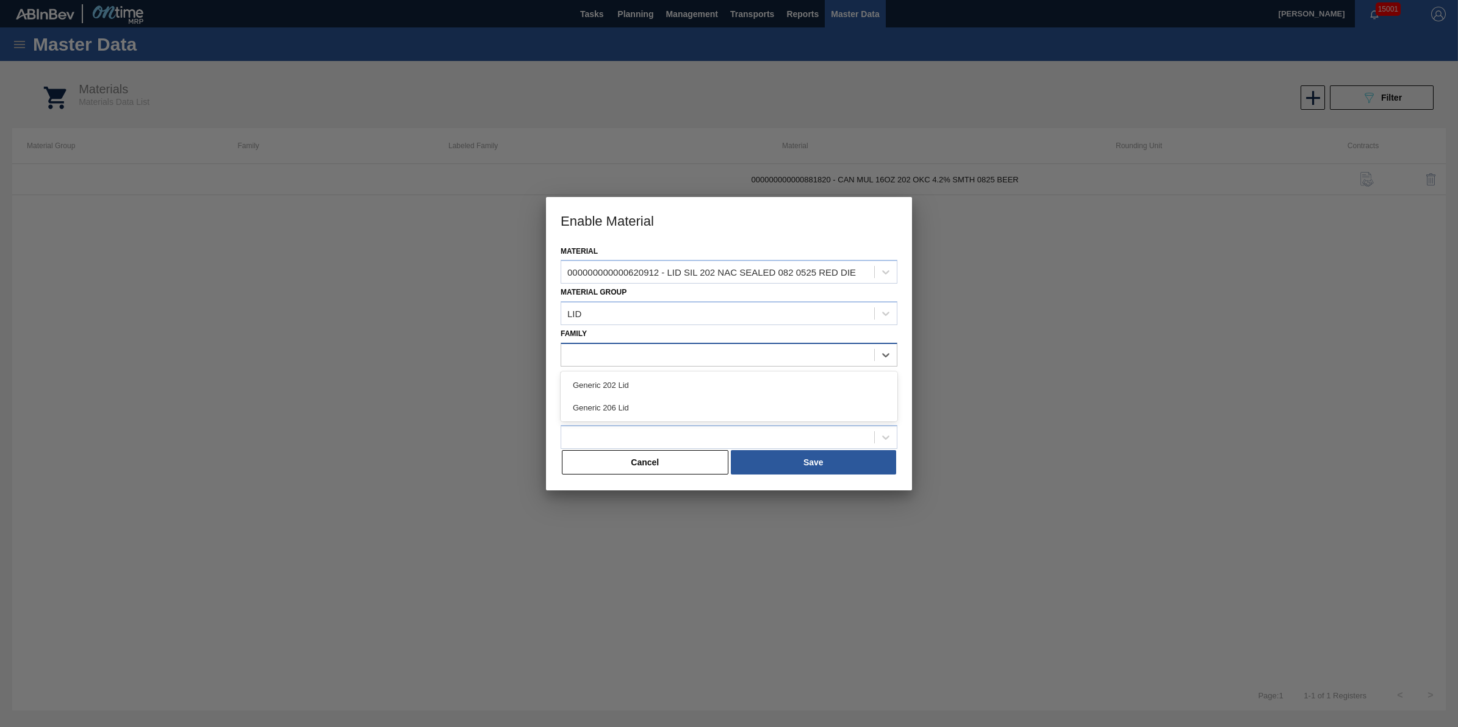
click at [642, 354] on div at bounding box center [717, 355] width 313 height 18
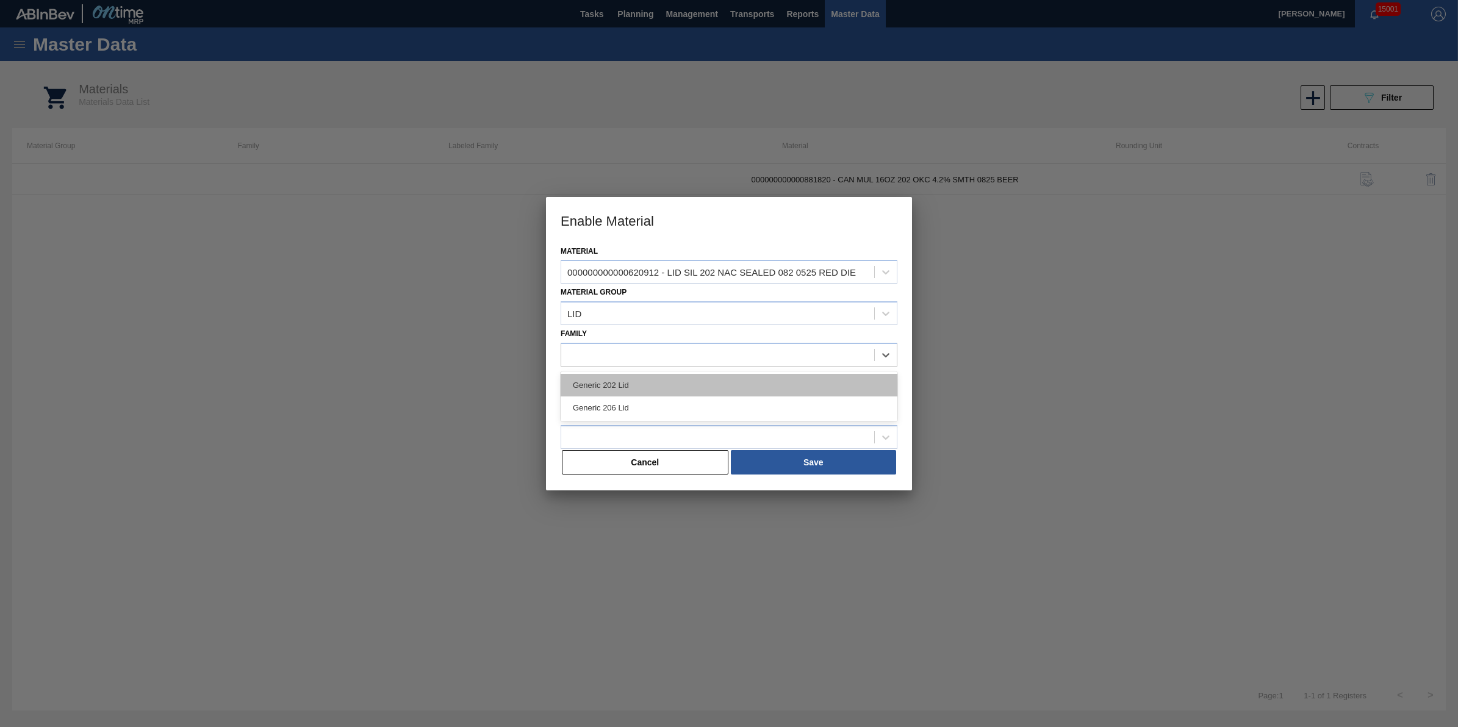
click at [647, 378] on div "Generic 202 Lid" at bounding box center [729, 385] width 337 height 23
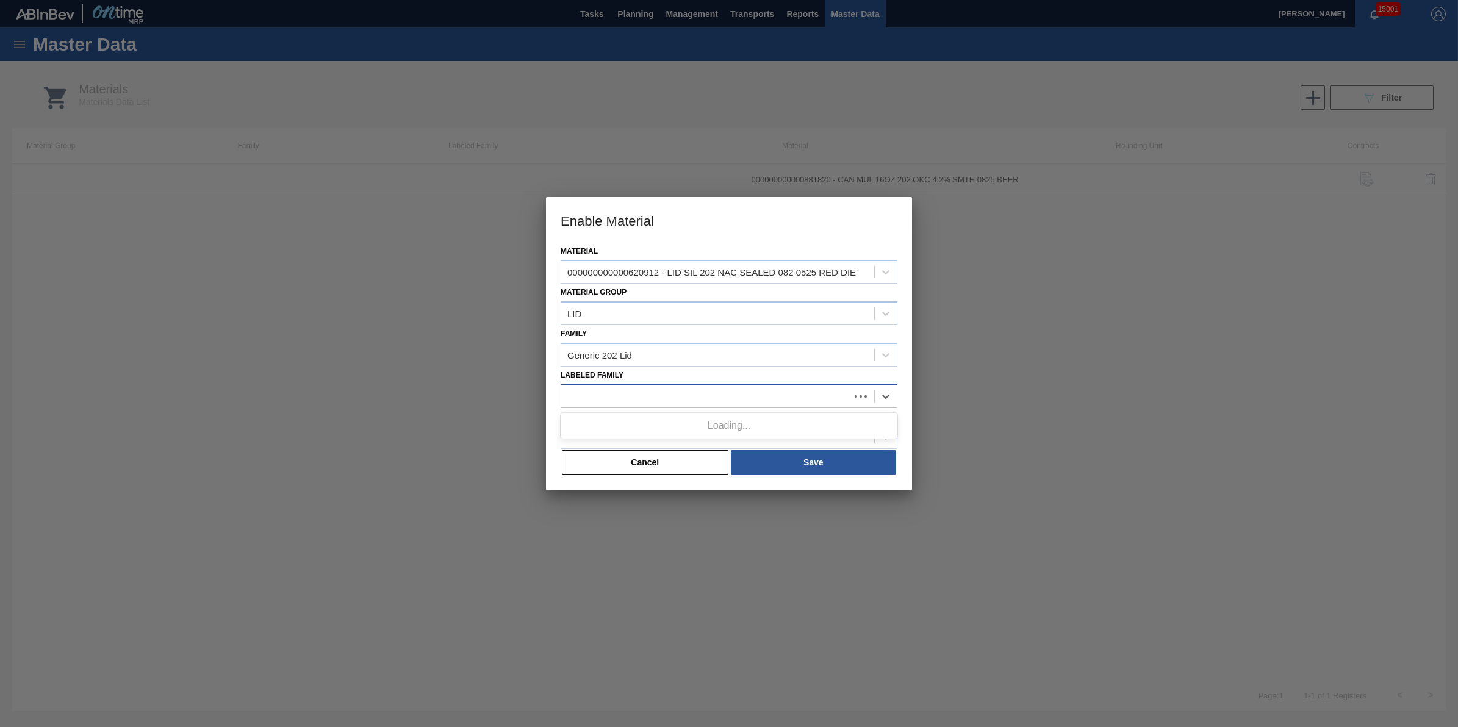
click at [661, 394] on div at bounding box center [705, 396] width 289 height 18
paste Family "LID SIL 202 NAC SEALED 082 0521 RED DIE"
type Family "LID SIL 202 NAC SEALED 082 0521 RED DIE"
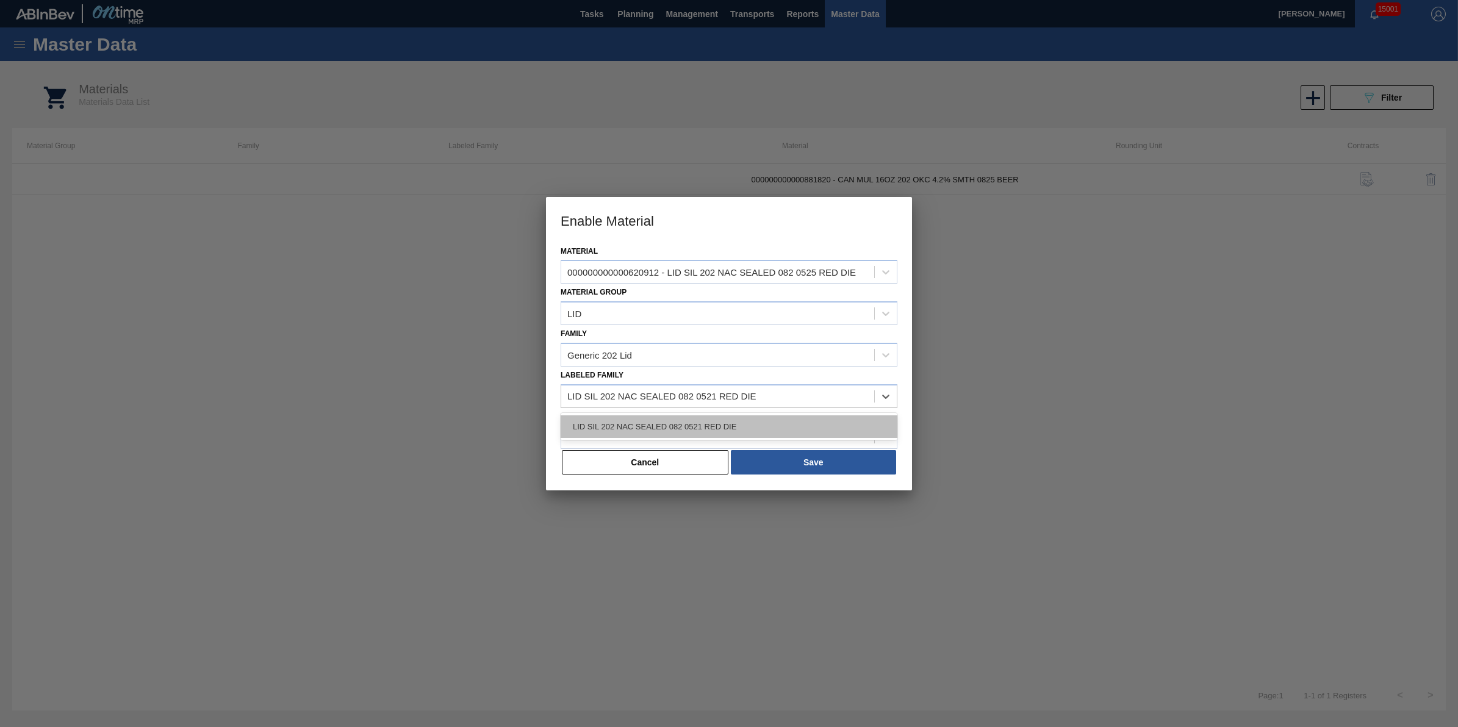
click at [786, 424] on div "LID SIL 202 NAC SEALED 082 0521 RED DIE" at bounding box center [729, 426] width 337 height 23
click at [783, 429] on div at bounding box center [717, 438] width 313 height 18
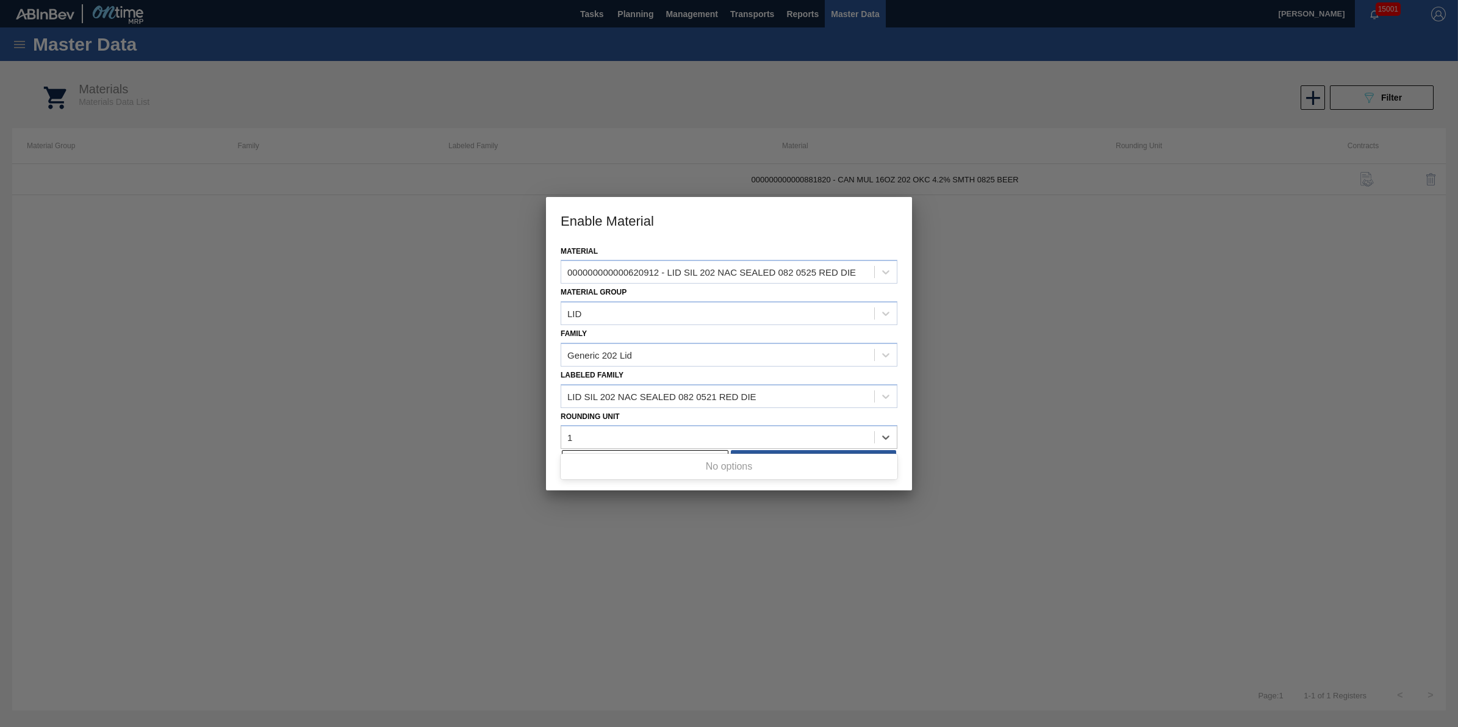
type Unit "1"
click at [1036, 398] on div at bounding box center [729, 363] width 1458 height 727
click at [783, 429] on div at bounding box center [717, 438] width 313 height 18
type Unit "lid"
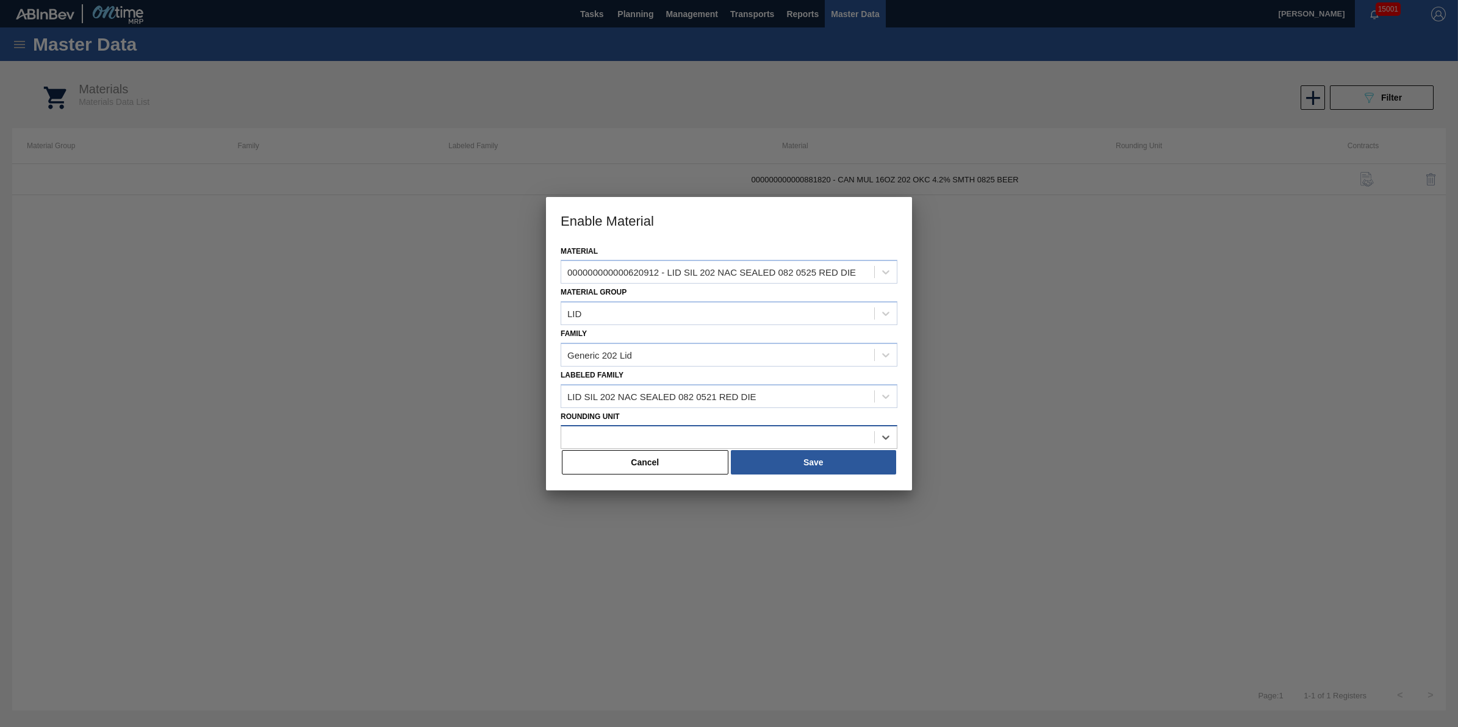
click at [784, 436] on div at bounding box center [717, 438] width 313 height 18
type Unit "e"
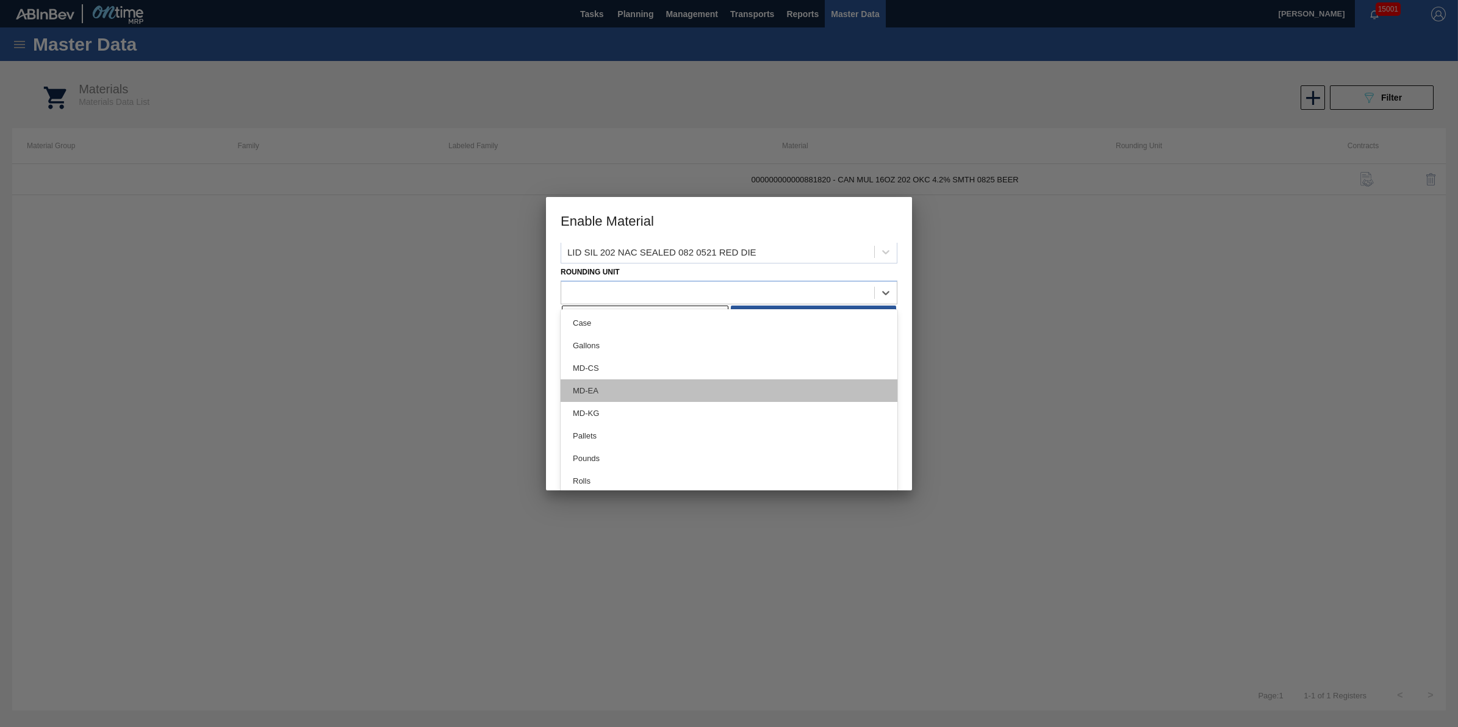
scroll to position [146, 0]
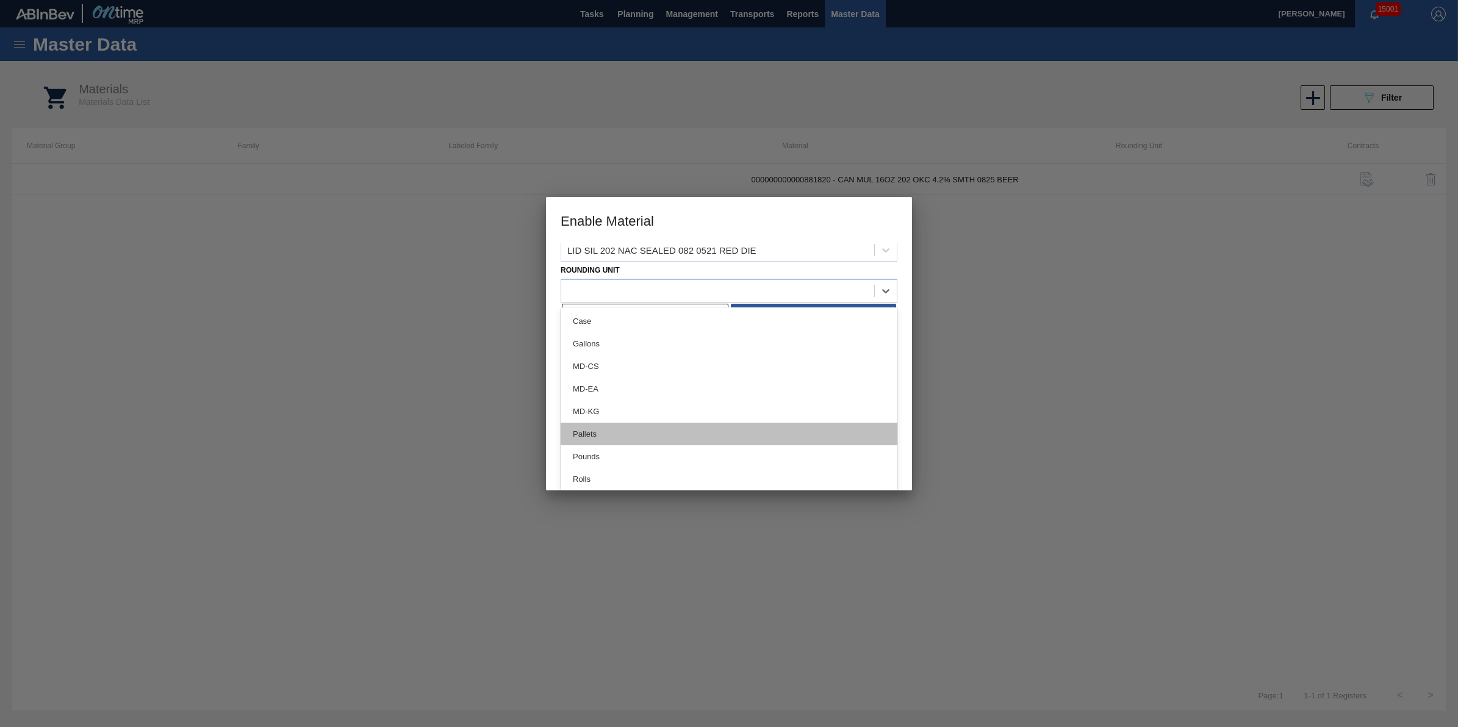
click at [791, 431] on div "Pallets" at bounding box center [729, 434] width 337 height 23
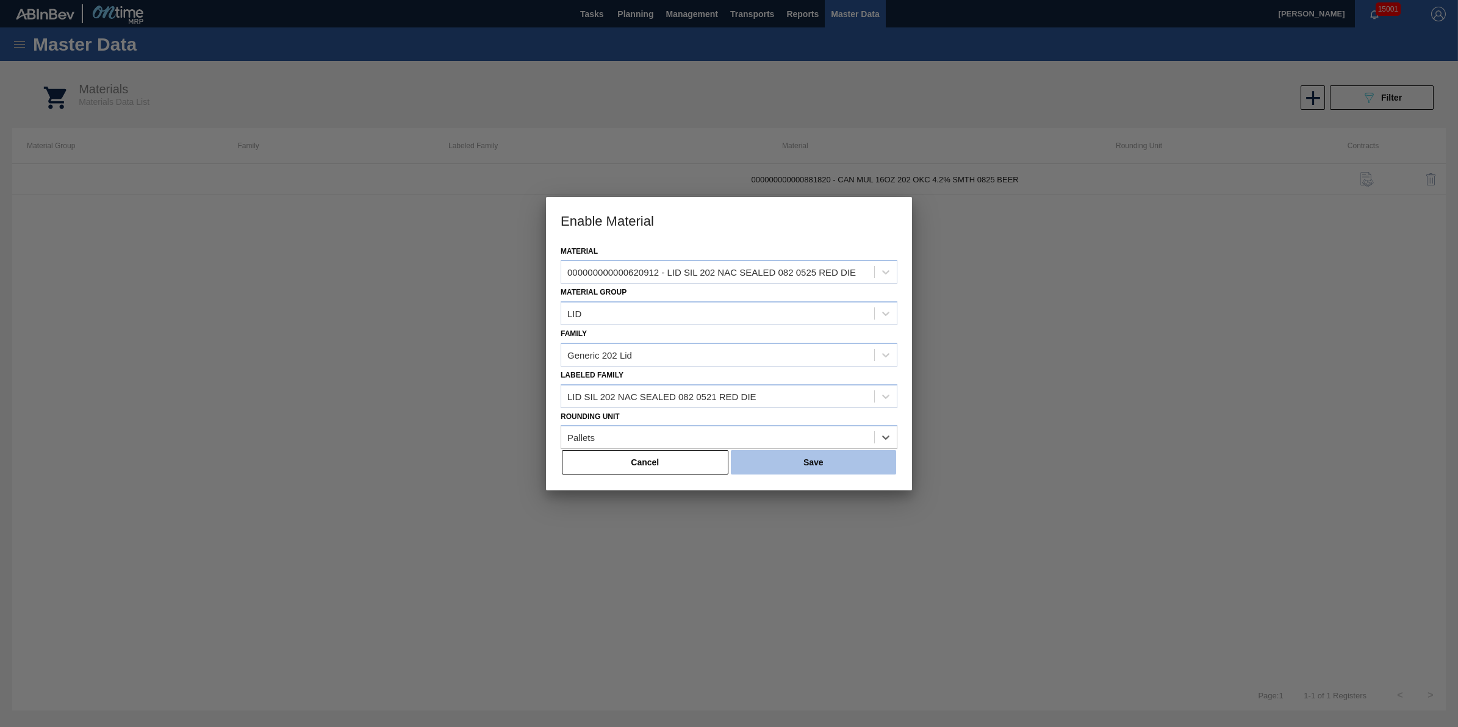
click at [813, 455] on button "Save" at bounding box center [813, 462] width 165 height 24
click at [838, 456] on button "Save" at bounding box center [813, 462] width 165 height 24
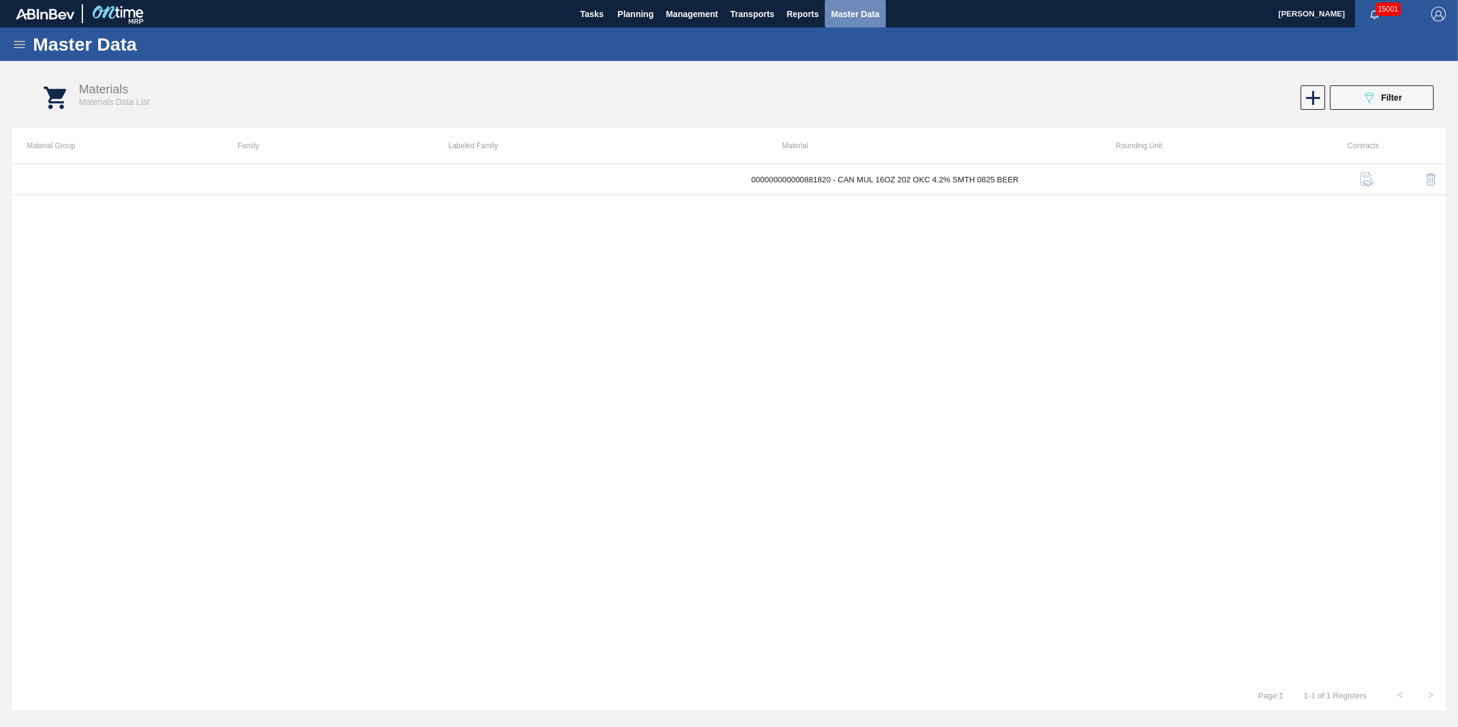
click at [858, 15] on span "Master Data" at bounding box center [855, 14] width 48 height 15
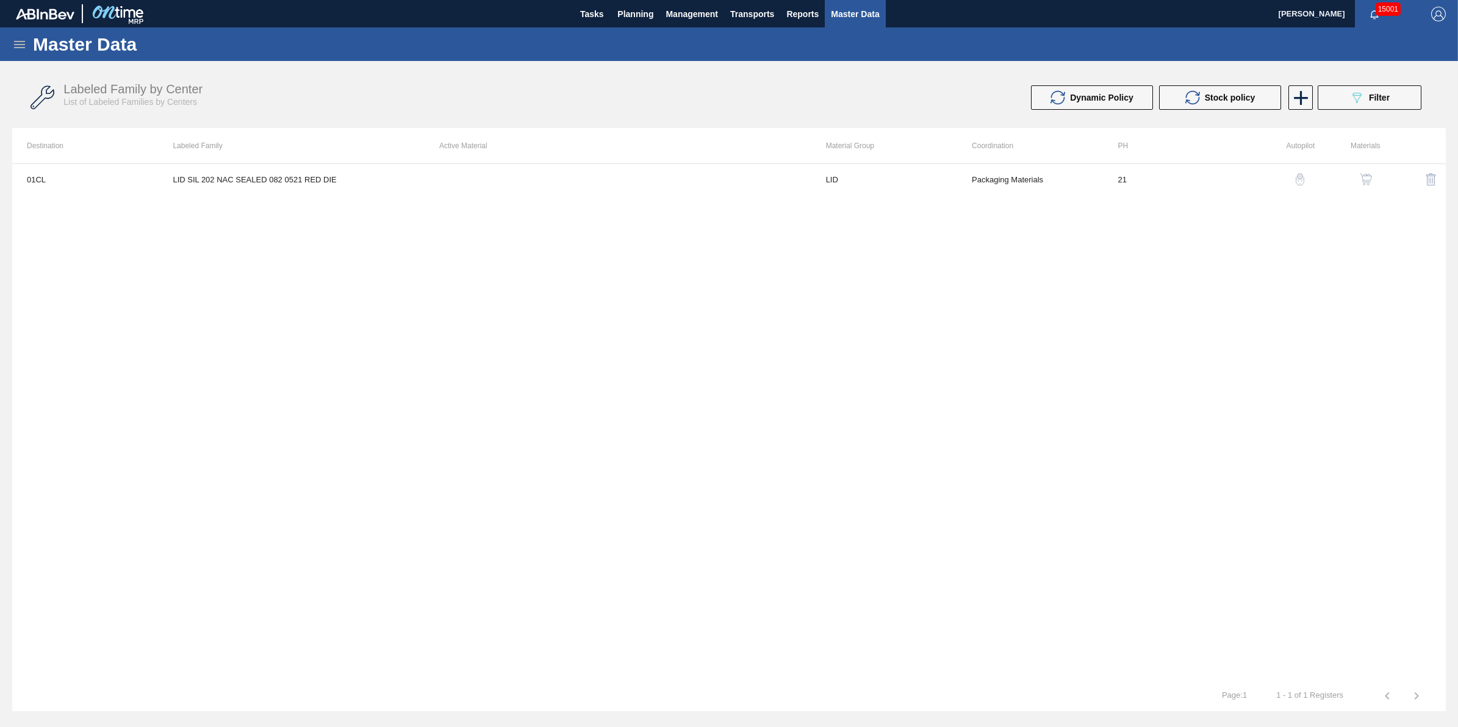
click at [26, 50] on icon at bounding box center [19, 44] width 15 height 15
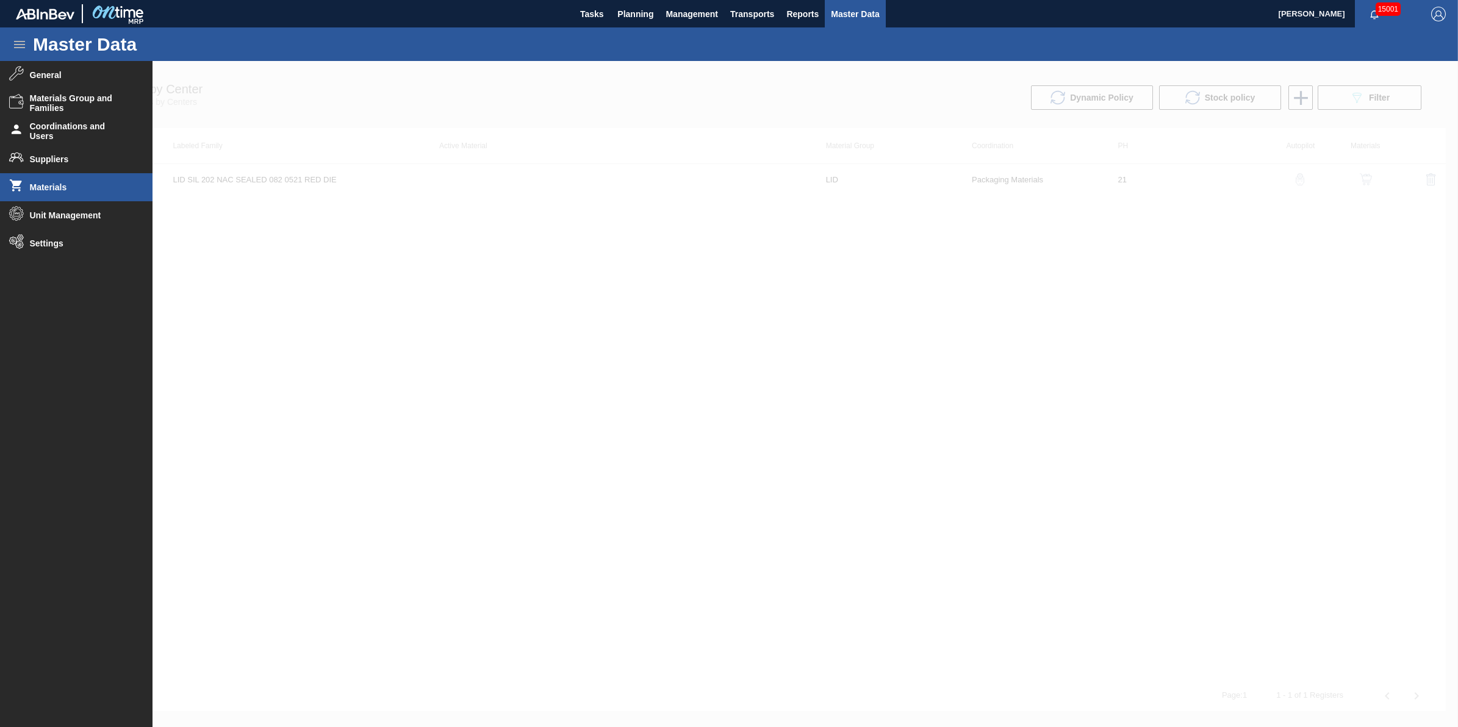
click at [77, 183] on span "Materials" at bounding box center [80, 187] width 101 height 10
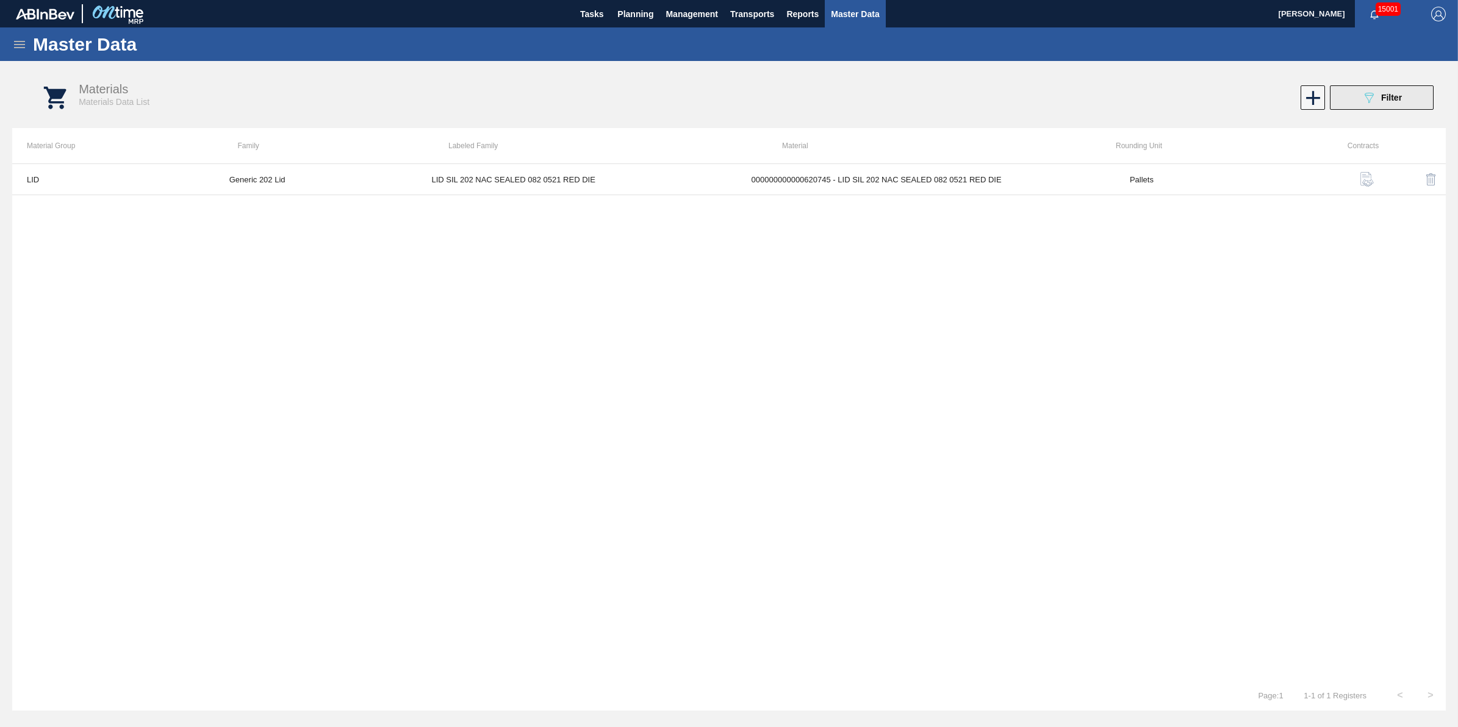
click at [1334, 87] on button "089F7B8B-B2A5-4AFE-B5C0-19BA573D28AC Filter" at bounding box center [1382, 97] width 104 height 24
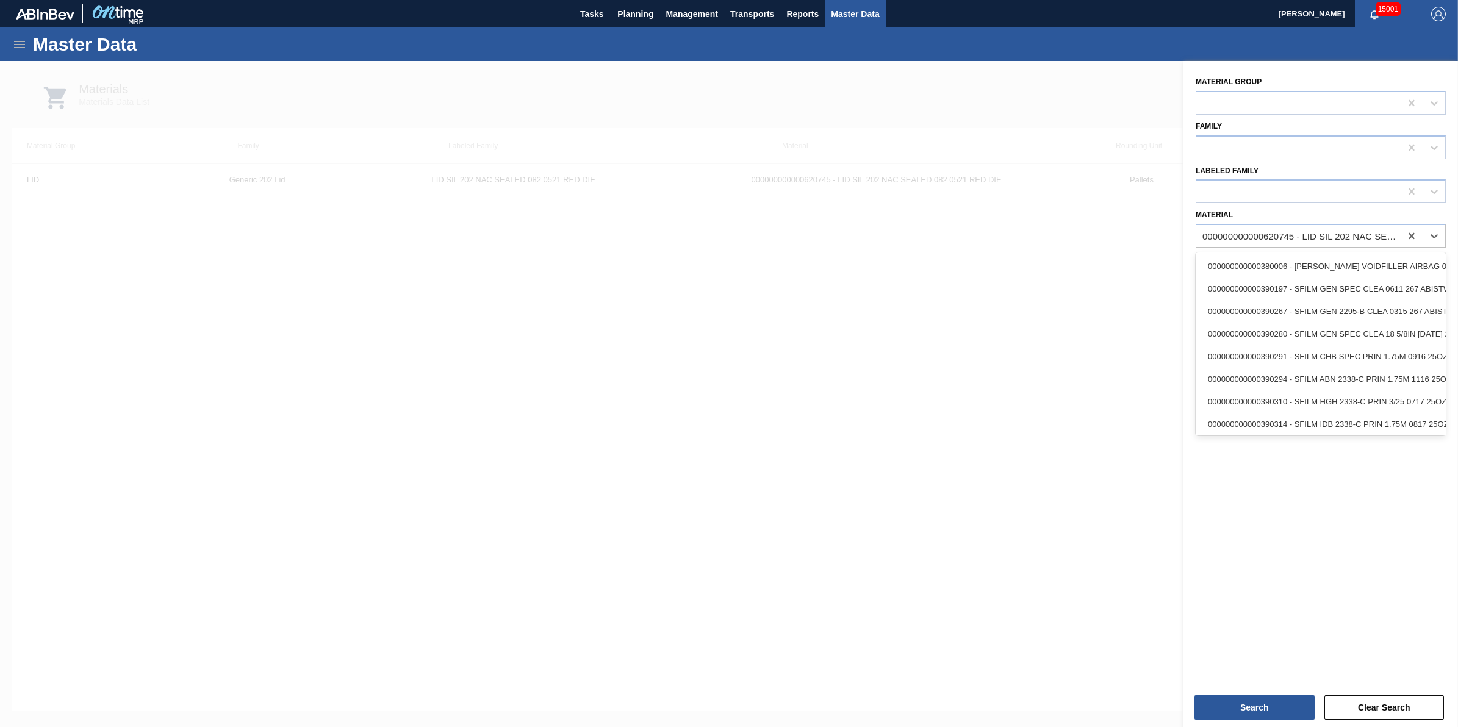
click at [1239, 237] on div "000000000000620745 - LID SIL 202 NAC SEALED 082 0521 RED DIE" at bounding box center [1301, 236] width 199 height 10
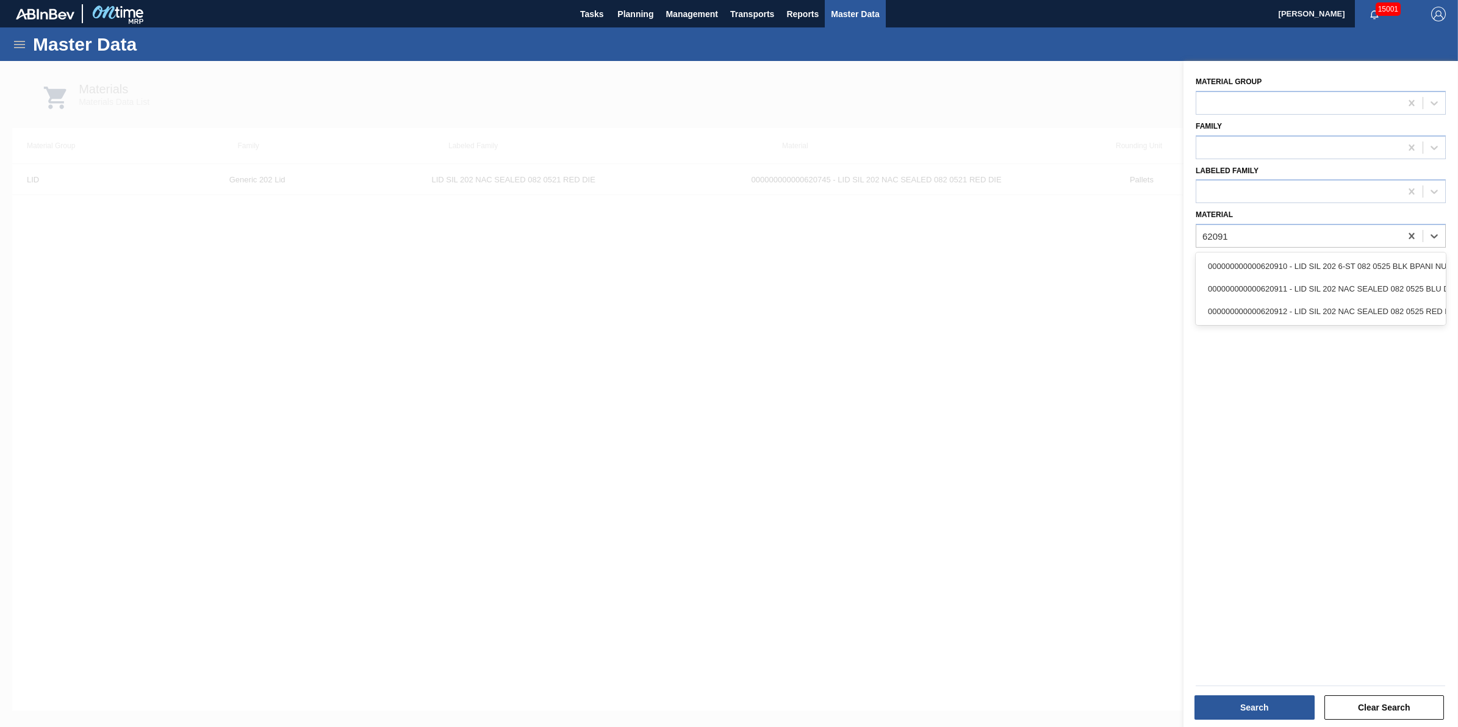
type input "620912"
drag, startPoint x: 1238, startPoint y: 257, endPoint x: 1199, endPoint y: 264, distance: 39.7
click at [1238, 259] on div "000000000000620912 - LID SIL 202 NAC SEALED 082 0525 RED DIE" at bounding box center [1321, 266] width 250 height 23
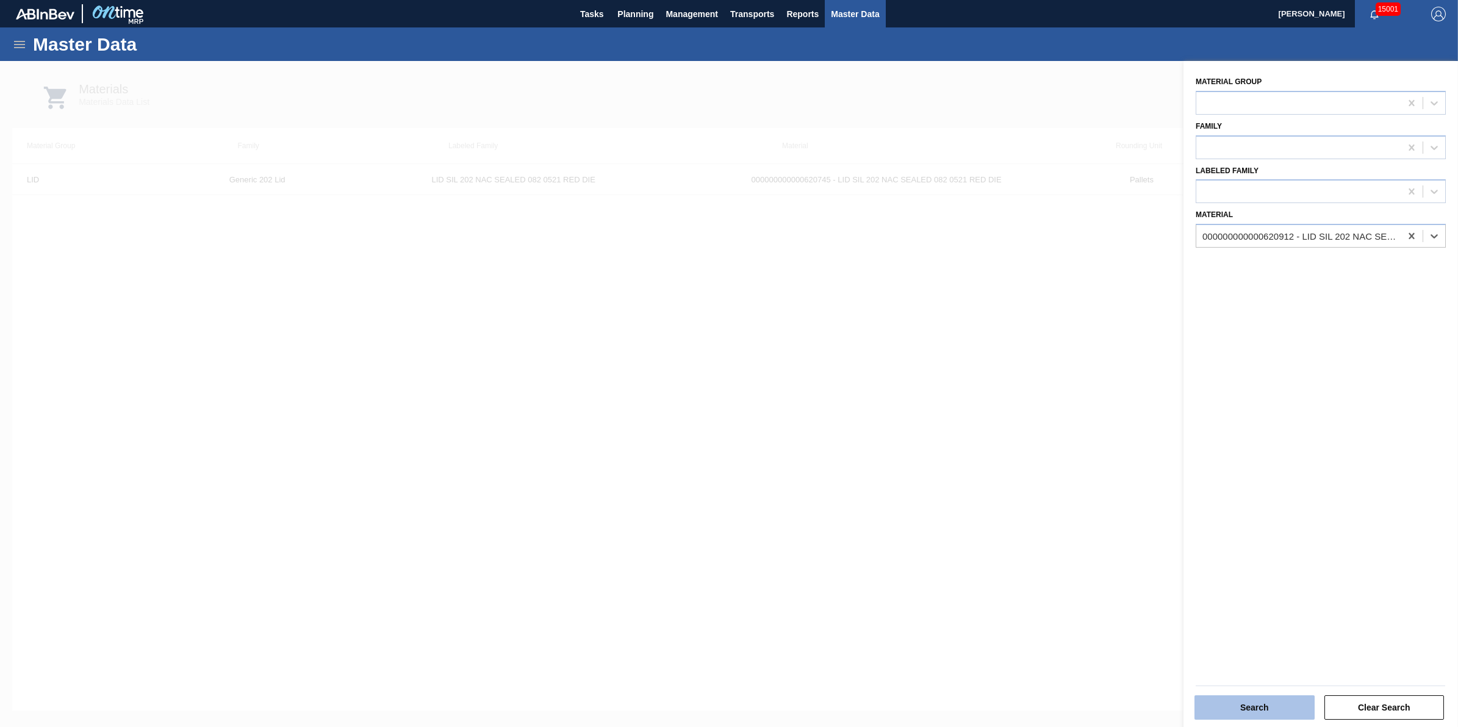
click at [1219, 706] on button "Search" at bounding box center [1255, 708] width 120 height 24
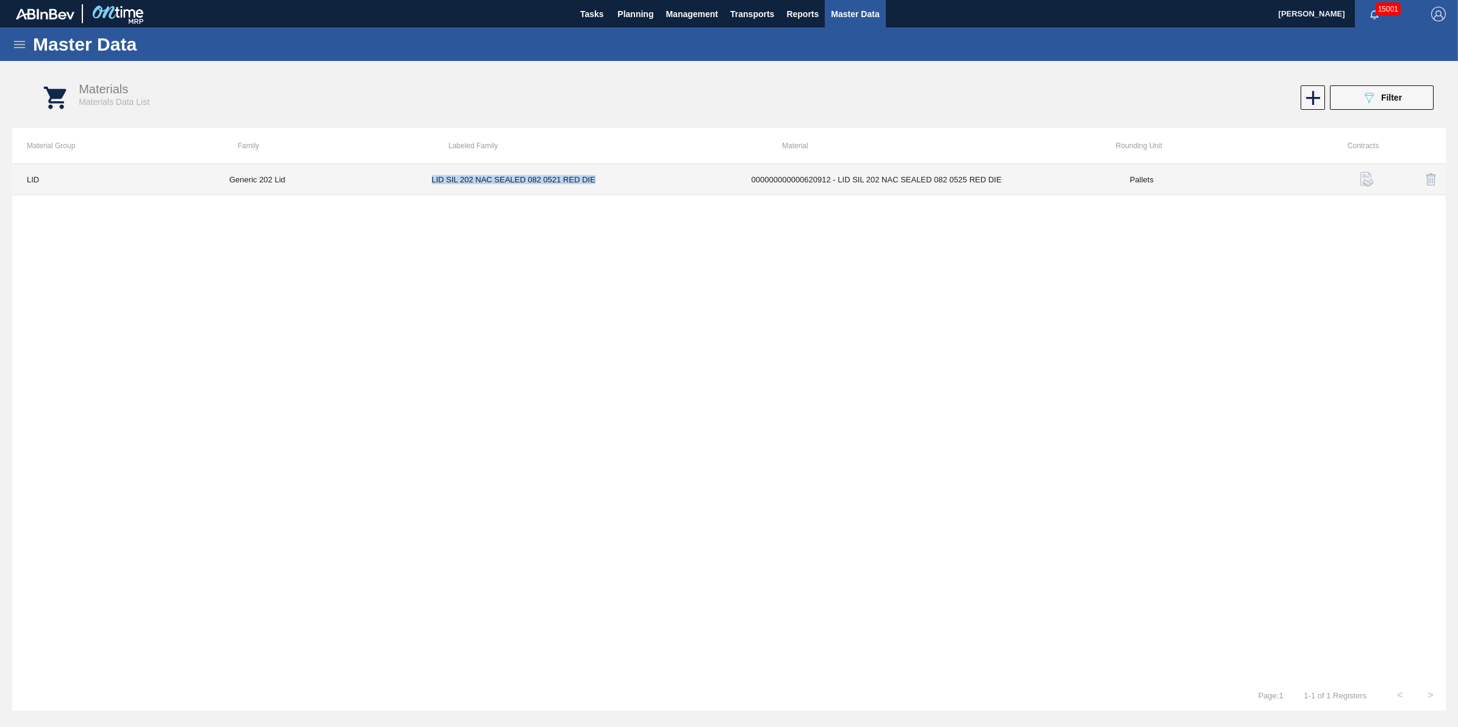
drag, startPoint x: 605, startPoint y: 184, endPoint x: 430, endPoint y: 187, distance: 174.5
click at [430, 187] on td "LID SIL 202 NAC SEALED 082 0521 RED DIE" at bounding box center [577, 179] width 320 height 31
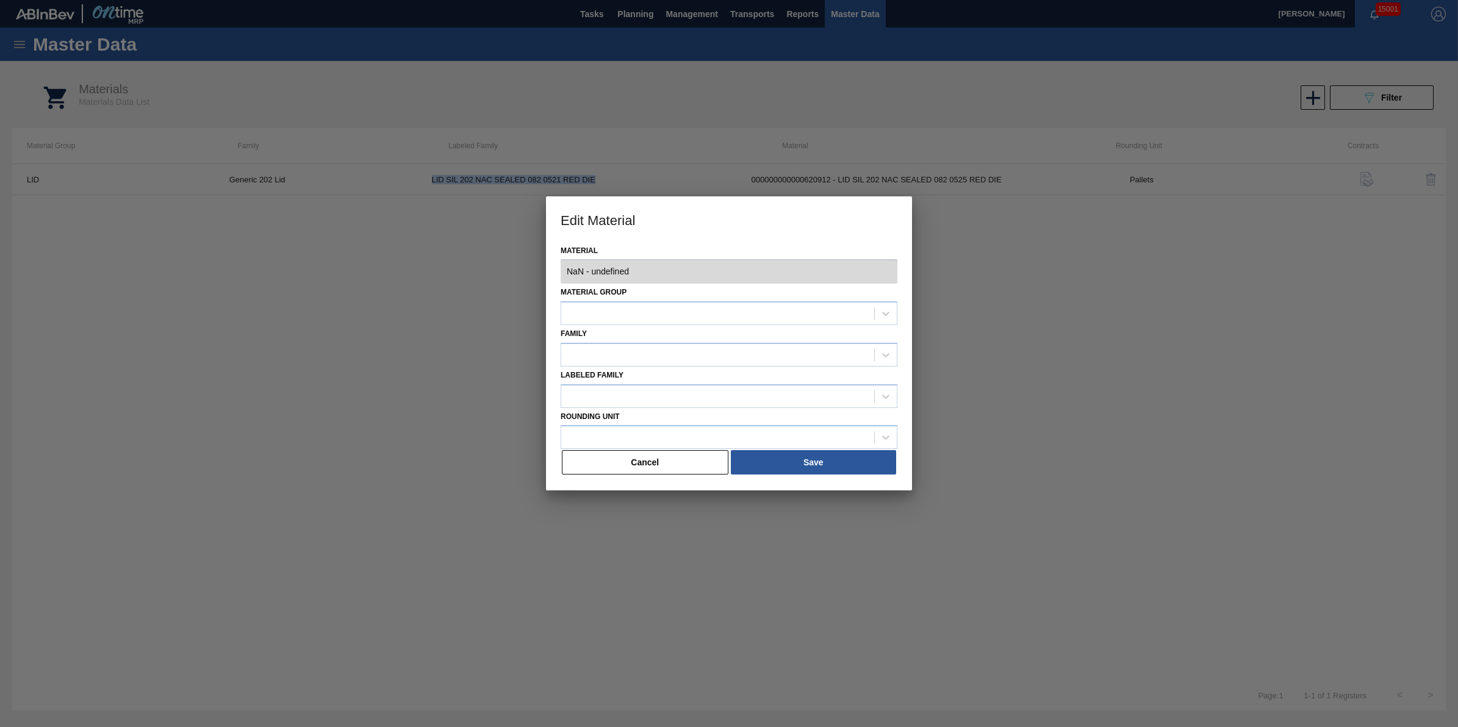
type input "620912 - 000000000000620912 - LID SIL 202 NAC SEALED 082 0525 RED DIE"
click at [651, 468] on button "Cancel" at bounding box center [645, 462] width 167 height 24
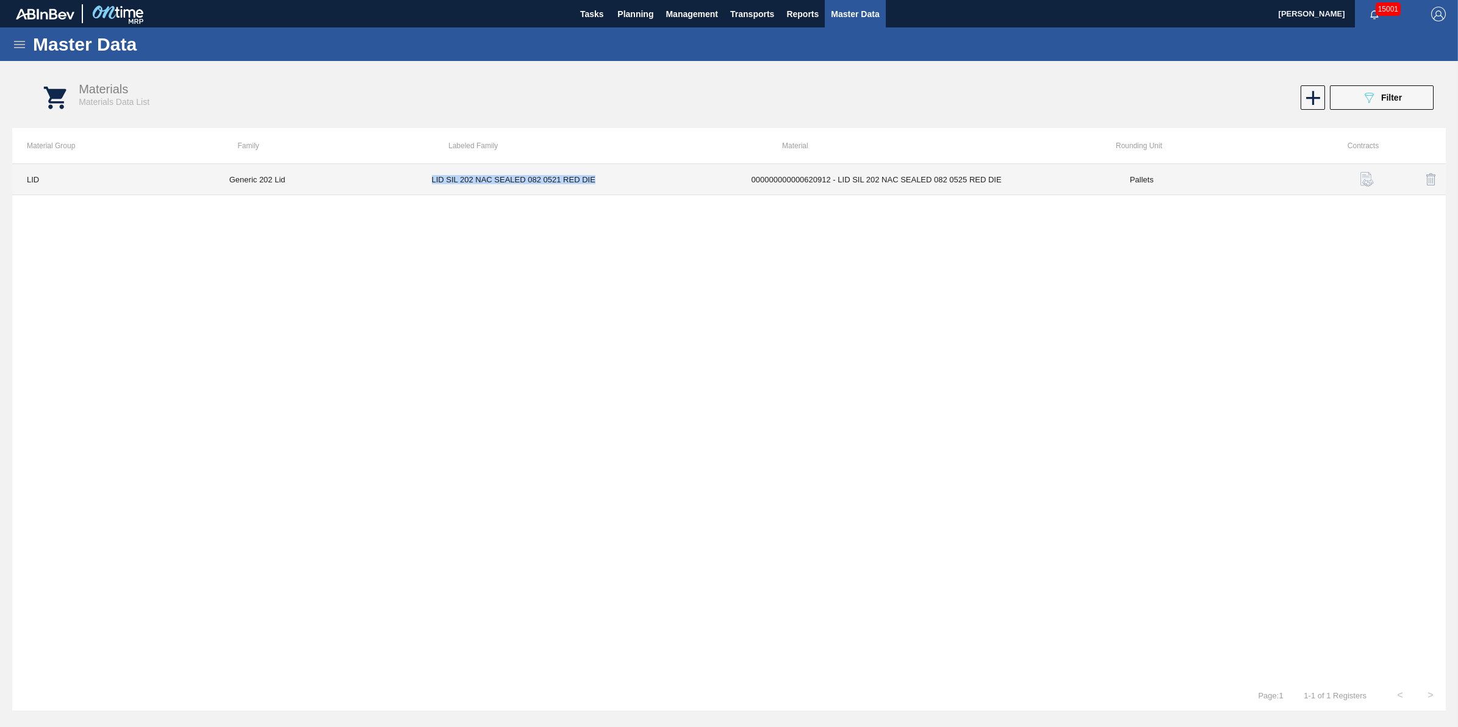
copy td "LID SIL 202 NAC SEALED 082 0521 RED DIE"
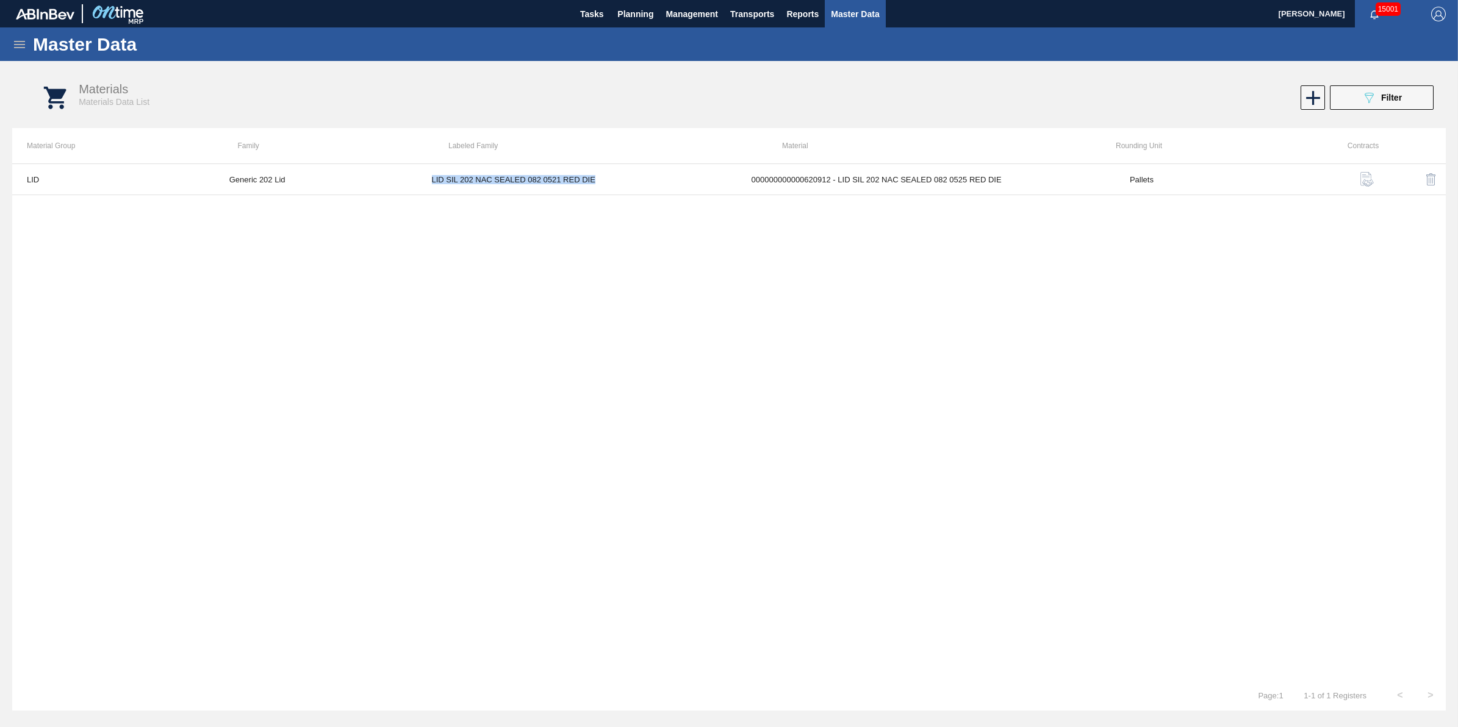
click at [22, 44] on icon at bounding box center [19, 44] width 11 height 7
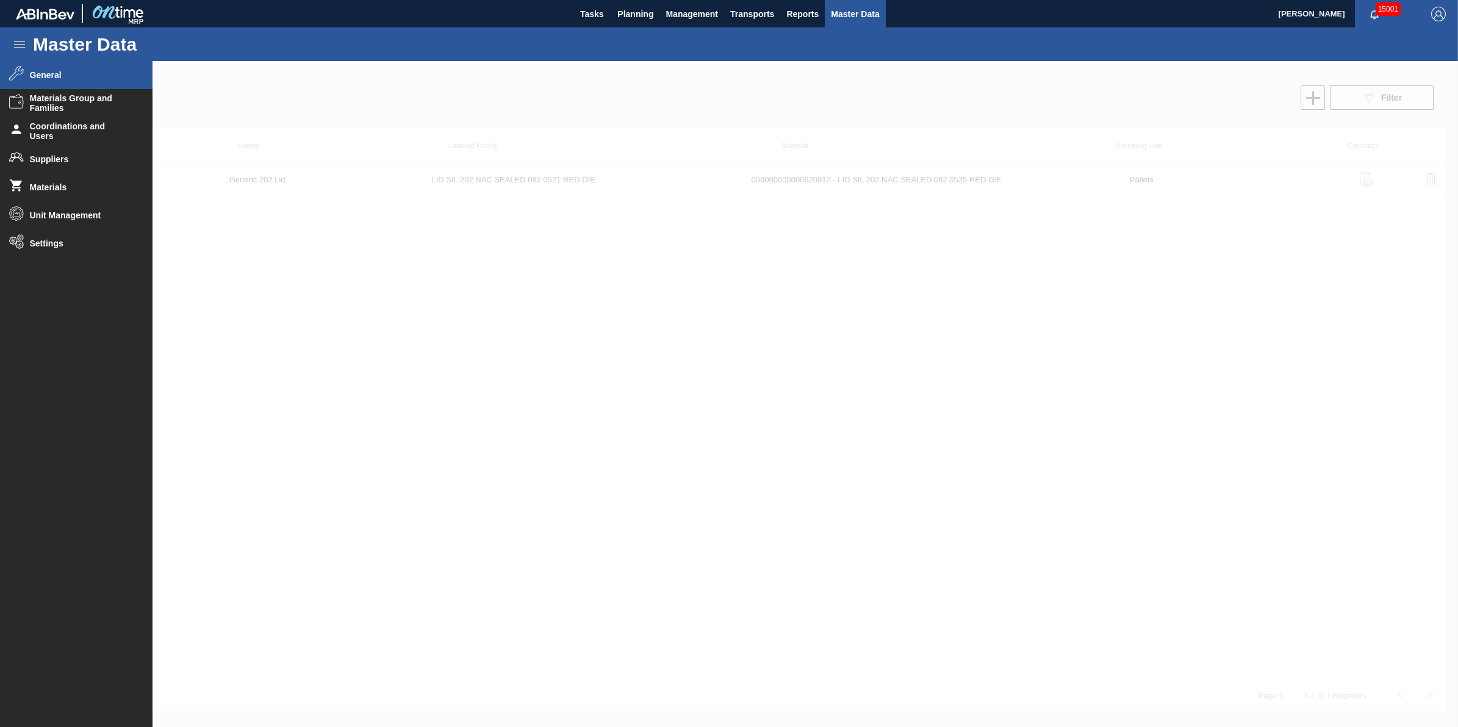
click at [68, 75] on span "General" at bounding box center [80, 75] width 101 height 10
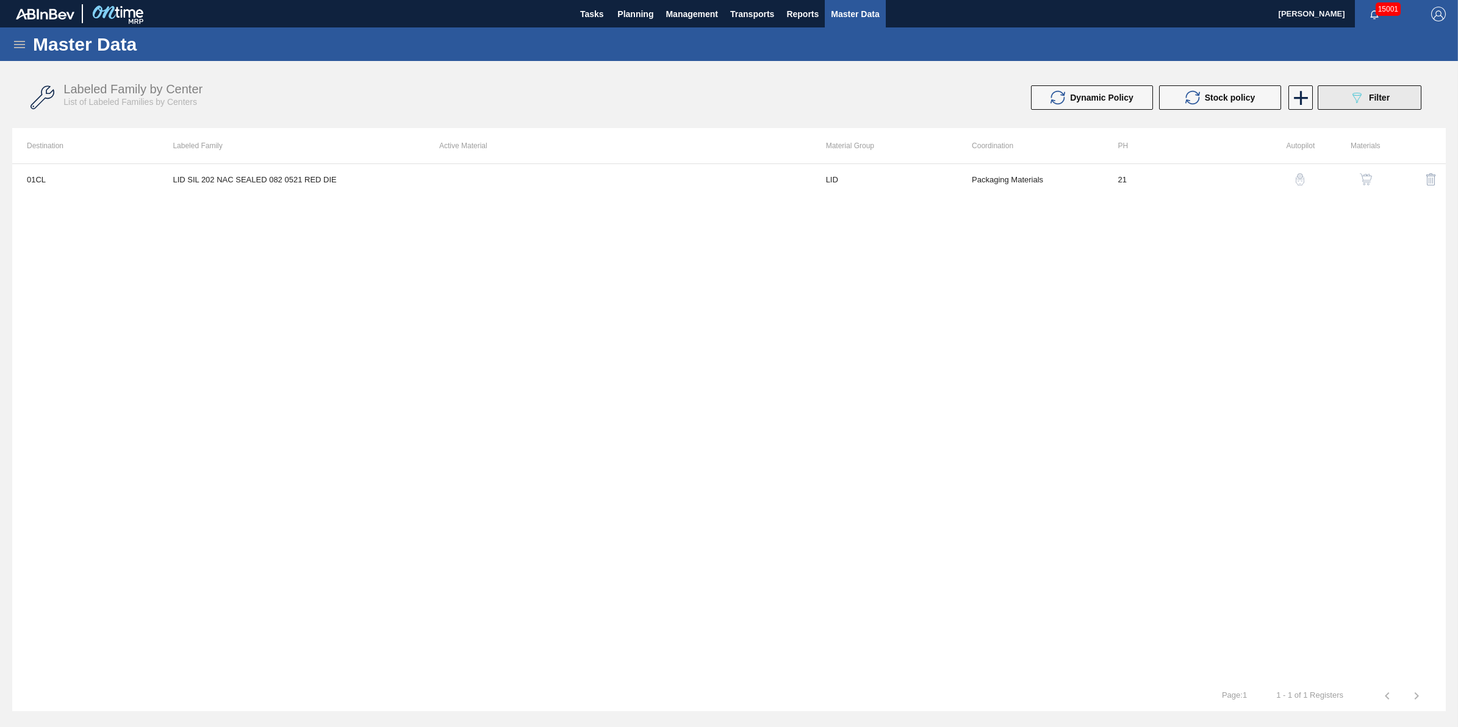
click at [1358, 96] on icon "089F7B8B-B2A5-4AFE-B5C0-19BA573D28AC" at bounding box center [1357, 97] width 15 height 15
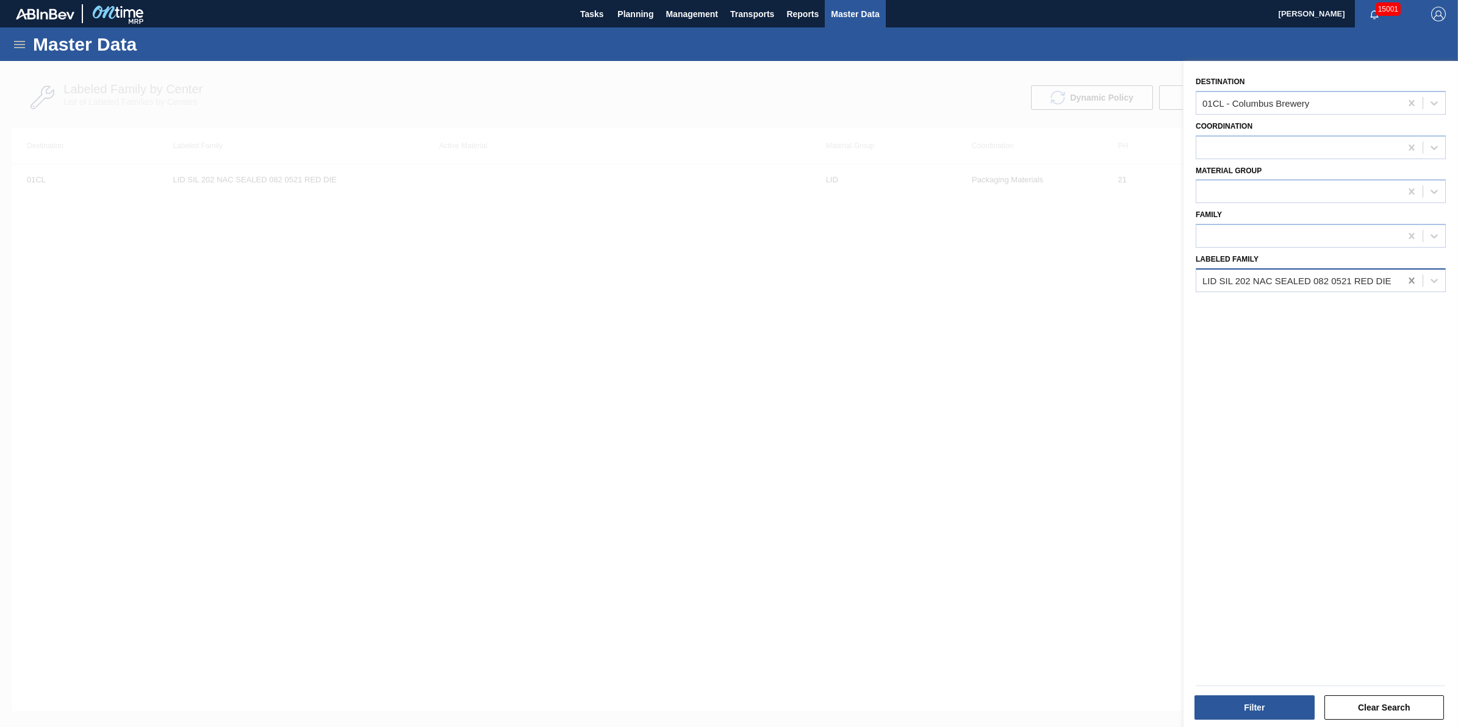
click at [1412, 278] on icon at bounding box center [1412, 281] width 12 height 12
click at [1401, 102] on div at bounding box center [1412, 103] width 22 height 22
paste input "LID SIL 202 NAC SEALED 082 0521 RED DIE"
type input "LID SIL 202 NAC SEALED 082 0521 RED DIE"
click at [1409, 102] on icon at bounding box center [1411, 103] width 5 height 6
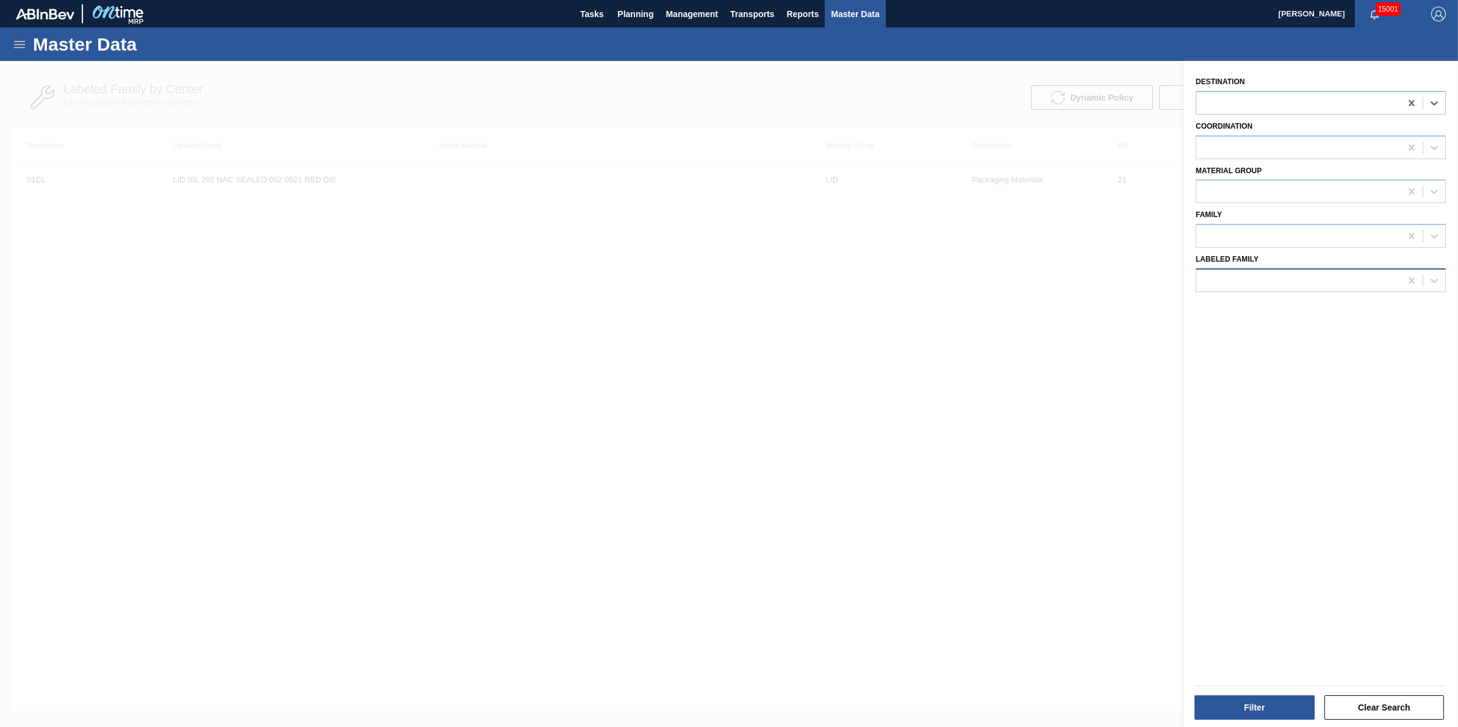
click at [1264, 278] on div at bounding box center [1298, 280] width 204 height 18
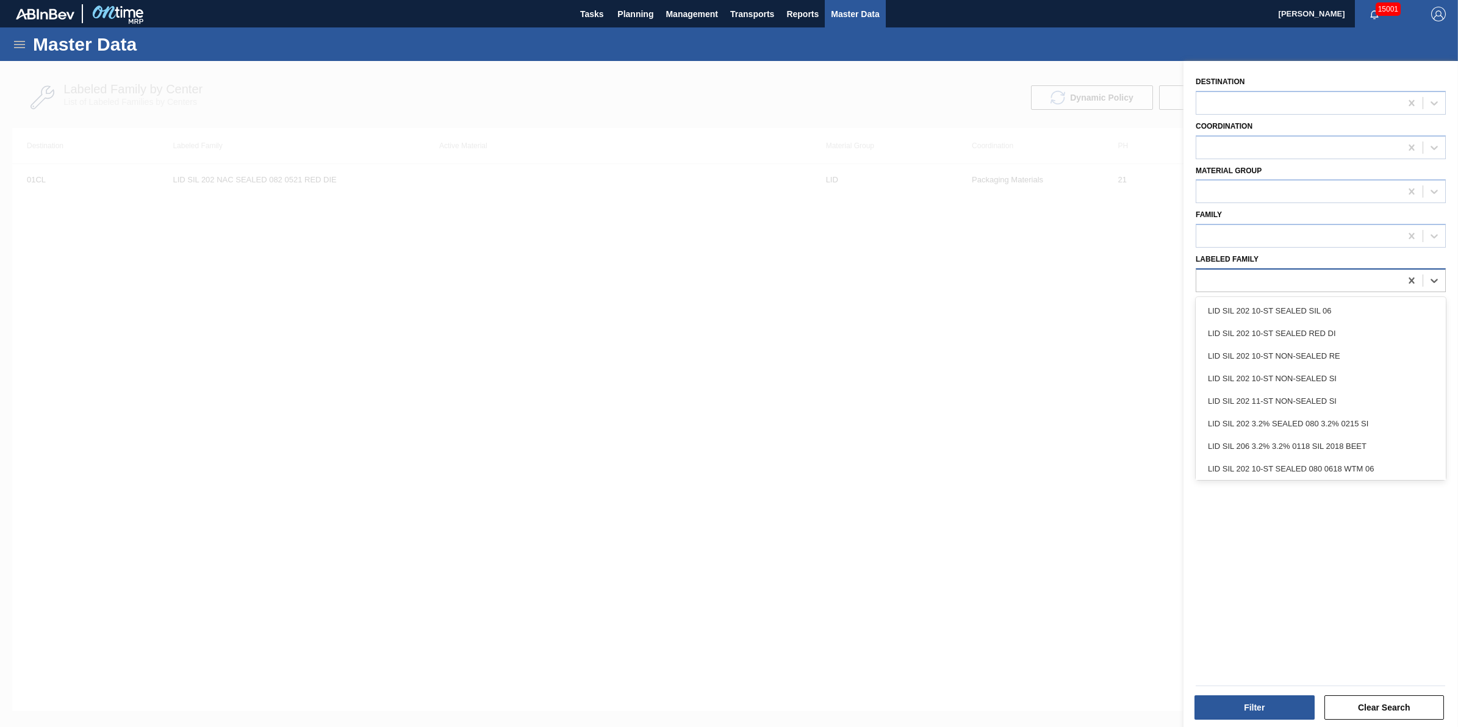
paste Family "LID SIL 202 NAC SEALED 082 0521 RED DIE"
type Family "LID SIL 202 NAC SEALED 082 0521 RED DIE"
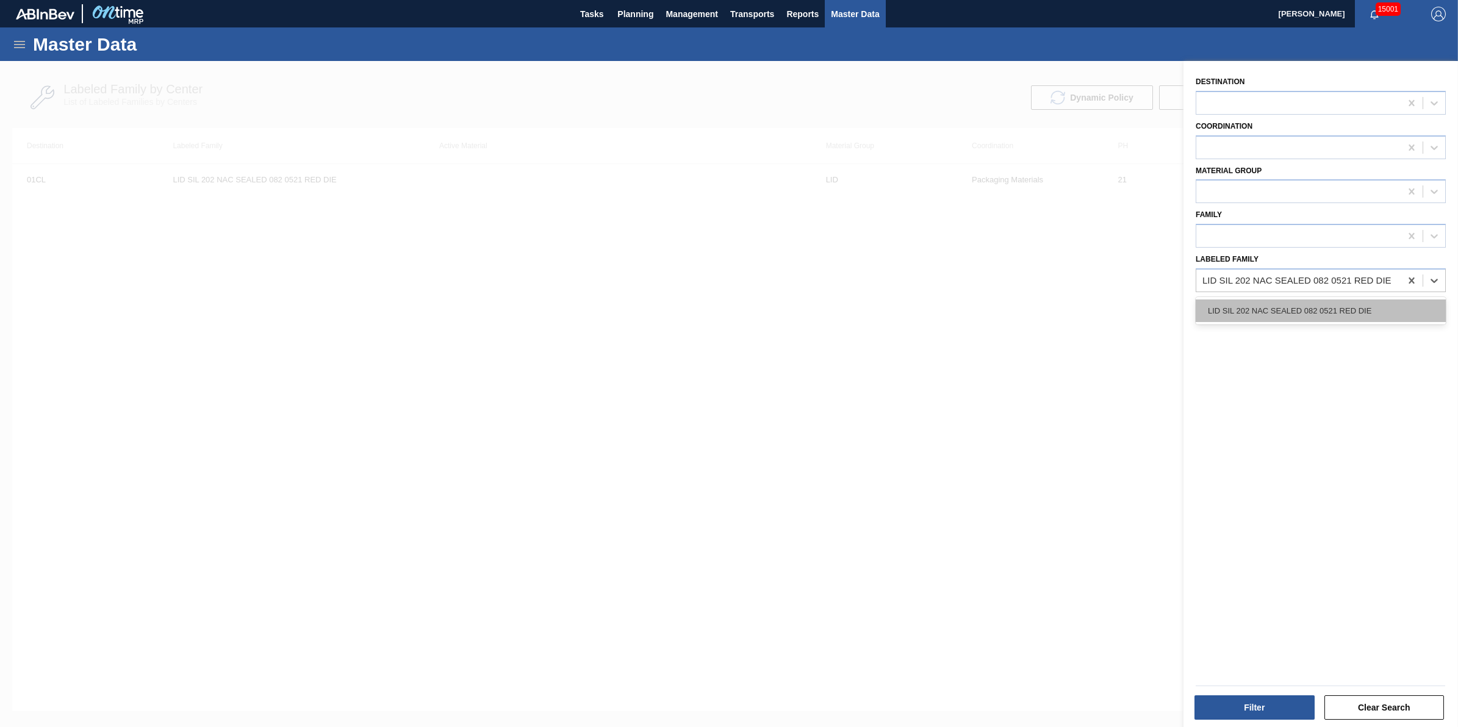
click at [1273, 307] on div "LID SIL 202 NAC SEALED 082 0521 RED DIE" at bounding box center [1321, 311] width 250 height 23
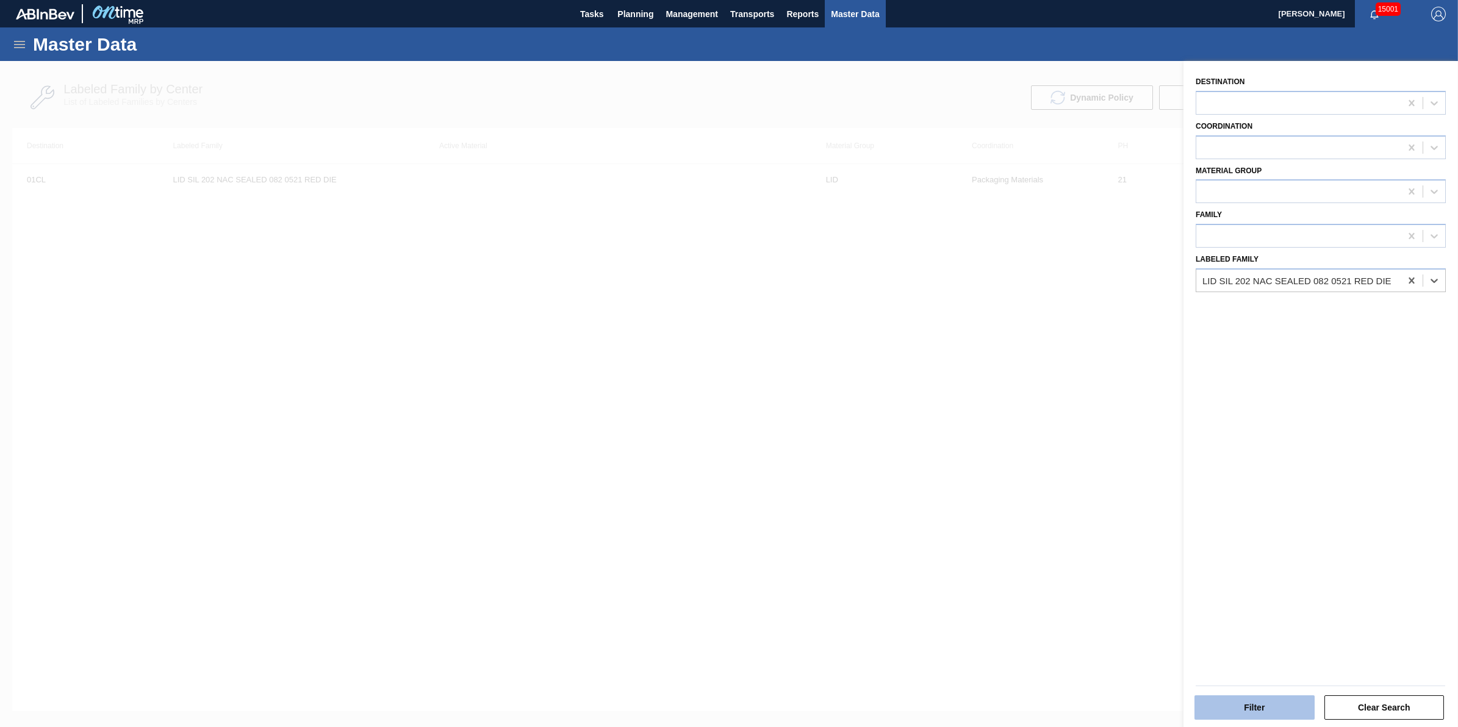
click at [1274, 709] on button "Filter" at bounding box center [1255, 708] width 120 height 24
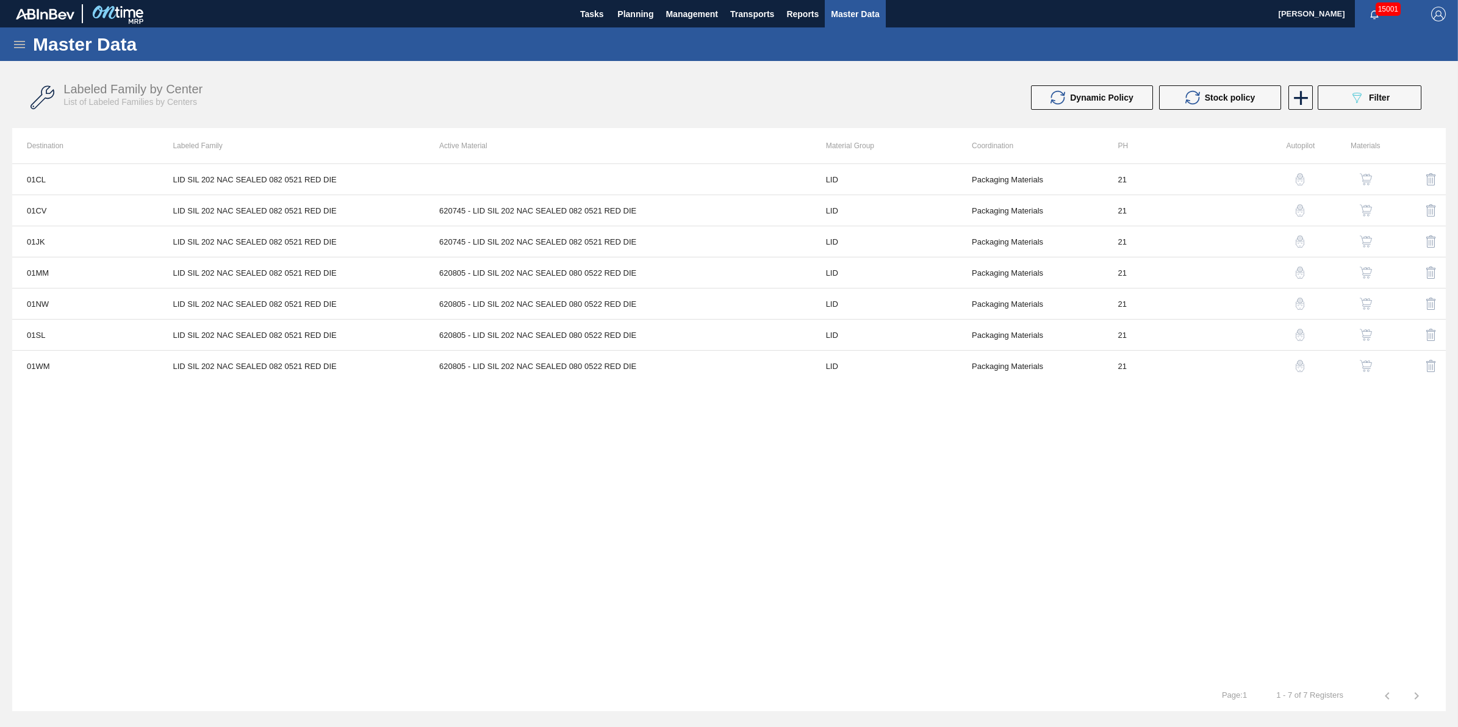
click at [1357, 178] on button "button" at bounding box center [1365, 179] width 29 height 29
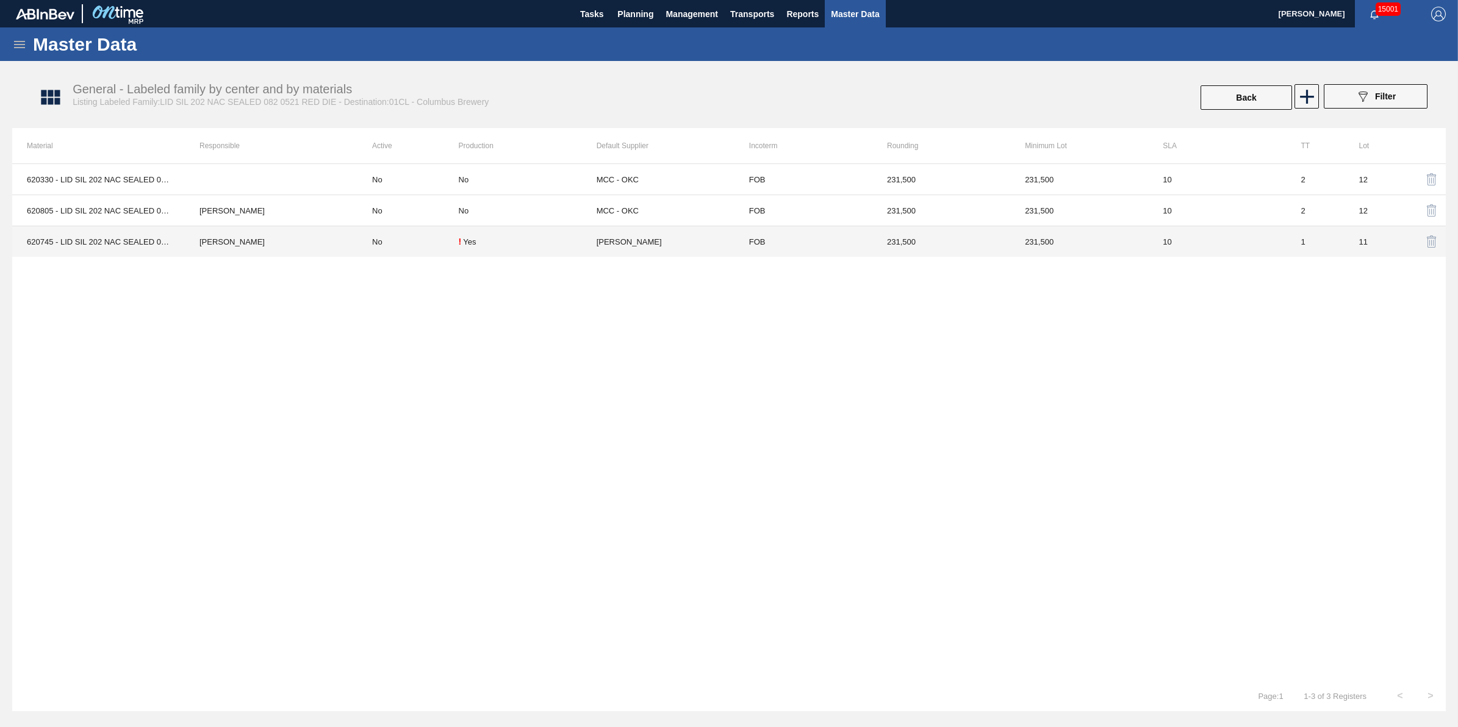
click at [315, 247] on td "Jack Schuld" at bounding box center [271, 241] width 173 height 31
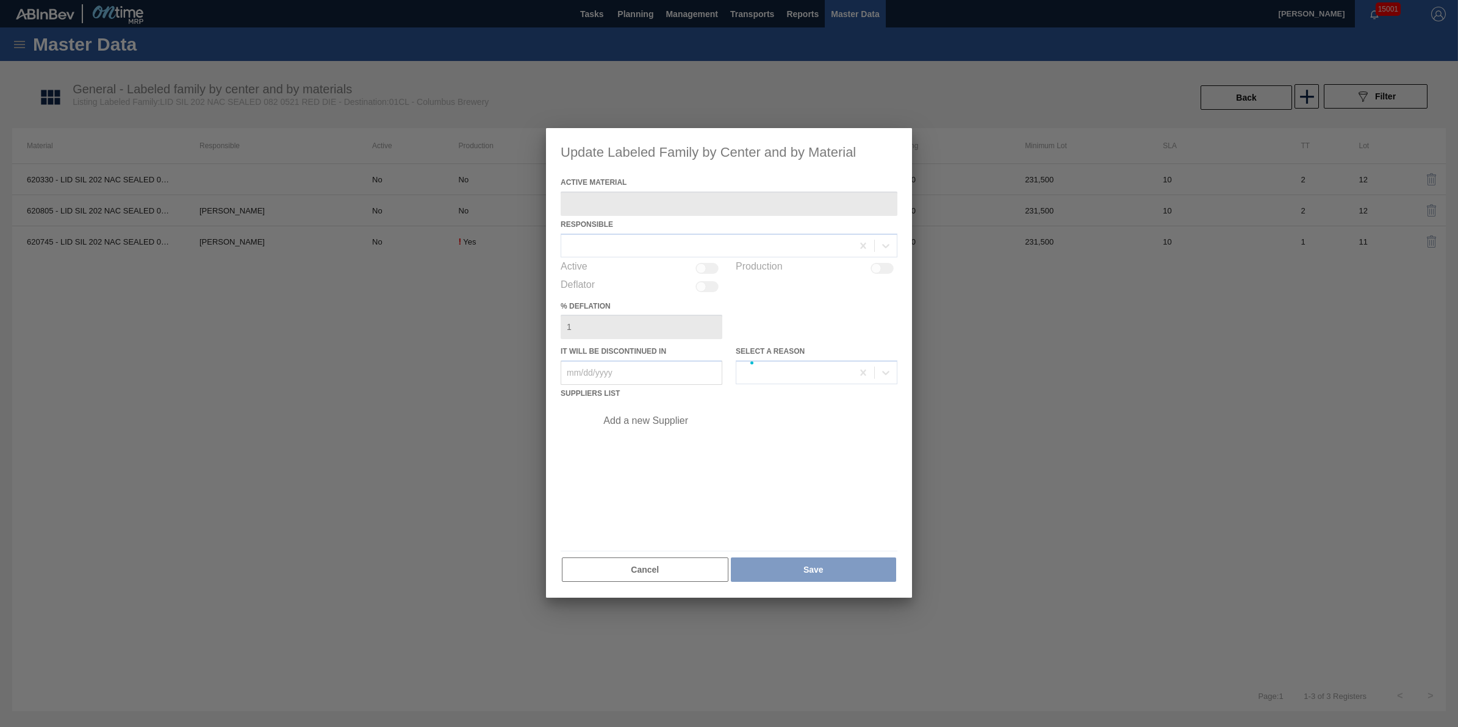
type Material "620745 - LID SIL 202 NAC SEALED 082 0521 RED DIE"
checkbox input "true"
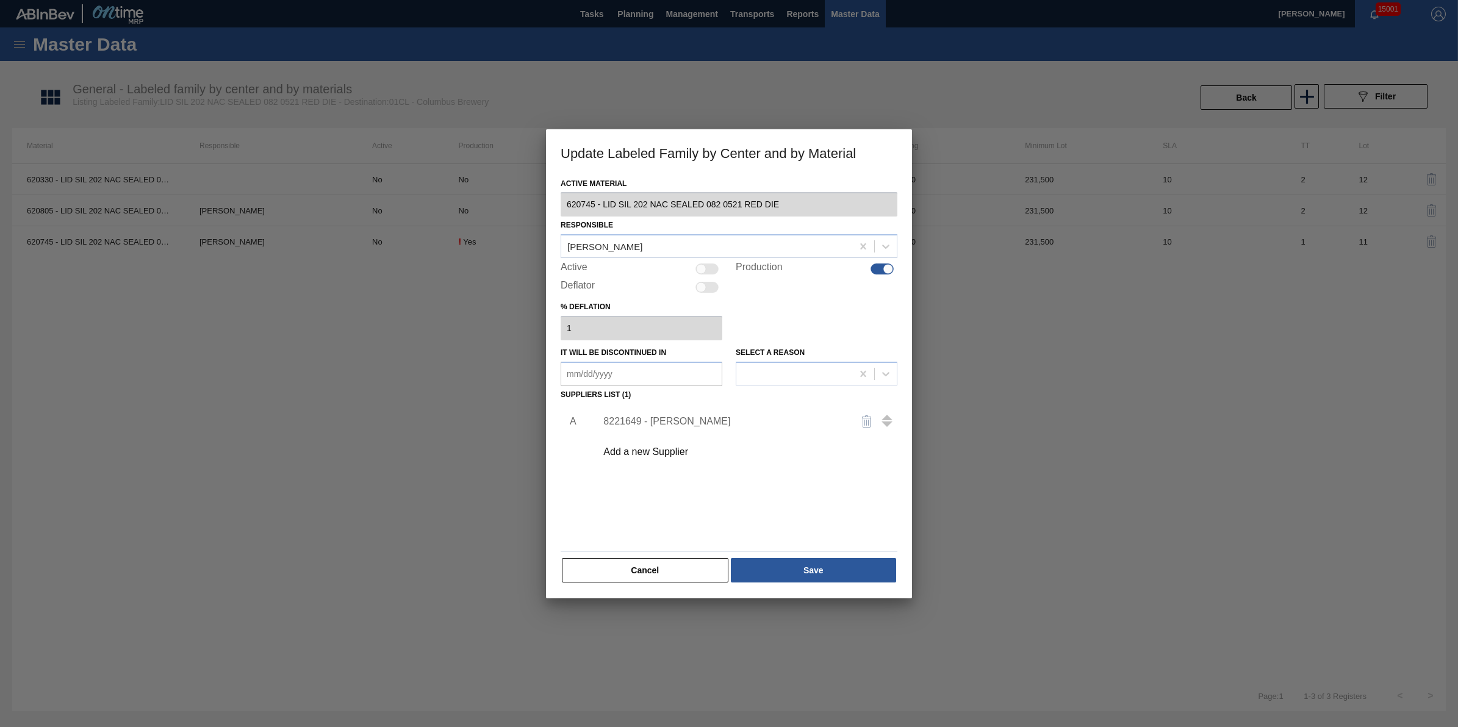
click at [708, 265] on div at bounding box center [707, 269] width 23 height 11
checkbox input "true"
click at [804, 577] on button "Save" at bounding box center [813, 570] width 165 height 24
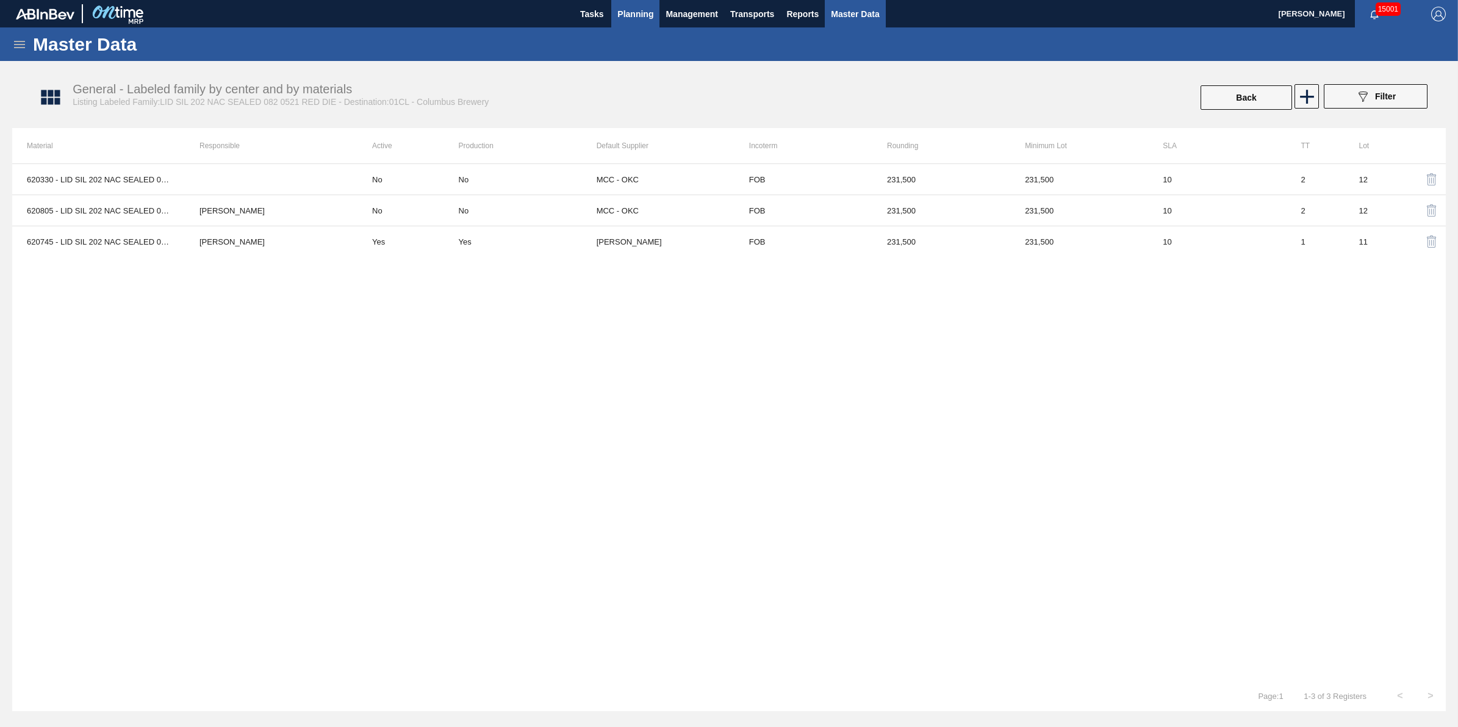
click at [639, 21] on button "Planning" at bounding box center [635, 13] width 48 height 27
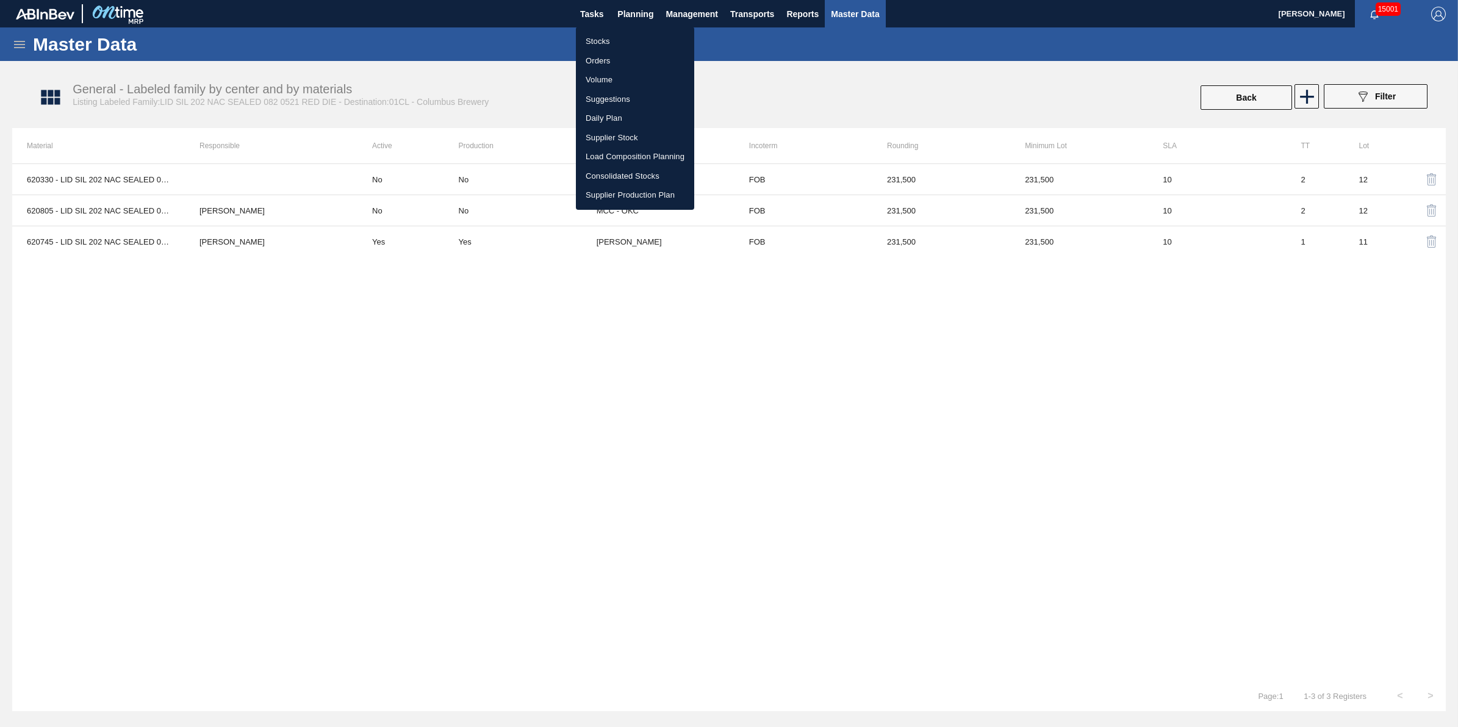
click at [636, 40] on li "Stocks" at bounding box center [635, 42] width 118 height 20
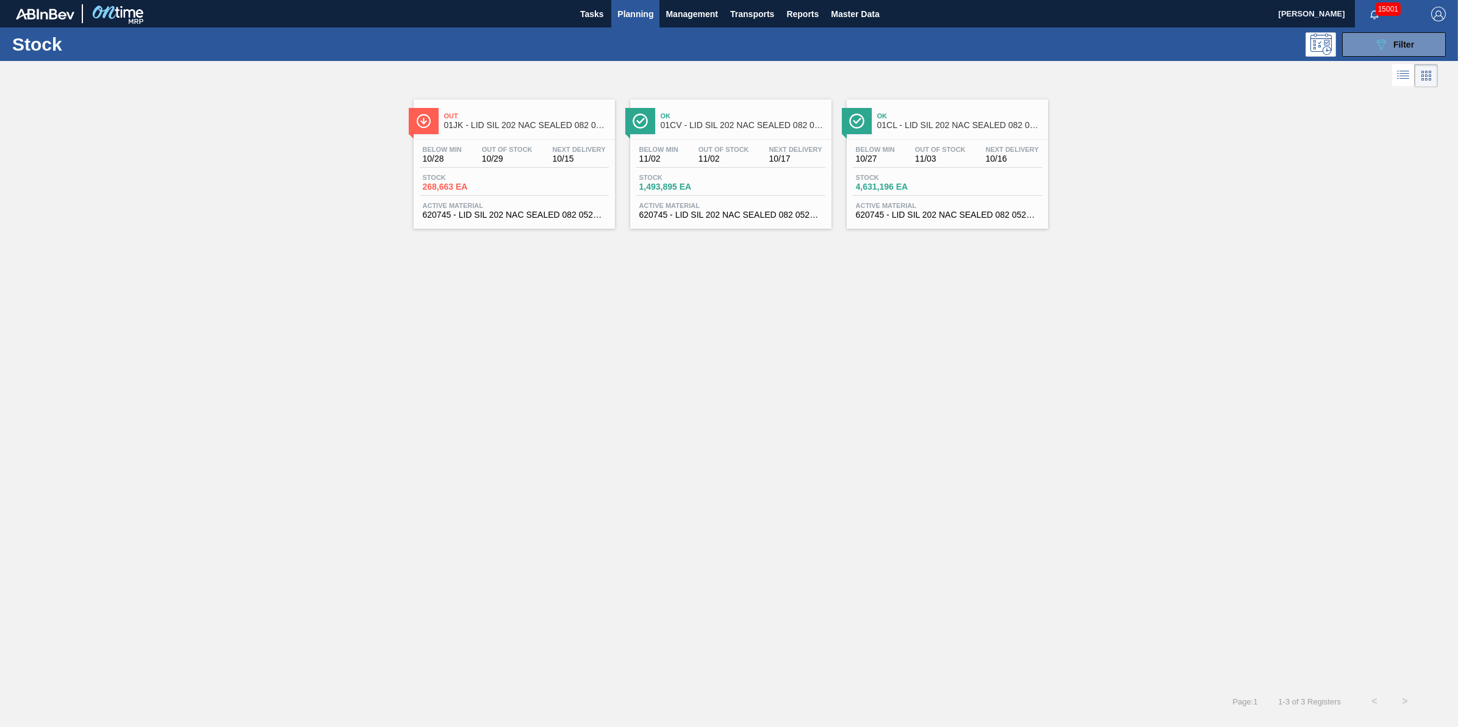
click at [758, 146] on div "Below Min 11/02 Out Of Stock 11/02 Next Delivery 10/17" at bounding box center [730, 157] width 189 height 22
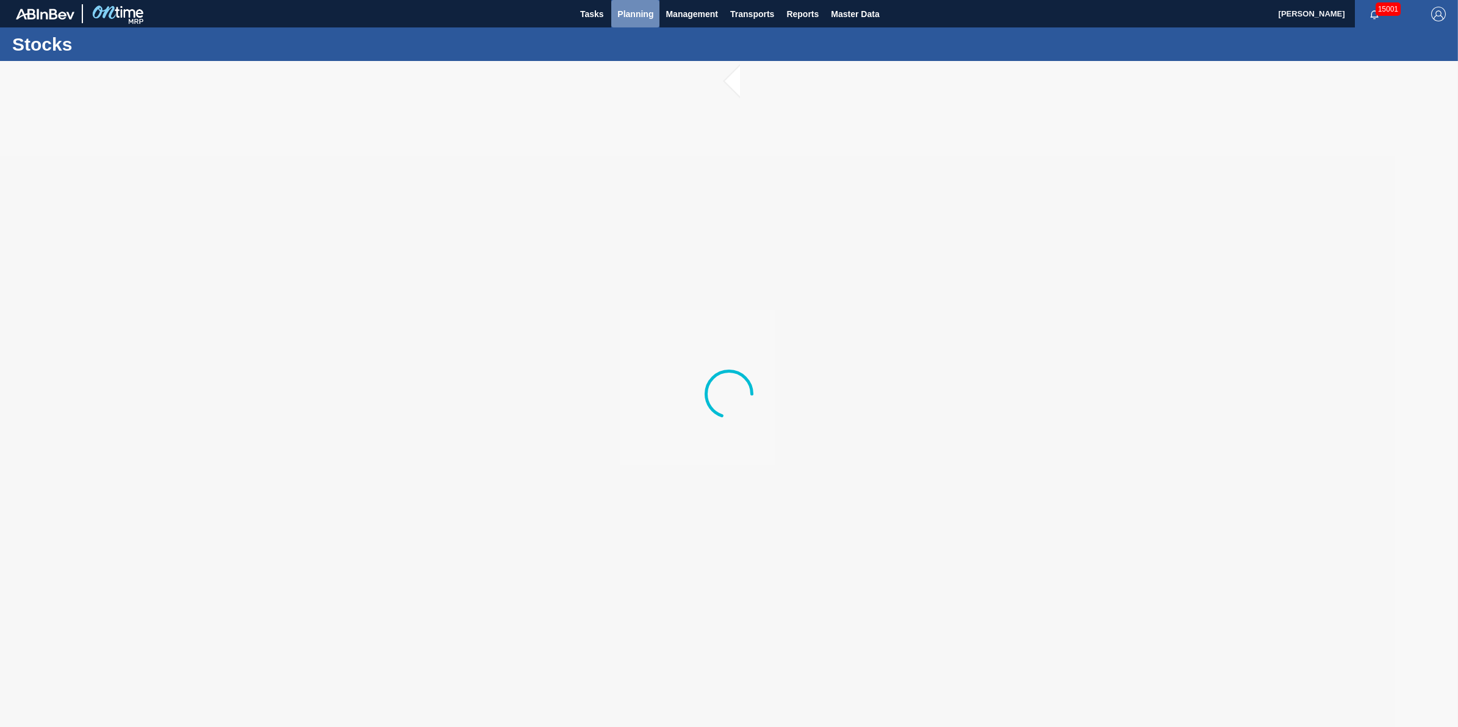
click at [638, 5] on button "Planning" at bounding box center [635, 13] width 48 height 27
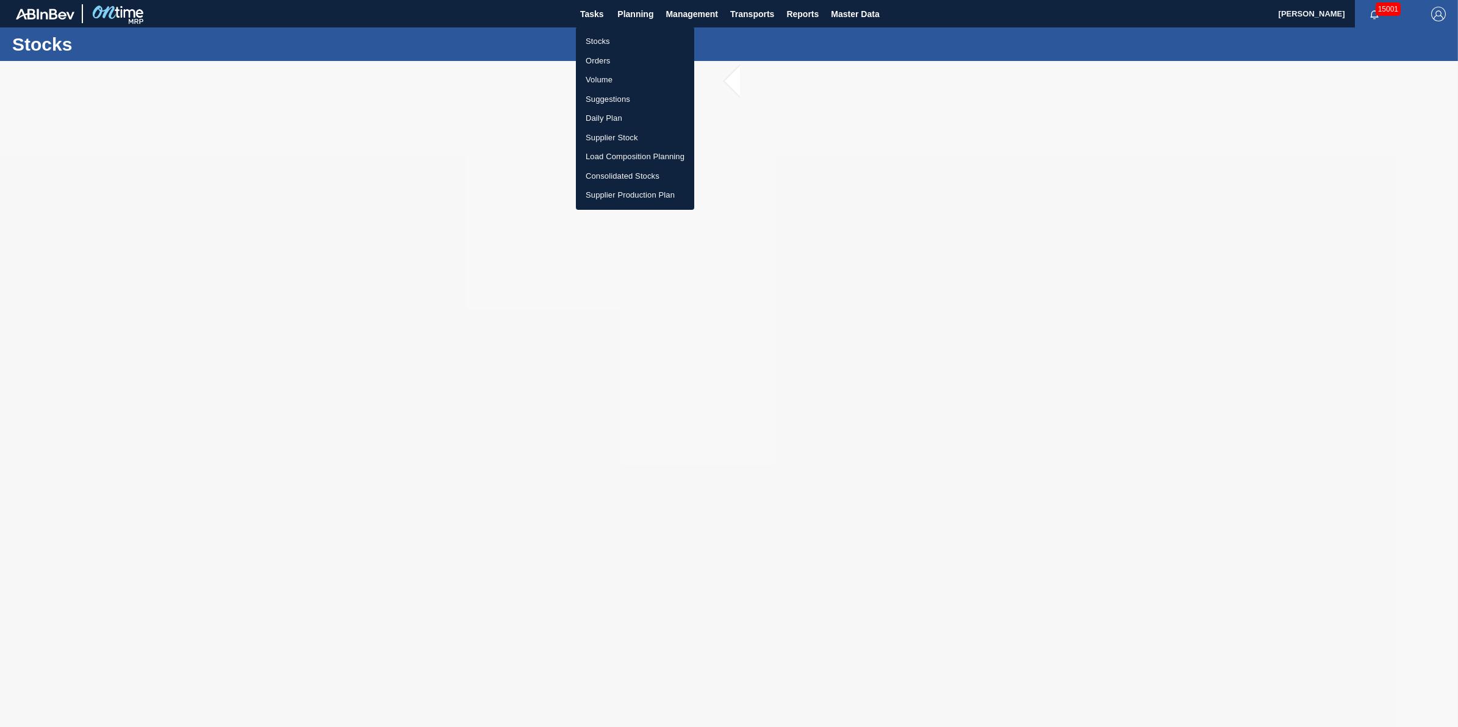
drag, startPoint x: 627, startPoint y: 40, endPoint x: 896, endPoint y: 64, distance: 270.2
click at [627, 41] on li "Stocks" at bounding box center [635, 42] width 118 height 20
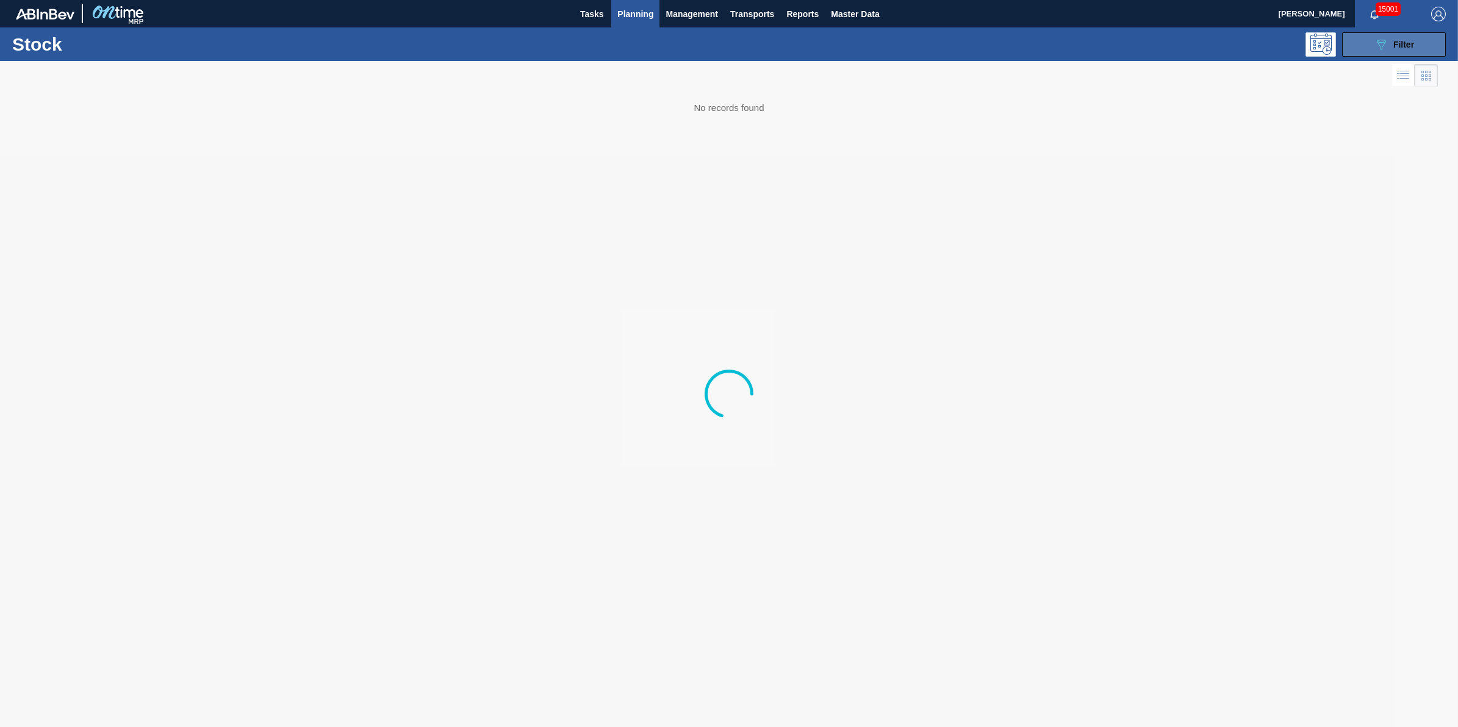
click at [1355, 56] on button "089F7B8B-B2A5-4AFE-B5C0-19BA573D28AC Filter" at bounding box center [1394, 44] width 104 height 24
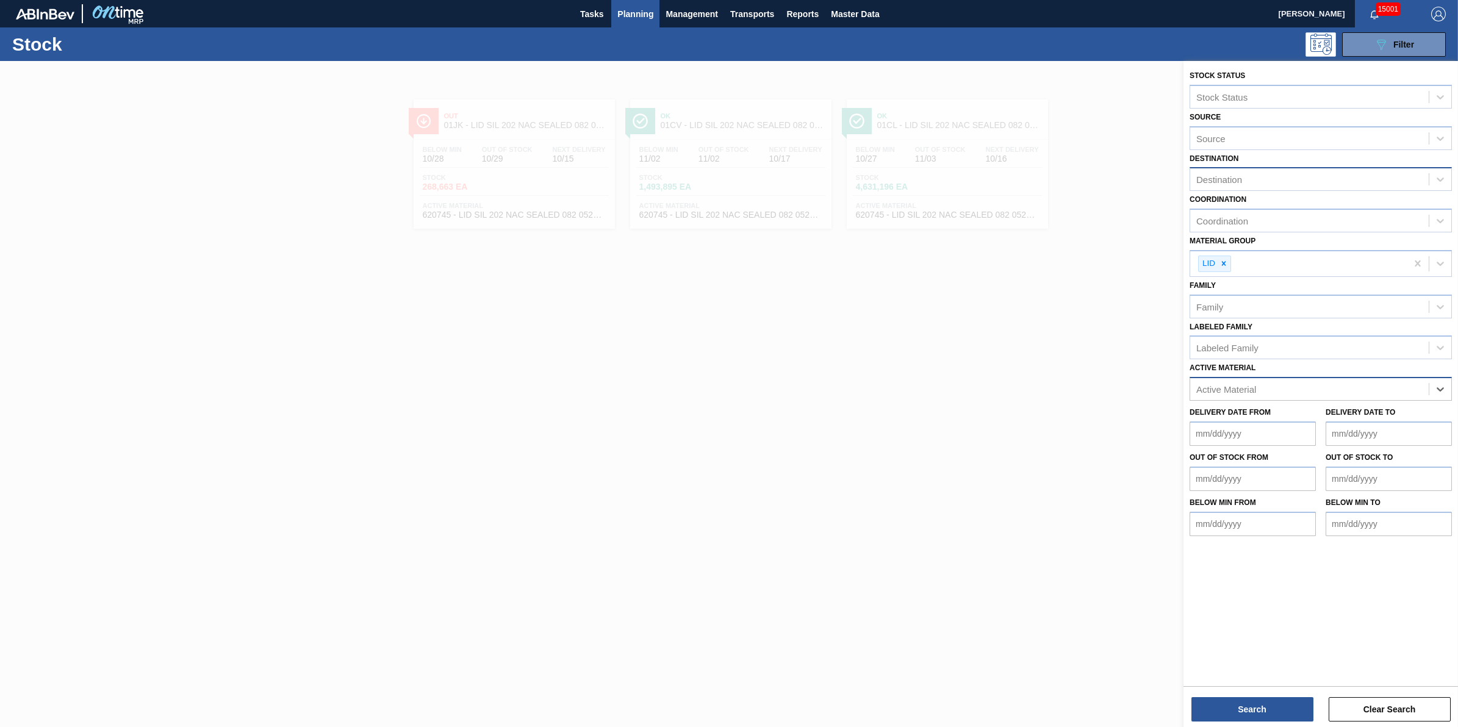
click at [1306, 174] on div "Destination" at bounding box center [1309, 180] width 239 height 18
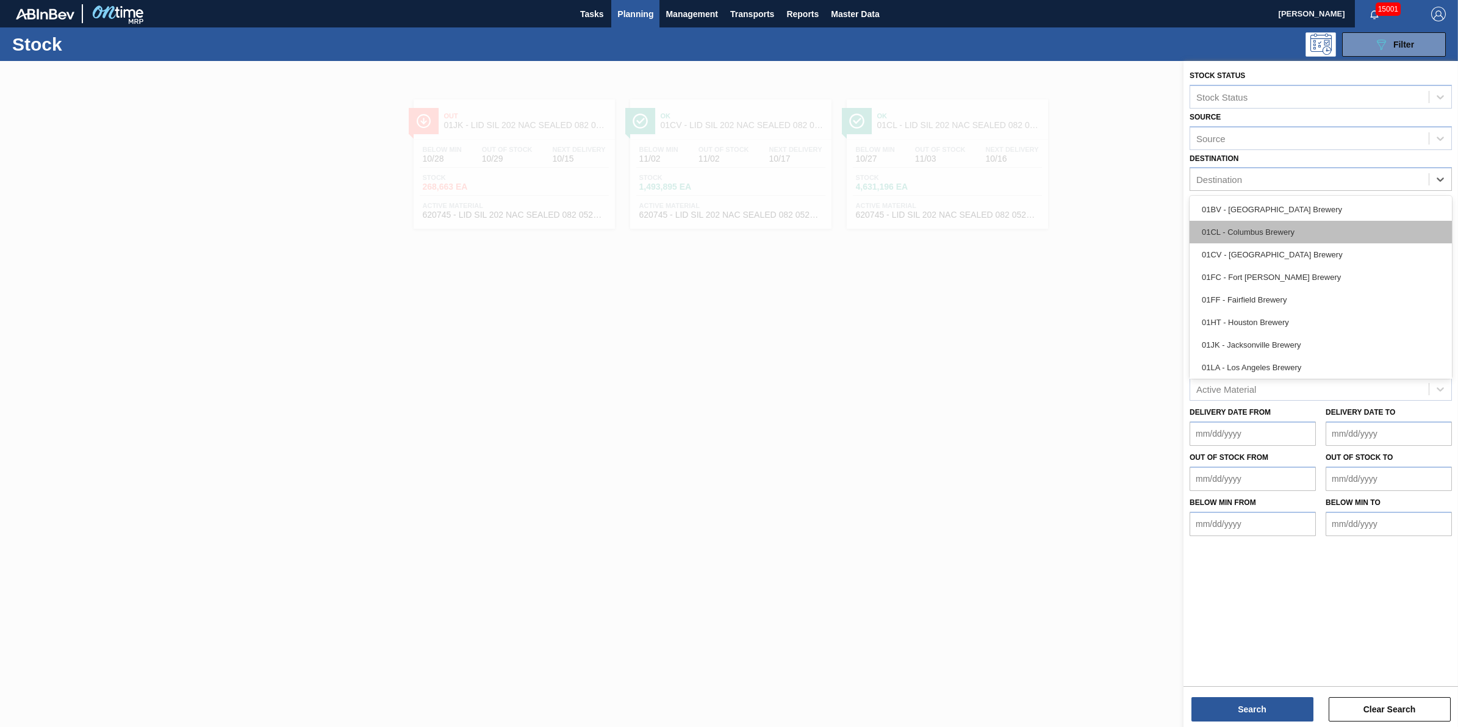
click at [1295, 229] on div "01CL - Columbus Brewery" at bounding box center [1321, 232] width 262 height 23
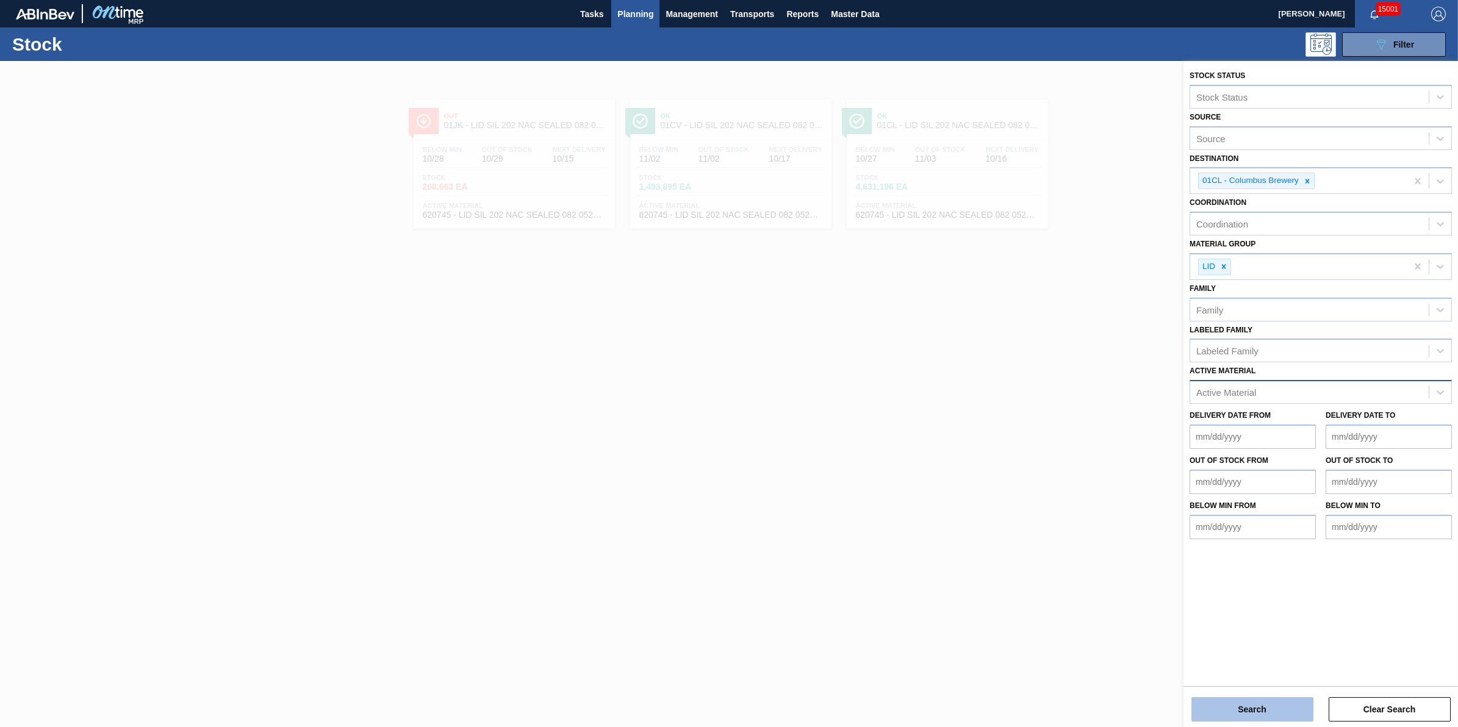
click at [1260, 709] on button "Search" at bounding box center [1253, 709] width 122 height 24
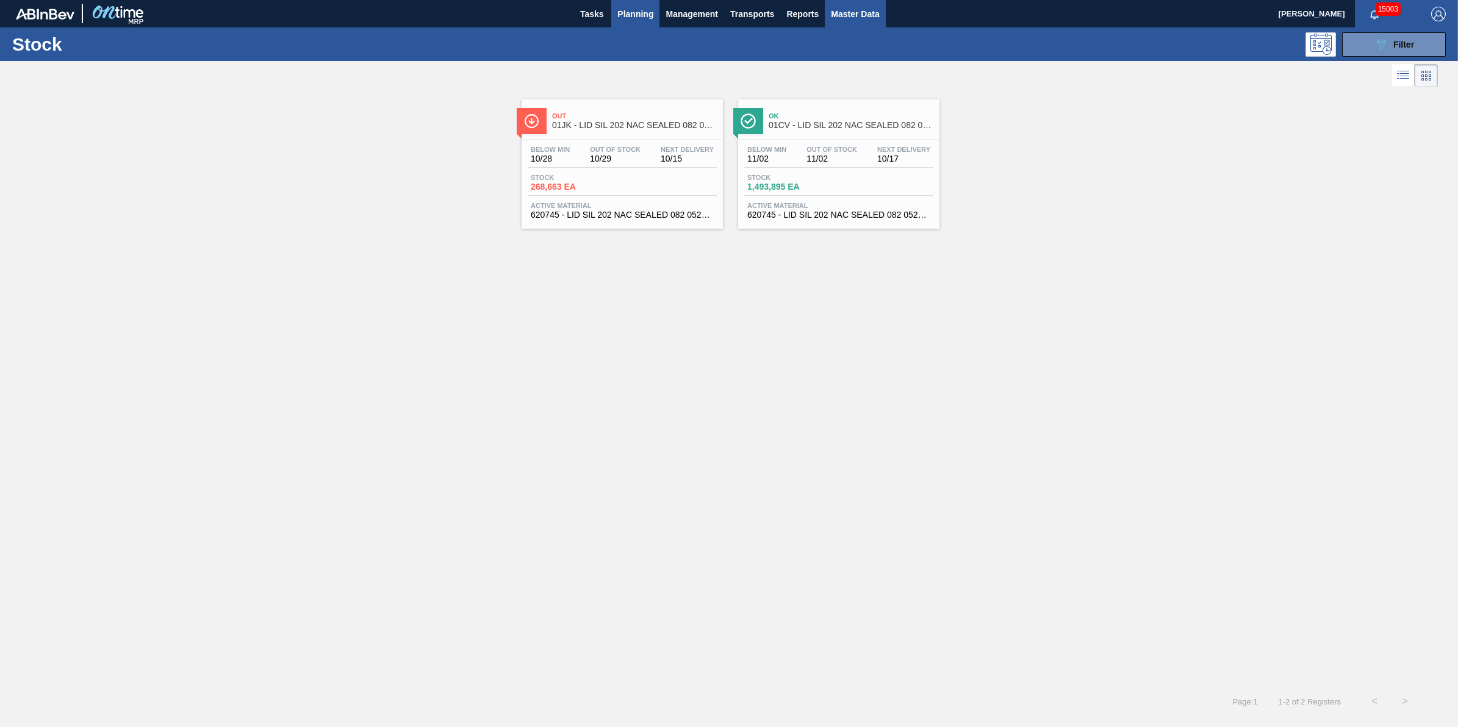
click at [876, 22] on button "Master Data" at bounding box center [855, 13] width 60 height 27
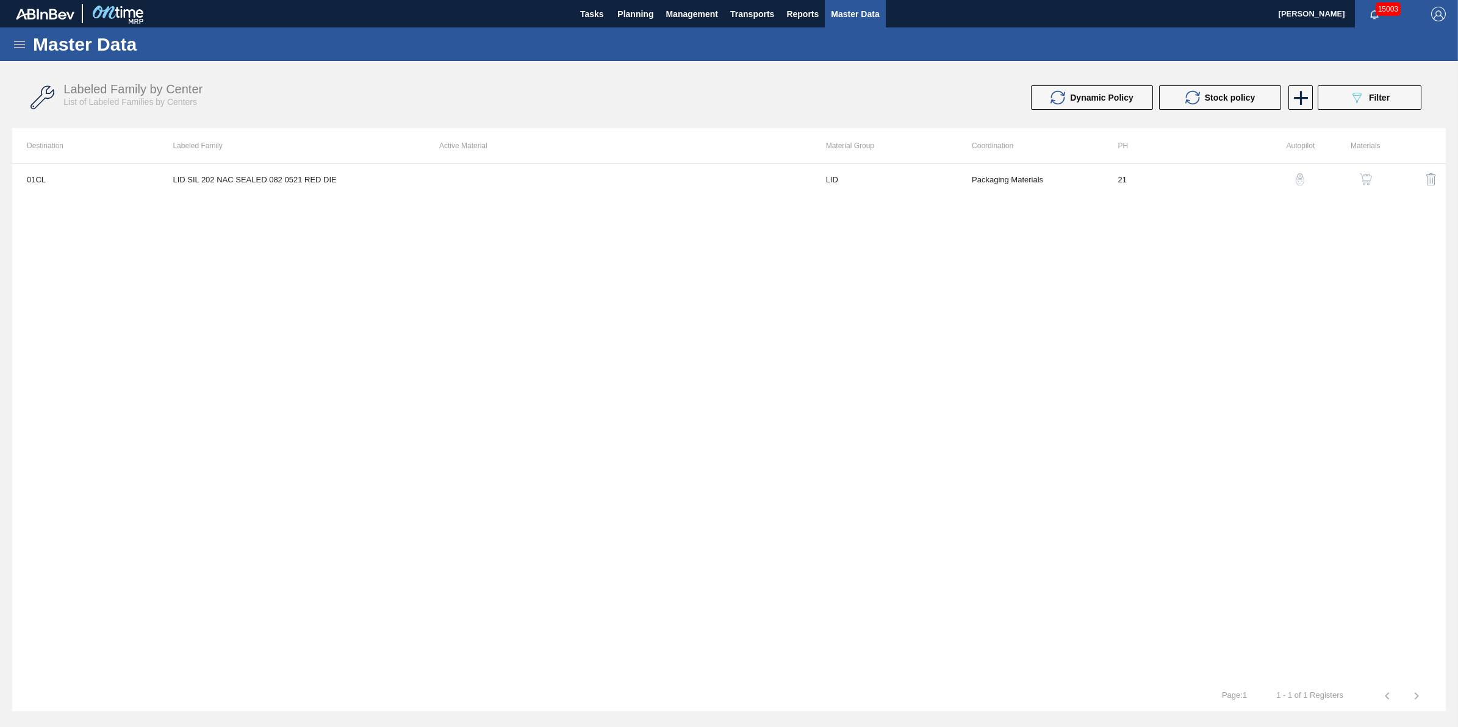
click at [14, 41] on icon at bounding box center [19, 44] width 15 height 15
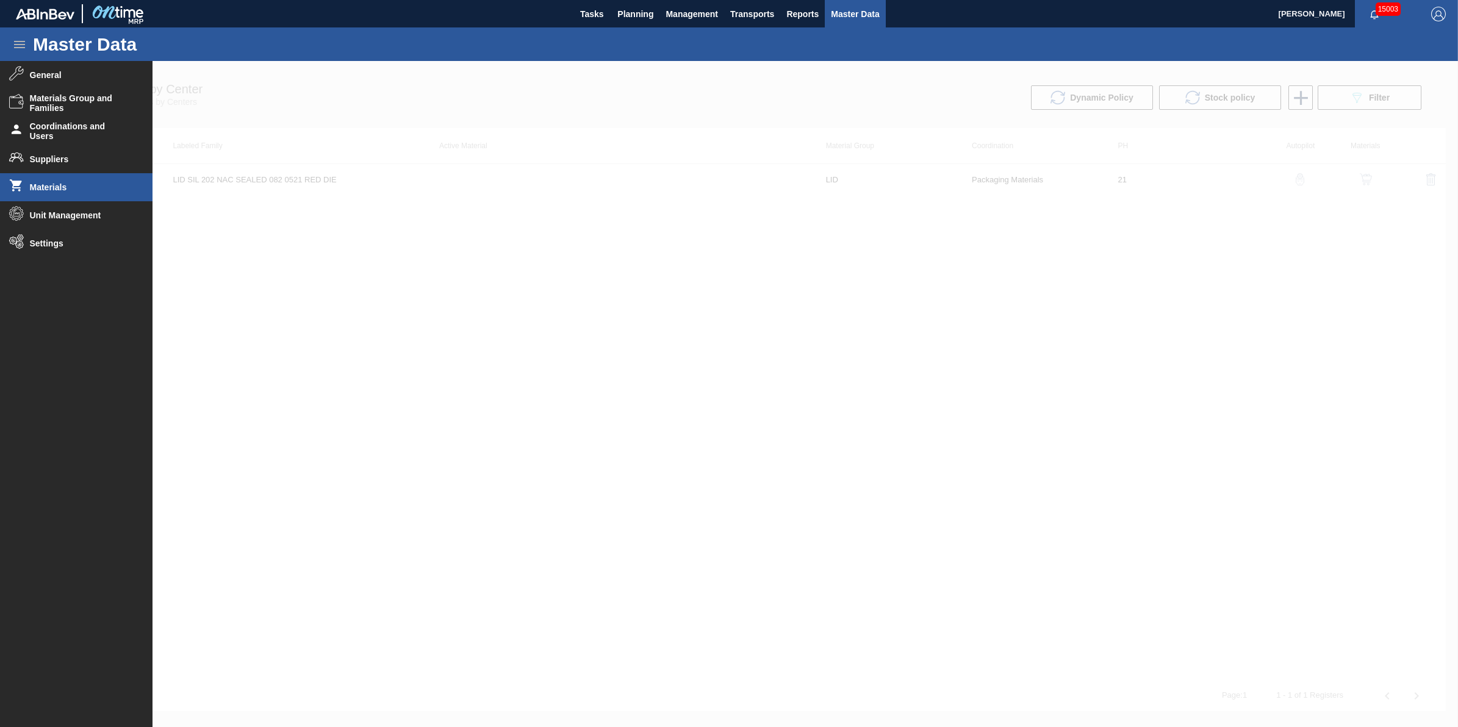
click at [92, 181] on li "Materials" at bounding box center [76, 187] width 153 height 28
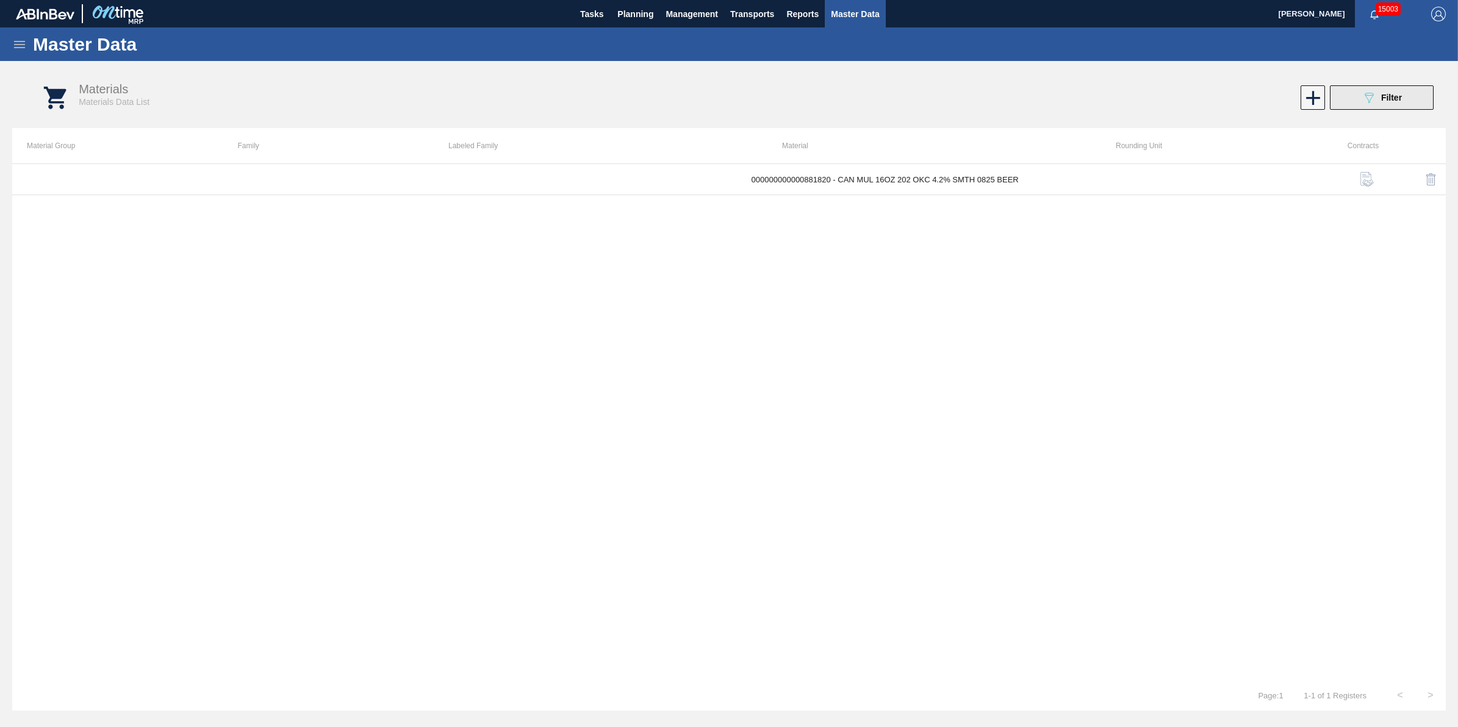
click at [1347, 96] on button "089F7B8B-B2A5-4AFE-B5C0-19BA573D28AC Filter" at bounding box center [1382, 97] width 104 height 24
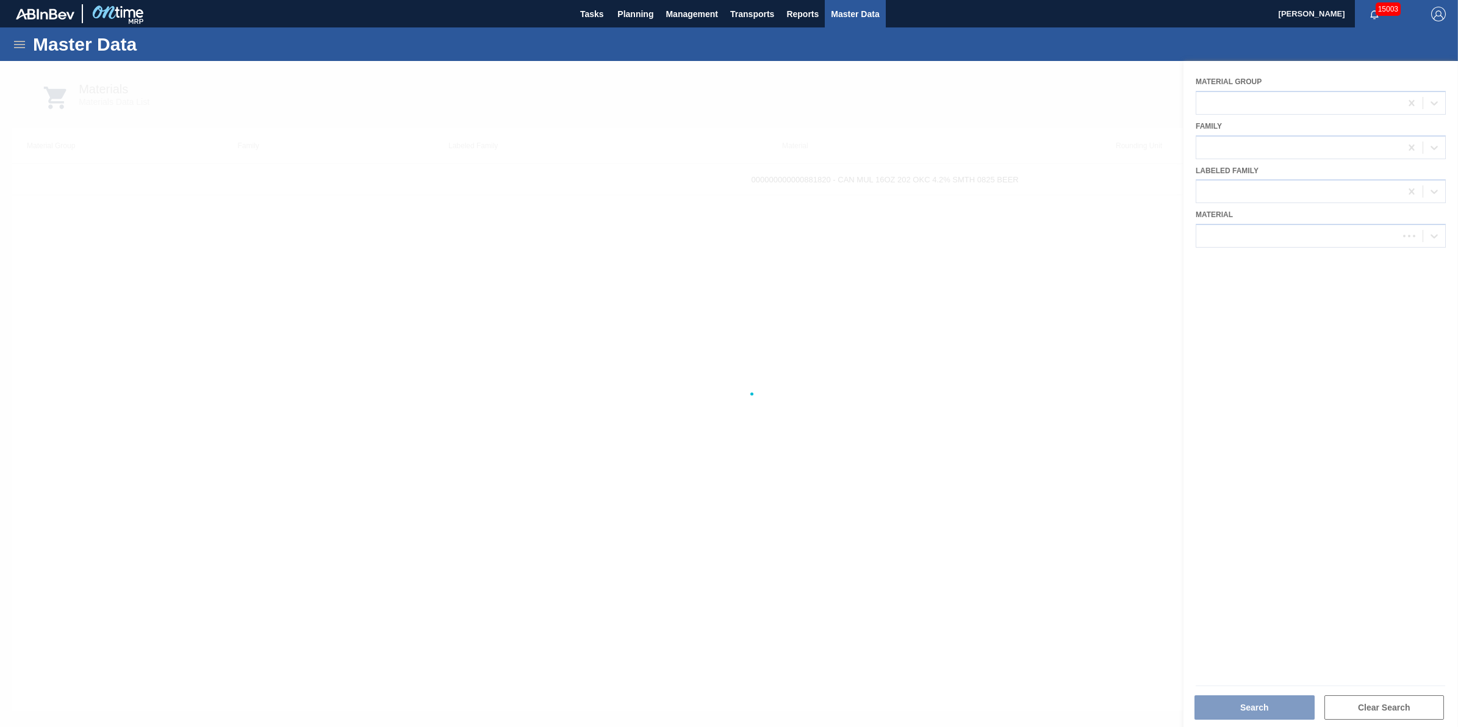
click at [1291, 241] on div at bounding box center [729, 394] width 1458 height 666
click at [1294, 239] on div "000000000000881820 - CAN MUL 16OZ 202 OKC 4.2% SMTH 0825 BEER" at bounding box center [1301, 236] width 199 height 10
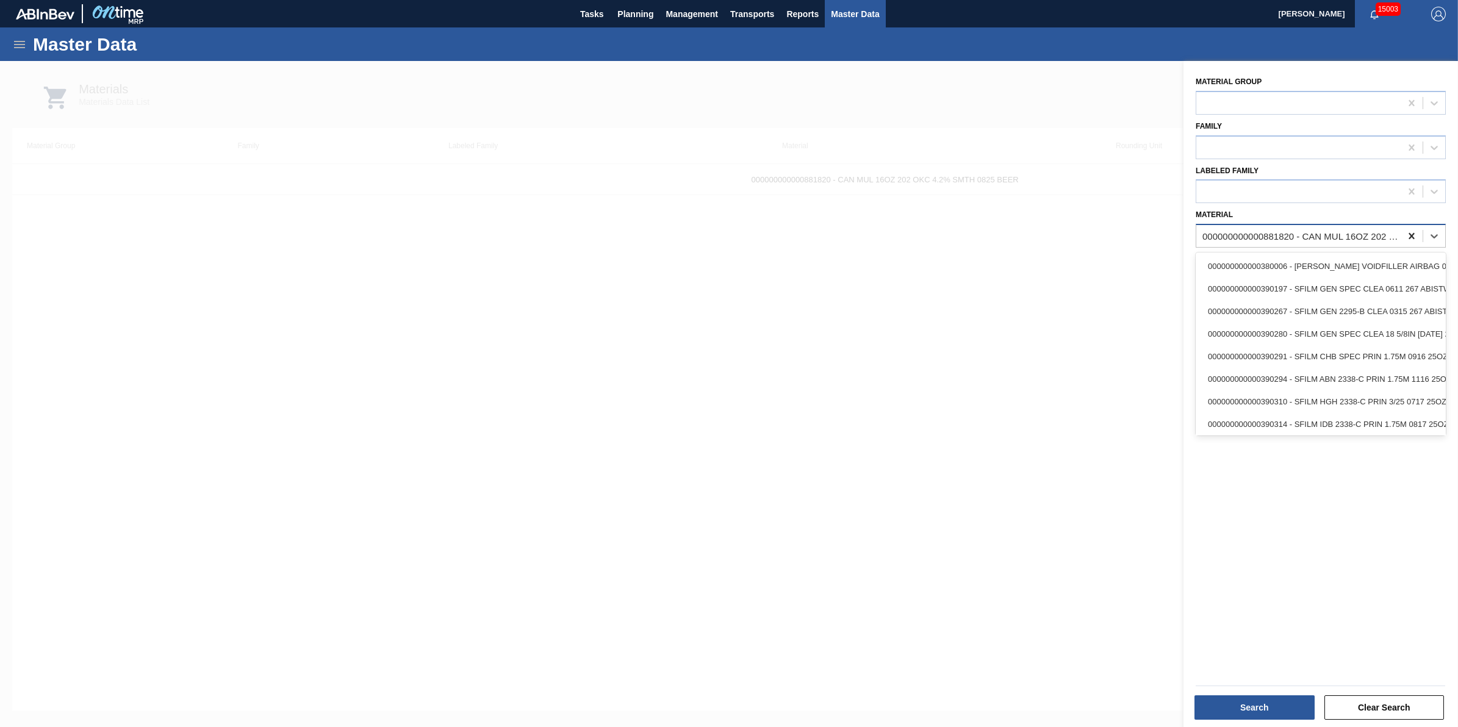
click at [1410, 241] on div at bounding box center [1412, 236] width 22 height 22
type input "620745"
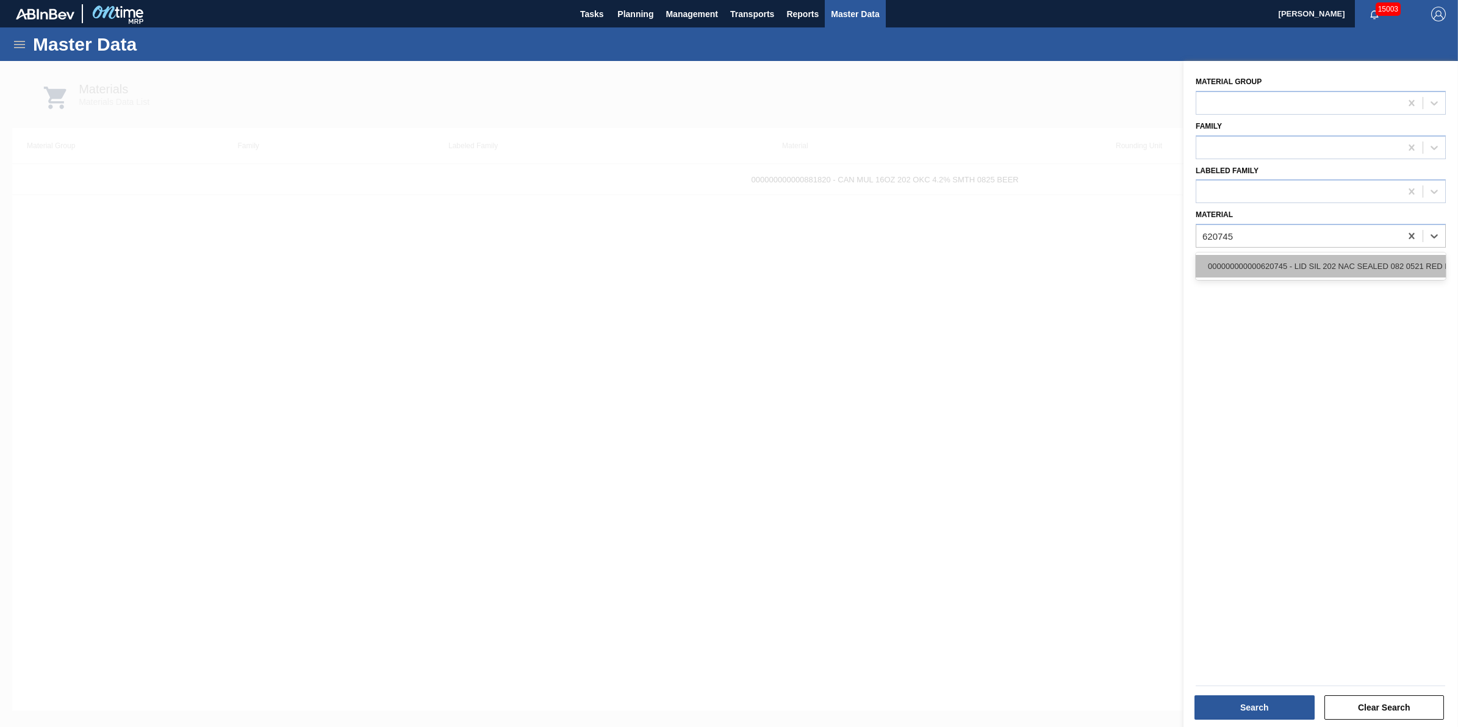
click at [1356, 261] on div "000000000000620745 - LID SIL 202 NAC SEALED 082 0521 RED DIE" at bounding box center [1321, 266] width 250 height 23
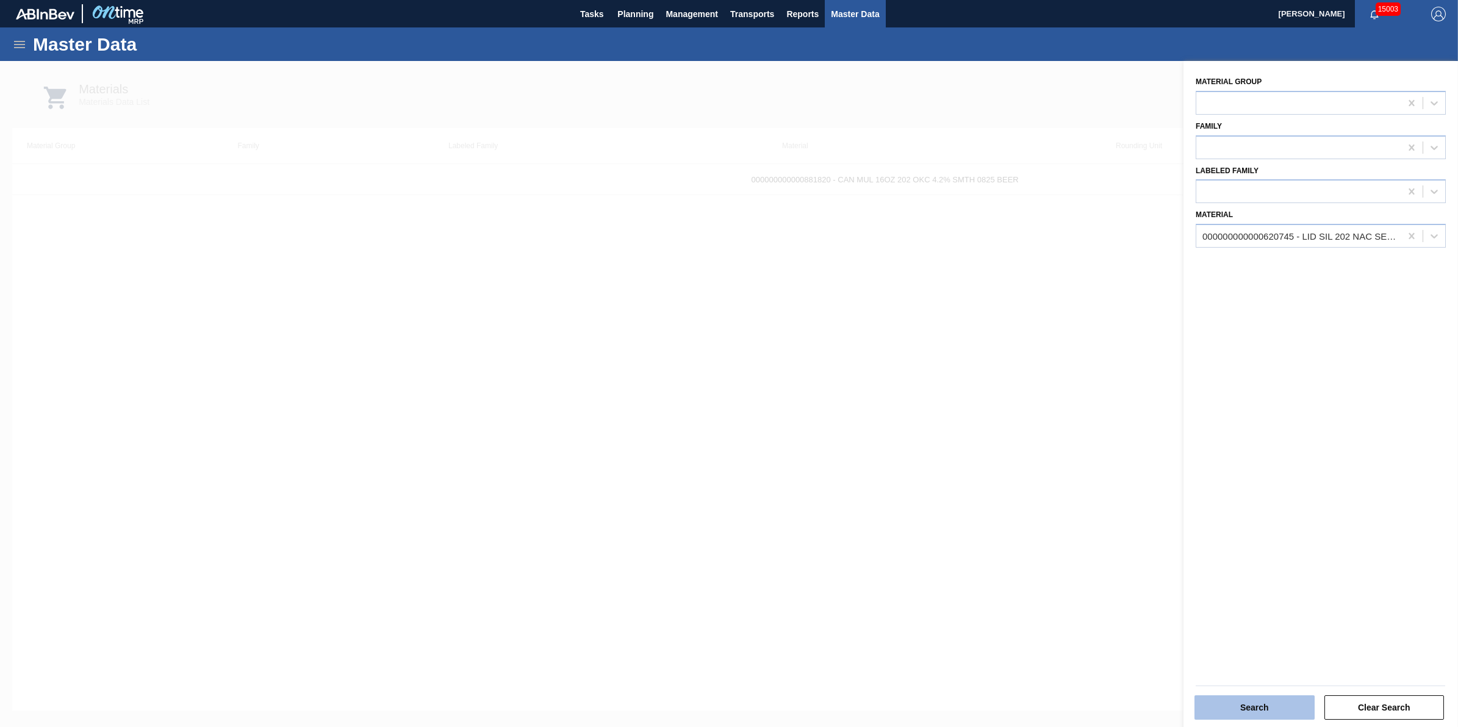
click at [1251, 706] on button "Search" at bounding box center [1255, 708] width 120 height 24
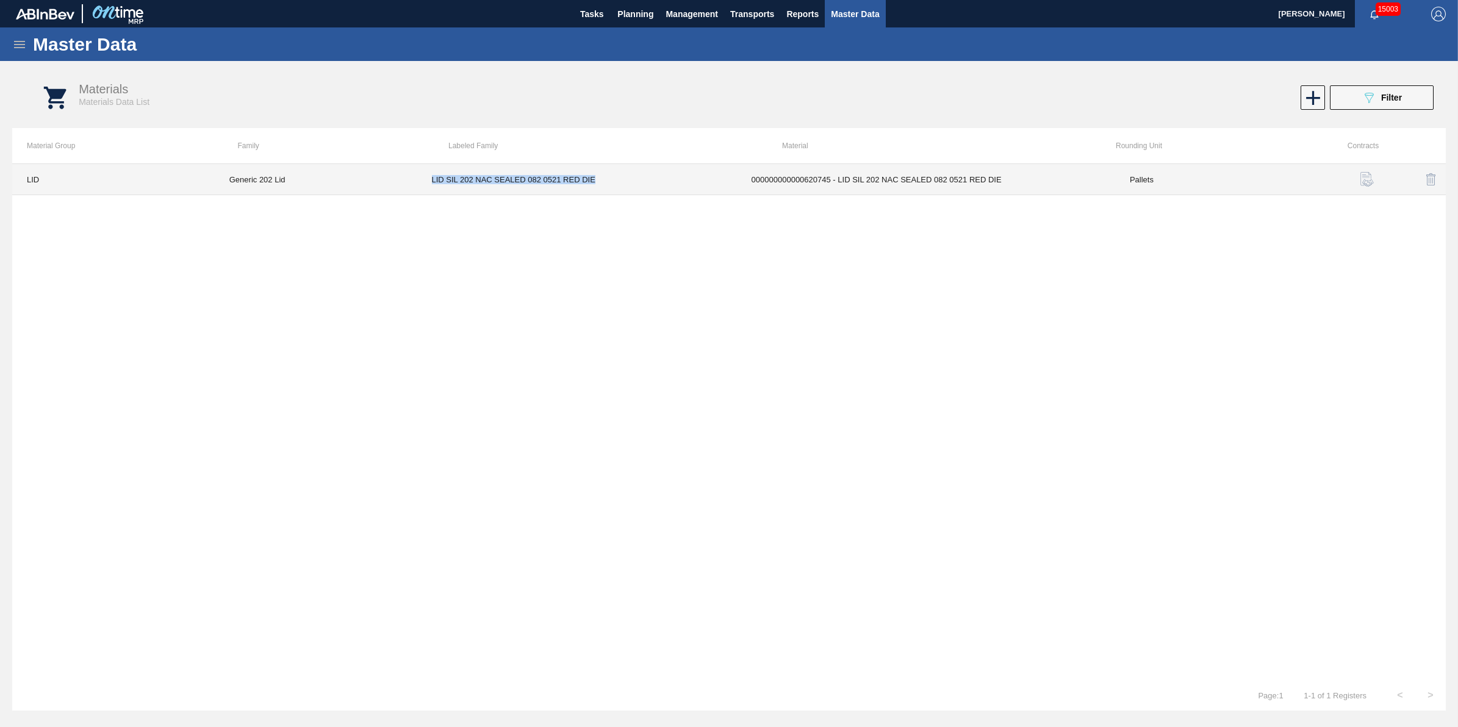
drag, startPoint x: 601, startPoint y: 186, endPoint x: 431, endPoint y: 184, distance: 170.2
click at [431, 184] on td "LID SIL 202 NAC SEALED 082 0521 RED DIE" at bounding box center [577, 179] width 320 height 31
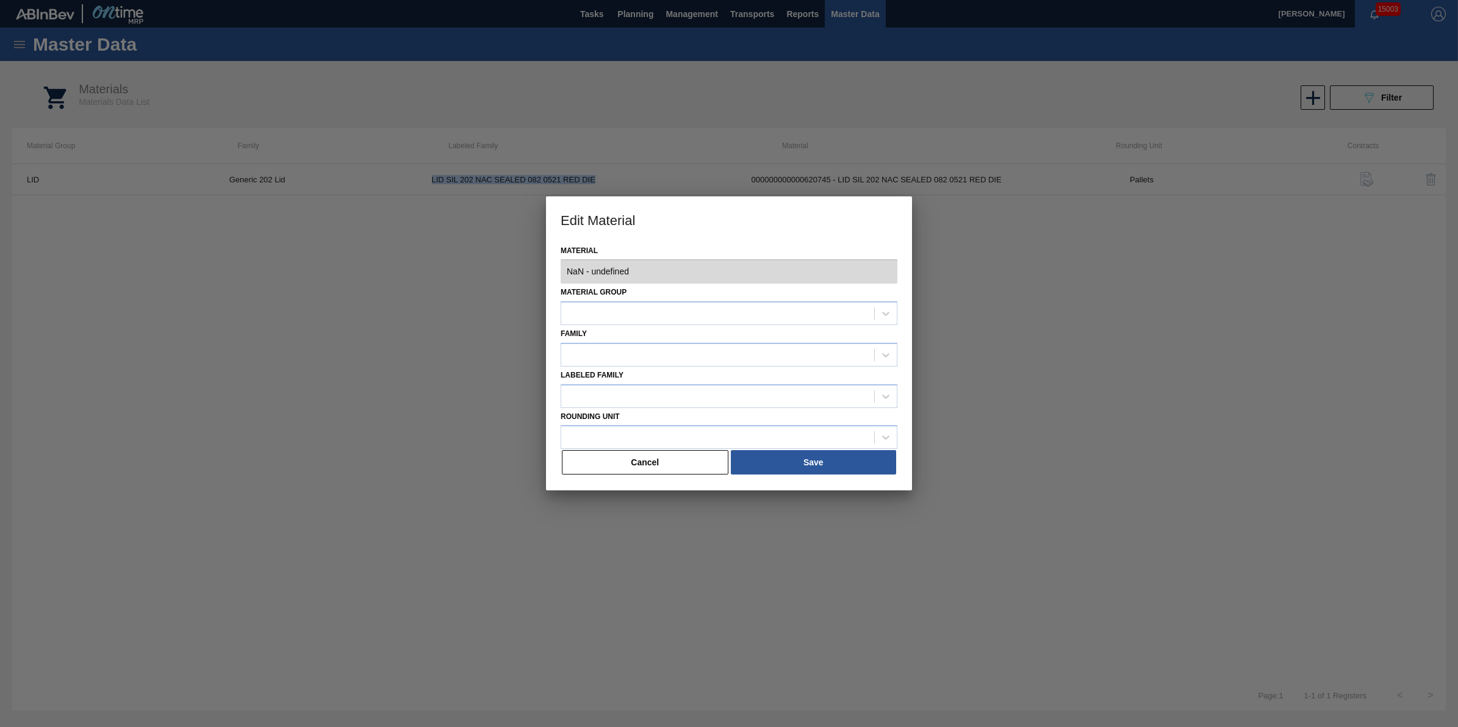
type input "620745 - 000000000000620745 - LID SIL 202 NAC SEALED 082 0521 RED DIE"
click at [638, 467] on button "Cancel" at bounding box center [645, 462] width 167 height 24
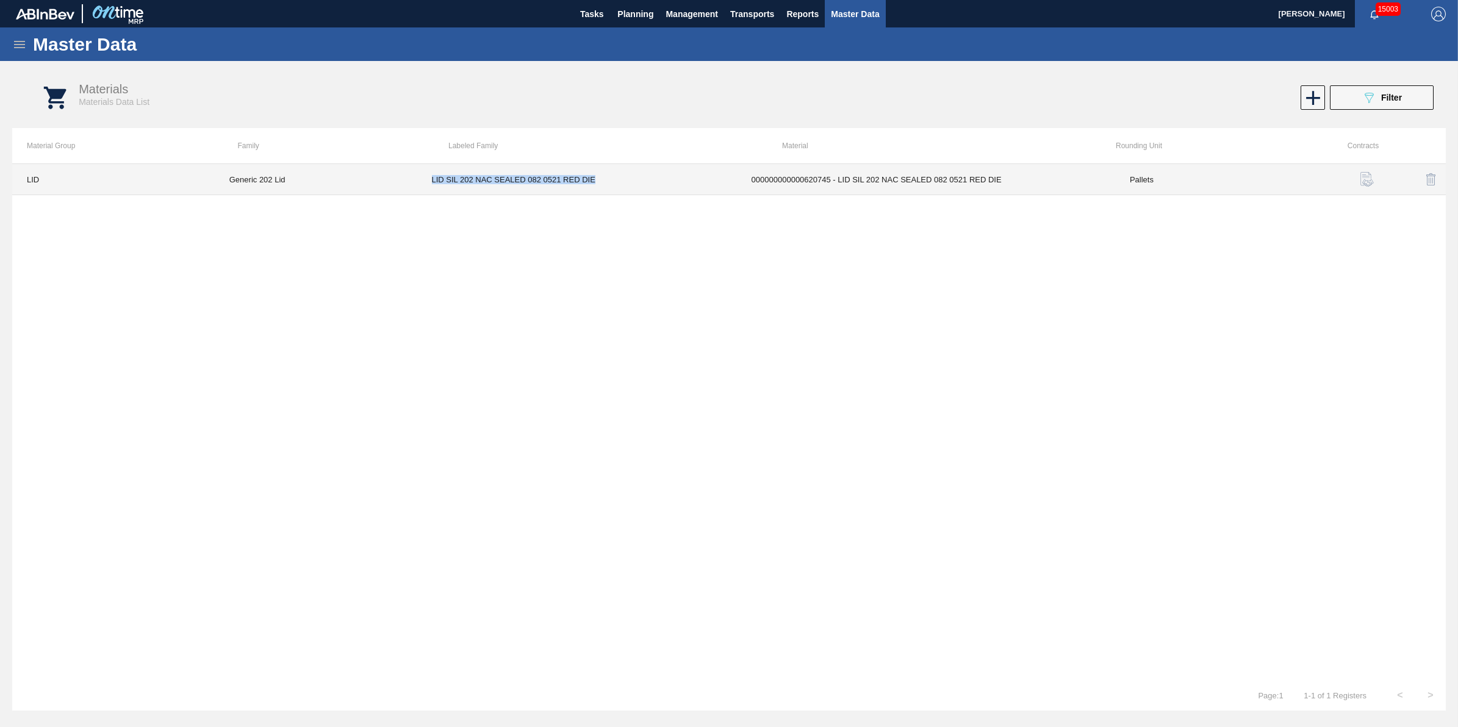
copy td "LID SIL 202 NAC SEALED 082 0521 RED DIE"
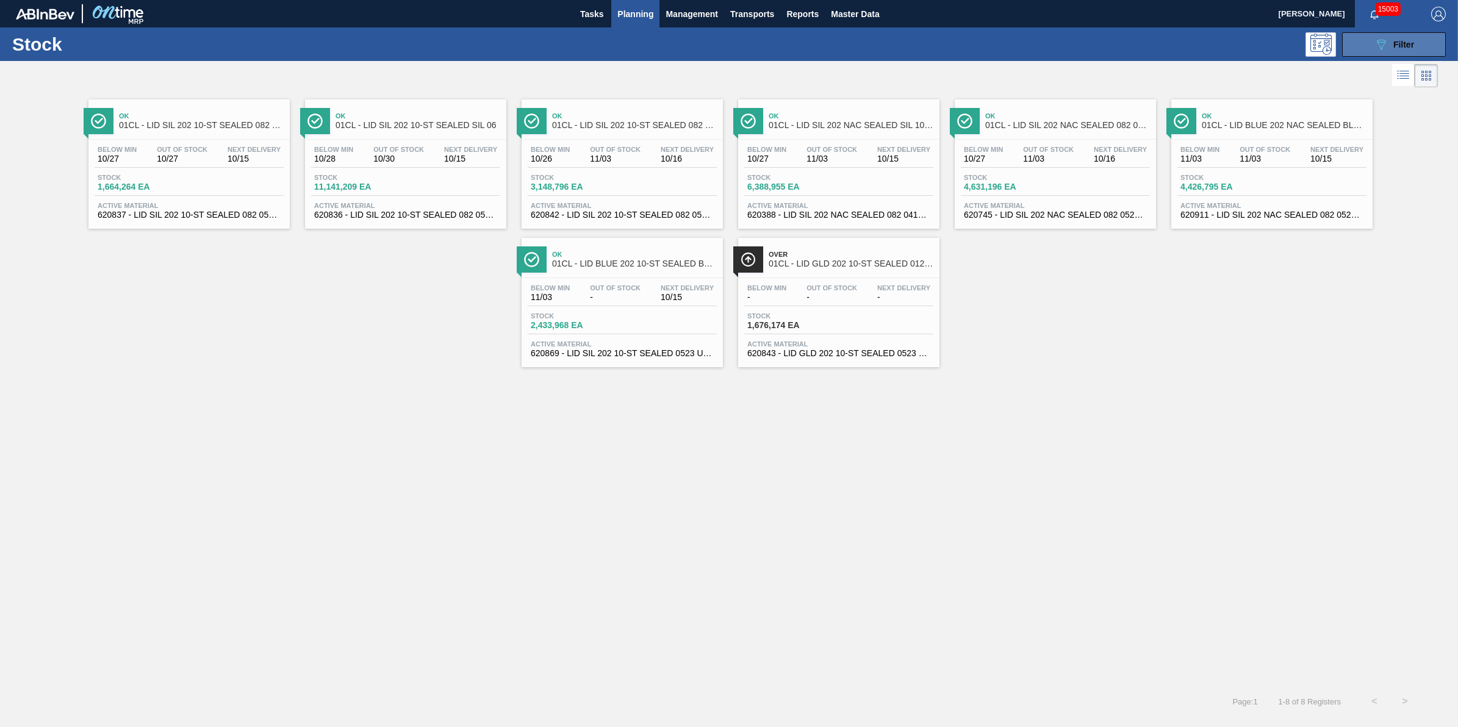
click at [1376, 50] on icon "089F7B8B-B2A5-4AFE-B5C0-19BA573D28AC" at bounding box center [1381, 44] width 15 height 15
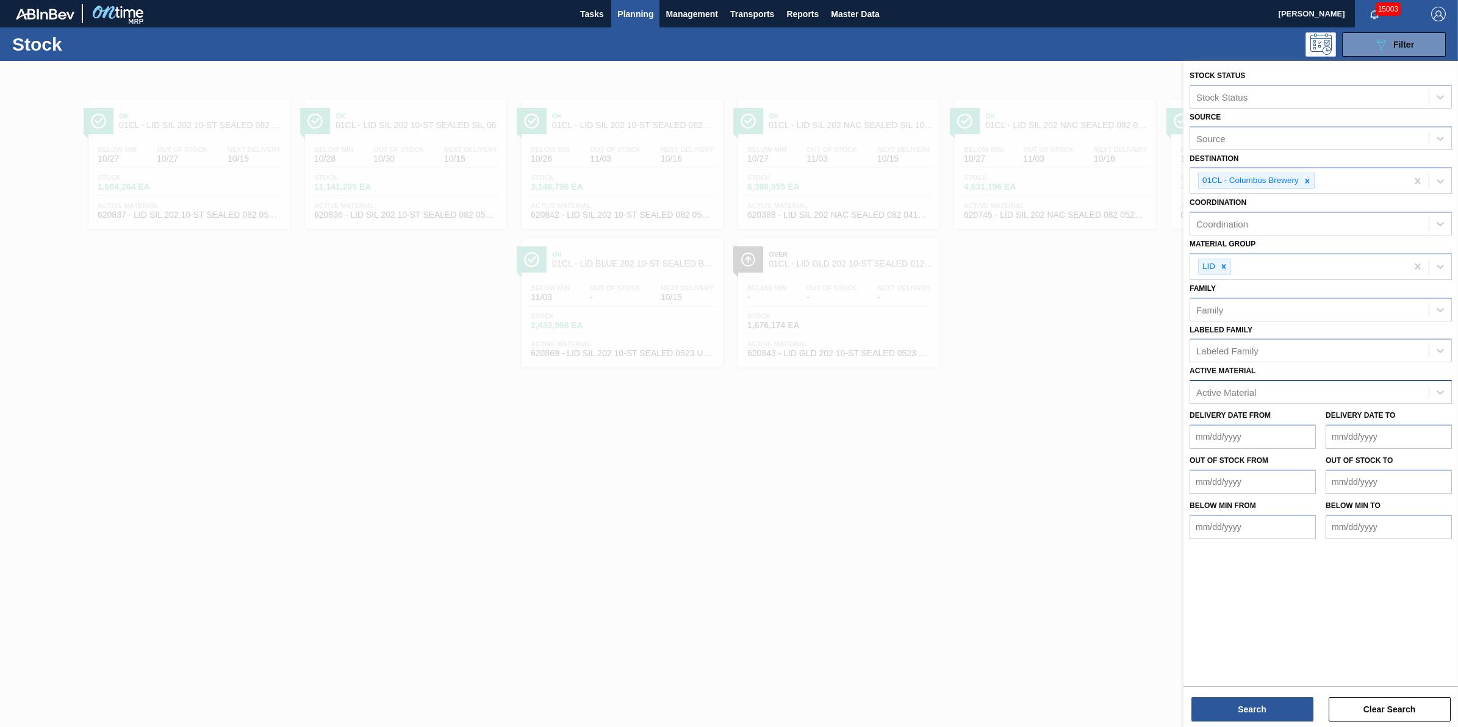
click at [1373, 394] on div "Active Material" at bounding box center [1309, 393] width 239 height 18
type Material "620912"
click at [1318, 426] on div "620912 - LID SIL 202 NAC SEALED 082 0525 RED DIE" at bounding box center [1321, 422] width 262 height 23
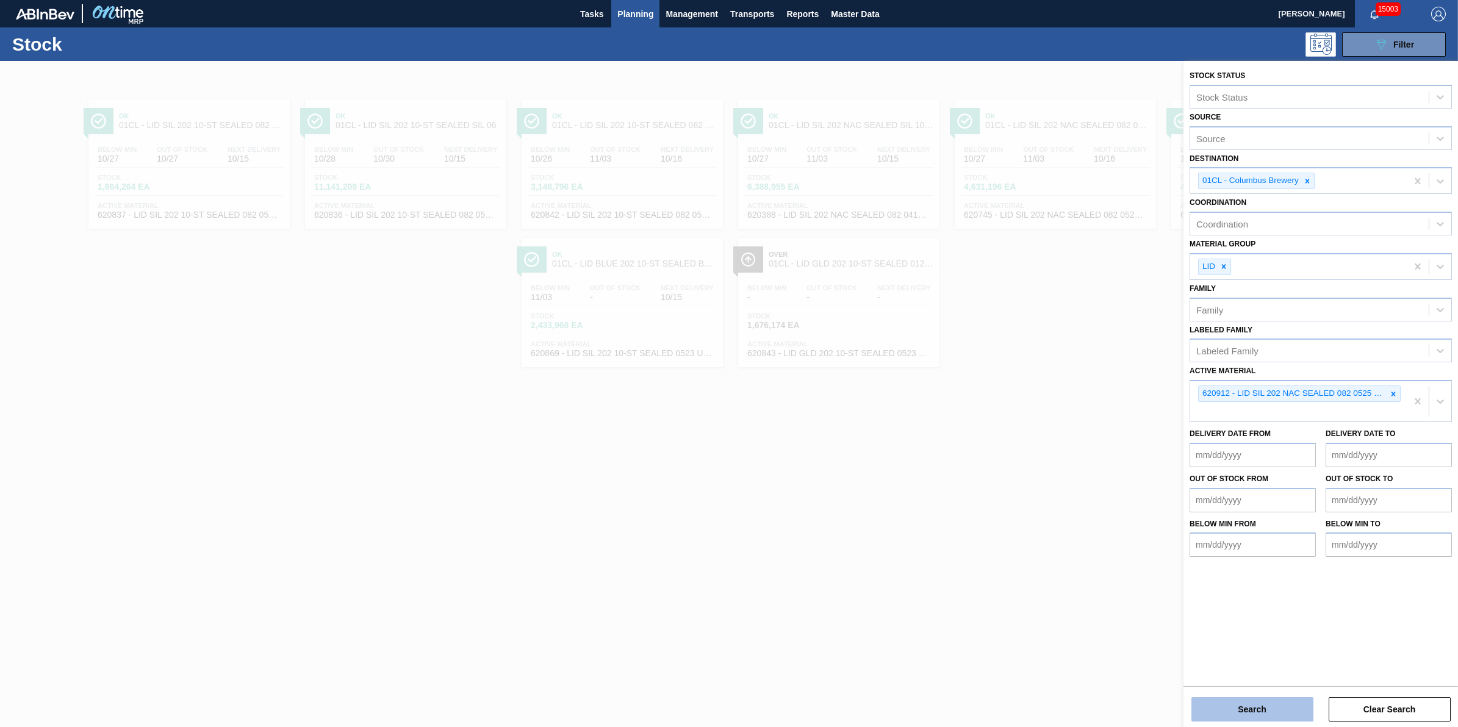
click at [1255, 705] on button "Search" at bounding box center [1253, 709] width 122 height 24
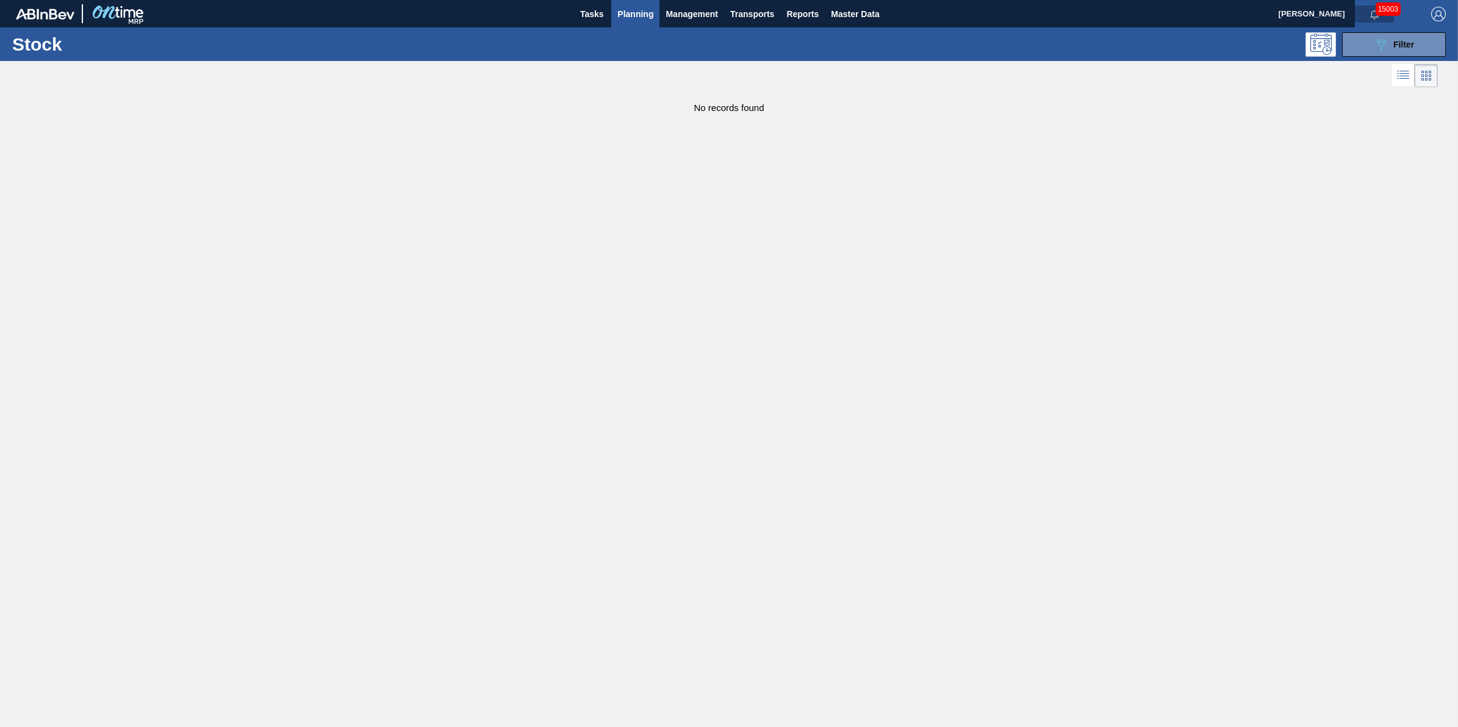
click at [1382, 22] on button "button" at bounding box center [1374, 13] width 39 height 17
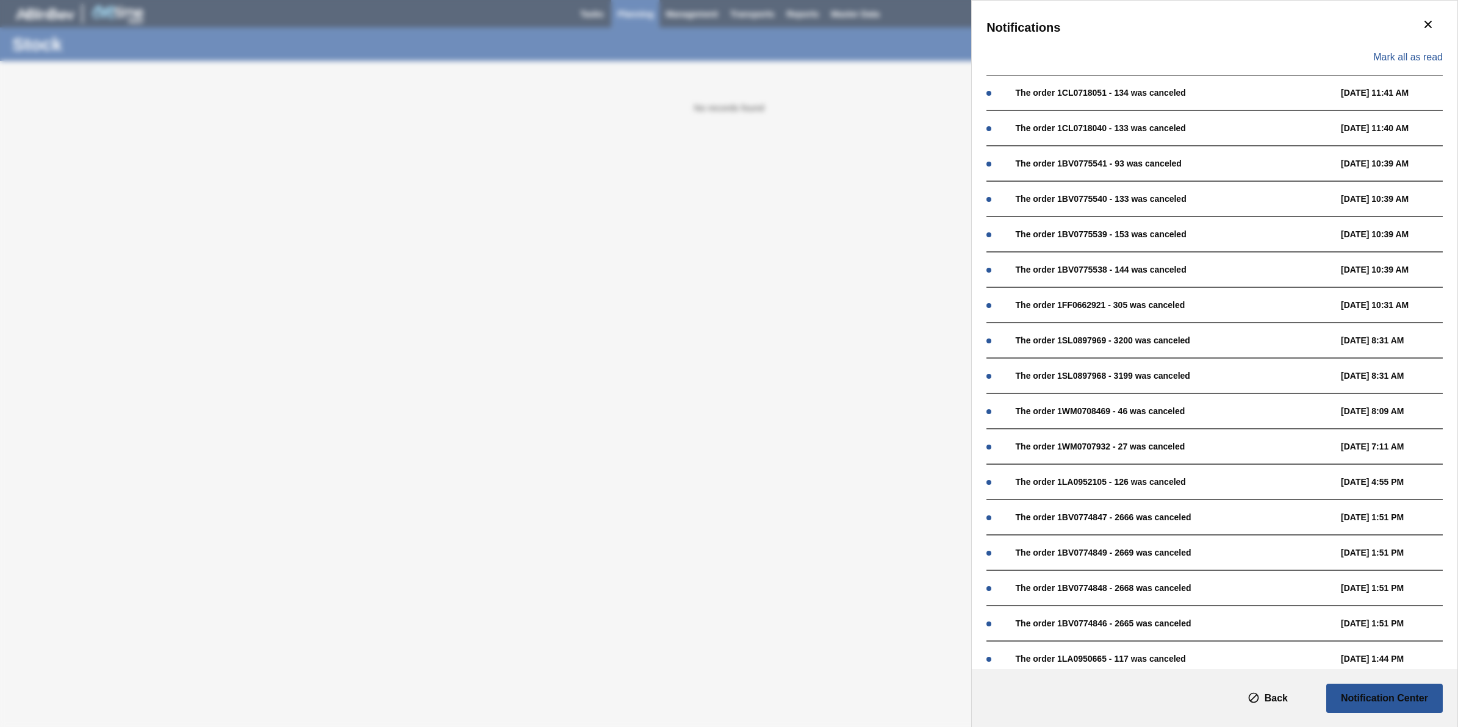
click at [801, 215] on div "Notifications [PERSON_NAME] all as read The order 1CL0718051 - 134 was canceled…" at bounding box center [729, 363] width 1458 height 727
click at [1425, 25] on icon "botão de ícone" at bounding box center [1428, 24] width 7 height 7
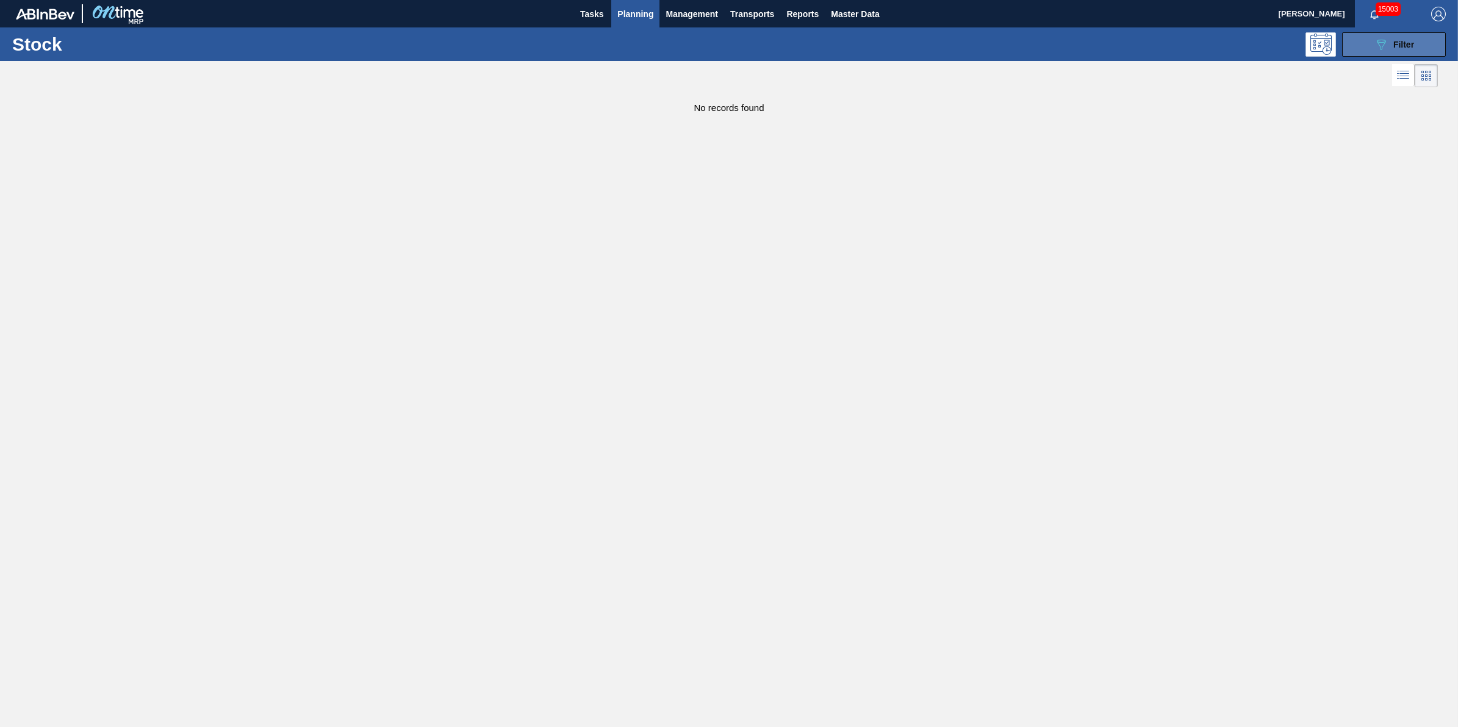
click at [1382, 49] on icon "089F7B8B-B2A5-4AFE-B5C0-19BA573D28AC" at bounding box center [1381, 44] width 15 height 15
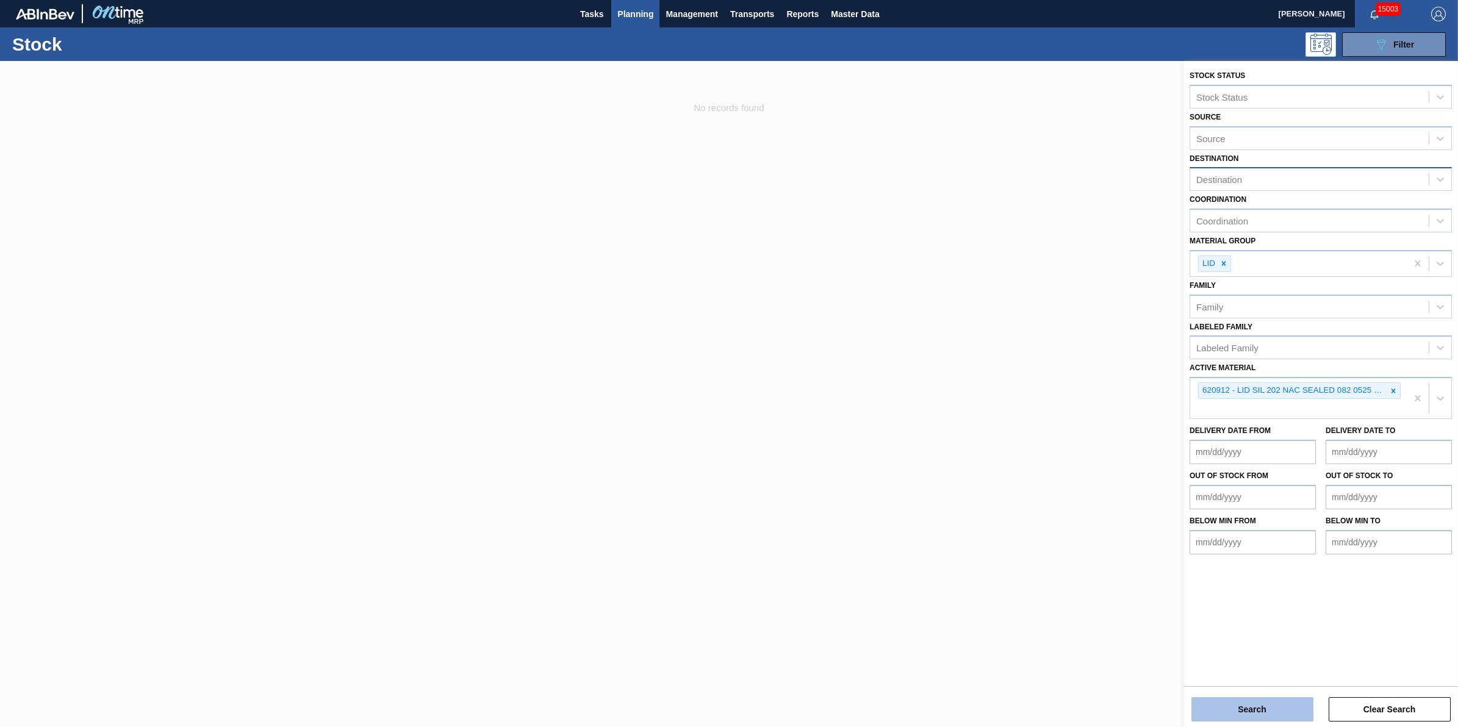
click at [1262, 718] on button "Search" at bounding box center [1253, 709] width 122 height 24
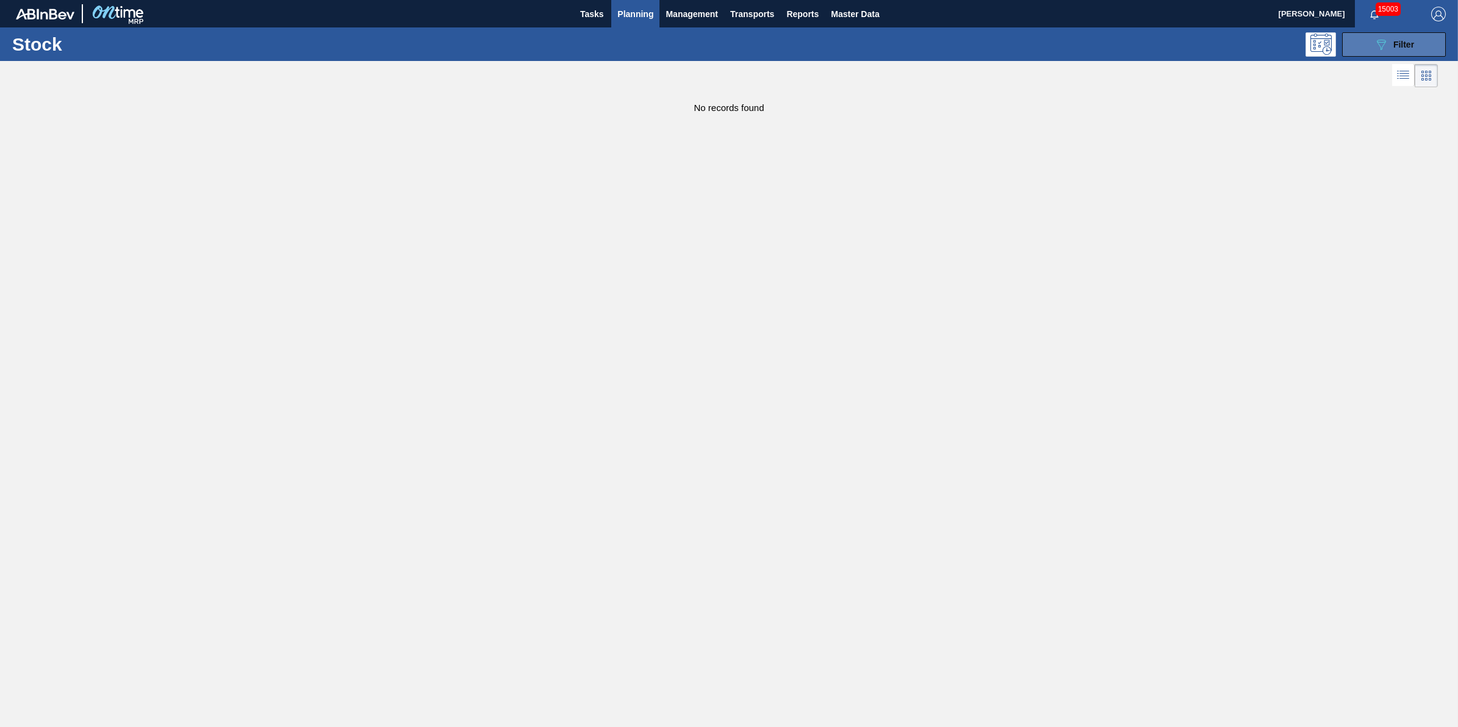
click at [1412, 50] on div "089F7B8B-B2A5-4AFE-B5C0-19BA573D28AC Filter" at bounding box center [1394, 44] width 40 height 15
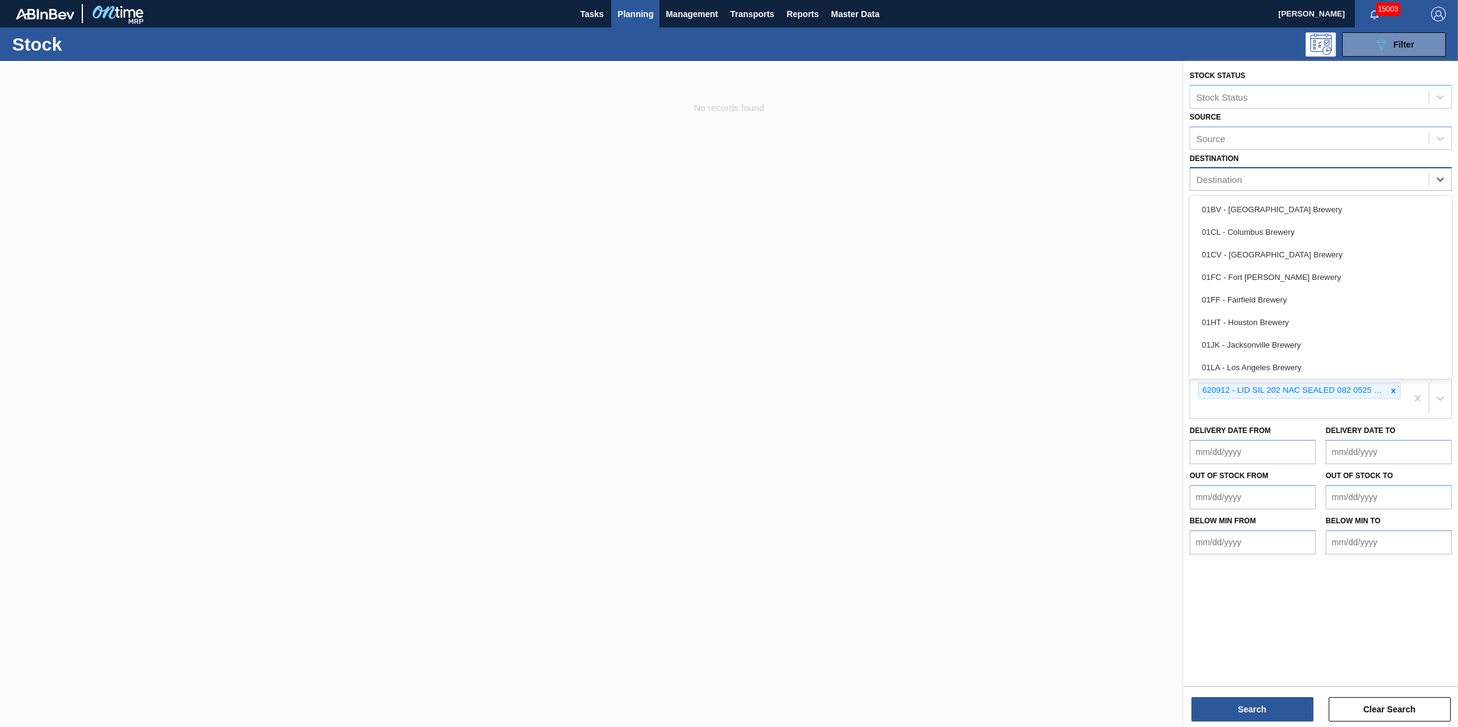
click at [1334, 187] on div "Destination" at bounding box center [1309, 180] width 239 height 18
click at [1334, 232] on div "01CL - Columbus Brewery" at bounding box center [1321, 232] width 262 height 23
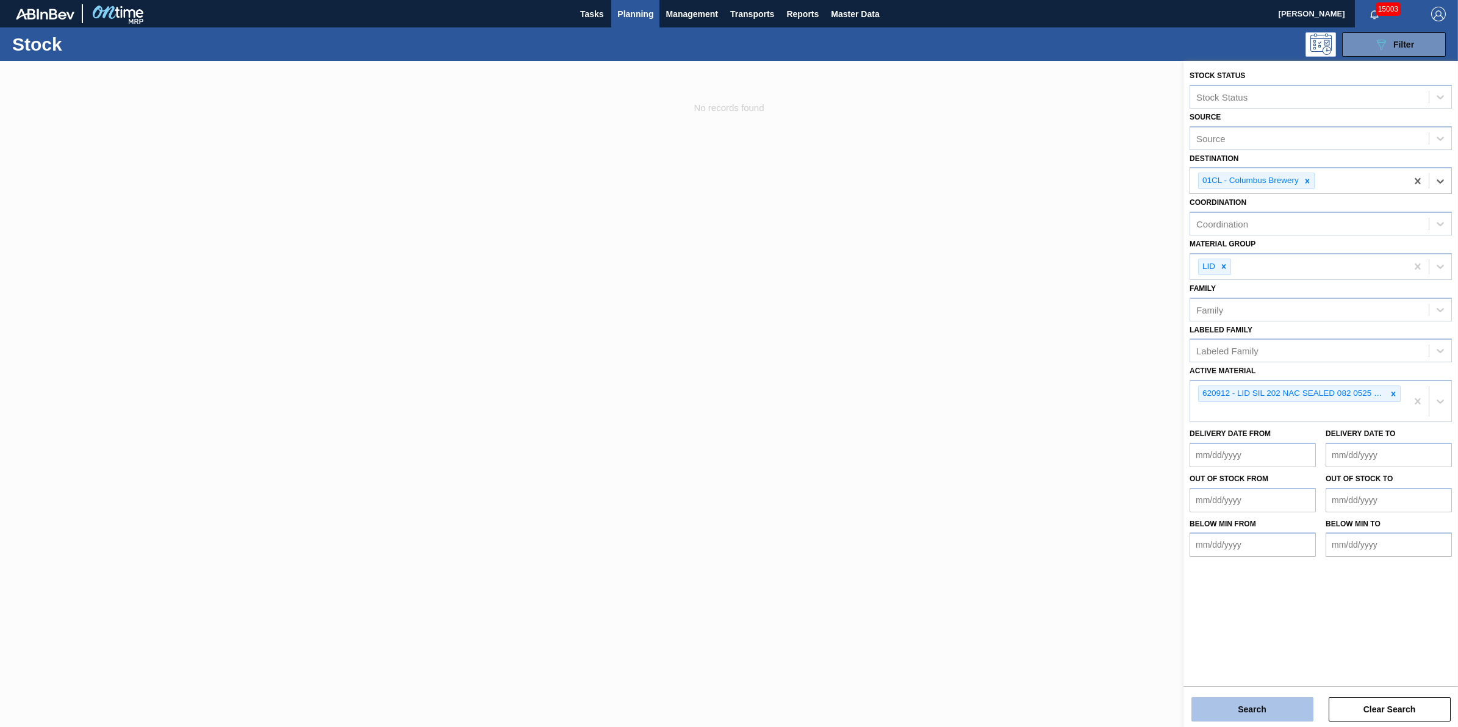
click at [1267, 714] on button "Search" at bounding box center [1253, 709] width 122 height 24
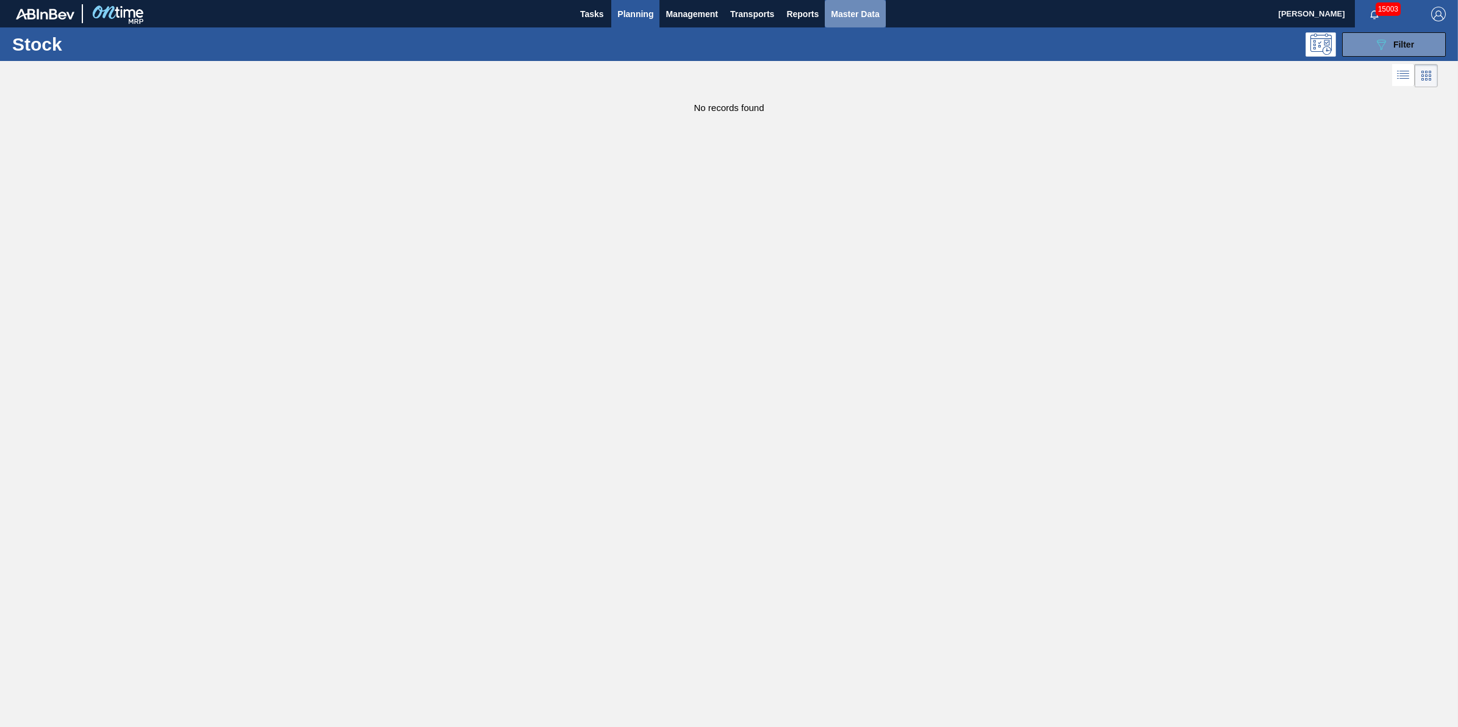
click at [845, 2] on button "Master Data" at bounding box center [855, 13] width 60 height 27
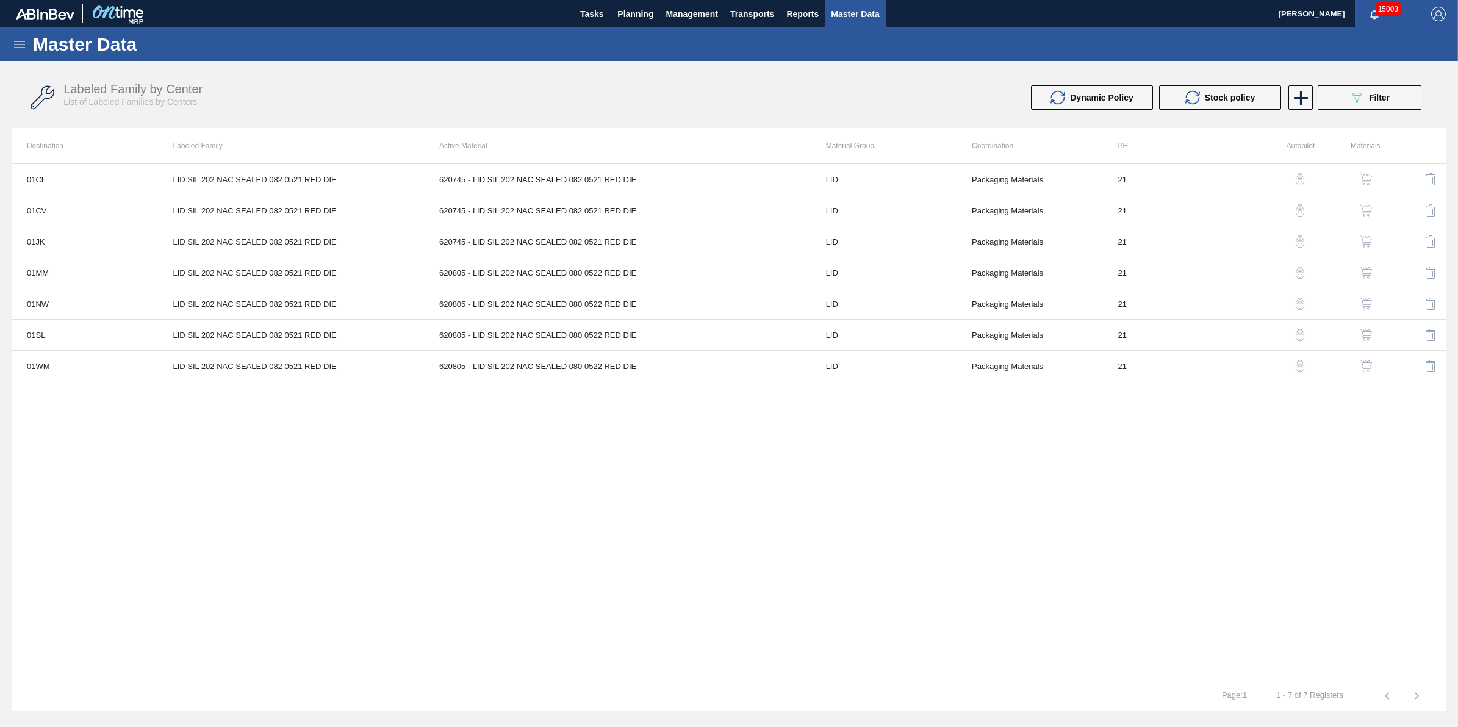
click at [1359, 175] on div "button" at bounding box center [1366, 179] width 15 height 12
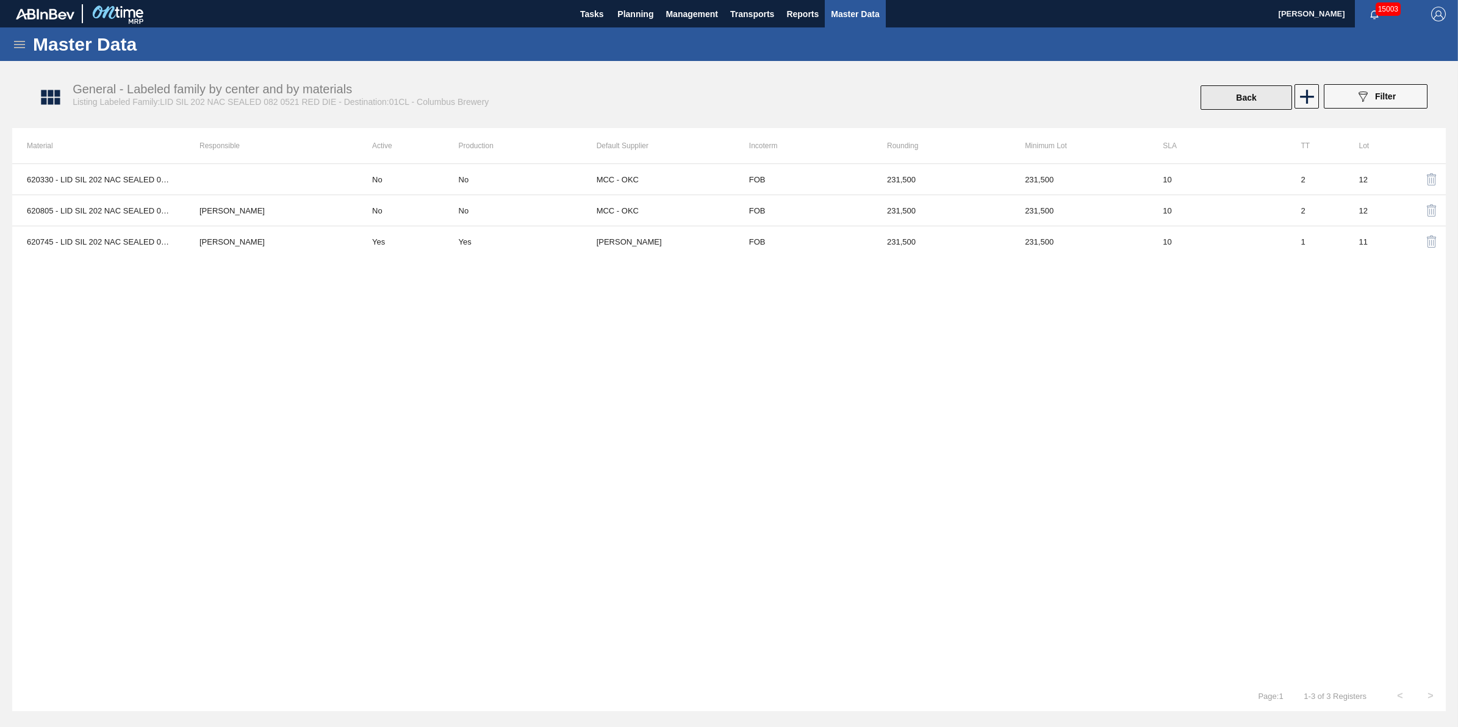
click at [1229, 101] on button "Back" at bounding box center [1247, 97] width 92 height 24
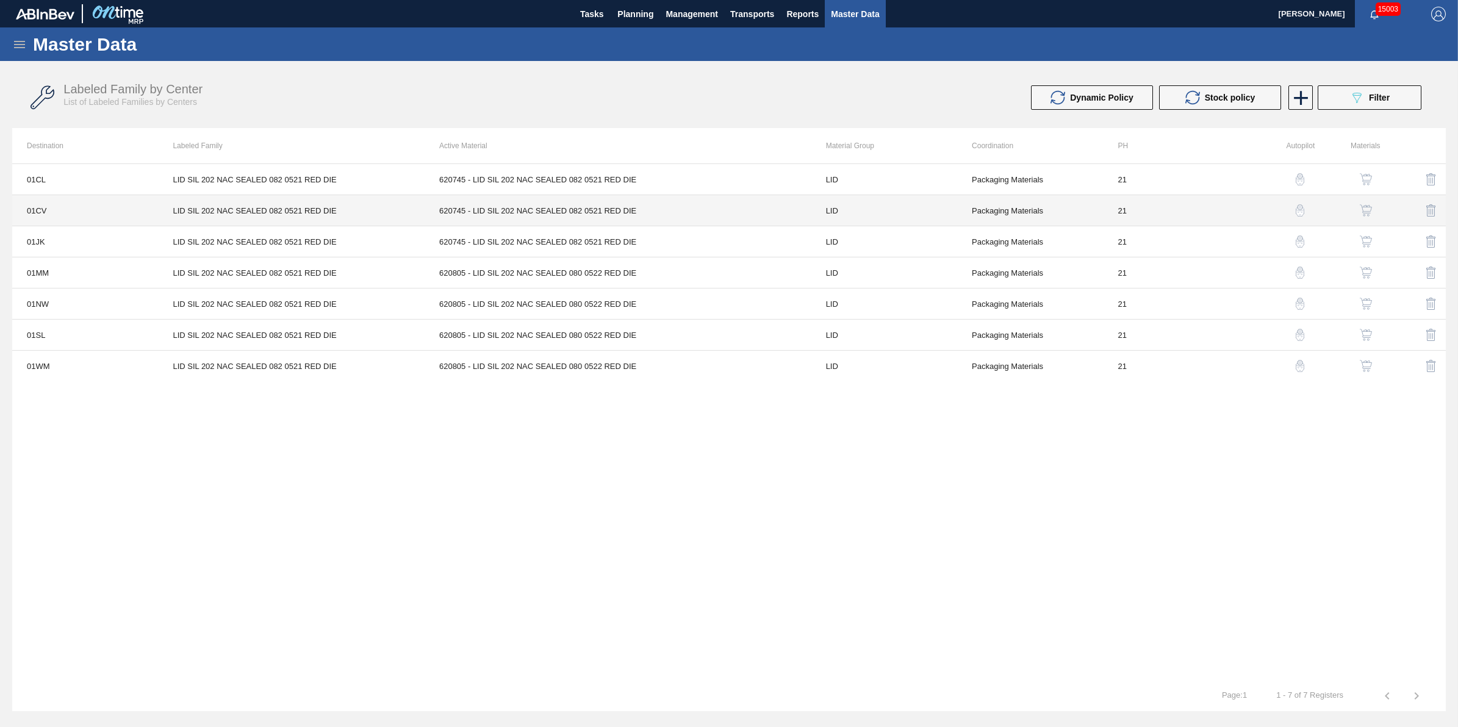
click at [537, 177] on td "620745 - LID SIL 202 NAC SEALED 082 0521 RED DIE" at bounding box center [618, 179] width 387 height 31
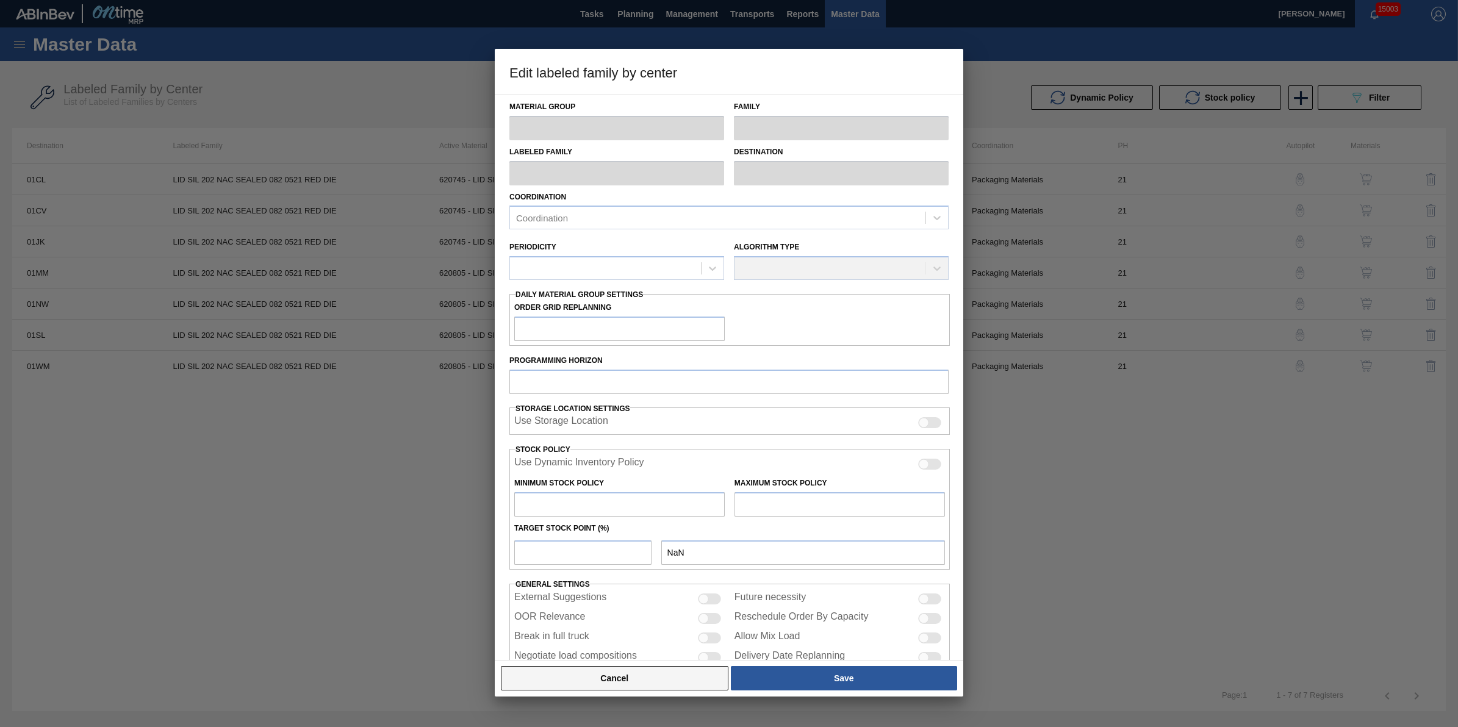
type input "LID"
type input "Generic 202 Lid"
type input "LID SIL 202 NAC SEALED 082 0521 RED DIE"
type input "01CL - Columbus Brewery"
type input "0"
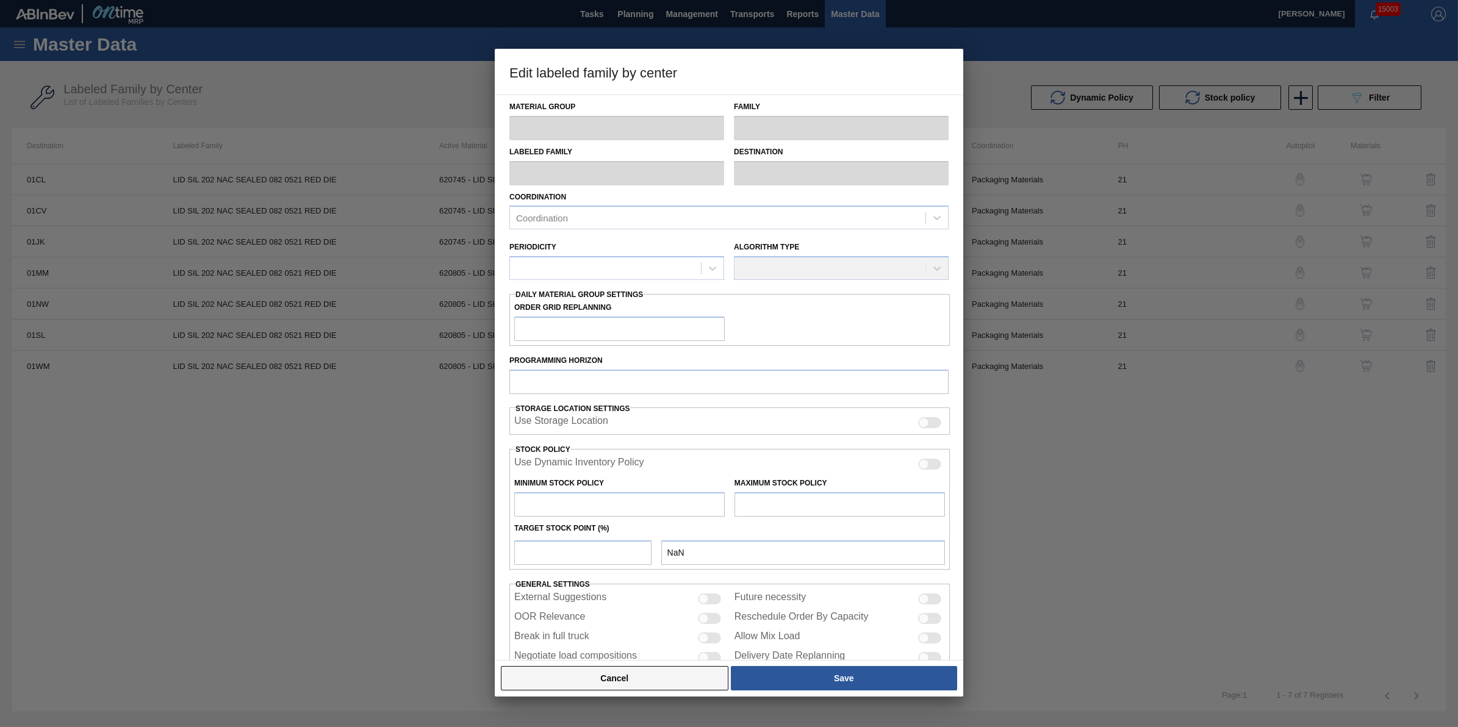
type input "21"
type input "1,018,500"
type input "5,361,589"
type input "10"
type input "1,452,809"
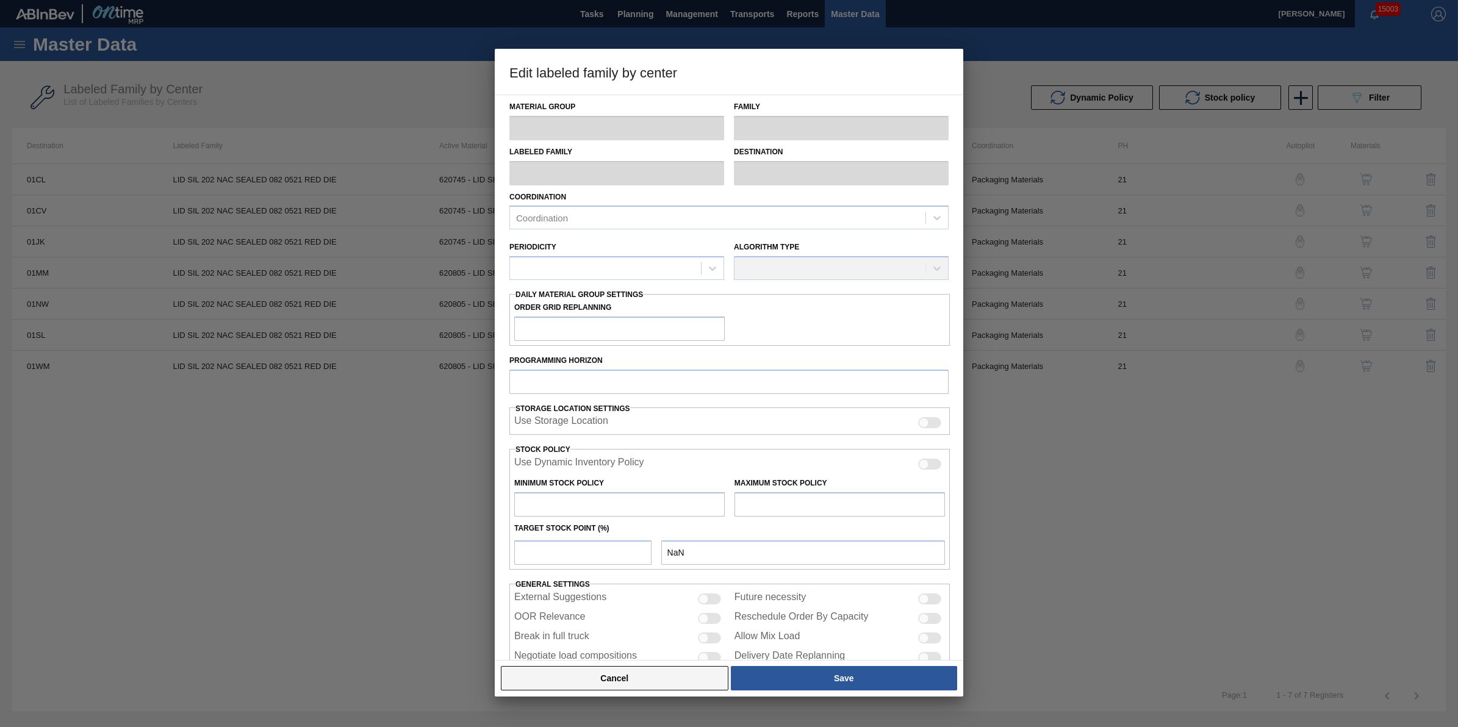
checkbox input "true"
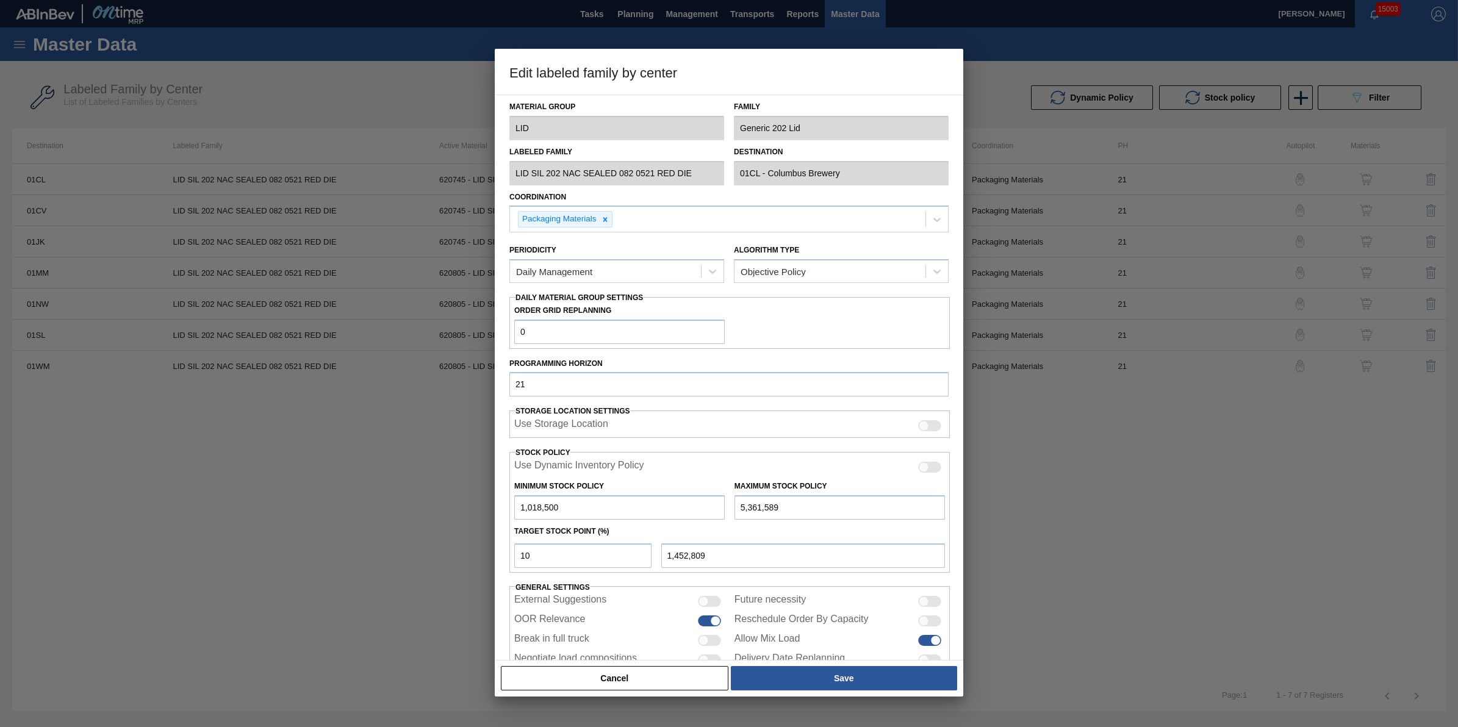
drag, startPoint x: 662, startPoint y: 677, endPoint x: 708, endPoint y: 639, distance: 59.8
click at [663, 675] on button "Cancel" at bounding box center [615, 678] width 228 height 24
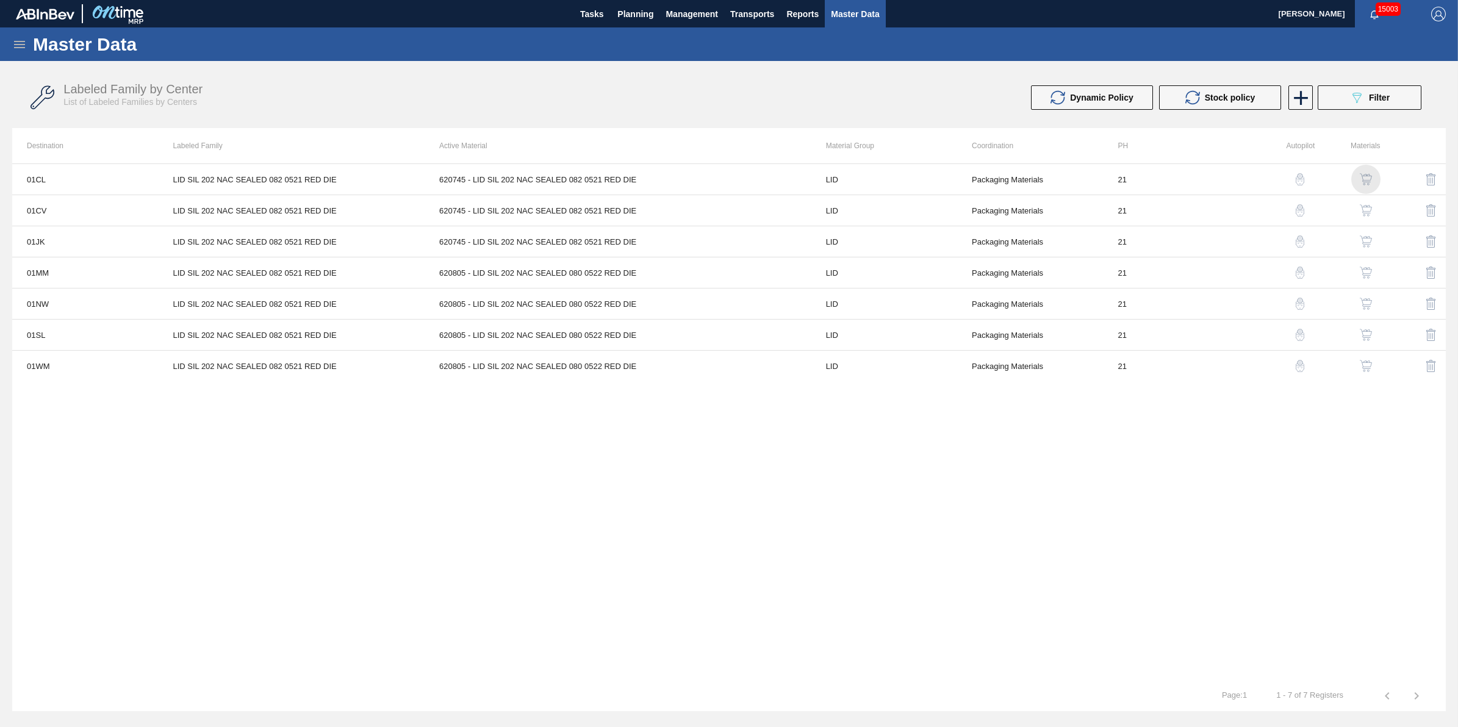
click at [1365, 175] on img "button" at bounding box center [1366, 179] width 12 height 12
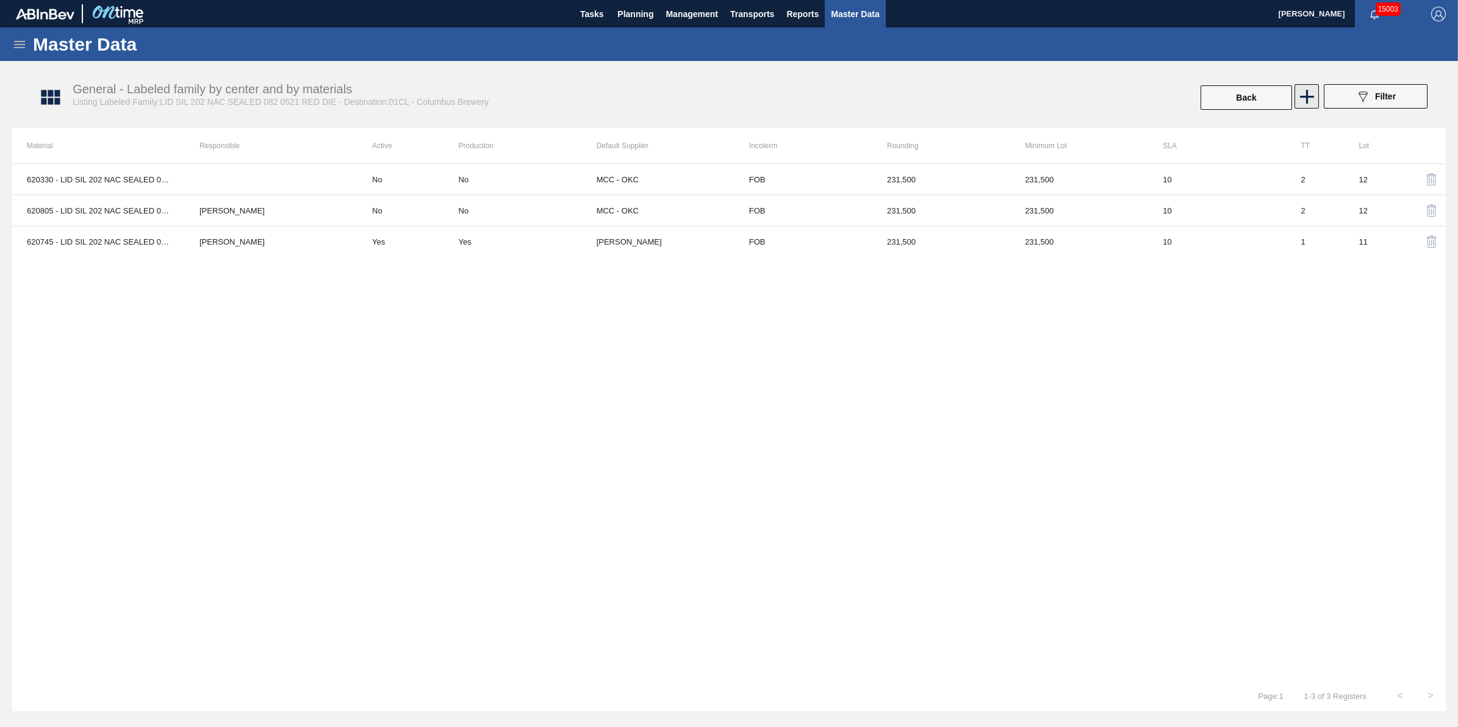
click at [1309, 93] on icon at bounding box center [1307, 97] width 24 height 24
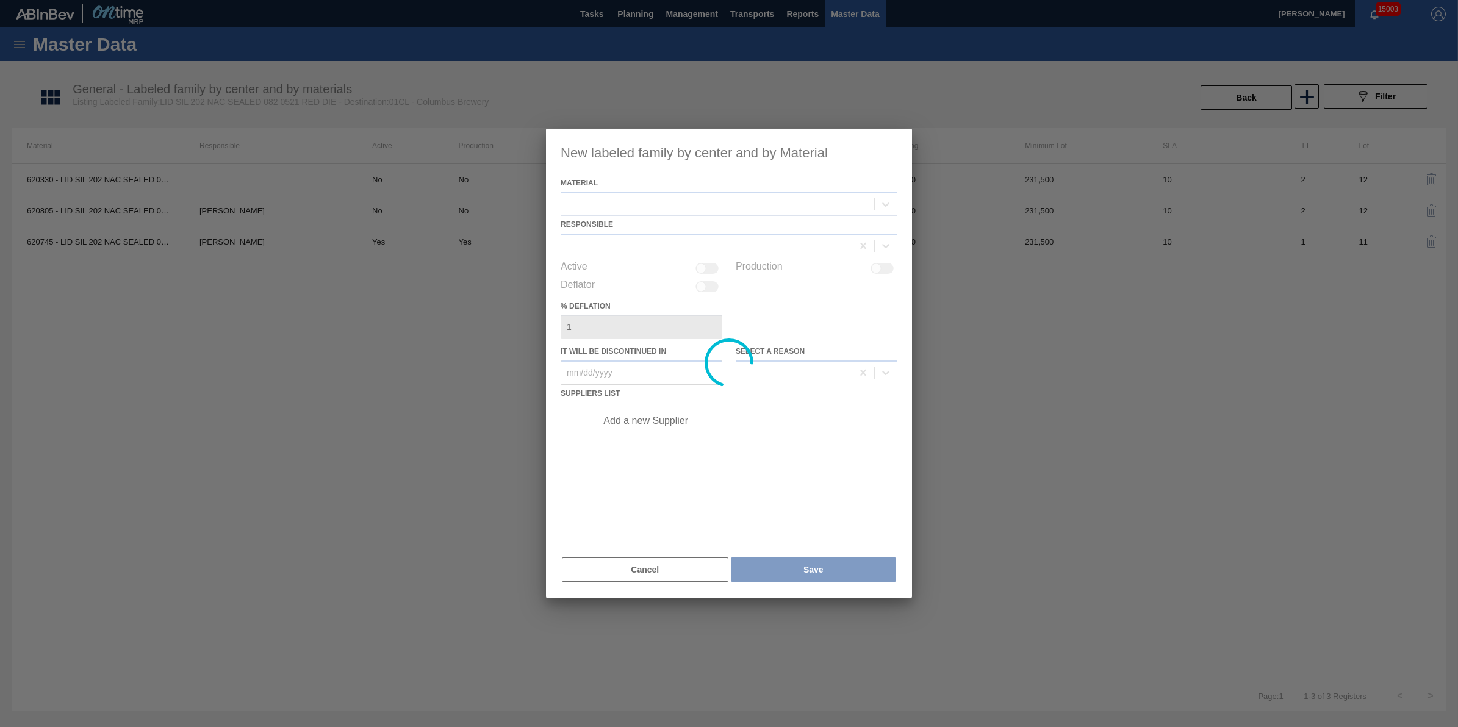
click at [763, 202] on div at bounding box center [729, 363] width 366 height 469
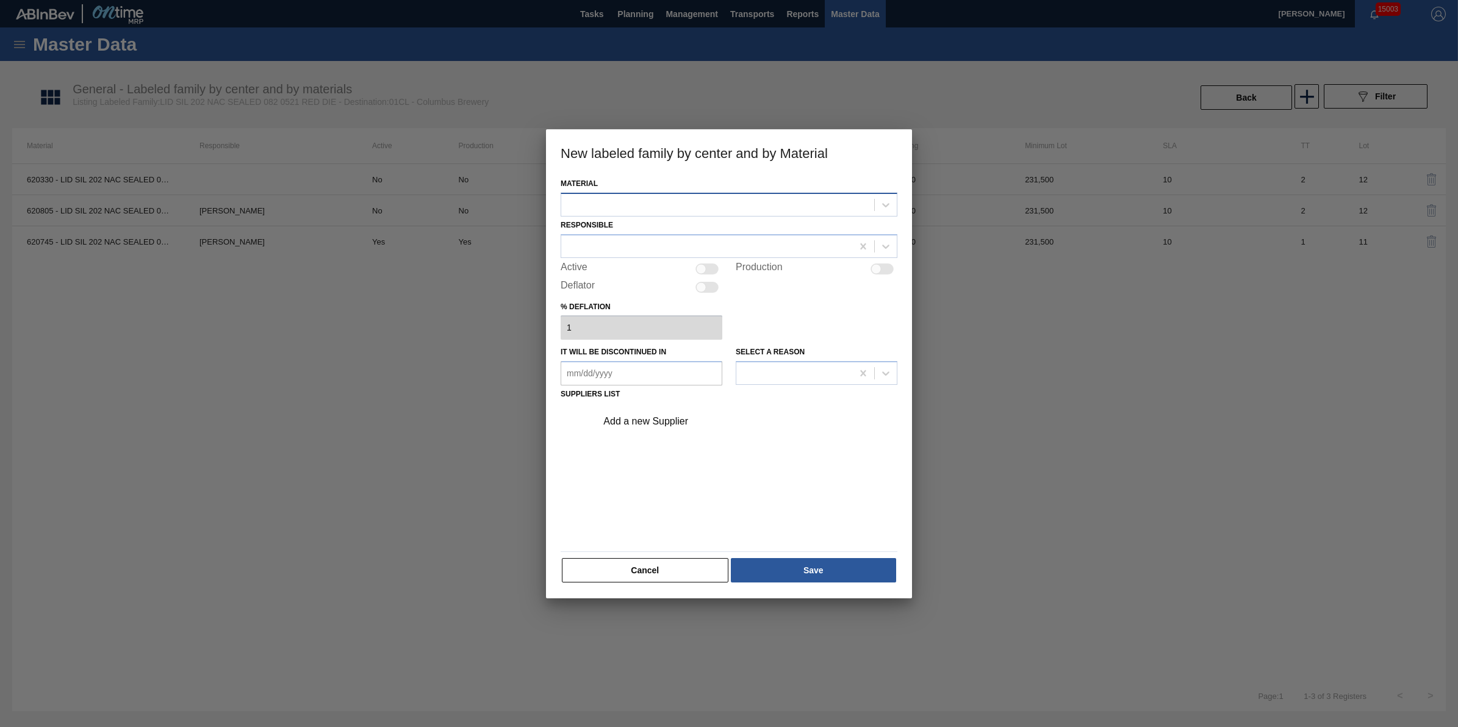
click at [760, 207] on div at bounding box center [717, 205] width 313 height 18
type input "620912"
click at [773, 224] on div "620912 - LID SIL 202 NAC SEALED 082 0525 RED DIE" at bounding box center [729, 235] width 337 height 23
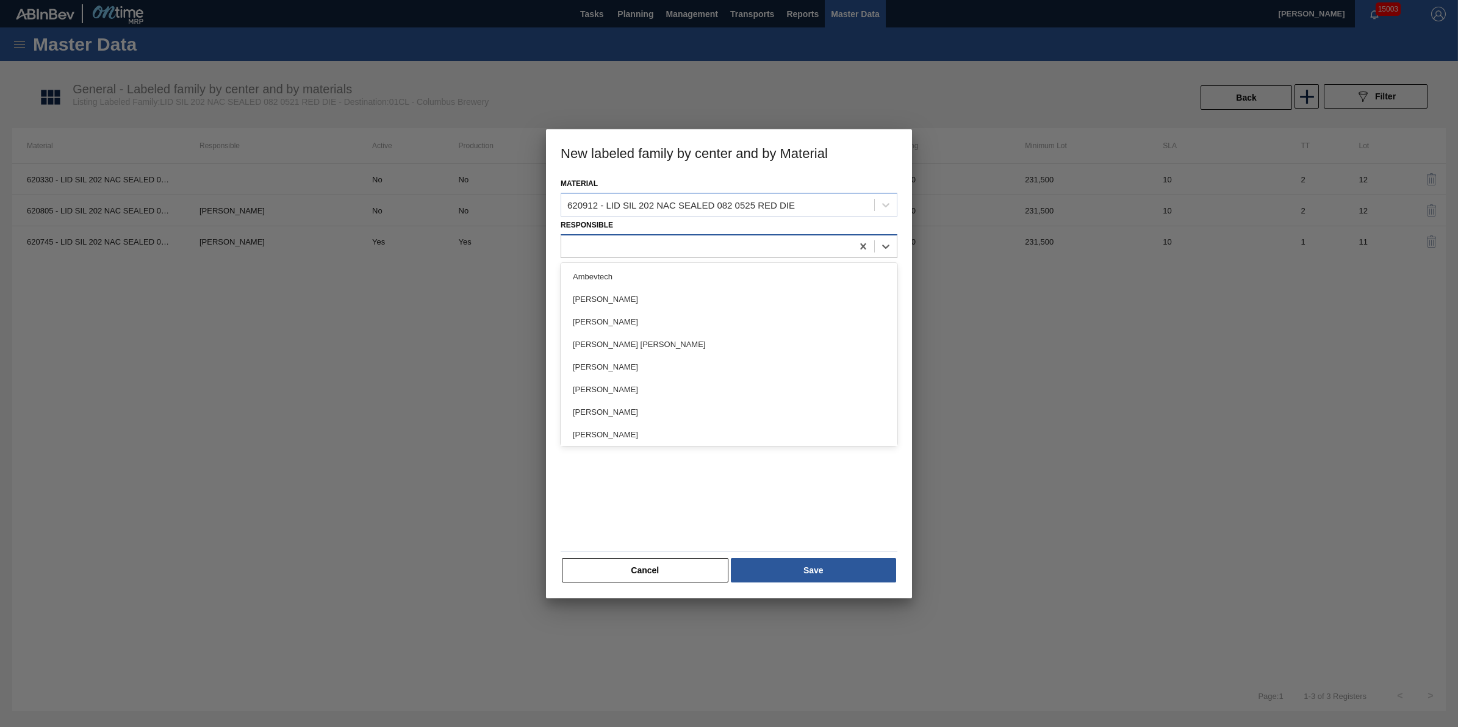
click at [744, 252] on div at bounding box center [706, 246] width 291 height 18
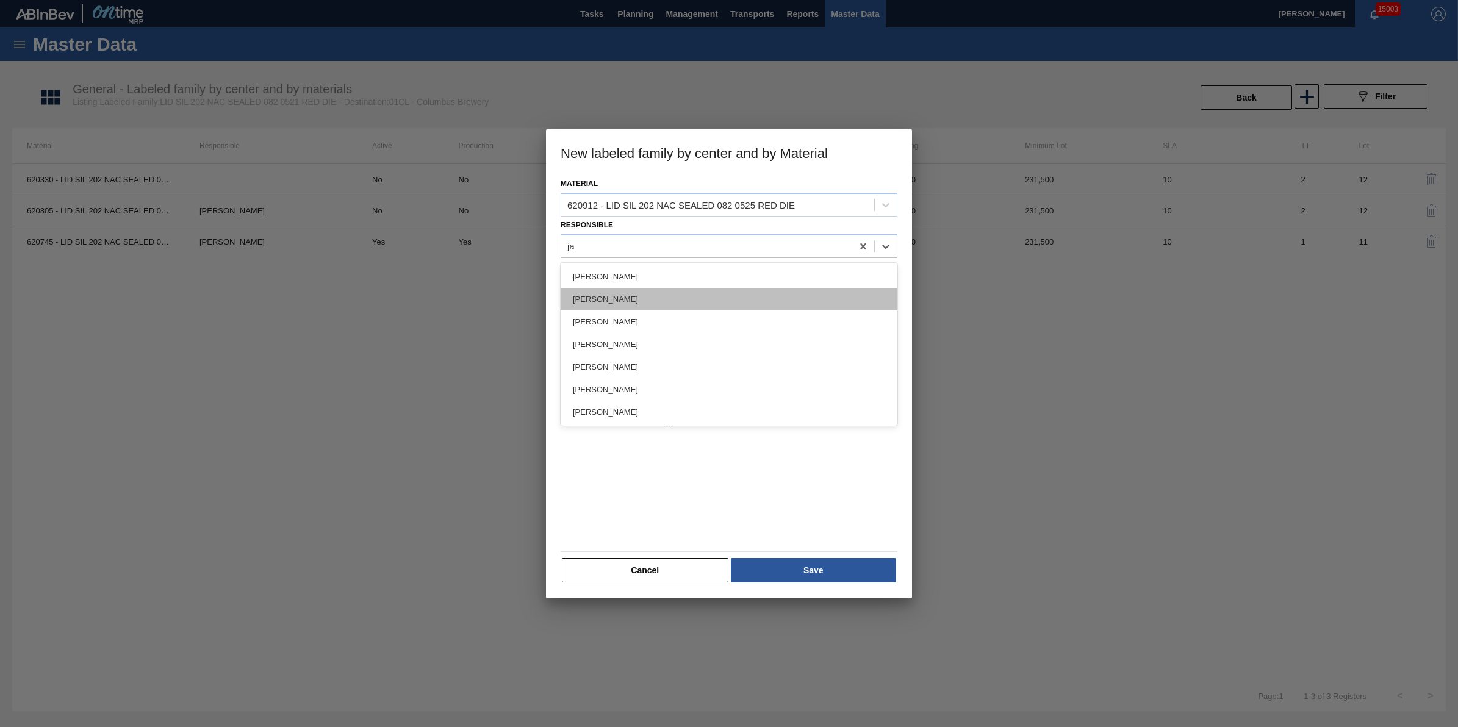
type input "jac"
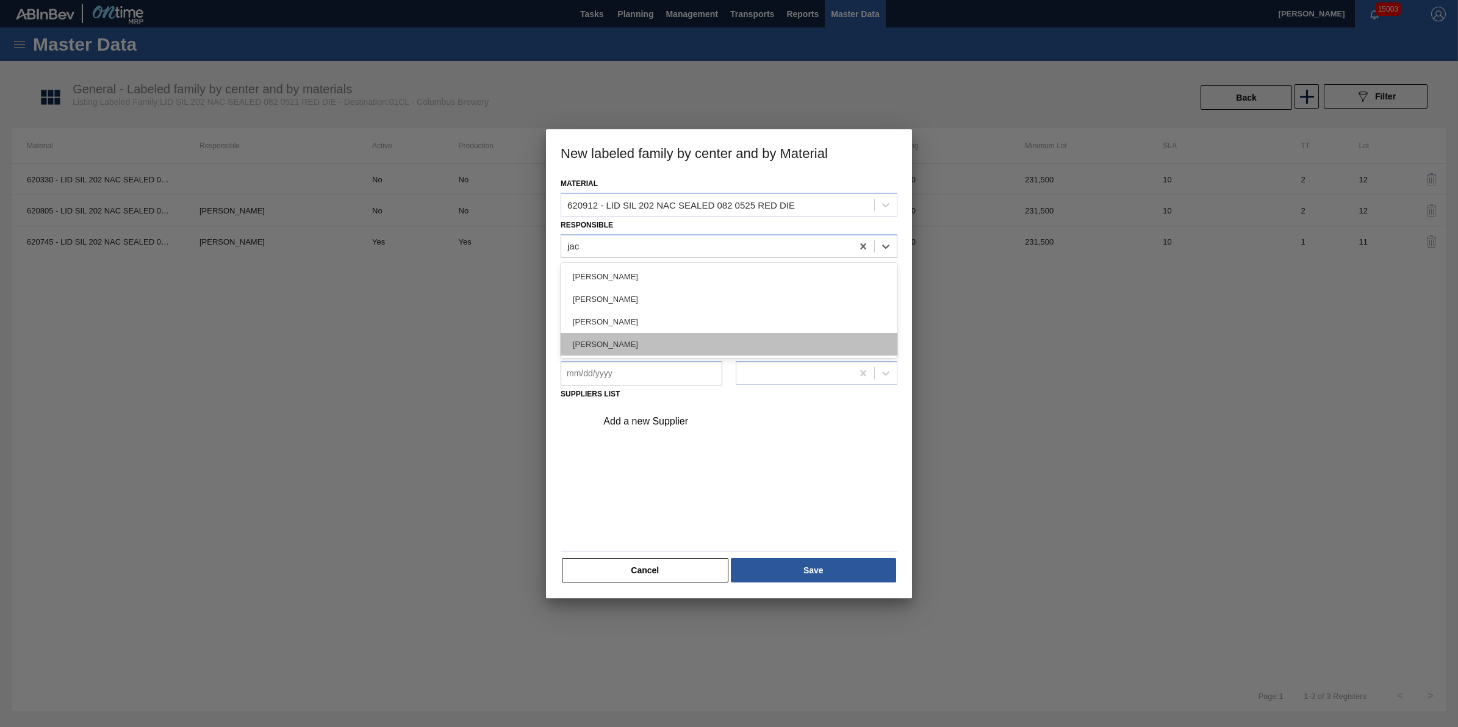
click at [672, 333] on div "[PERSON_NAME]" at bounding box center [729, 344] width 337 height 23
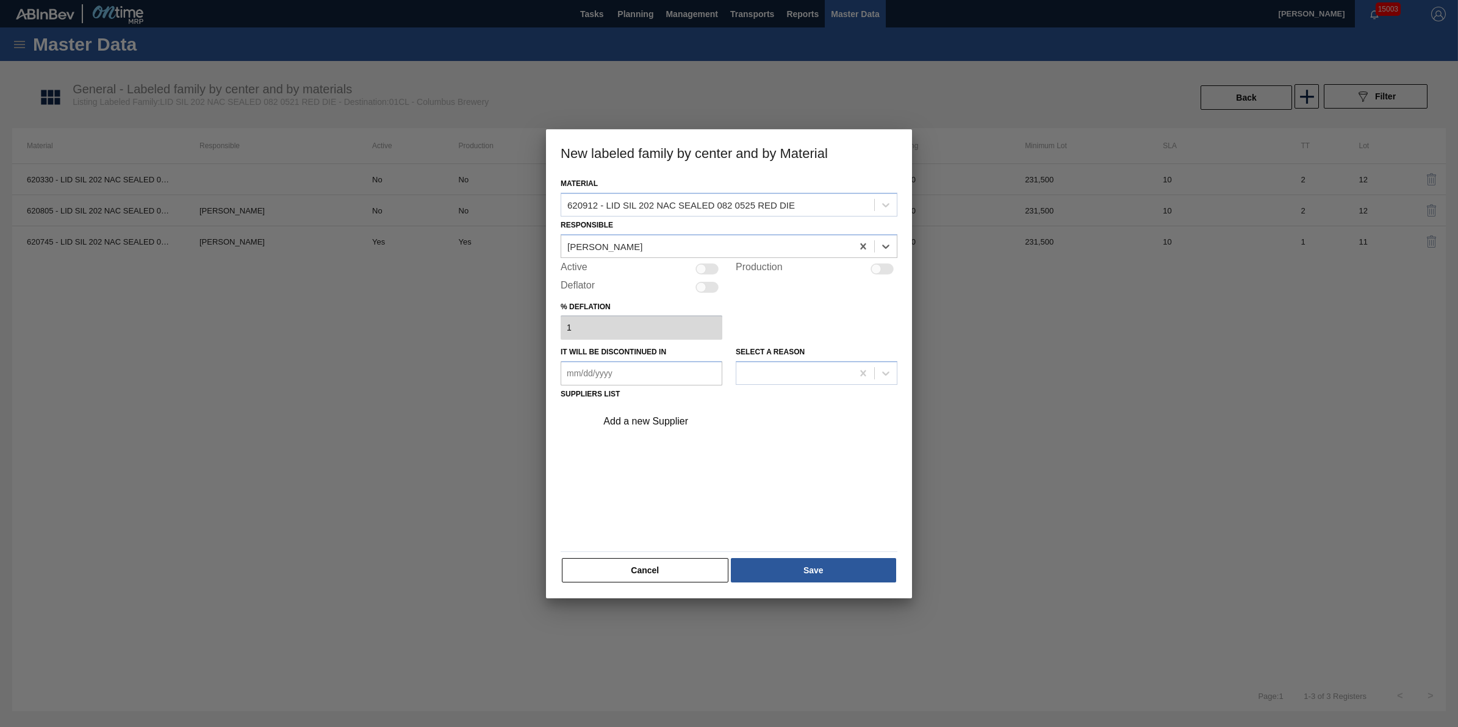
click at [681, 412] on div "Add a new Supplier" at bounding box center [743, 421] width 308 height 31
click at [669, 414] on div "Add a new Supplier" at bounding box center [743, 421] width 308 height 31
click at [669, 426] on div "Add a new Supplier" at bounding box center [722, 421] width 239 height 11
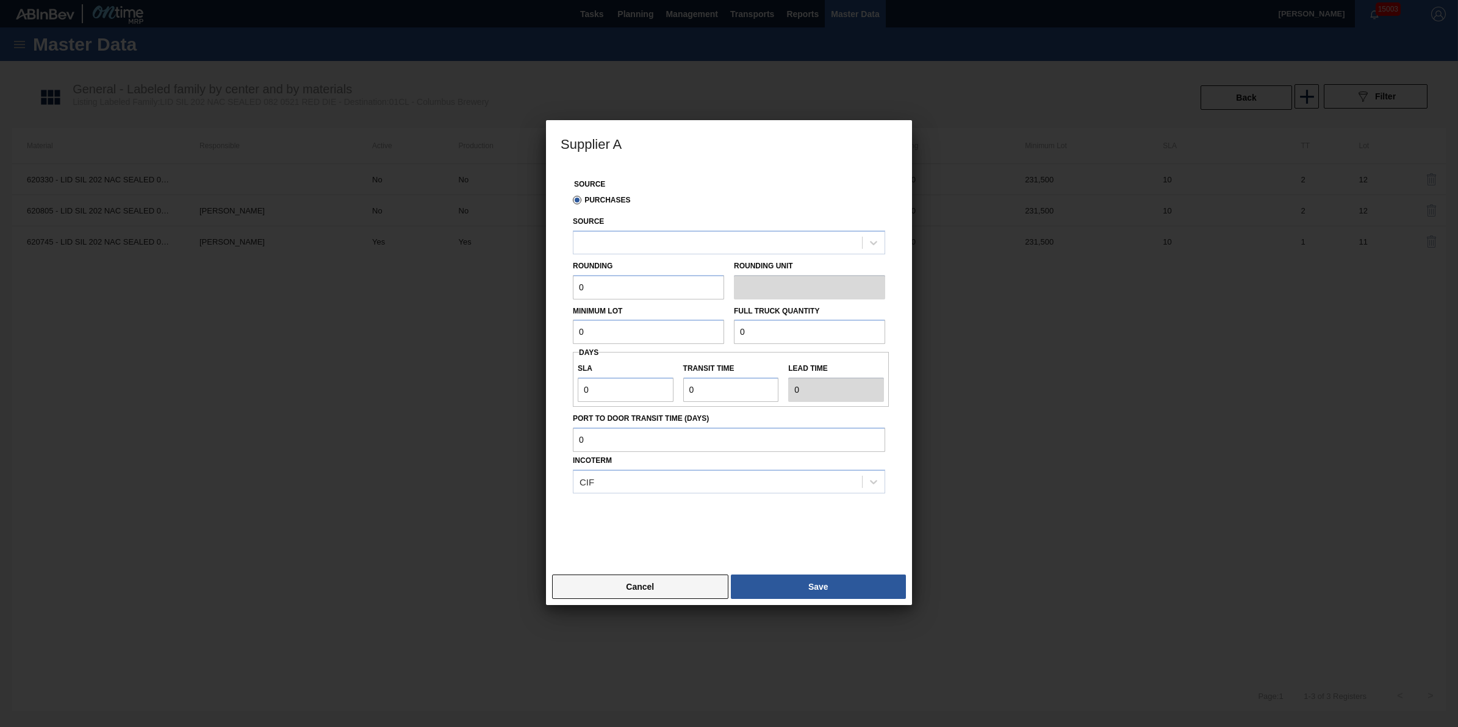
click at [666, 595] on button "Cancel" at bounding box center [640, 587] width 176 height 24
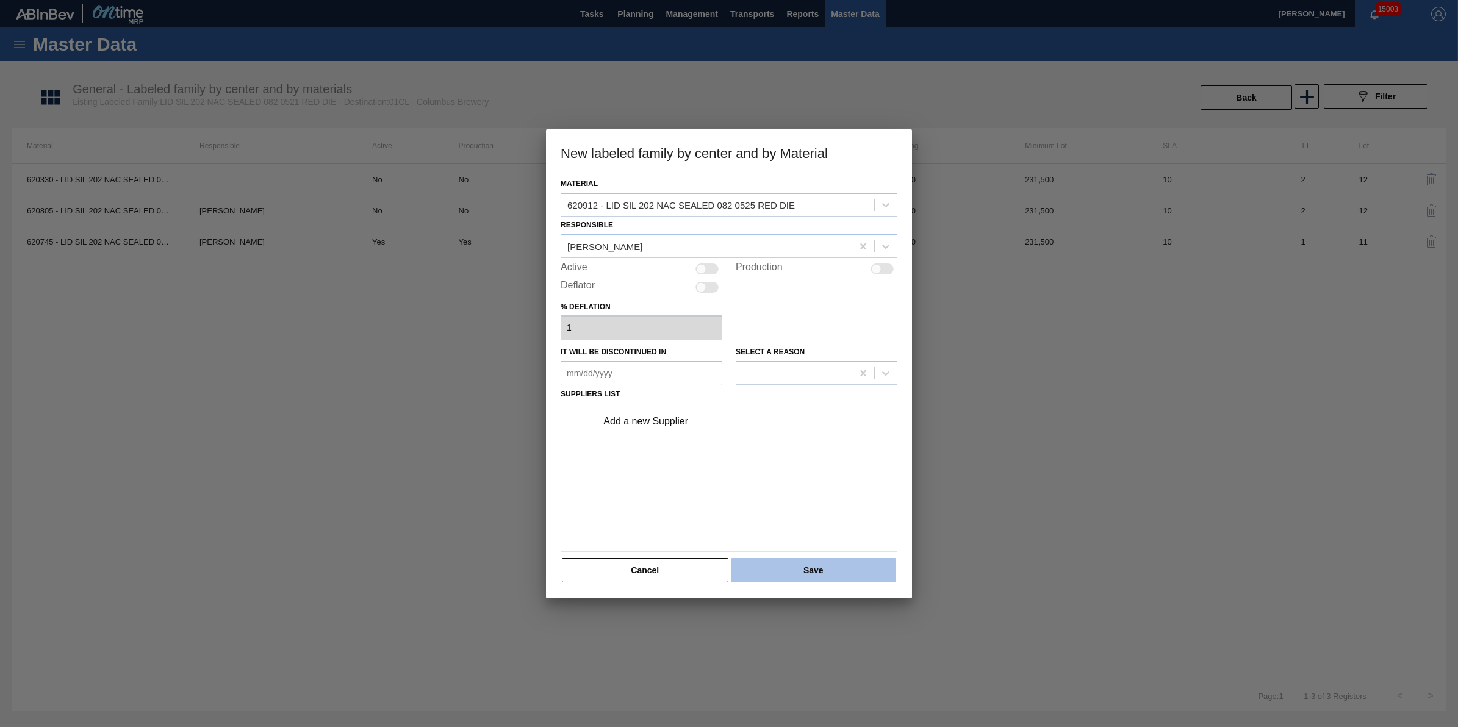
click at [791, 577] on button "Save" at bounding box center [813, 570] width 165 height 24
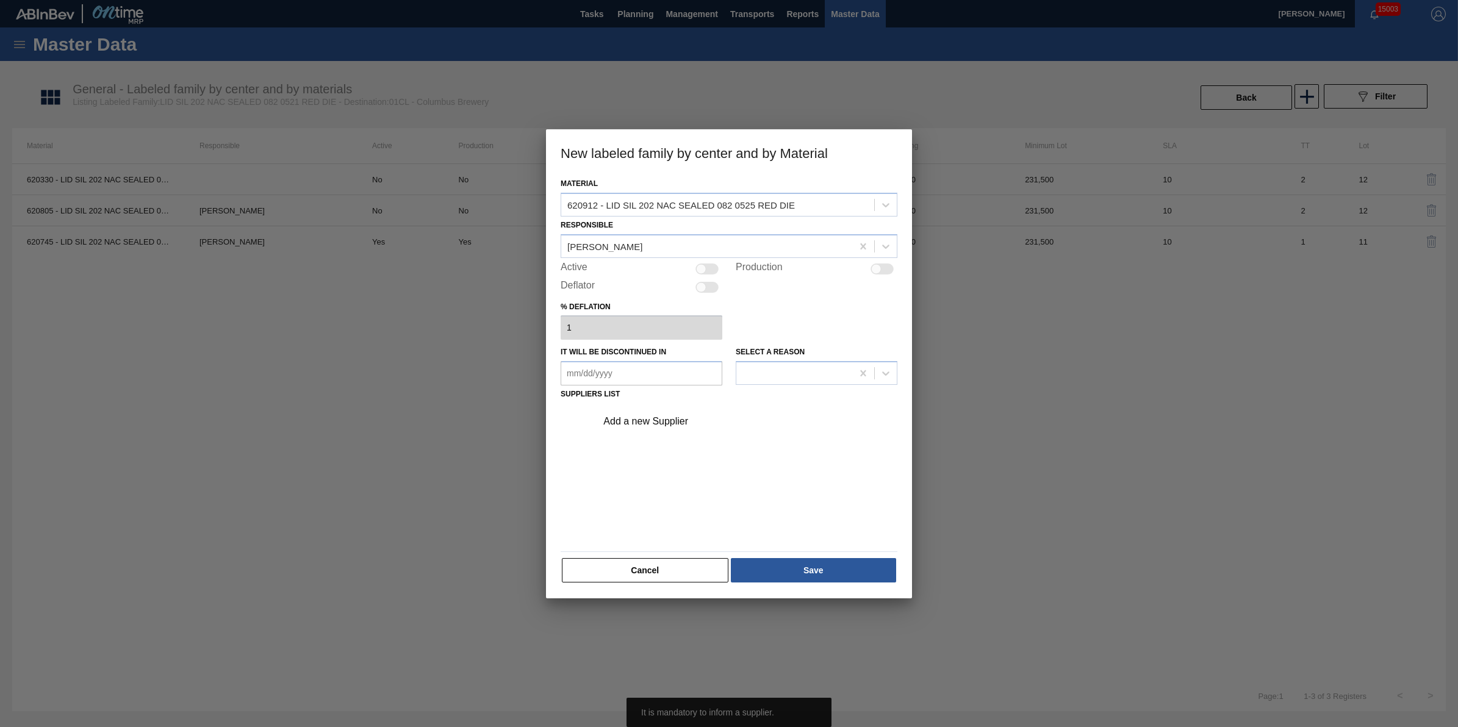
click at [691, 417] on div "Add a new Supplier" at bounding box center [722, 421] width 239 height 11
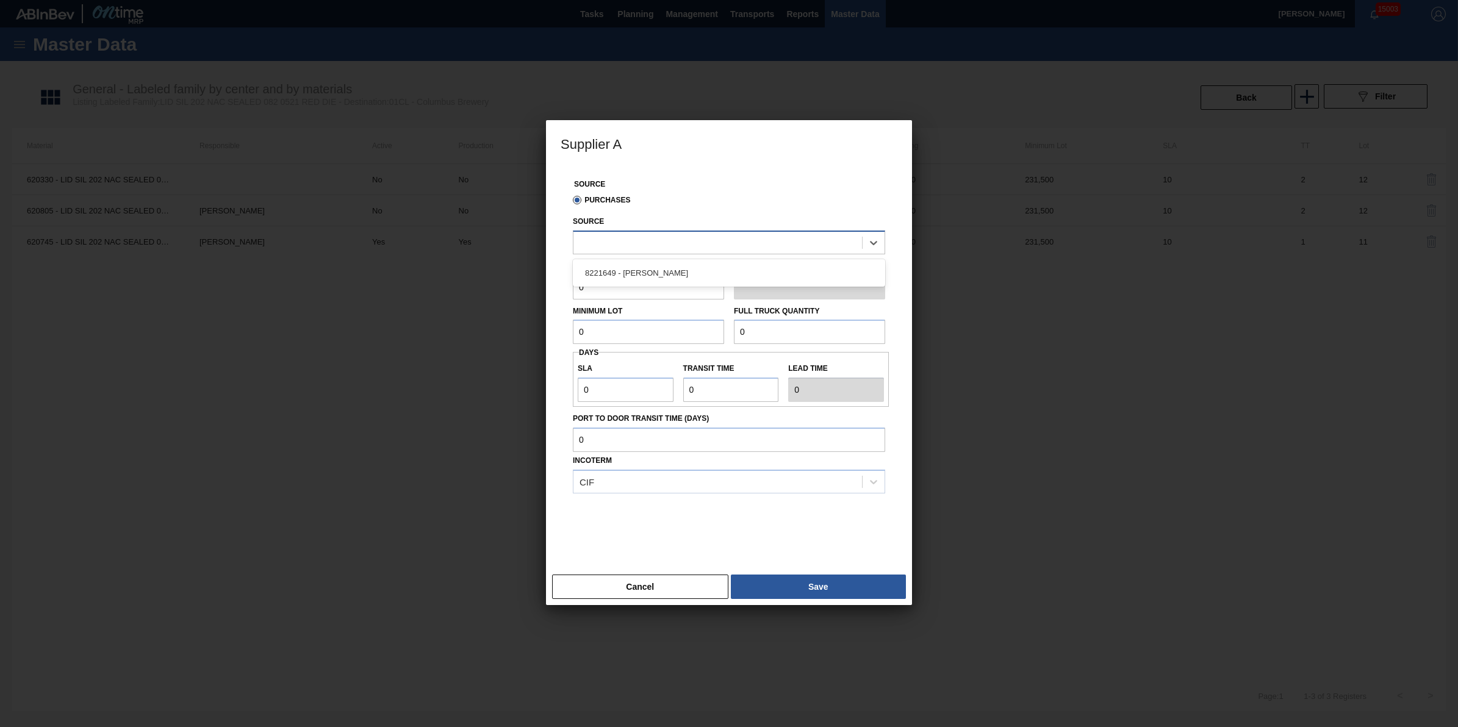
click at [642, 239] on div at bounding box center [717, 243] width 289 height 18
click at [642, 276] on div "8221649 - [PERSON_NAME]" at bounding box center [729, 273] width 312 height 23
click at [653, 297] on input "0" at bounding box center [648, 288] width 151 height 24
type input "1"
click at [601, 334] on input "0" at bounding box center [648, 332] width 151 height 24
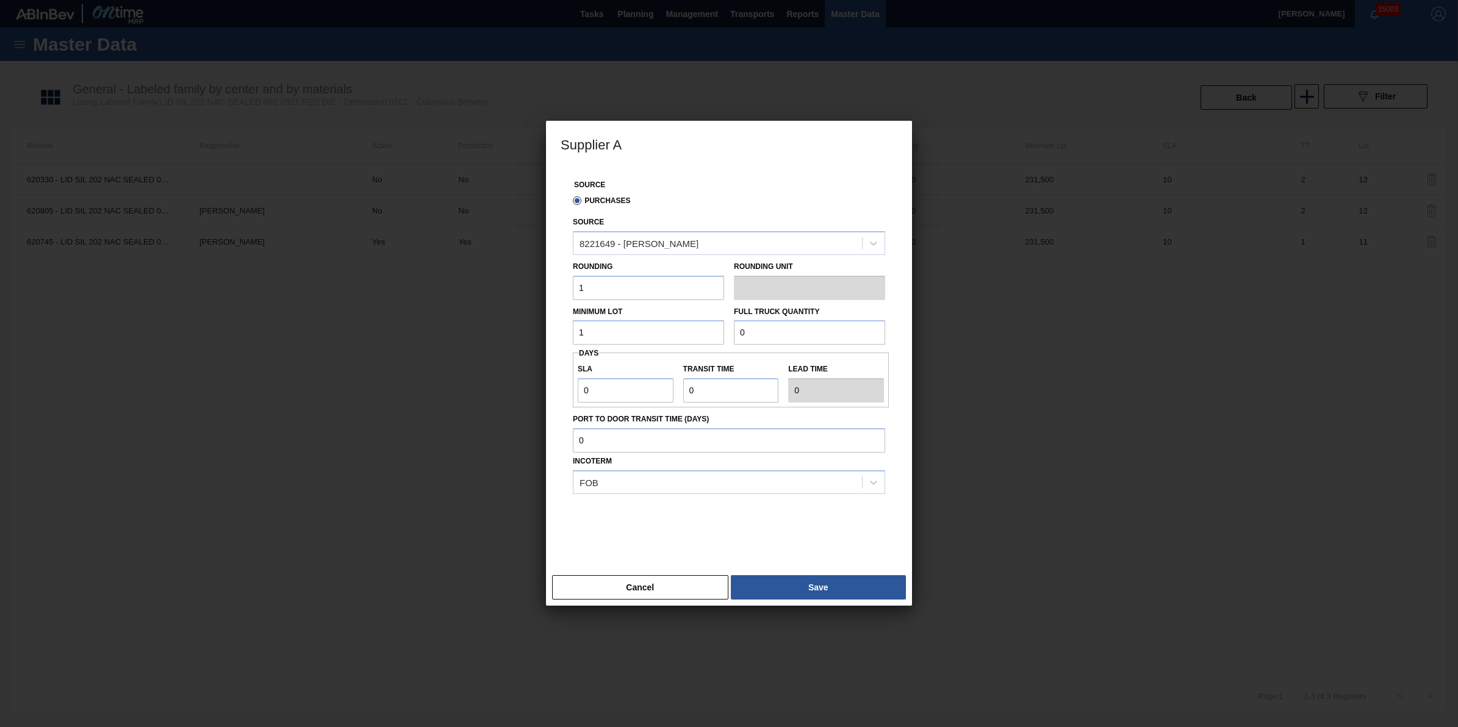
type input "1"
click at [763, 337] on input "0" at bounding box center [809, 332] width 151 height 24
type input "1"
click at [796, 578] on button "Save" at bounding box center [818, 587] width 175 height 24
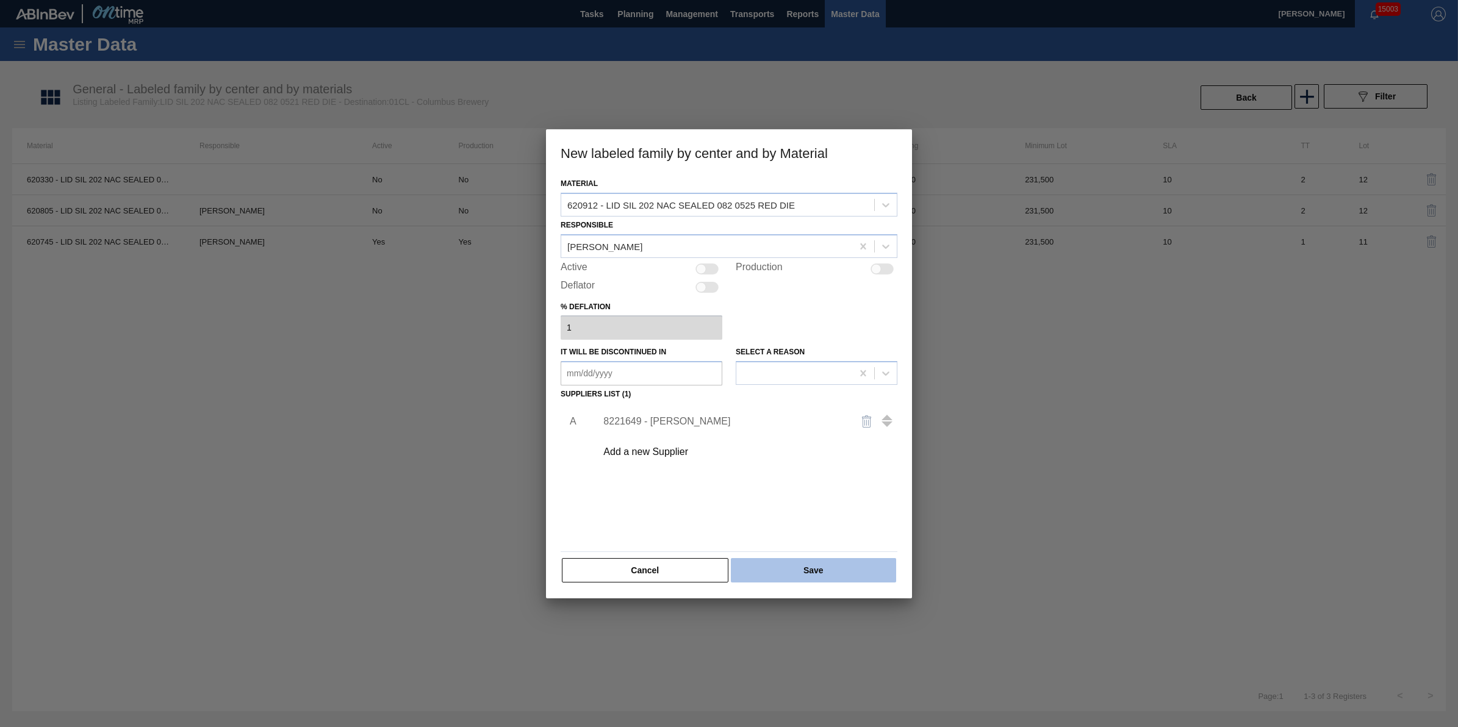
click at [796, 580] on button "Save" at bounding box center [813, 570] width 165 height 24
click at [797, 568] on button "Save" at bounding box center [813, 570] width 165 height 24
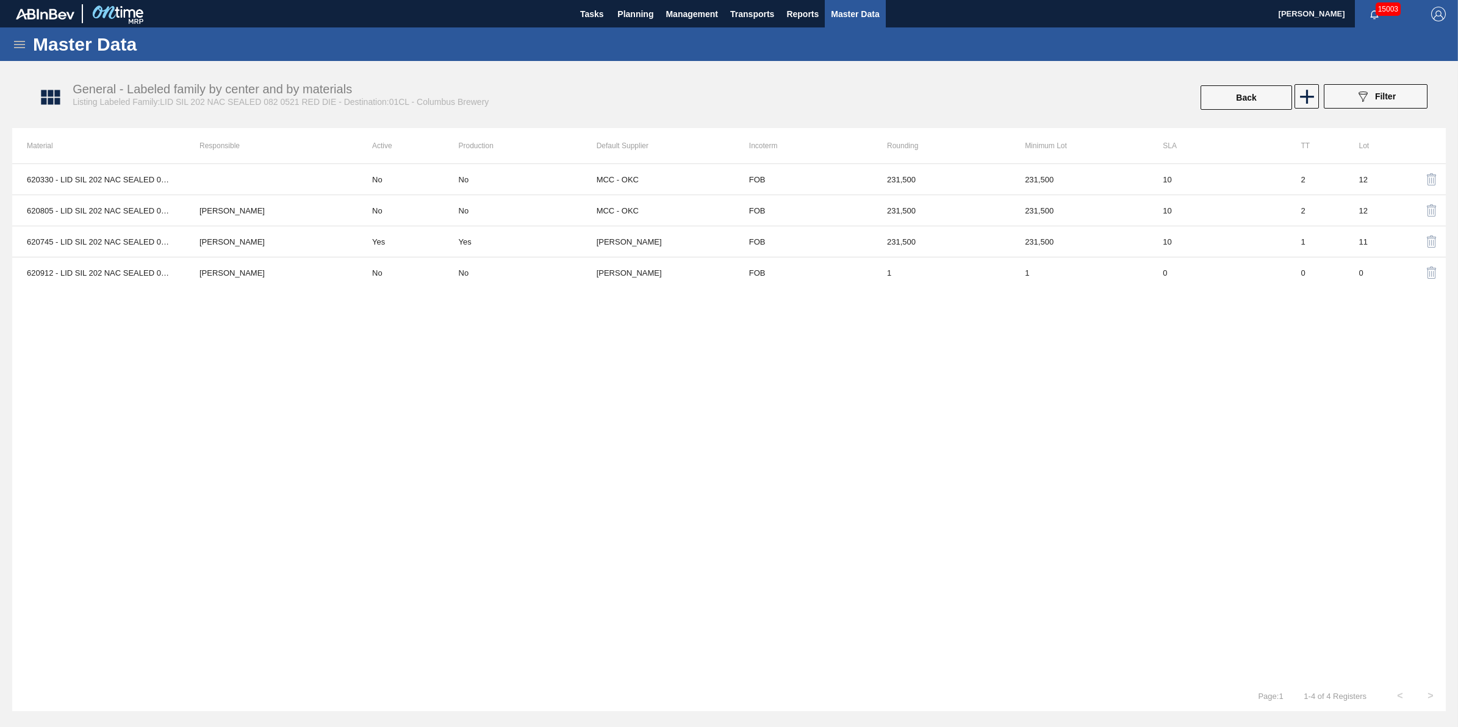
drag, startPoint x: 350, startPoint y: 252, endPoint x: 1272, endPoint y: 425, distance: 938.5
click at [1283, 427] on div "620330 - LID SIL 202 NAC SEALED 080 0215 RED DIE No No MCC - OKC FOB 231,500 23…" at bounding box center [729, 422] width 1434 height 517
click at [617, 13] on span "Planning" at bounding box center [635, 14] width 36 height 15
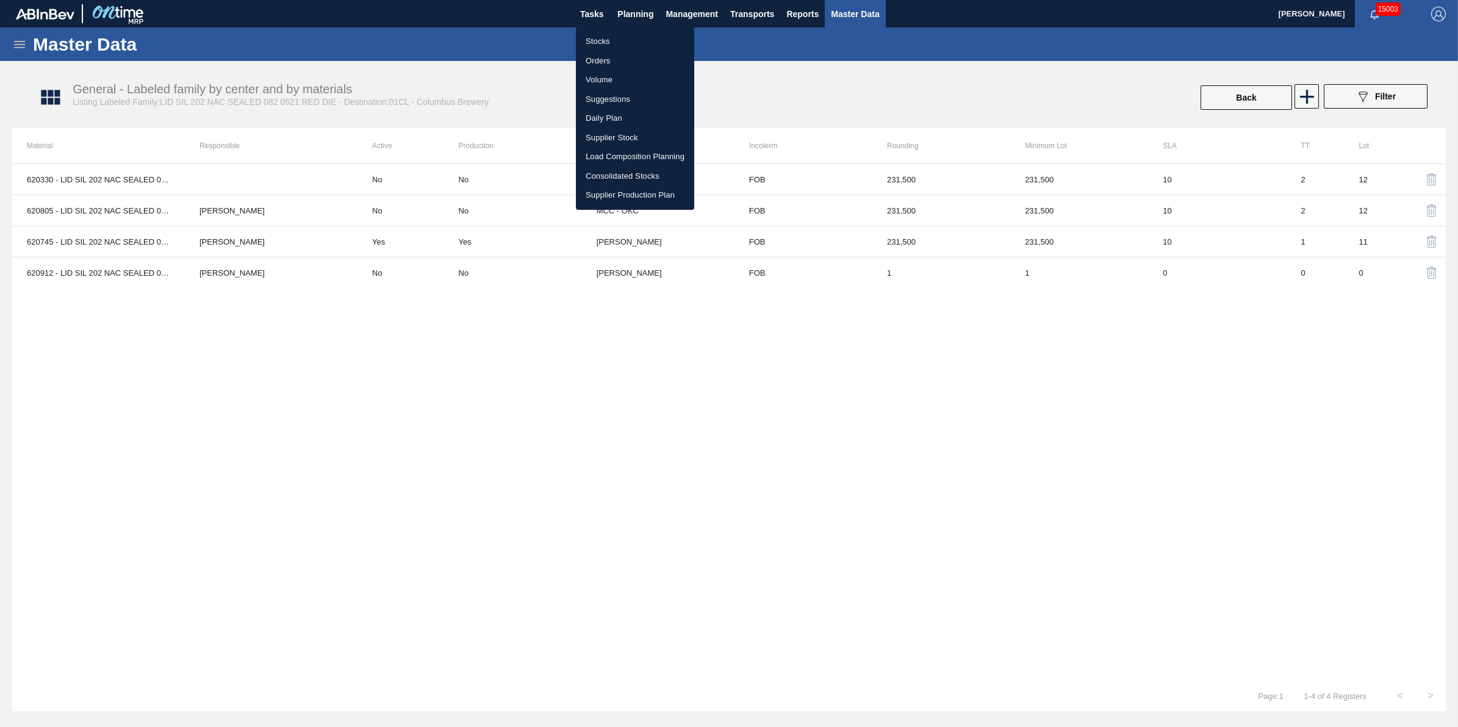
drag, startPoint x: 621, startPoint y: 35, endPoint x: 647, endPoint y: 41, distance: 26.3
click at [621, 35] on li "Stocks" at bounding box center [635, 42] width 118 height 20
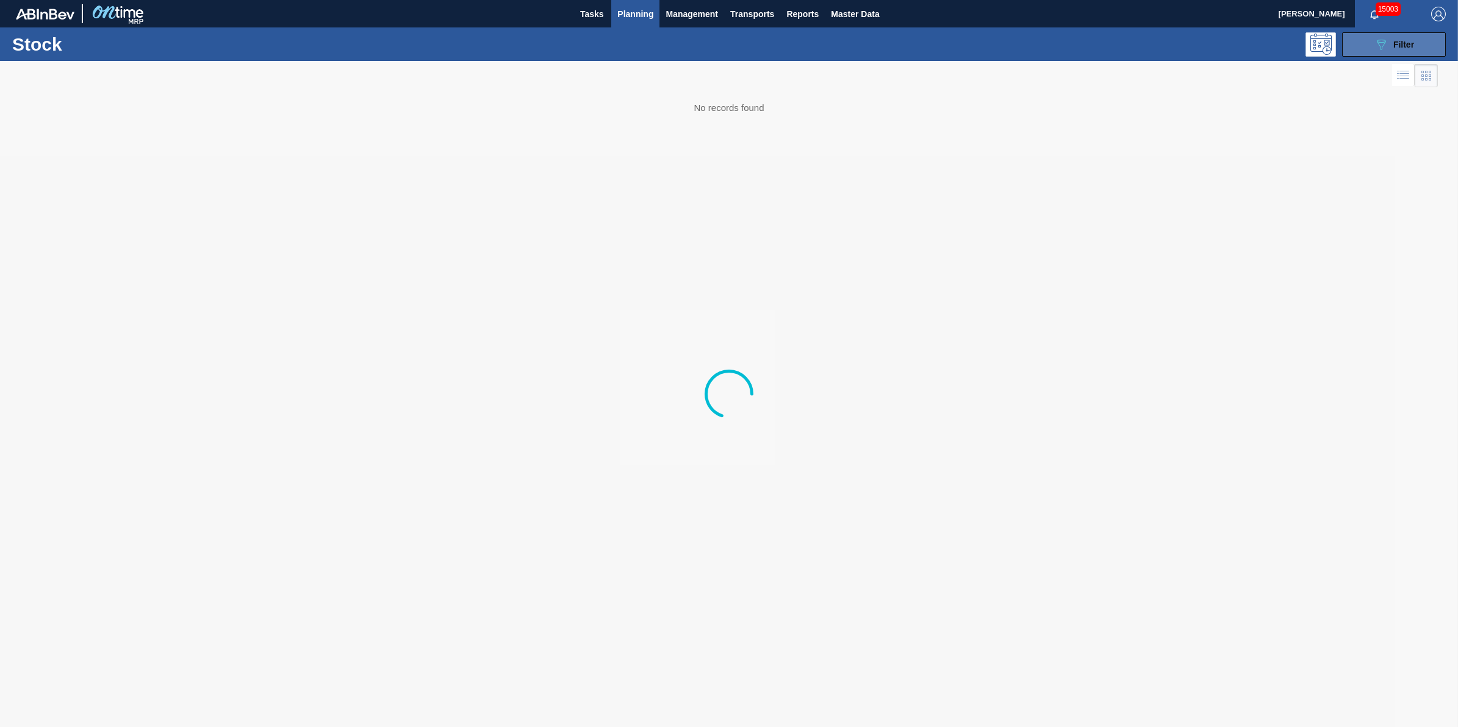
click at [1404, 47] on span "Filter" at bounding box center [1403, 45] width 21 height 10
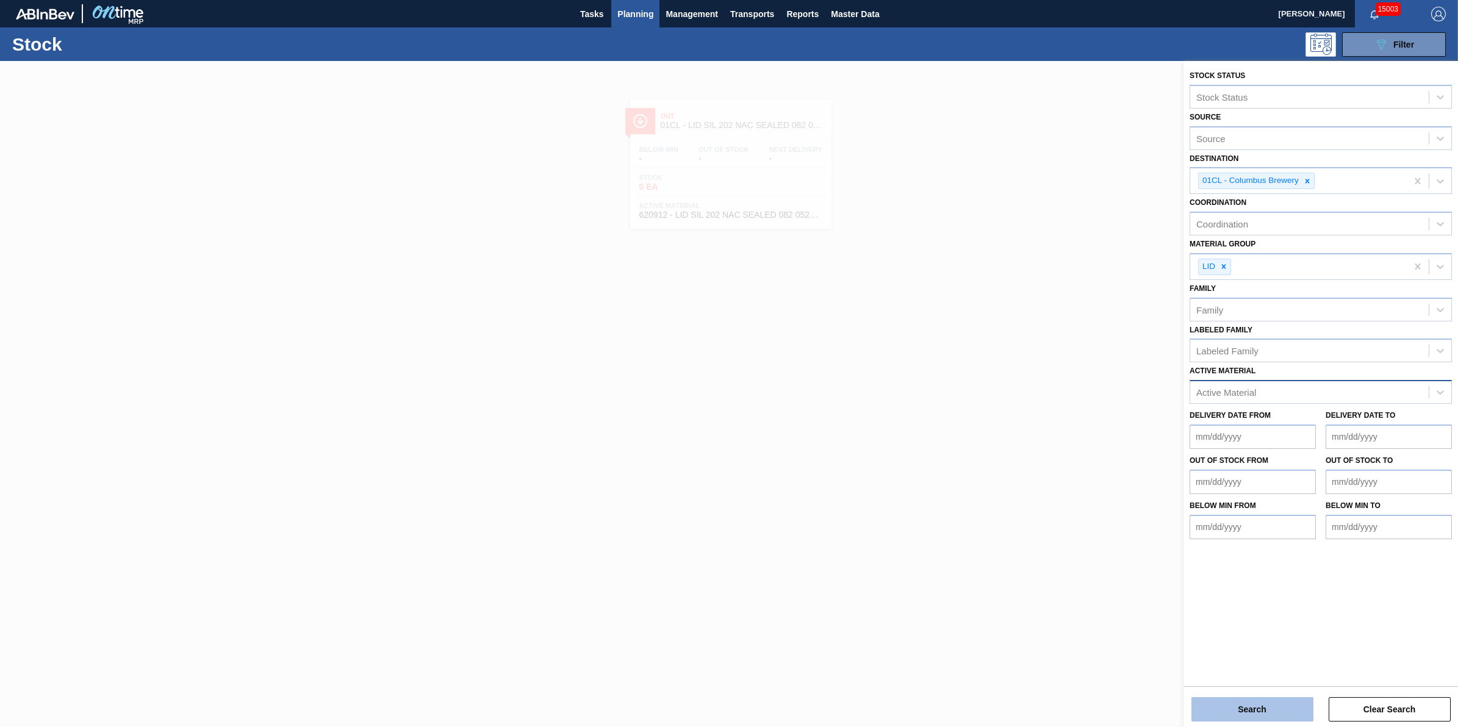
click at [1237, 712] on button "Search" at bounding box center [1253, 709] width 122 height 24
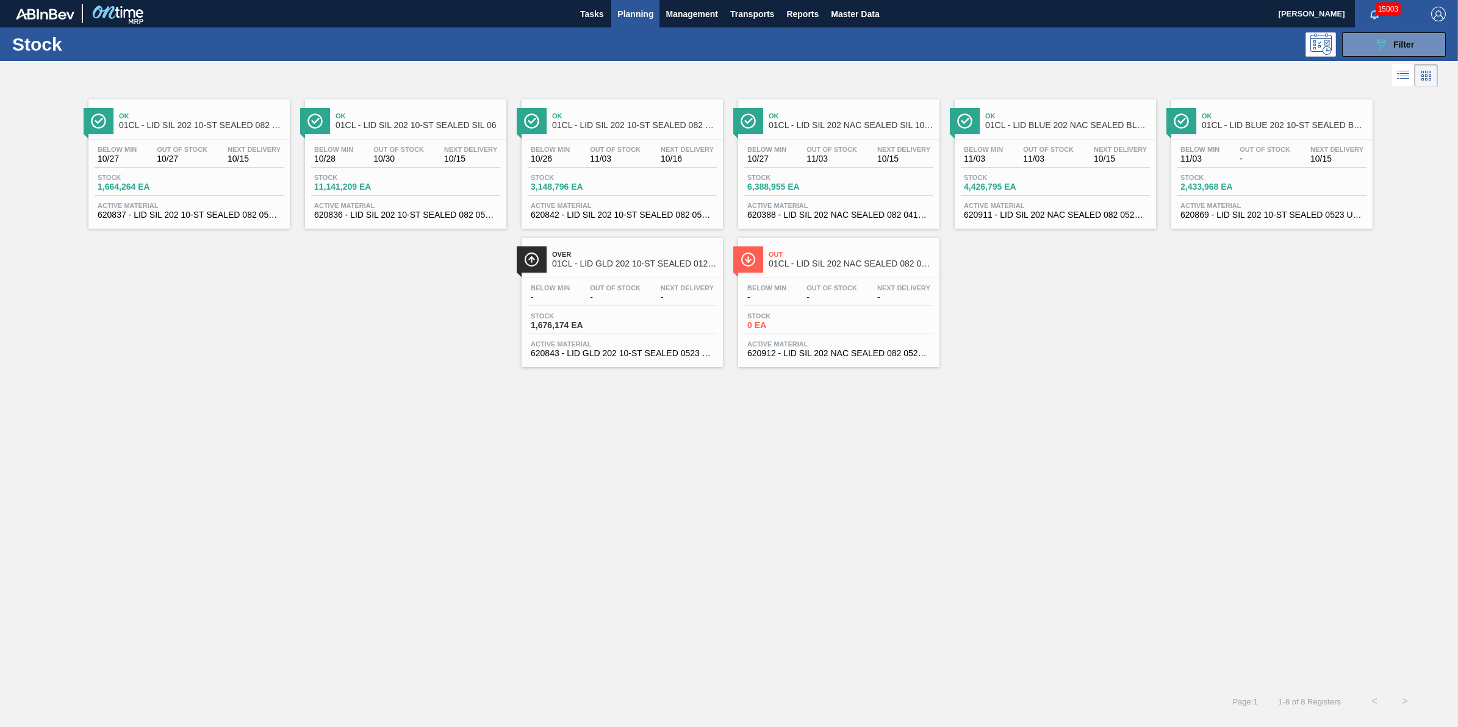
click at [806, 330] on span "0 EA" at bounding box center [789, 325] width 85 height 9
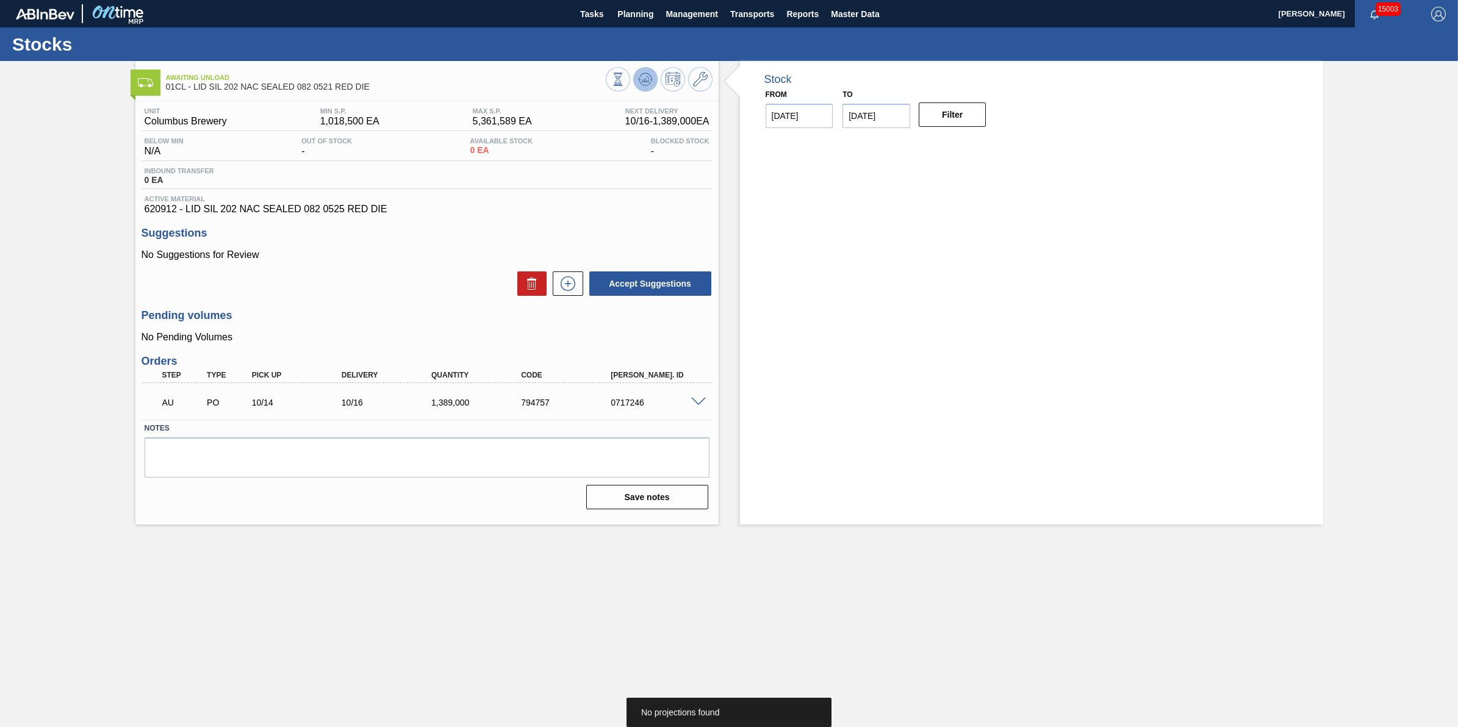
click at [644, 90] on button at bounding box center [645, 79] width 24 height 24
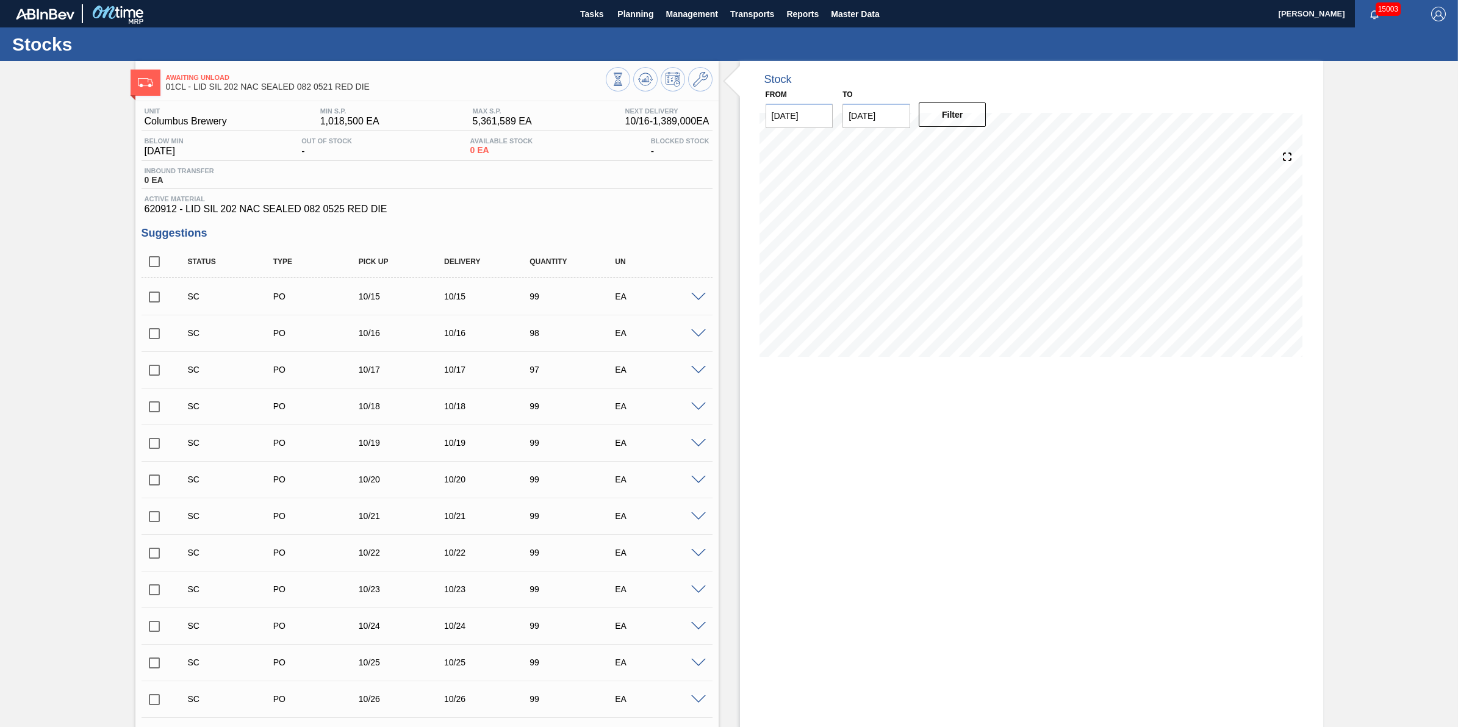
drag, startPoint x: 159, startPoint y: 263, endPoint x: 295, endPoint y: 224, distance: 141.0
click at [159, 263] on input "checkbox" at bounding box center [155, 262] width 26 height 26
checkbox input "true"
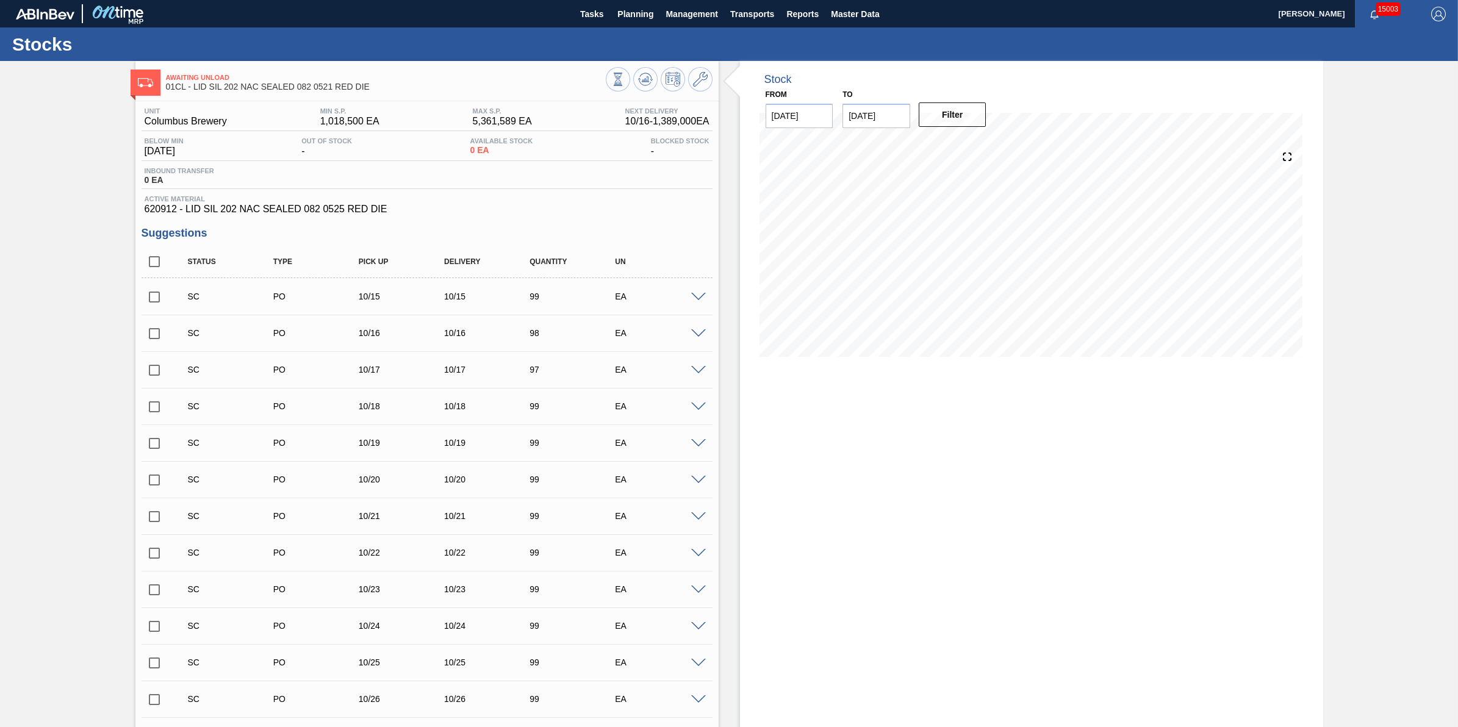
checkbox input "true"
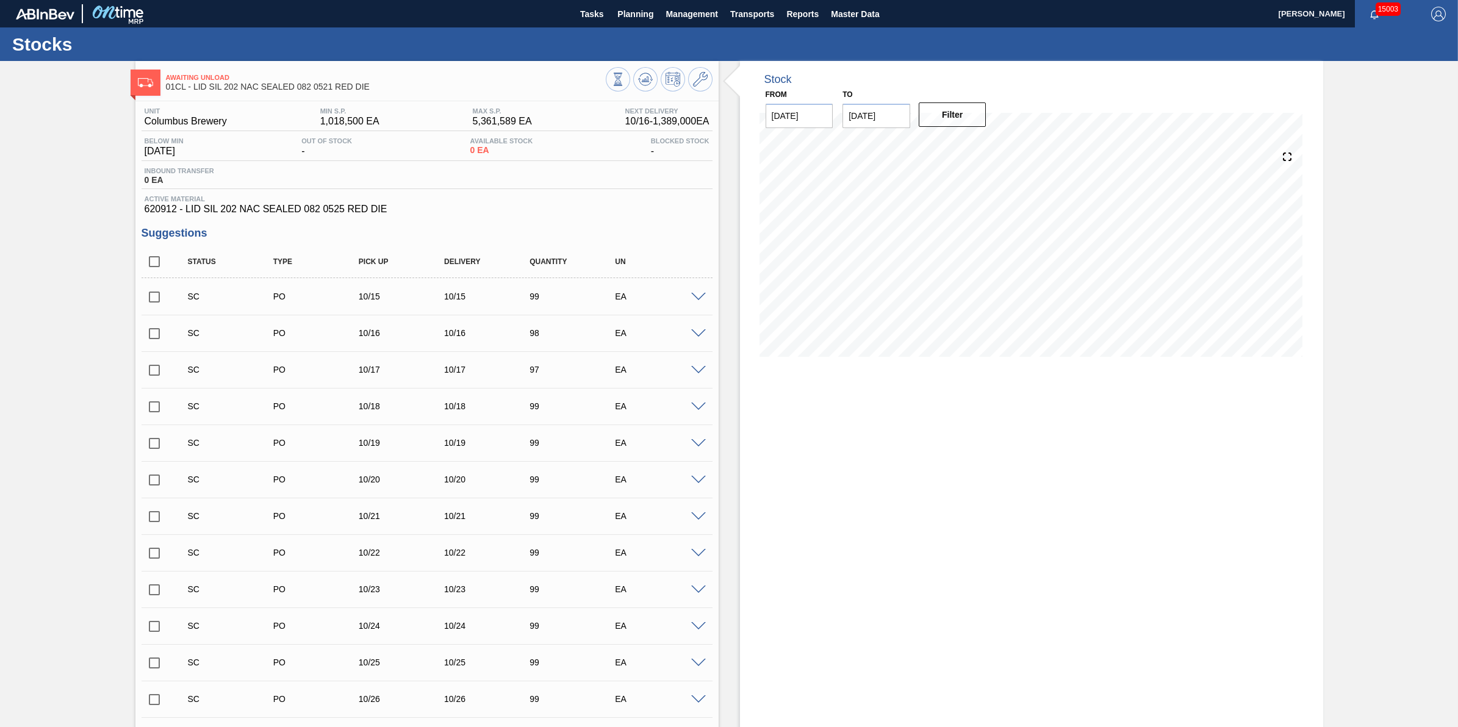
checkbox input "true"
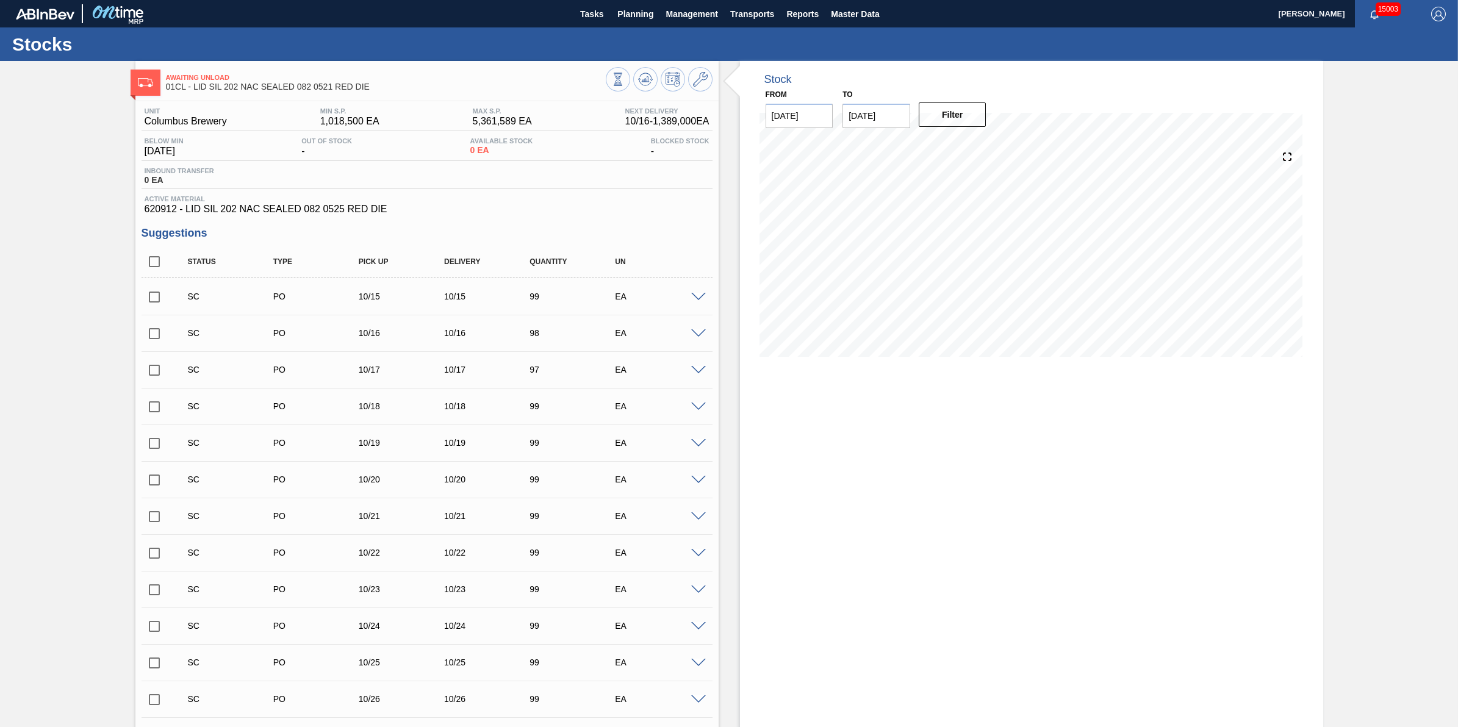
checkbox input "true"
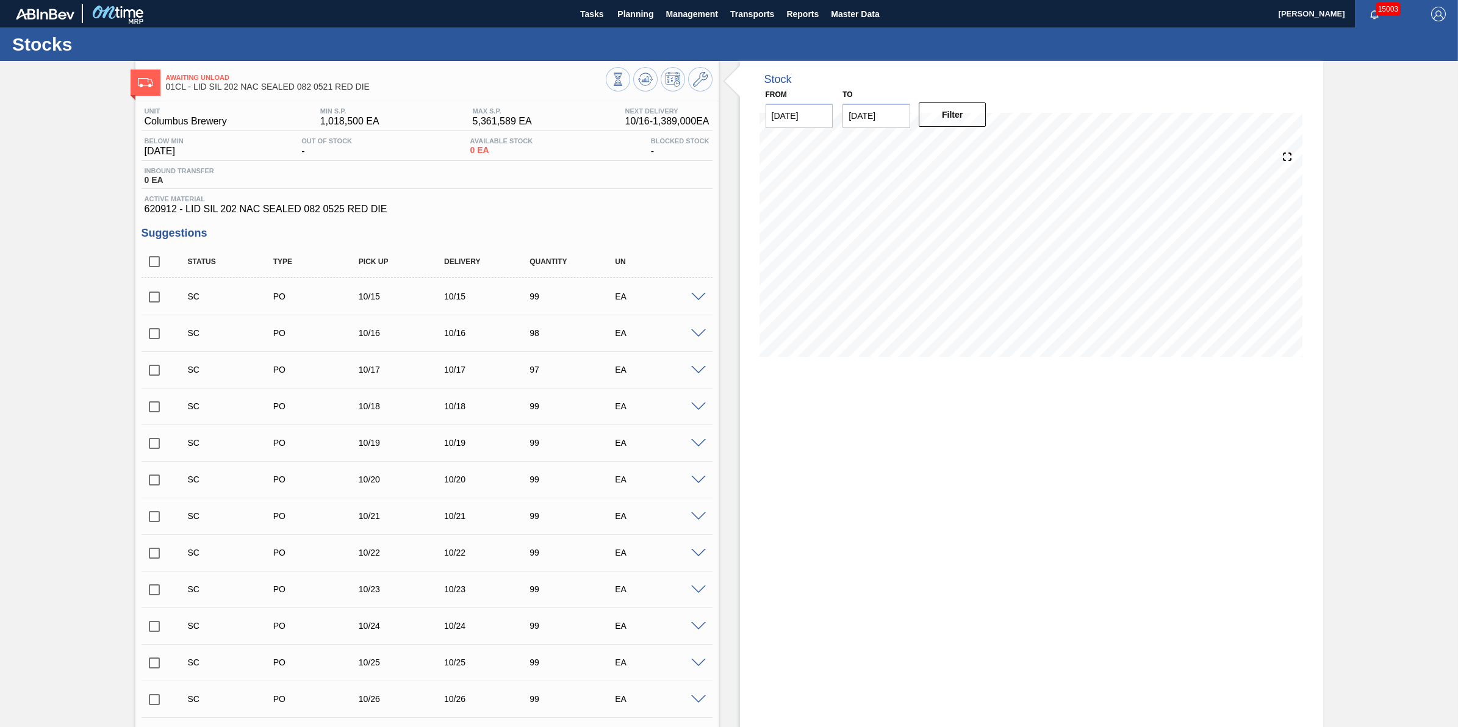
checkbox input "true"
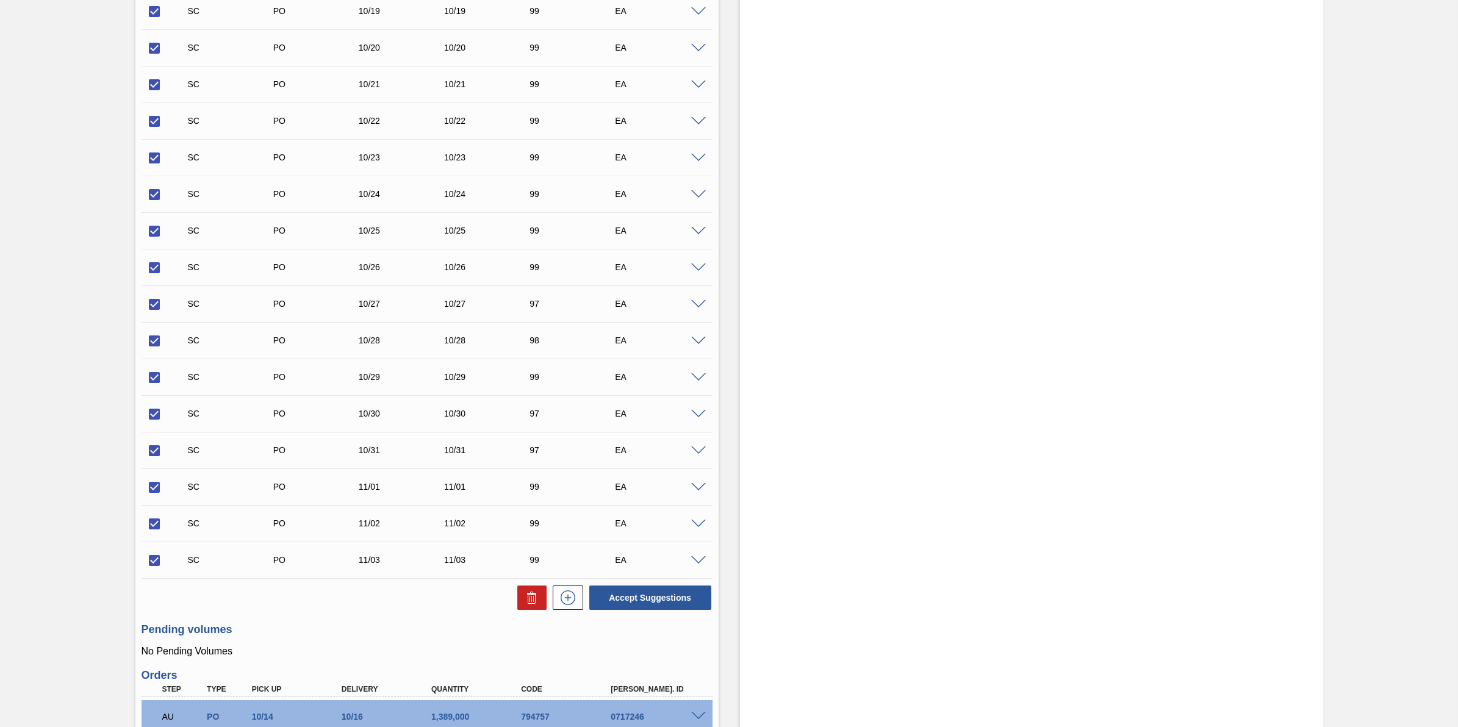
scroll to position [540, 0]
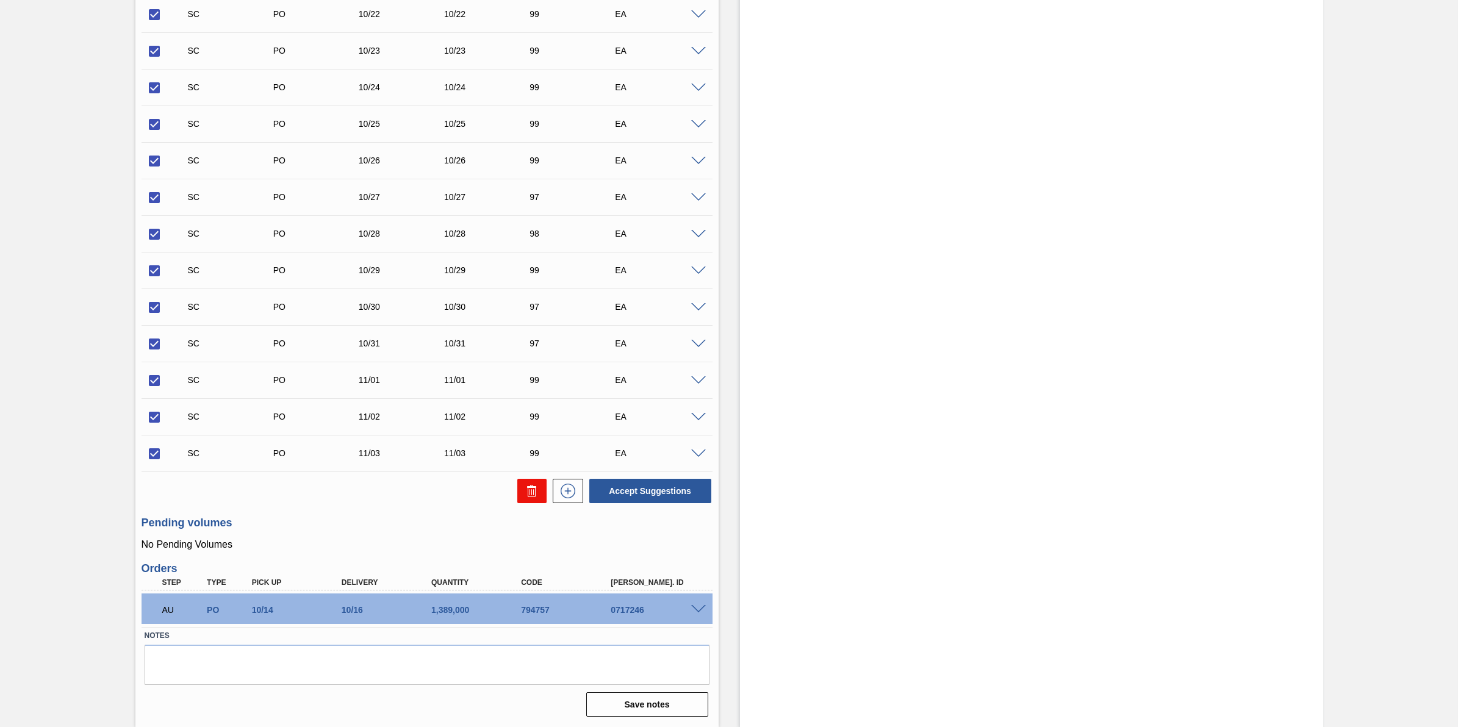
click at [538, 483] on button at bounding box center [531, 491] width 29 height 24
checkbox input "false"
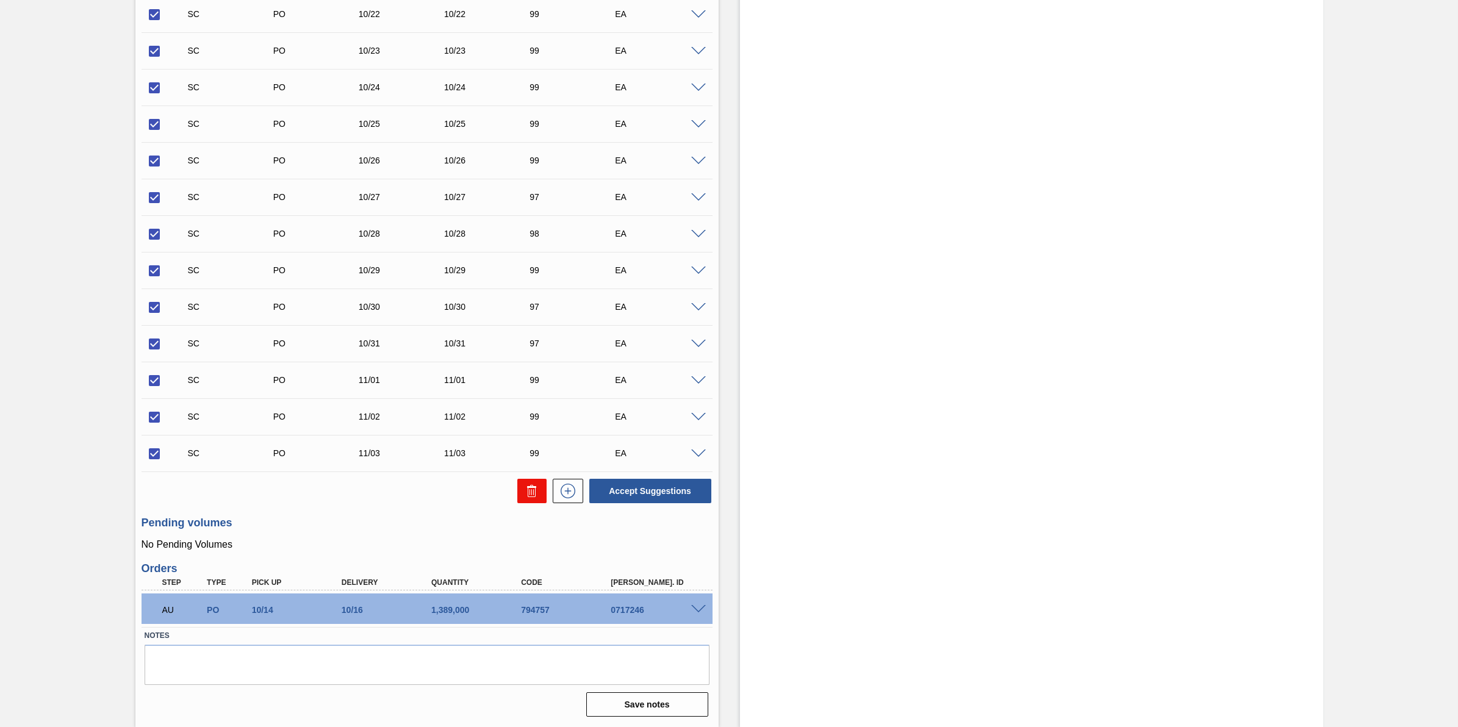
checkbox input "false"
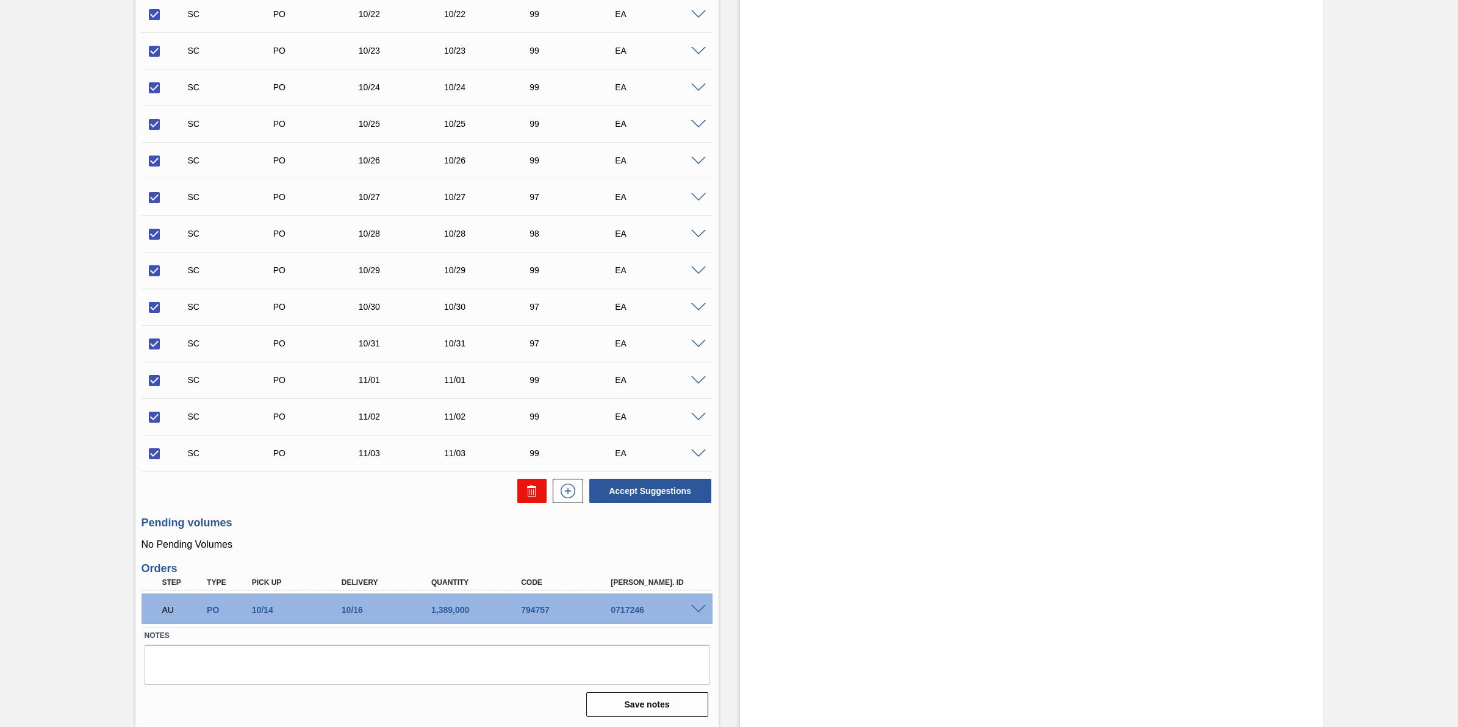
checkbox input "false"
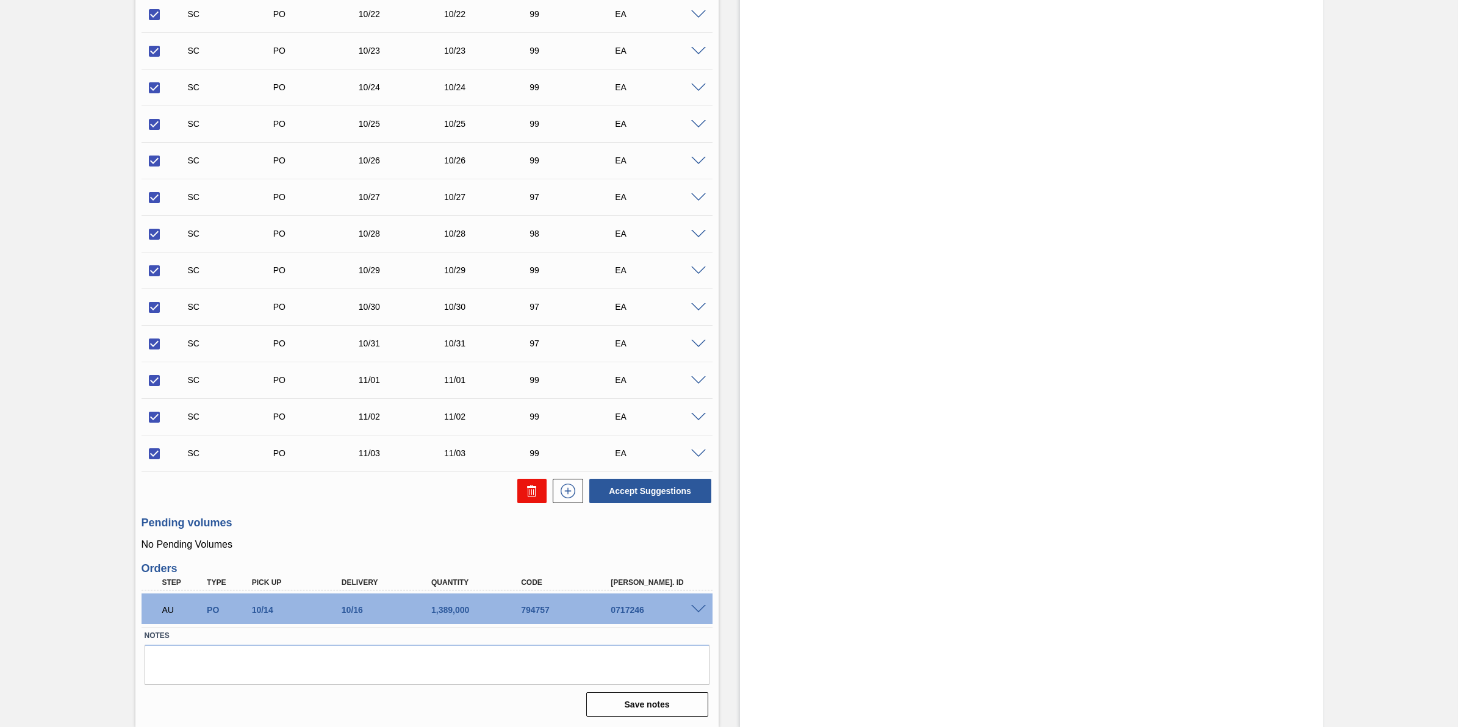
checkbox input "false"
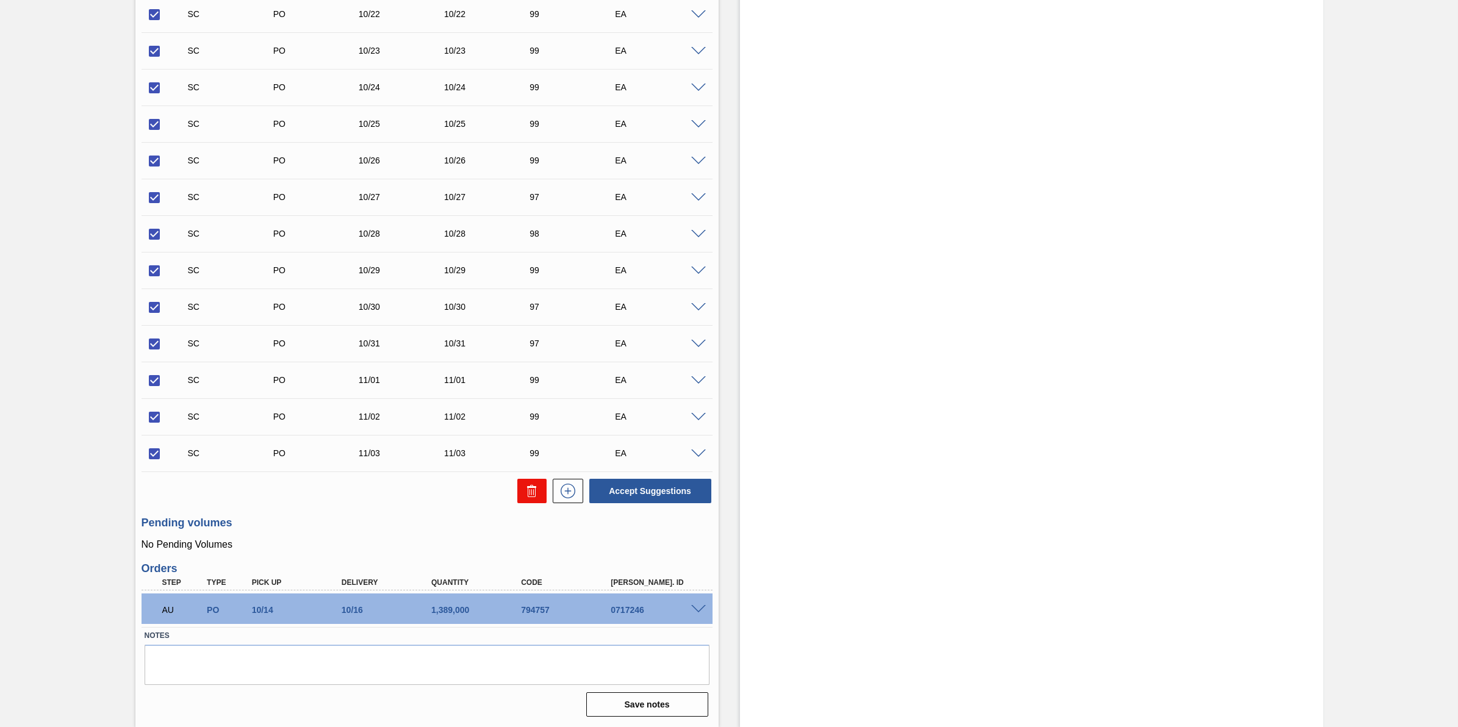
checkbox input "false"
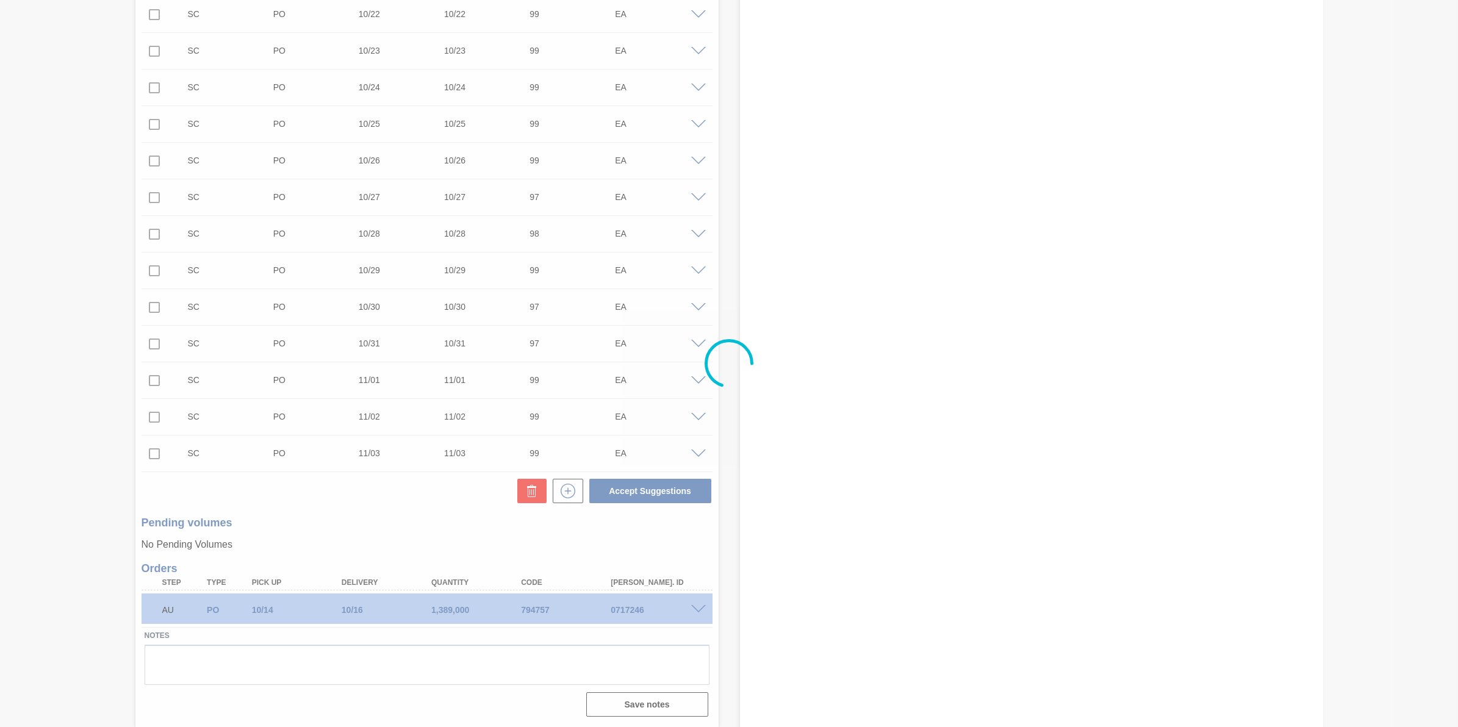
scroll to position [0, 0]
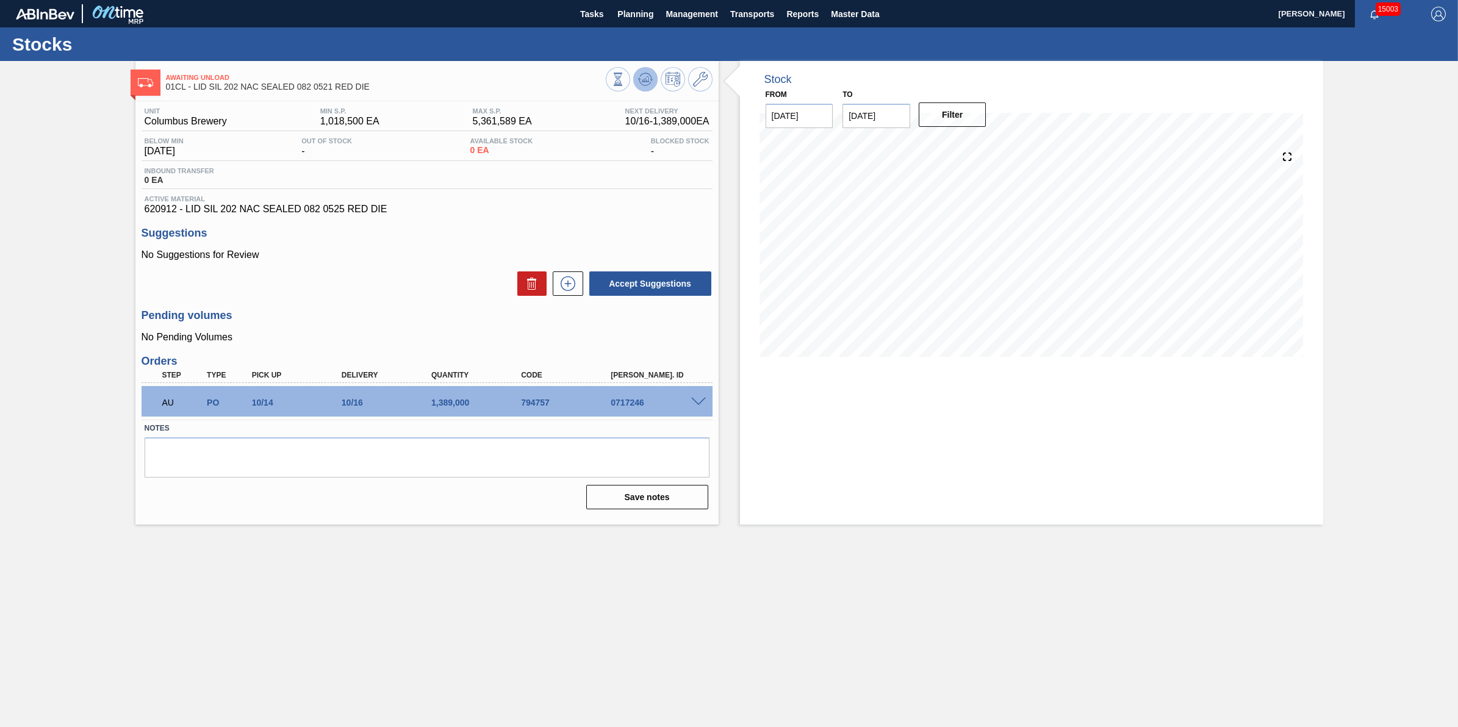
click at [647, 77] on icon at bounding box center [647, 79] width 1 height 5
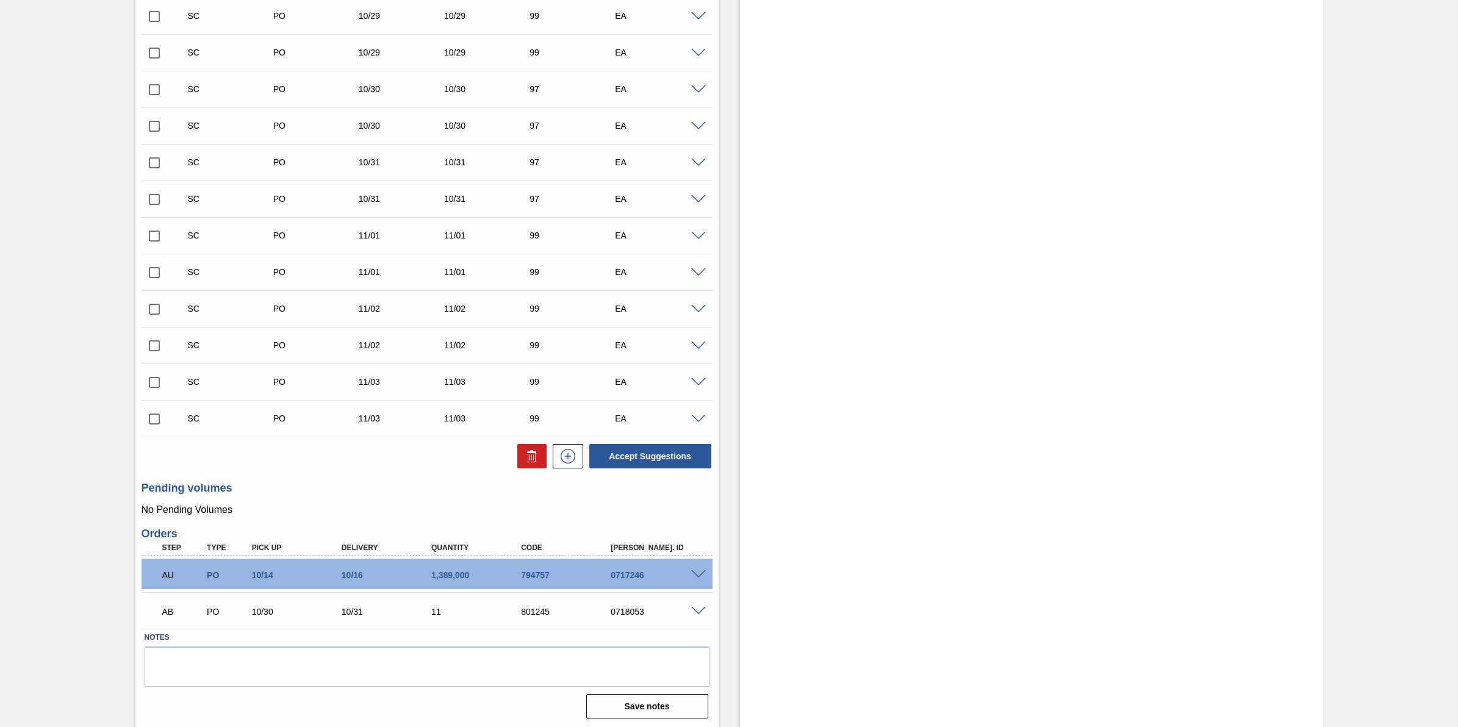
scroll to position [1309, 0]
click at [430, 609] on div "11" at bounding box center [479, 610] width 102 height 10
click at [494, 606] on div "11" at bounding box center [479, 610] width 102 height 10
click at [700, 608] on span at bounding box center [698, 609] width 15 height 9
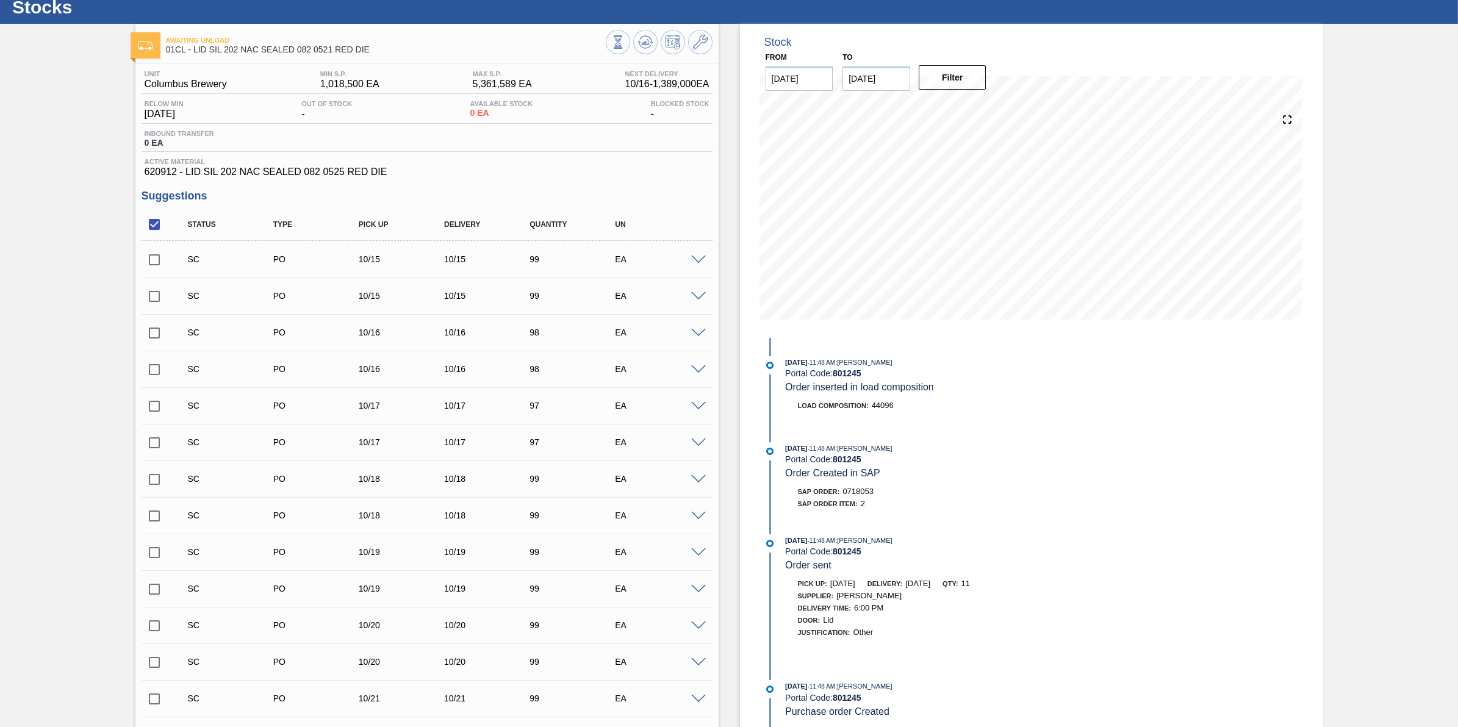
scroll to position [0, 0]
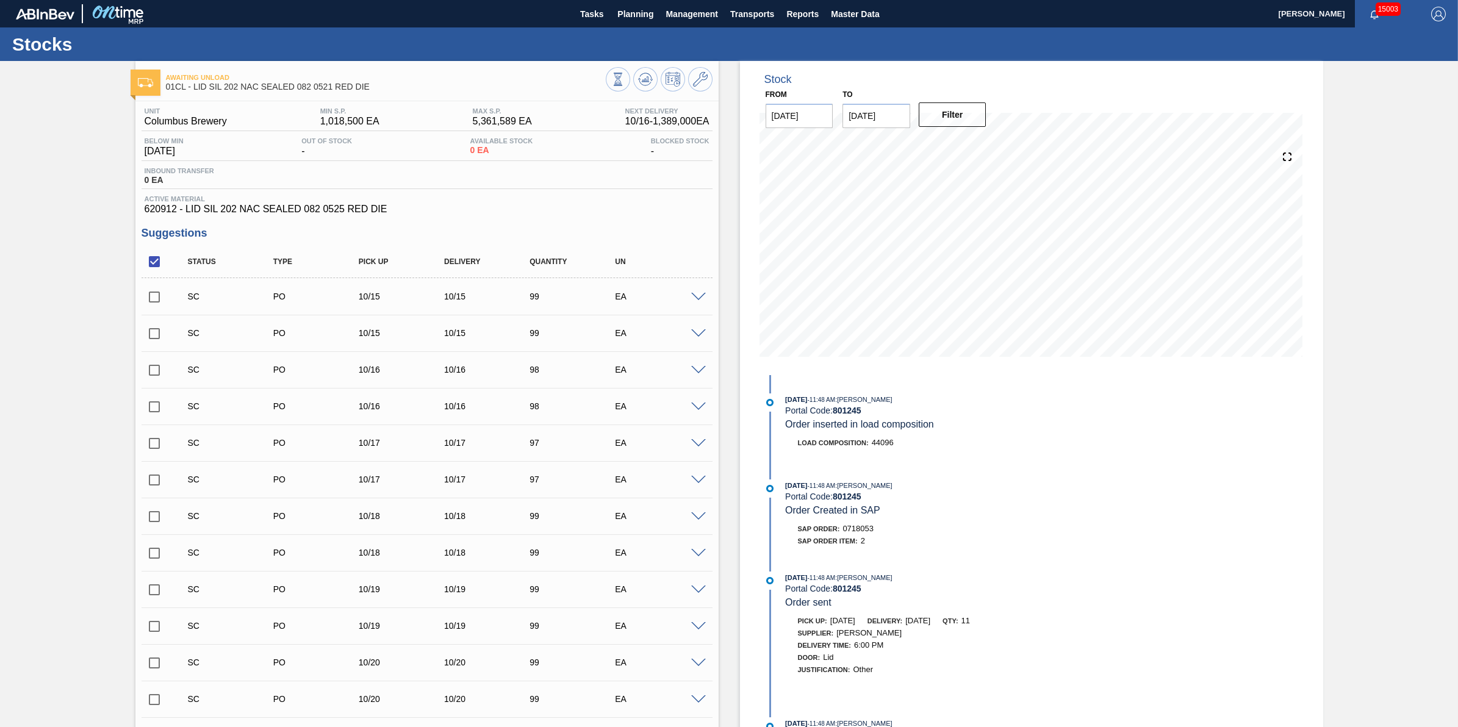
click at [683, 68] on div at bounding box center [659, 80] width 107 height 27
click at [690, 71] on button at bounding box center [700, 79] width 24 height 24
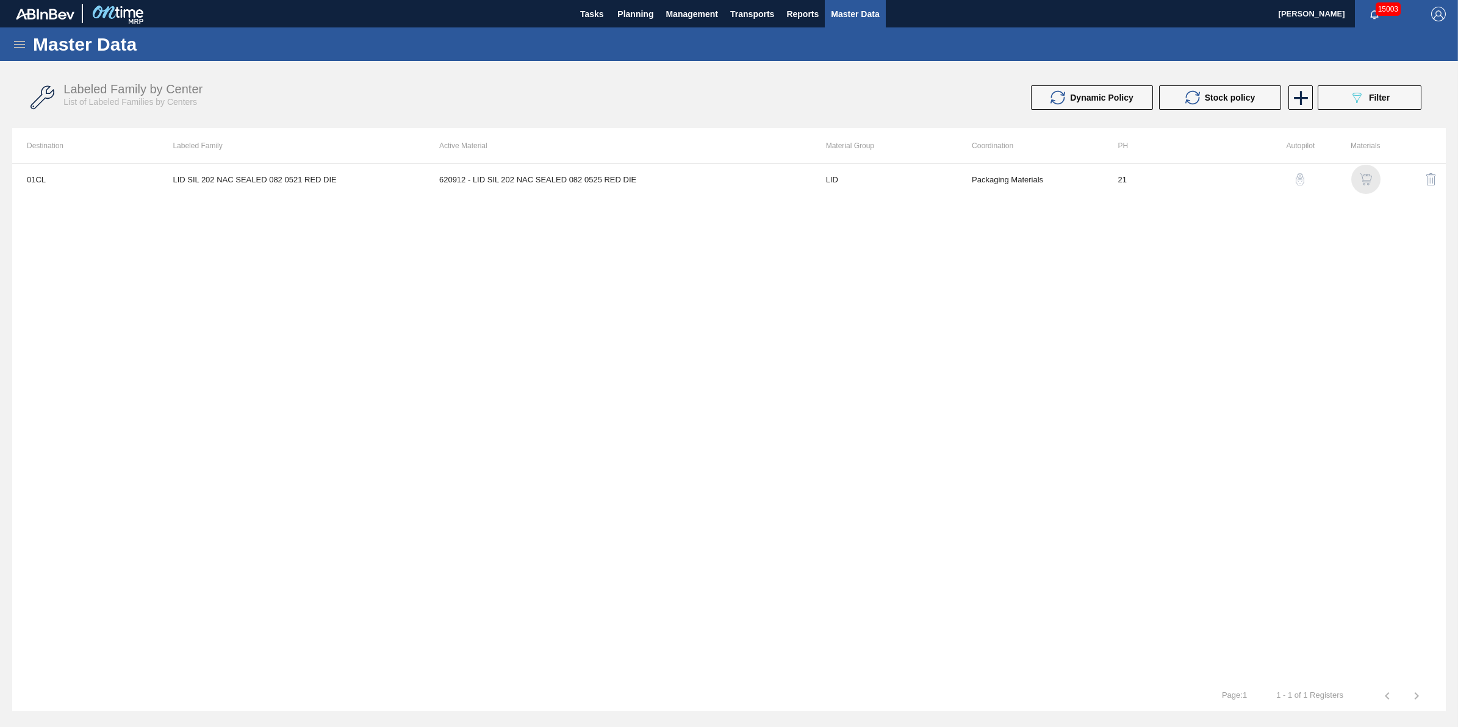
click at [1360, 180] on img "button" at bounding box center [1366, 179] width 12 height 12
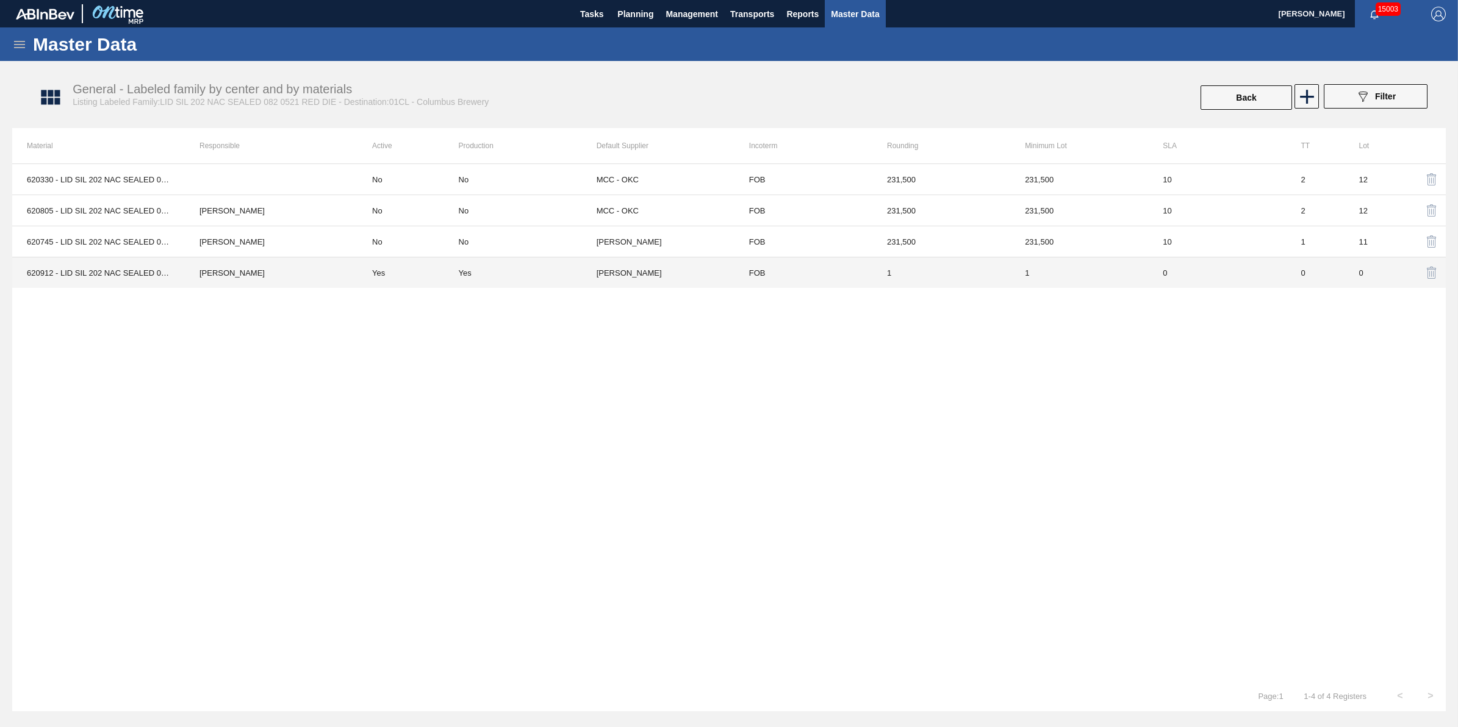
click at [218, 284] on td "[PERSON_NAME]" at bounding box center [271, 272] width 173 height 31
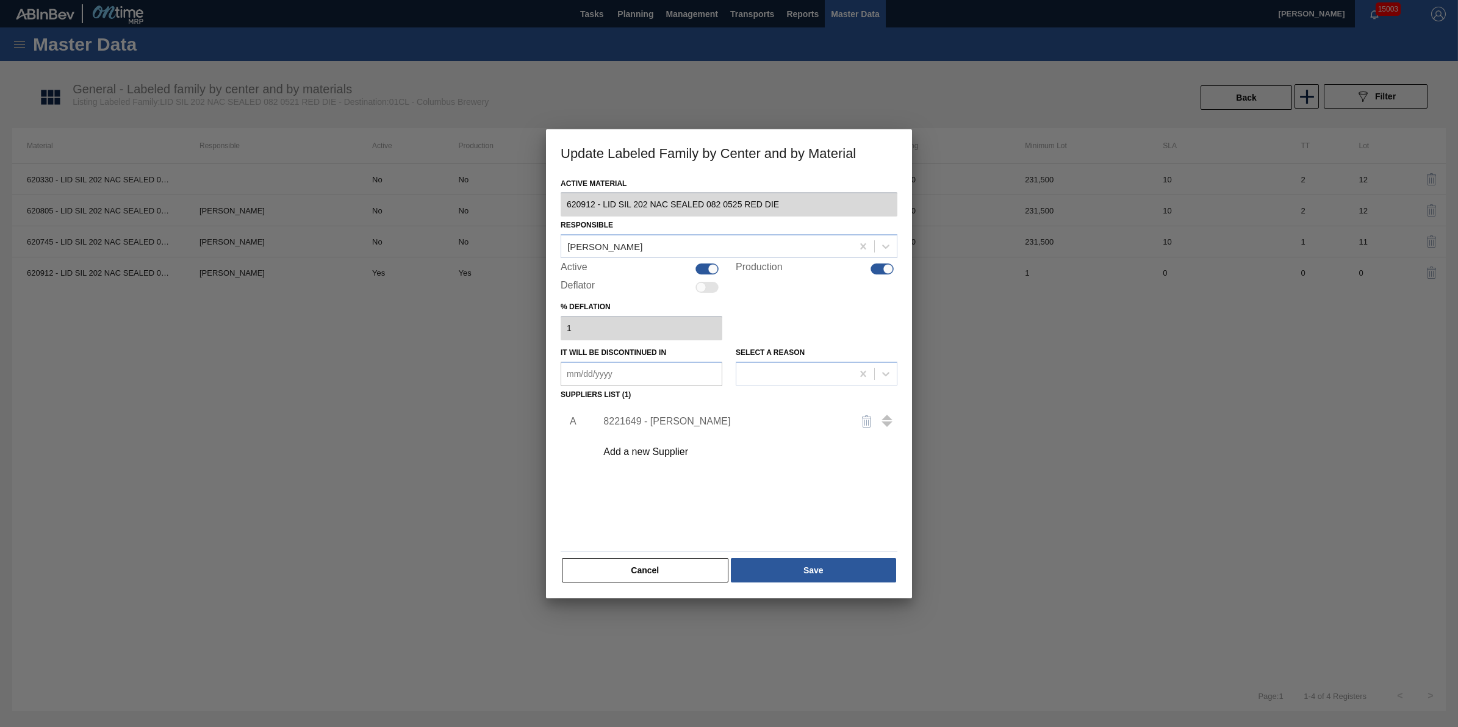
click at [656, 428] on div "8221649 - [PERSON_NAME]" at bounding box center [743, 421] width 308 height 31
click at [648, 450] on div "Add a new Supplier" at bounding box center [722, 452] width 239 height 11
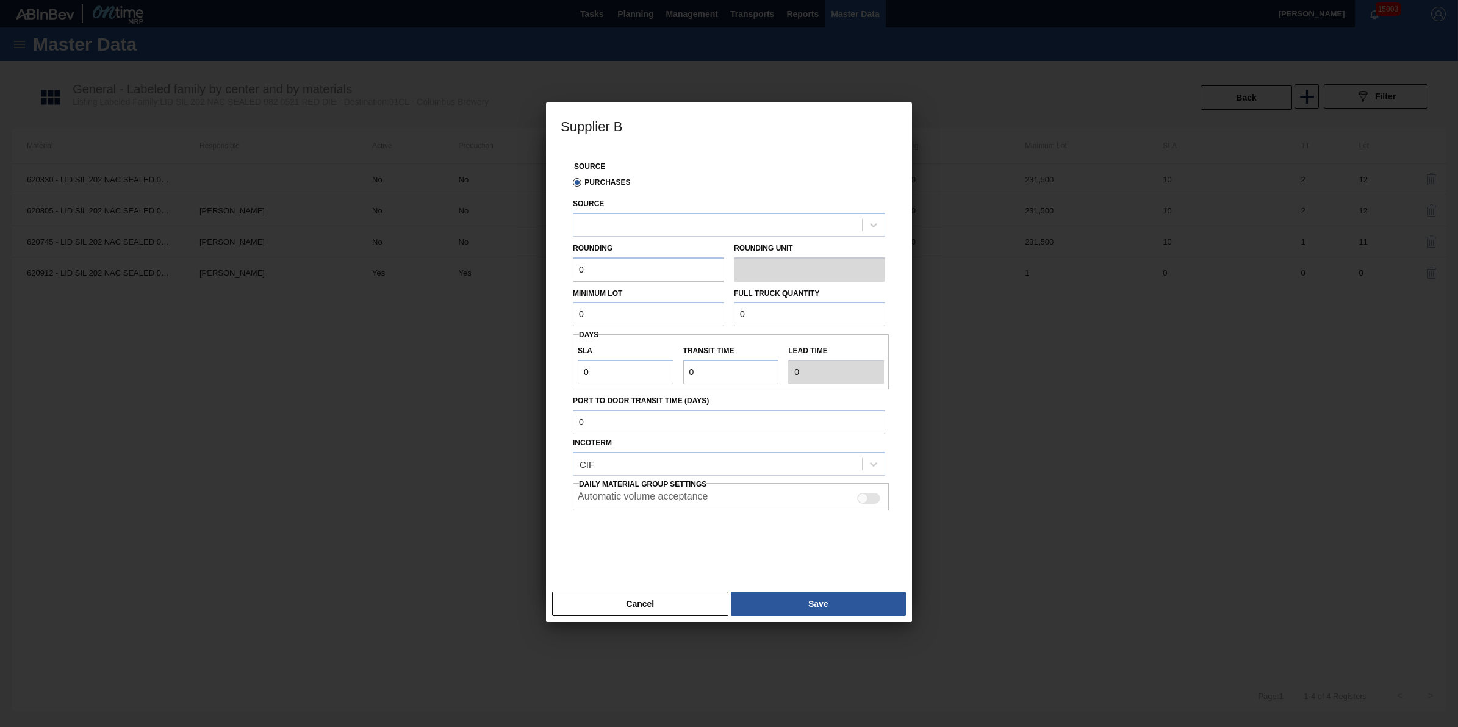
click at [645, 279] on input "0" at bounding box center [648, 269] width 151 height 24
click at [339, 525] on div at bounding box center [729, 363] width 1458 height 727
click at [672, 593] on button "Cancel" at bounding box center [640, 604] width 176 height 24
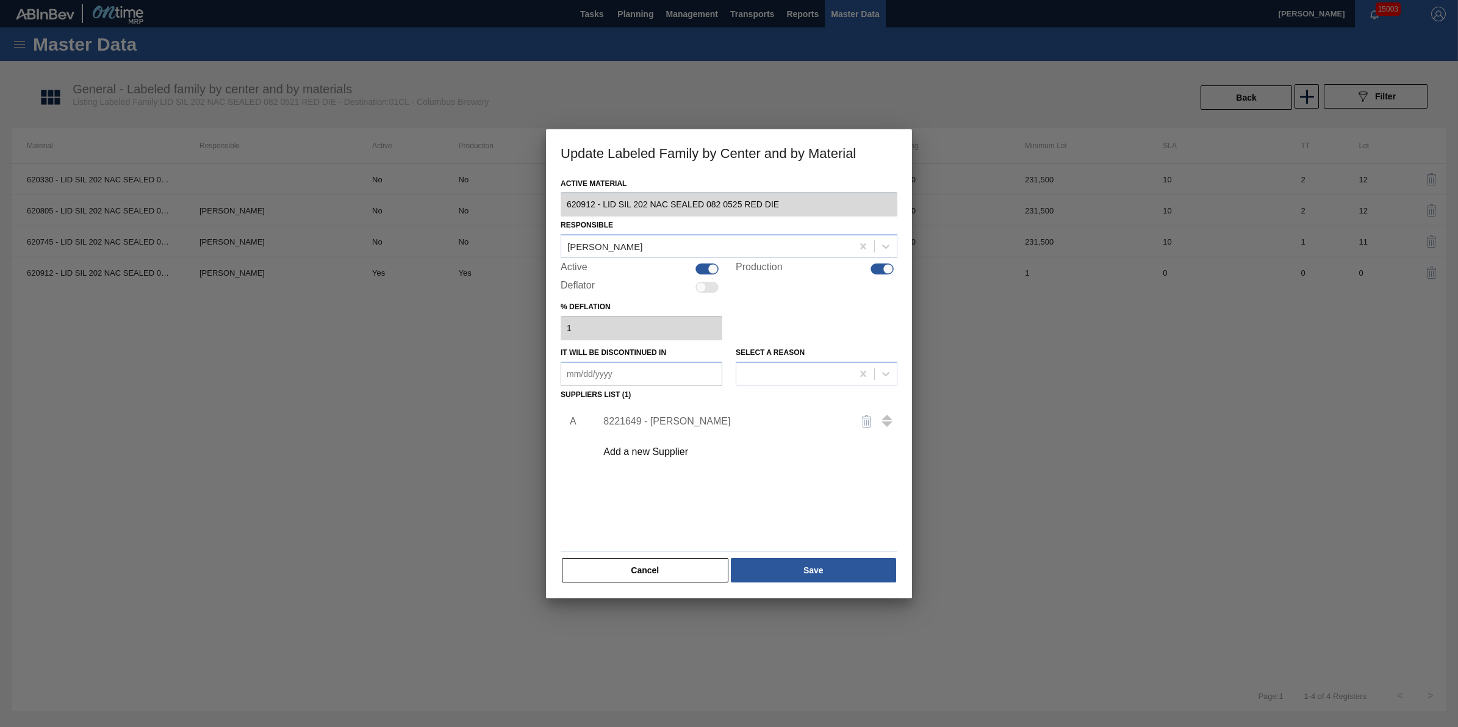
click at [636, 583] on div "Cancel Save" at bounding box center [729, 570] width 337 height 27
click at [611, 575] on button "Cancel" at bounding box center [645, 570] width 167 height 24
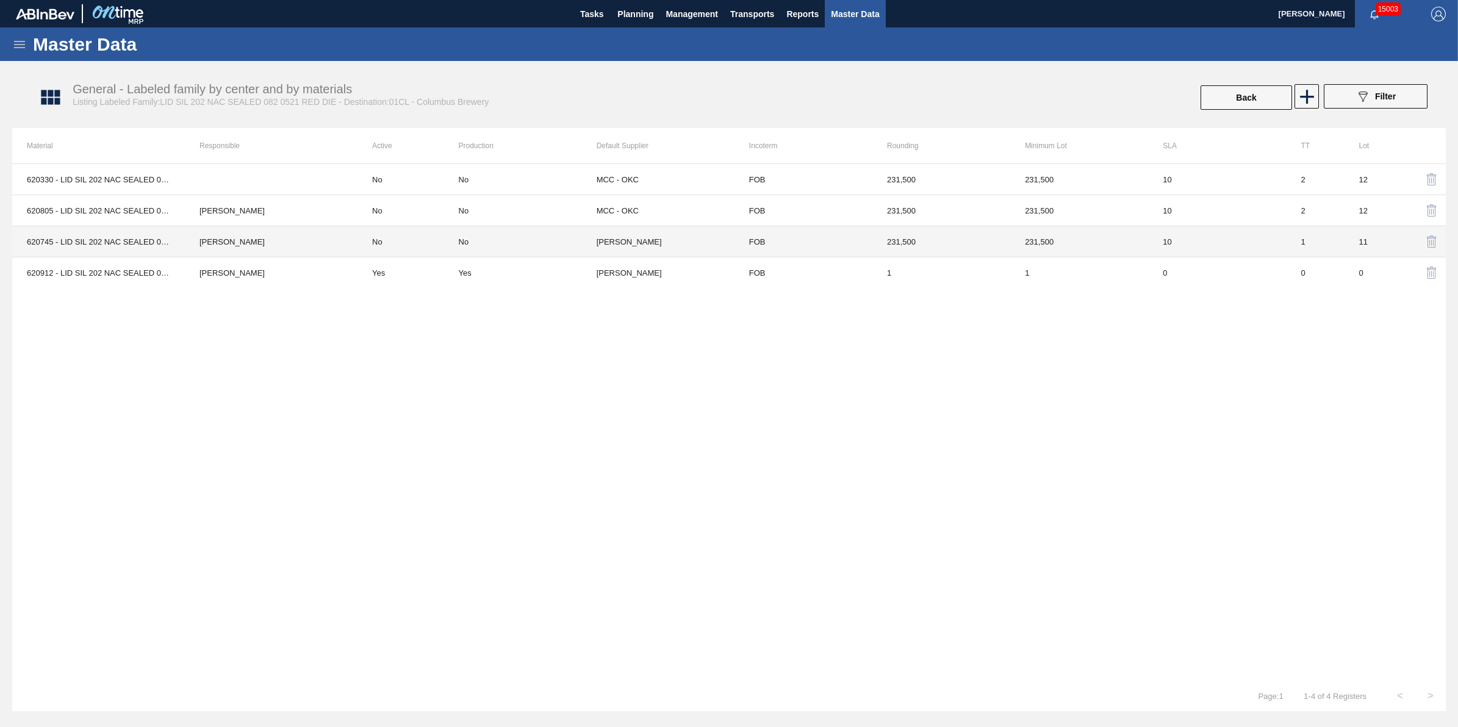
click at [400, 242] on td "No" at bounding box center [408, 241] width 101 height 31
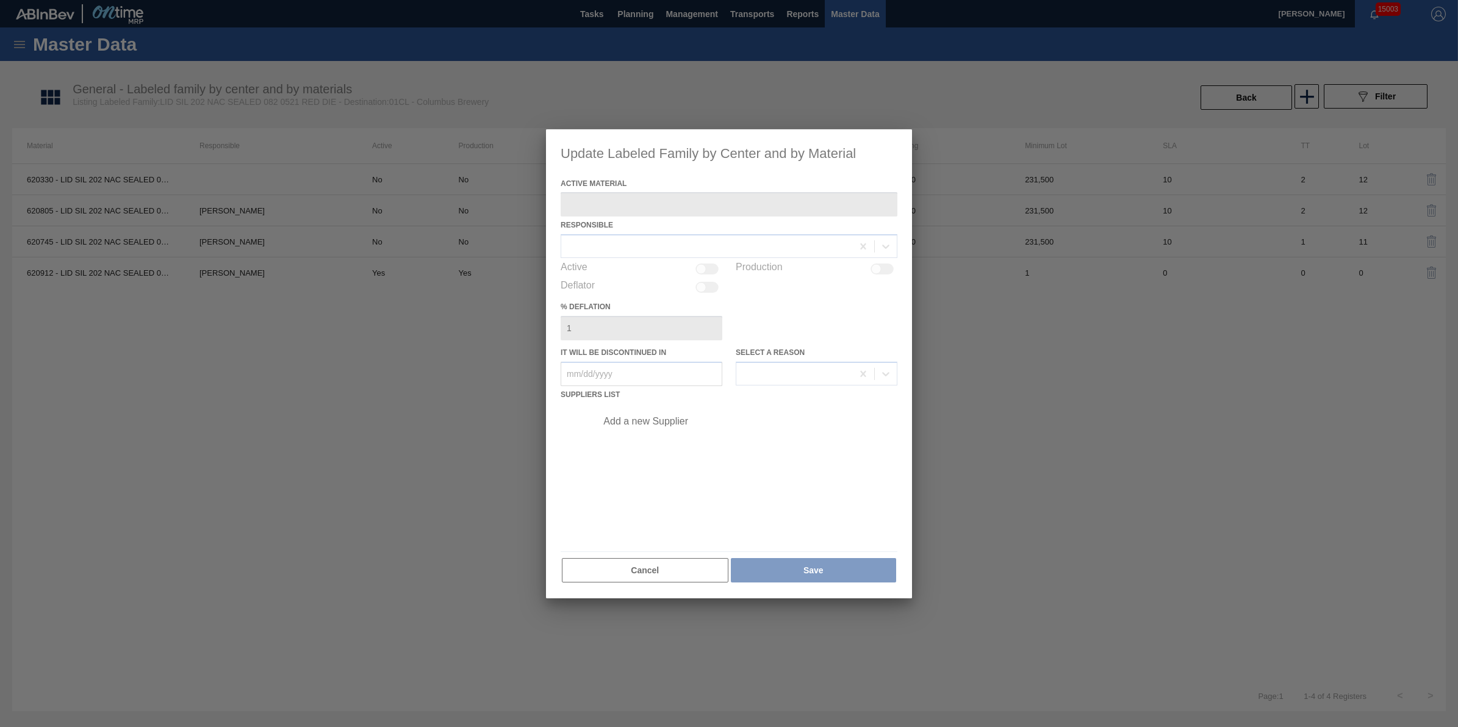
click at [641, 419] on div at bounding box center [729, 364] width 366 height 470
type Material "620745 - LID SIL 202 NAC SEALED 082 0521 RED DIE"
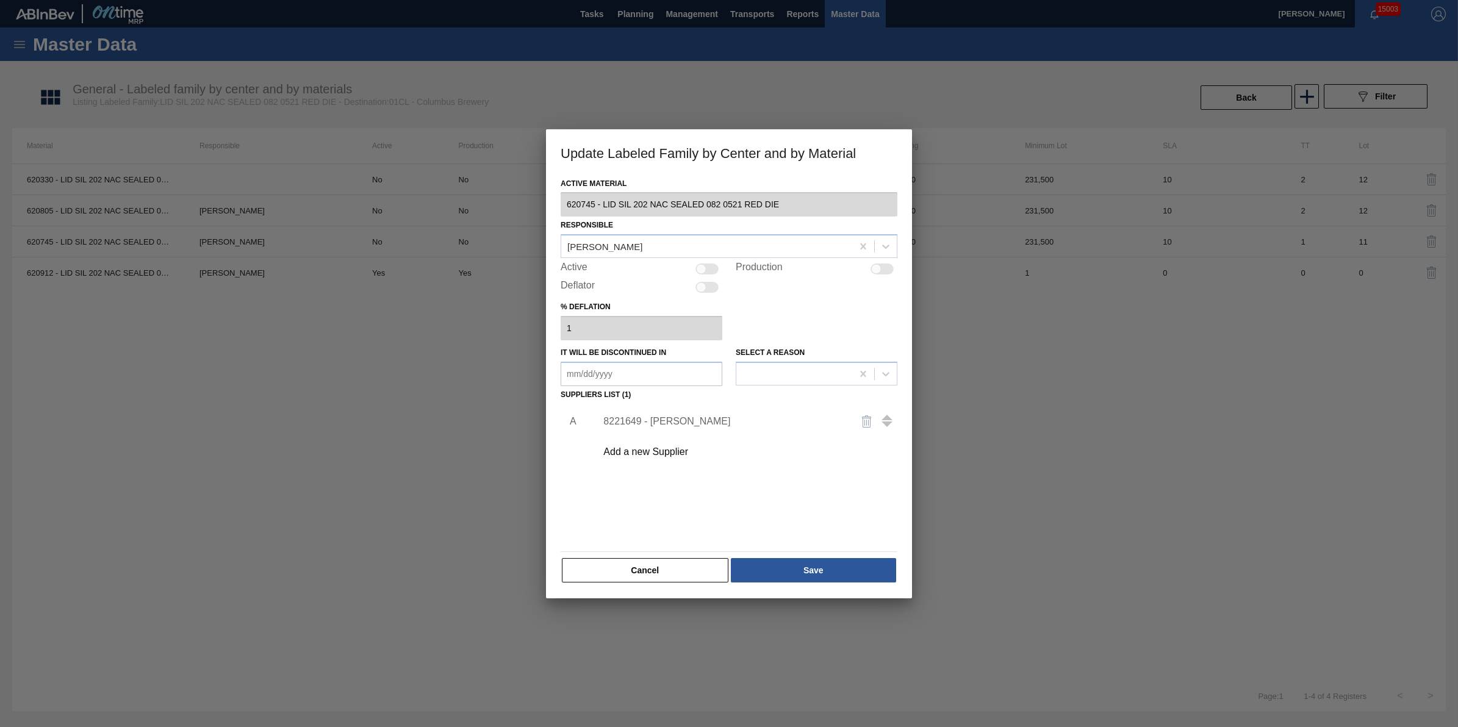
click at [641, 420] on div "8221649 - [PERSON_NAME]" at bounding box center [722, 421] width 239 height 11
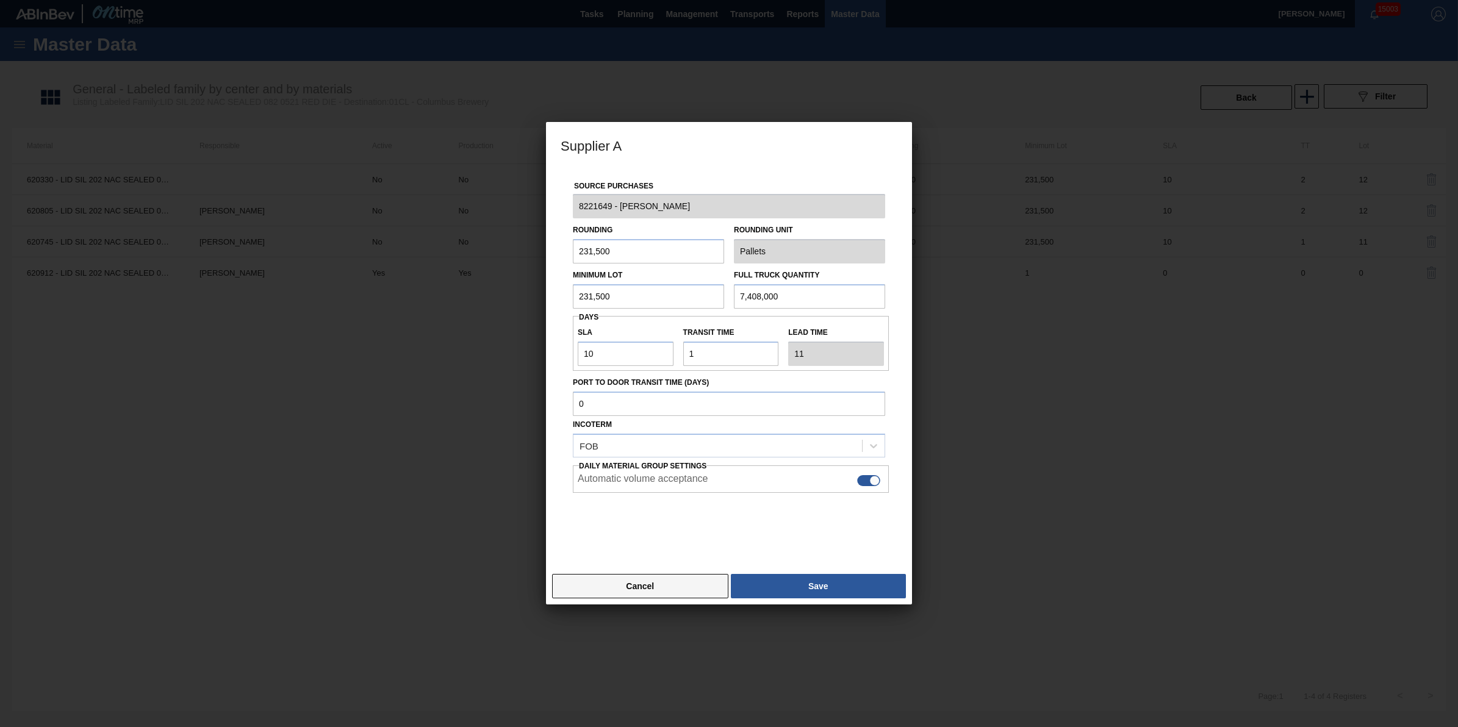
click at [641, 580] on button "Cancel" at bounding box center [640, 586] width 176 height 24
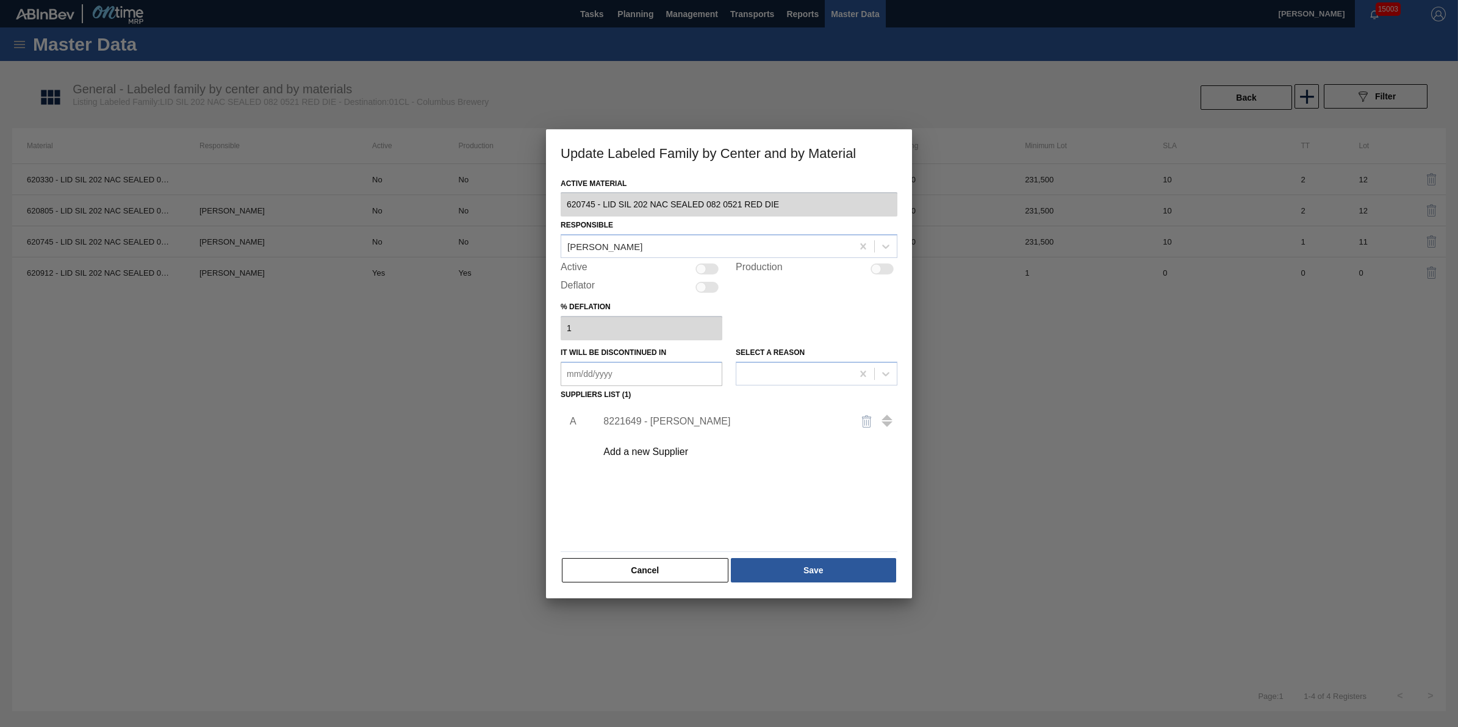
click at [656, 462] on div "Add a new Supplier" at bounding box center [743, 452] width 308 height 31
click at [667, 415] on div "8221649 - [PERSON_NAME]" at bounding box center [743, 421] width 308 height 31
click at [664, 455] on div "Add a new Supplier" at bounding box center [722, 452] width 239 height 11
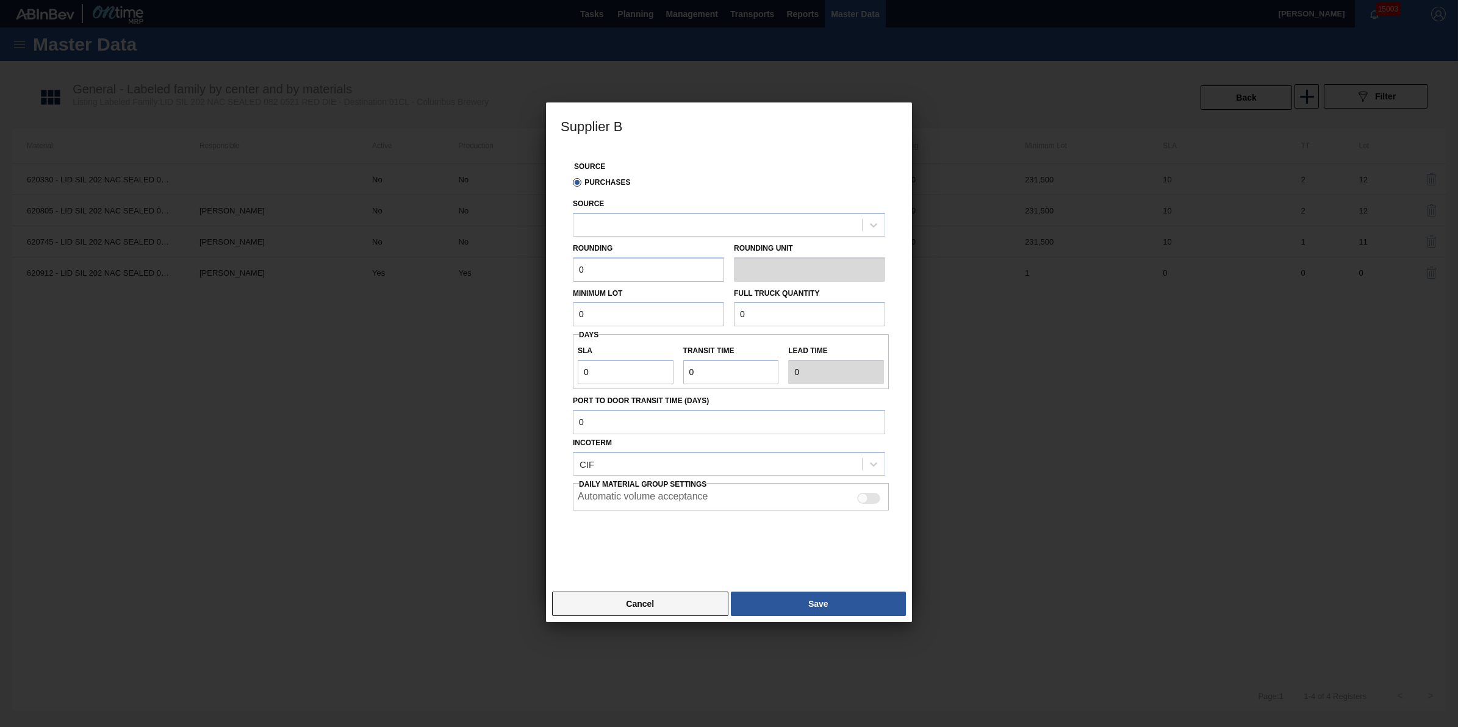
click at [638, 599] on button "Cancel" at bounding box center [640, 604] width 176 height 24
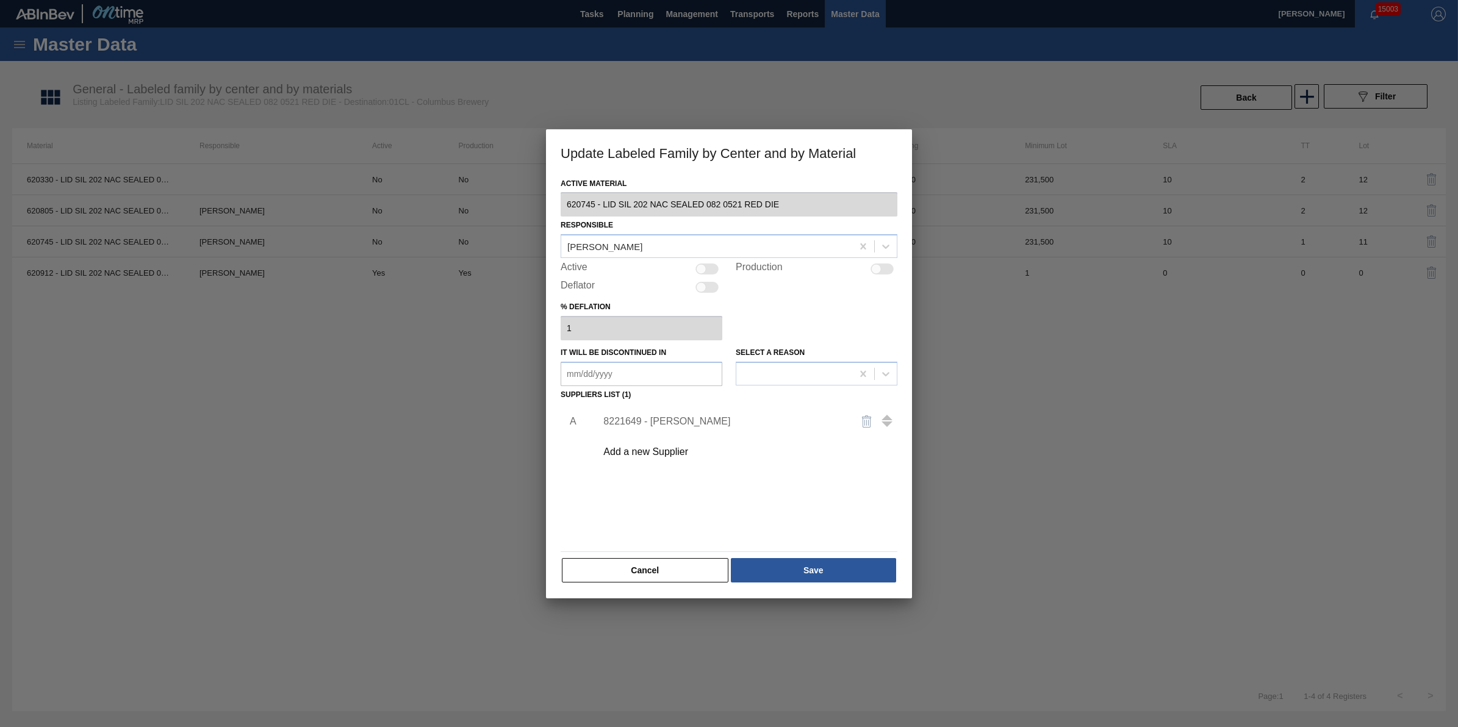
drag, startPoint x: 681, startPoint y: 442, endPoint x: 675, endPoint y: 444, distance: 6.2
click at [675, 444] on div "Add a new Supplier" at bounding box center [743, 452] width 308 height 31
drag, startPoint x: 675, startPoint y: 444, endPoint x: 670, endPoint y: 456, distance: 13.9
click at [670, 456] on div "Add a new Supplier" at bounding box center [722, 452] width 239 height 11
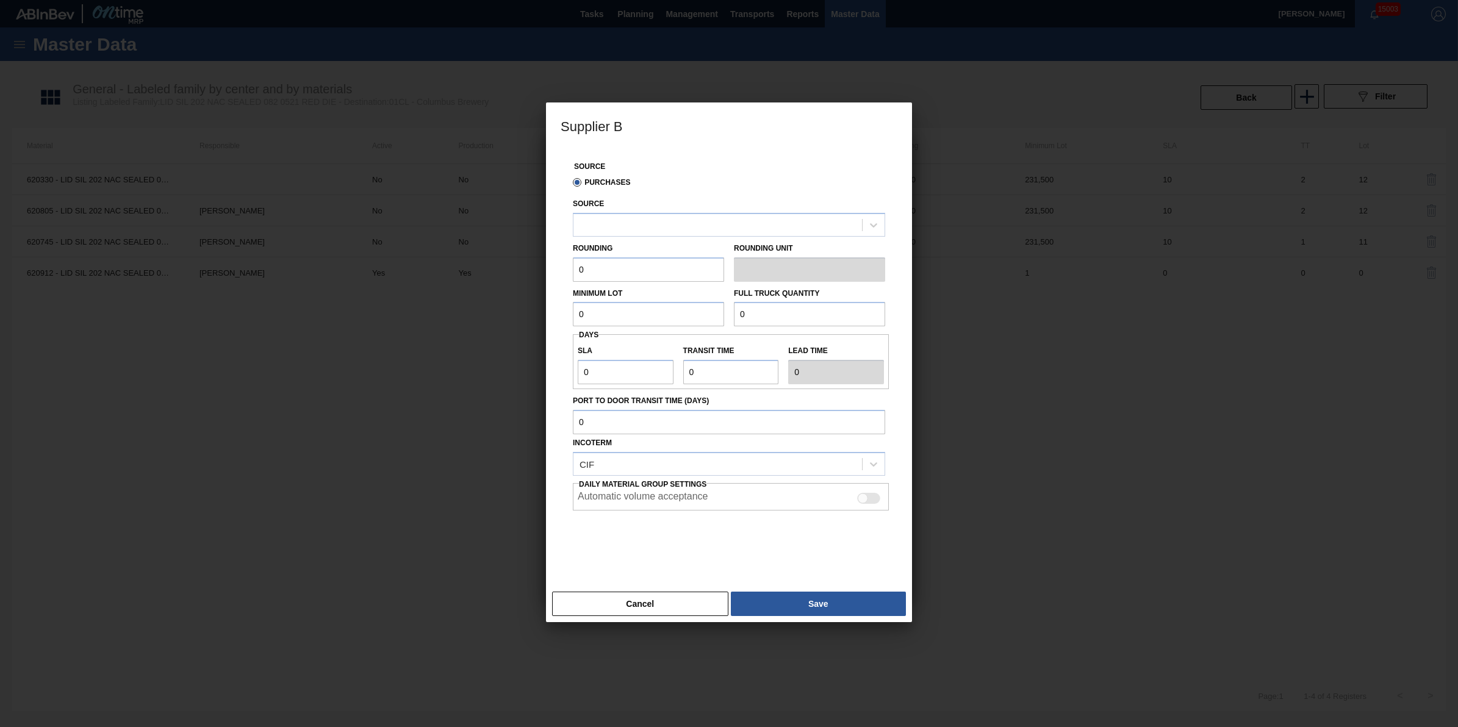
click at [1181, 315] on div at bounding box center [729, 363] width 1458 height 727
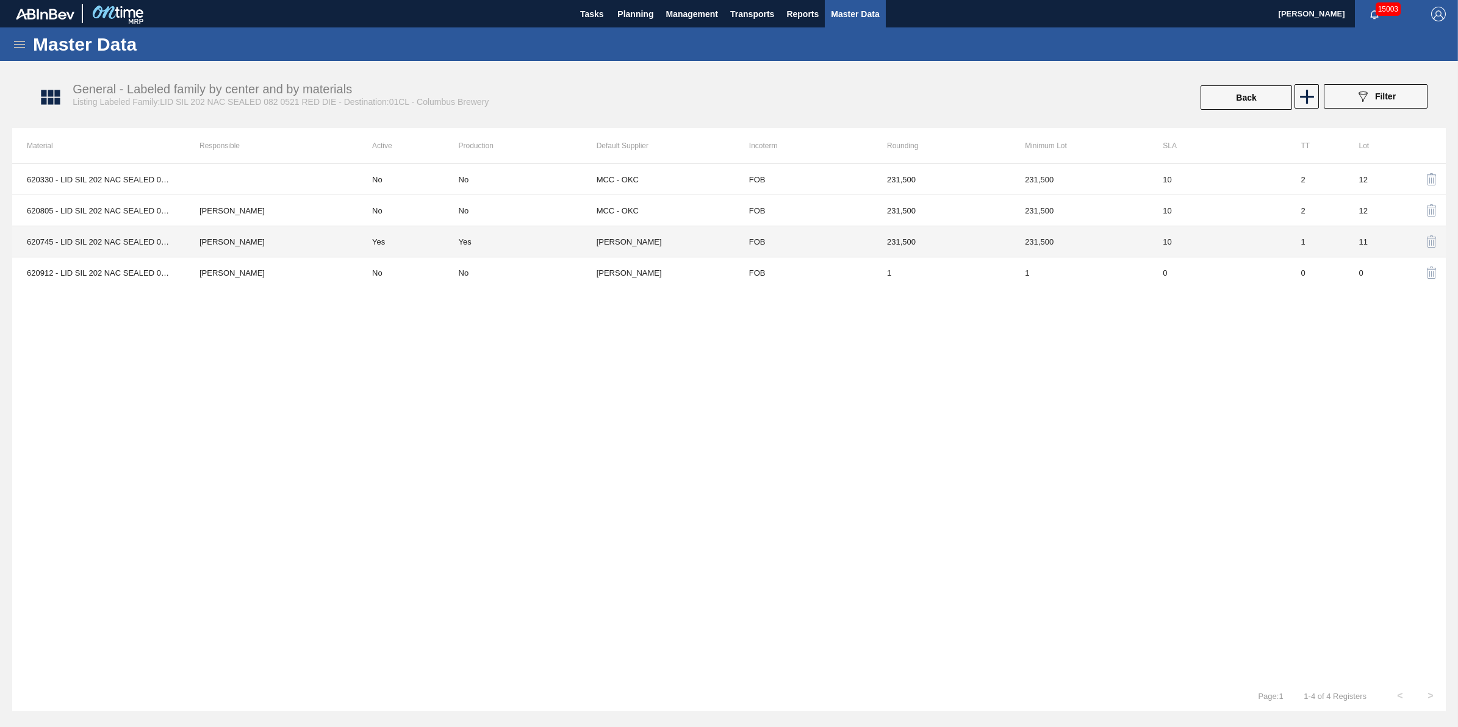
click at [1087, 230] on td "231,500" at bounding box center [1079, 241] width 138 height 31
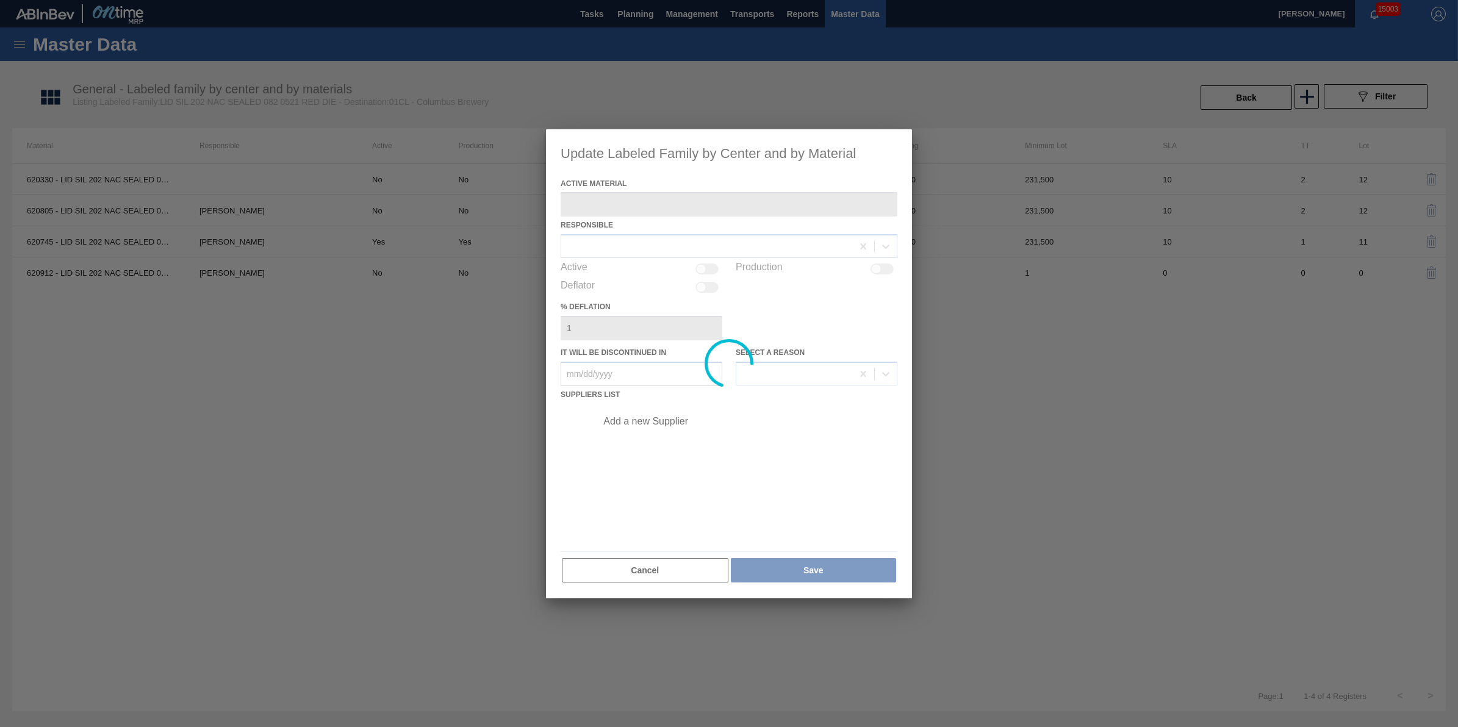
type Material "620745 - LID SIL 202 NAC SEALED 082 0521 RED DIE"
checkbox input "true"
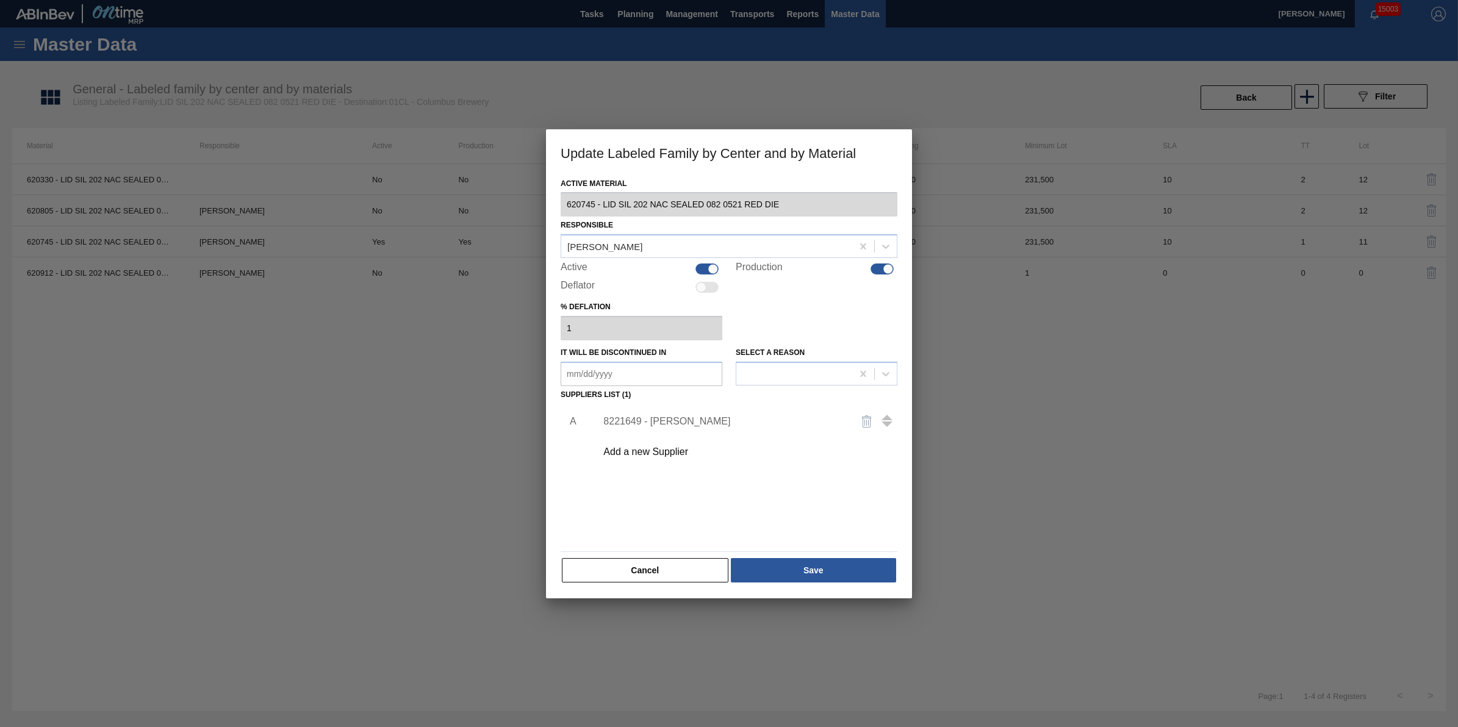
click at [676, 450] on div "Add a new Supplier" at bounding box center [722, 452] width 239 height 11
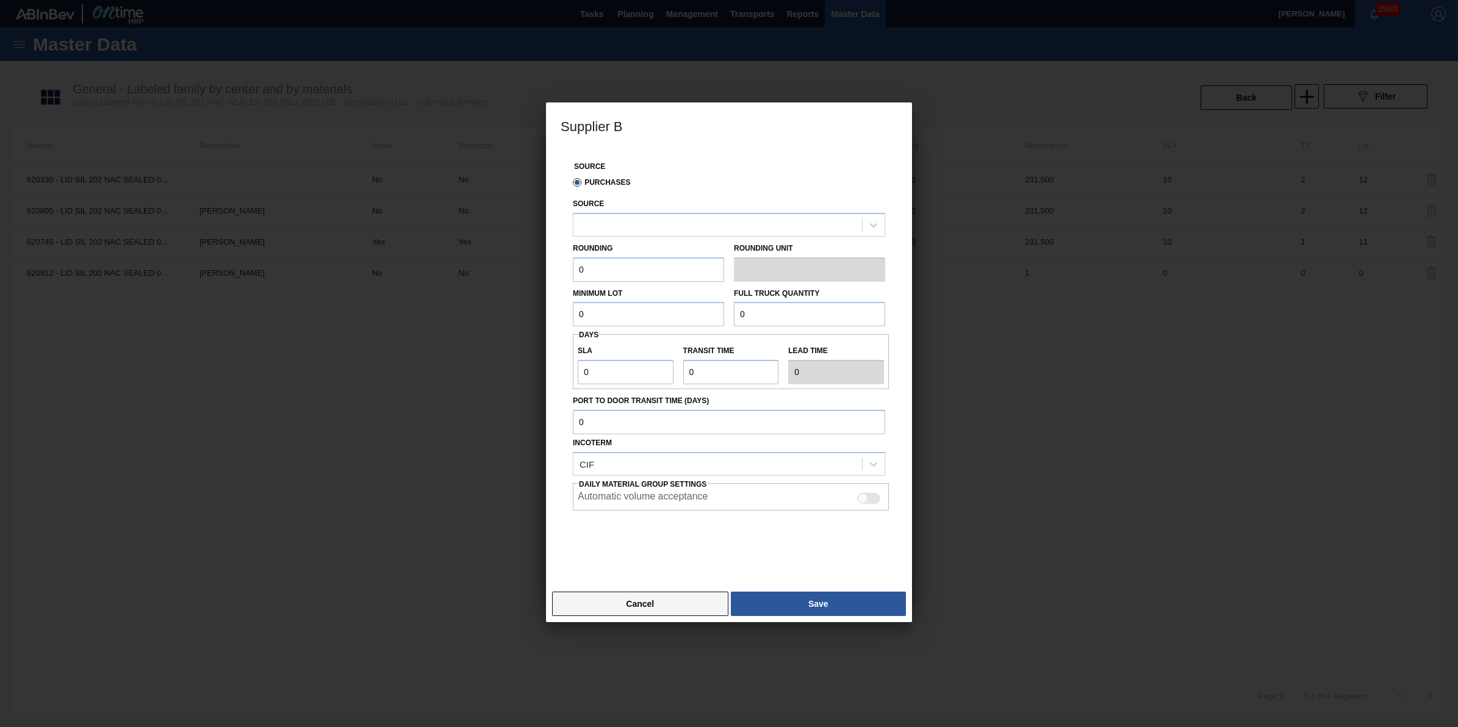
click at [649, 605] on button "Cancel" at bounding box center [640, 604] width 176 height 24
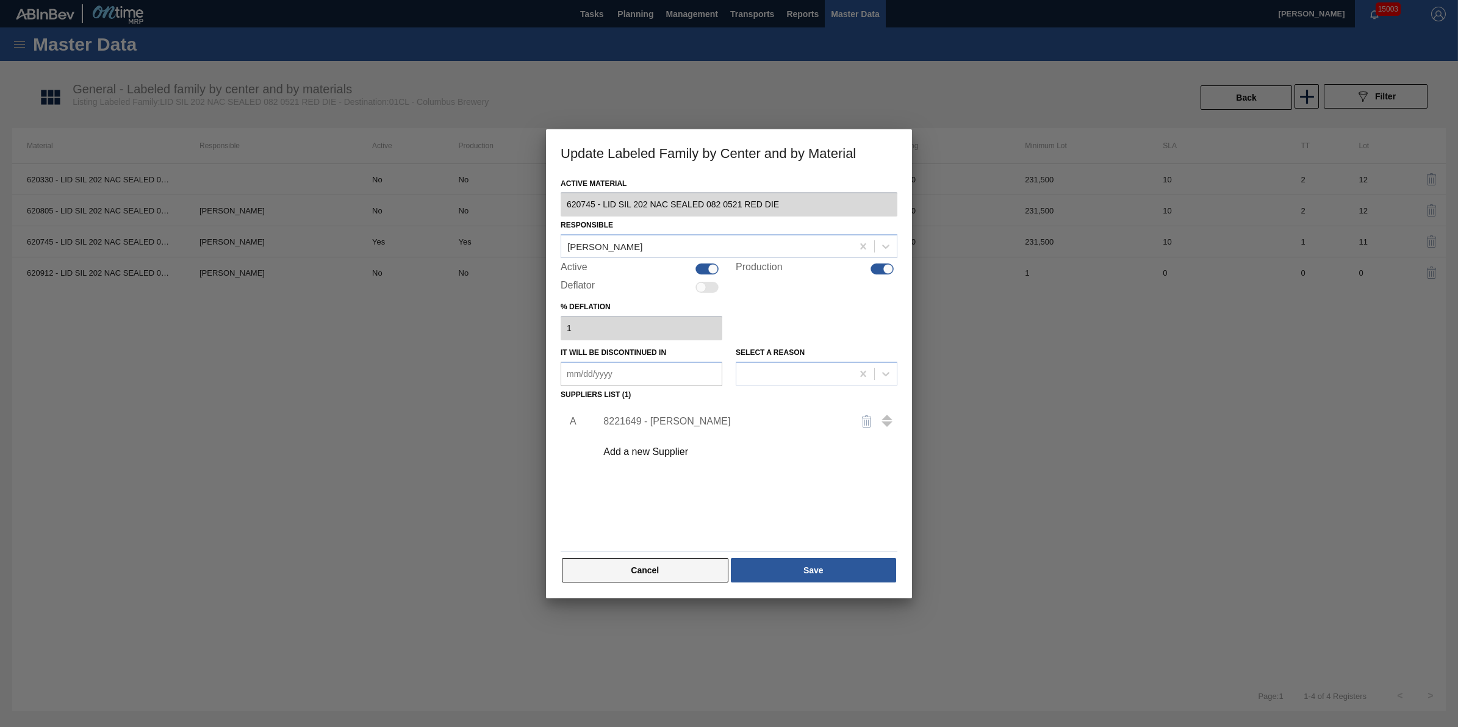
click at [631, 578] on button "Cancel" at bounding box center [645, 570] width 167 height 24
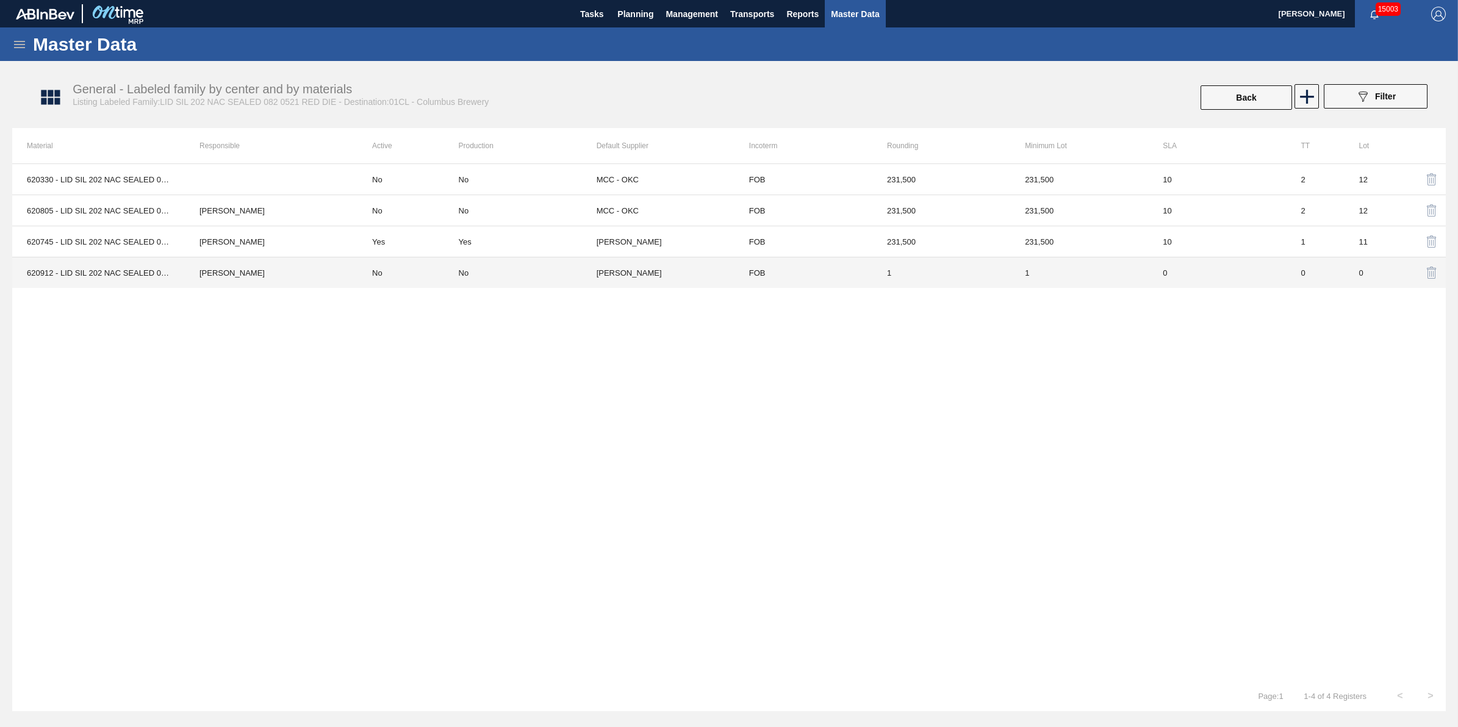
click at [406, 279] on td "No" at bounding box center [408, 272] width 101 height 31
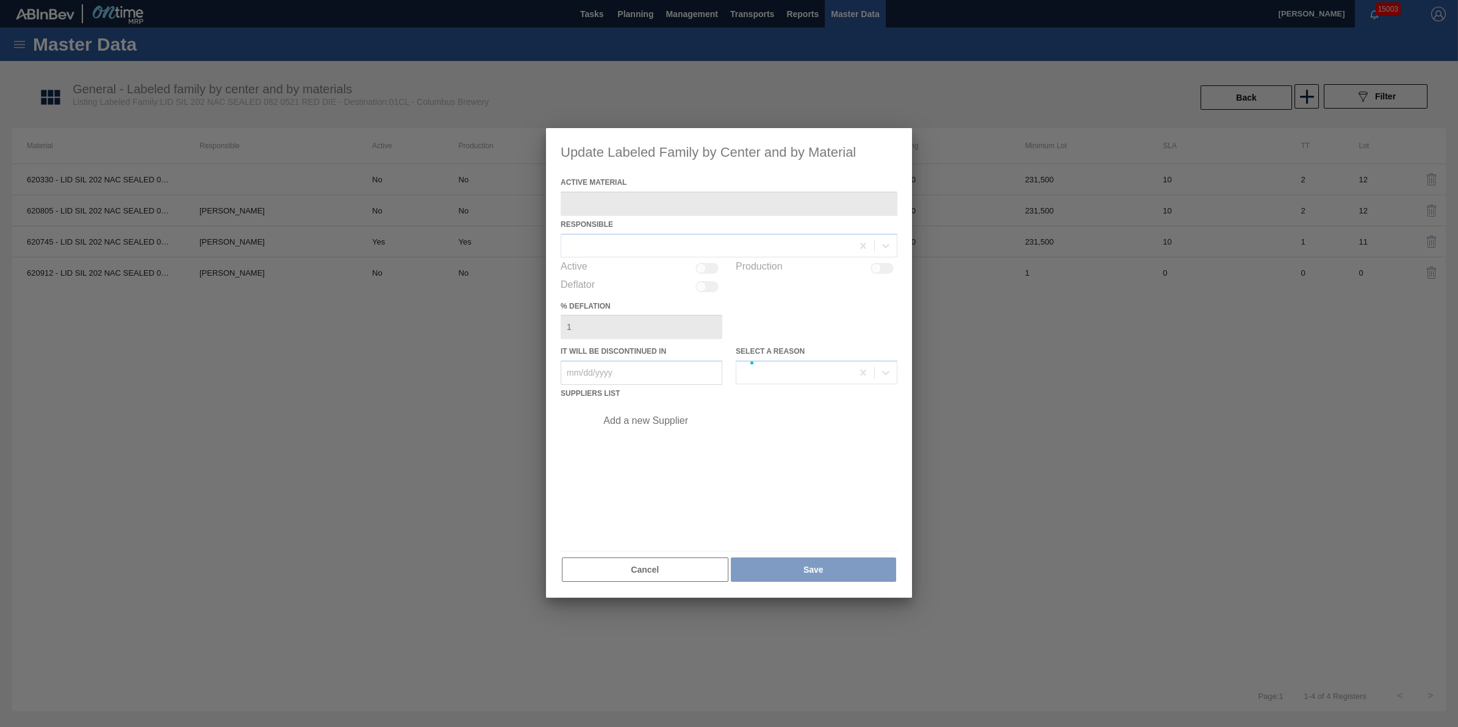
type Material "620912 - LID SIL 202 NAC SEALED 082 0525 RED DIE"
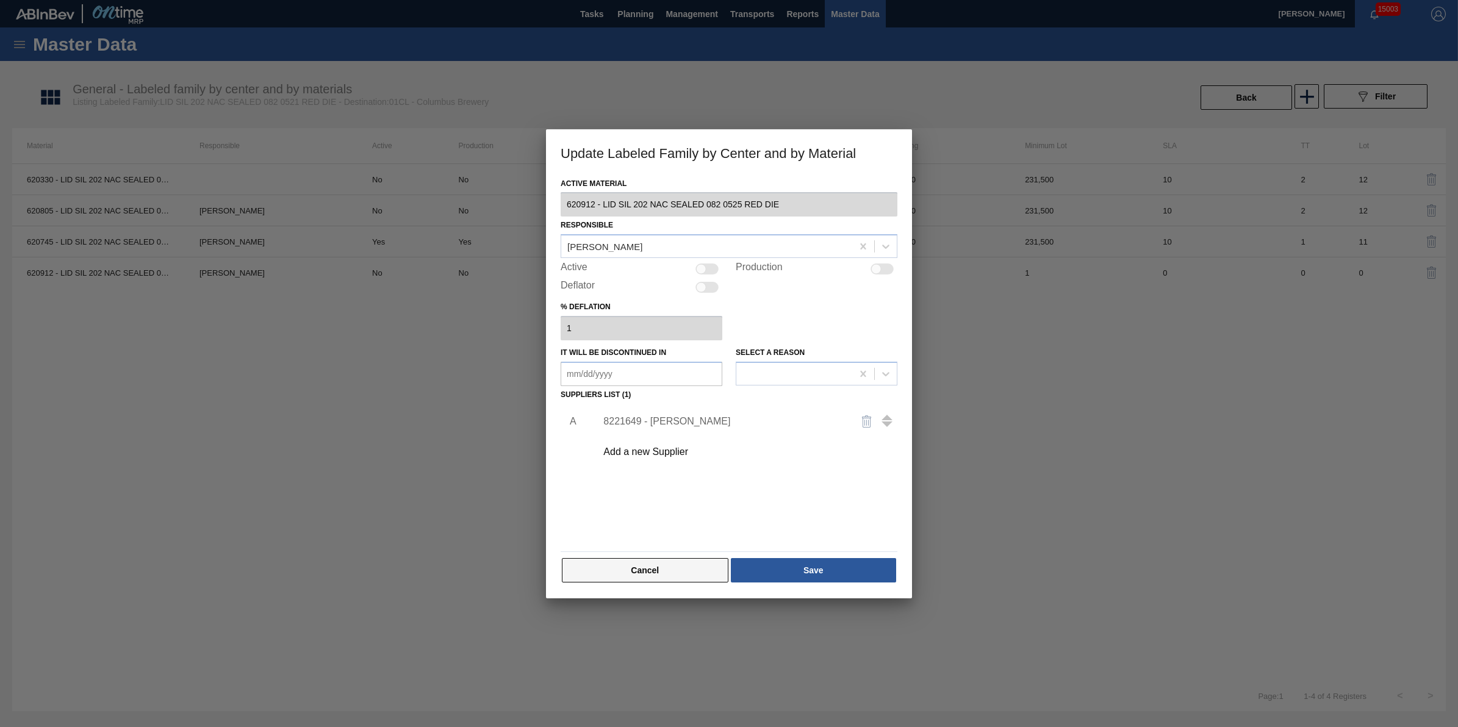
click at [627, 569] on button "Cancel" at bounding box center [645, 570] width 167 height 24
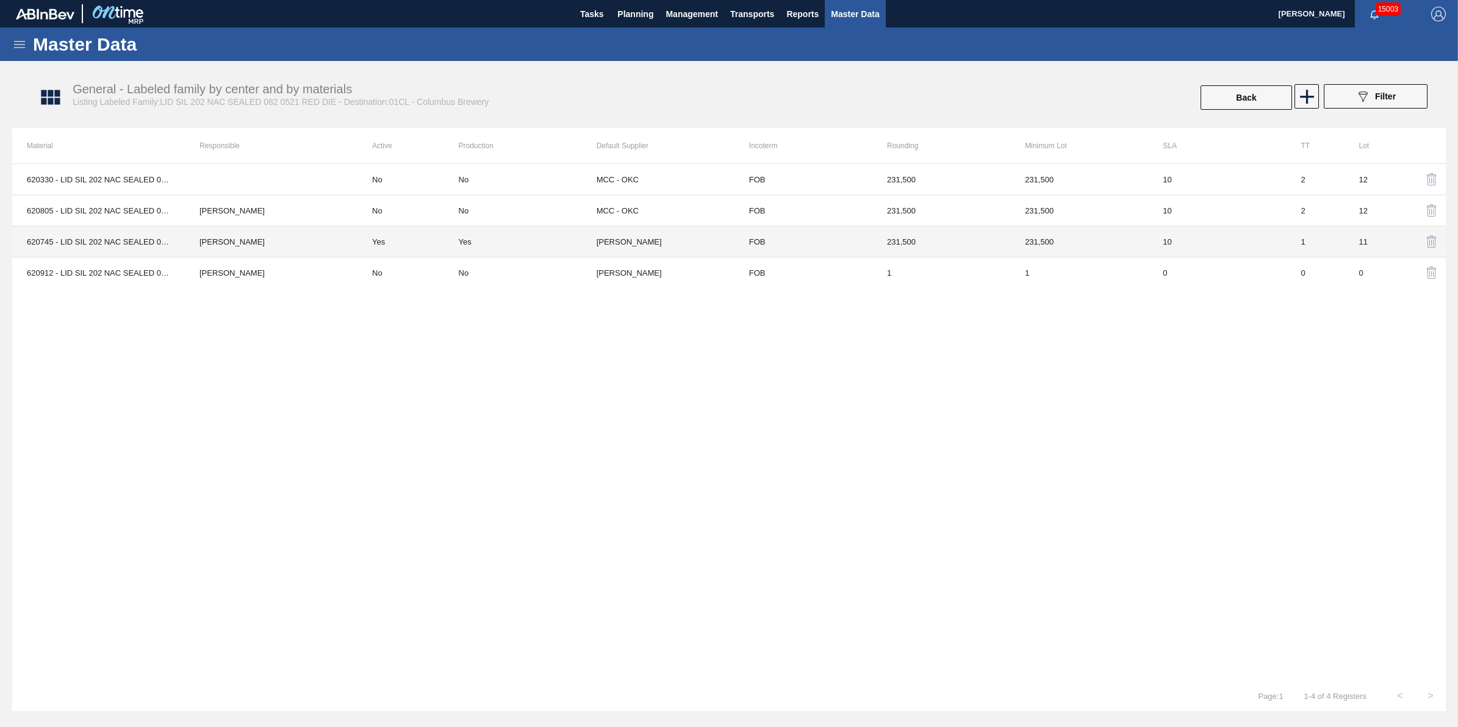
click at [367, 251] on td "Yes" at bounding box center [408, 241] width 101 height 31
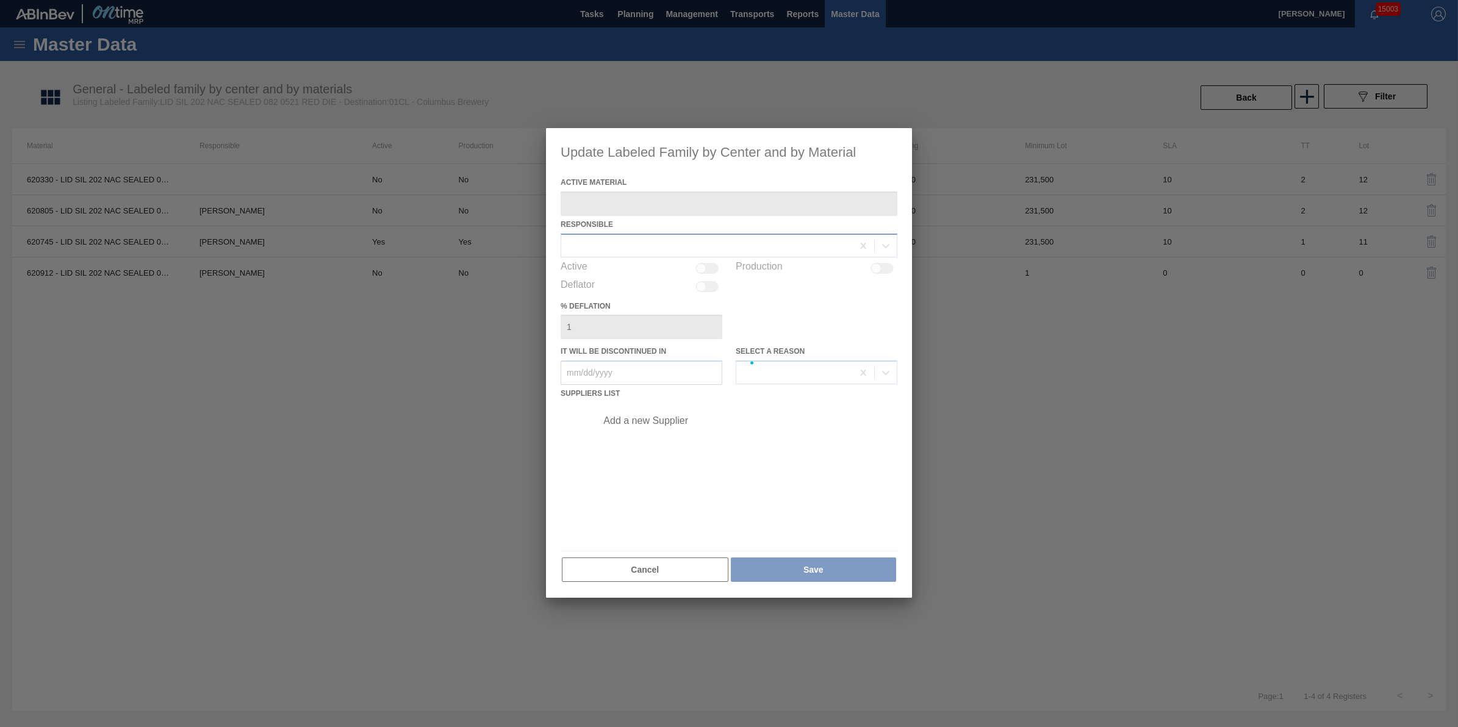
type Material "620745 - LID SIL 202 NAC SEALED 082 0521 RED DIE"
checkbox input "true"
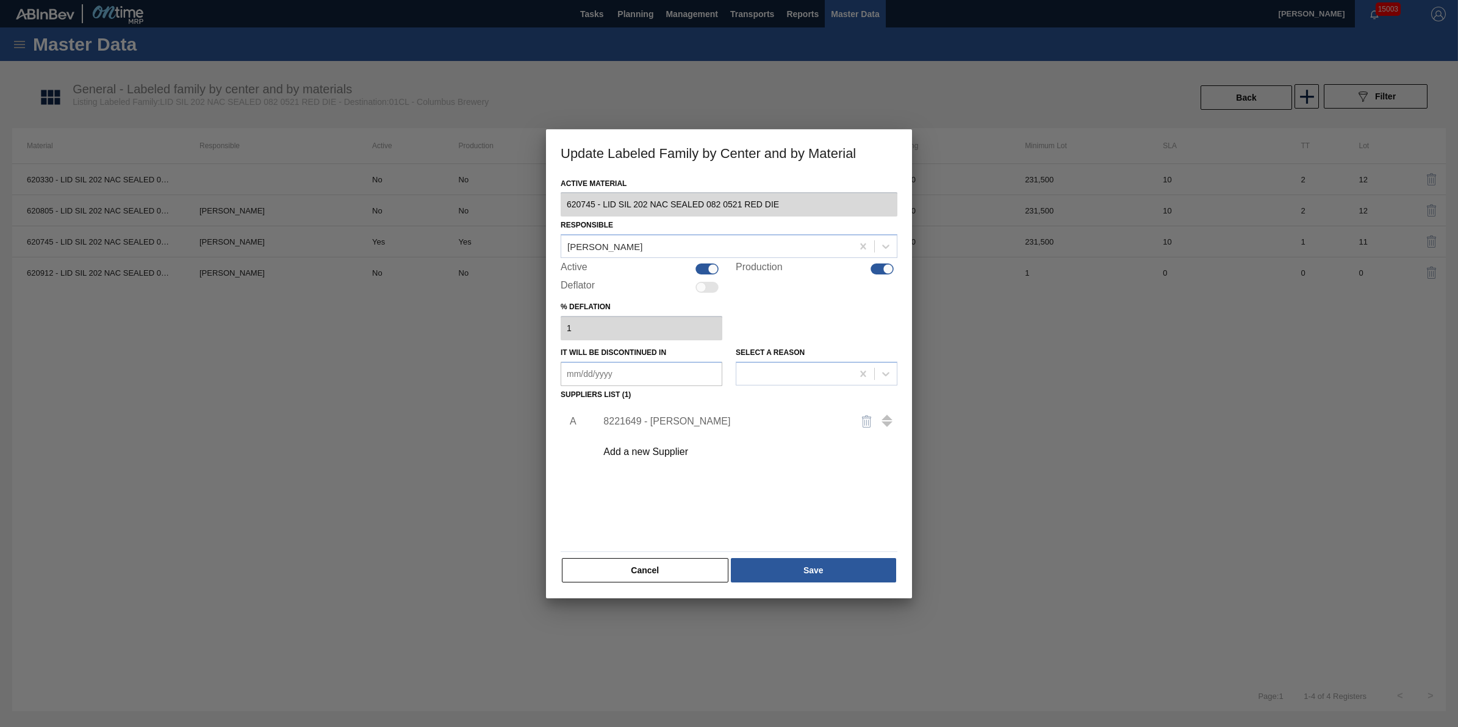
click at [706, 270] on div at bounding box center [707, 269] width 23 height 11
checkbox input "false"
click at [880, 267] on div at bounding box center [882, 269] width 23 height 11
checkbox input "false"
click at [861, 578] on button "Save" at bounding box center [813, 570] width 165 height 24
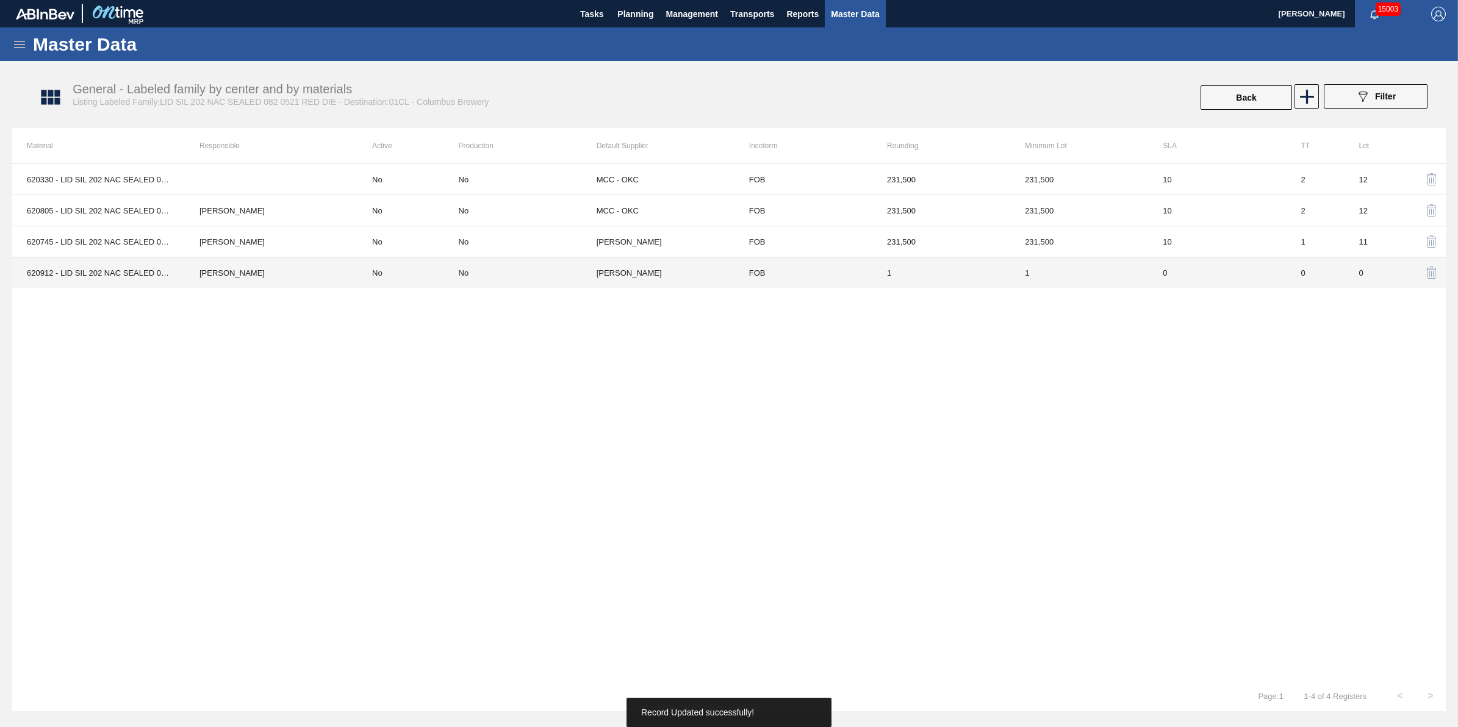
click at [374, 273] on td "No" at bounding box center [408, 272] width 101 height 31
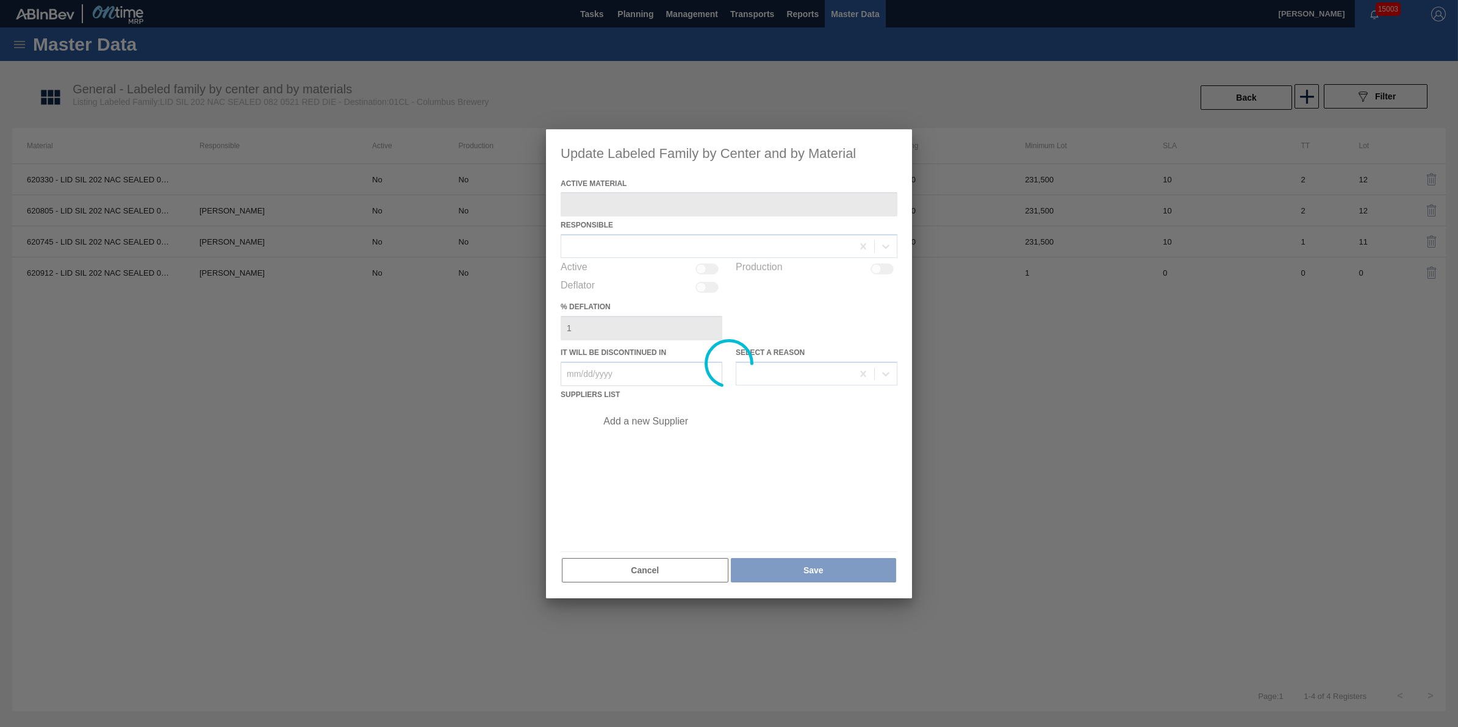
type Material "620912 - LID SIL 202 NAC SEALED 082 0525 RED DIE"
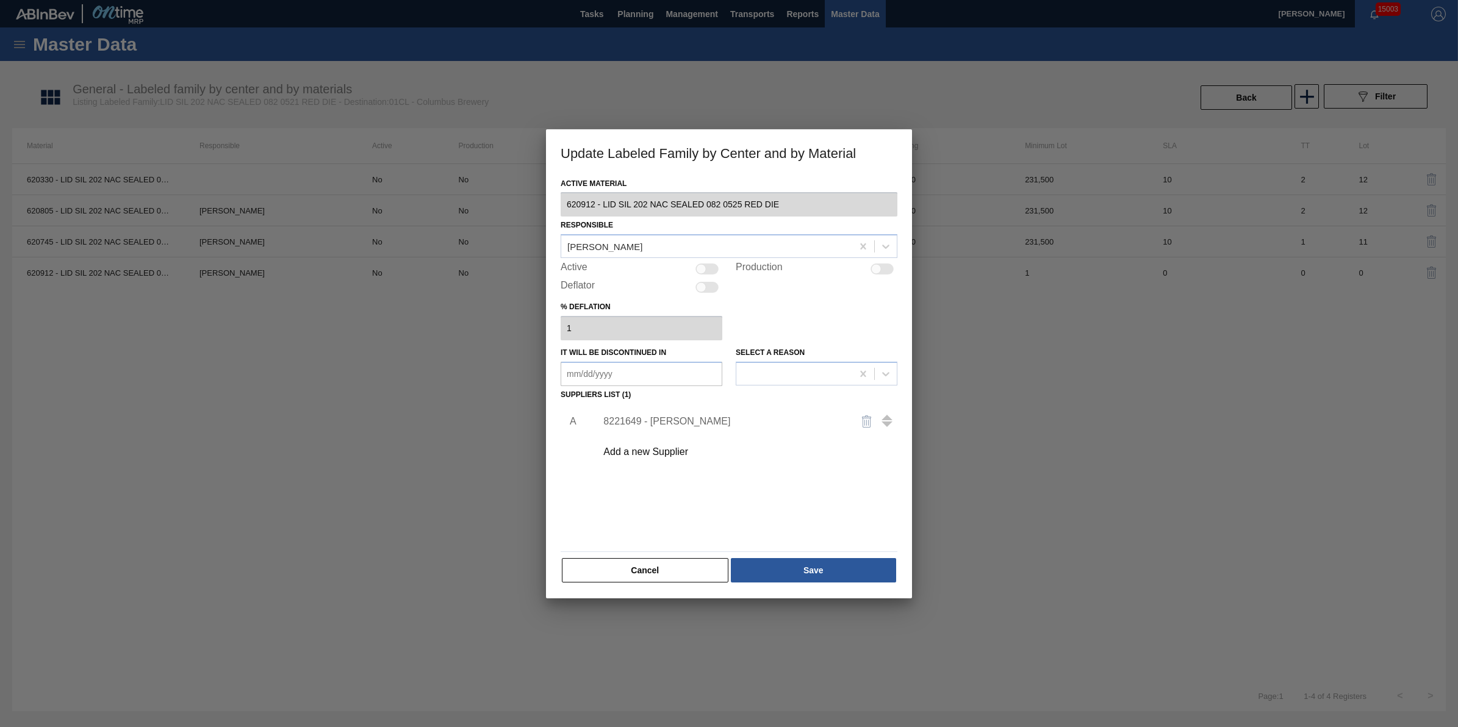
click at [711, 267] on div at bounding box center [707, 269] width 23 height 11
checkbox input "true"
click at [824, 557] on div "Cancel Save" at bounding box center [729, 570] width 337 height 27
click at [822, 568] on button "Save" at bounding box center [813, 570] width 165 height 24
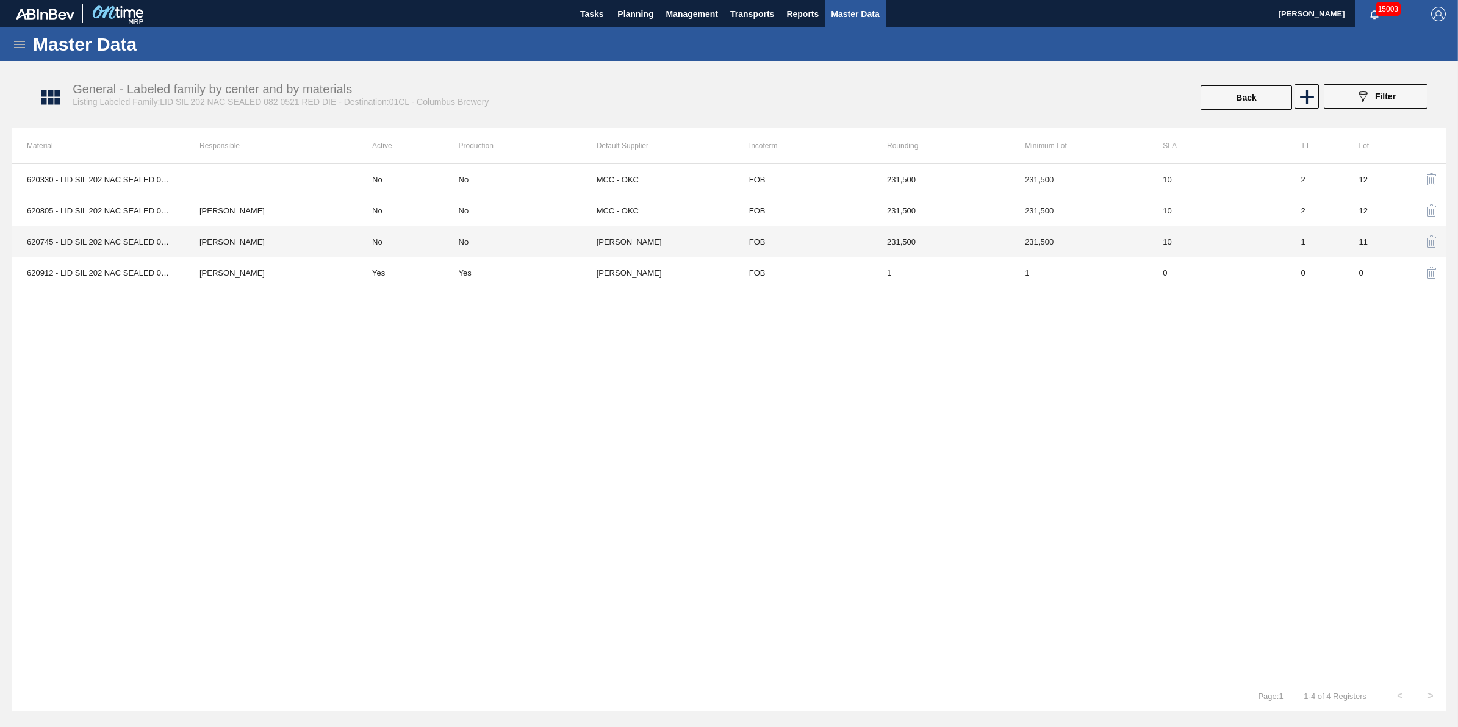
click at [214, 251] on td "[PERSON_NAME]" at bounding box center [271, 241] width 173 height 31
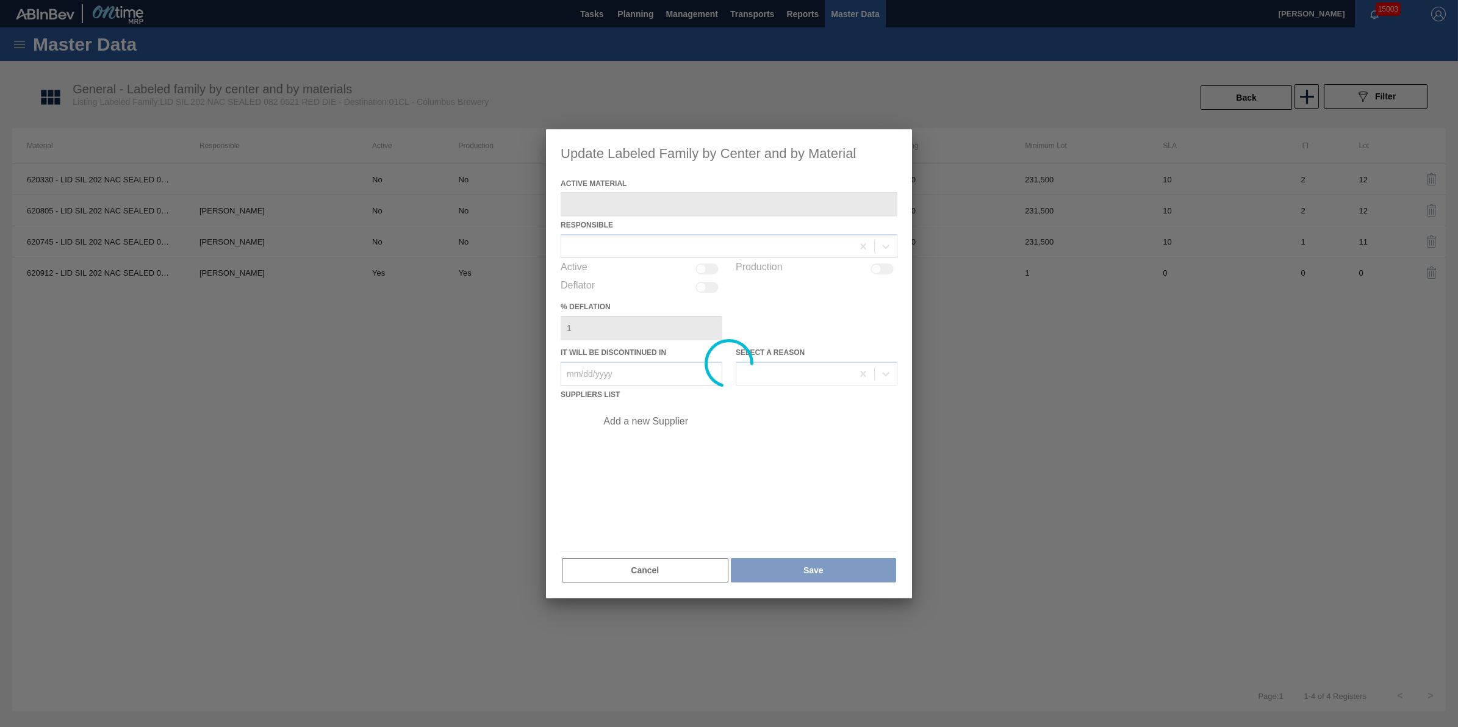
type Material "620745 - LID SIL 202 NAC SEALED 082 0521 RED DIE"
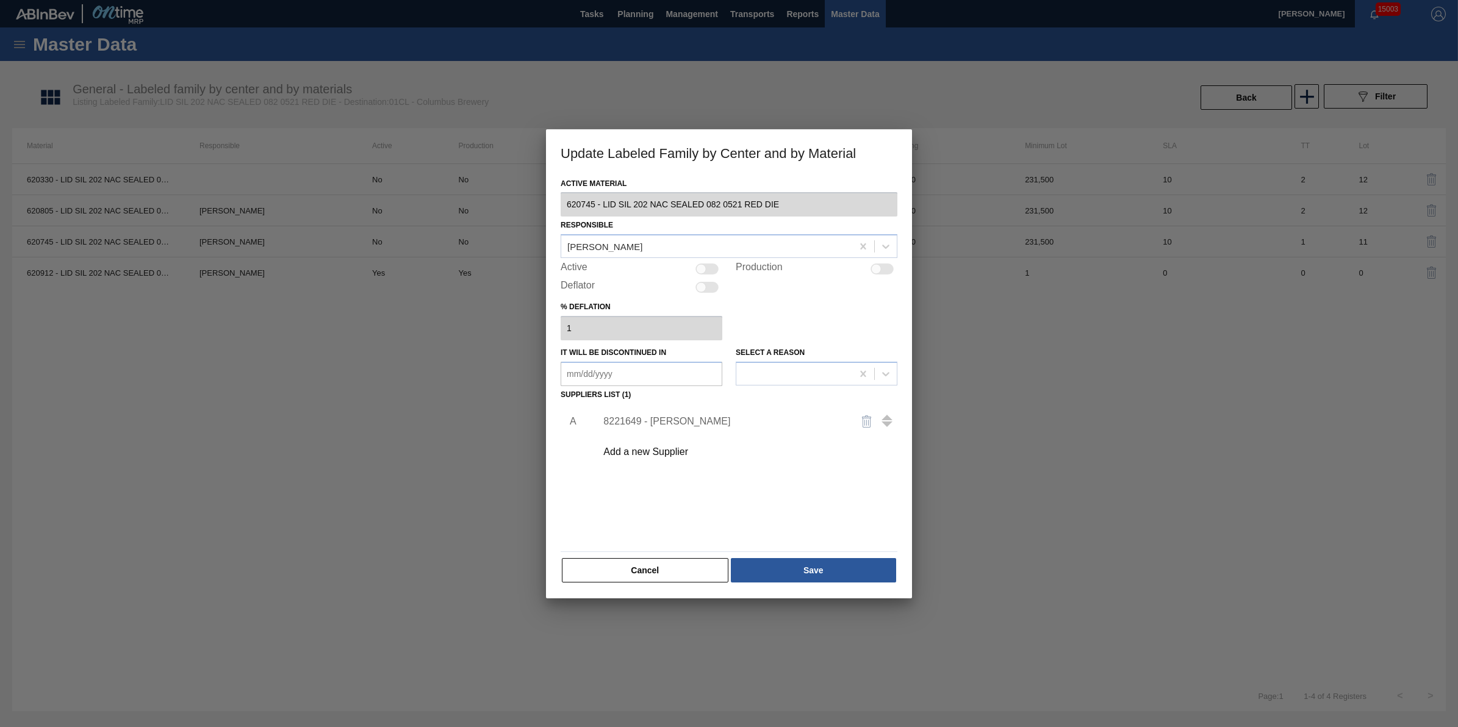
click at [629, 422] on div "8221649 - Ball - Findlay" at bounding box center [722, 421] width 239 height 11
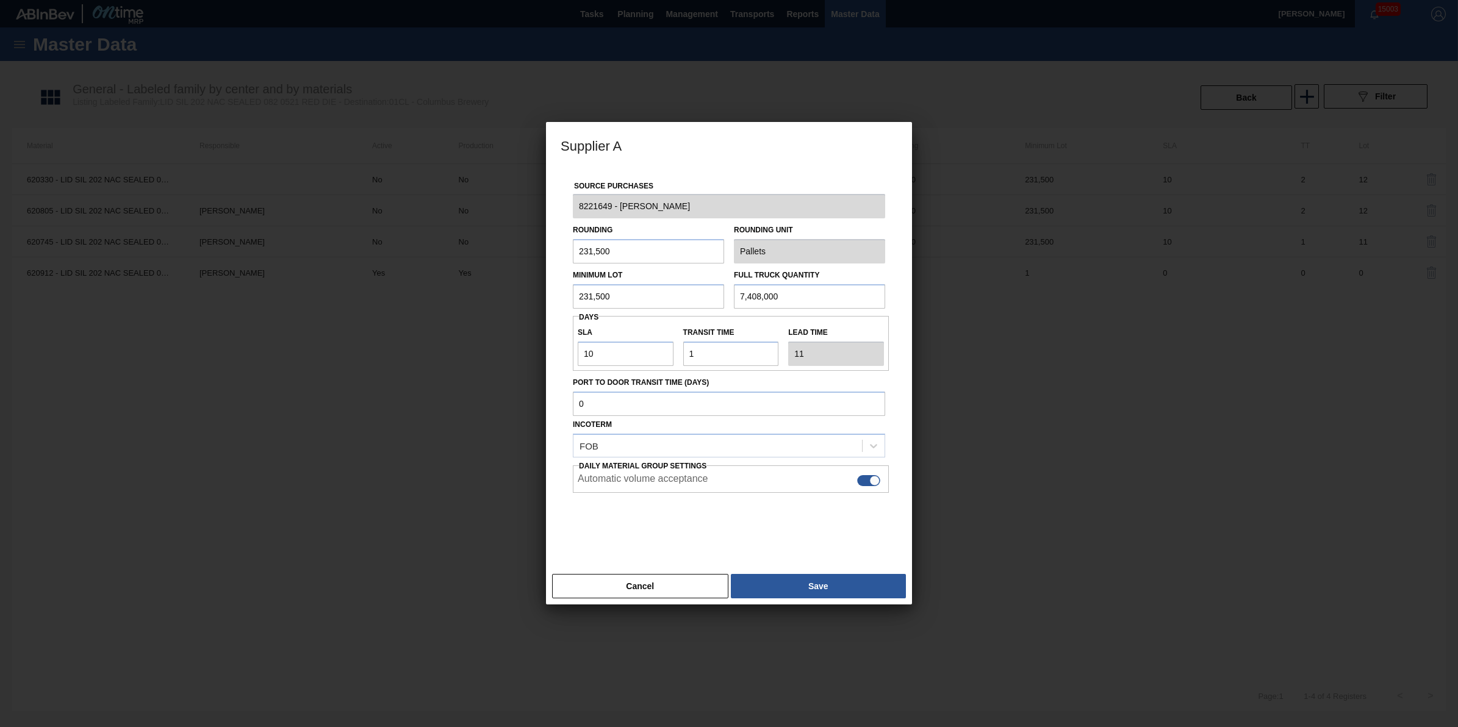
click at [1141, 429] on div at bounding box center [729, 363] width 1458 height 727
click at [641, 586] on button "Cancel" at bounding box center [640, 586] width 176 height 24
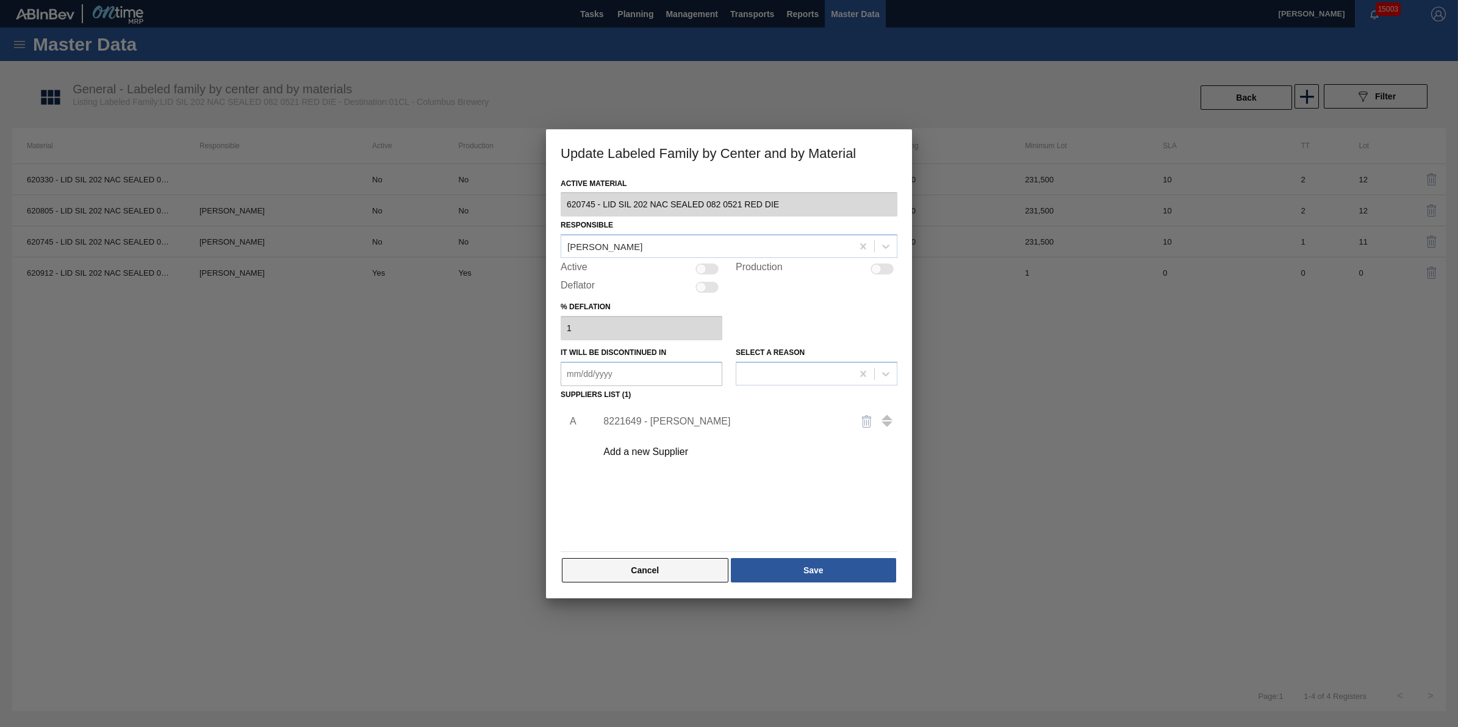
click at [641, 572] on button "Cancel" at bounding box center [645, 570] width 167 height 24
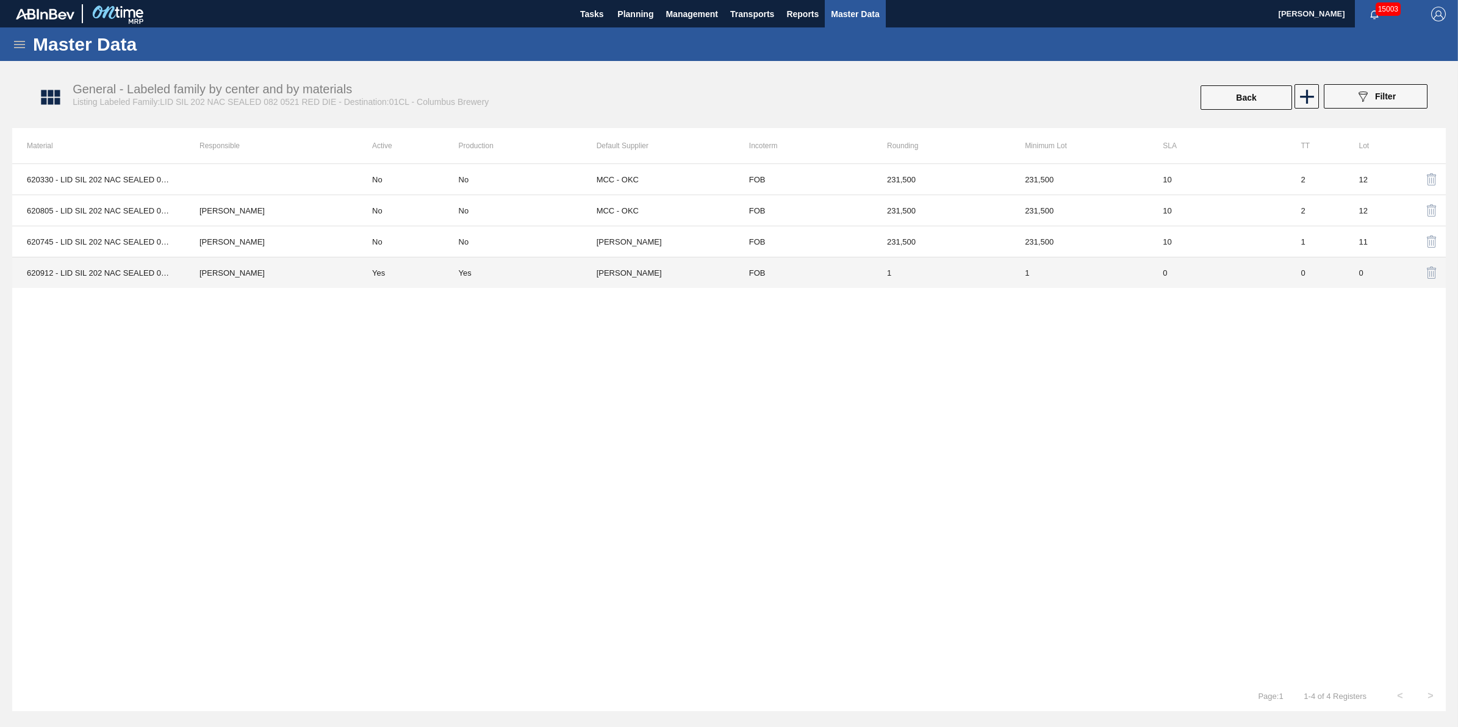
click at [462, 281] on td "Yes" at bounding box center [528, 272] width 138 height 31
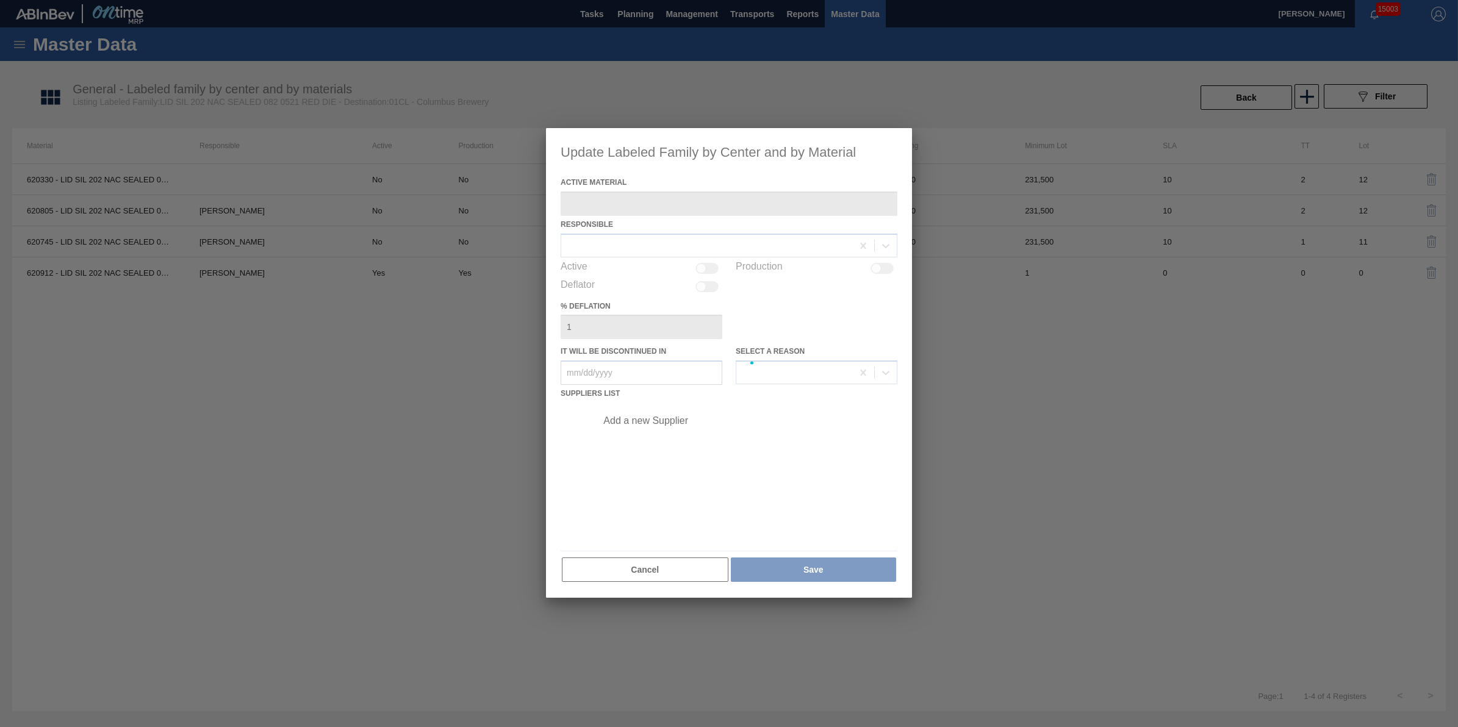
type Material "620912 - LID SIL 202 NAC SEALED 082 0525 RED DIE"
checkbox input "true"
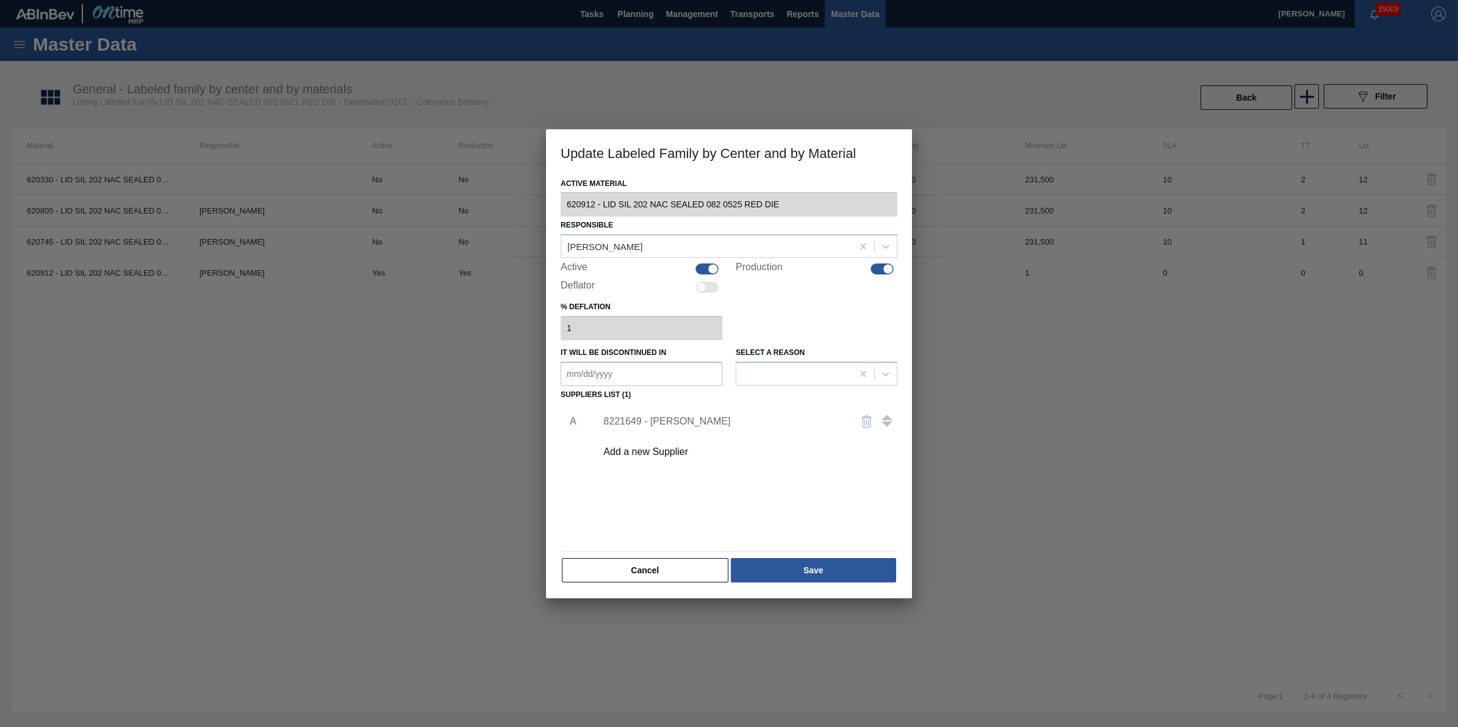
click at [681, 447] on div "Add a new Supplier" at bounding box center [722, 452] width 239 height 11
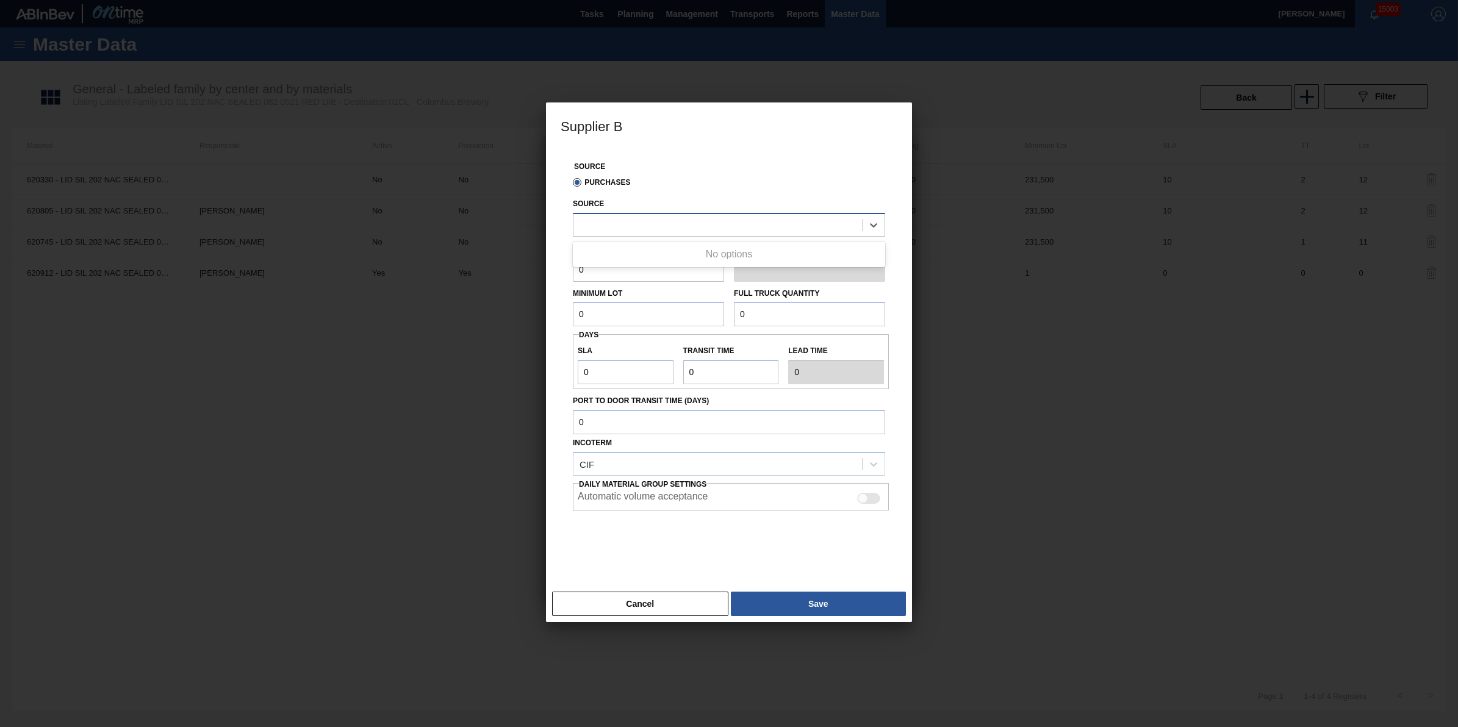
click at [654, 227] on div at bounding box center [717, 225] width 289 height 18
click at [630, 276] on input "0" at bounding box center [648, 269] width 151 height 24
type input "231,500"
click at [636, 320] on input "0" at bounding box center [648, 315] width 151 height 24
type input "1"
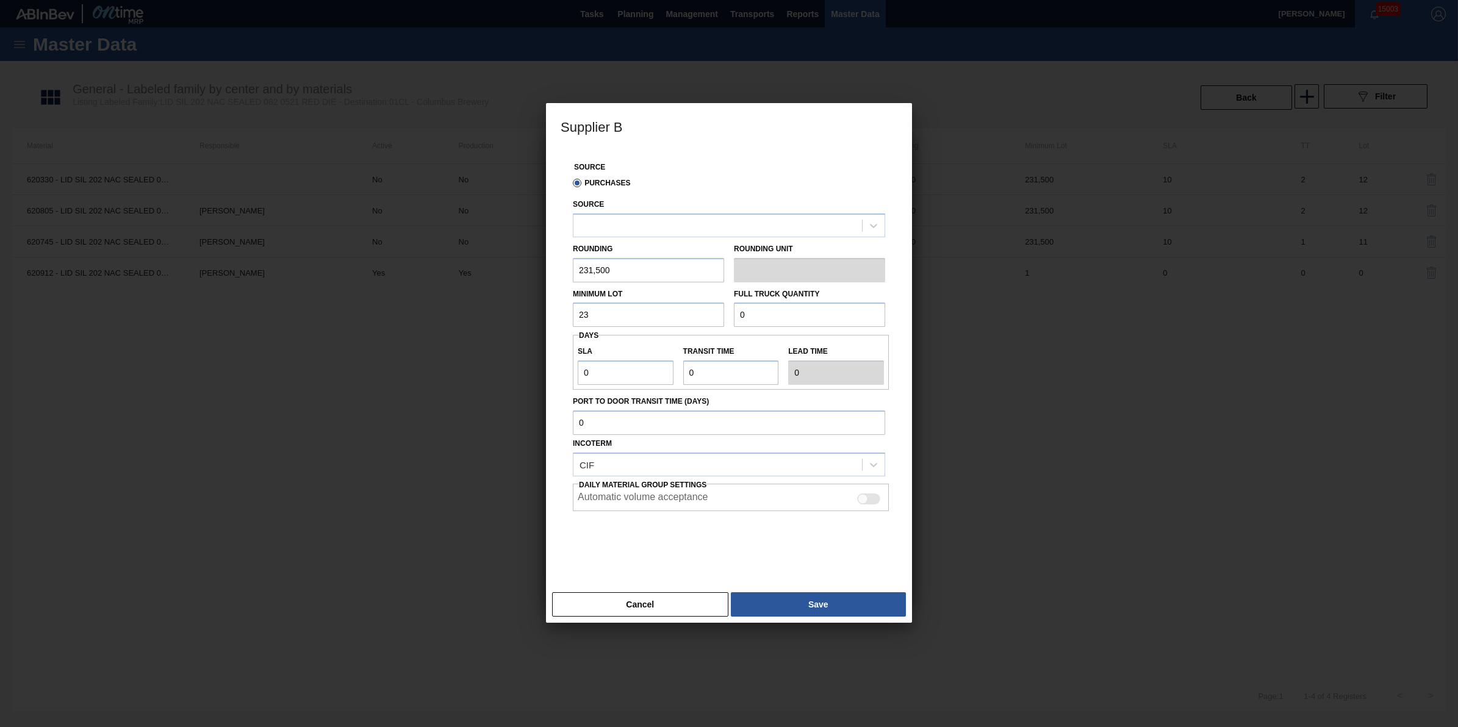
type input "231,500"
click at [769, 325] on input "0" at bounding box center [809, 315] width 151 height 24
type input "7,408,000"
click at [625, 376] on input "0" at bounding box center [626, 373] width 96 height 24
type input "NaN"
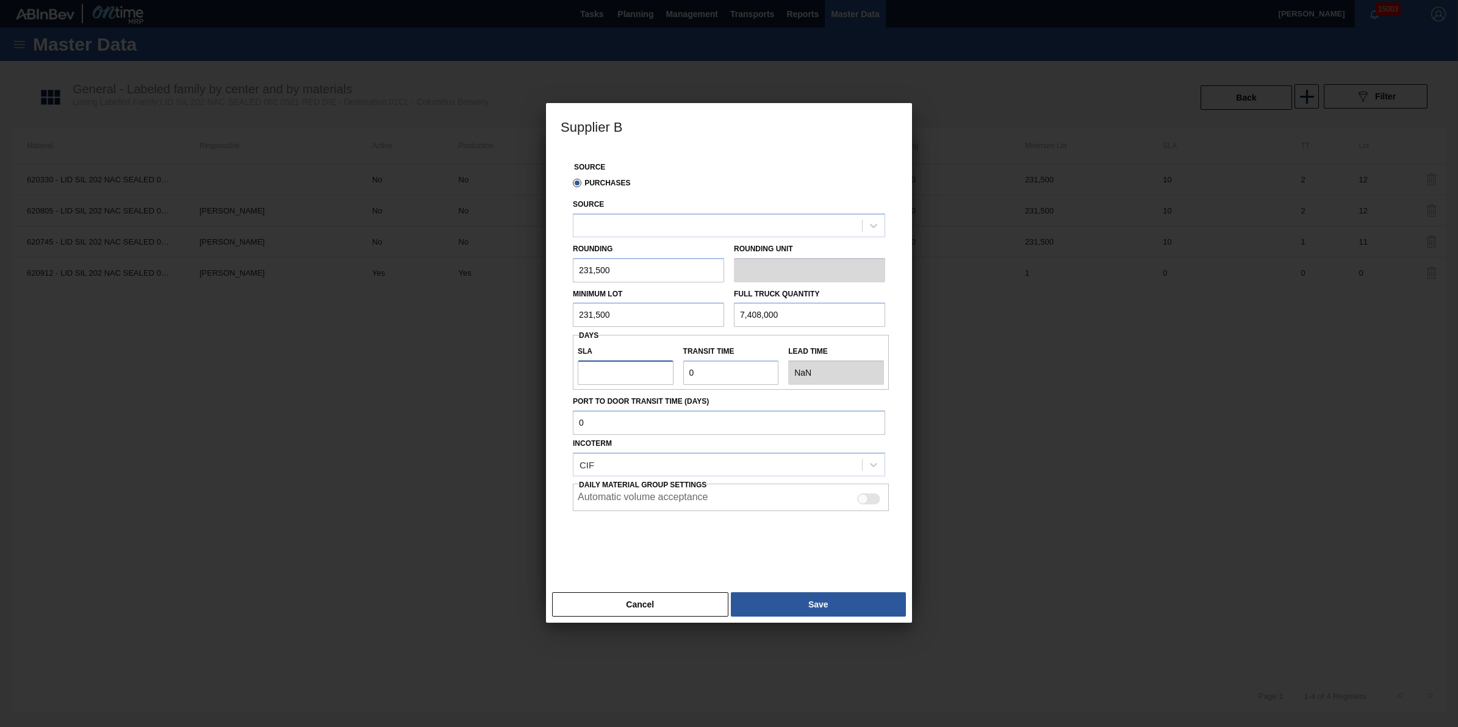
type input "1"
type input "10"
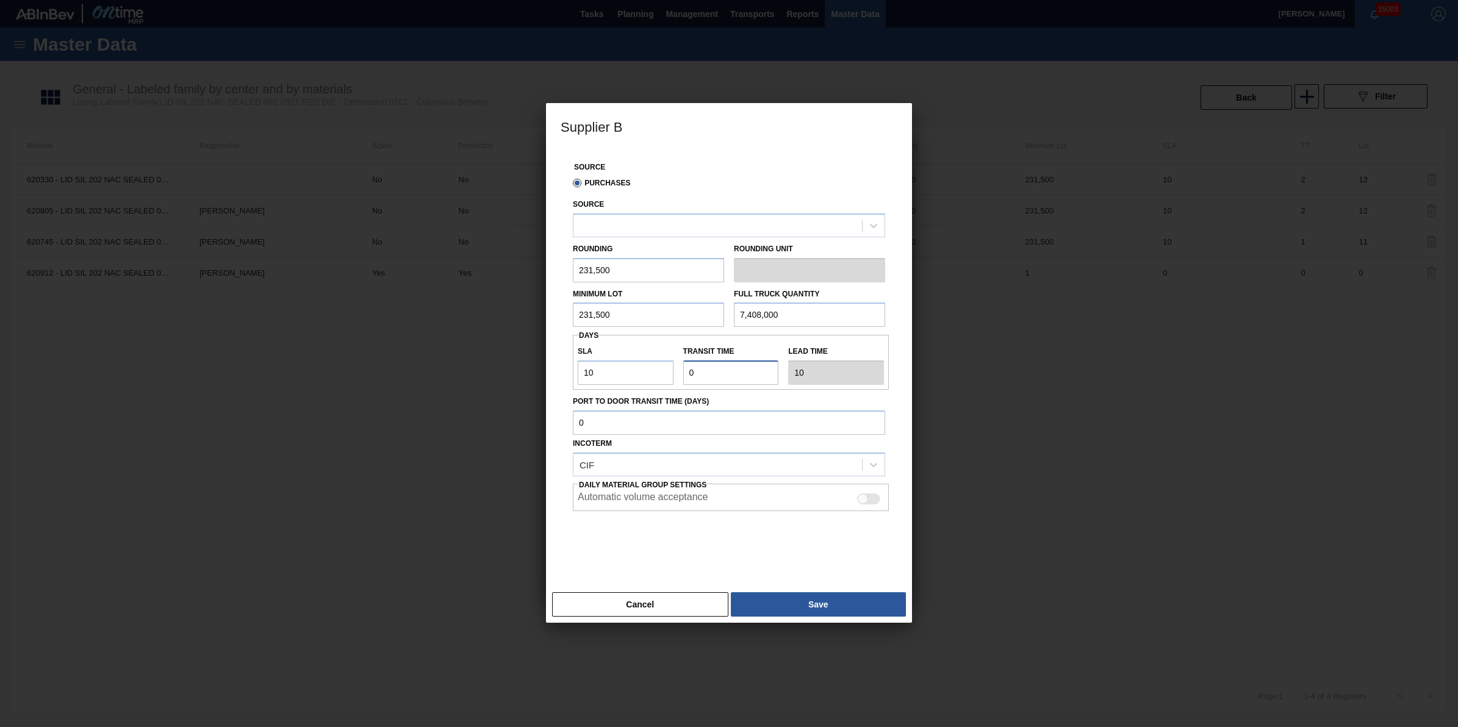
click at [724, 376] on input "Transit time" at bounding box center [731, 373] width 96 height 24
type input "NaN"
type input "1"
type input "11"
type input "1"
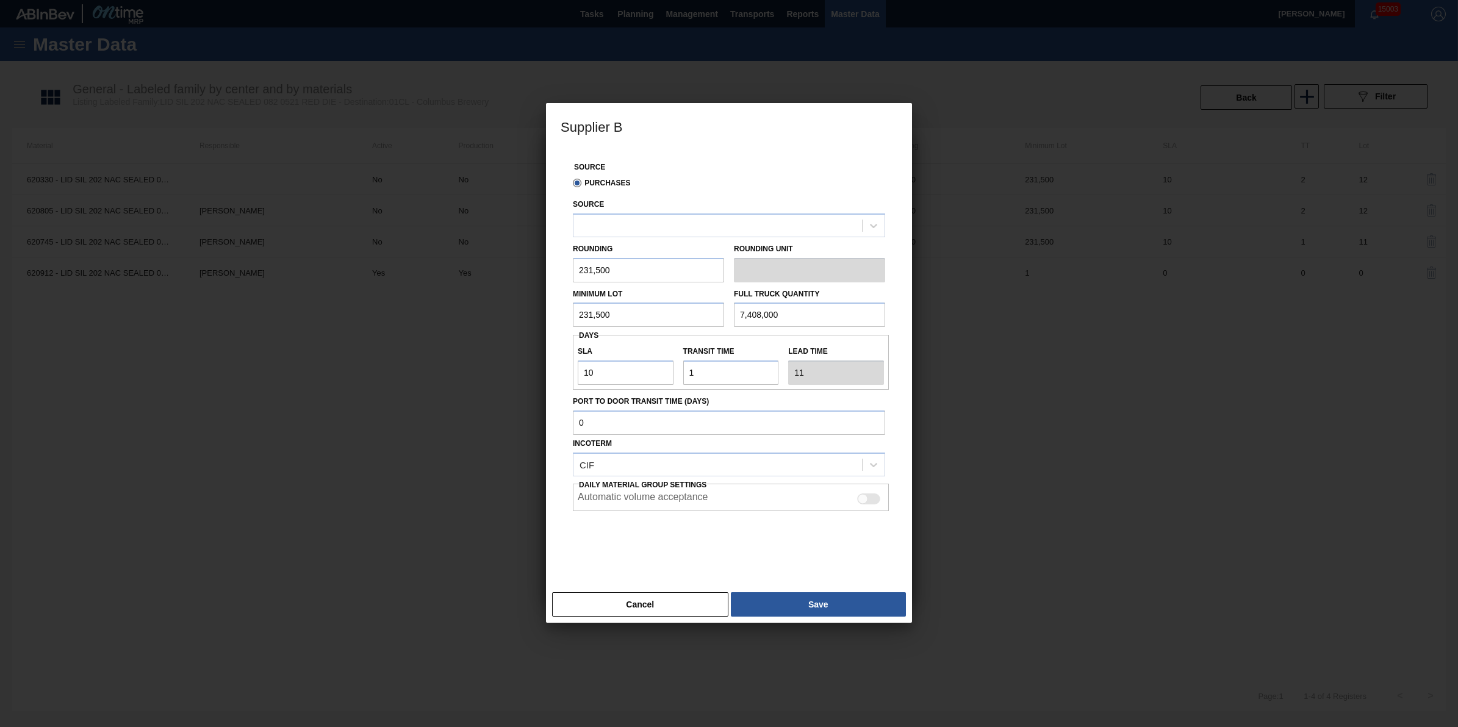
click at [872, 504] on div at bounding box center [868, 499] width 23 height 11
checkbox input "true"
click at [860, 611] on button "Save" at bounding box center [818, 604] width 175 height 24
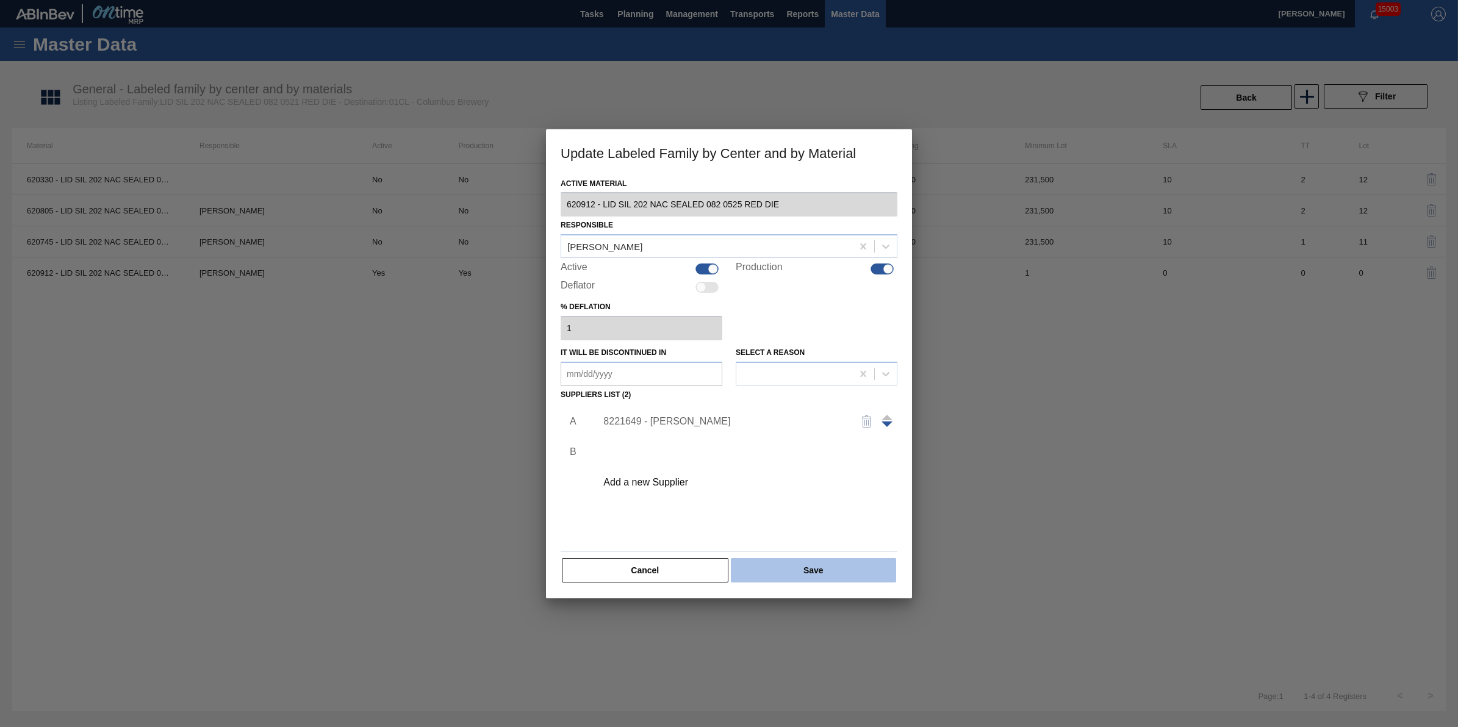
click at [841, 574] on button "Save" at bounding box center [813, 570] width 165 height 24
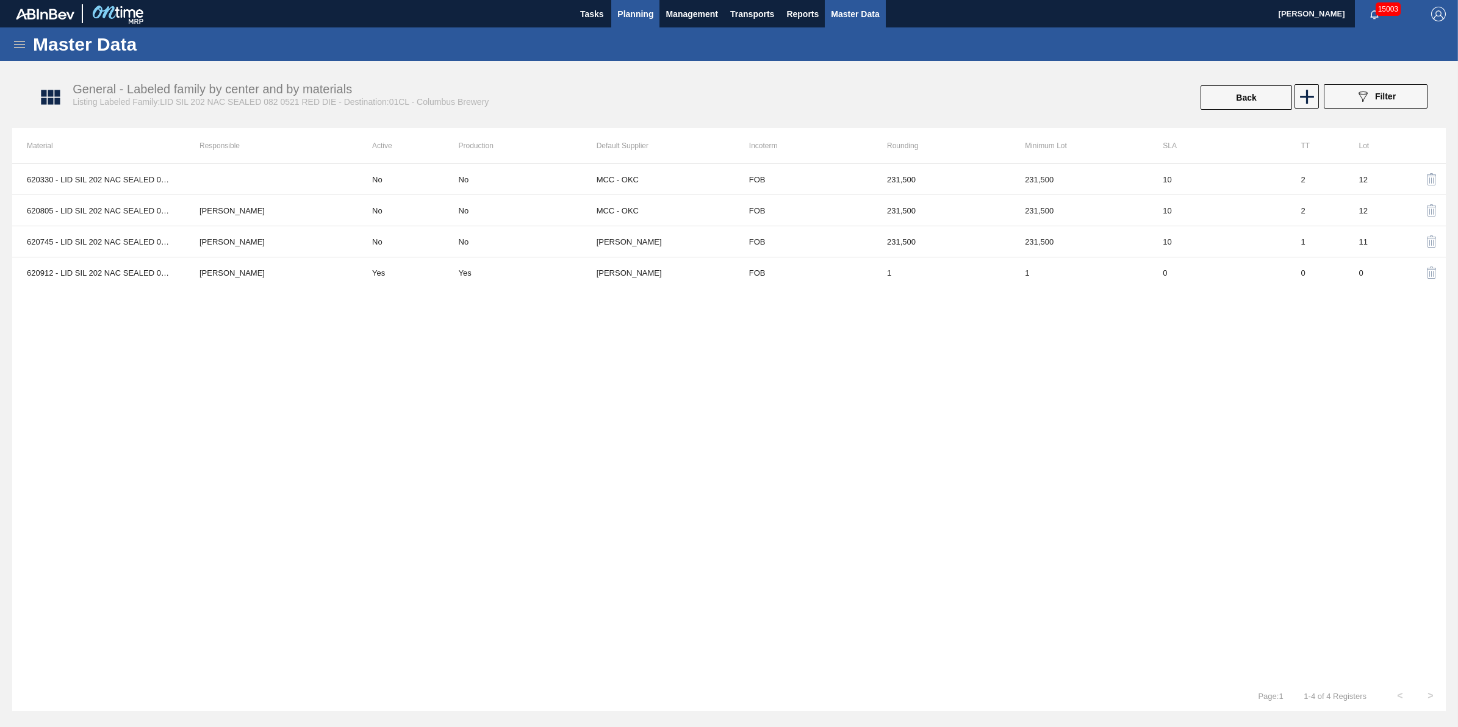
click at [616, 15] on button "Planning" at bounding box center [635, 13] width 48 height 27
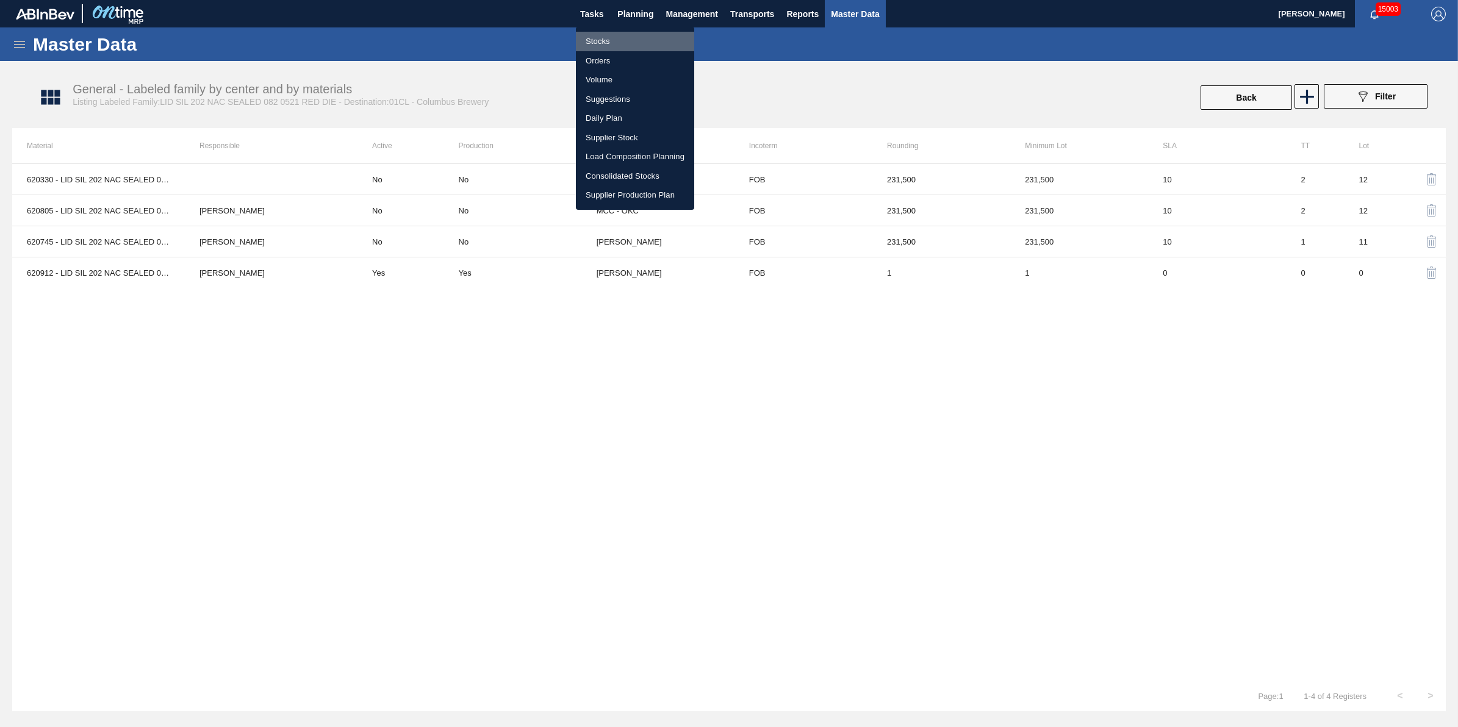
click at [616, 37] on li "Stocks" at bounding box center [635, 42] width 118 height 20
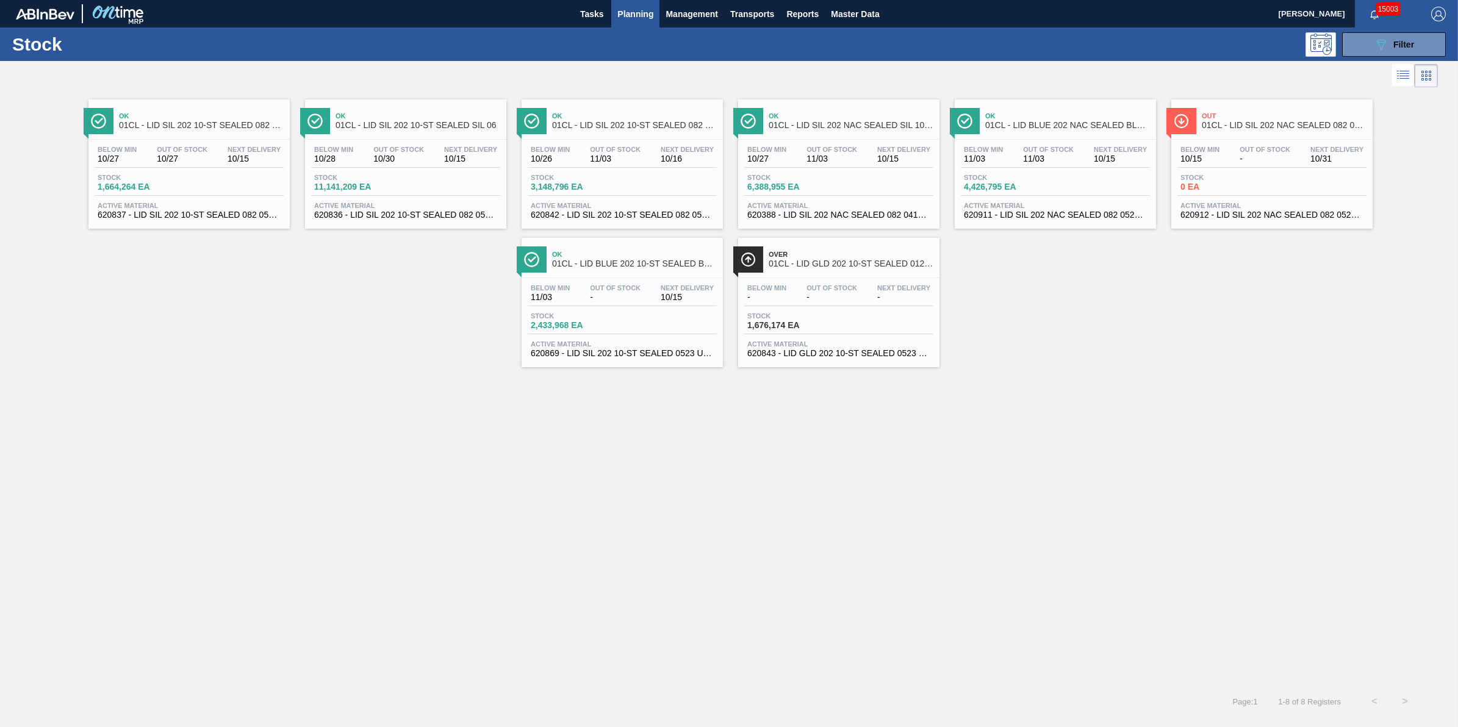
click at [1226, 196] on div "Stock 0 EA" at bounding box center [1271, 185] width 189 height 22
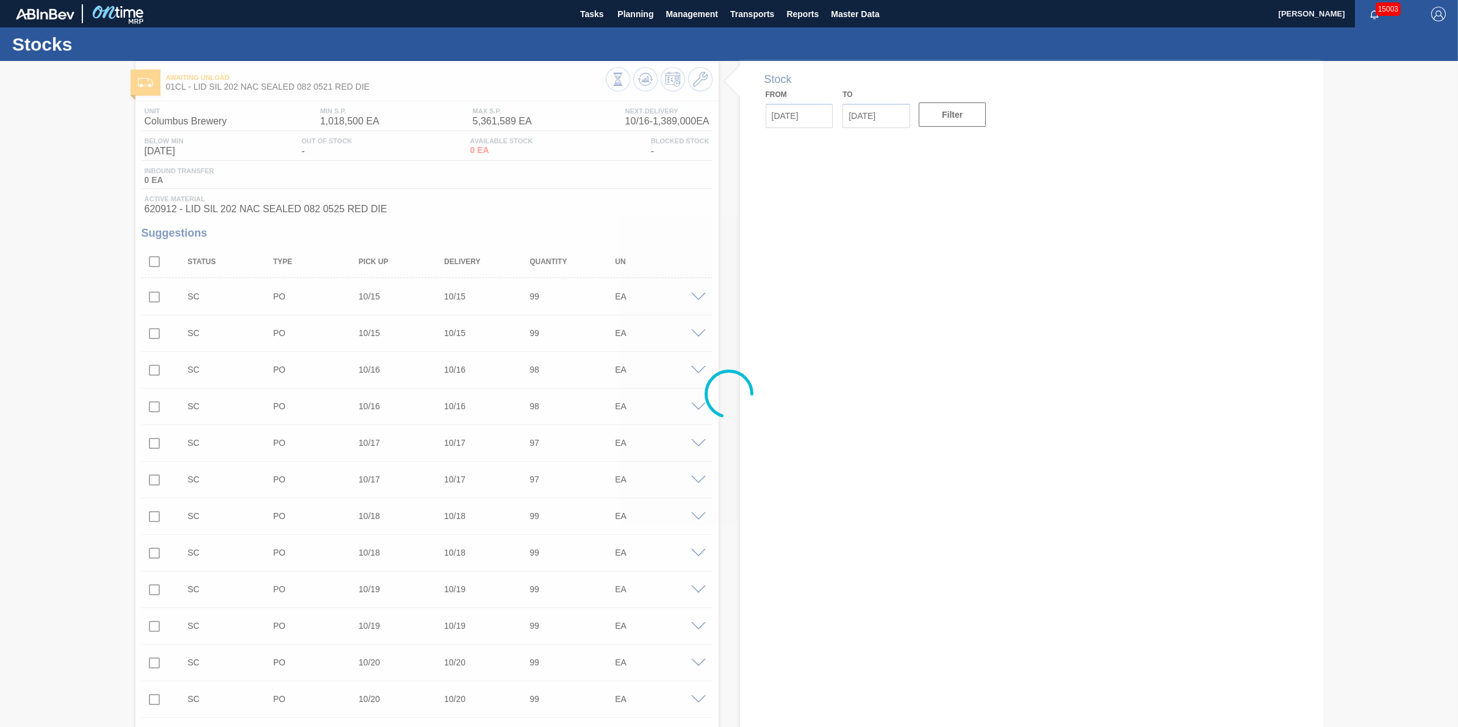
type input "[DATE]"
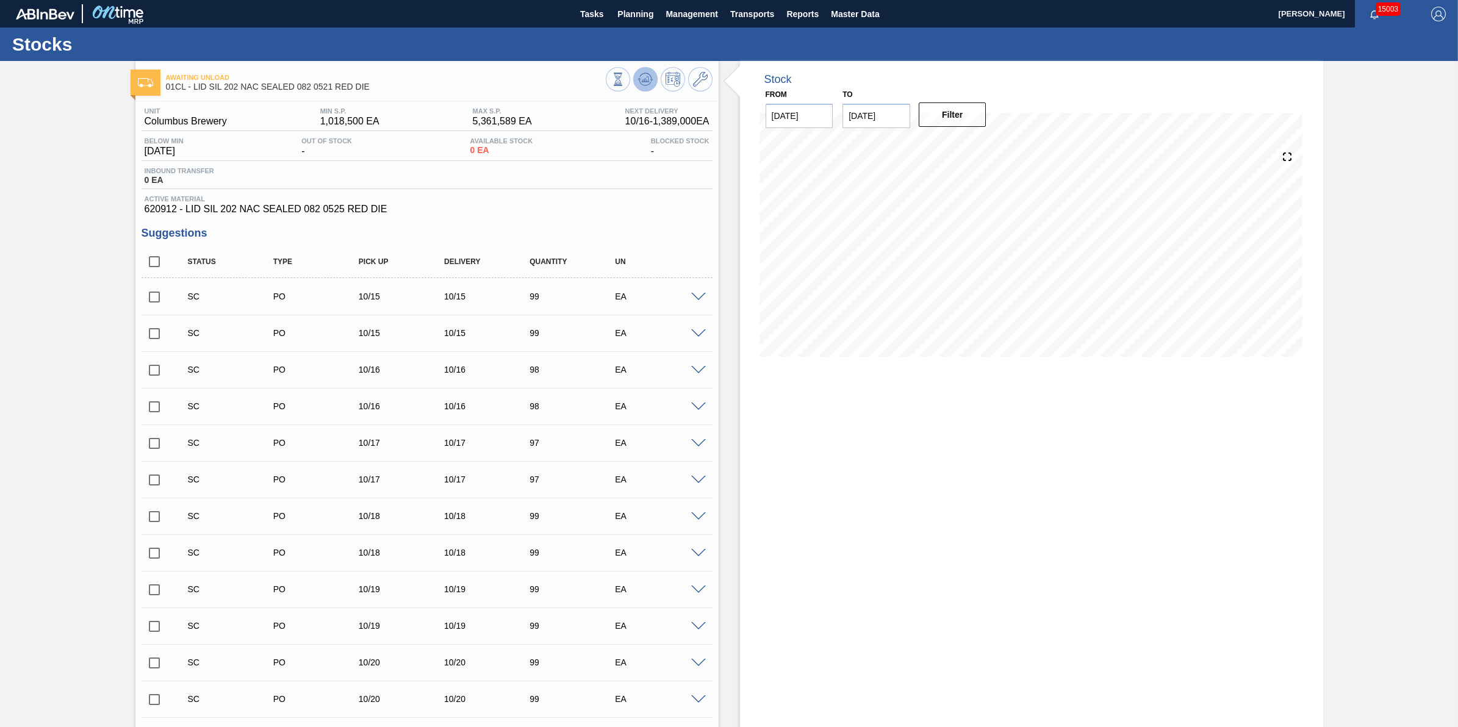
click at [647, 87] on span at bounding box center [645, 79] width 15 height 15
click at [578, 11] on span "Tasks" at bounding box center [591, 14] width 27 height 15
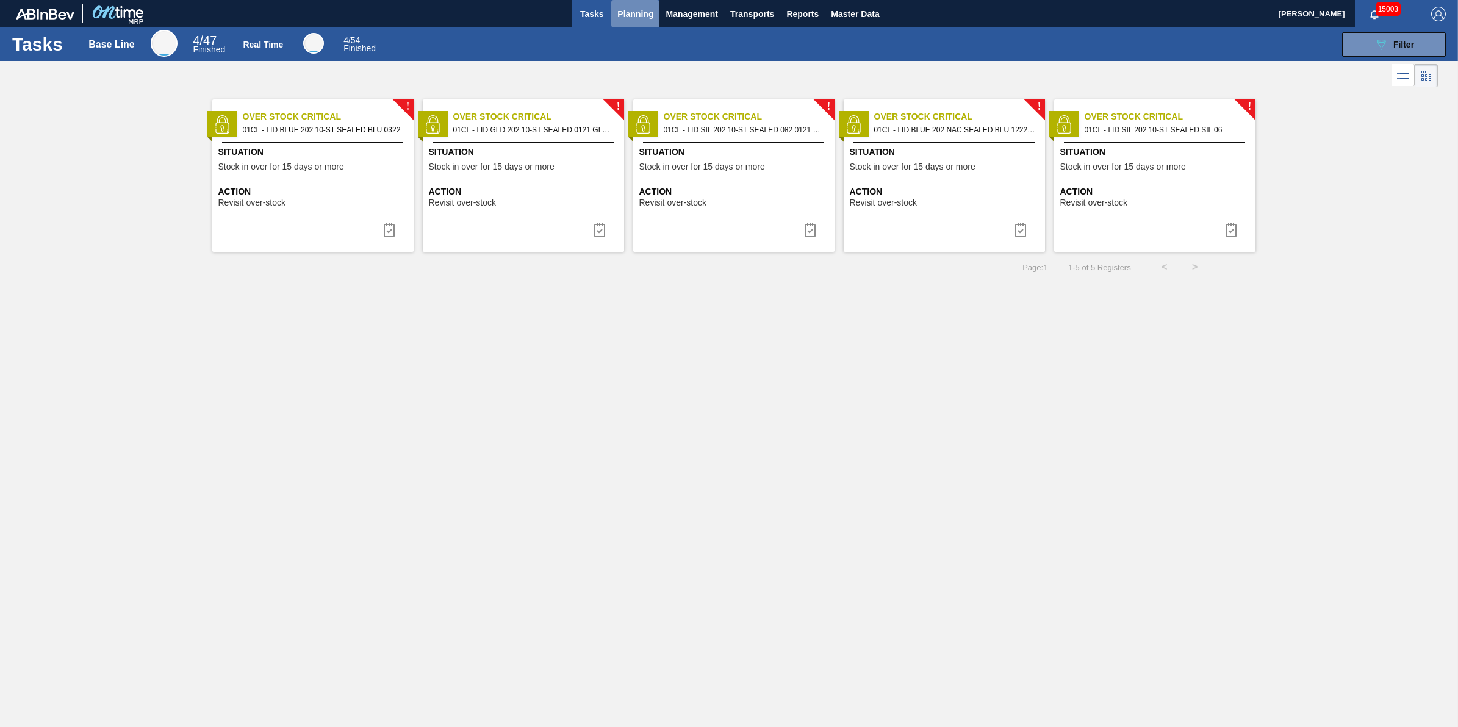
click at [642, 7] on span "Planning" at bounding box center [635, 14] width 36 height 15
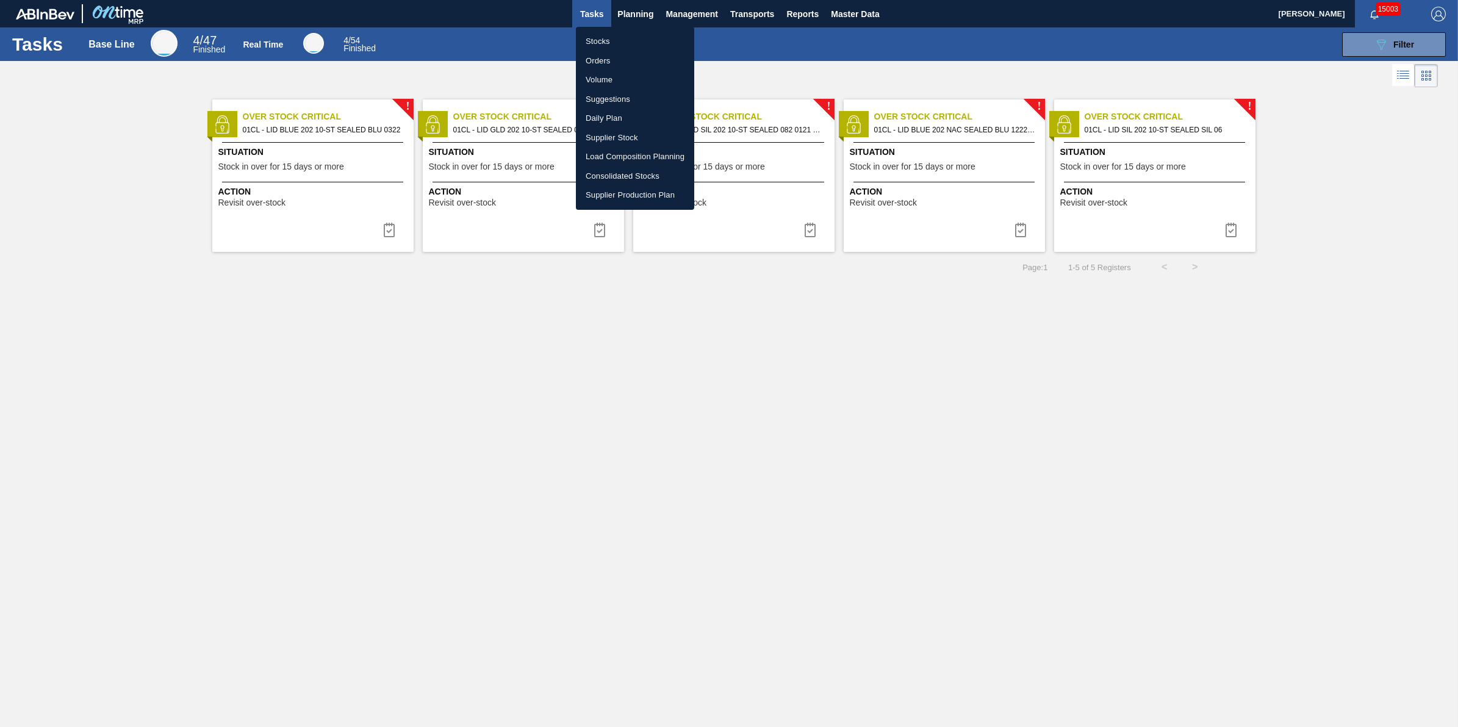
click at [638, 44] on li "Stocks" at bounding box center [635, 42] width 118 height 20
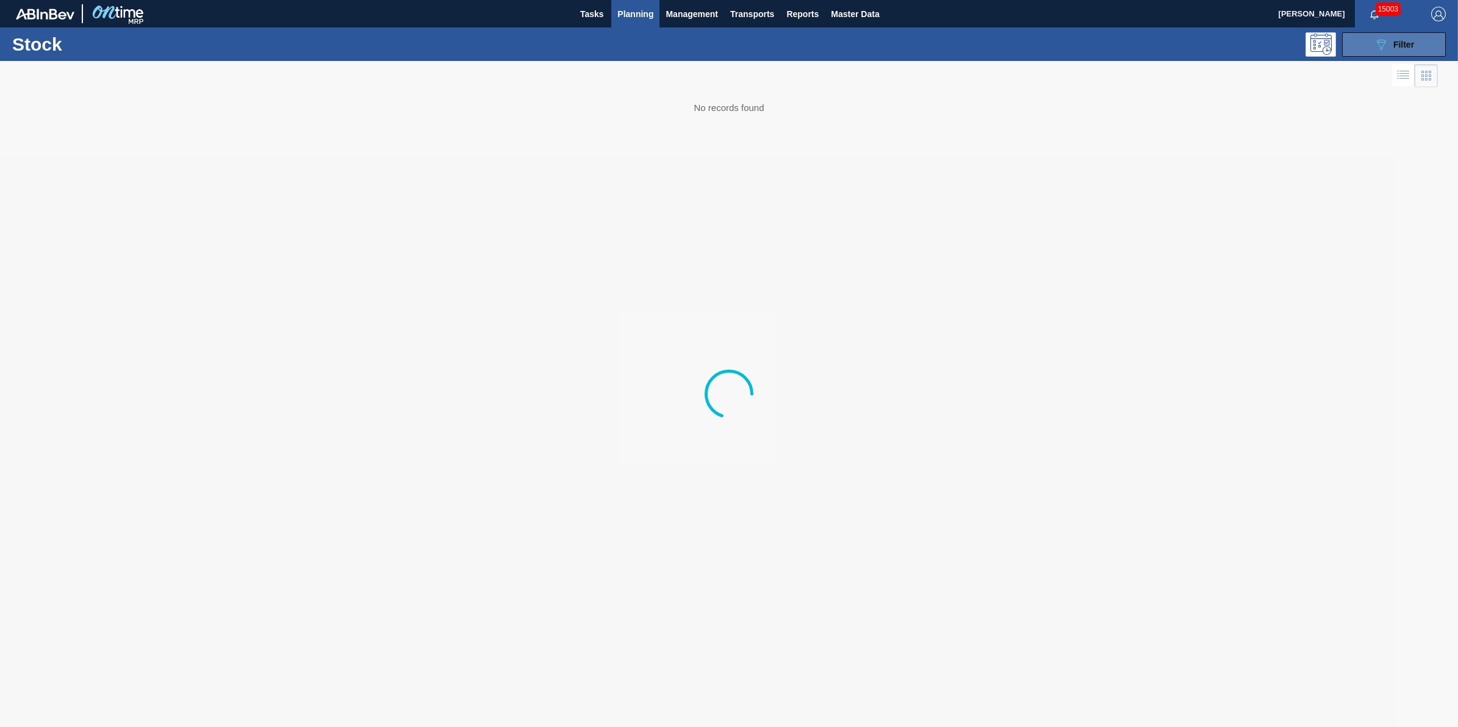
click at [1423, 46] on button "089F7B8B-B2A5-4AFE-B5C0-19BA573D28AC Filter" at bounding box center [1394, 44] width 104 height 24
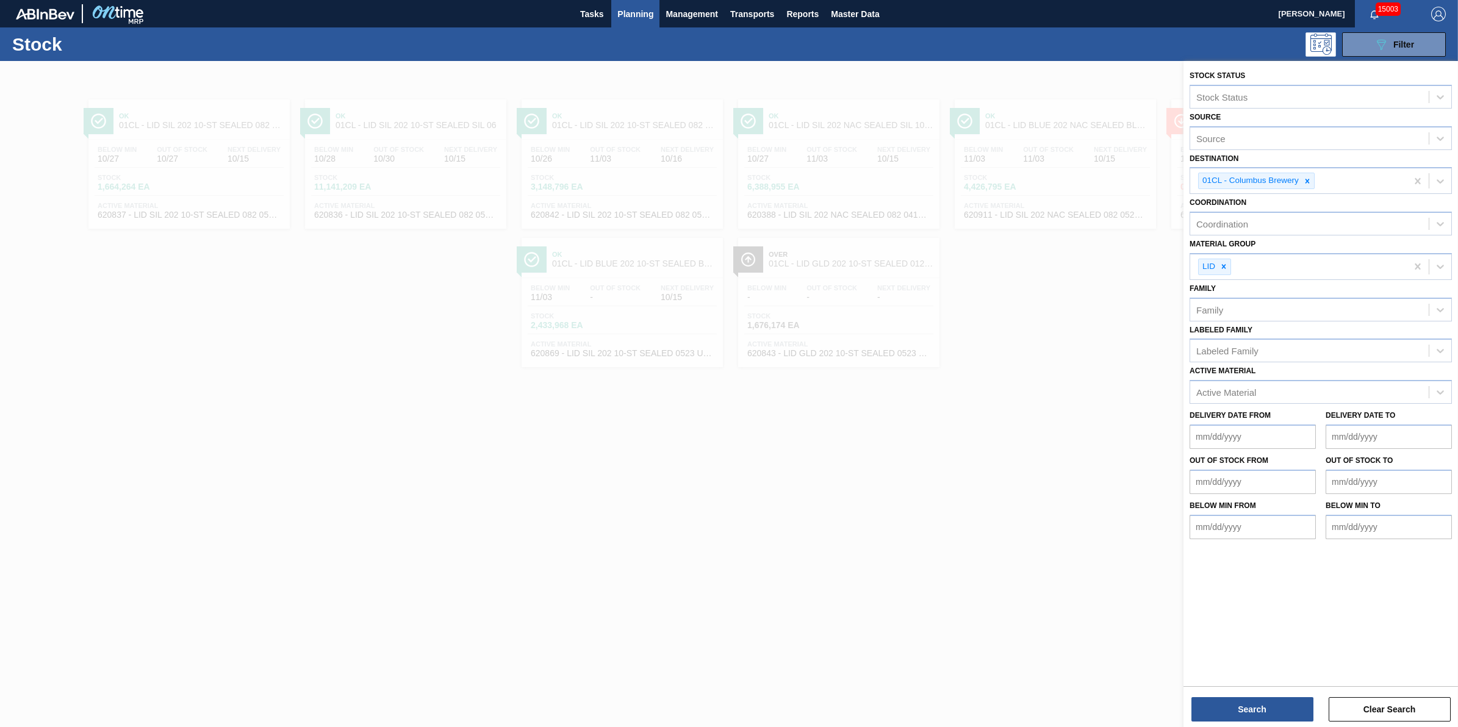
drag, startPoint x: 1013, startPoint y: 539, endPoint x: 1016, endPoint y: 529, distance: 10.1
click at [1013, 540] on div at bounding box center [729, 424] width 1458 height 727
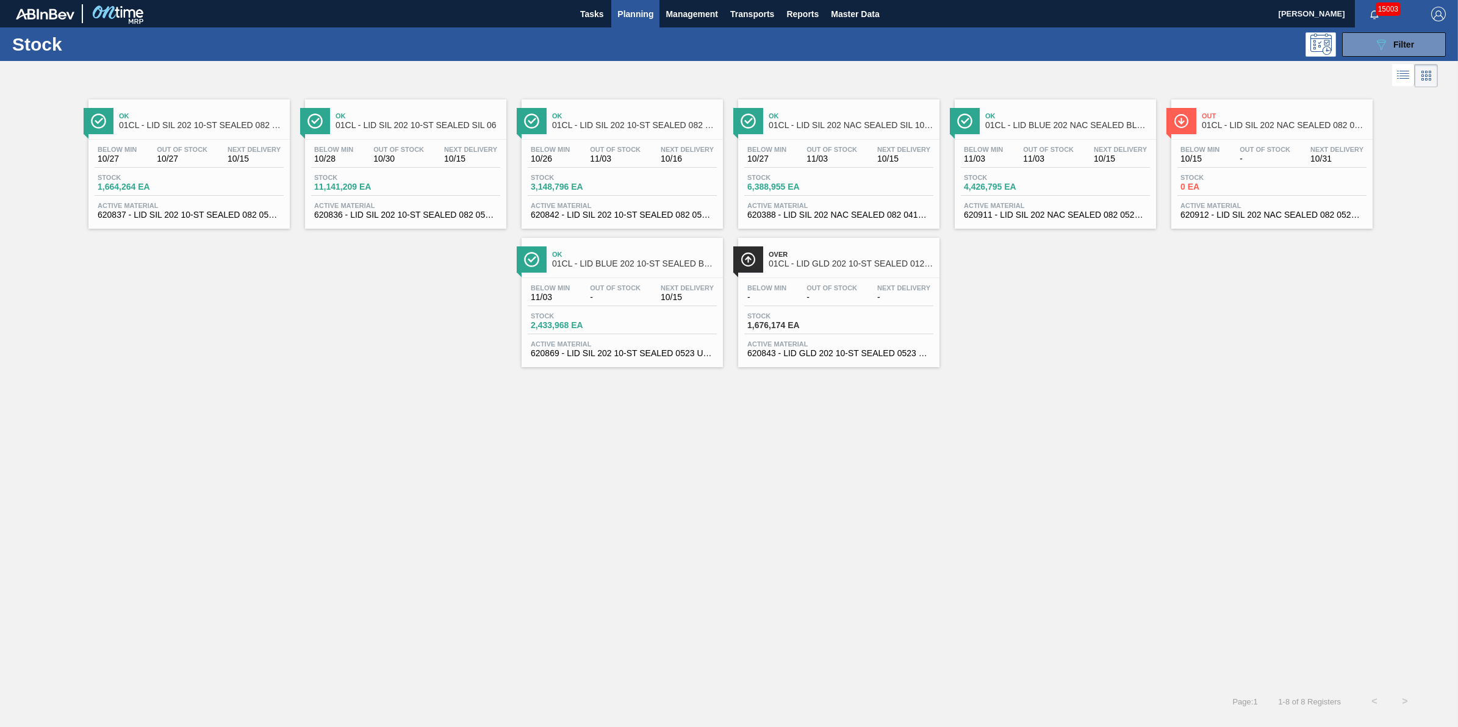
click at [855, 203] on span "Active Material" at bounding box center [838, 205] width 183 height 7
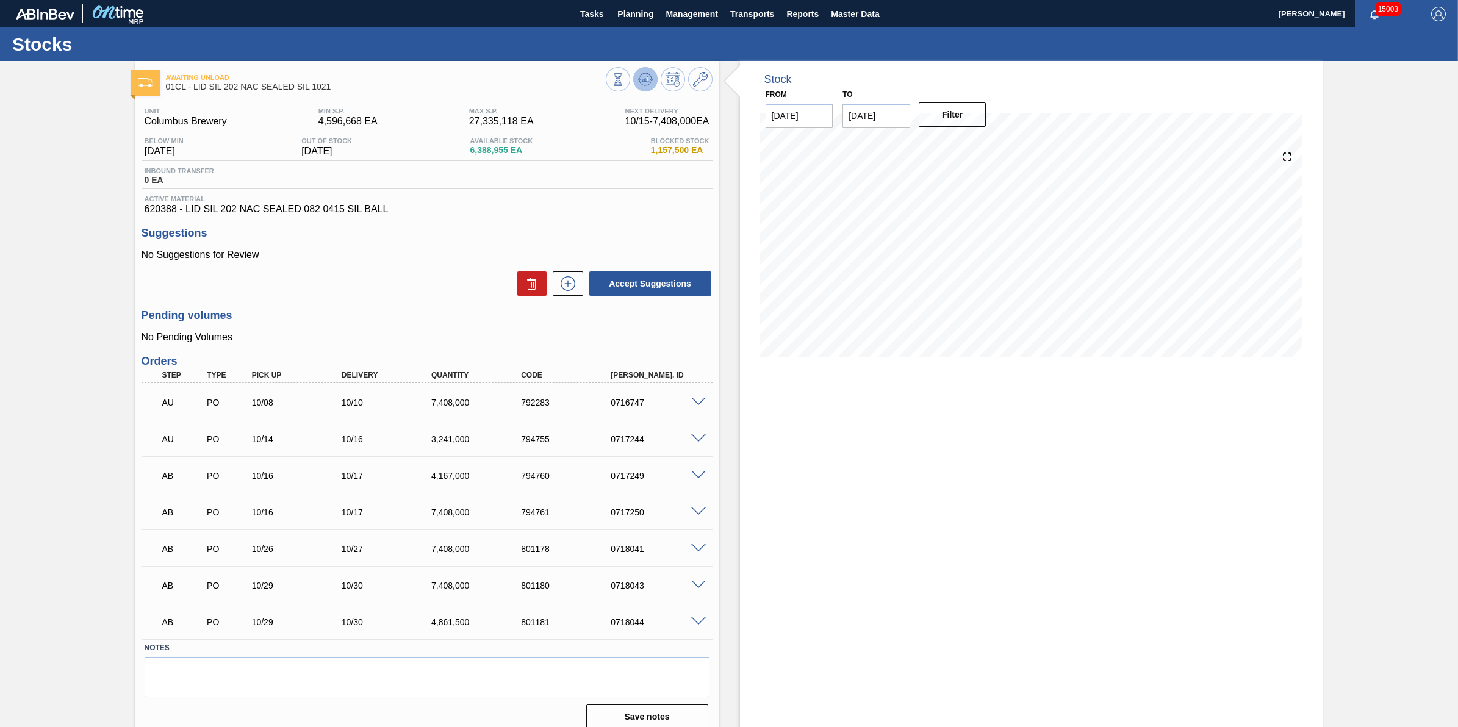
click at [641, 79] on icon at bounding box center [645, 79] width 15 height 15
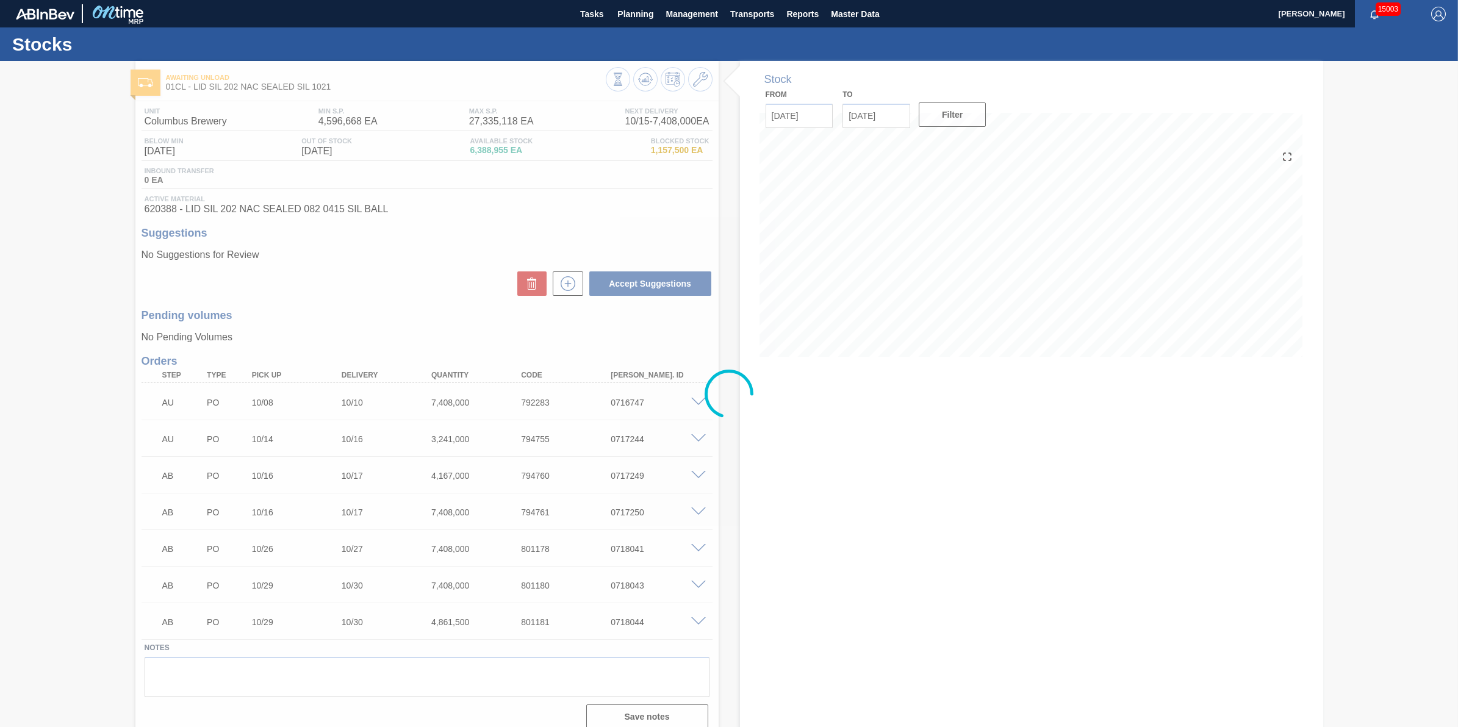
drag, startPoint x: 1013, startPoint y: 431, endPoint x: 1008, endPoint y: 421, distance: 10.7
click at [1013, 431] on div at bounding box center [729, 394] width 1458 height 666
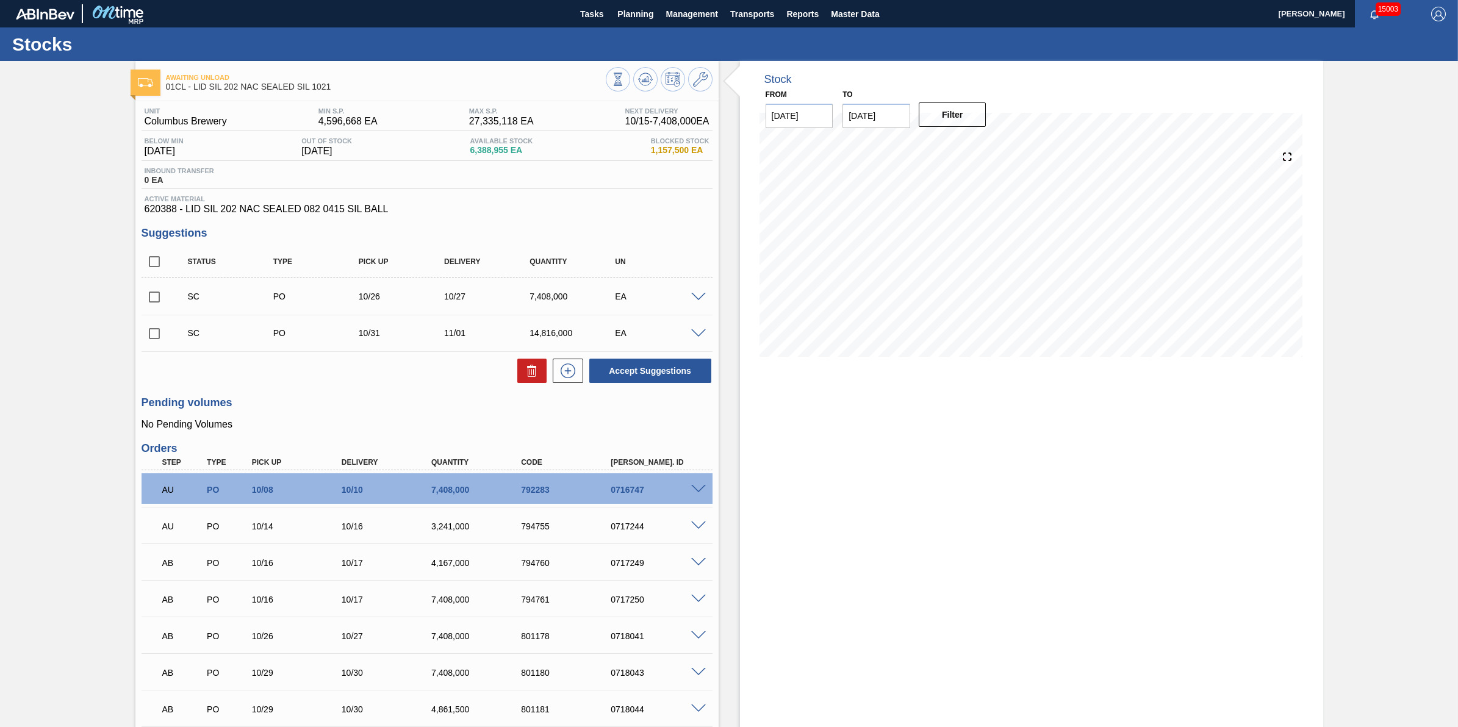
click at [75, 345] on div "Awaiting Unload 01CL - LID SIL 202 NAC SEALED SIL 1021 Unit Columbus Brewery MI…" at bounding box center [729, 444] width 1458 height 766
click at [638, 84] on icon at bounding box center [645, 79] width 15 height 15
click at [647, 81] on icon at bounding box center [645, 79] width 15 height 15
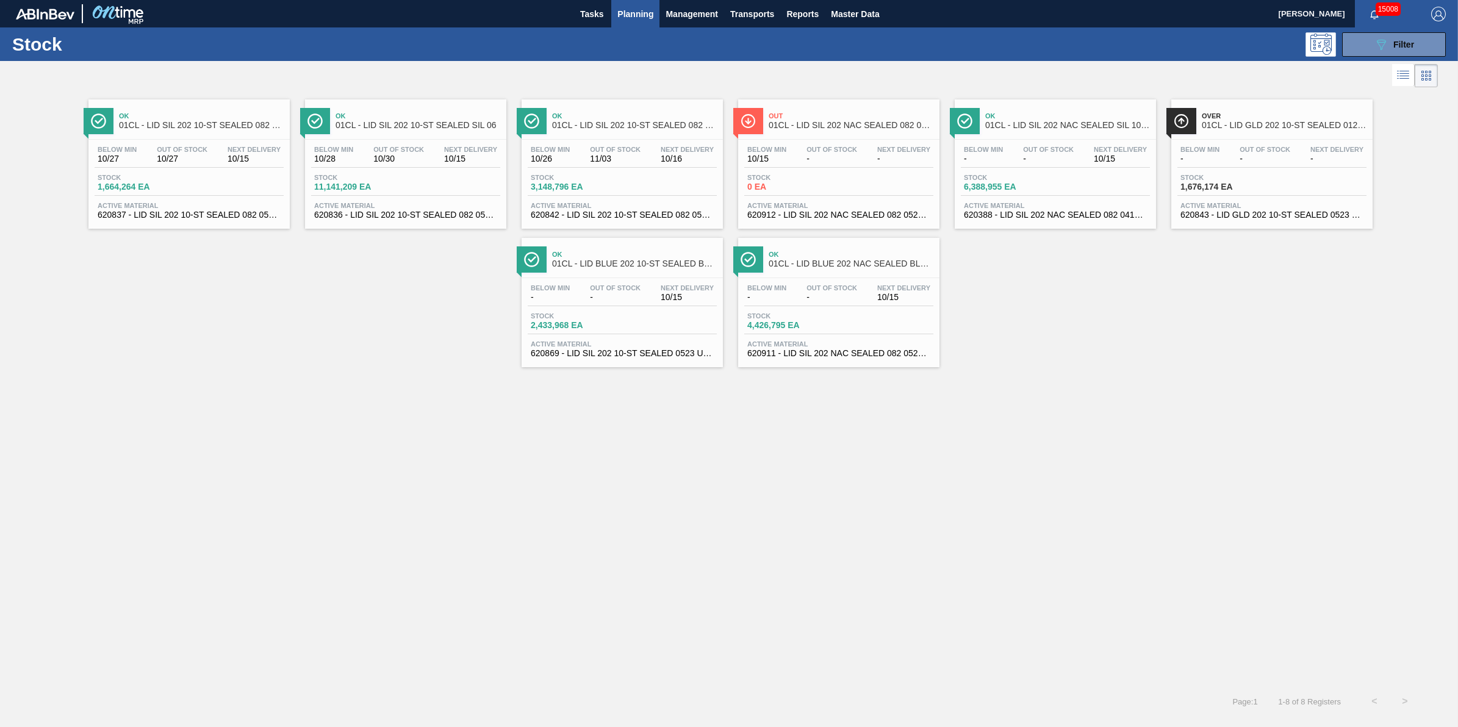
click at [852, 180] on div "Stock 0 EA" at bounding box center [838, 185] width 189 height 22
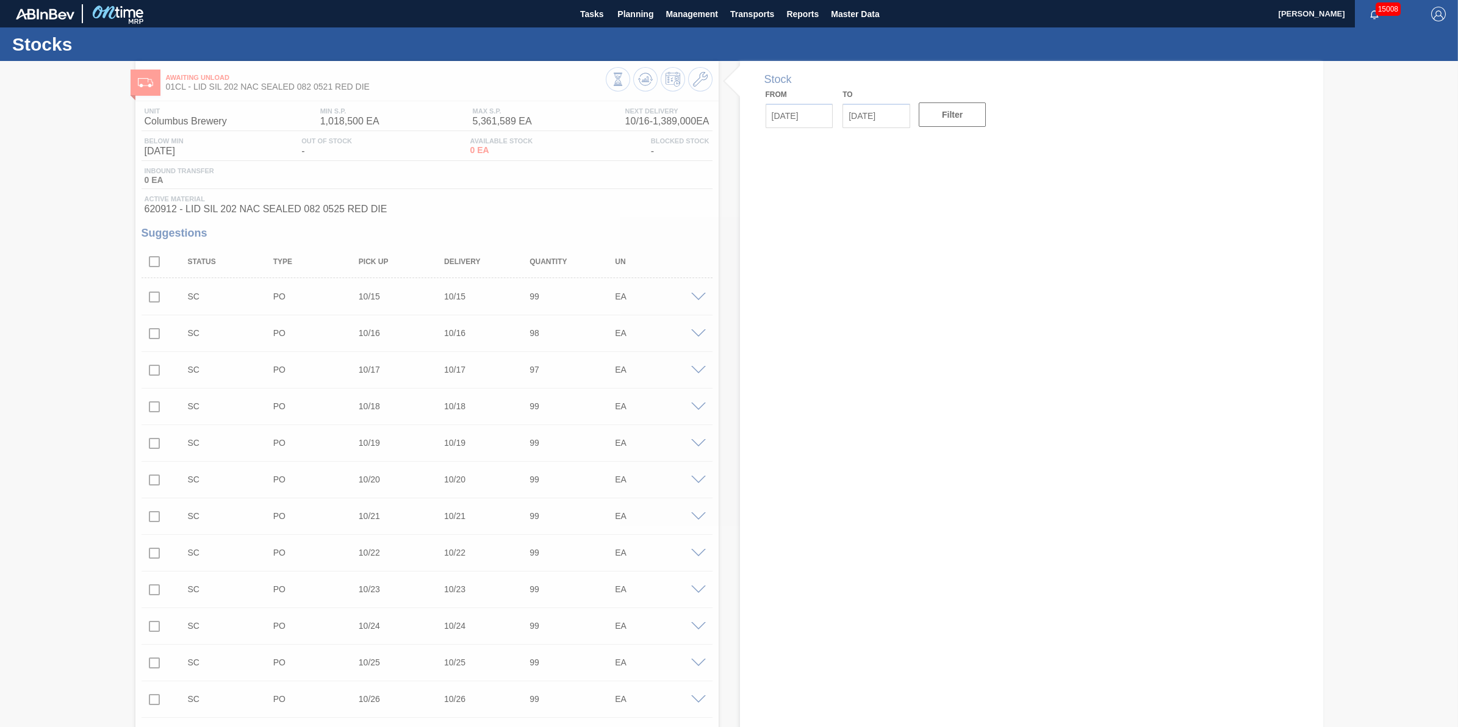
type input "[DATE]"
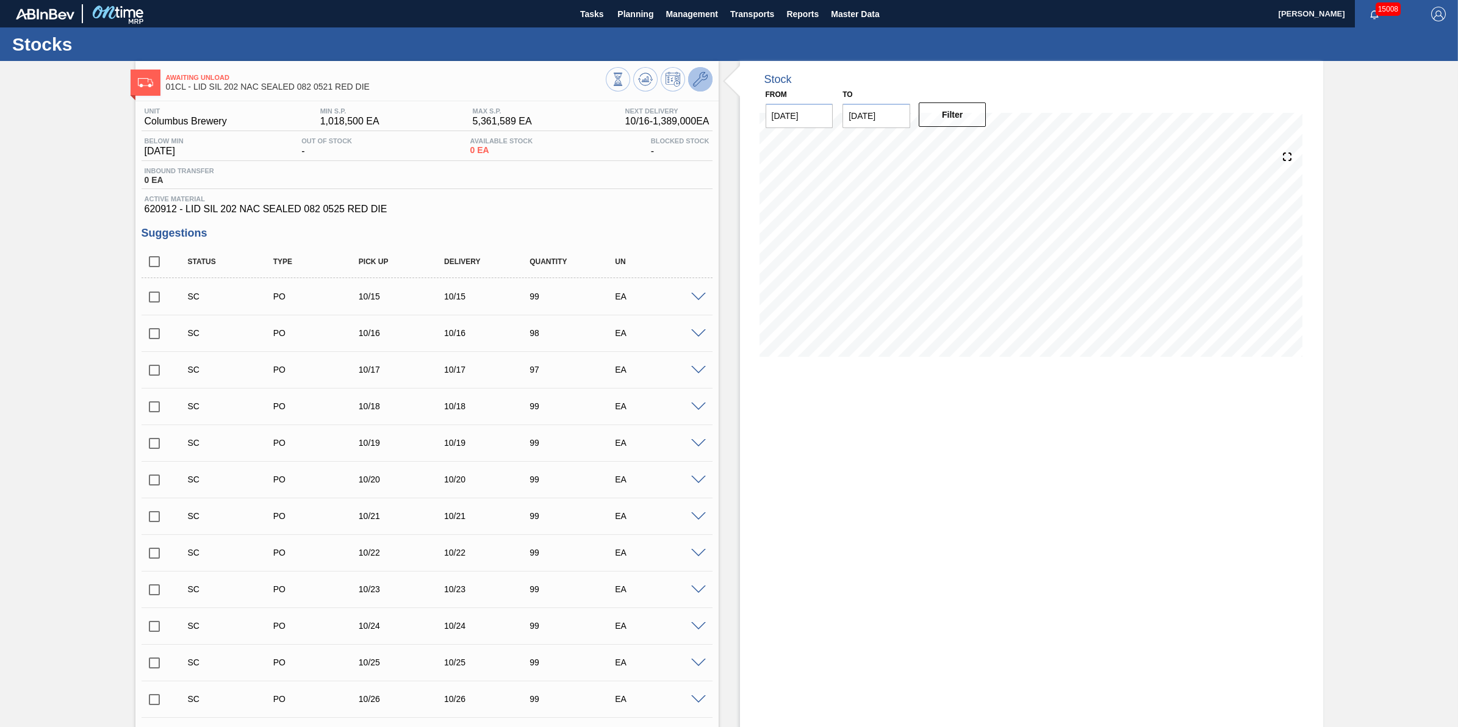
click at [700, 77] on icon at bounding box center [700, 79] width 15 height 15
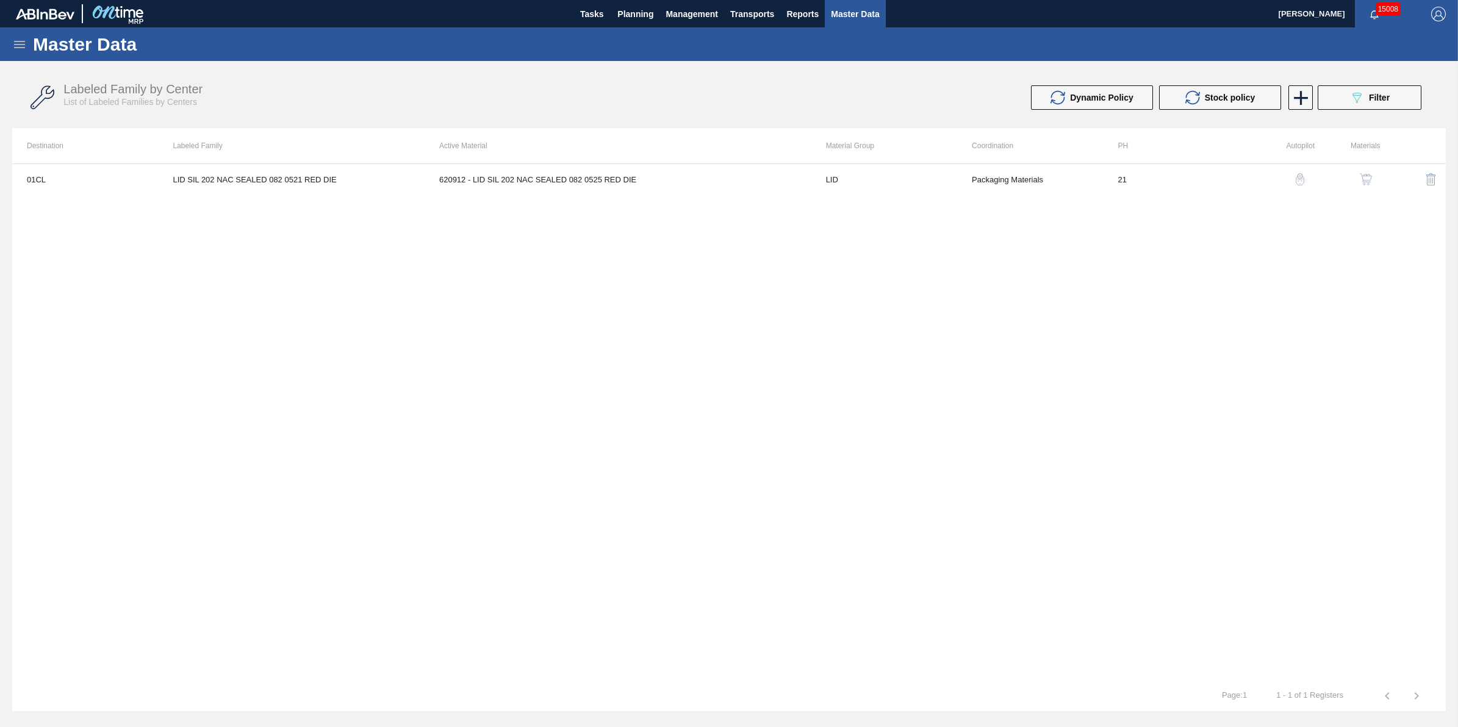
click at [1360, 180] on img "button" at bounding box center [1366, 179] width 12 height 12
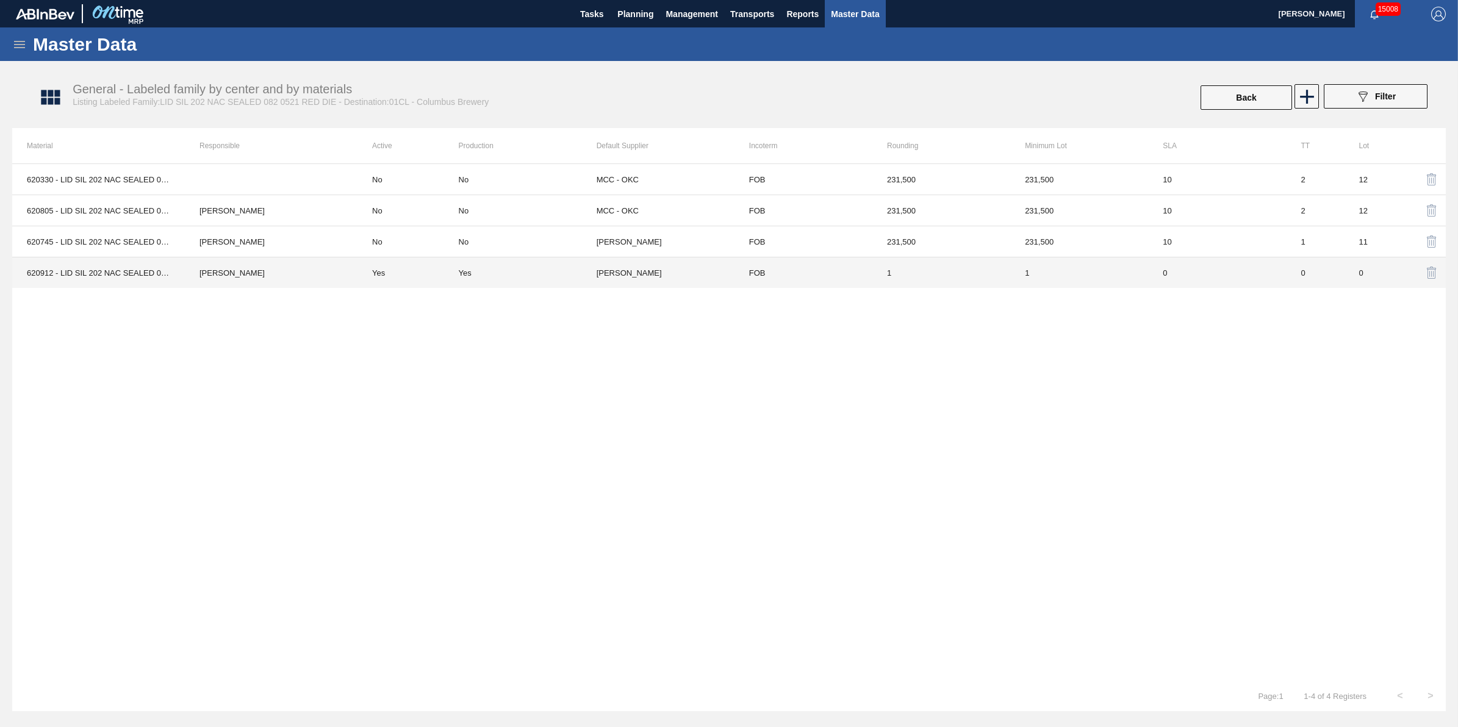
click at [445, 279] on td "Yes" at bounding box center [408, 272] width 101 height 31
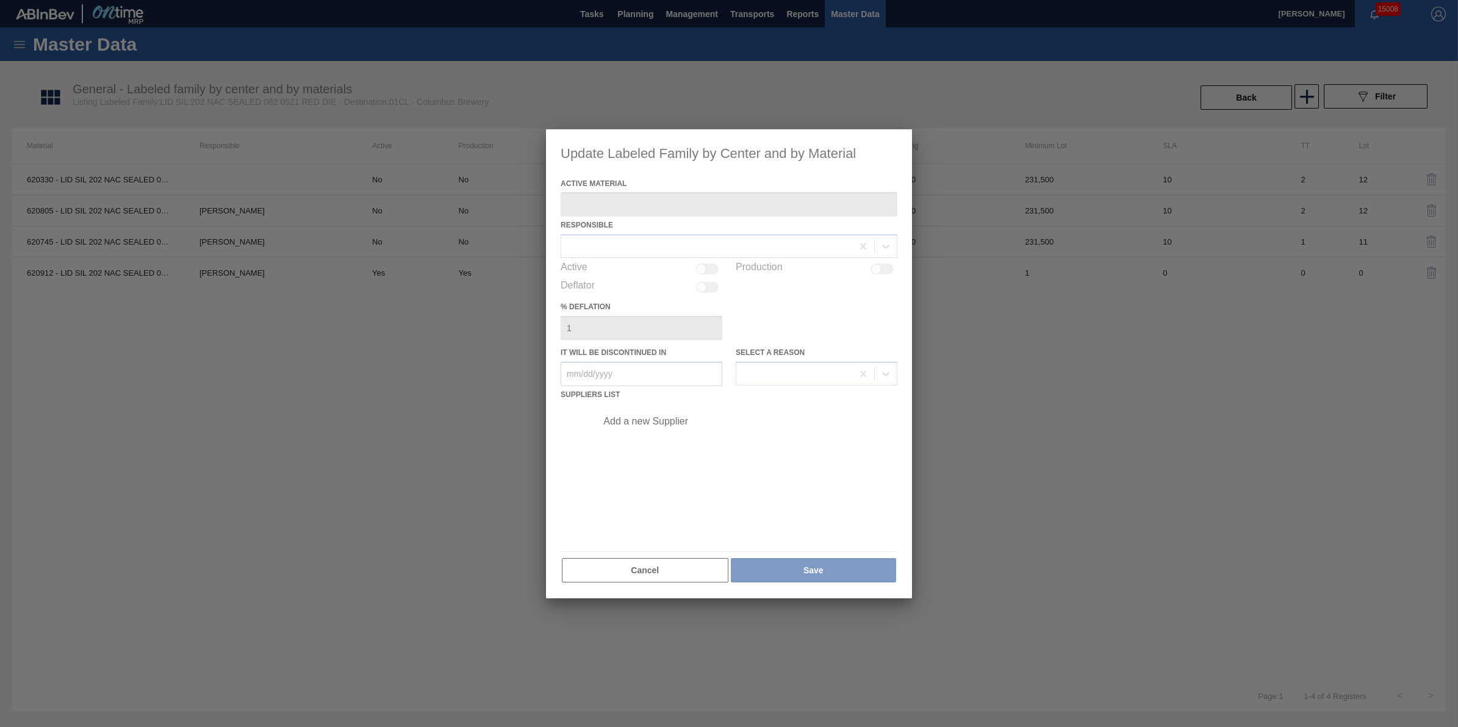
type Material "620912 - LID SIL 202 NAC SEALED 082 0525 RED DIE"
checkbox input "true"
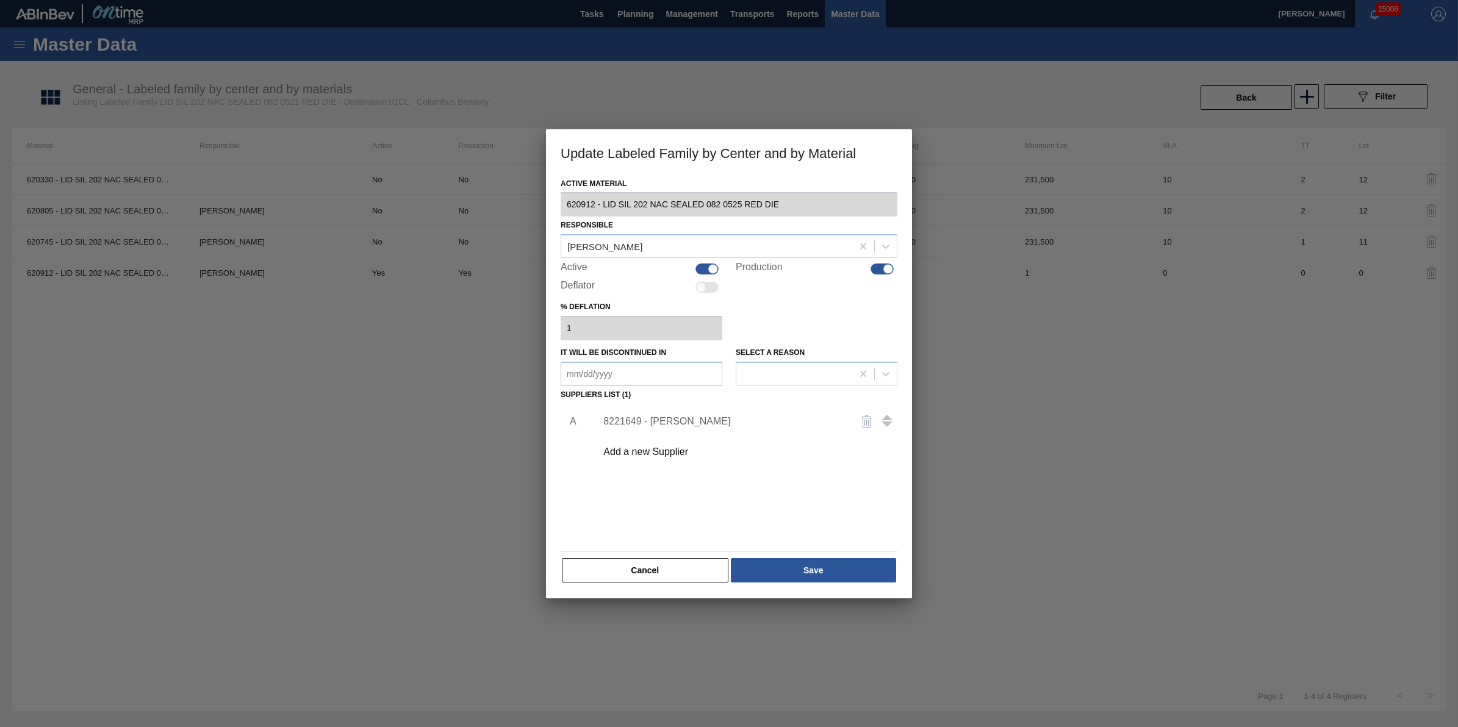
click at [656, 416] on div "8221649 - Ball - Findlay" at bounding box center [722, 421] width 239 height 11
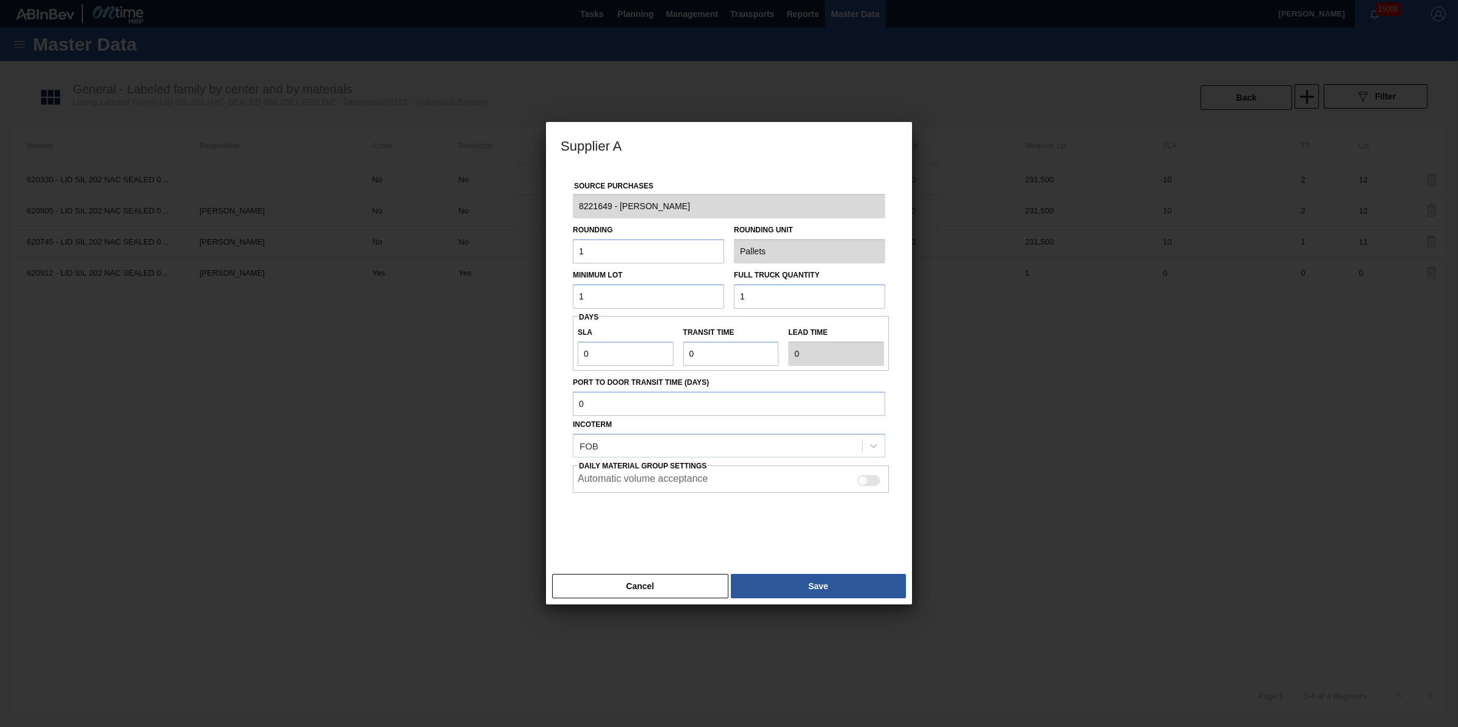
click at [660, 309] on input "1" at bounding box center [648, 296] width 151 height 24
click at [667, 294] on input "1" at bounding box center [648, 296] width 151 height 24
type input "231,500"
click at [825, 312] on div "Source Purchases 8221649 - Ball - Findlay Rounding 1 Rounding Unit Pallets Mini…" at bounding box center [729, 361] width 337 height 386
click at [818, 294] on input "1" at bounding box center [809, 296] width 151 height 24
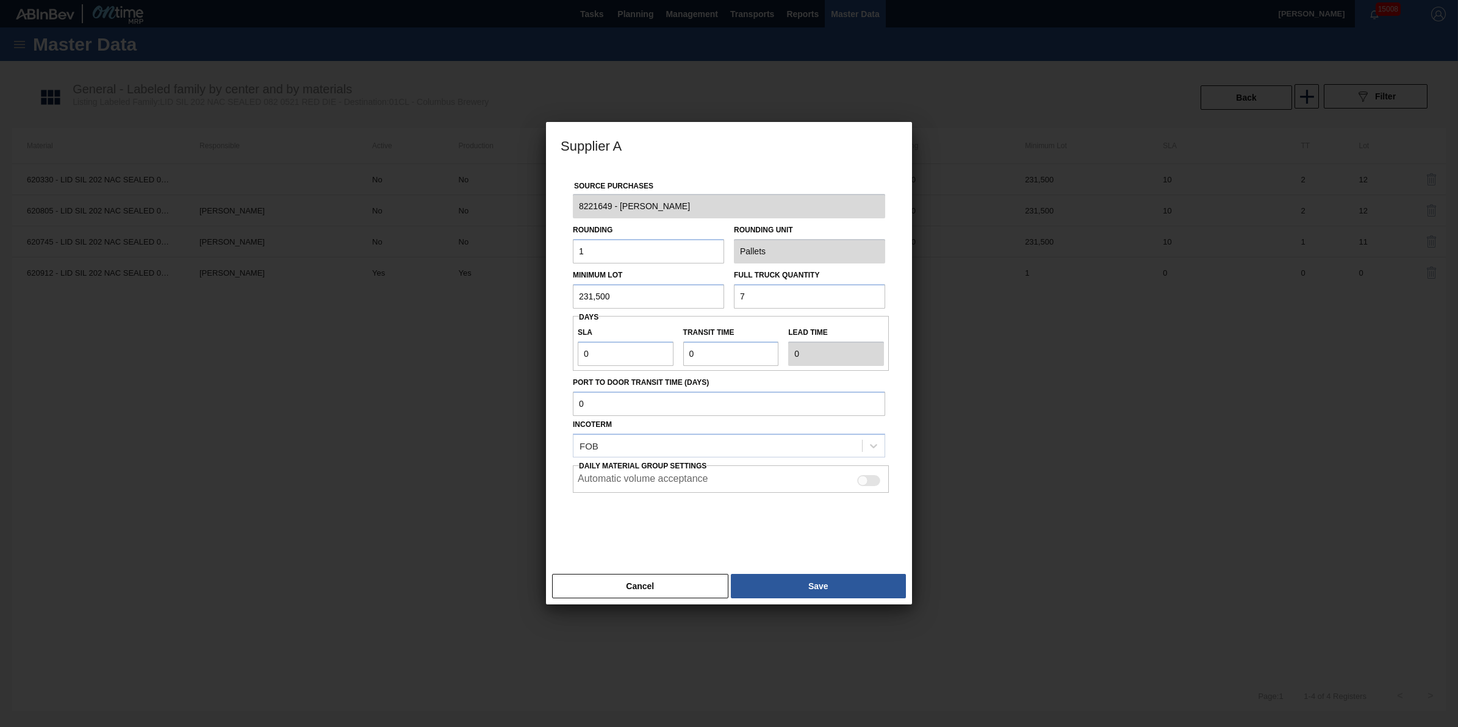
type input "7,408,000"
click at [627, 358] on input "0" at bounding box center [626, 354] width 96 height 24
click at [775, 584] on button "Save" at bounding box center [818, 586] width 175 height 24
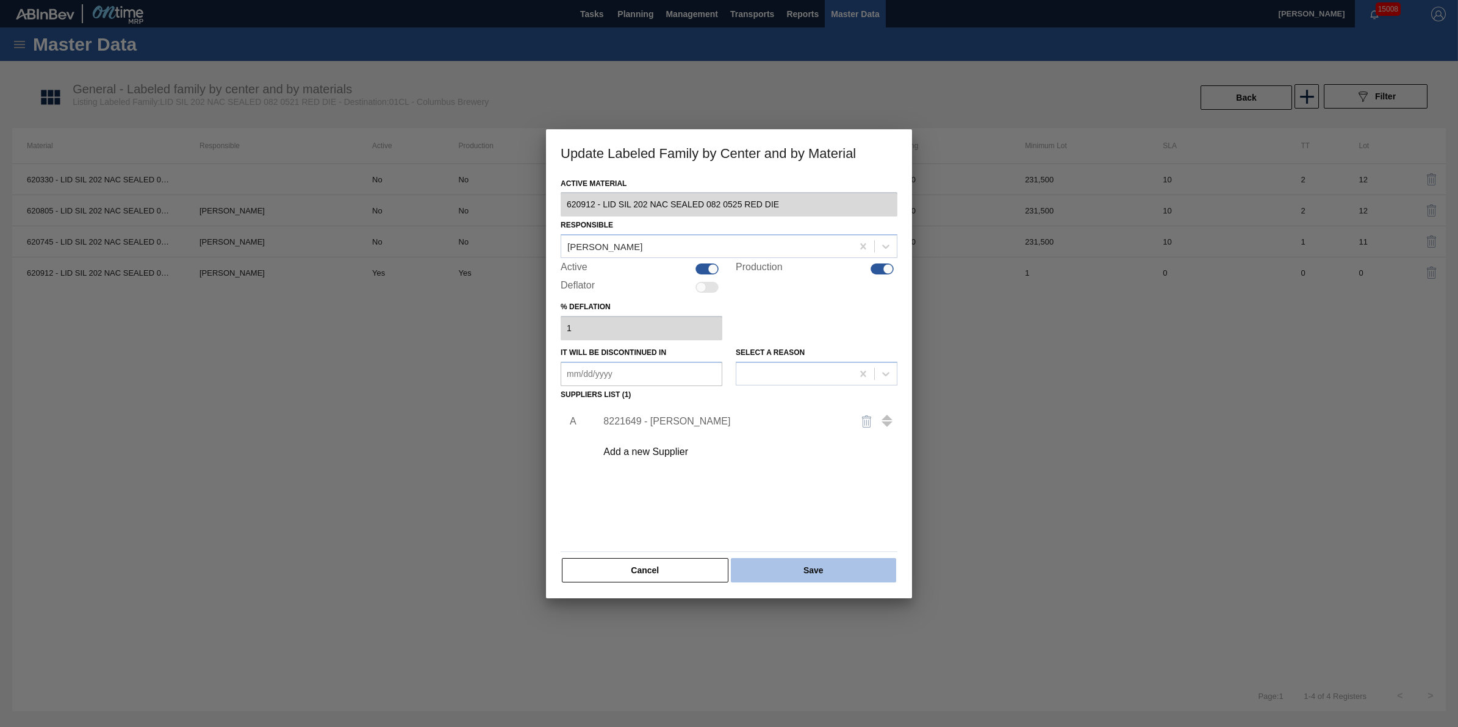
click at [788, 569] on button "Save" at bounding box center [813, 570] width 165 height 24
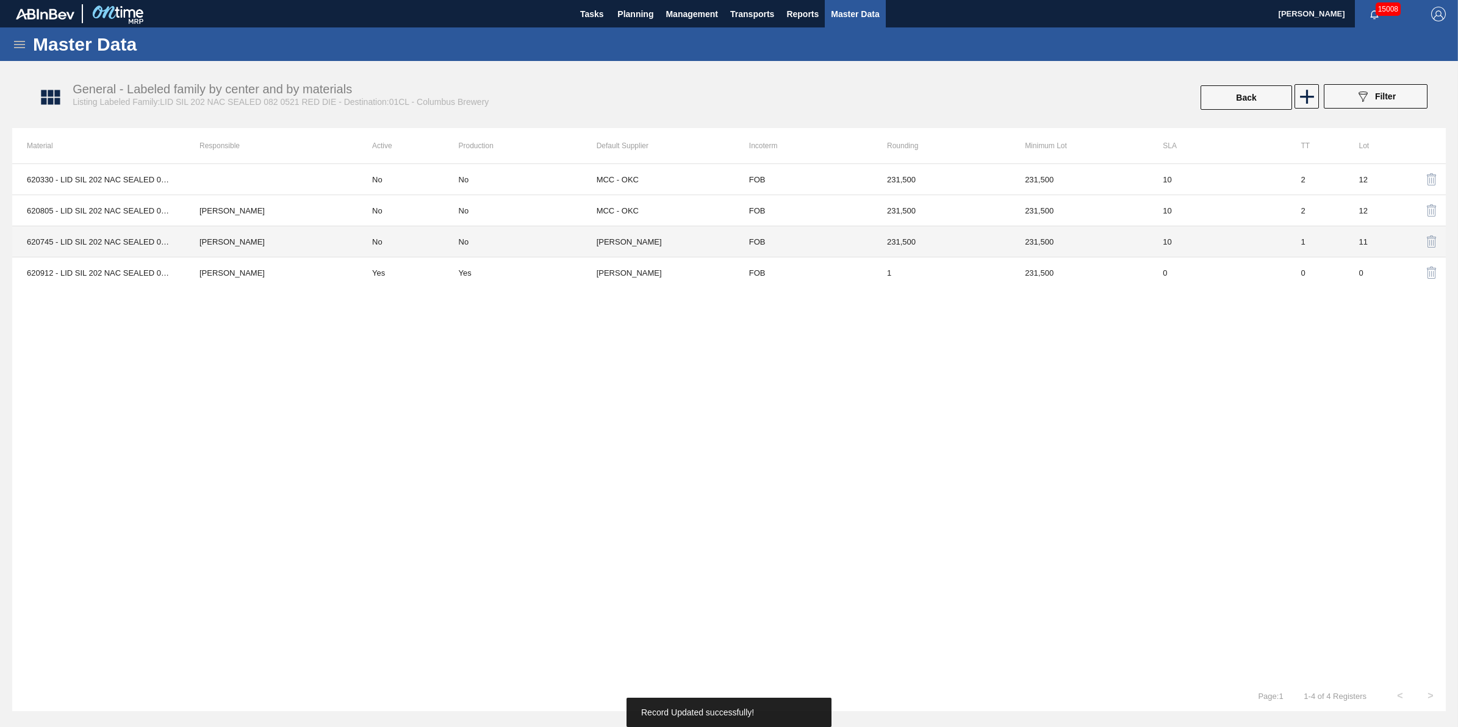
click at [267, 253] on td "[PERSON_NAME]" at bounding box center [271, 241] width 173 height 31
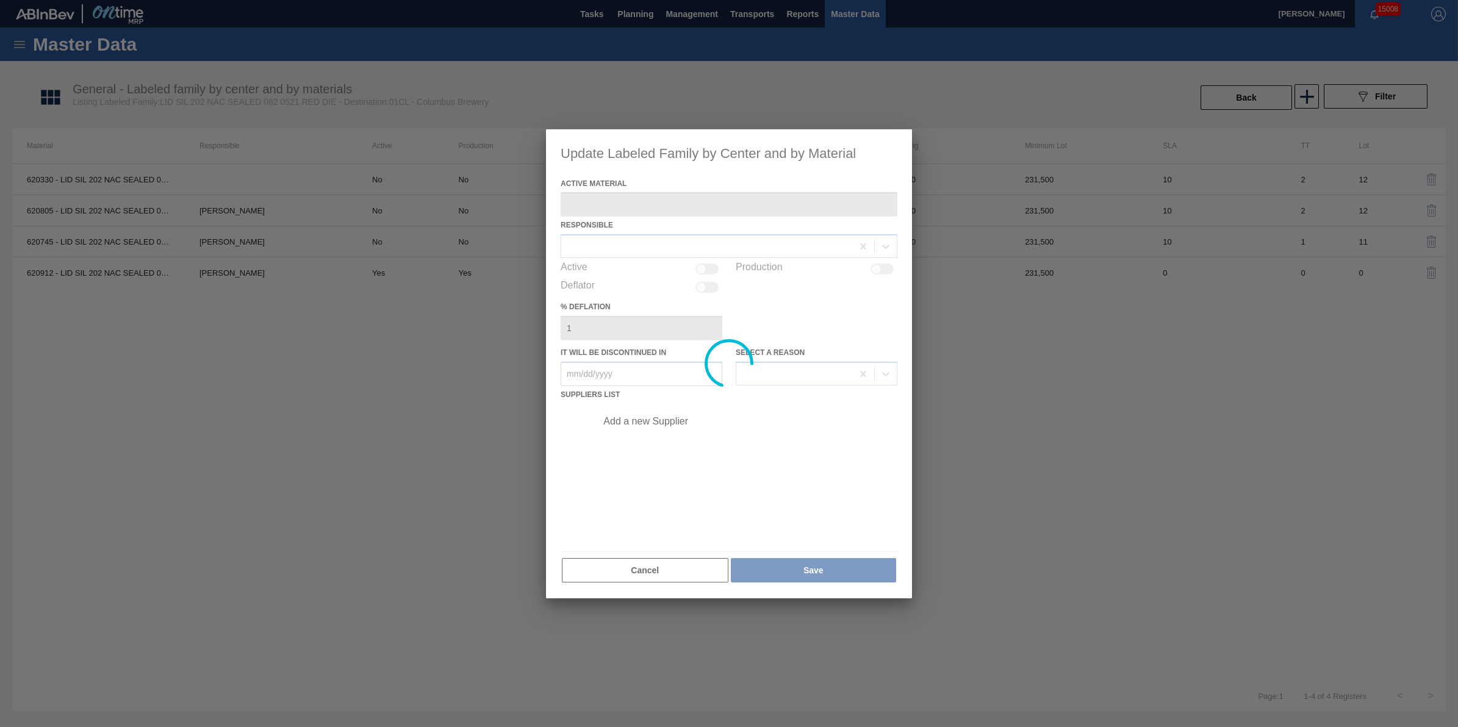
type Material "620745 - LID SIL 202 NAC SEALED 082 0521 RED DIE"
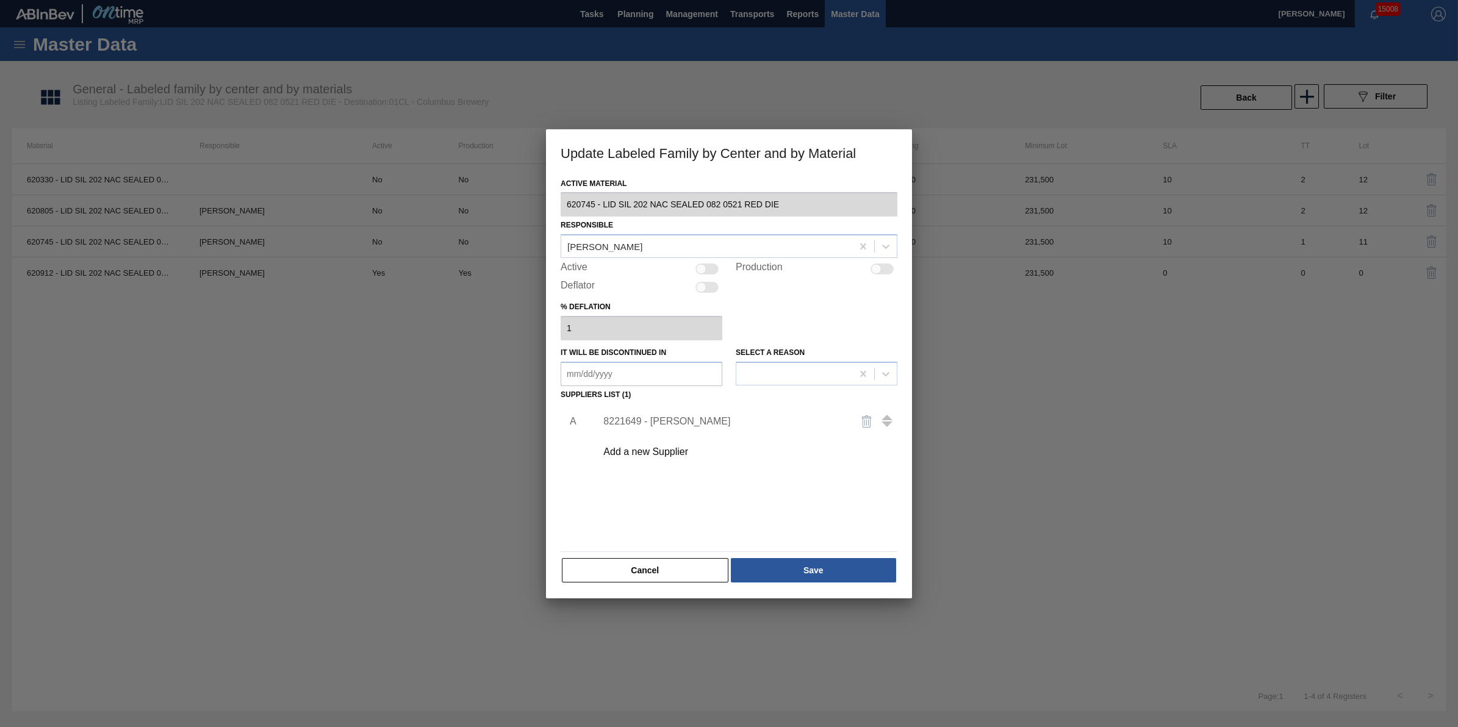
click at [688, 418] on div "8221649 - Ball - Findlay" at bounding box center [722, 421] width 239 height 11
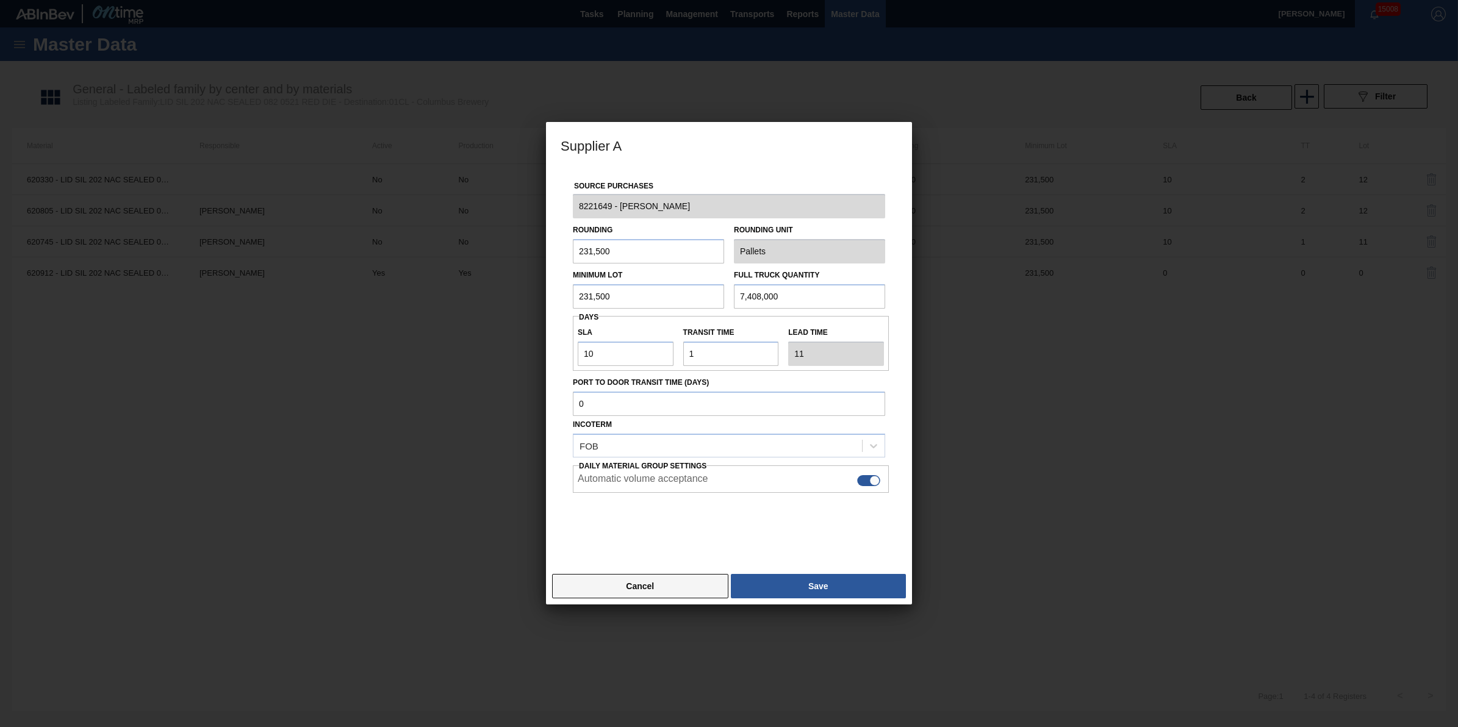
click at [685, 589] on button "Cancel" at bounding box center [640, 586] width 176 height 24
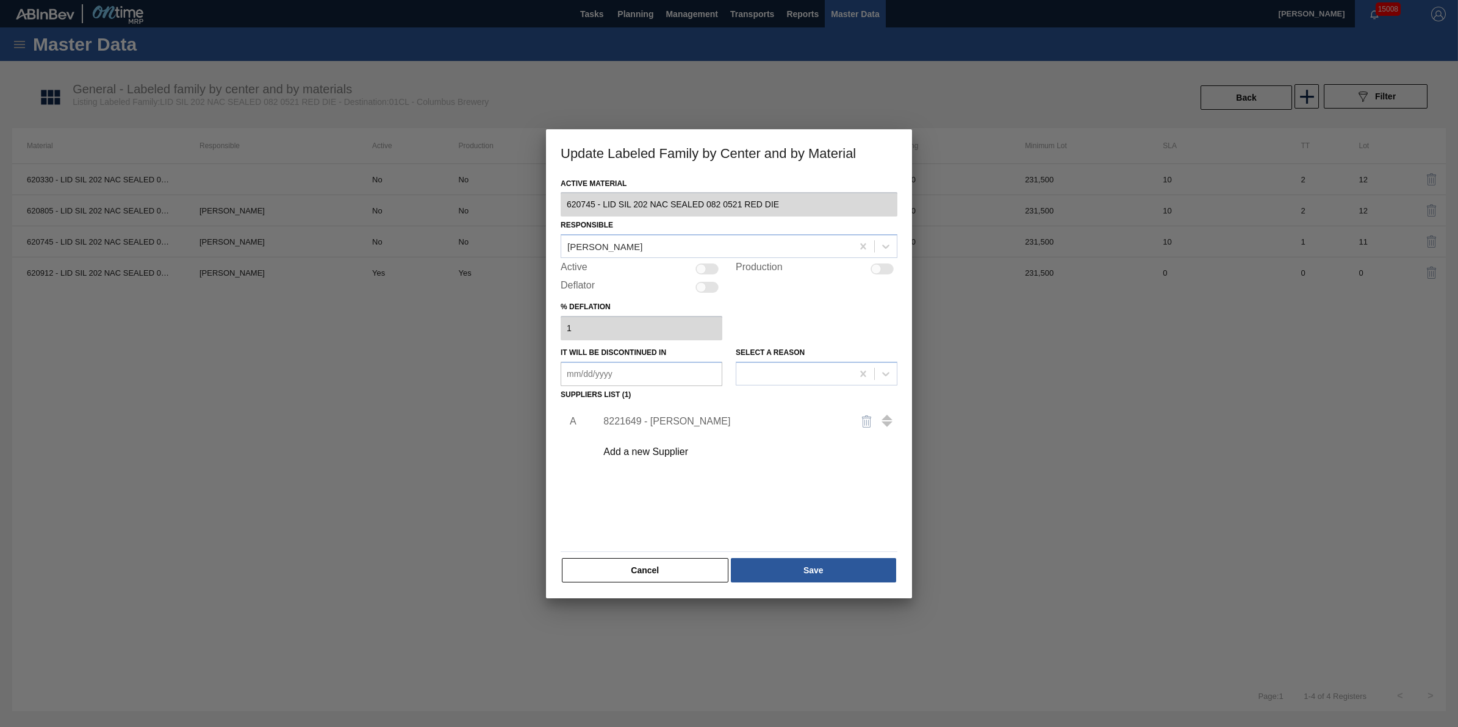
click at [627, 573] on button "Cancel" at bounding box center [645, 570] width 167 height 24
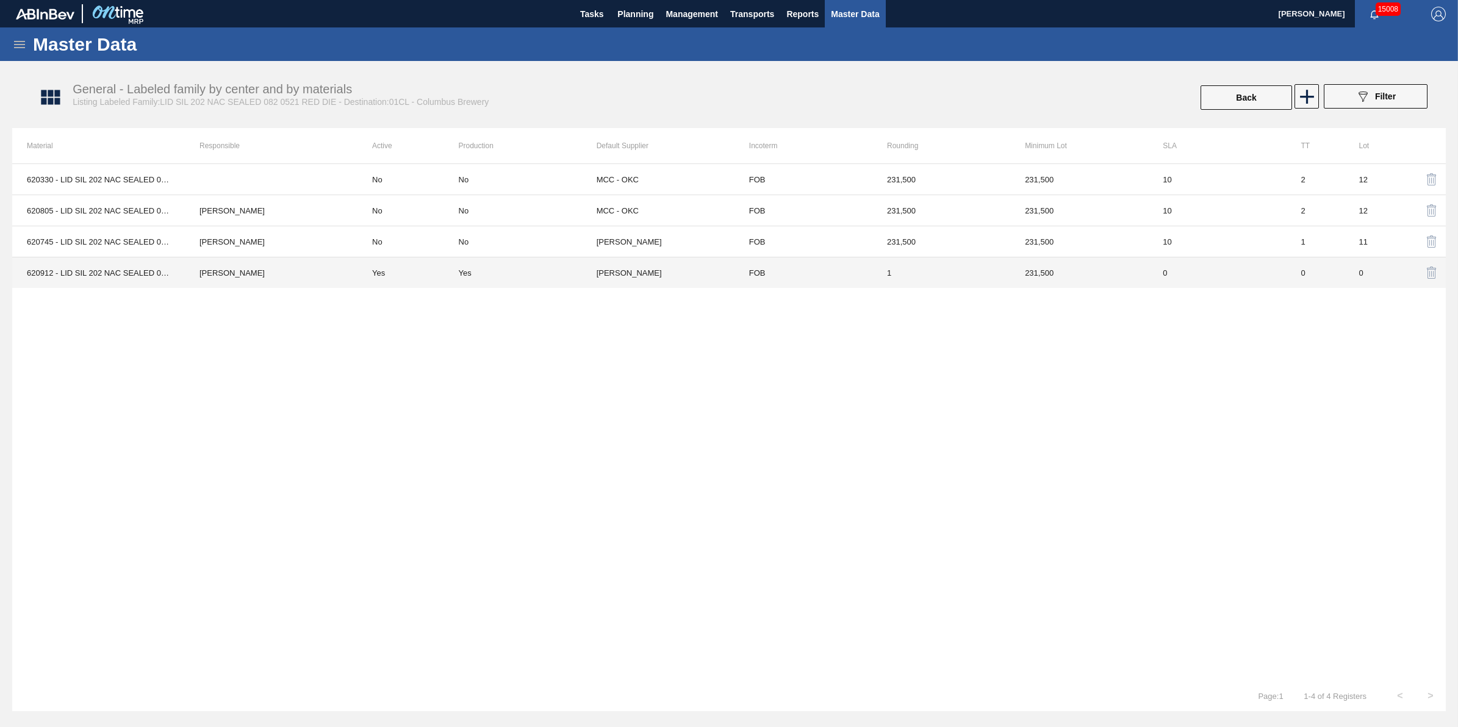
click at [214, 275] on td "Jack Schuld" at bounding box center [271, 272] width 173 height 31
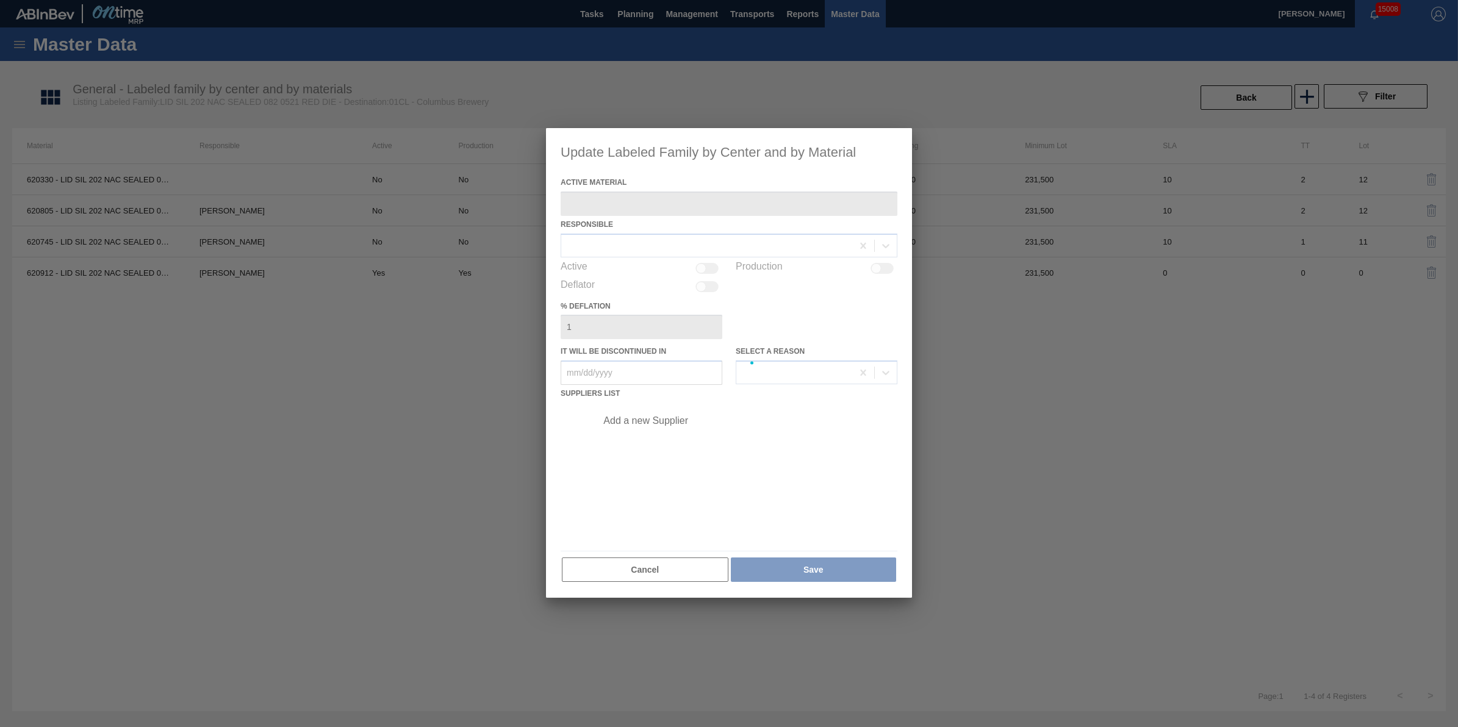
type Material "620912 - LID SIL 202 NAC SEALED 082 0525 RED DIE"
checkbox input "true"
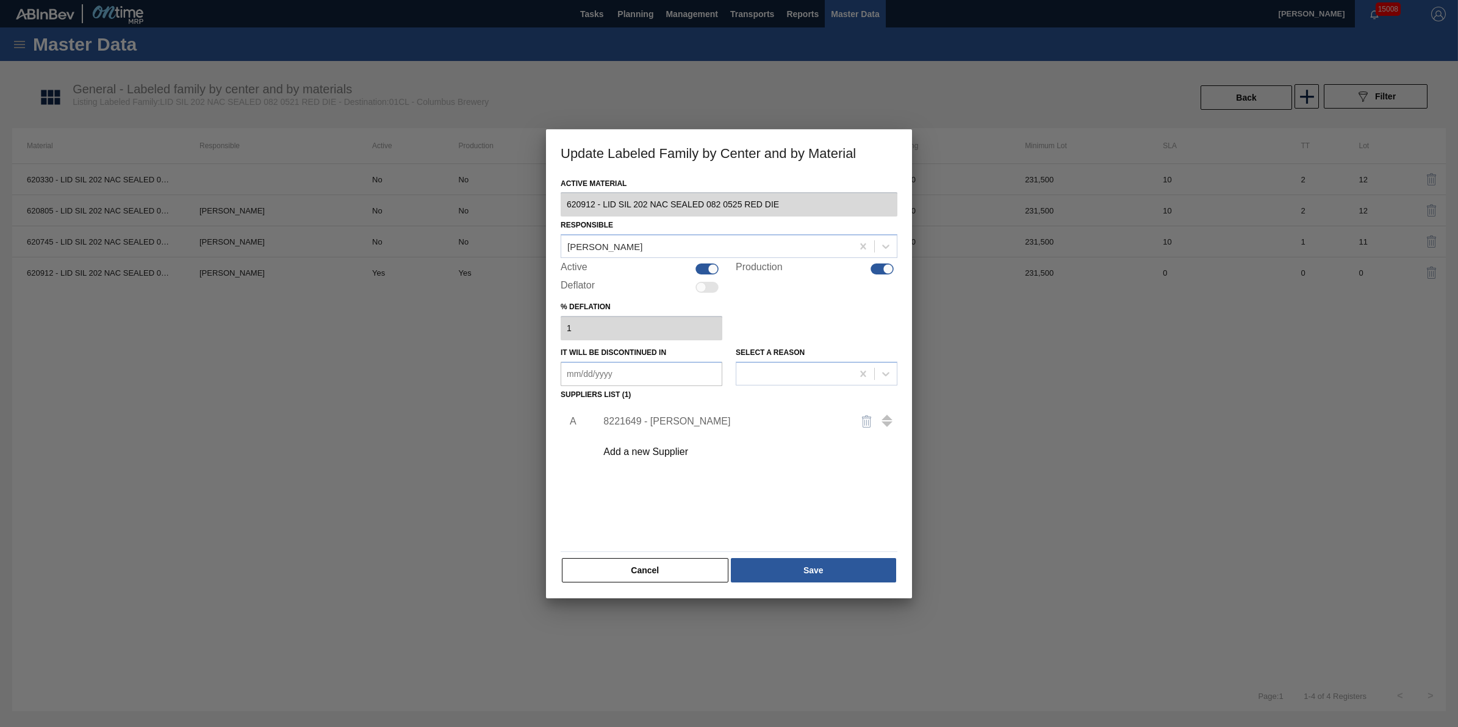
click at [700, 422] on div "8221649 - Ball - Findlay" at bounding box center [722, 421] width 239 height 11
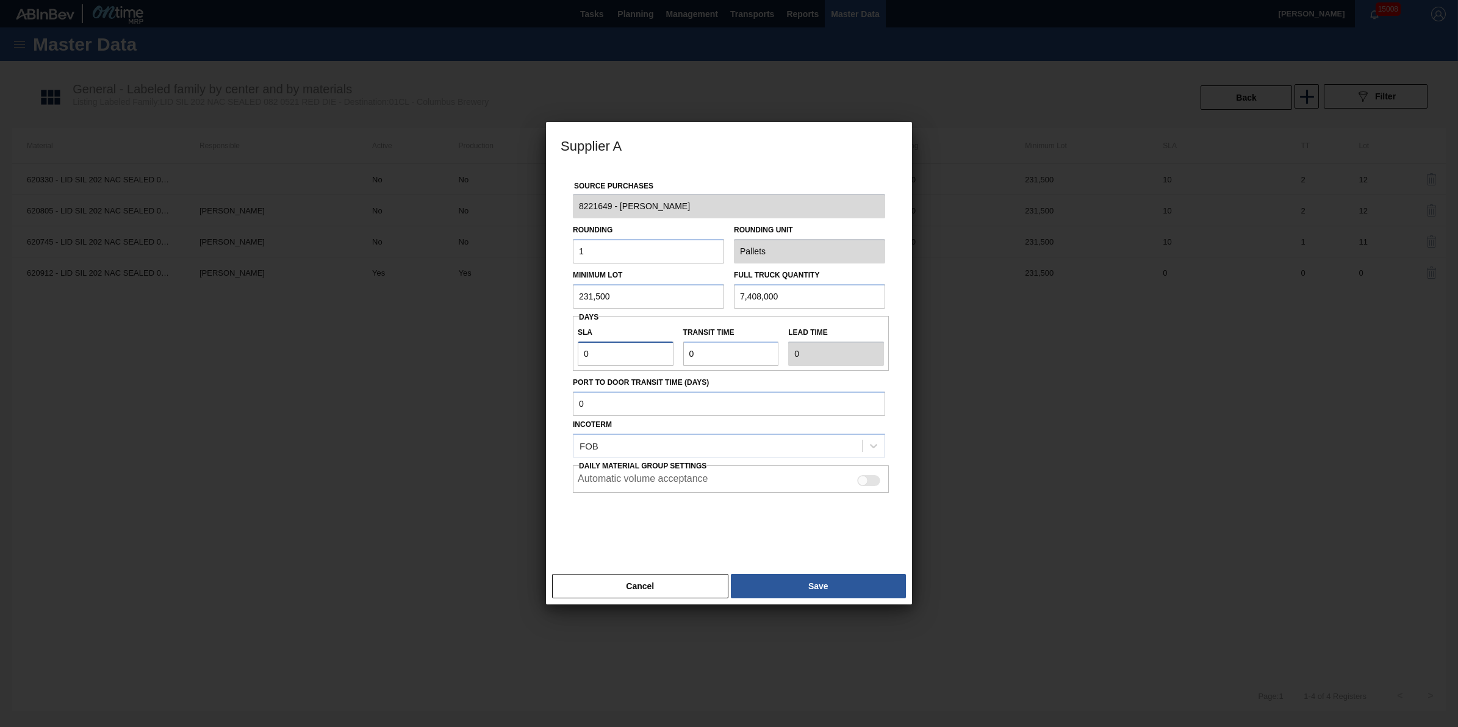
click at [626, 360] on input "0" at bounding box center [626, 354] width 96 height 24
type input "NaN"
type input "1"
type input "10"
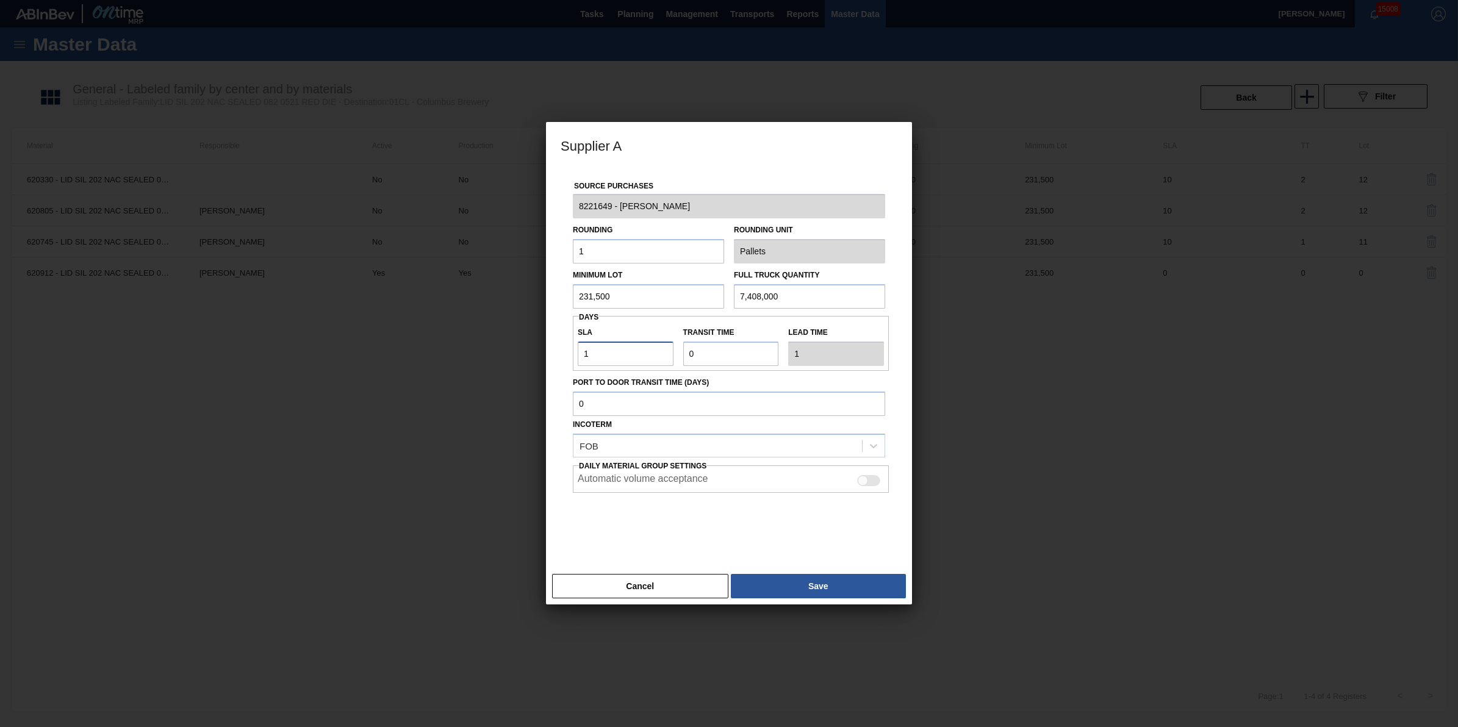
type input "10"
click at [733, 359] on input "Transit time" at bounding box center [731, 354] width 96 height 24
type input "01"
type input "11"
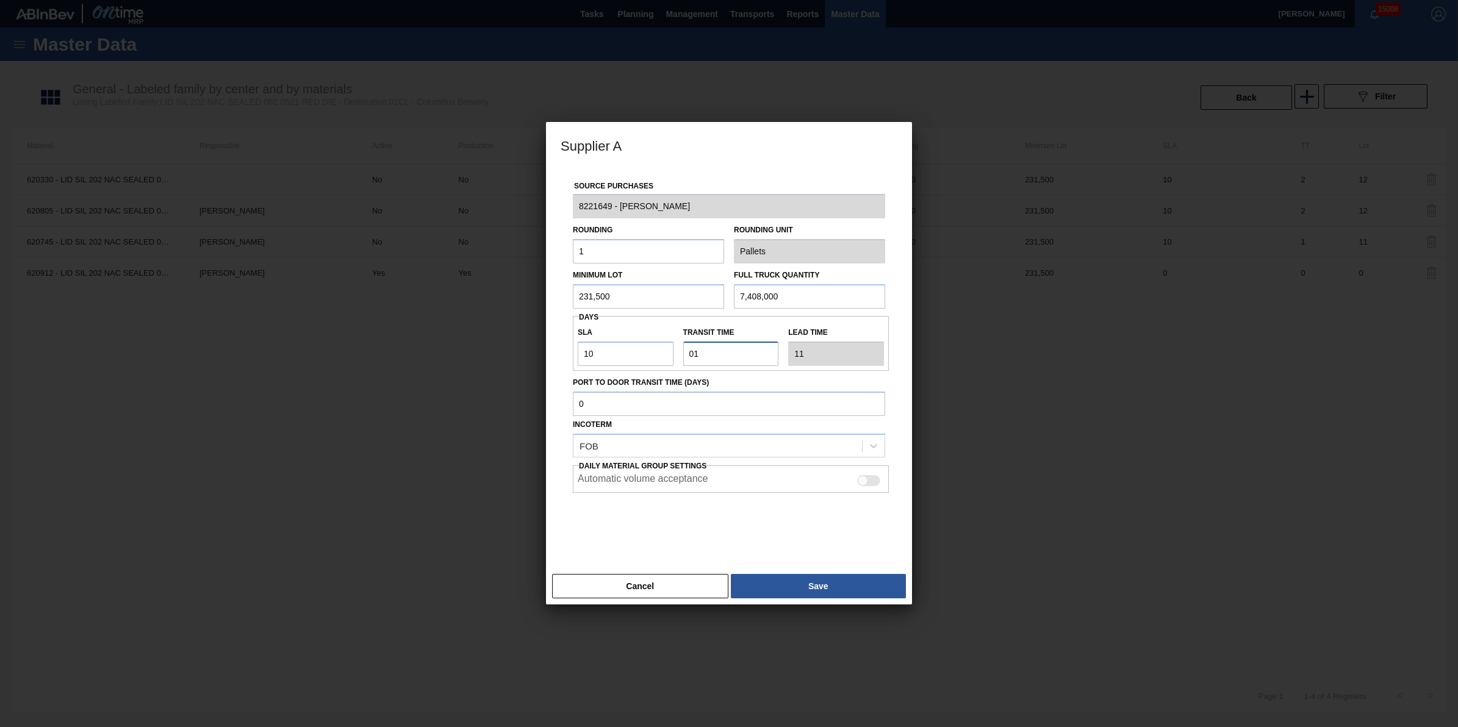
type input "0"
type input "10"
type input "01"
type input "11"
type input "0"
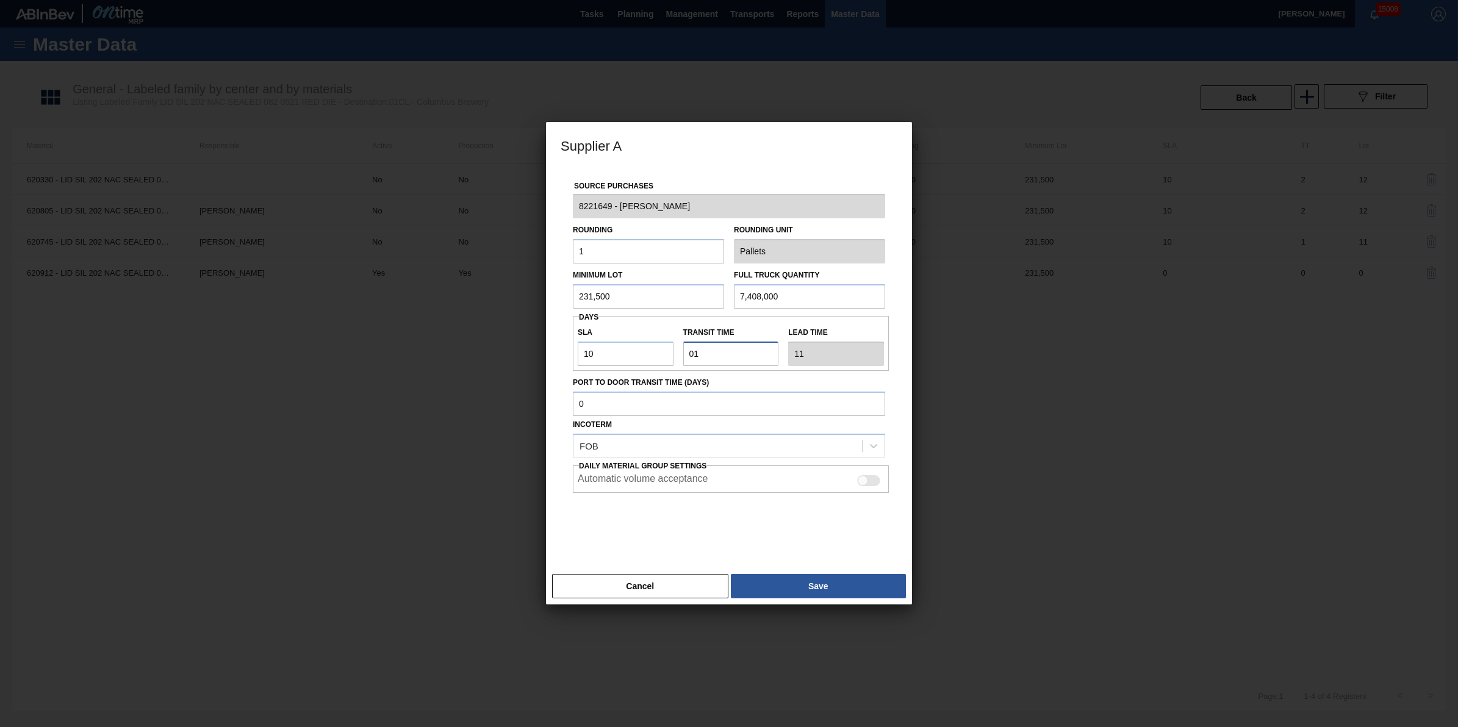
type input "10"
type input "NaN"
type input "1"
type input "11"
type input "1"
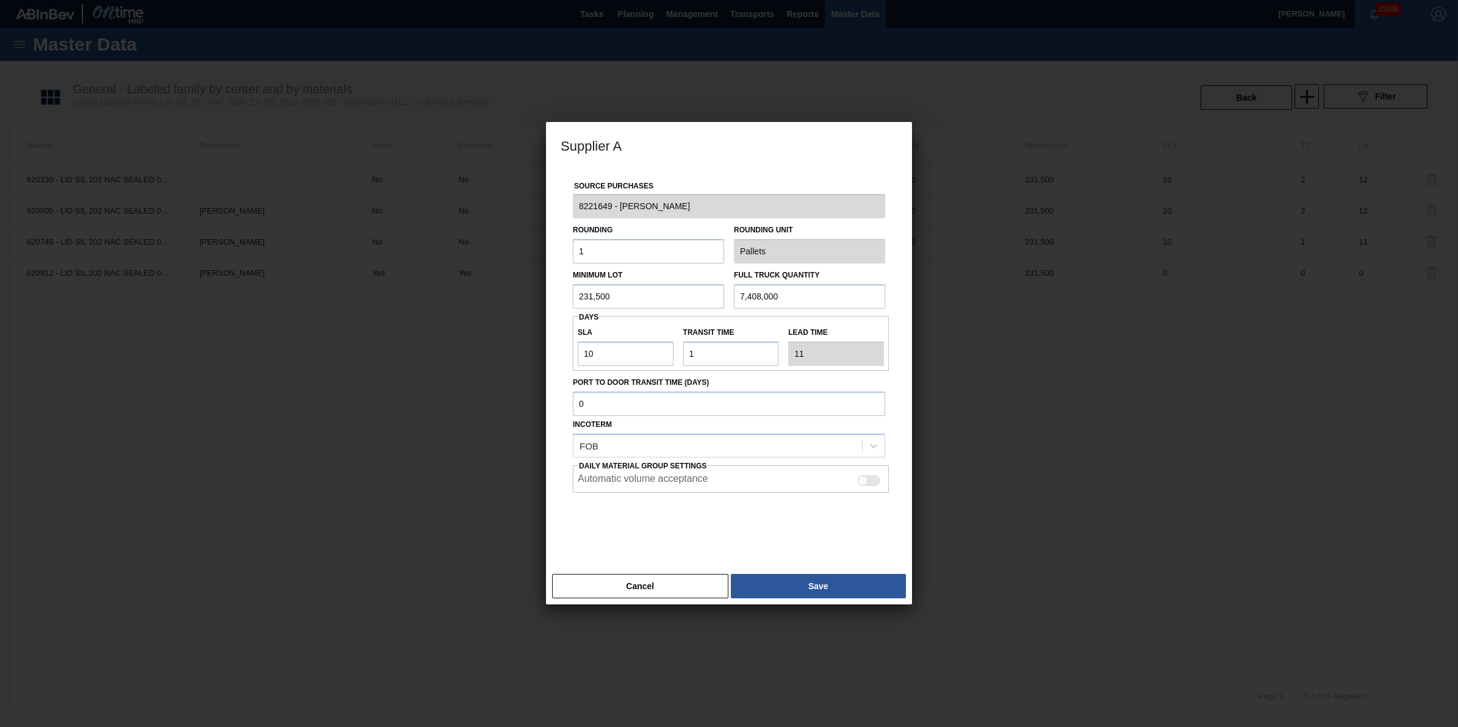
click at [666, 251] on input "1" at bounding box center [648, 251] width 151 height 24
type input "231,500"
click at [788, 586] on button "Save" at bounding box center [818, 586] width 175 height 24
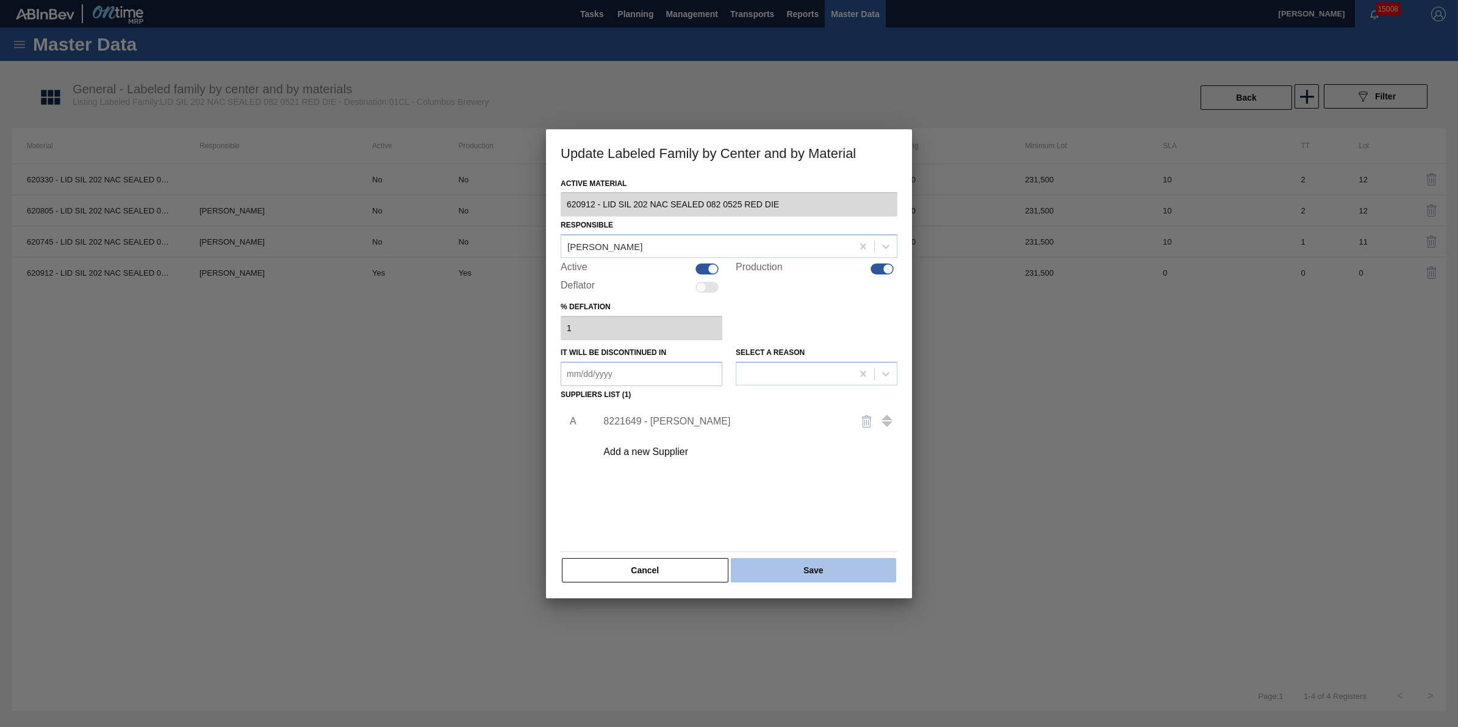
click at [793, 580] on button "Save" at bounding box center [813, 570] width 165 height 24
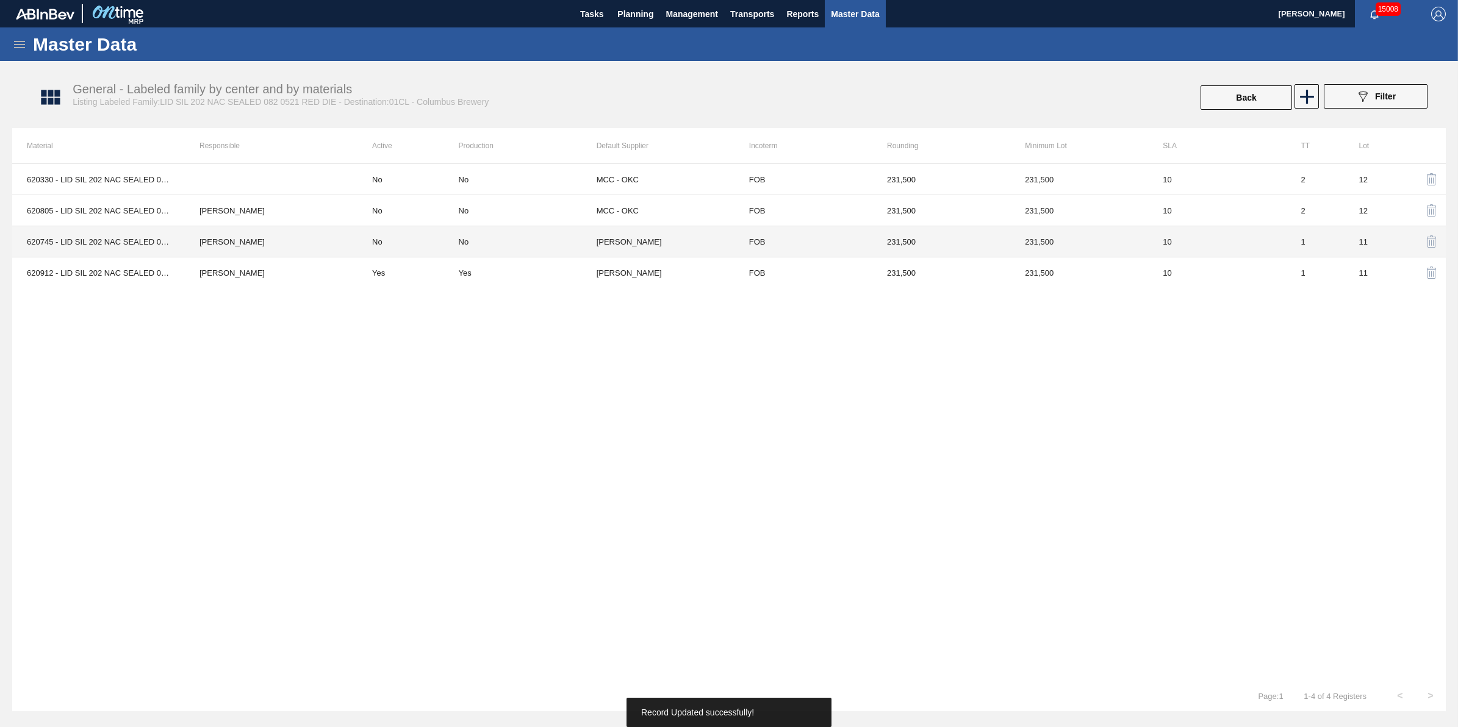
click at [174, 235] on td "620745 - LID SIL 202 NAC SEALED 082 0521 RED DIE" at bounding box center [98, 241] width 173 height 31
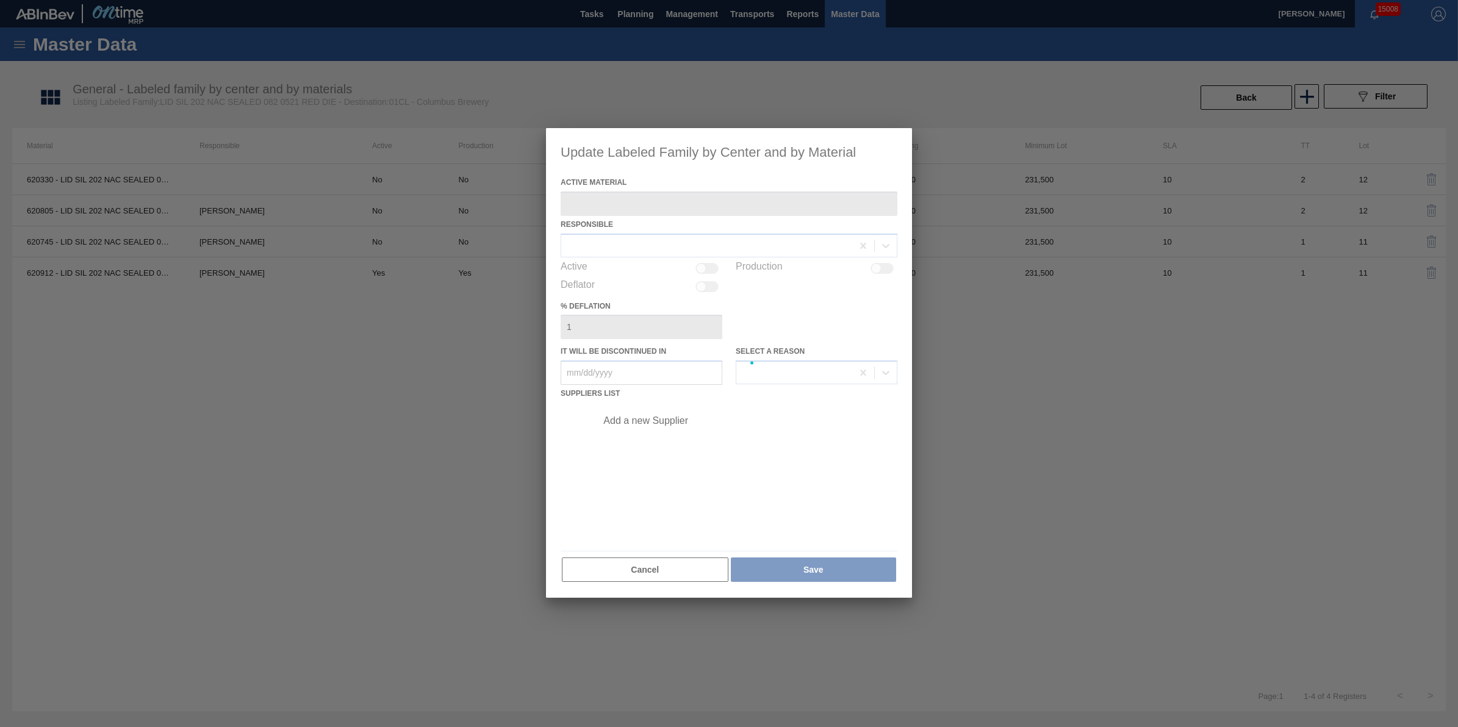
type Material "620745 - LID SIL 202 NAC SEALED 082 0521 RED DIE"
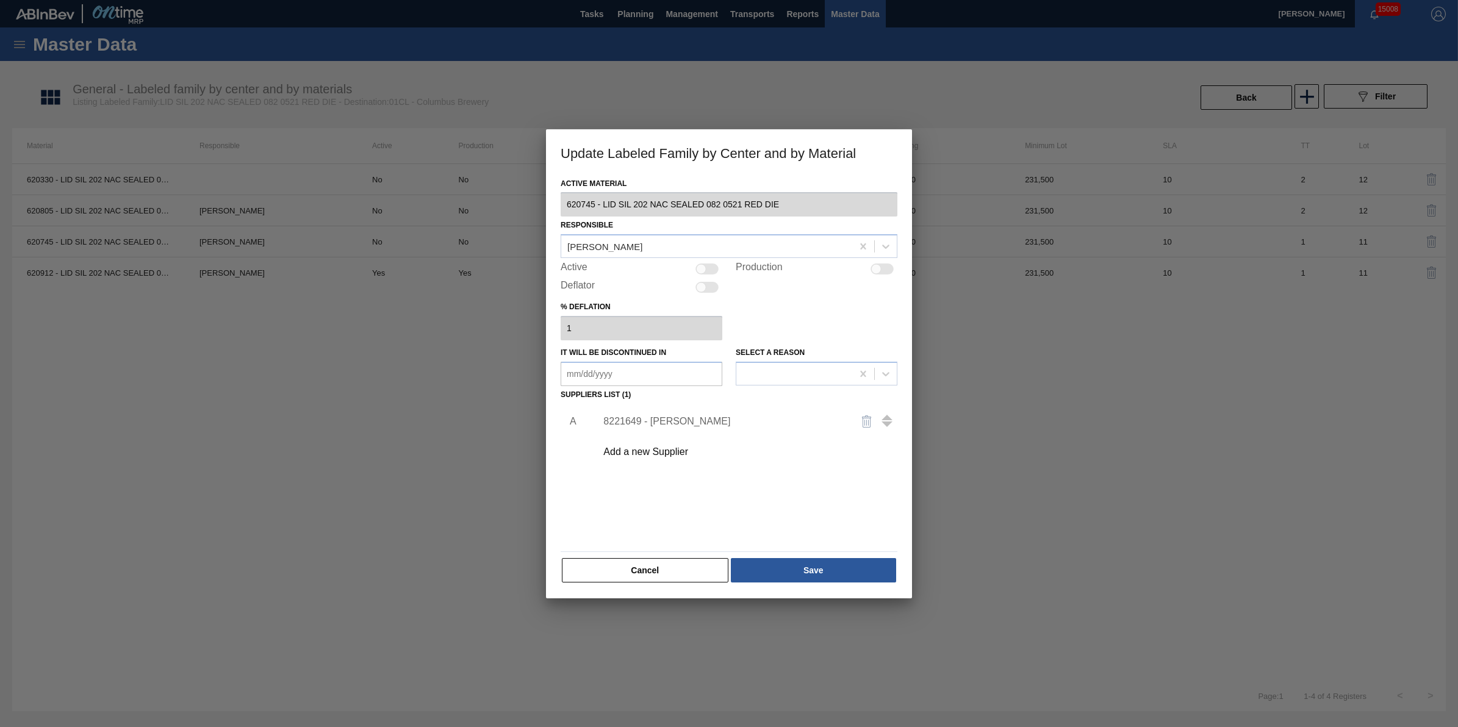
click at [696, 421] on div "8221649 - Ball - Findlay" at bounding box center [722, 421] width 239 height 11
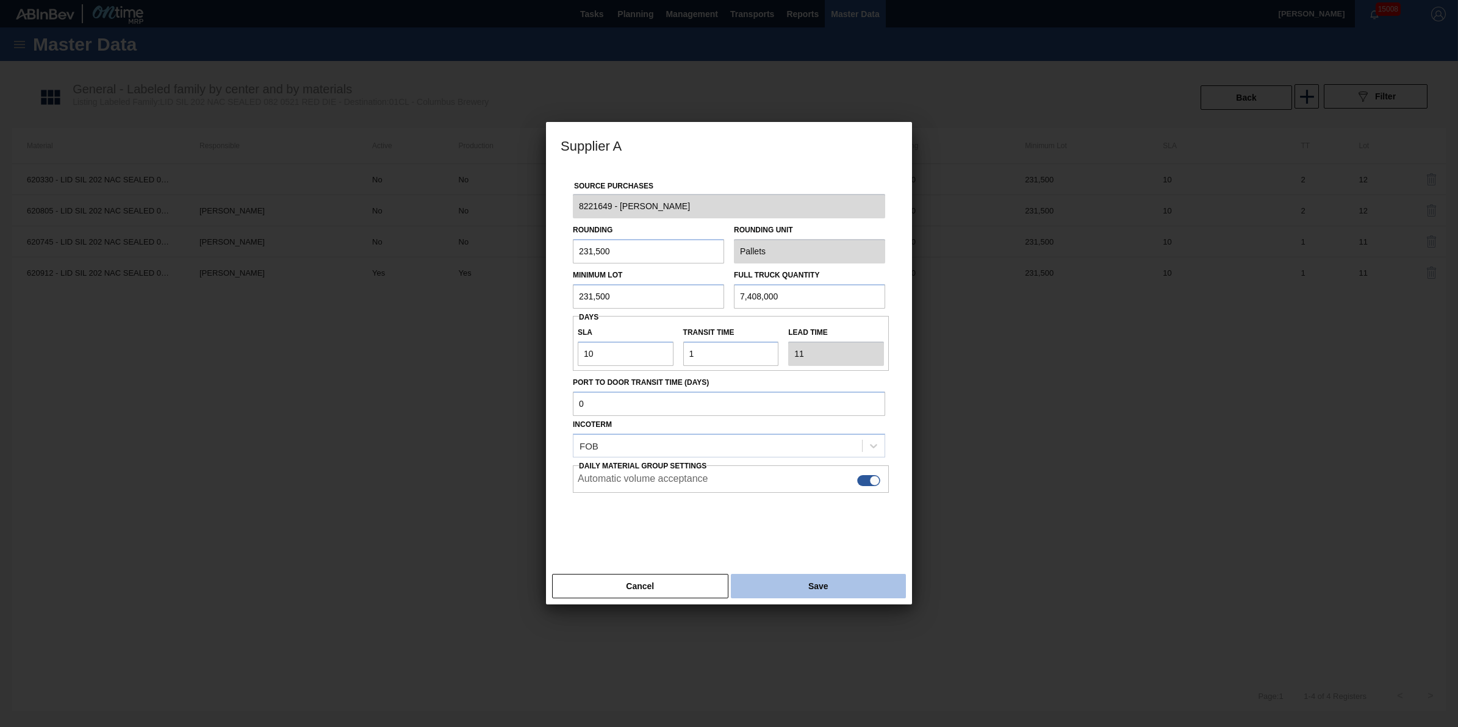
click at [782, 587] on button "Save" at bounding box center [818, 586] width 175 height 24
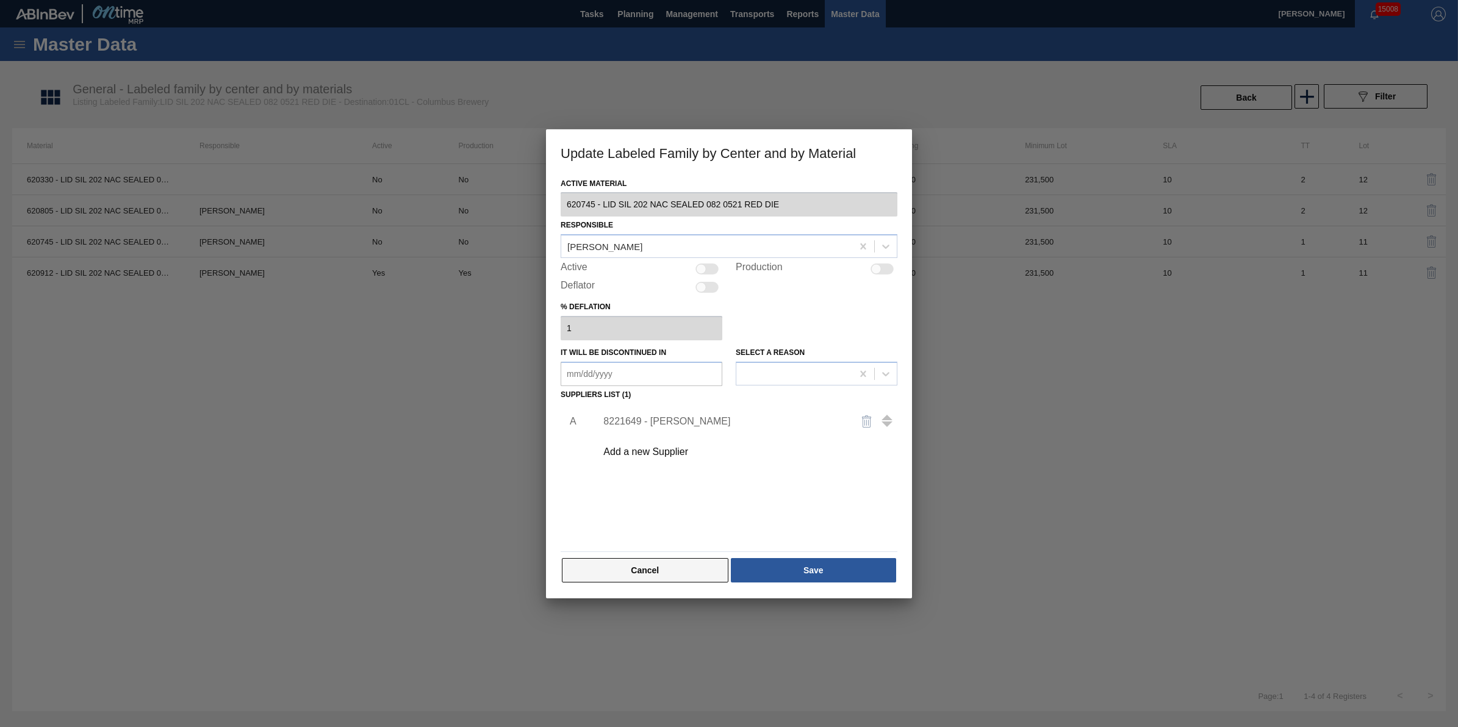
click at [702, 566] on button "Cancel" at bounding box center [645, 570] width 167 height 24
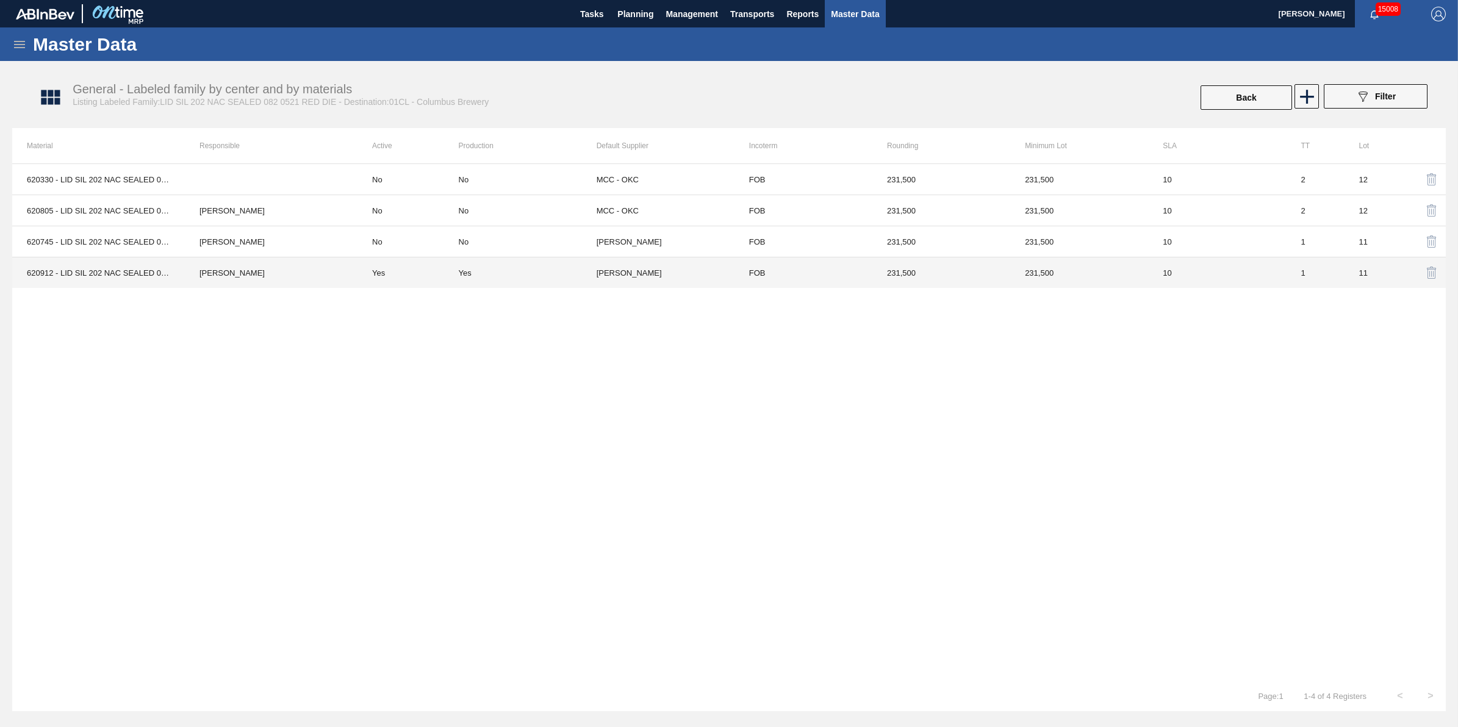
click at [153, 261] on td "620912 - LID SIL 202 NAC SEALED 082 0525 RED DIE" at bounding box center [98, 272] width 173 height 31
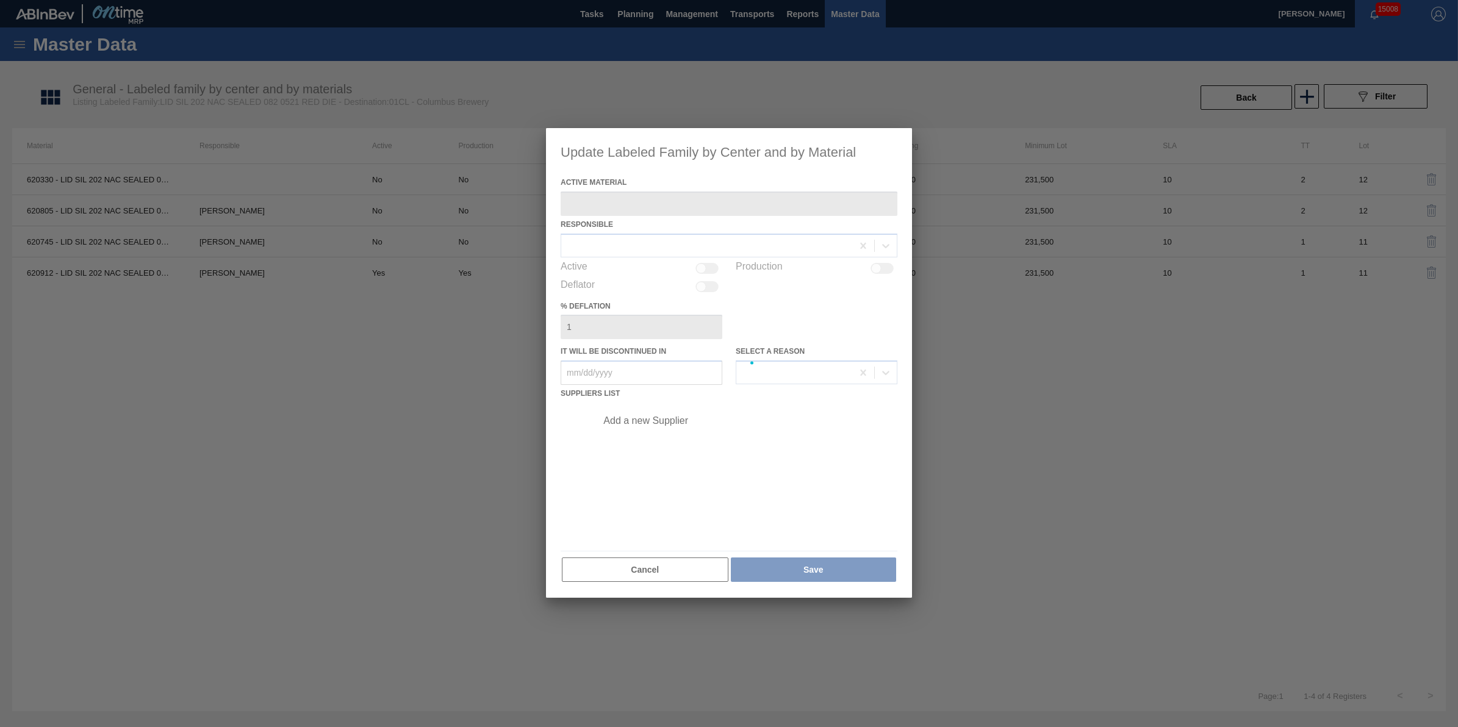
type Material "620912 - LID SIL 202 NAC SEALED 082 0525 RED DIE"
checkbox input "true"
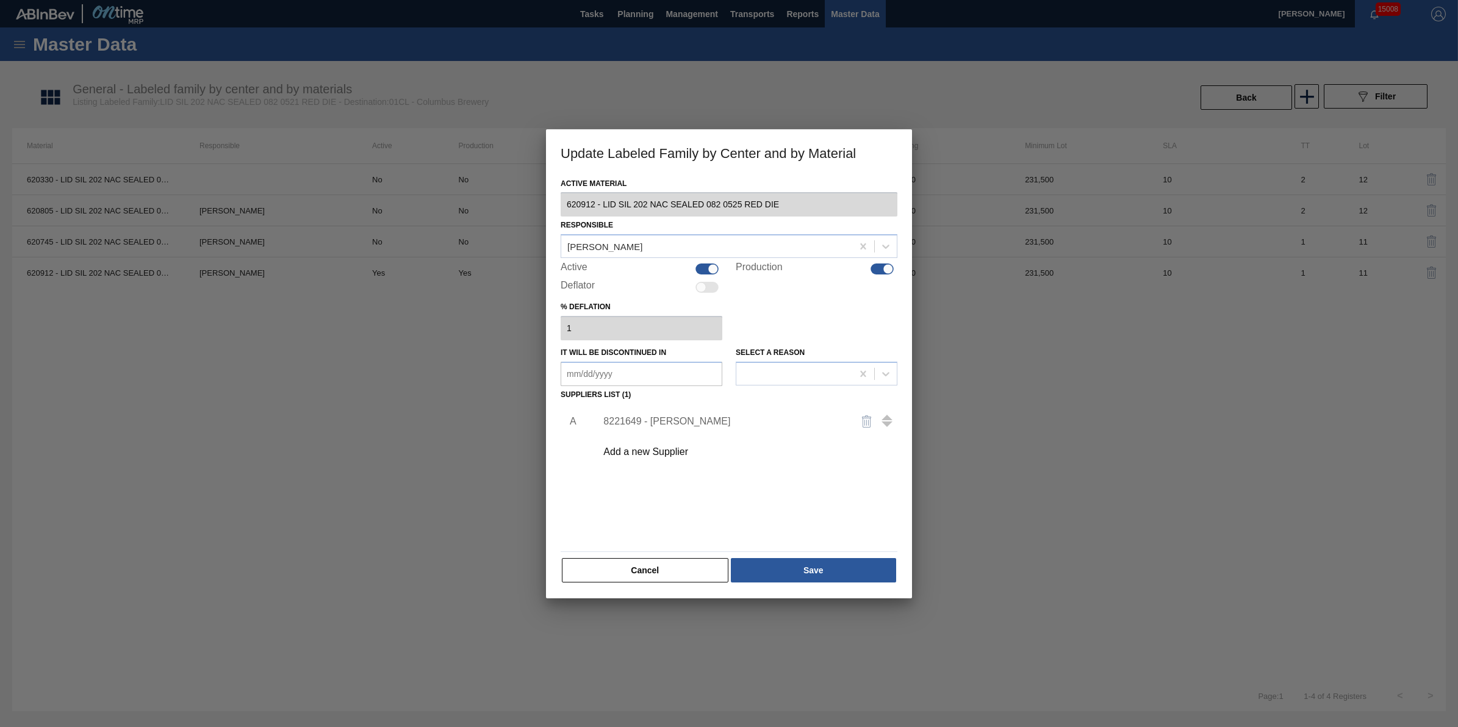
click at [641, 421] on div "8221649 - Ball - Findlay" at bounding box center [722, 421] width 239 height 11
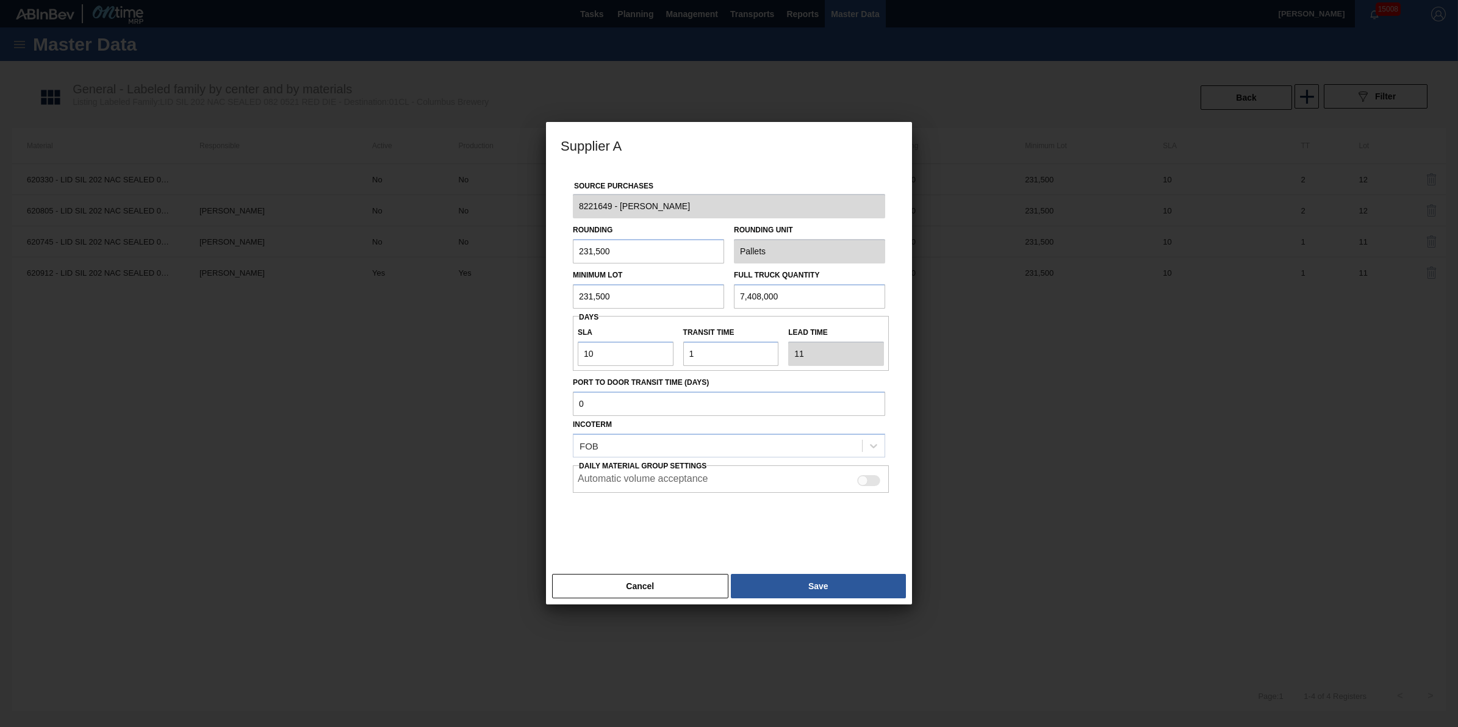
click at [866, 481] on div at bounding box center [863, 480] width 10 height 10
checkbox input "true"
click at [834, 589] on button "Save" at bounding box center [818, 586] width 175 height 24
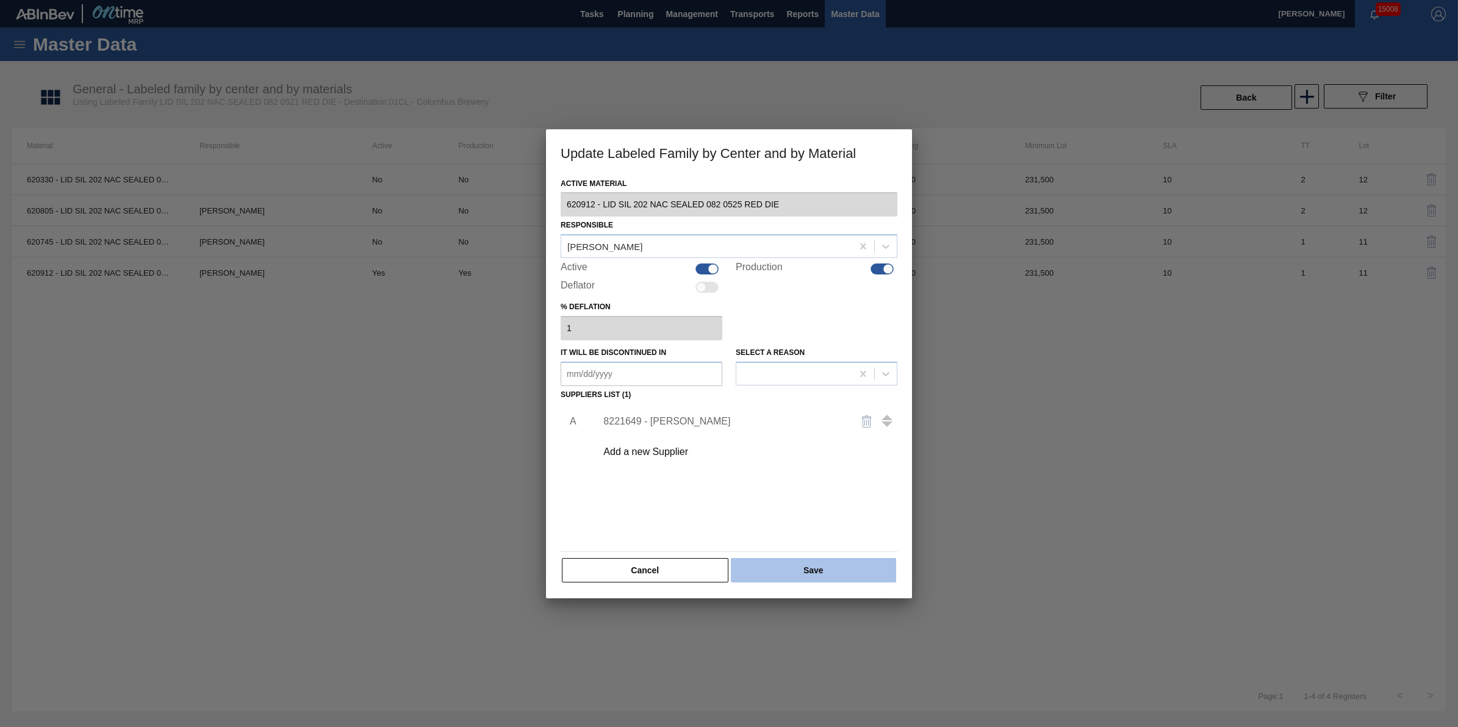
click at [837, 575] on button "Save" at bounding box center [813, 570] width 165 height 24
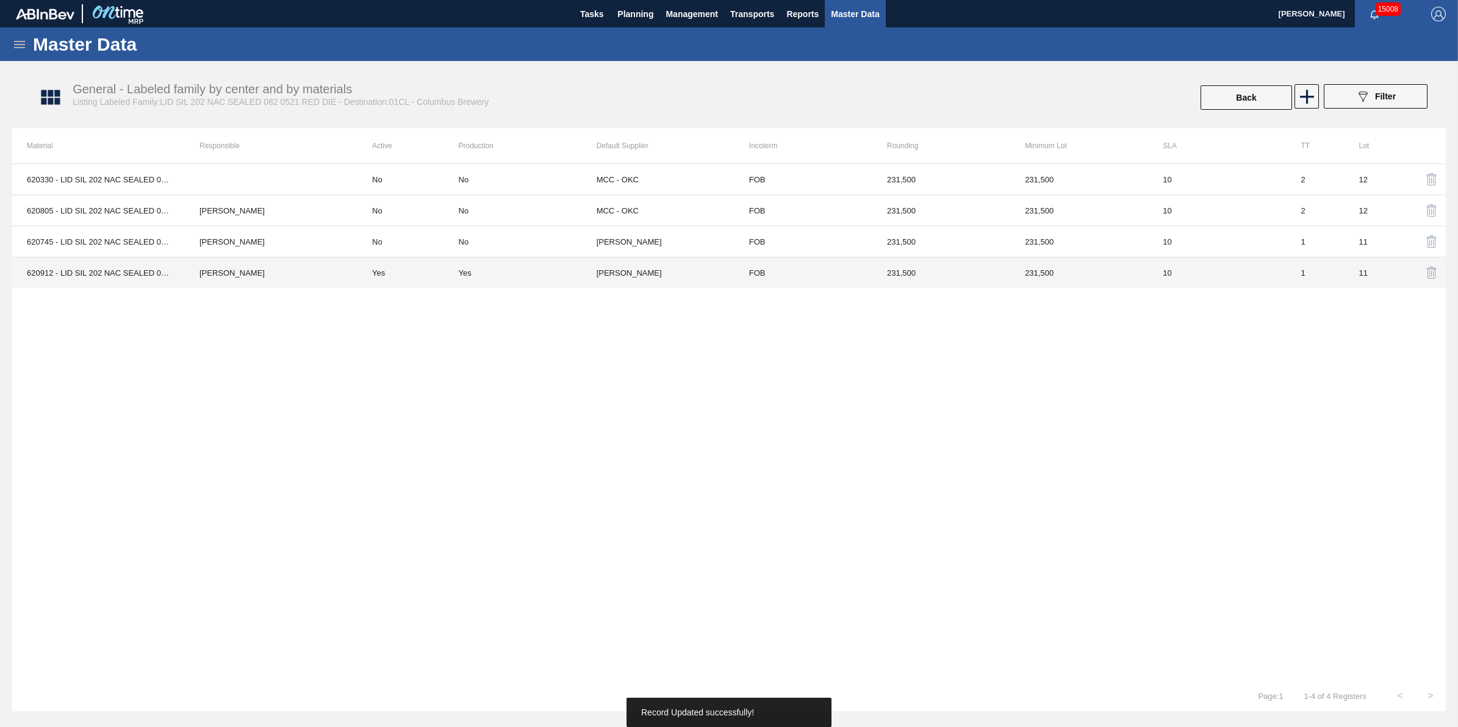
click at [245, 281] on td "Jack Schuld" at bounding box center [271, 272] width 173 height 31
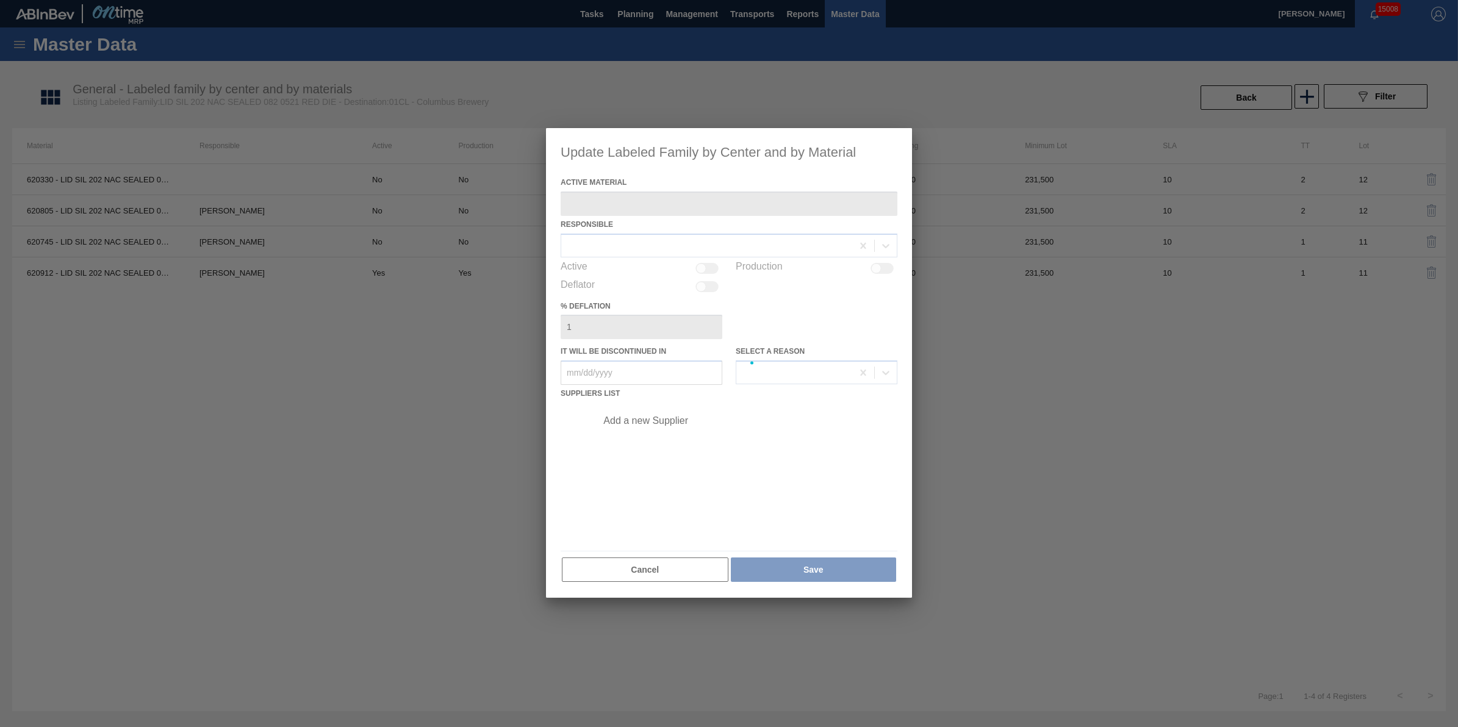
type Material "620912 - LID SIL 202 NAC SEALED 082 0525 RED DIE"
checkbox input "true"
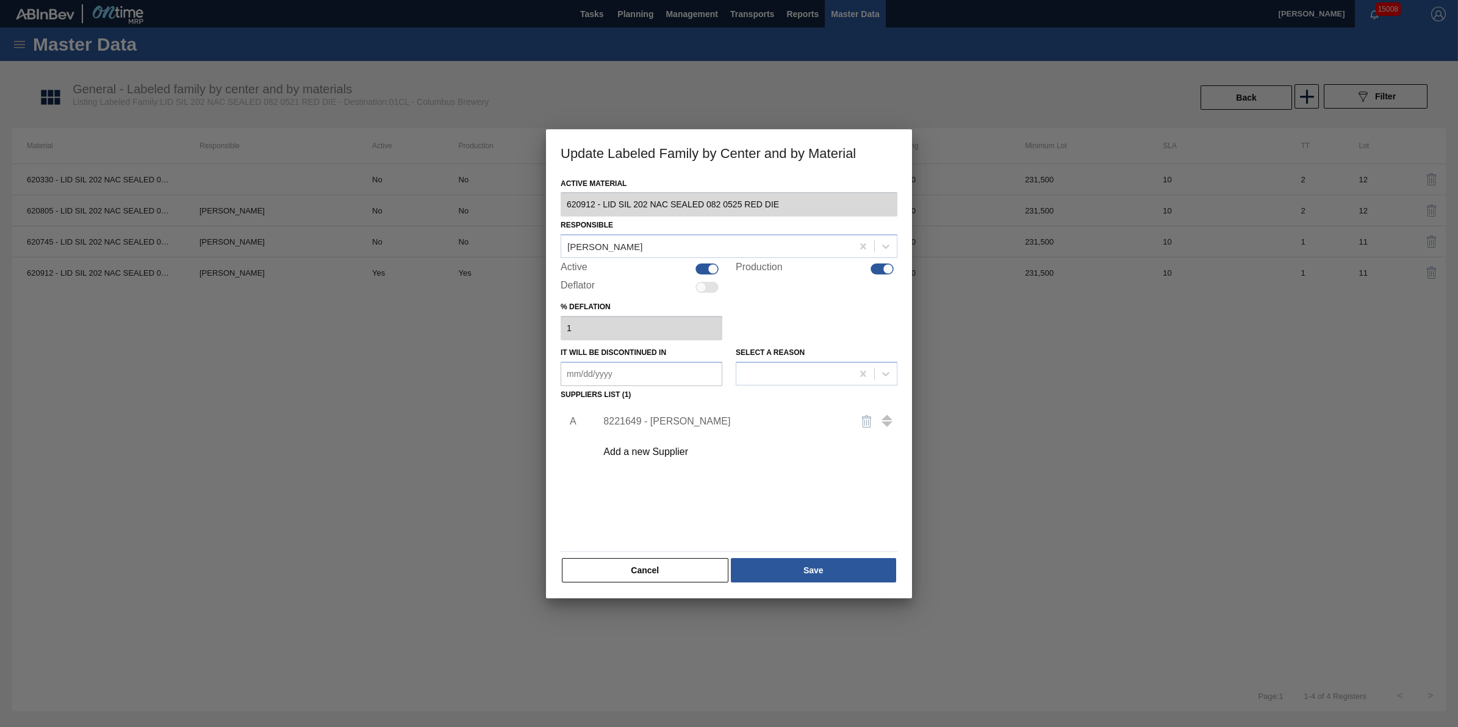
click at [649, 421] on div "8221649 - Ball - Findlay" at bounding box center [722, 421] width 239 height 11
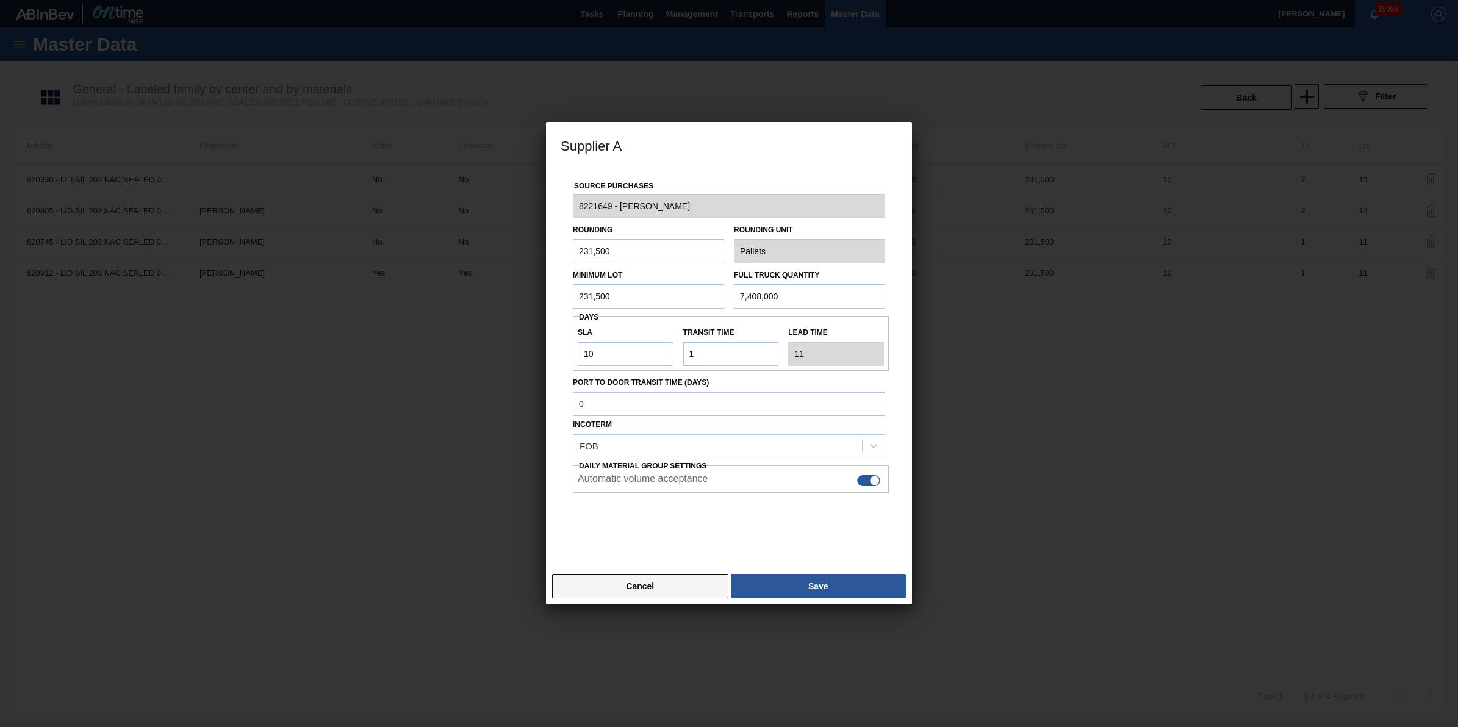
click at [649, 584] on button "Cancel" at bounding box center [640, 586] width 176 height 24
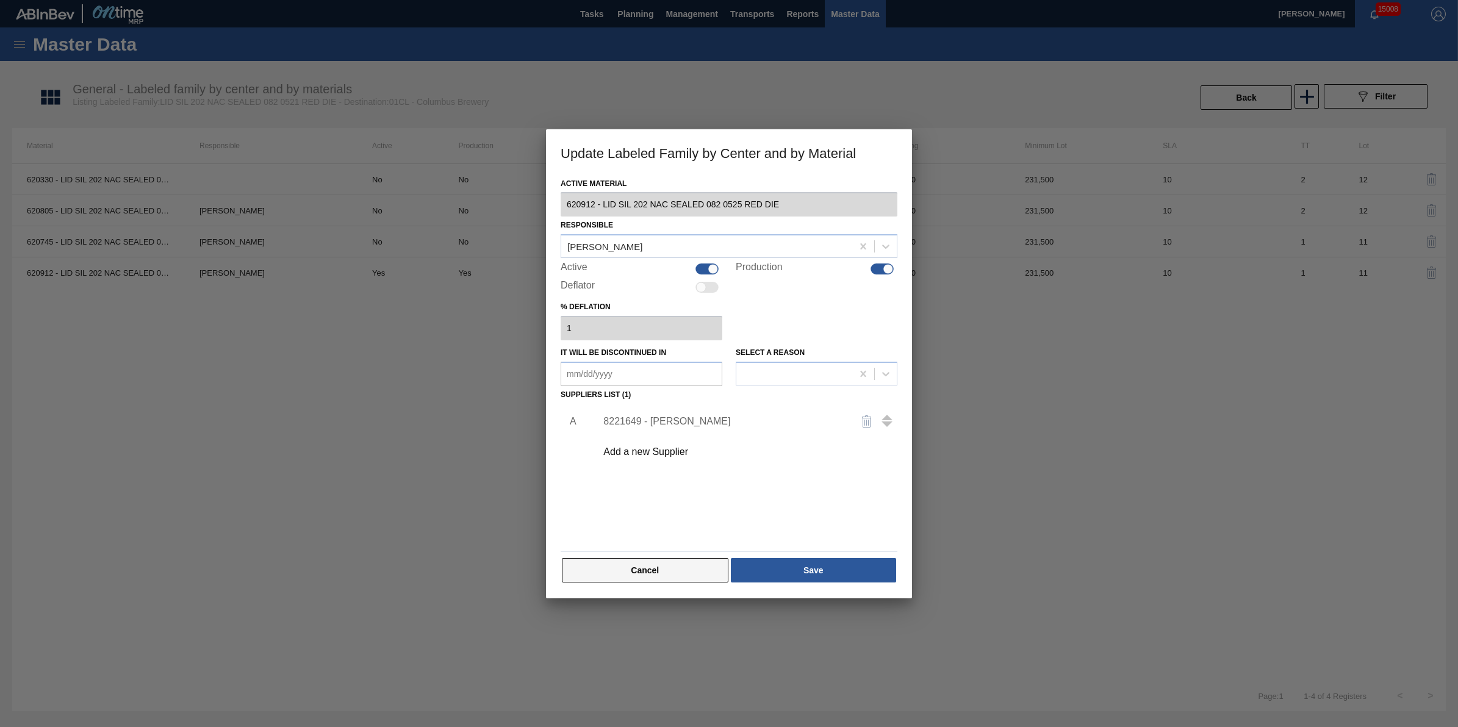
click at [647, 573] on button "Cancel" at bounding box center [645, 570] width 167 height 24
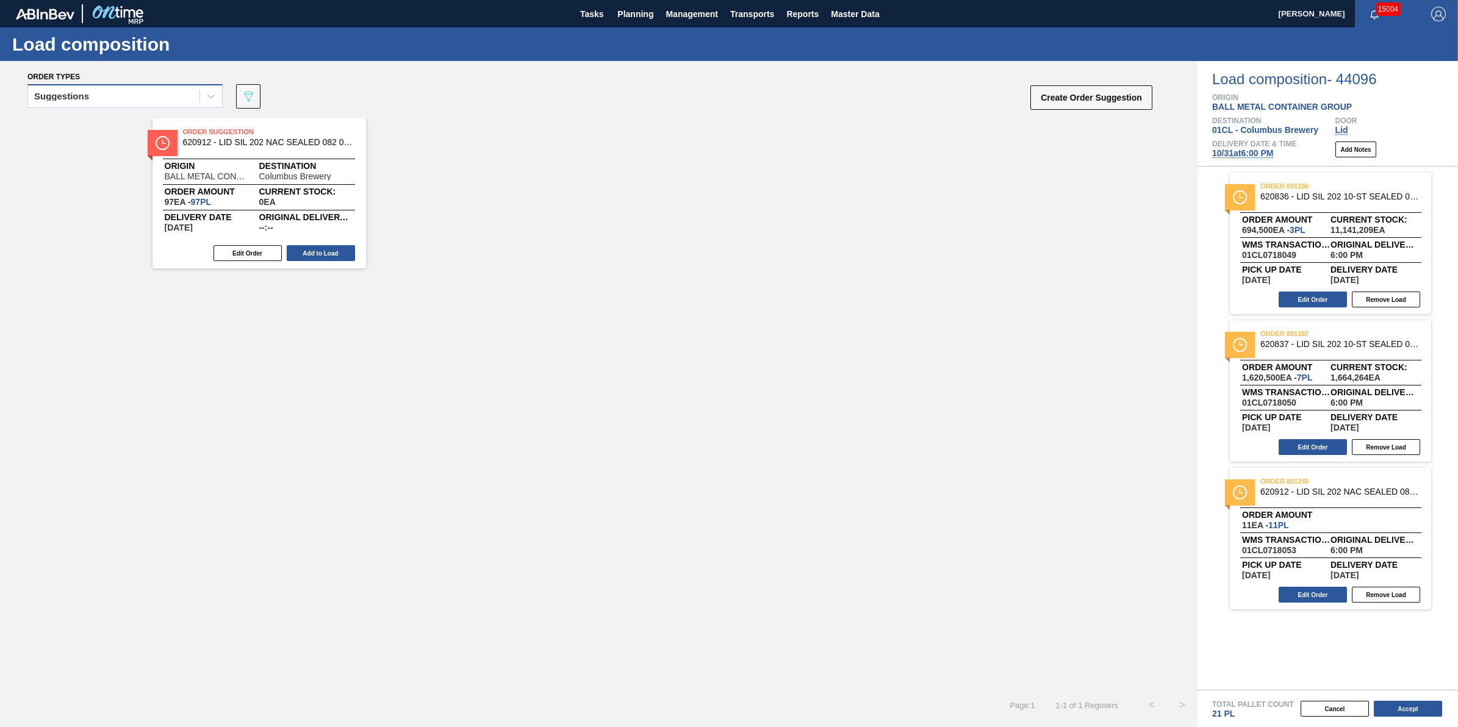
click at [67, 101] on div "Suggestions" at bounding box center [113, 97] width 171 height 18
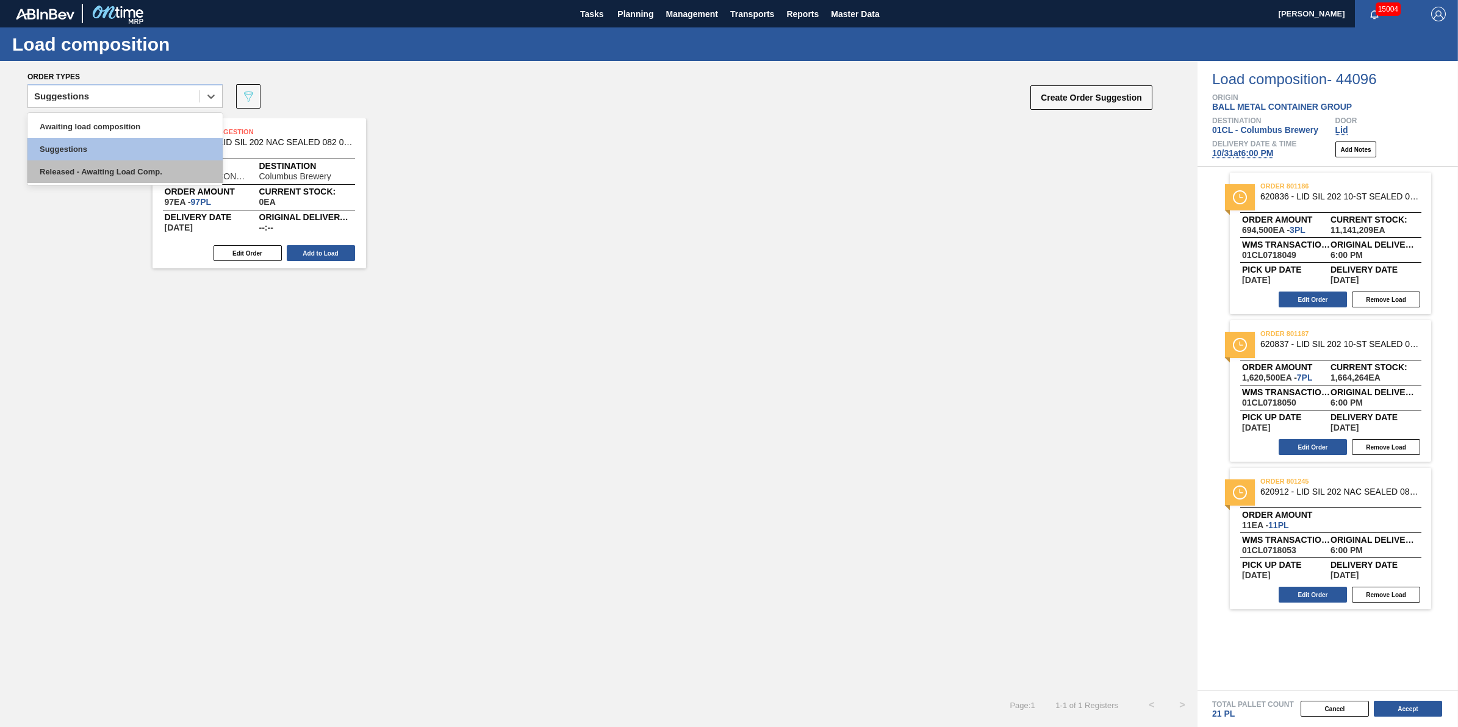
click at [98, 170] on div "Released - Awaiting Load Comp." at bounding box center [124, 171] width 195 height 23
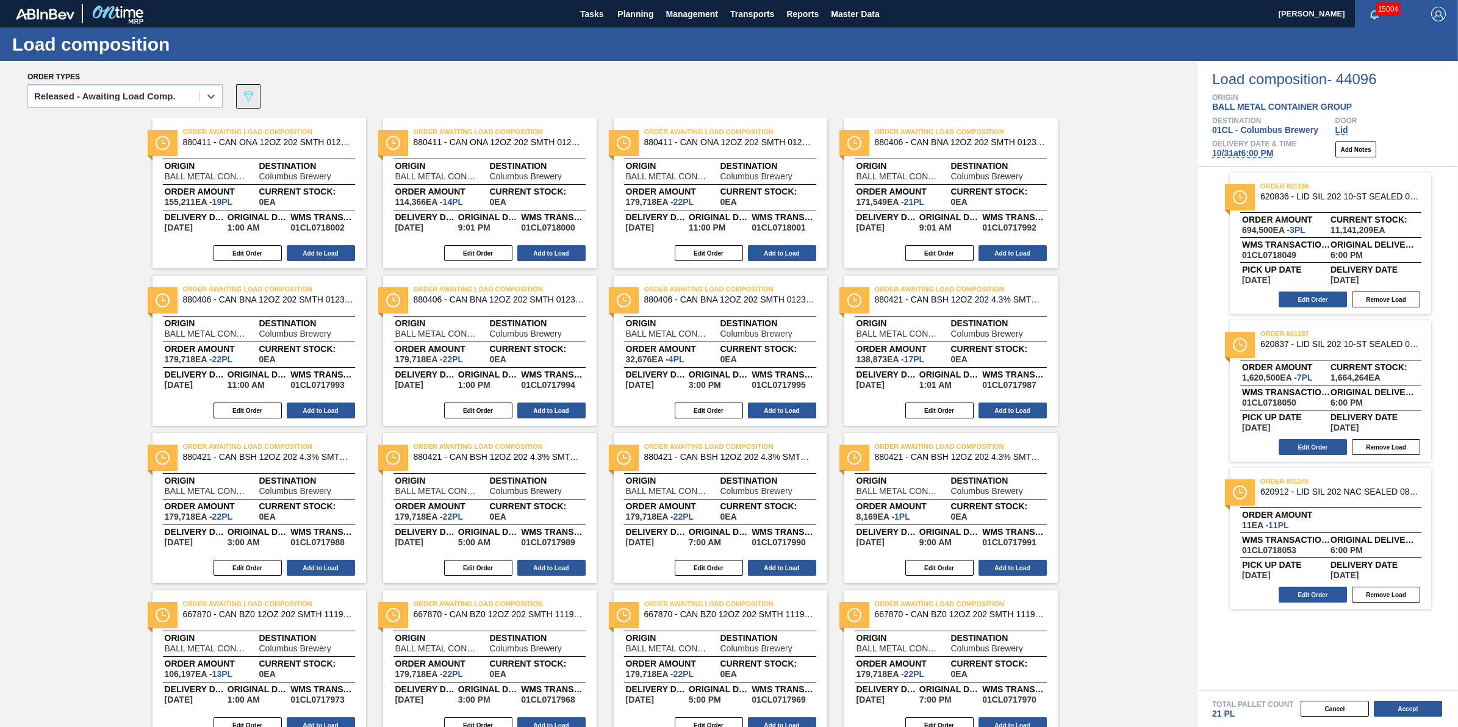
click at [249, 93] on icon "089F7B8B-B2A5-4AFE-B5C0-19BA573D28AC" at bounding box center [248, 96] width 15 height 15
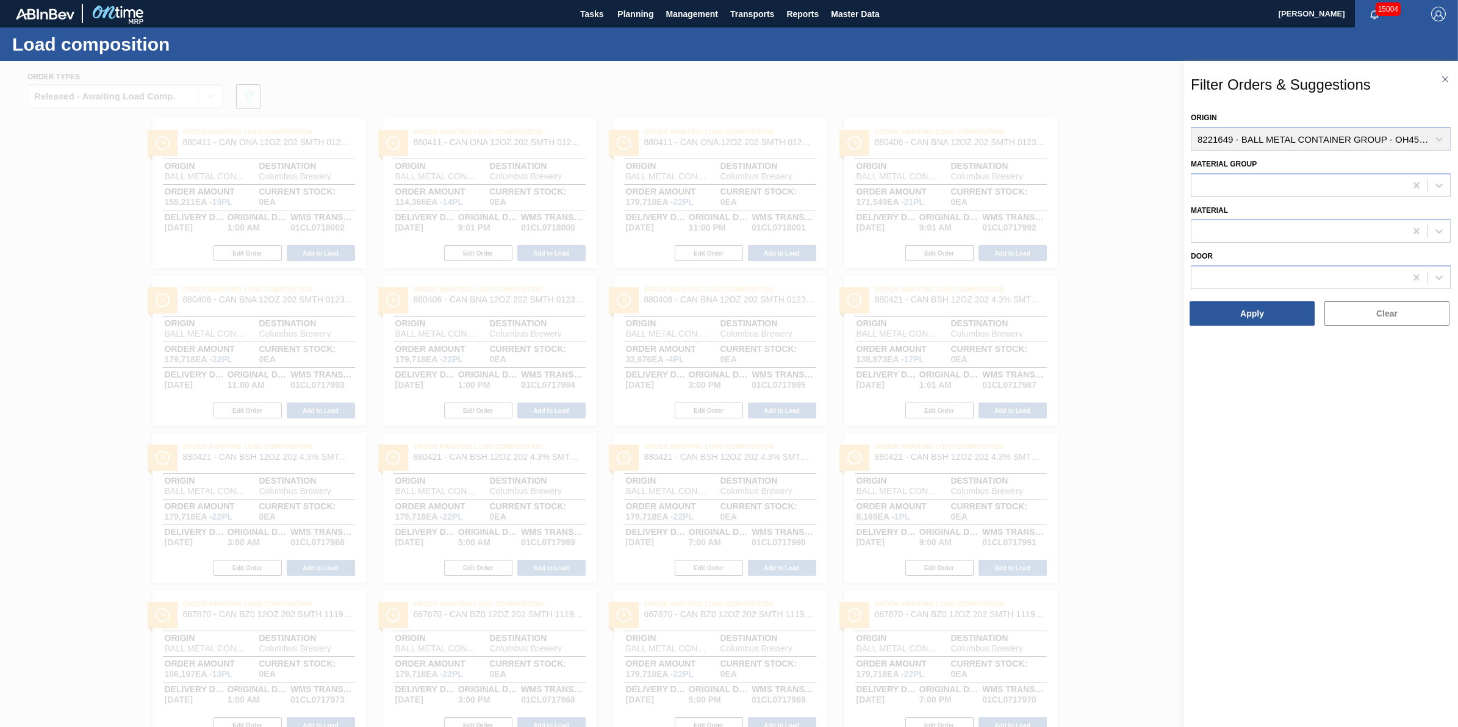
click at [1282, 197] on div "Origin 8221649 - BALL METAL CONTAINER GROUP - OH4584000 Material [PERSON_NAME] …" at bounding box center [1321, 218] width 260 height 218
click at [1285, 196] on div at bounding box center [1321, 185] width 260 height 24
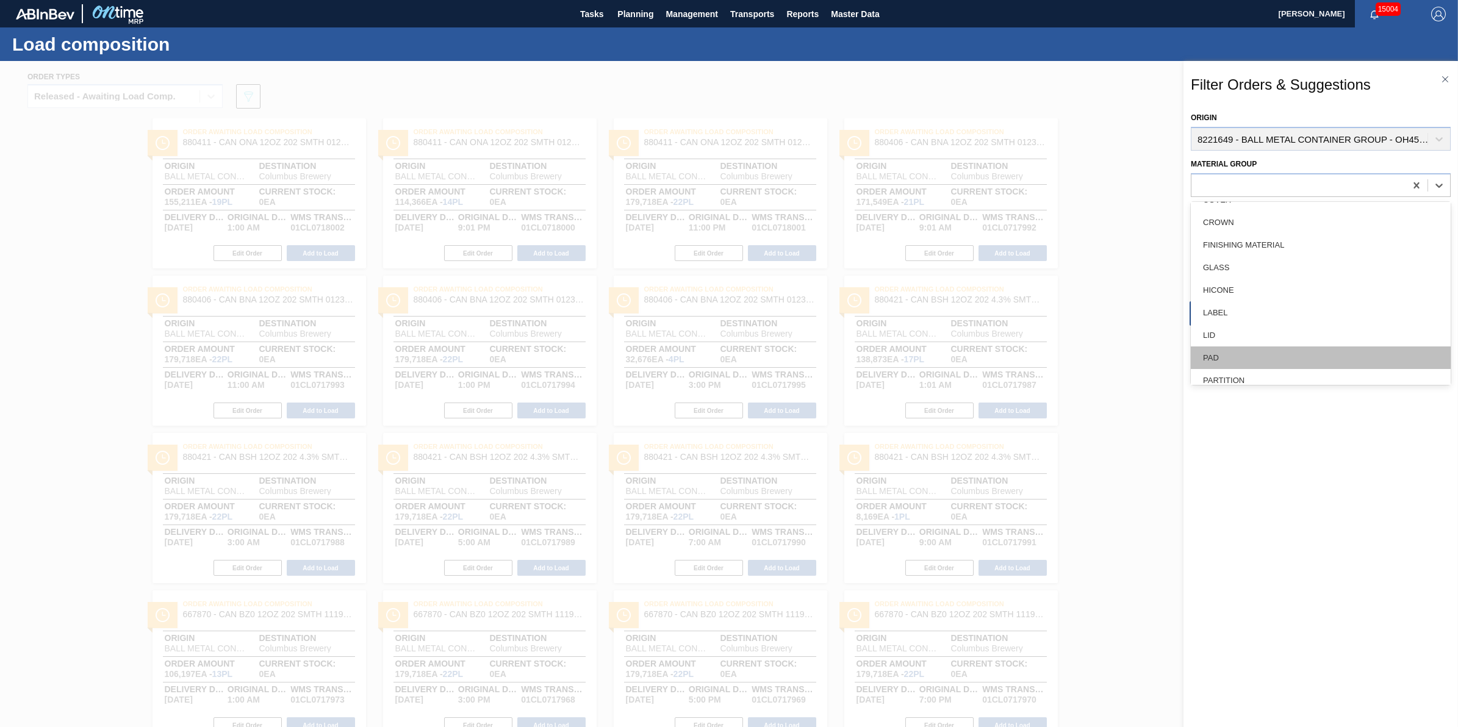
scroll to position [250, 0]
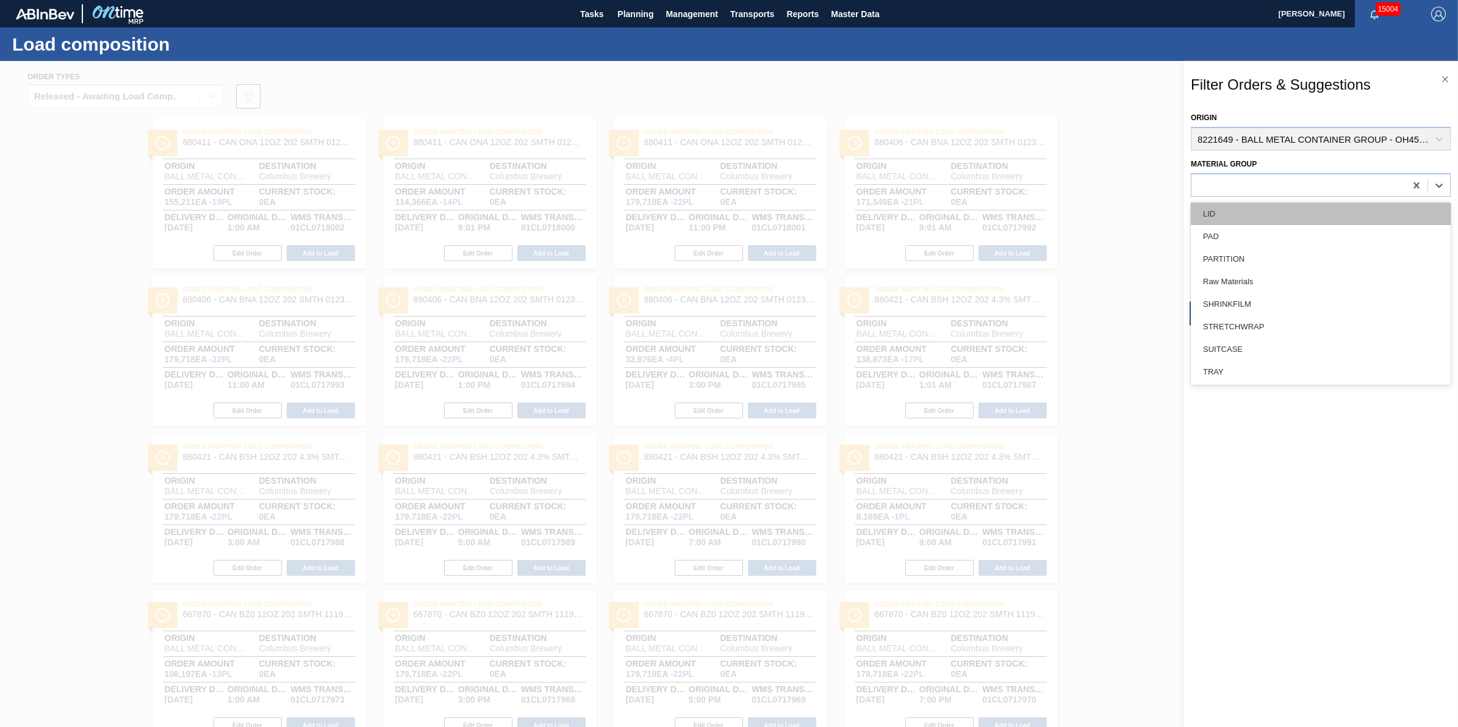
click at [1292, 217] on div "LID" at bounding box center [1321, 214] width 260 height 23
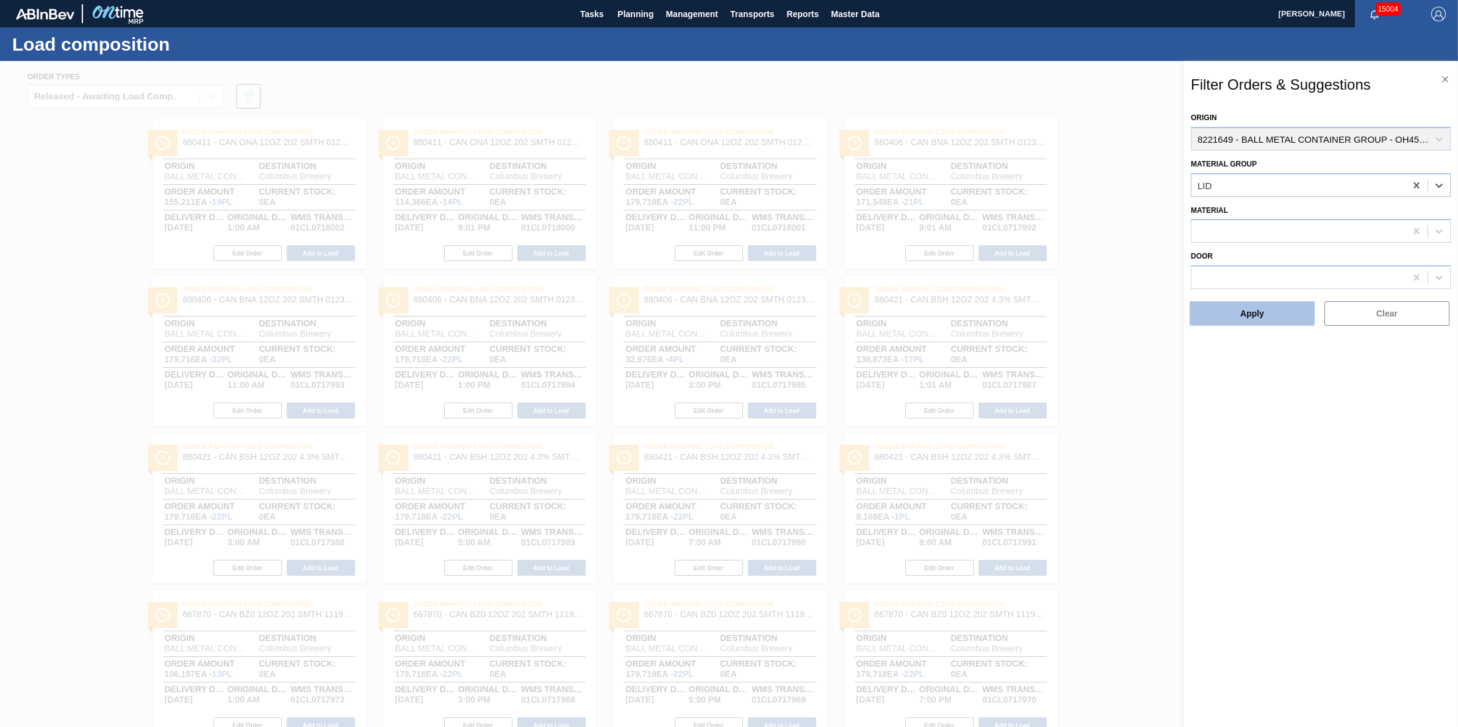
click at [1271, 303] on button "Apply" at bounding box center [1252, 313] width 125 height 24
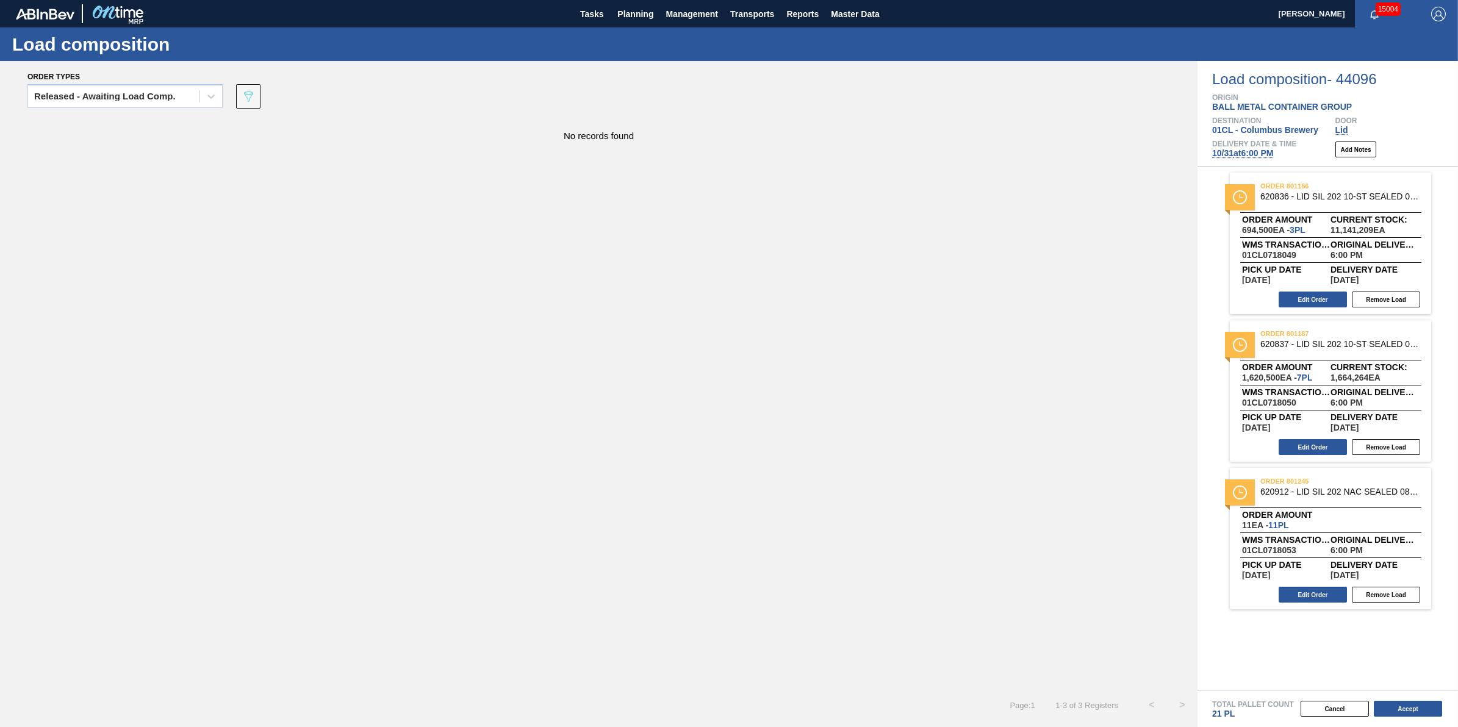
click at [663, 27] on div "Load composition" at bounding box center [729, 44] width 1458 height 34
click at [642, 20] on span "Planning" at bounding box center [635, 14] width 36 height 15
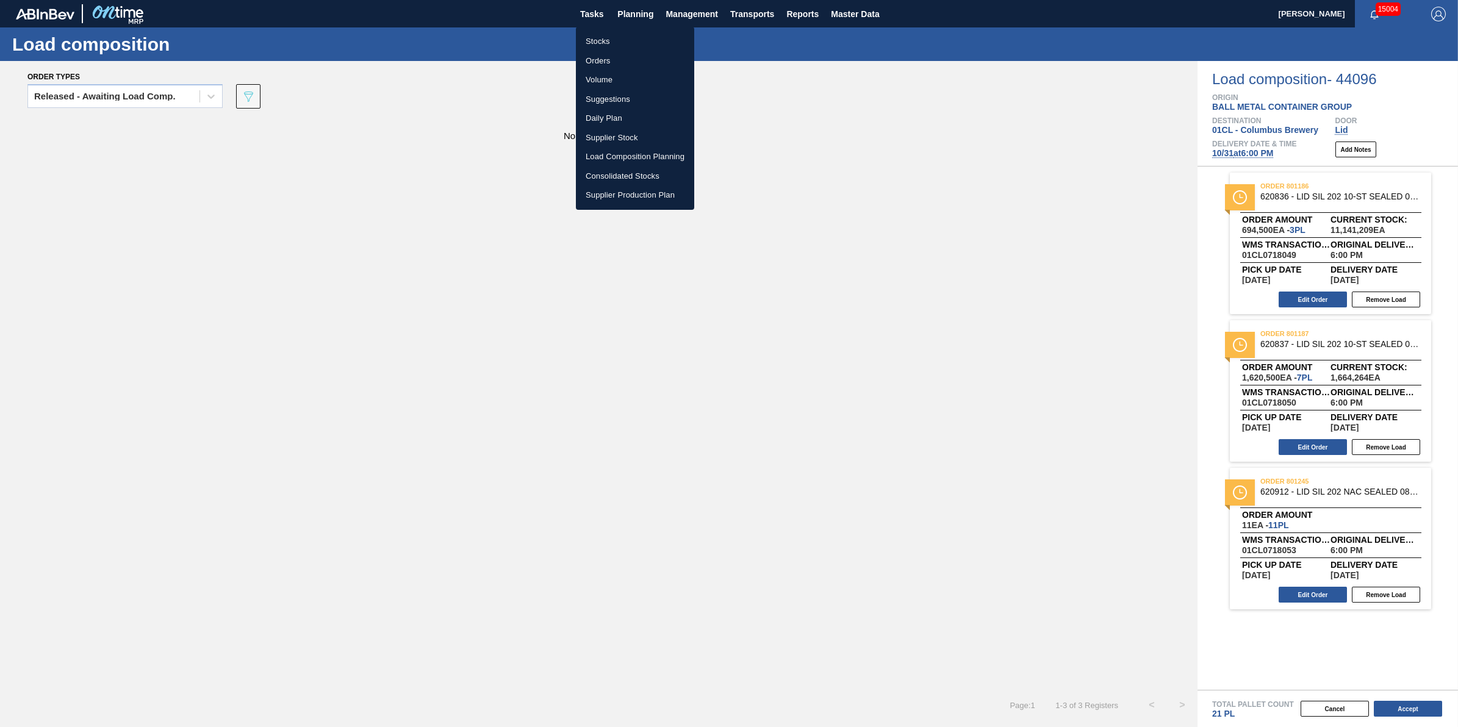
click at [1343, 709] on div at bounding box center [729, 363] width 1458 height 727
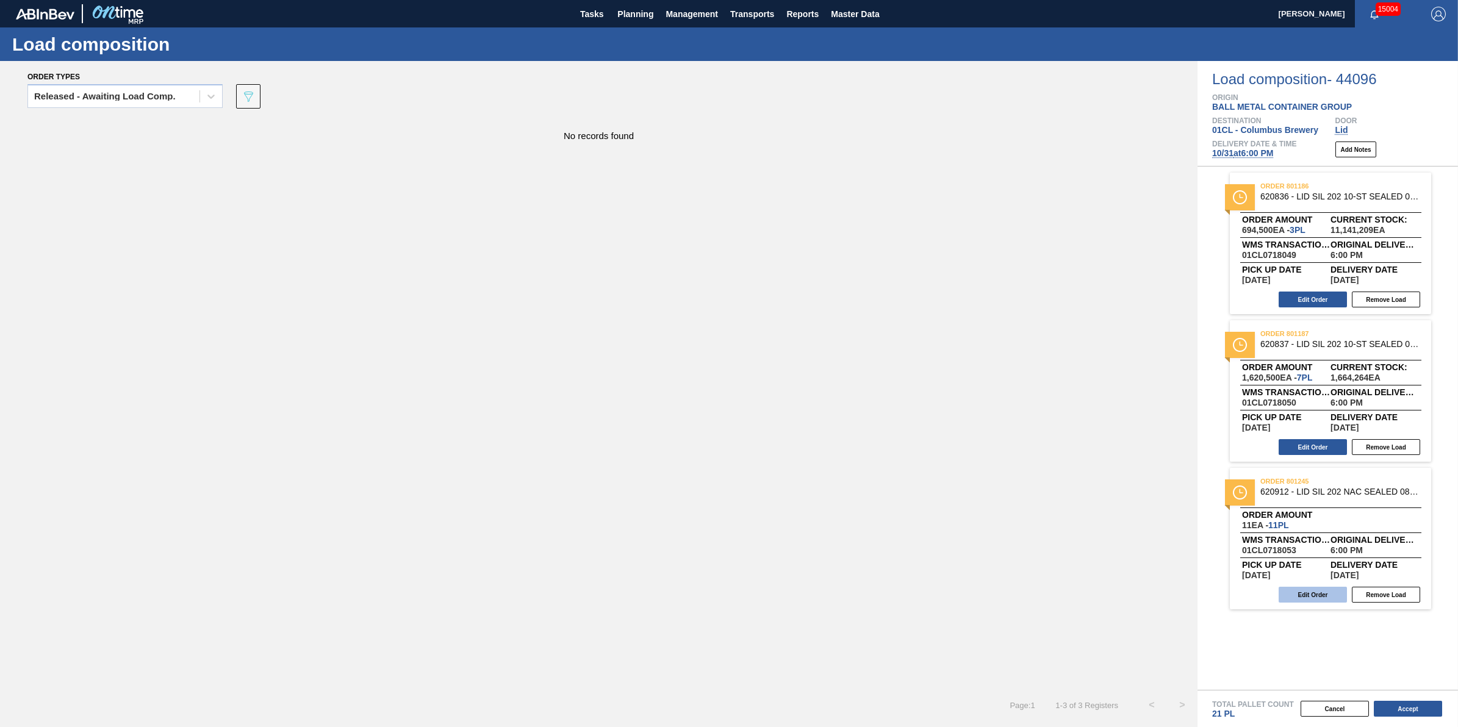
click at [1323, 599] on button "Edit Order" at bounding box center [1313, 595] width 68 height 16
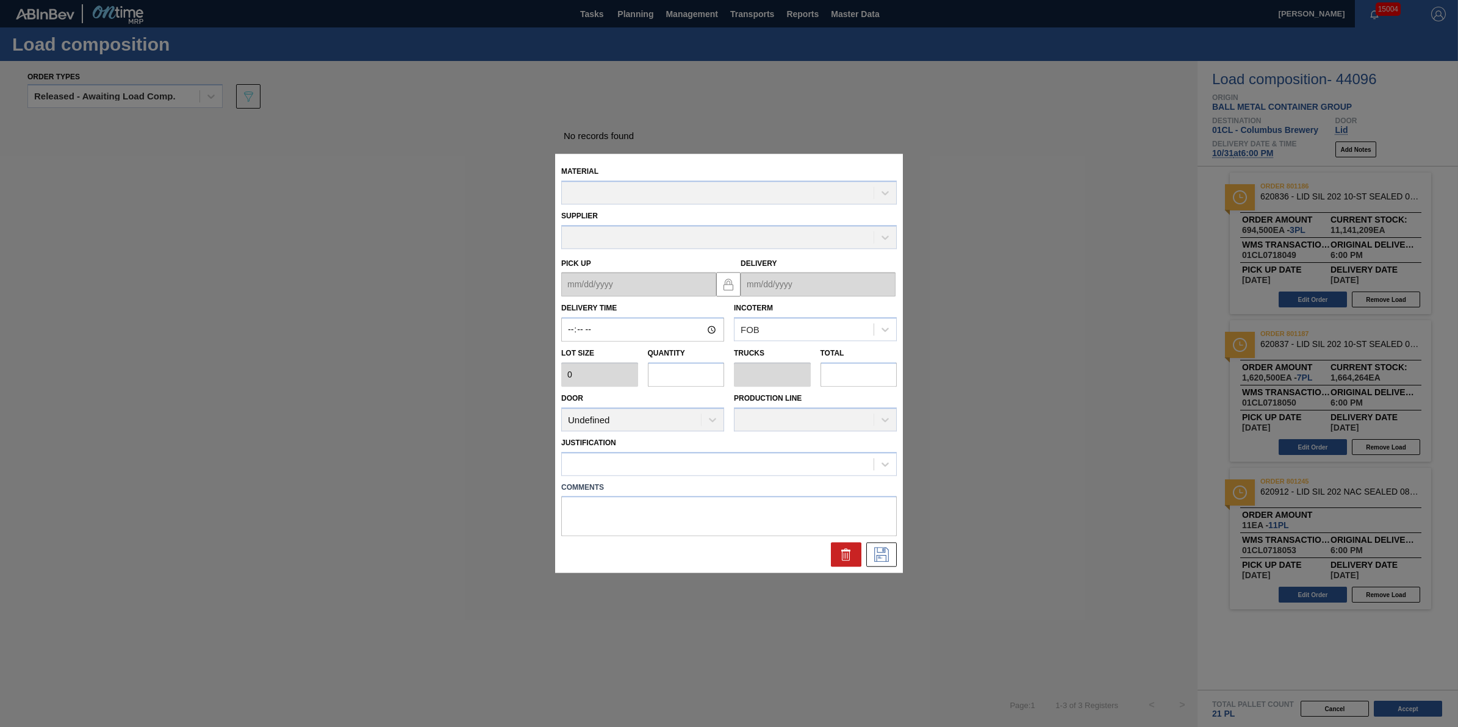
type input "18:00:00"
type input "1"
type input "11"
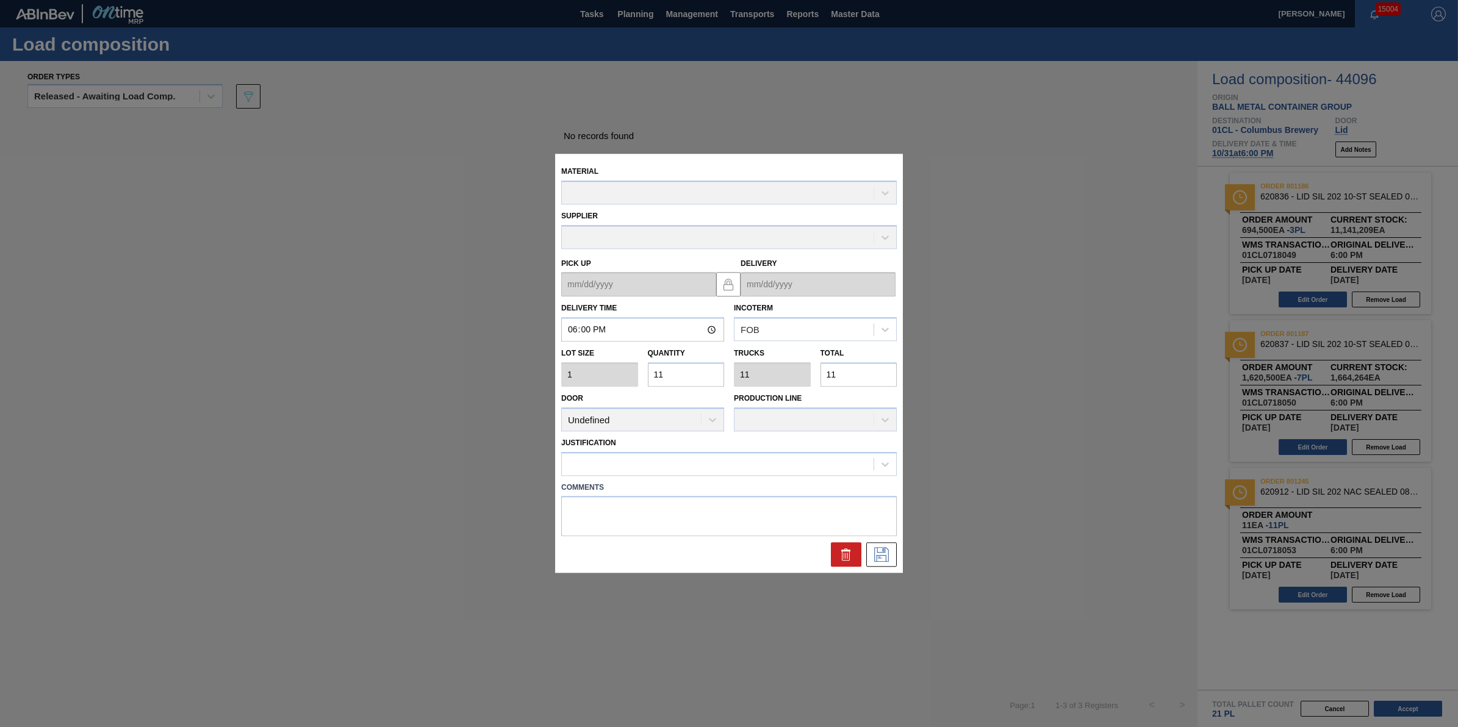
type up "[DATE]"
type input "[DATE]"
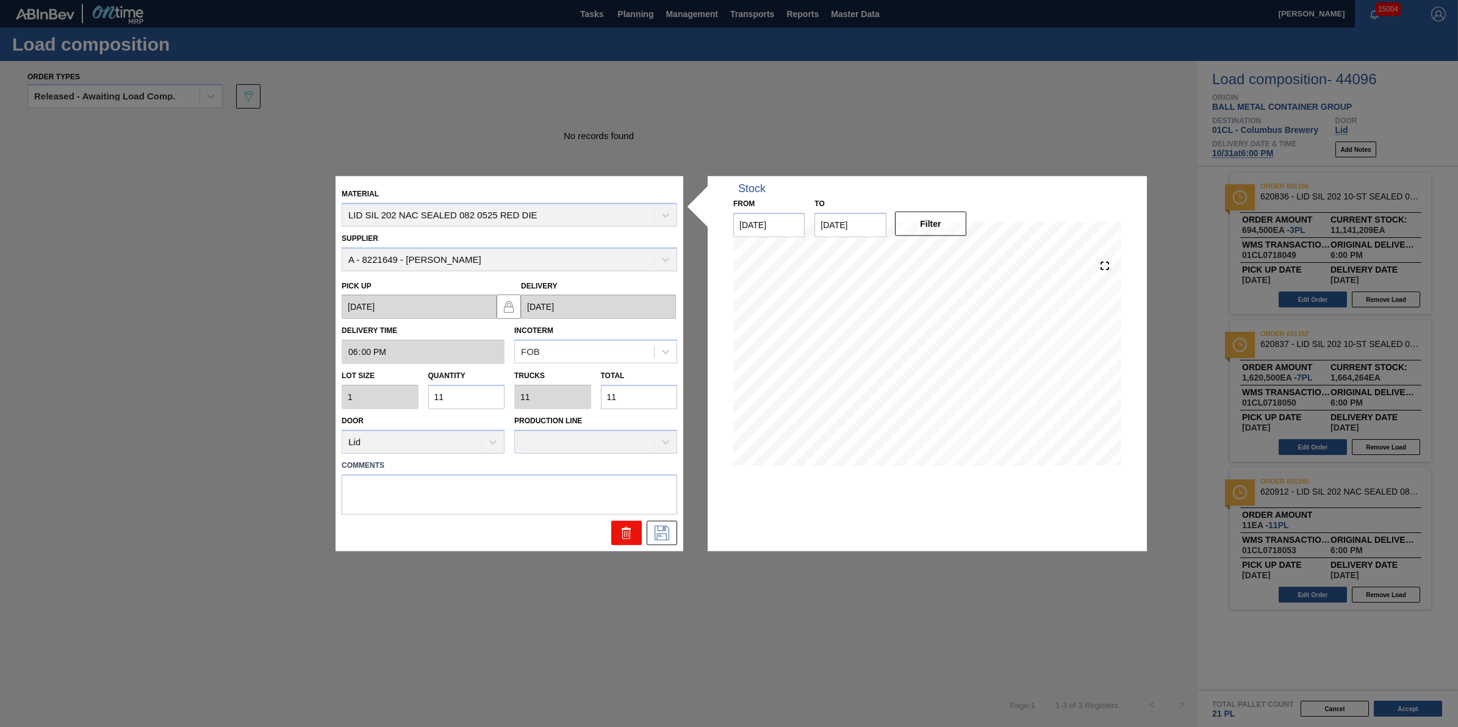
click at [630, 530] on icon at bounding box center [626, 534] width 8 height 9
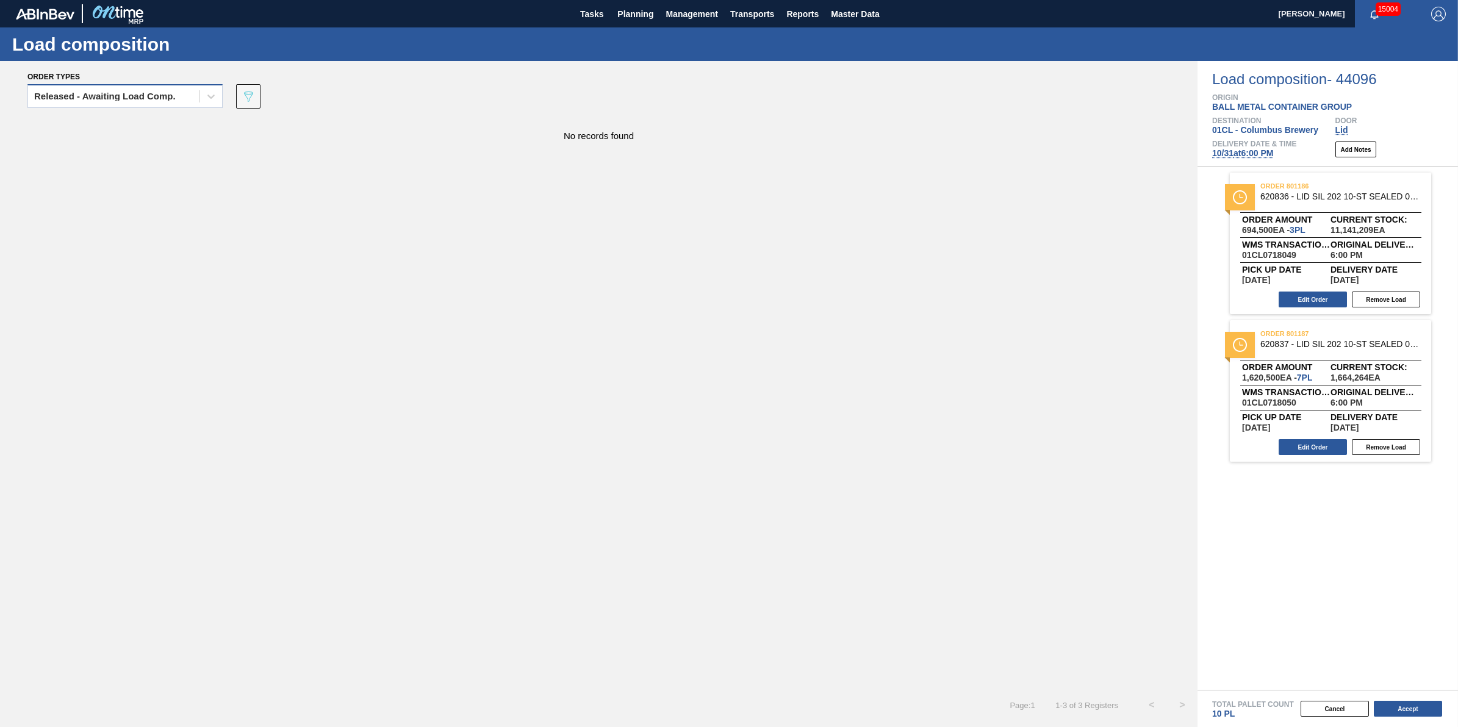
click at [141, 107] on div "Released - Awaiting Load Comp." at bounding box center [124, 96] width 195 height 24
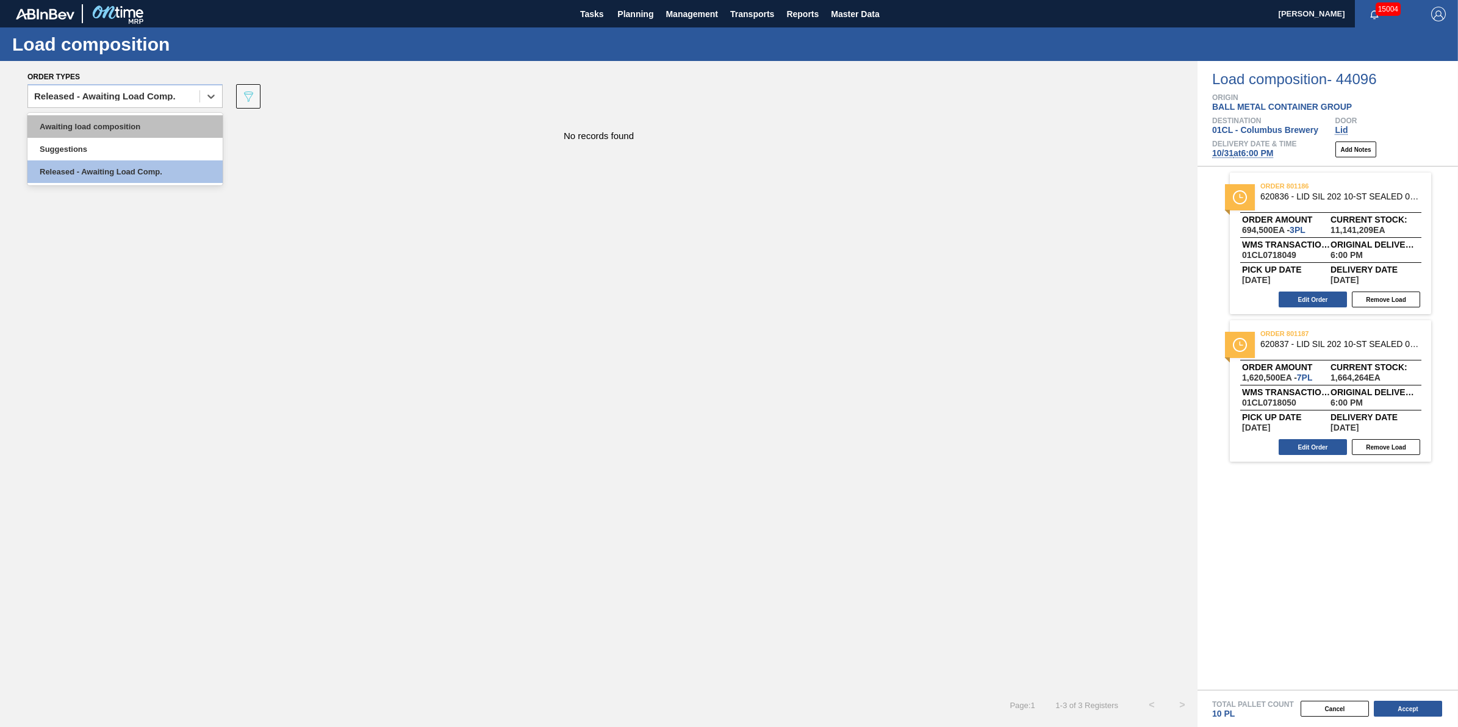
click at [138, 134] on div "Awaiting load composition" at bounding box center [124, 126] width 195 height 23
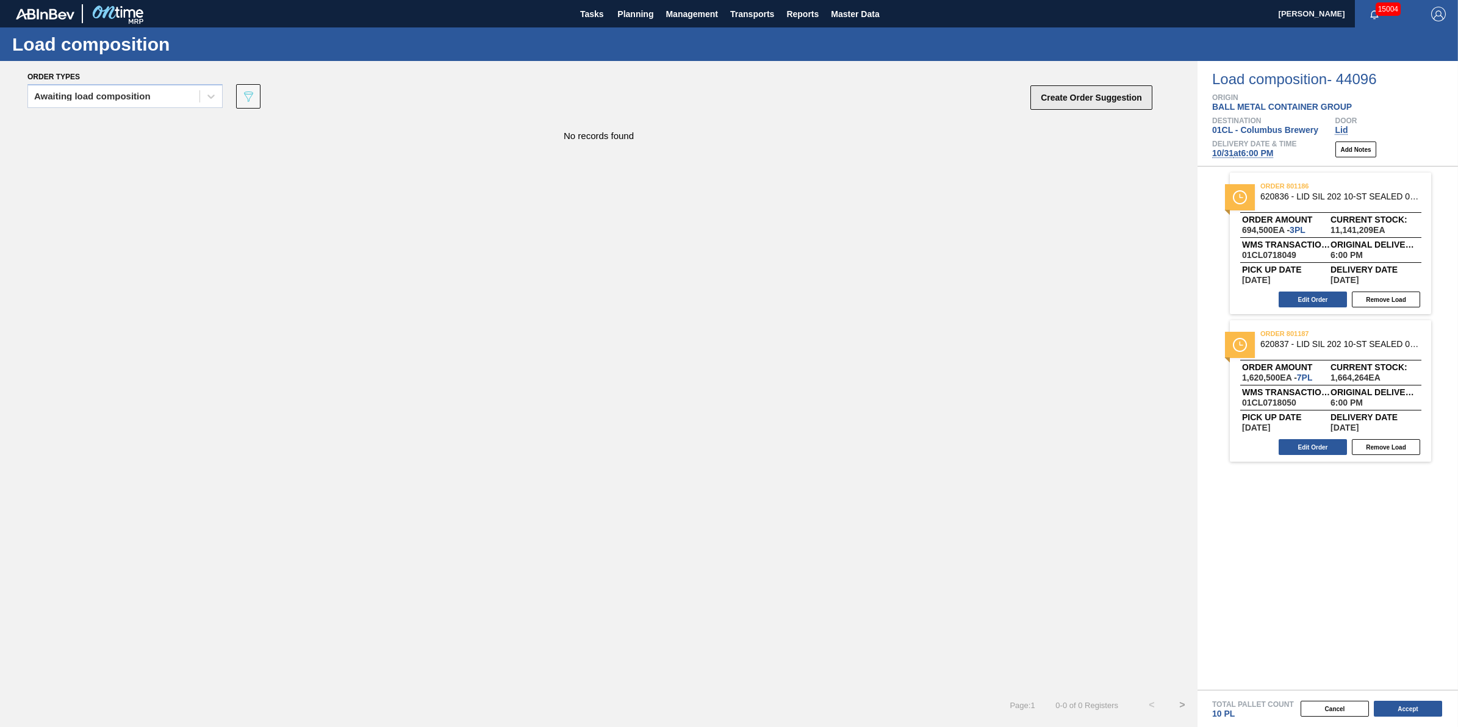
click at [1086, 105] on button "Create Order Suggestion" at bounding box center [1091, 97] width 122 height 24
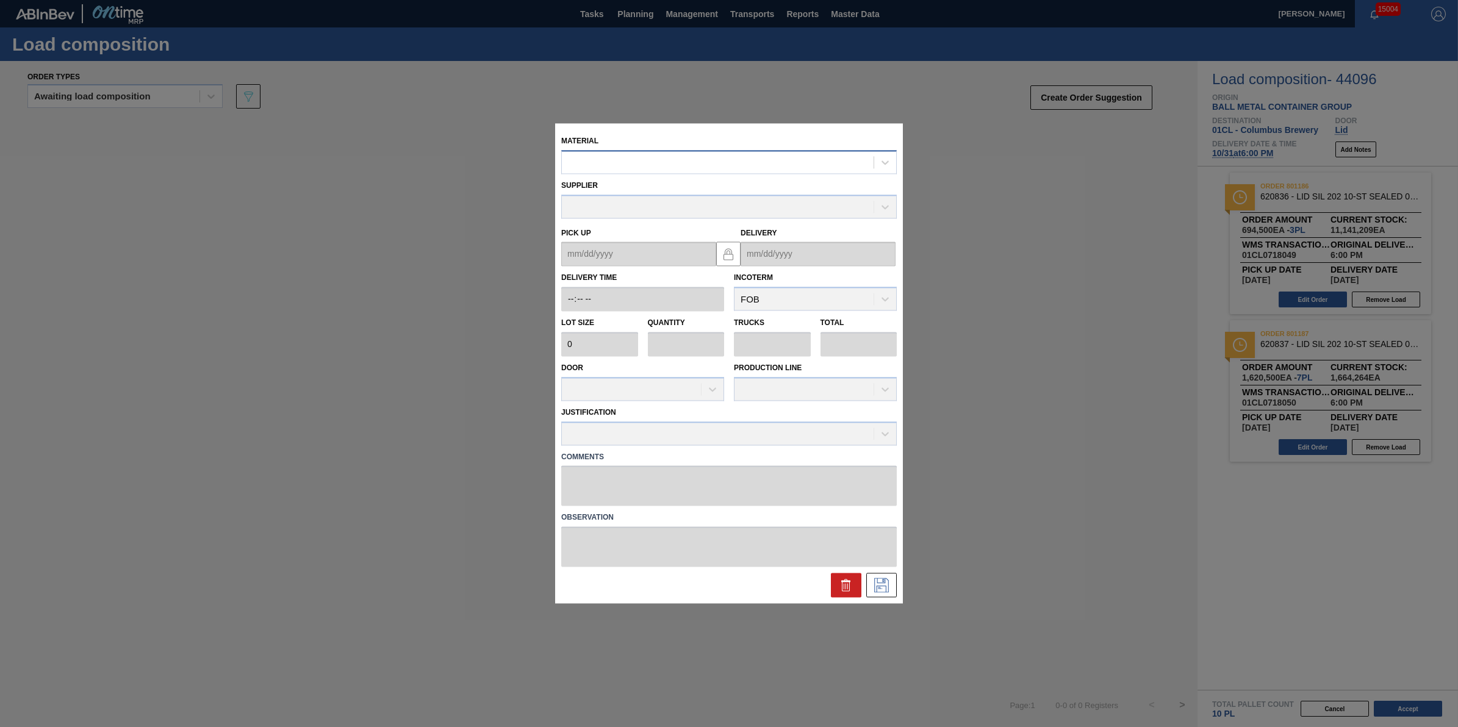
click at [803, 170] on div at bounding box center [718, 163] width 312 height 18
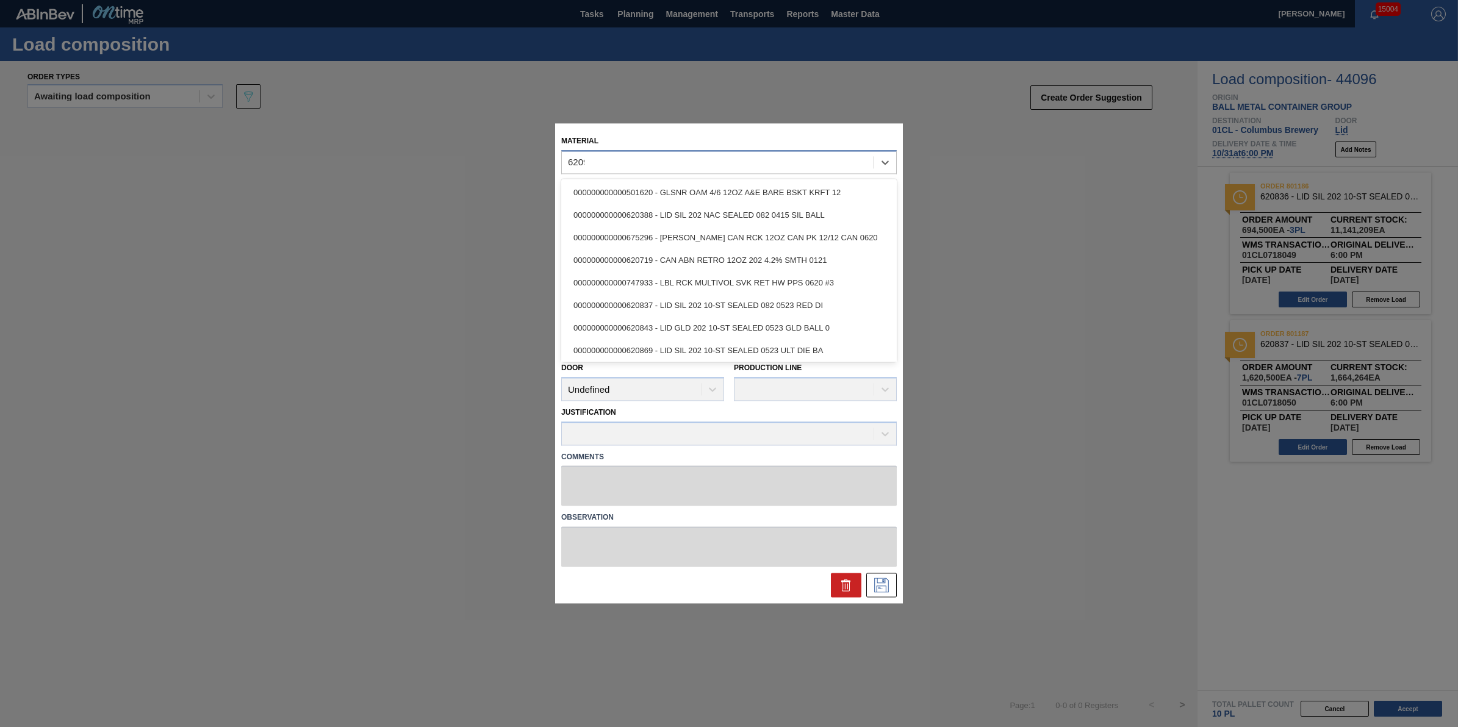
type input "620912"
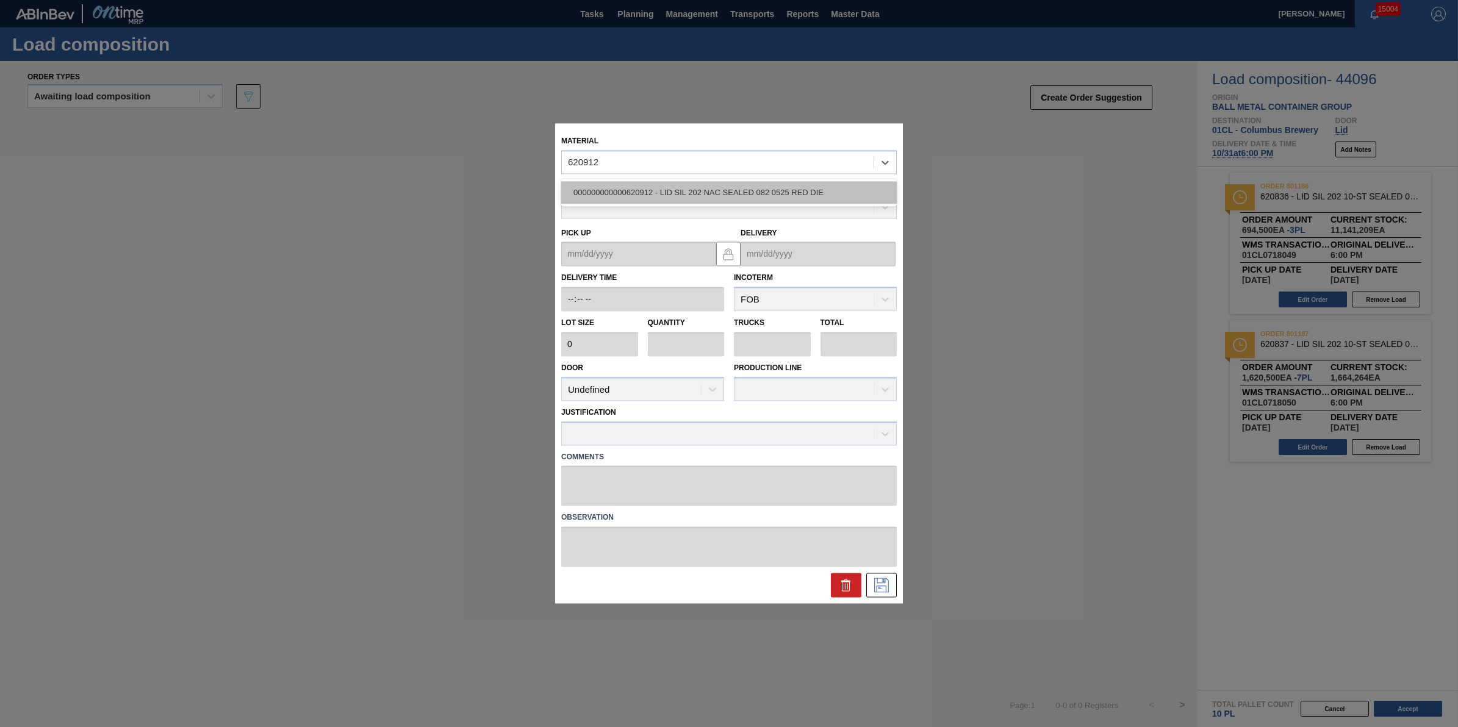
click at [797, 190] on div "000000000000620912 - LID SIL 202 NAC SEALED 082 0525 RED DIE" at bounding box center [729, 192] width 336 height 23
type input "1"
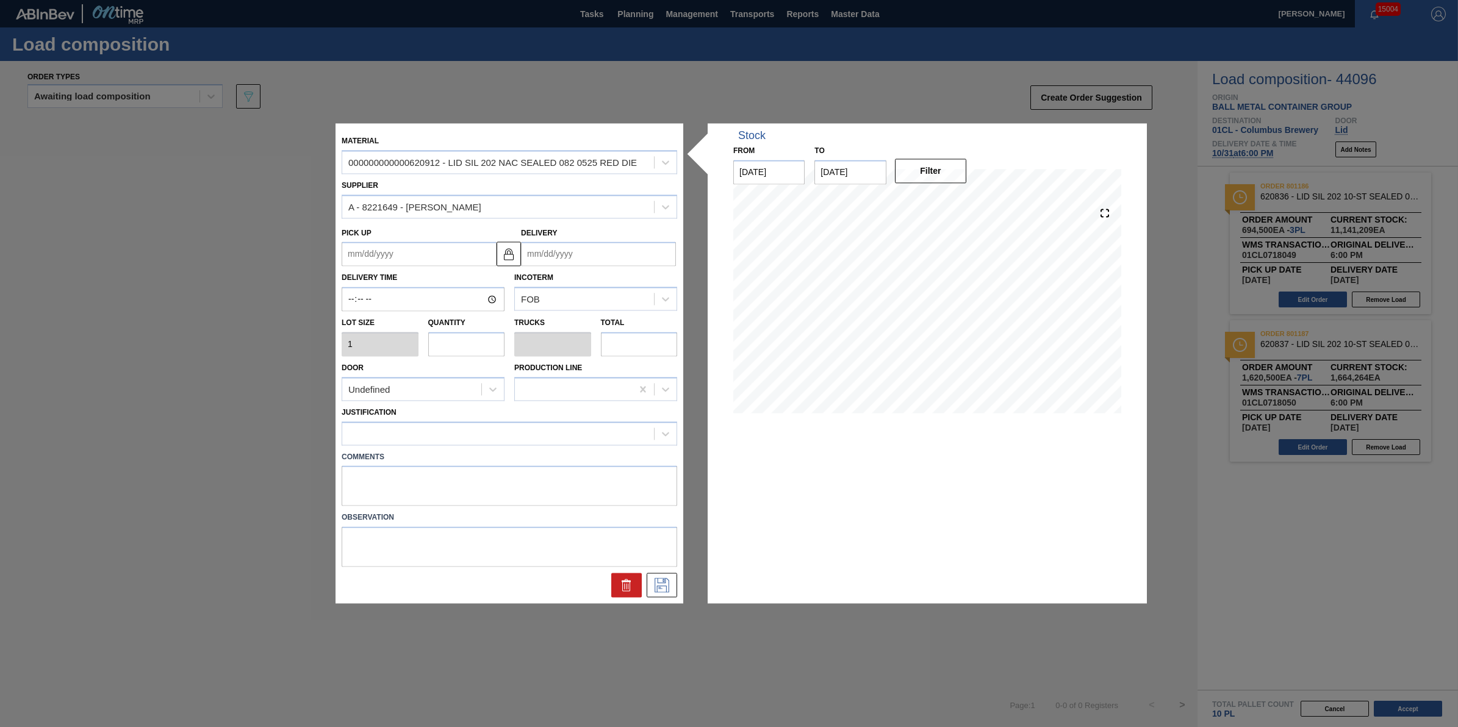
click at [452, 349] on input "text" at bounding box center [466, 344] width 77 height 24
type input "1"
type input "11"
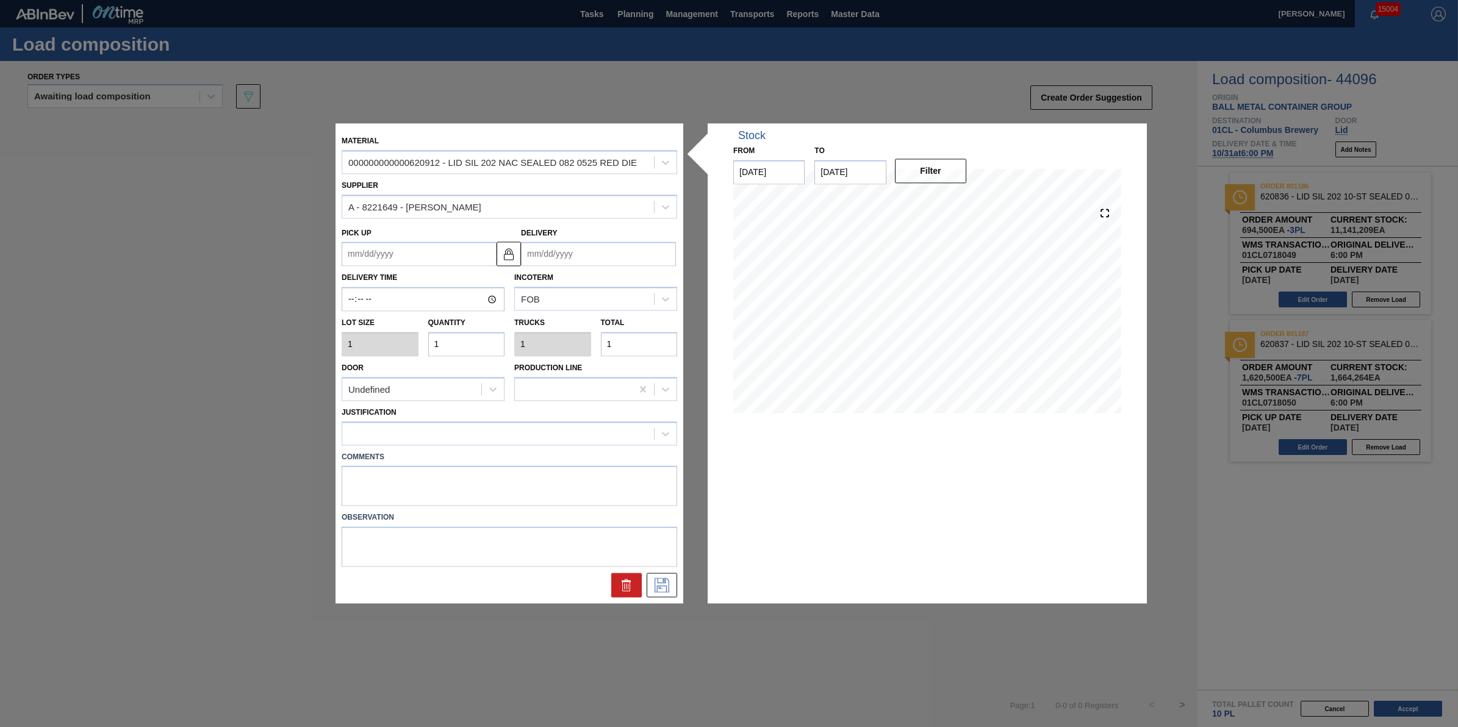
type input "11"
click at [484, 343] on input "11" at bounding box center [466, 344] width 77 height 24
type input "1"
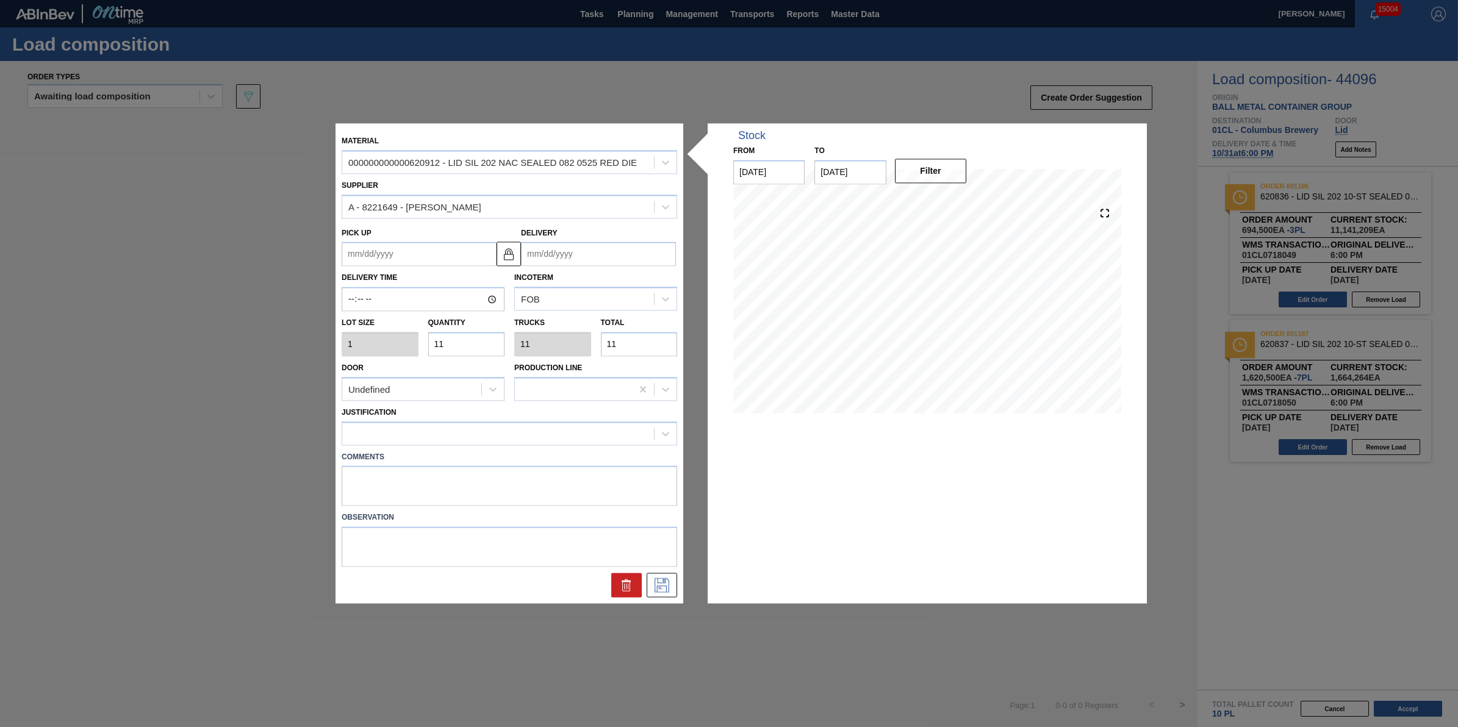
type input "1"
type input "0"
type input "1"
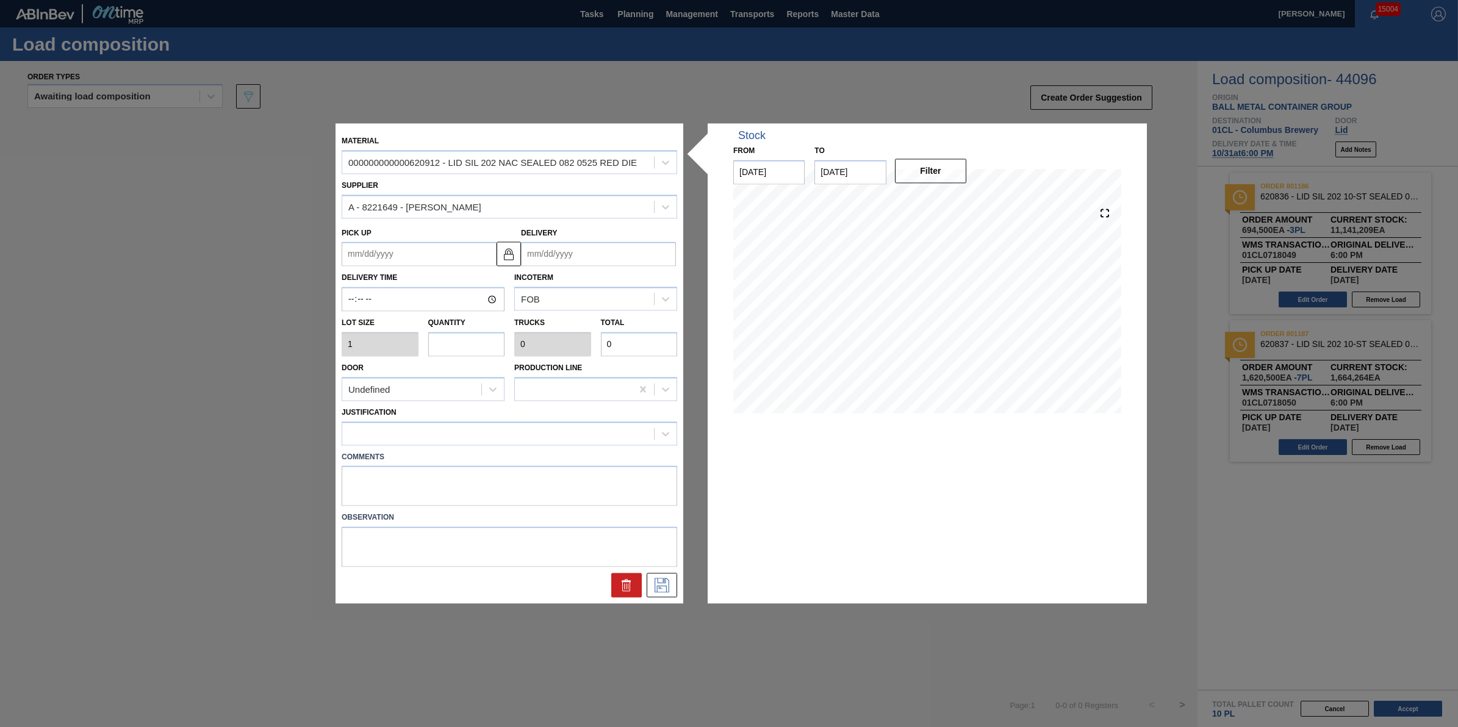
type input "1"
type input "11"
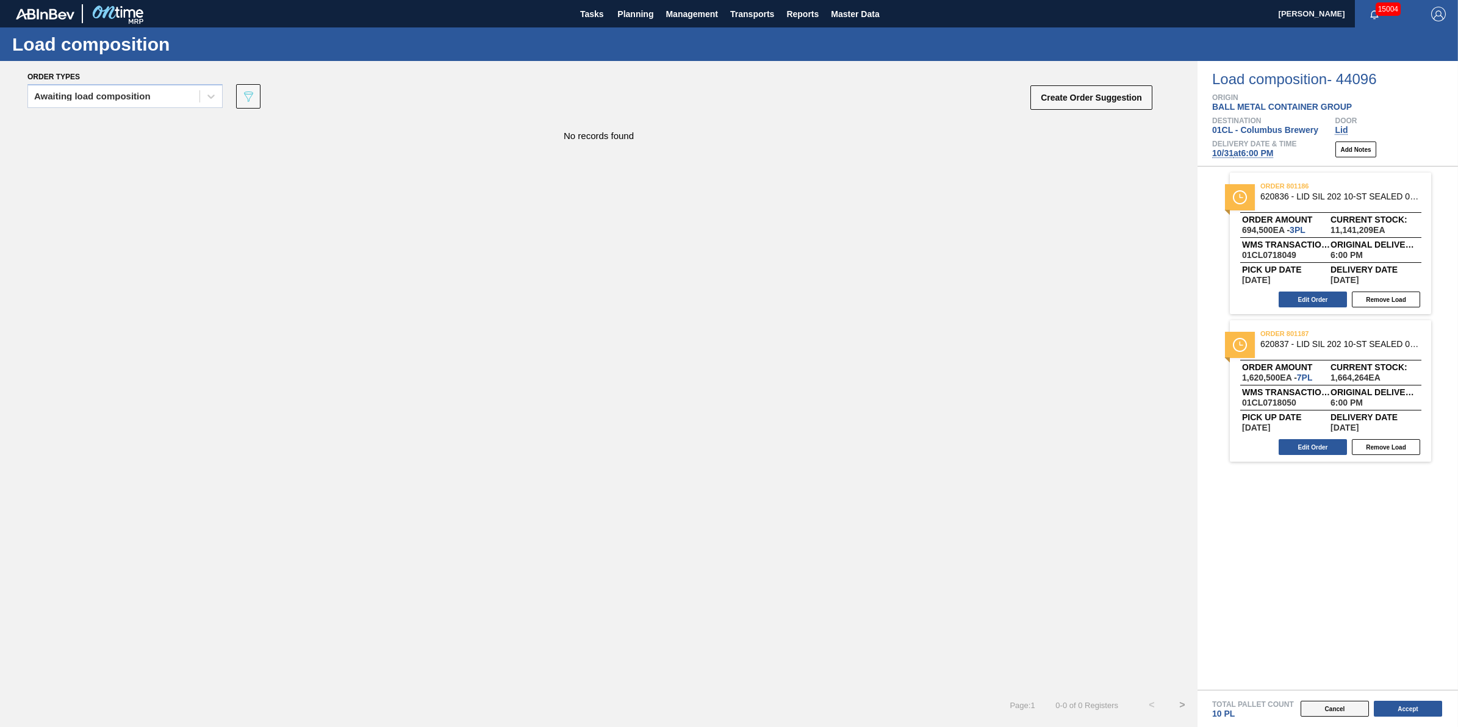
click at [1333, 711] on button "Cancel" at bounding box center [1335, 709] width 68 height 16
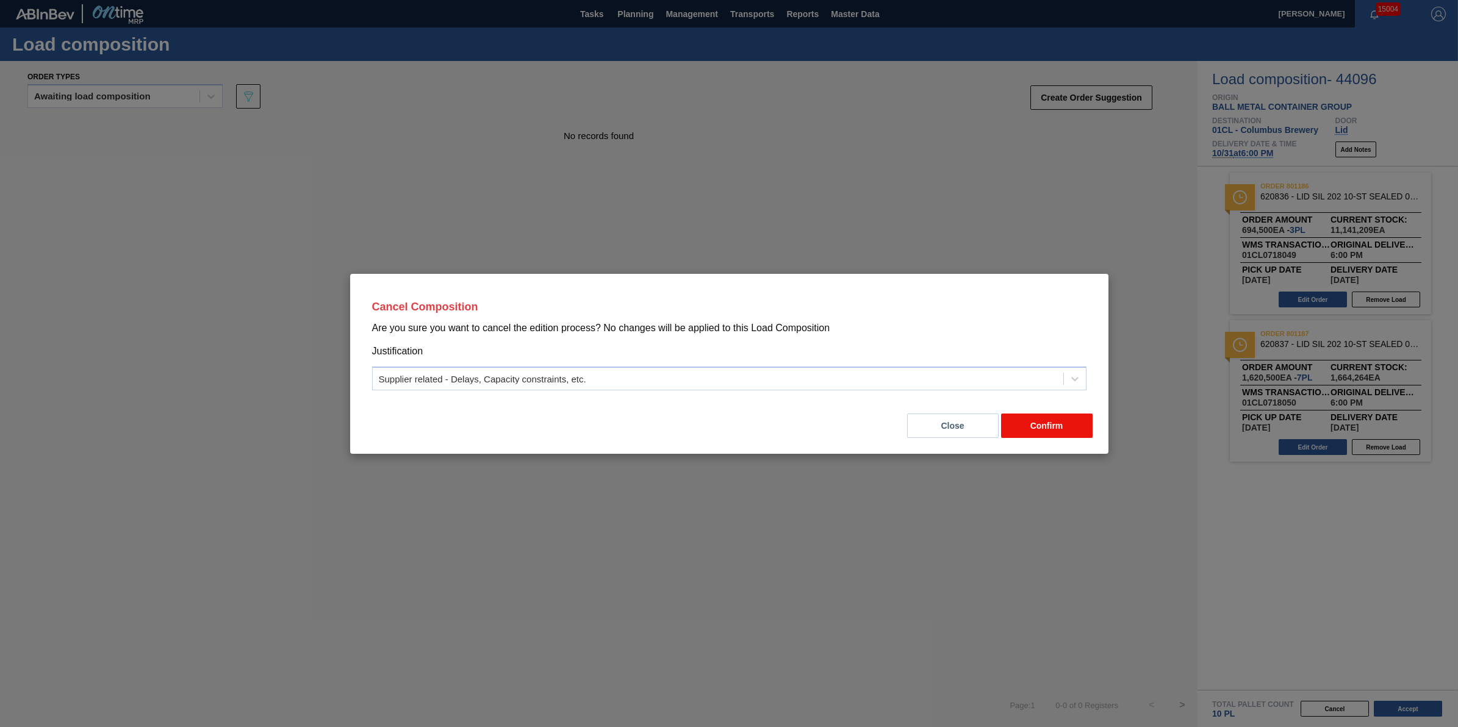
click at [1048, 432] on button "Confirm" at bounding box center [1047, 426] width 92 height 24
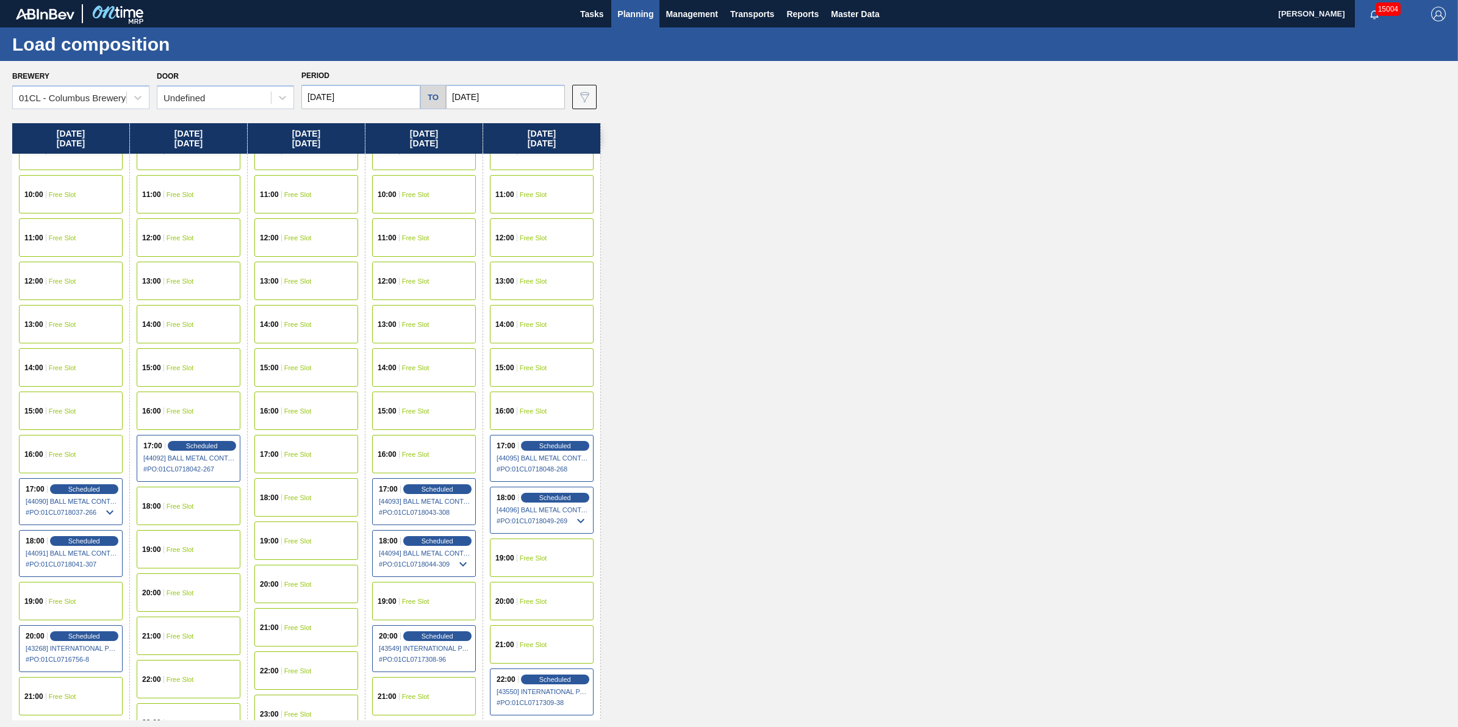
scroll to position [540, 0]
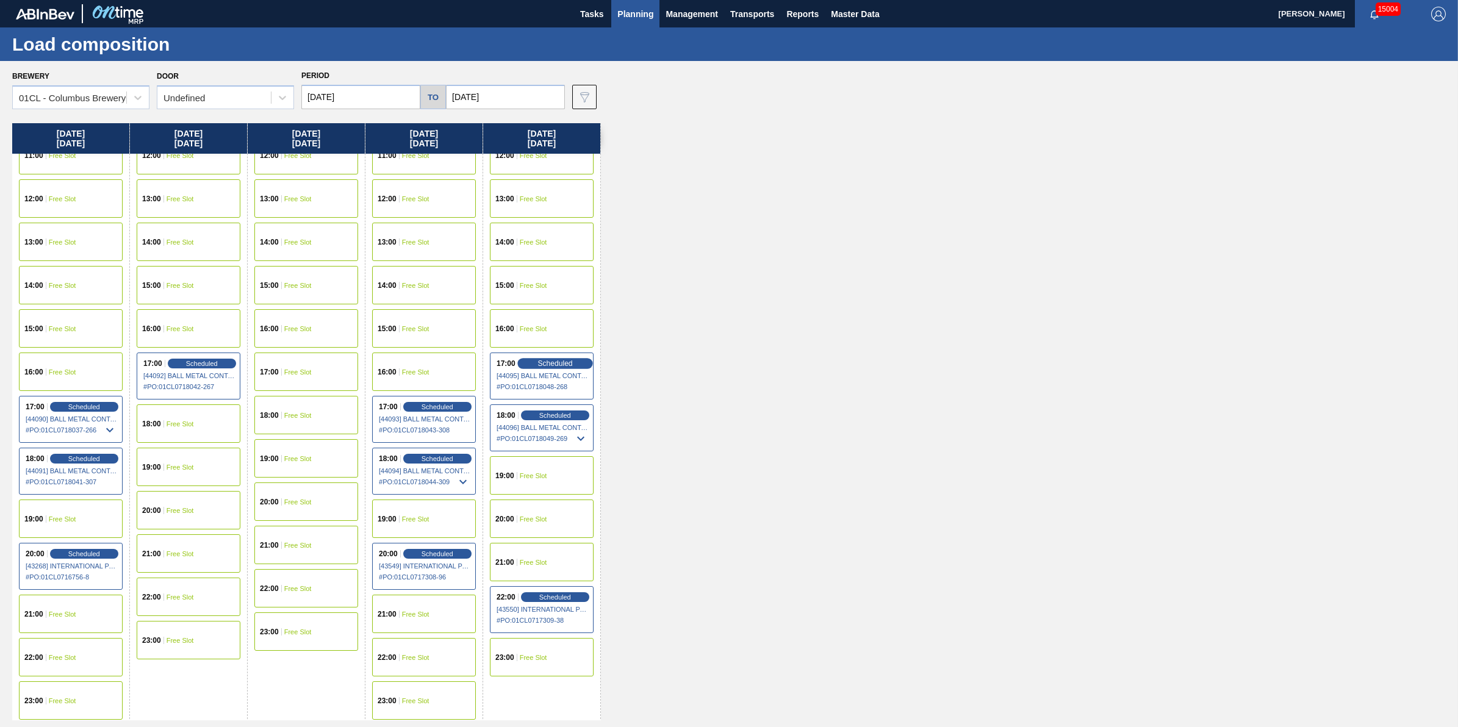
click at [570, 359] on span "Scheduled" at bounding box center [554, 363] width 35 height 8
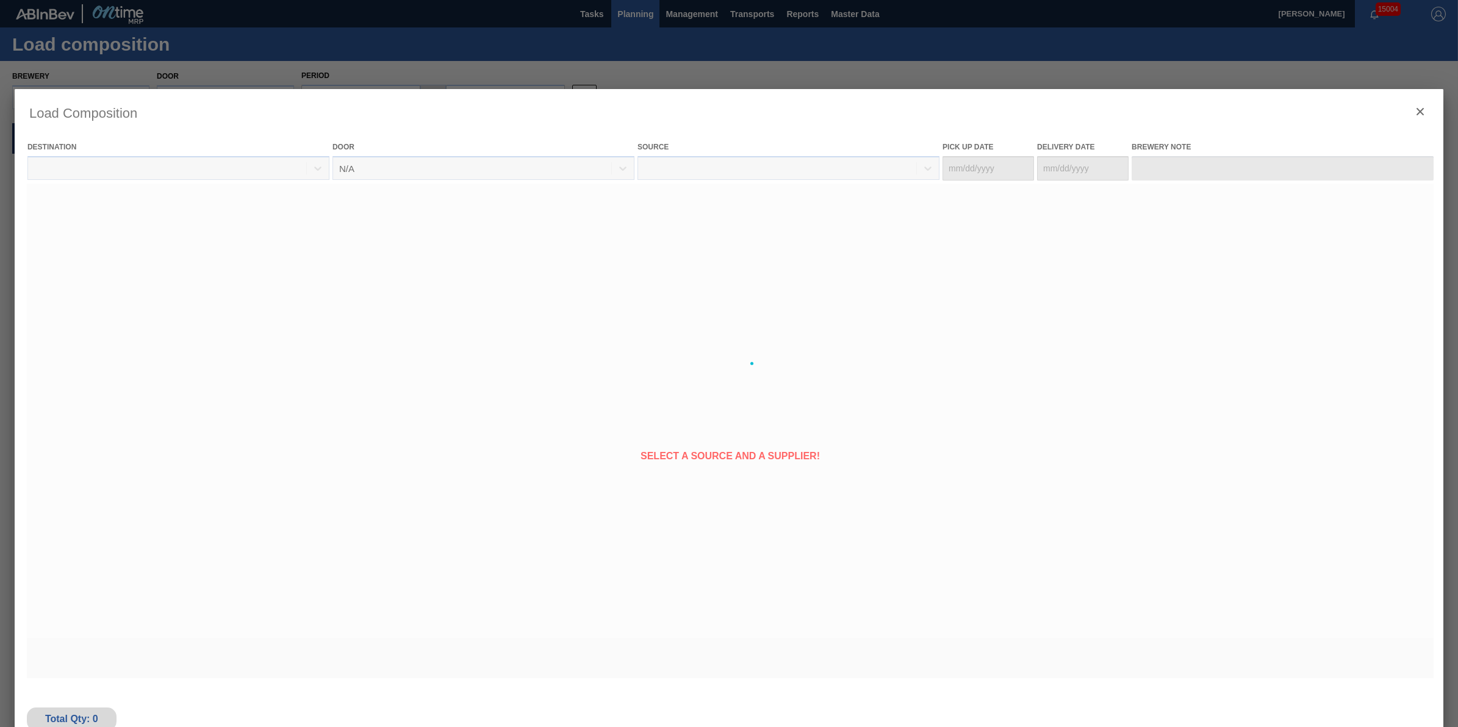
type Date "[DATE]"
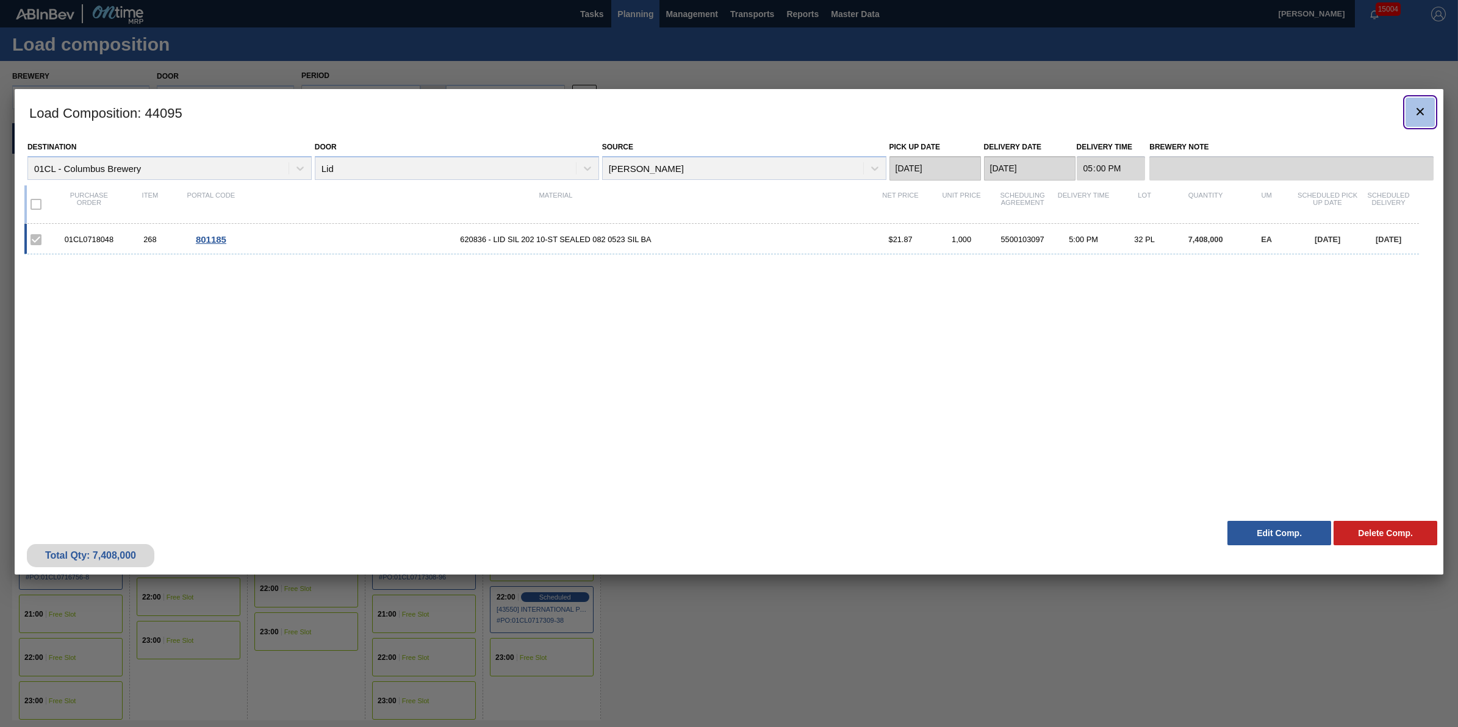
click at [1418, 118] on icon "botão de ícone" at bounding box center [1420, 111] width 15 height 15
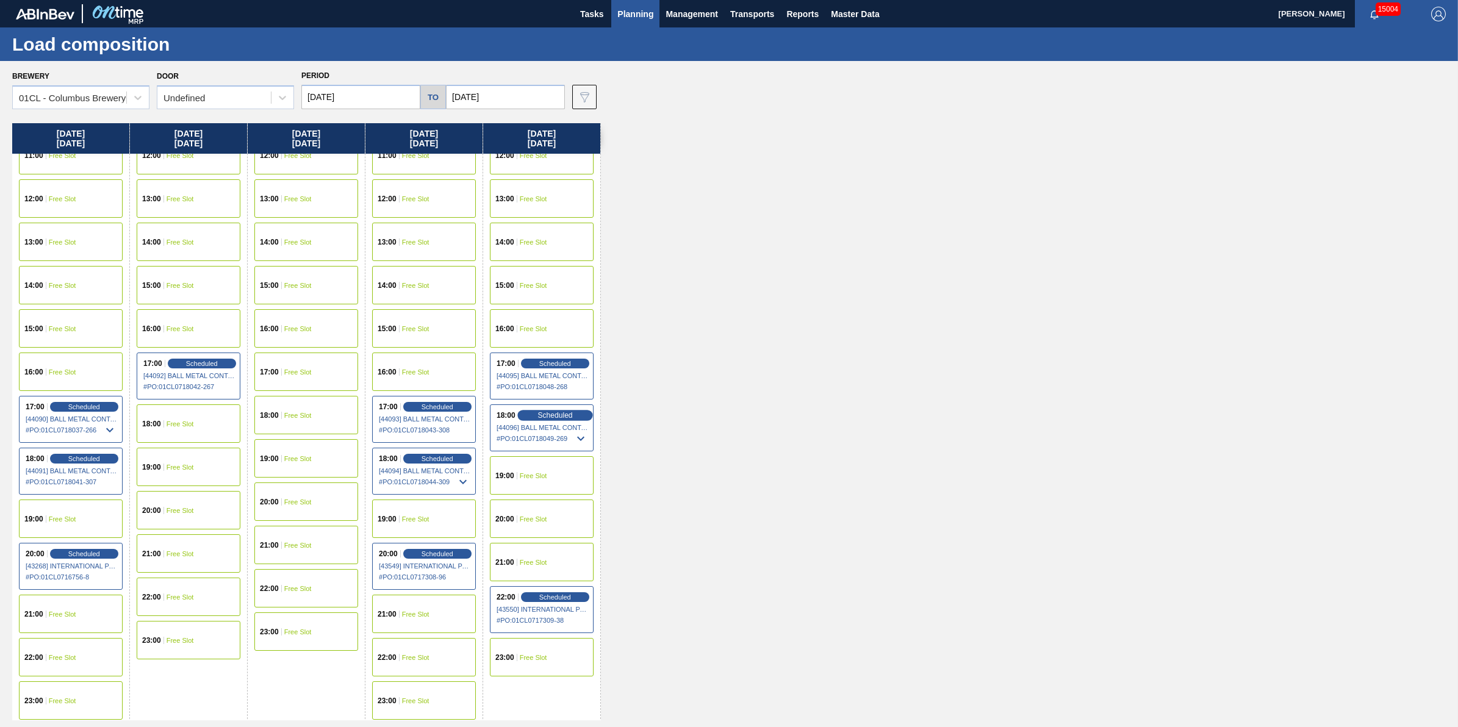
click at [558, 410] on div "Scheduled" at bounding box center [554, 415] width 75 height 11
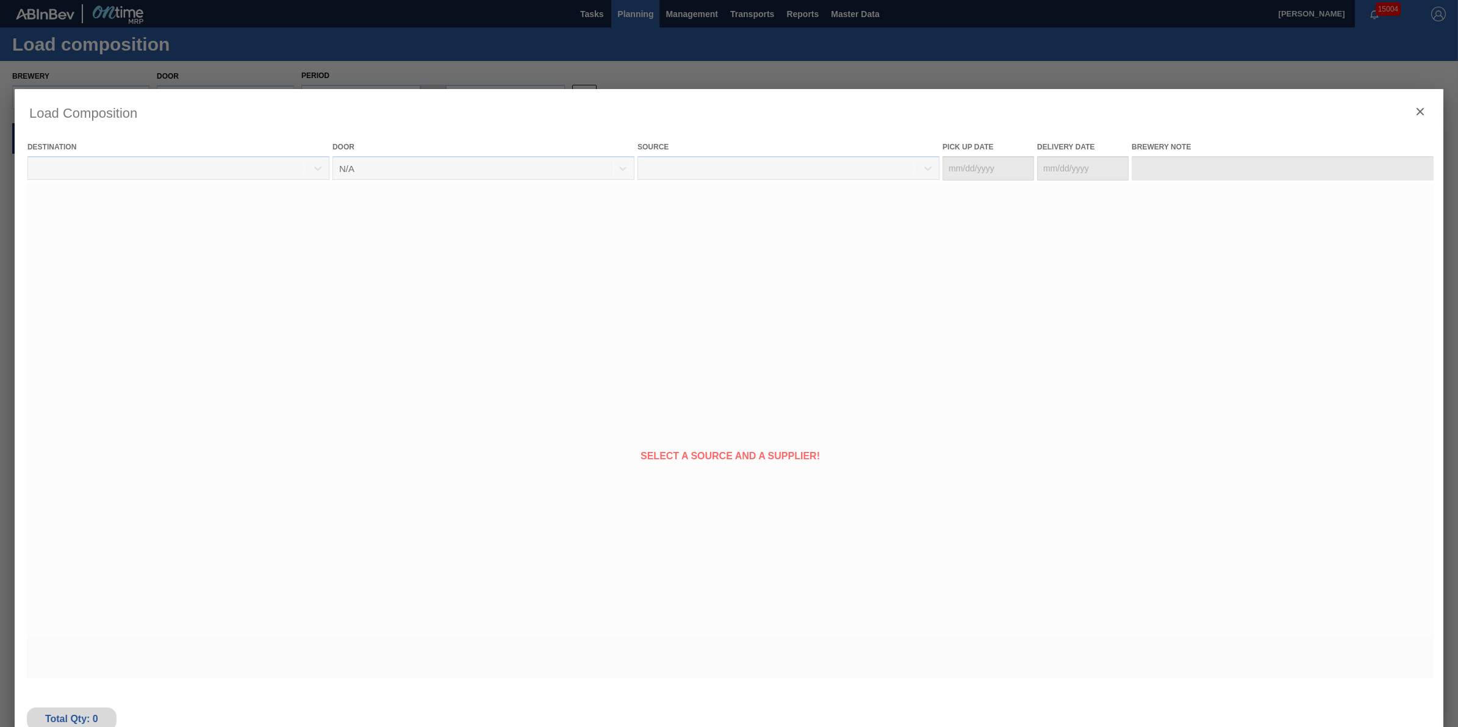
type Date "[DATE]"
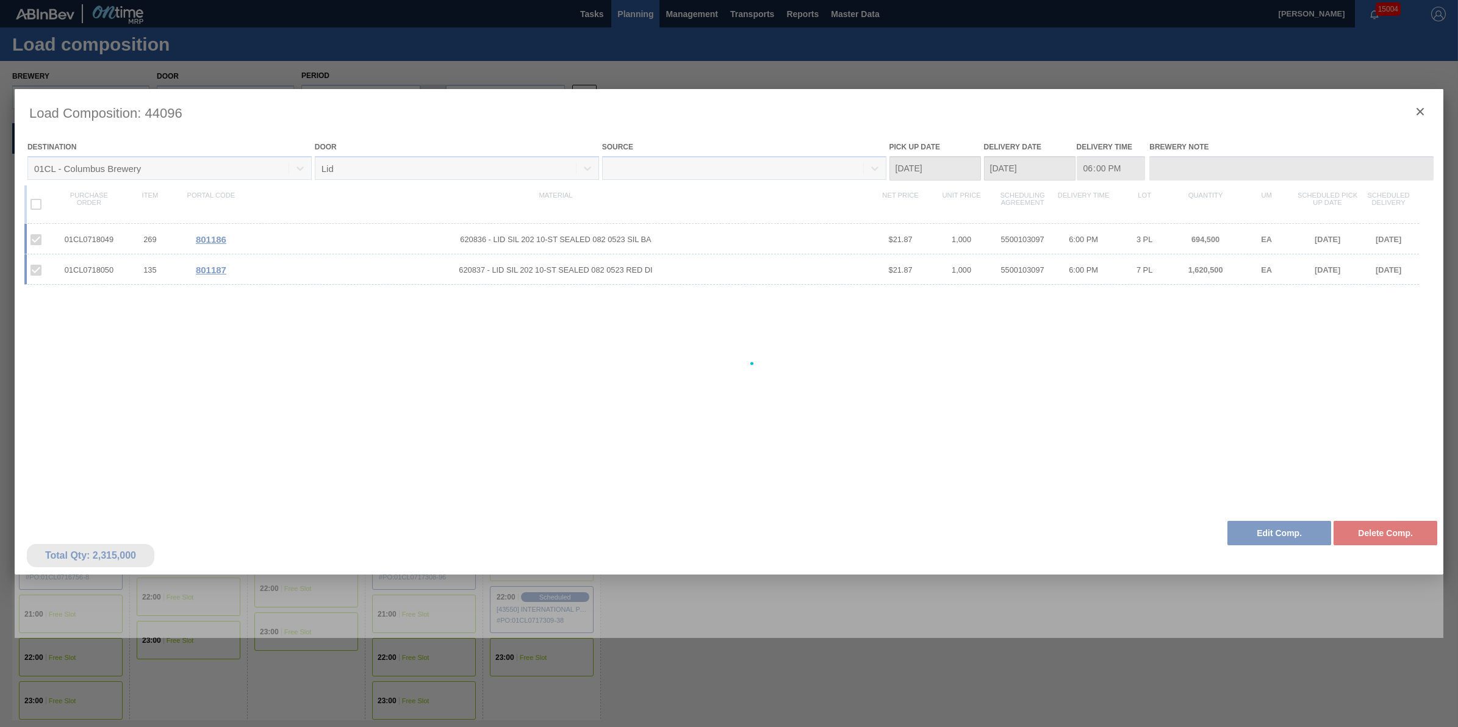
click at [1408, 536] on div at bounding box center [729, 363] width 1429 height 549
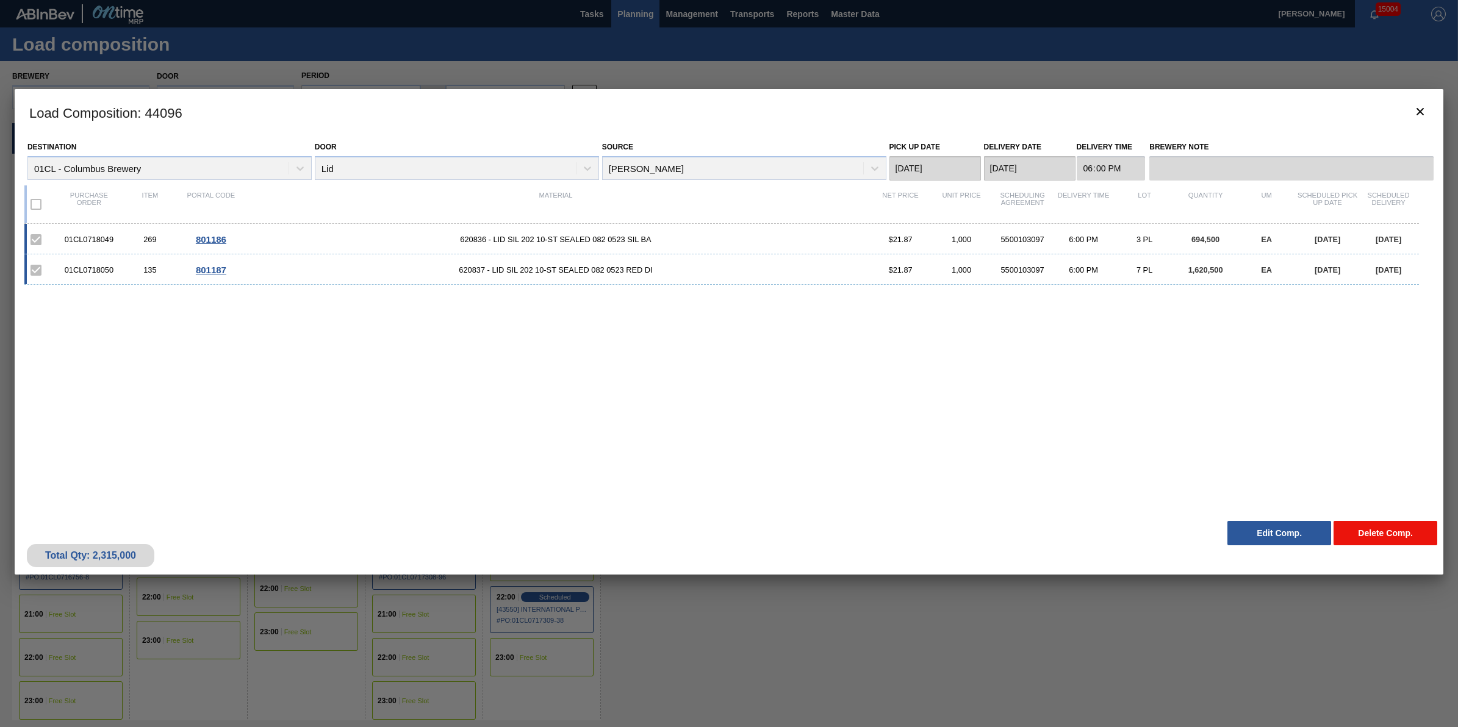
click at [1398, 540] on button "Delete Comp." at bounding box center [1386, 533] width 104 height 24
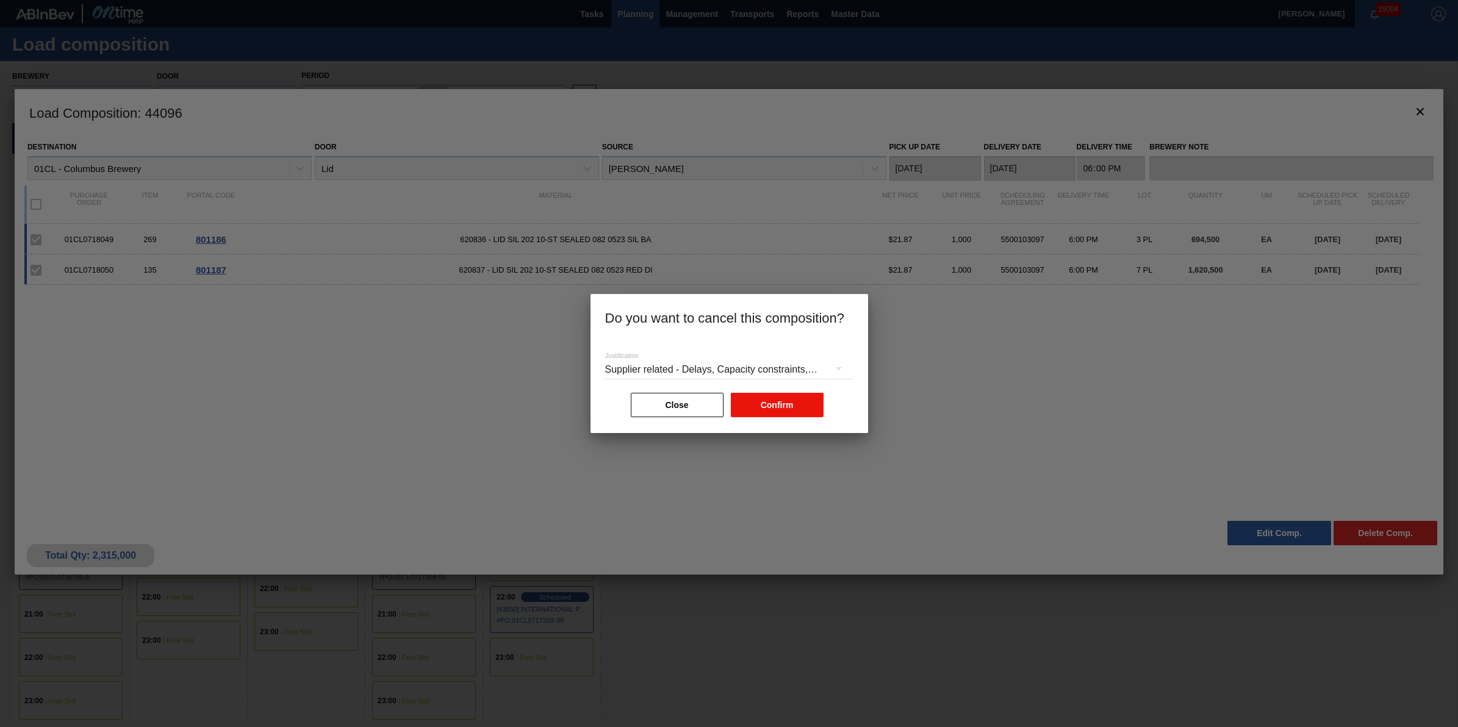
click at [788, 398] on button "Confirm" at bounding box center [777, 405] width 93 height 24
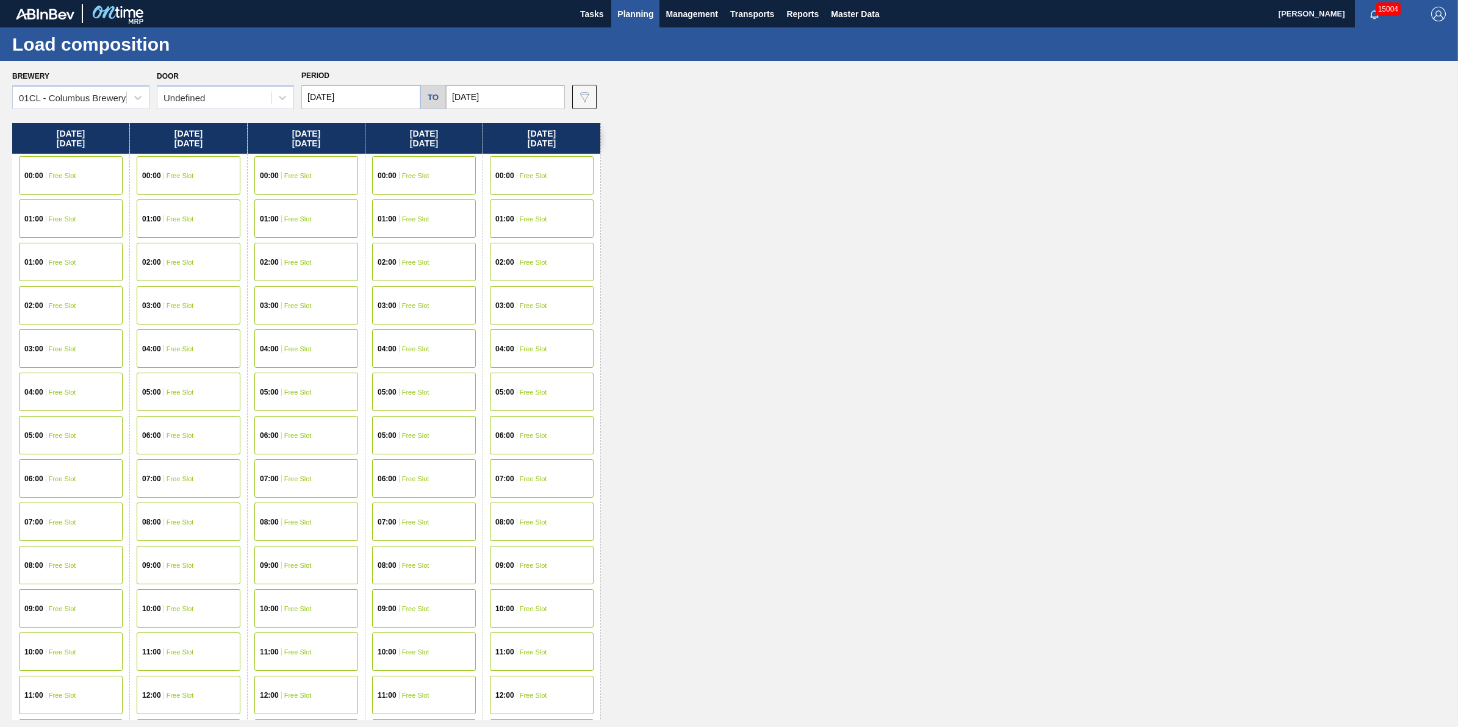
scroll to position [381, 0]
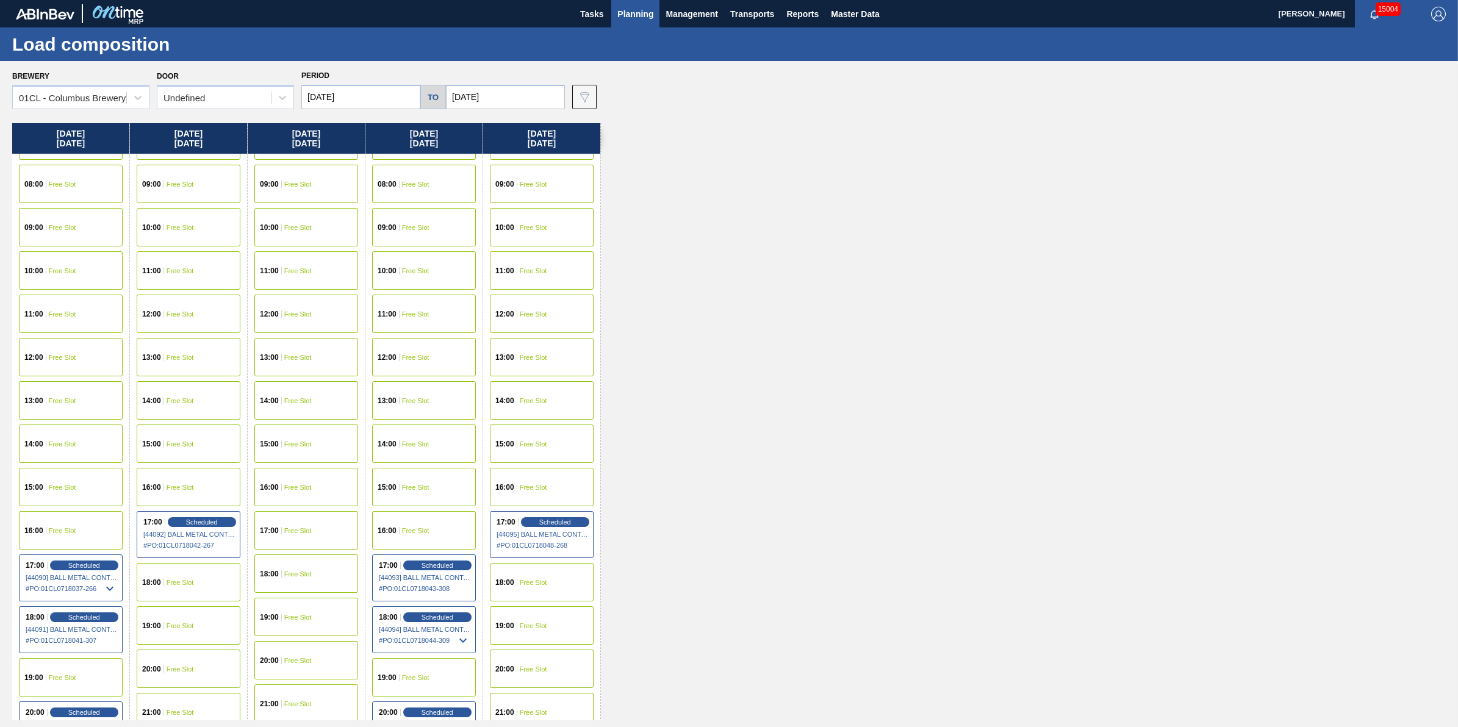
click at [337, 286] on div "11:00 Free Slot" at bounding box center [306, 270] width 104 height 38
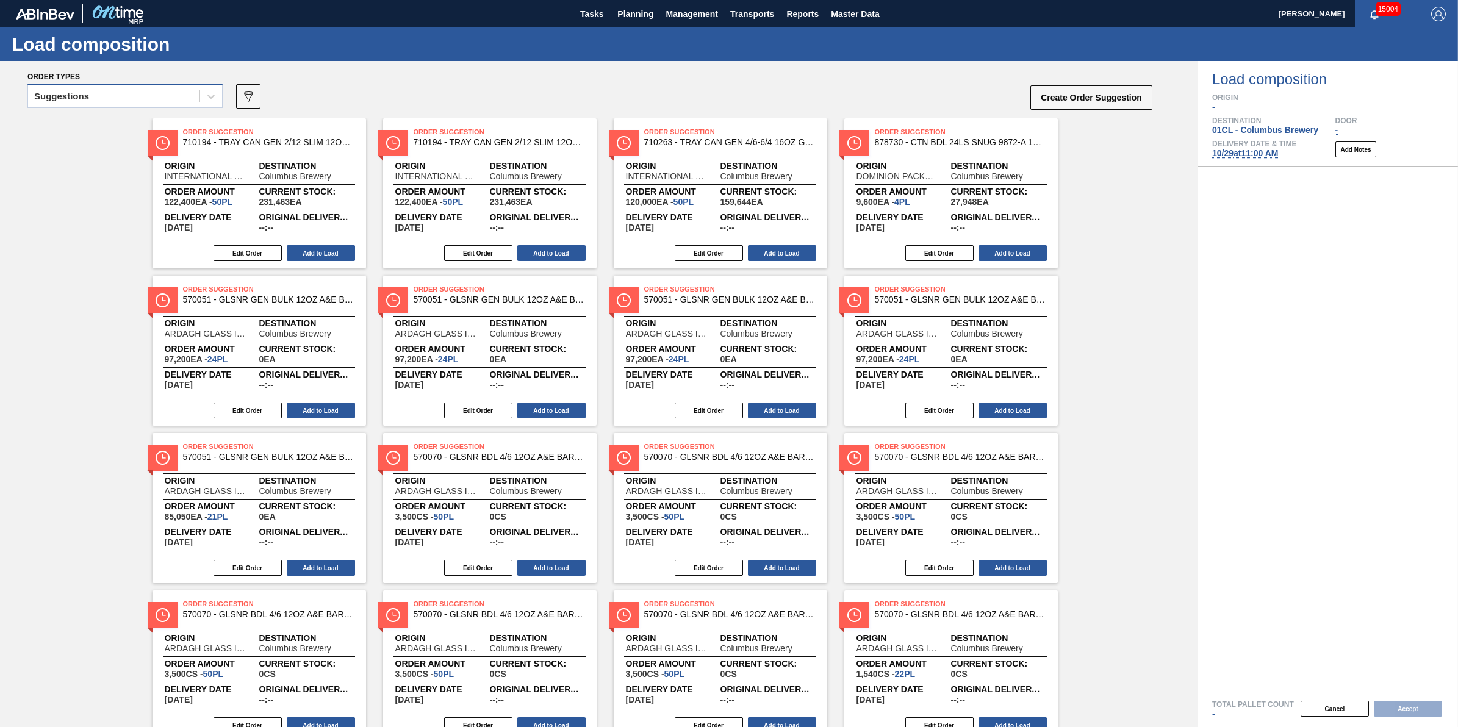
click at [159, 92] on div "Suggestions" at bounding box center [113, 97] width 171 height 18
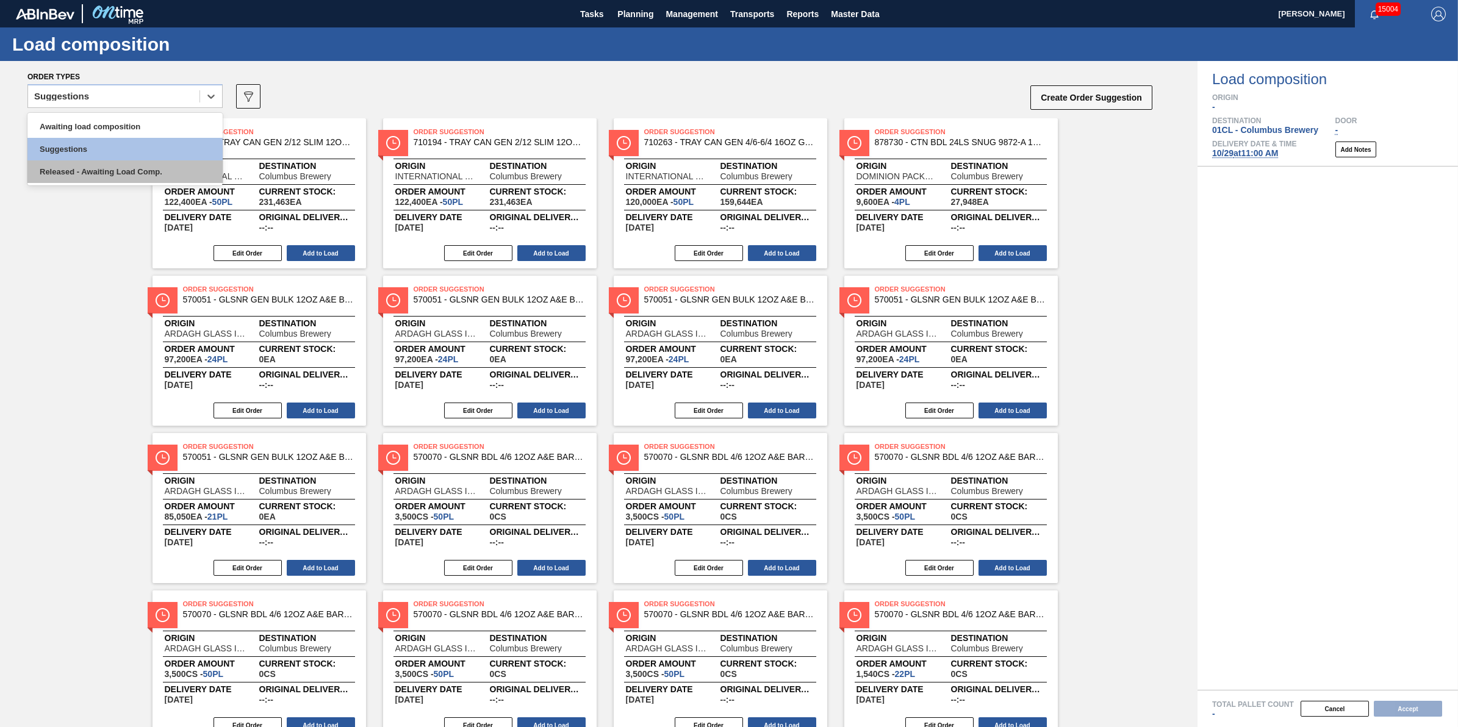
click at [154, 165] on div "Released - Awaiting Load Comp." at bounding box center [124, 171] width 195 height 23
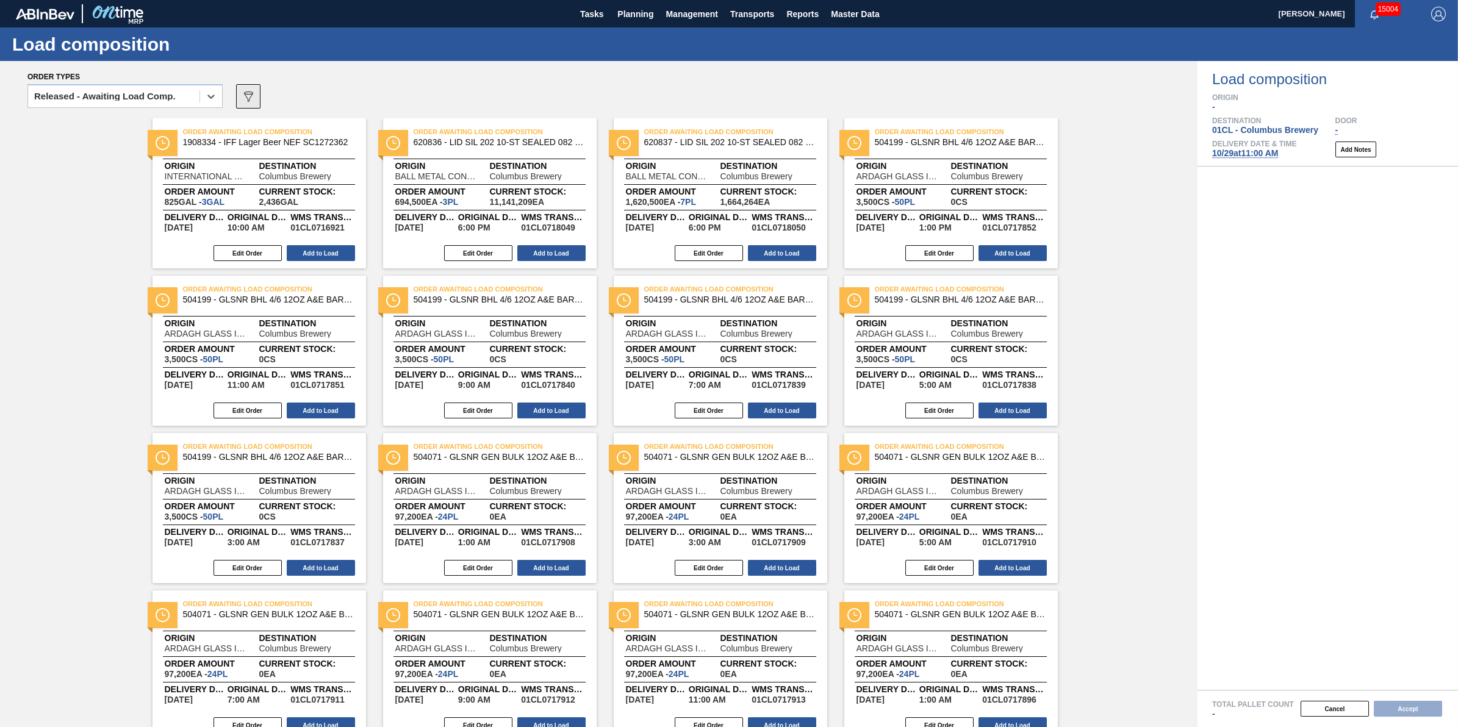
click at [245, 99] on icon "089F7B8B-B2A5-4AFE-B5C0-19BA573D28AC" at bounding box center [248, 96] width 15 height 15
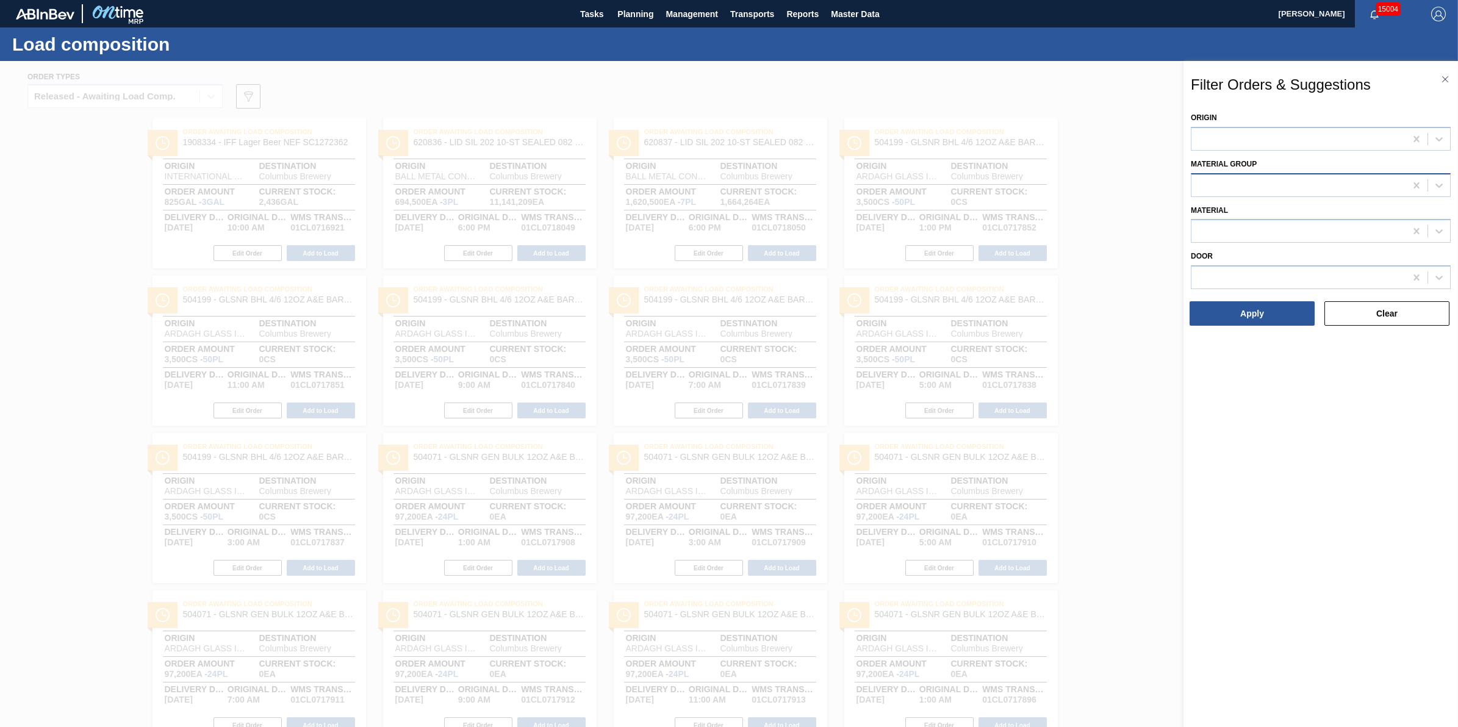
click at [1227, 183] on div at bounding box center [1299, 185] width 214 height 18
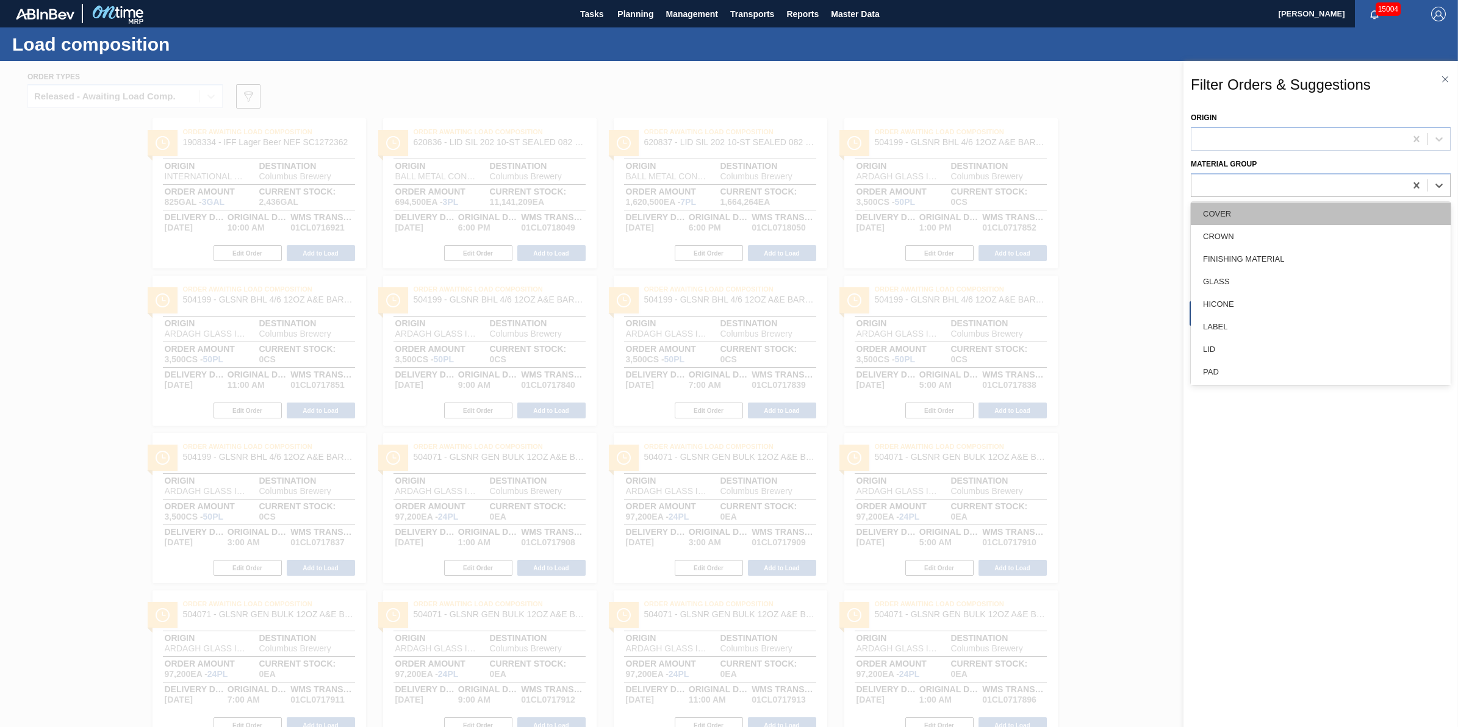
scroll to position [229, 0]
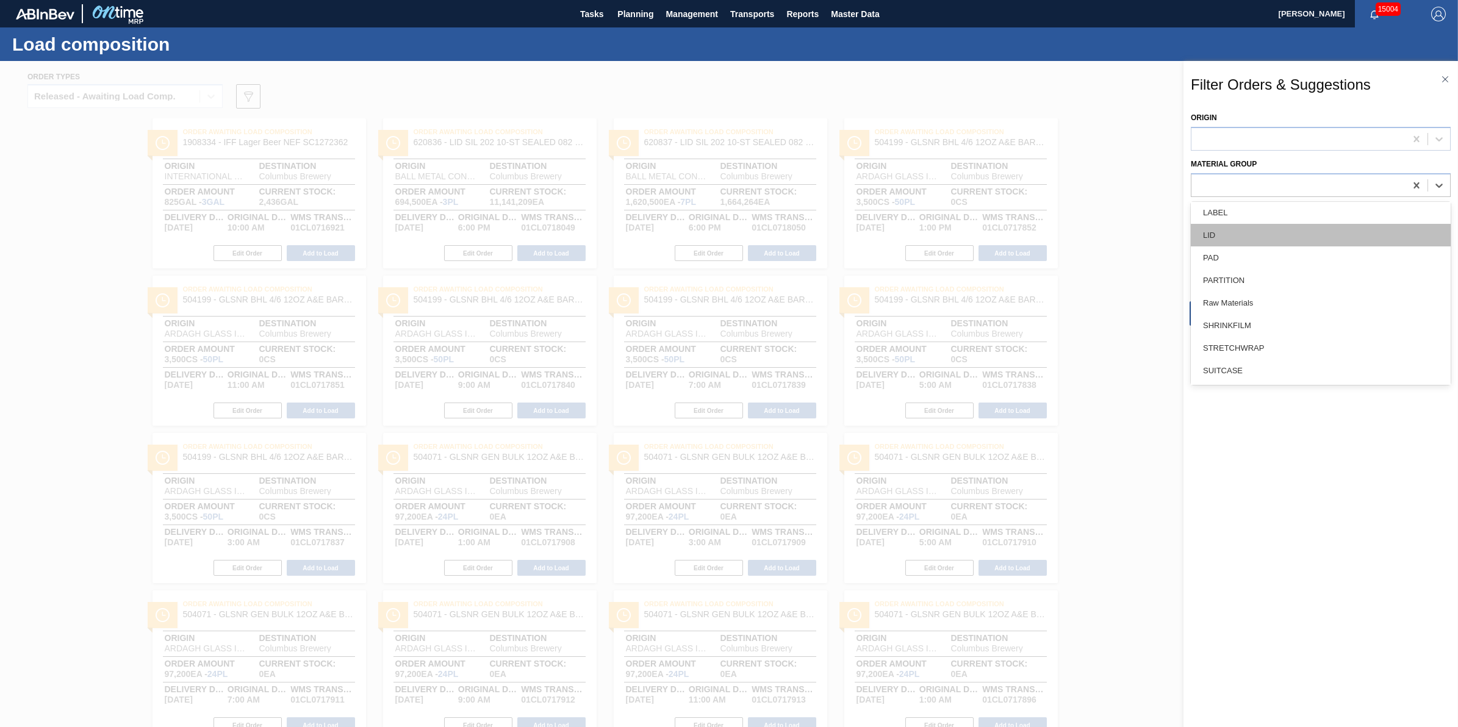
click at [1289, 235] on div "LID" at bounding box center [1321, 235] width 260 height 23
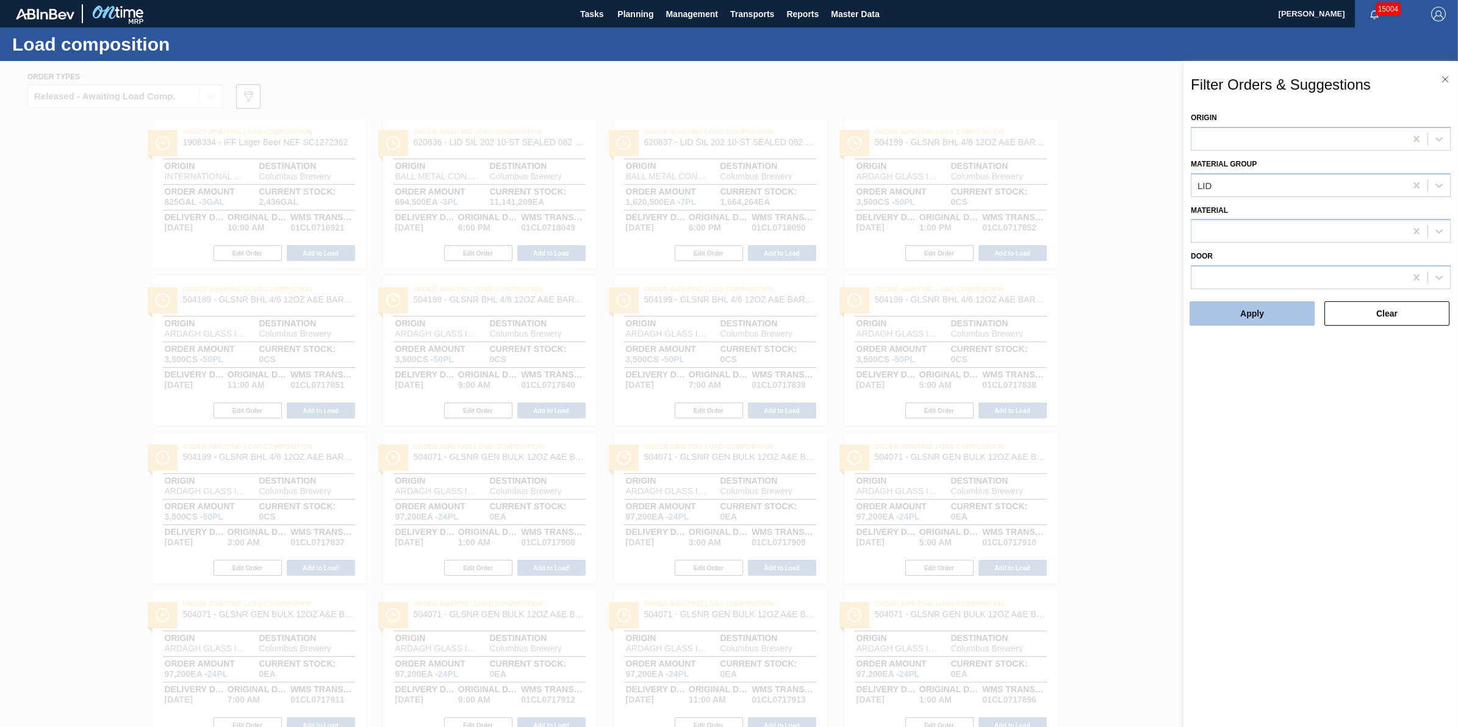
click at [1263, 315] on button "Apply" at bounding box center [1252, 313] width 125 height 24
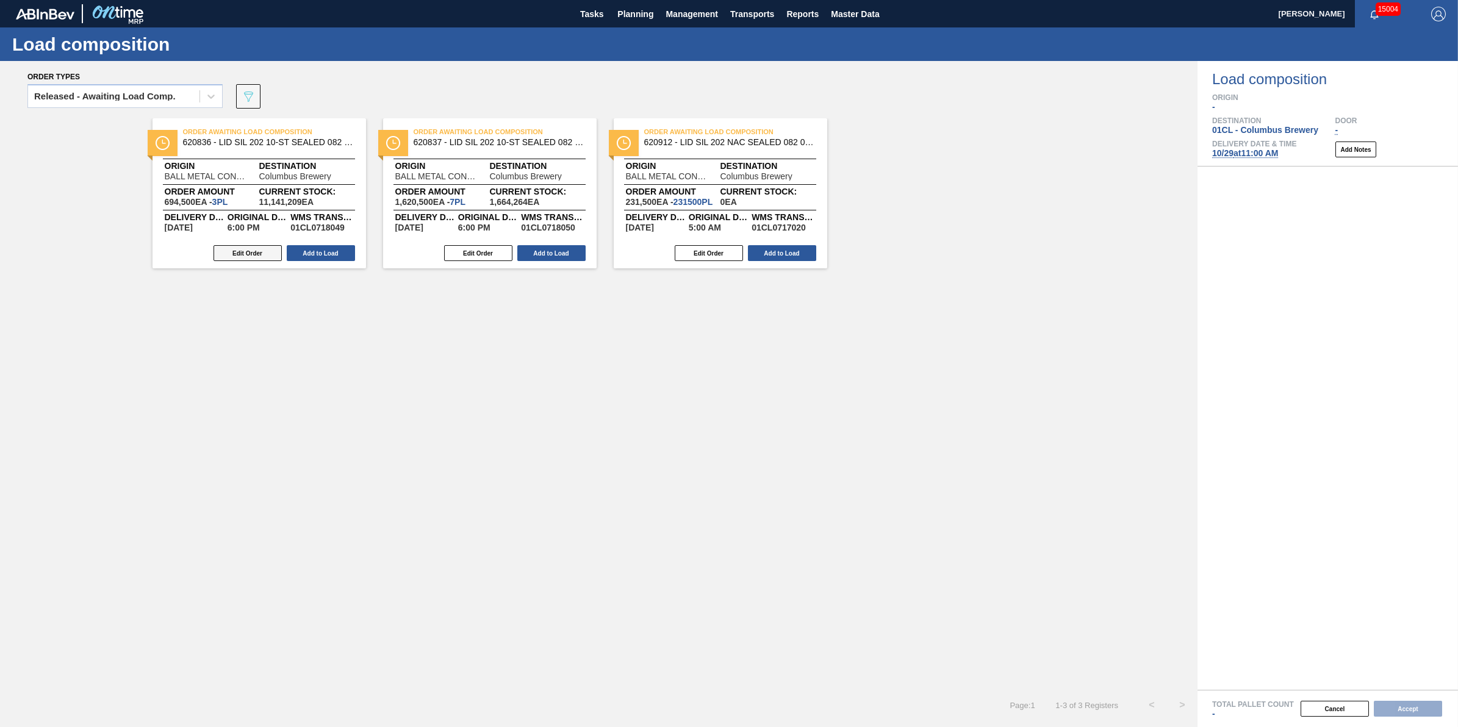
click at [267, 251] on button "Edit Order" at bounding box center [248, 253] width 68 height 16
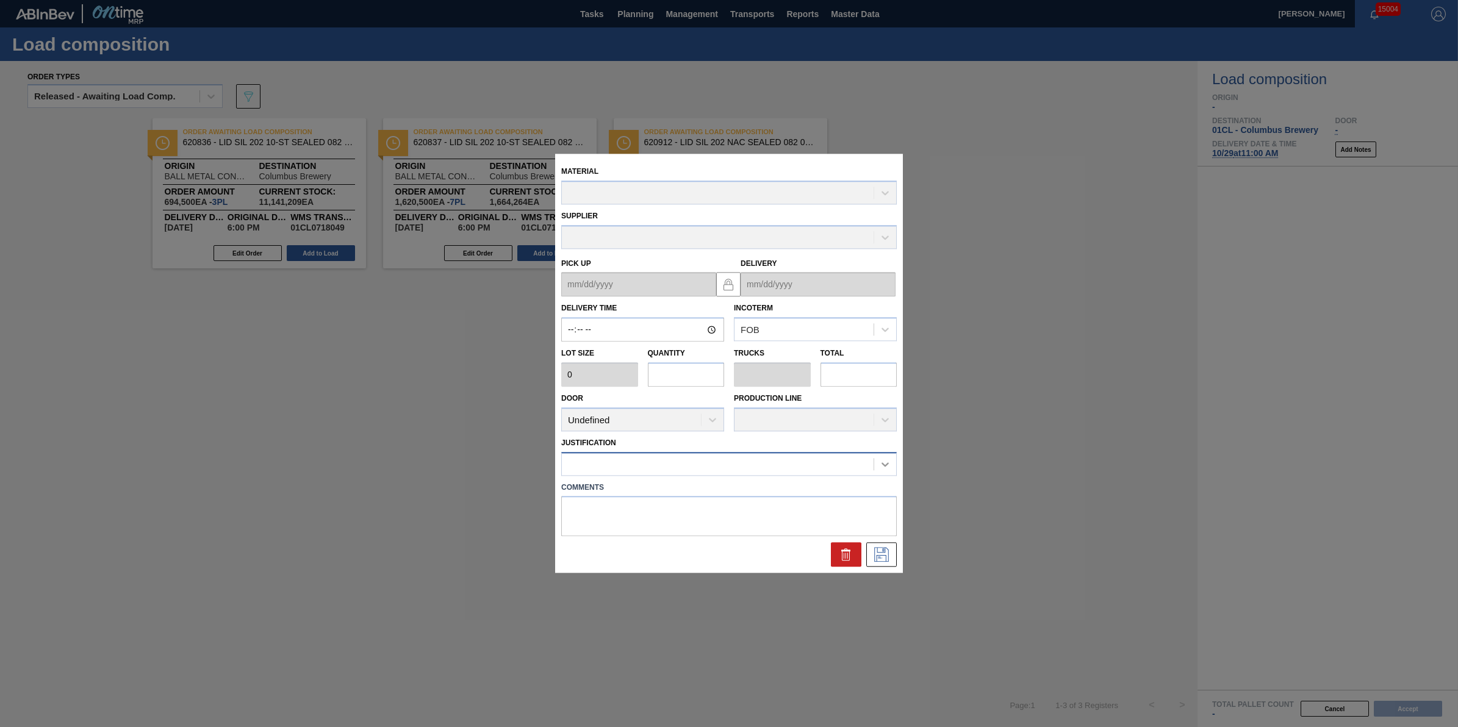
type input "18:00:00"
type input "231,500"
type input "3"
type input "0.136"
type input "694,500"
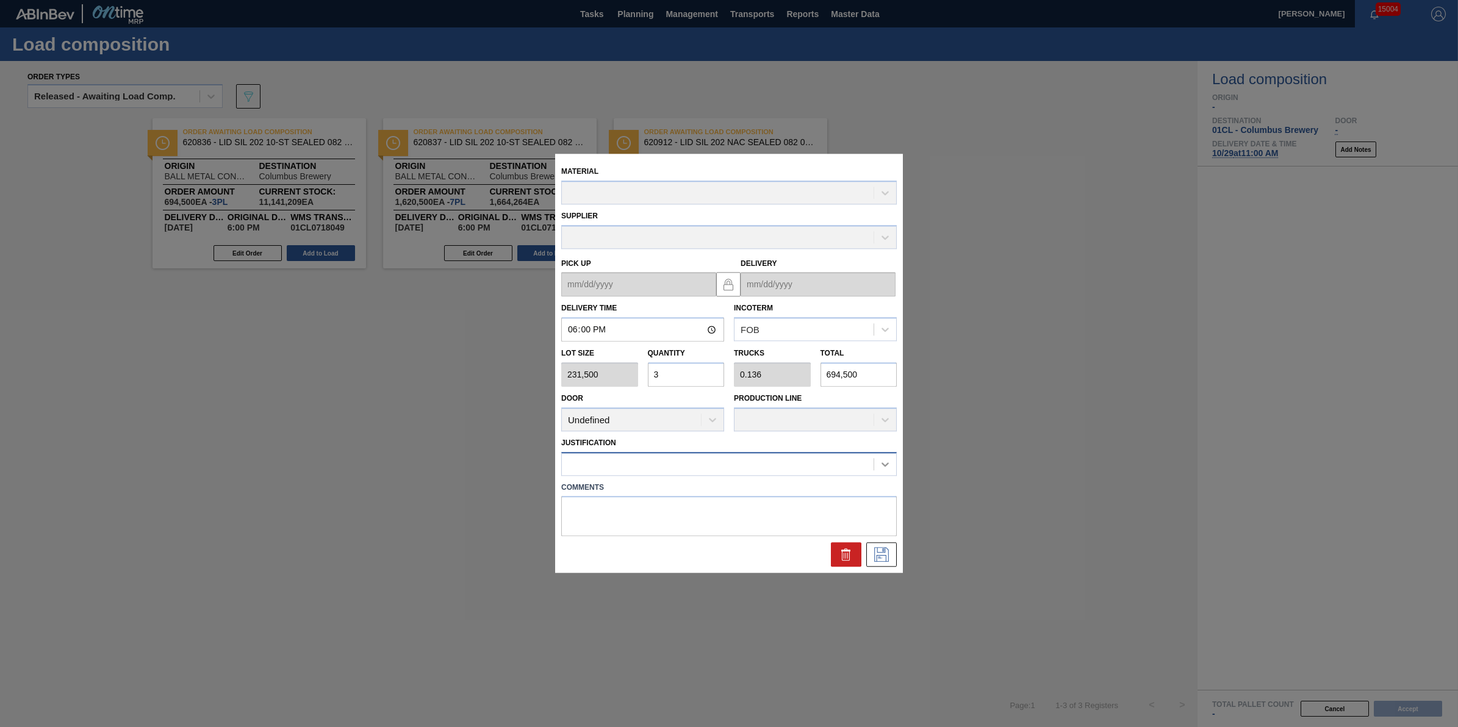
type up "[DATE]"
type input "[DATE]"
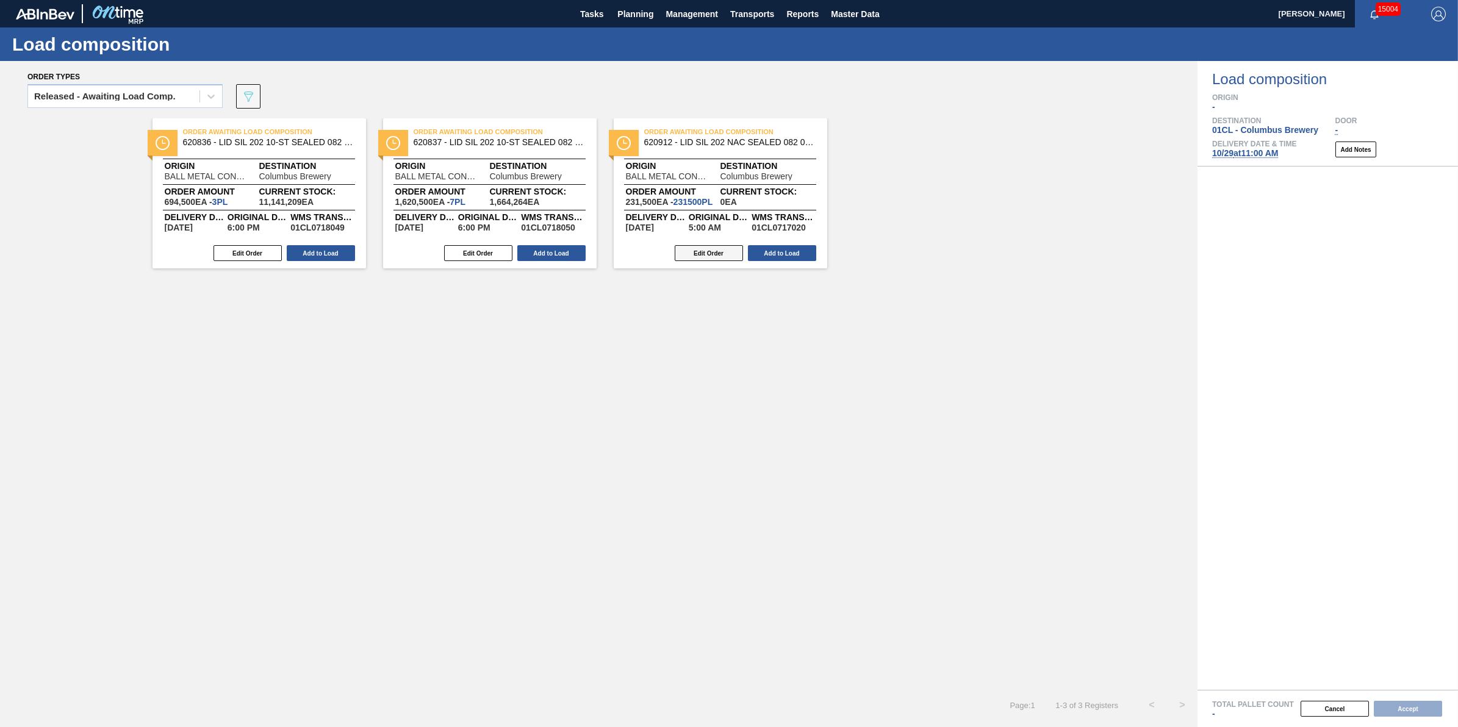
click at [708, 254] on button "Edit Order" at bounding box center [709, 253] width 68 height 16
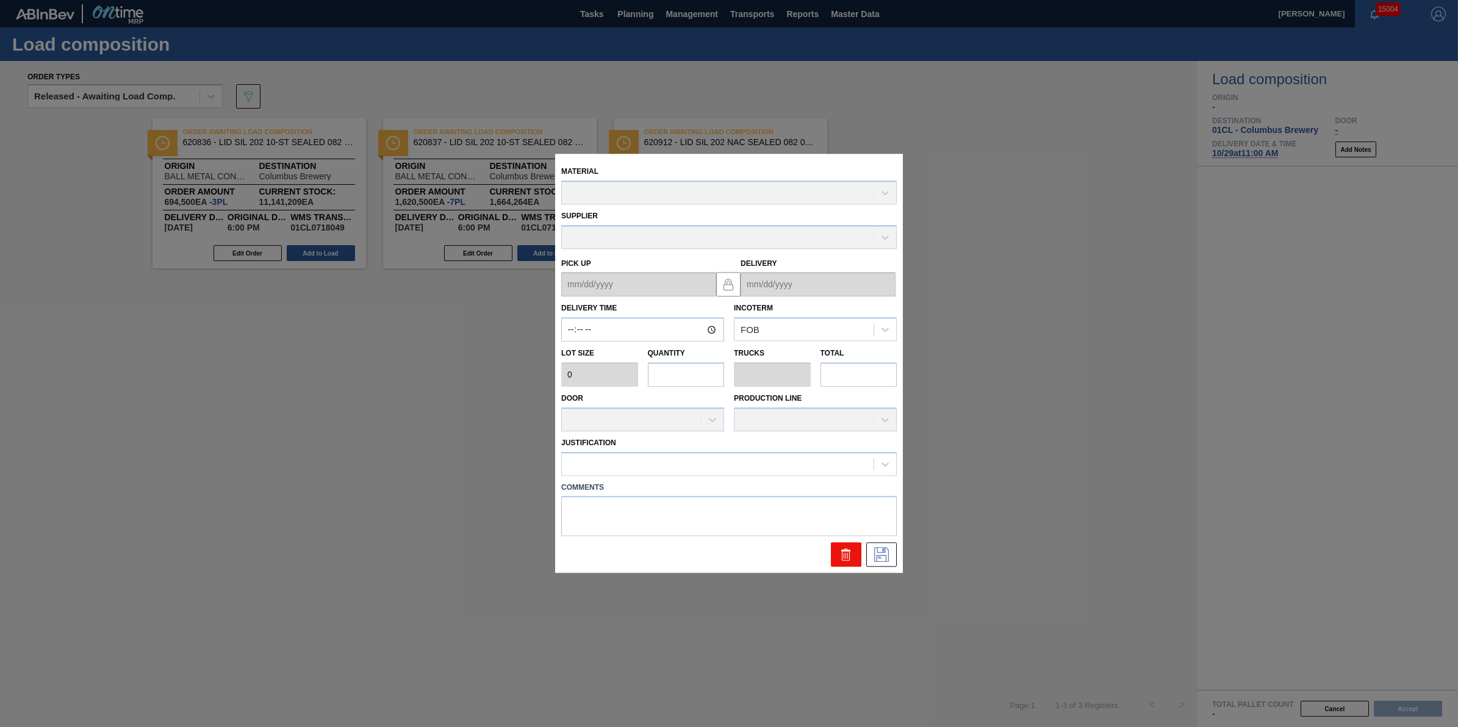
click at [835, 550] on button at bounding box center [846, 555] width 31 height 24
drag, startPoint x: 960, startPoint y: 537, endPoint x: 955, endPoint y: 531, distance: 7.0
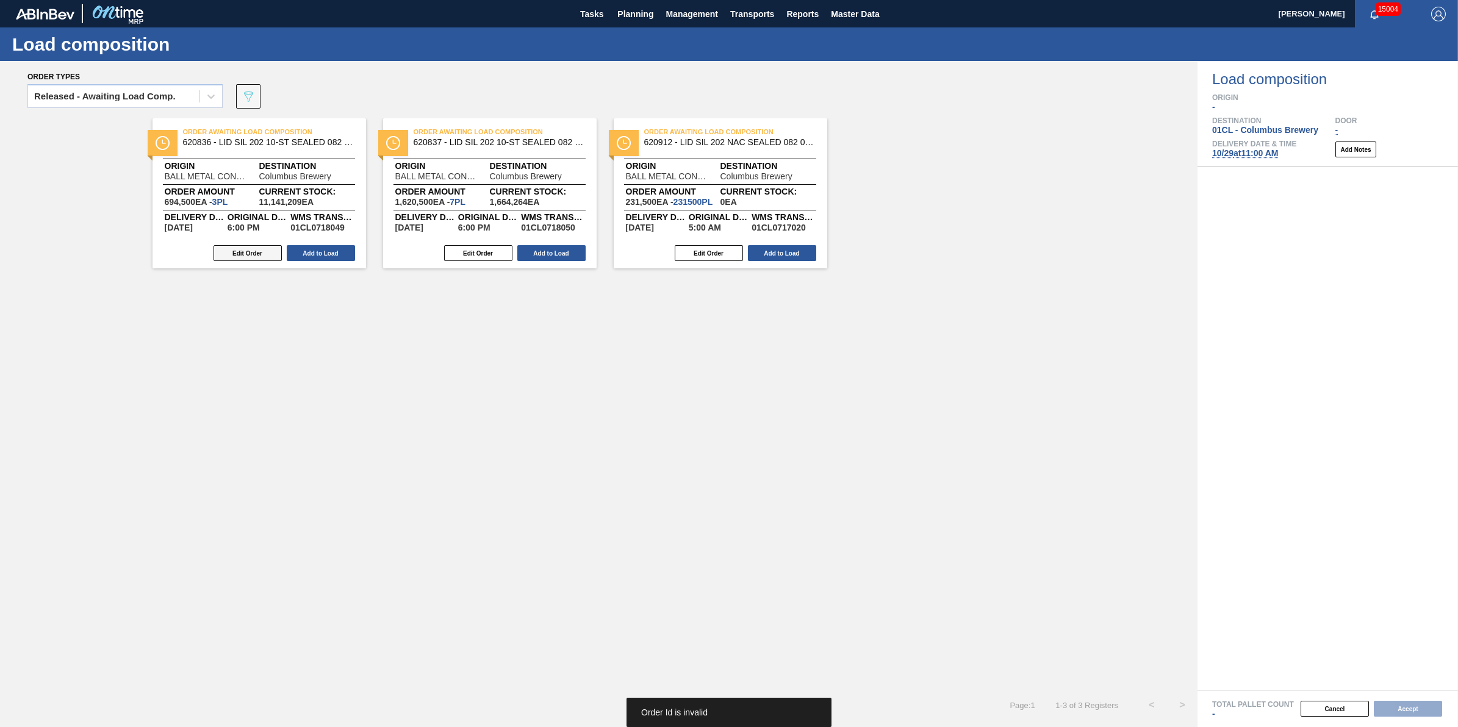
click at [263, 251] on button "Edit Order" at bounding box center [248, 253] width 68 height 16
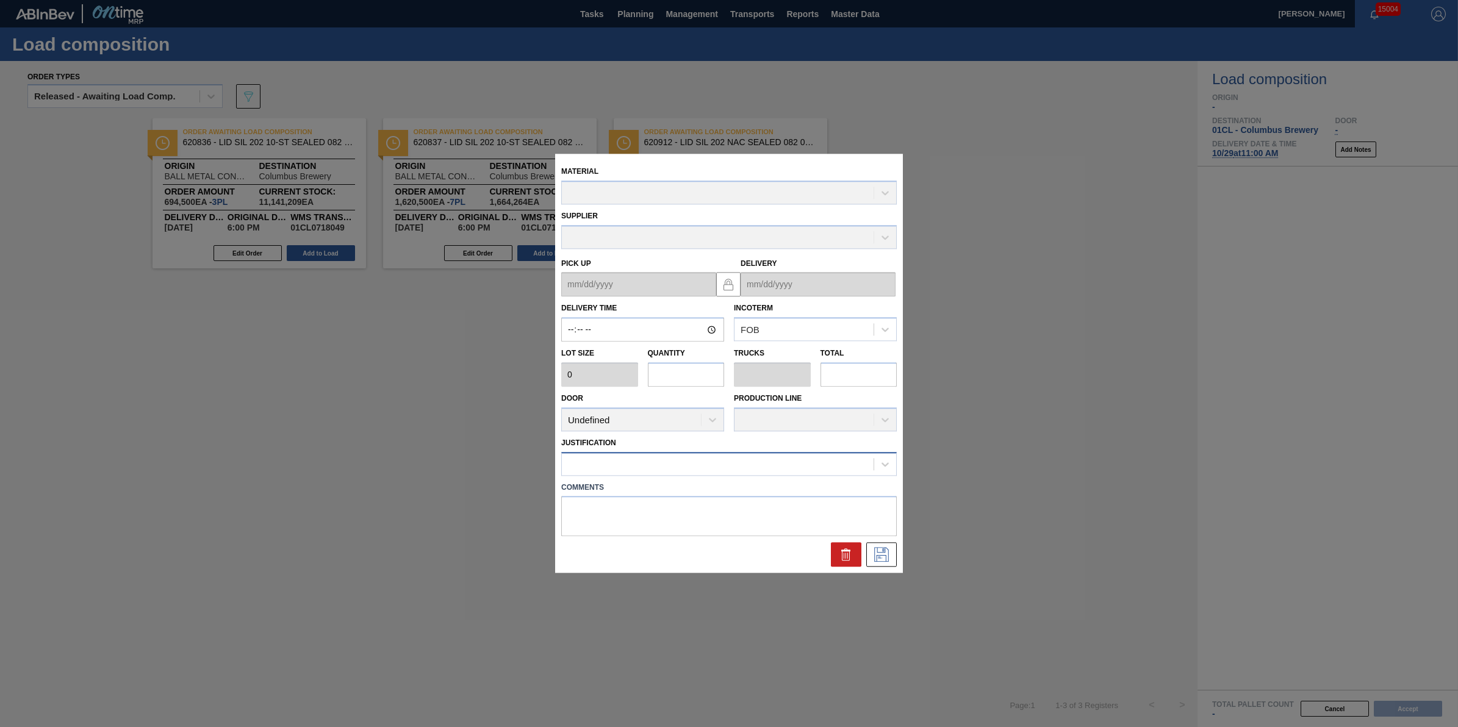
type input "18:00:00"
type input "231,500"
type input "3"
type input "0.136"
type input "694,500"
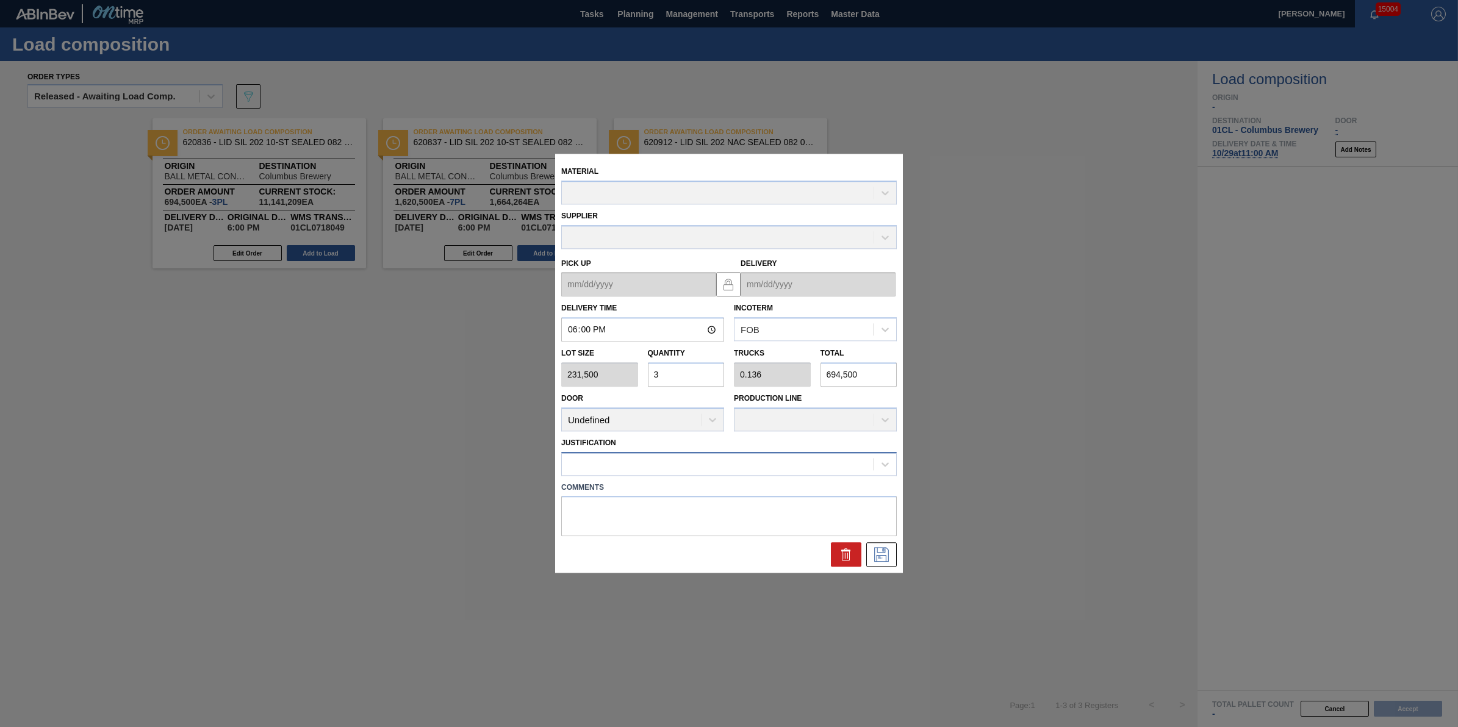
type up "[DATE]"
type input "[DATE]"
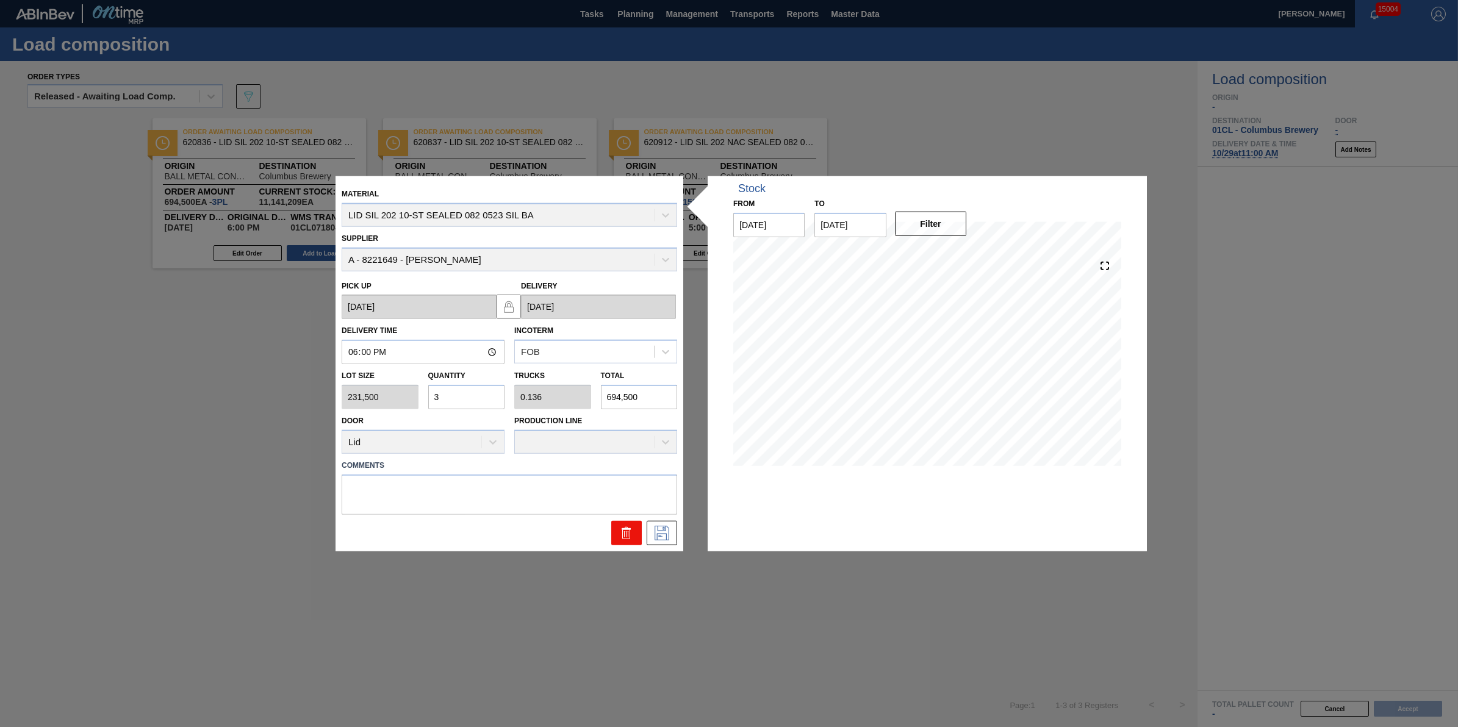
click at [622, 529] on icon at bounding box center [626, 529] width 9 height 2
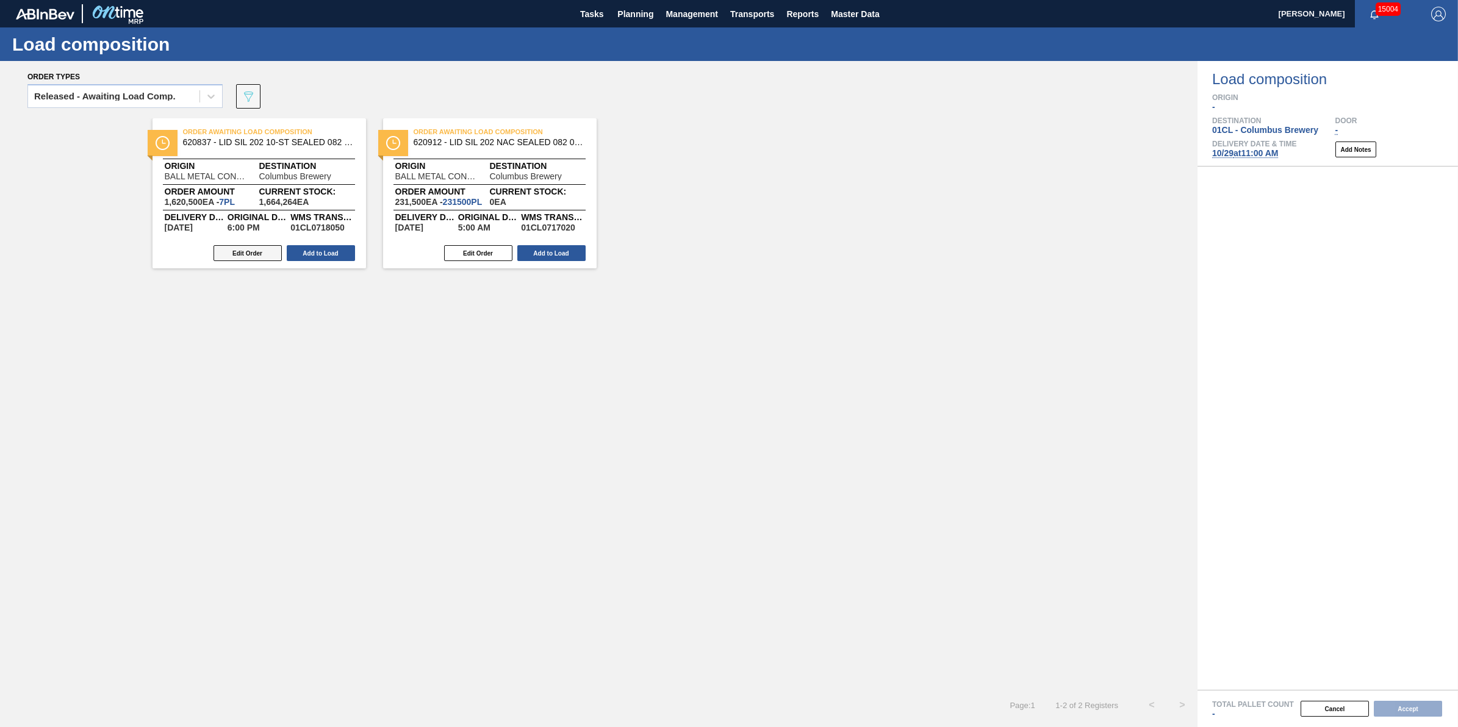
click at [259, 256] on button "Edit Order" at bounding box center [248, 253] width 68 height 16
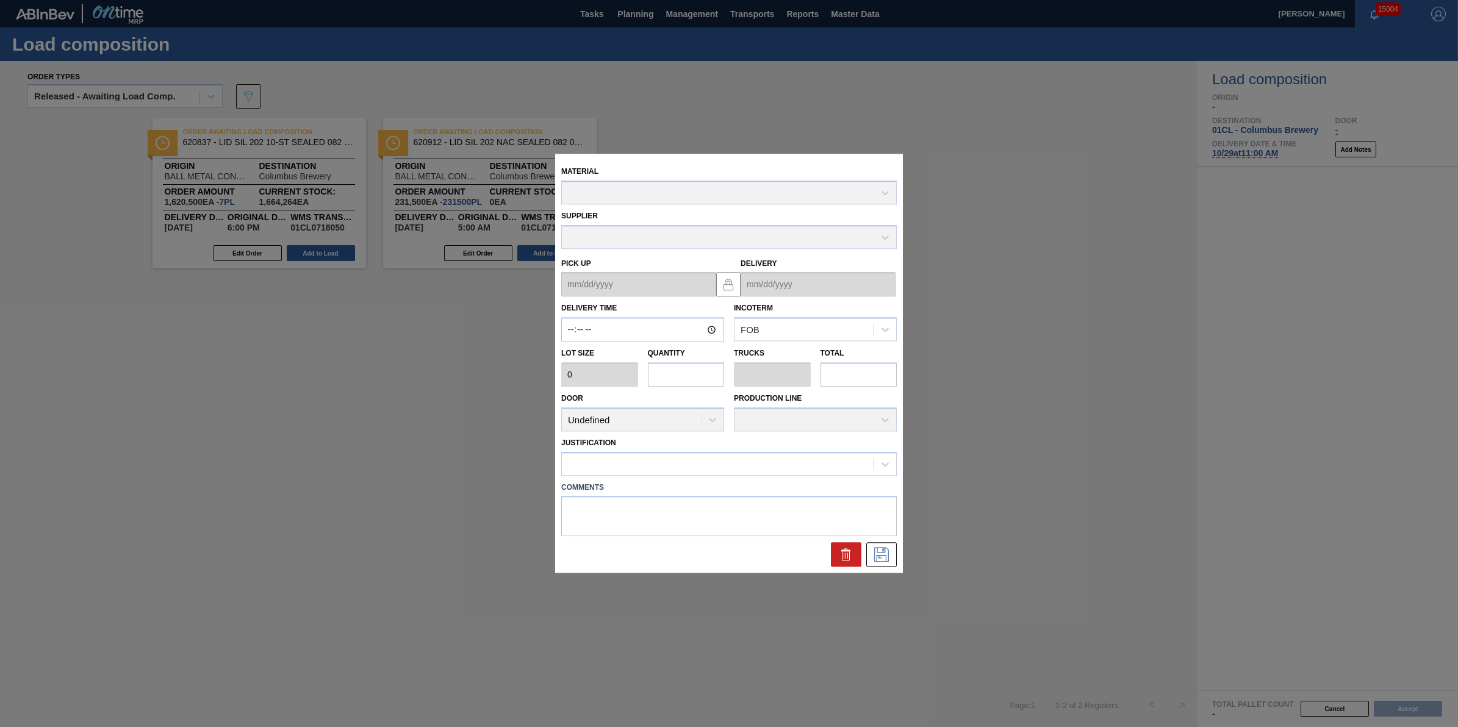
type input "18:00:00"
type input "231,500"
type input "7"
type input "0.219"
type input "1,620,500"
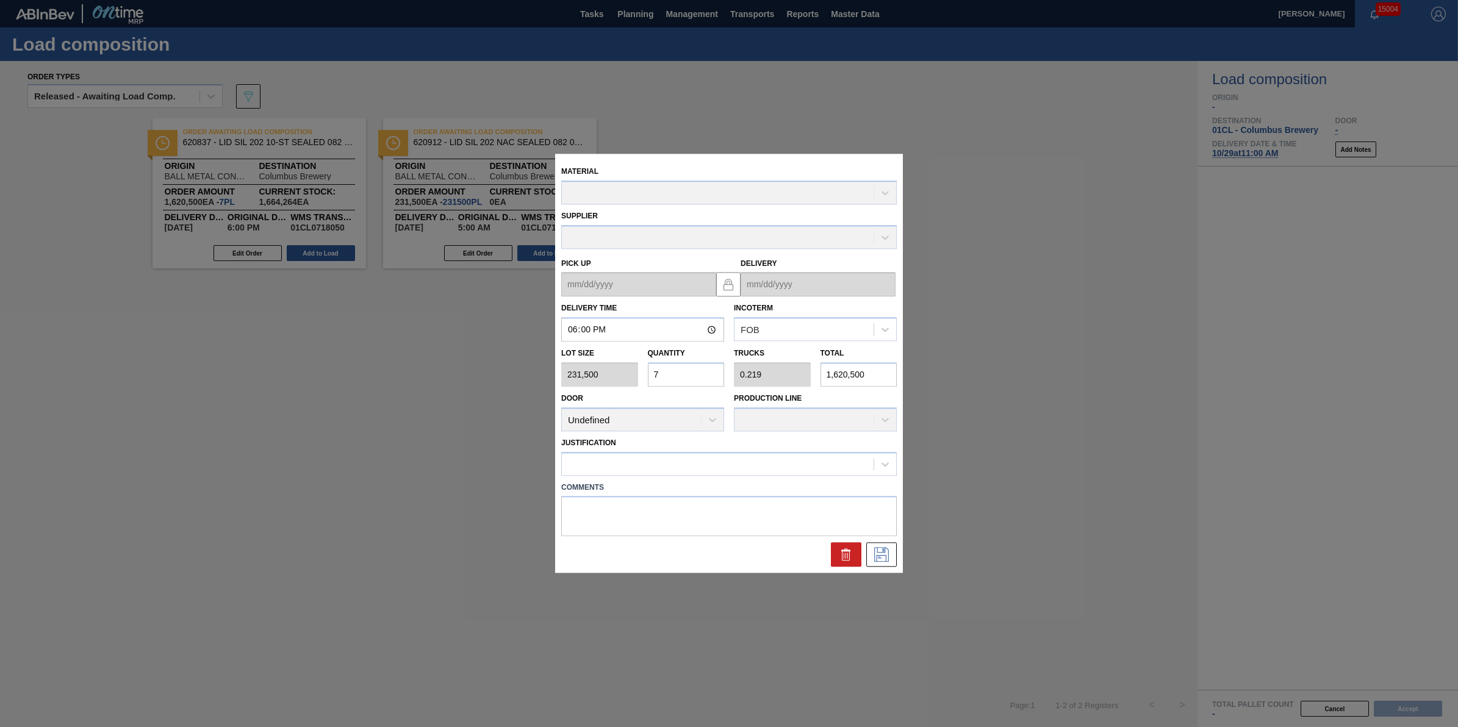
type up "[DATE]"
type input "[DATE]"
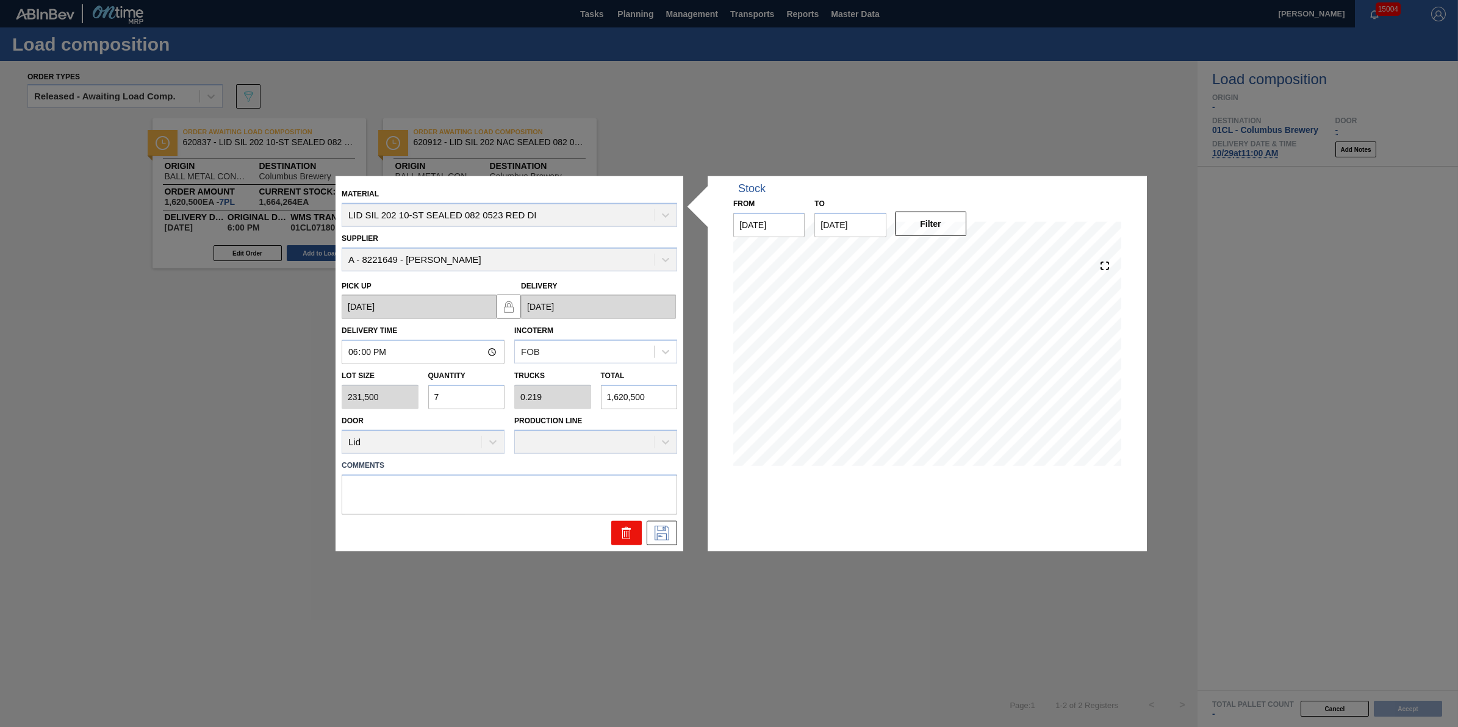
click at [623, 533] on icon at bounding box center [626, 532] width 15 height 15
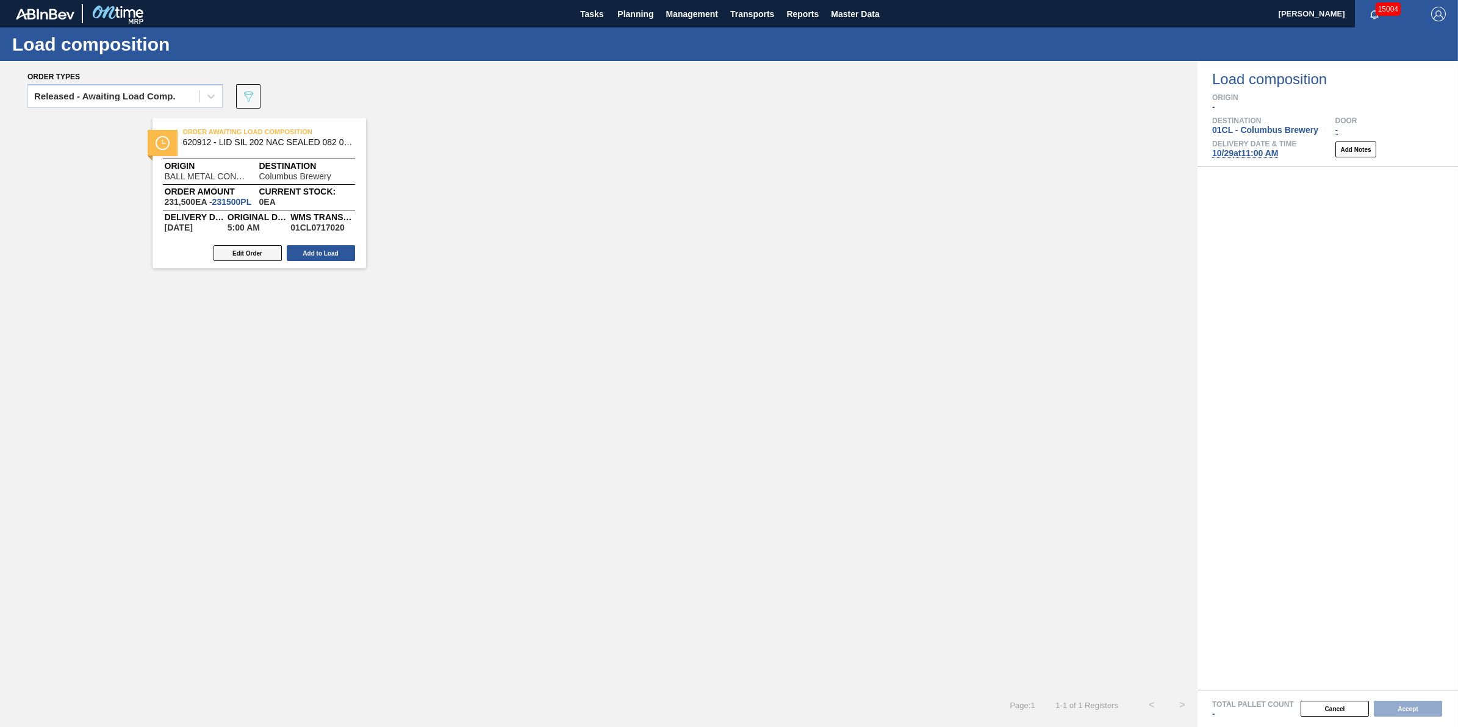
click at [256, 257] on button "Edit Order" at bounding box center [248, 253] width 68 height 16
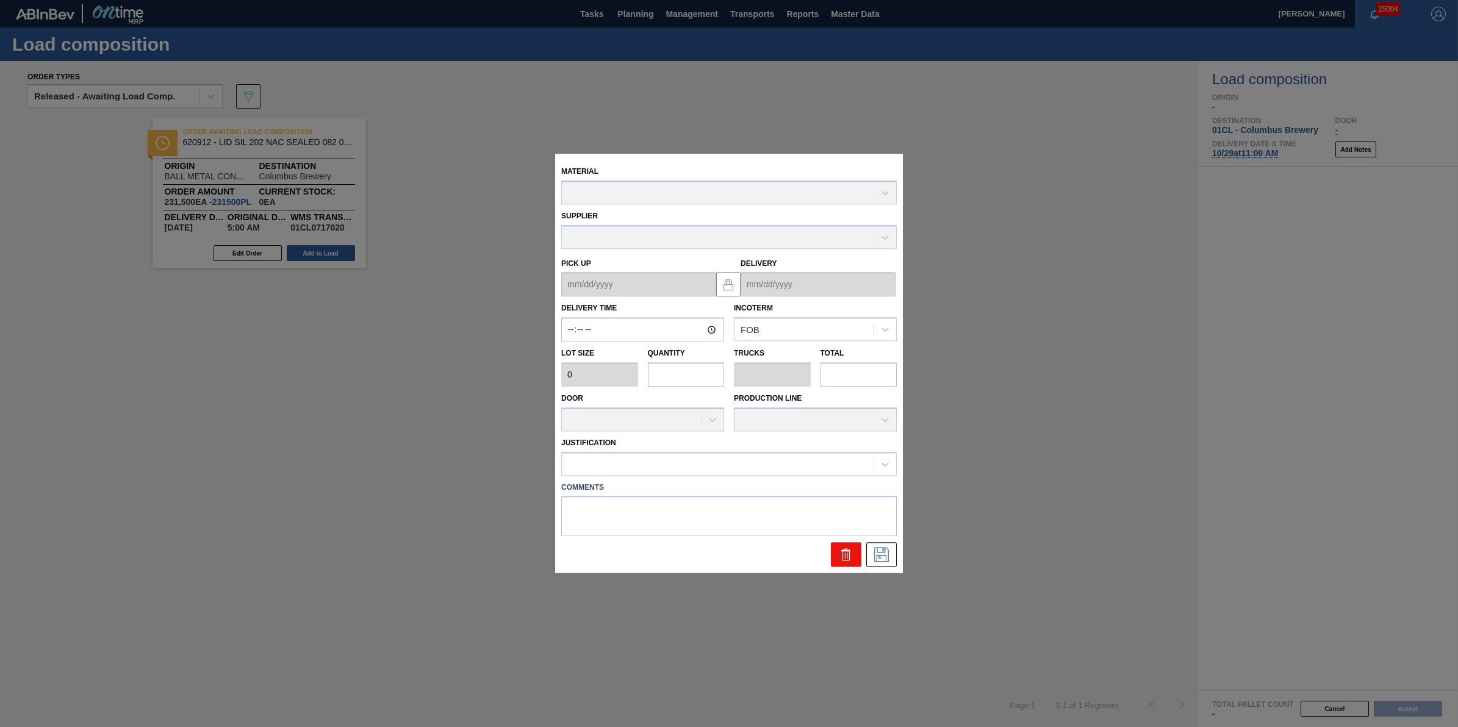
click at [855, 556] on button at bounding box center [846, 555] width 31 height 24
type input "05:00:00"
type input "1"
type input "231,500"
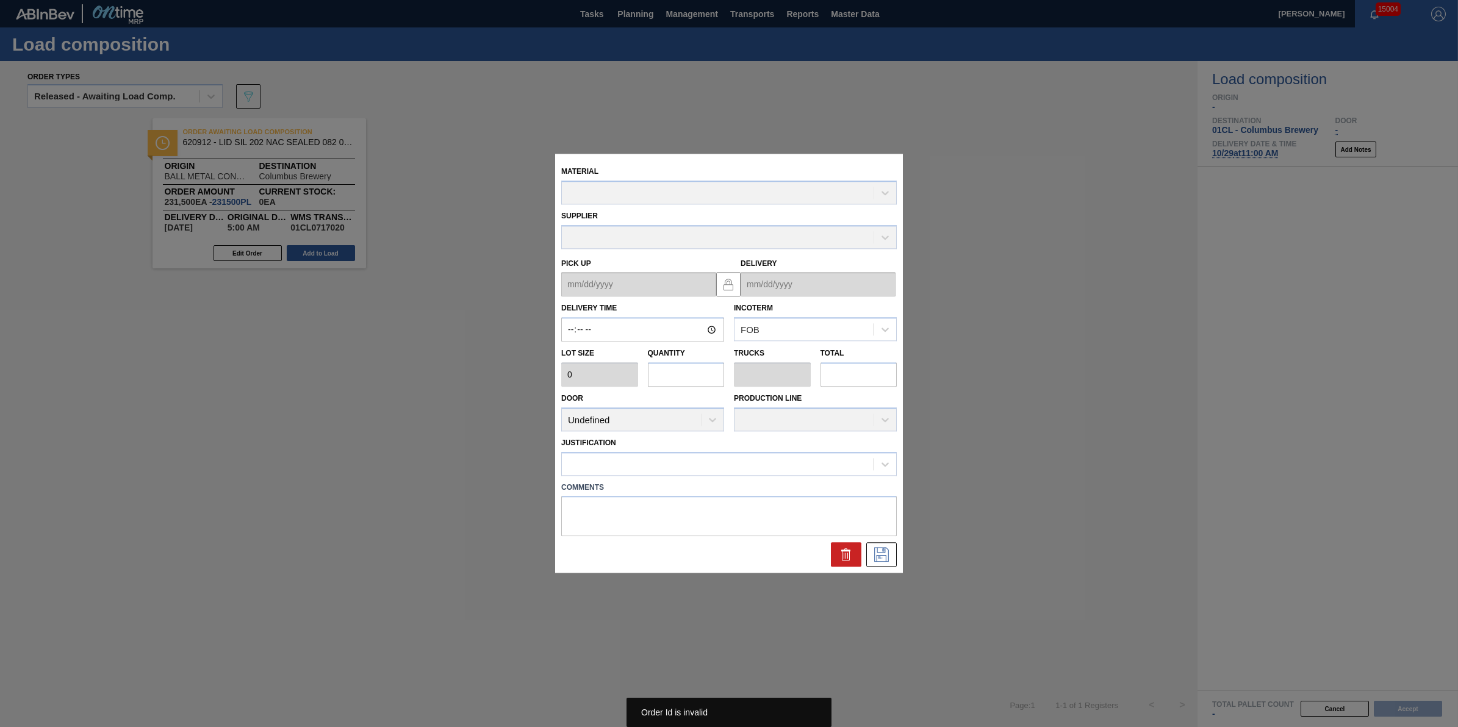
type input "231,500"
type textarea "NULL"
type up "[DATE]"
type input "[DATE]"
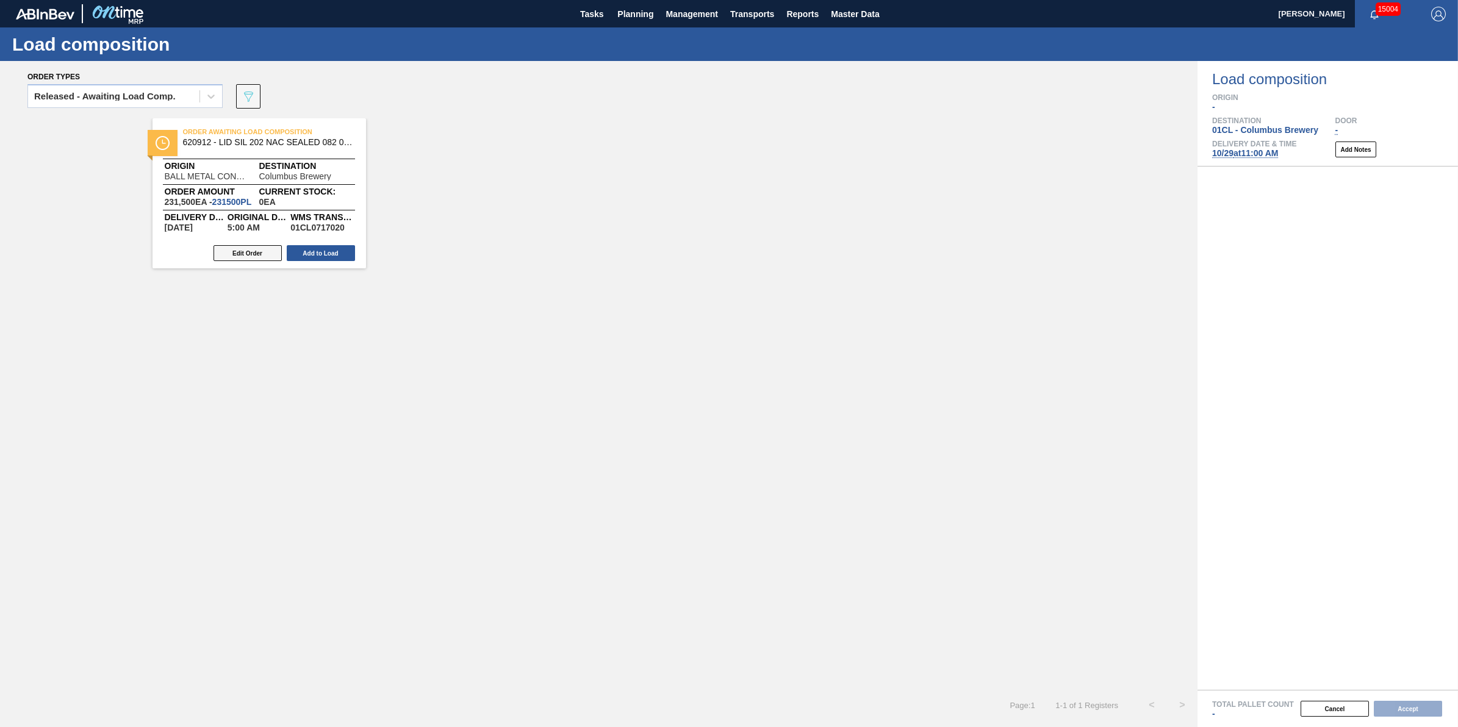
click at [237, 255] on button "Edit Order" at bounding box center [248, 253] width 68 height 16
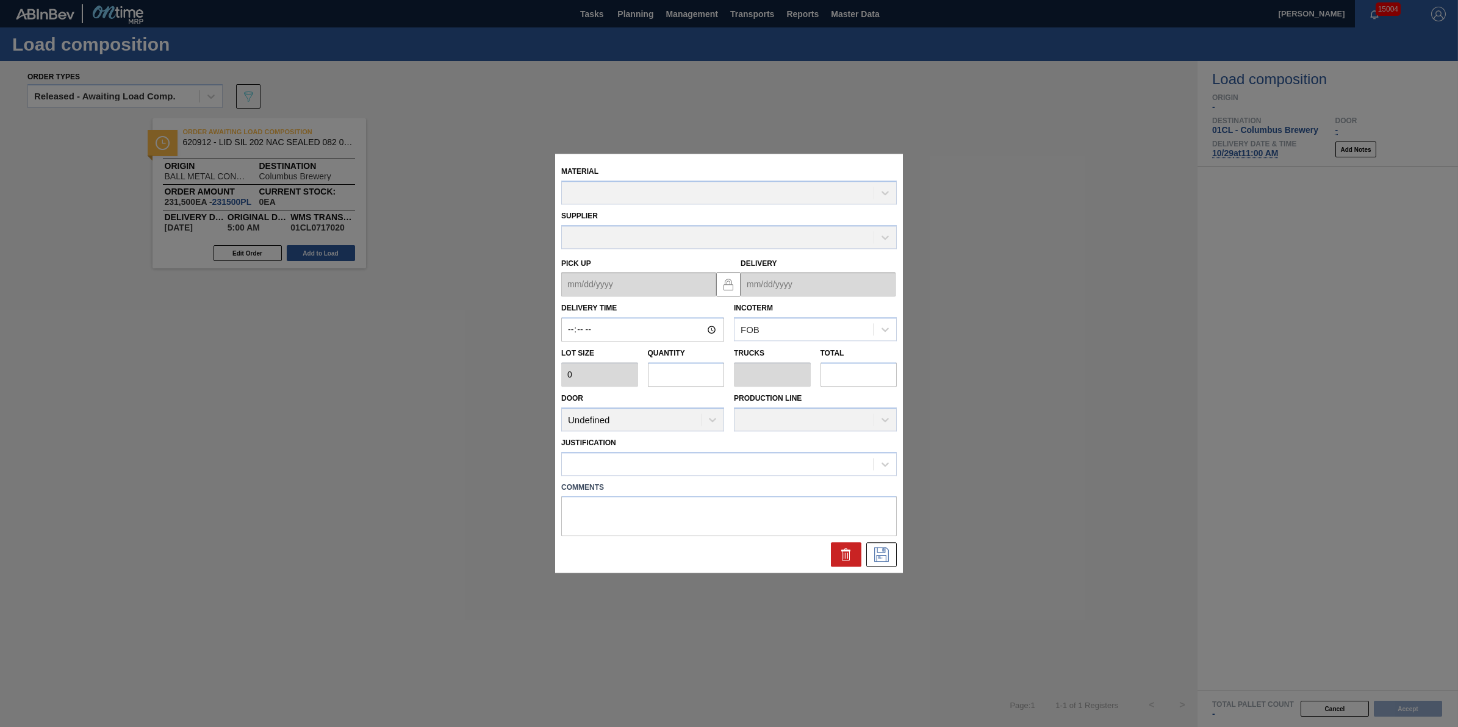
type input "05:00:00"
type input "1"
type input "231,500"
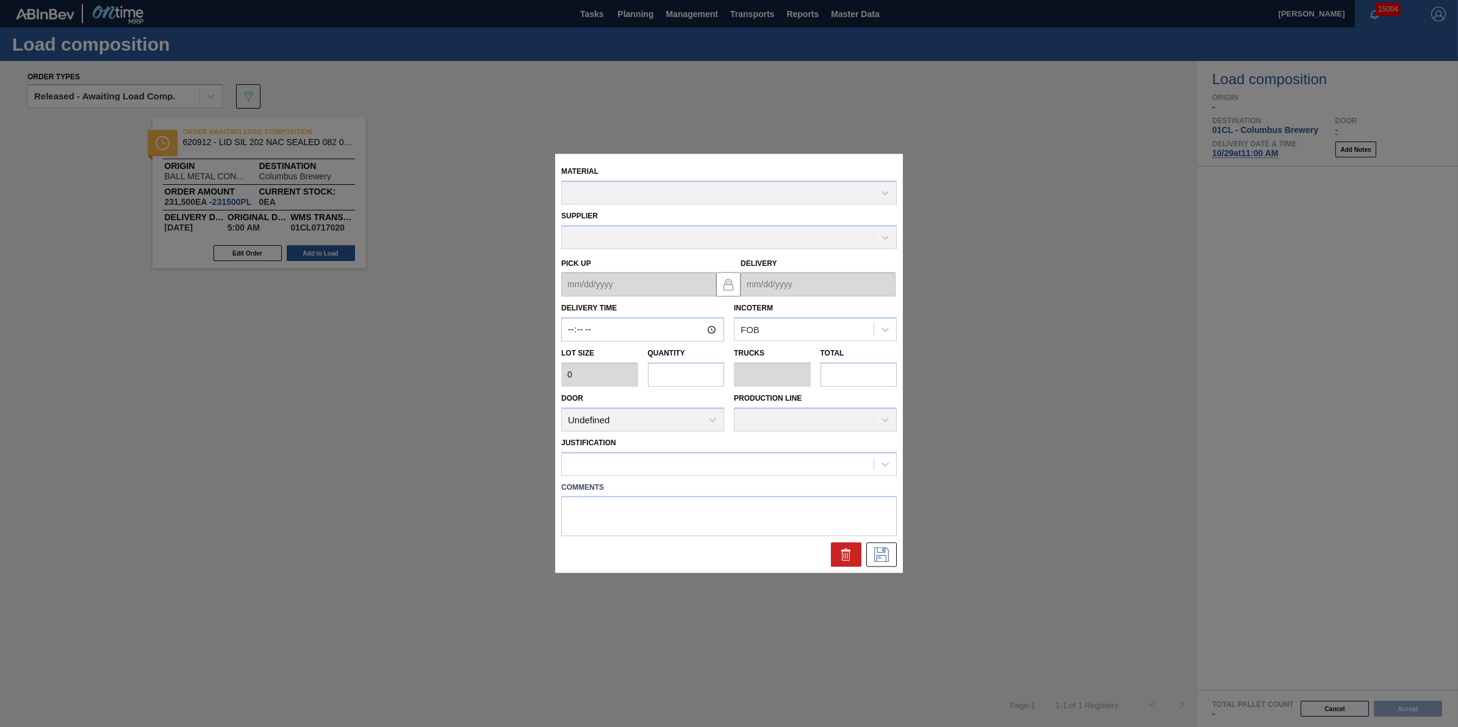
type textarea "NULL"
type up "[DATE]"
type input "[DATE]"
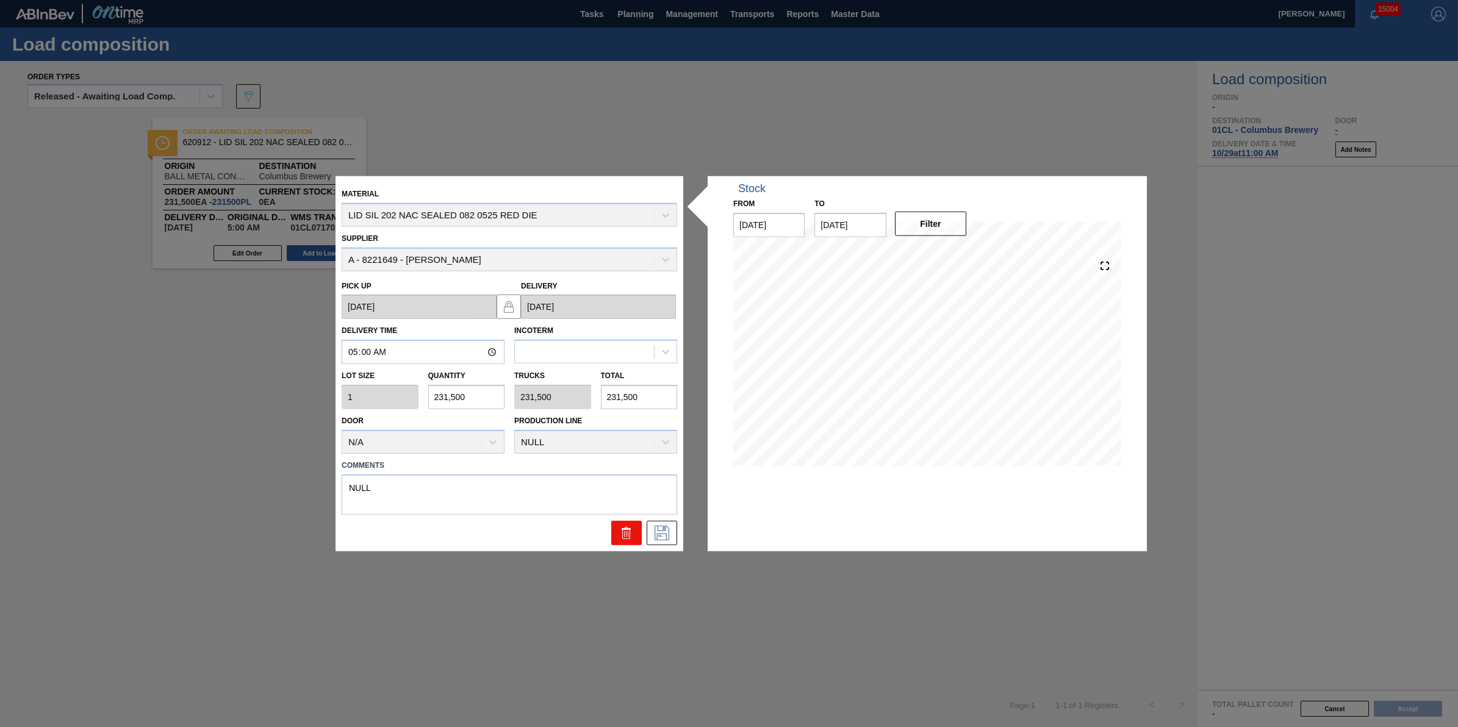
click at [624, 522] on button at bounding box center [626, 532] width 31 height 24
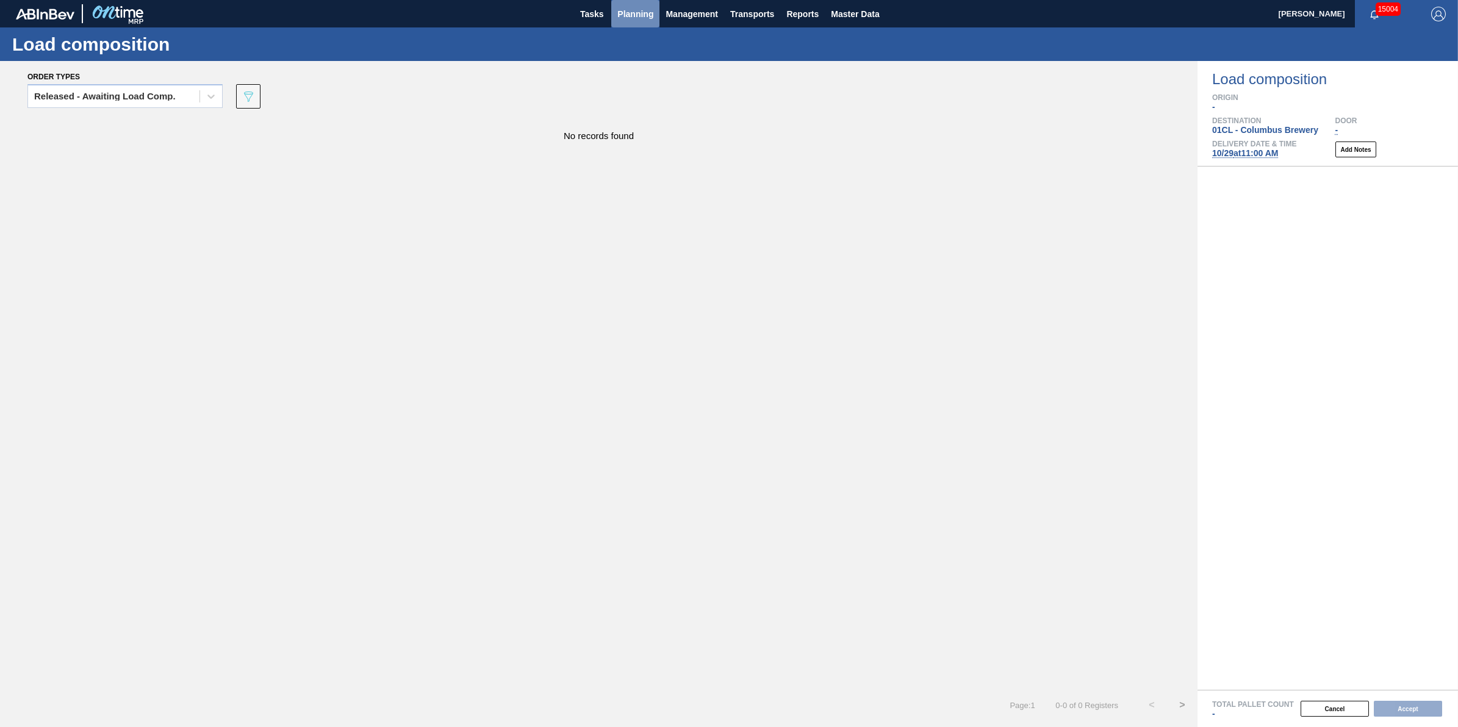
click at [639, 20] on span "Planning" at bounding box center [635, 14] width 36 height 15
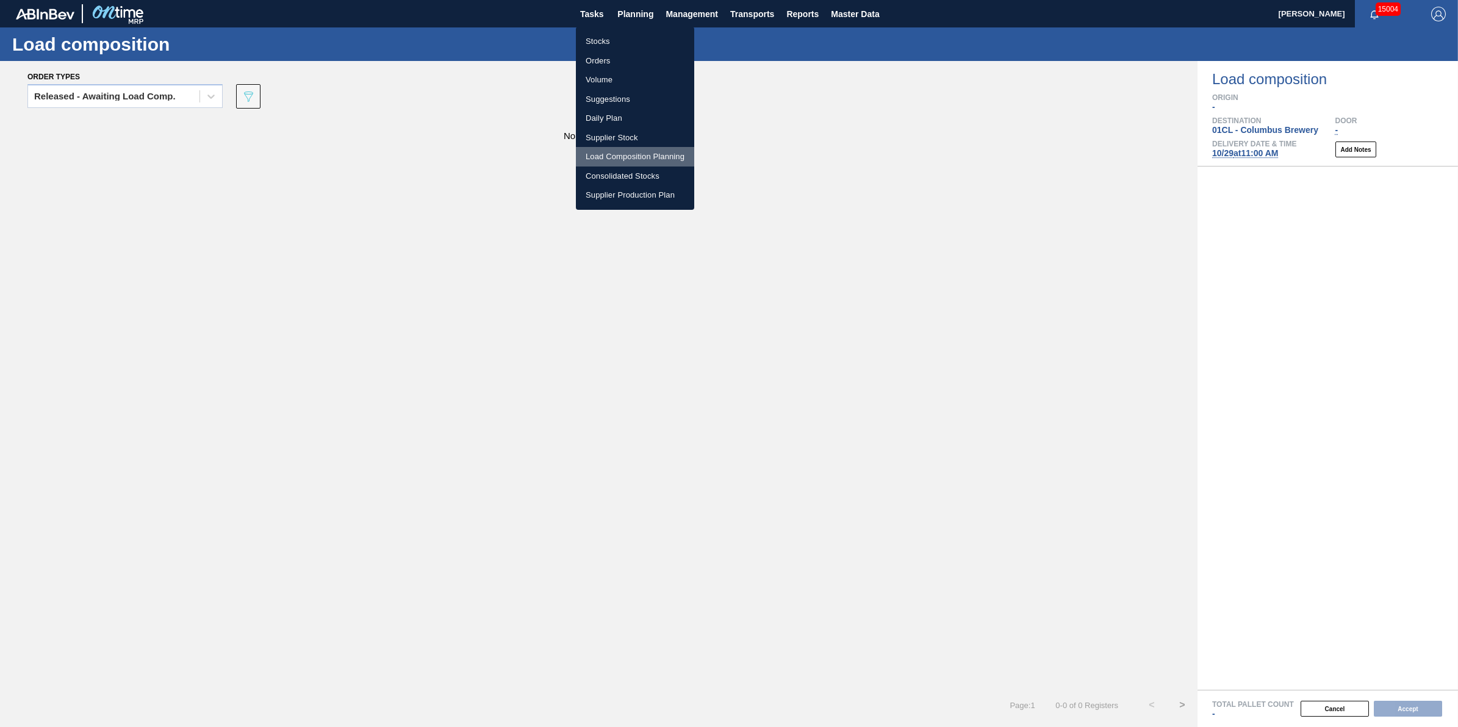
click at [647, 153] on li "Load Composition Planning" at bounding box center [635, 157] width 118 height 20
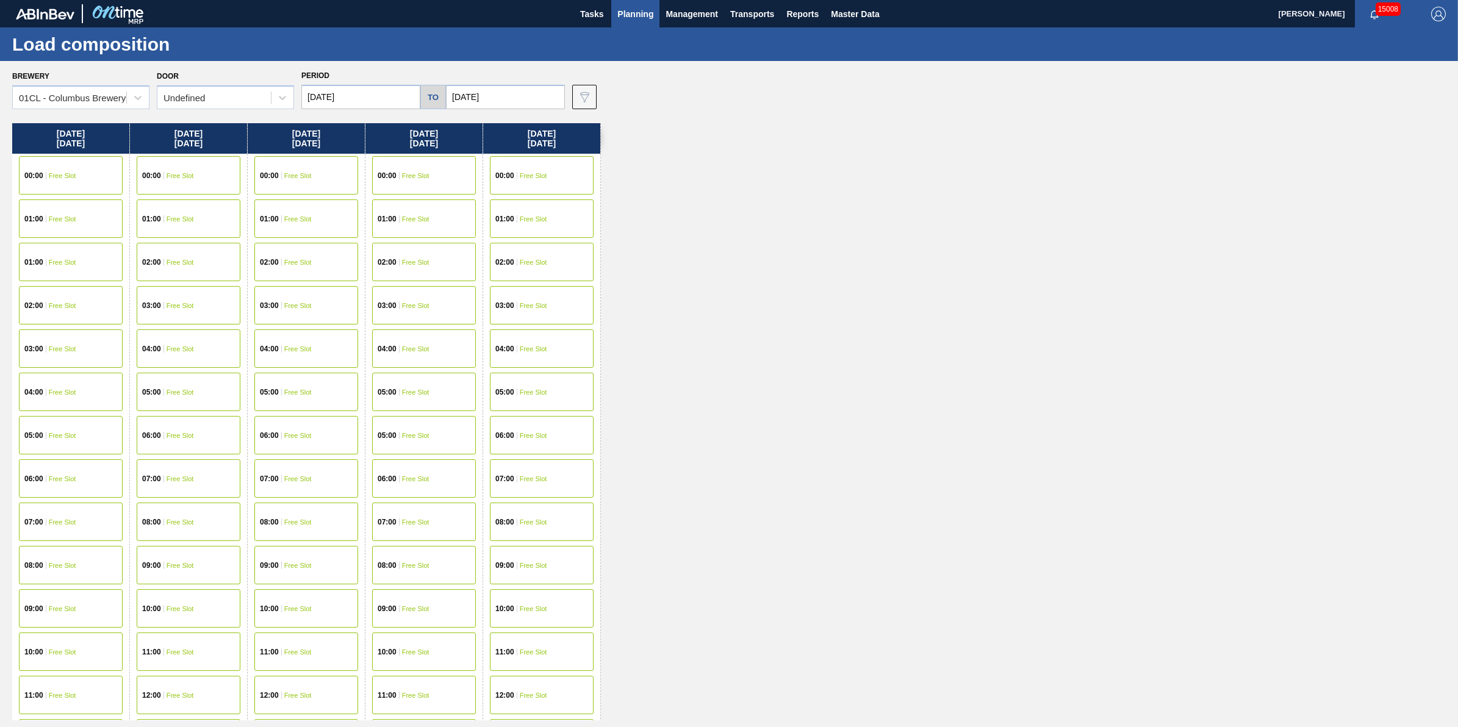
click at [566, 182] on div "00:00 Free Slot" at bounding box center [542, 175] width 104 height 38
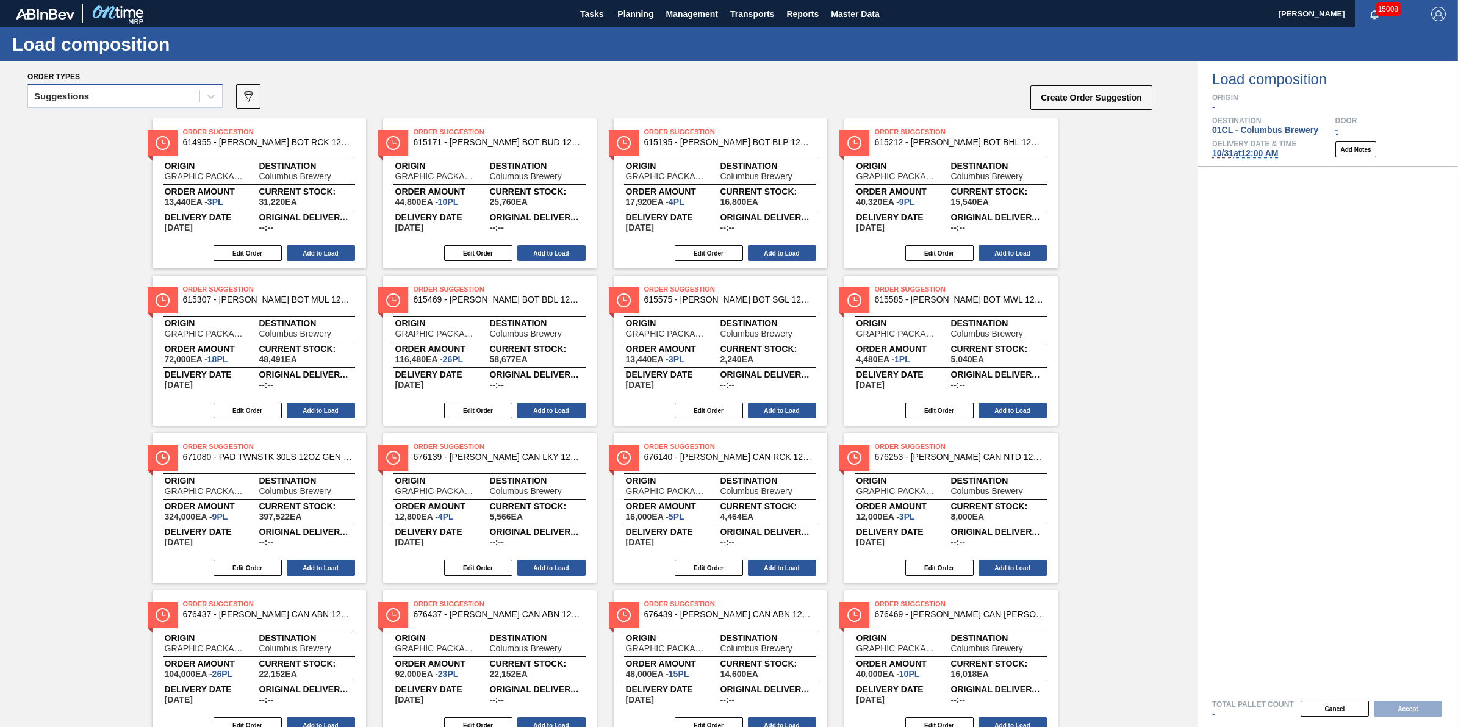
click at [187, 101] on div "Suggestions" at bounding box center [113, 97] width 171 height 18
click at [171, 135] on div "Awaiting load composition" at bounding box center [124, 126] width 195 height 23
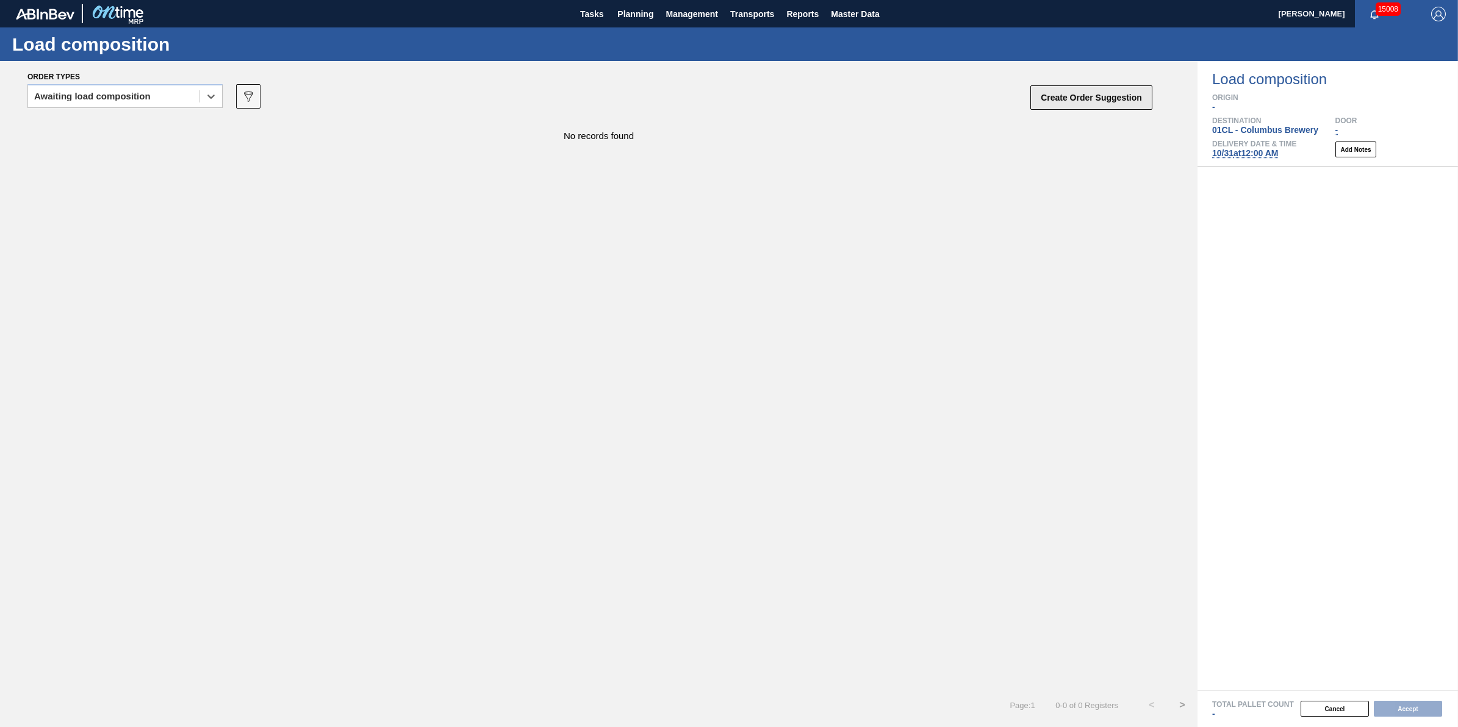
click at [1096, 92] on button "Create Order Suggestion" at bounding box center [1091, 97] width 122 height 24
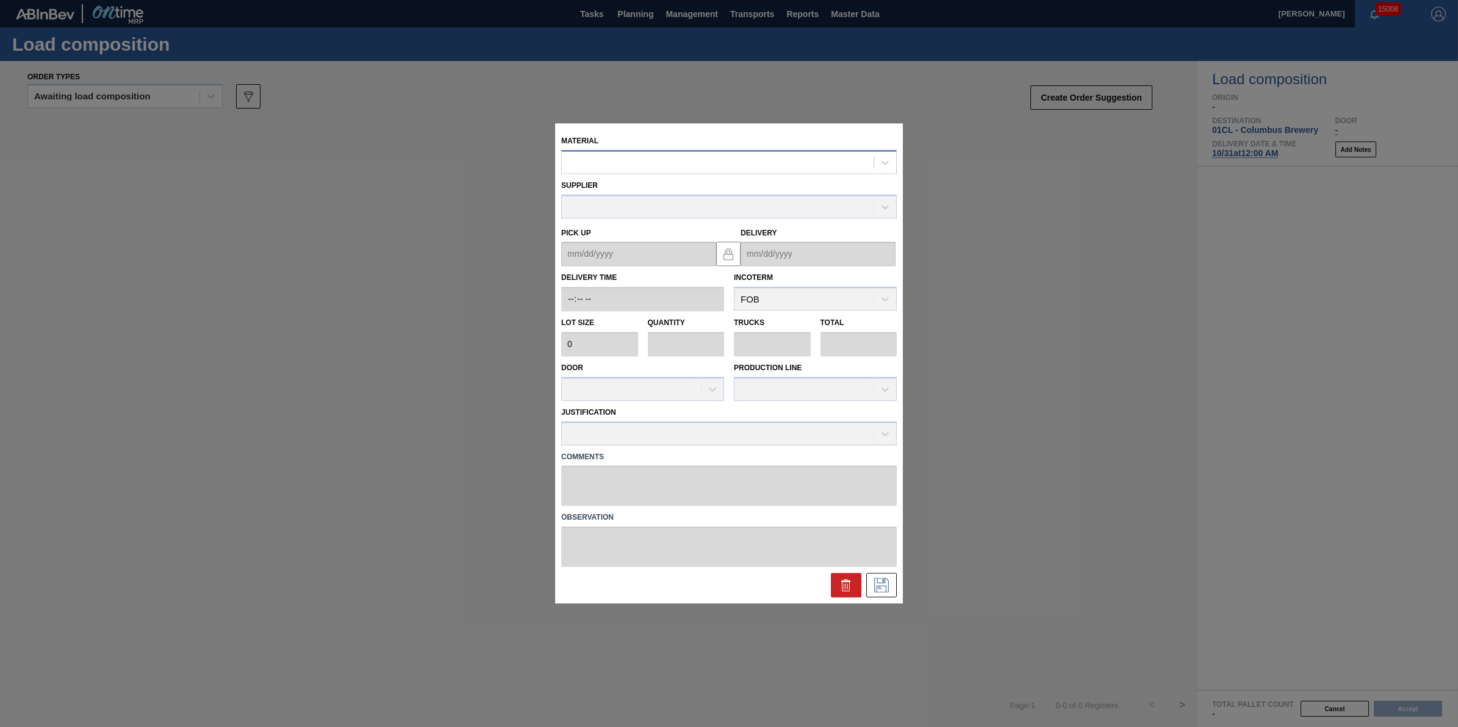
click at [800, 154] on div at bounding box center [718, 163] width 312 height 18
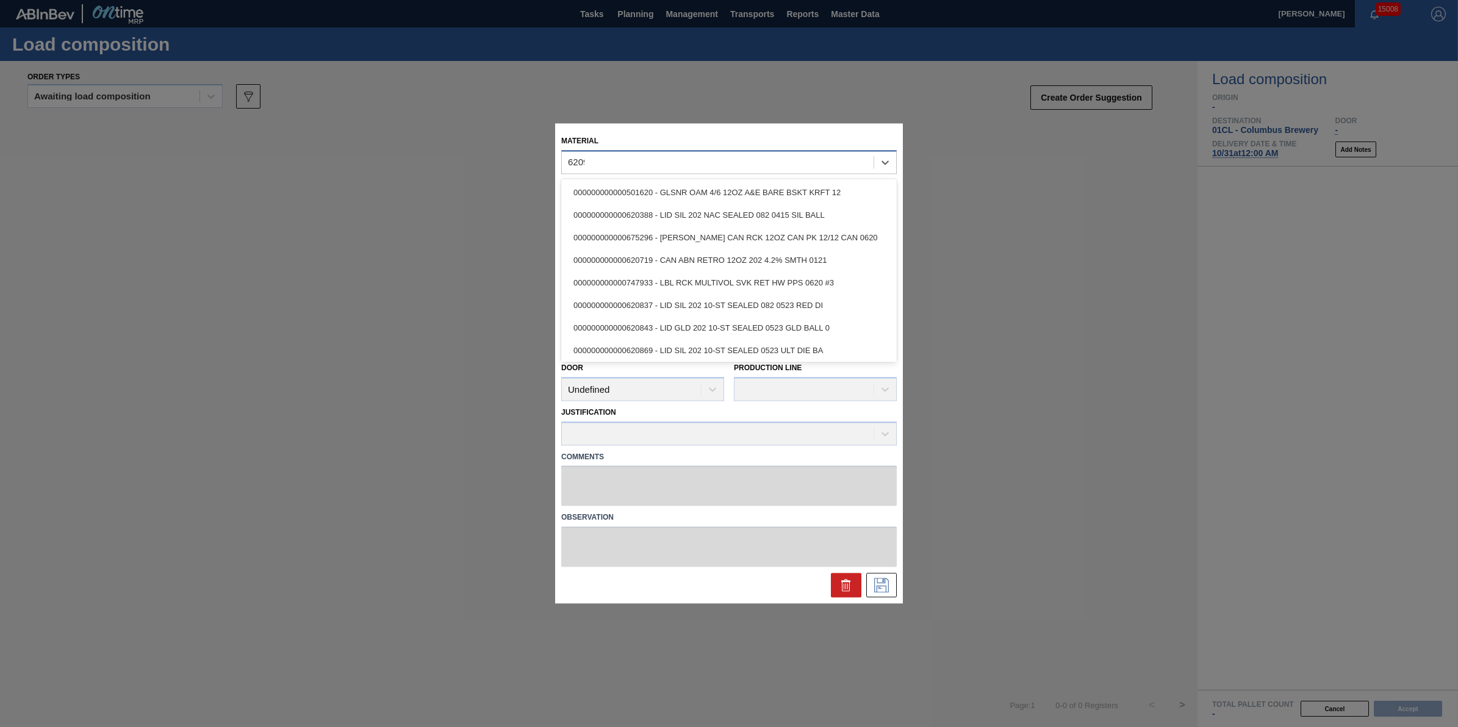
type input "620912"
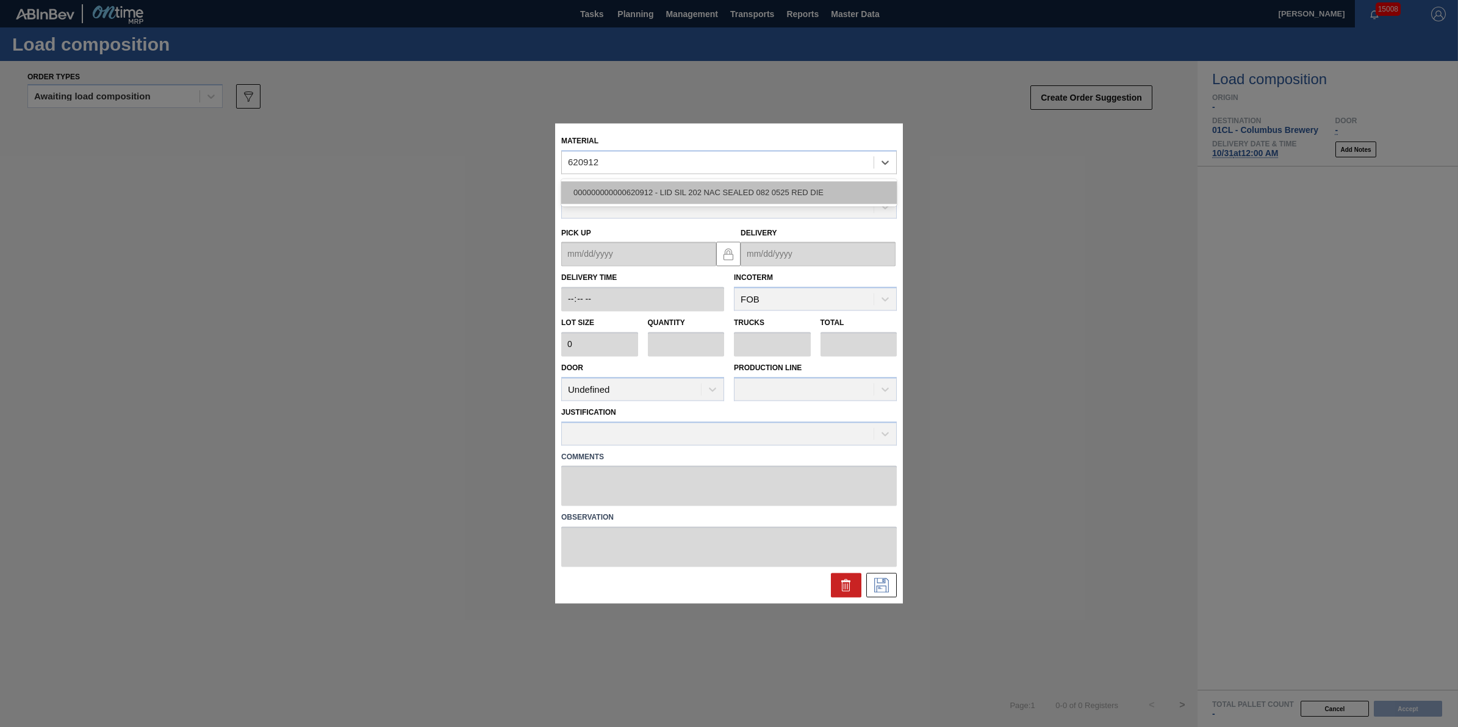
click at [767, 184] on div "000000000000620912 - LID SIL 202 NAC SEALED 082 0525 RED DIE" at bounding box center [729, 192] width 336 height 23
type input "1"
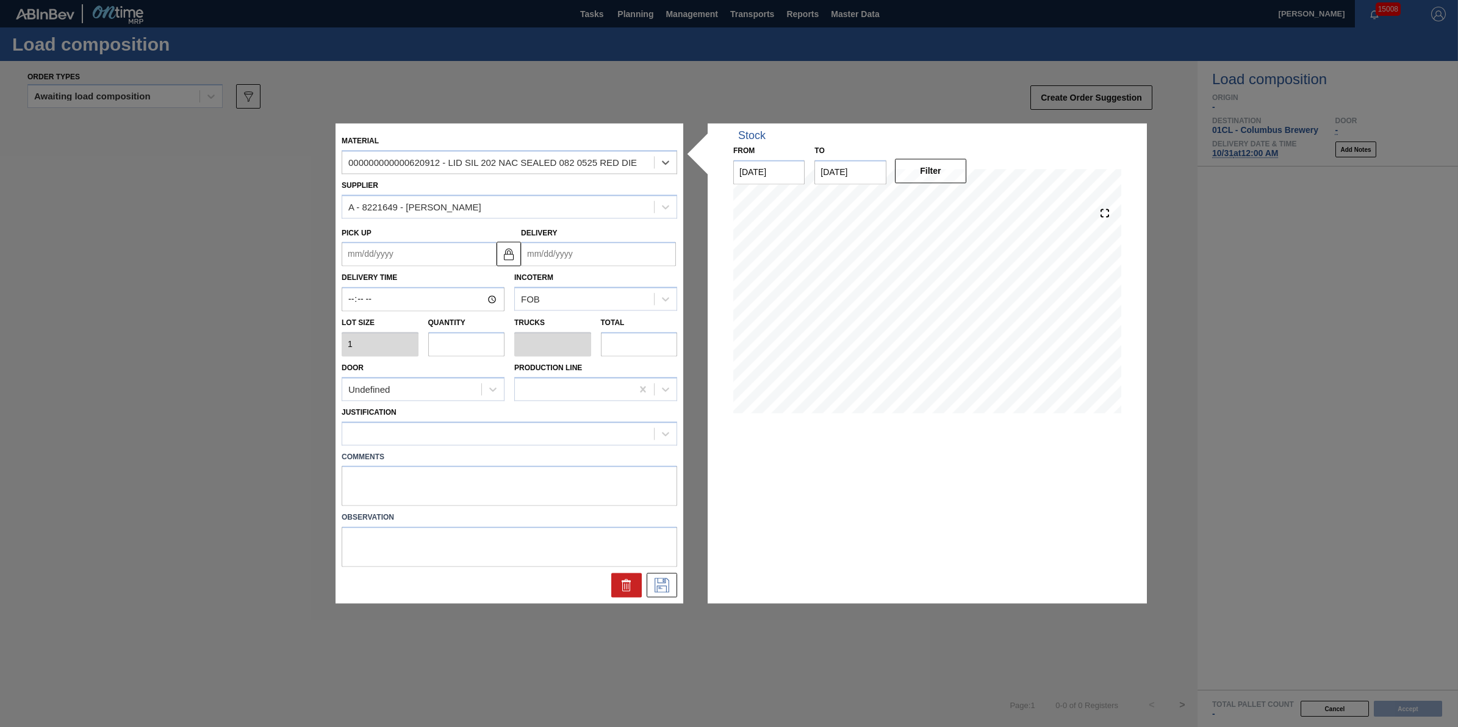
click at [464, 345] on input "text" at bounding box center [466, 344] width 77 height 24
type input "1"
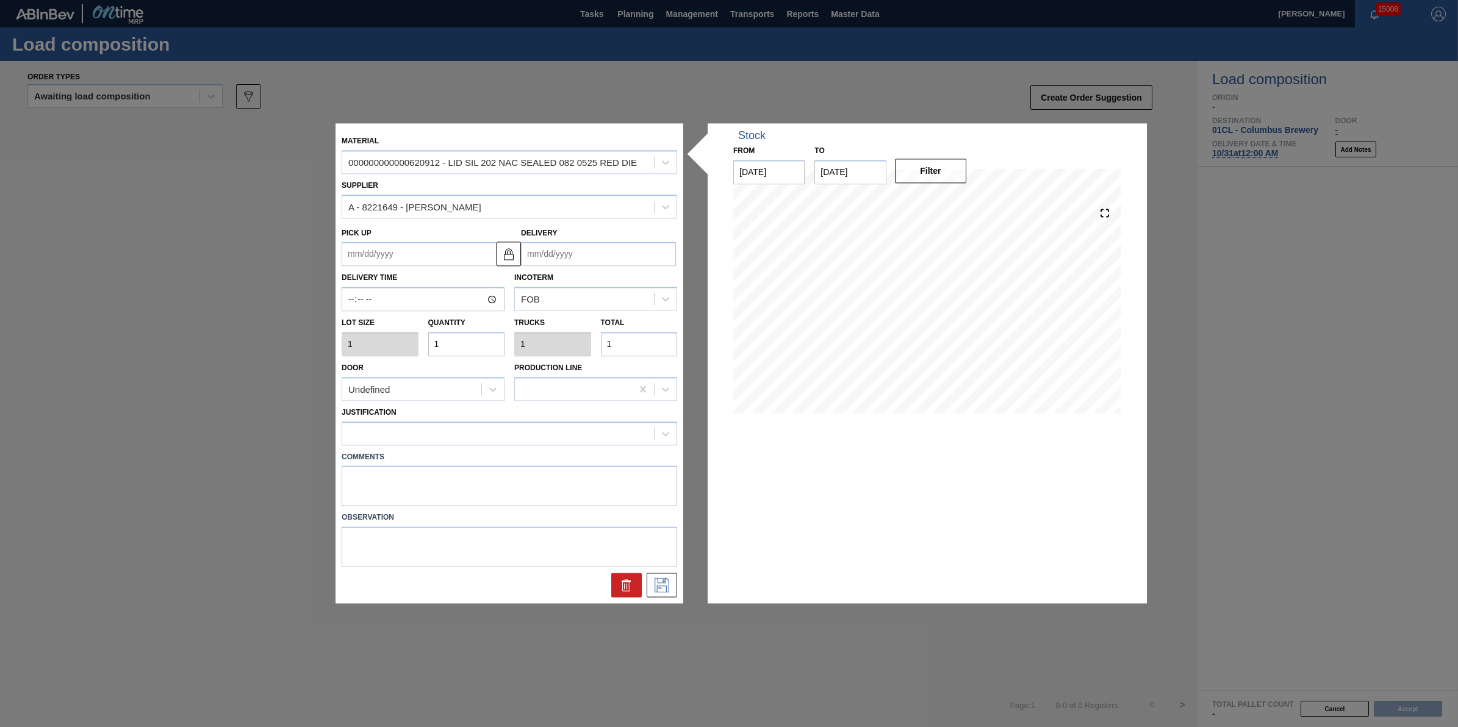
click at [485, 357] on div "Door Undefined Production Line" at bounding box center [509, 378] width 345 height 45
click at [473, 349] on input "1" at bounding box center [466, 344] width 77 height 24
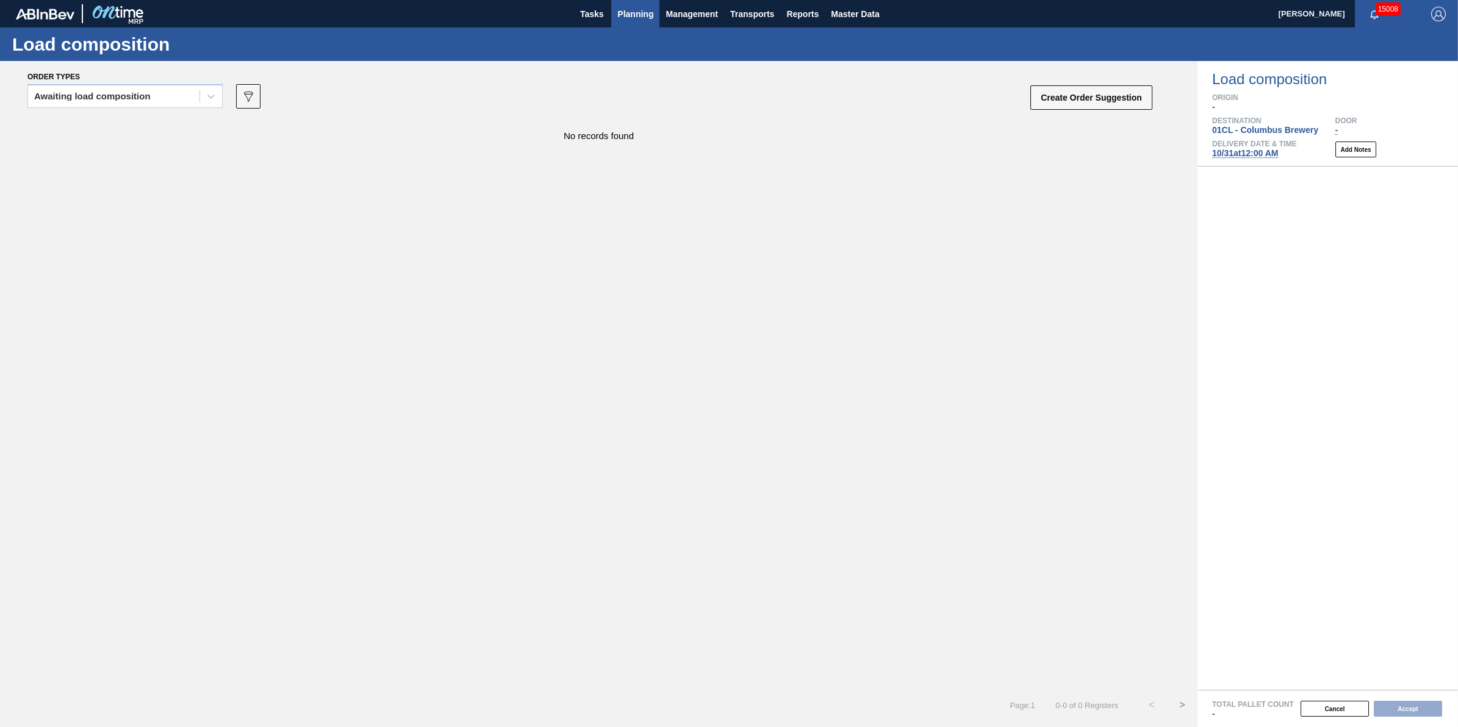
click at [630, 23] on button "Planning" at bounding box center [635, 13] width 48 height 27
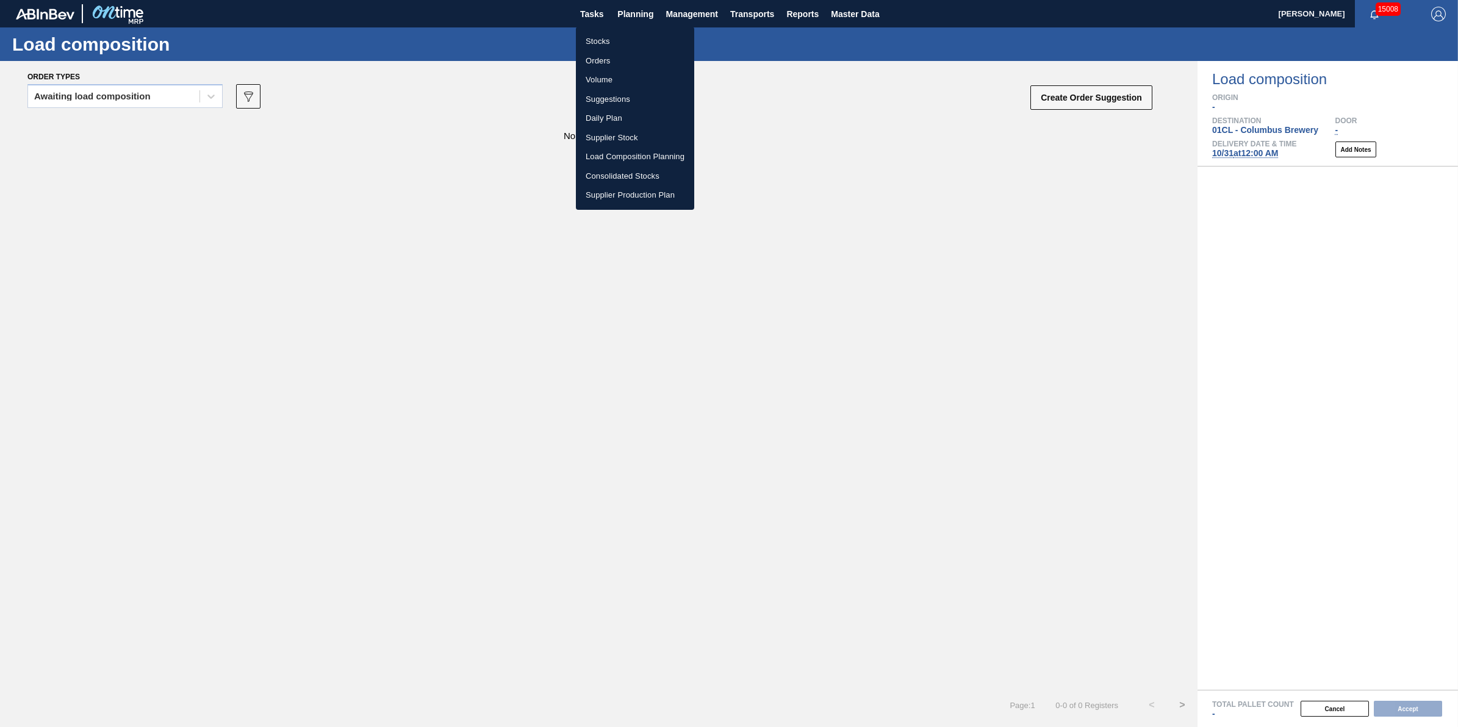
drag, startPoint x: 630, startPoint y: 35, endPoint x: 636, endPoint y: 35, distance: 6.1
click at [630, 35] on li "Stocks" at bounding box center [635, 42] width 118 height 20
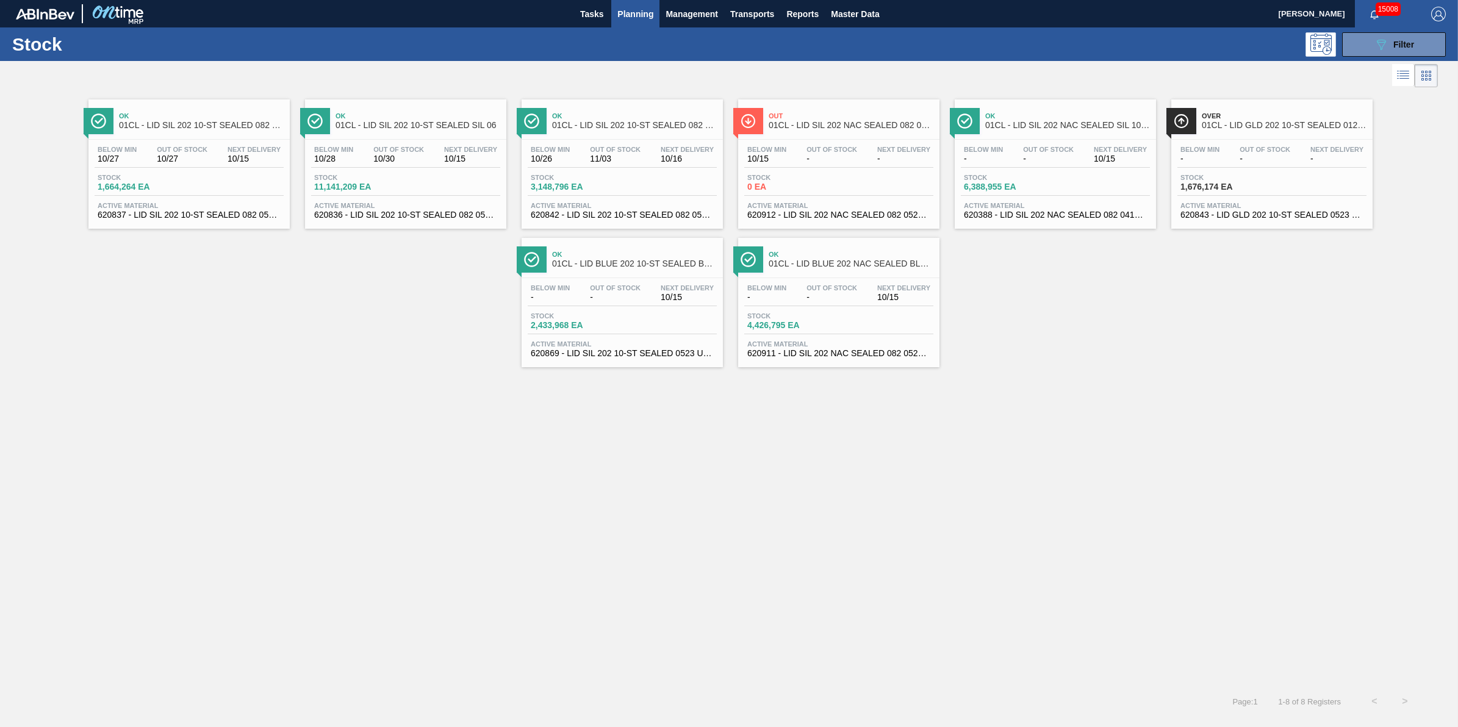
click at [642, 16] on span "Planning" at bounding box center [635, 14] width 36 height 15
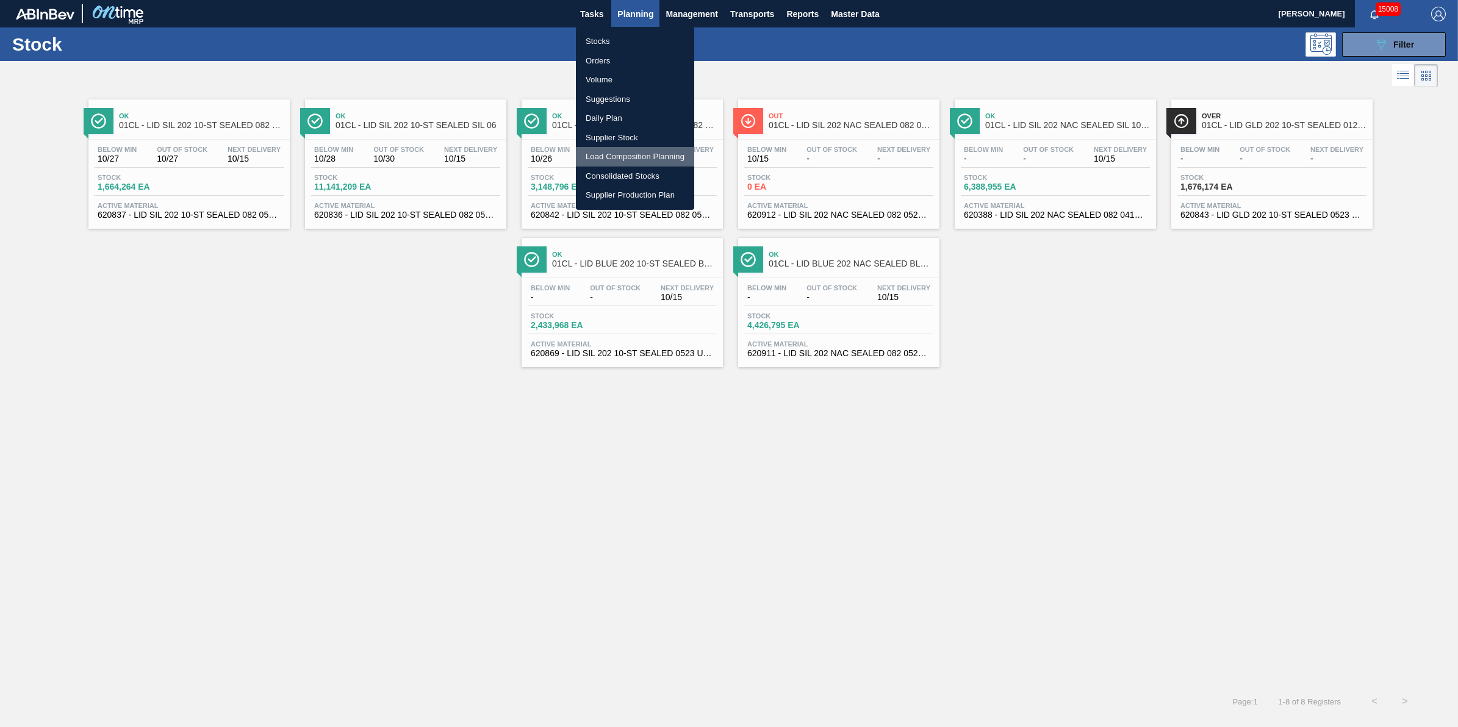
click at [669, 151] on li "Load Composition Planning" at bounding box center [635, 157] width 118 height 20
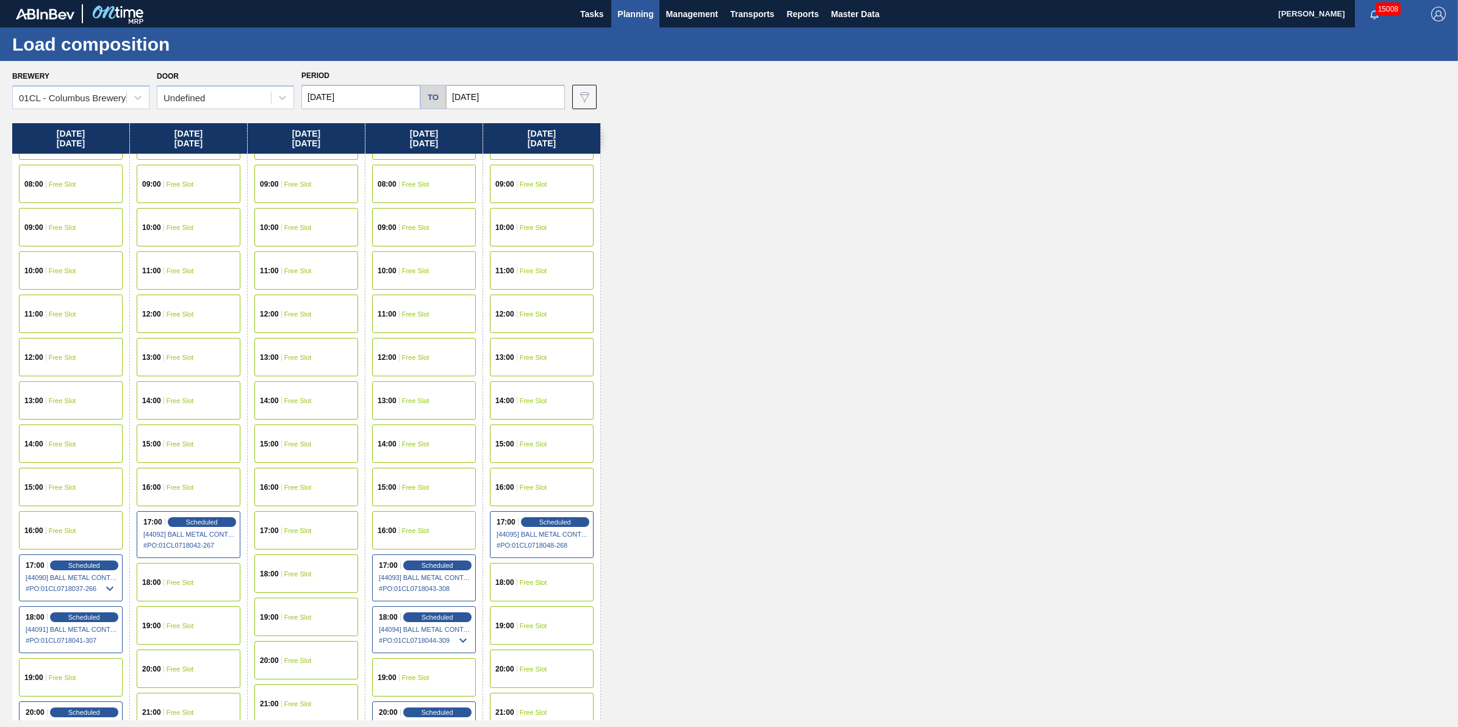
scroll to position [540, 0]
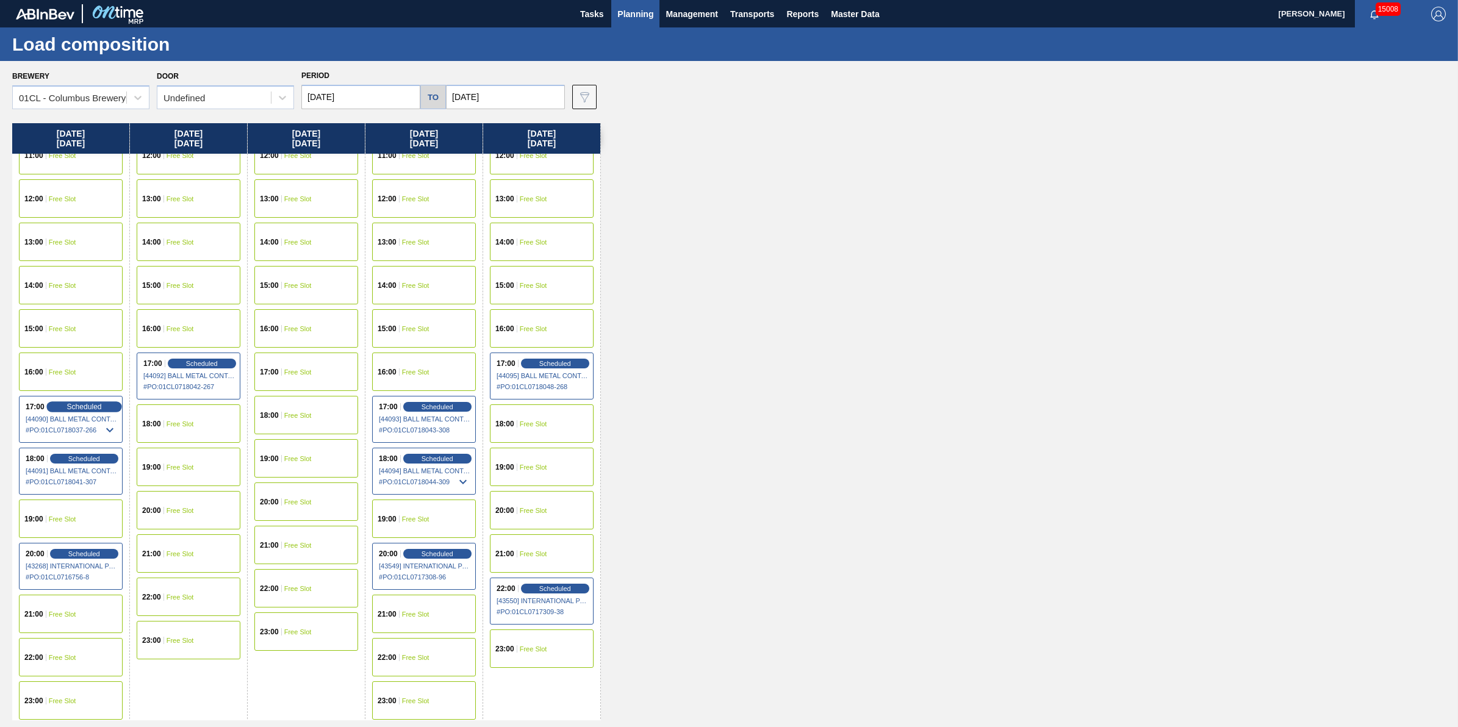
click at [98, 403] on span "Scheduled" at bounding box center [83, 407] width 35 height 8
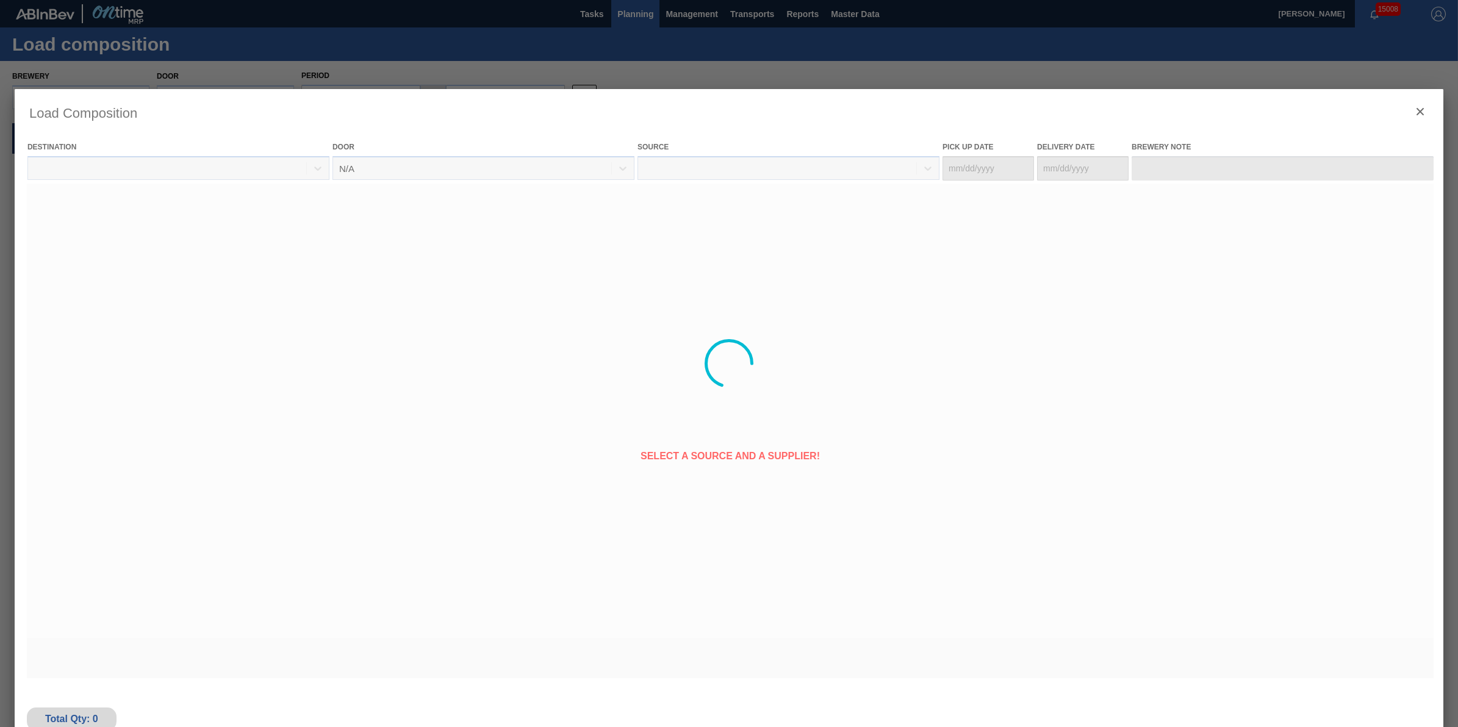
type Date "[DATE]"
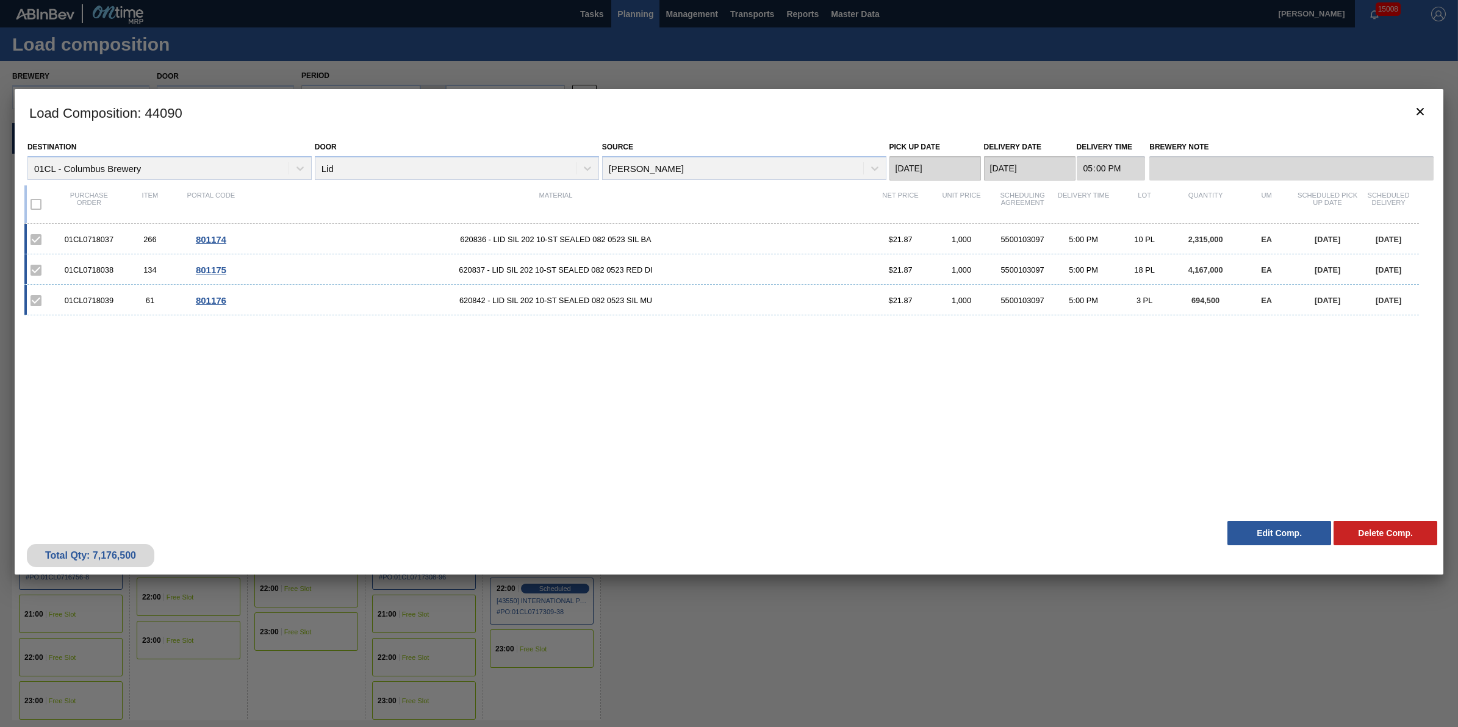
click at [1266, 519] on div "Total Qty: 7,176,500 Delete Comp. Edit Comp." at bounding box center [729, 545] width 1429 height 60
click at [1270, 525] on button "Edit Comp." at bounding box center [1279, 533] width 104 height 24
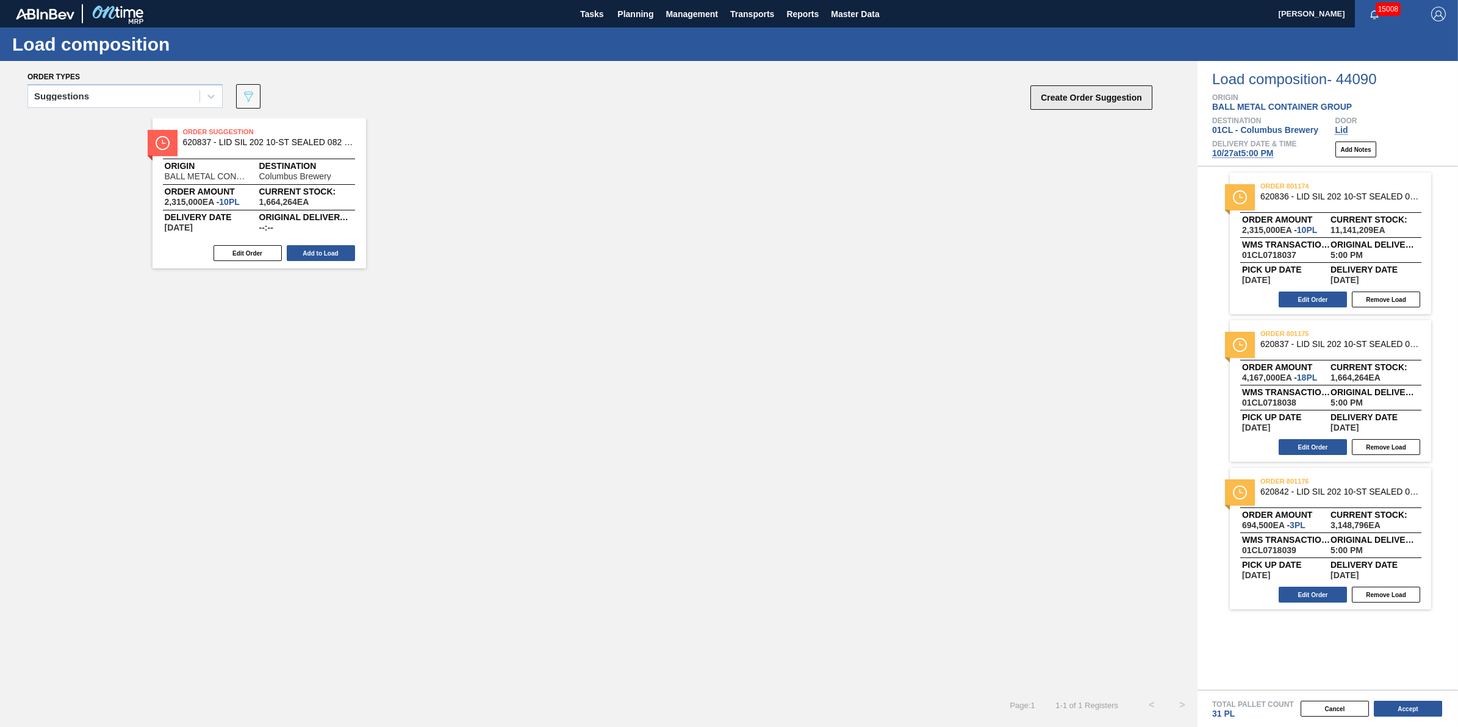
click at [1078, 104] on button "Create Order Suggestion" at bounding box center [1091, 97] width 122 height 24
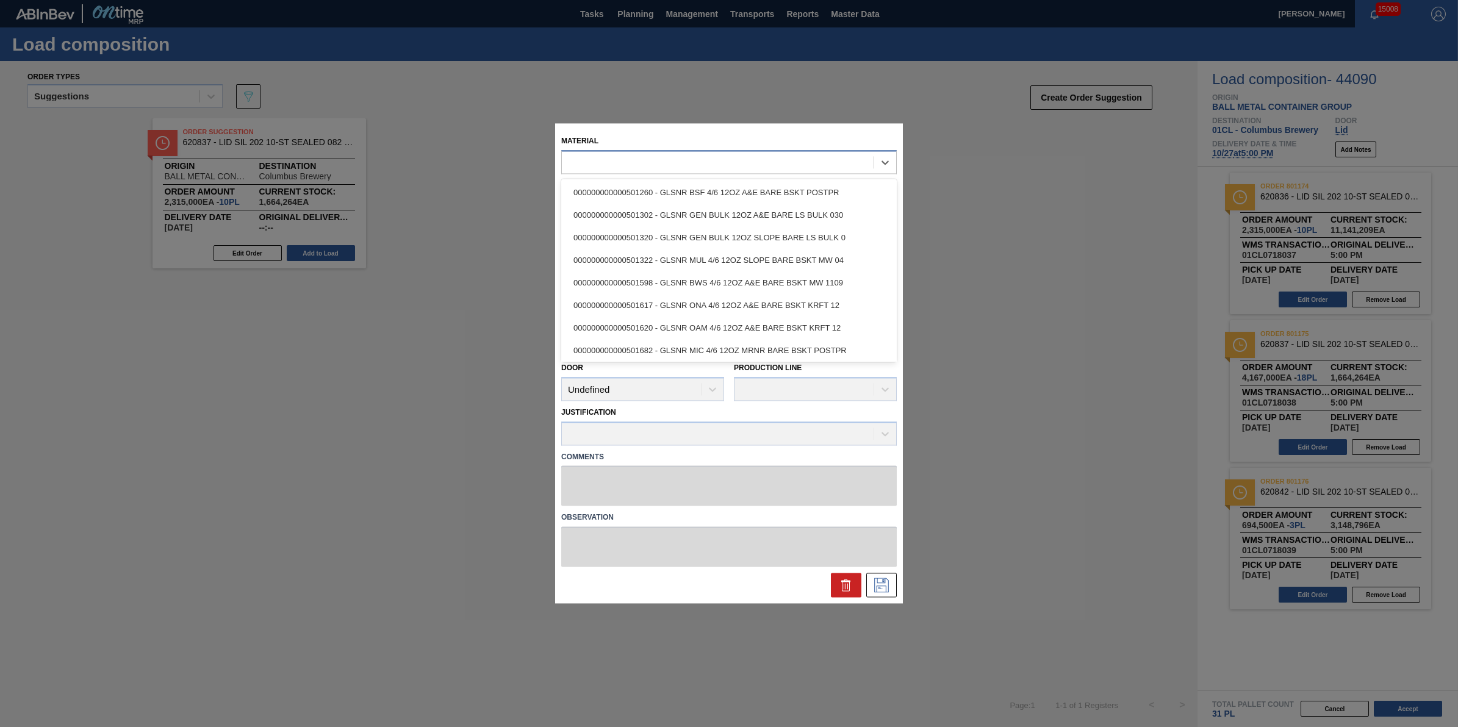
click at [781, 167] on div at bounding box center [718, 163] width 312 height 18
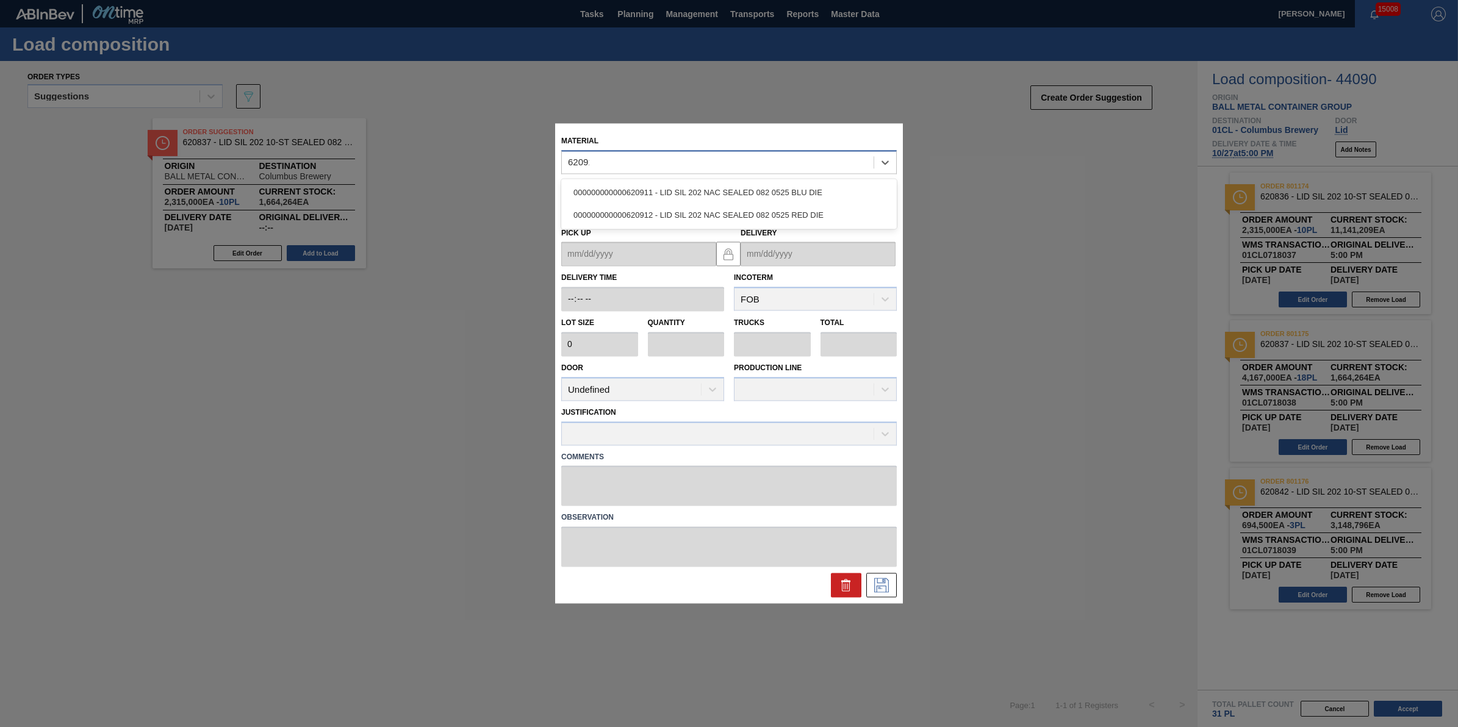
type input "620912"
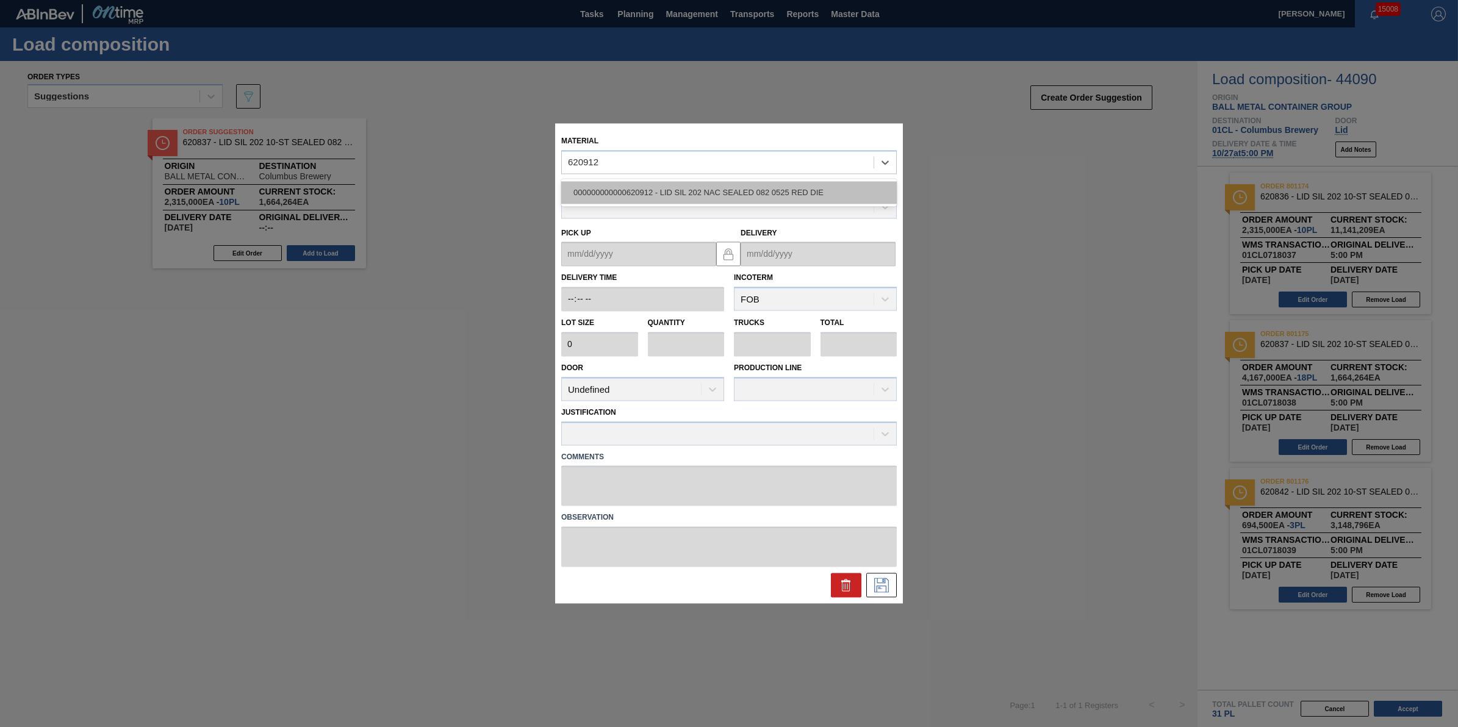
click at [778, 190] on div "000000000000620912 - LID SIL 202 NAC SEALED 082 0525 RED DIE" at bounding box center [729, 192] width 336 height 23
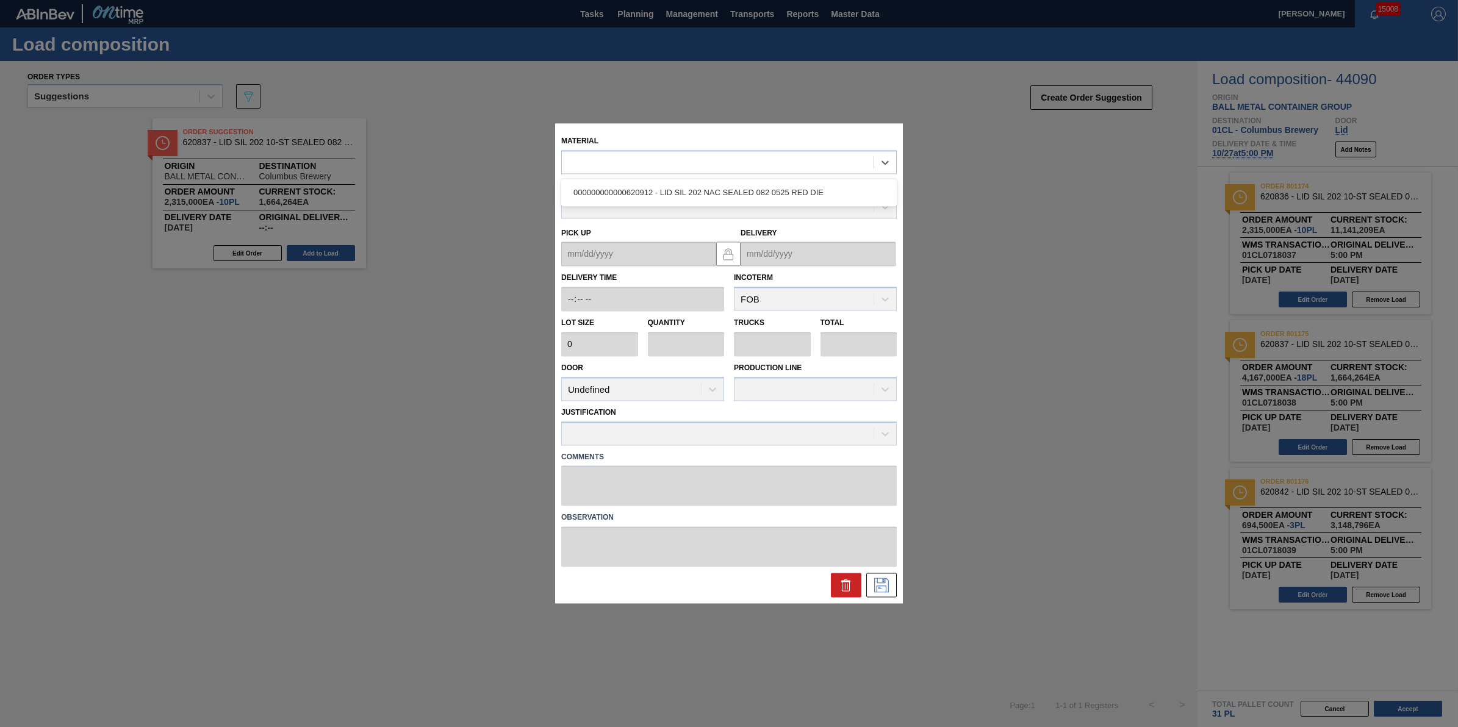
type input "231,500"
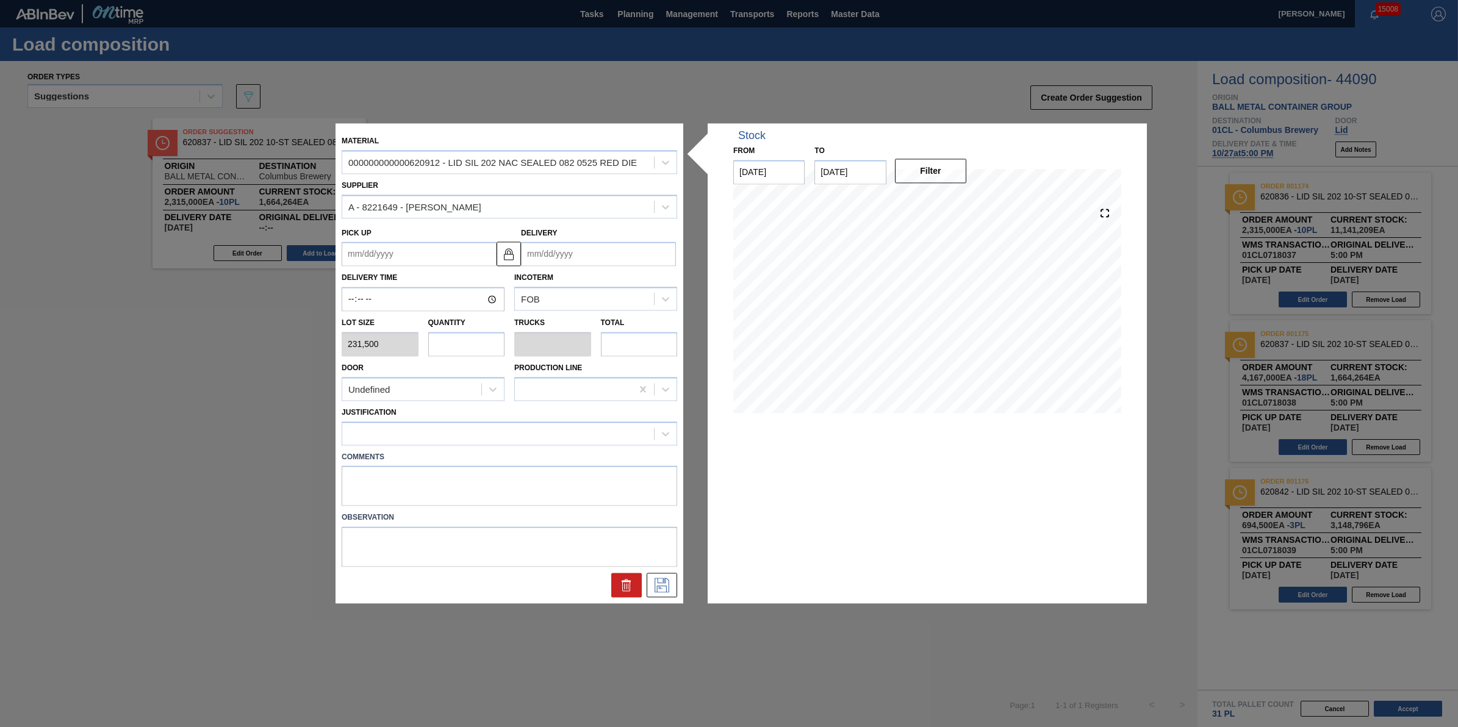
click at [468, 356] on input "text" at bounding box center [466, 344] width 77 height 24
type input "1"
type input "0.031"
type input "231,500"
type input "1"
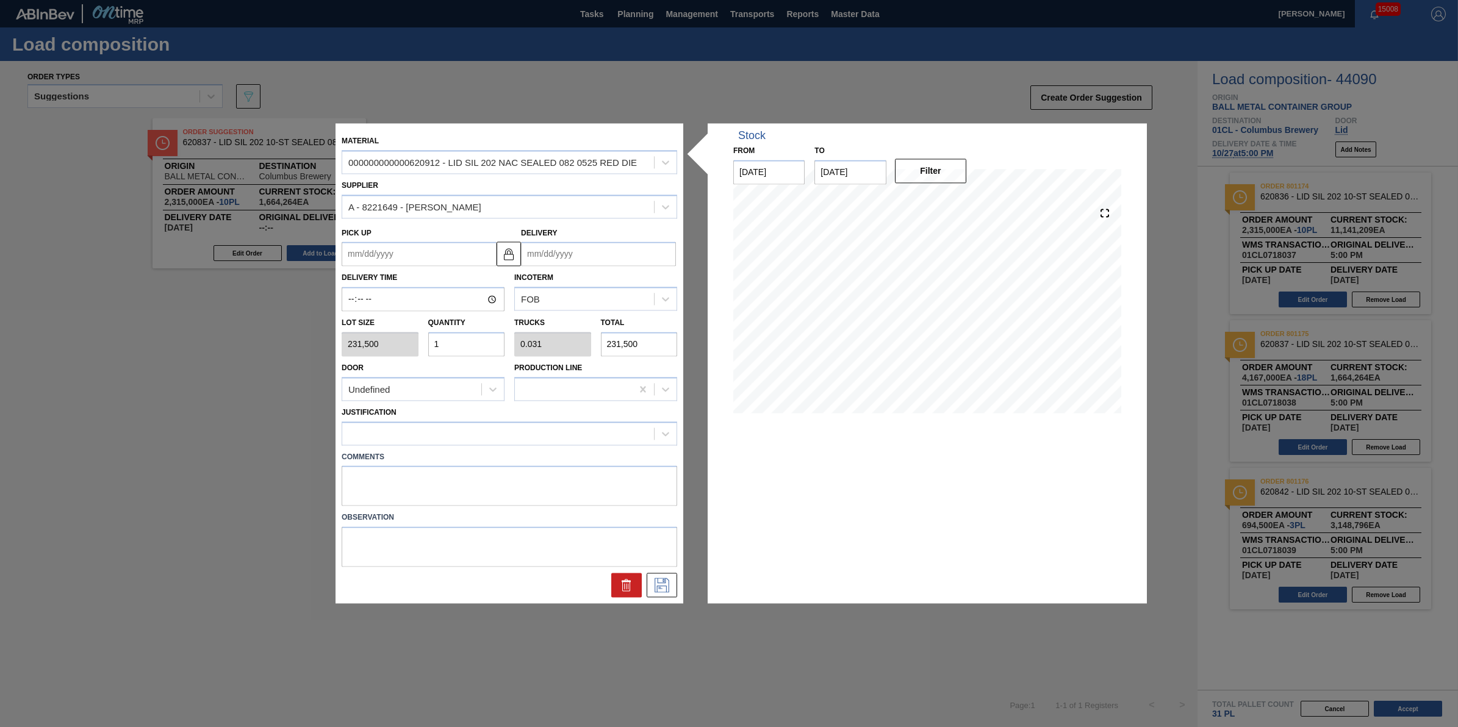
click at [467, 415] on div "Justification" at bounding box center [510, 424] width 336 height 41
click at [469, 437] on div at bounding box center [498, 434] width 312 height 18
type input "t"
type input "other"
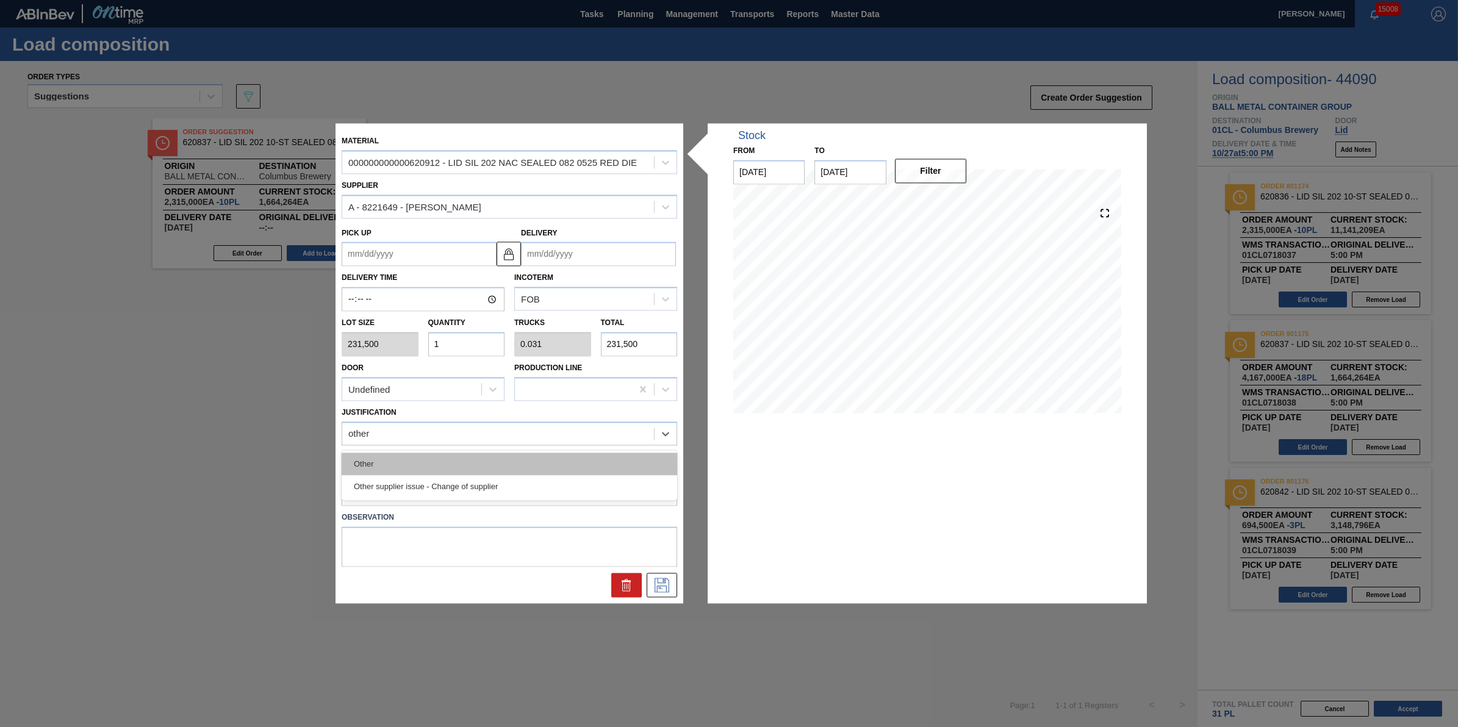
click at [456, 461] on div "Other" at bounding box center [510, 464] width 336 height 23
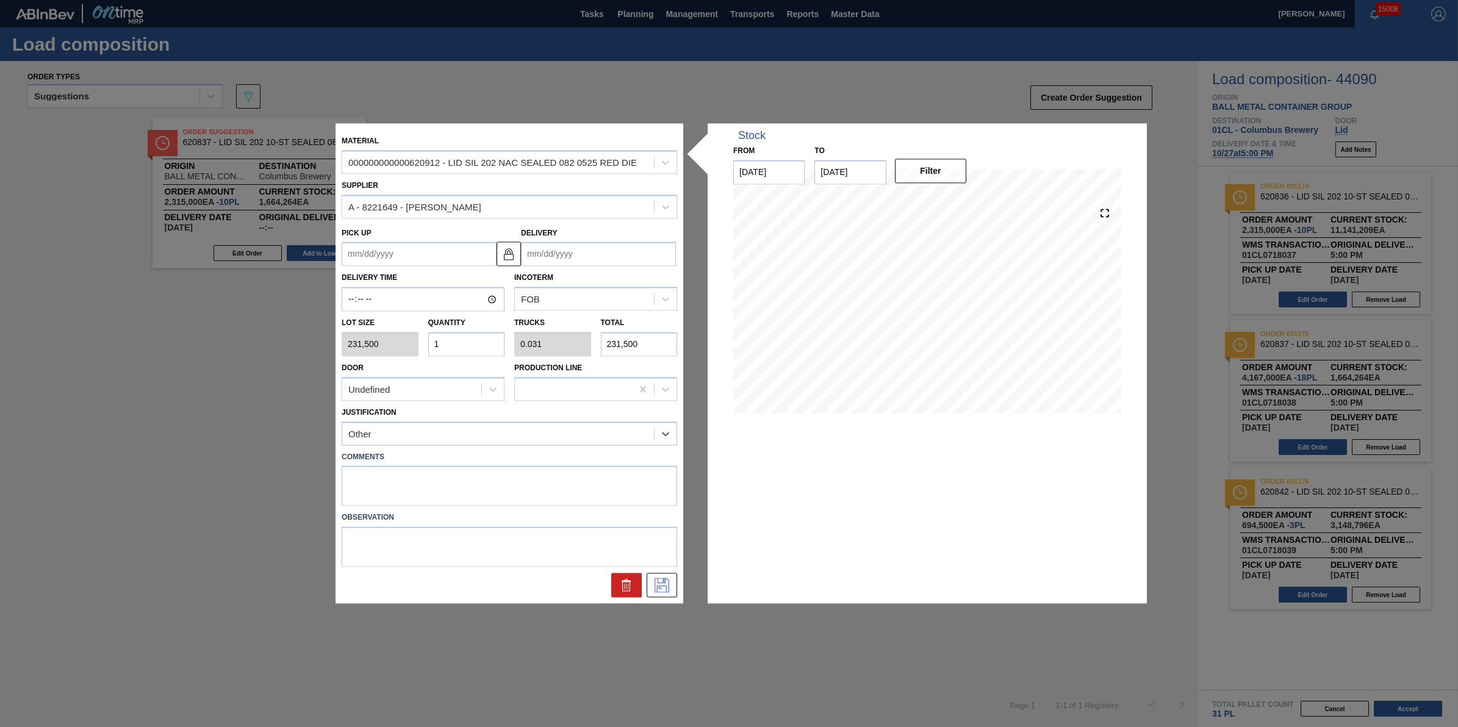
click at [630, 254] on input "Delivery" at bounding box center [598, 254] width 155 height 24
click at [559, 366] on div "13" at bounding box center [555, 362] width 16 height 16
type up "[DATE]"
type input "[DATE]"
drag, startPoint x: 619, startPoint y: 258, endPoint x: 622, endPoint y: 264, distance: 6.3
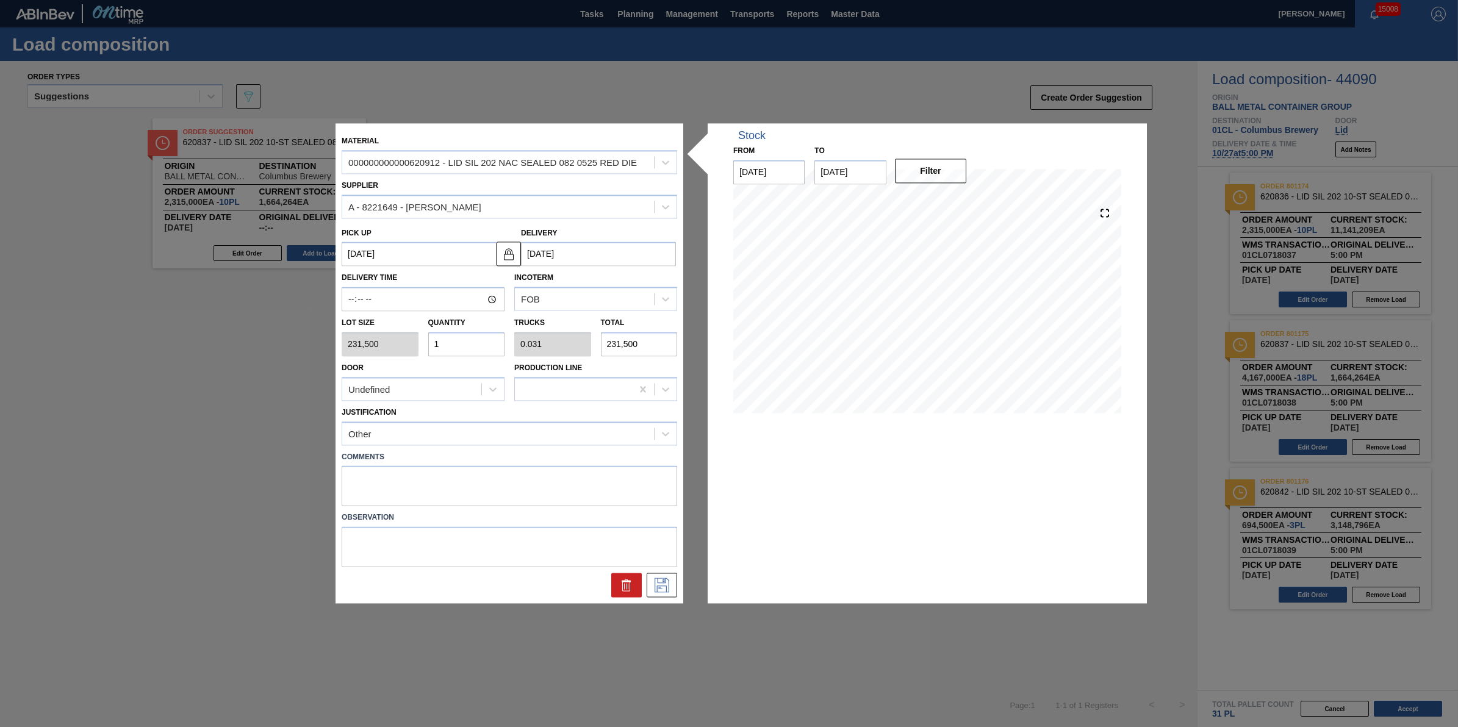
click at [619, 257] on input "[DATE]" at bounding box center [598, 254] width 155 height 24
click at [652, 398] on div "1" at bounding box center [654, 402] width 16 height 16
type up "[DATE]"
type input "[DATE]"
click at [652, 567] on div at bounding box center [509, 582] width 345 height 31
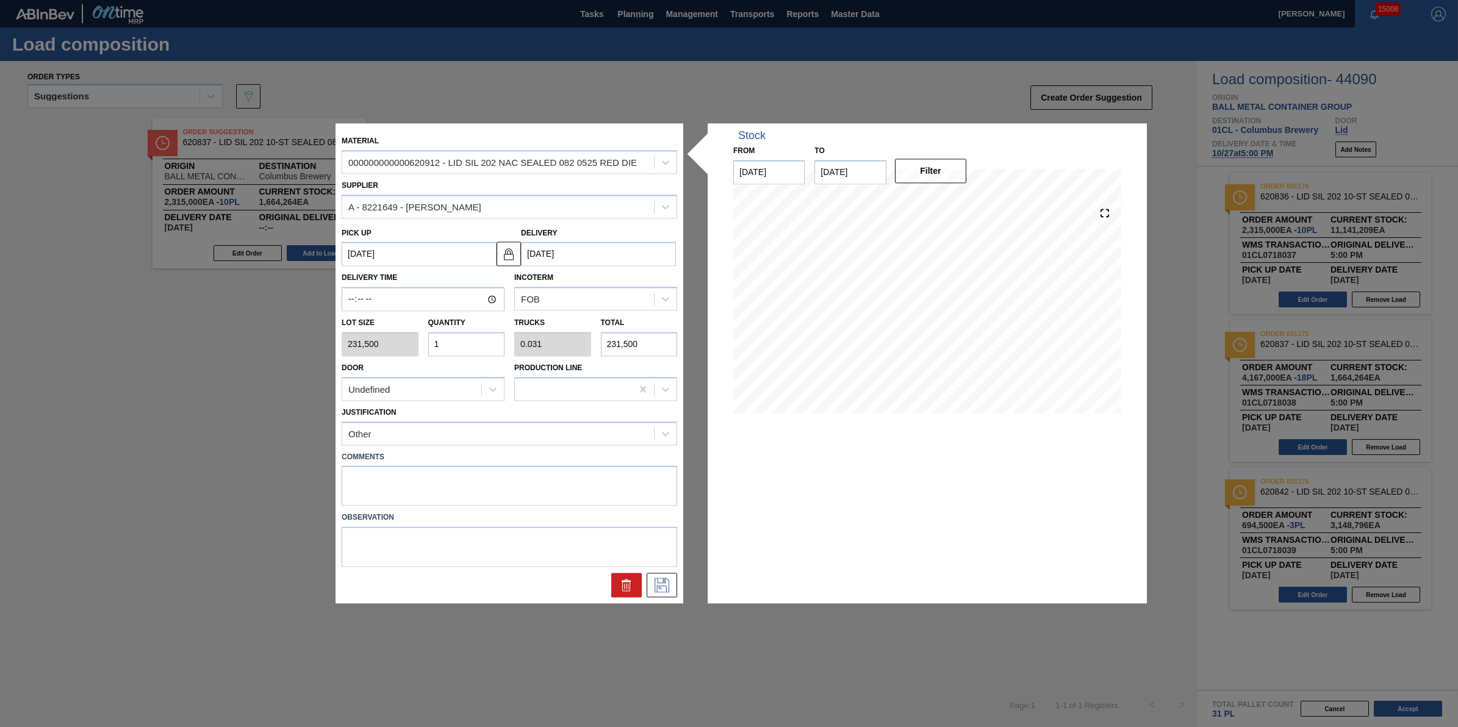
click at [653, 569] on div at bounding box center [509, 582] width 345 height 31
click at [658, 580] on icon at bounding box center [662, 585] width 20 height 15
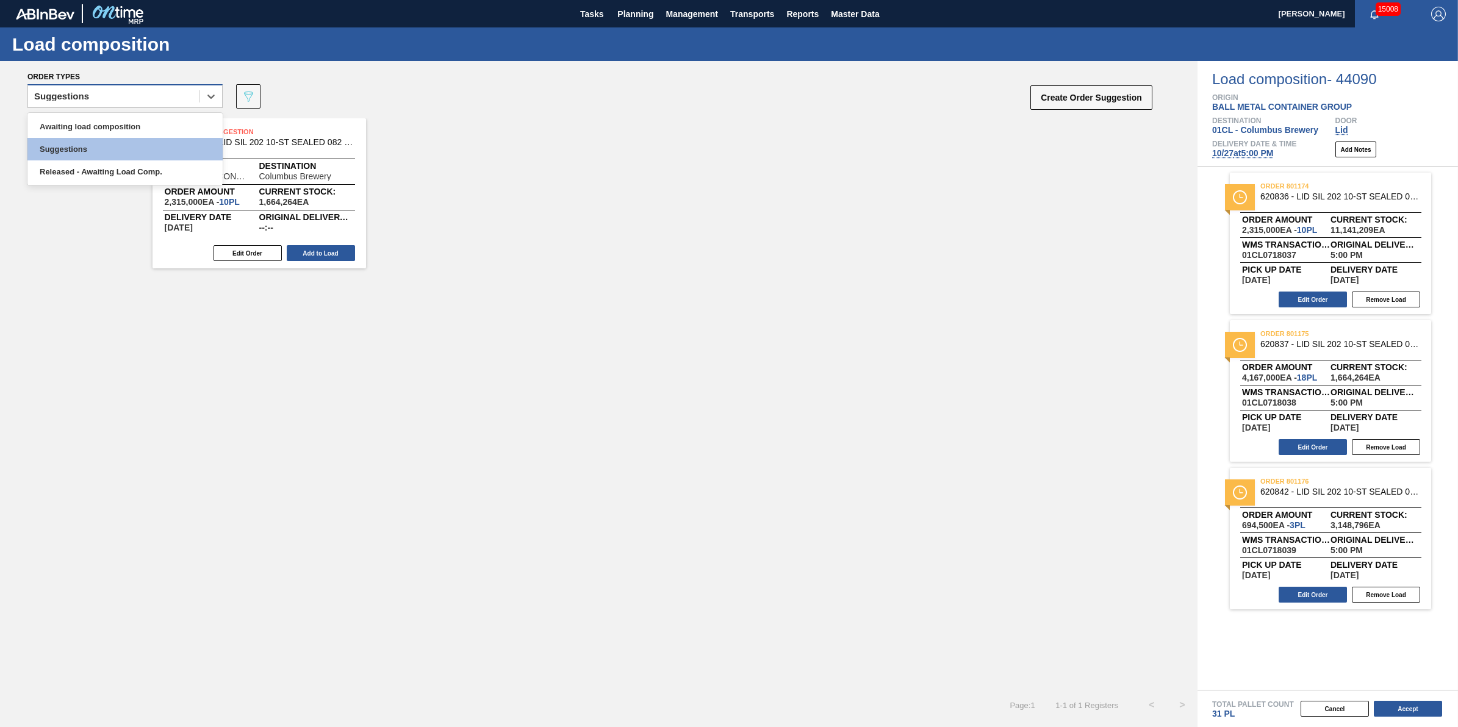
click at [110, 92] on div "Suggestions" at bounding box center [113, 97] width 171 height 18
click at [117, 135] on div "Awaiting load composition" at bounding box center [124, 126] width 195 height 23
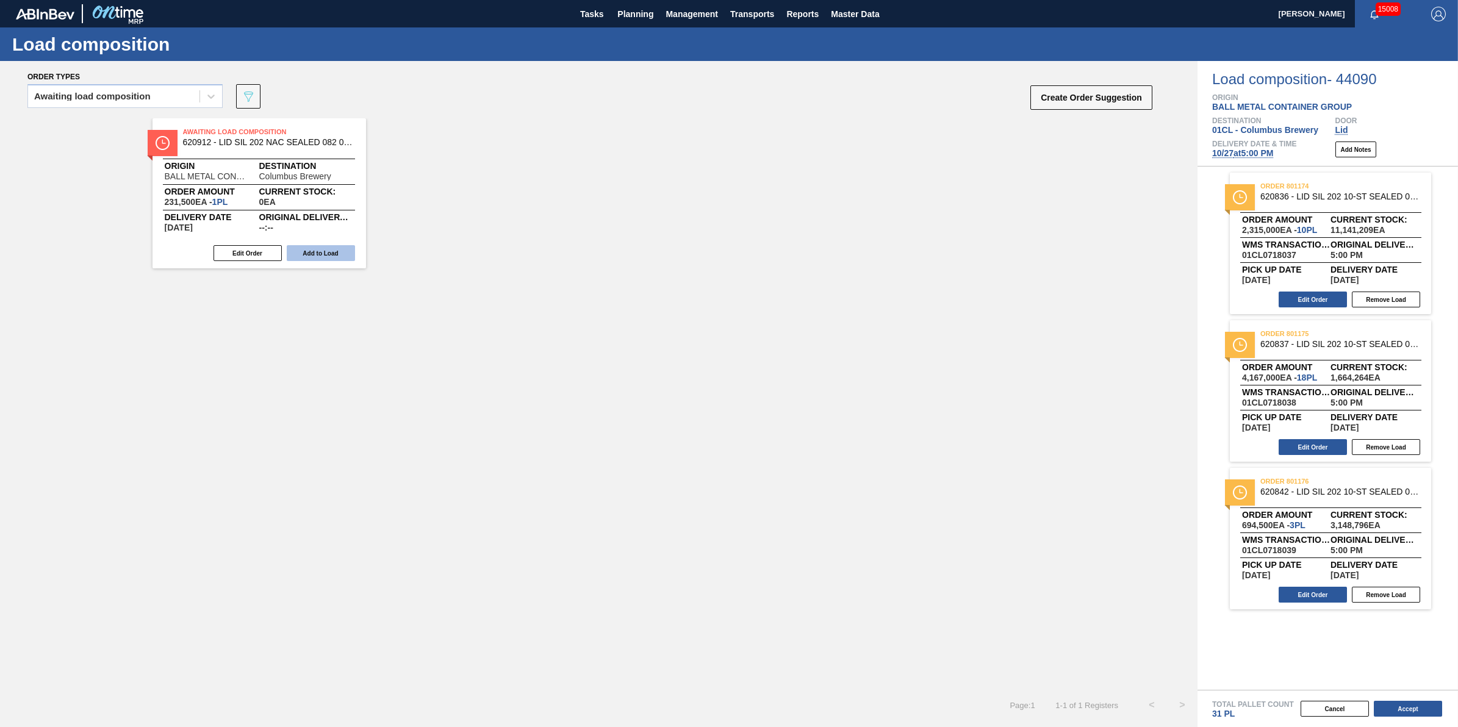
click at [318, 258] on button "Add to Load" at bounding box center [321, 253] width 68 height 16
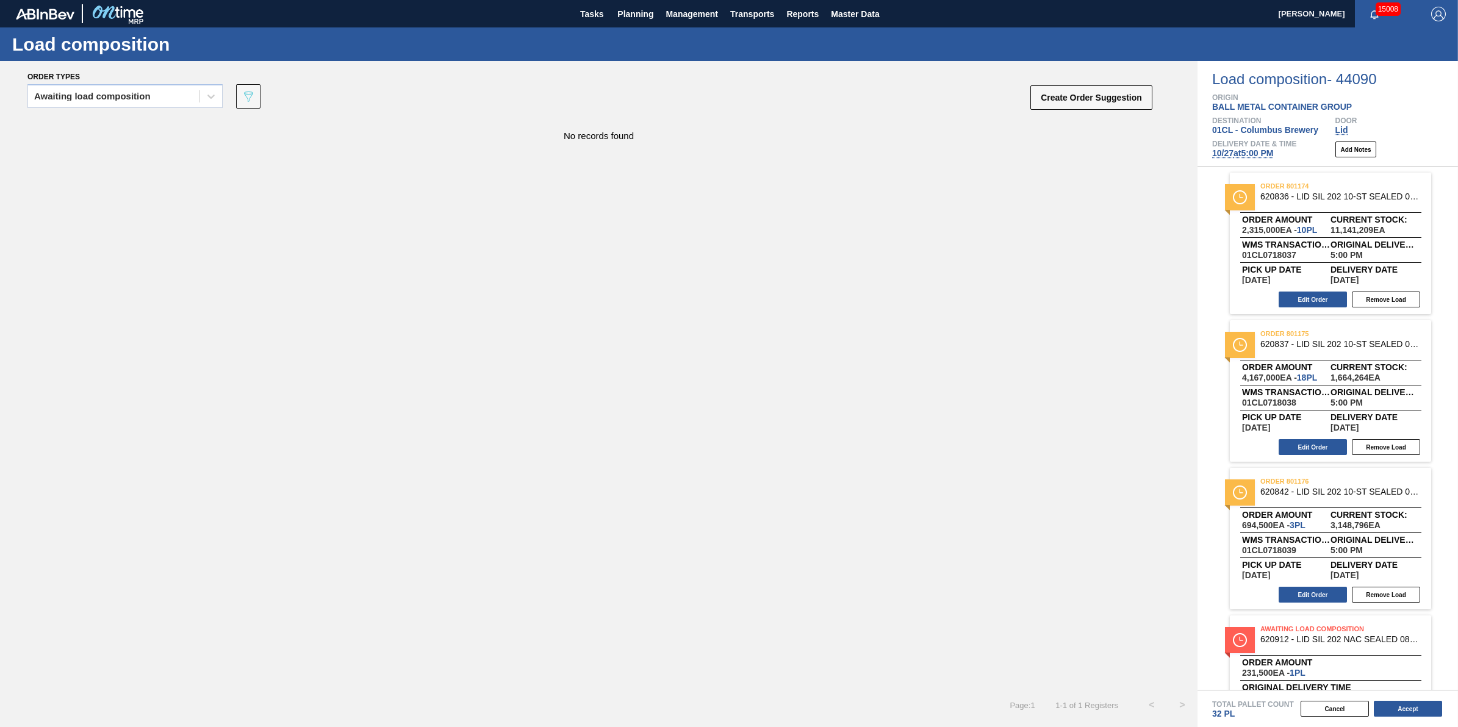
click at [1420, 719] on div "Total Pallet Count 32 PL" at bounding box center [1335, 710] width 246 height 18
click at [1420, 711] on button "Accept" at bounding box center [1408, 709] width 68 height 16
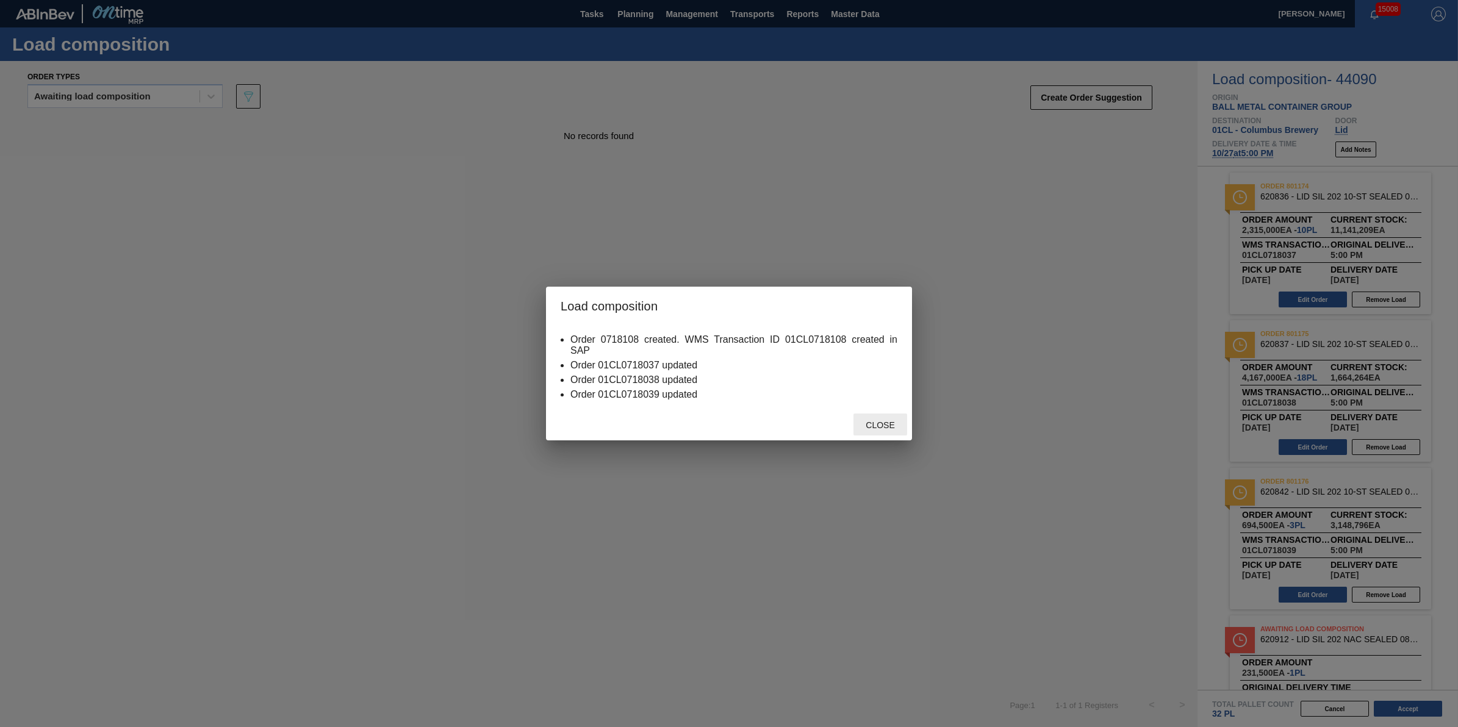
click at [861, 427] on span "Close" at bounding box center [880, 425] width 48 height 10
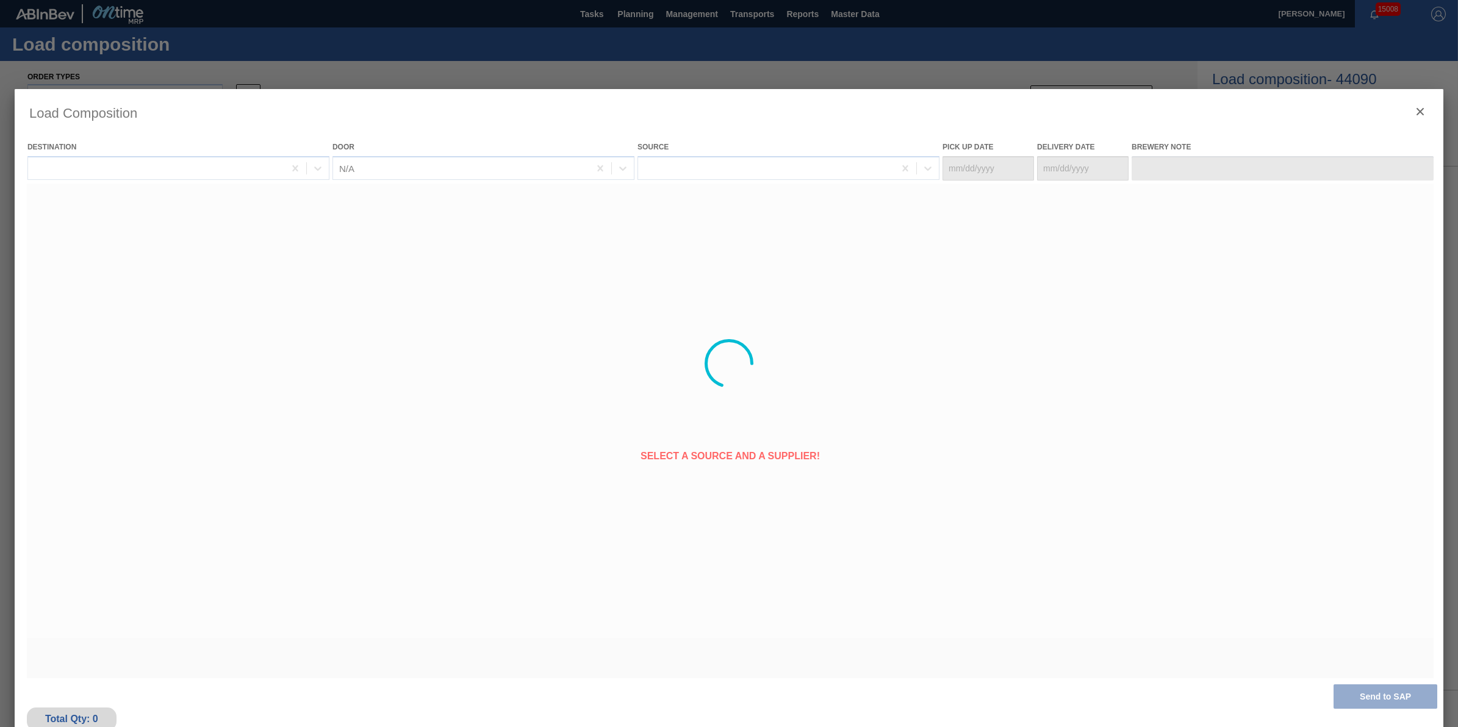
type Date "[DATE]"
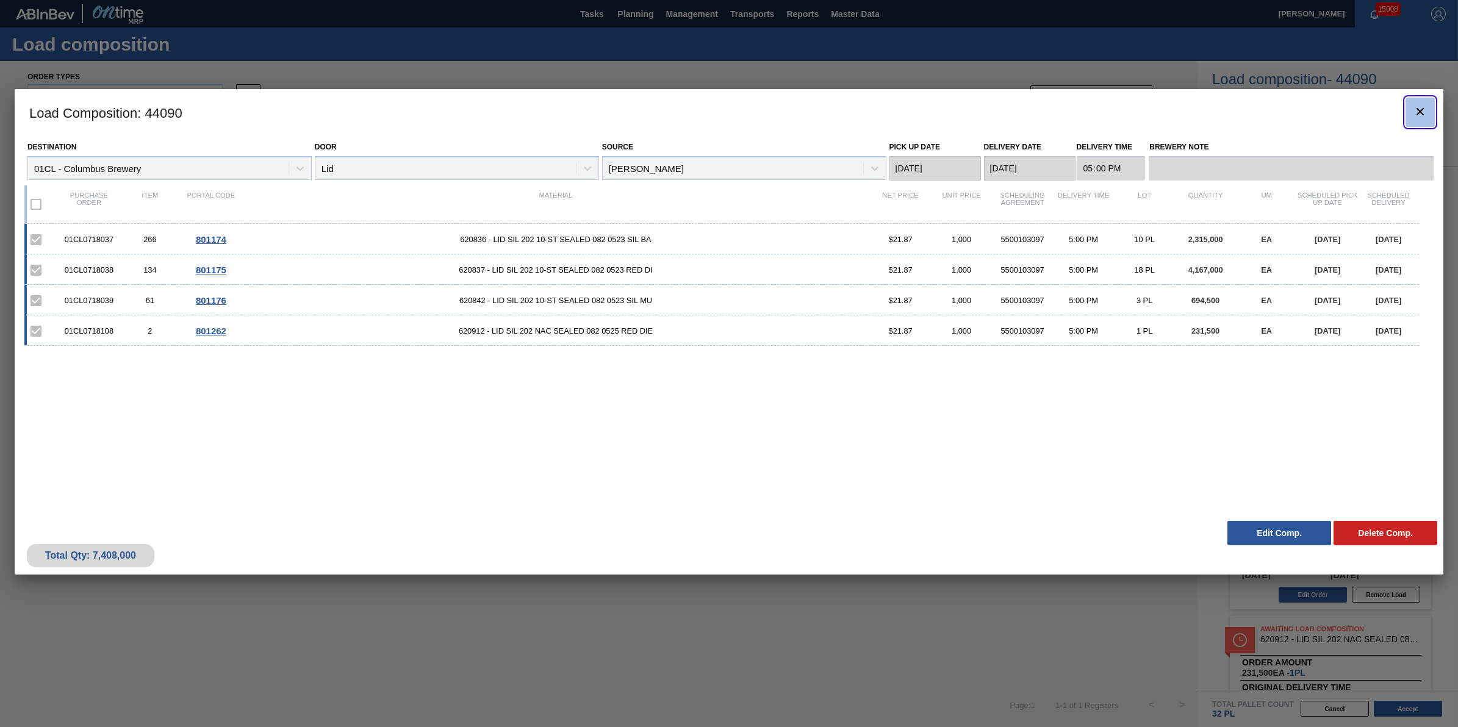
click at [1428, 109] on icon "botão de ícone" at bounding box center [1420, 111] width 15 height 15
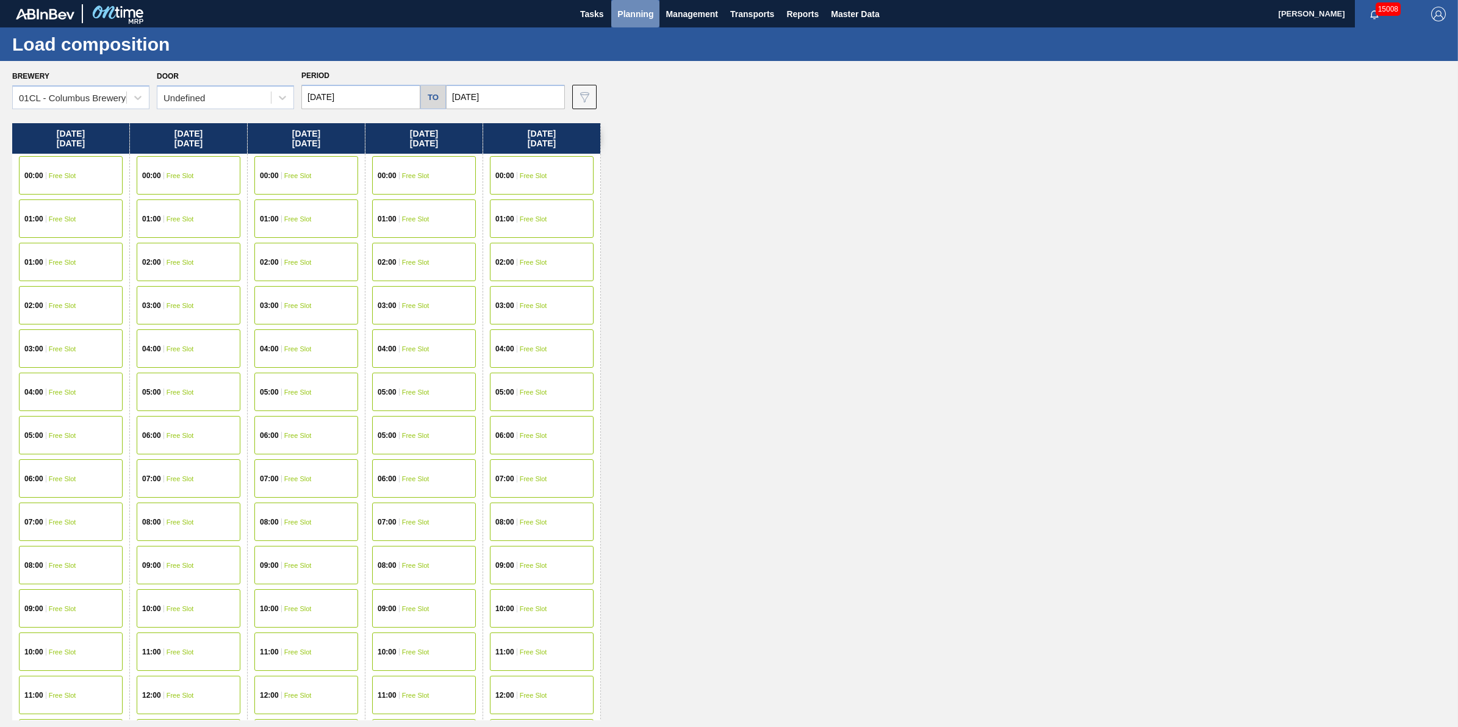
click at [636, 18] on span "Planning" at bounding box center [635, 14] width 36 height 15
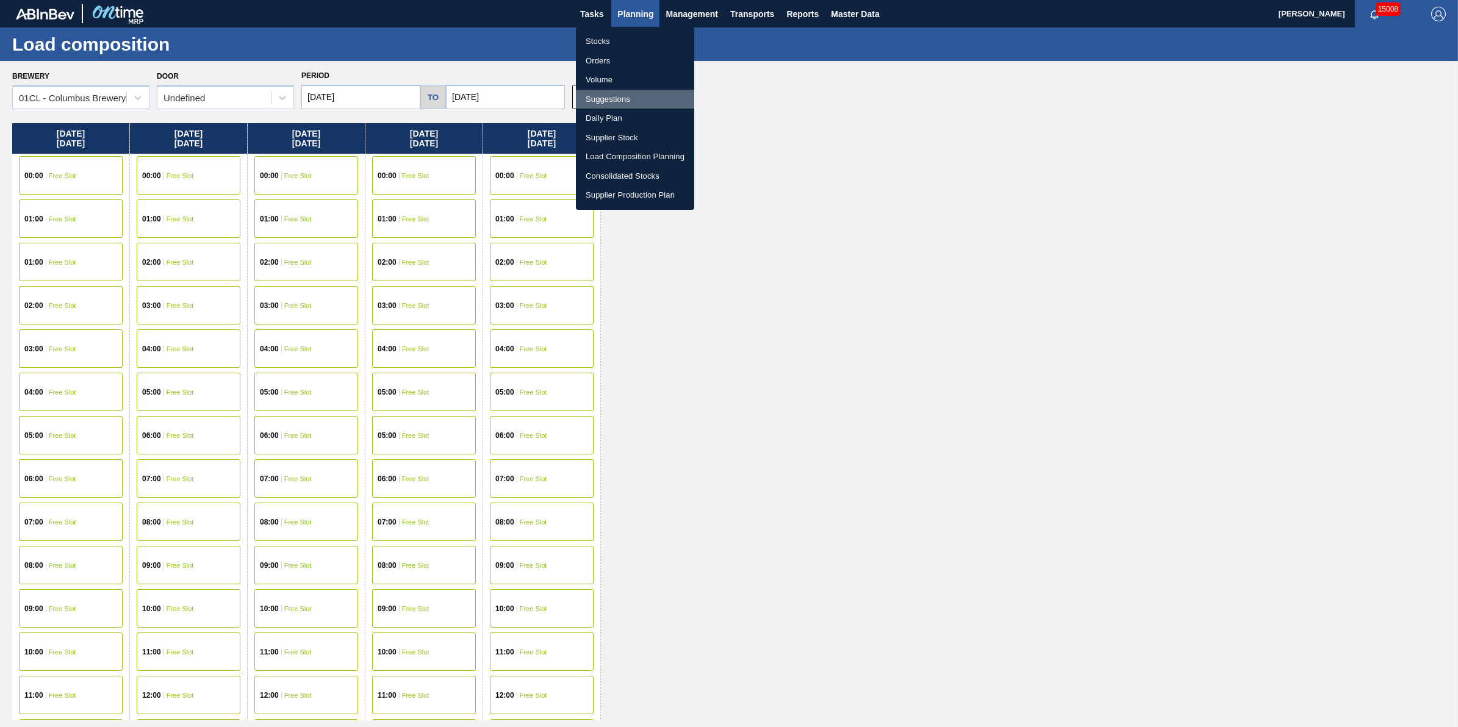
click at [627, 96] on li "Suggestions" at bounding box center [635, 100] width 118 height 20
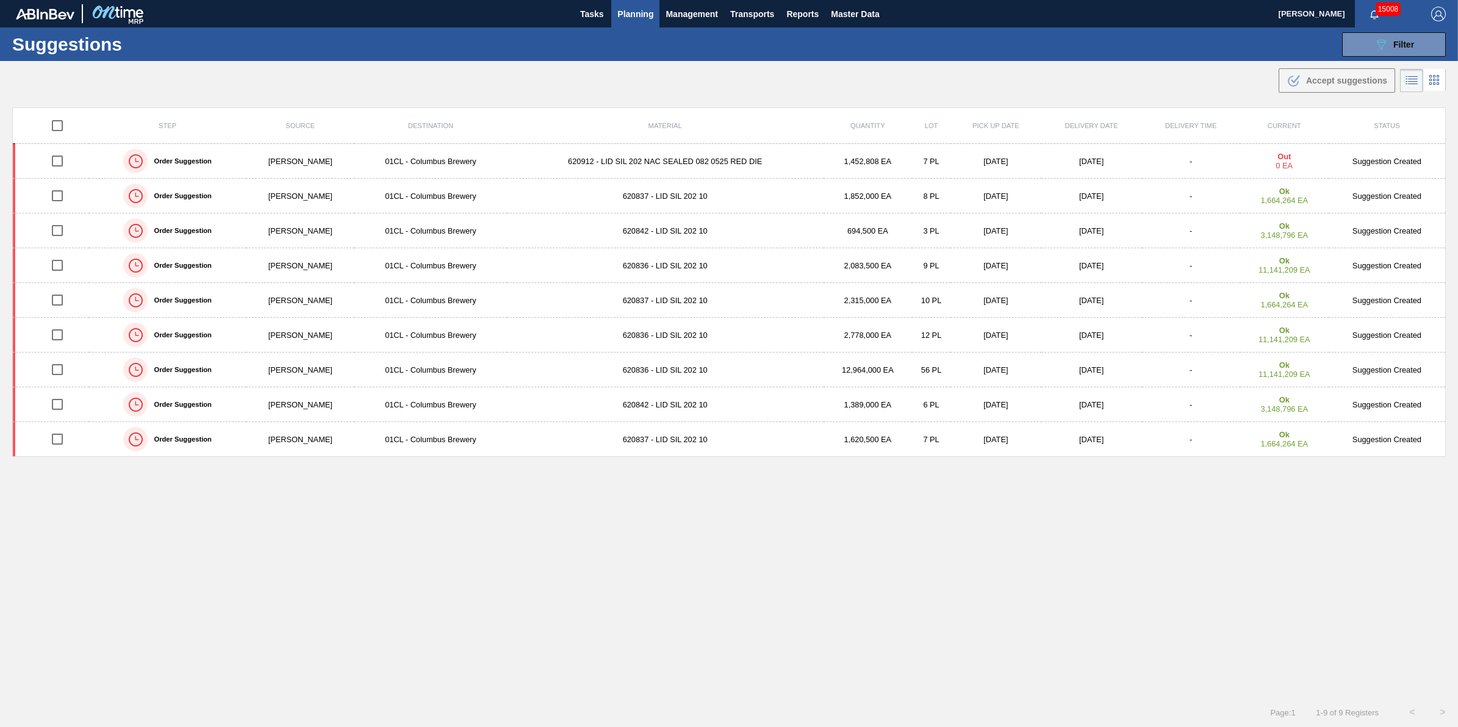
click at [63, 118] on input "checkbox" at bounding box center [58, 126] width 26 height 26
checkbox input "true"
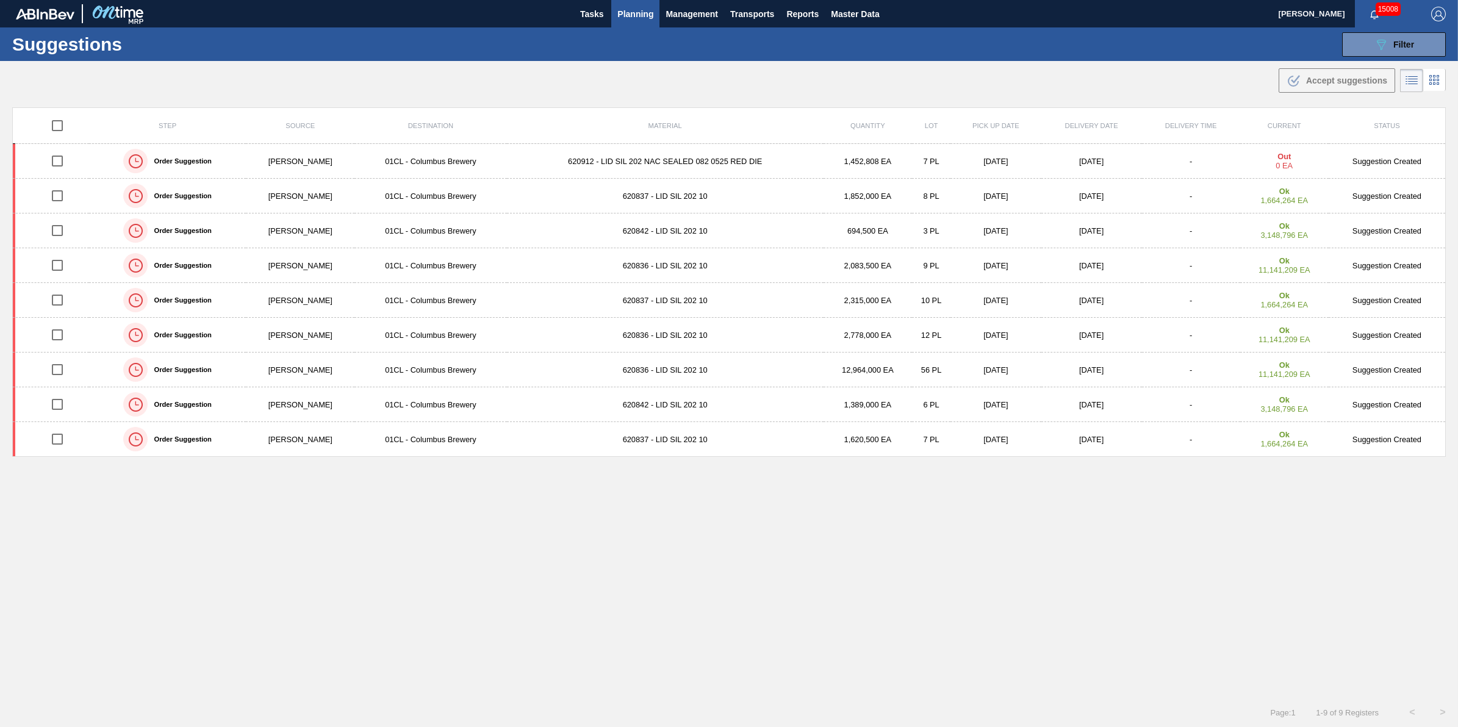
checkbox input "true"
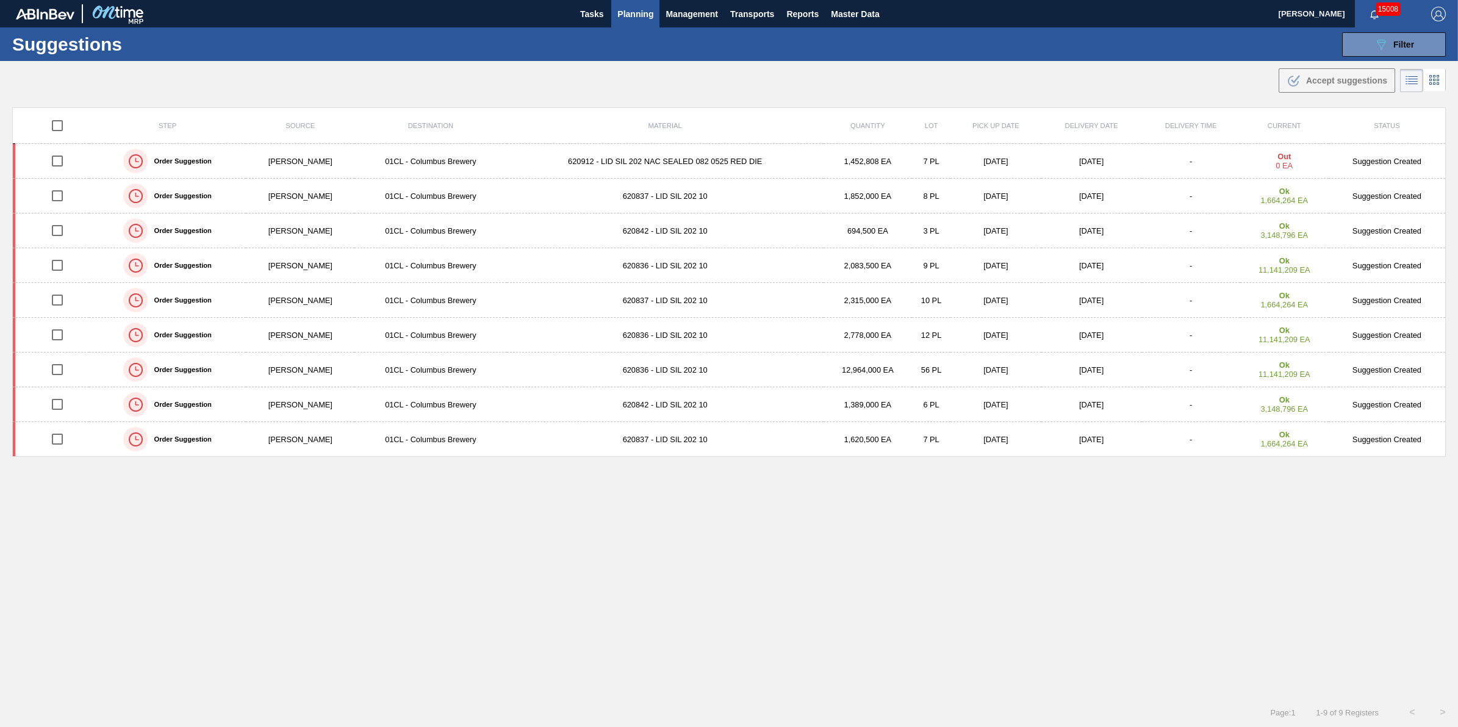
checkbox input "true"
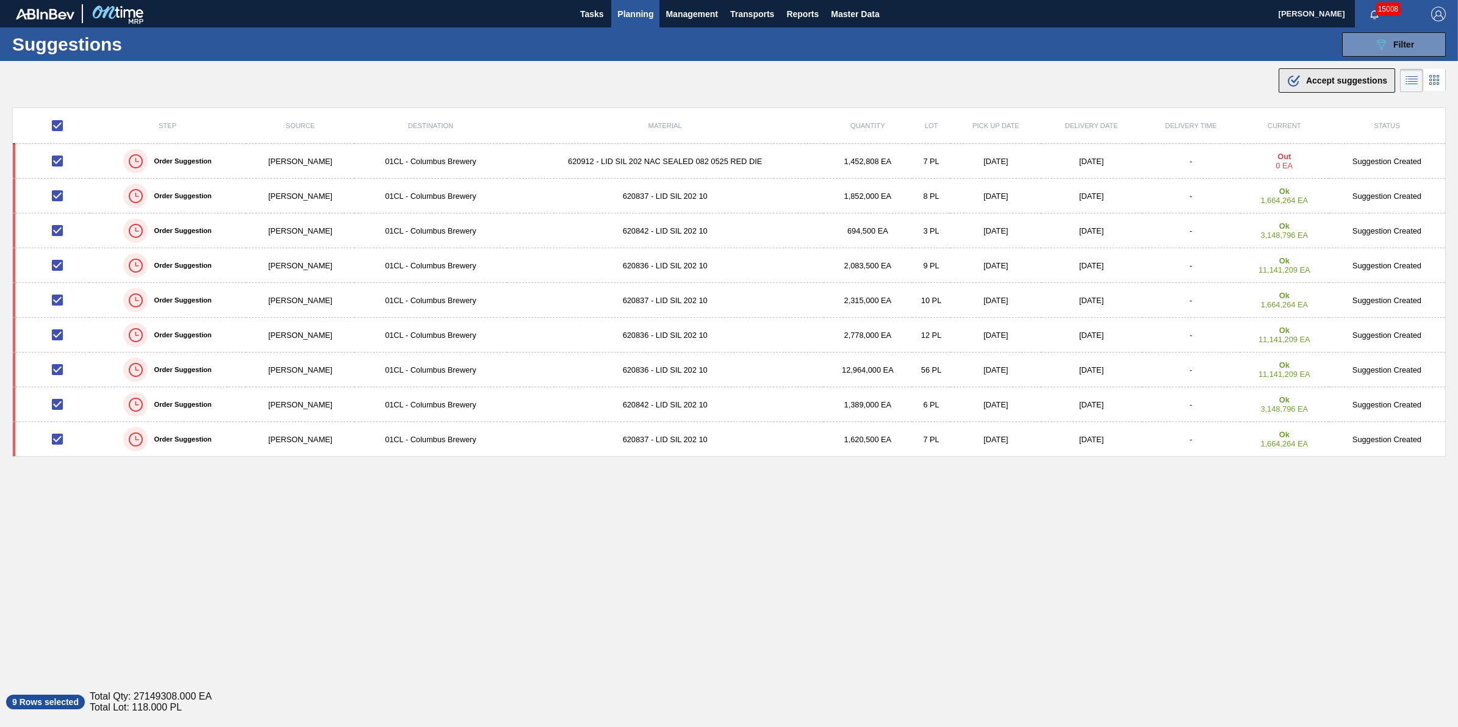
click at [1342, 88] on button ".b{fill:var(--color-action-default)} Accept suggestions" at bounding box center [1337, 80] width 117 height 24
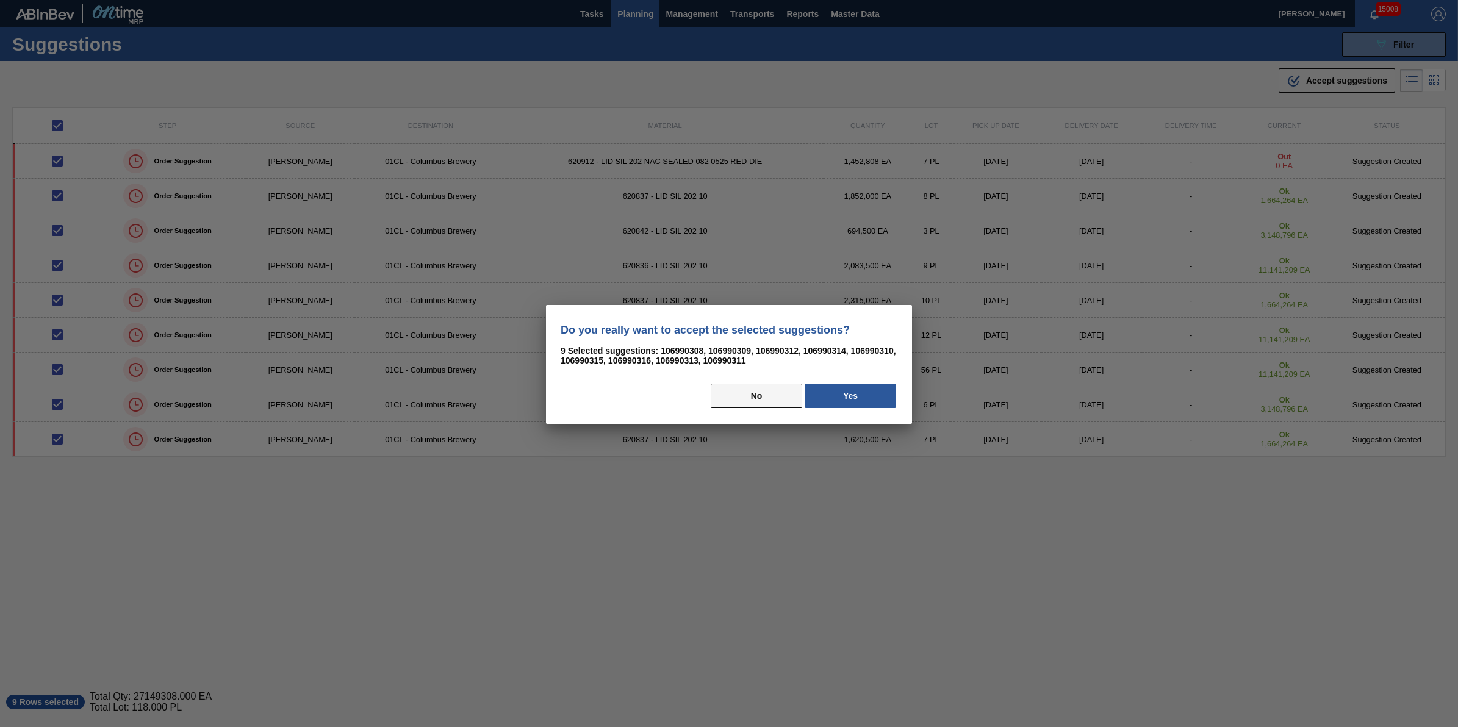
click at [792, 395] on button "No" at bounding box center [757, 396] width 92 height 24
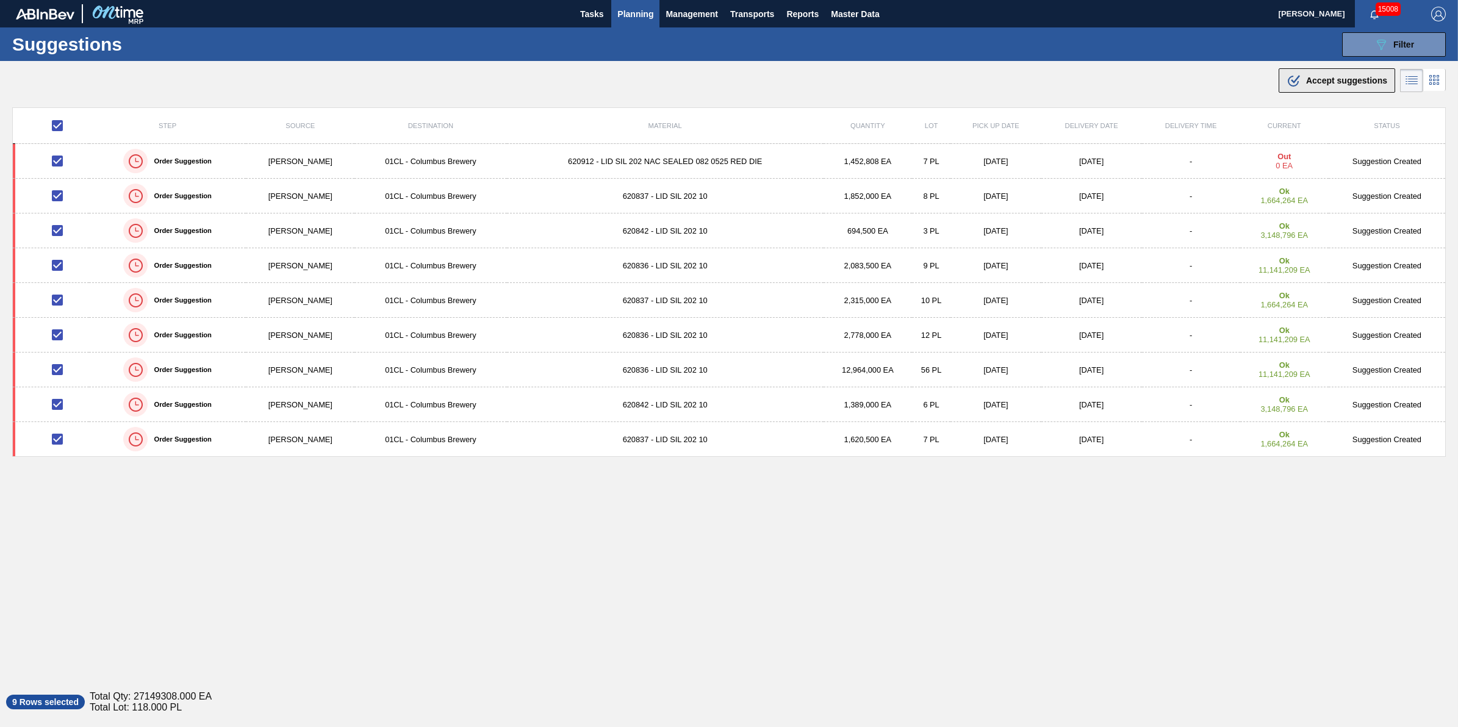
click at [1364, 78] on span "Accept suggestions" at bounding box center [1346, 81] width 81 height 10
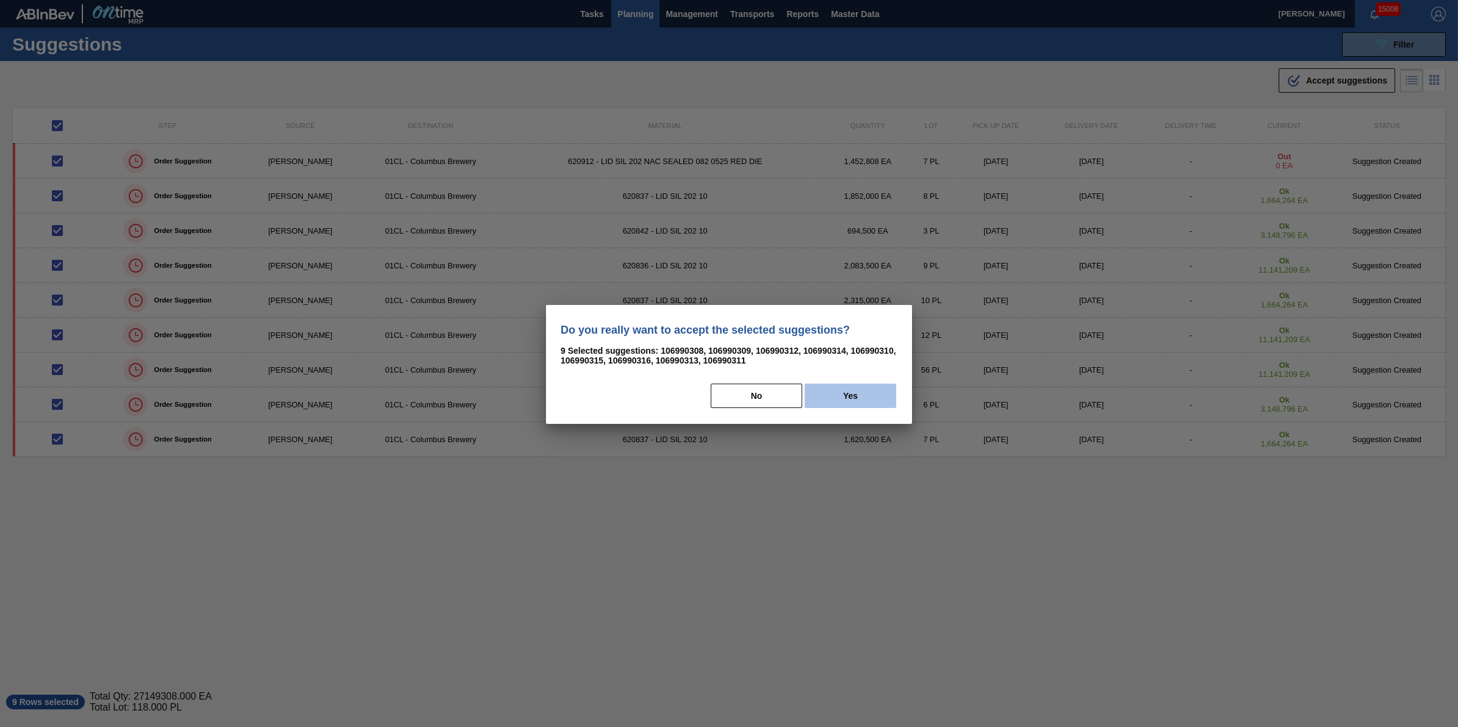
click at [844, 384] on button "Yes" at bounding box center [851, 396] width 92 height 24
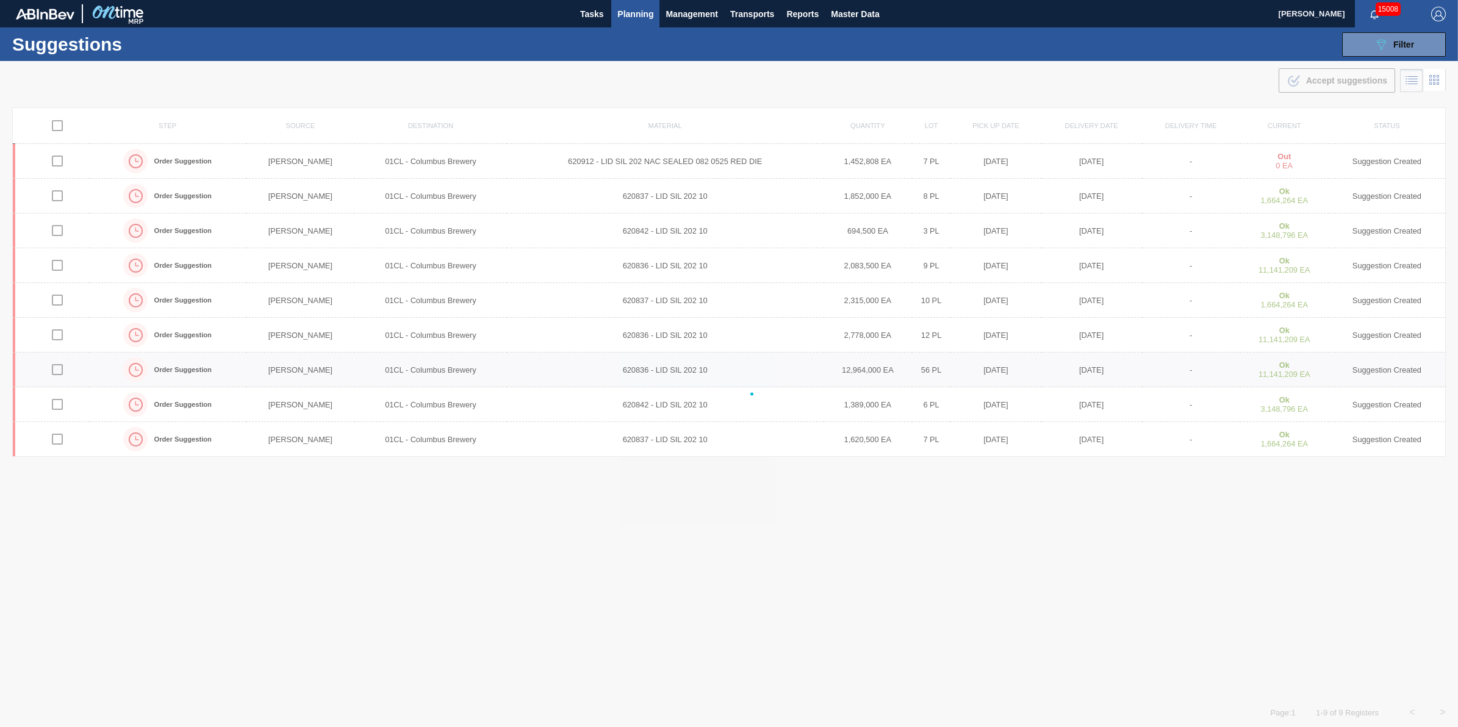
checkbox input "false"
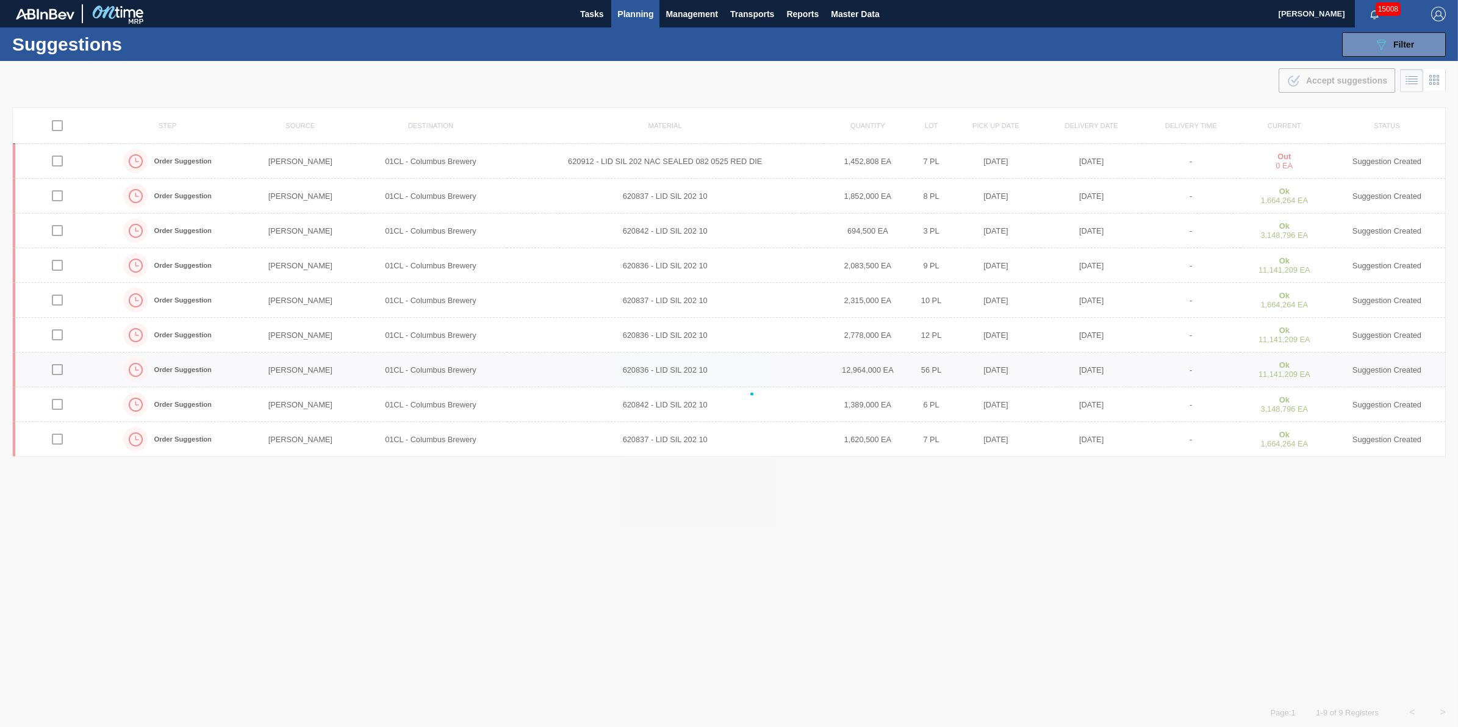
checkbox input "false"
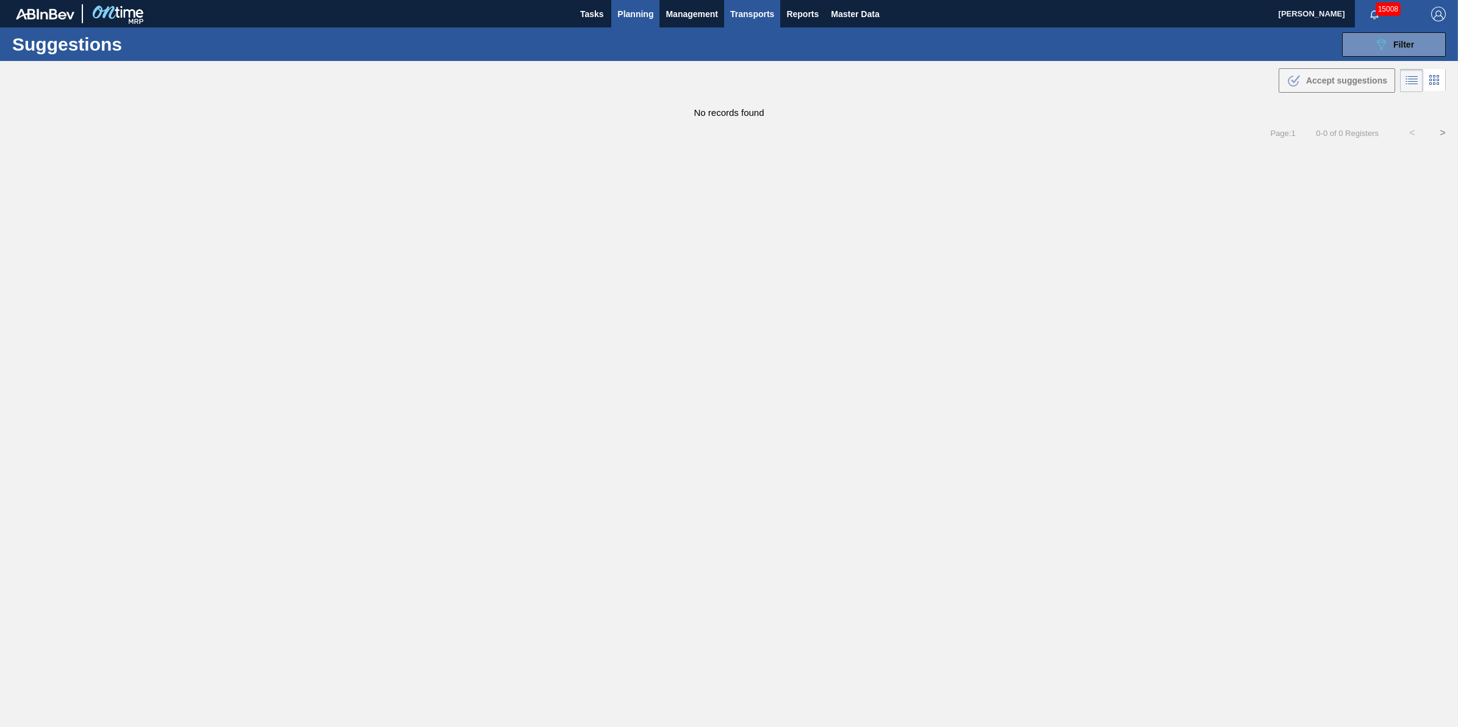
click at [760, 19] on span "Transports" at bounding box center [752, 14] width 44 height 15
click at [772, 60] on li "[GEOGRAPHIC_DATA]" at bounding box center [761, 61] width 103 height 20
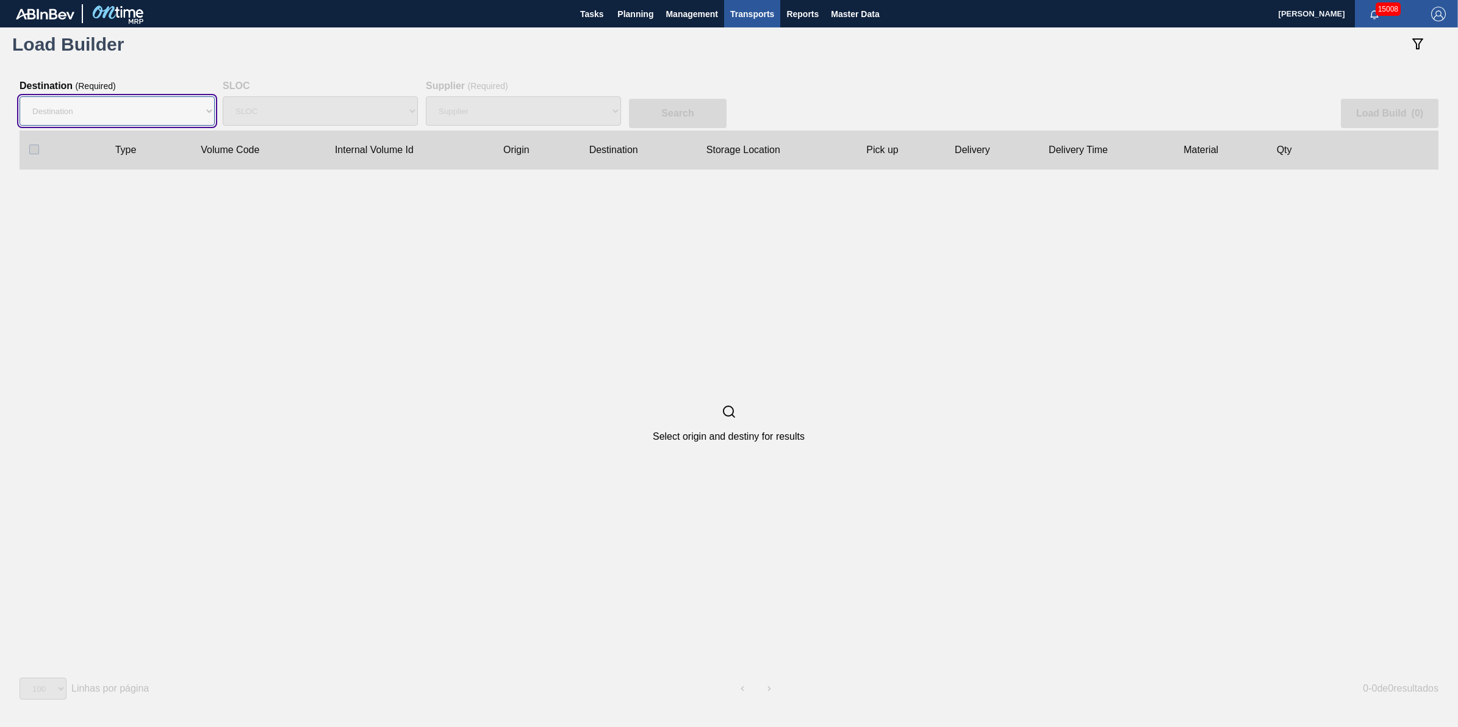
drag, startPoint x: 153, startPoint y: 120, endPoint x: 151, endPoint y: 126, distance: 7.0
click at [153, 120] on select "Destination 01BV - [GEOGRAPHIC_DATA] 01CL - [GEOGRAPHIC_DATA] 01CV - [GEOGRAPHI…" at bounding box center [117, 110] width 195 height 29
select select "5"
click at [20, 96] on select "Destination 01BV - [GEOGRAPHIC_DATA] 01CL - [GEOGRAPHIC_DATA] 01CV - [GEOGRAPHI…" at bounding box center [117, 110] width 195 height 29
click at [470, 96] on div "Supplier" at bounding box center [523, 111] width 195 height 39
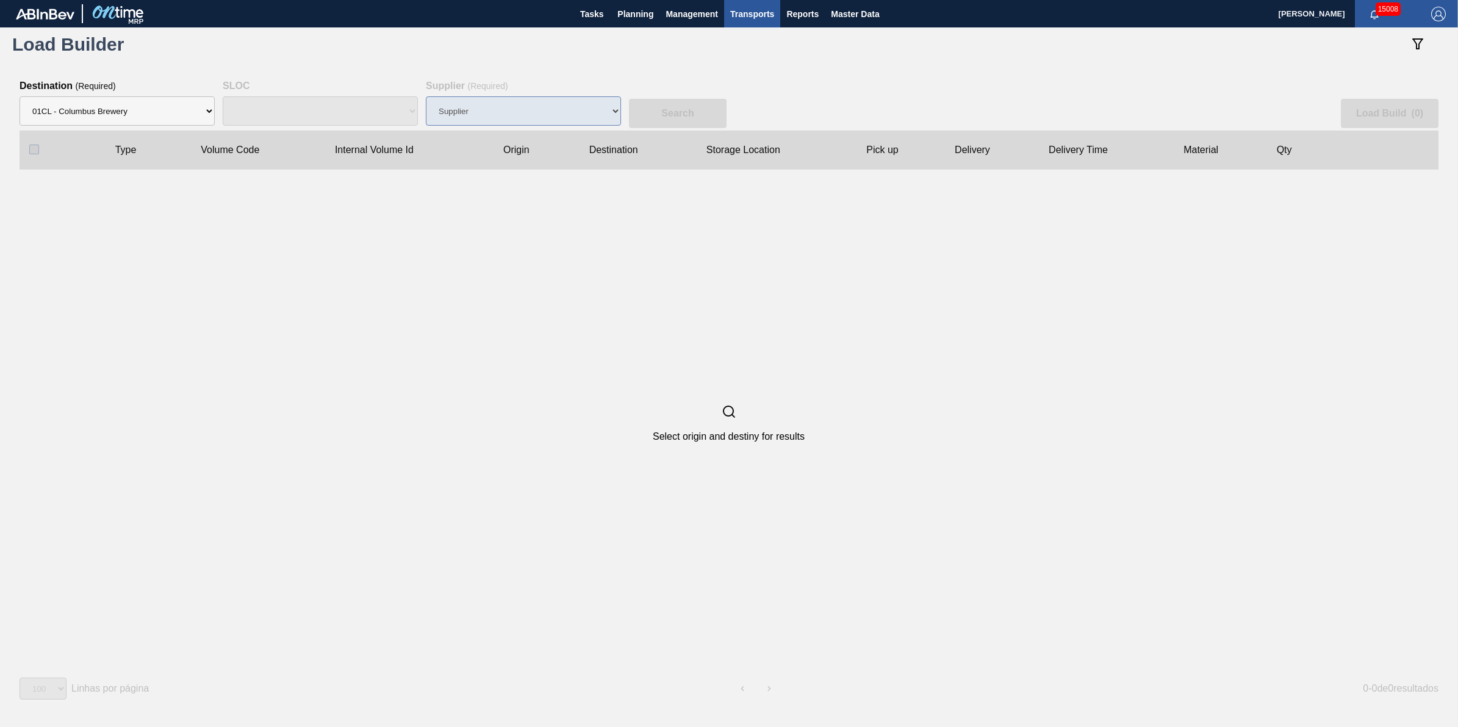
drag, startPoint x: 476, startPoint y: 113, endPoint x: 479, endPoint y: 120, distance: 6.8
click at [476, 113] on div "Supplier" at bounding box center [523, 111] width 195 height 39
select select "N/A"
click at [504, 95] on div "Supplier 8221649 - BALL METAL CONTAINER GROUP 8342641 - BALL METAL CONTAINER GR…" at bounding box center [523, 111] width 195 height 39
select select "47"
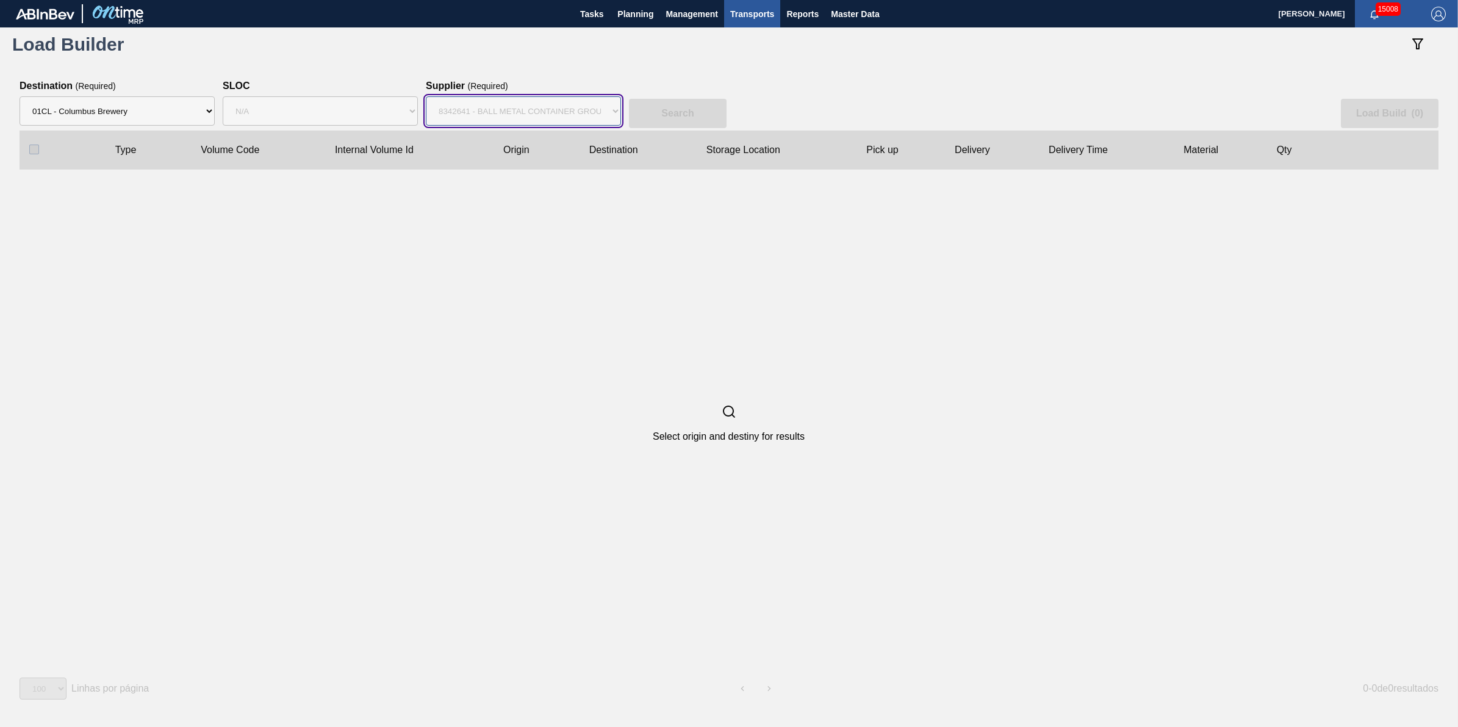
click at [426, 96] on select "Supplier 8221649 - BALL METAL CONTAINER GROUP 8342641 - BALL METAL CONTAINER GR…" at bounding box center [523, 110] width 195 height 29
click at [687, 129] on div "Search Load Build ( 0 )" at bounding box center [729, 106] width 1419 height 50
click at [714, 113] on button "Search" at bounding box center [678, 113] width 98 height 29
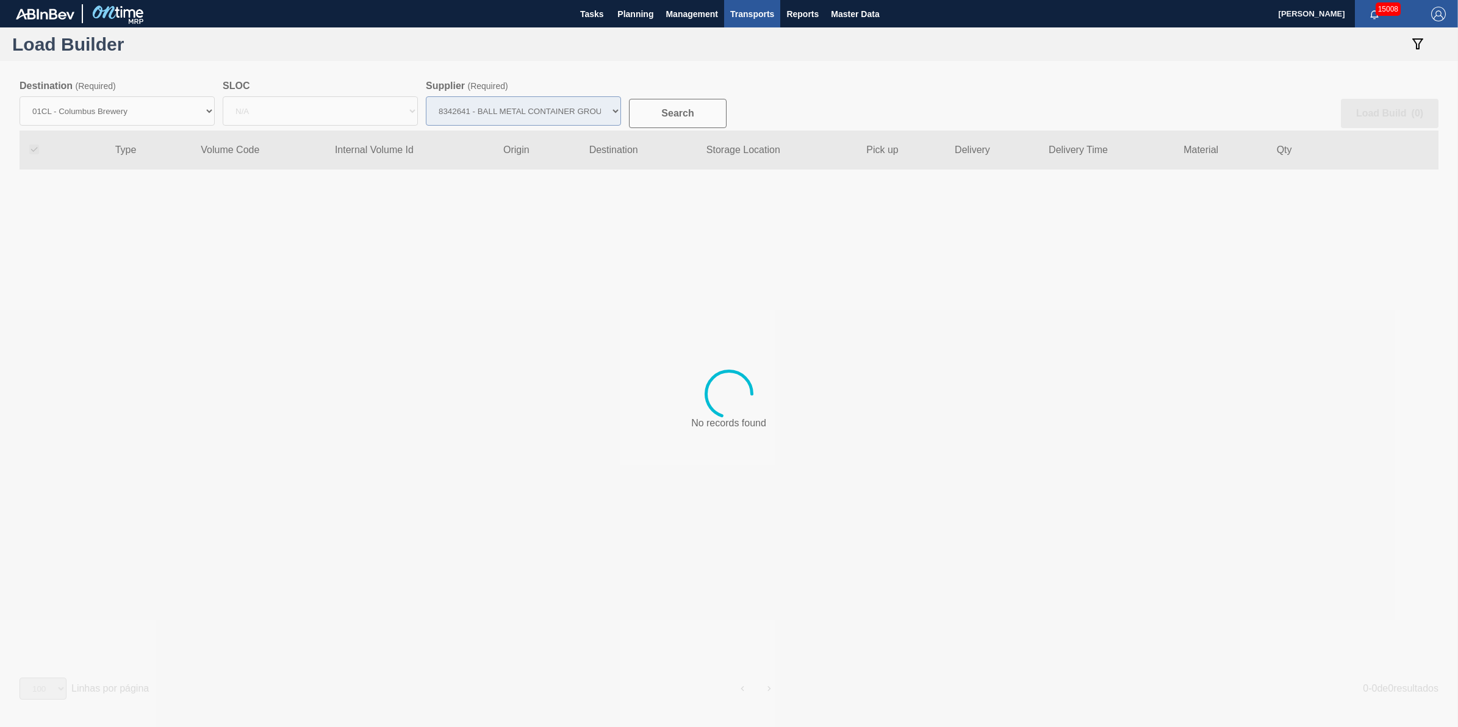
checkbox input "true"
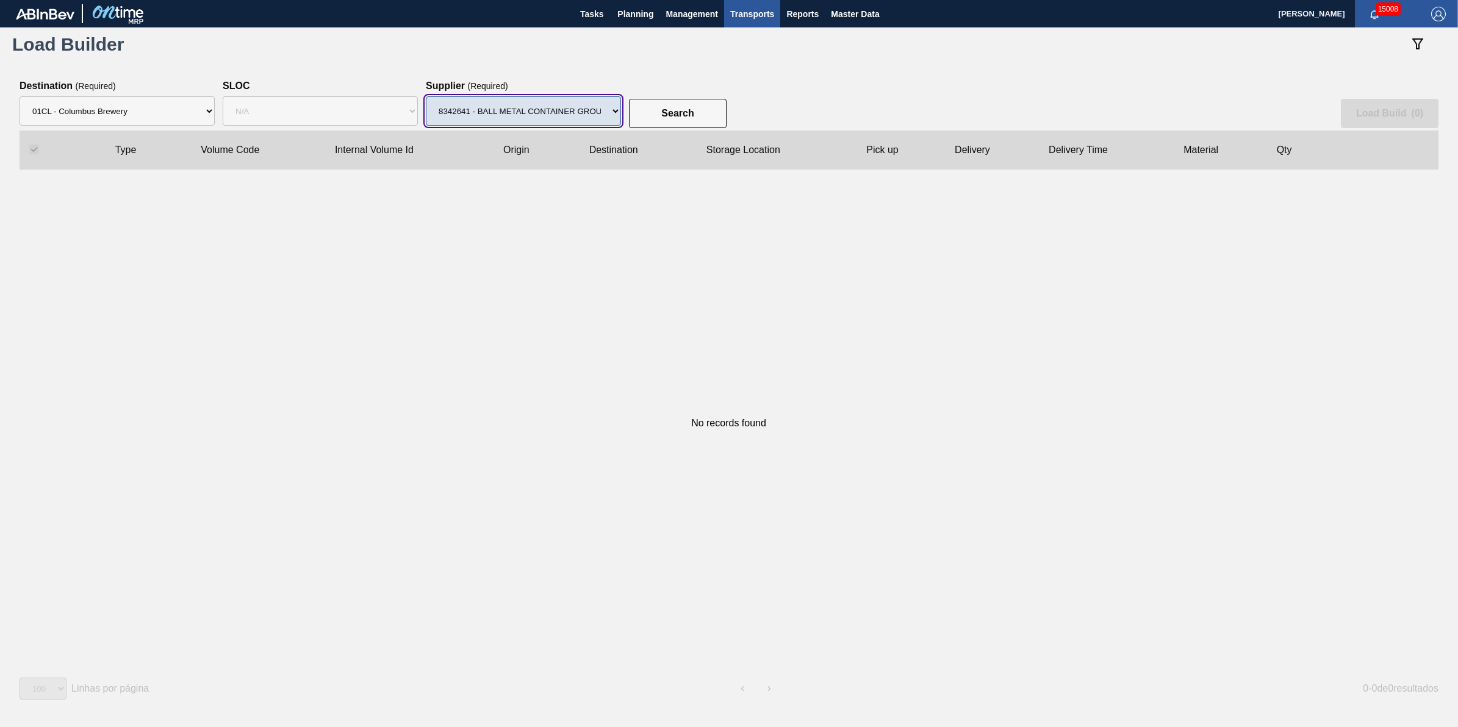
click at [603, 117] on select "Supplier 8221649 - BALL METAL CONTAINER GROUP 8342641 - BALL METAL CONTAINER GR…" at bounding box center [523, 110] width 195 height 29
select select "15"
click at [426, 96] on select "Supplier 8221649 - BALL METAL CONTAINER GROUP 8342641 - BALL METAL CONTAINER GR…" at bounding box center [523, 110] width 195 height 29
click at [0, 0] on slot "Search" at bounding box center [0, 0] width 0 height 0
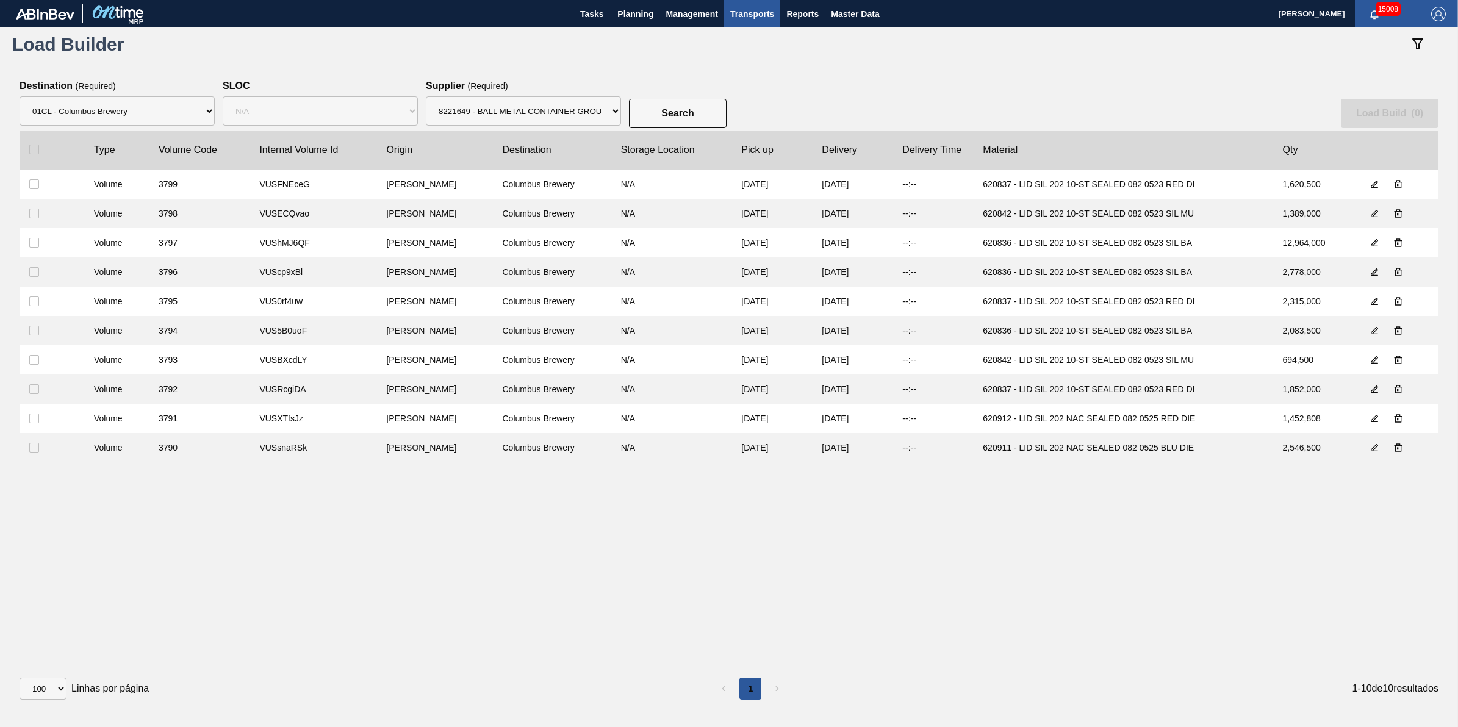
click at [37, 154] on clb-table-thead-cell at bounding box center [52, 150] width 65 height 39
click at [32, 153] on input "checkbox" at bounding box center [34, 150] width 10 height 10
checkbox input "true"
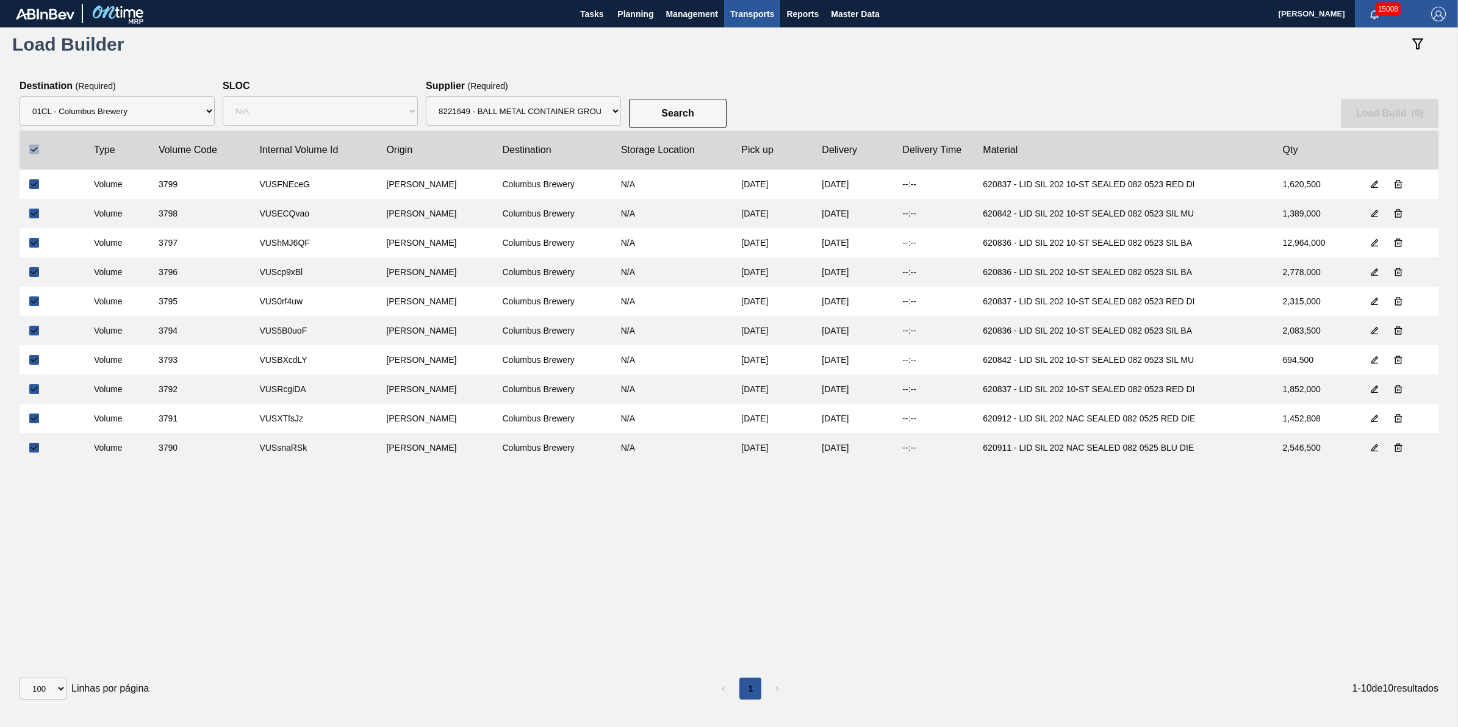
checkbox input "true"
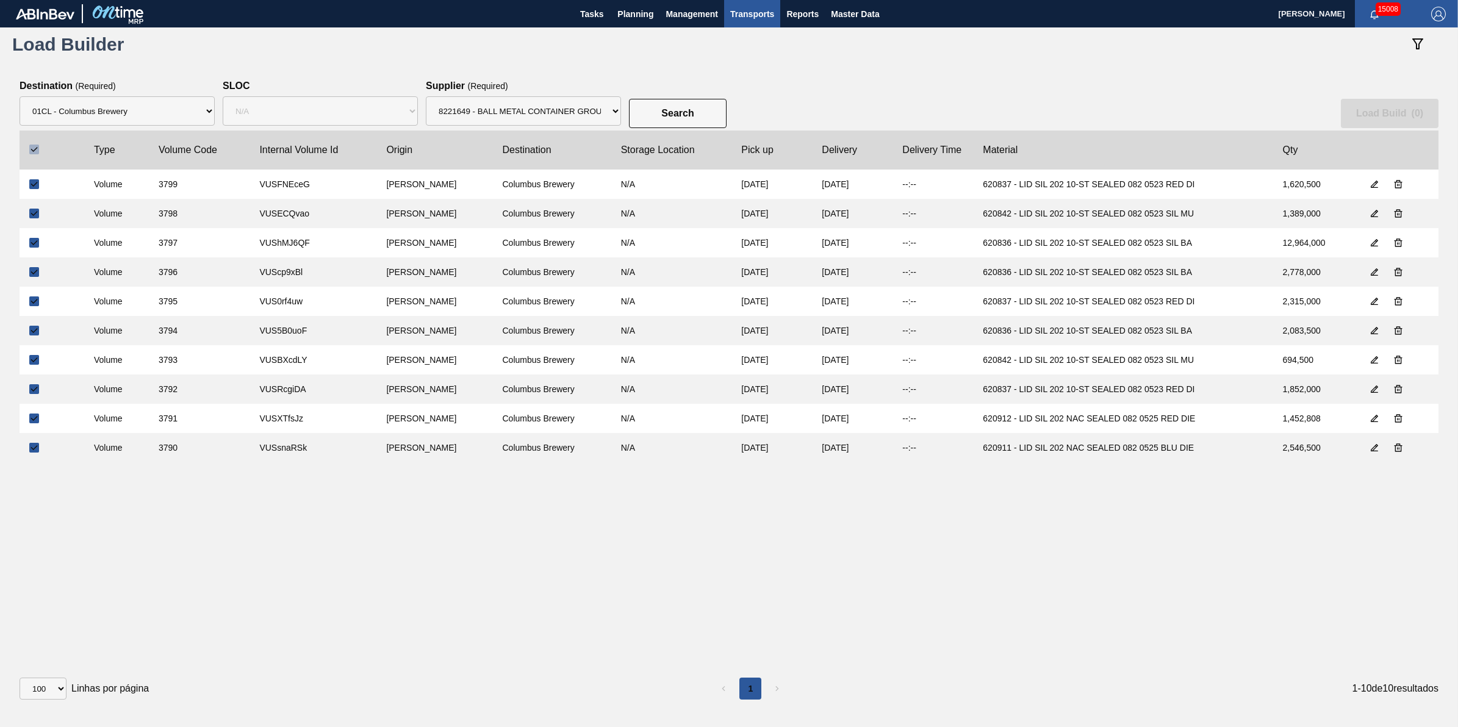
checkbox input "true"
click at [0, 0] on slot "Load Build ( 10 )" at bounding box center [0, 0] width 0 height 0
select select "Undefined"
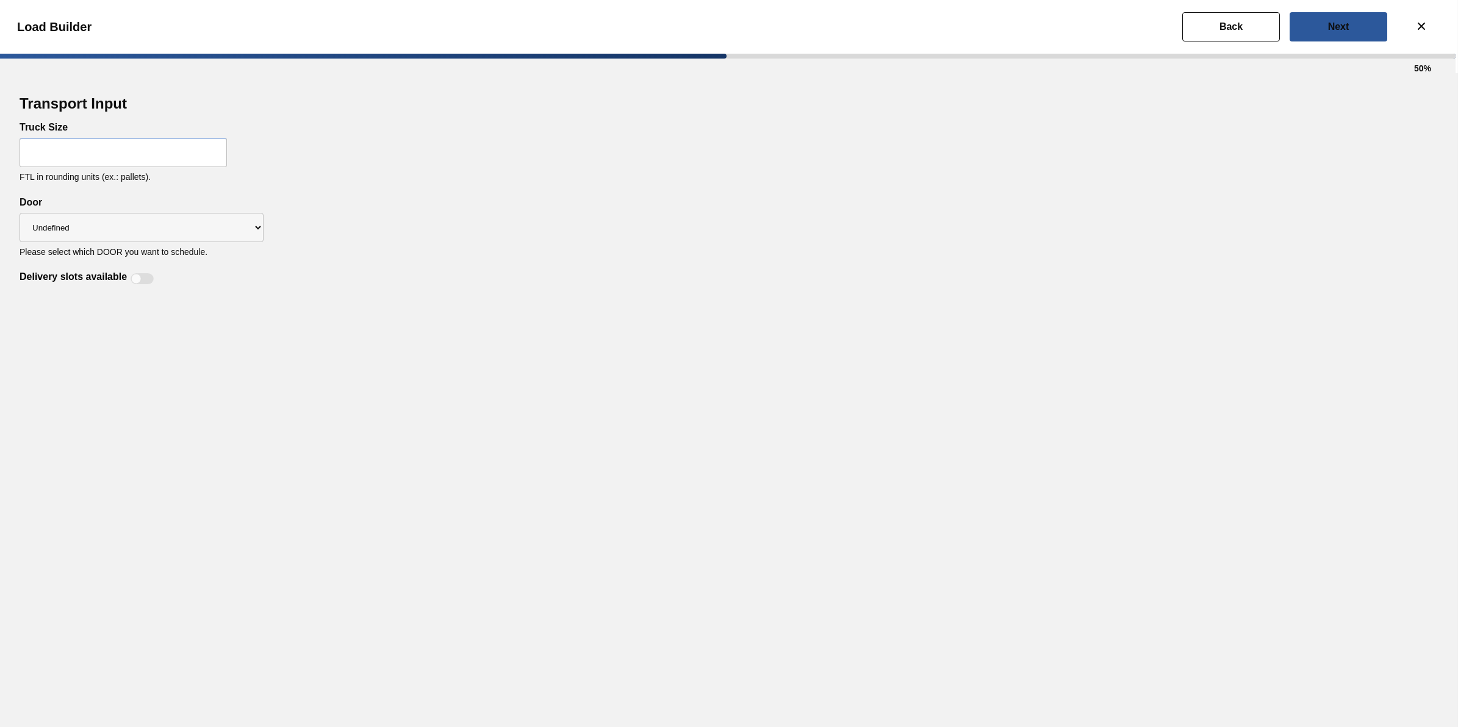
click at [101, 163] on input "text" at bounding box center [123, 152] width 207 height 29
type input "32"
click at [190, 223] on select "Undefined Tray Lid" at bounding box center [142, 227] width 244 height 29
select select "Lid"
click at [20, 213] on select "Undefined Tray Lid" at bounding box center [142, 227] width 244 height 29
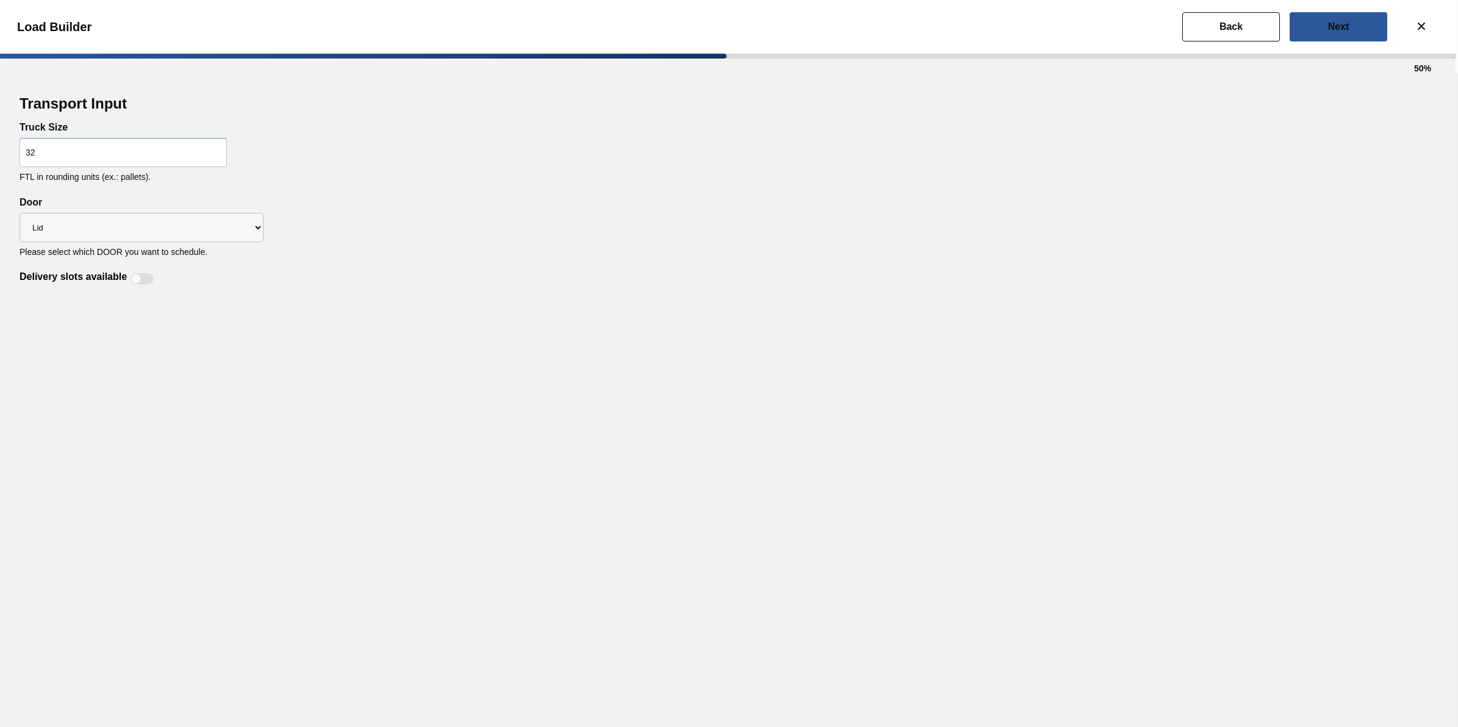
click at [154, 272] on div "Delivery slots available" at bounding box center [89, 278] width 138 height 15
click at [147, 276] on div at bounding box center [142, 278] width 23 height 11
checkbox input "true"
click at [1325, 20] on button "Next" at bounding box center [1339, 26] width 98 height 29
click at [1332, 20] on button "Next" at bounding box center [1339, 26] width 98 height 29
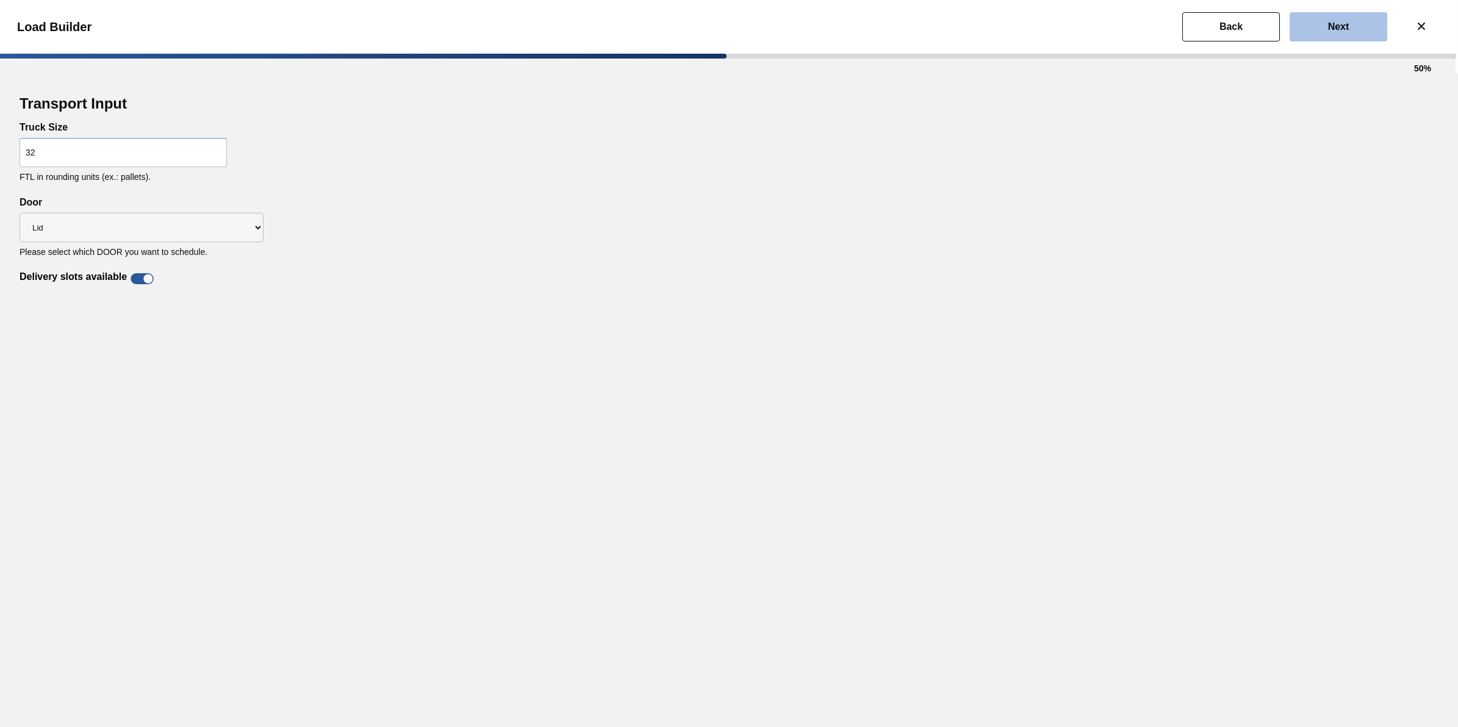
click at [1306, 23] on button "Next" at bounding box center [1339, 26] width 98 height 29
